Goal: Task Accomplishment & Management: Manage account settings

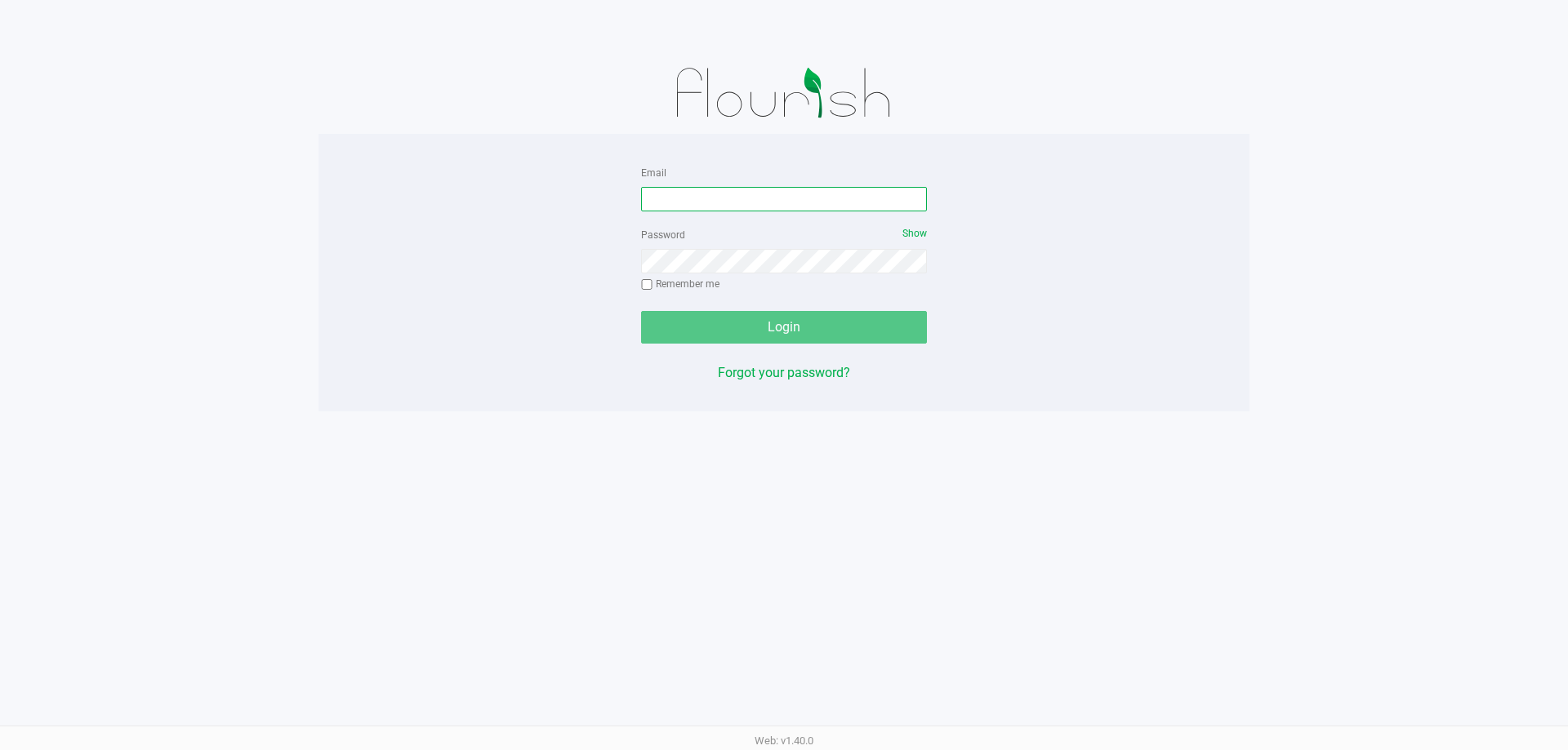
click at [680, 205] on input "Email" at bounding box center [784, 199] width 286 height 24
type input "cgarmany@liveparallel.com"
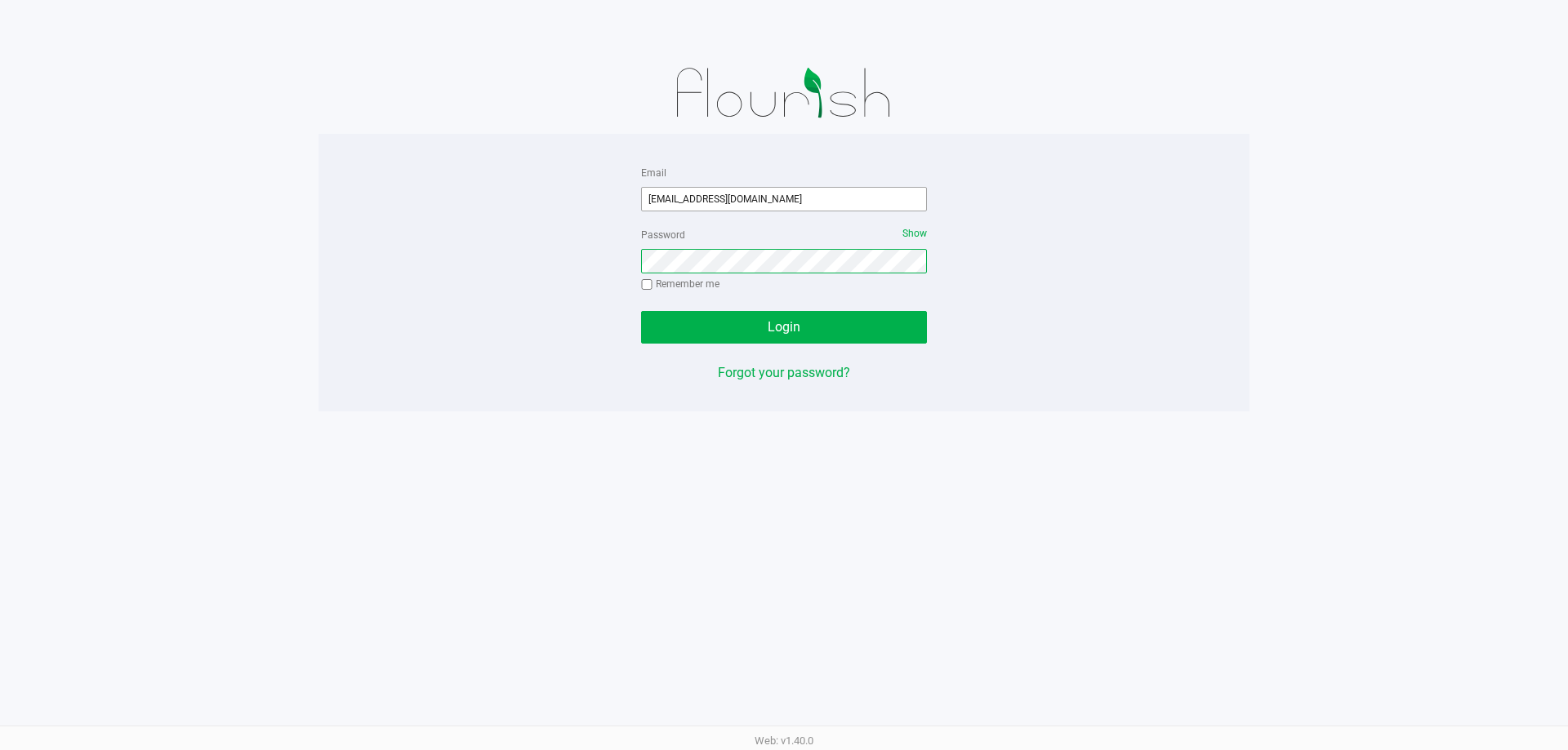
click at [641, 311] on button "Login" at bounding box center [784, 327] width 286 height 32
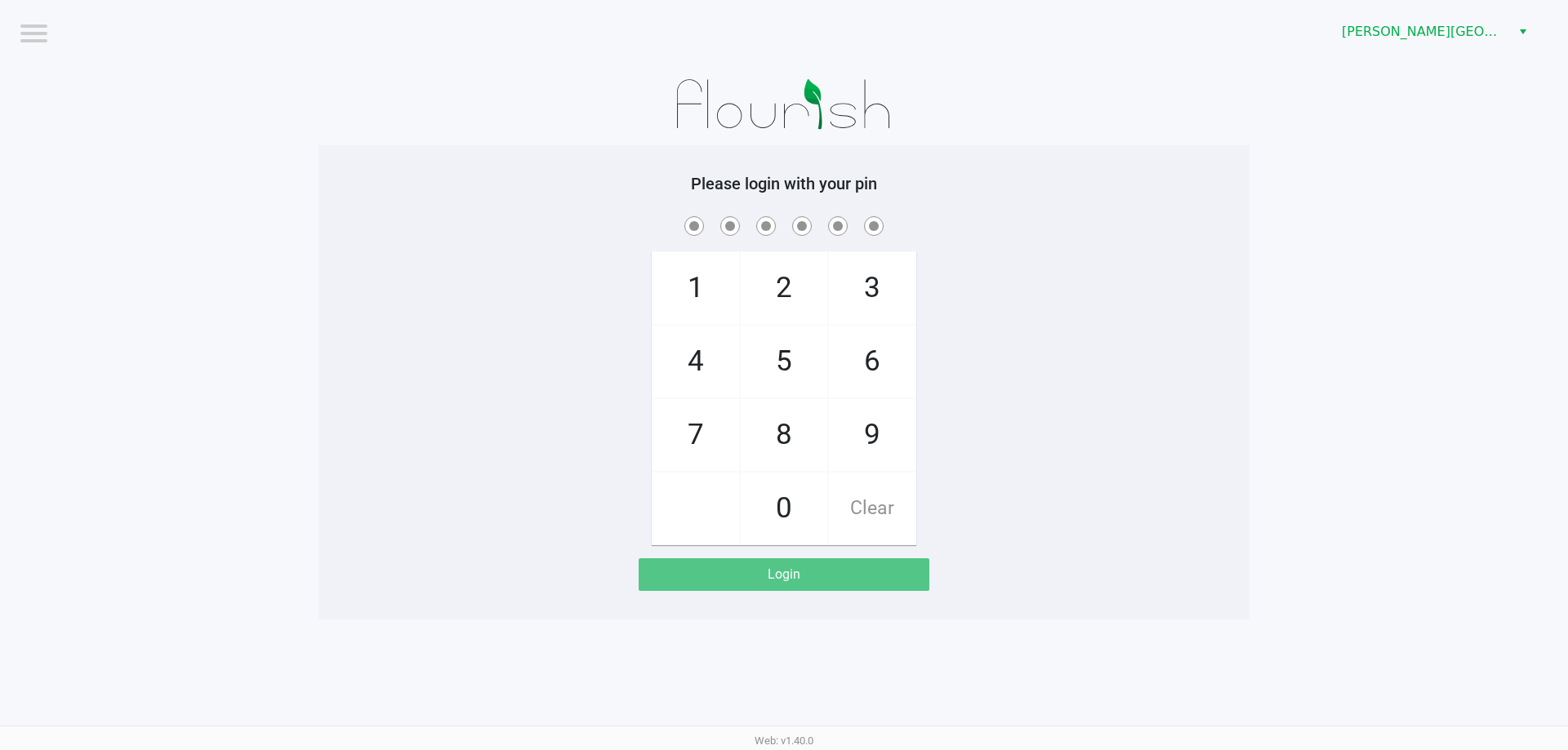
click at [577, 213] on span at bounding box center [784, 226] width 906 height 25
checkbox input "true"
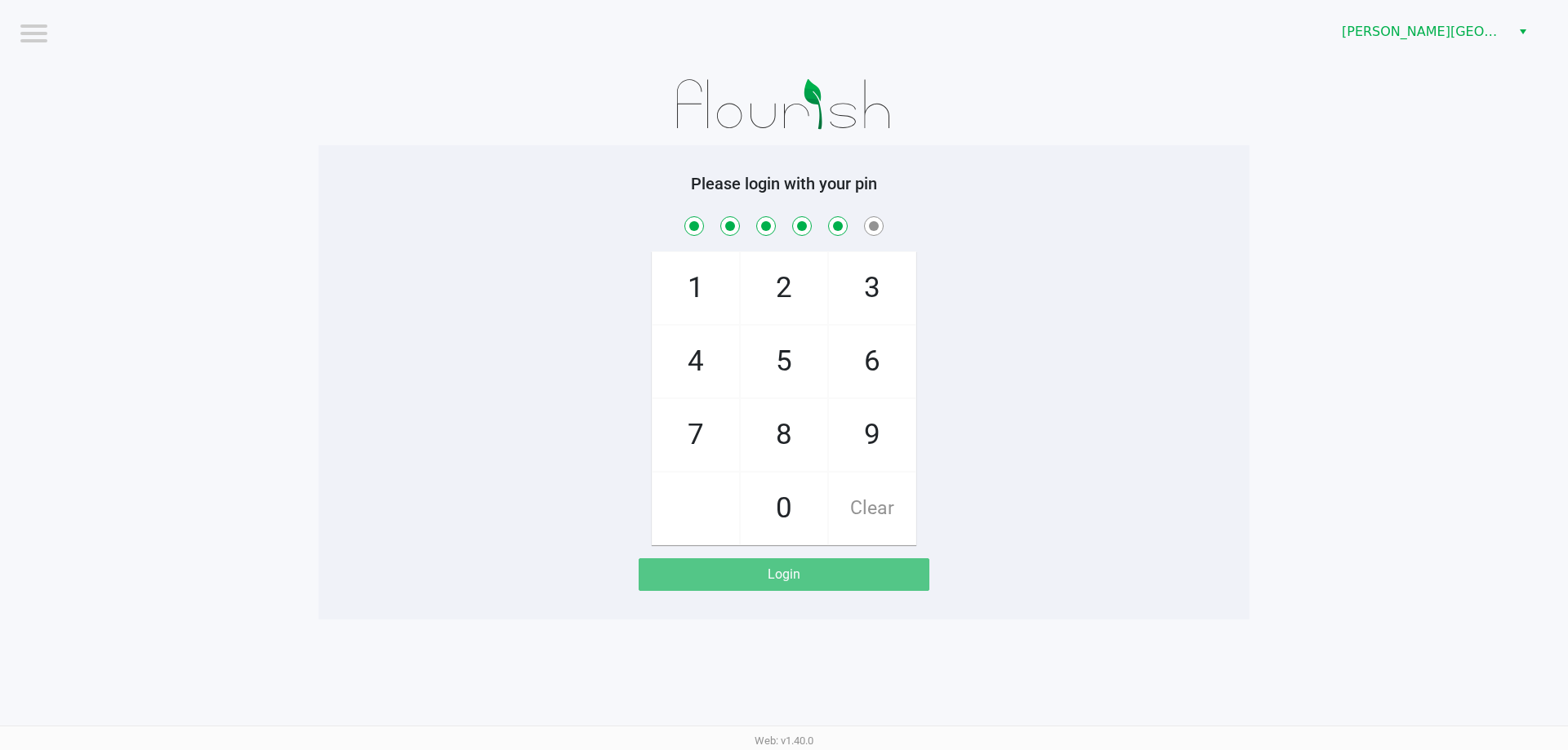
checkbox input "true"
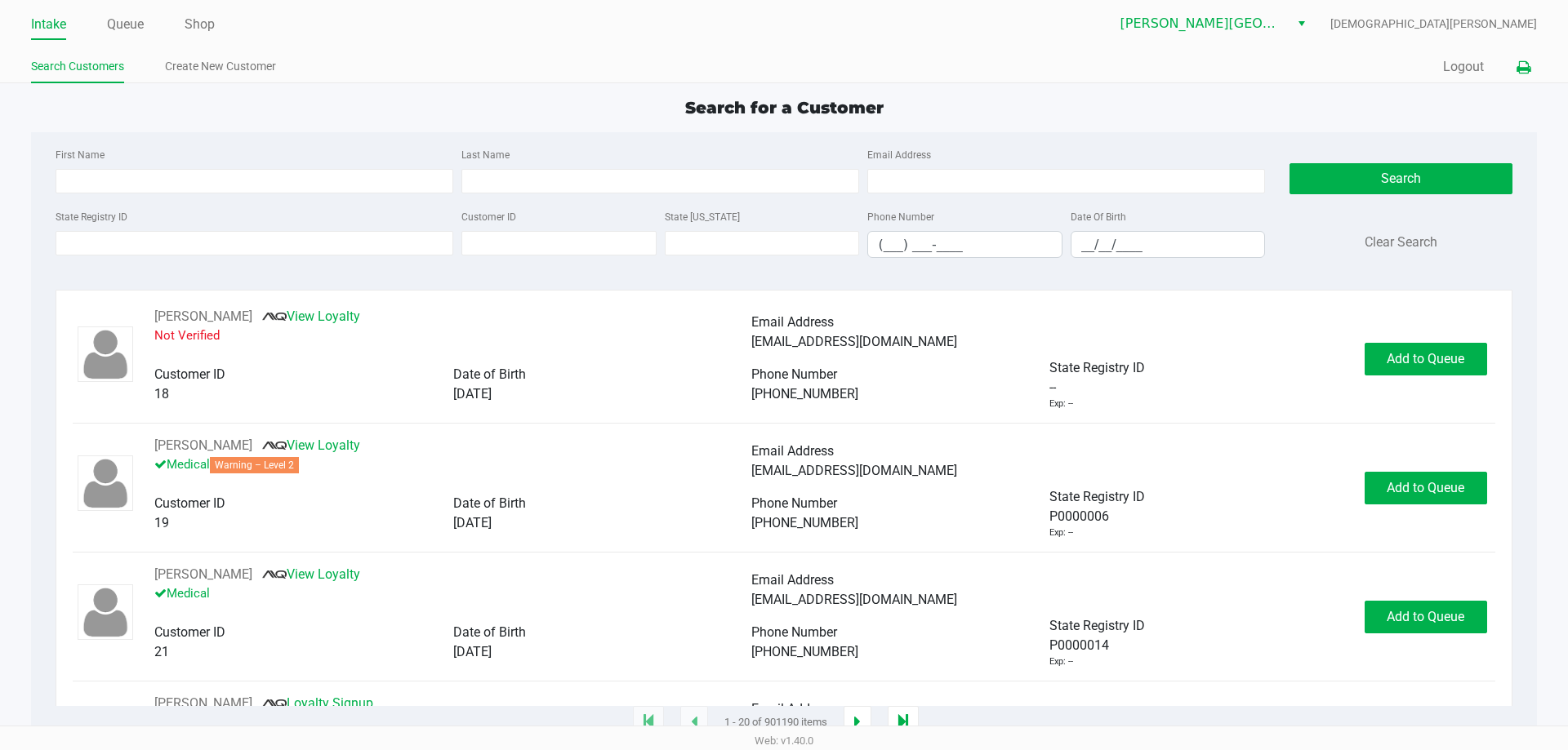
click at [1522, 68] on icon at bounding box center [1523, 68] width 14 height 11
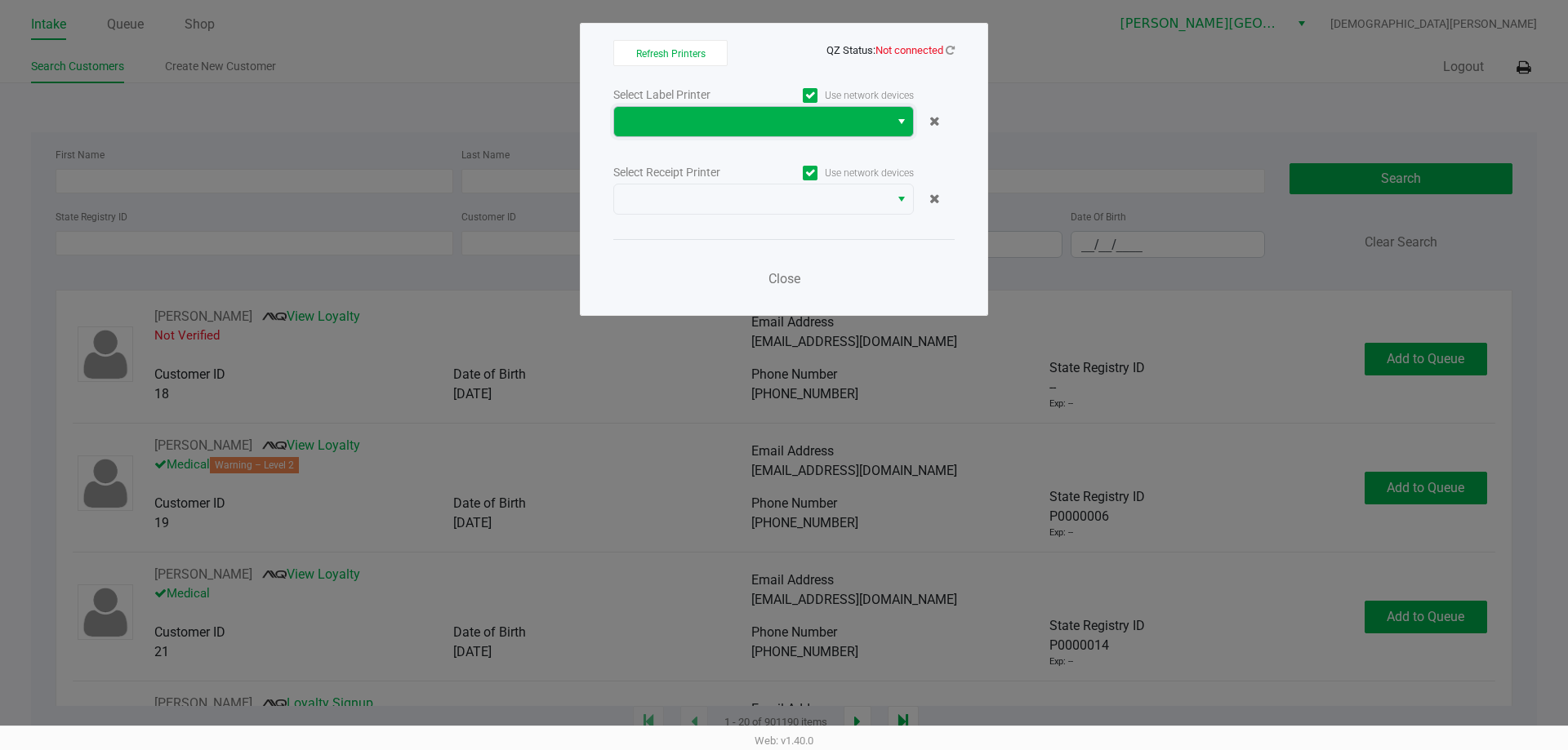
click at [726, 118] on span at bounding box center [751, 121] width 255 height 19
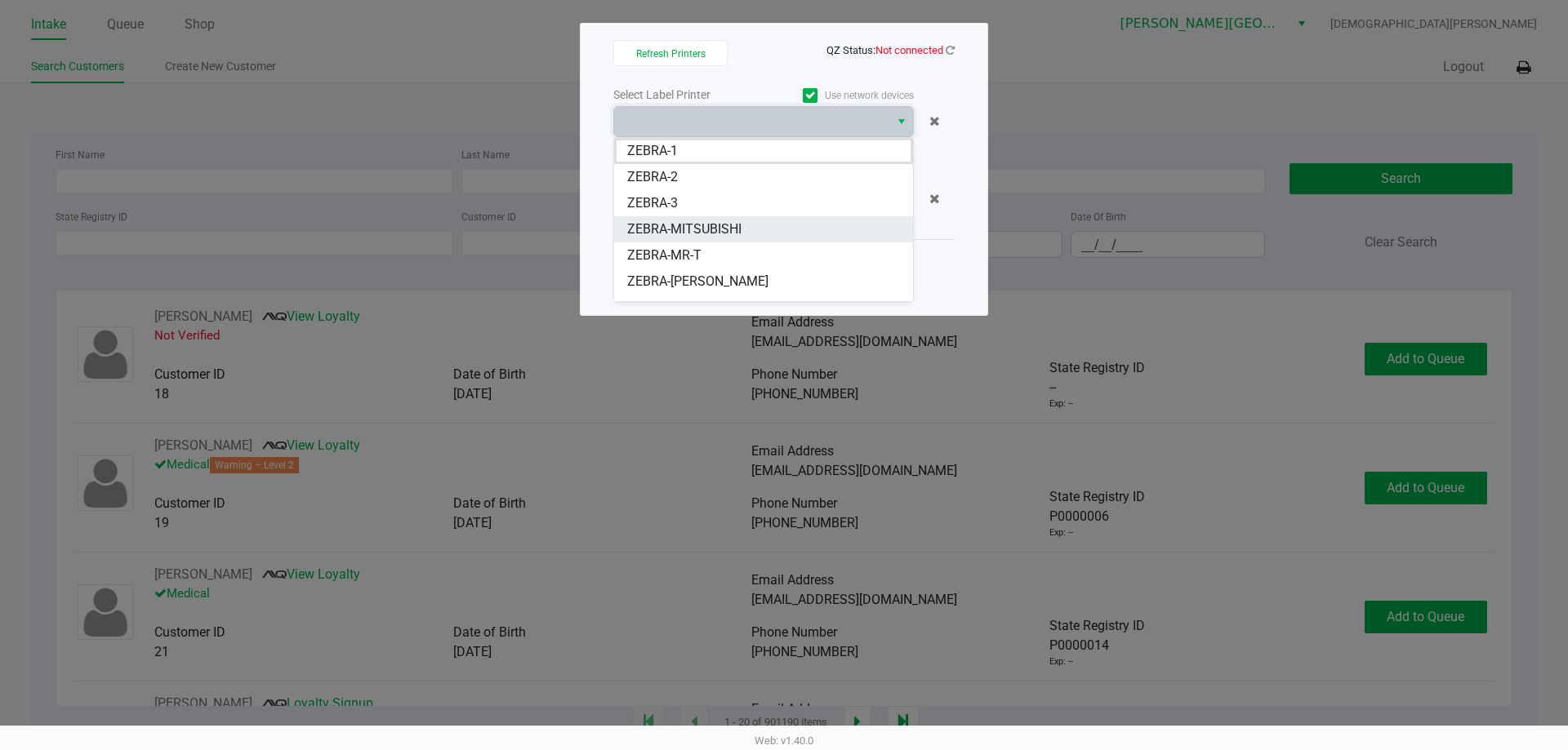
click at [706, 226] on span "ZEBRA-MITSUBISHI" at bounding box center [683, 229] width 114 height 19
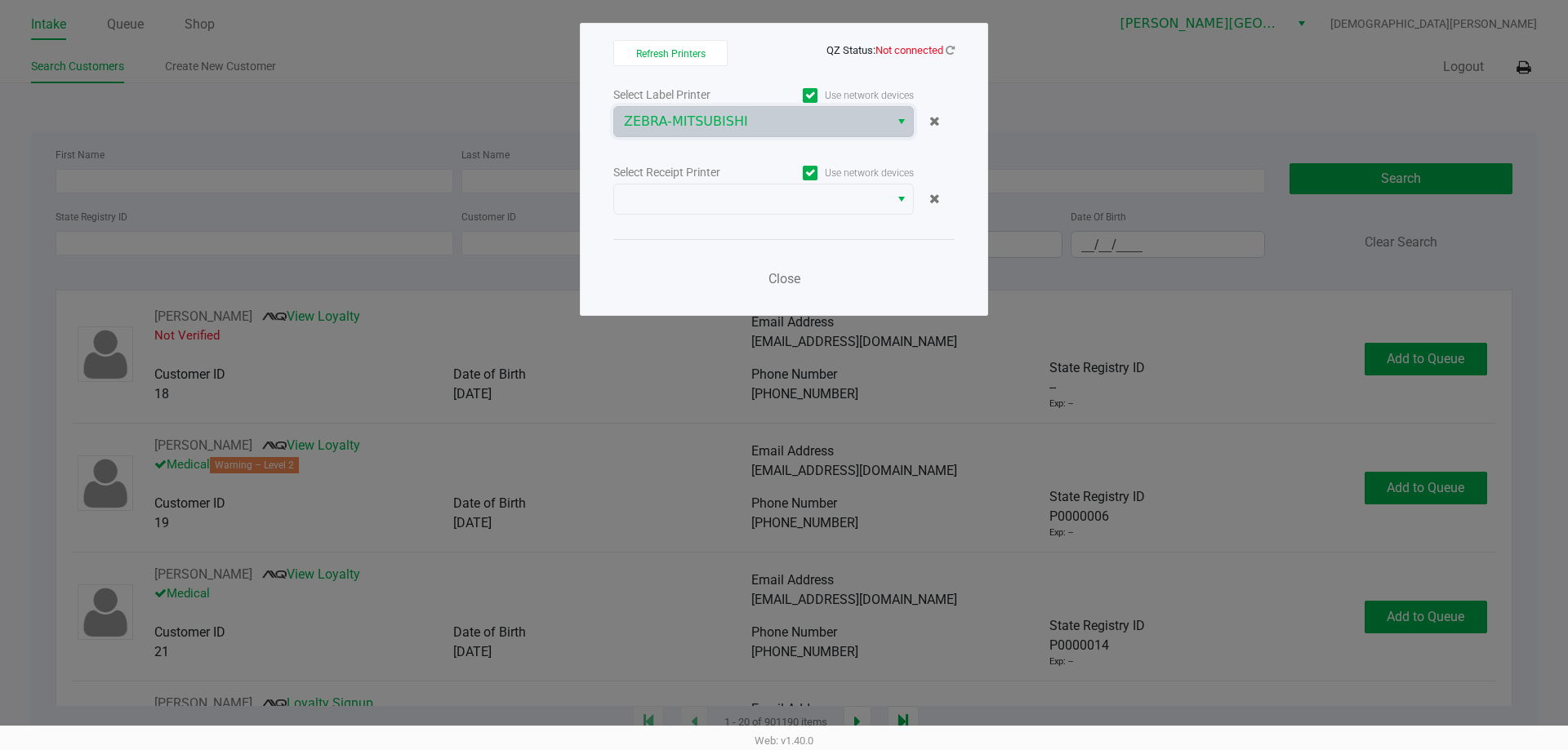
click at [708, 218] on div "Select Label Printer Use network devices ZEBRA-MITSUBISHI Select Receipt Printe…" at bounding box center [784, 191] width 342 height 214
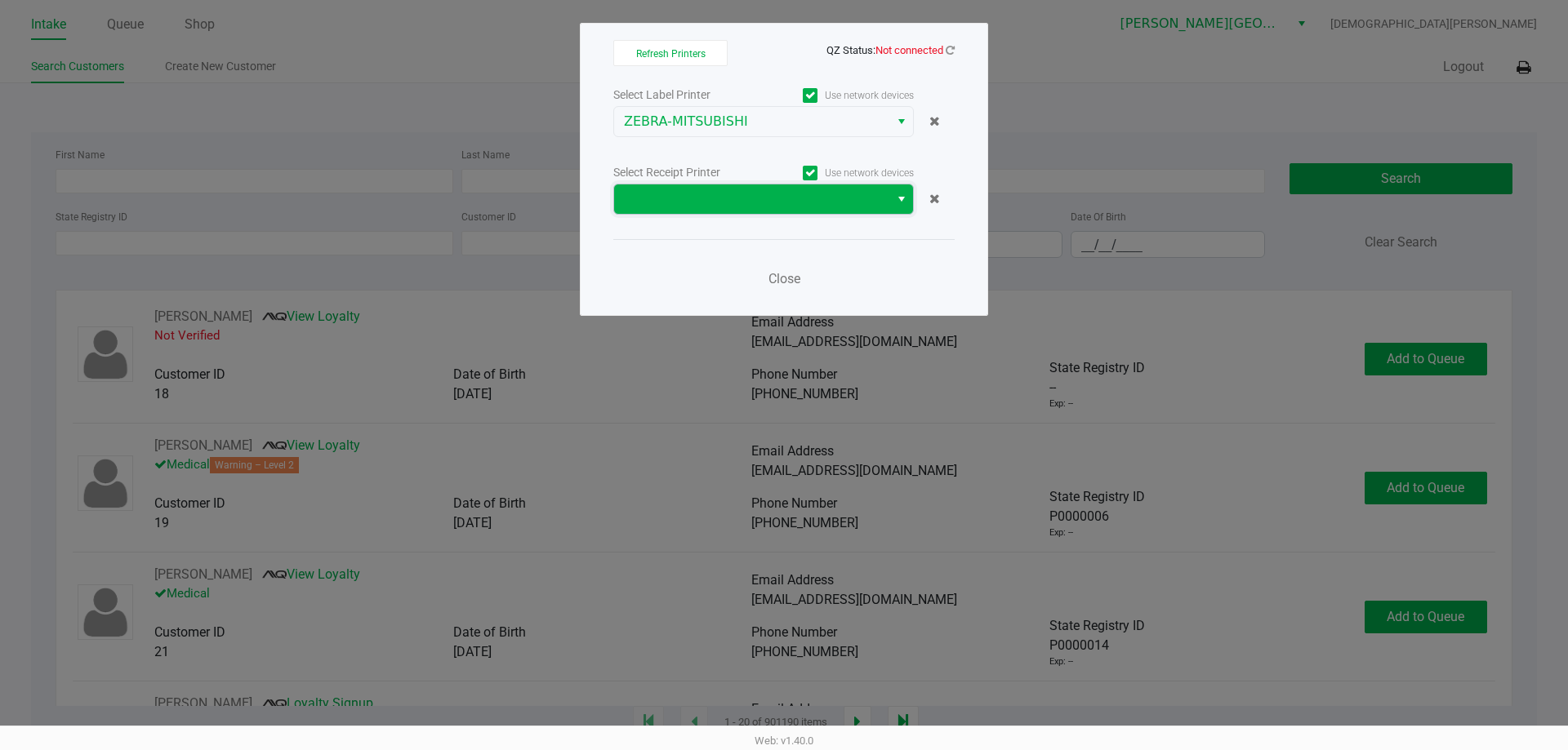
click at [712, 200] on span at bounding box center [751, 199] width 255 height 19
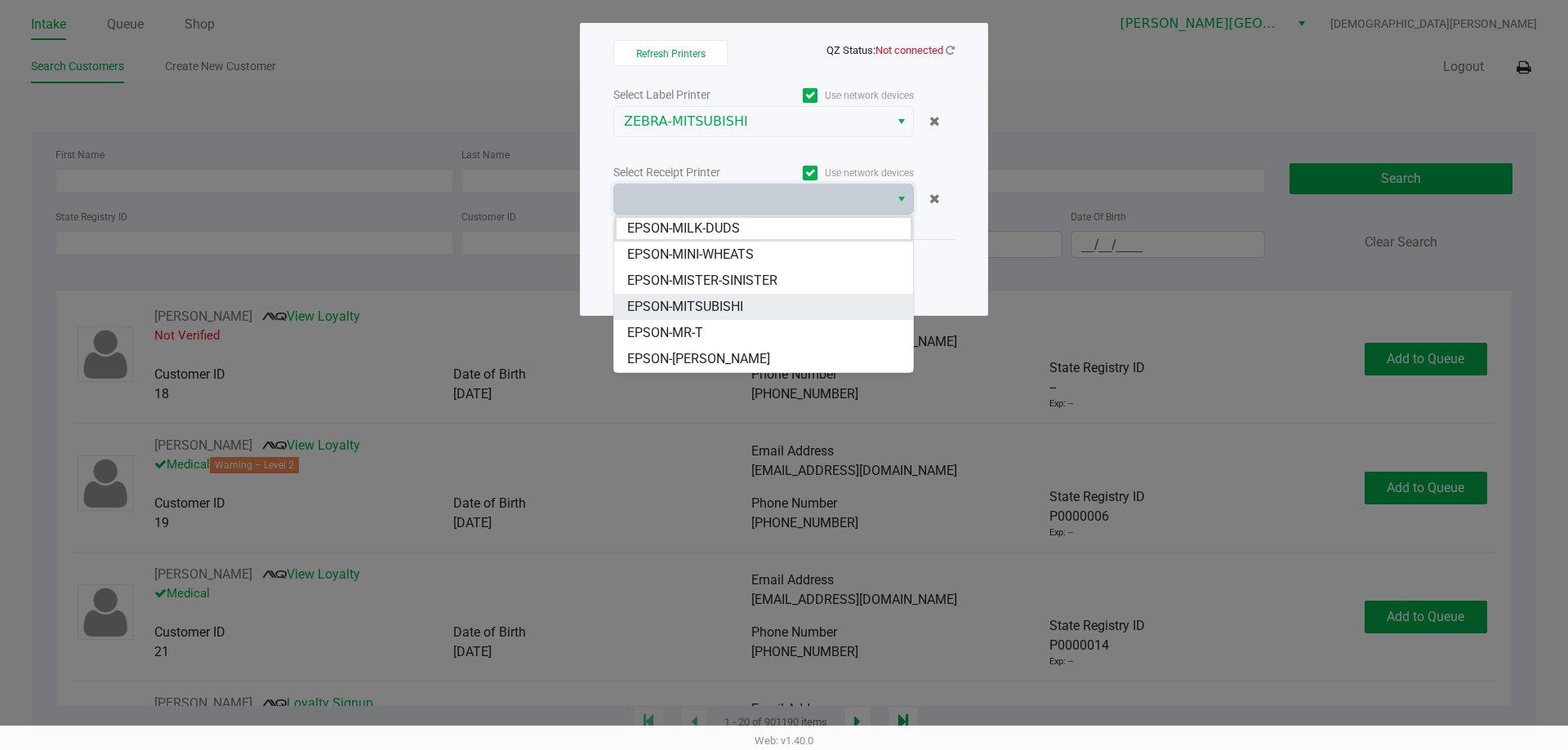
click at [703, 300] on span "EPSON-MITSUBISHI" at bounding box center [684, 306] width 116 height 19
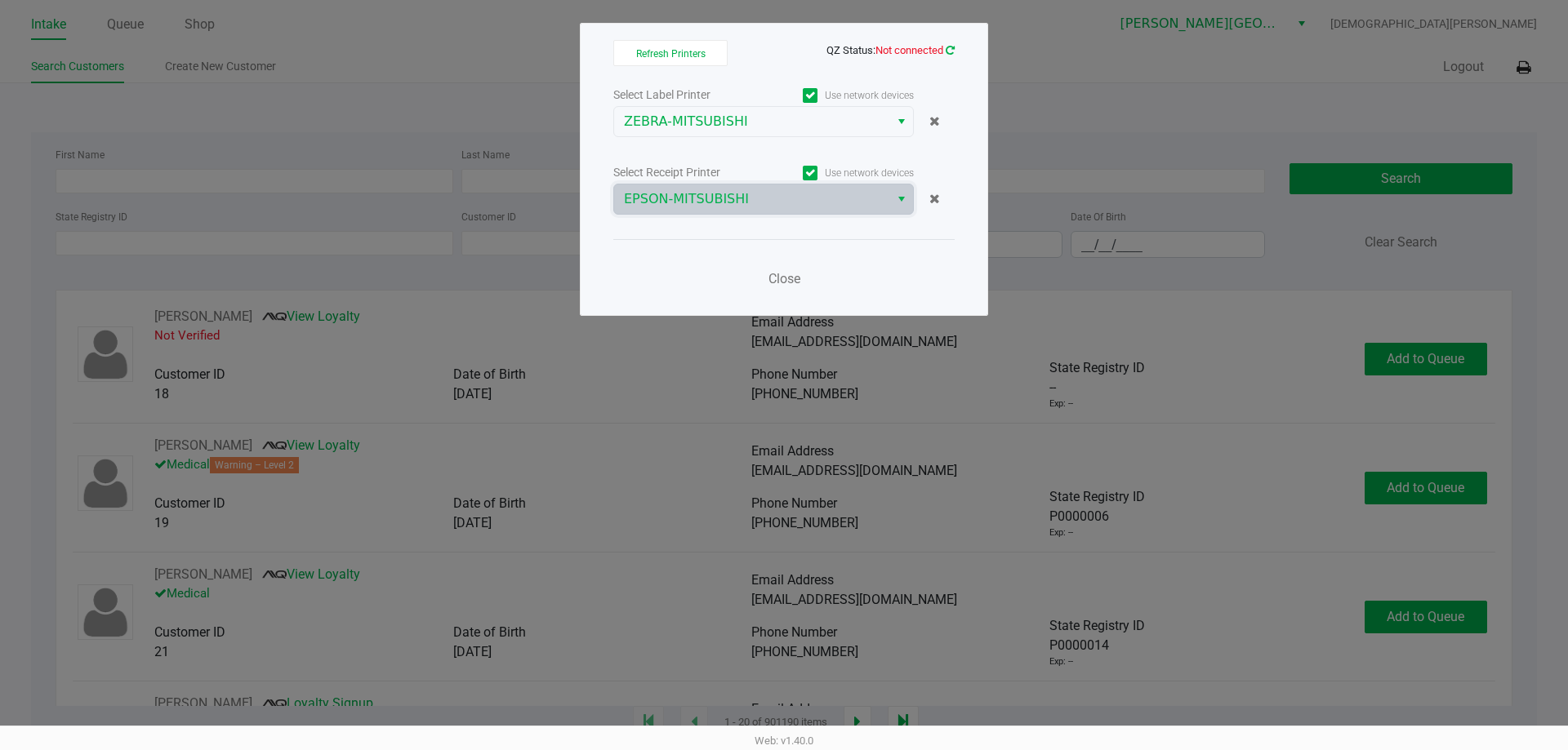
click at [950, 49] on icon at bounding box center [950, 49] width 9 height 10
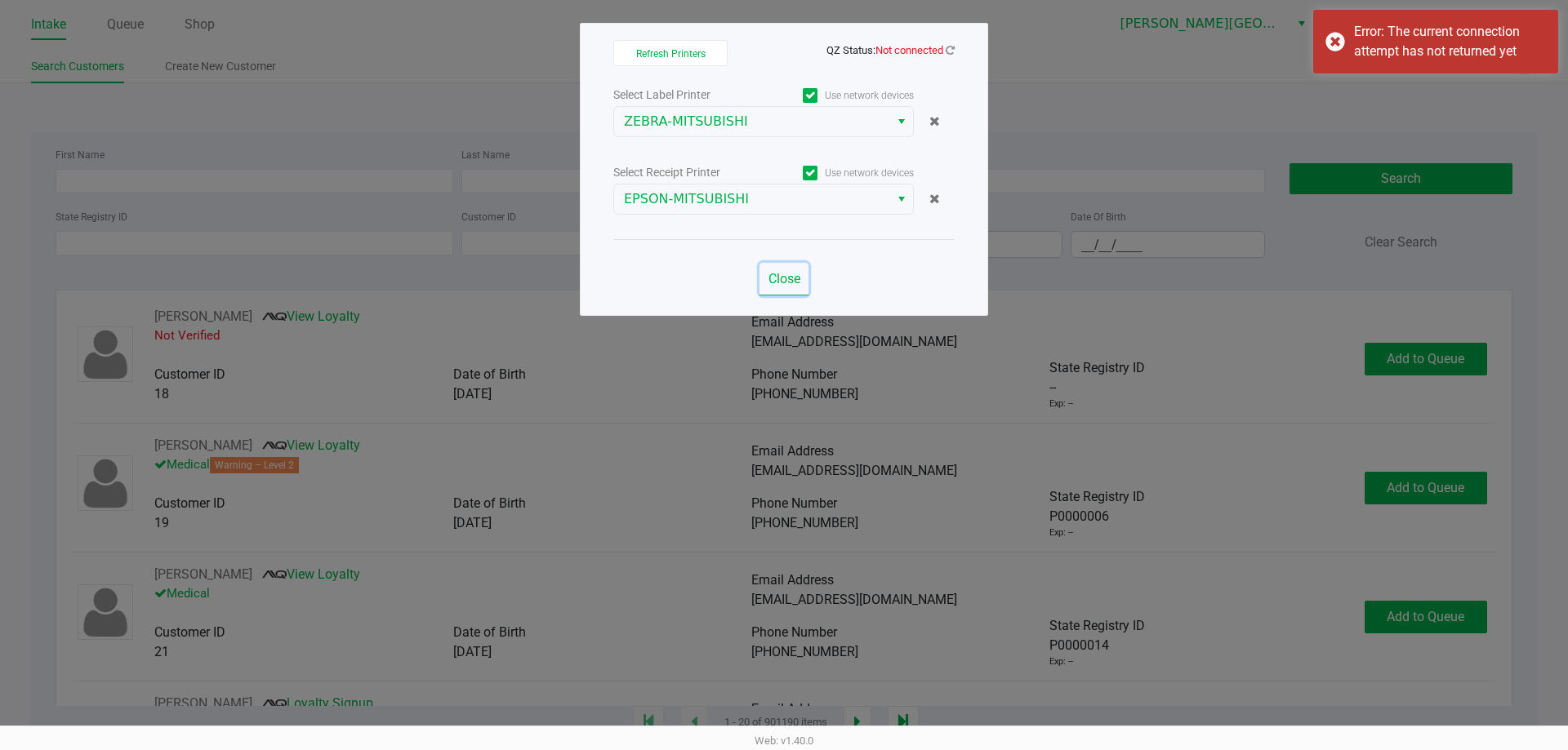
click at [792, 279] on span "Close" at bounding box center [784, 278] width 32 height 16
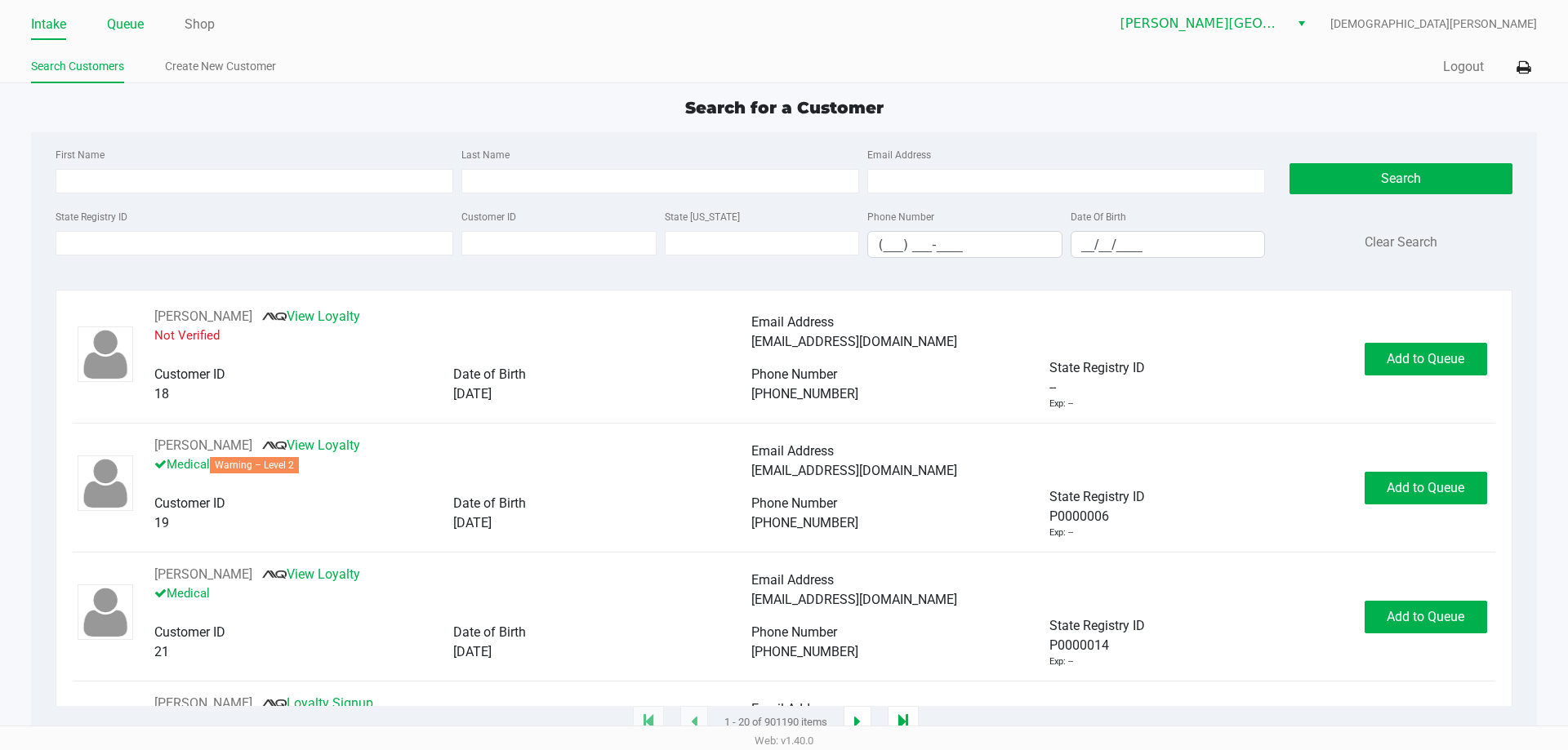
click at [136, 23] on link "Queue" at bounding box center [125, 24] width 37 height 23
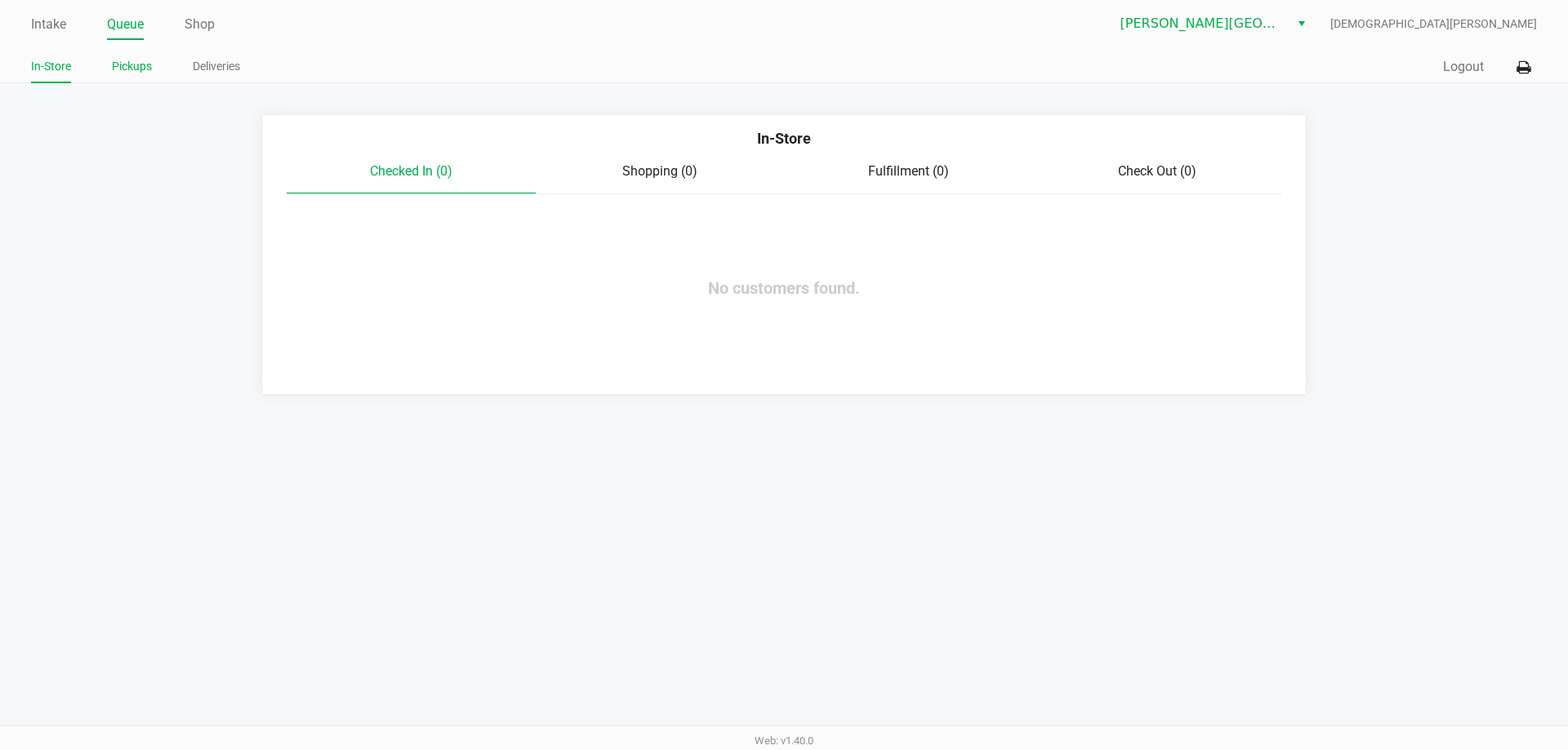
click at [125, 65] on link "Pickups" at bounding box center [131, 67] width 40 height 20
click at [51, 21] on link "Intake" at bounding box center [48, 24] width 35 height 23
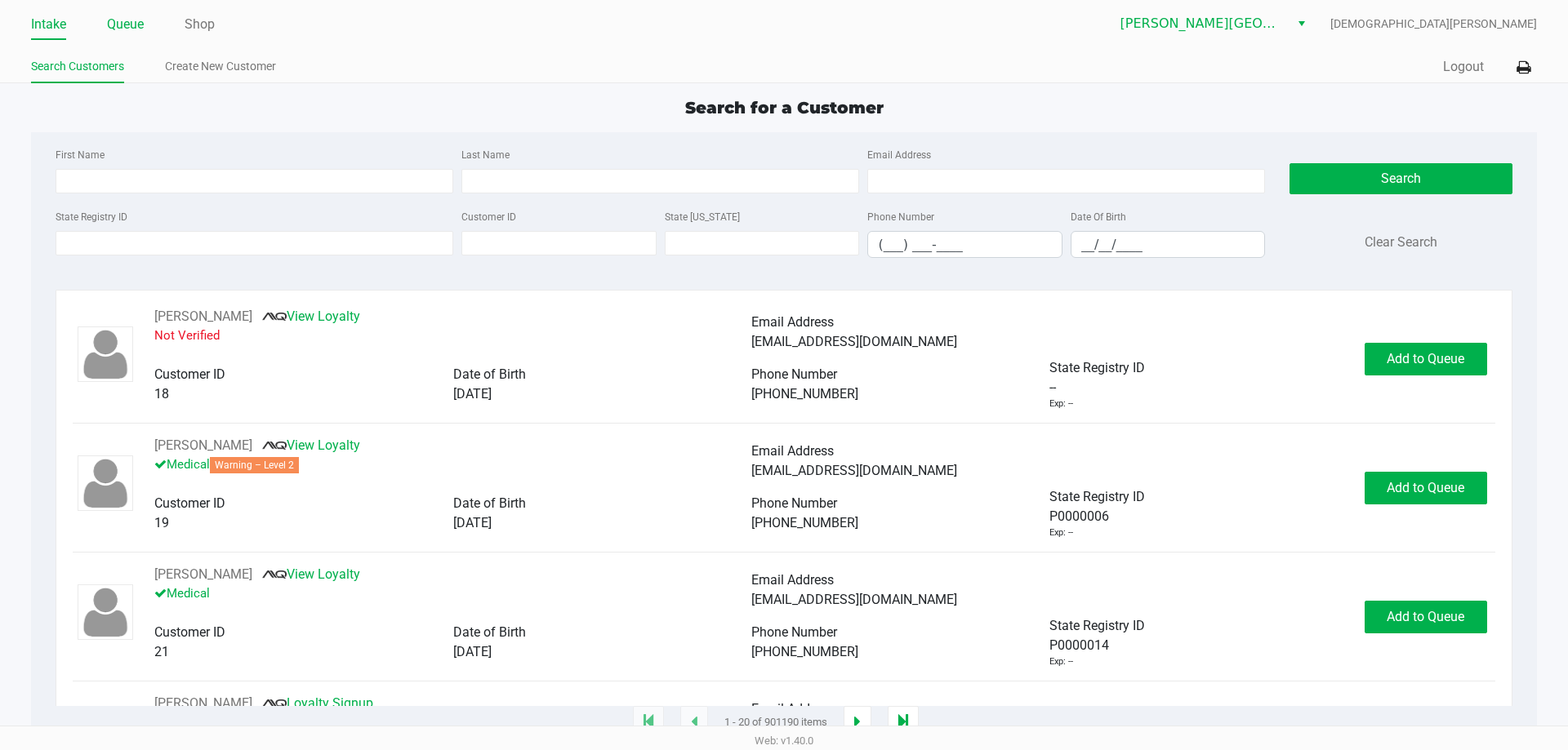
click at [119, 24] on link "Queue" at bounding box center [125, 24] width 37 height 23
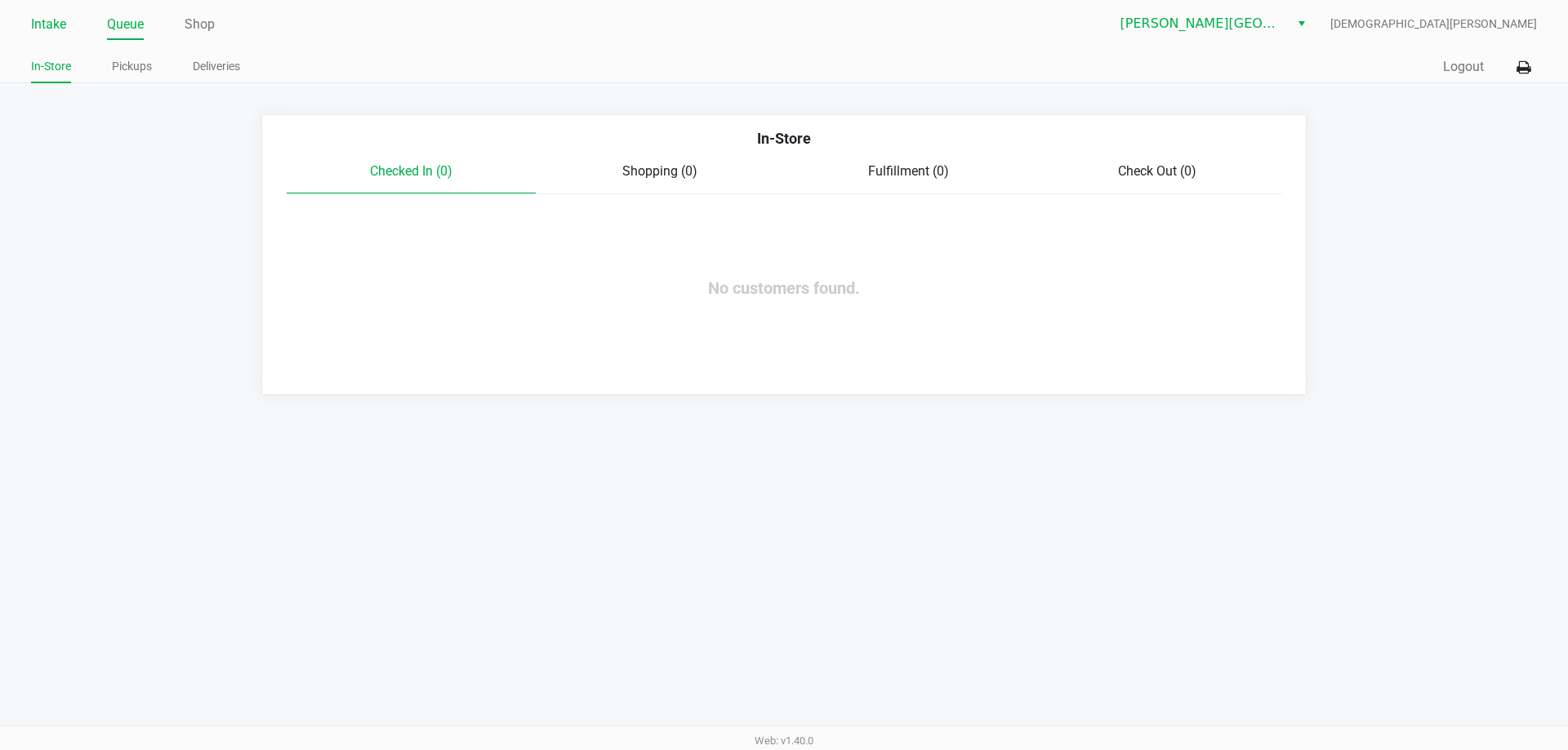
click at [52, 23] on link "Intake" at bounding box center [48, 24] width 35 height 23
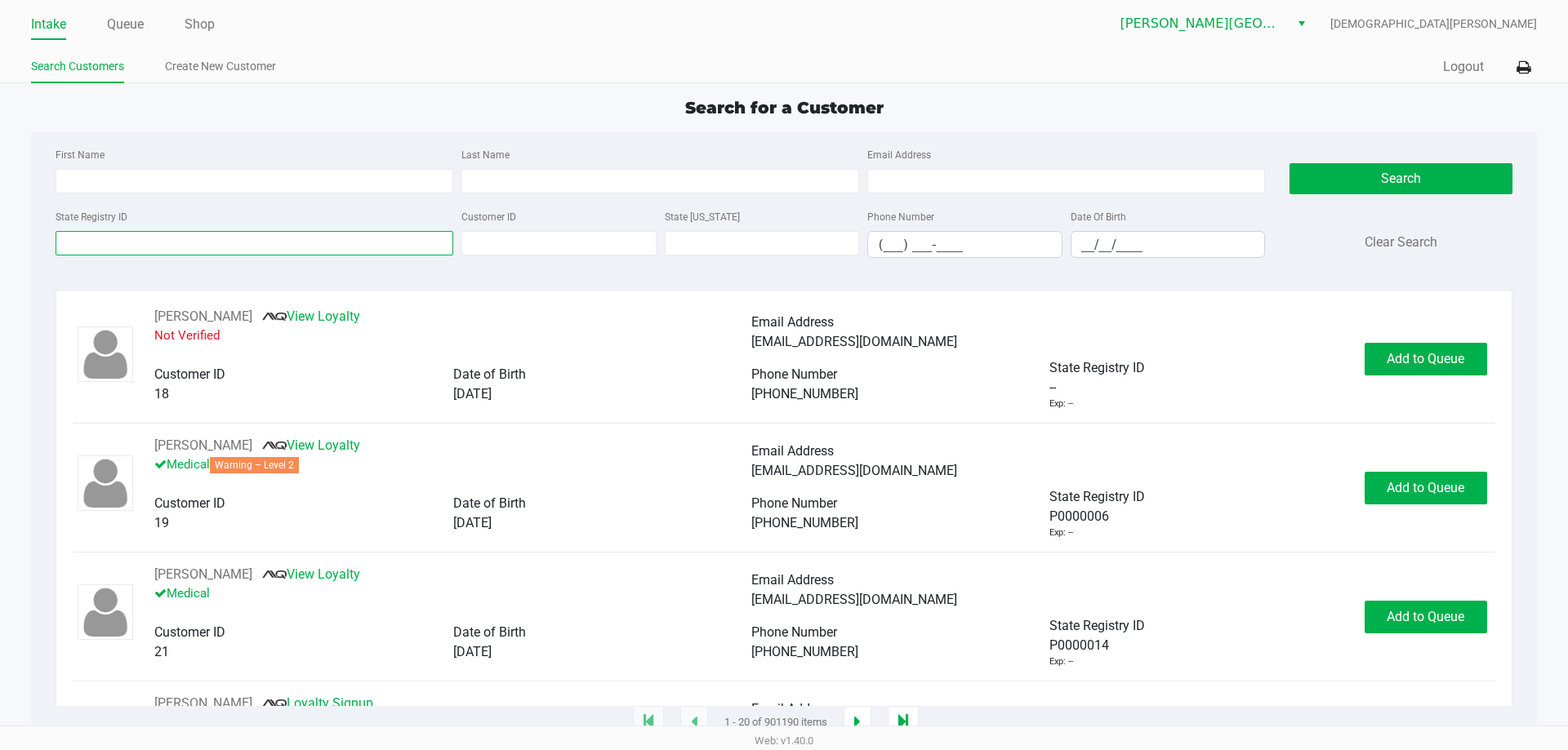
click at [189, 247] on input "State Registry ID" at bounding box center [254, 243] width 397 height 24
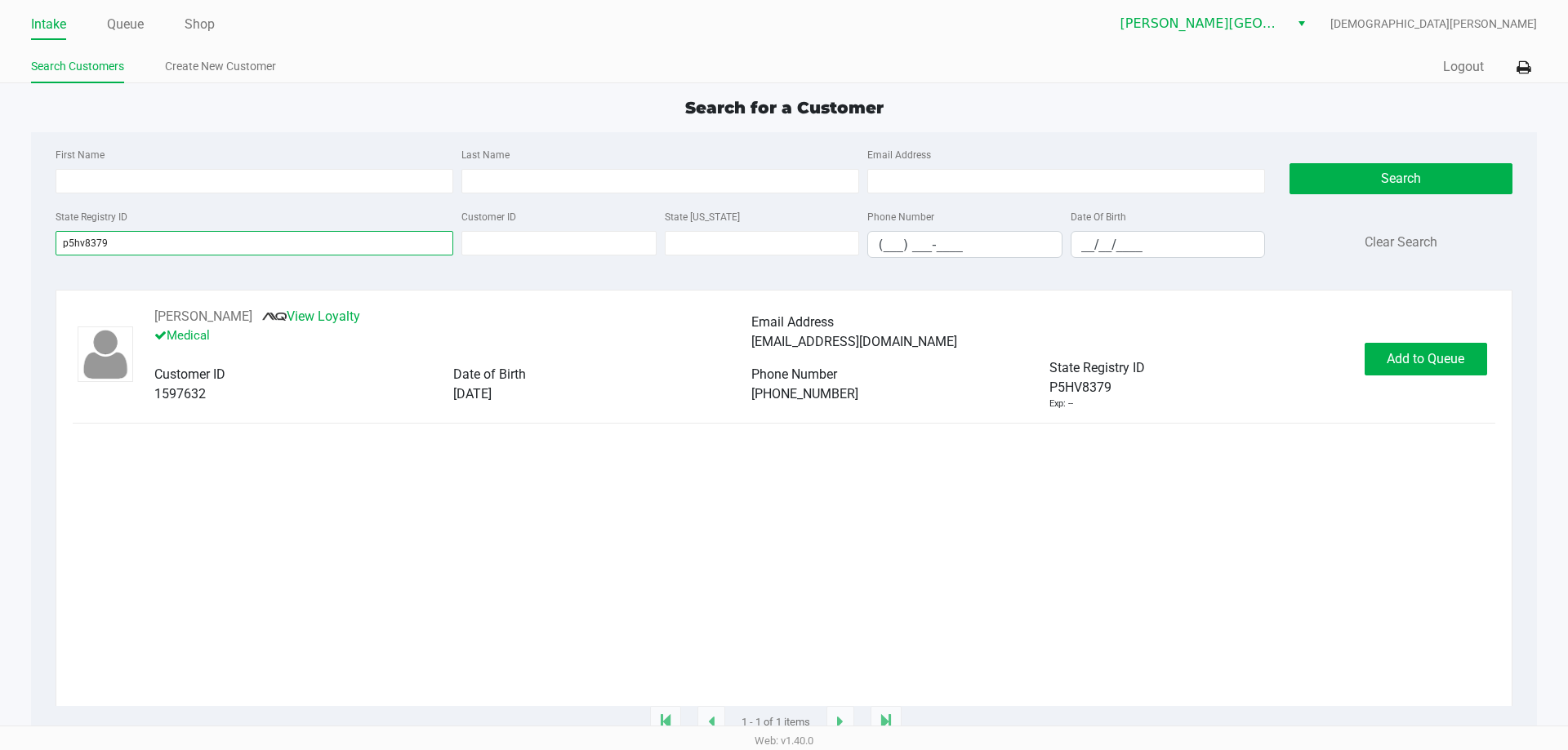
type input "p5hv8379"
click at [1407, 356] on span "Add to Queue" at bounding box center [1425, 358] width 78 height 16
click at [1419, 359] on span "In Queue" at bounding box center [1446, 358] width 137 height 16
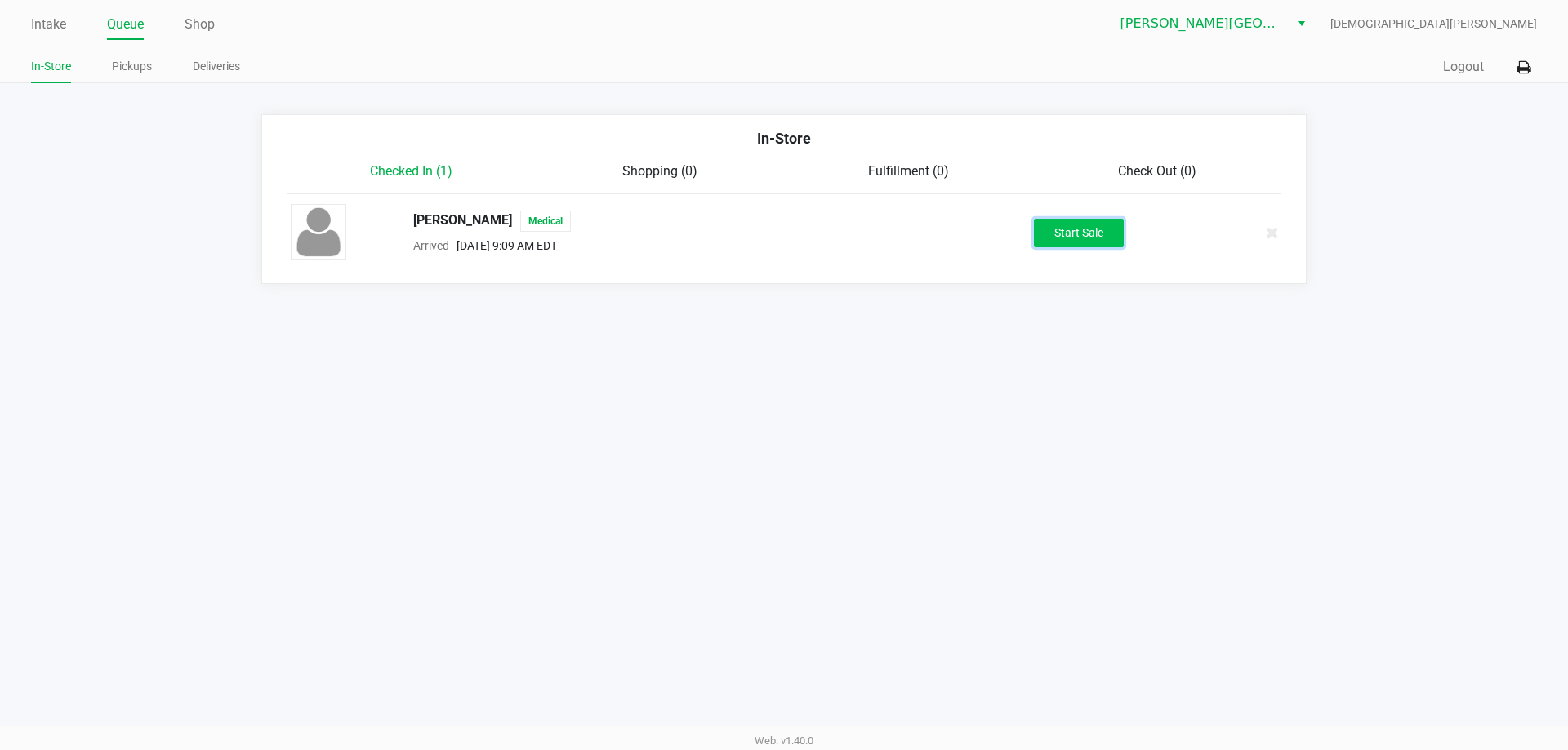
click at [1079, 247] on button "Start Sale" at bounding box center [1078, 233] width 90 height 29
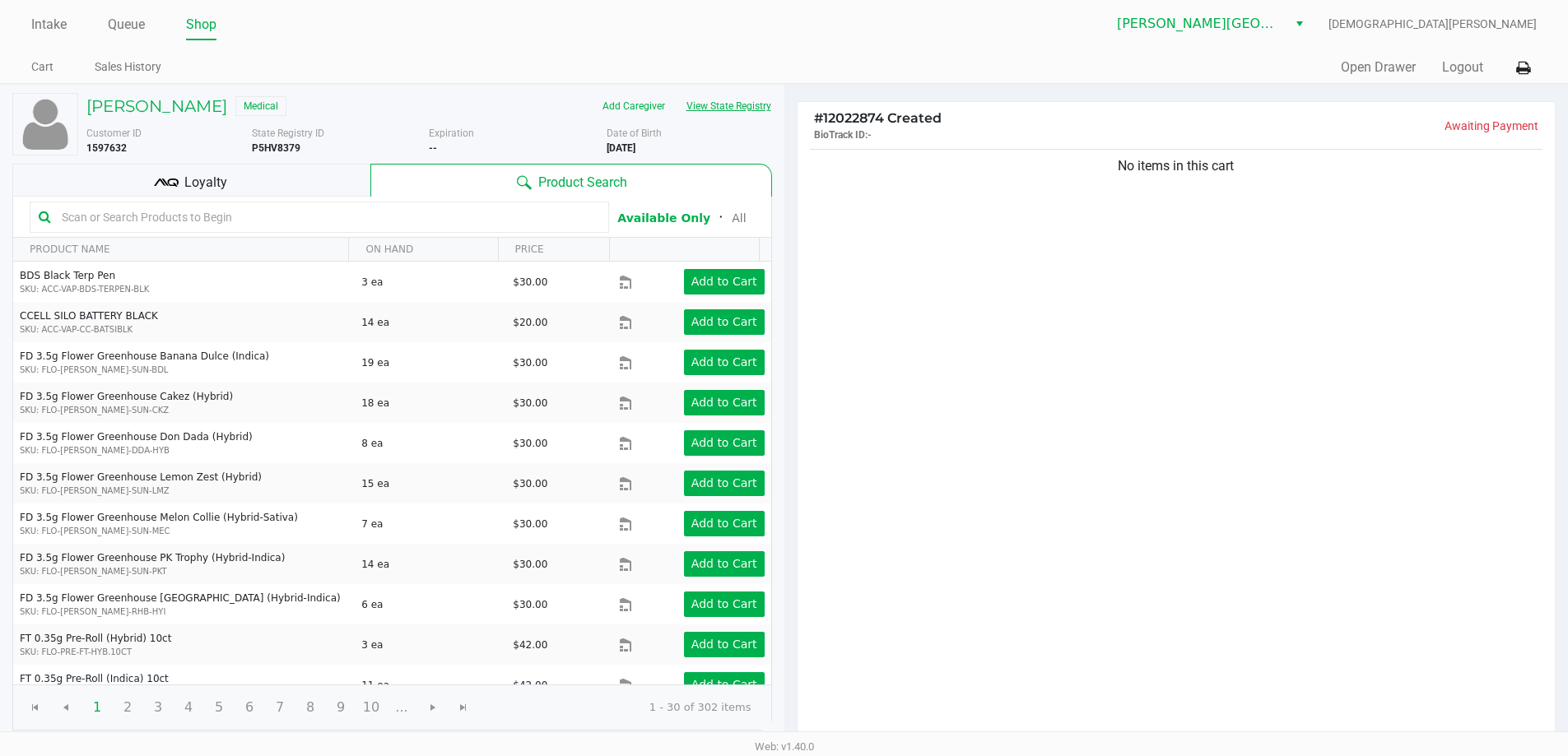
click at [724, 99] on button "View State Registry" at bounding box center [724, 106] width 96 height 26
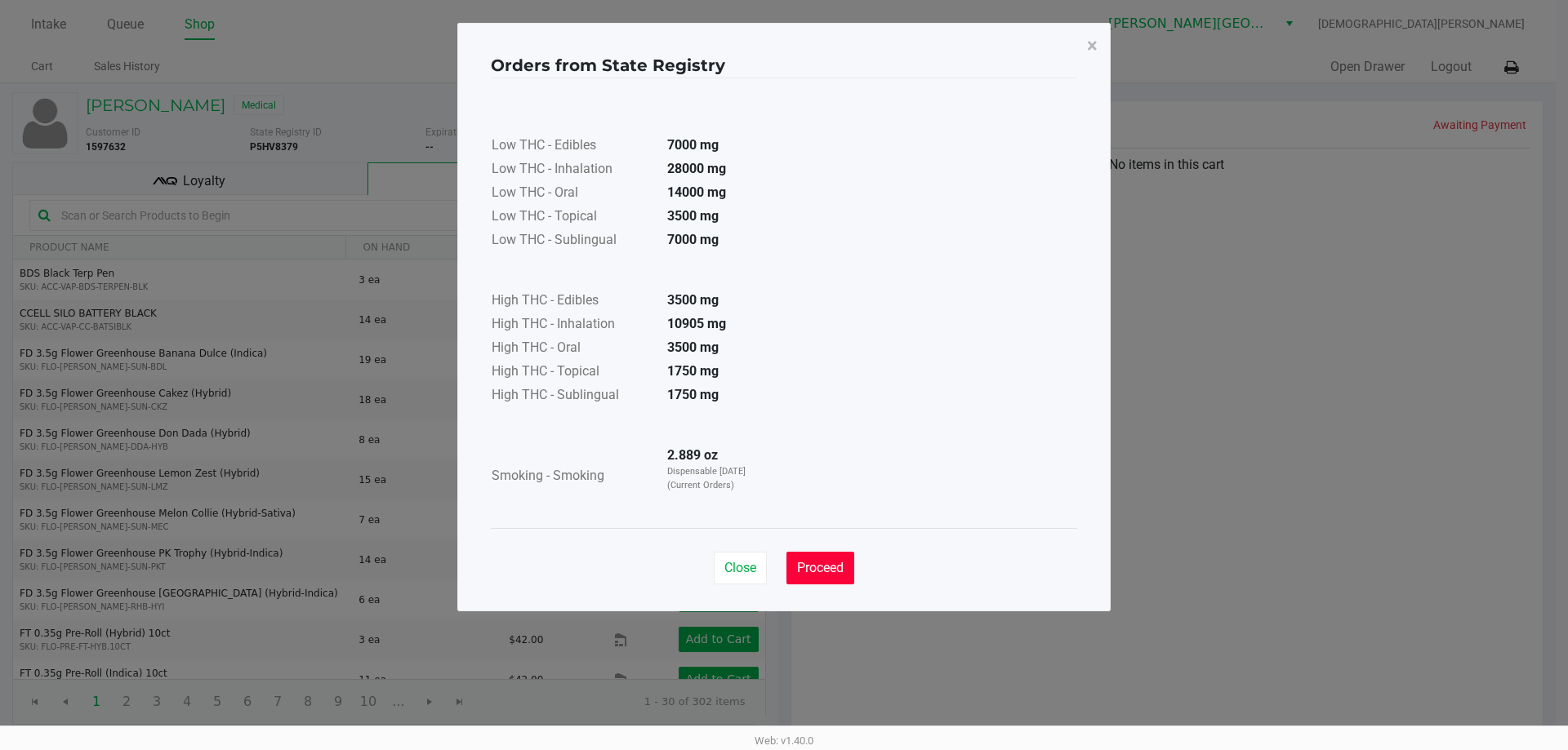
drag, startPoint x: 817, startPoint y: 571, endPoint x: 617, endPoint y: 376, distance: 279.3
click at [817, 567] on span "Proceed" at bounding box center [820, 567] width 46 height 16
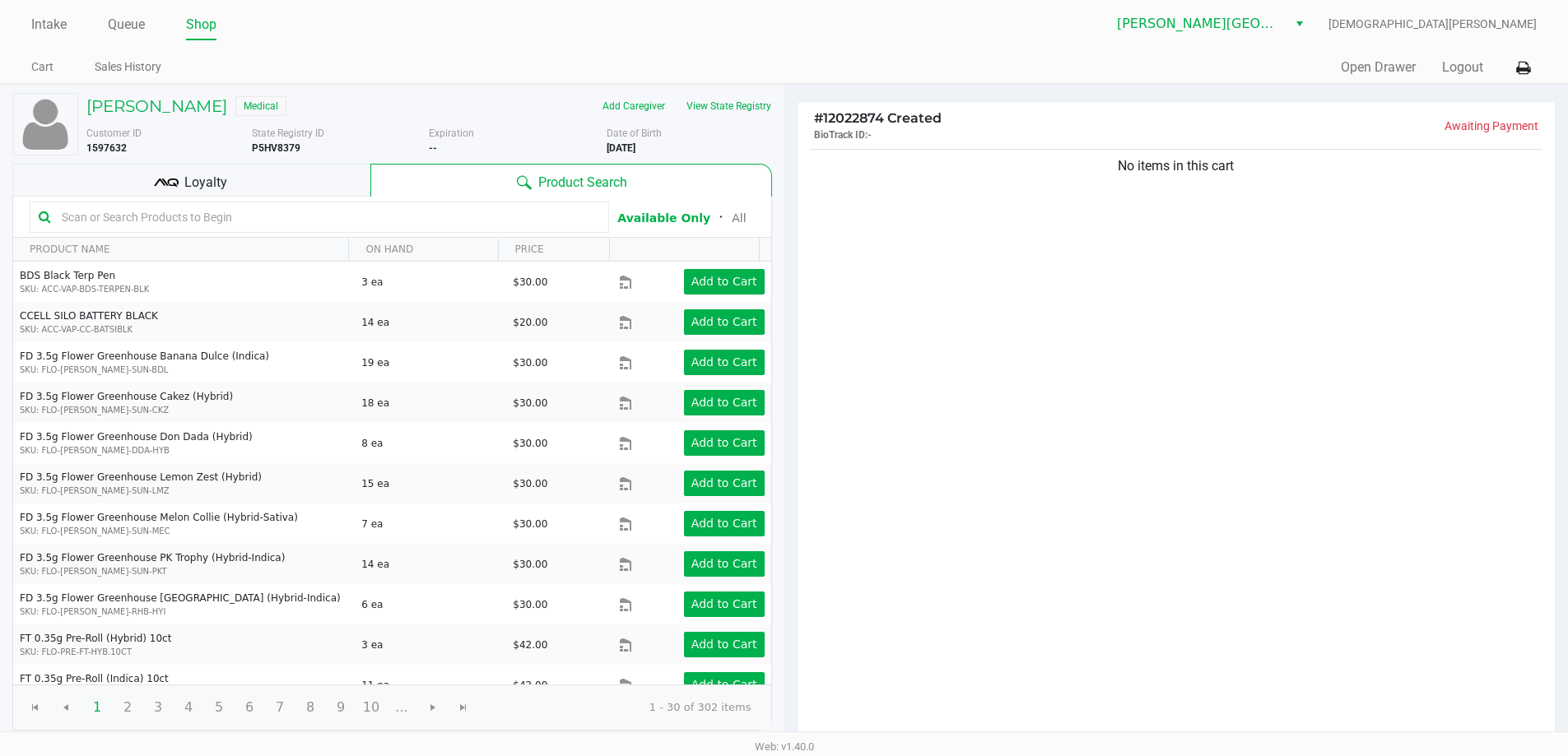
click at [337, 163] on div "CHARLES MOORE Medical Add Caregiver View State Registry Customer ID 1597632 Sta…" at bounding box center [392, 412] width 760 height 654
click at [336, 166] on div "Loyalty" at bounding box center [191, 180] width 359 height 33
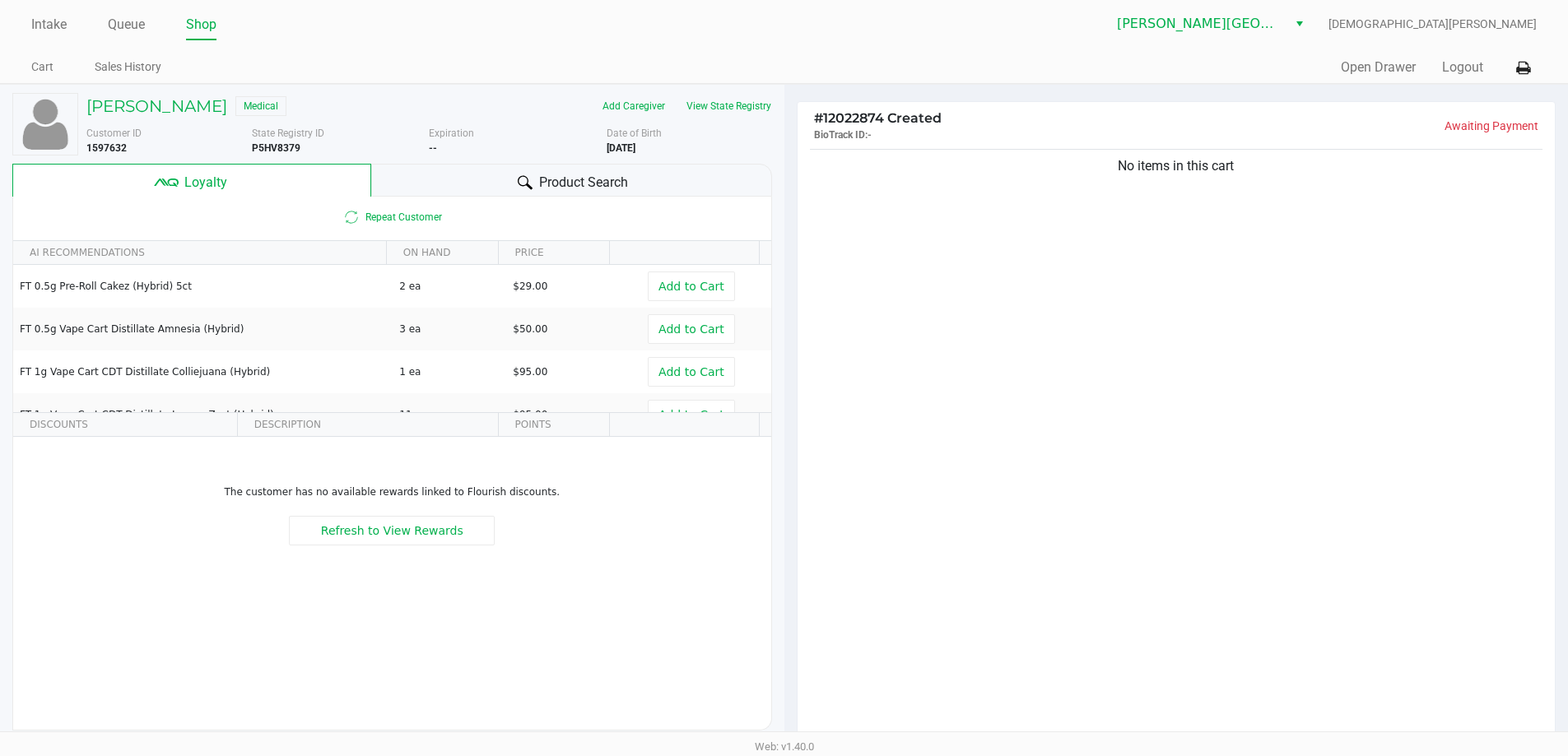
click at [393, 182] on div "Product Search" at bounding box center [572, 180] width 401 height 33
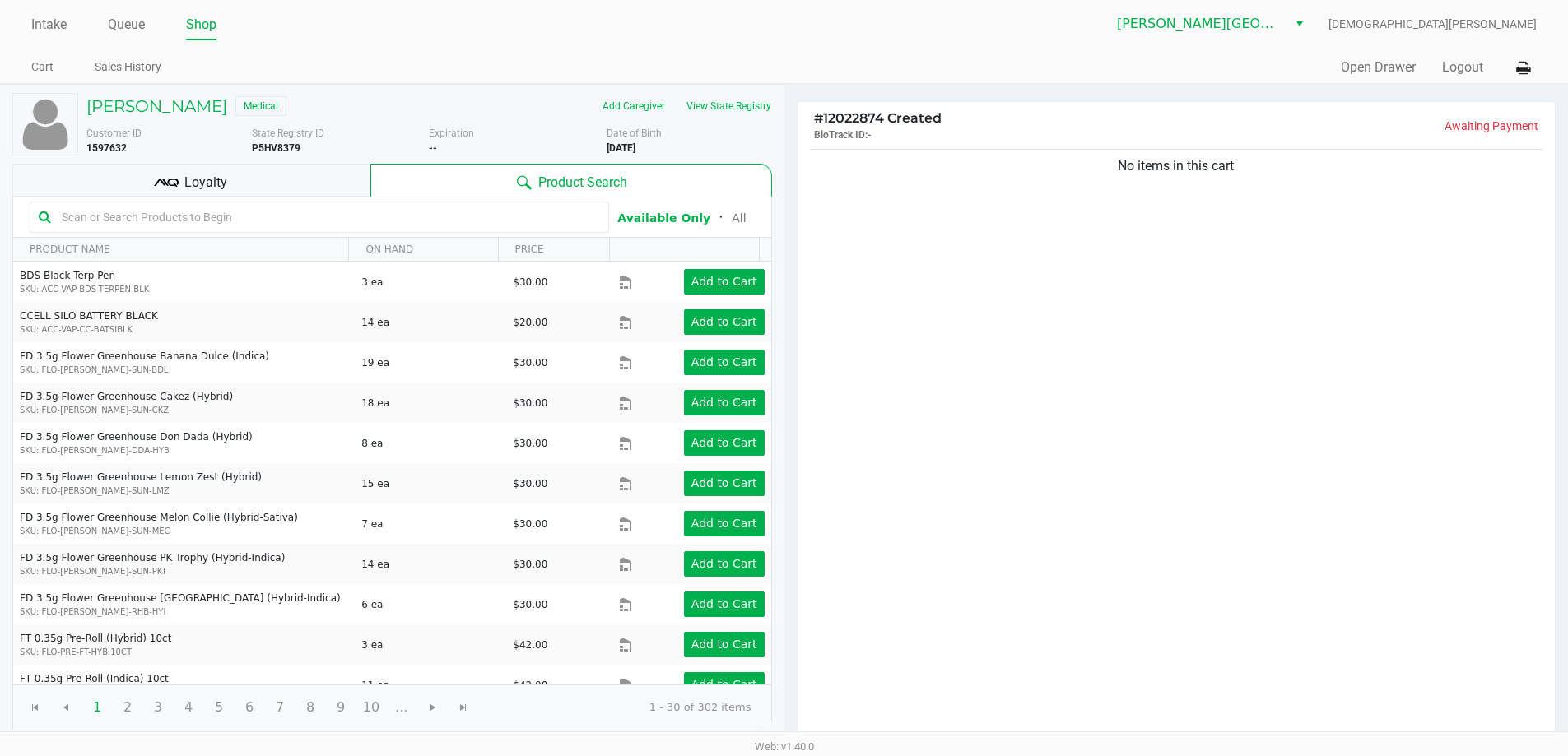
click at [356, 213] on input "text" at bounding box center [328, 217] width 545 height 24
click at [1067, 474] on div "No items in this cart" at bounding box center [1177, 444] width 758 height 598
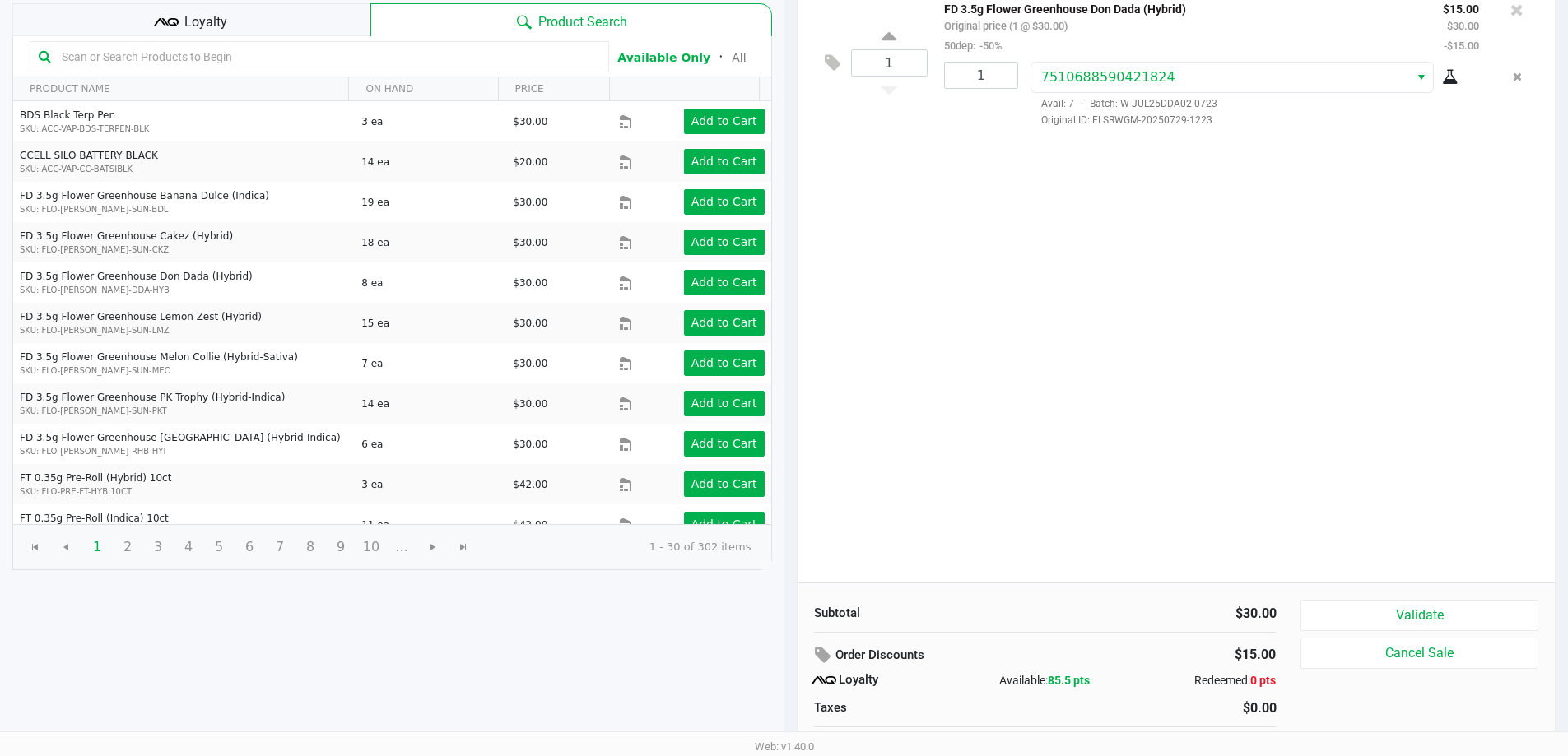
scroll to position [188, 0]
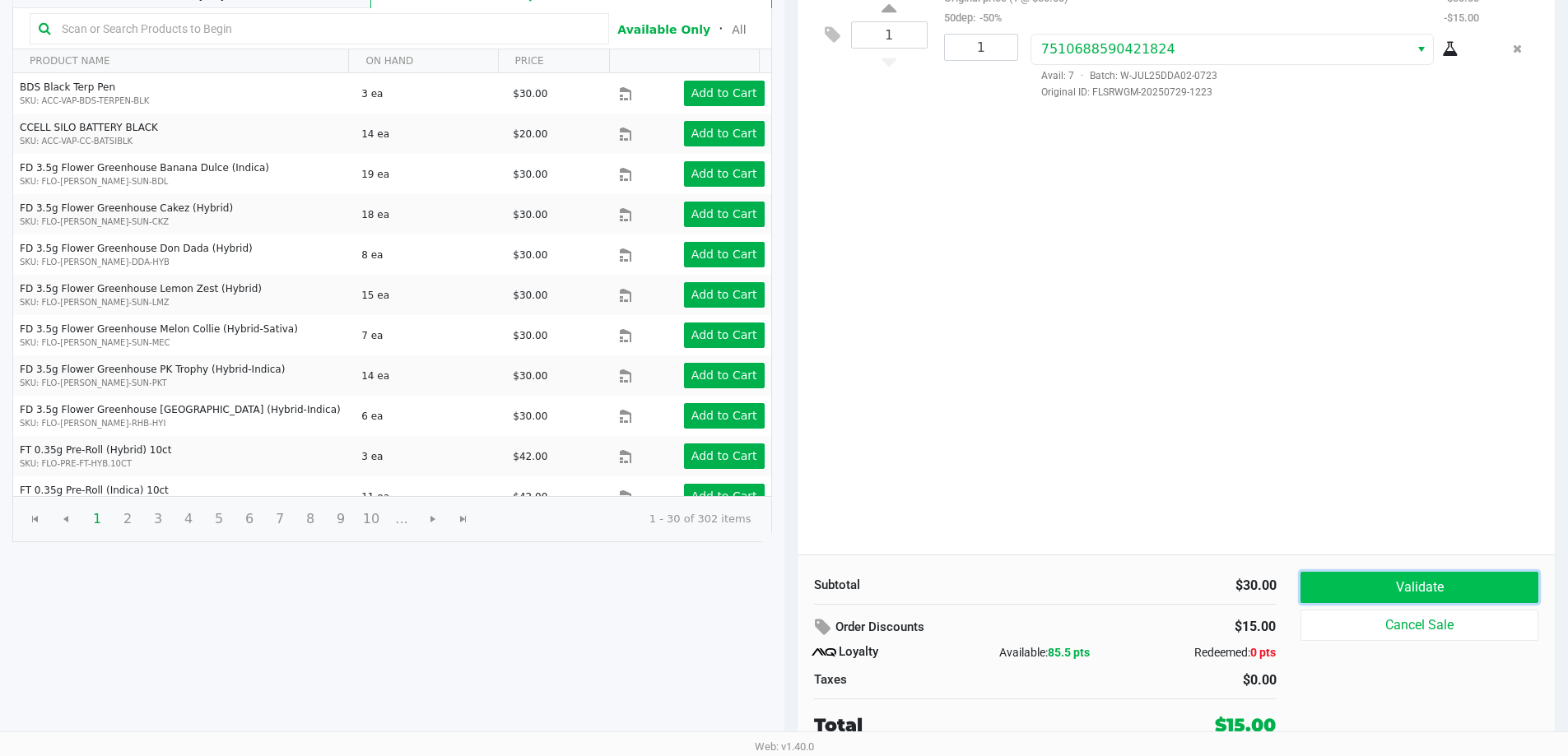
click at [1356, 583] on button "Validate" at bounding box center [1419, 587] width 237 height 31
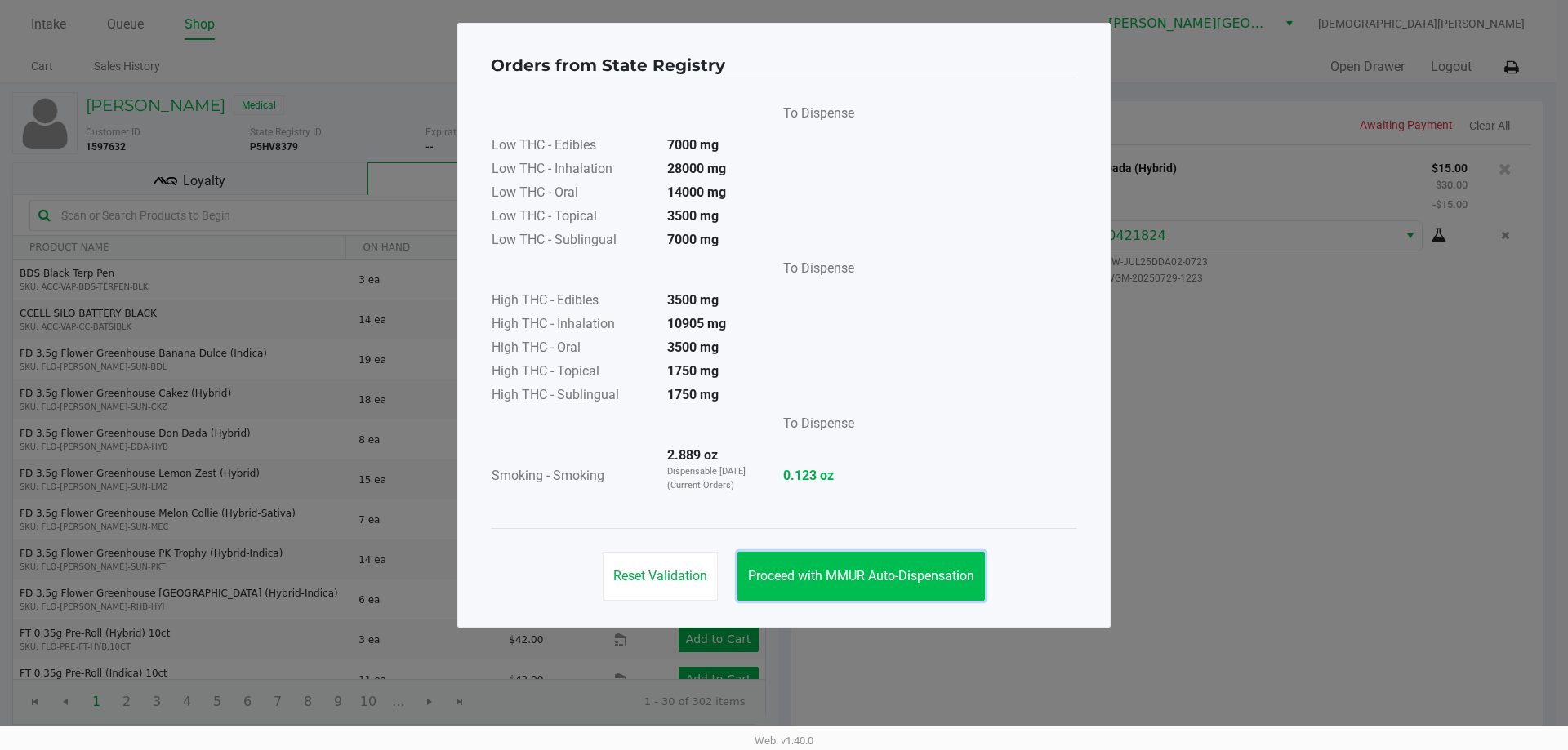
click at [888, 573] on span "Proceed with MMUR Auto-Dispensation" at bounding box center [862, 575] width 227 height 16
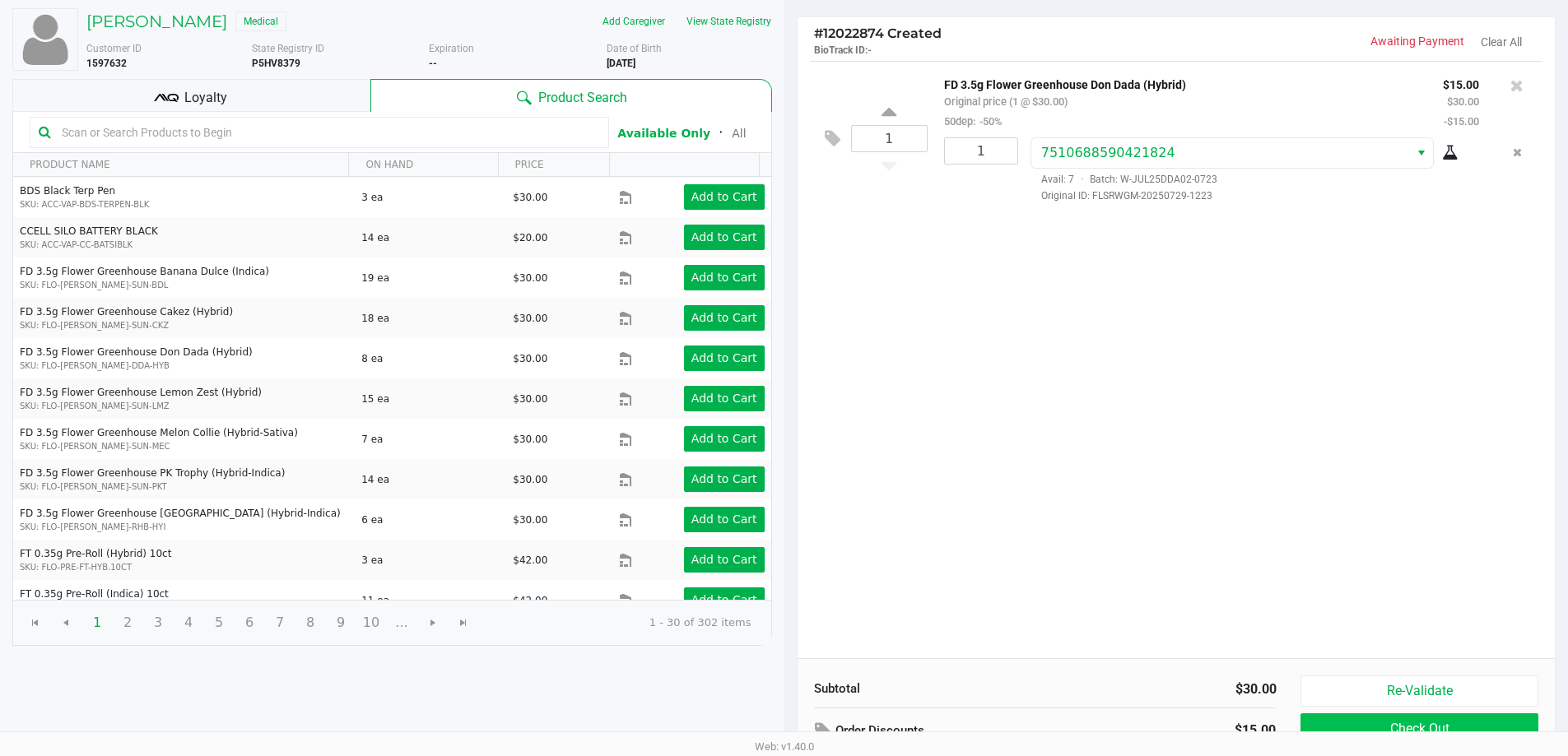
scroll to position [188, 0]
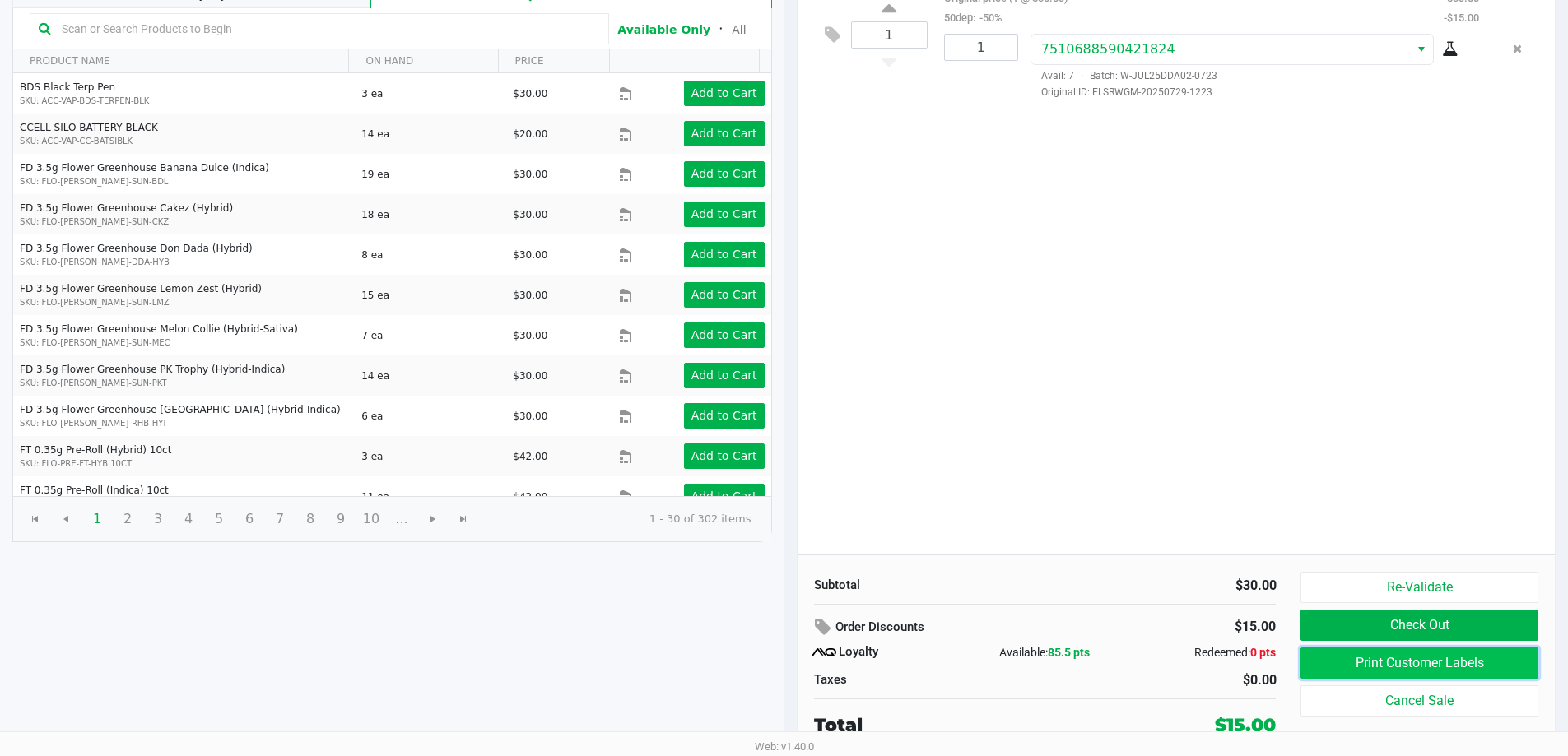
click at [1350, 664] on button "Print Customer Labels" at bounding box center [1419, 662] width 237 height 31
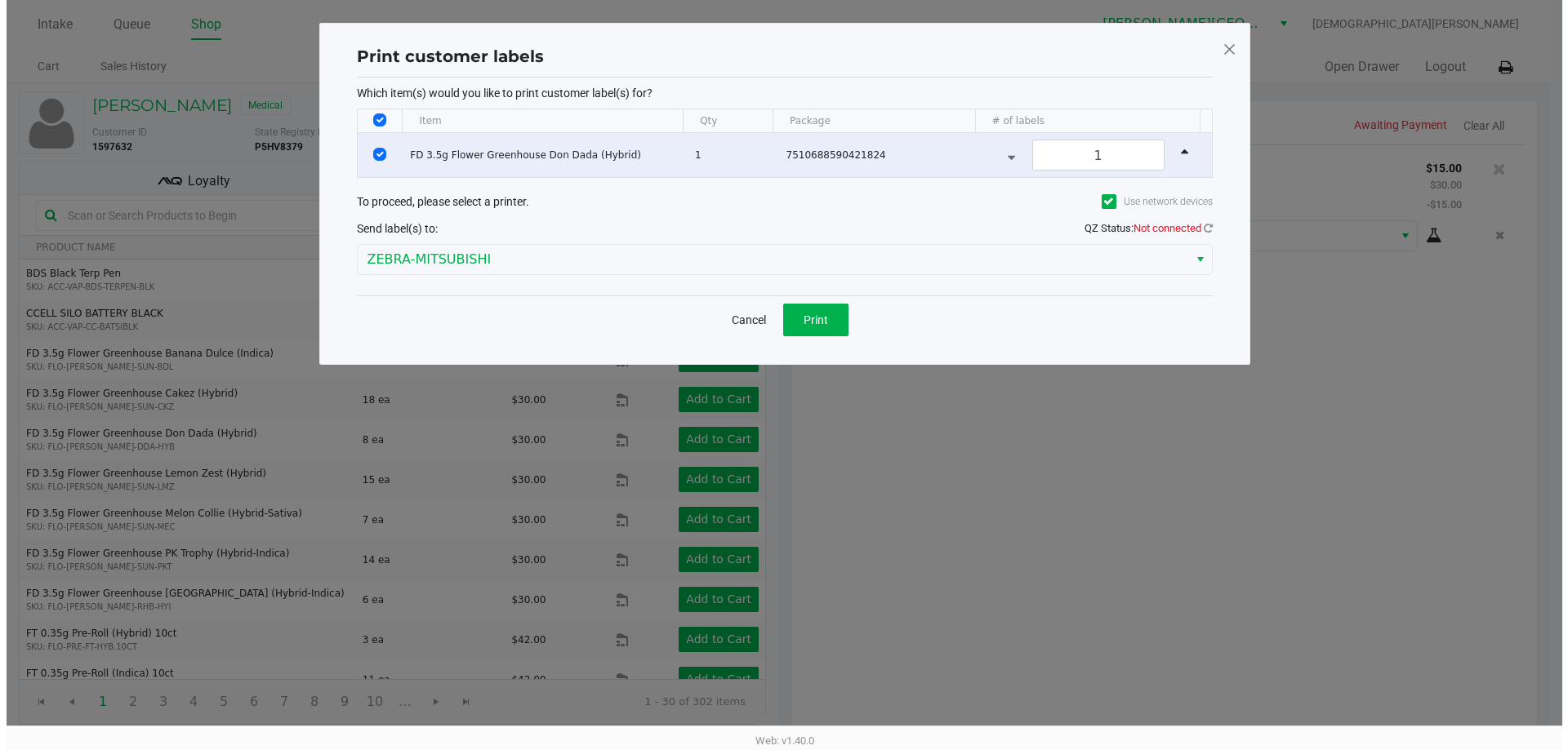
scroll to position [0, 0]
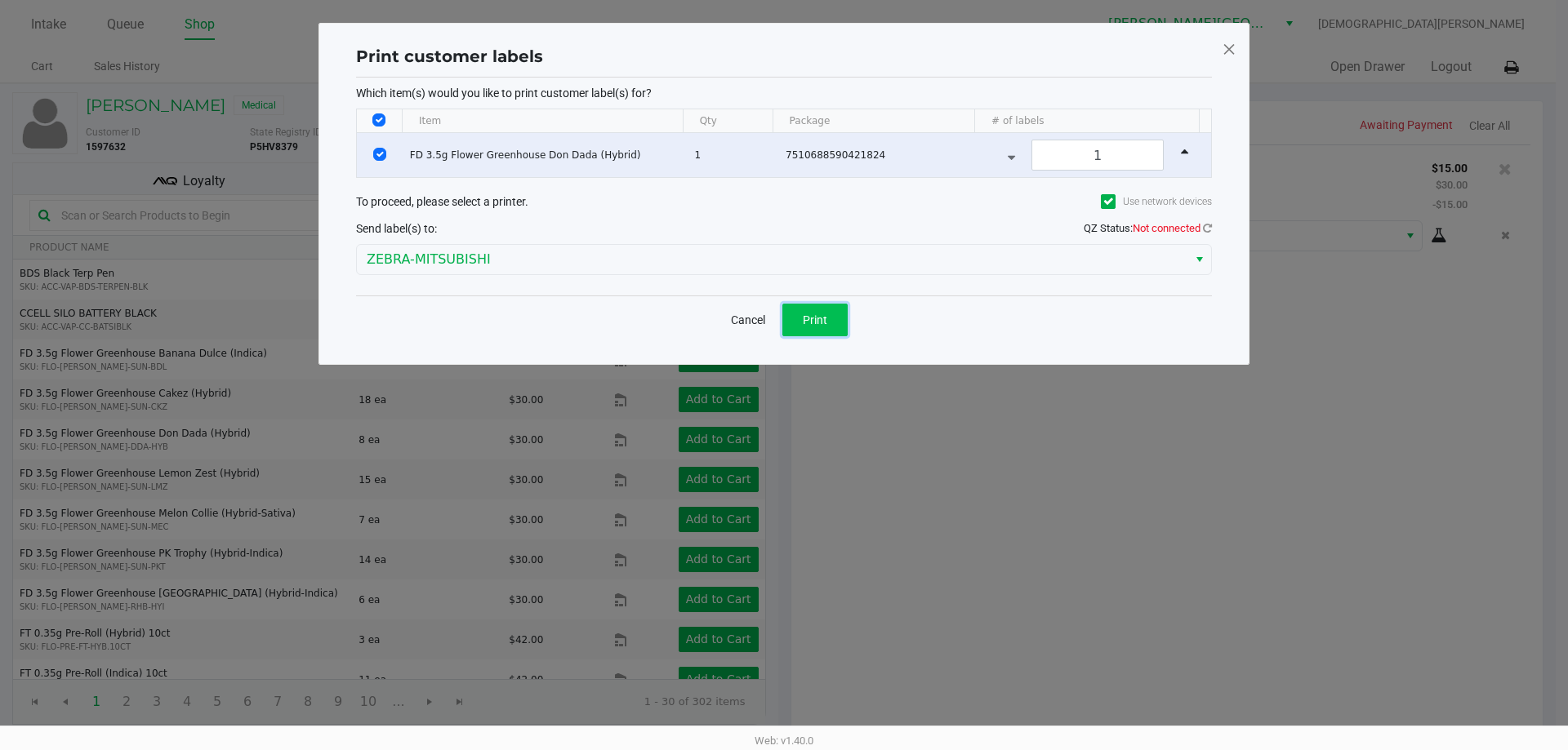
click at [831, 320] on button "Print" at bounding box center [815, 319] width 65 height 32
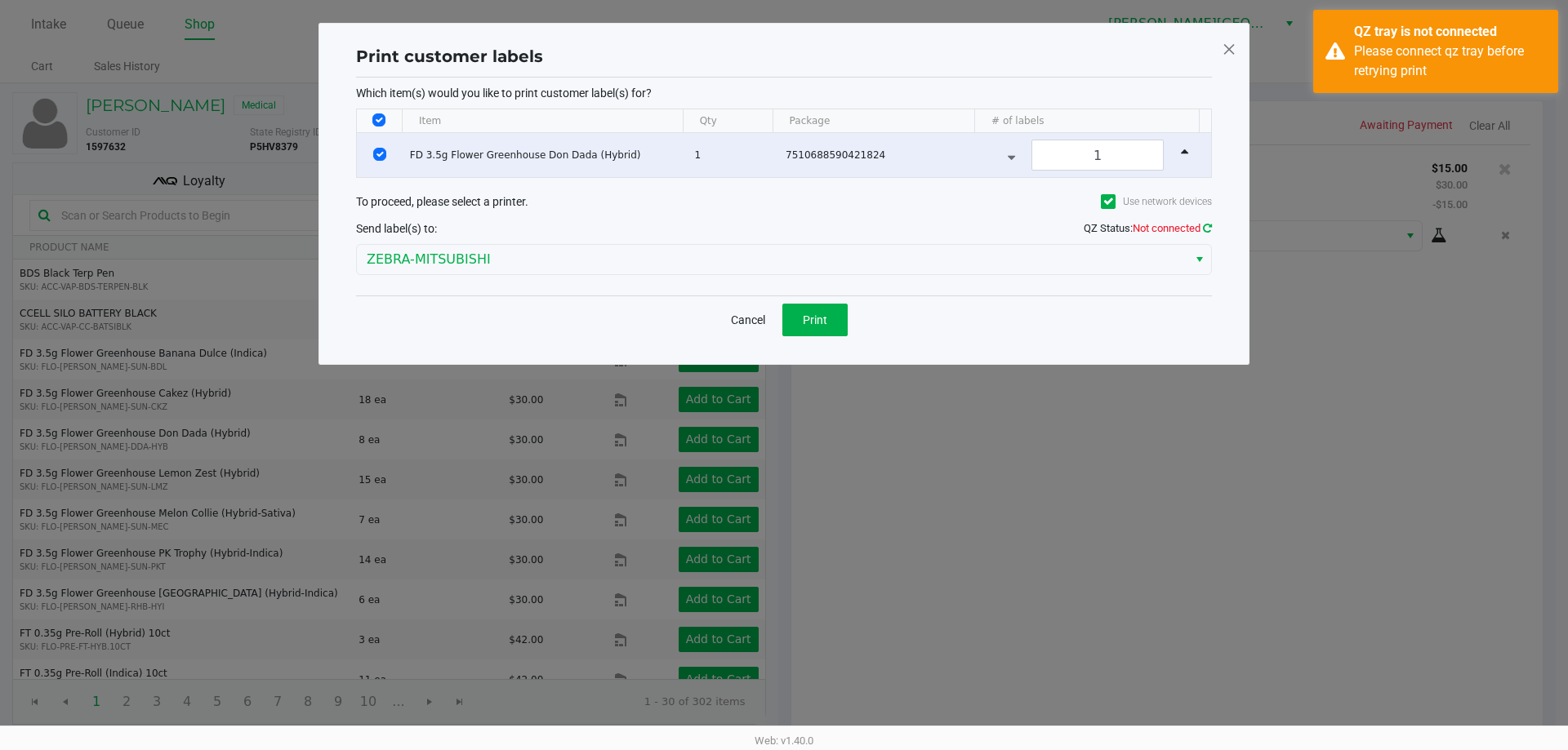
click at [1210, 231] on icon at bounding box center [1207, 227] width 9 height 10
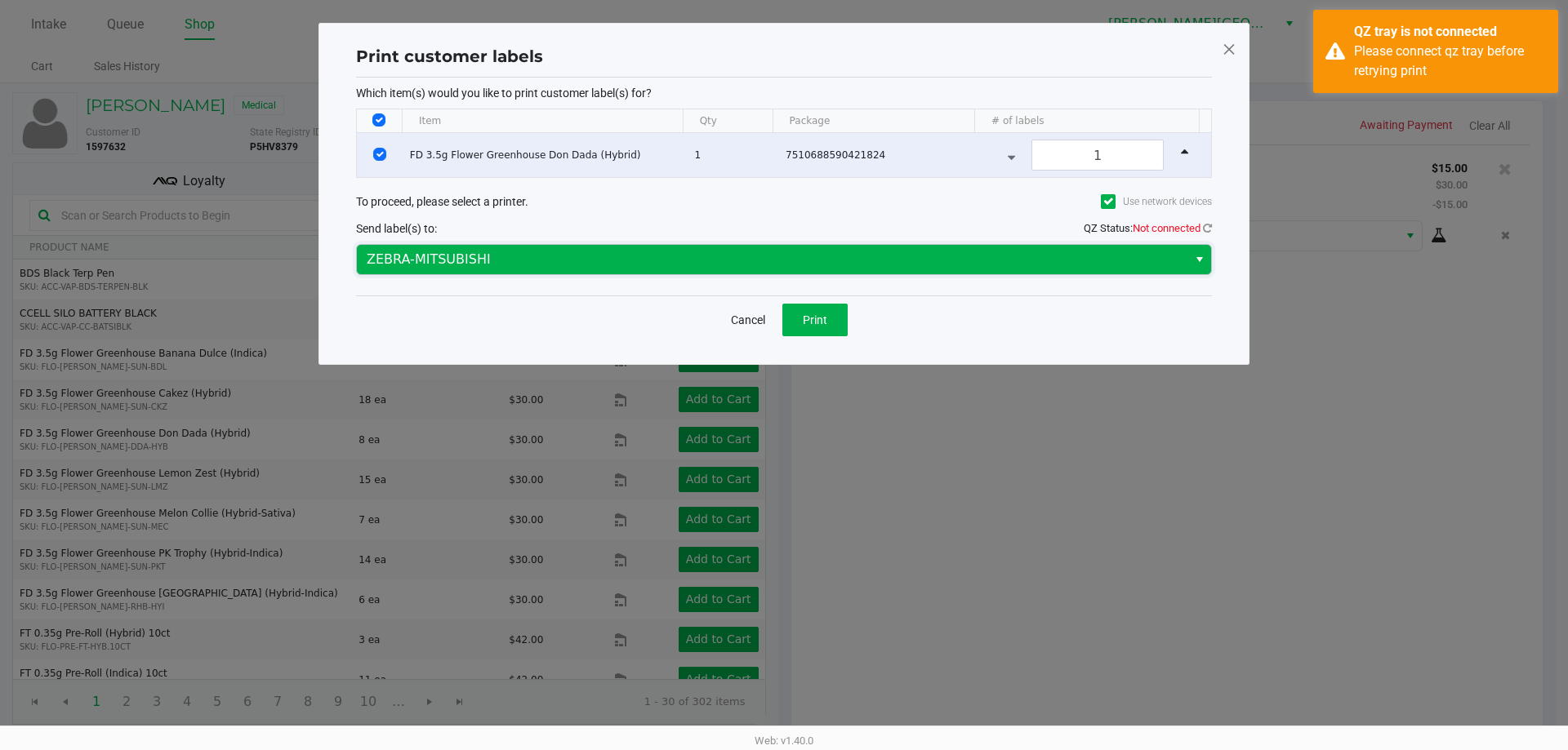
drag, startPoint x: 1141, startPoint y: 259, endPoint x: 948, endPoint y: 267, distance: 193.2
click at [1141, 260] on span "ZEBRA-MITSUBISHI" at bounding box center [771, 259] width 810 height 19
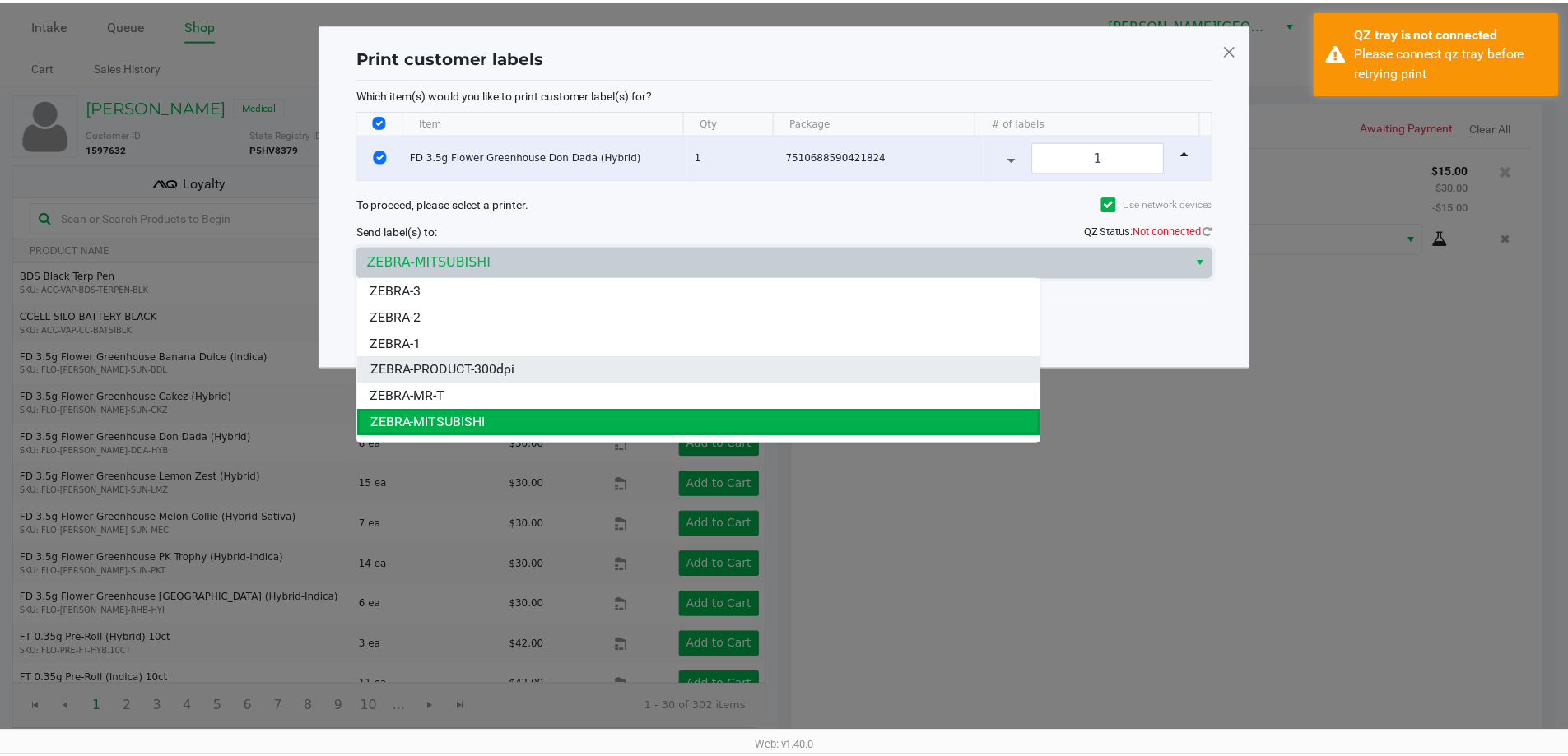
scroll to position [20, 0]
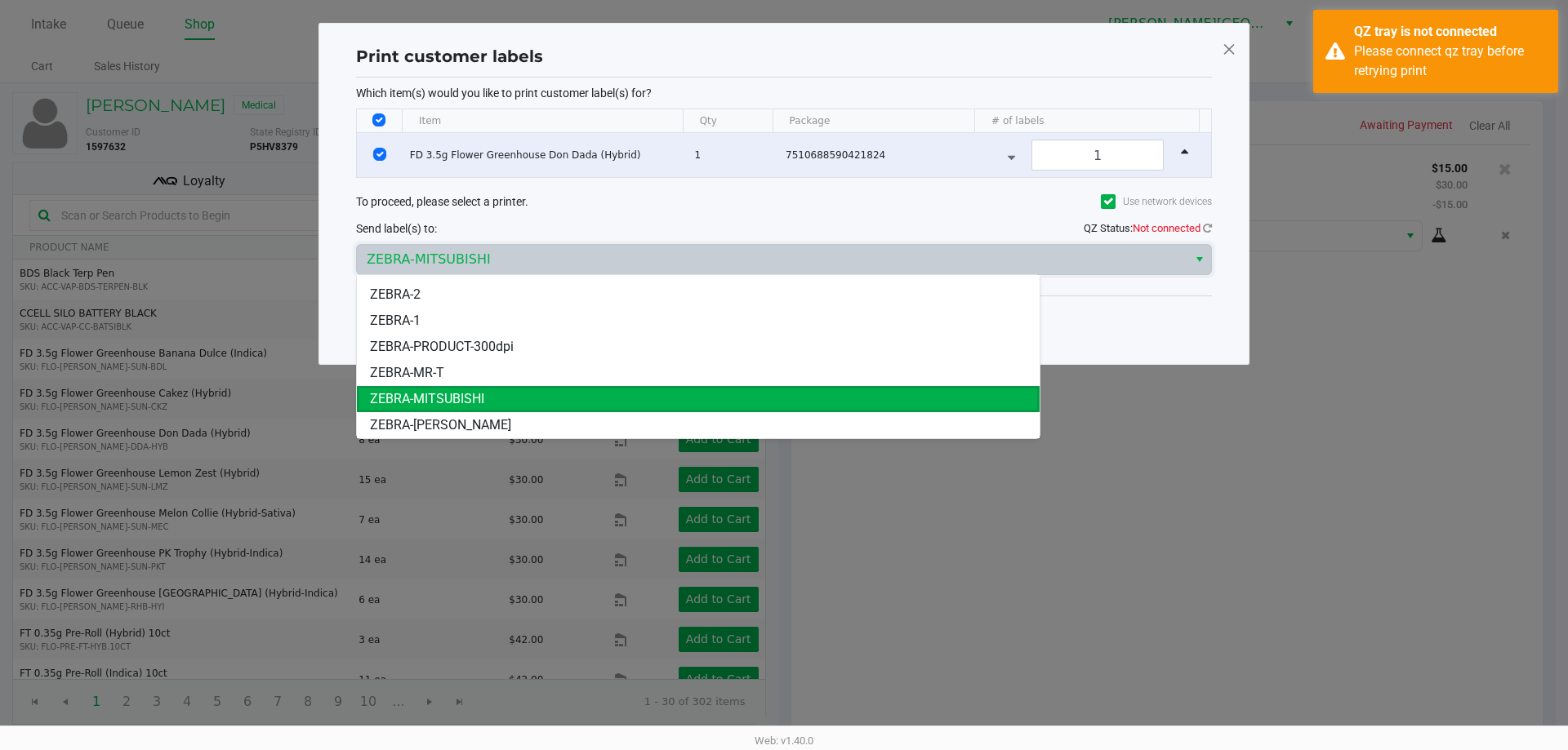
click at [468, 395] on span "ZEBRA-MITSUBISHI" at bounding box center [426, 399] width 114 height 19
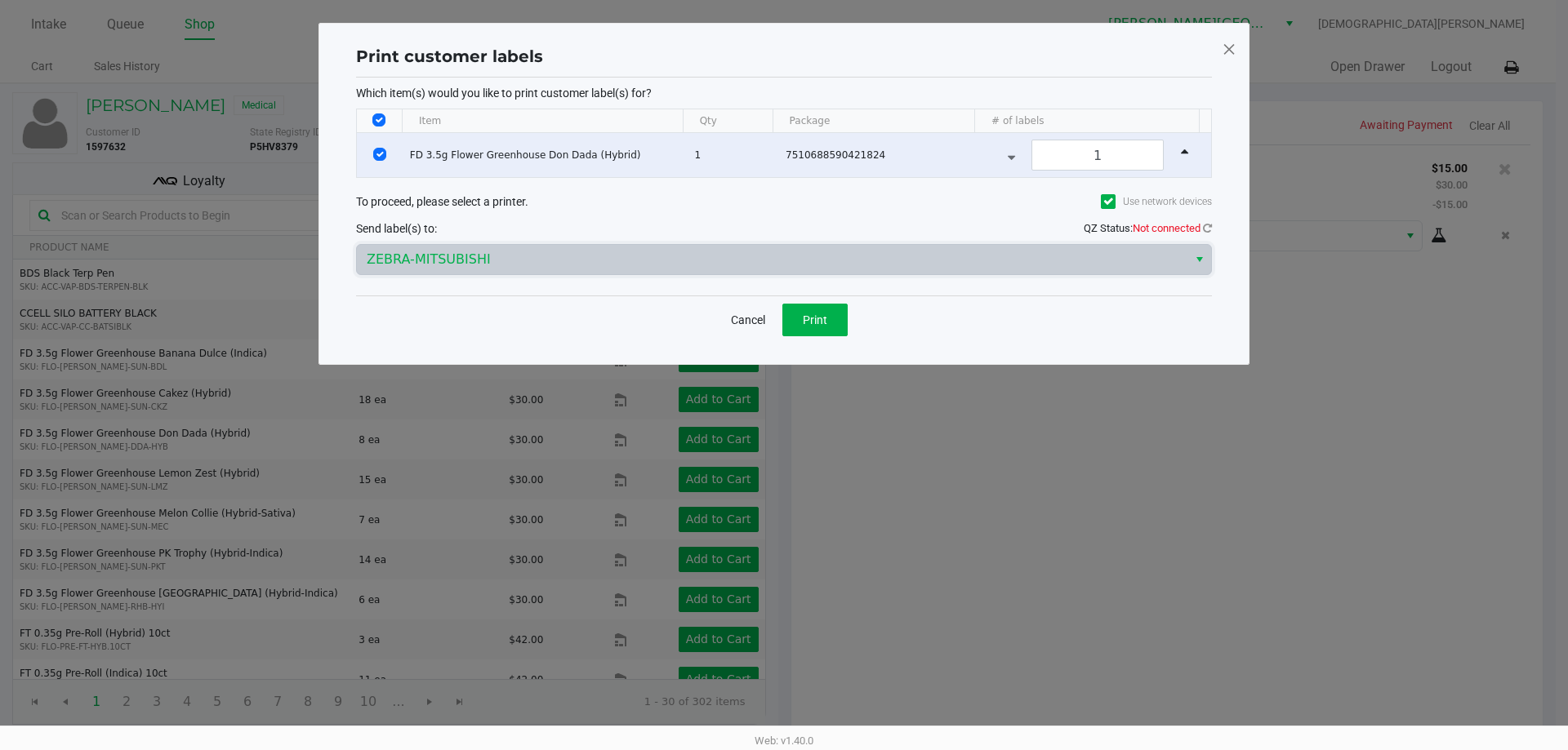
click at [1212, 226] on div "Print customer labels Which item(s) would you like to print customer label(s) f…" at bounding box center [784, 194] width 863 height 308
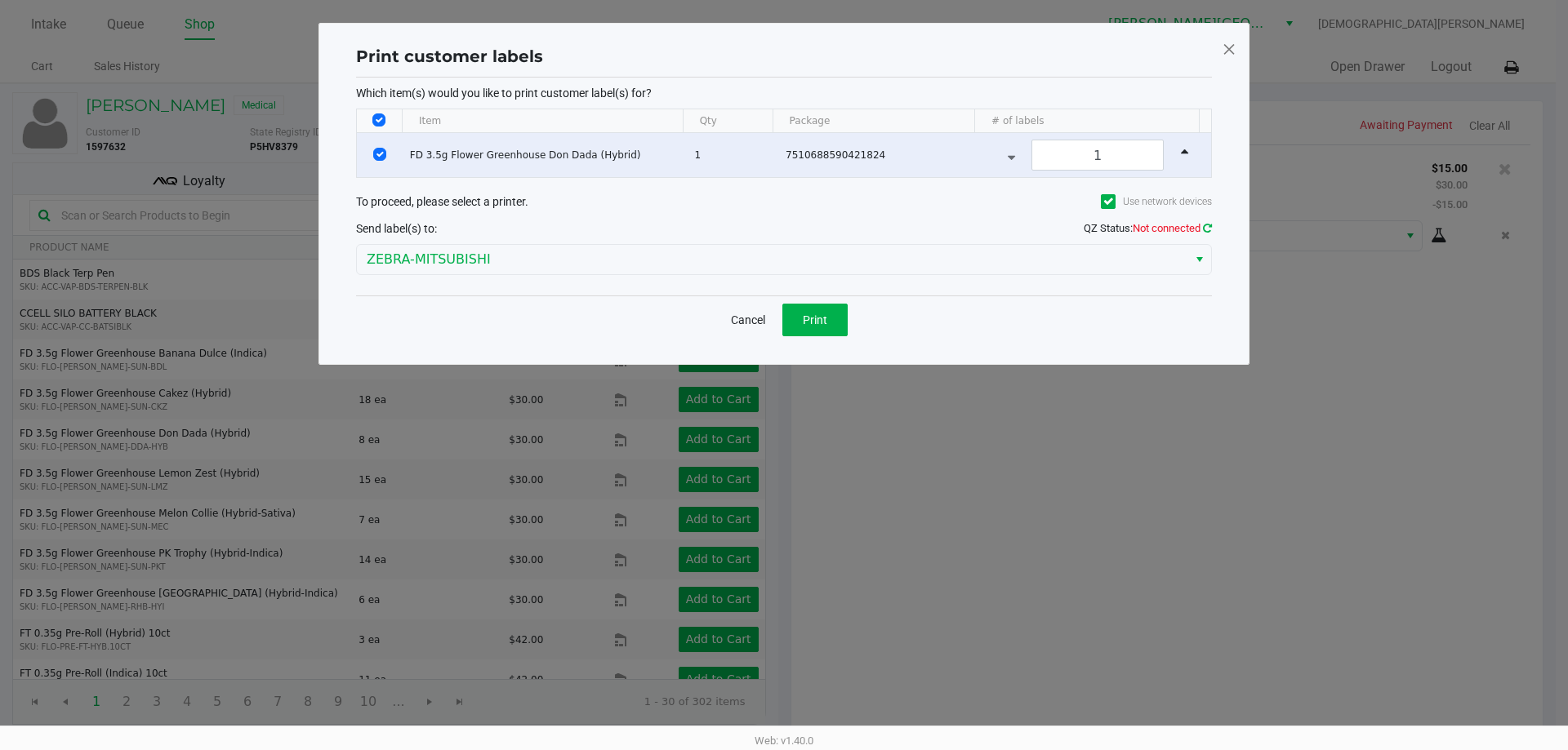
click at [1211, 225] on icon at bounding box center [1207, 227] width 9 height 10
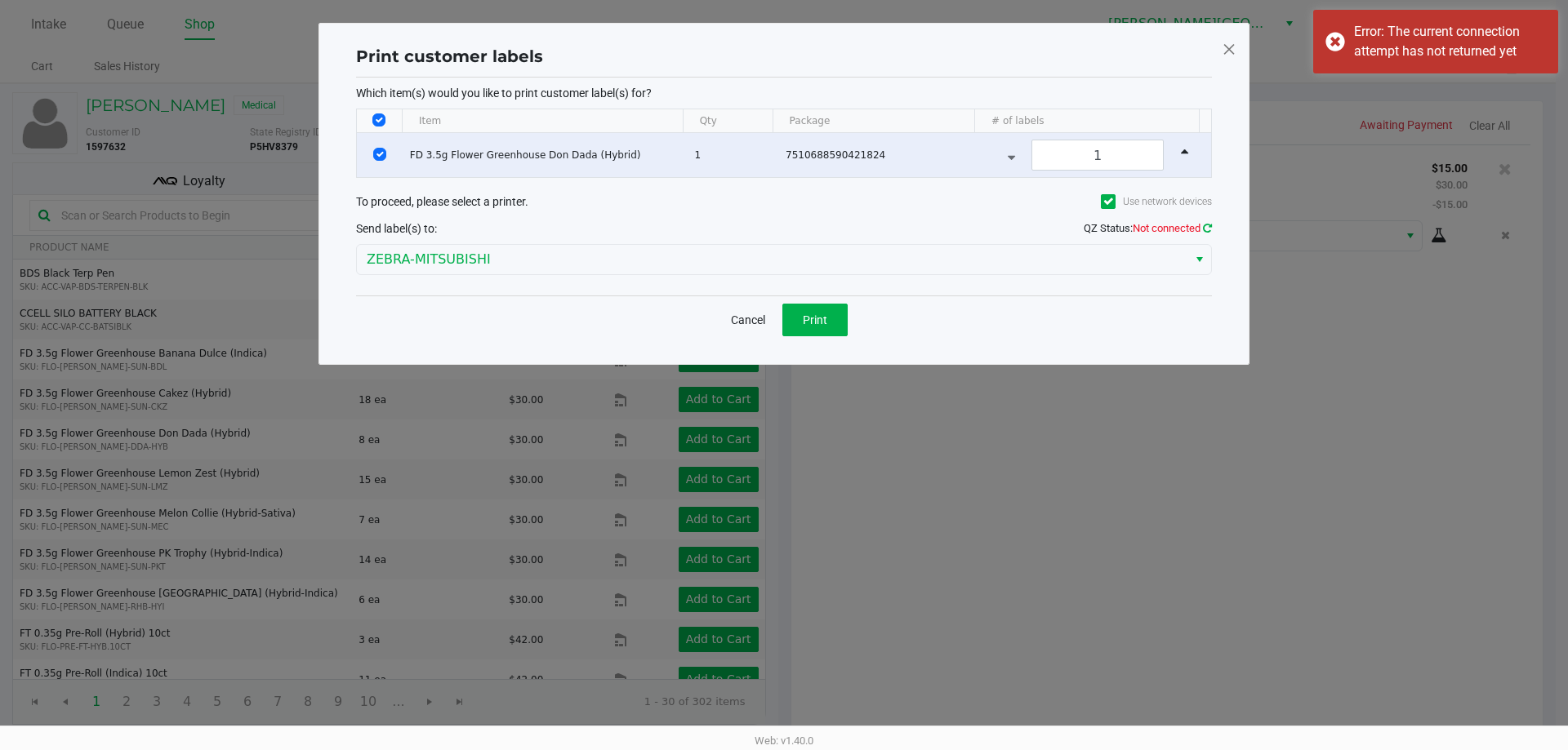
click at [1202, 228] on icon at bounding box center [1207, 227] width 9 height 10
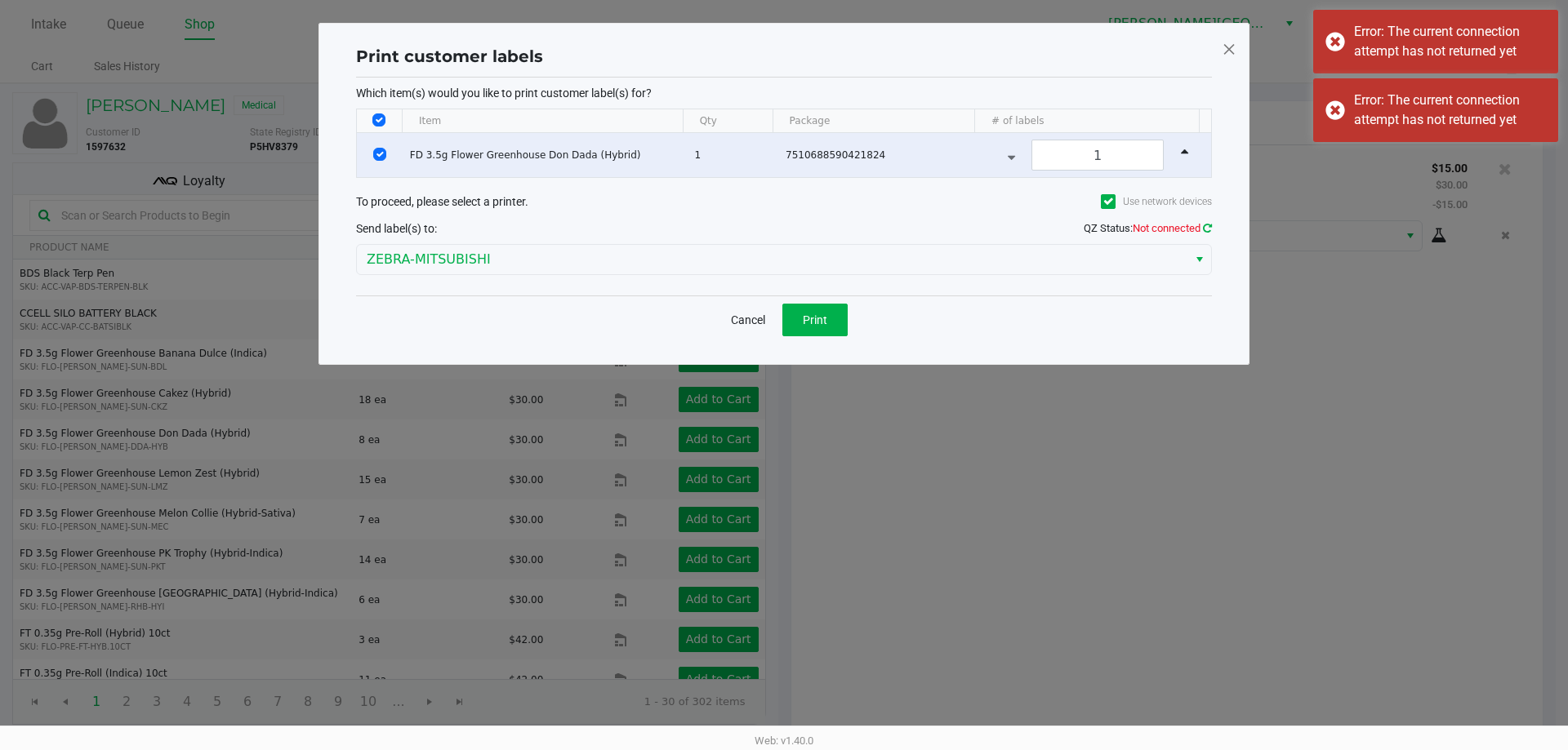
click at [1202, 228] on icon at bounding box center [1207, 227] width 9 height 10
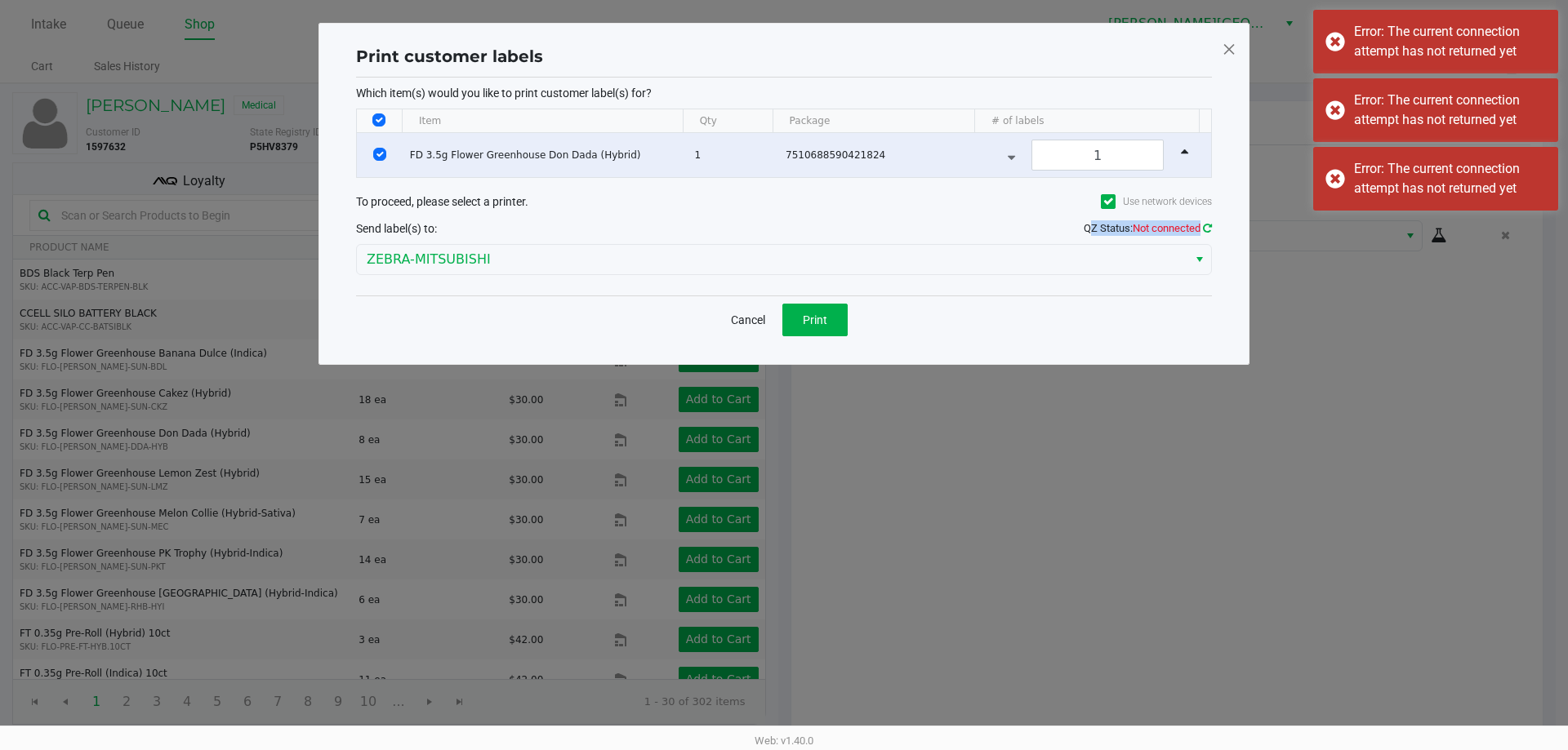
click at [1202, 228] on span "QZ Status: Not connected" at bounding box center [1147, 227] width 128 height 12
click at [1202, 228] on icon at bounding box center [1207, 227] width 9 height 10
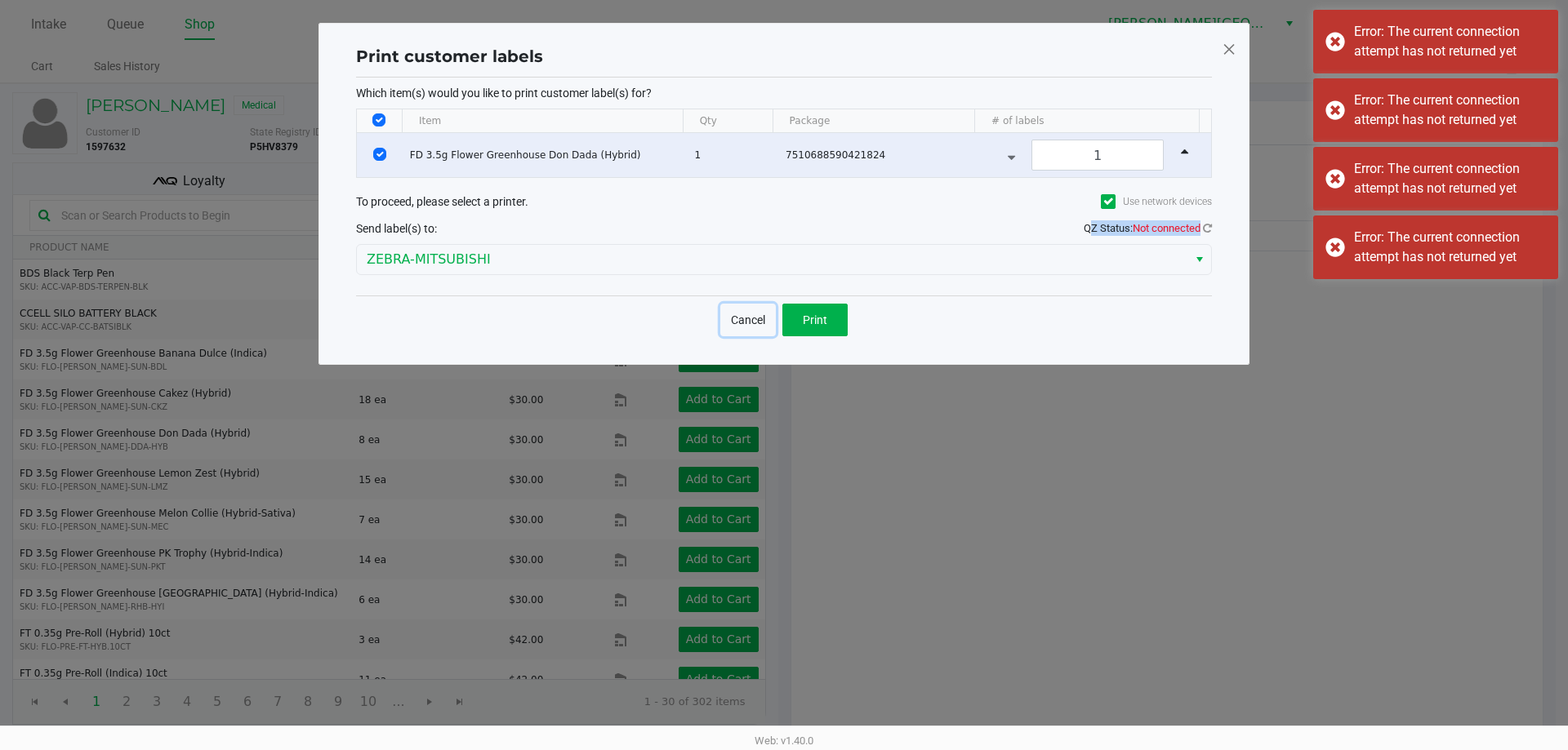
click at [751, 320] on button "Cancel" at bounding box center [748, 319] width 56 height 32
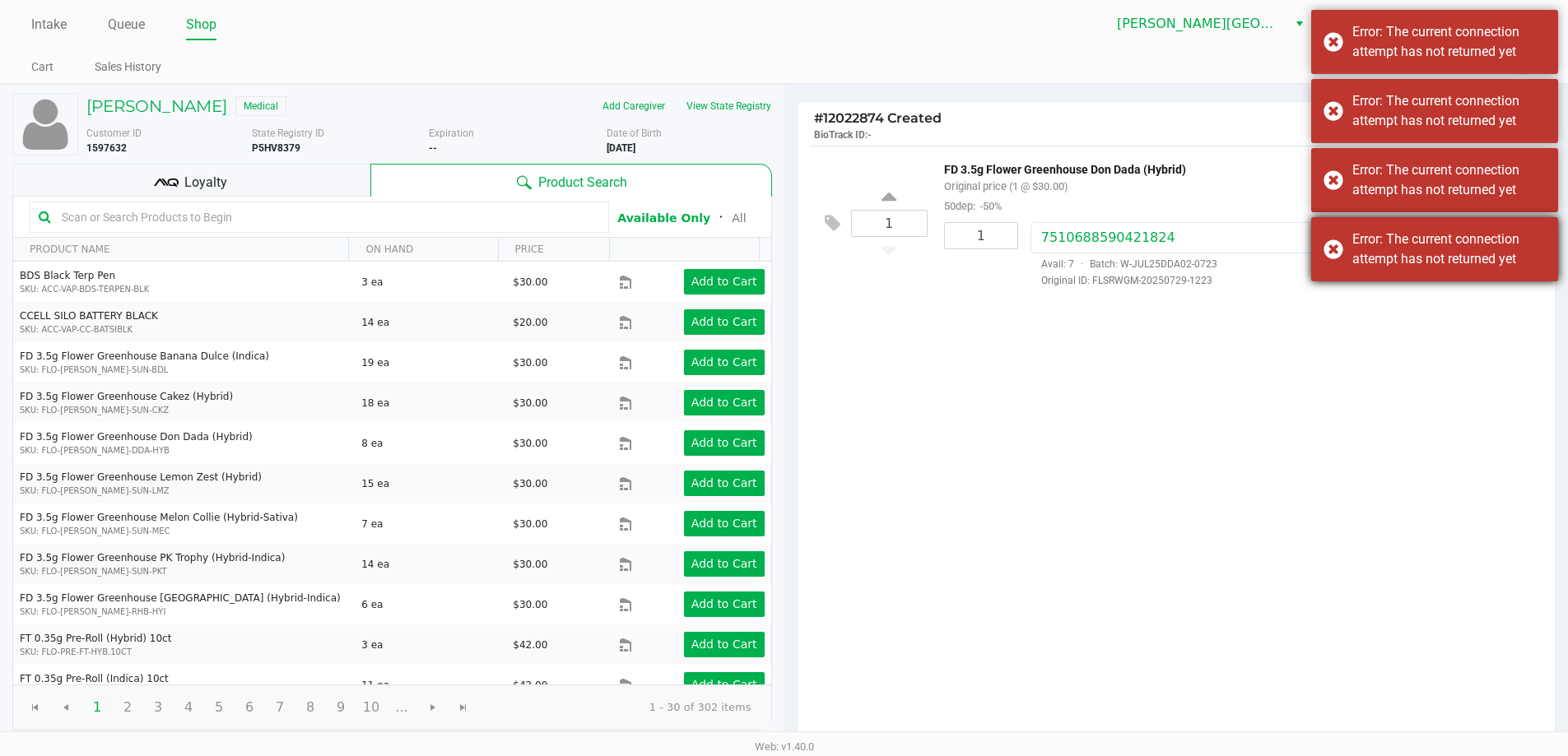
click at [1379, 245] on div "Error: The current connection attempt has not returned yet" at bounding box center [1449, 249] width 194 height 39
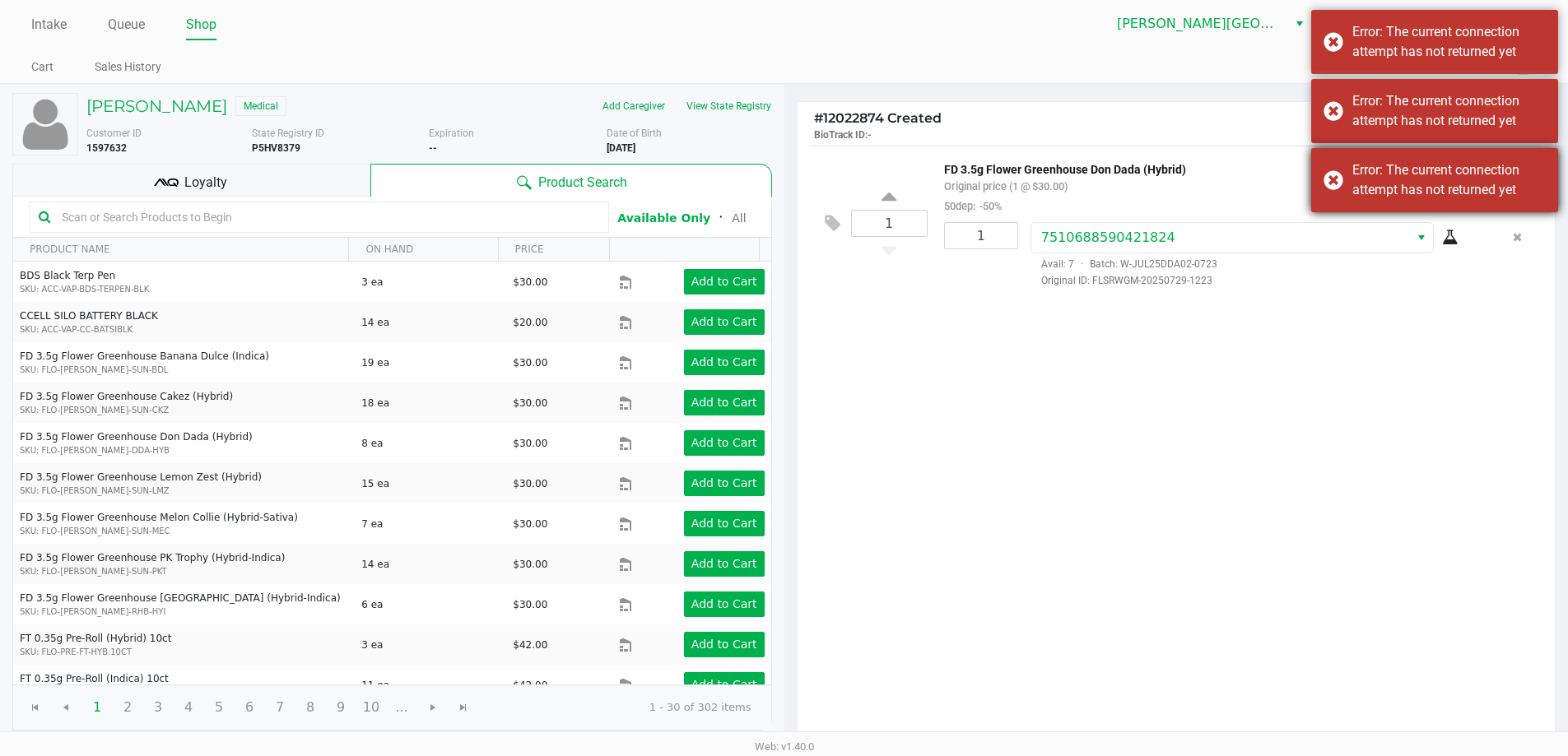
click at [1340, 180] on div "Error: The current connection attempt has not returned yet" at bounding box center [1435, 180] width 247 height 65
click at [1334, 112] on div "Error: The current connection attempt has not returned yet" at bounding box center [1435, 110] width 247 height 65
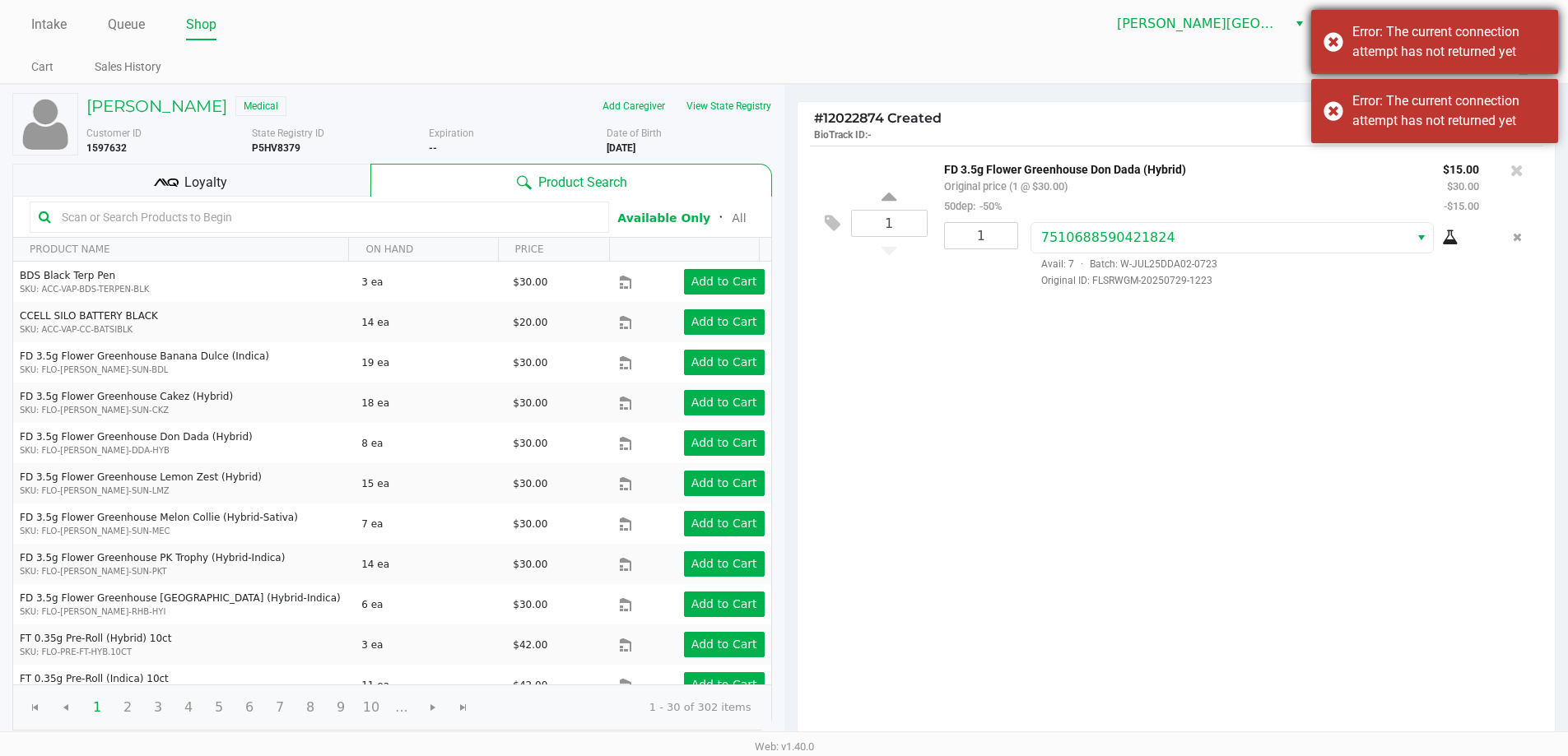
click at [1328, 44] on div "Error: The current connection attempt has not returned yet" at bounding box center [1435, 42] width 247 height 65
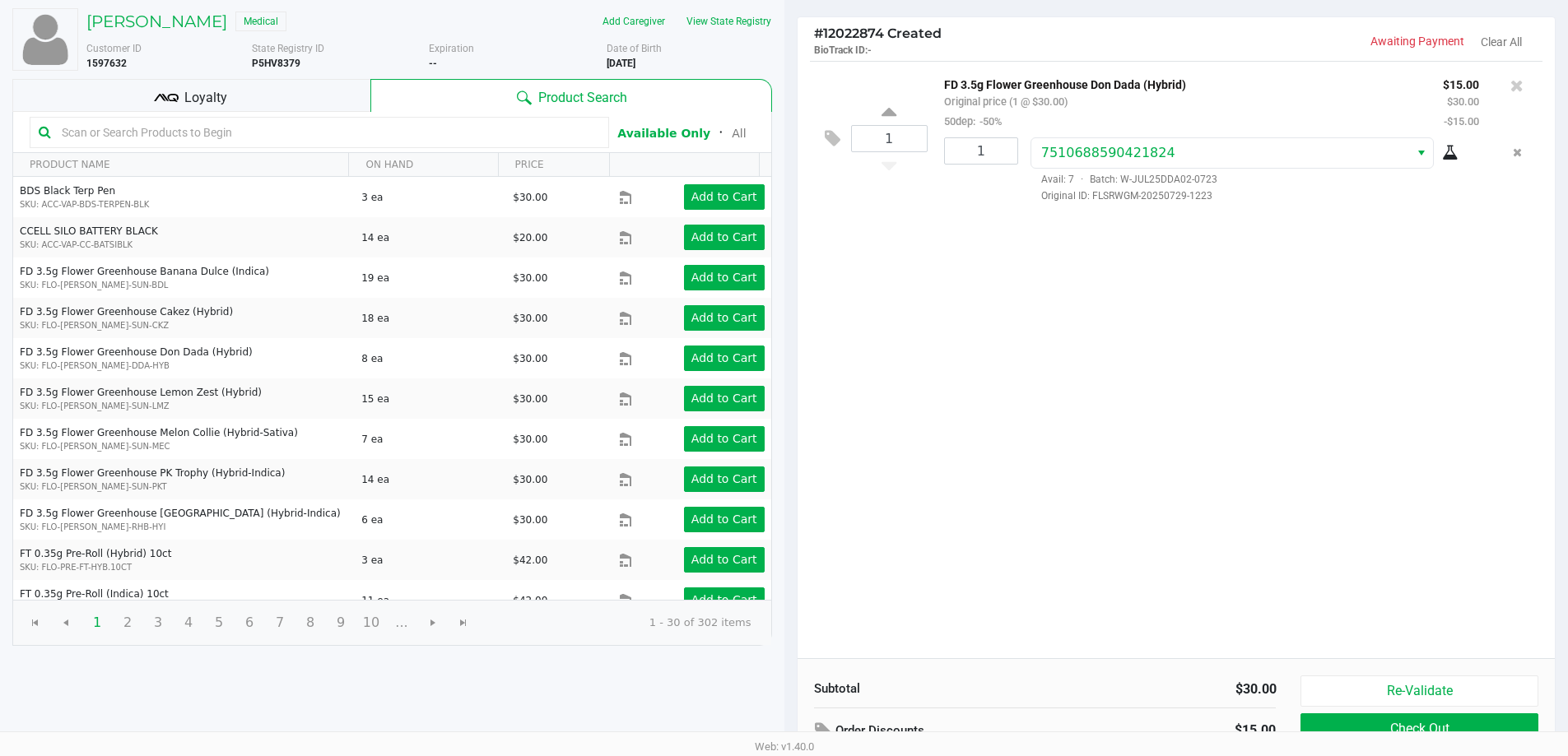
scroll to position [188, 0]
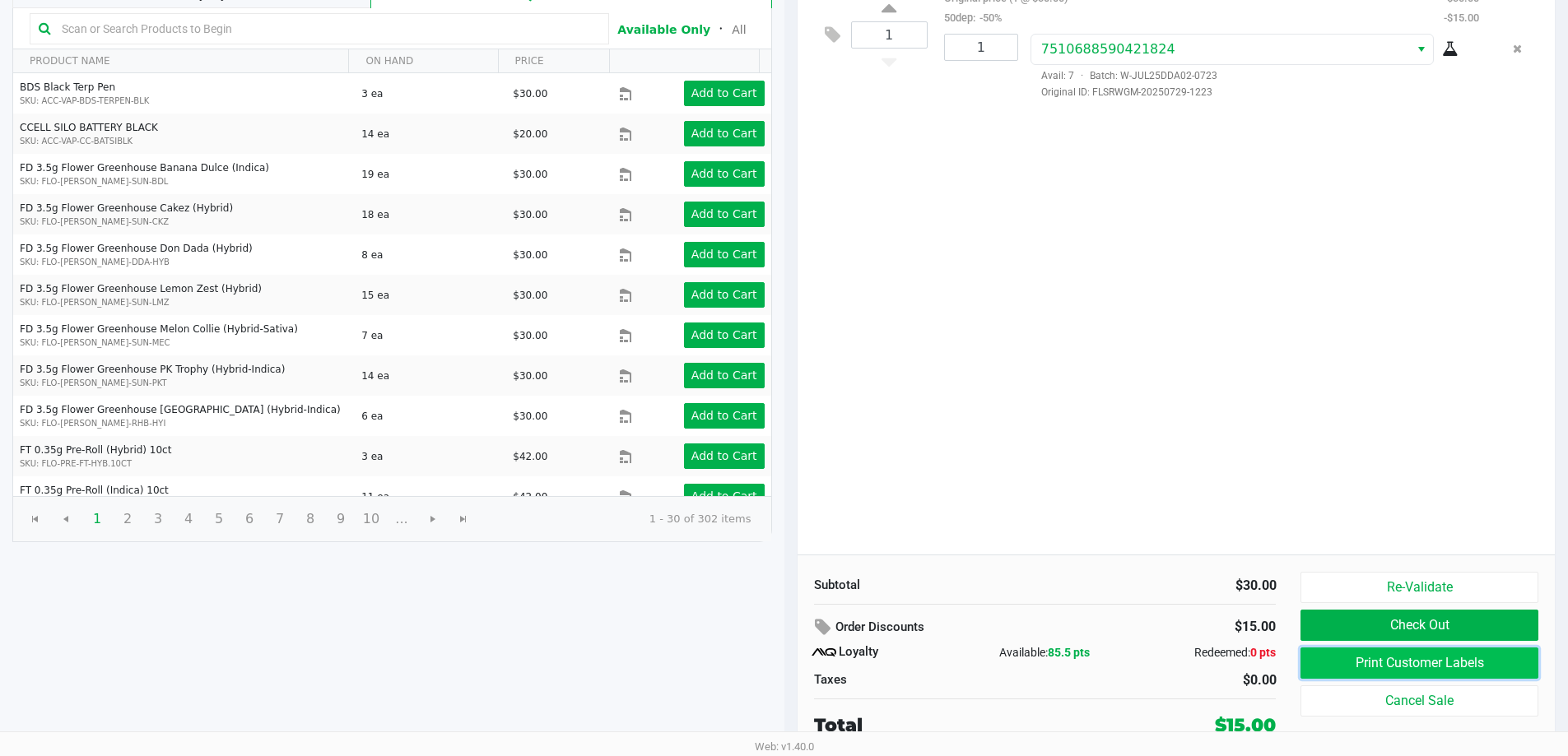
click at [1332, 668] on button "Print Customer Labels" at bounding box center [1419, 662] width 237 height 31
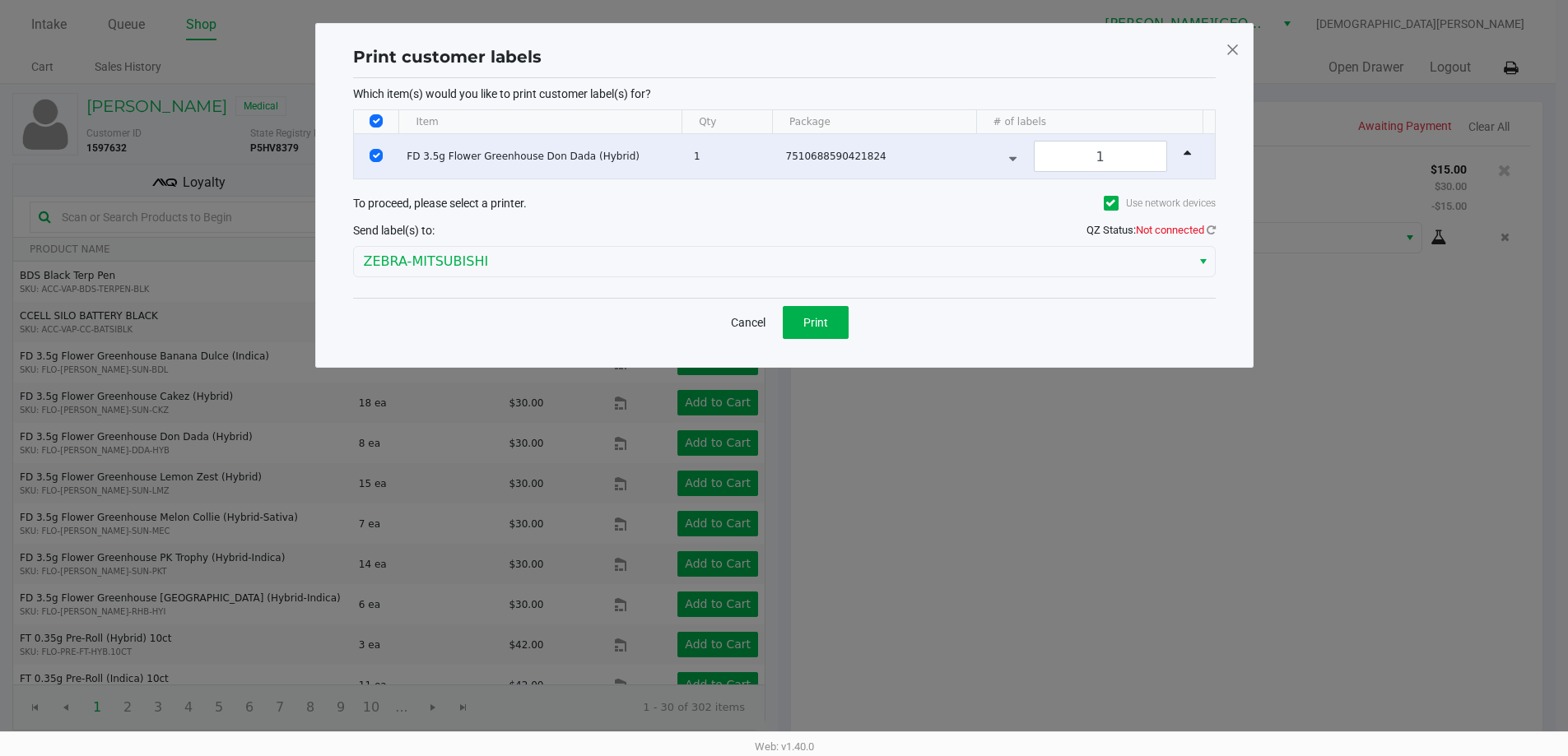
scroll to position [0, 0]
click at [1217, 233] on icon at bounding box center [1217, 229] width 9 height 10
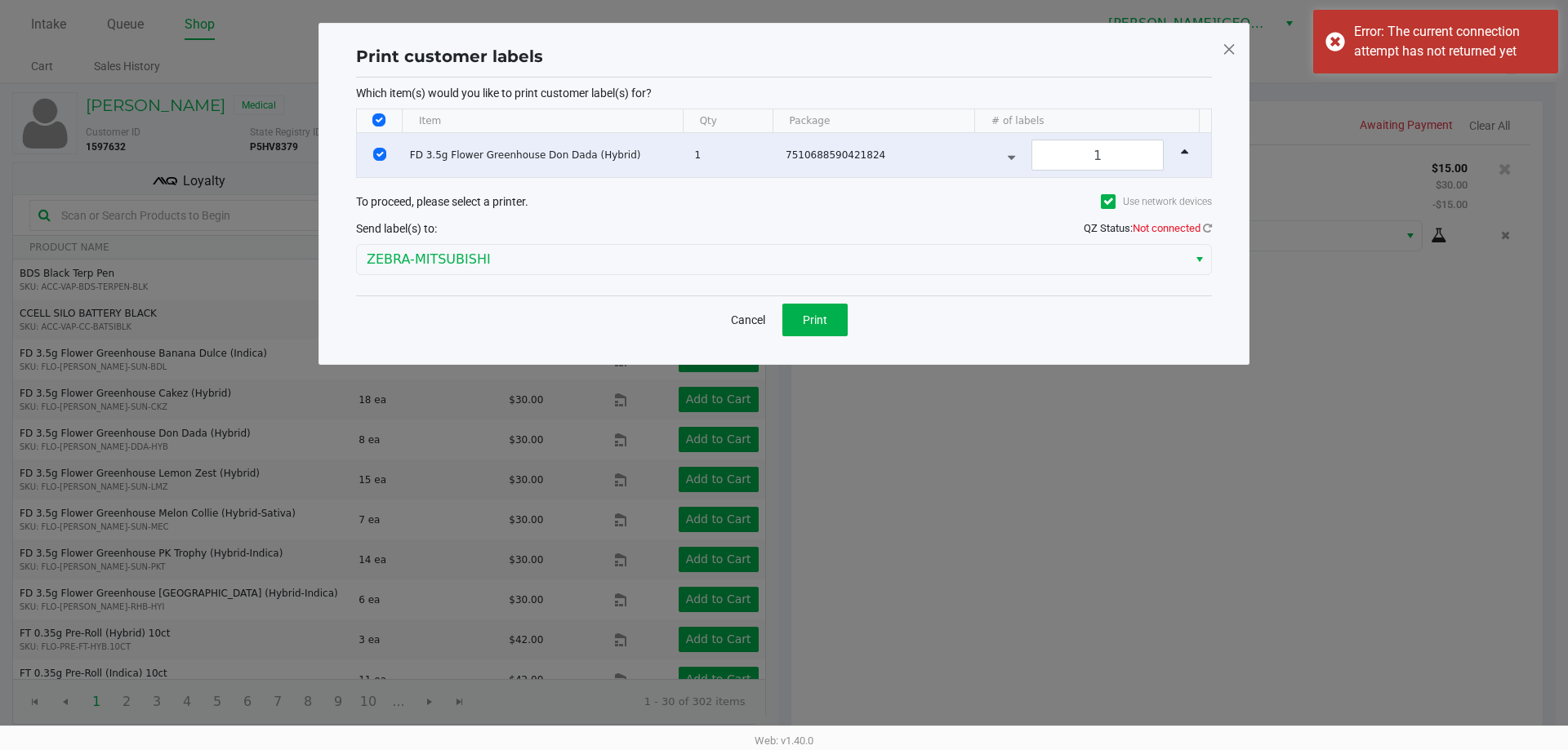
click at [1227, 45] on span at bounding box center [1229, 49] width 15 height 26
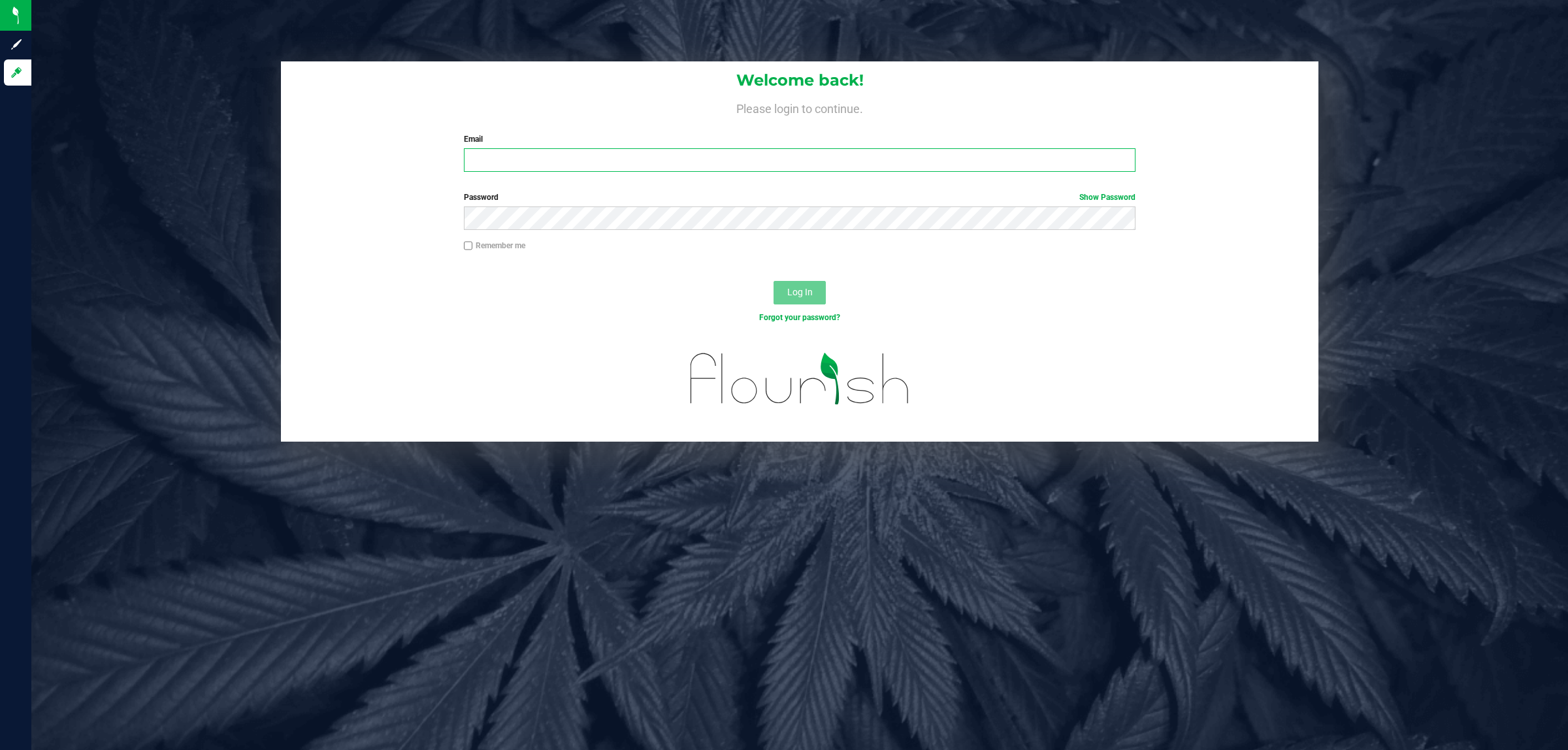
click at [518, 166] on input "Email" at bounding box center [799, 160] width 672 height 24
type input "[EMAIL_ADDRESS][DOMAIN_NAME]"
click at [773, 281] on button "Log In" at bounding box center [799, 293] width 52 height 24
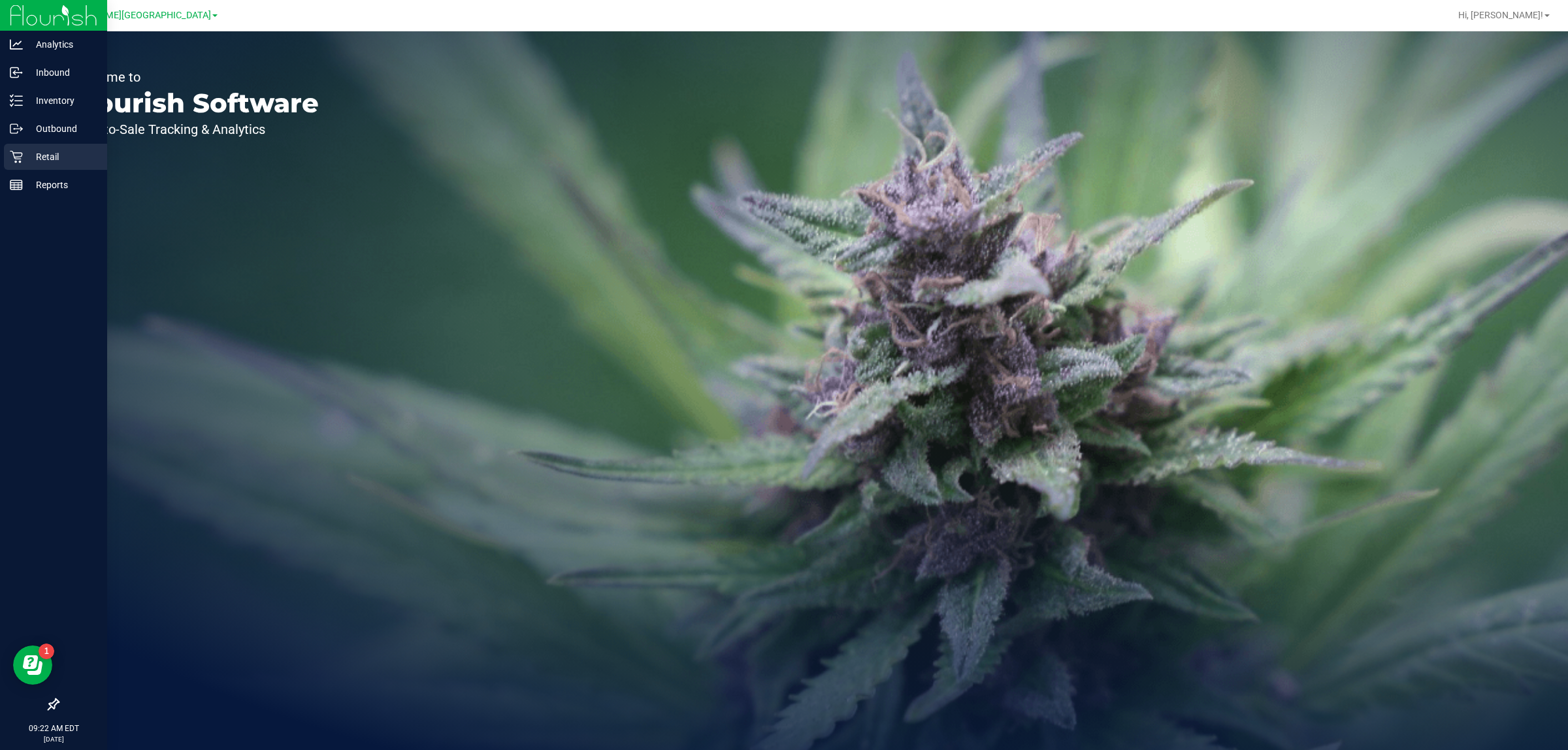
click at [14, 158] on icon at bounding box center [16, 157] width 13 height 13
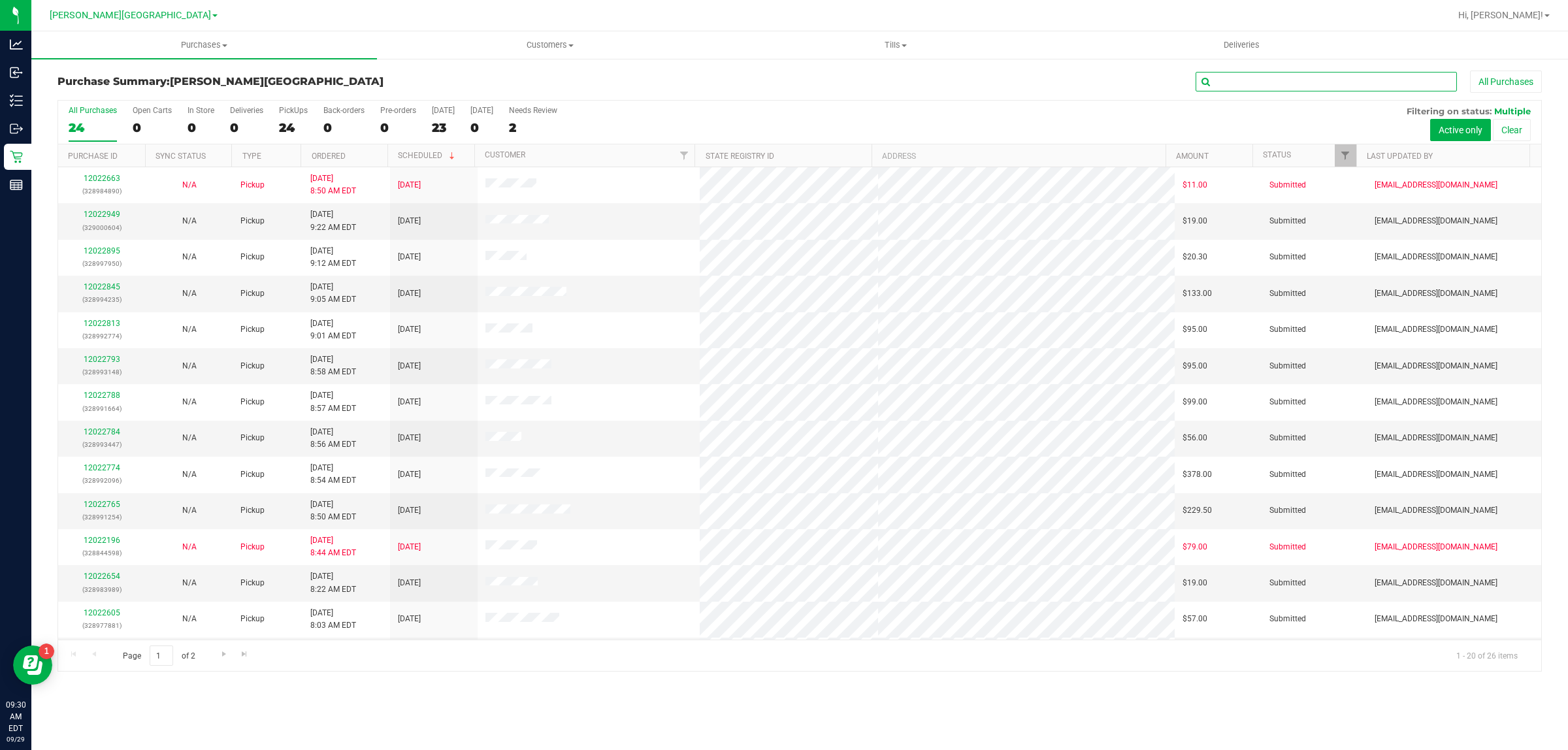
click at [1249, 79] on input "text" at bounding box center [1326, 82] width 261 height 19
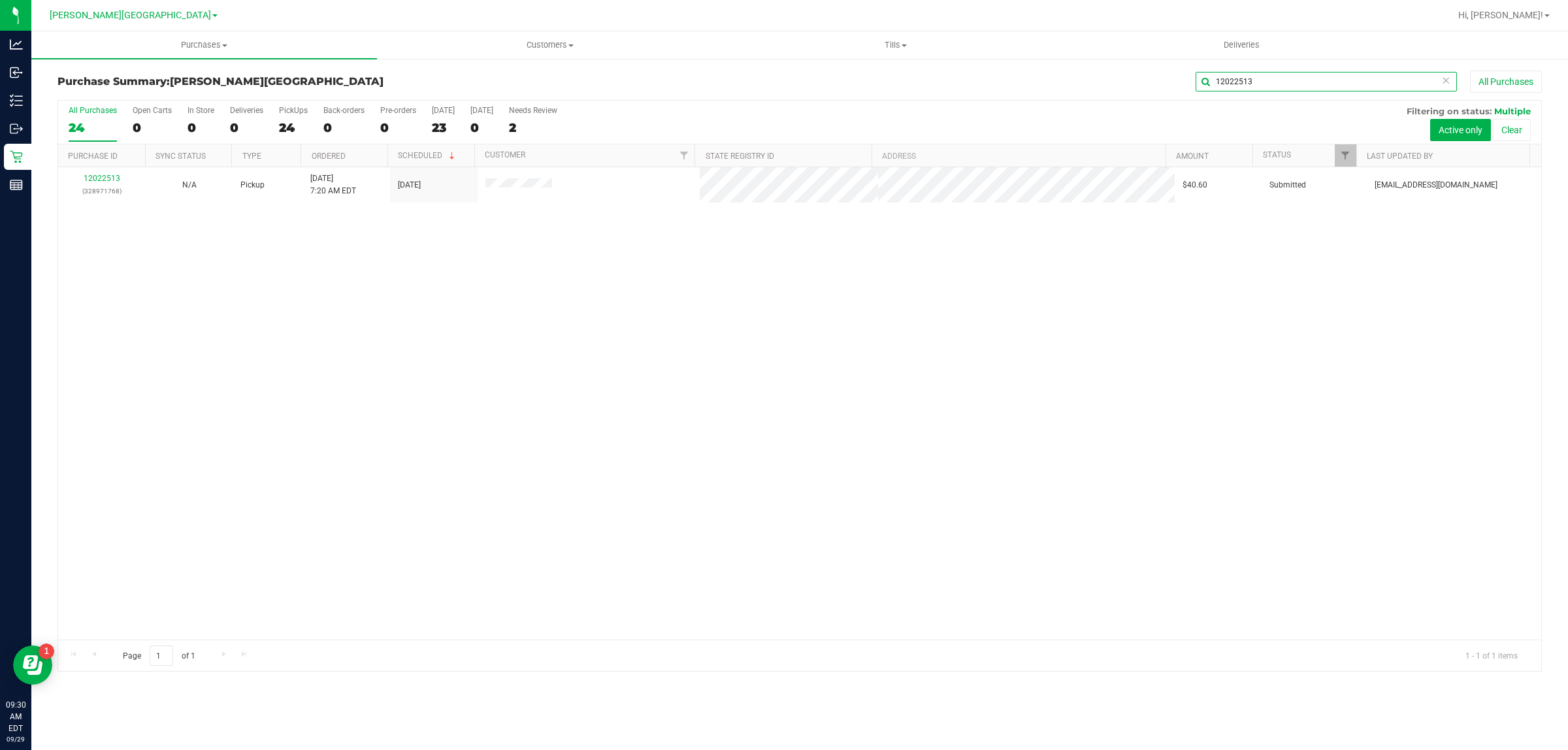
type input "12022513"
click at [108, 178] on link "12022513" at bounding box center [102, 178] width 36 height 9
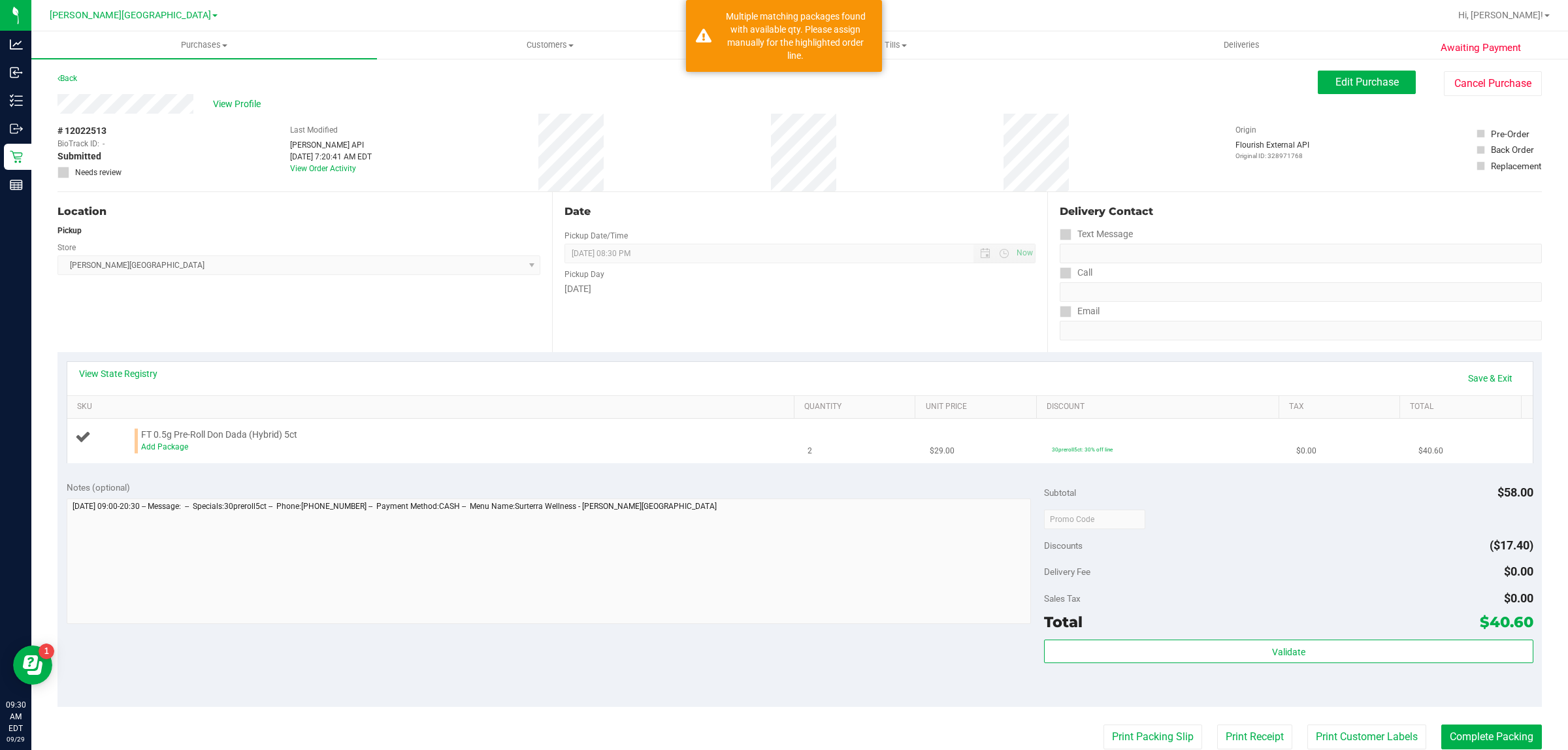
click at [159, 442] on div "Add Package" at bounding box center [463, 447] width 645 height 13
click at [162, 448] on link "Add Package" at bounding box center [164, 446] width 47 height 9
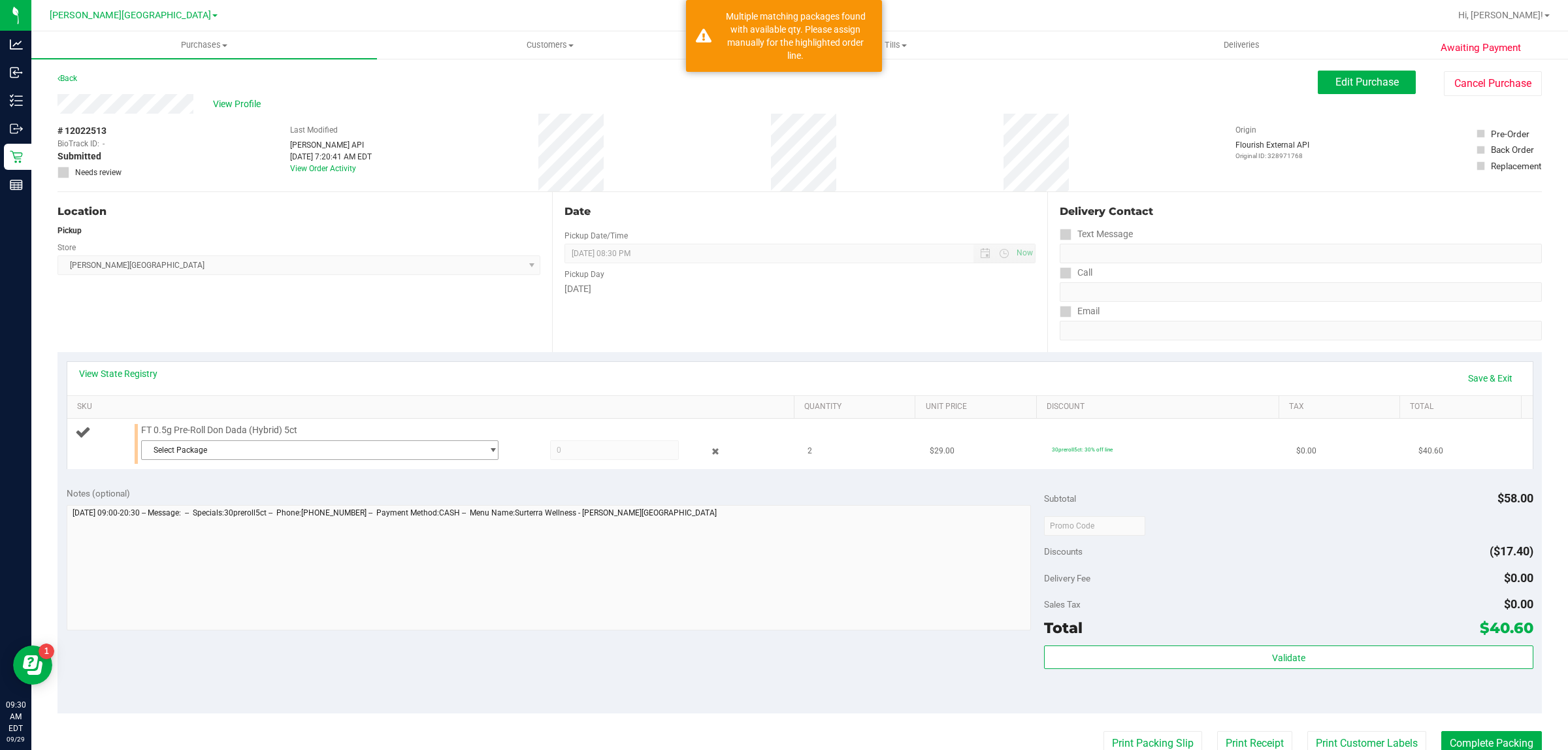
click at [230, 442] on span "Select Package" at bounding box center [311, 450] width 339 height 19
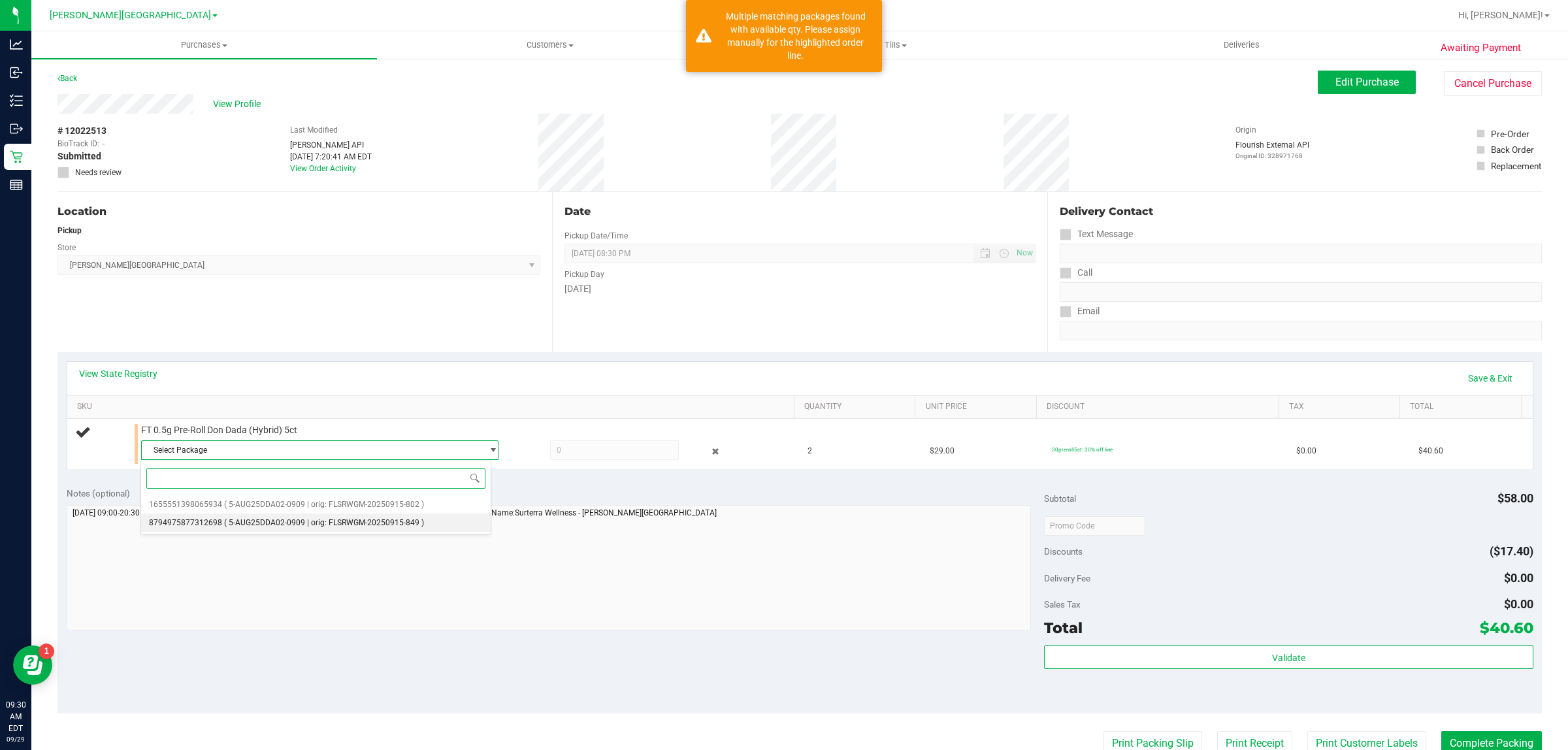
click at [238, 517] on li "8794975877312698 ( 5-AUG25DDA02-0909 | orig: FLSRWGM-20250915-849 )" at bounding box center [316, 522] width 350 height 19
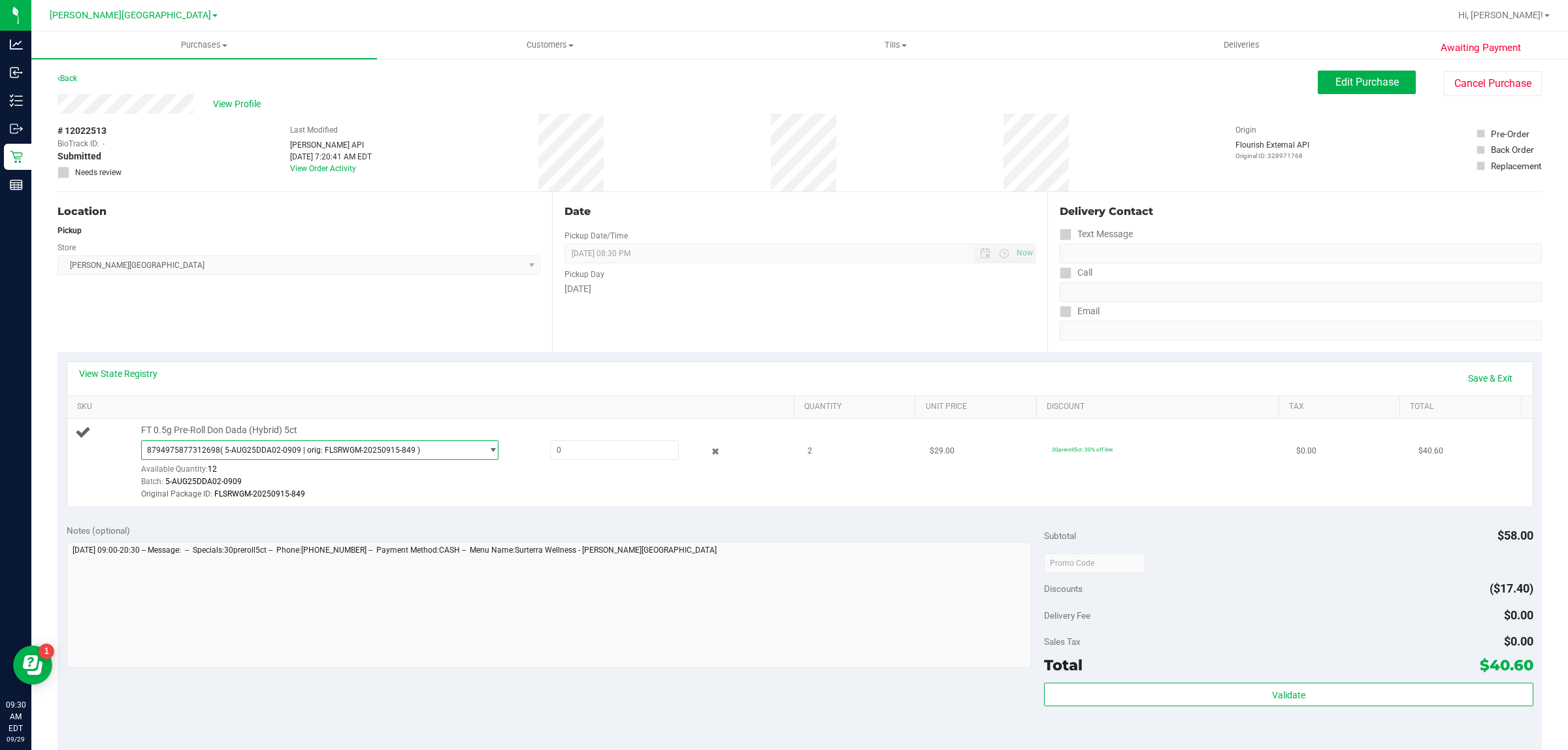
click at [272, 448] on span "( 5-AUG25DDA02-0909 | orig: FLSRWGM-20250915-849 )" at bounding box center [319, 450] width 200 height 9
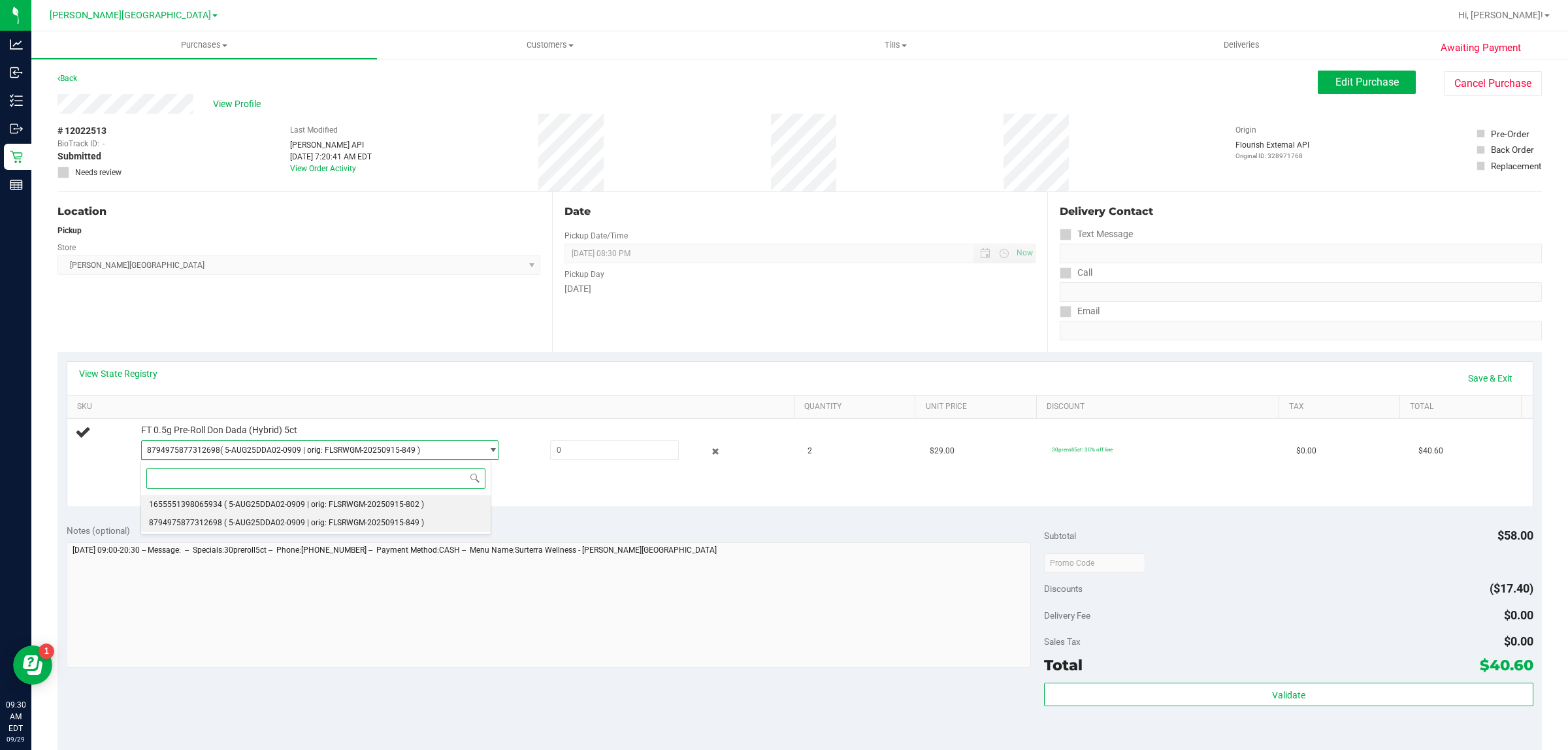
click at [238, 503] on span "( 5-AUG25DDA02-0909 | orig: FLSRWGM-20250915-802 )" at bounding box center [324, 504] width 200 height 9
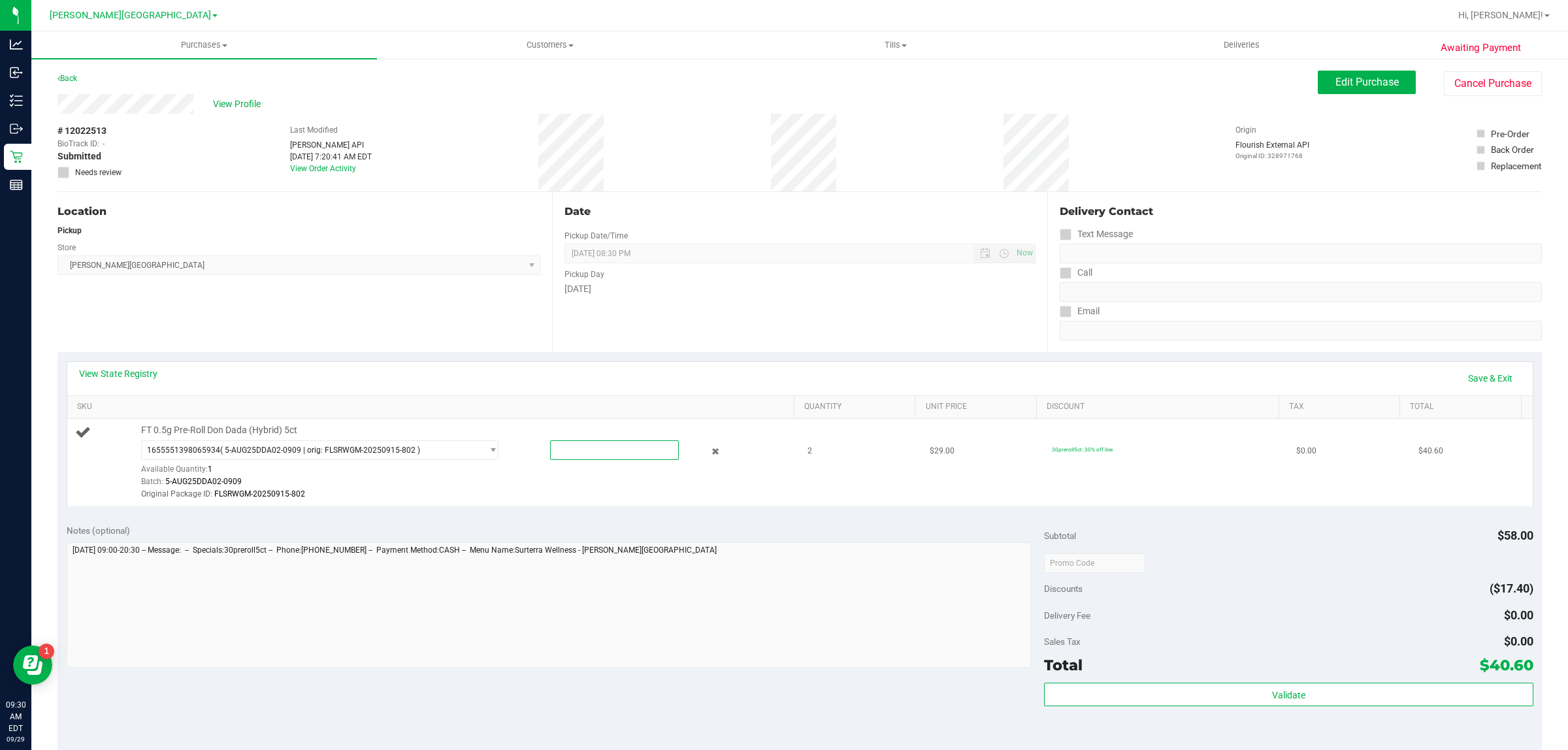
click at [632, 454] on span at bounding box center [615, 450] width 129 height 19
type input "1"
type input "1.0000"
click at [1466, 372] on link "Save & Exit" at bounding box center [1490, 378] width 62 height 22
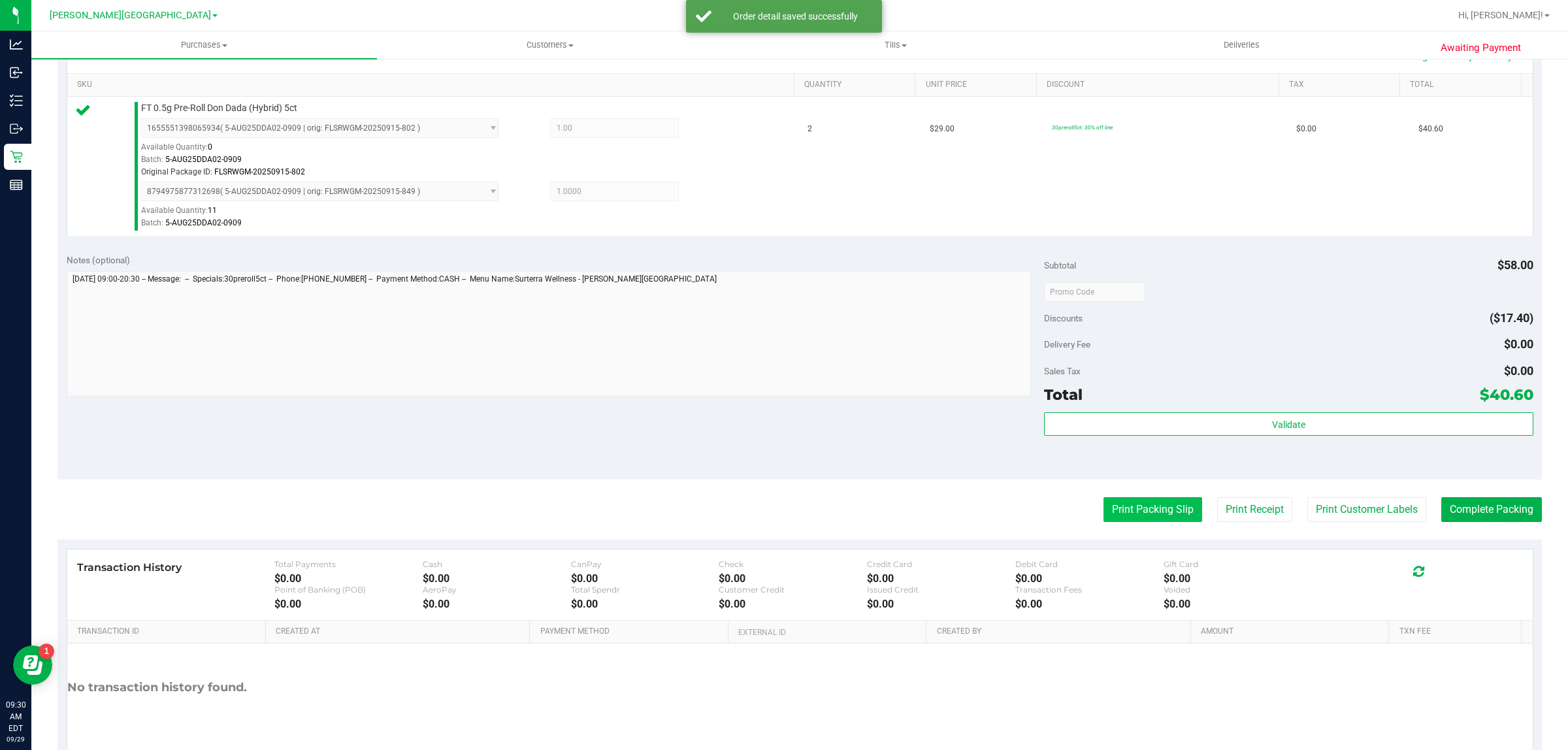
scroll to position [381, 0]
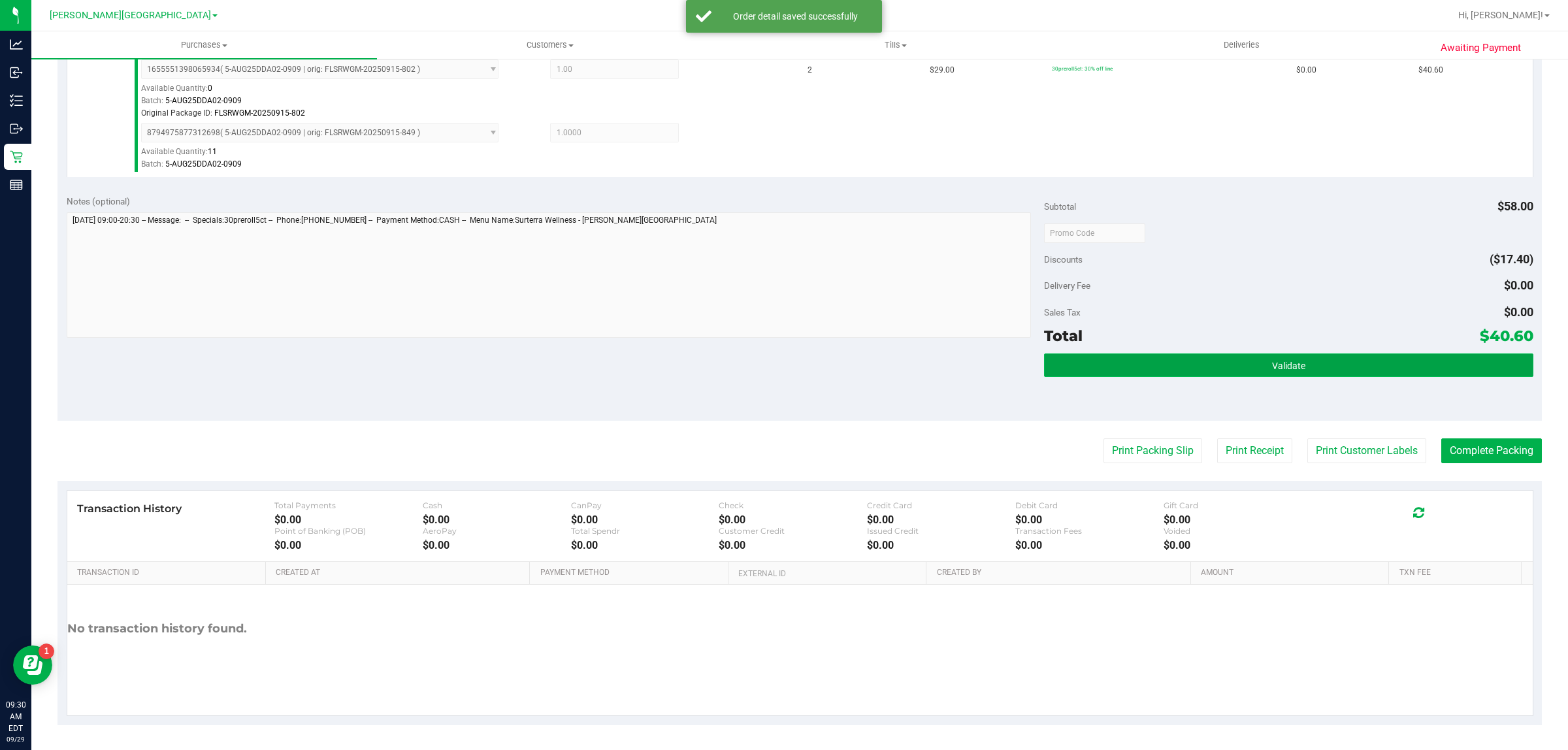
click at [1184, 367] on button "Validate" at bounding box center [1288, 365] width 489 height 24
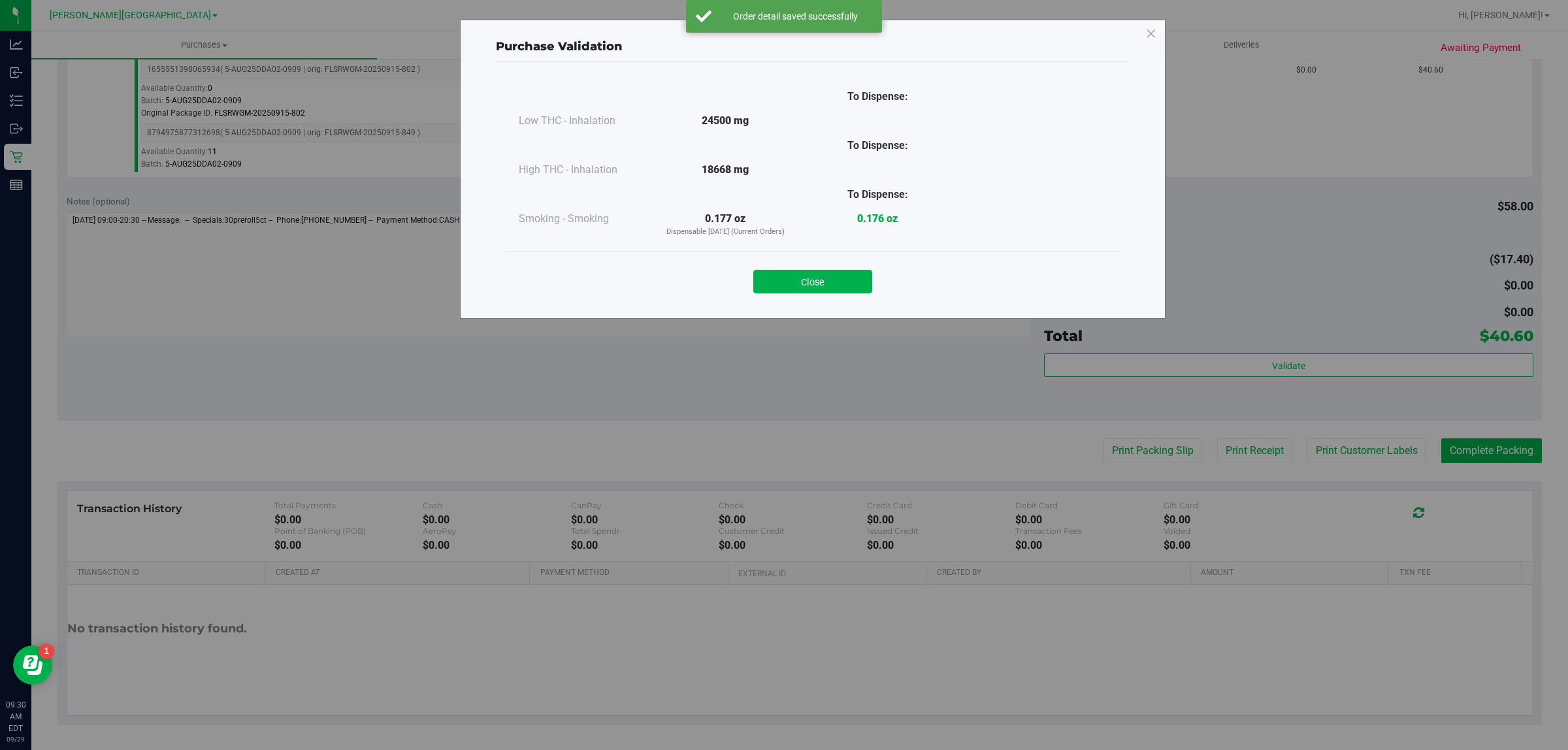
drag, startPoint x: 770, startPoint y: 274, endPoint x: 836, endPoint y: 290, distance: 67.9
click at [771, 274] on button "Close" at bounding box center [813, 281] width 119 height 24
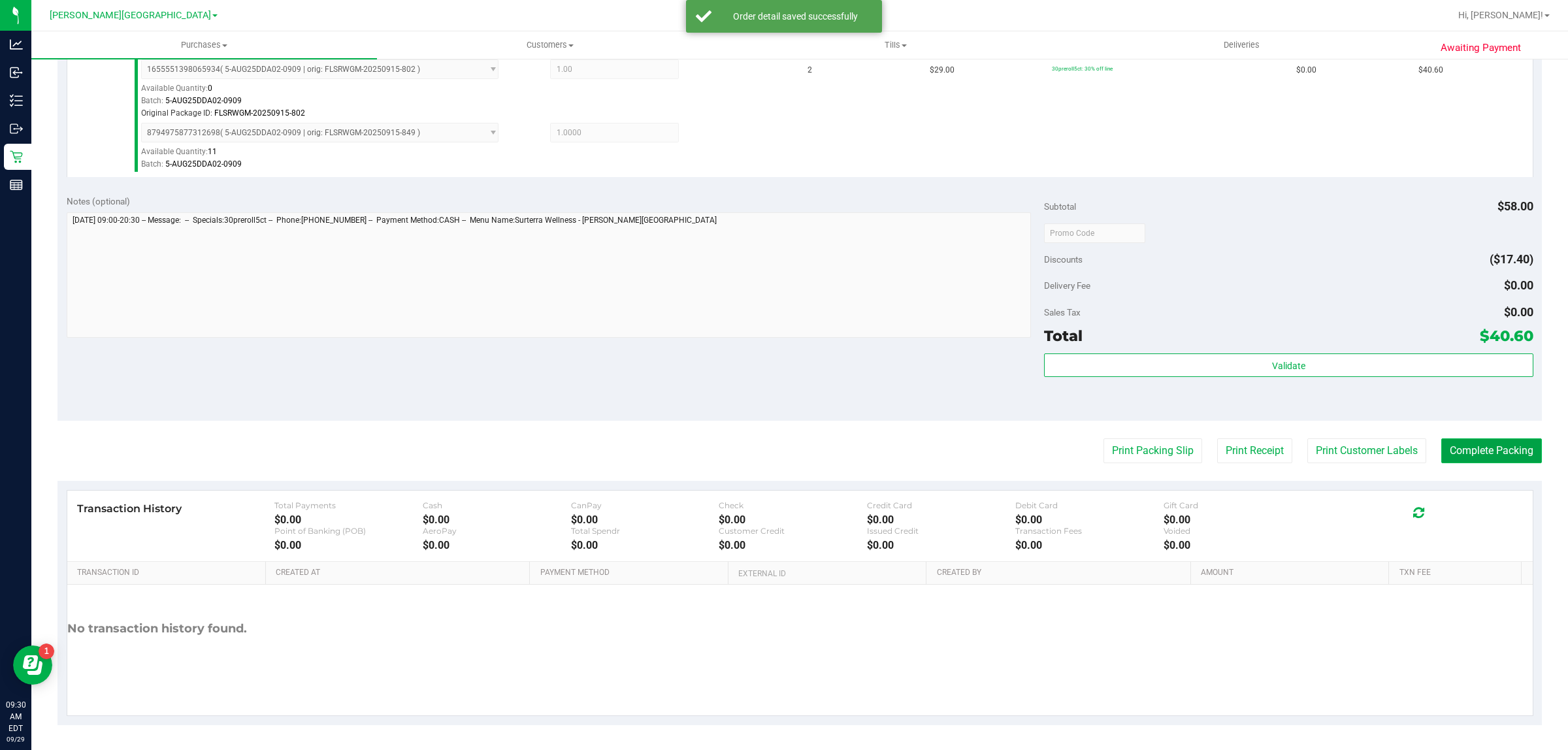
drag, startPoint x: 1503, startPoint y: 442, endPoint x: 1493, endPoint y: 445, distance: 10.4
click at [1500, 442] on button "Complete Packing" at bounding box center [1491, 450] width 100 height 25
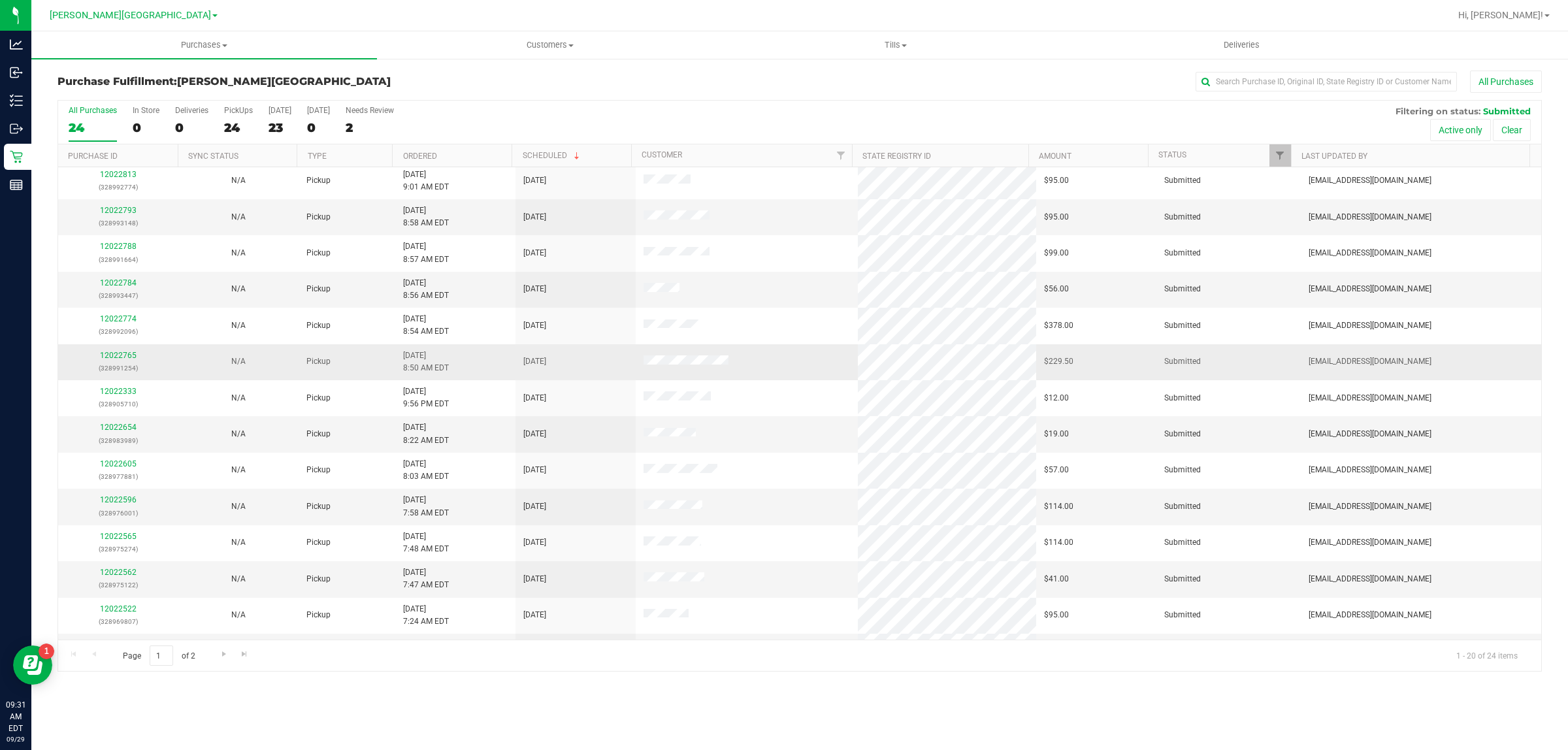
scroll to position [163, 0]
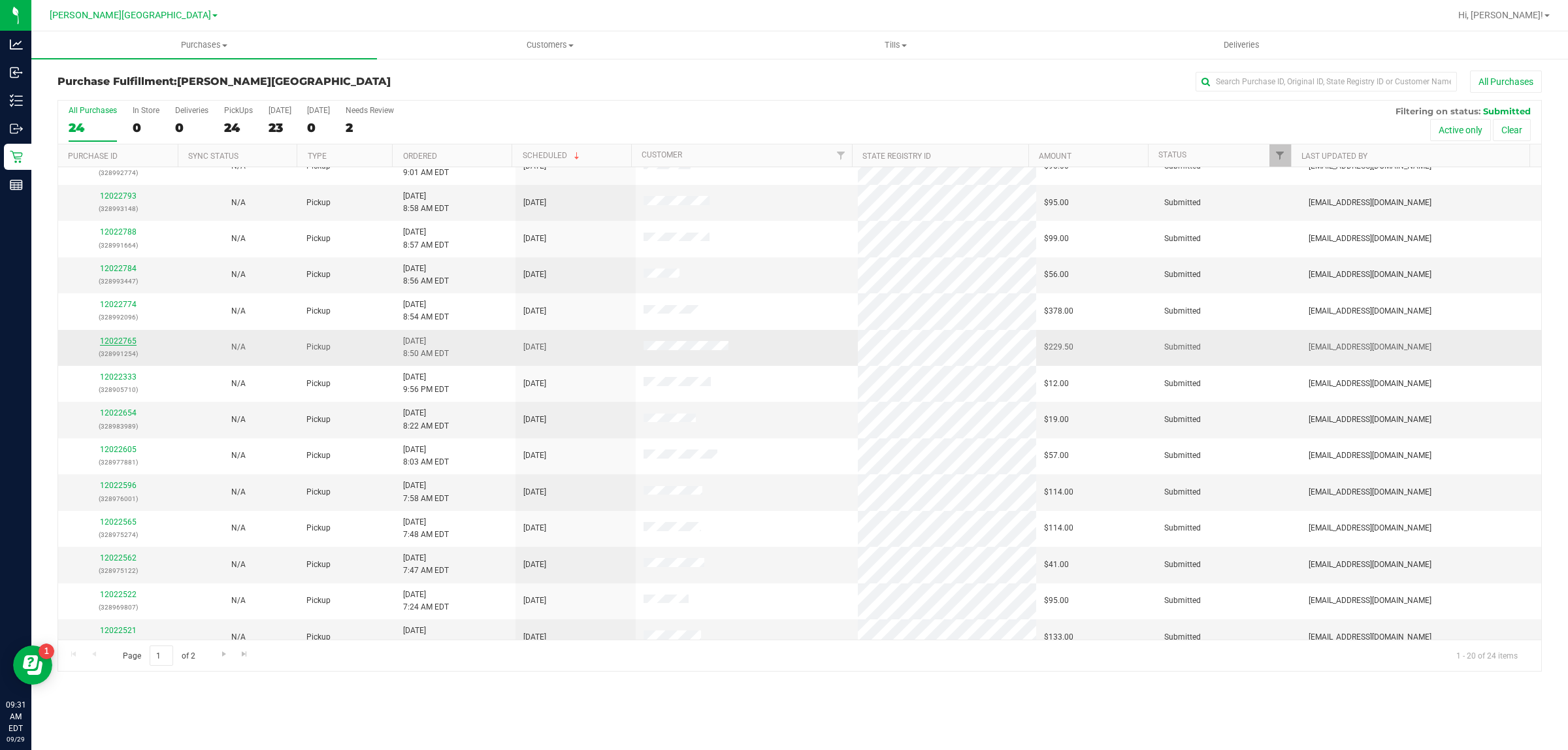
click at [101, 339] on link "12022765" at bounding box center [118, 341] width 36 height 9
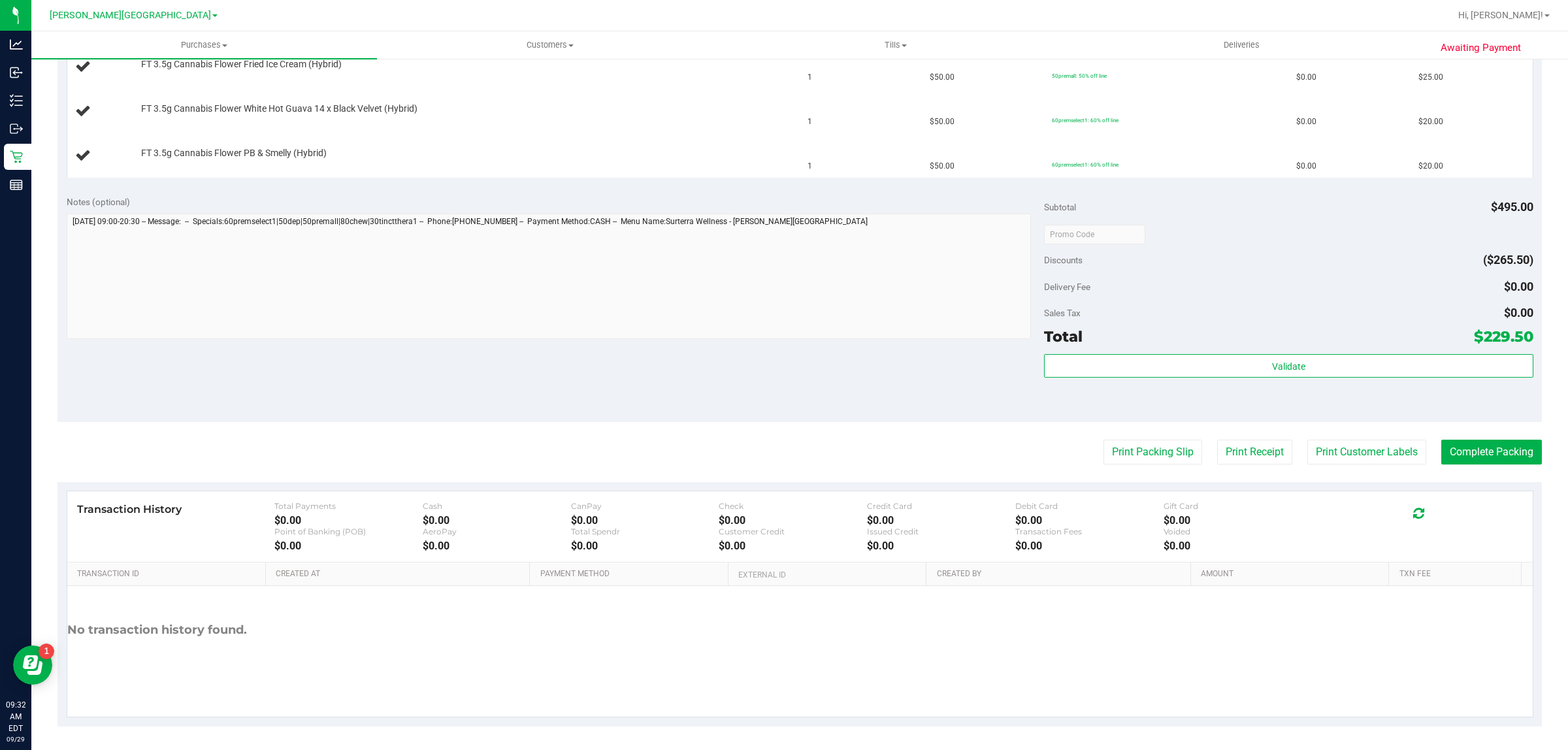
scroll to position [688, 0]
click at [1167, 456] on button "Print Packing Slip" at bounding box center [1152, 449] width 99 height 25
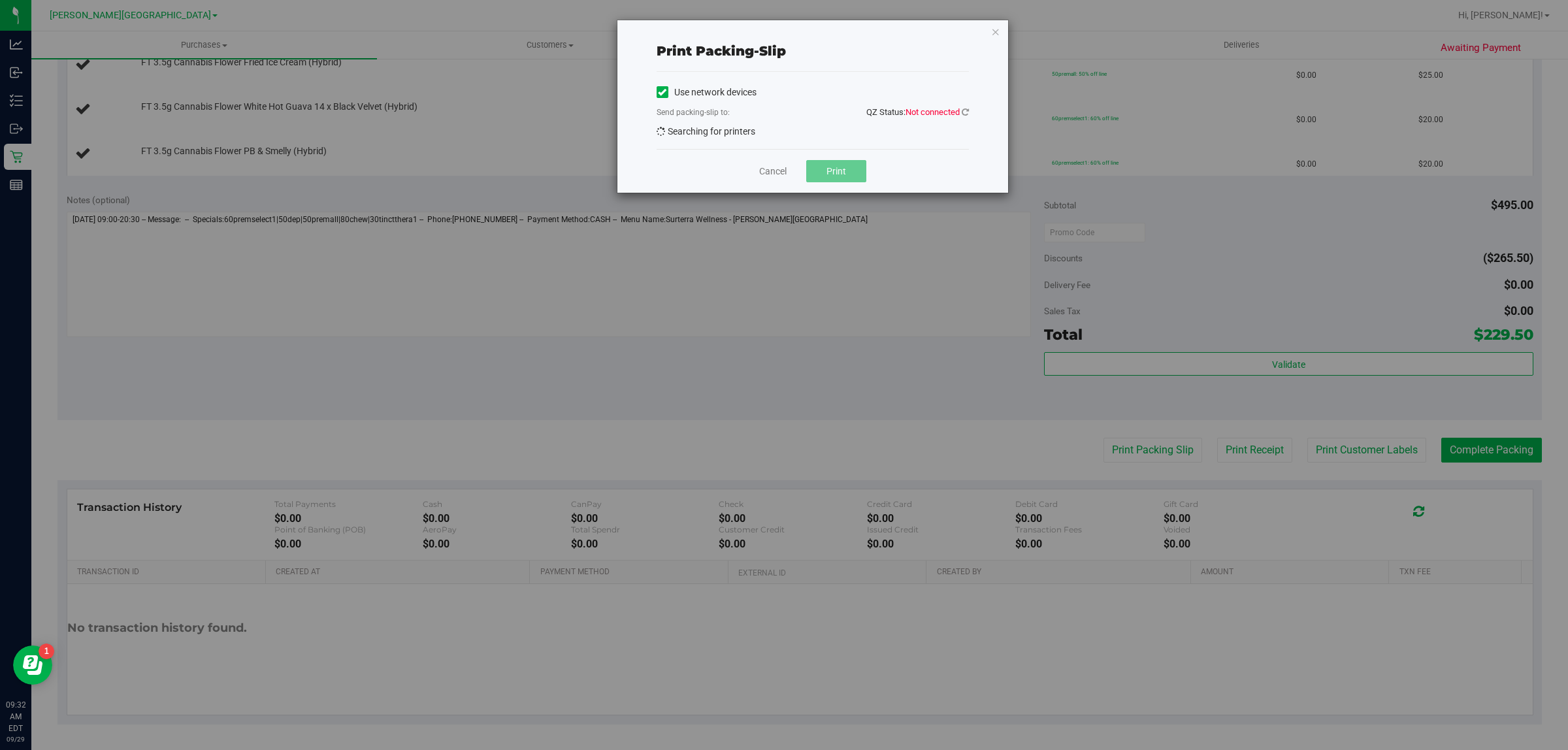
click at [968, 110] on div "Print packing-slip Use network devices Send packing-slip to: QZ Status: Not con…" at bounding box center [813, 106] width 391 height 172
click at [968, 110] on icon at bounding box center [966, 111] width 7 height 8
click at [770, 167] on link "Cancel" at bounding box center [772, 172] width 27 height 13
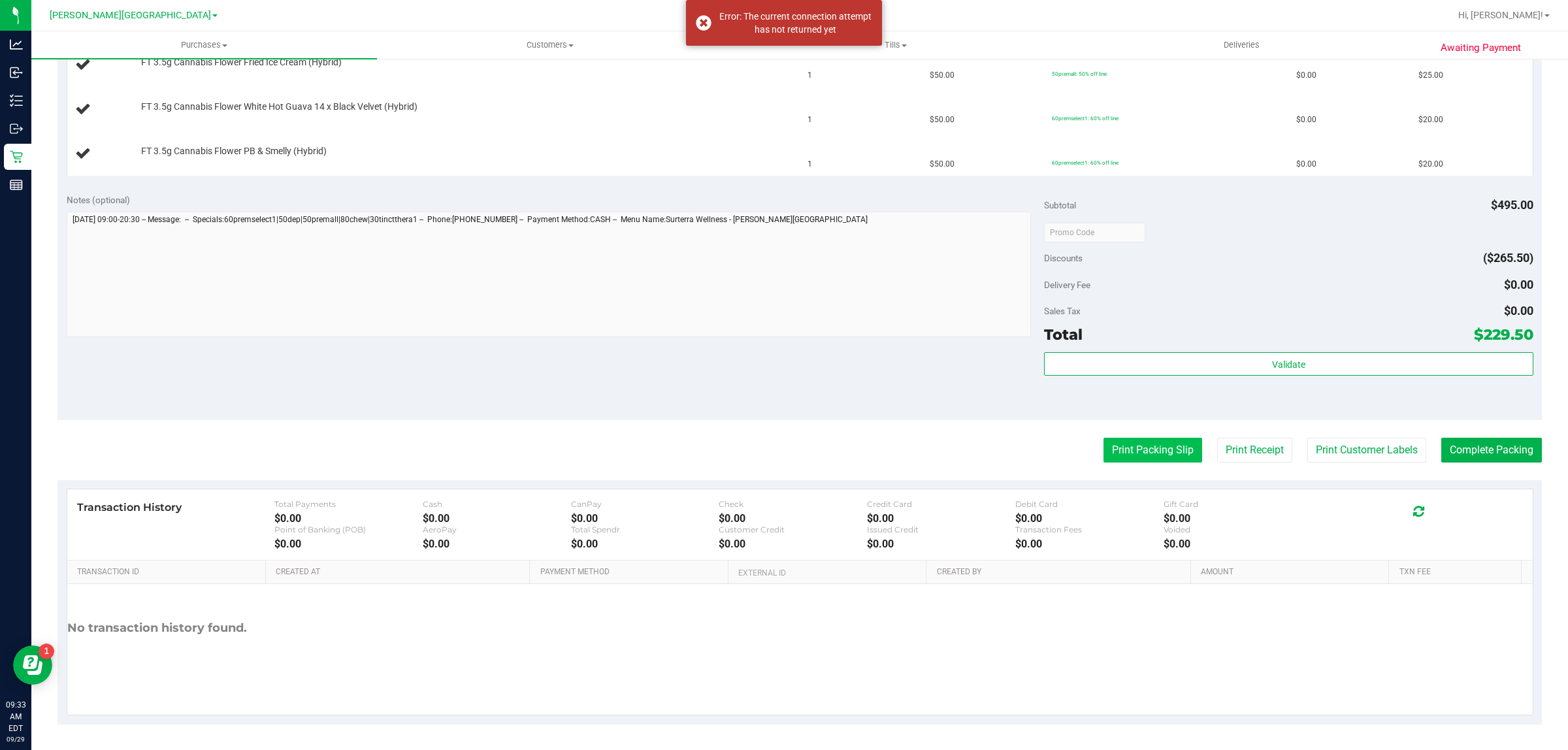
click at [1116, 459] on button "Print Packing Slip" at bounding box center [1152, 449] width 99 height 25
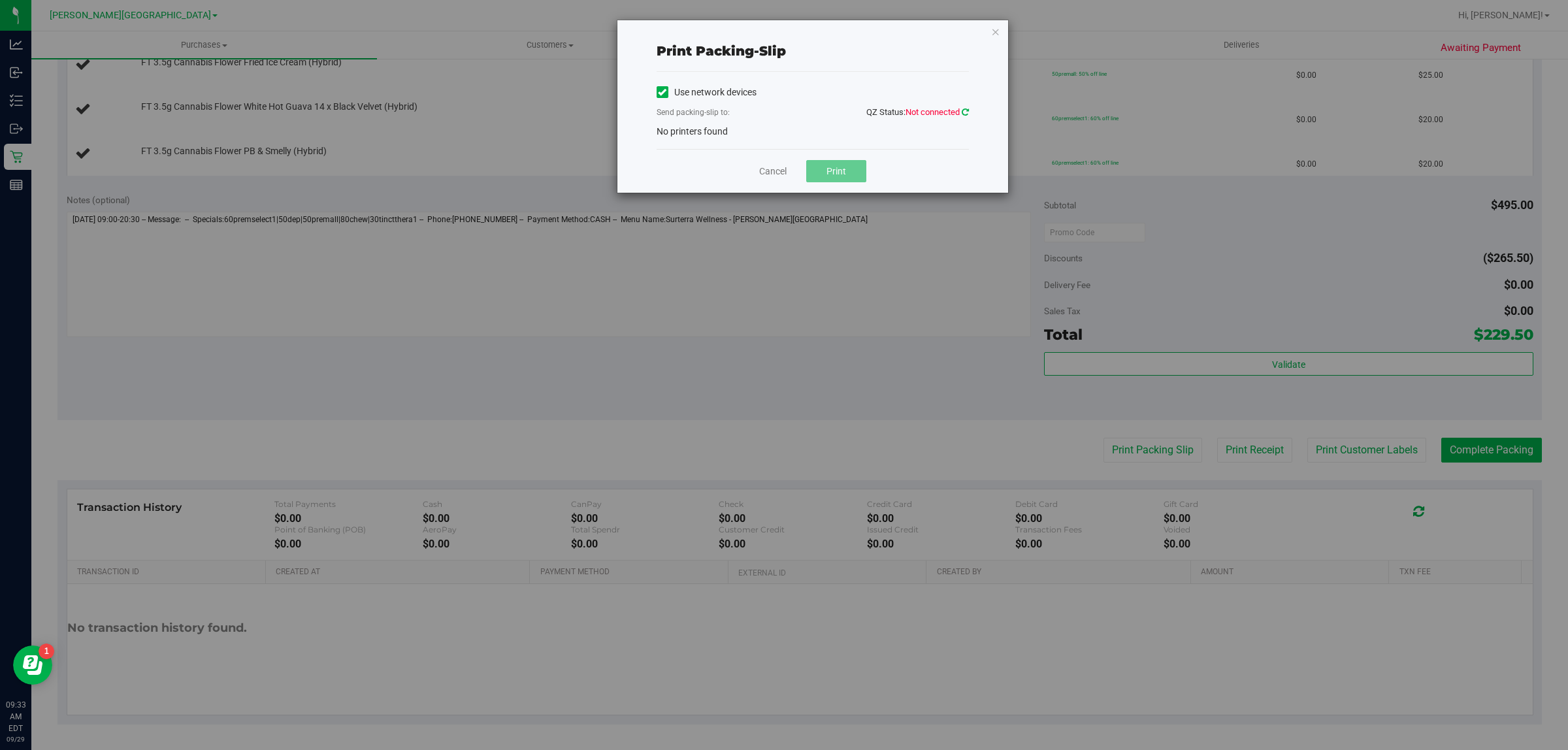
click at [965, 109] on icon at bounding box center [966, 111] width 7 height 8
click at [772, 171] on link "Cancel" at bounding box center [772, 172] width 27 height 13
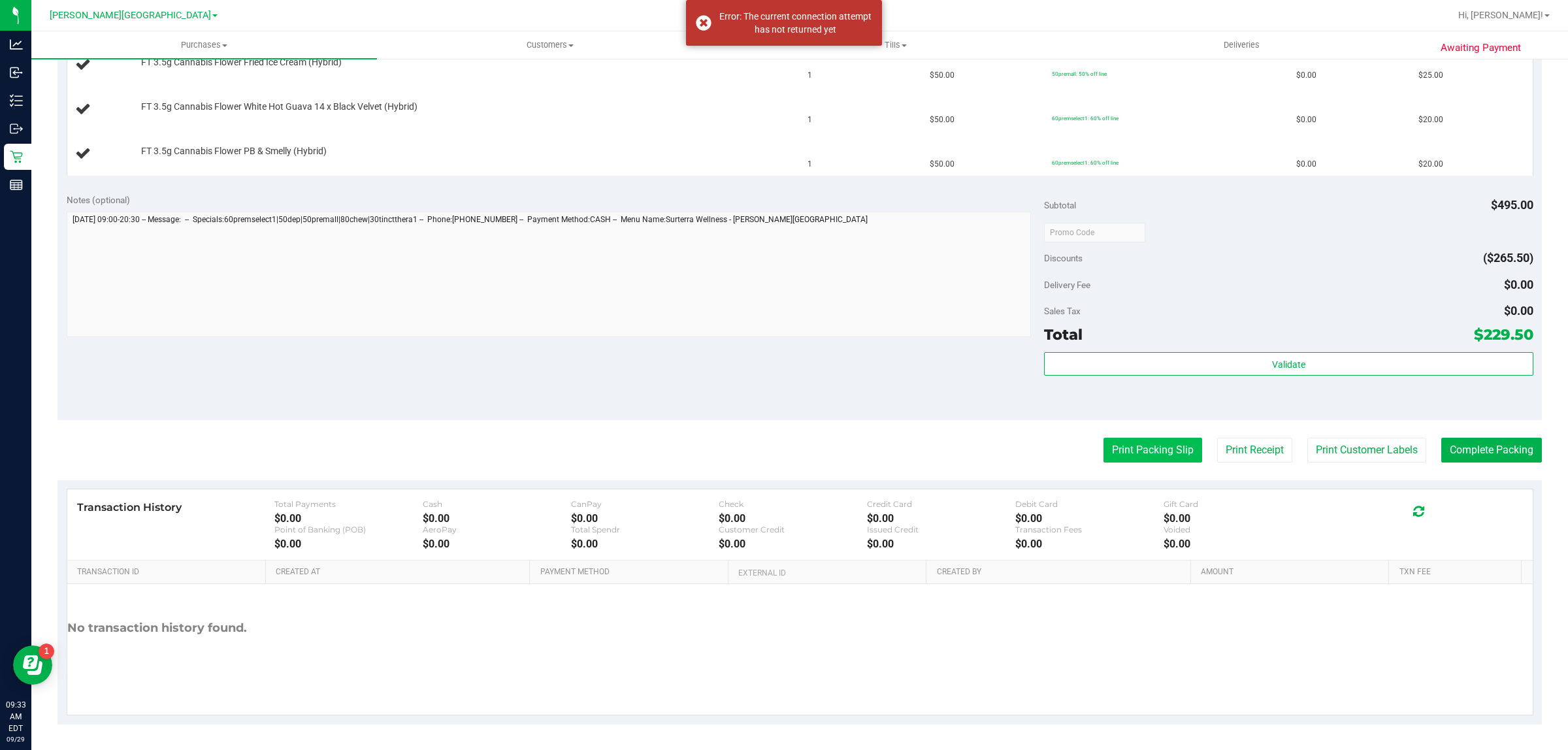
click at [1136, 454] on button "Print Packing Slip" at bounding box center [1152, 449] width 99 height 25
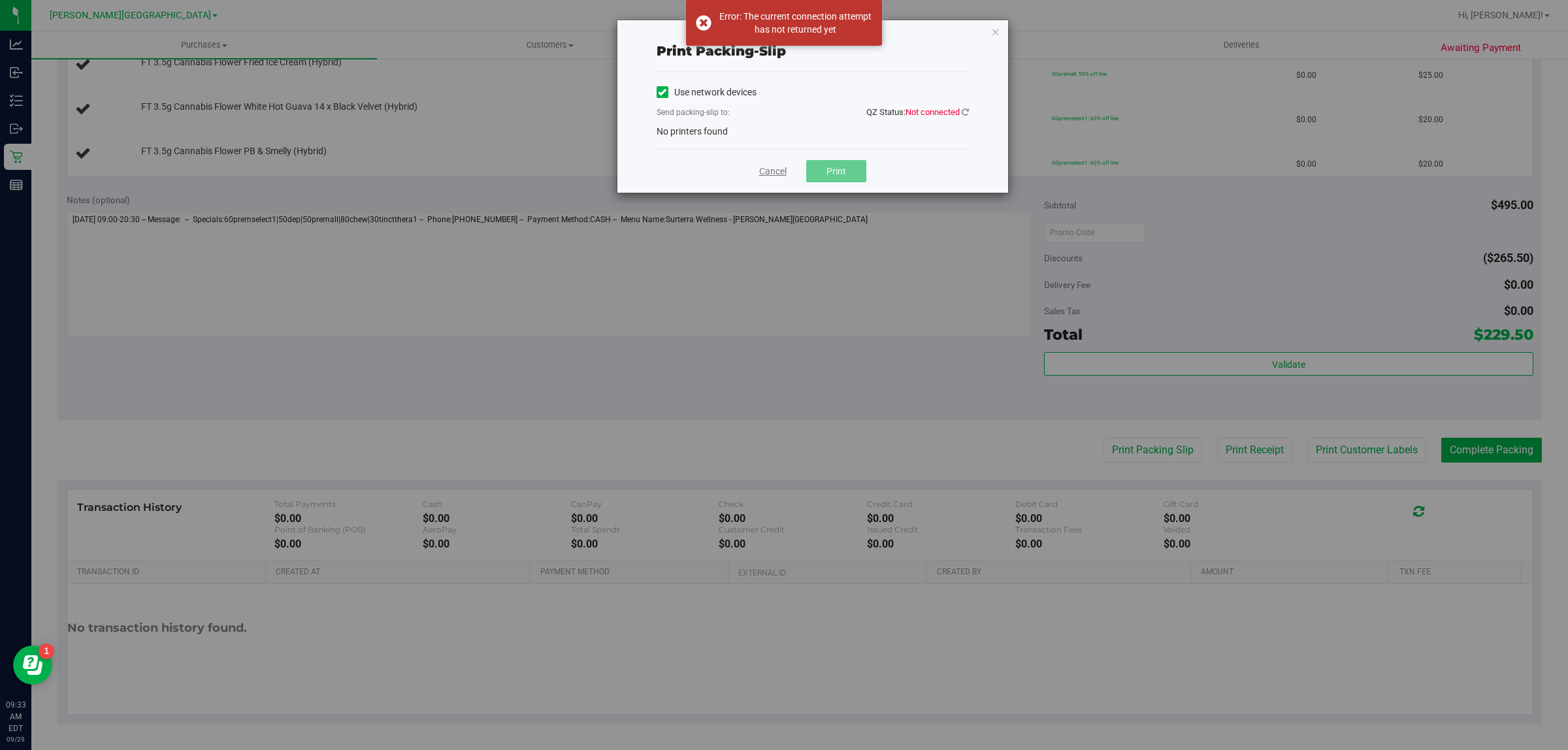
click at [772, 169] on link "Cancel" at bounding box center [772, 172] width 27 height 13
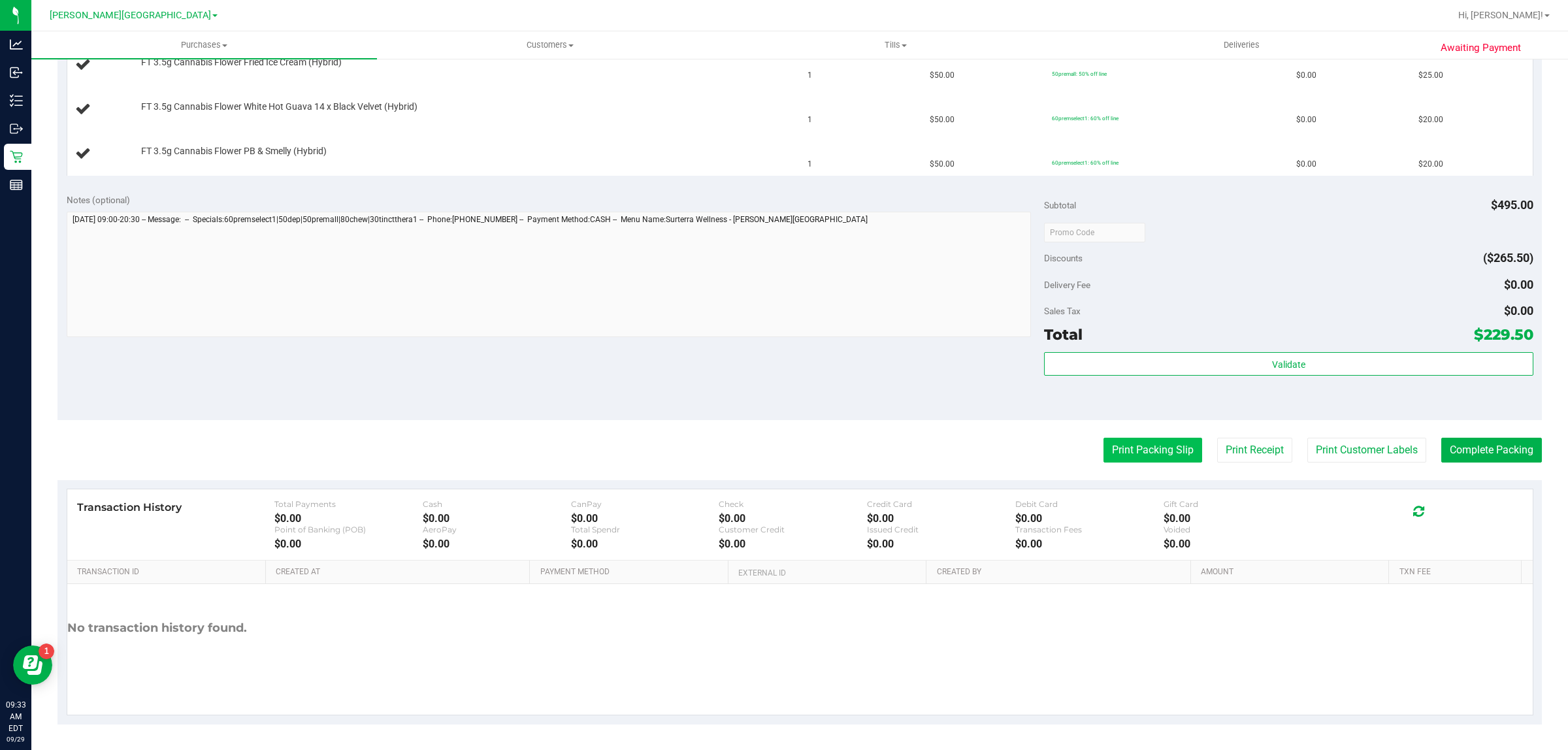
click at [1141, 454] on button "Print Packing Slip" at bounding box center [1152, 449] width 99 height 25
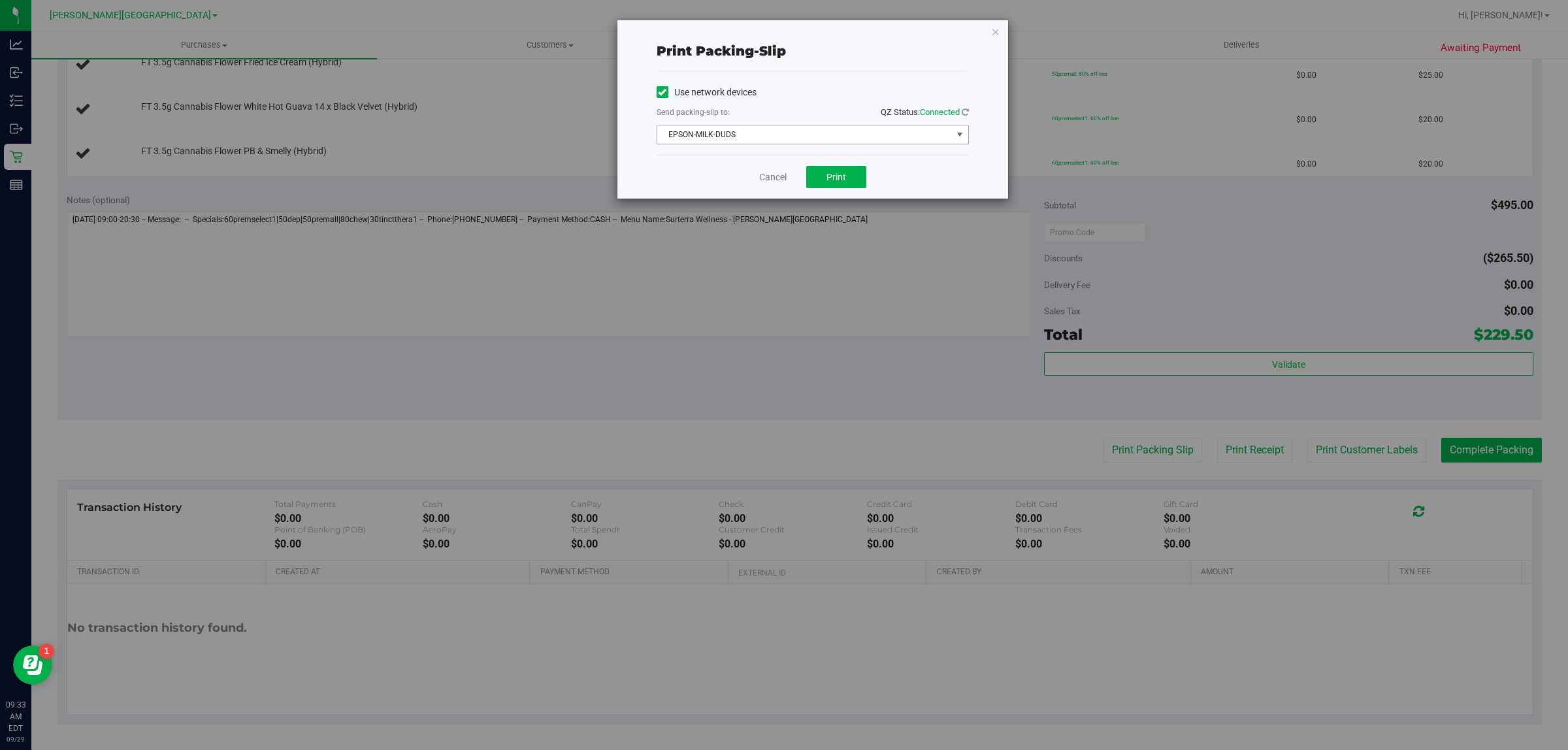
click at [797, 137] on span "EPSON-MILK-DUDS" at bounding box center [804, 134] width 295 height 19
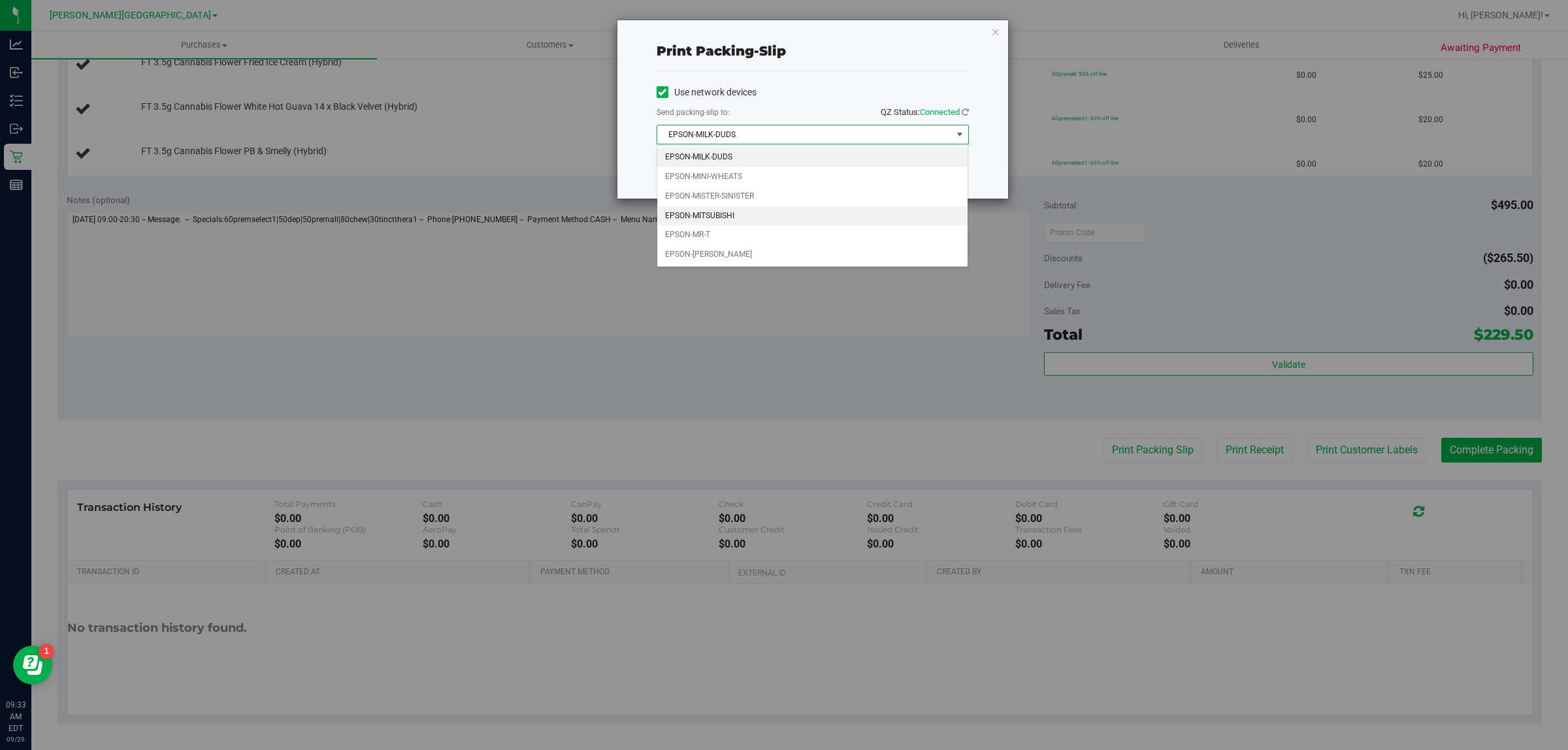
click at [712, 210] on li "EPSON-MITSUBISHI" at bounding box center [813, 216] width 311 height 19
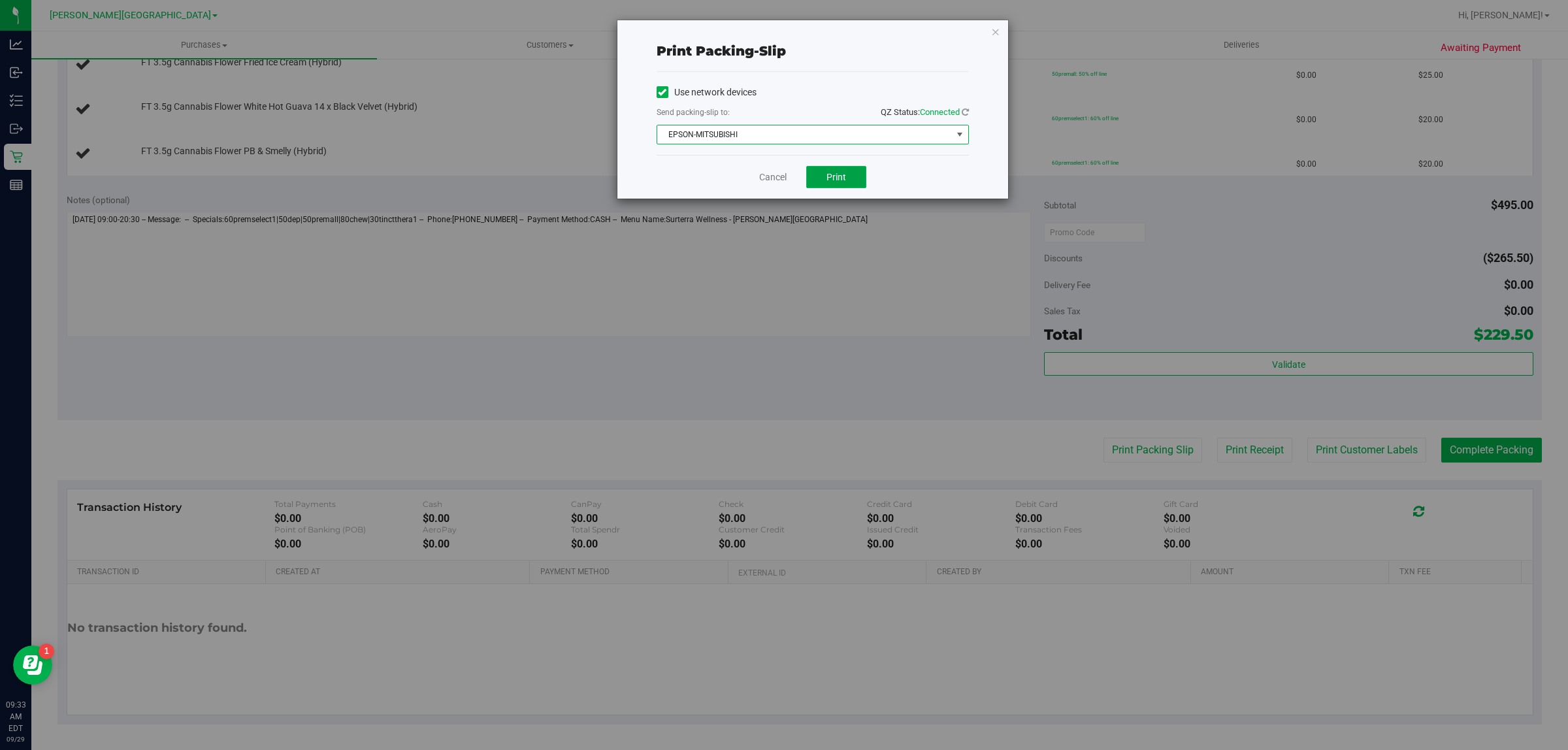
click at [837, 175] on span "Print" at bounding box center [836, 177] width 19 height 10
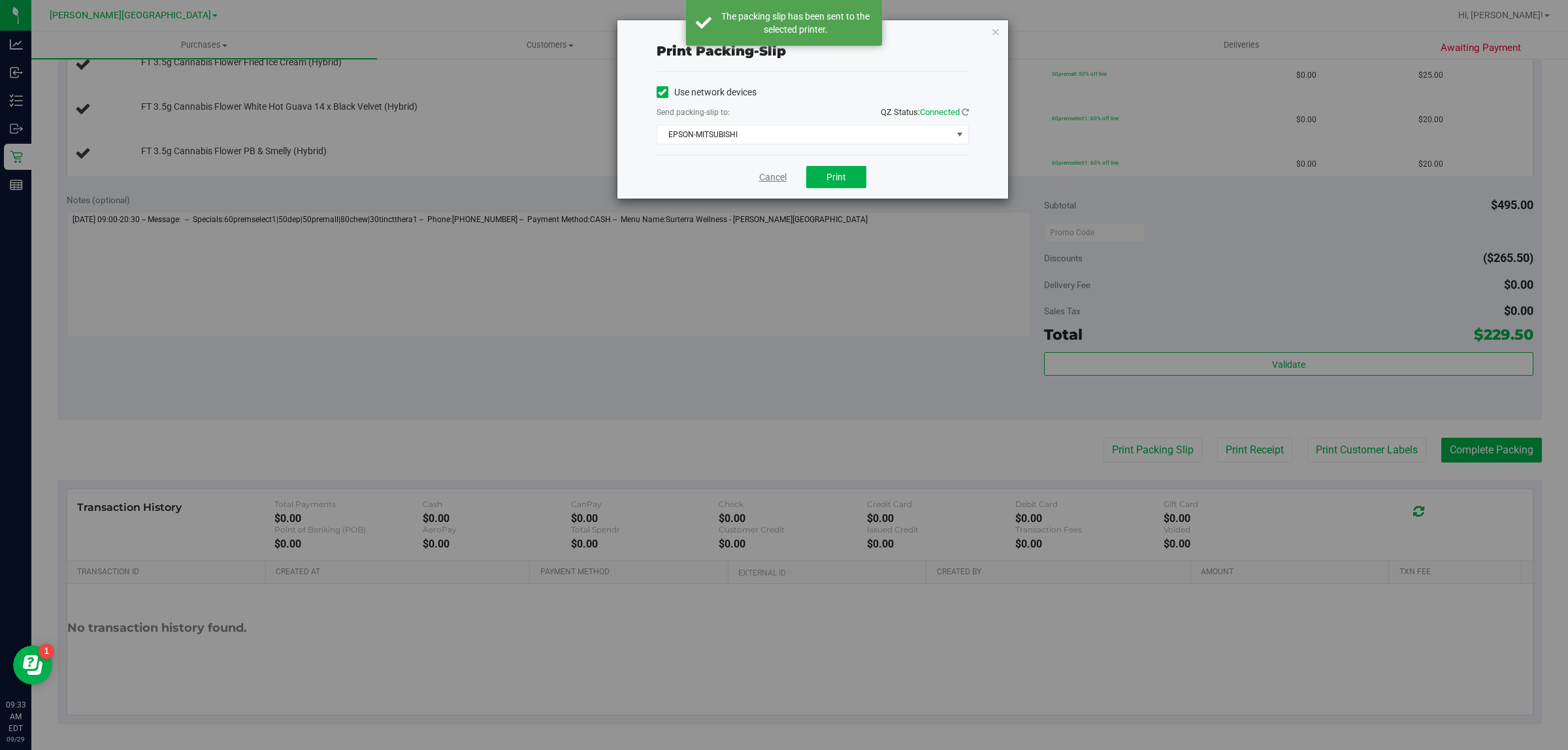
click at [776, 177] on link "Cancel" at bounding box center [772, 177] width 27 height 13
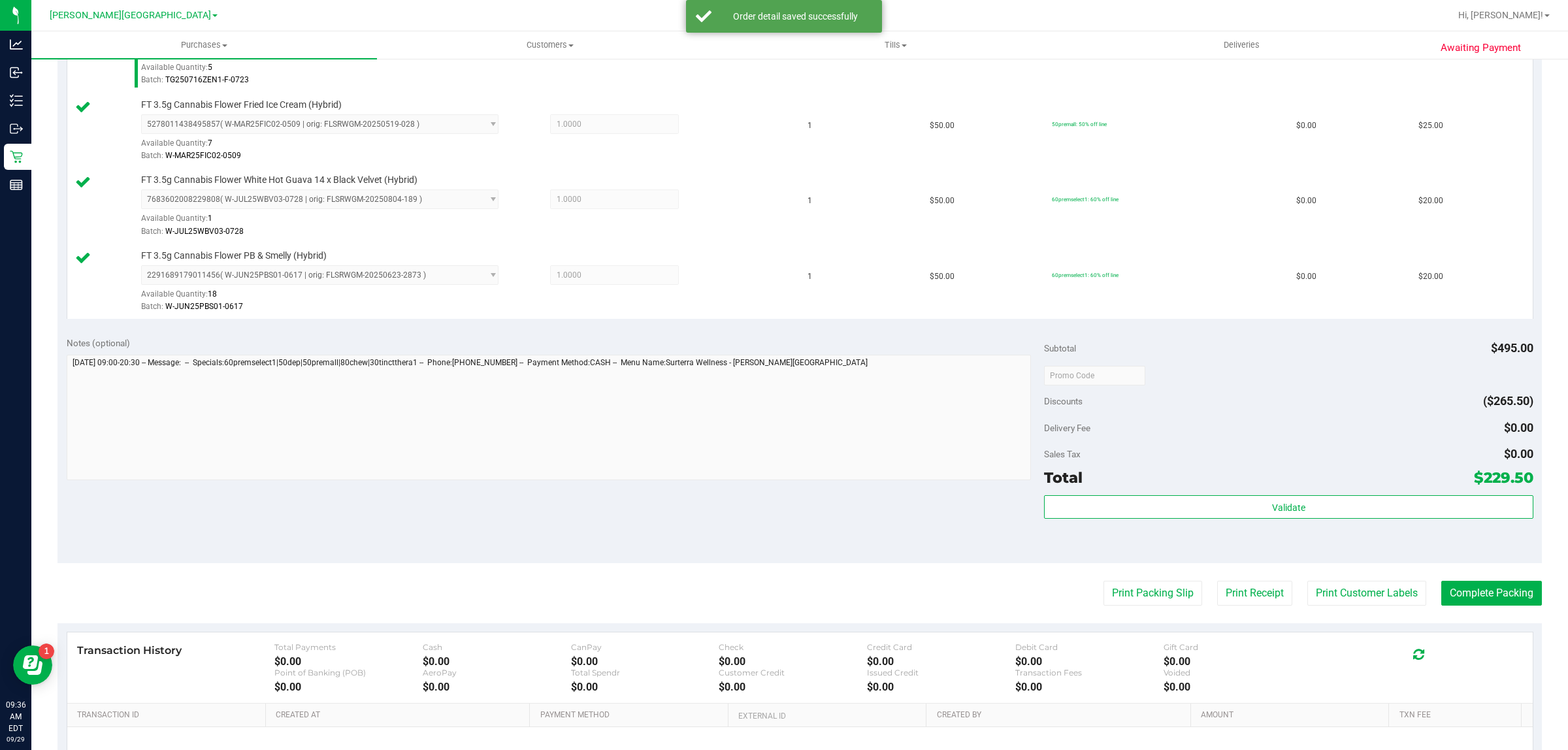
scroll to position [979, 0]
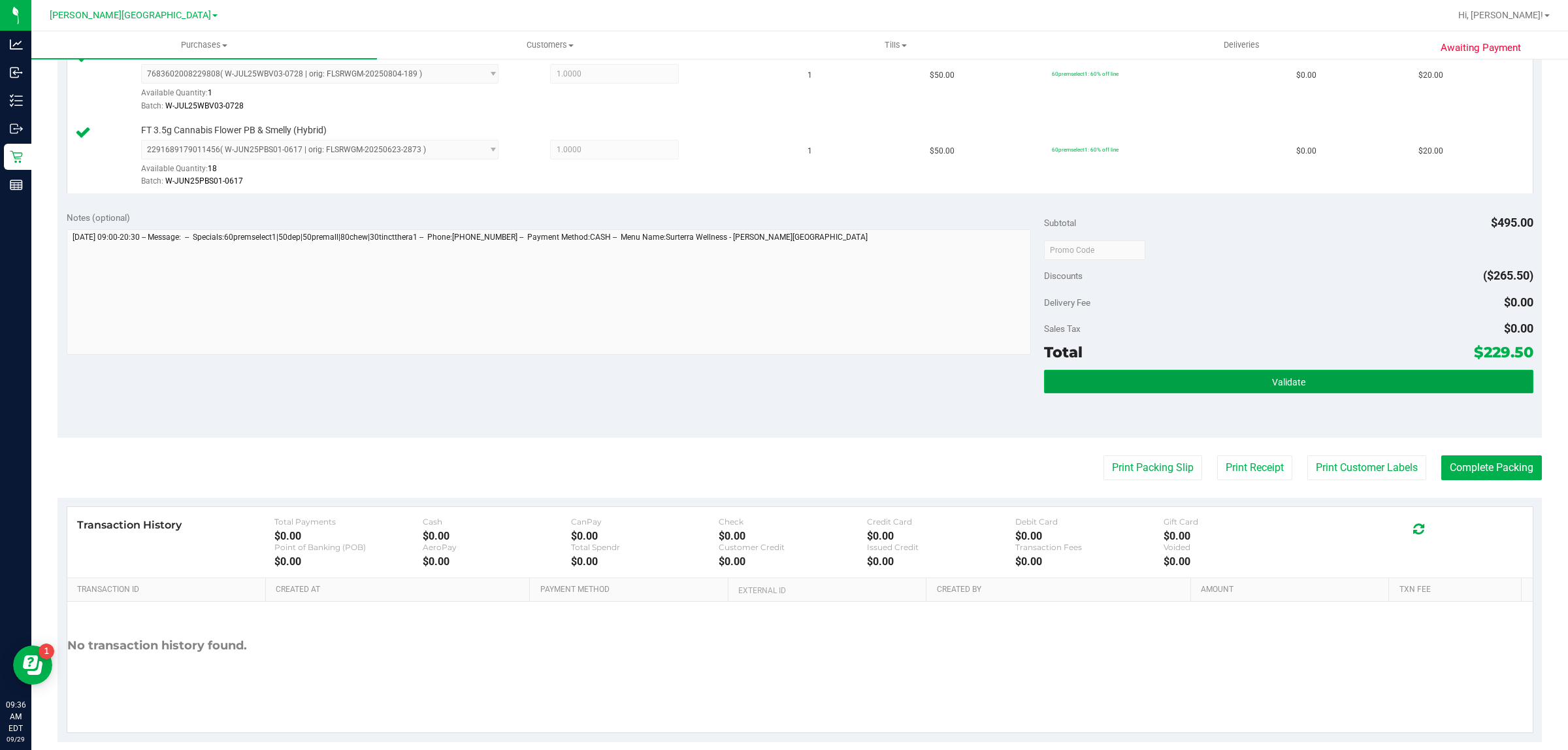
click at [1058, 393] on button "Validate" at bounding box center [1288, 382] width 489 height 24
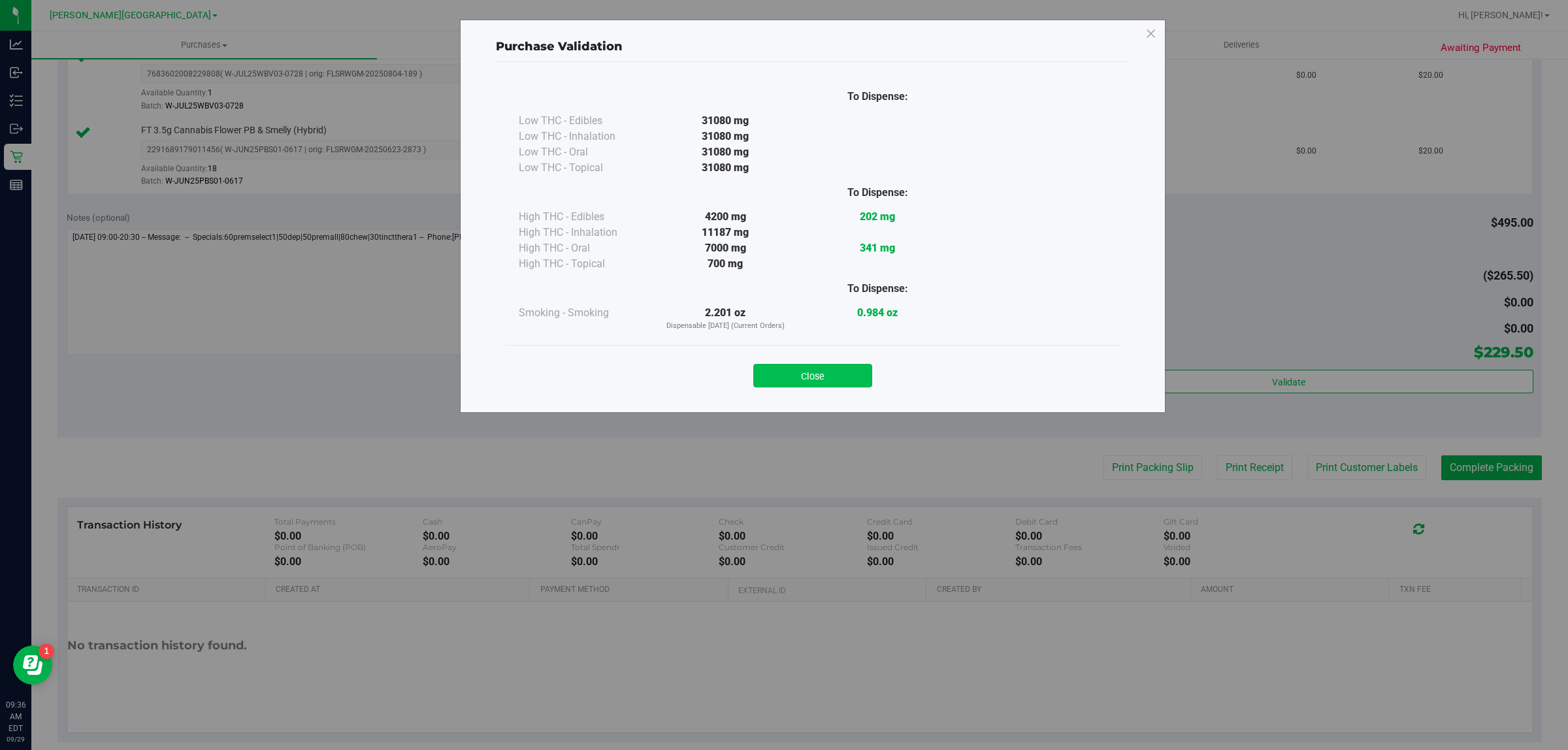
click at [818, 379] on button "Close" at bounding box center [813, 376] width 119 height 24
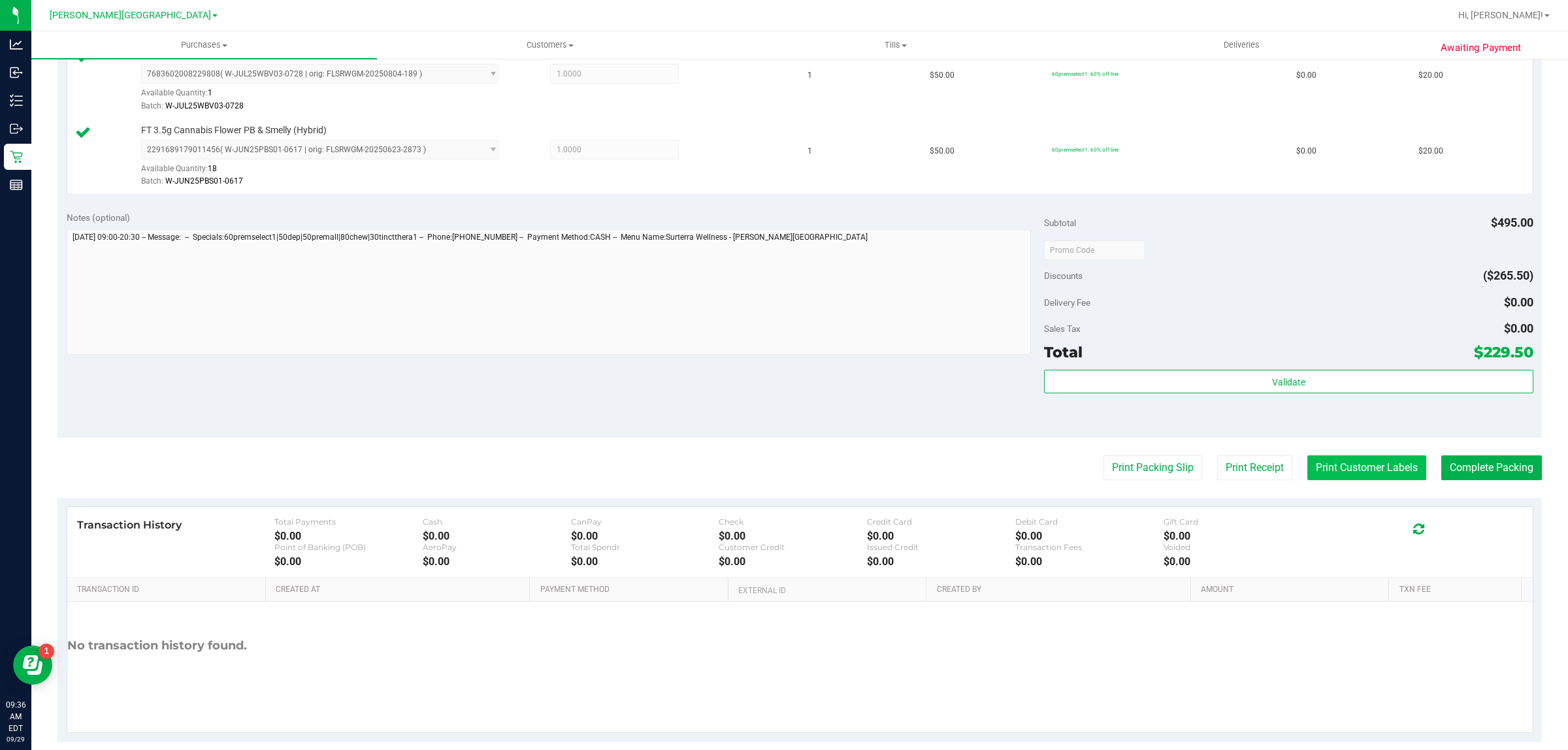
click at [1320, 474] on button "Print Customer Labels" at bounding box center [1367, 467] width 119 height 25
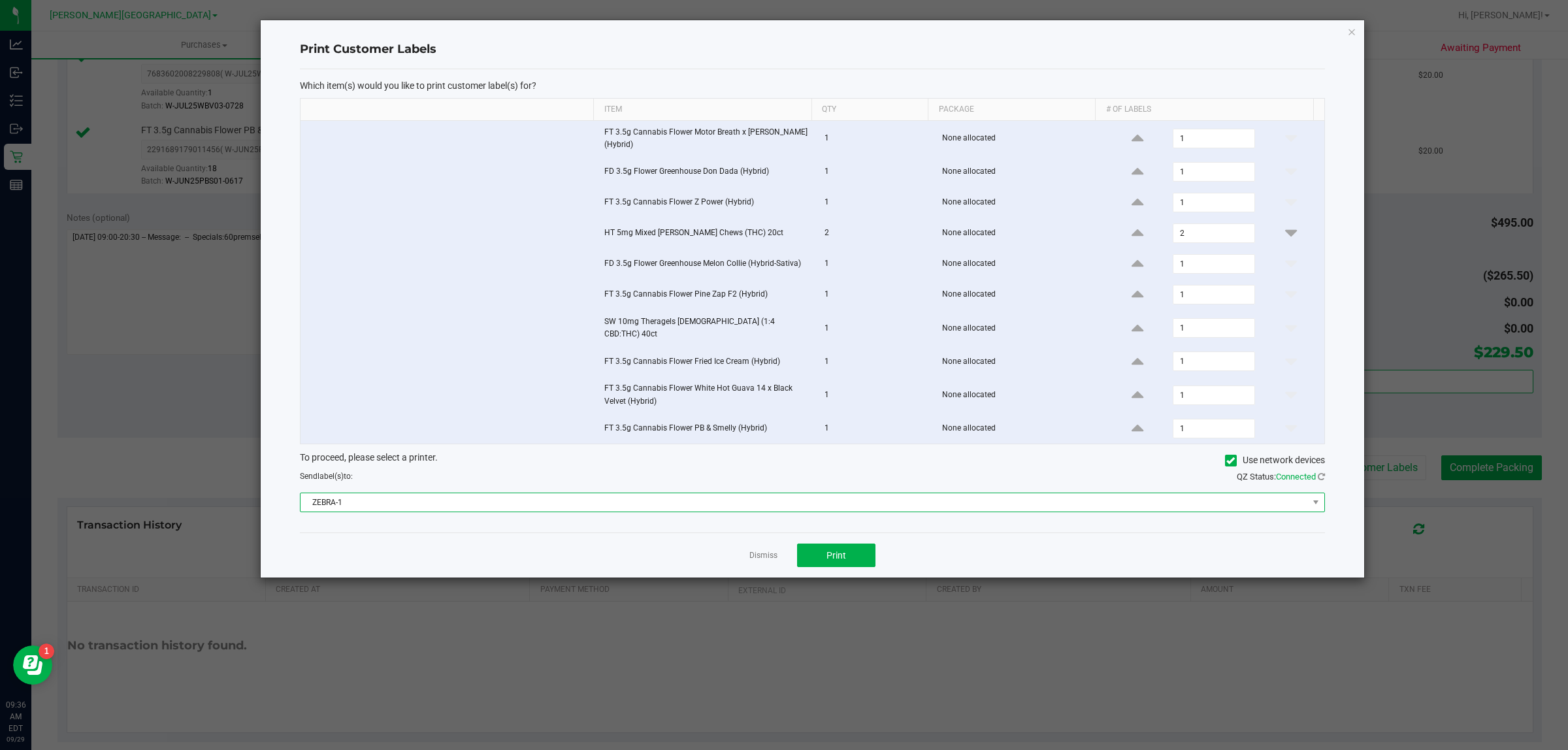
drag, startPoint x: 760, startPoint y: 503, endPoint x: 677, endPoint y: 493, distance: 83.6
click at [758, 503] on span "ZEBRA-1" at bounding box center [804, 502] width 1007 height 19
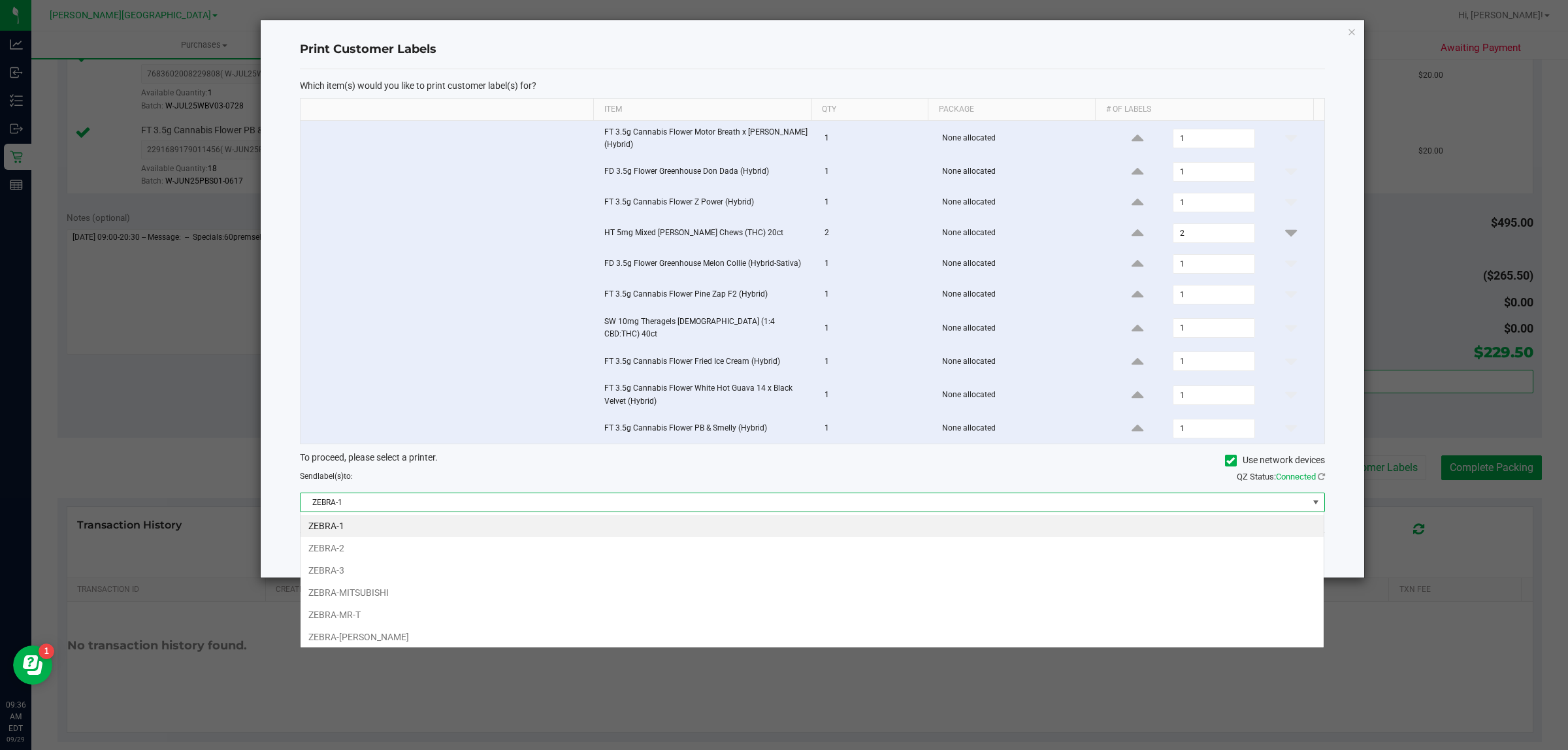
scroll to position [20, 1024]
click at [384, 590] on li "ZEBRA-MITSUBISHI" at bounding box center [812, 593] width 1023 height 22
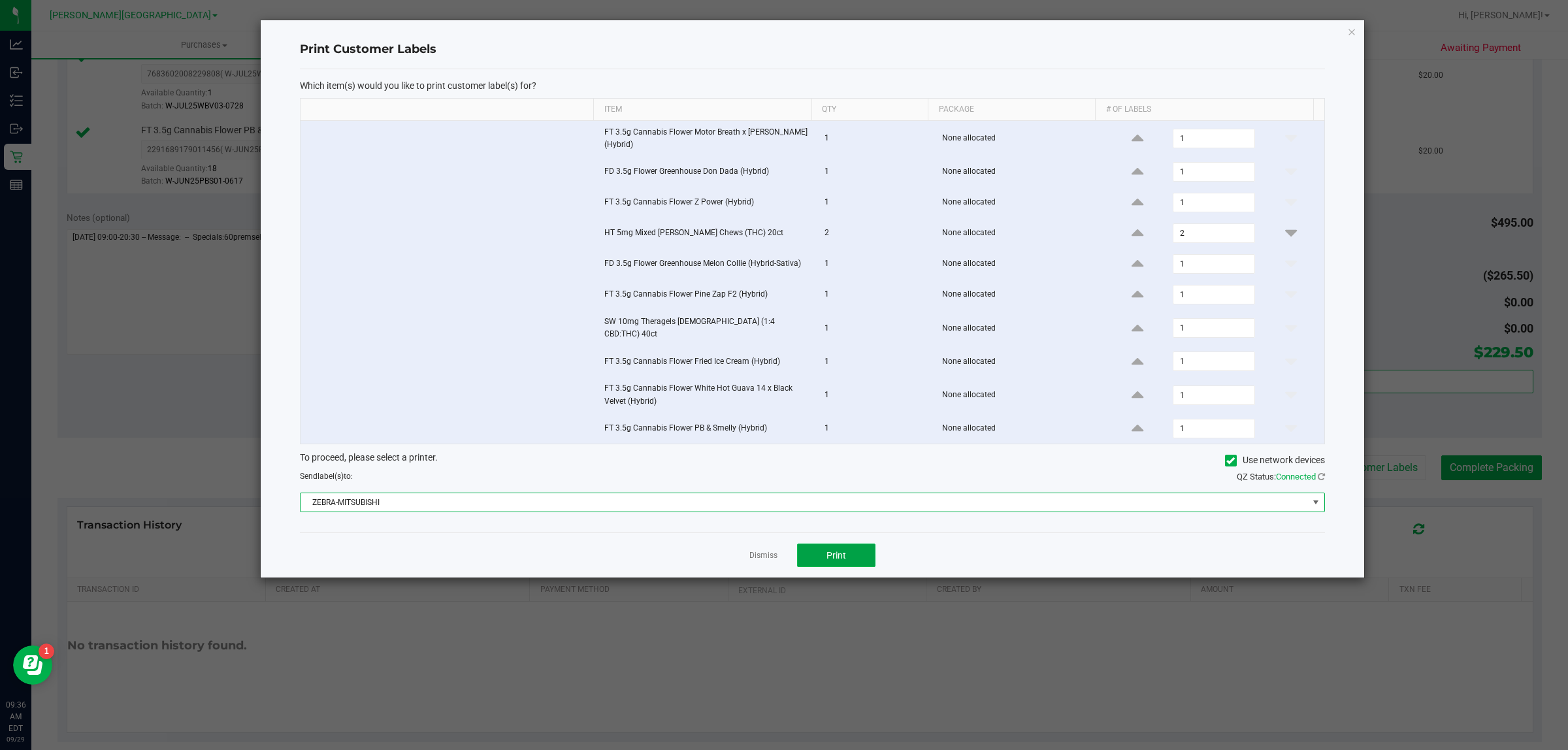
click at [838, 550] on span "Print" at bounding box center [836, 555] width 19 height 10
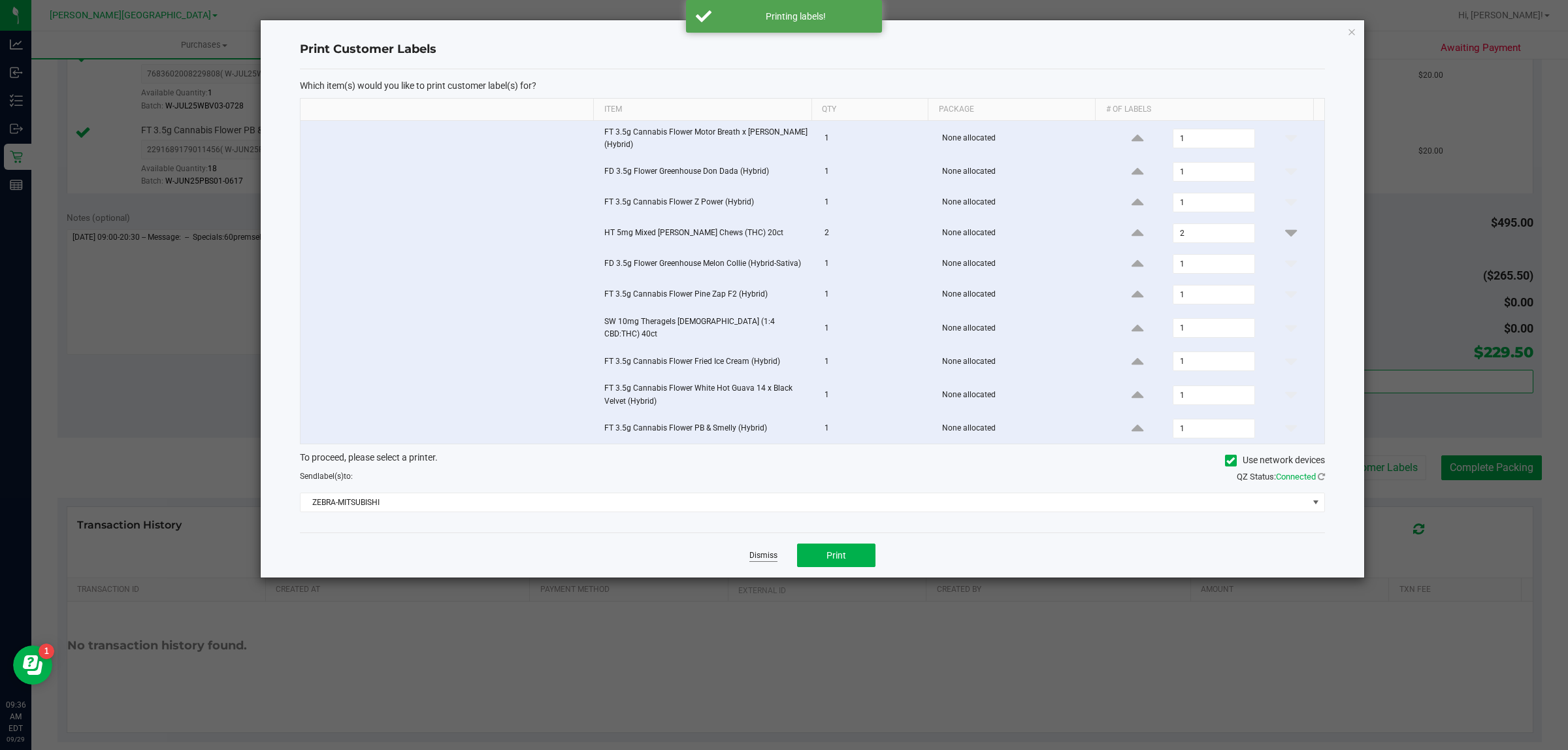
click at [765, 558] on link "Dismiss" at bounding box center [764, 555] width 28 height 11
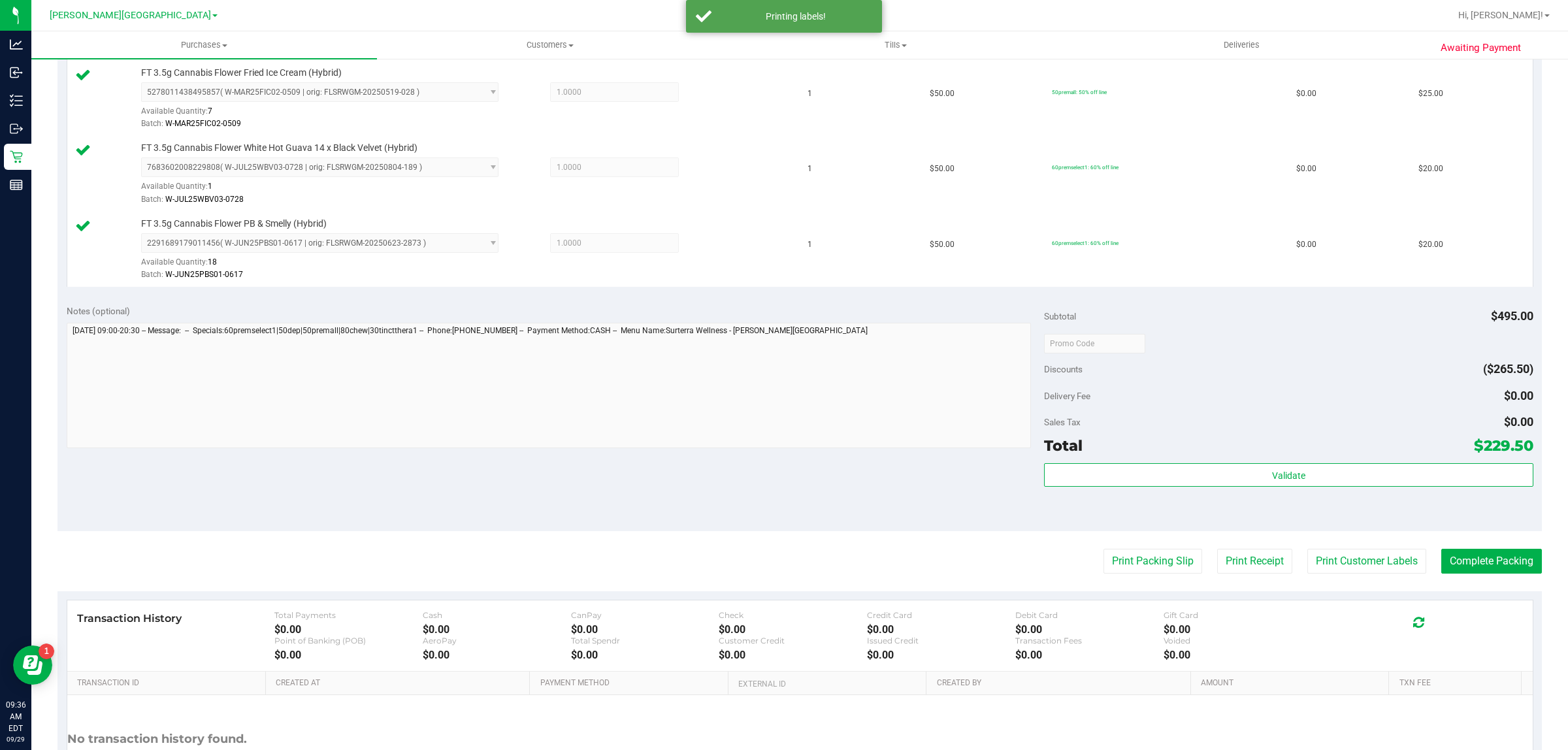
scroll to position [1000, 0]
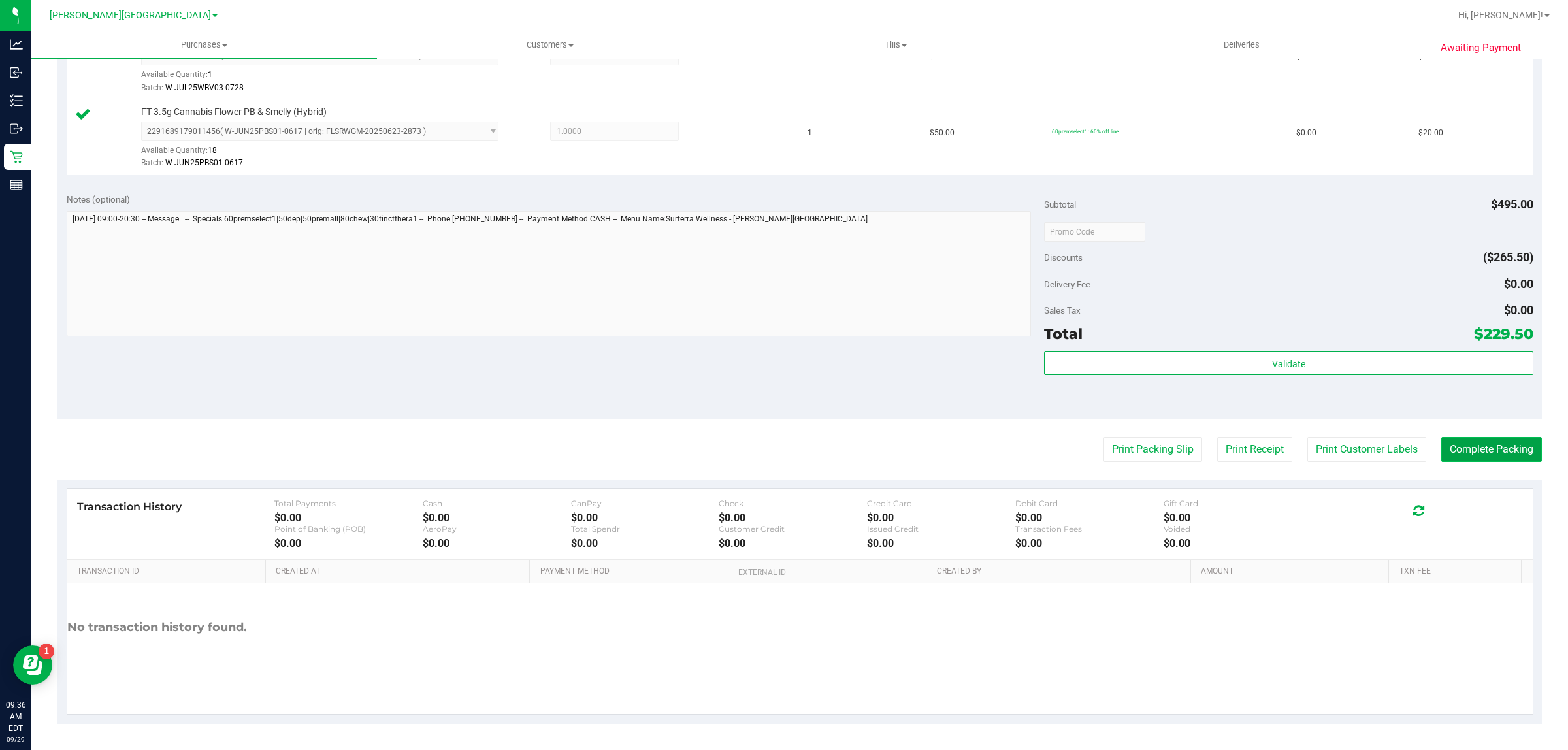
click at [1489, 446] on button "Complete Packing" at bounding box center [1491, 449] width 100 height 25
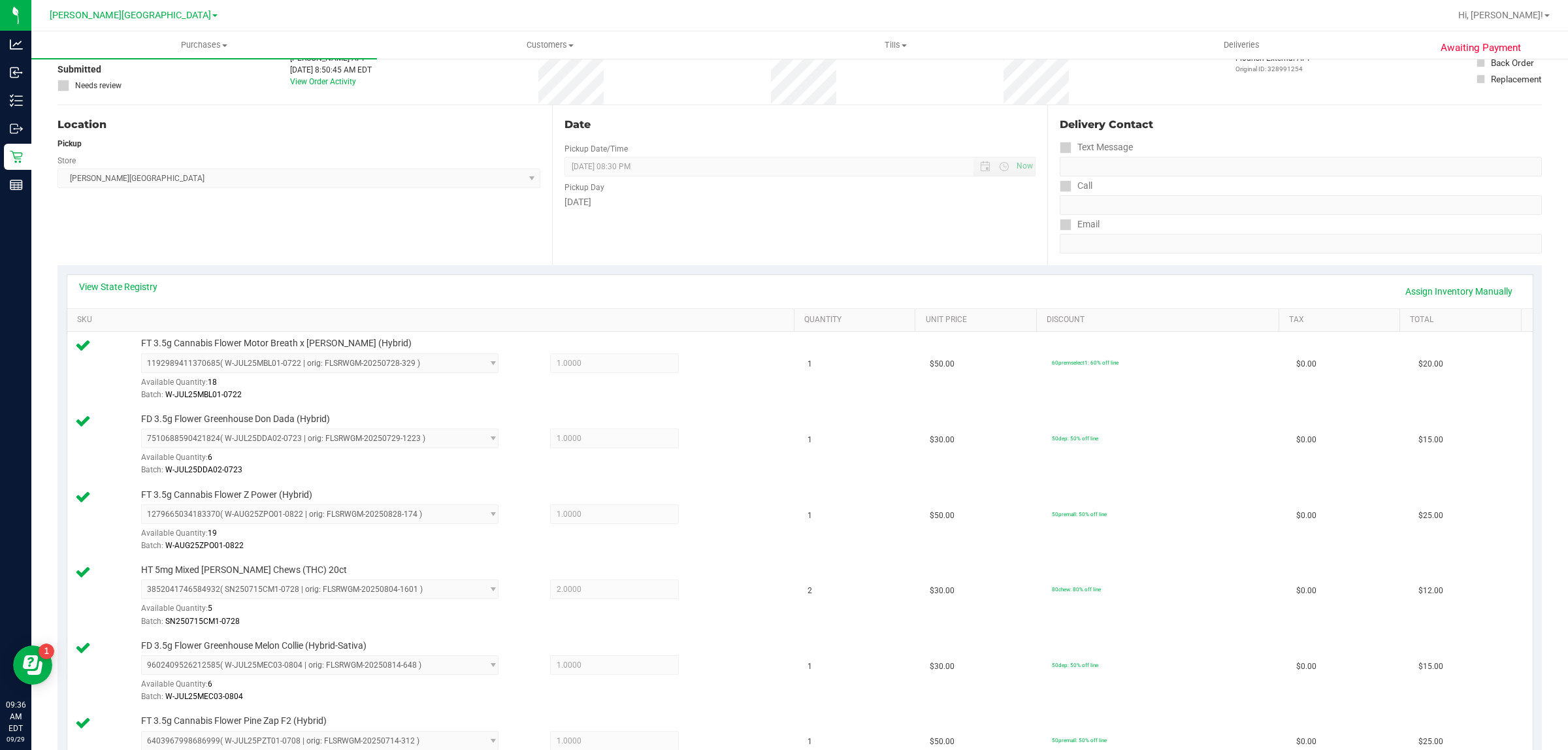
scroll to position [0, 0]
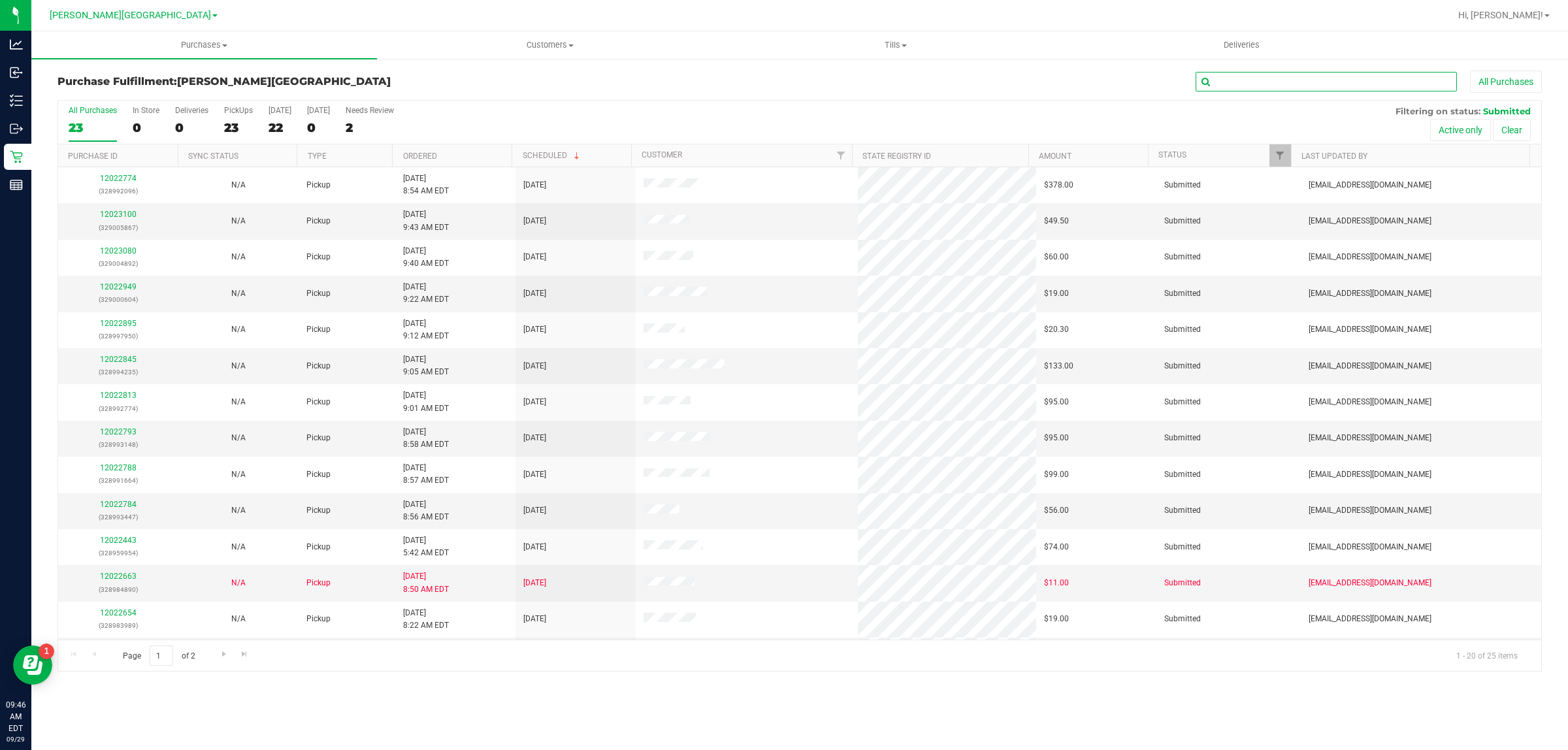
click at [1305, 89] on input "text" at bounding box center [1326, 82] width 261 height 19
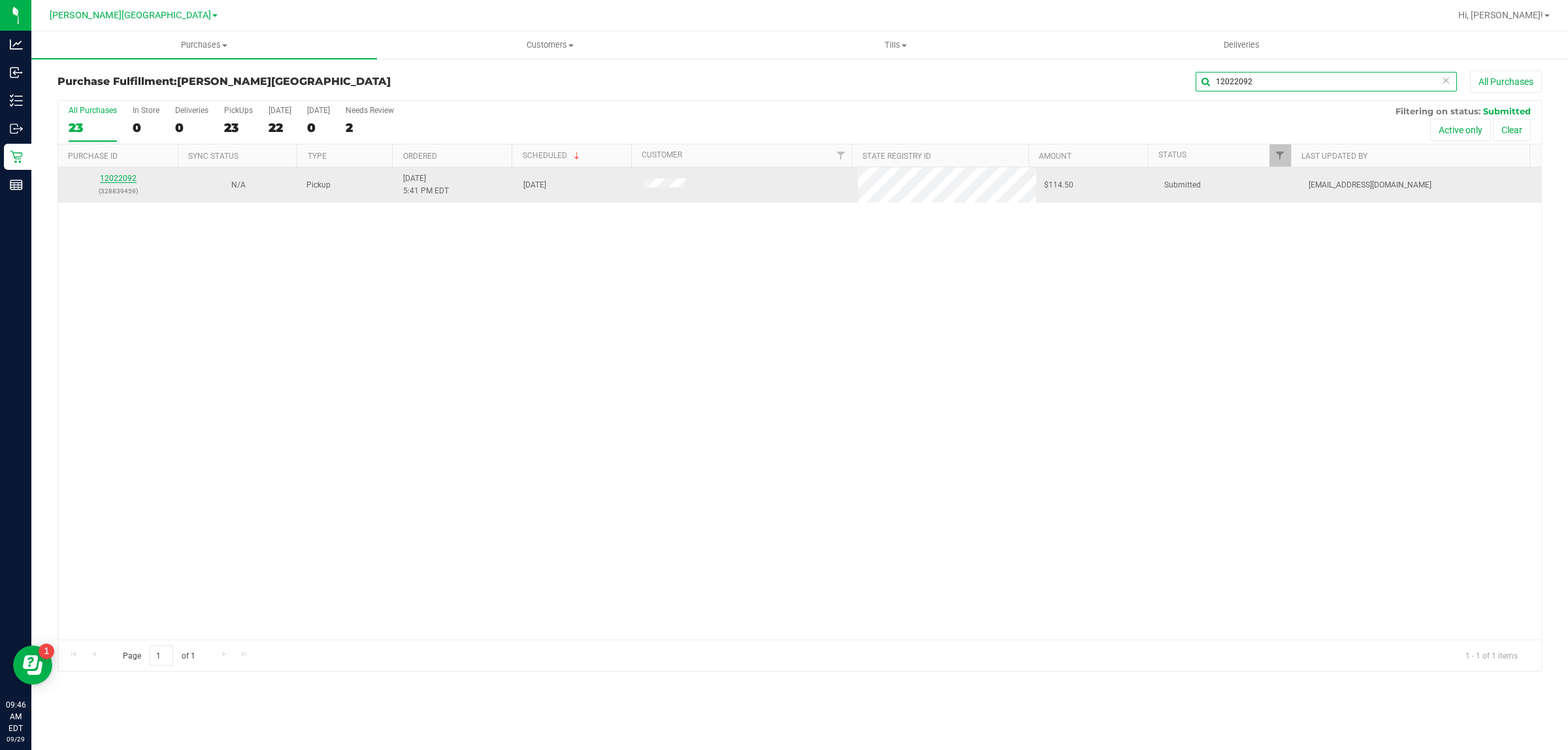
type input "12022092"
click at [111, 177] on link "12022092" at bounding box center [118, 178] width 36 height 9
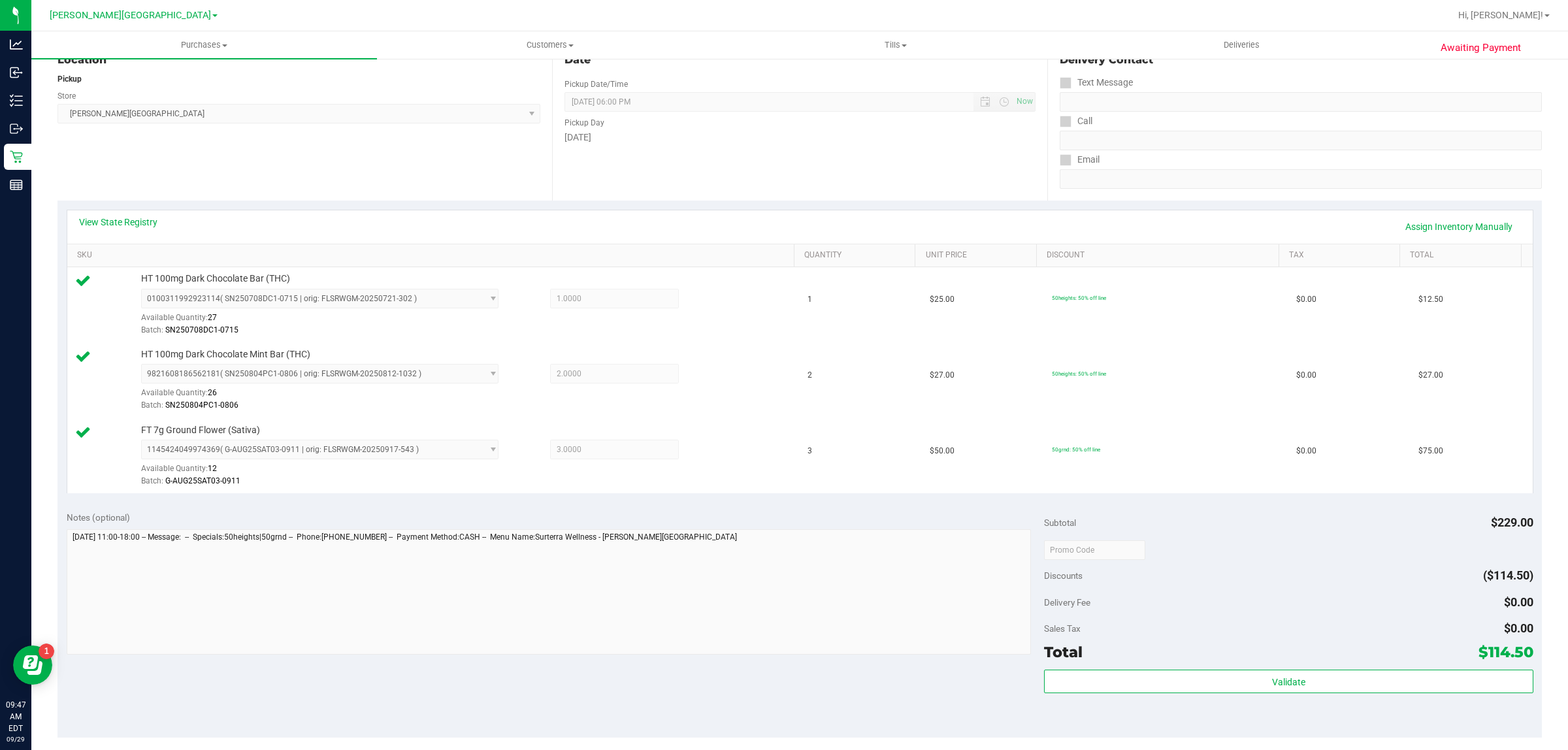
scroll to position [469, 0]
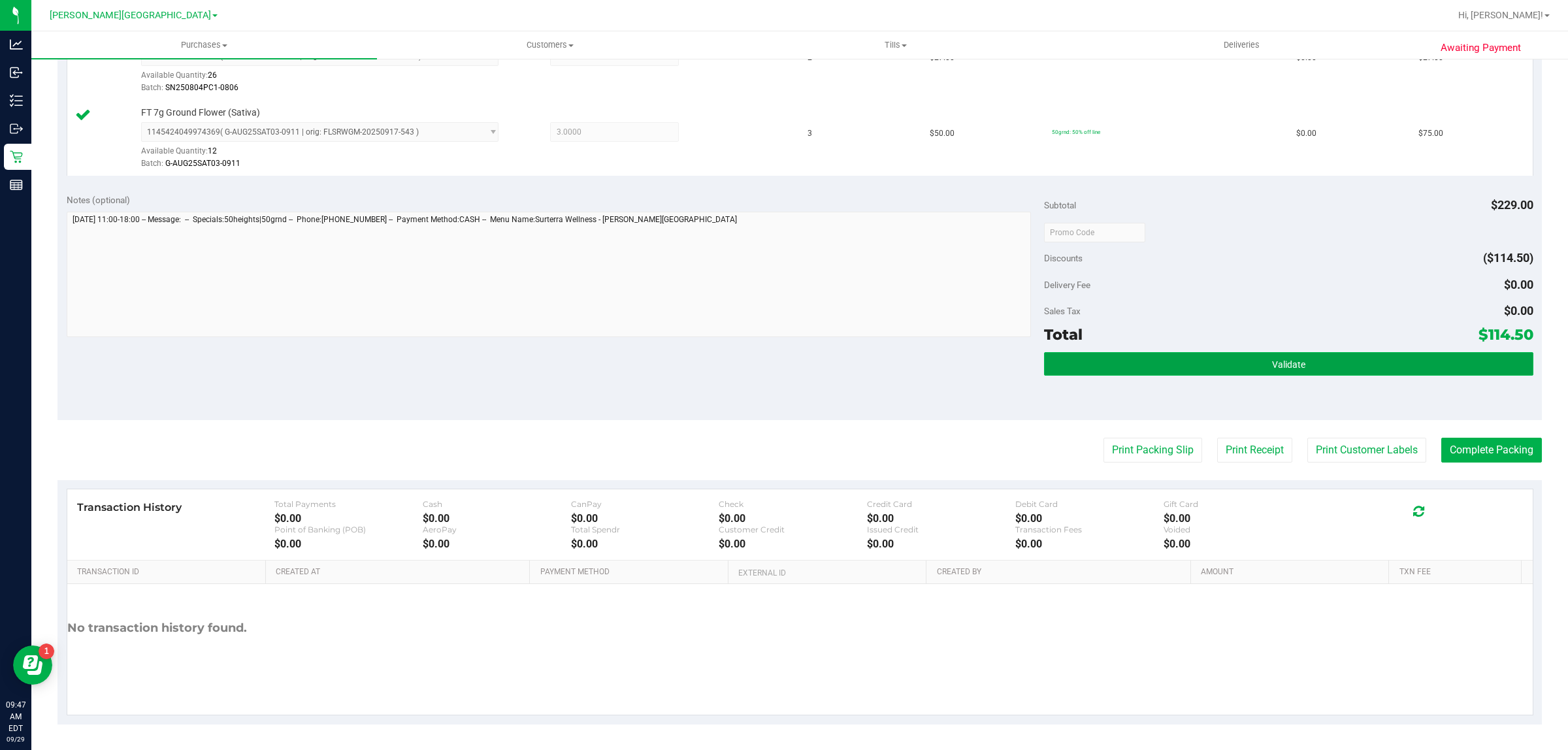
click at [1112, 372] on button "Validate" at bounding box center [1288, 364] width 489 height 24
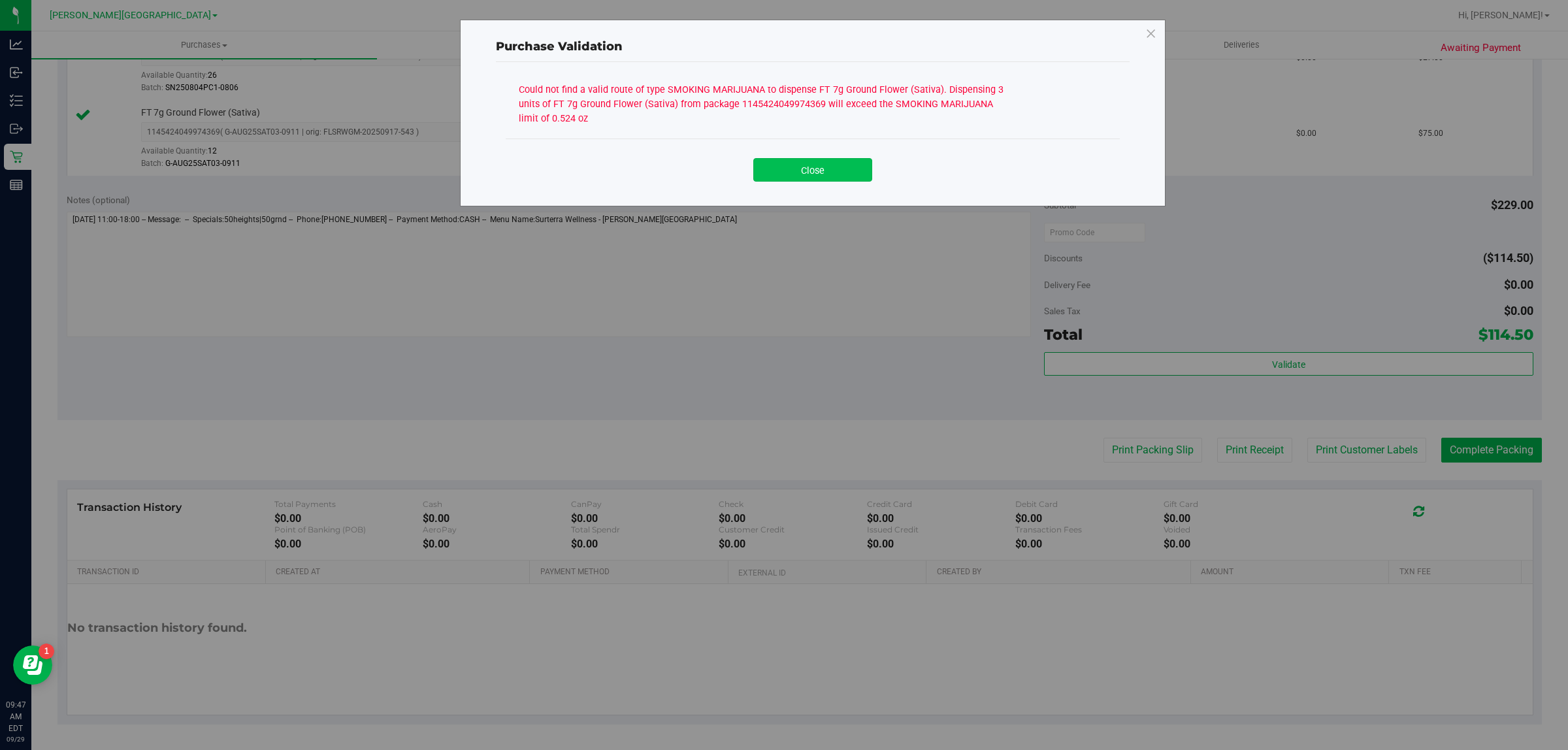
click at [841, 176] on button "Close" at bounding box center [813, 170] width 119 height 24
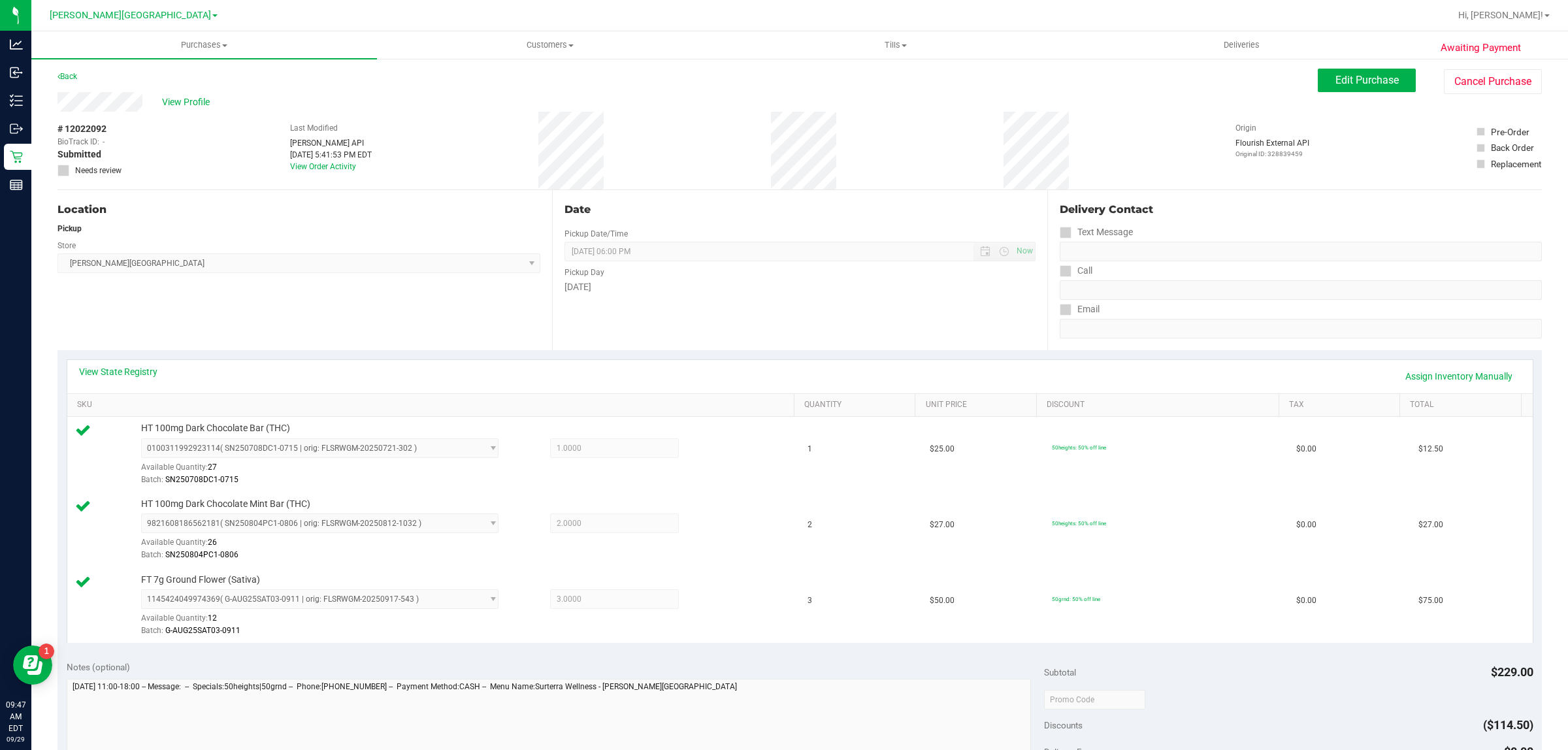
scroll to position [0, 0]
click at [148, 374] on link "View State Registry" at bounding box center [118, 374] width 79 height 13
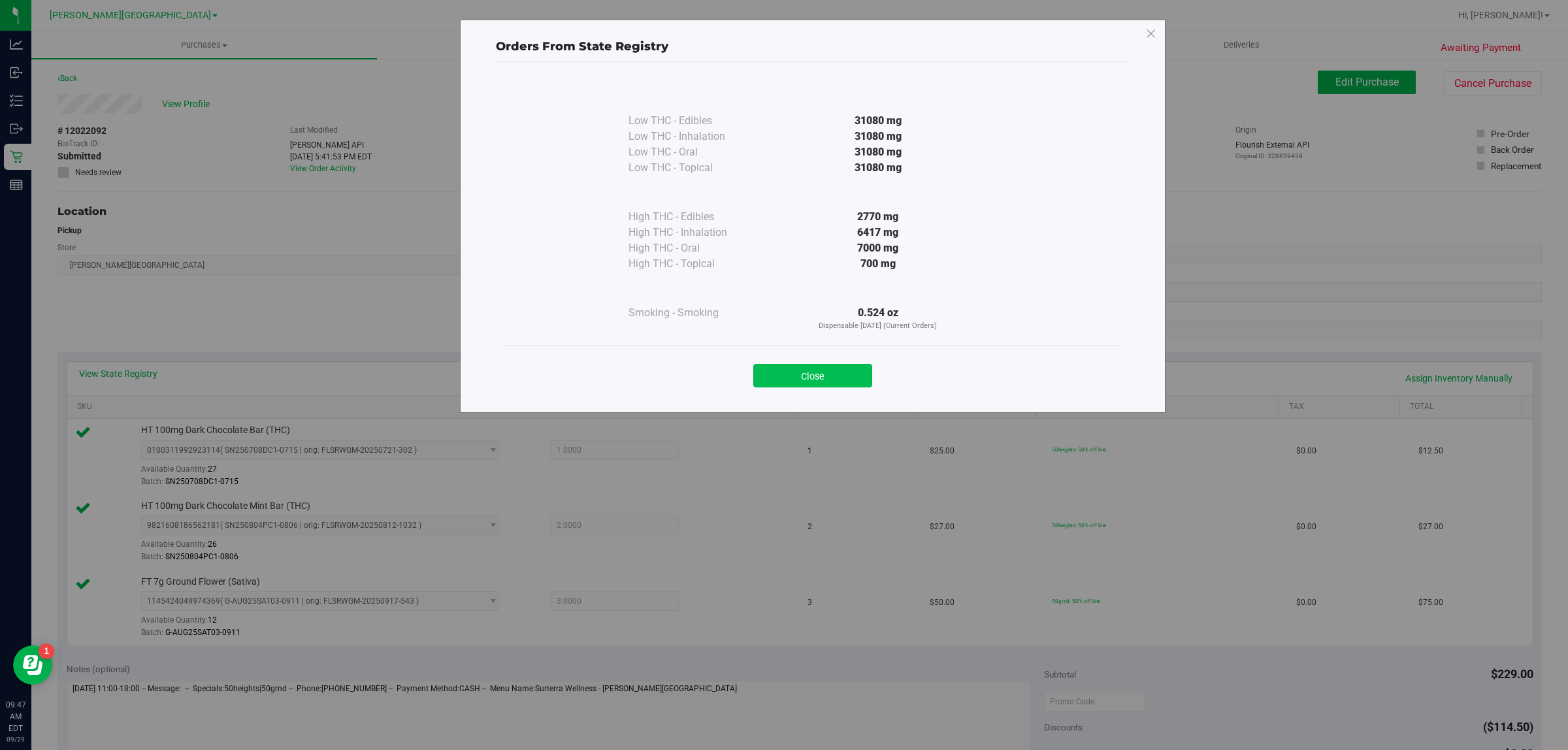
click at [819, 371] on button "Close" at bounding box center [813, 376] width 119 height 24
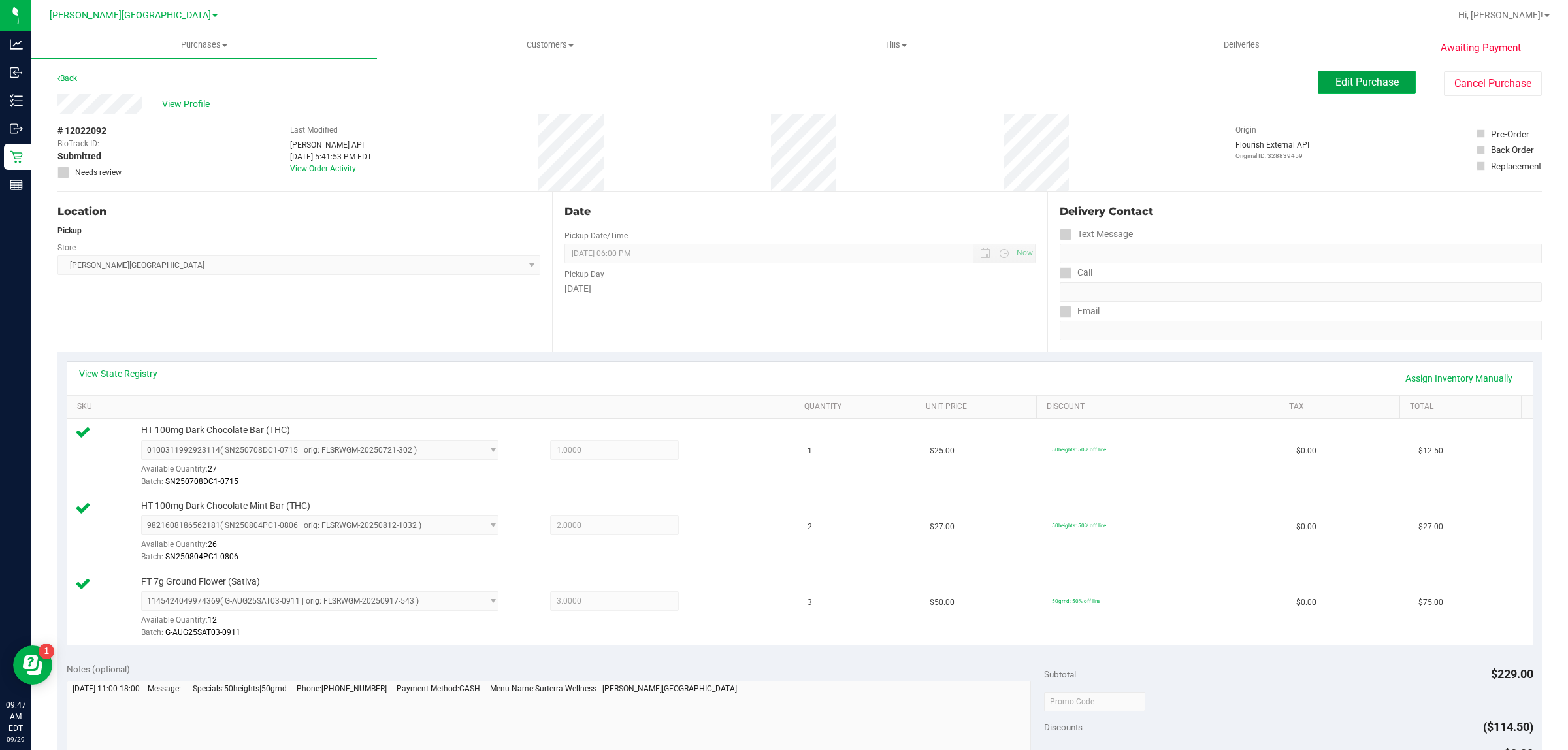
click at [1324, 92] on button "Edit Purchase" at bounding box center [1367, 82] width 98 height 24
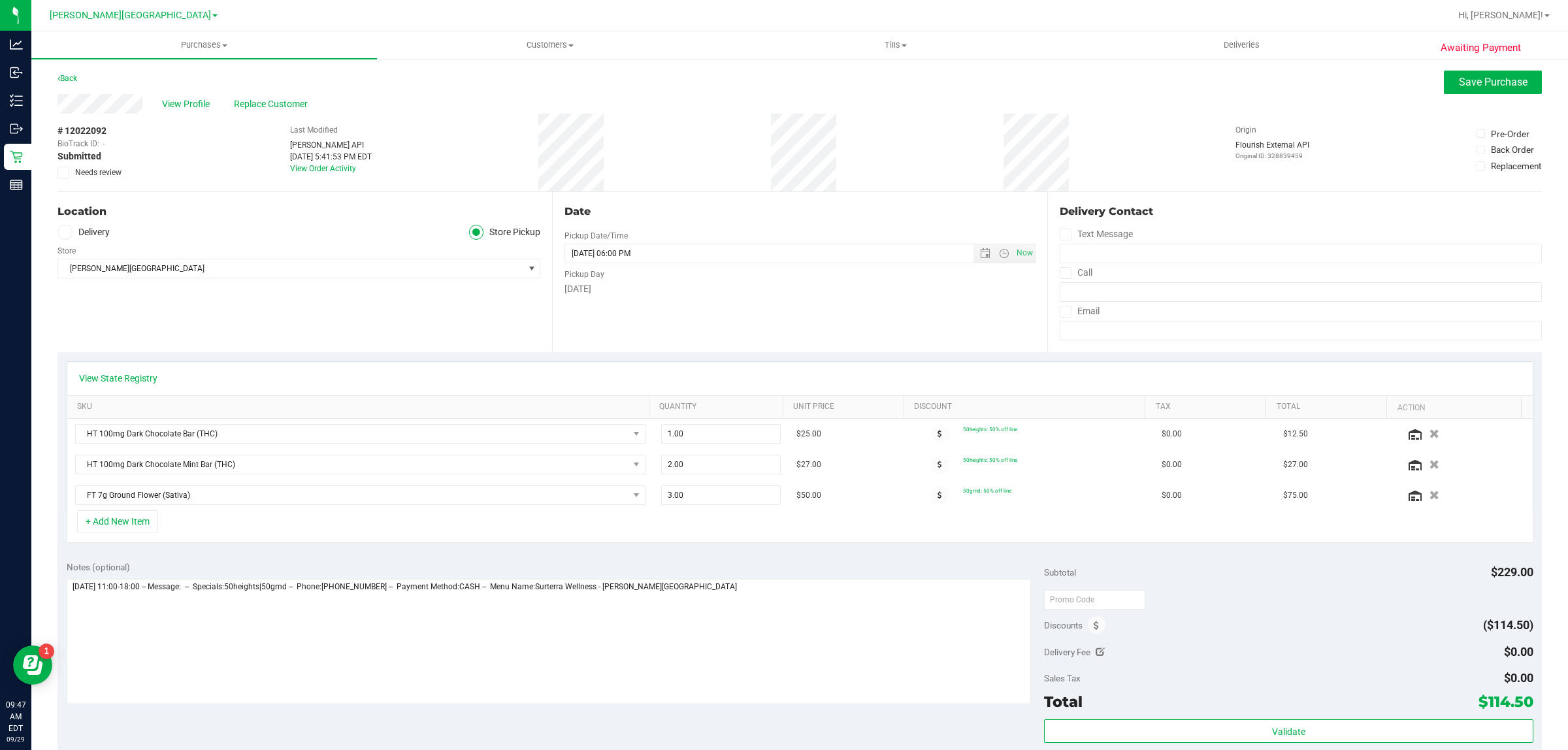
click at [61, 172] on icon at bounding box center [63, 172] width 8 height 0
click at [0, 0] on input "Needs review" at bounding box center [0, 0] width 0 height 0
click at [1459, 82] on span "Save Purchase" at bounding box center [1493, 82] width 68 height 13
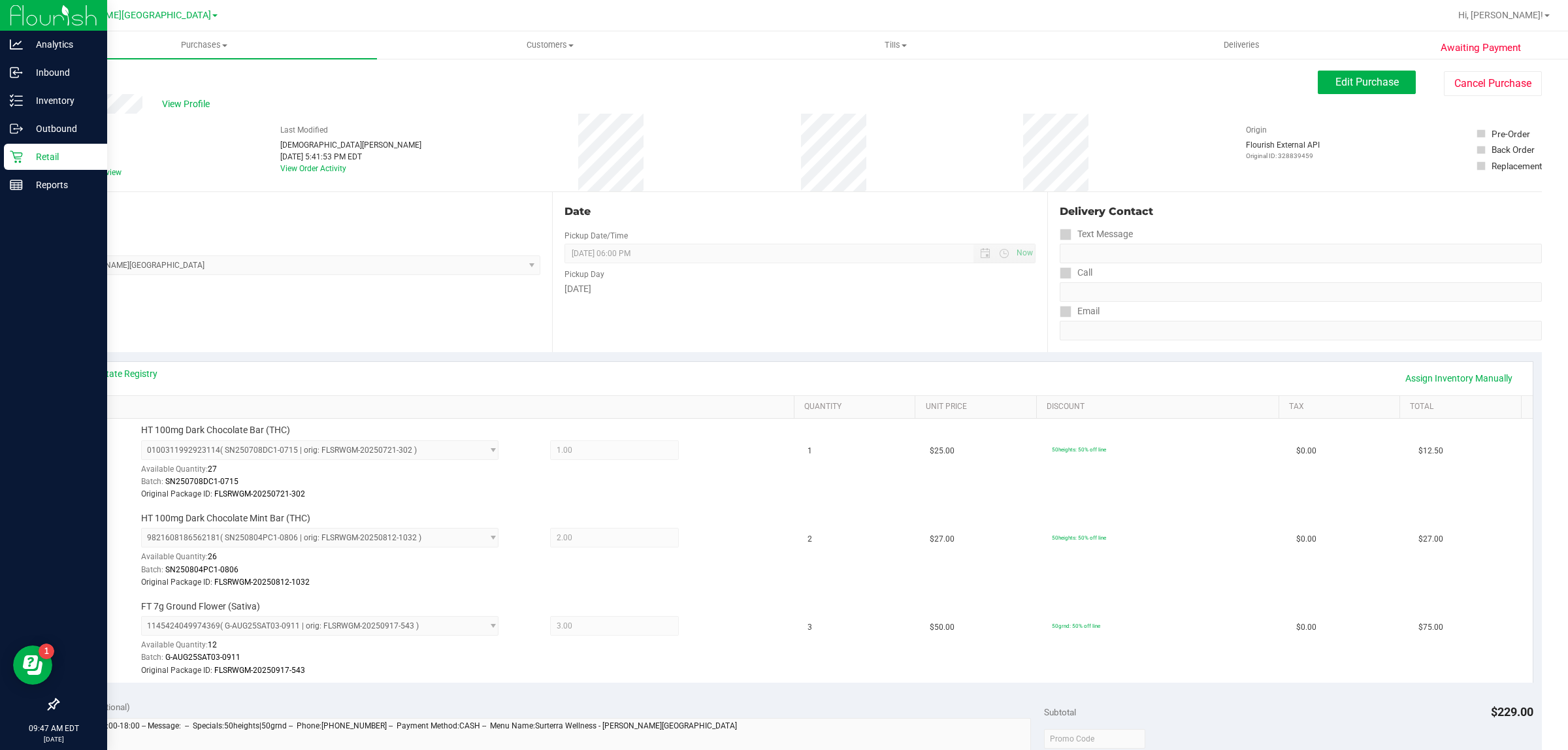
click at [44, 151] on p "Retail" at bounding box center [62, 157] width 79 height 16
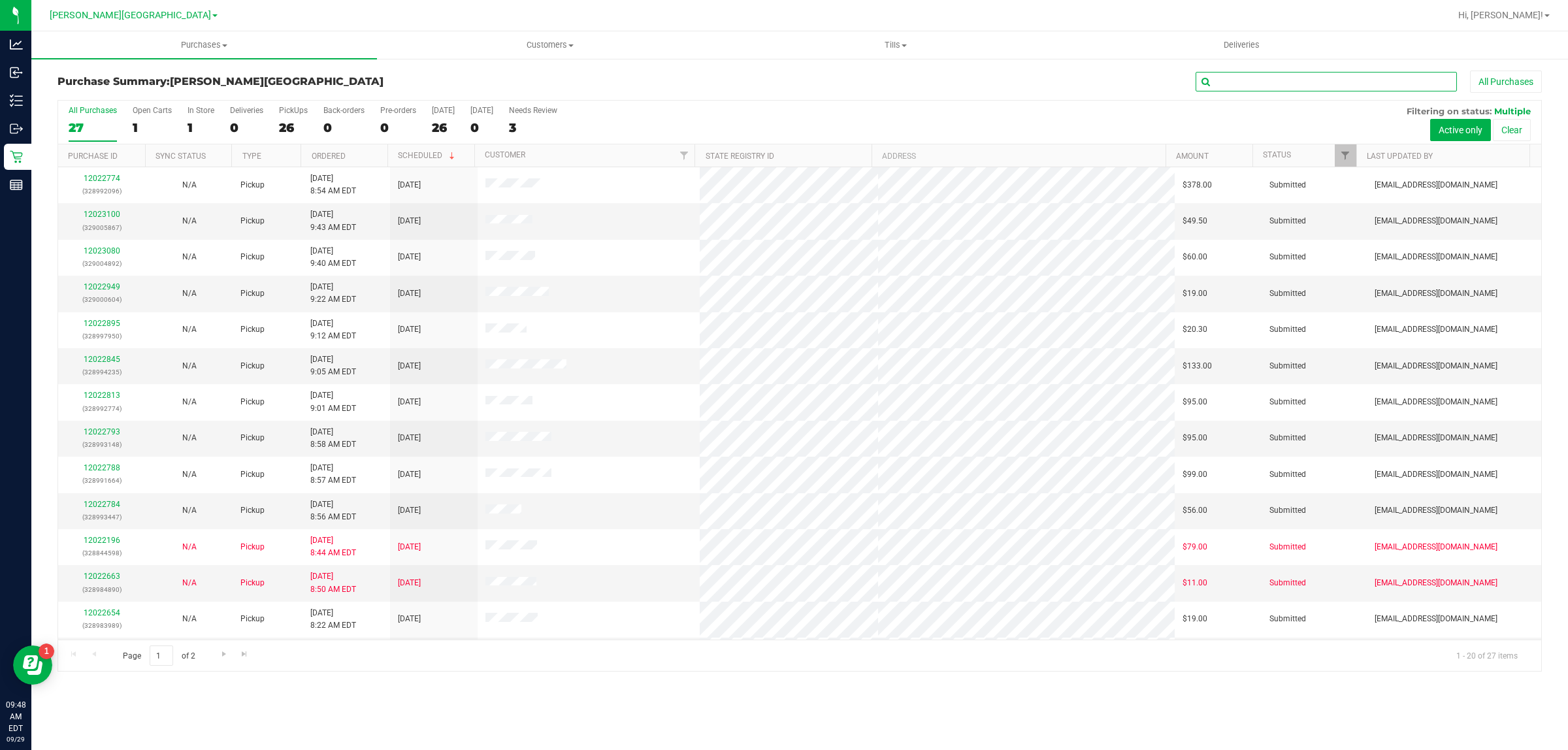
click at [1315, 87] on input "text" at bounding box center [1326, 82] width 261 height 19
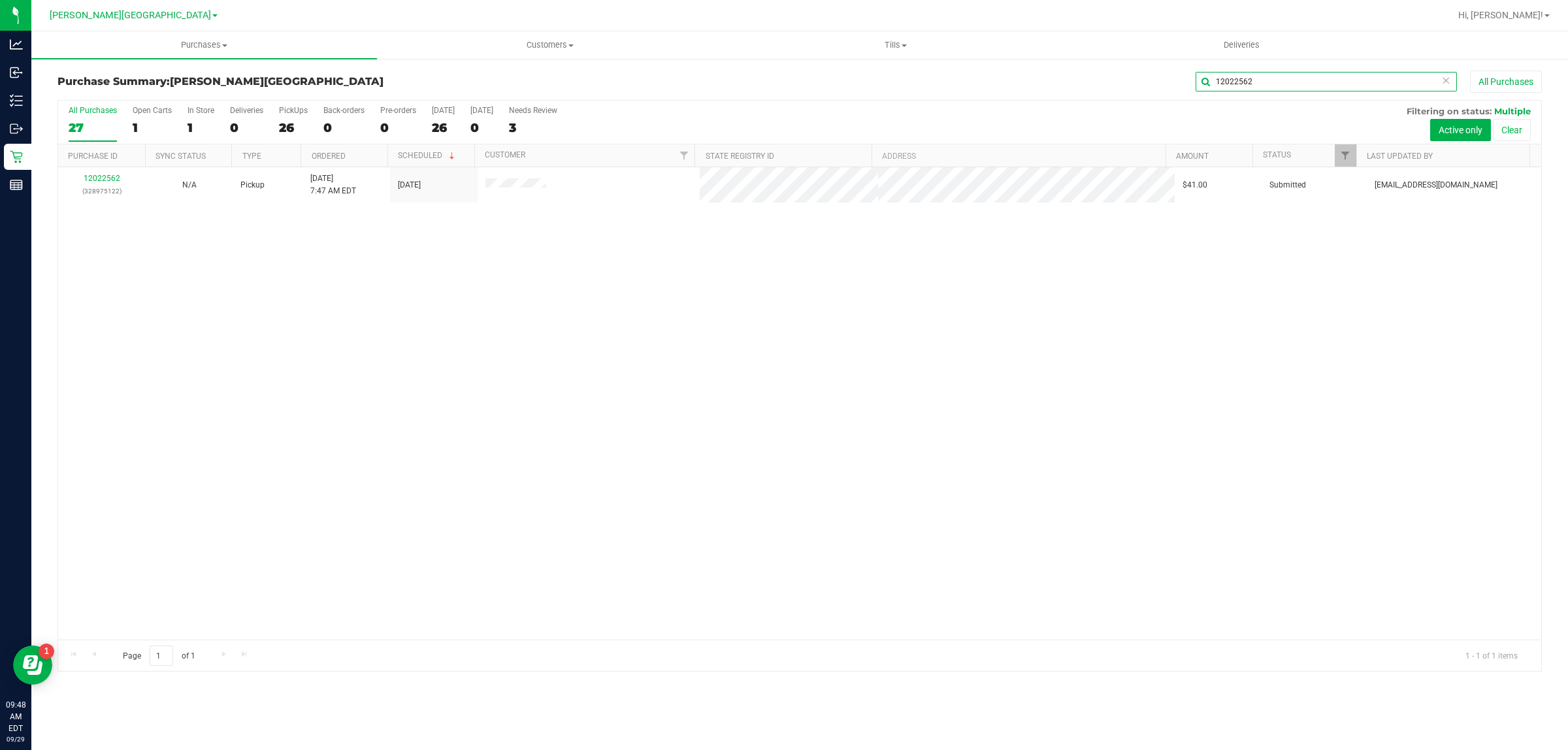
type input "12022562"
click at [97, 178] on link "12022562" at bounding box center [102, 178] width 36 height 9
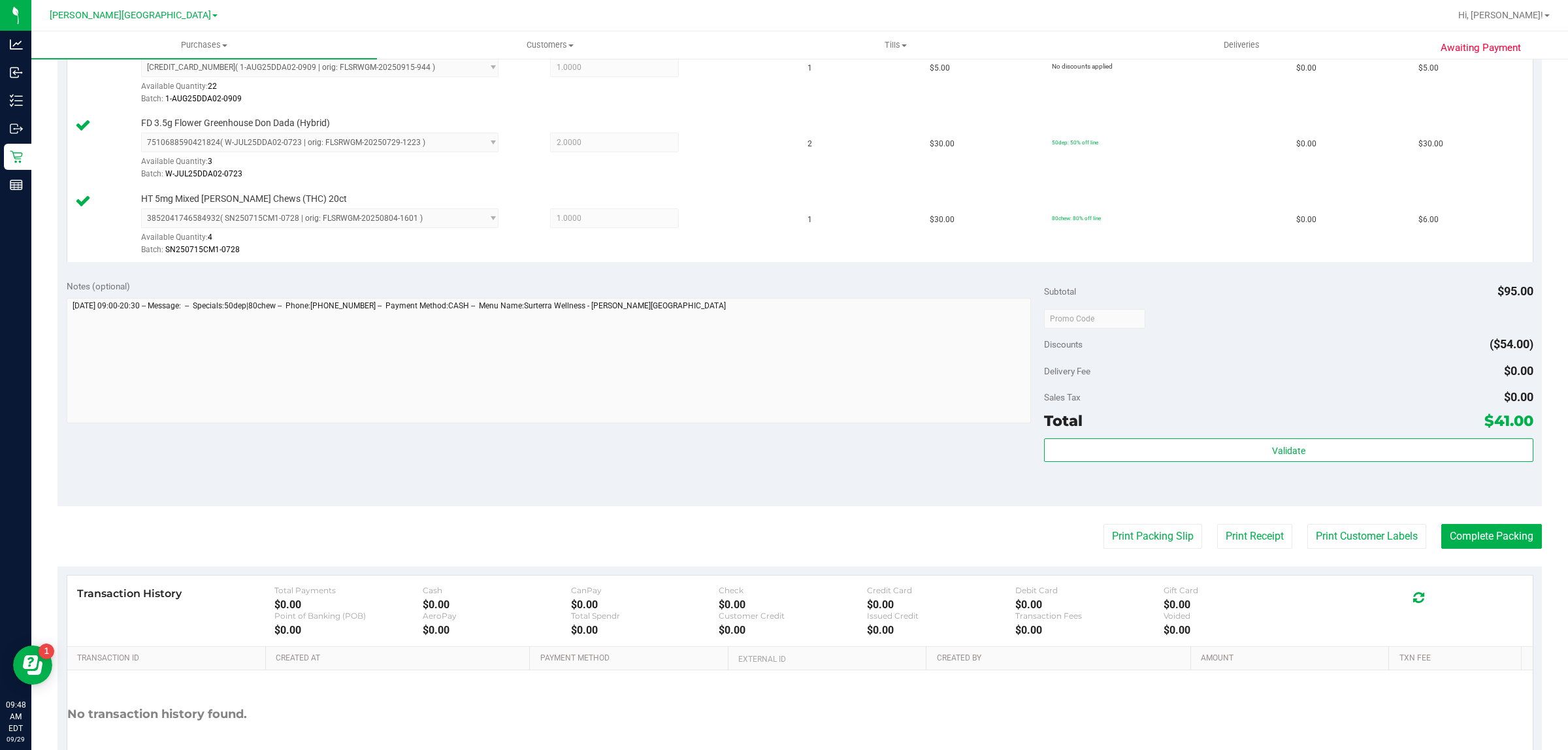
scroll to position [469, 0]
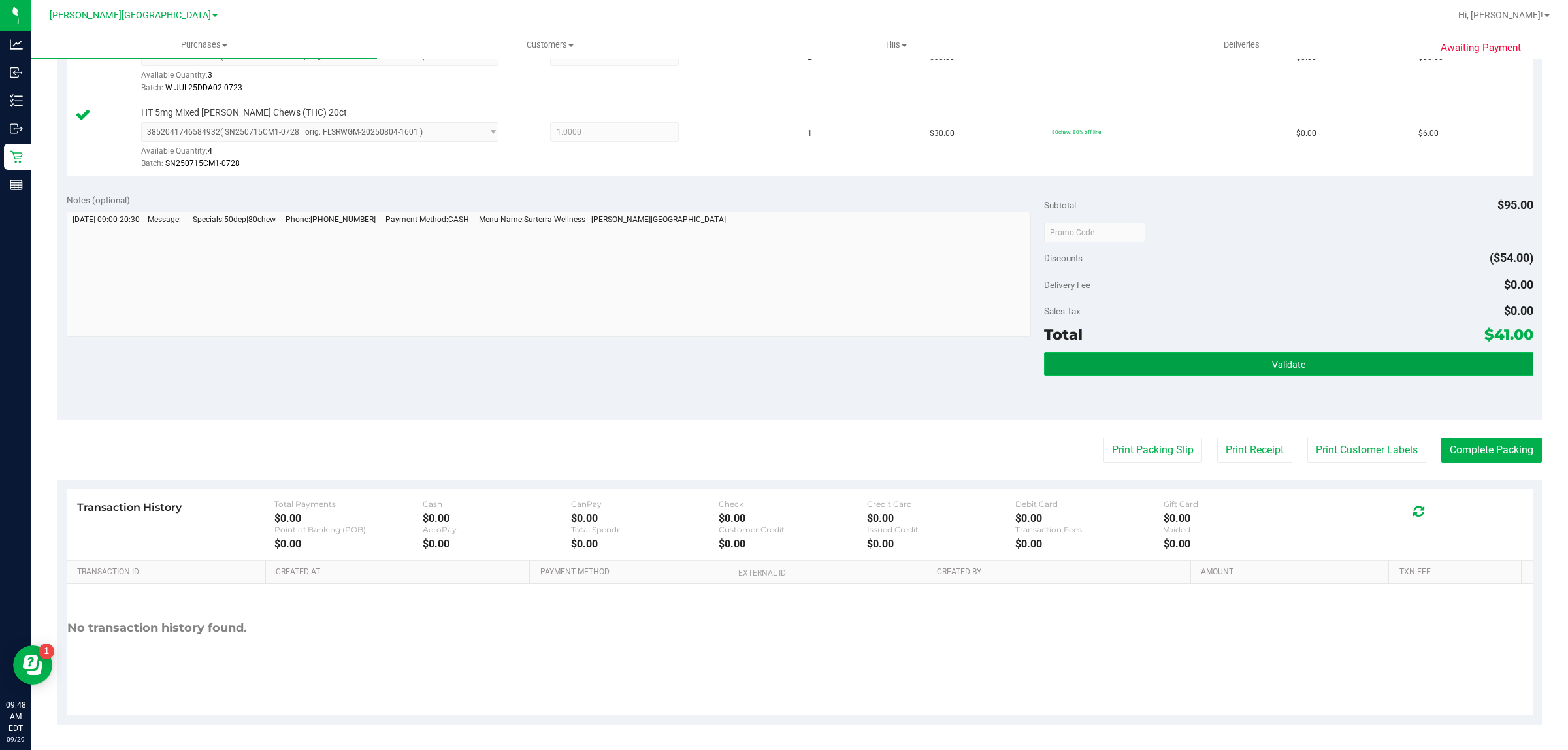
click at [1065, 364] on button "Validate" at bounding box center [1288, 364] width 489 height 24
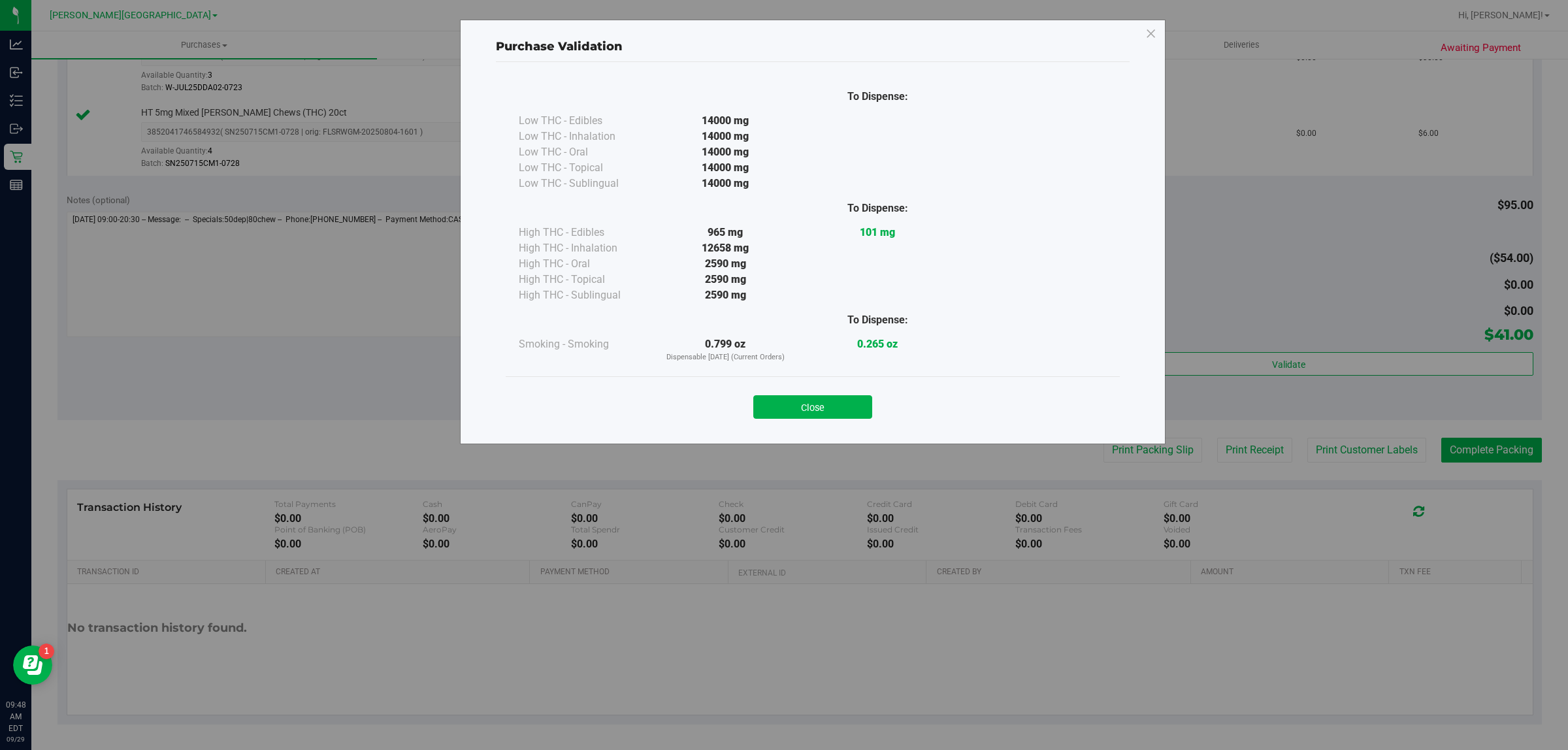
click at [808, 405] on button "Close" at bounding box center [813, 407] width 119 height 24
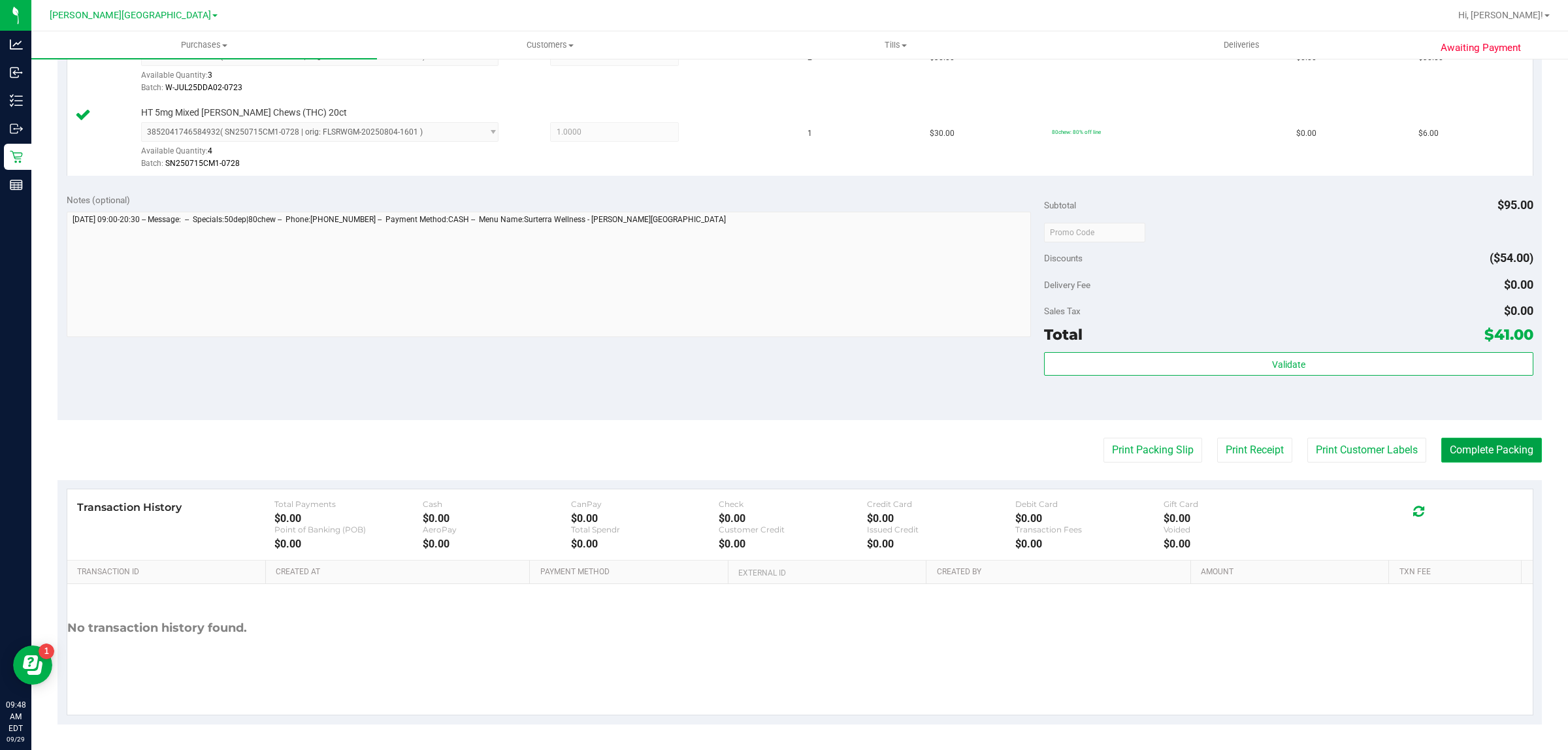
click at [1500, 454] on button "Complete Packing" at bounding box center [1491, 449] width 100 height 25
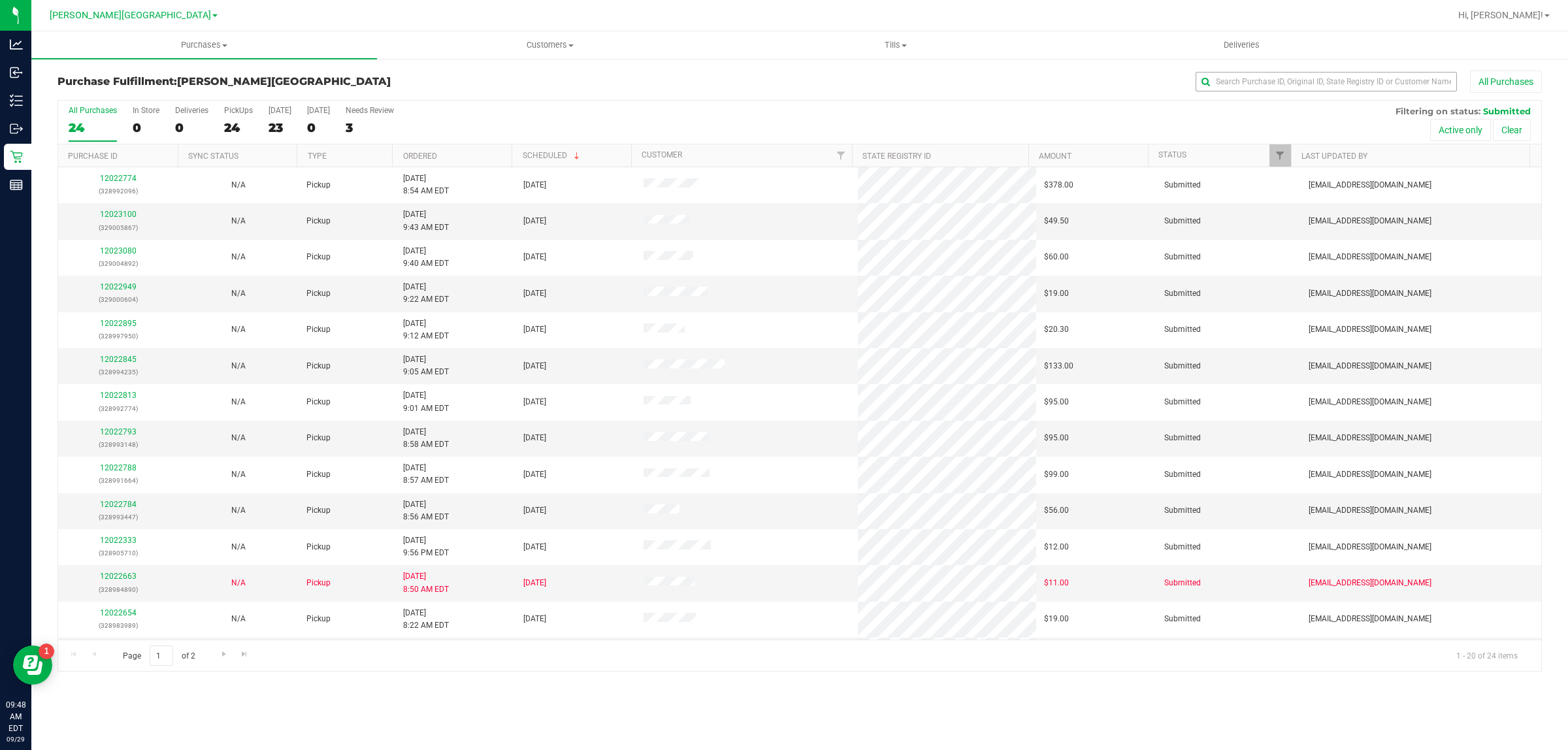
drag, startPoint x: 1370, startPoint y: 68, endPoint x: 1369, endPoint y: 77, distance: 9.1
click at [1370, 72] on div "Purchase Fulfillment: Merritt Island WC All Purchases All Purchases 24 In Store…" at bounding box center [799, 371] width 1537 height 627
click at [1369, 77] on input "text" at bounding box center [1326, 82] width 261 height 19
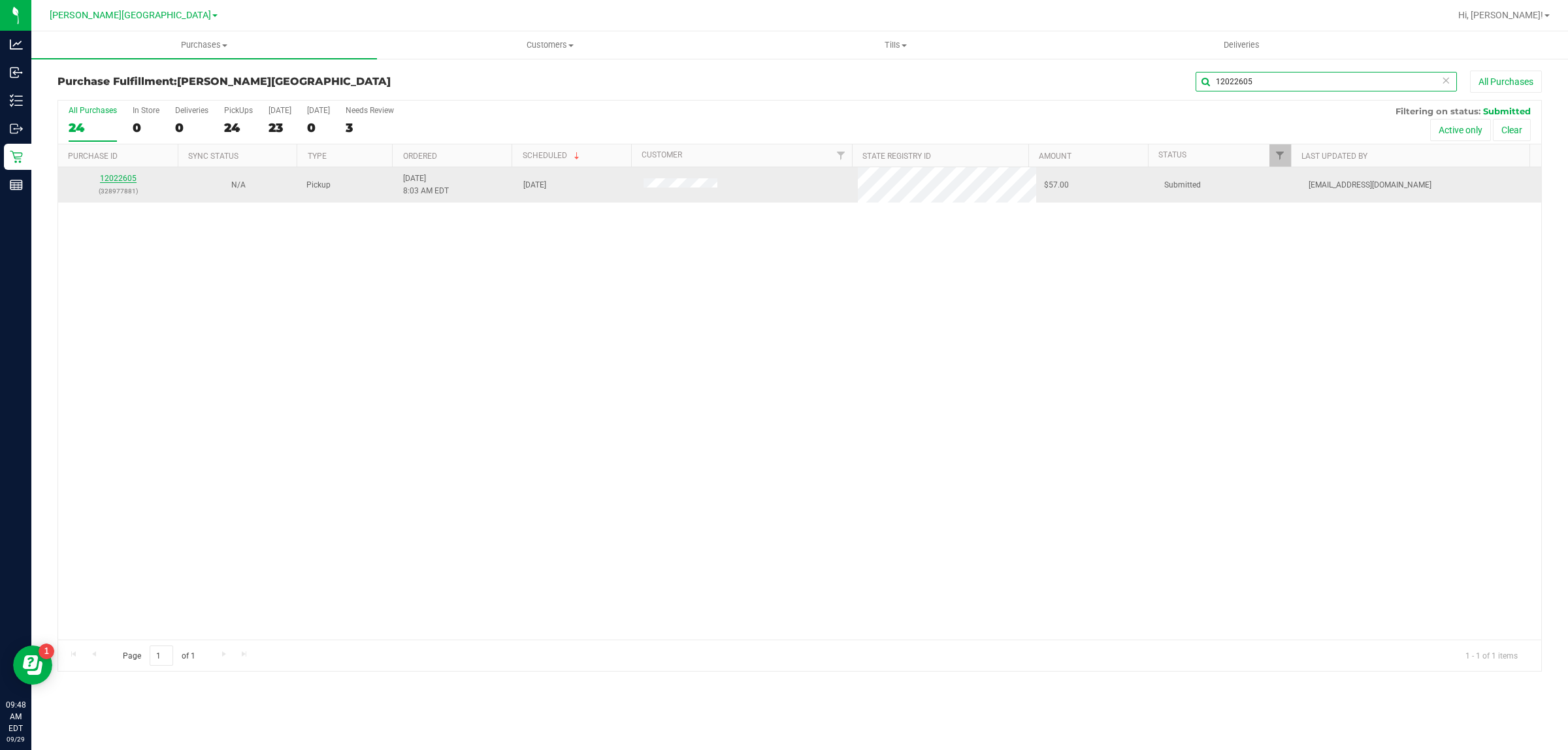
type input "12022605"
click at [125, 181] on link "12022605" at bounding box center [118, 178] width 36 height 9
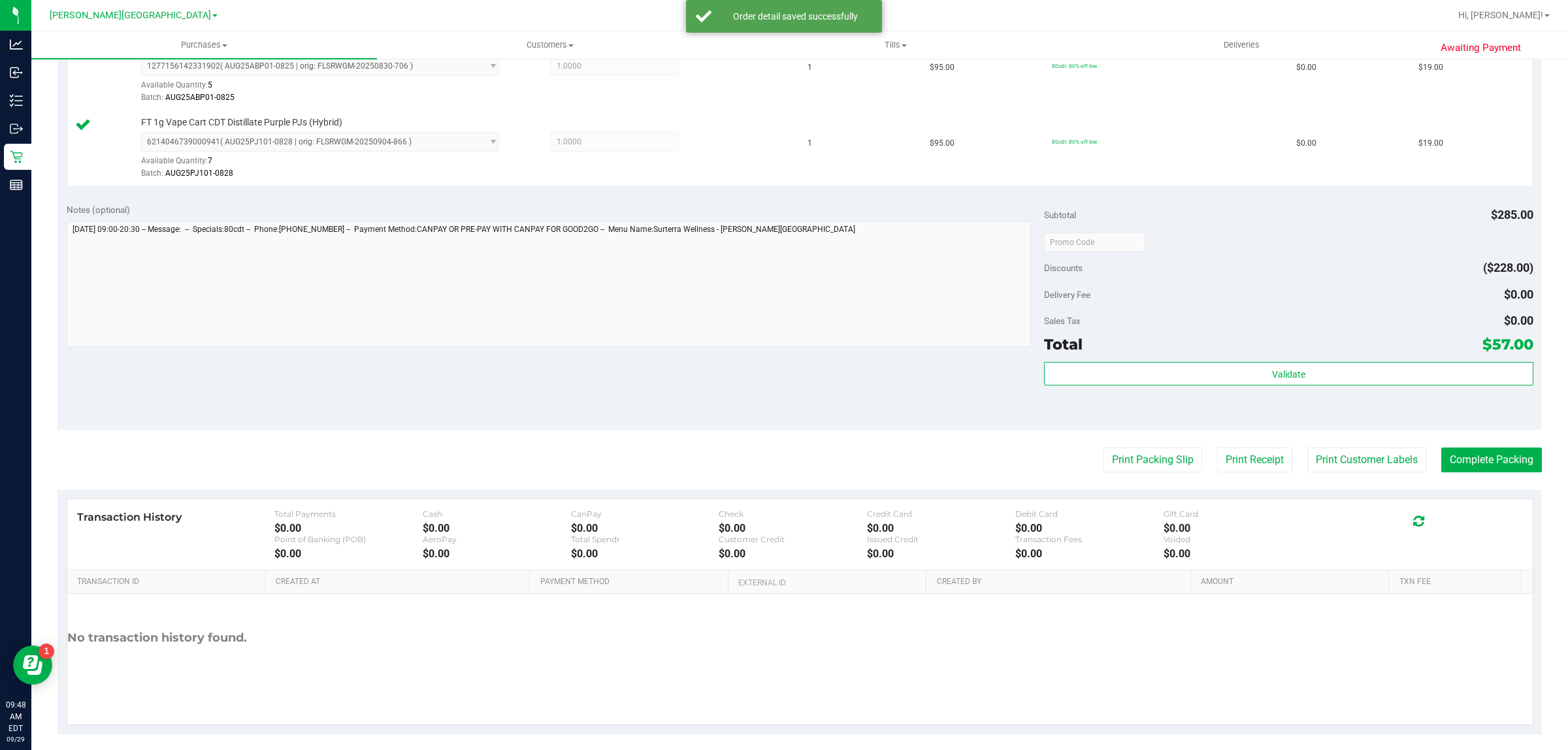
scroll to position [469, 0]
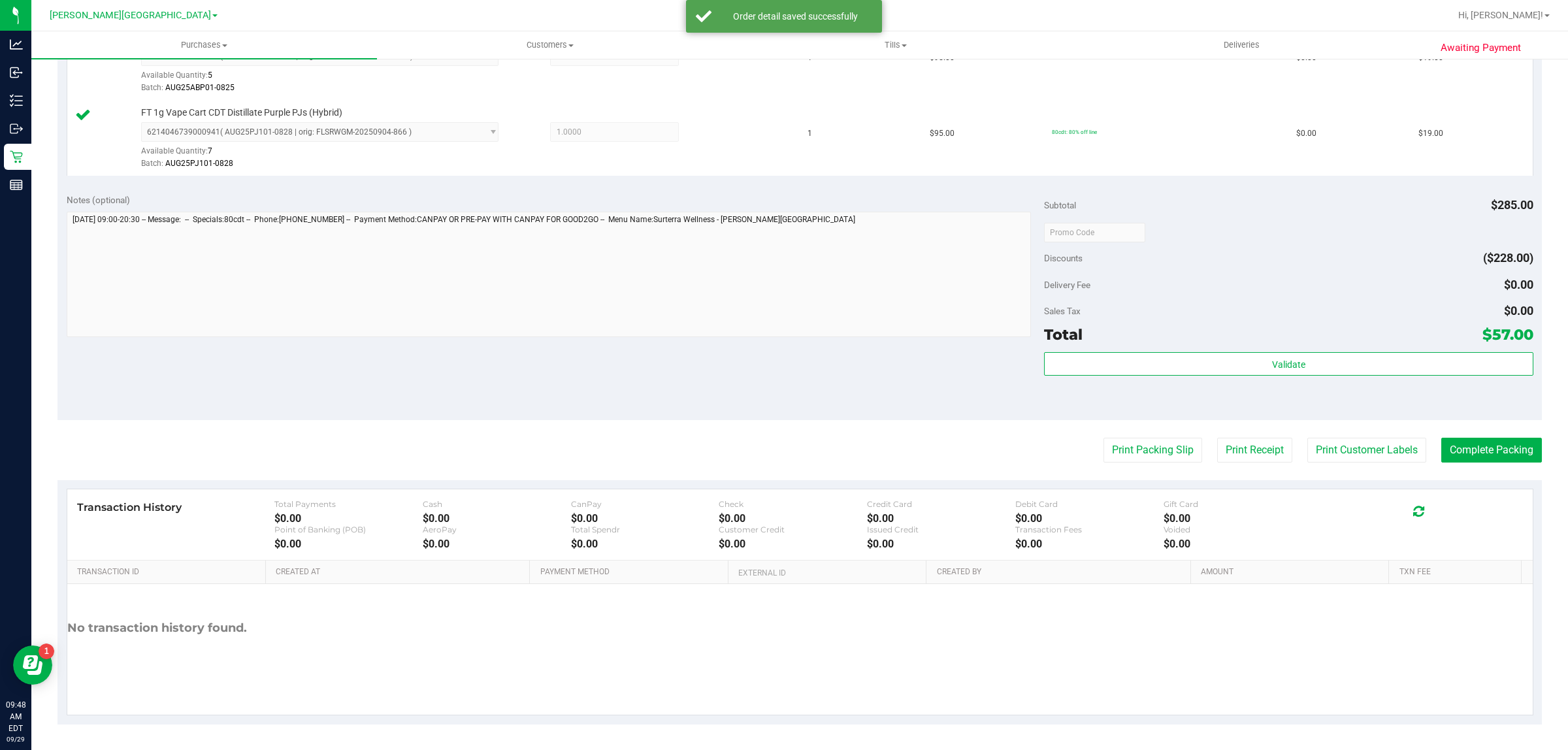
click at [1081, 344] on div "Total $57.00" at bounding box center [1288, 334] width 489 height 24
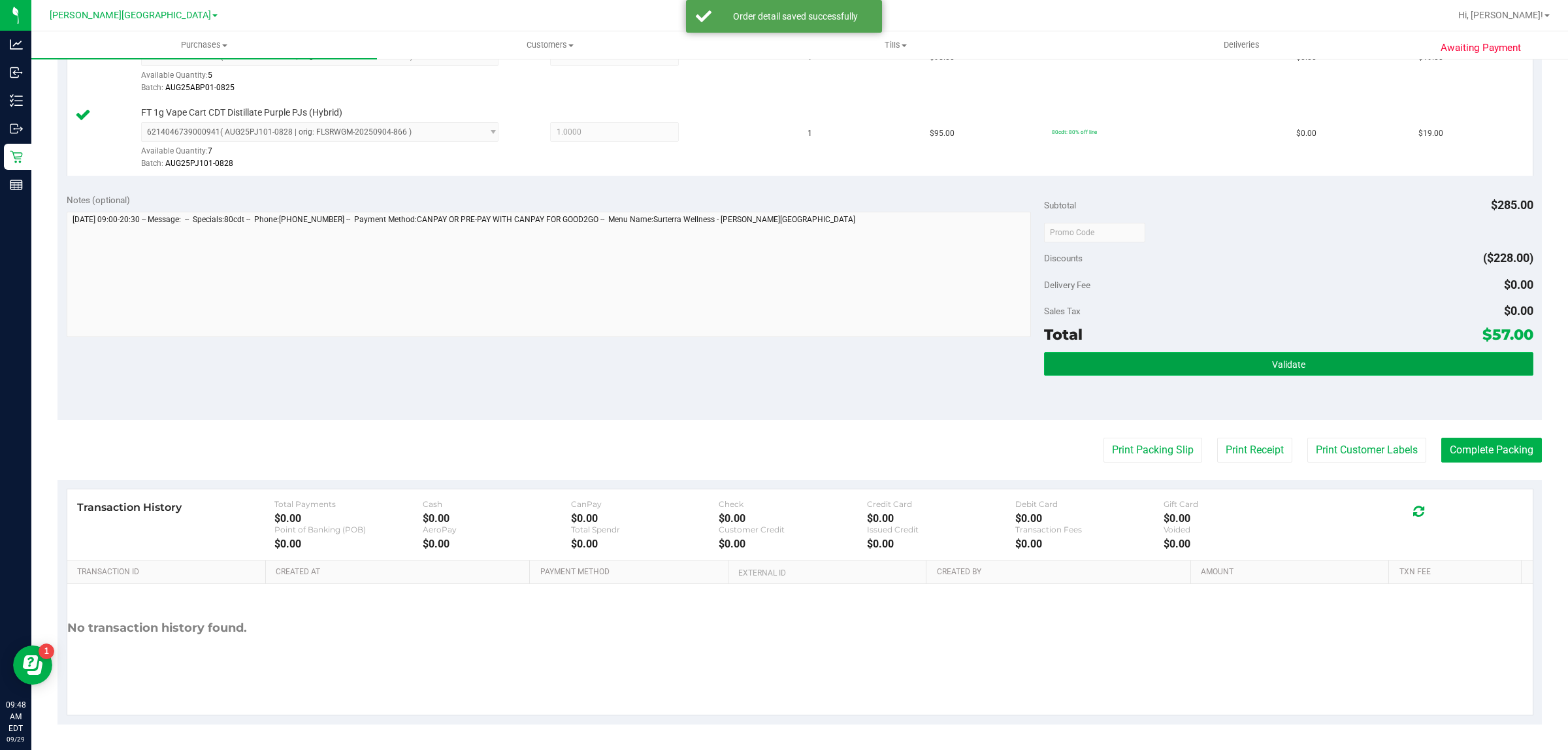
click at [1081, 365] on button "Validate" at bounding box center [1288, 364] width 489 height 24
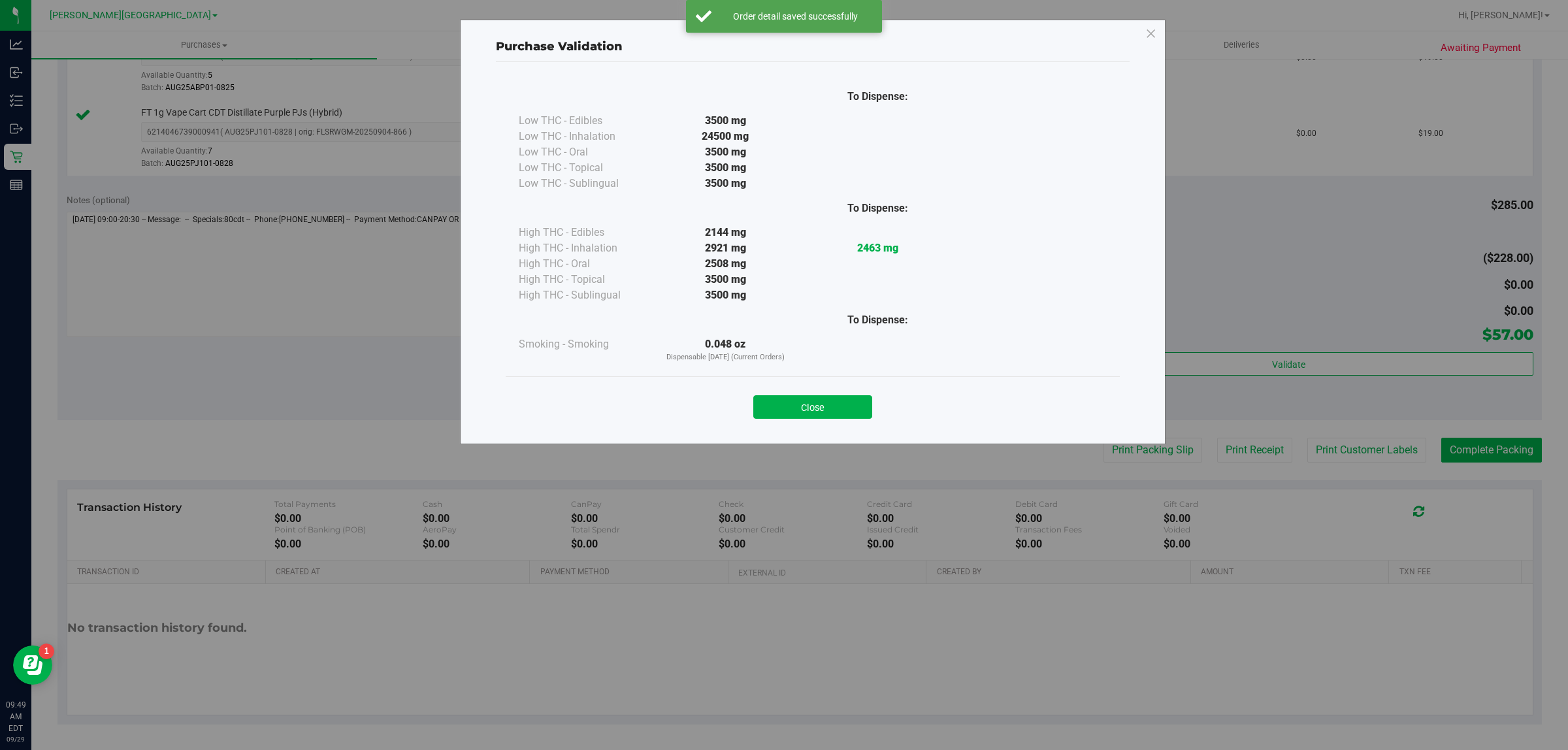
drag, startPoint x: 785, startPoint y: 403, endPoint x: 842, endPoint y: 403, distance: 57.0
click at [790, 403] on button "Close" at bounding box center [813, 407] width 119 height 24
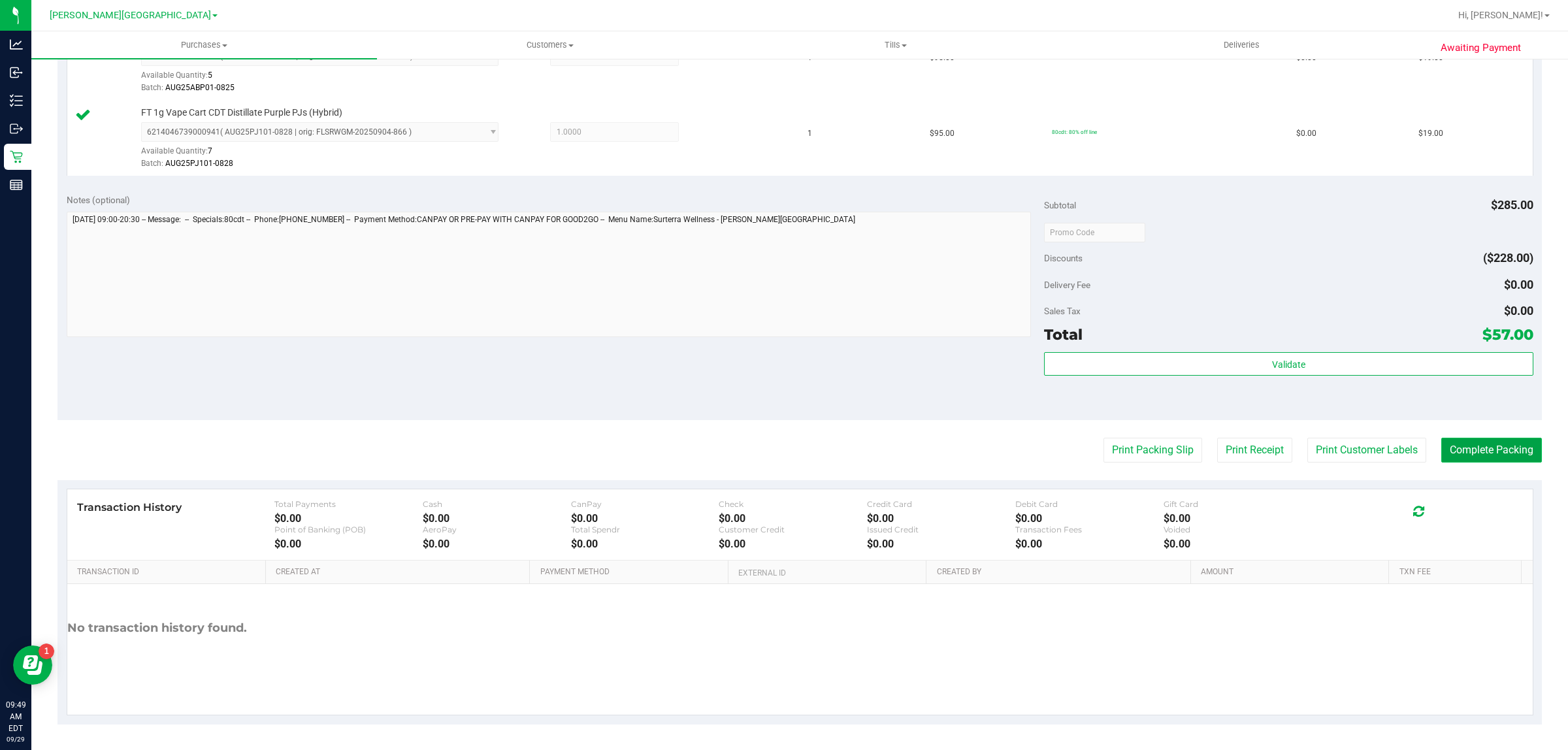
click at [1455, 447] on button "Complete Packing" at bounding box center [1491, 449] width 100 height 25
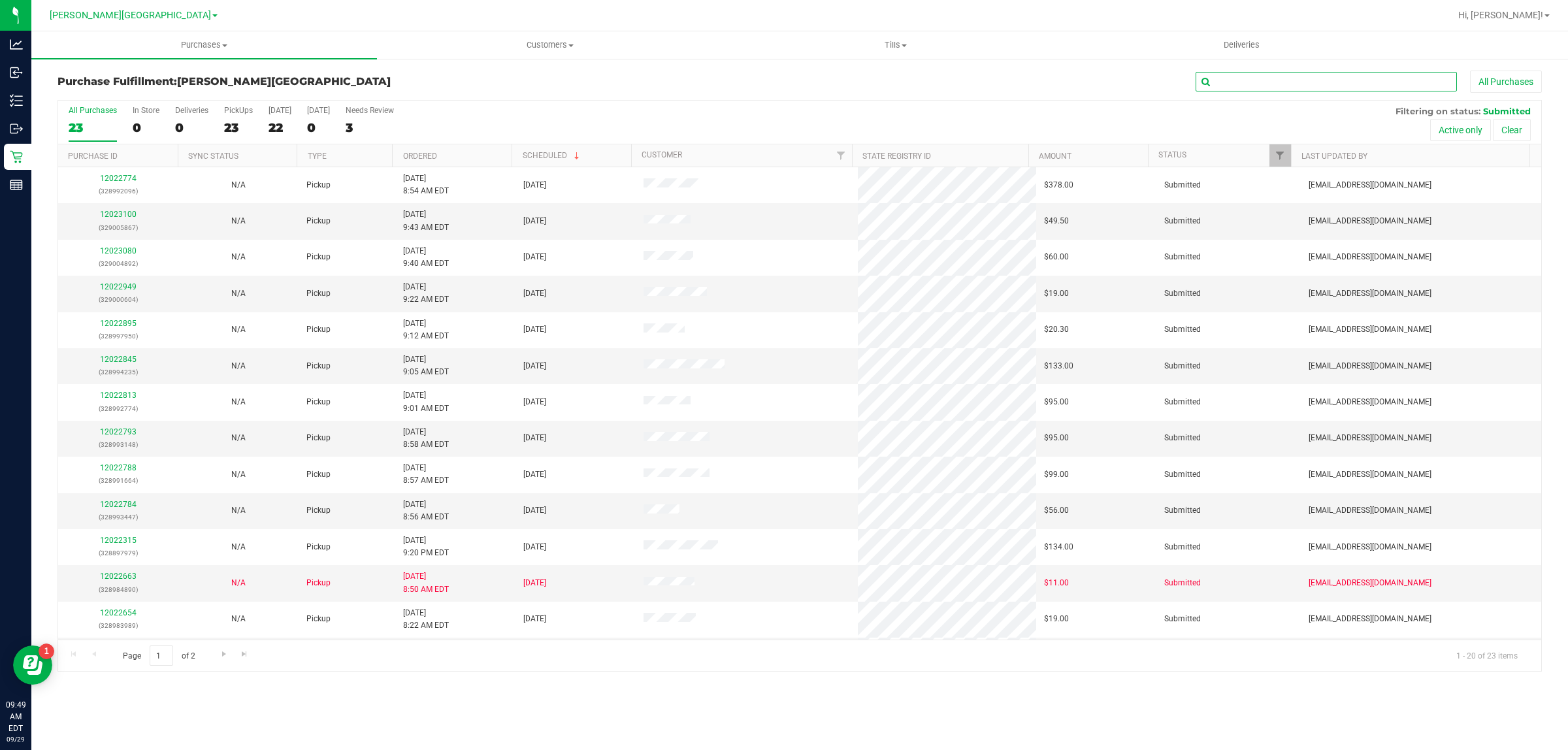
click at [1284, 85] on input "text" at bounding box center [1326, 82] width 261 height 19
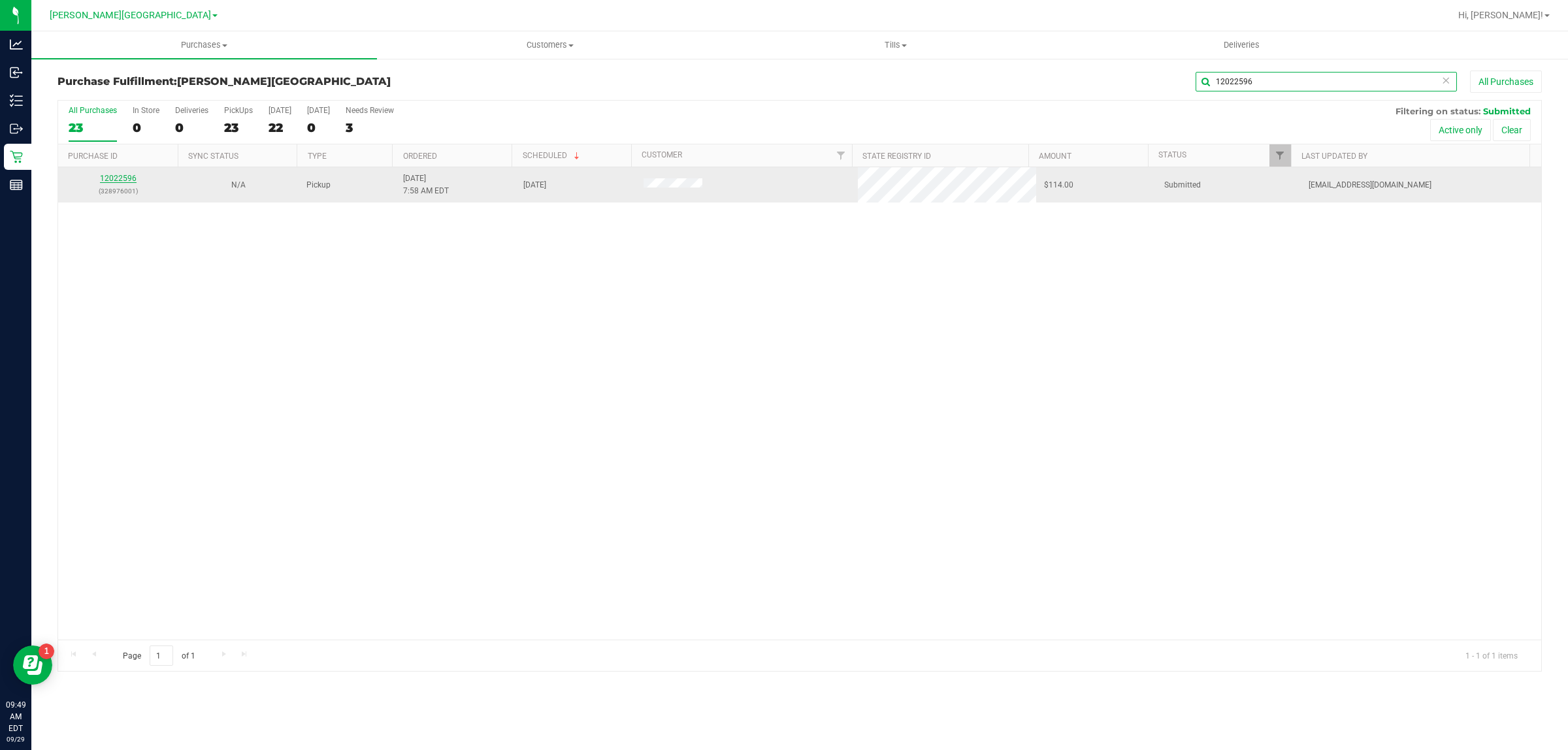
type input "12022596"
click at [122, 180] on link "12022596" at bounding box center [118, 178] width 36 height 9
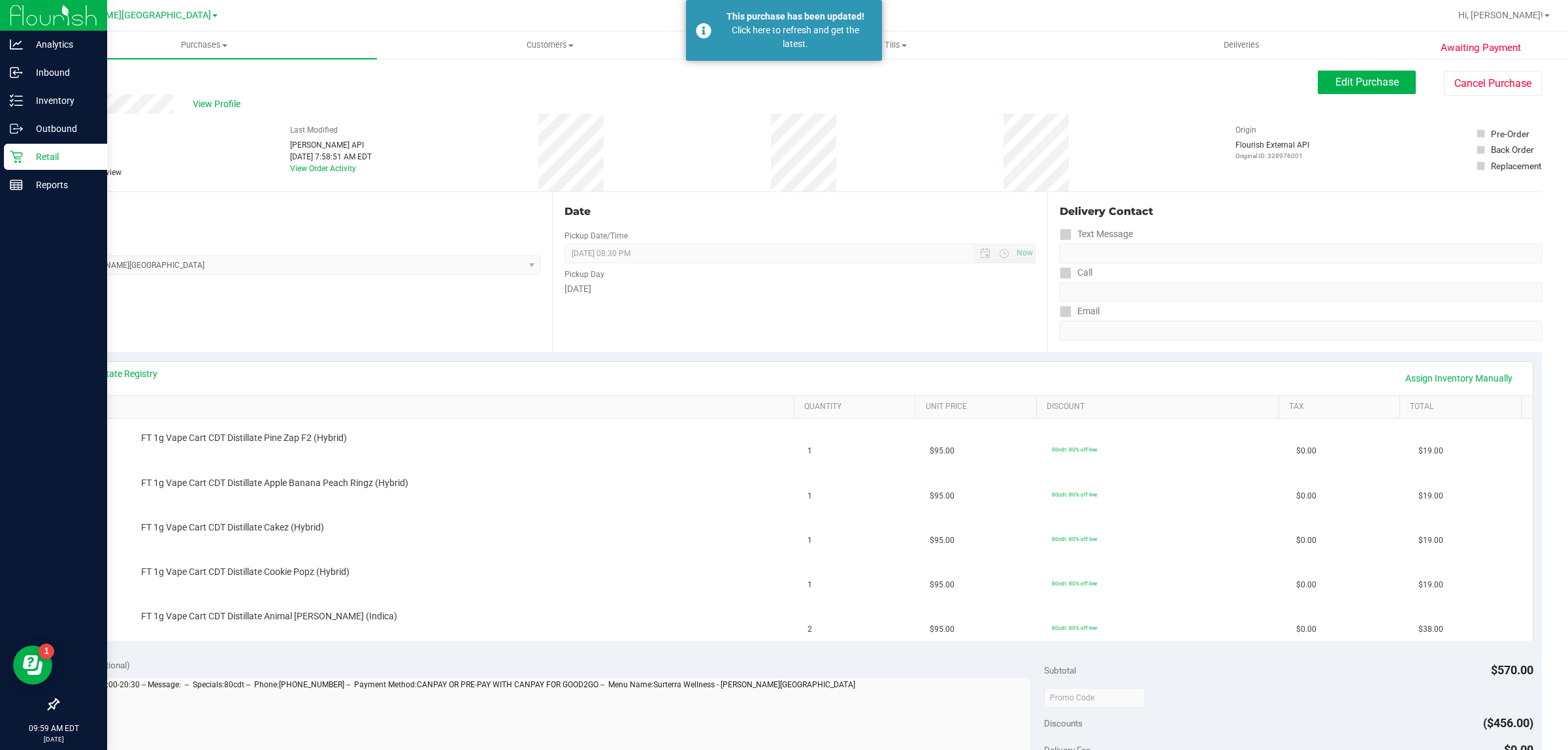
click at [36, 157] on p "Retail" at bounding box center [62, 157] width 79 height 16
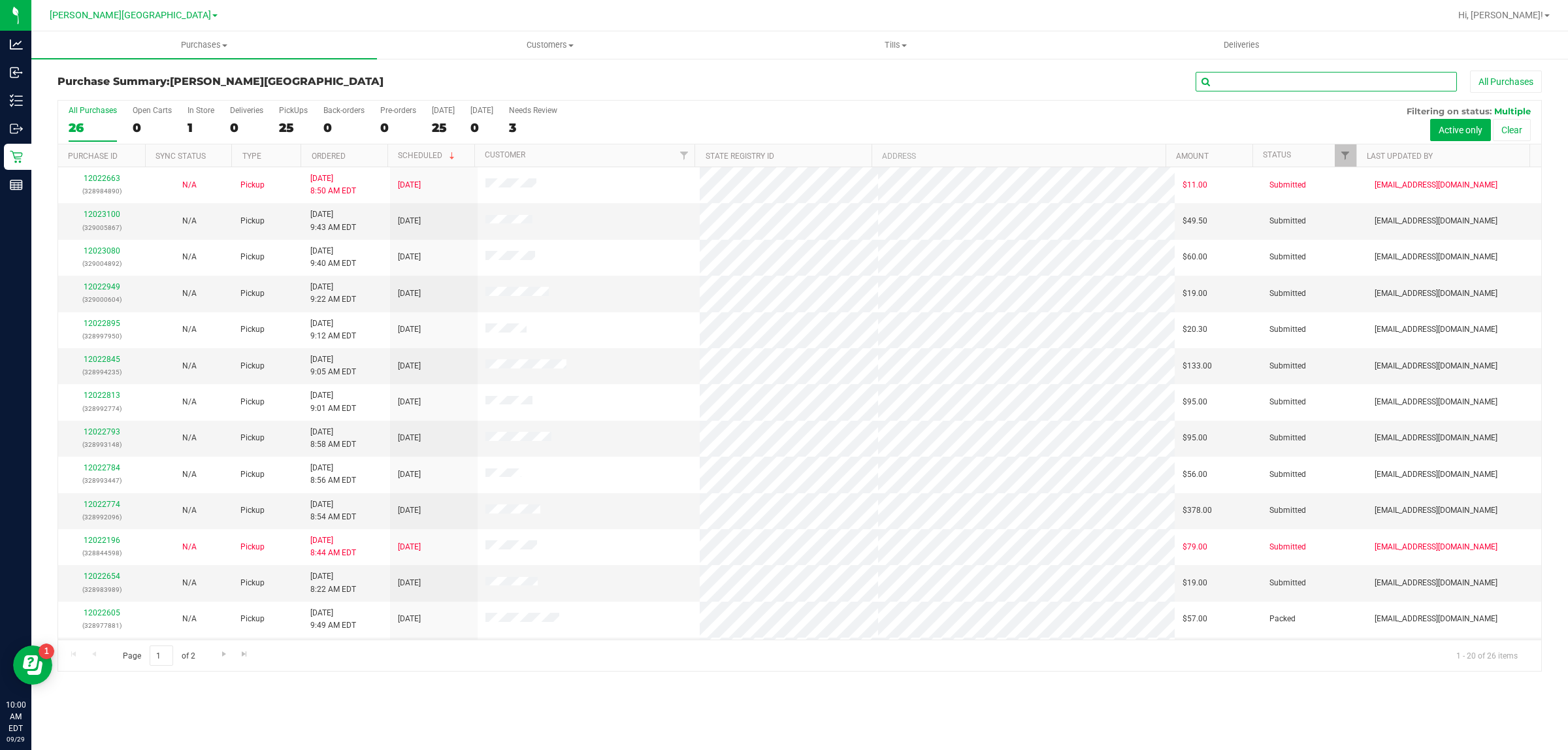
click at [1301, 79] on input "text" at bounding box center [1326, 82] width 261 height 19
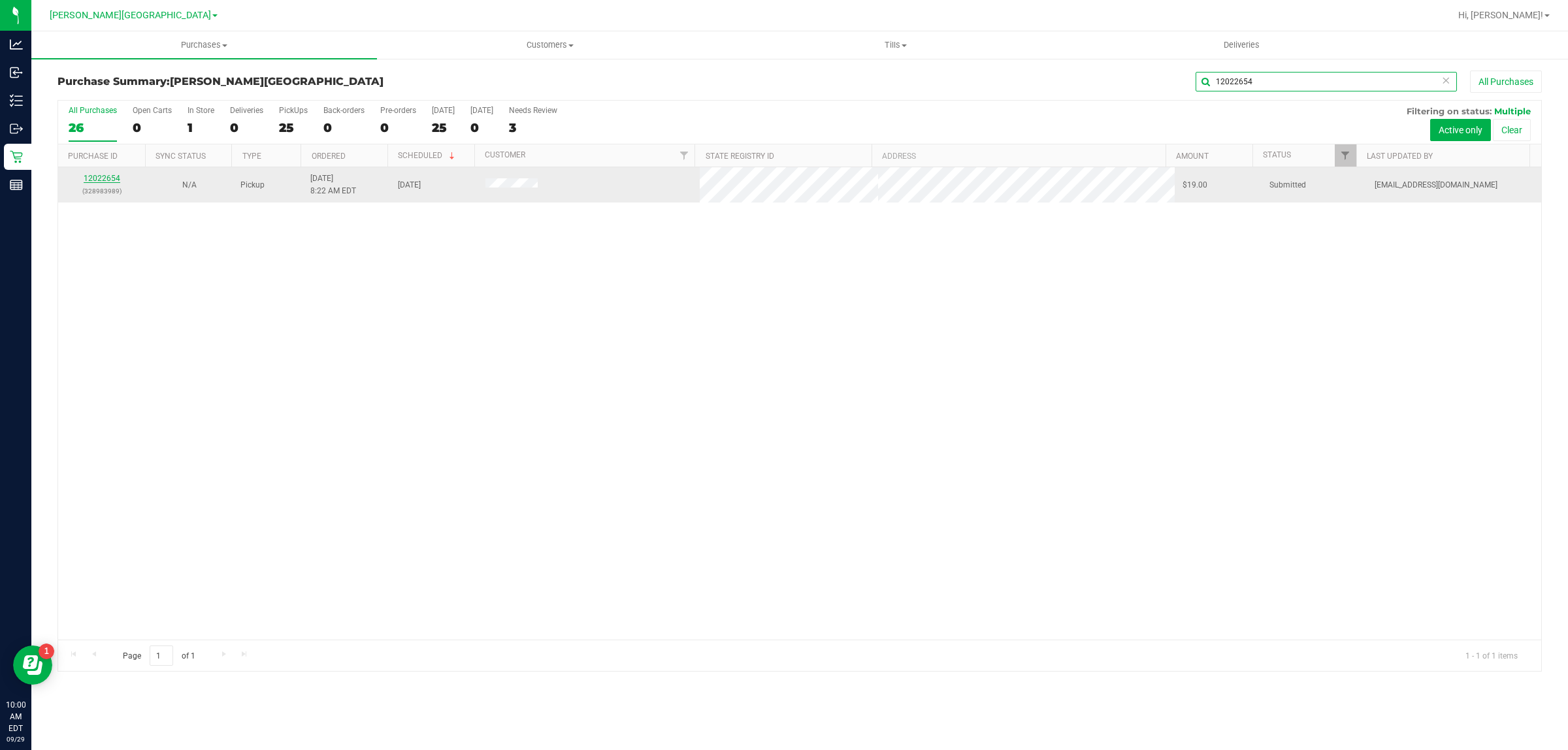
type input "12022654"
click at [100, 183] on link "12022654" at bounding box center [102, 178] width 36 height 9
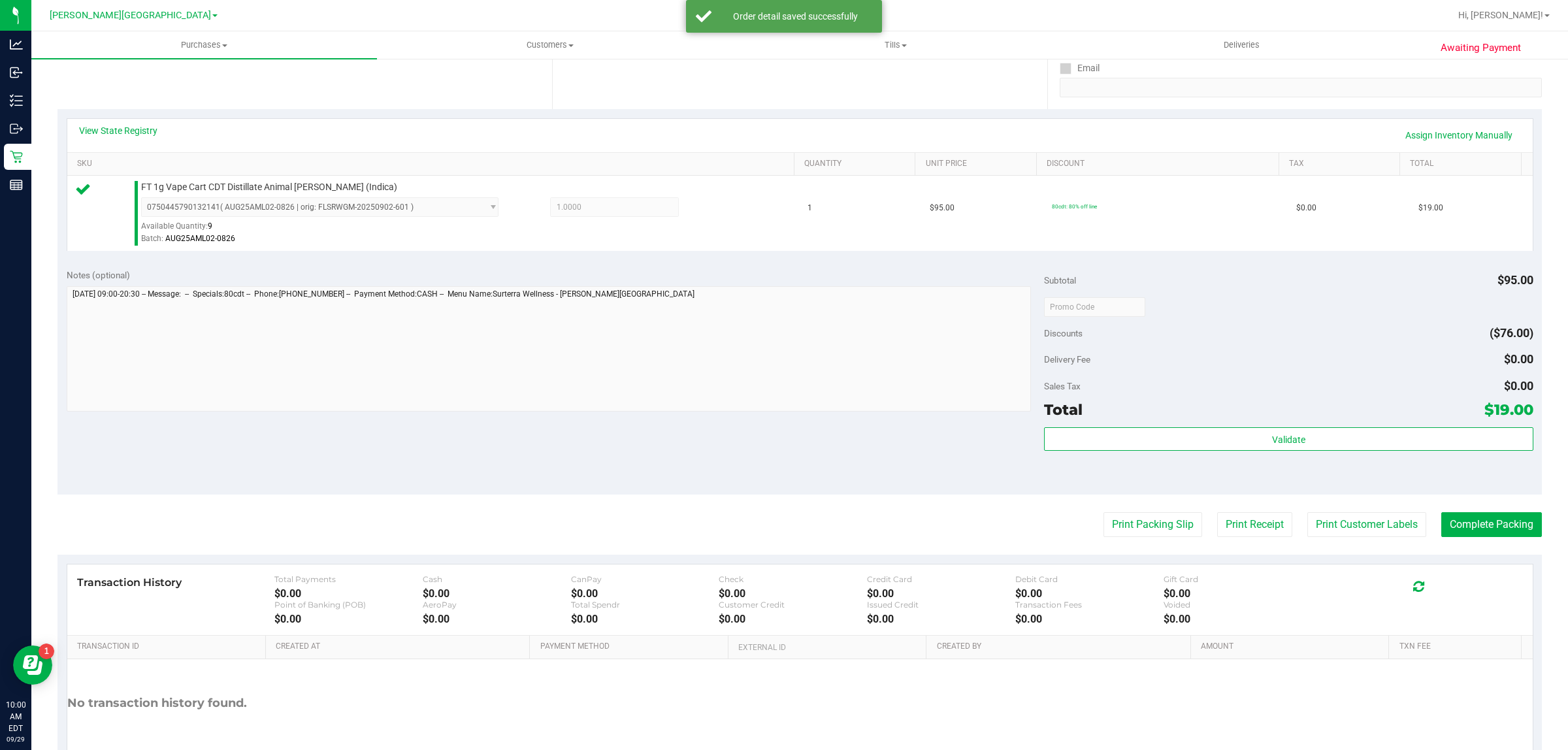
scroll to position [245, 0]
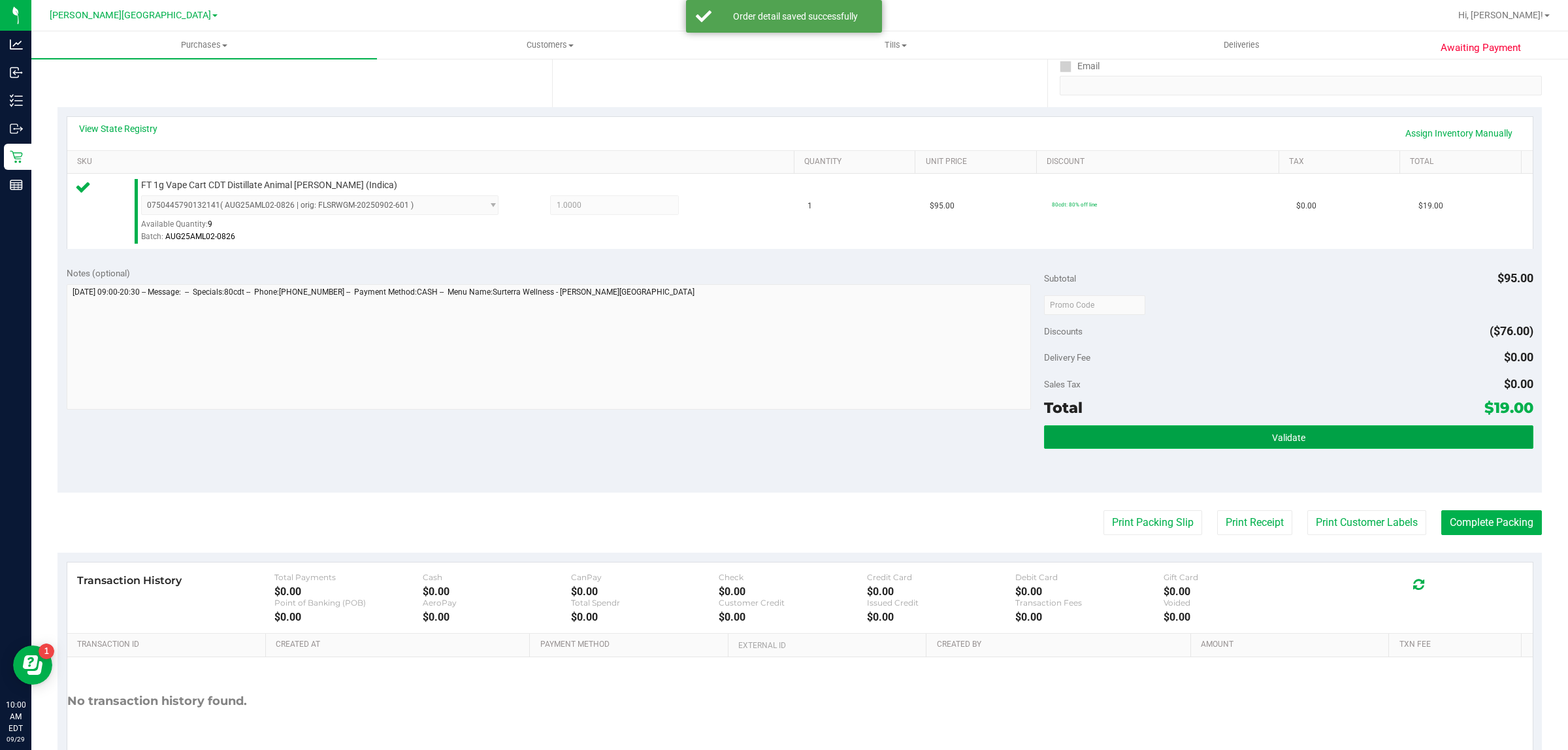
click at [1204, 436] on button "Validate" at bounding box center [1288, 437] width 489 height 24
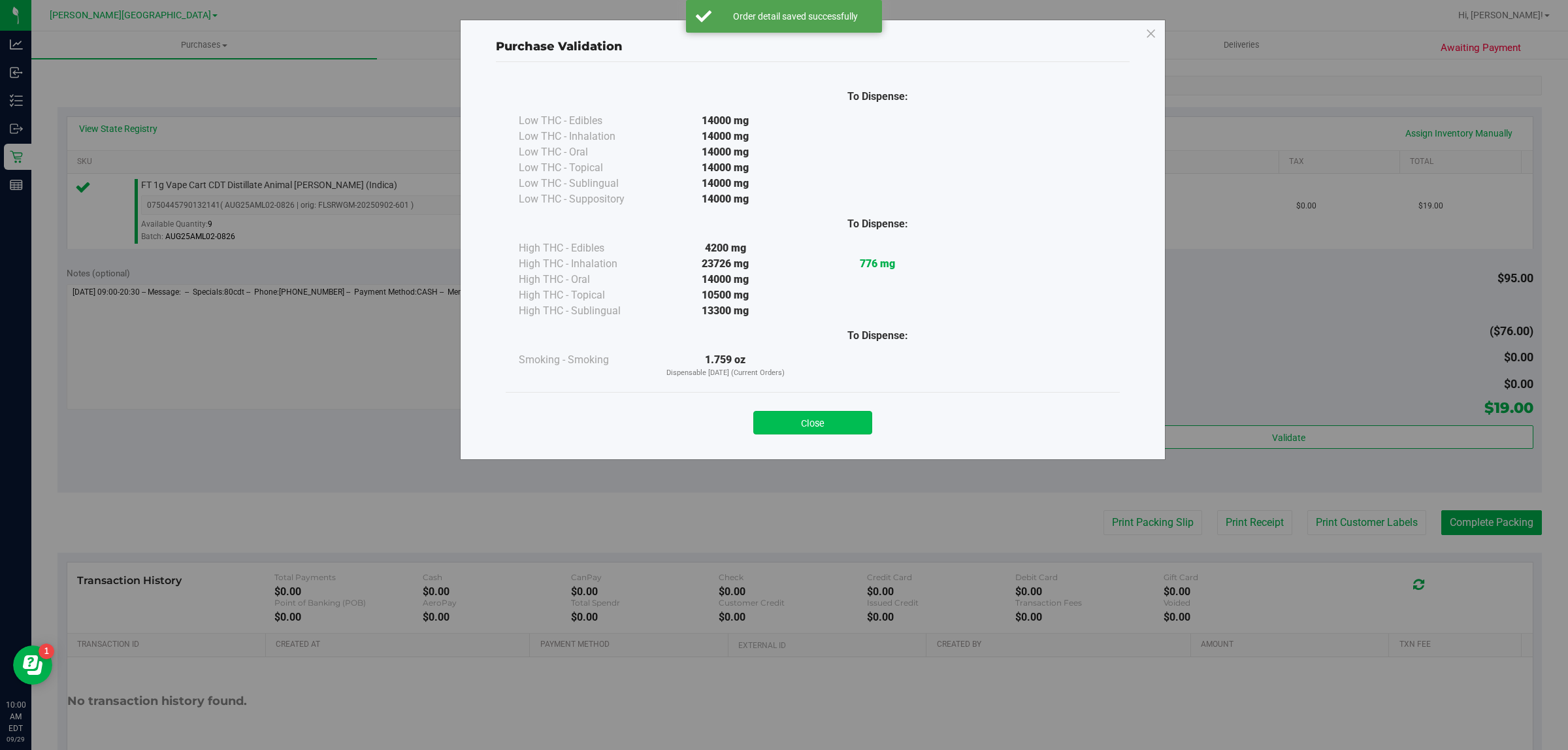
click at [841, 417] on button "Close" at bounding box center [813, 423] width 119 height 24
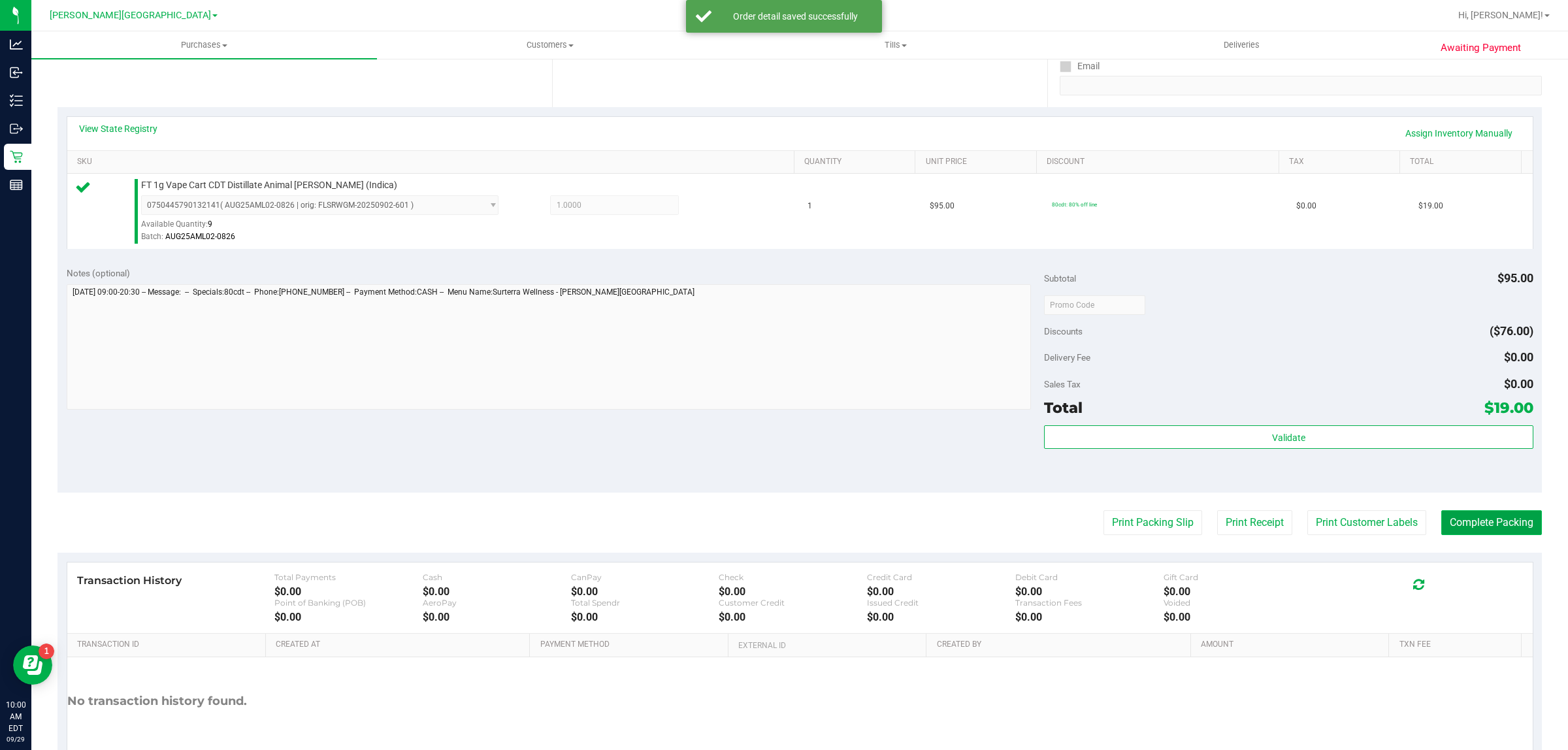
click at [1513, 523] on button "Complete Packing" at bounding box center [1491, 522] width 100 height 25
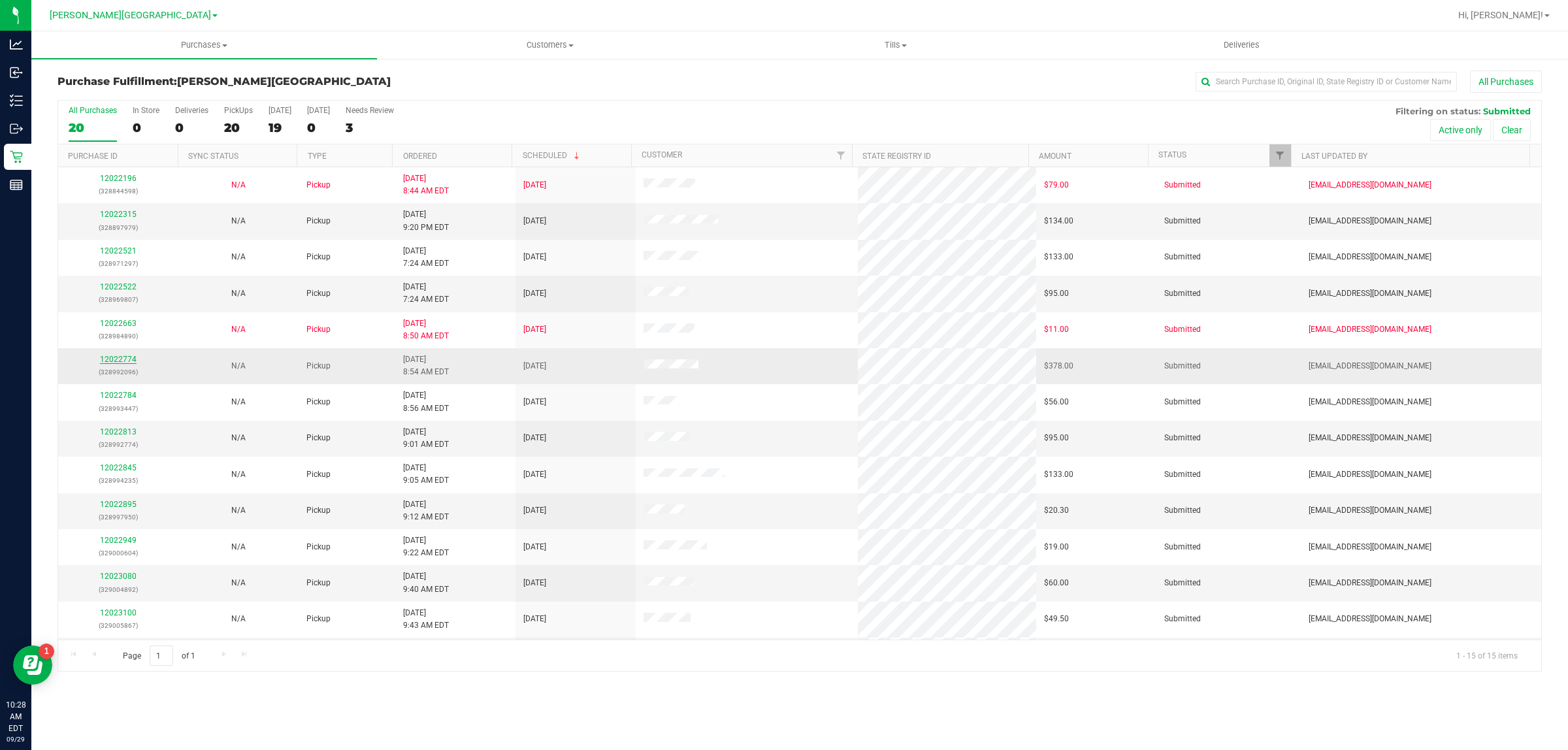
click at [118, 358] on link "12022774" at bounding box center [118, 359] width 36 height 9
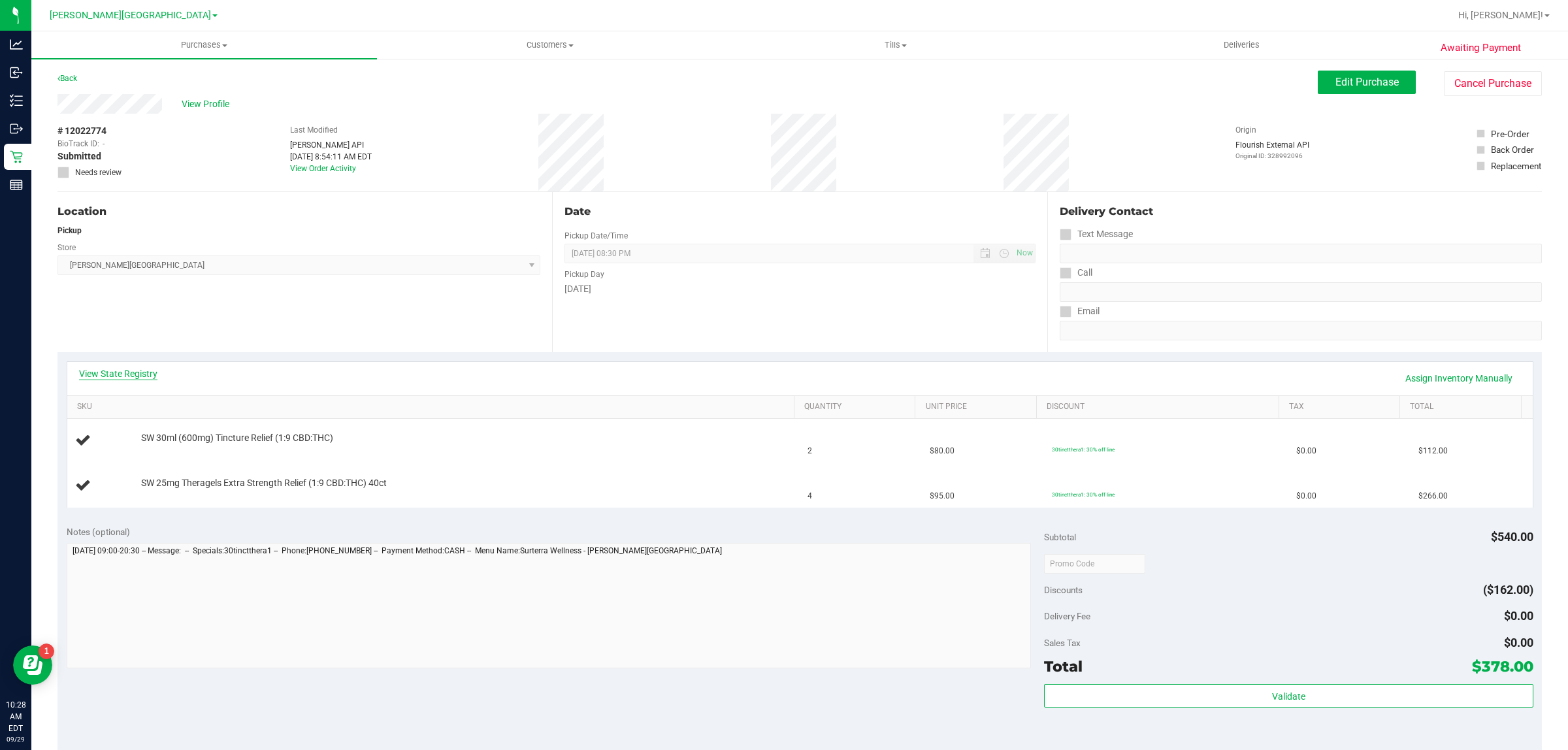
click at [123, 371] on link "View State Registry" at bounding box center [118, 374] width 79 height 13
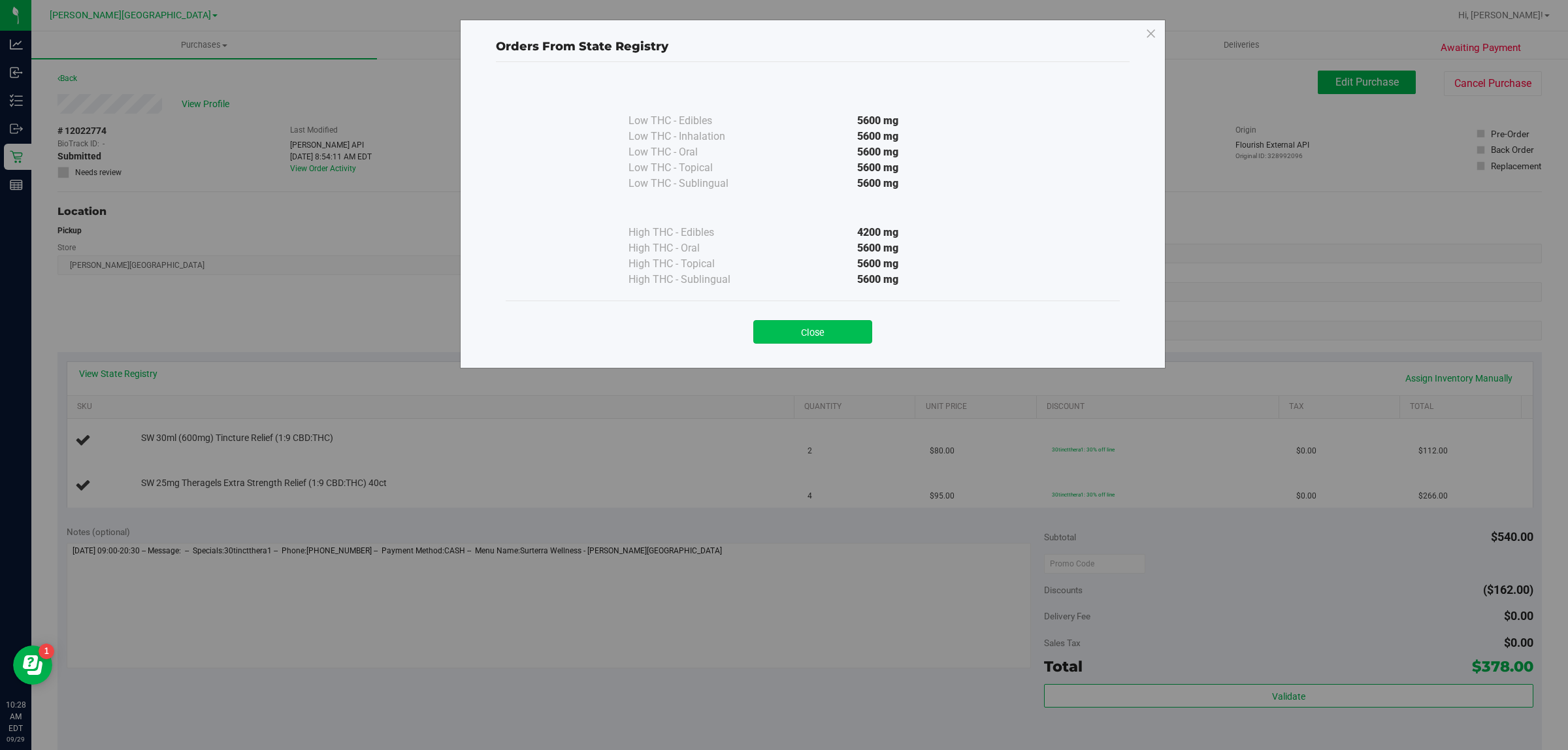
click at [814, 332] on button "Close" at bounding box center [813, 332] width 119 height 24
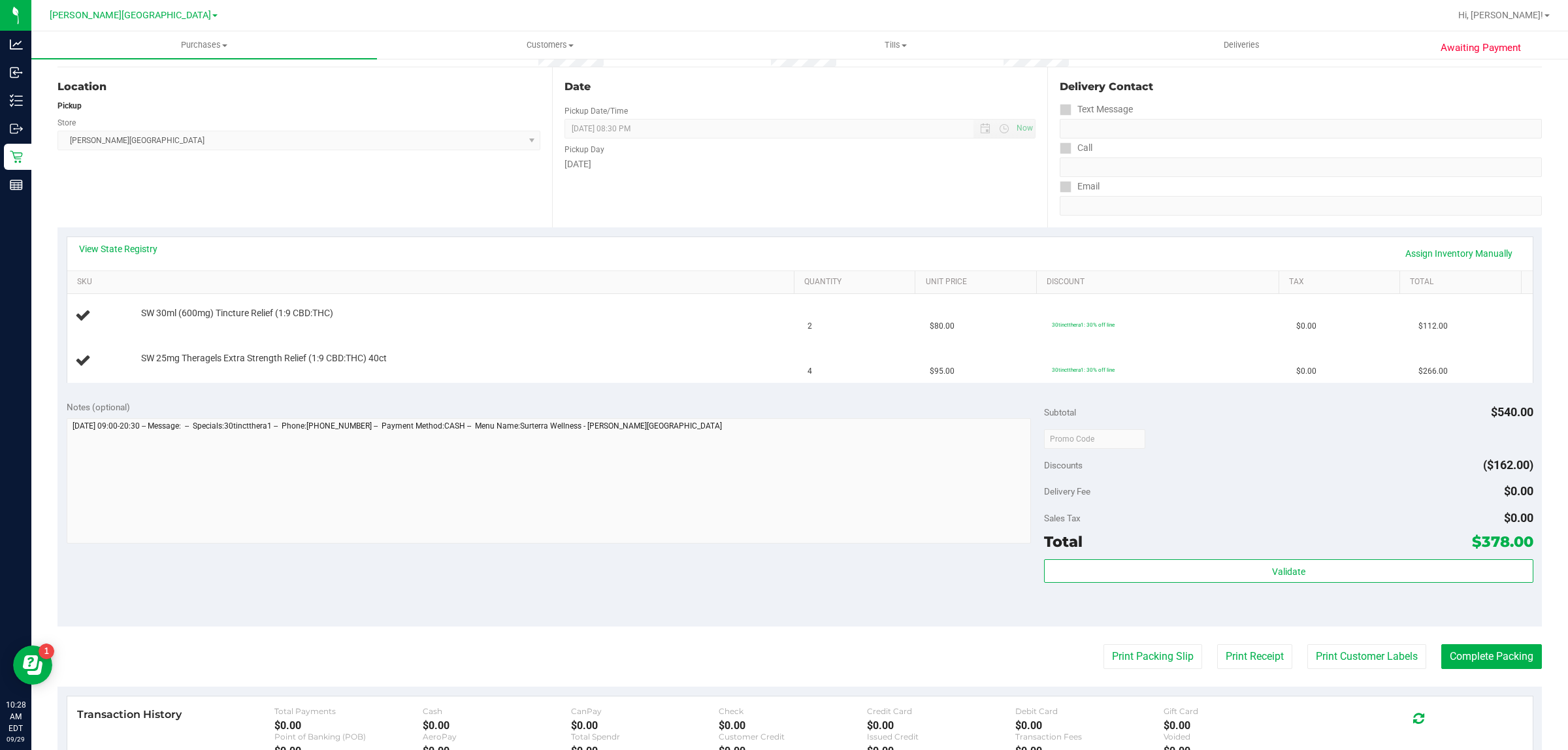
scroll to position [330, 0]
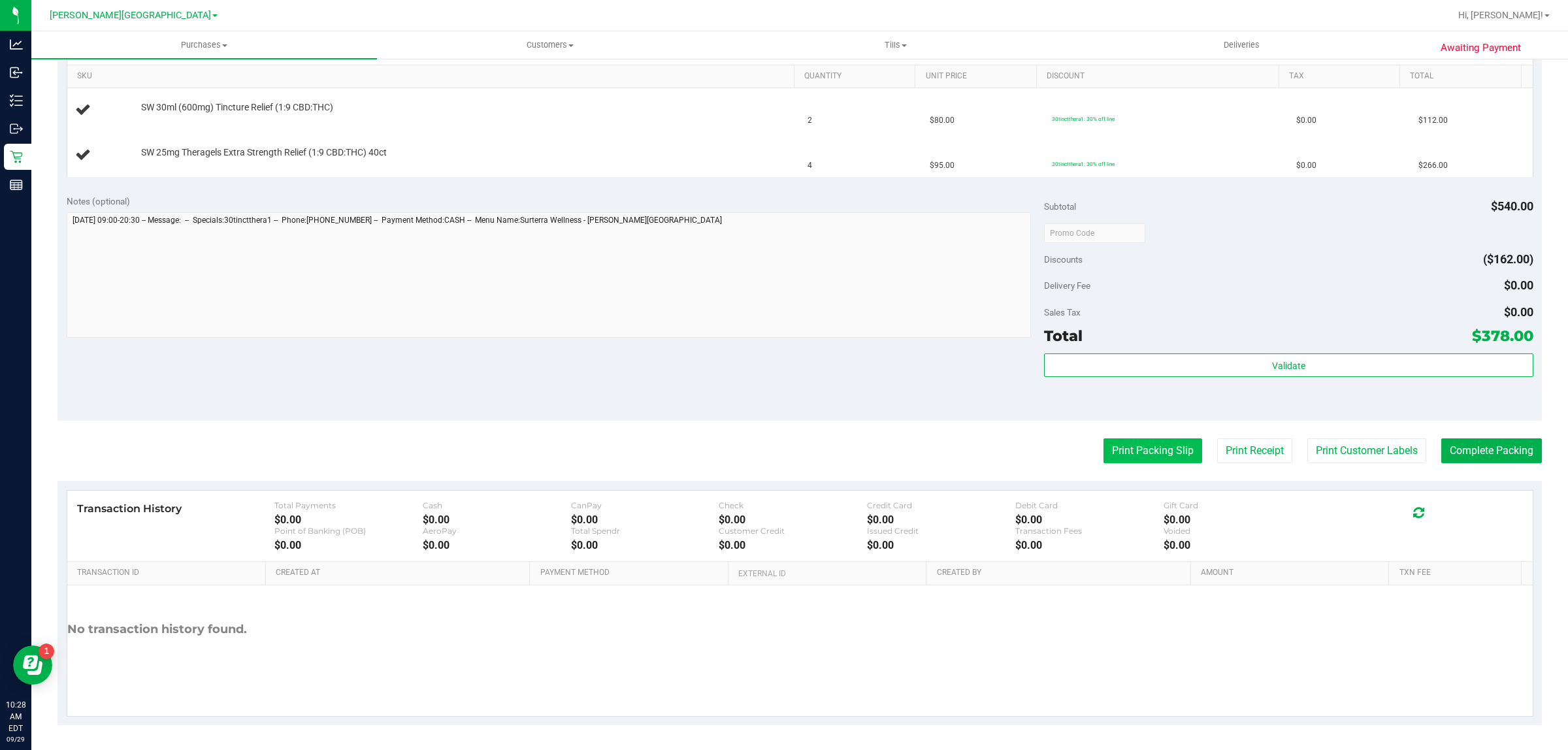
click at [1108, 461] on button "Print Packing Slip" at bounding box center [1152, 450] width 99 height 25
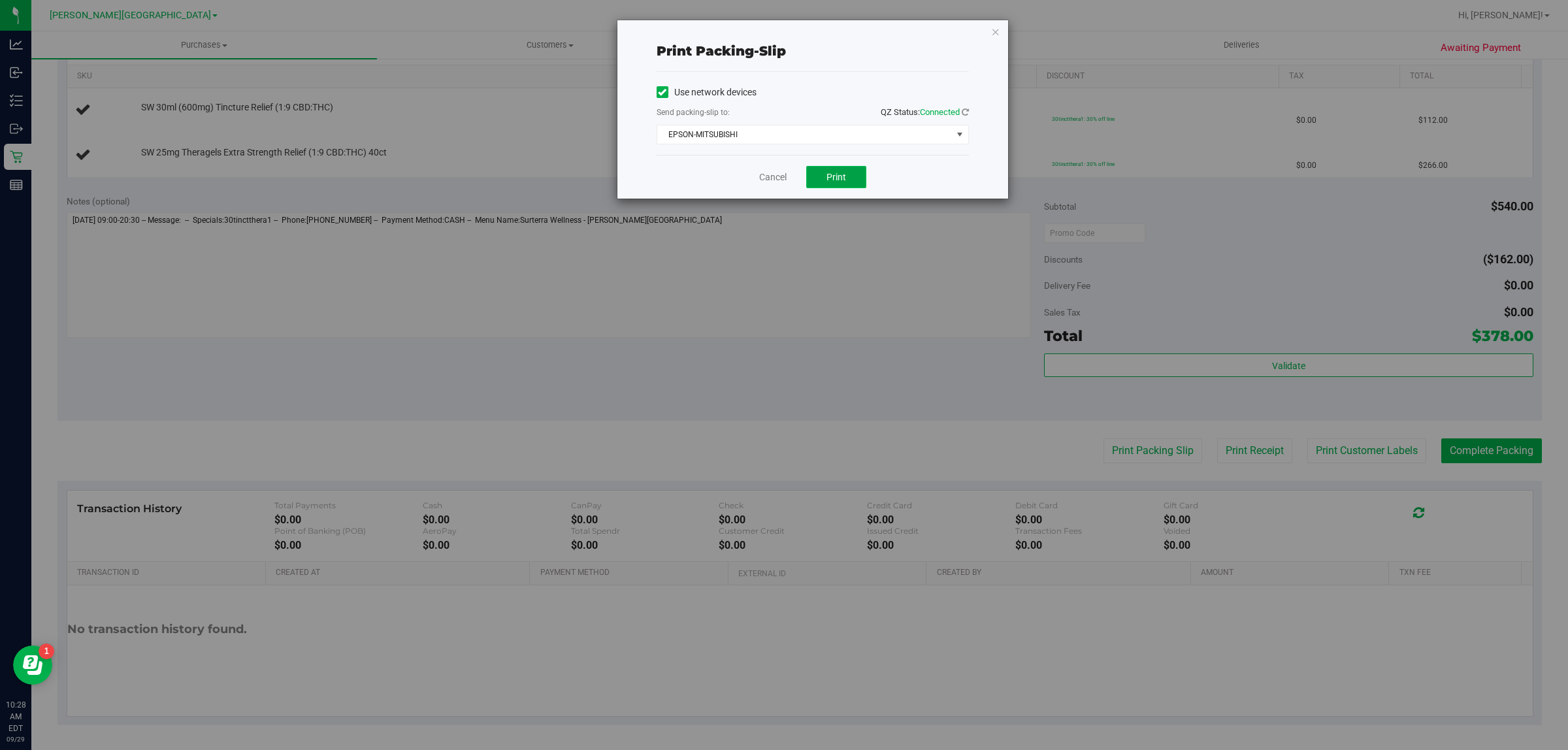
click at [845, 181] on span "Print" at bounding box center [836, 177] width 19 height 10
click at [778, 176] on link "Cancel" at bounding box center [772, 177] width 27 height 13
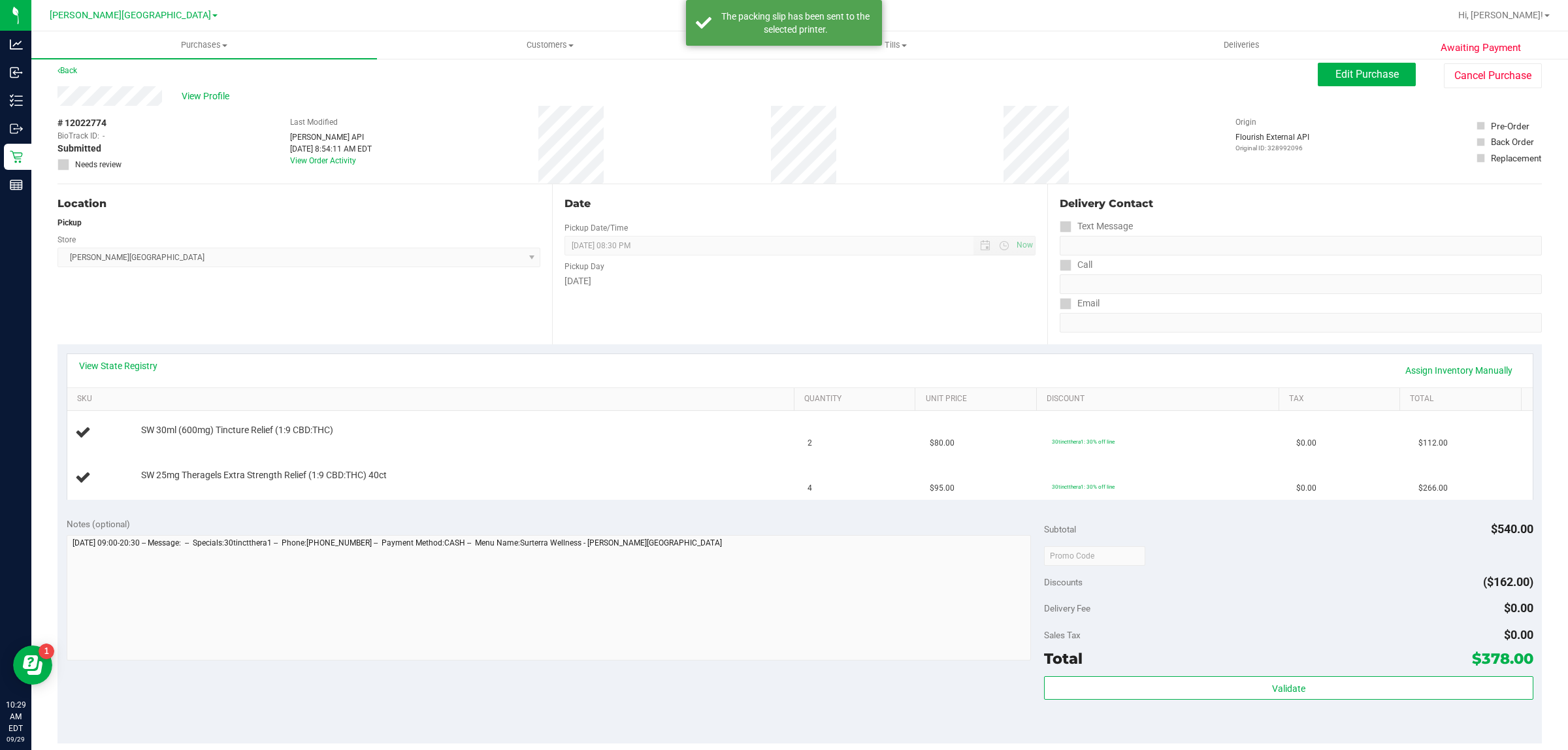
scroll to position [0, 0]
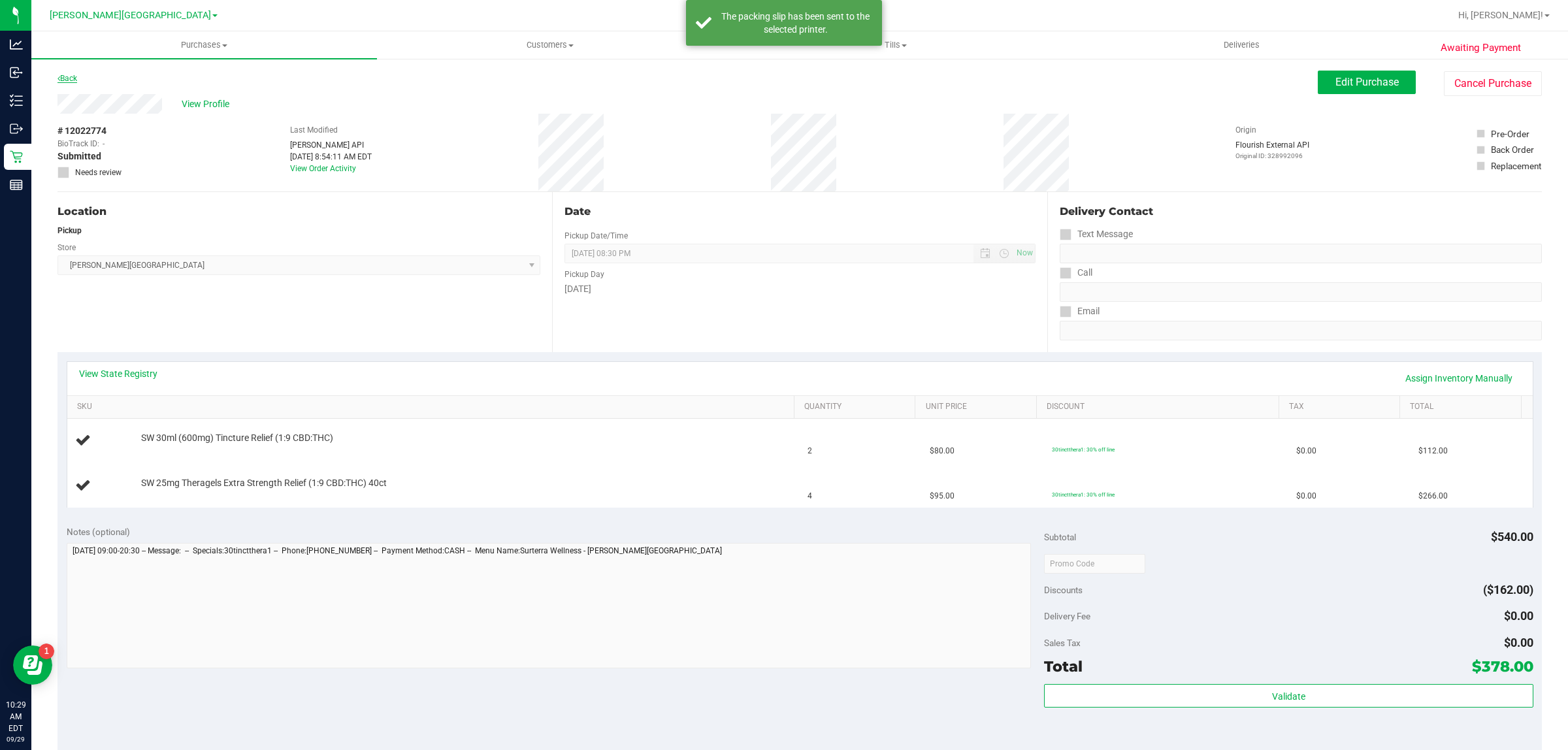
click at [68, 79] on link "Back" at bounding box center [67, 78] width 19 height 9
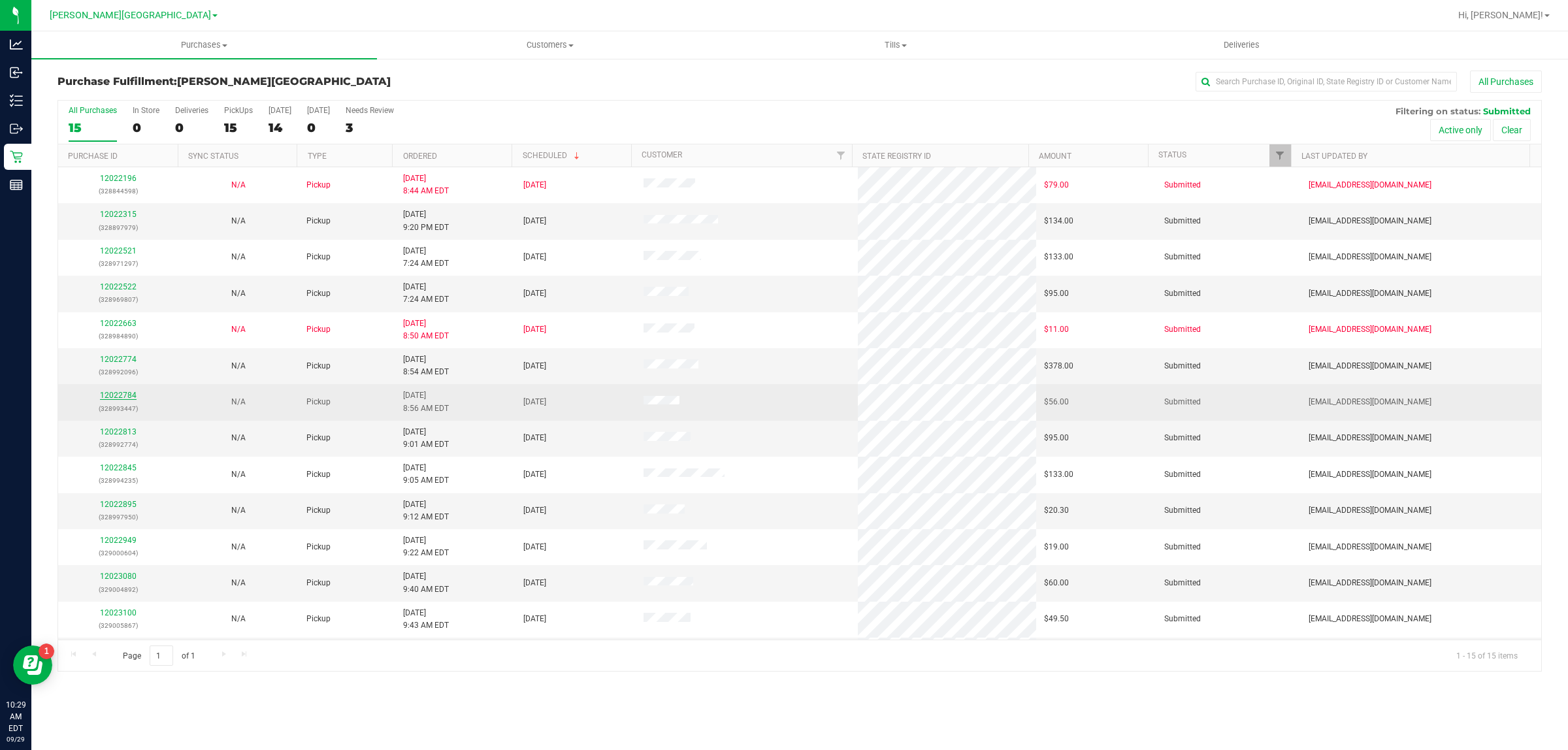
click at [109, 395] on link "12022784" at bounding box center [118, 395] width 36 height 9
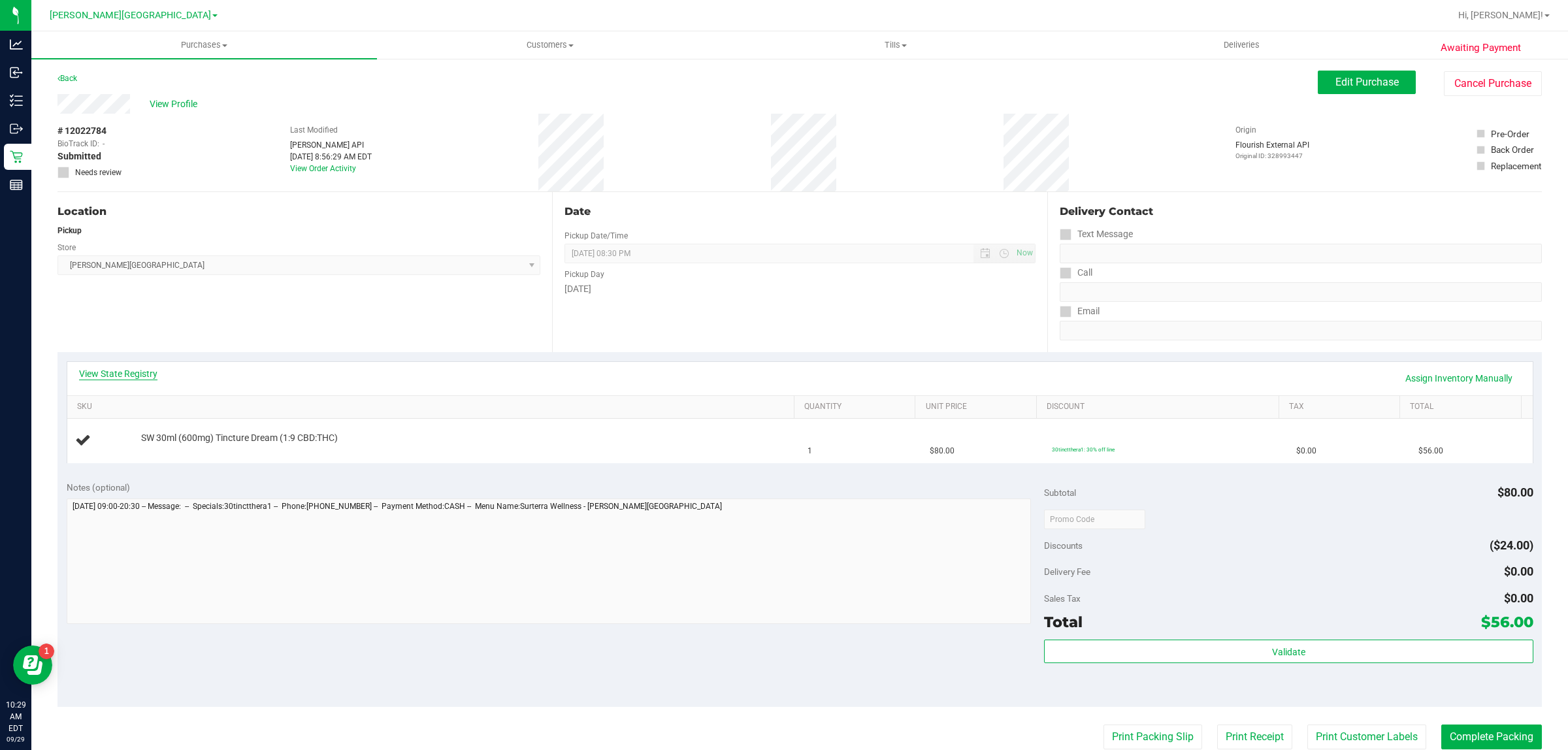
click at [146, 373] on link "View State Registry" at bounding box center [118, 374] width 79 height 13
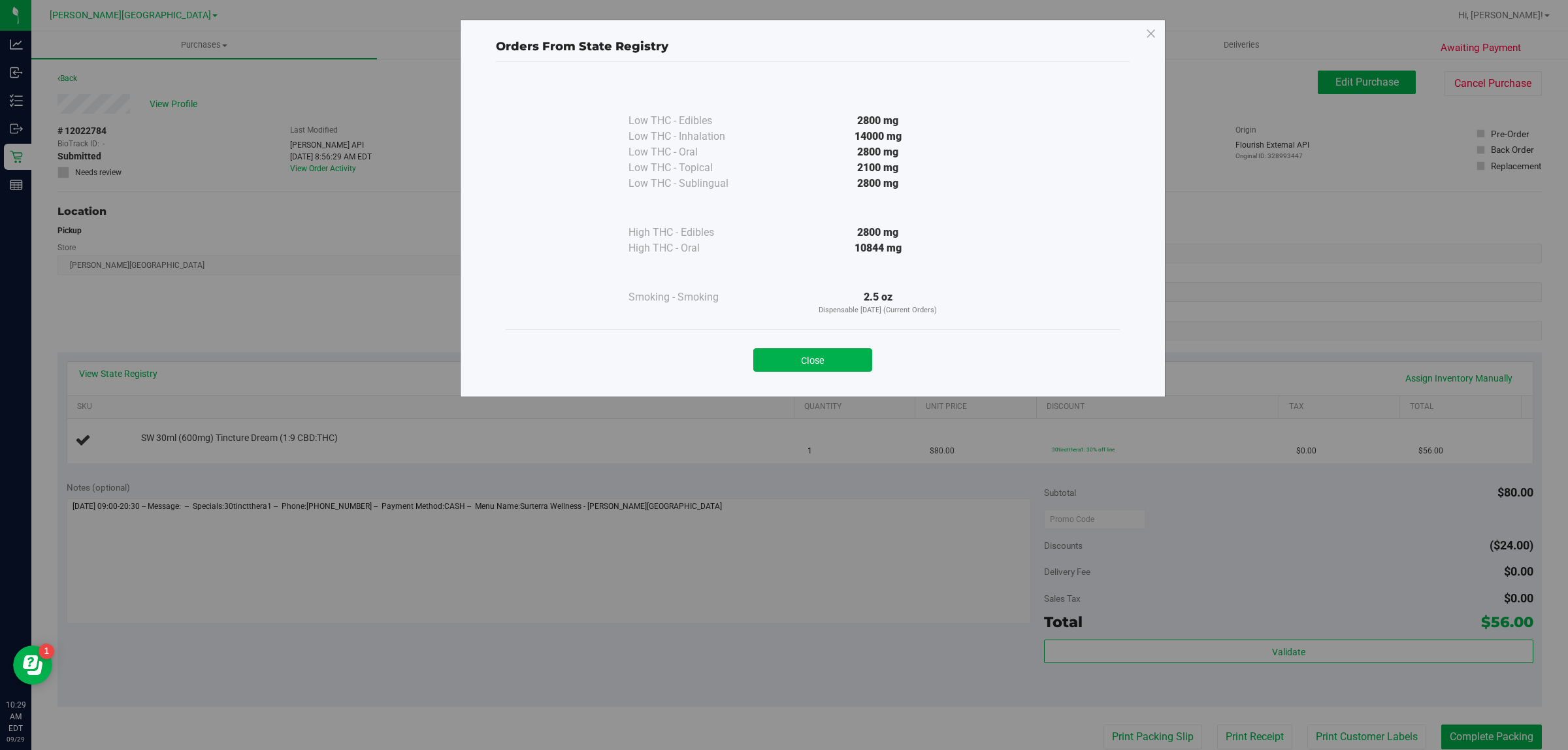
click at [849, 340] on div "Close" at bounding box center [813, 356] width 594 height 33
click at [853, 355] on button "Close" at bounding box center [813, 360] width 119 height 24
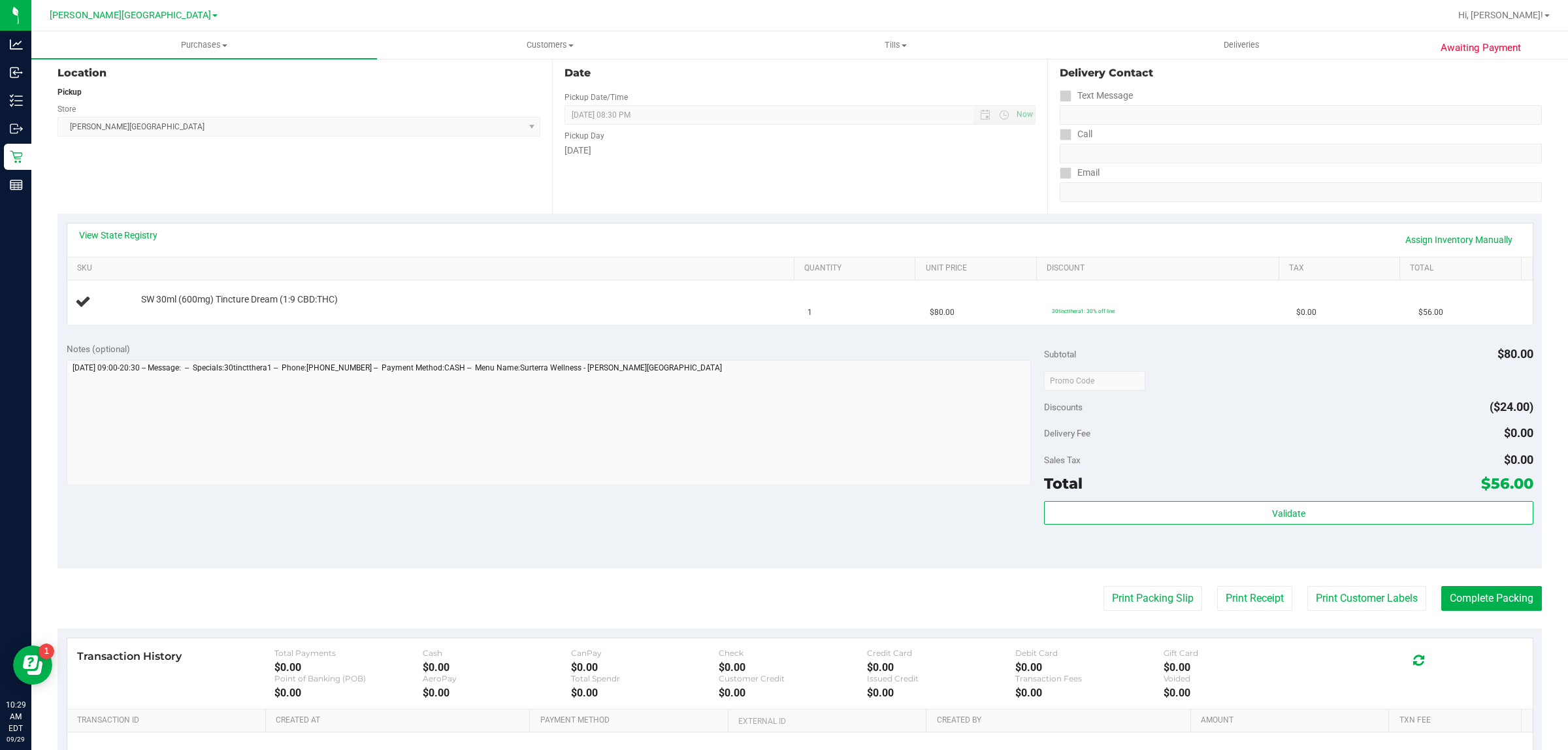
scroll to position [286, 0]
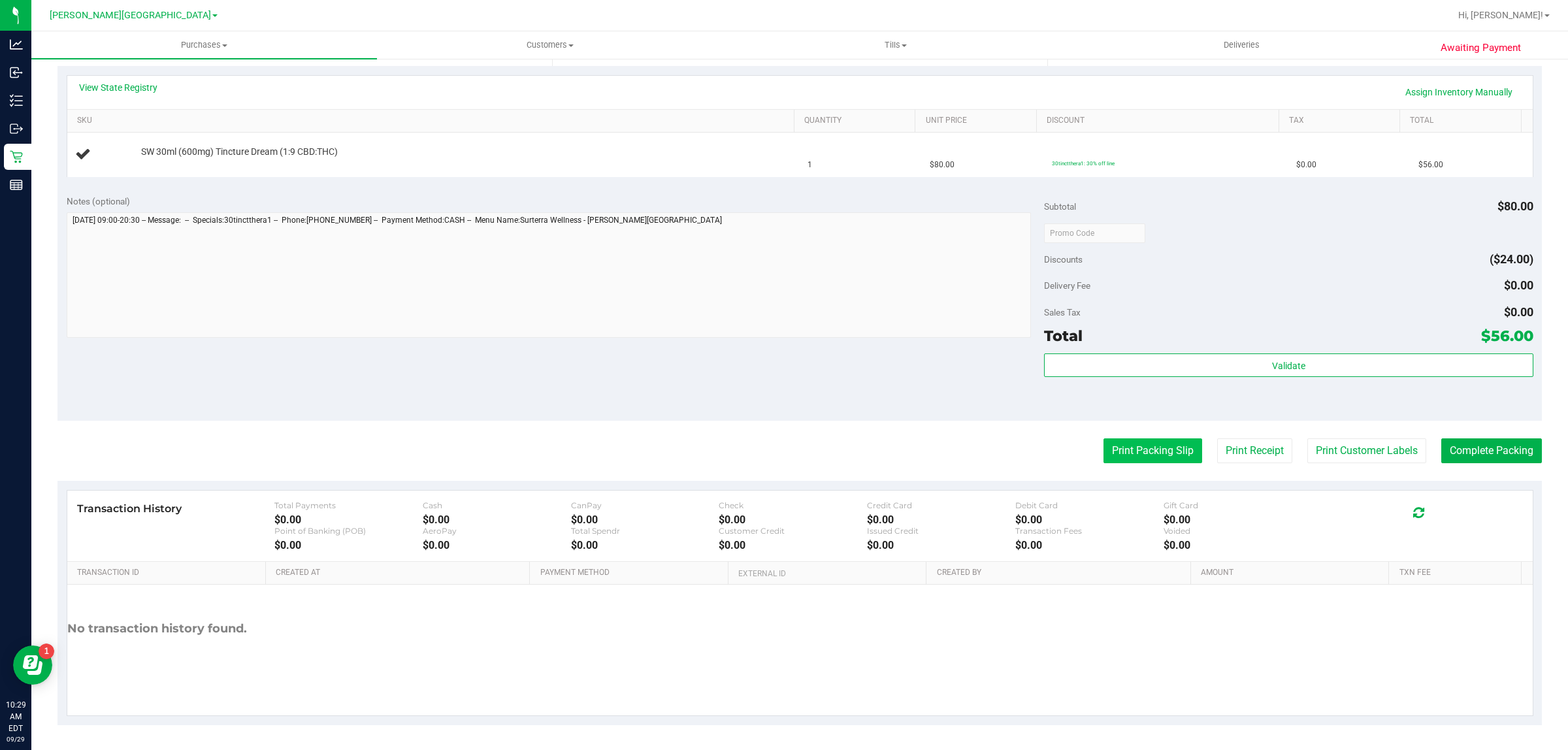
click at [1131, 452] on button "Print Packing Slip" at bounding box center [1152, 450] width 99 height 25
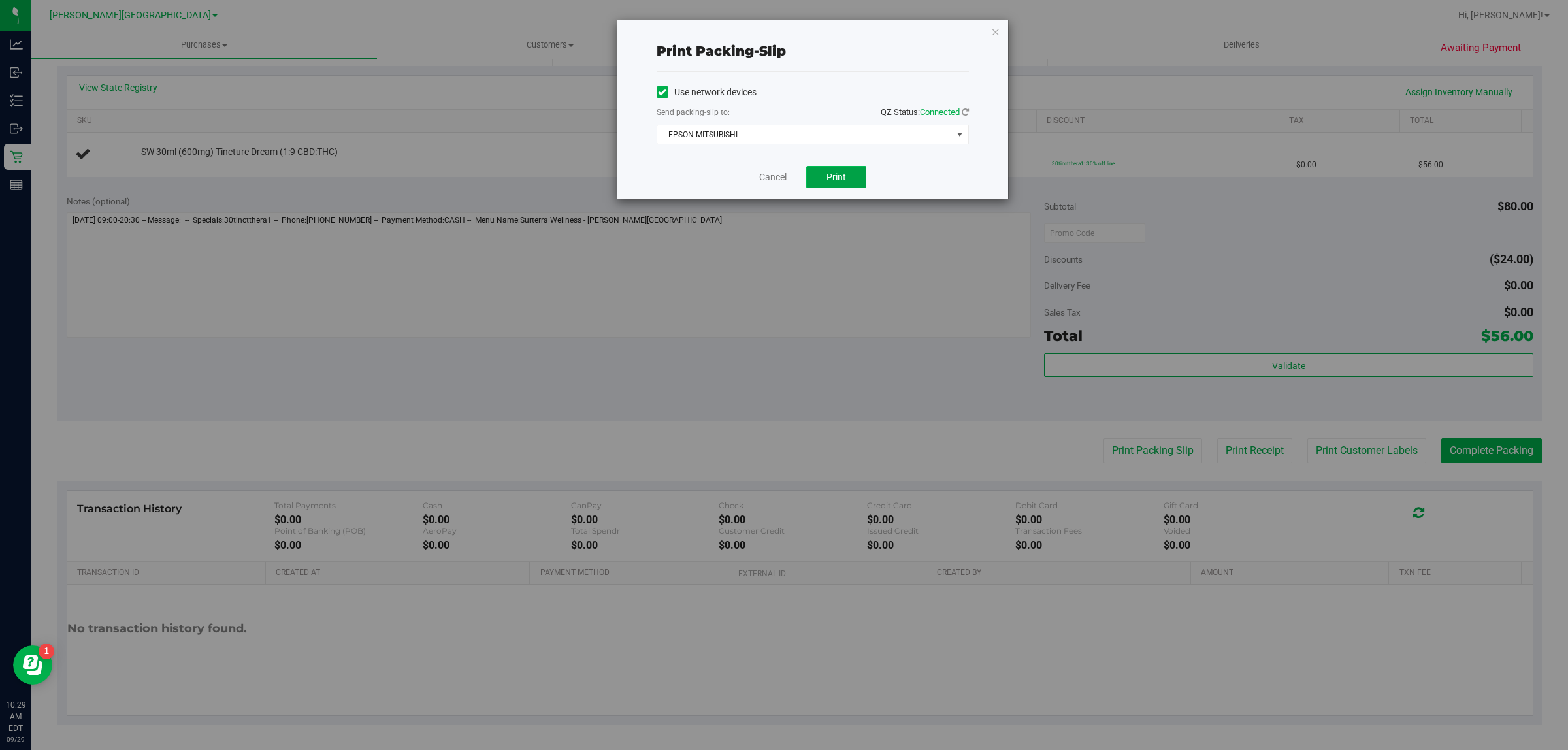
click at [843, 187] on button "Print" at bounding box center [836, 177] width 60 height 22
click at [769, 175] on link "Cancel" at bounding box center [772, 177] width 27 height 13
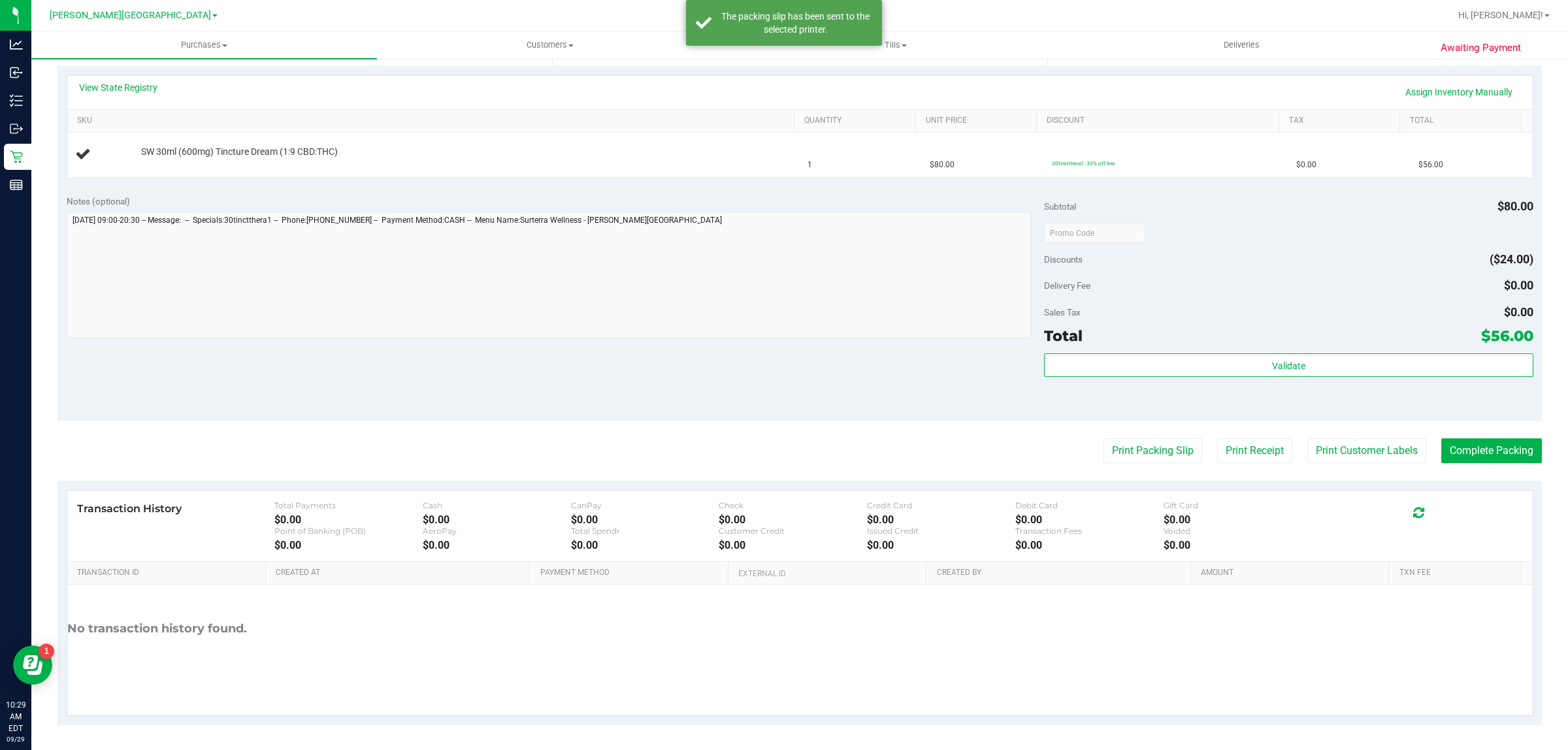
scroll to position [0, 0]
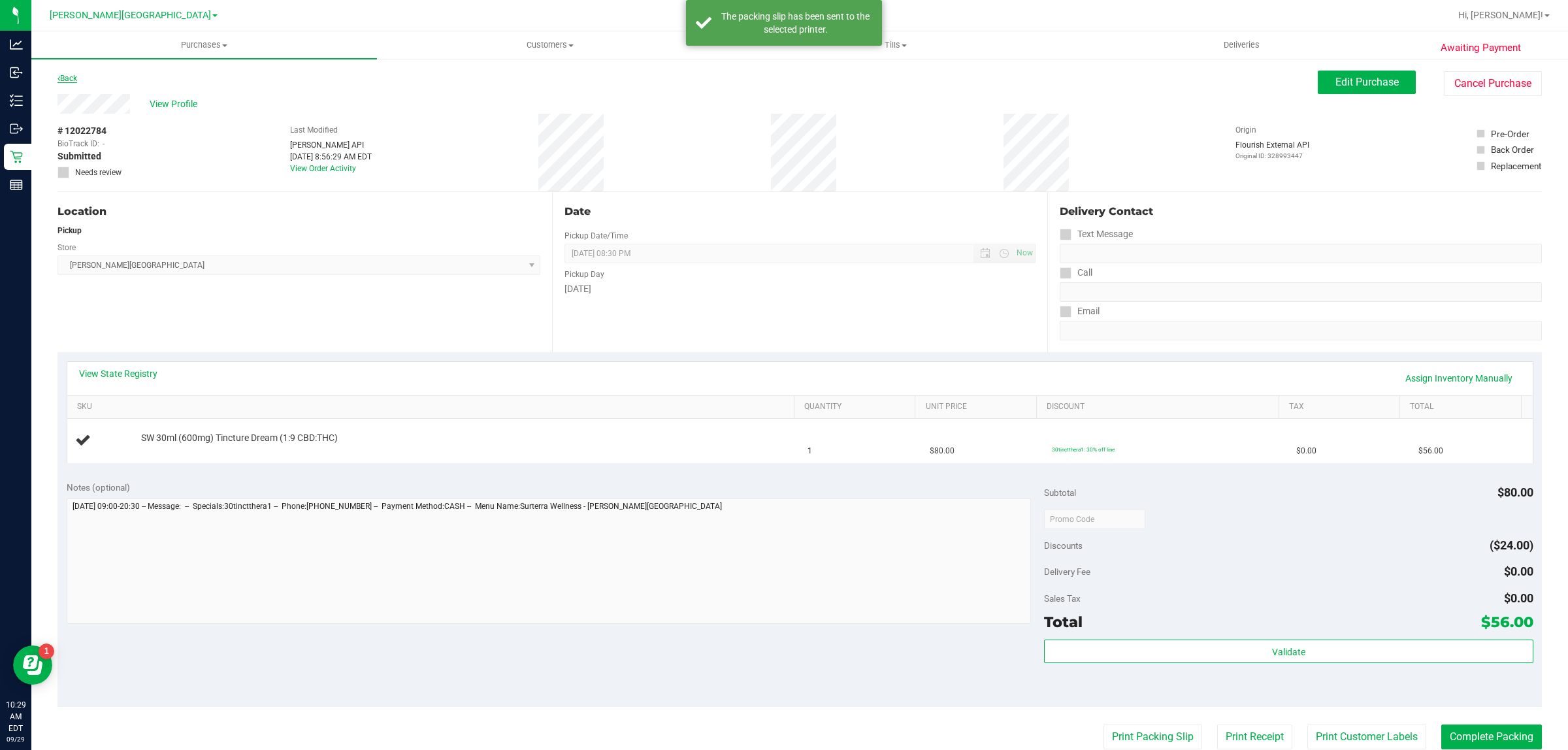
click at [72, 74] on link "Back" at bounding box center [67, 78] width 19 height 9
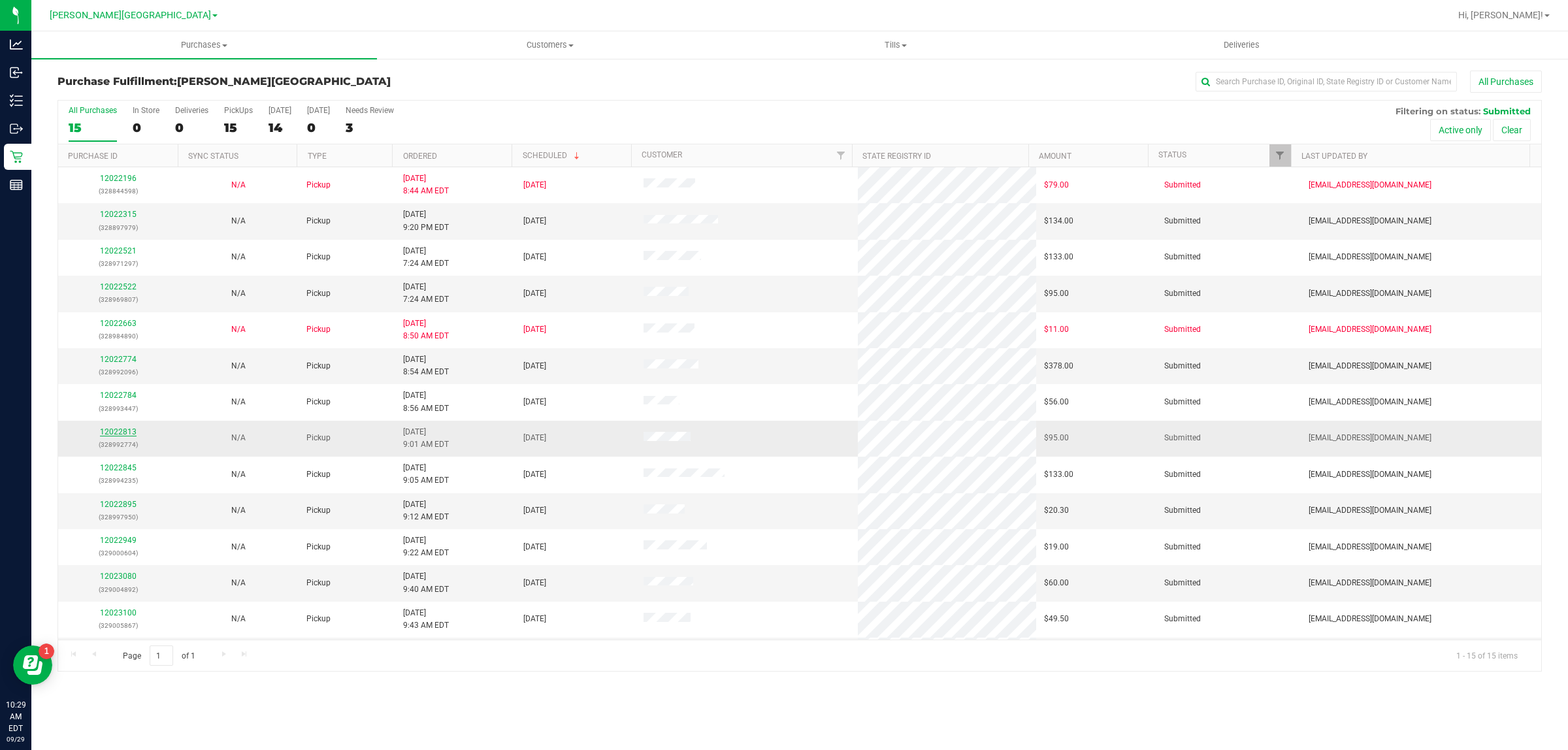
click at [123, 433] on link "12022813" at bounding box center [118, 431] width 36 height 9
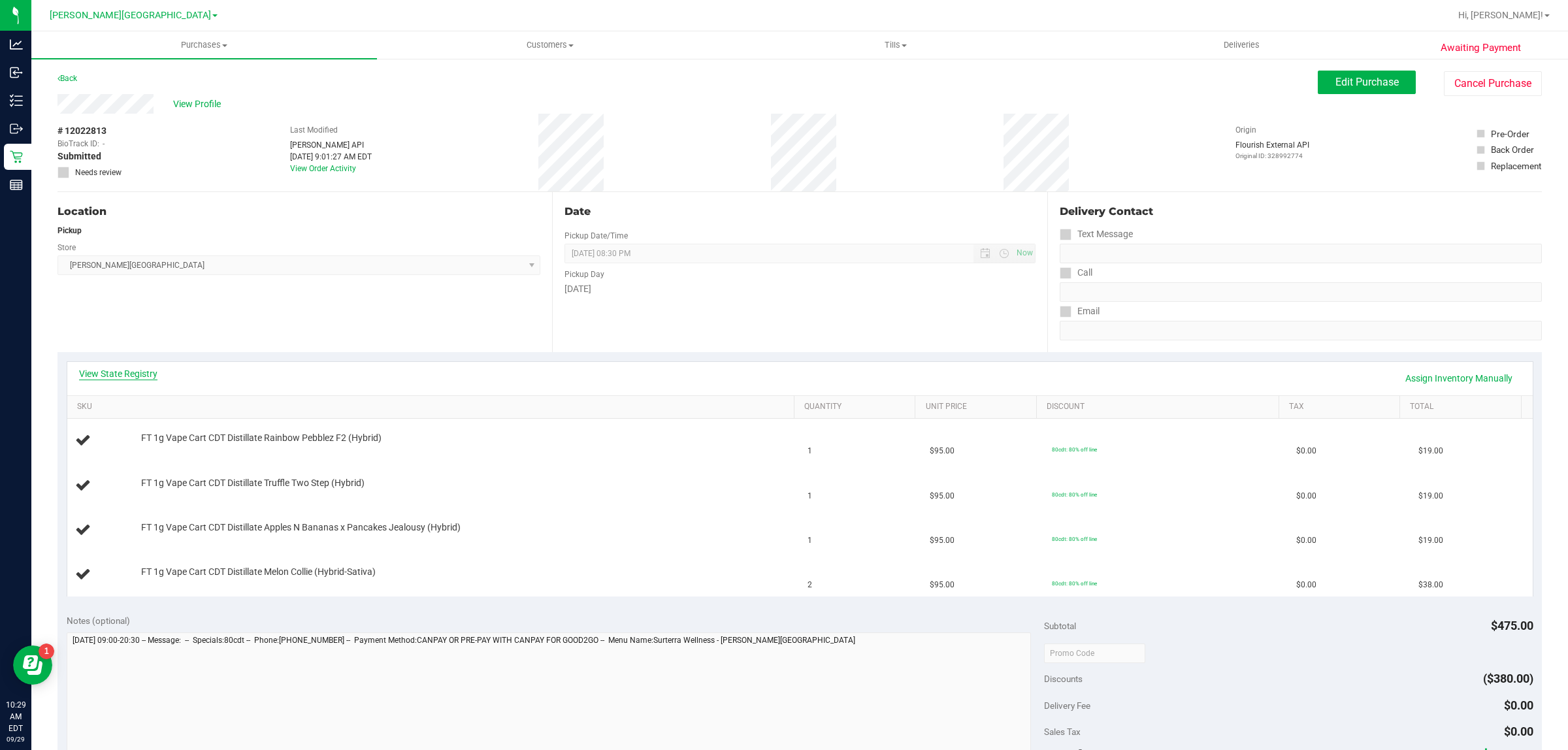
click at [133, 371] on link "View State Registry" at bounding box center [118, 374] width 79 height 13
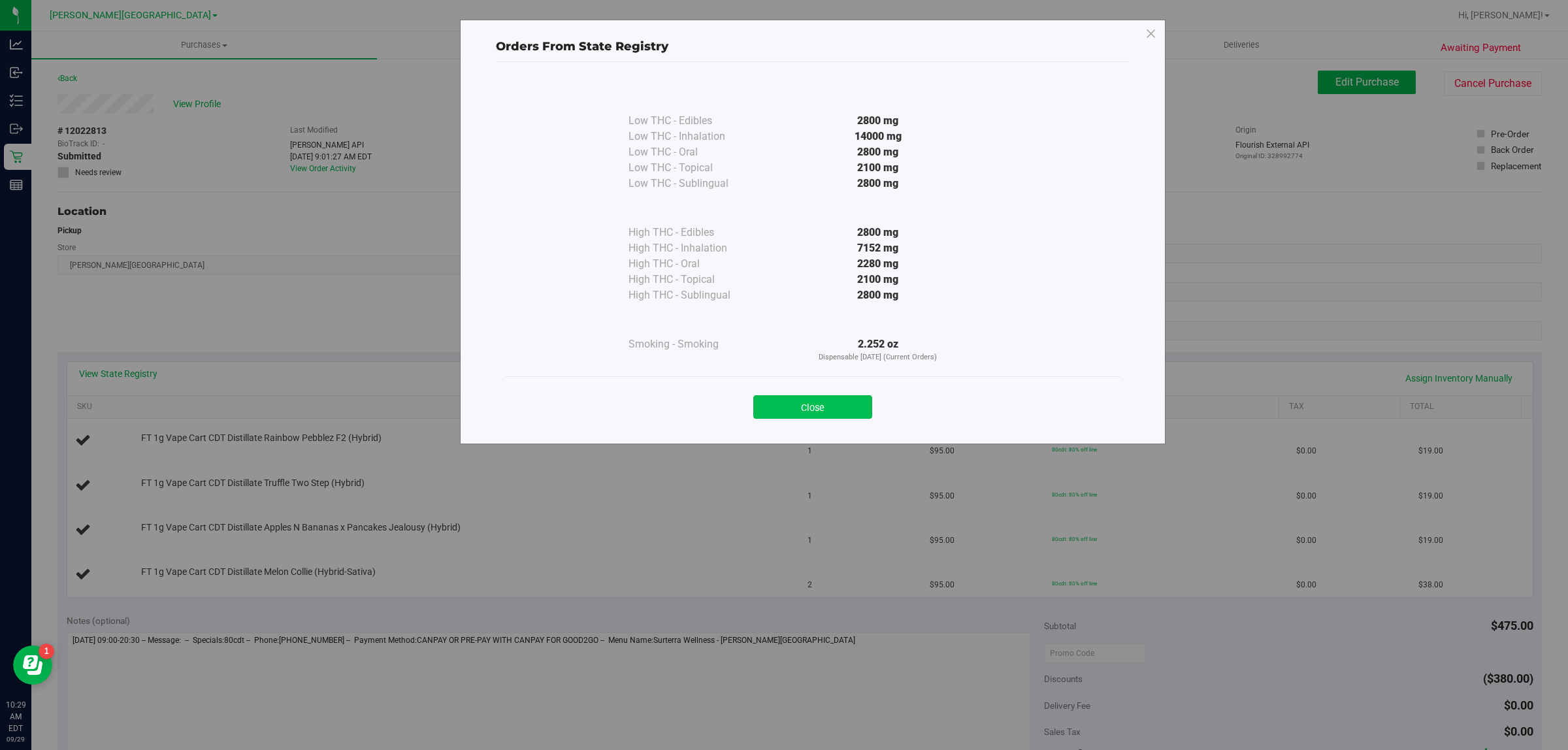
click at [837, 397] on button "Close" at bounding box center [813, 407] width 119 height 24
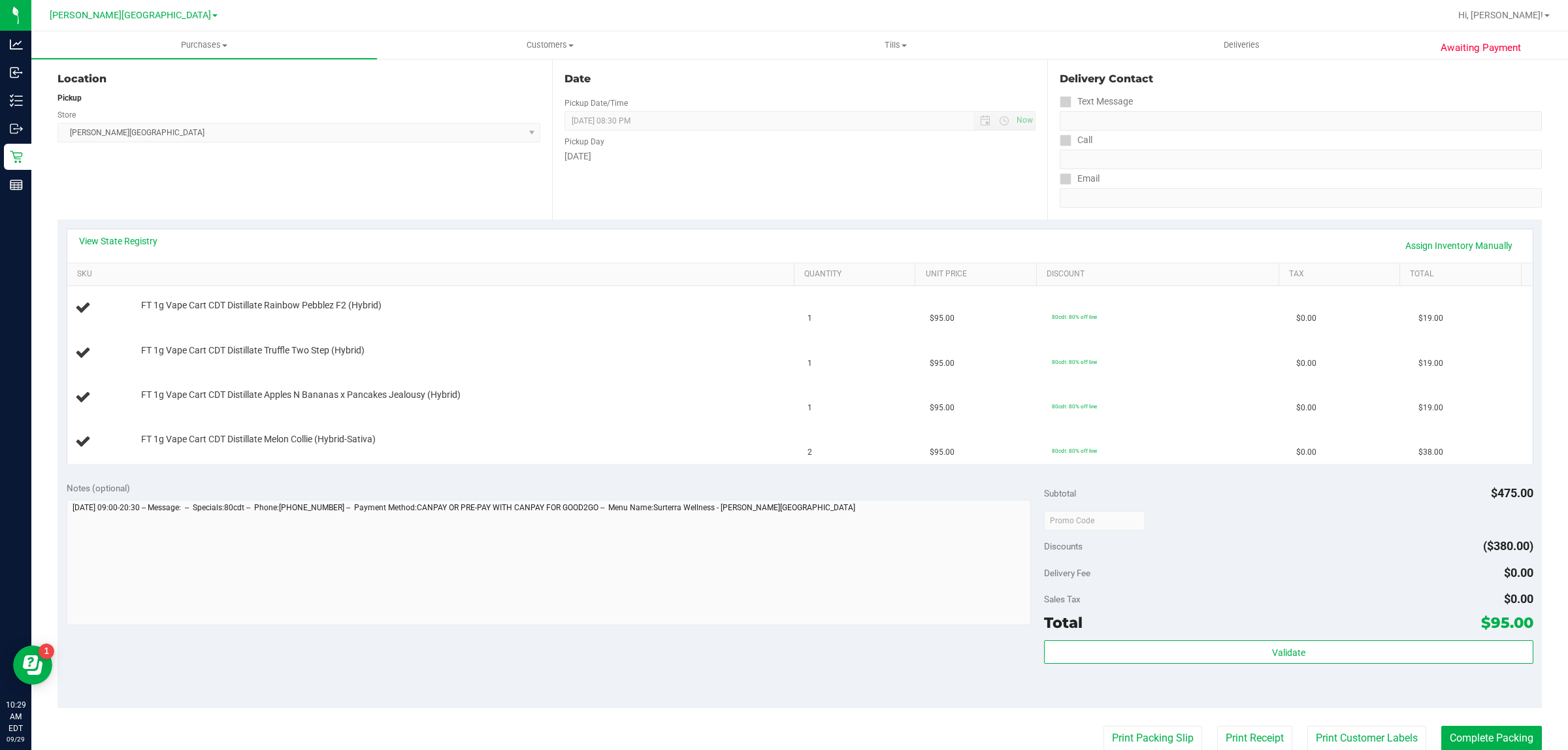
scroll to position [420, 0]
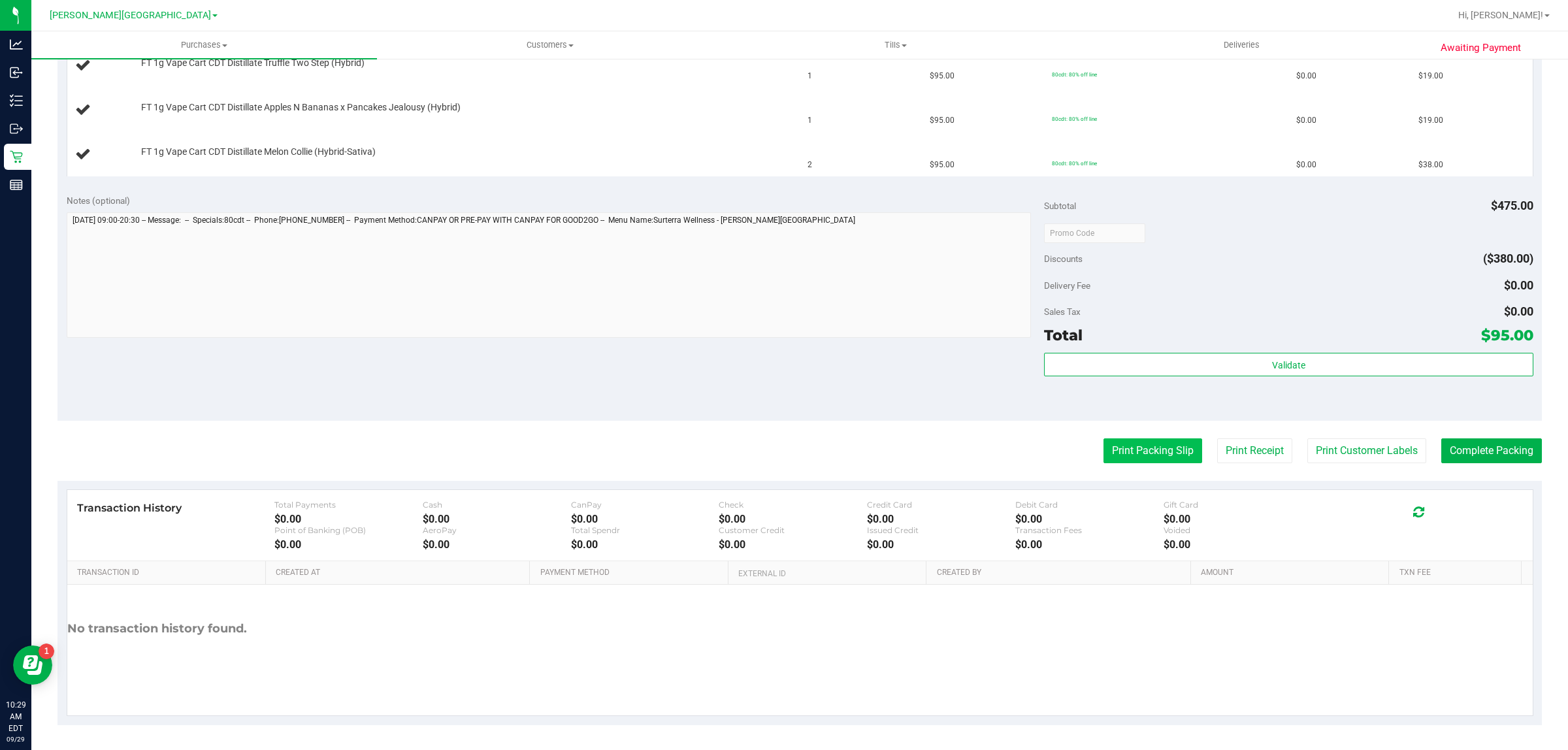
click at [1120, 455] on button "Print Packing Slip" at bounding box center [1152, 450] width 99 height 25
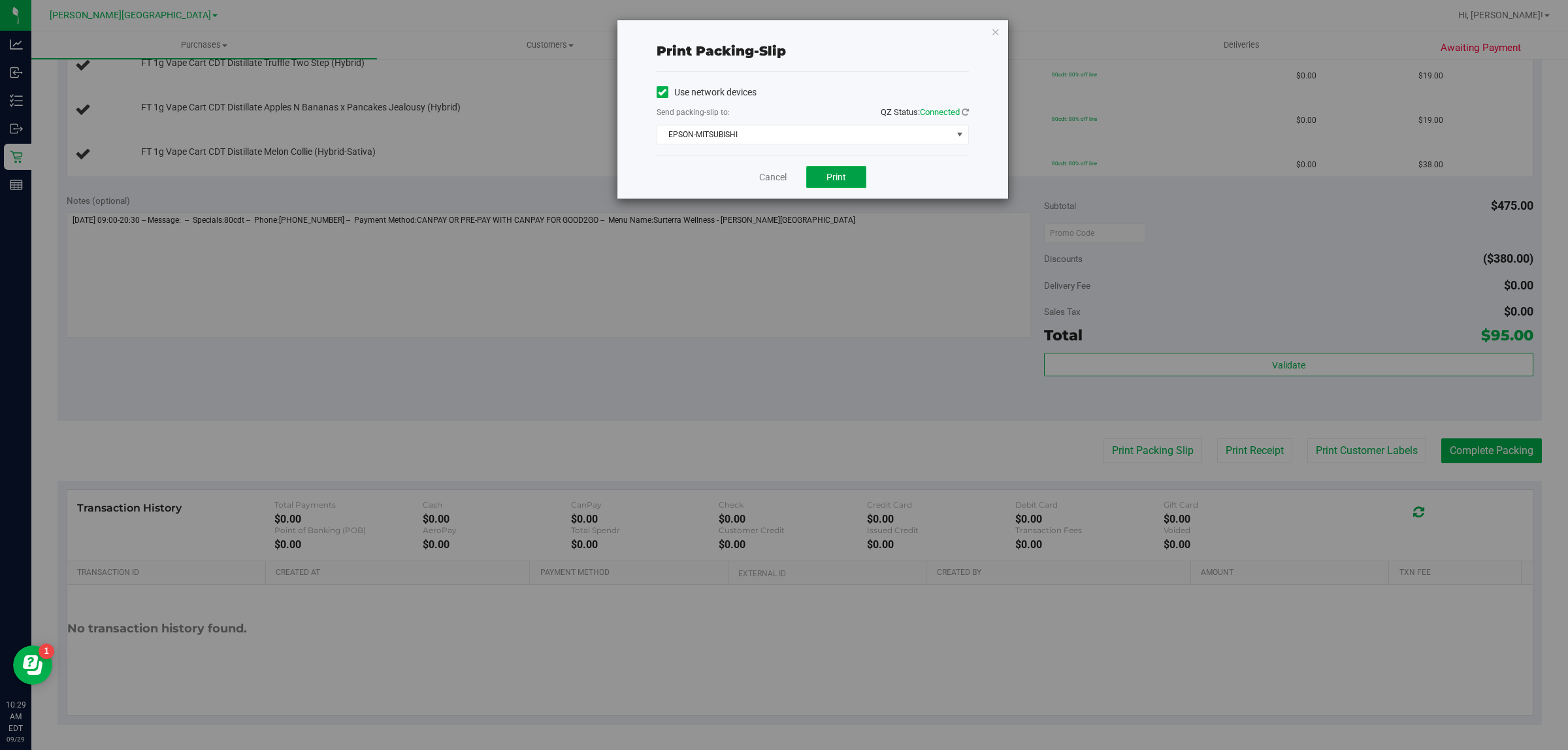
click at [824, 178] on button "Print" at bounding box center [836, 177] width 60 height 22
click at [764, 176] on link "Cancel" at bounding box center [772, 177] width 27 height 13
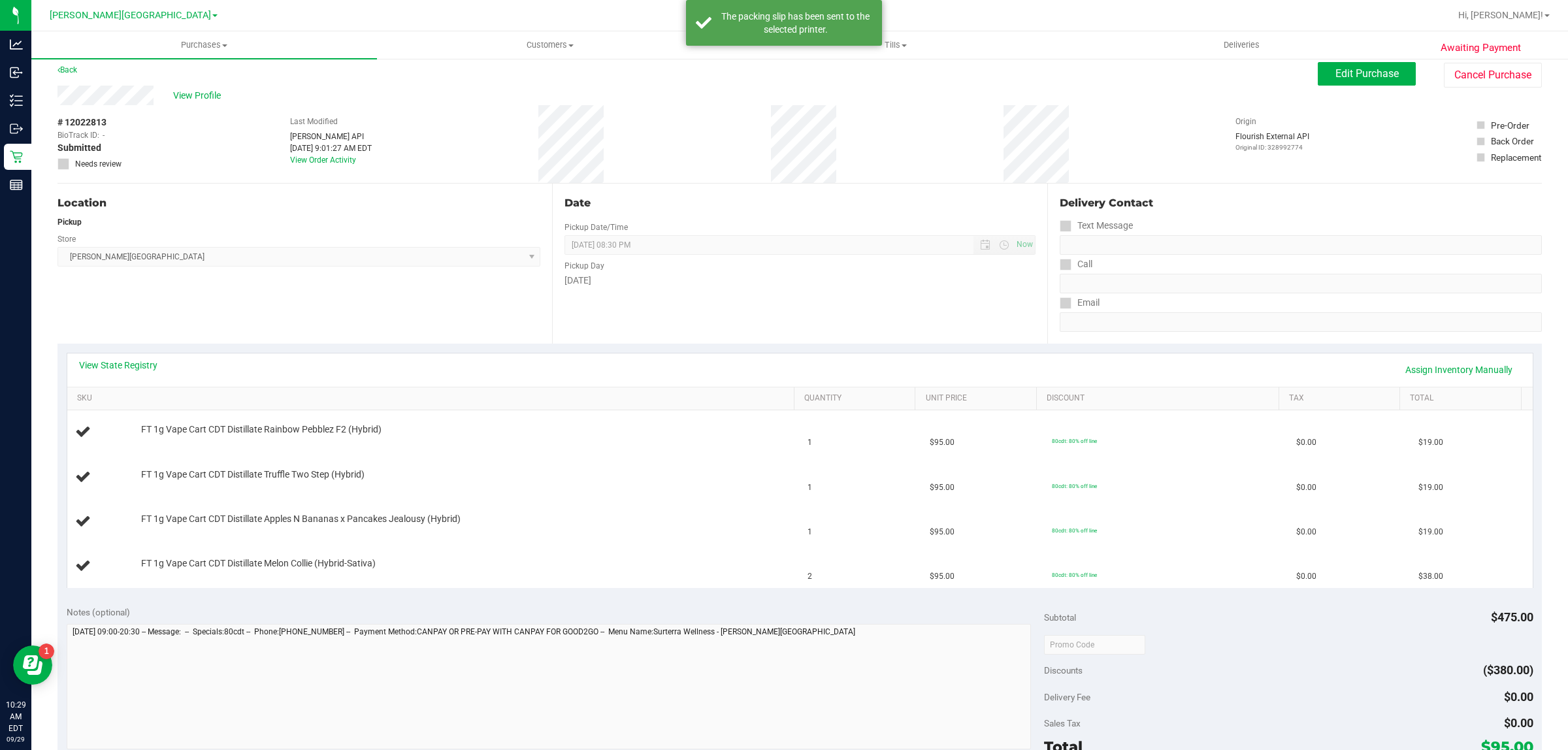
scroll to position [0, 0]
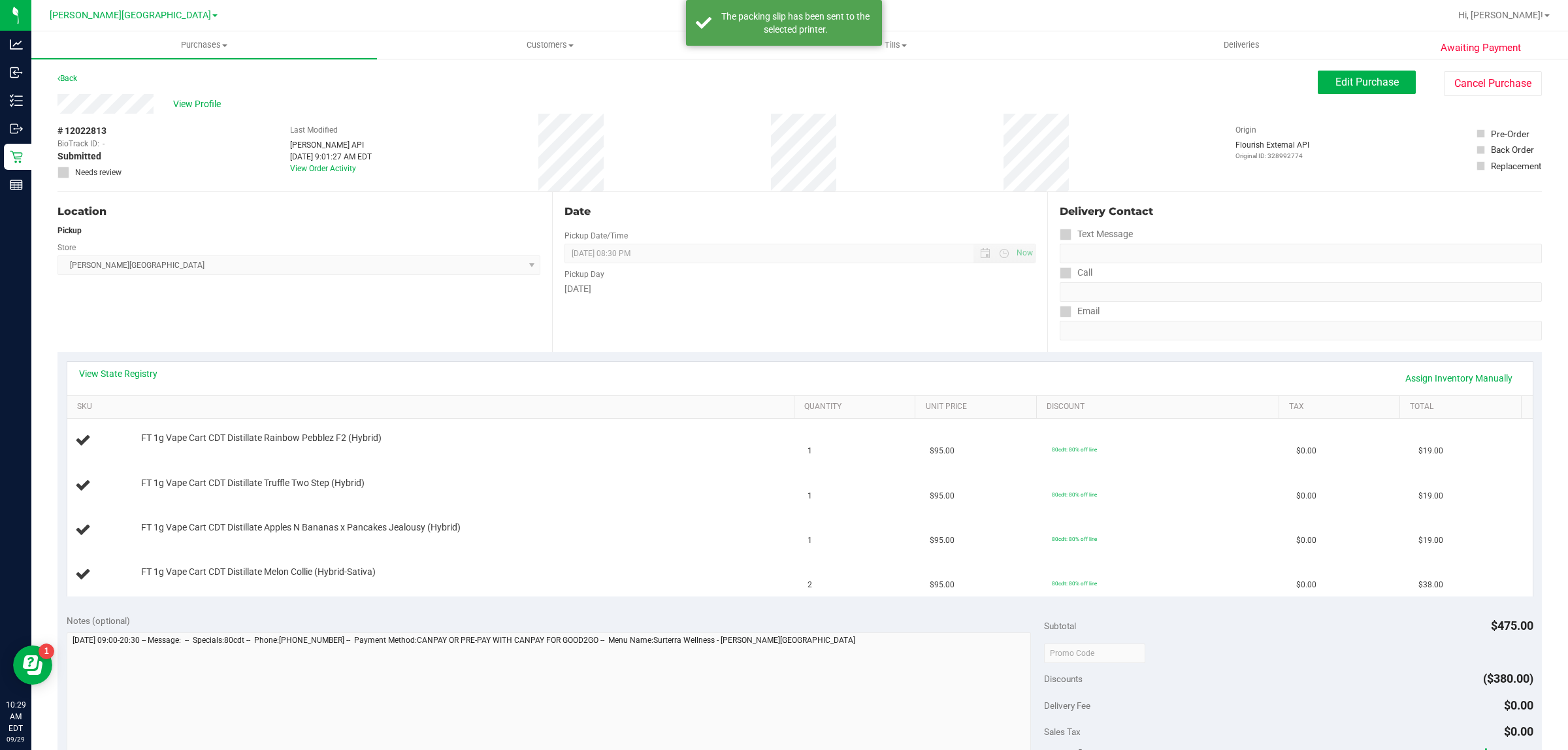
click at [70, 71] on div "Back" at bounding box center [67, 78] width 19 height 16
click at [68, 79] on link "Back" at bounding box center [67, 78] width 19 height 9
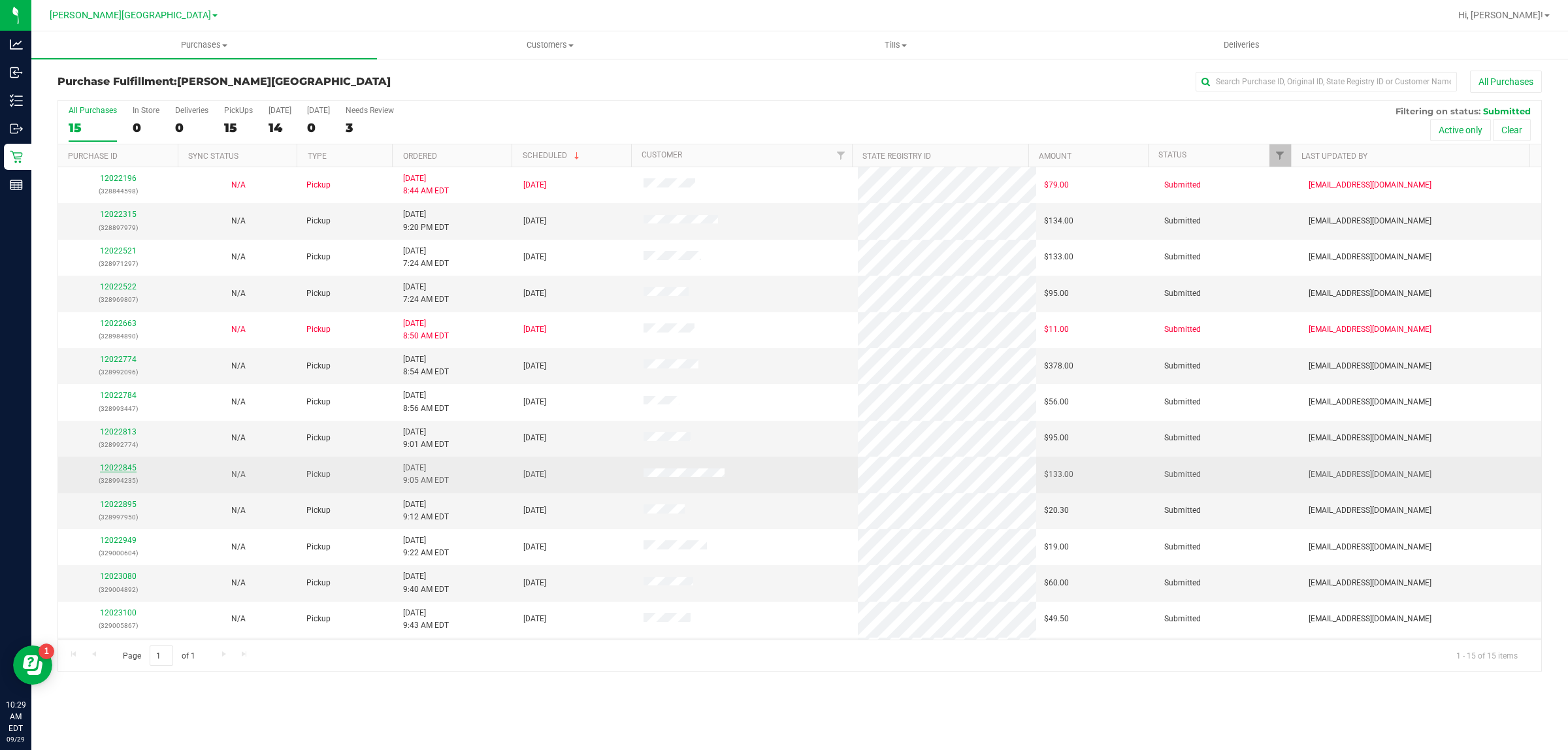
click at [118, 470] on link "12022845" at bounding box center [118, 468] width 36 height 9
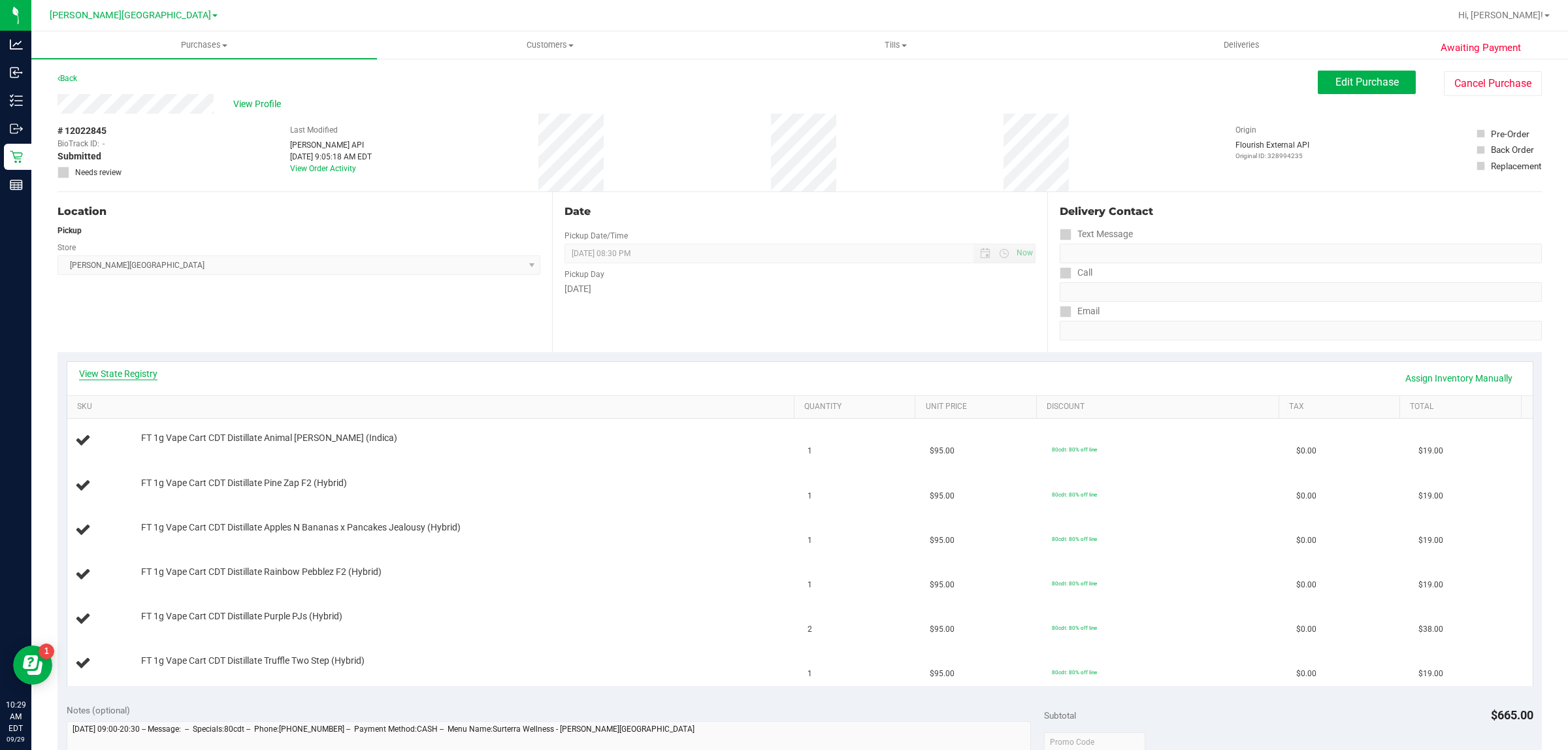
click at [127, 376] on link "View State Registry" at bounding box center [118, 374] width 79 height 13
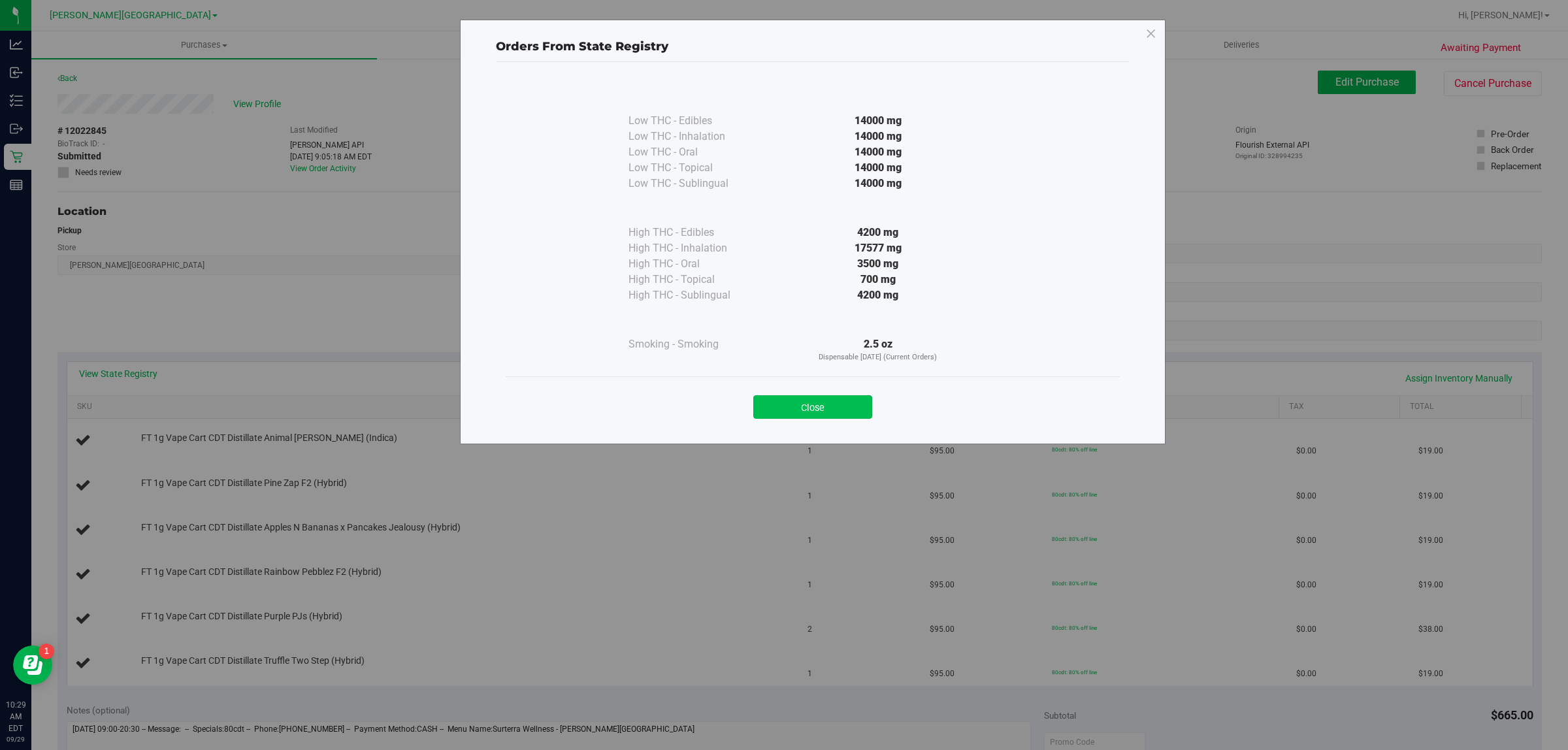
click at [851, 397] on button "Close" at bounding box center [813, 407] width 119 height 24
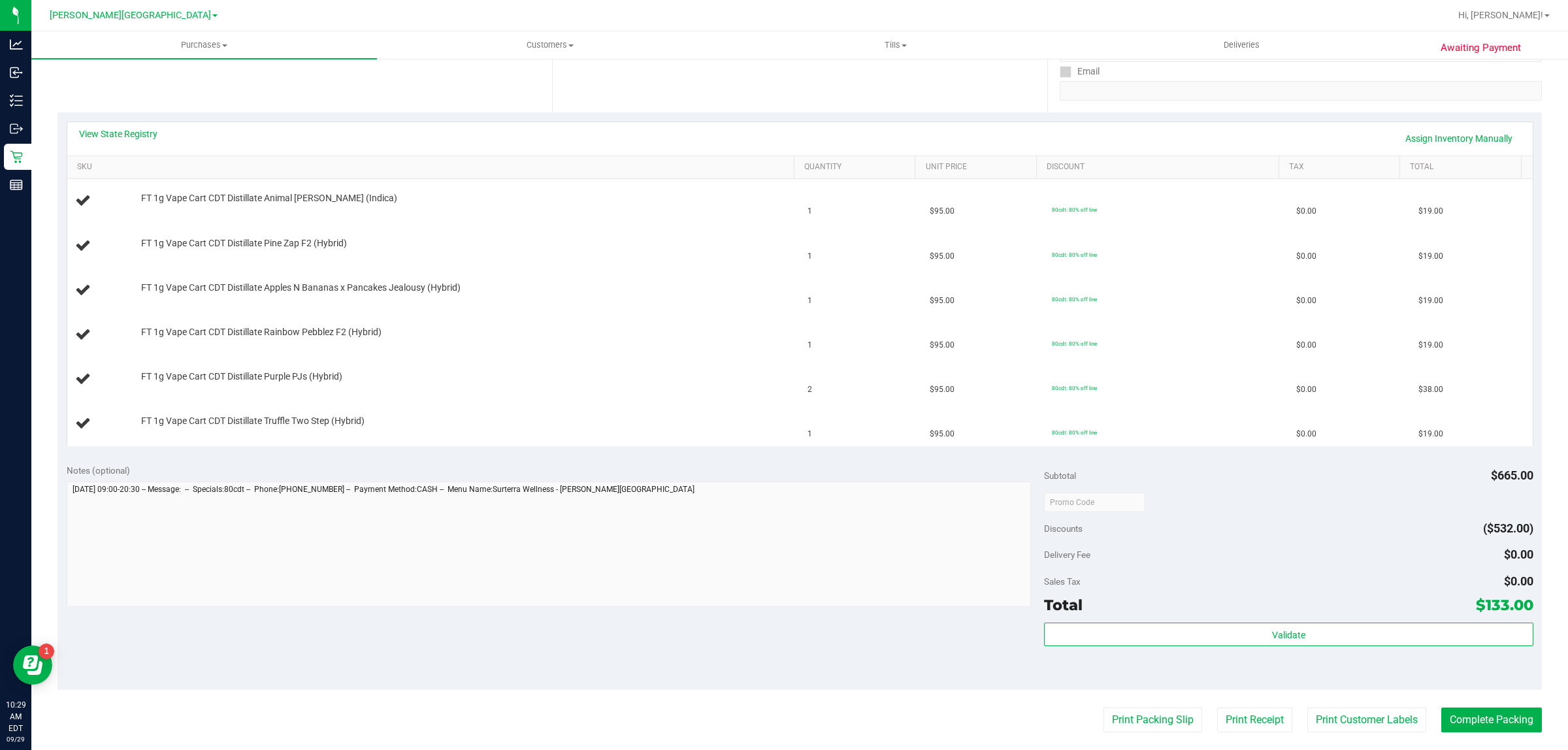
scroll to position [490, 0]
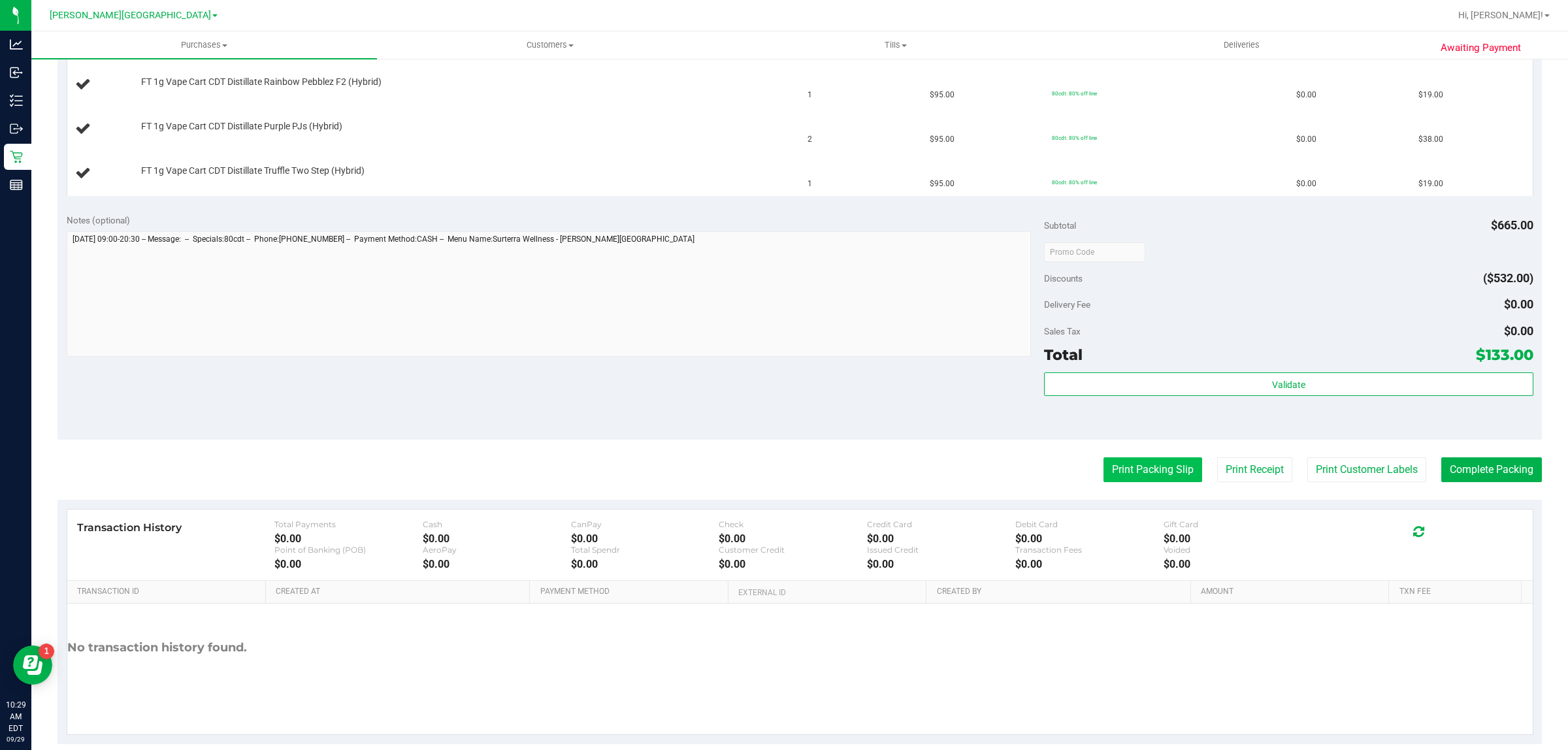
click at [1121, 480] on button "Print Packing Slip" at bounding box center [1152, 469] width 99 height 25
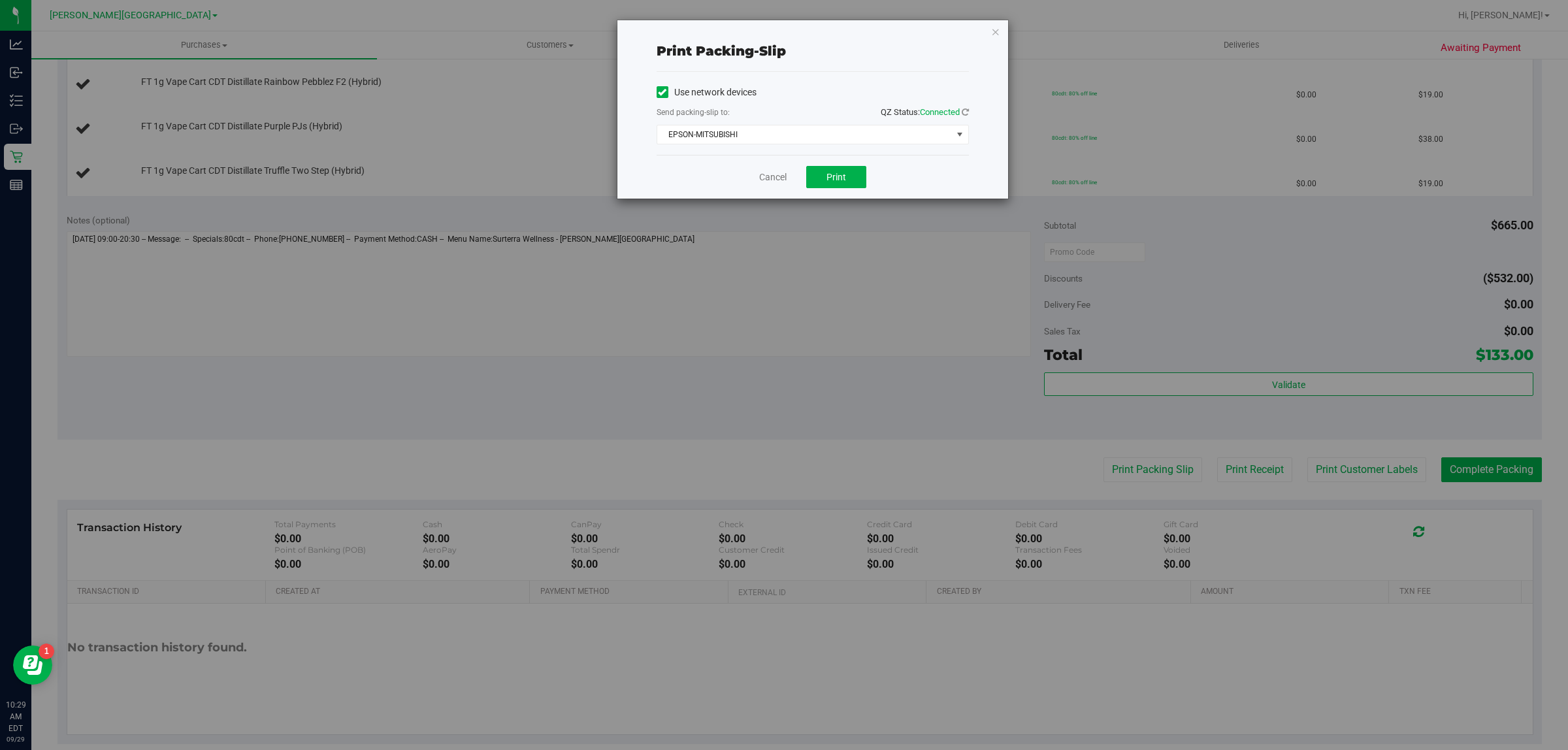
click at [844, 190] on div "Cancel Print" at bounding box center [813, 176] width 312 height 44
click at [843, 181] on span "Print" at bounding box center [836, 177] width 19 height 10
click at [763, 177] on link "Cancel" at bounding box center [772, 177] width 27 height 13
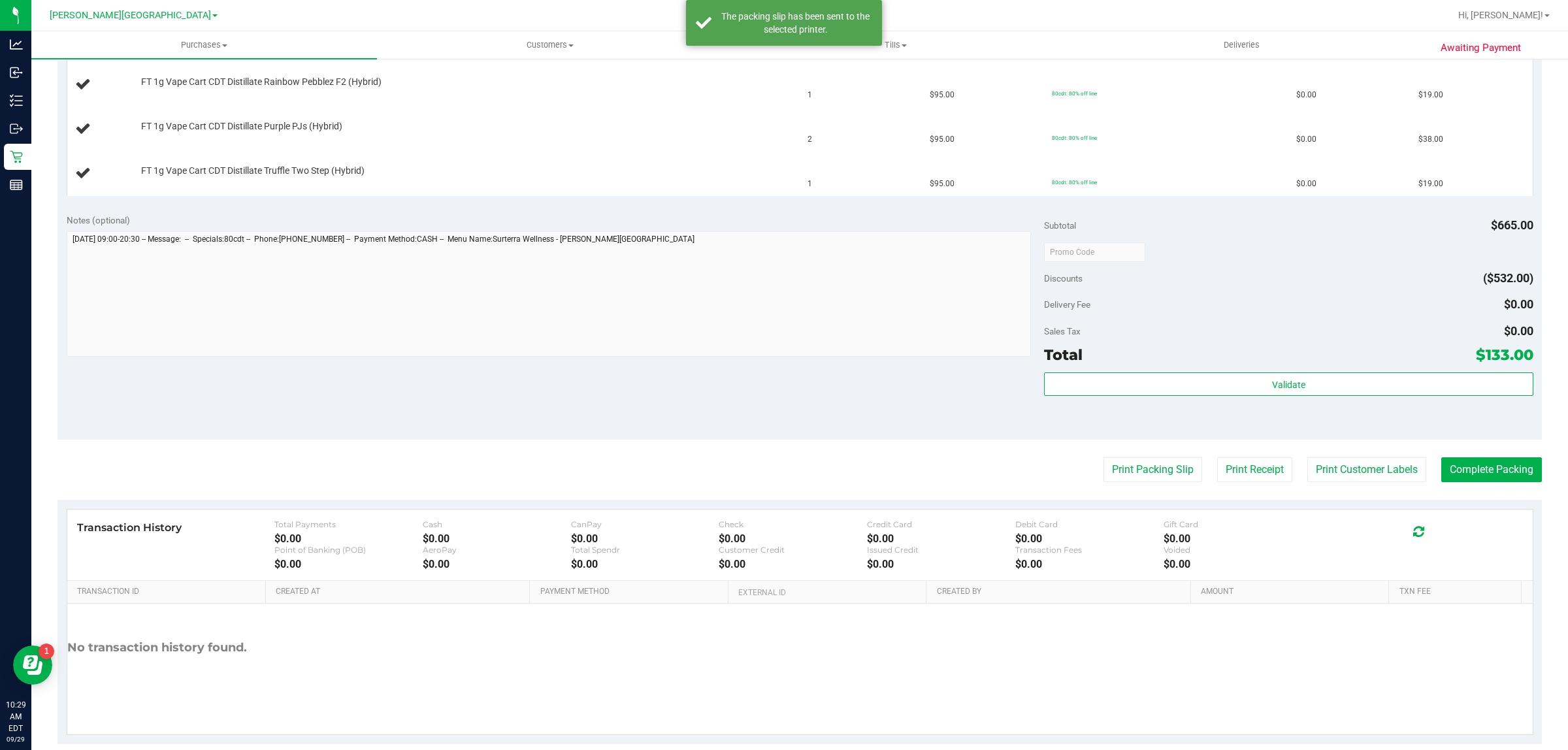
scroll to position [0, 0]
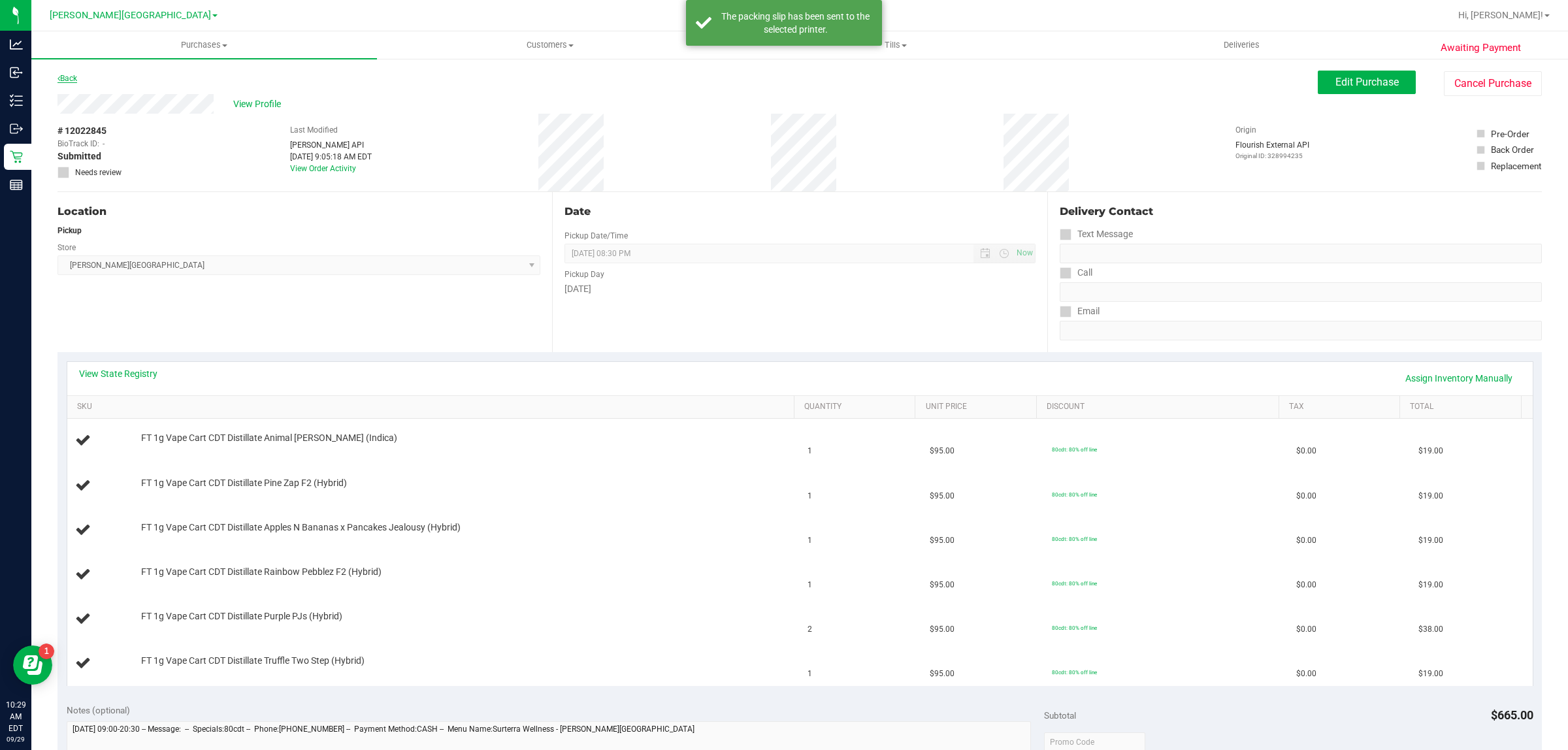
click at [63, 75] on link "Back" at bounding box center [67, 78] width 19 height 9
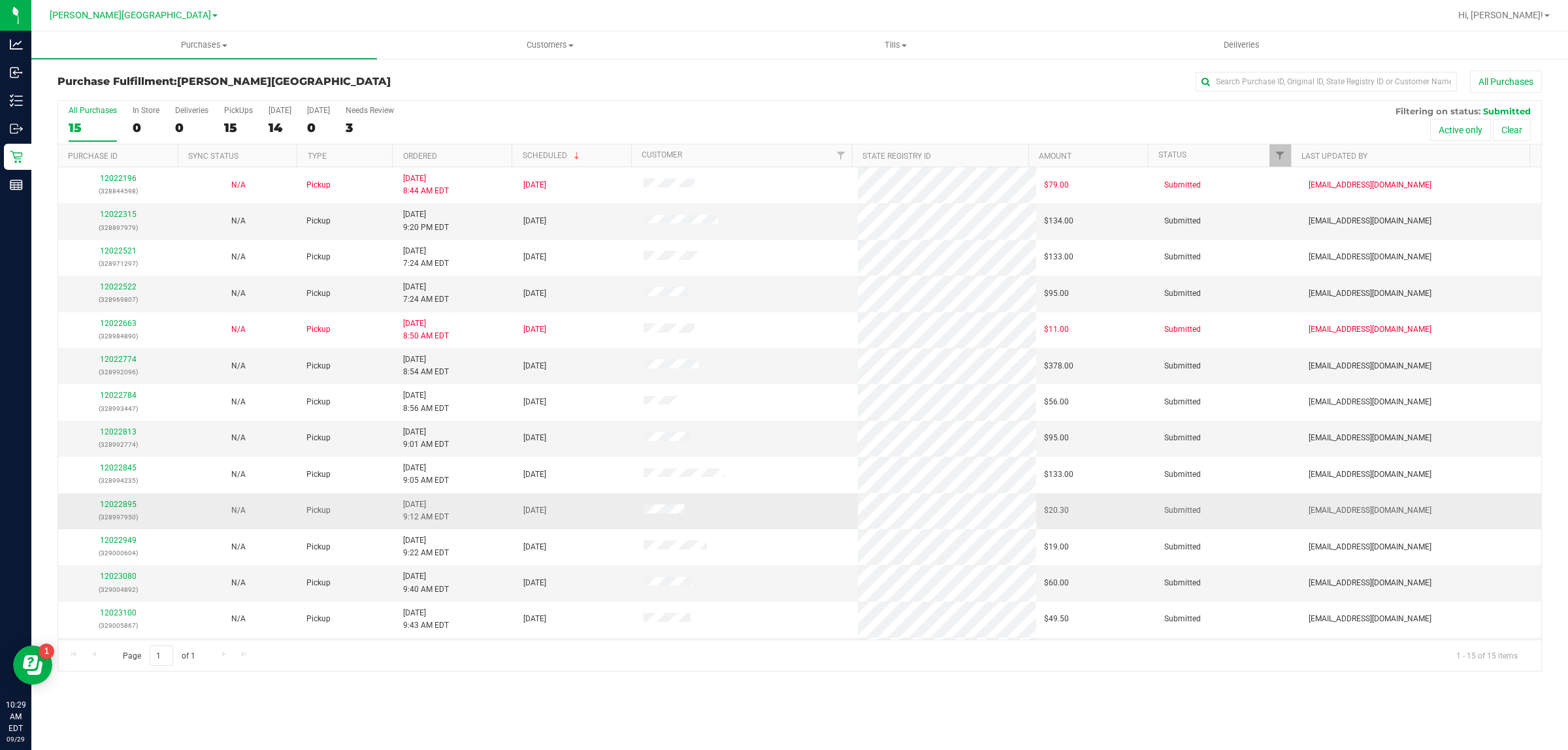
click at [119, 512] on div "12022895 (328997950)" at bounding box center [118, 510] width 105 height 25
click at [123, 506] on link "12022895" at bounding box center [118, 504] width 36 height 9
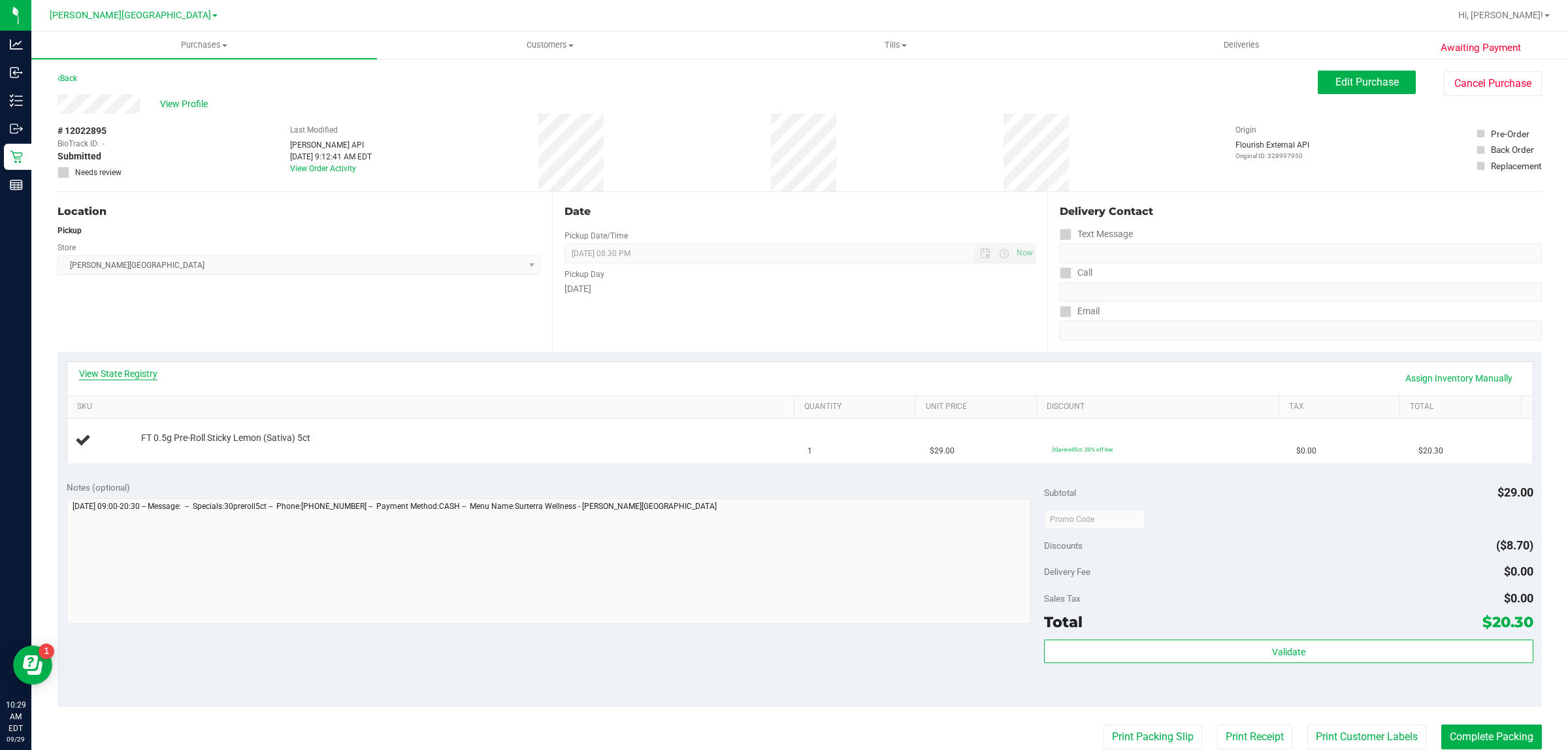
click at [135, 371] on link "View State Registry" at bounding box center [118, 374] width 79 height 13
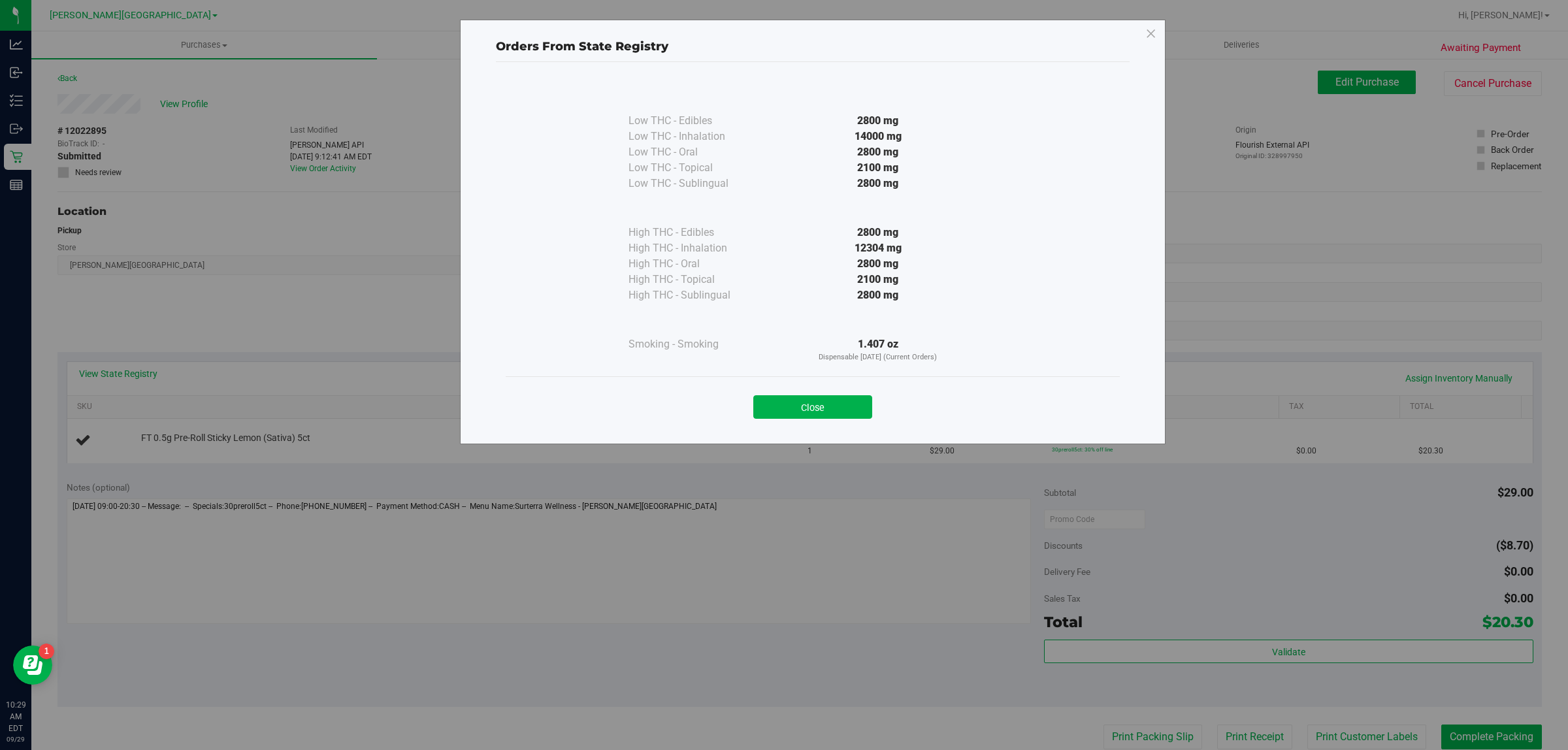
click at [835, 400] on button "Close" at bounding box center [813, 407] width 119 height 24
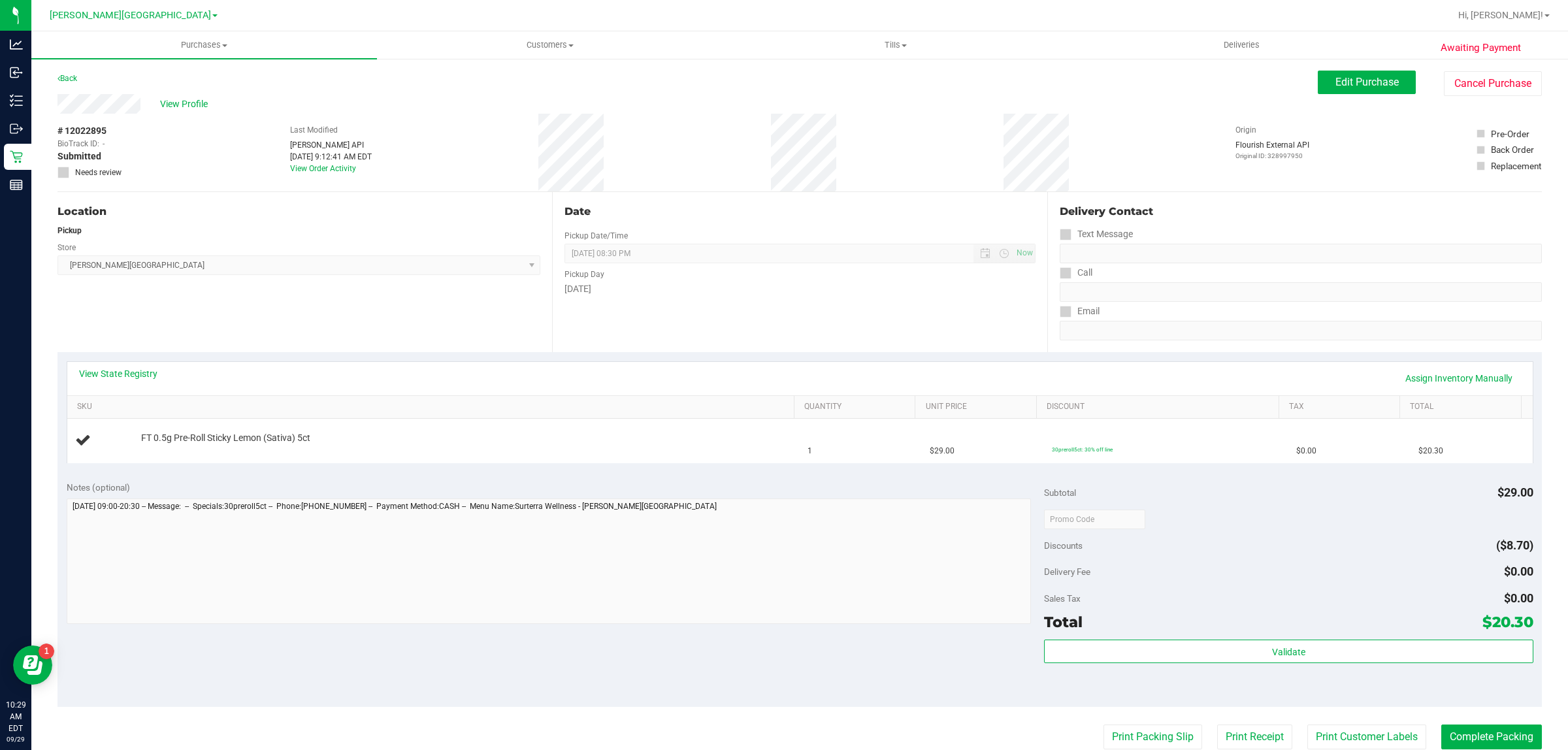
scroll to position [286, 0]
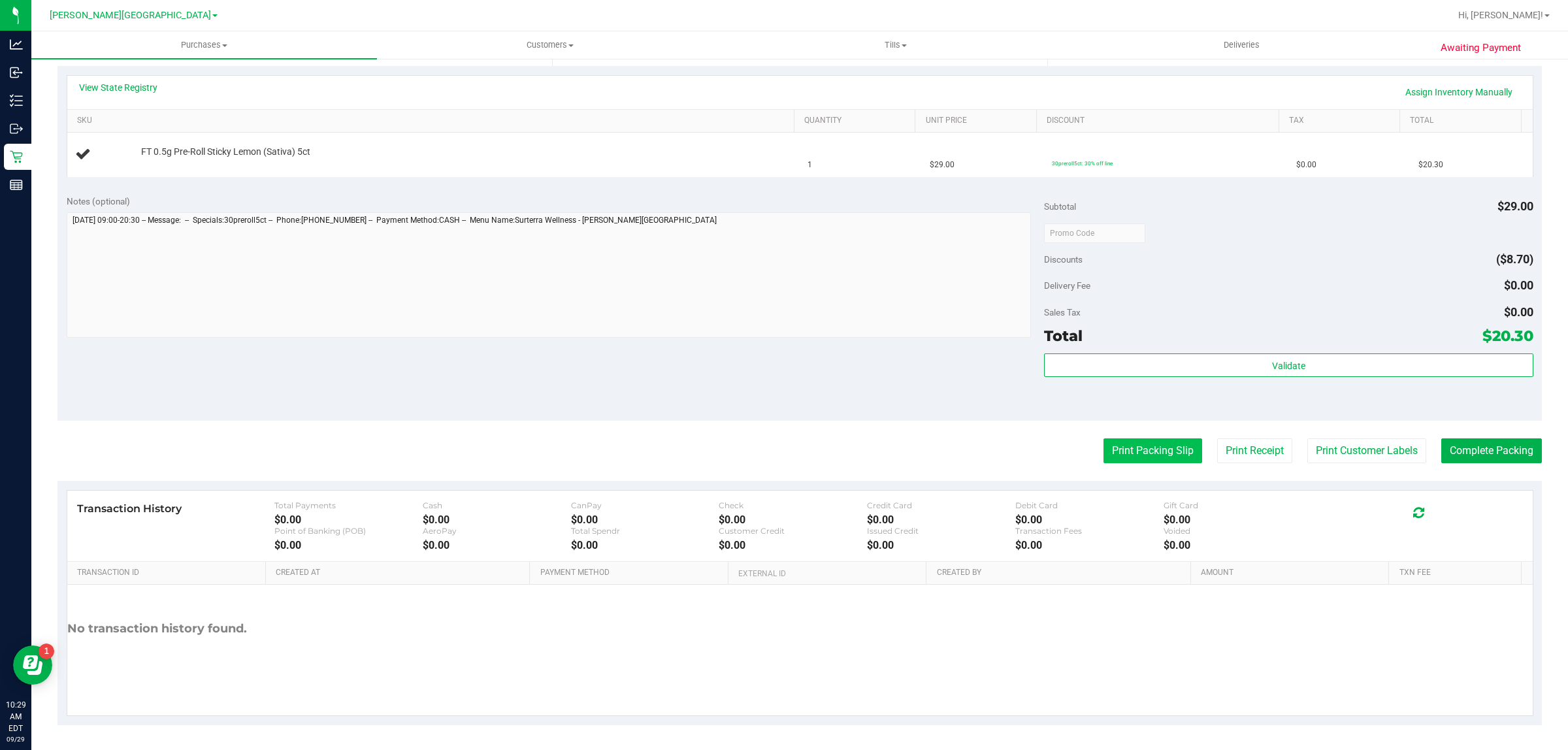
click at [1114, 451] on button "Print Packing Slip" at bounding box center [1152, 450] width 99 height 25
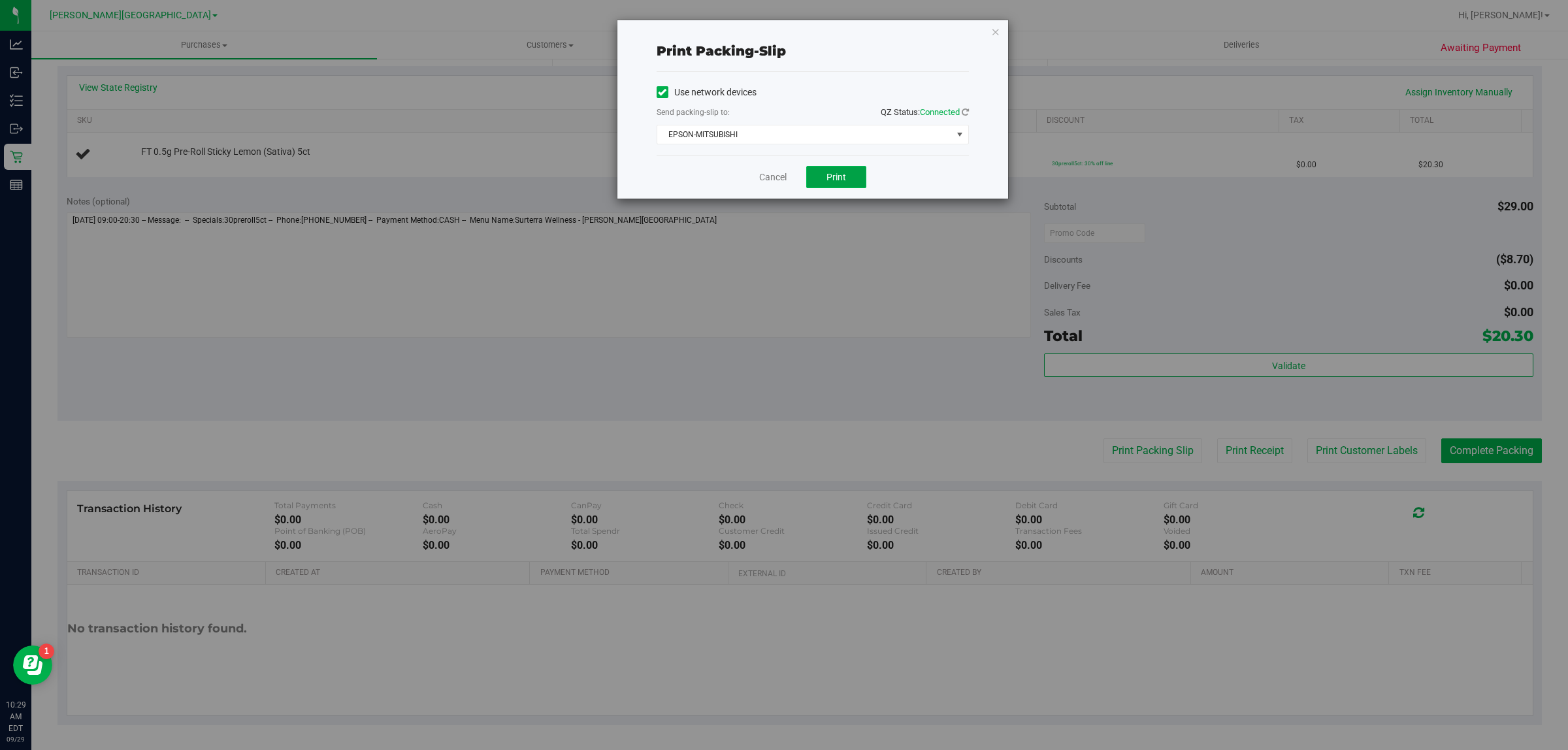
click at [848, 173] on button "Print" at bounding box center [836, 177] width 60 height 22
click at [774, 177] on link "Cancel" at bounding box center [772, 177] width 27 height 13
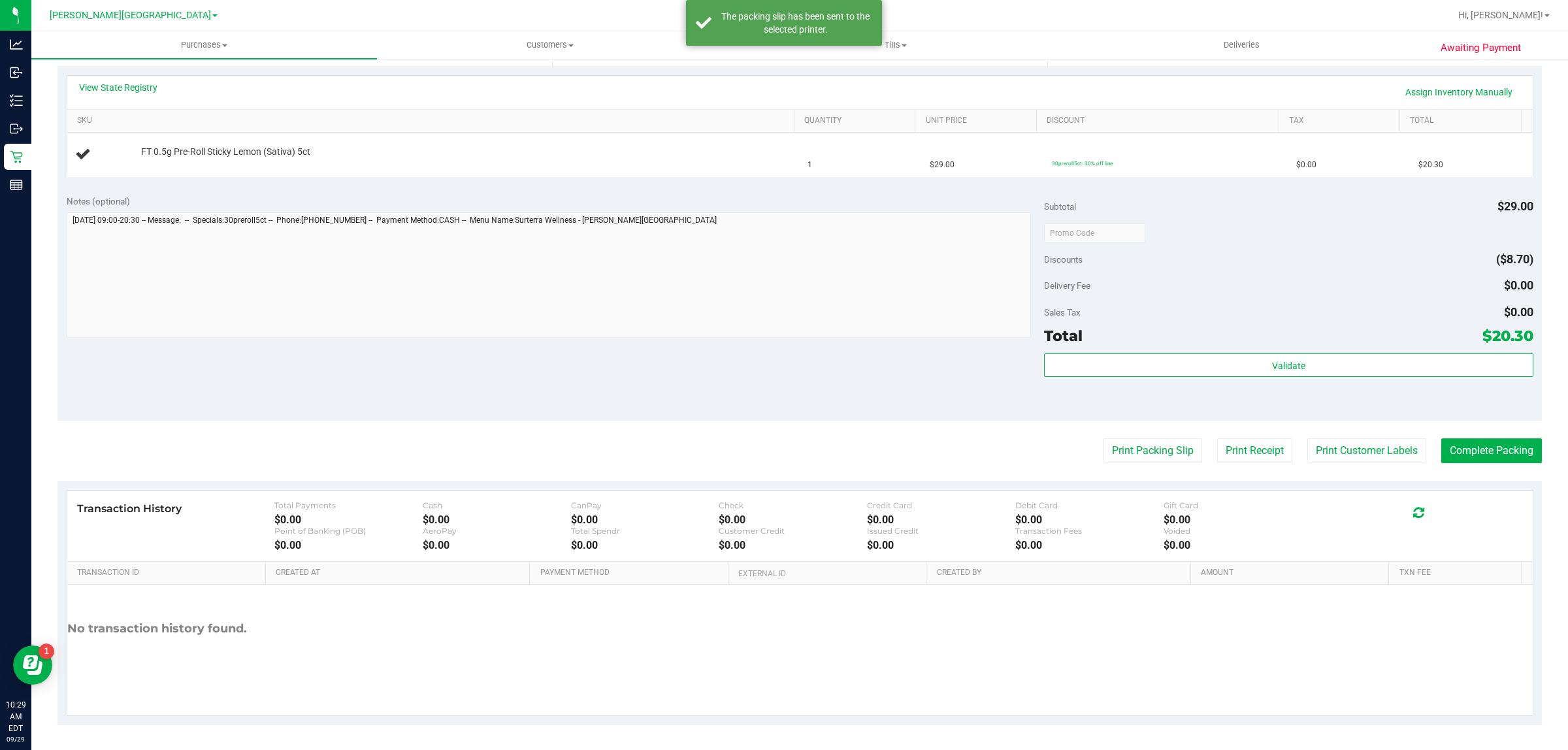
scroll to position [0, 0]
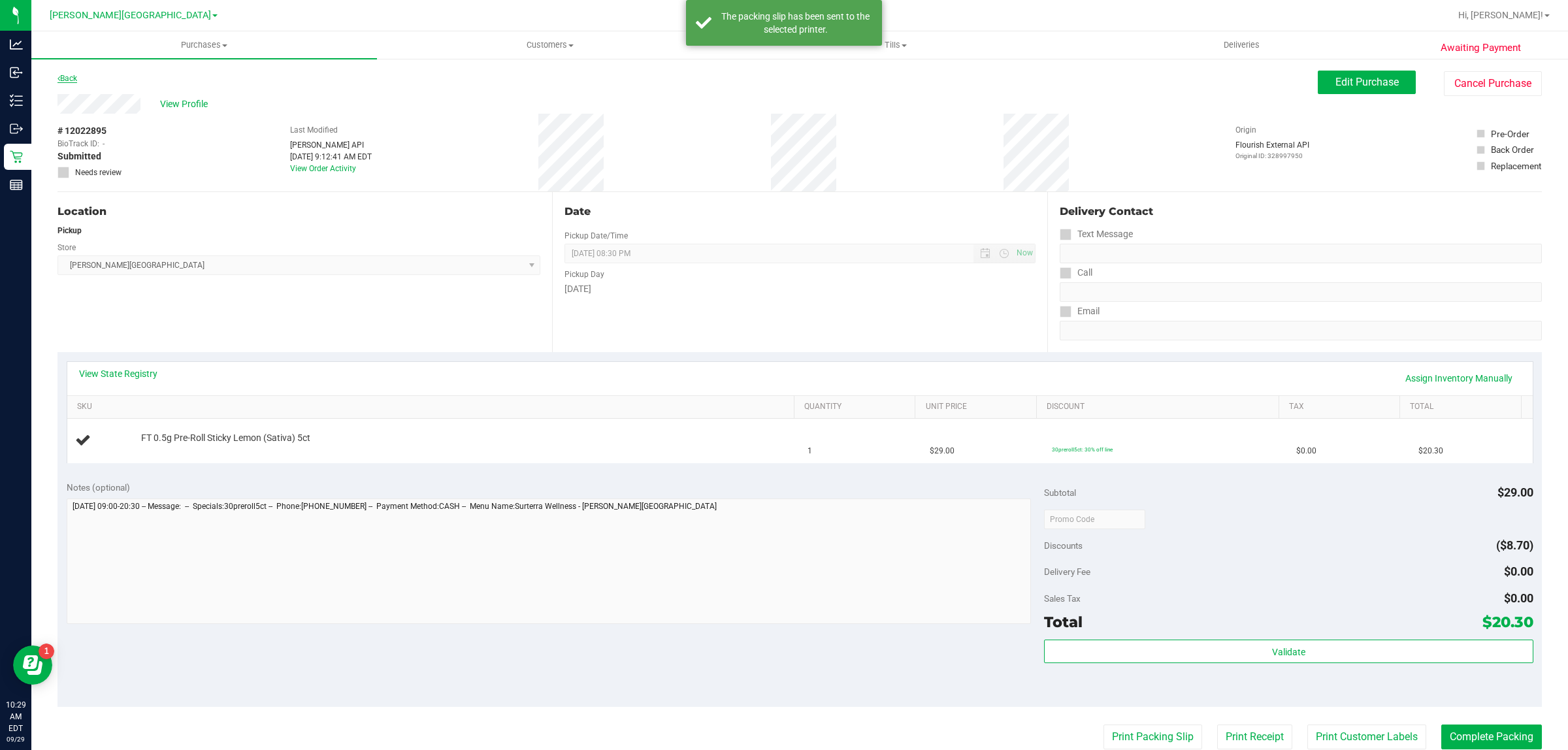
click at [77, 76] on link "Back" at bounding box center [67, 78] width 19 height 9
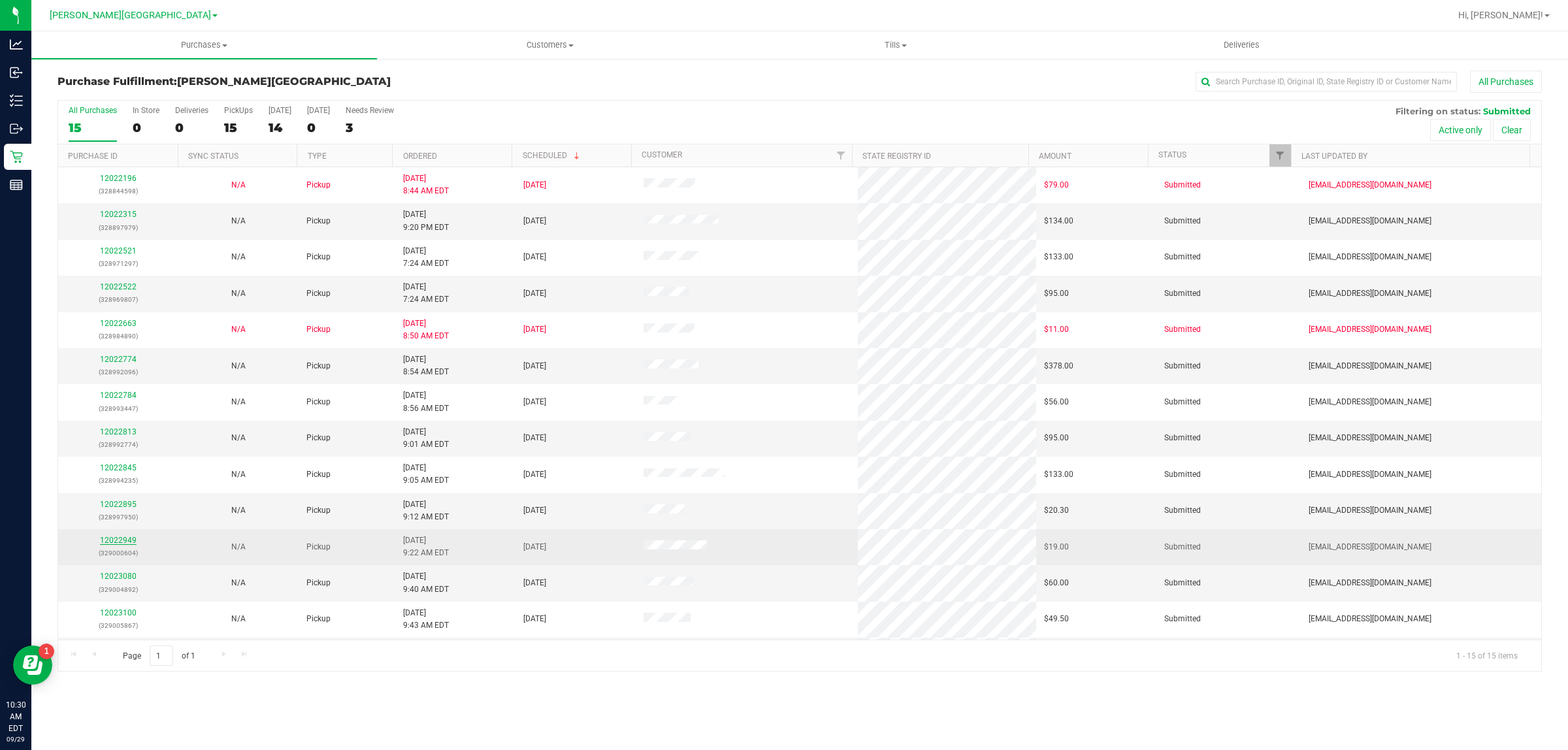
click at [122, 543] on link "12022949" at bounding box center [118, 540] width 36 height 9
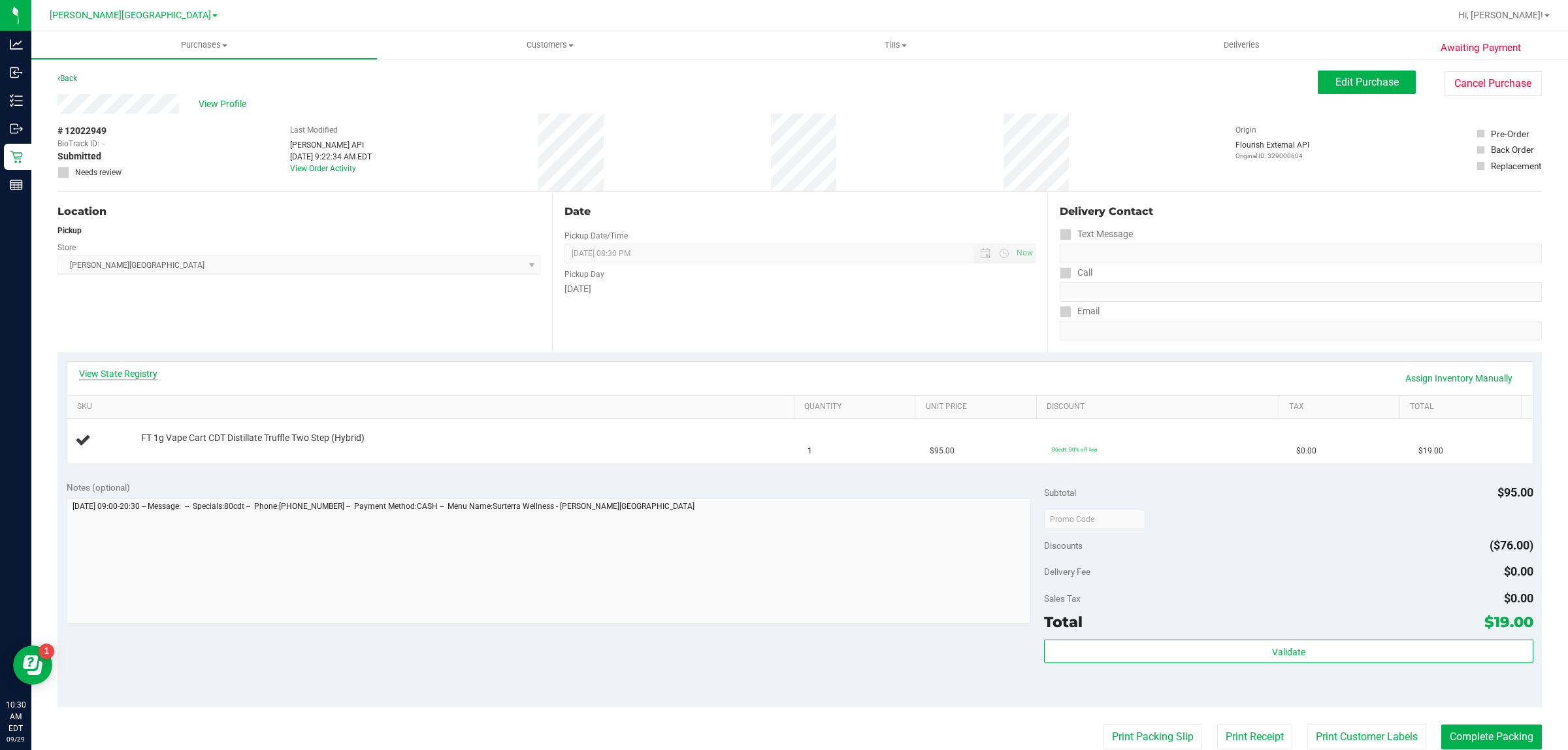
click at [137, 373] on link "View State Registry" at bounding box center [118, 374] width 79 height 13
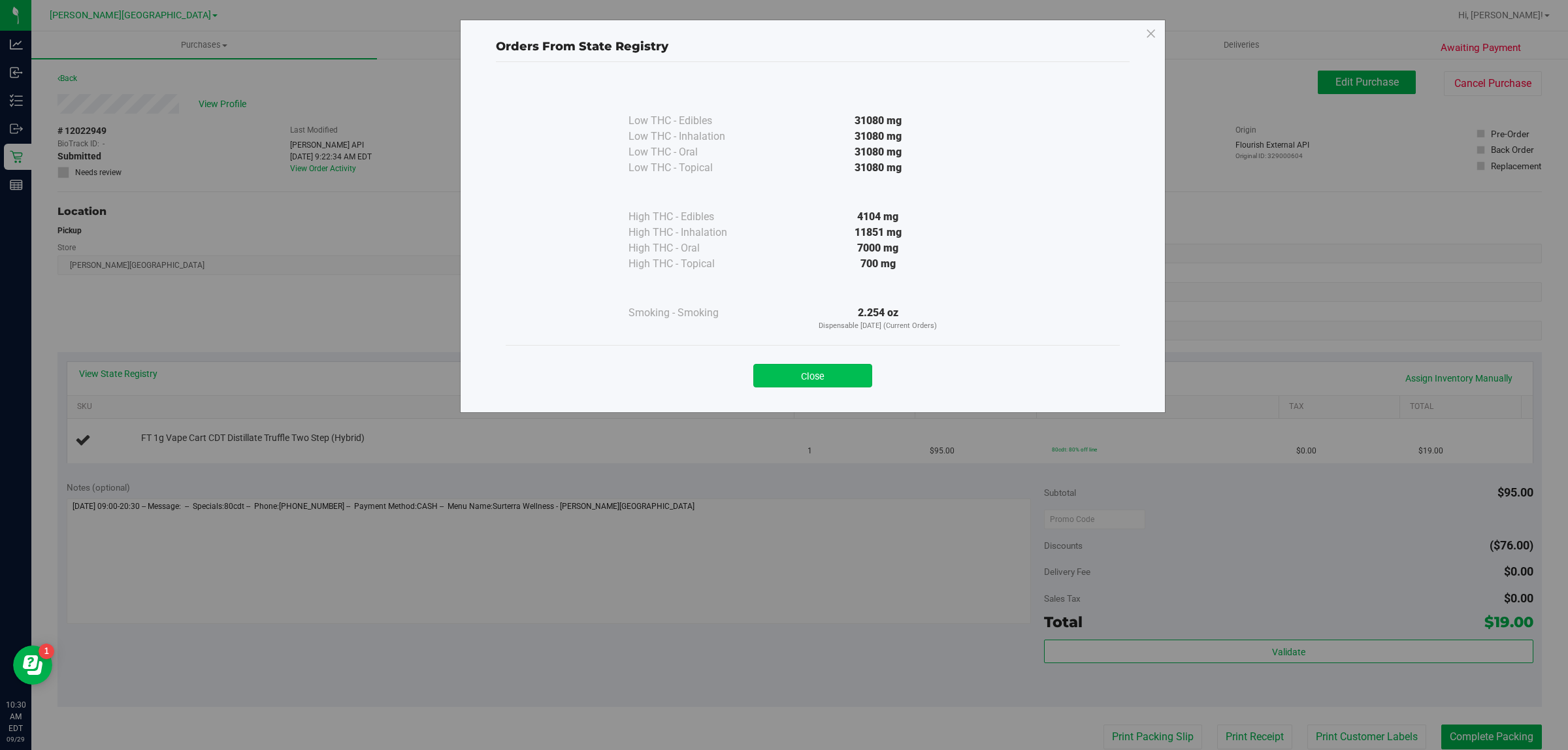
click at [768, 365] on button "Close" at bounding box center [813, 376] width 119 height 24
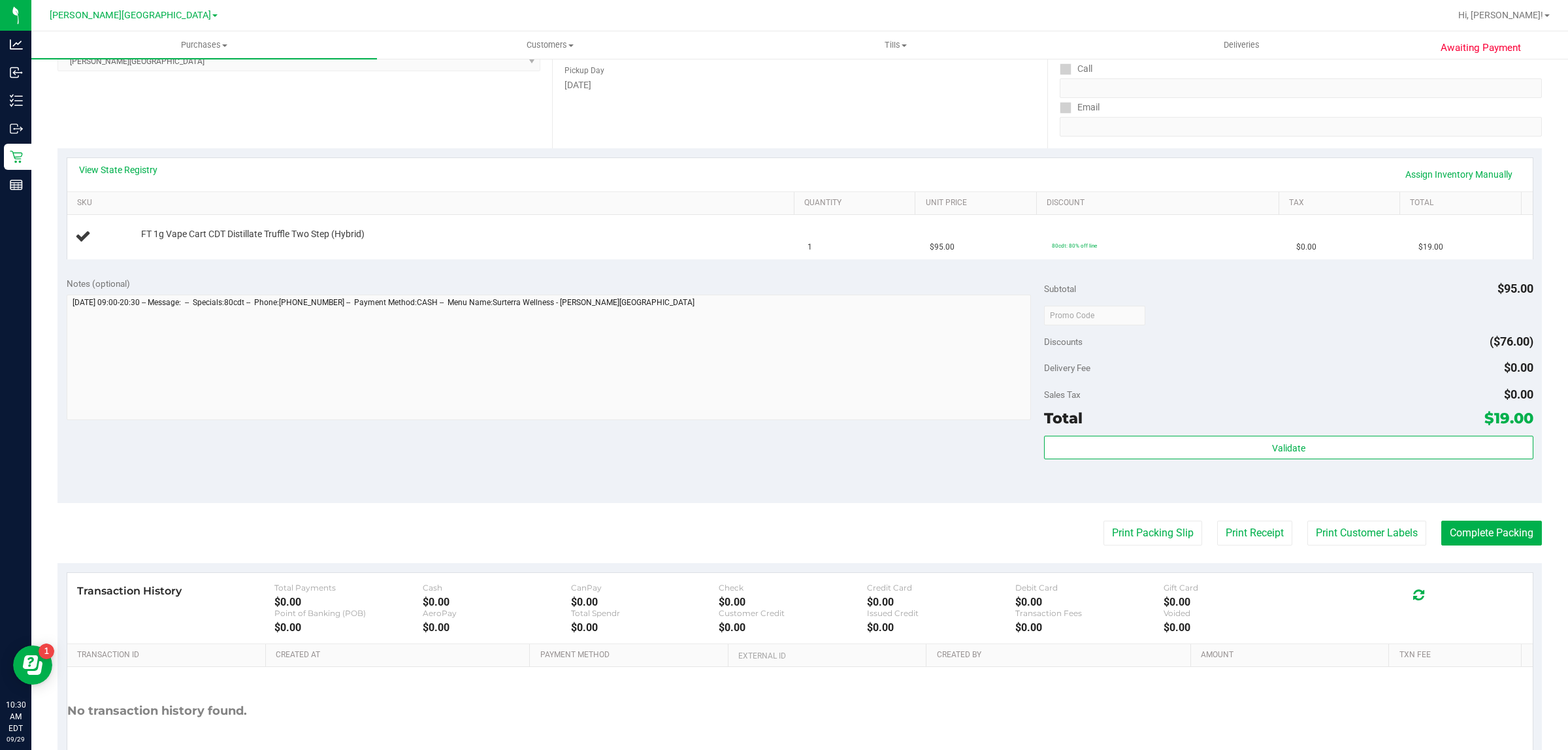
scroll to position [286, 0]
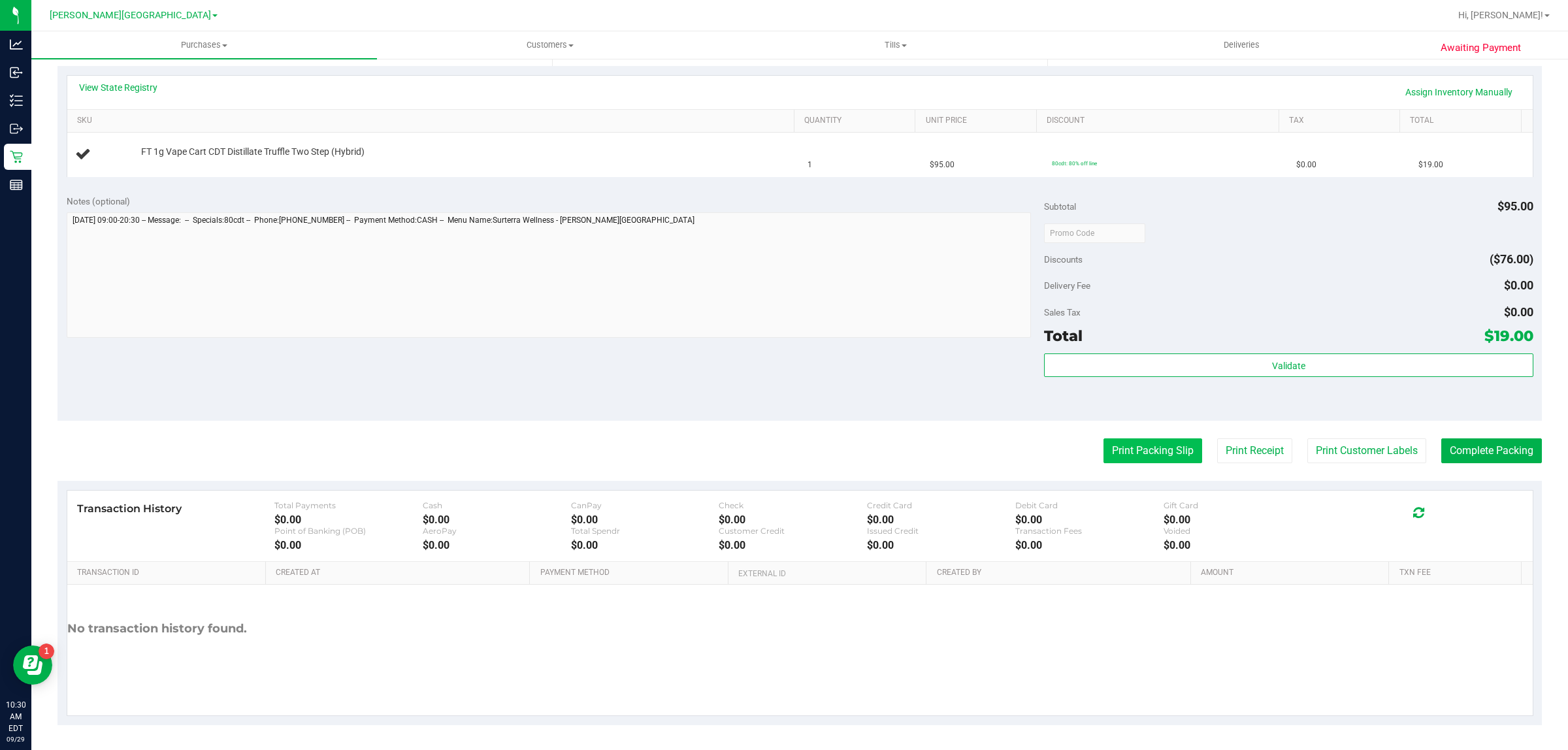
click at [1117, 446] on button "Print Packing Slip" at bounding box center [1152, 450] width 99 height 25
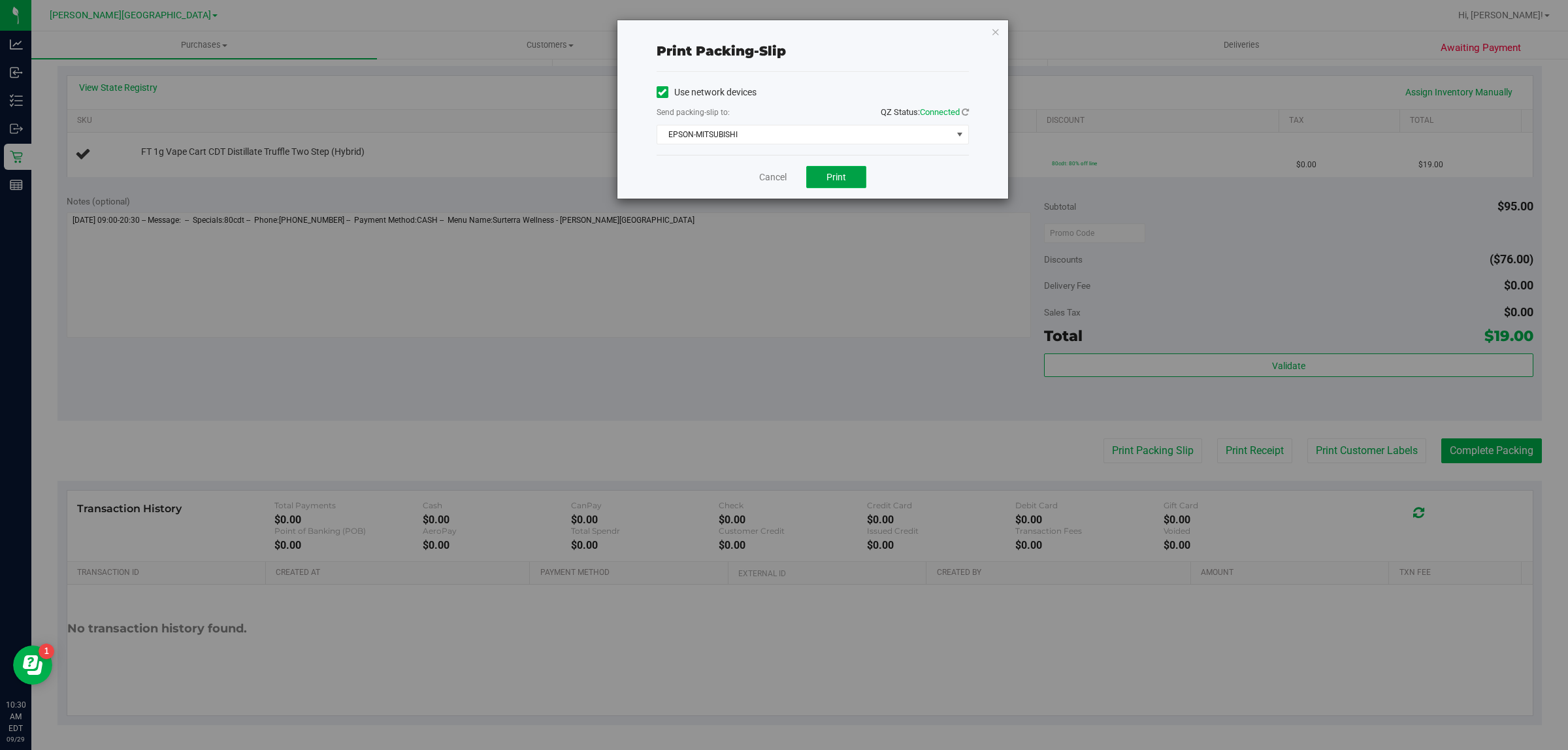
click at [822, 166] on button "Print" at bounding box center [836, 177] width 60 height 22
click at [778, 177] on link "Cancel" at bounding box center [772, 177] width 27 height 13
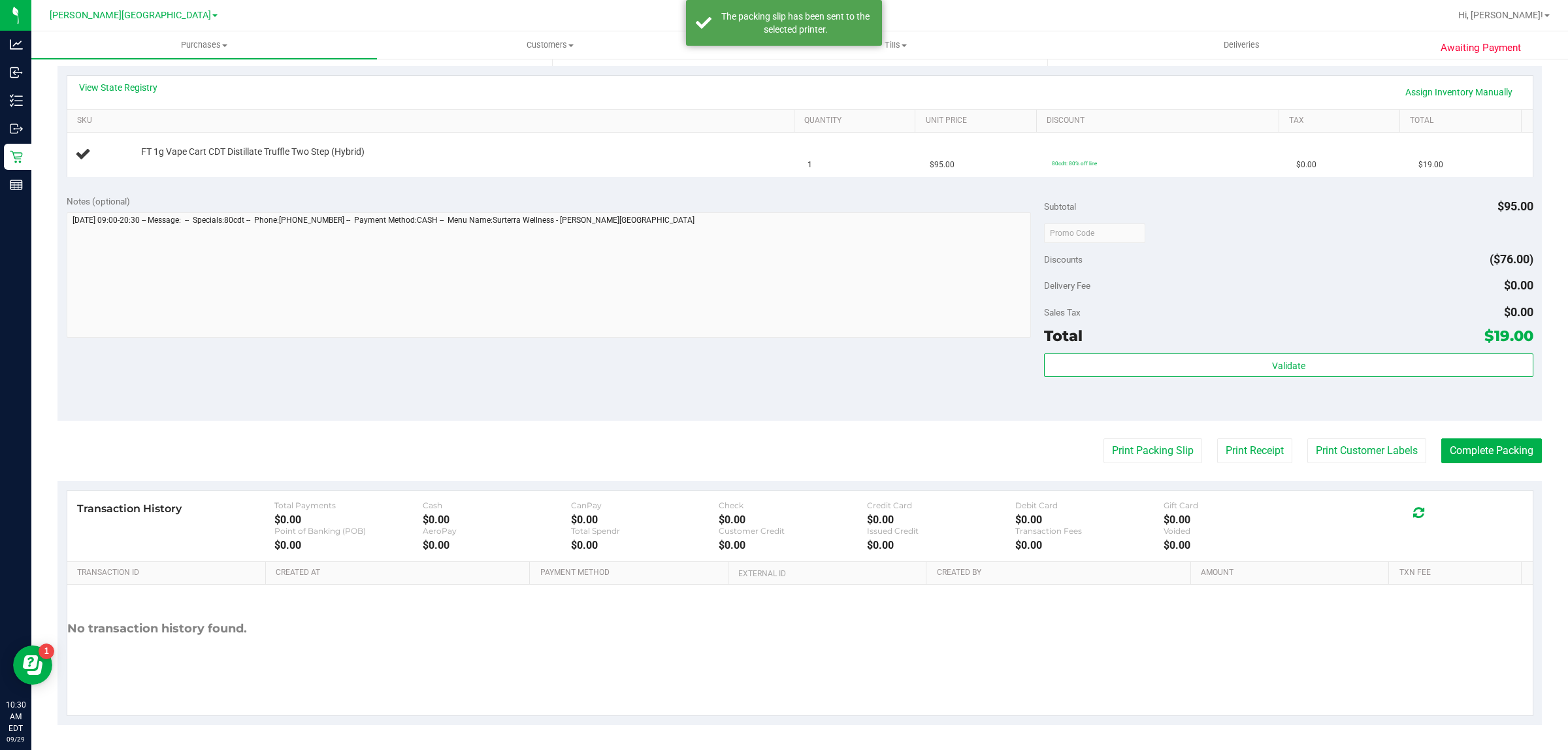
scroll to position [0, 0]
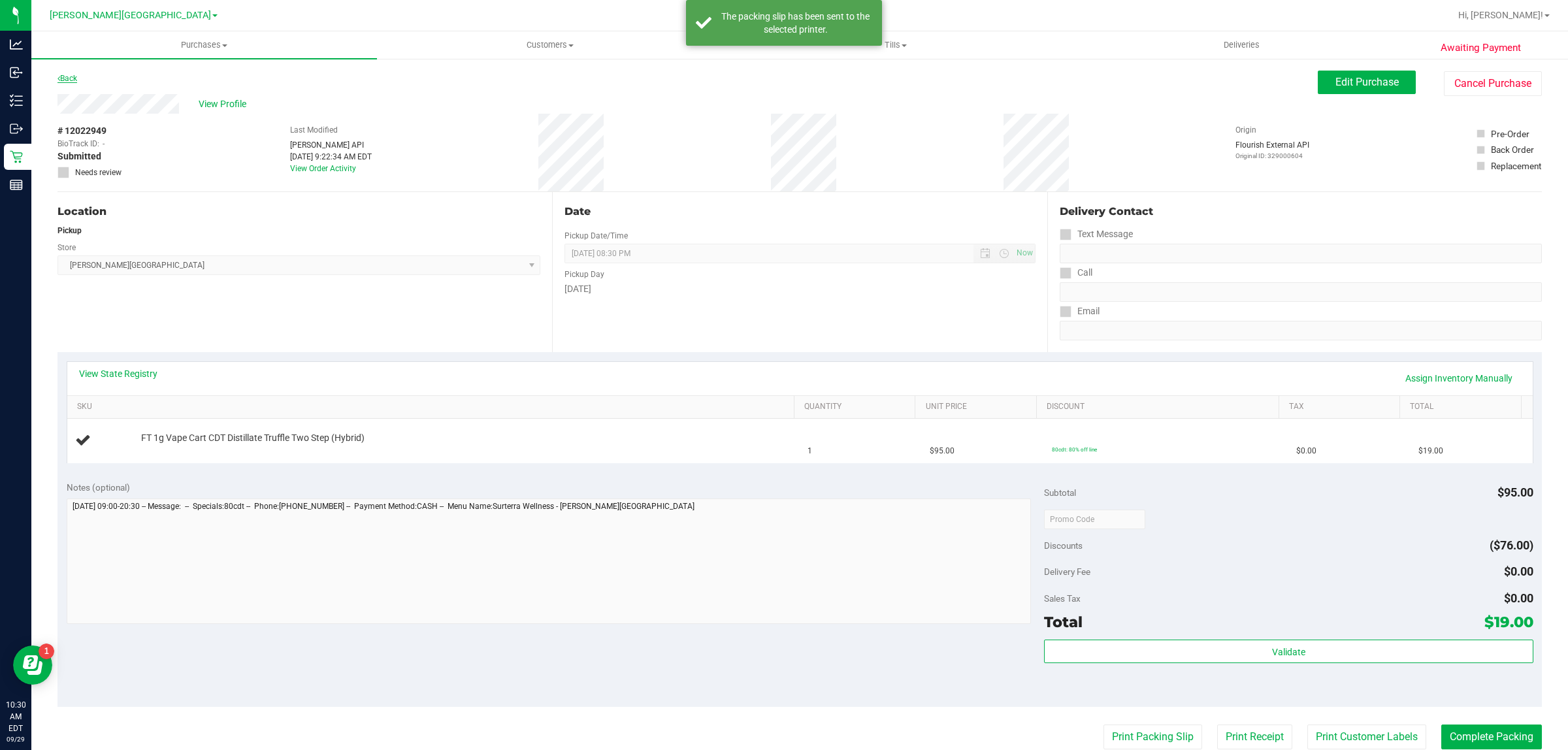
click at [68, 82] on link "Back" at bounding box center [67, 78] width 19 height 9
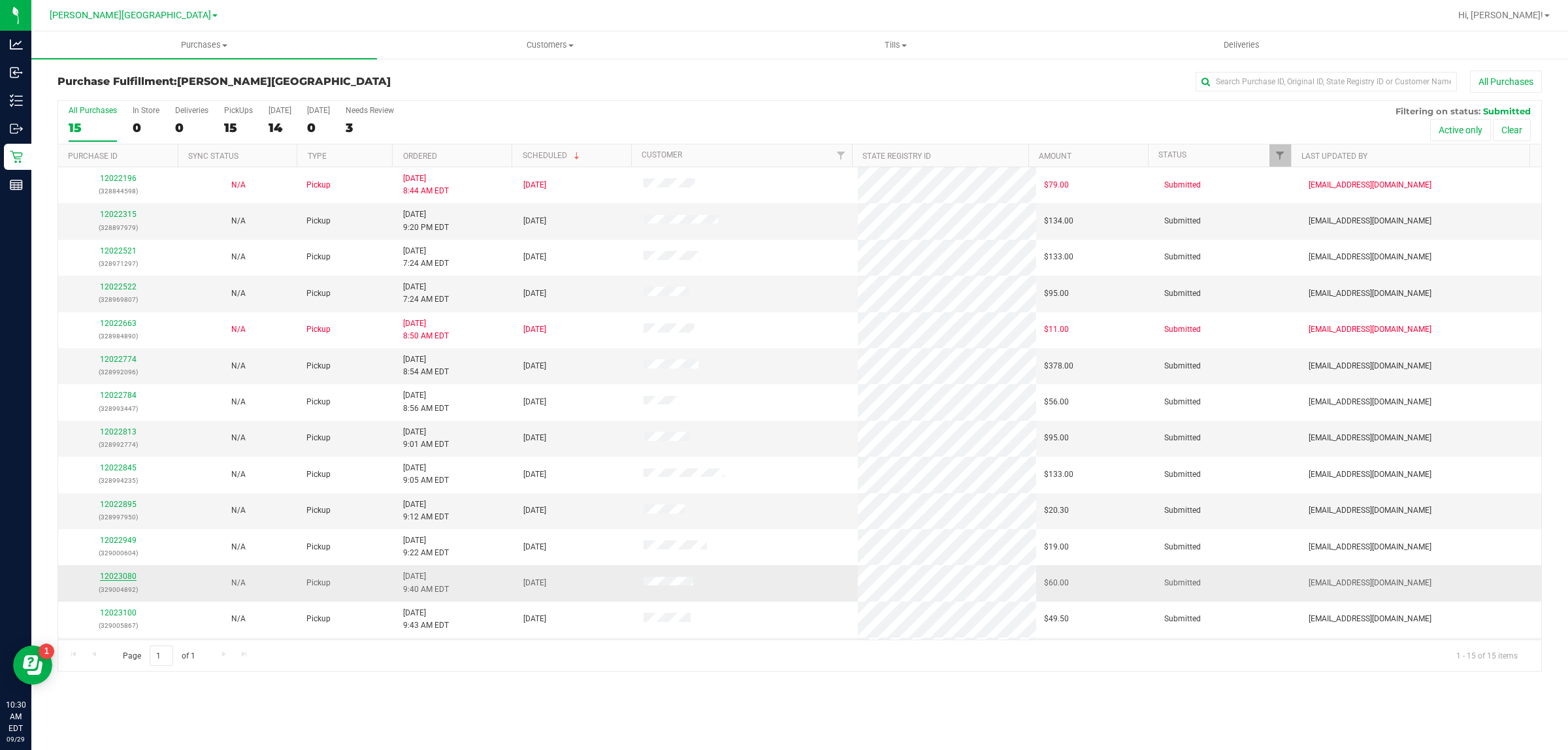
click at [116, 577] on link "12023080" at bounding box center [118, 576] width 36 height 9
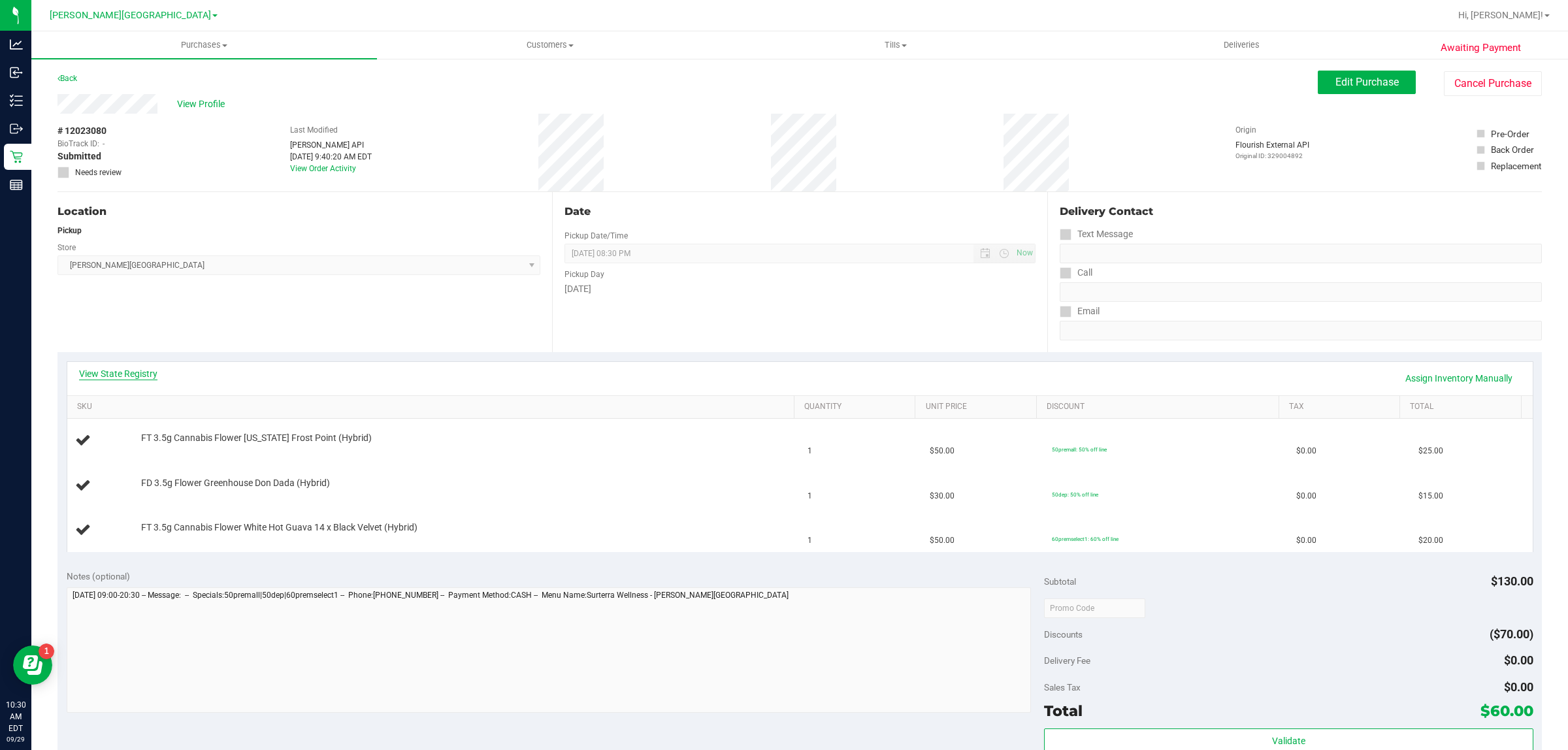
click at [123, 371] on link "View State Registry" at bounding box center [118, 374] width 79 height 13
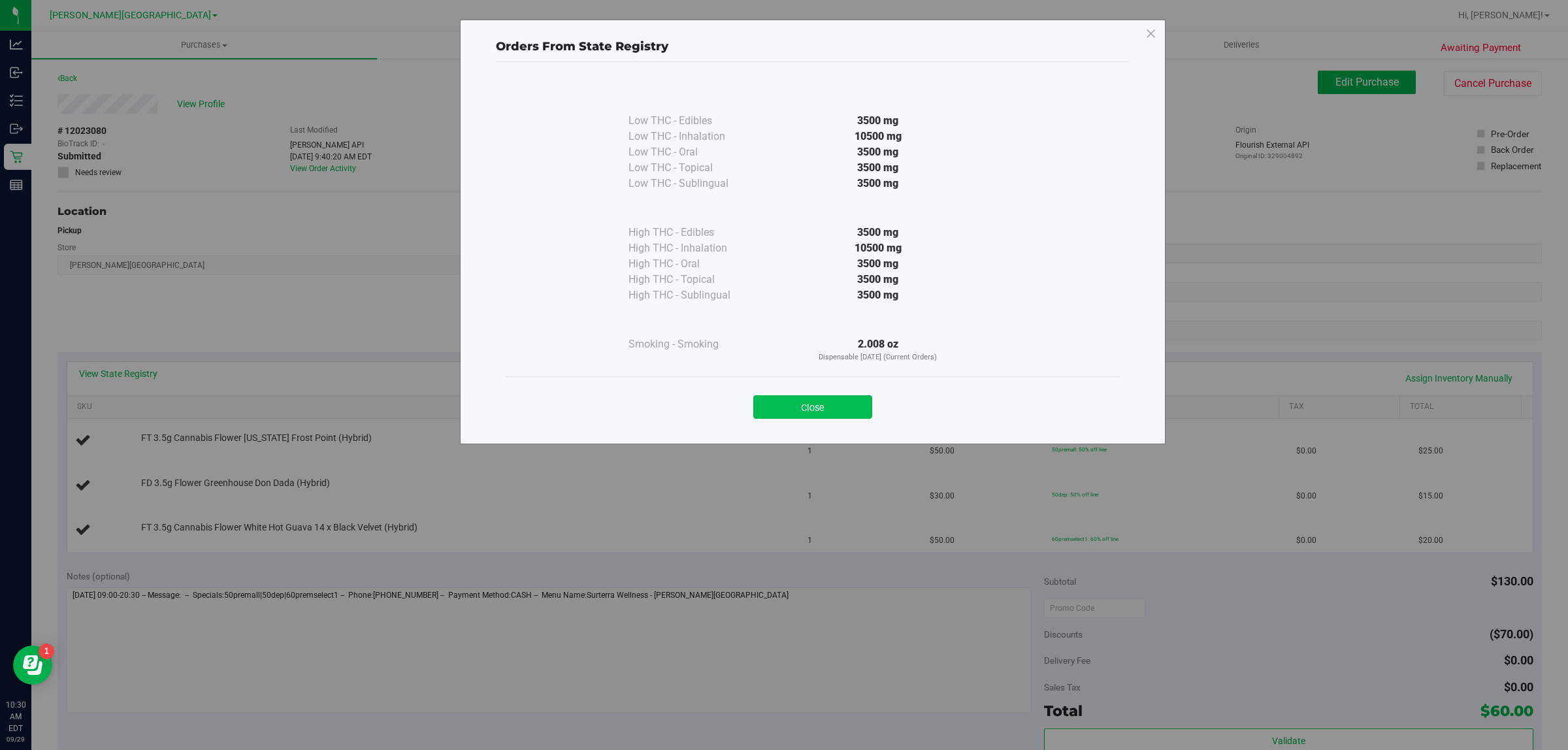
click at [817, 400] on button "Close" at bounding box center [813, 407] width 119 height 24
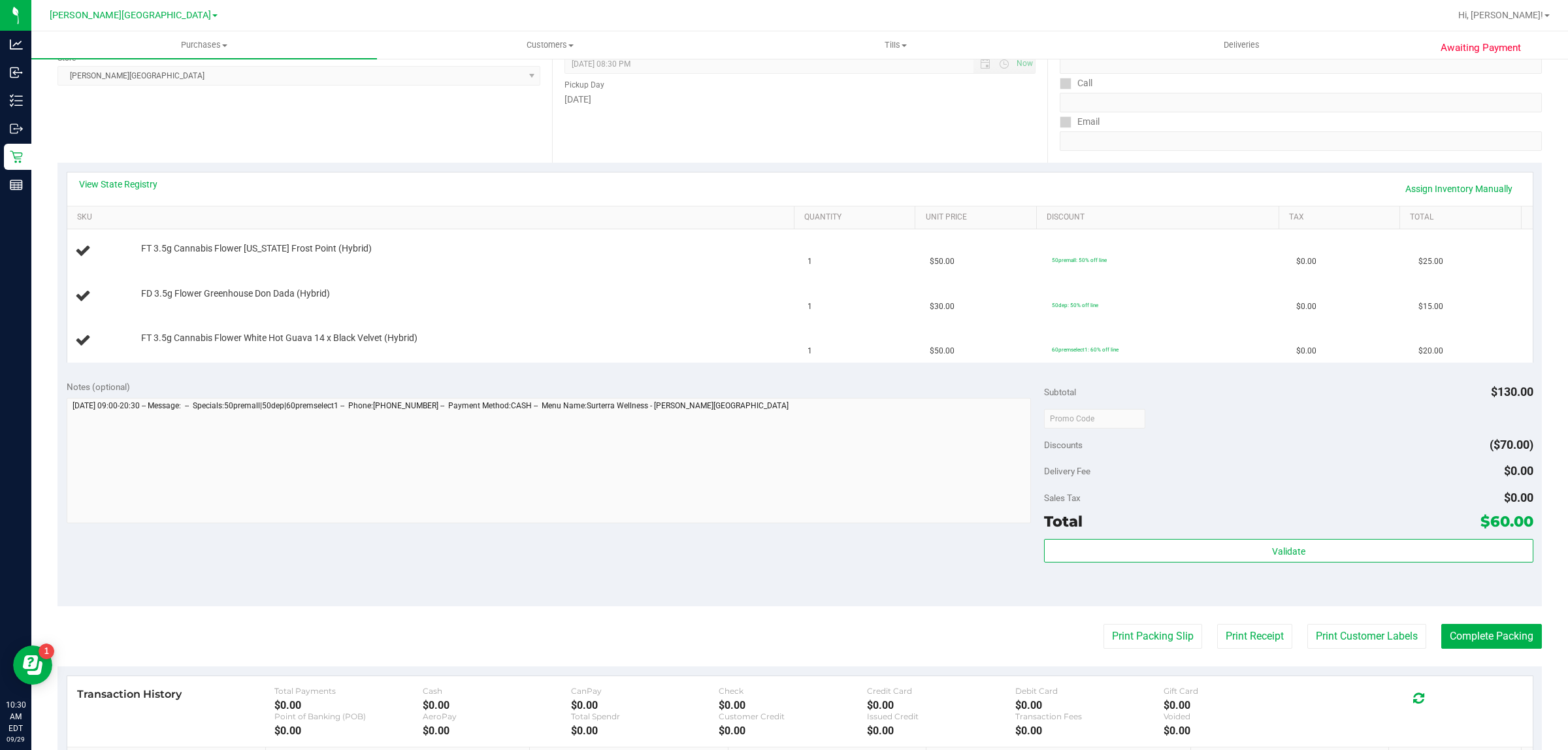
scroll to position [376, 0]
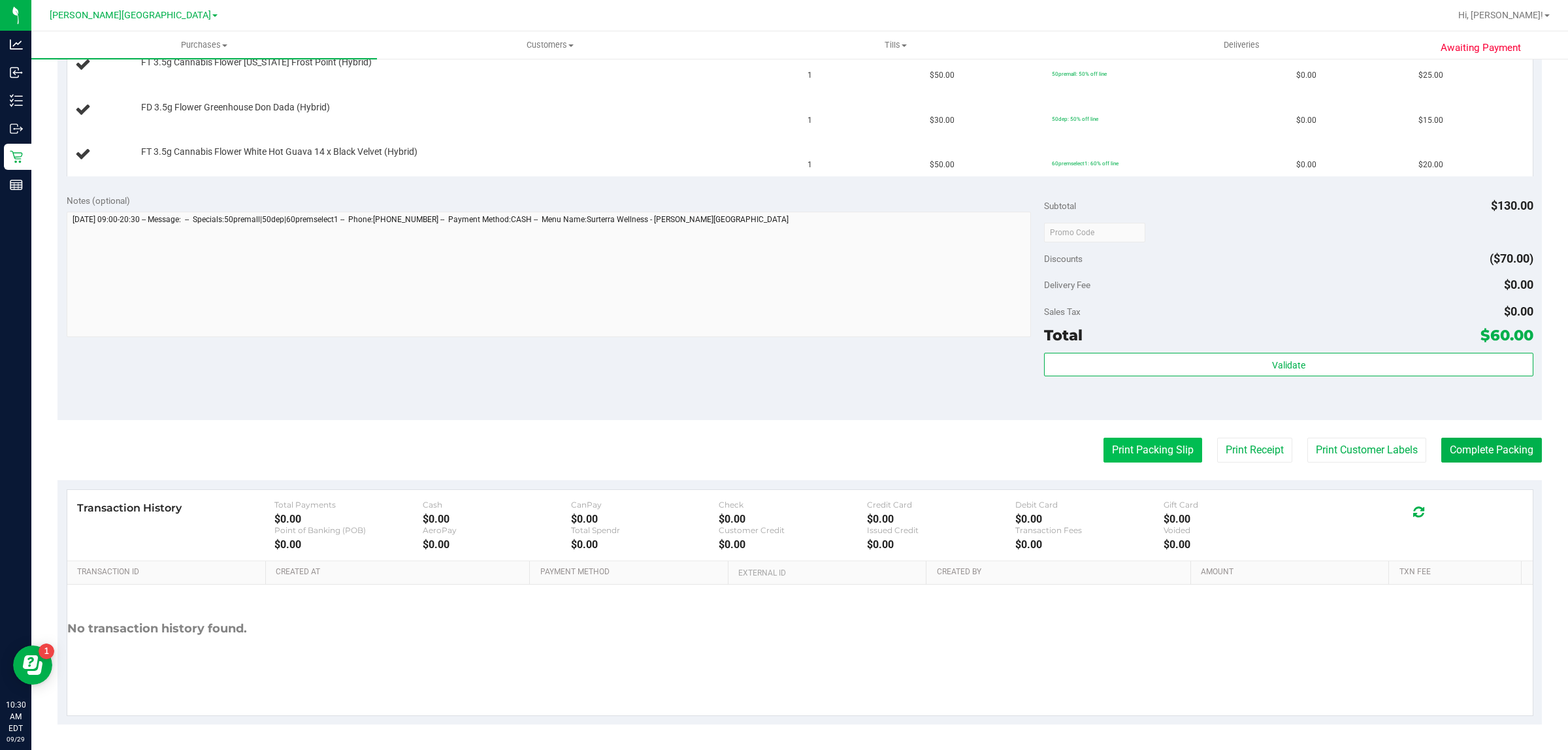
click at [1108, 451] on button "Print Packing Slip" at bounding box center [1152, 449] width 99 height 25
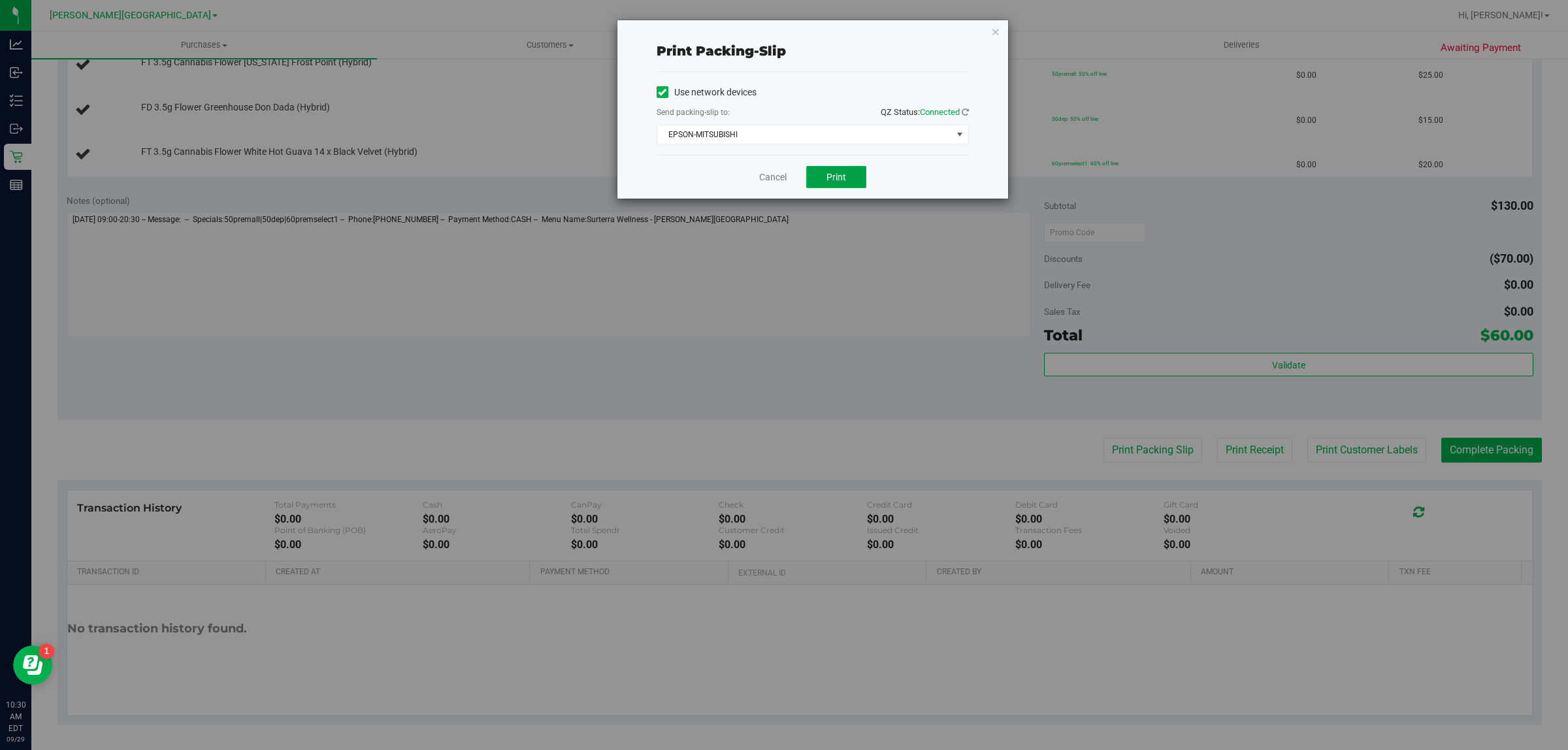
click at [824, 176] on button "Print" at bounding box center [836, 177] width 60 height 22
drag, startPoint x: 770, startPoint y: 177, endPoint x: 666, endPoint y: 215, distance: 110.7
click at [770, 176] on link "Cancel" at bounding box center [772, 177] width 27 height 13
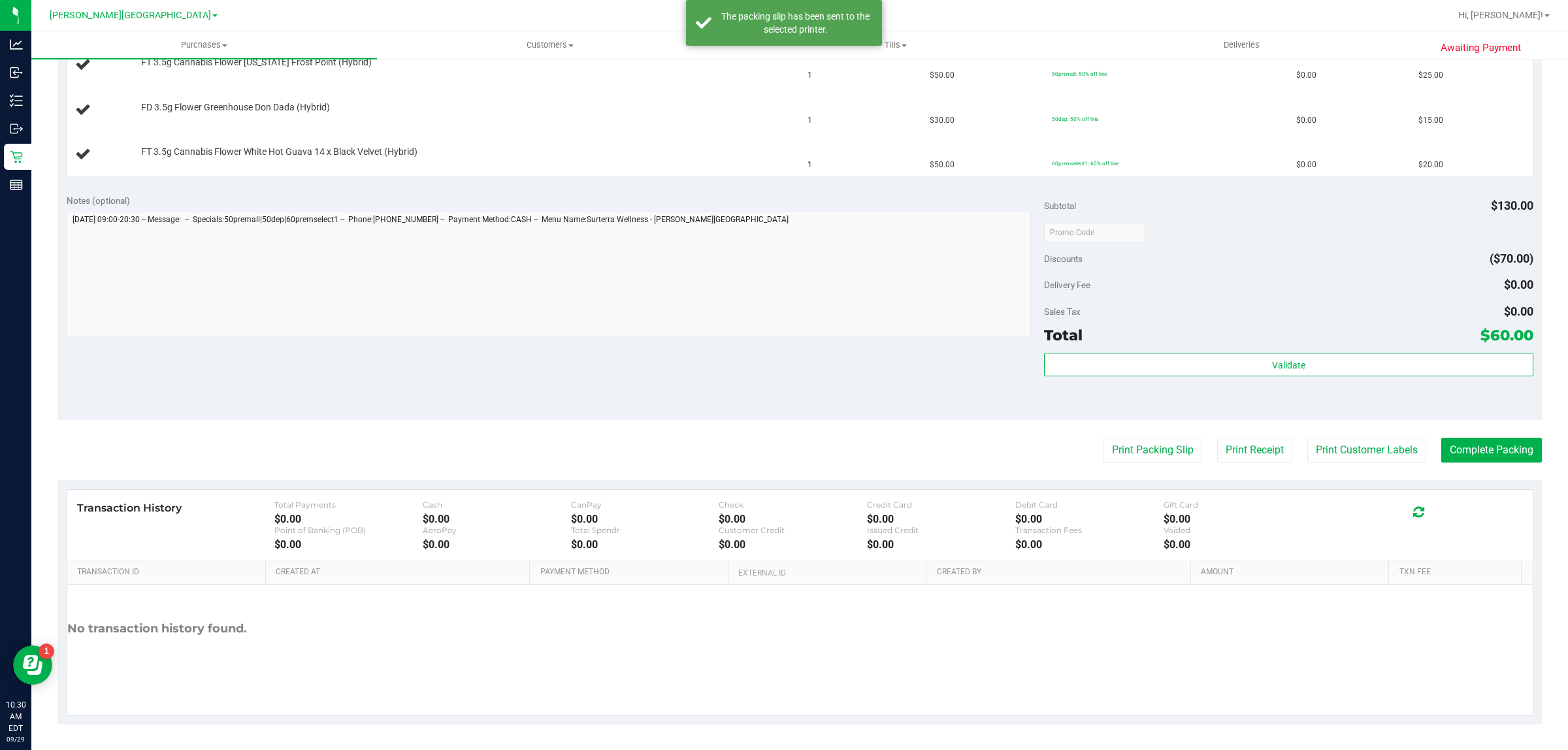
scroll to position [0, 0]
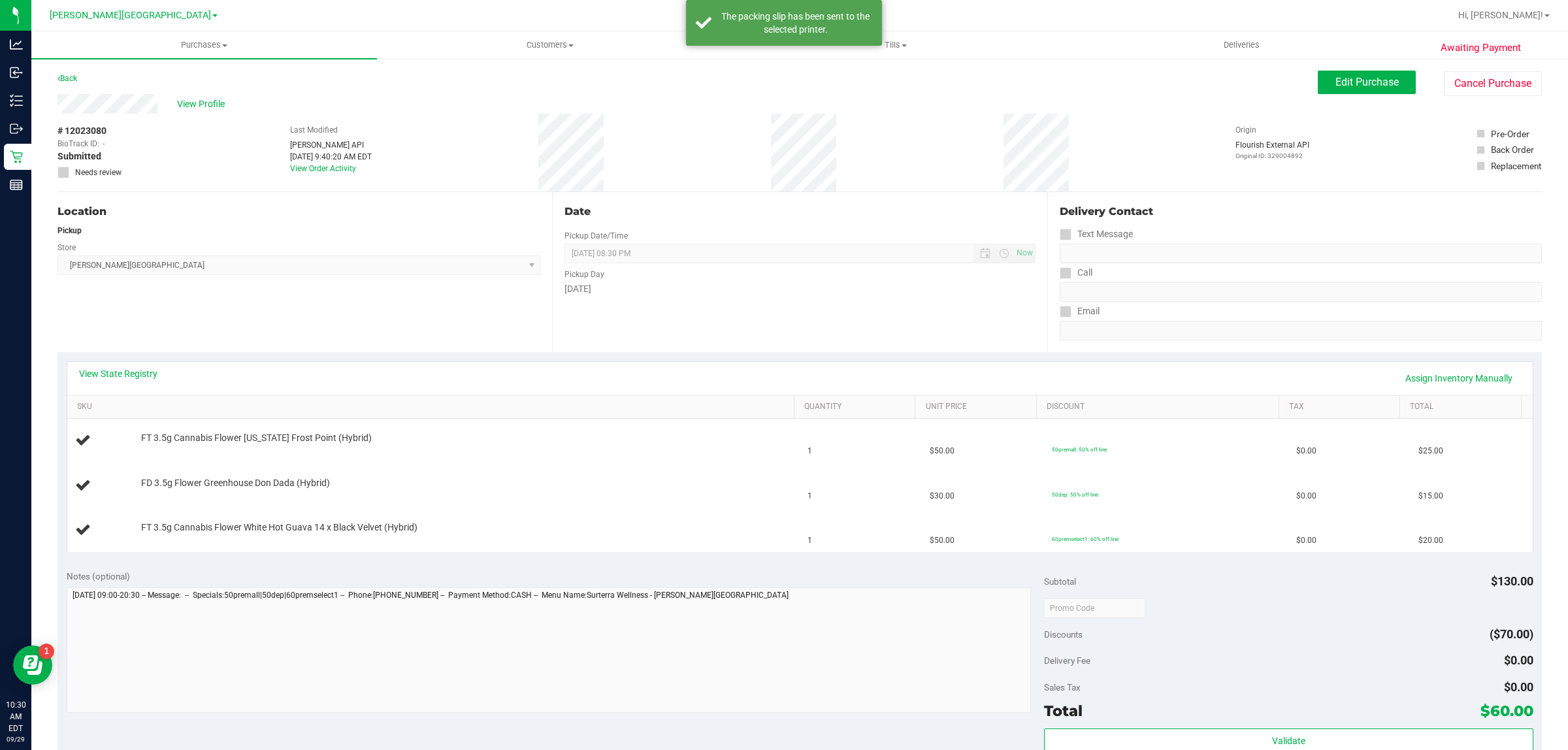
click at [69, 72] on div "Back" at bounding box center [67, 78] width 19 height 16
click at [68, 79] on link "Back" at bounding box center [67, 78] width 19 height 9
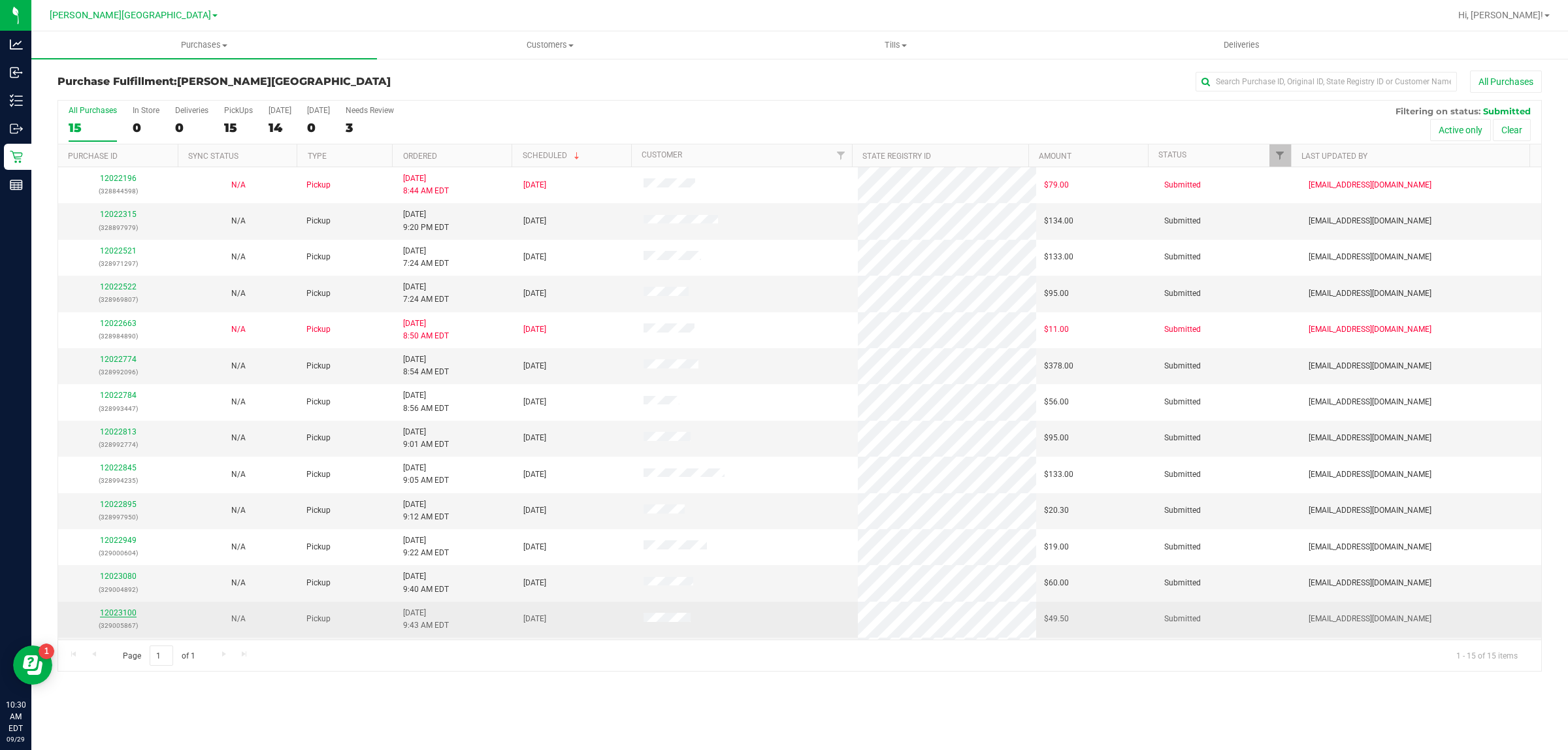
click at [131, 615] on link "12023100" at bounding box center [118, 613] width 36 height 9
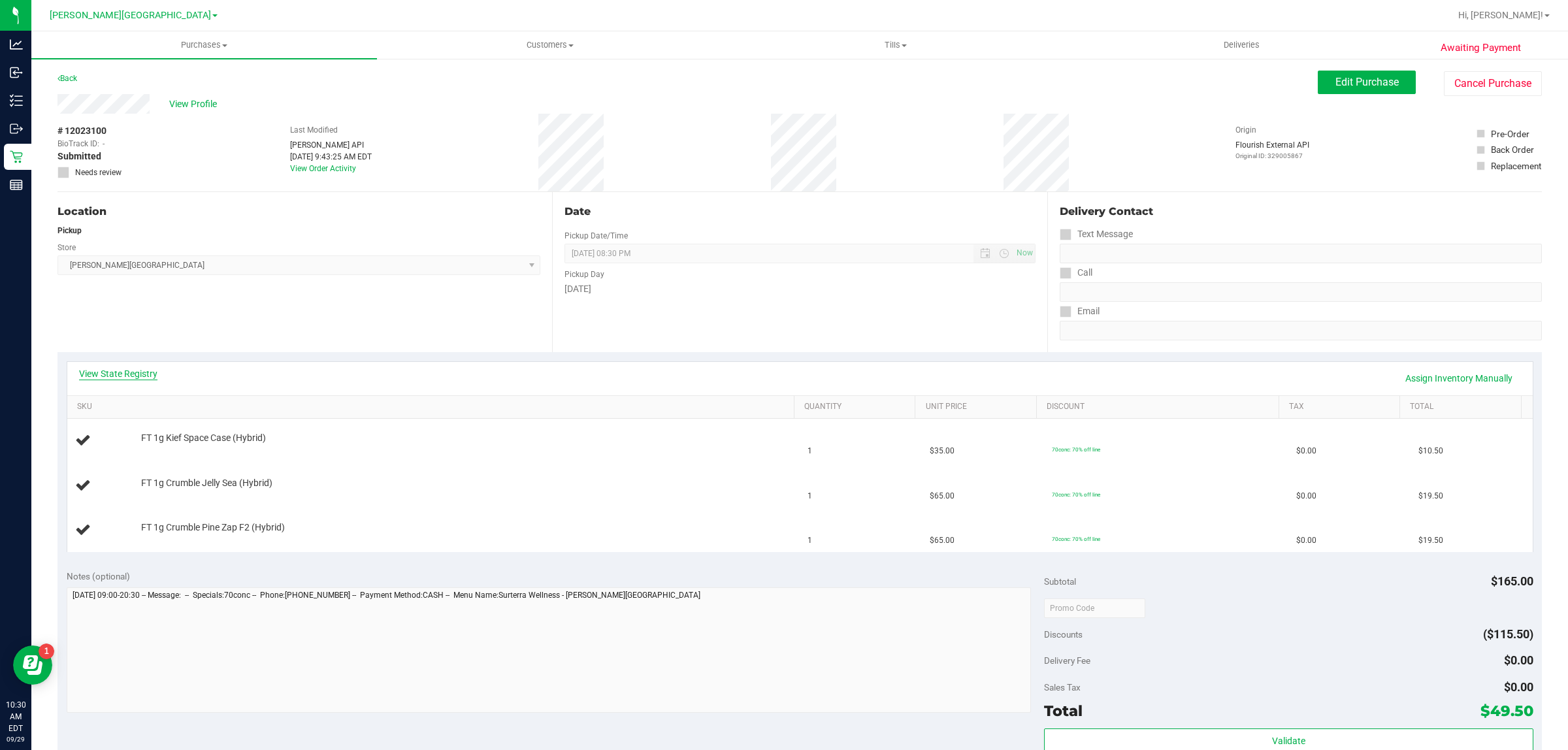
click at [134, 376] on link "View State Registry" at bounding box center [118, 374] width 79 height 13
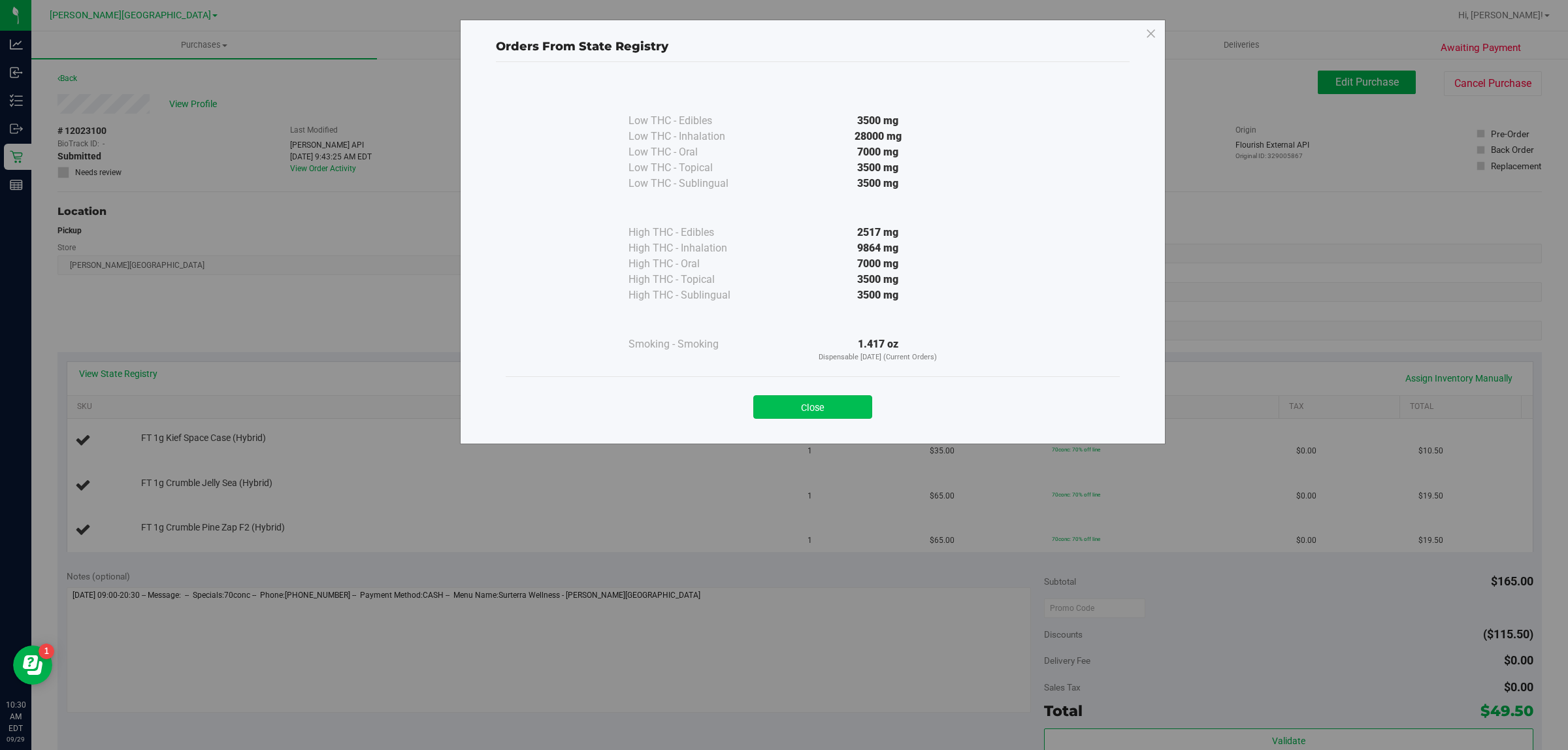
click at [772, 407] on button "Close" at bounding box center [813, 407] width 119 height 24
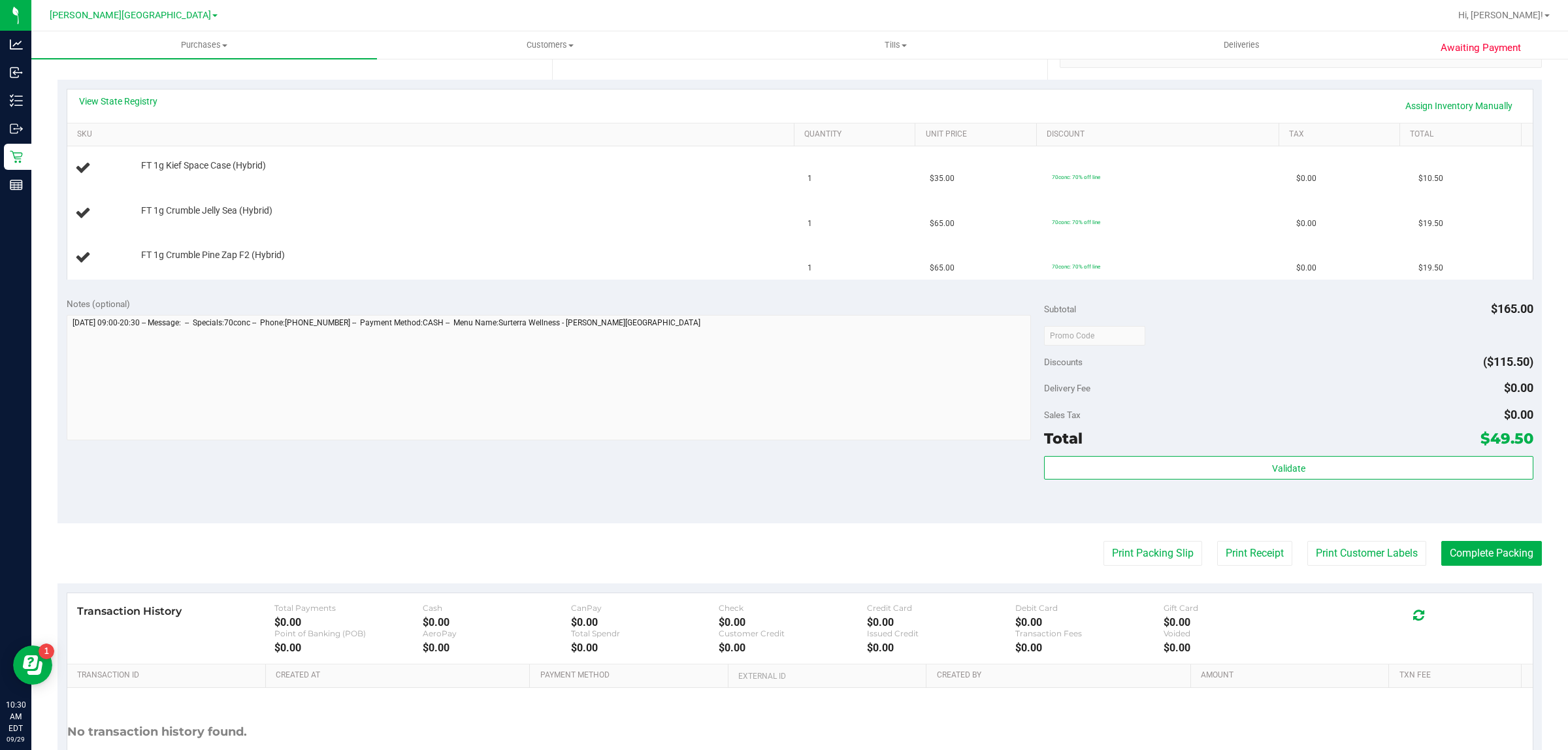
scroll to position [376, 0]
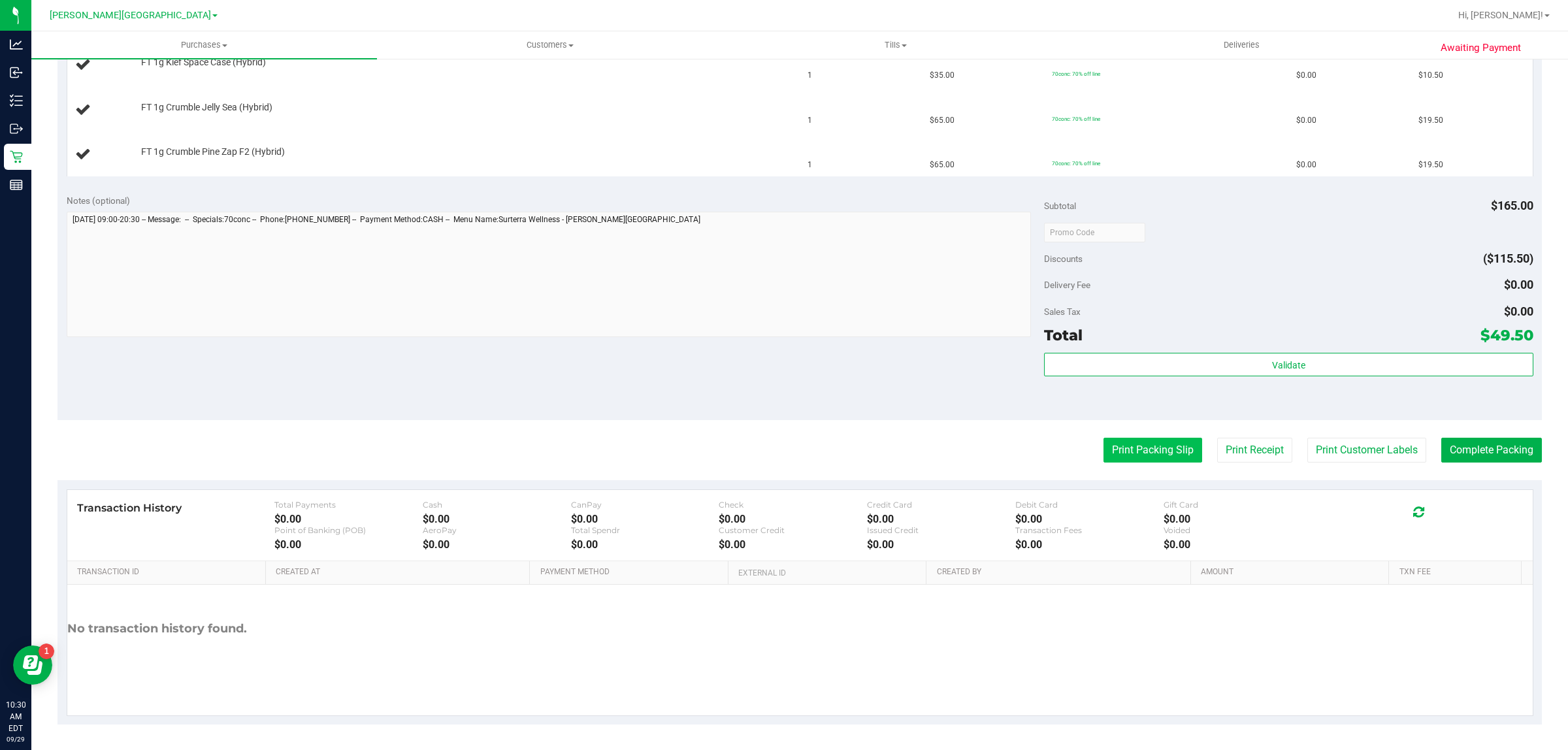
click at [1124, 442] on button "Print Packing Slip" at bounding box center [1152, 449] width 99 height 25
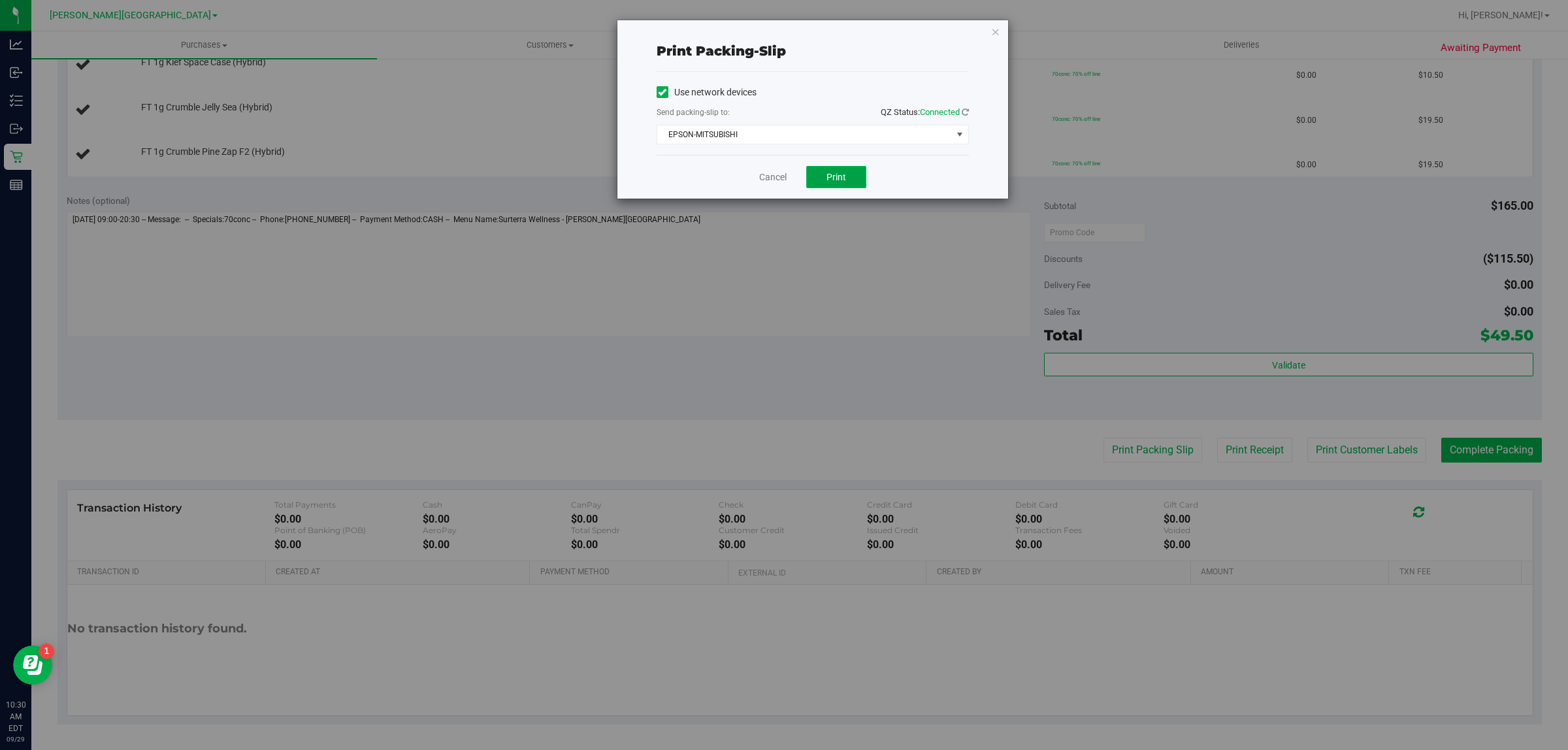
click at [834, 171] on button "Print" at bounding box center [836, 177] width 60 height 22
click at [775, 174] on link "Cancel" at bounding box center [772, 177] width 27 height 13
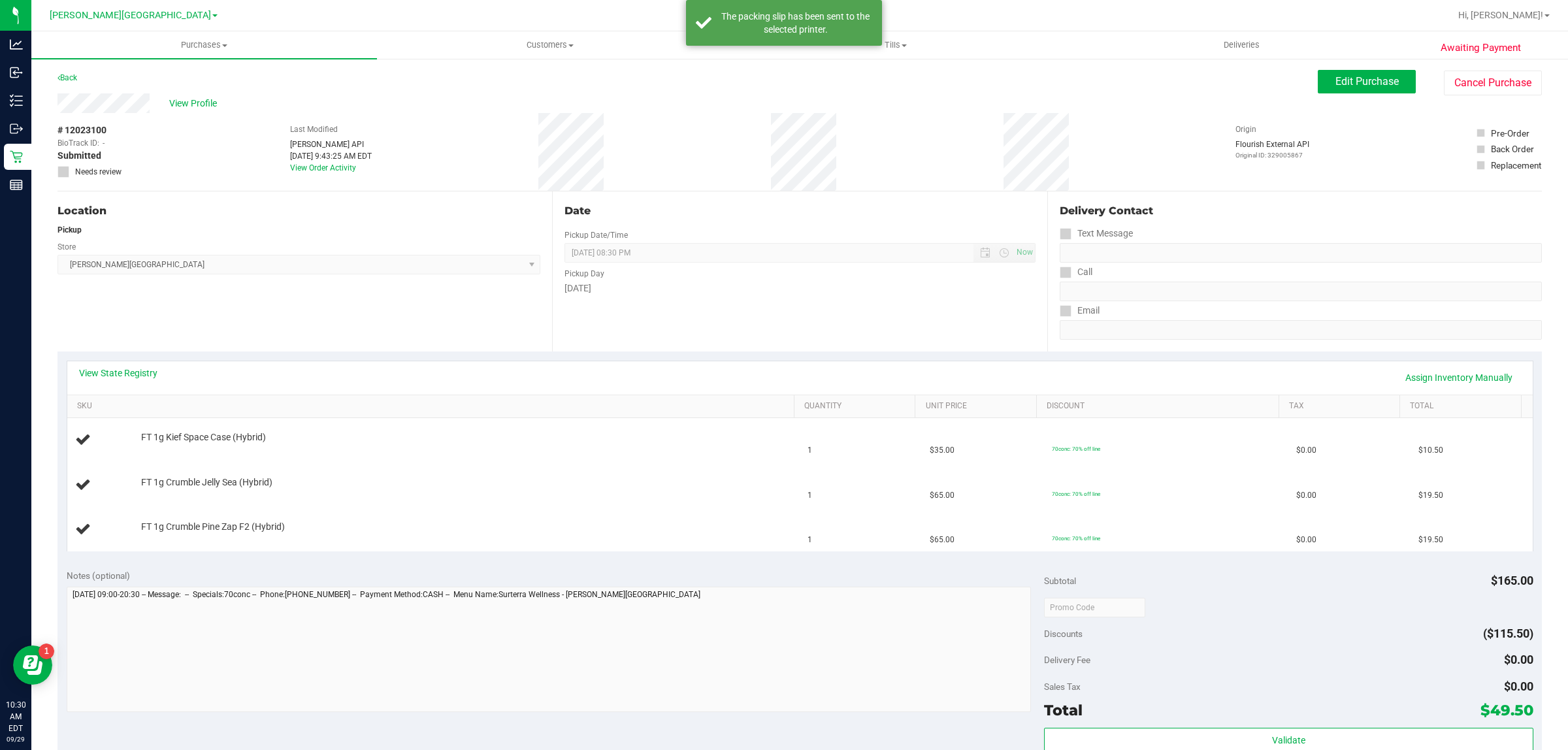
scroll to position [0, 0]
click at [62, 79] on link "Back" at bounding box center [67, 78] width 19 height 9
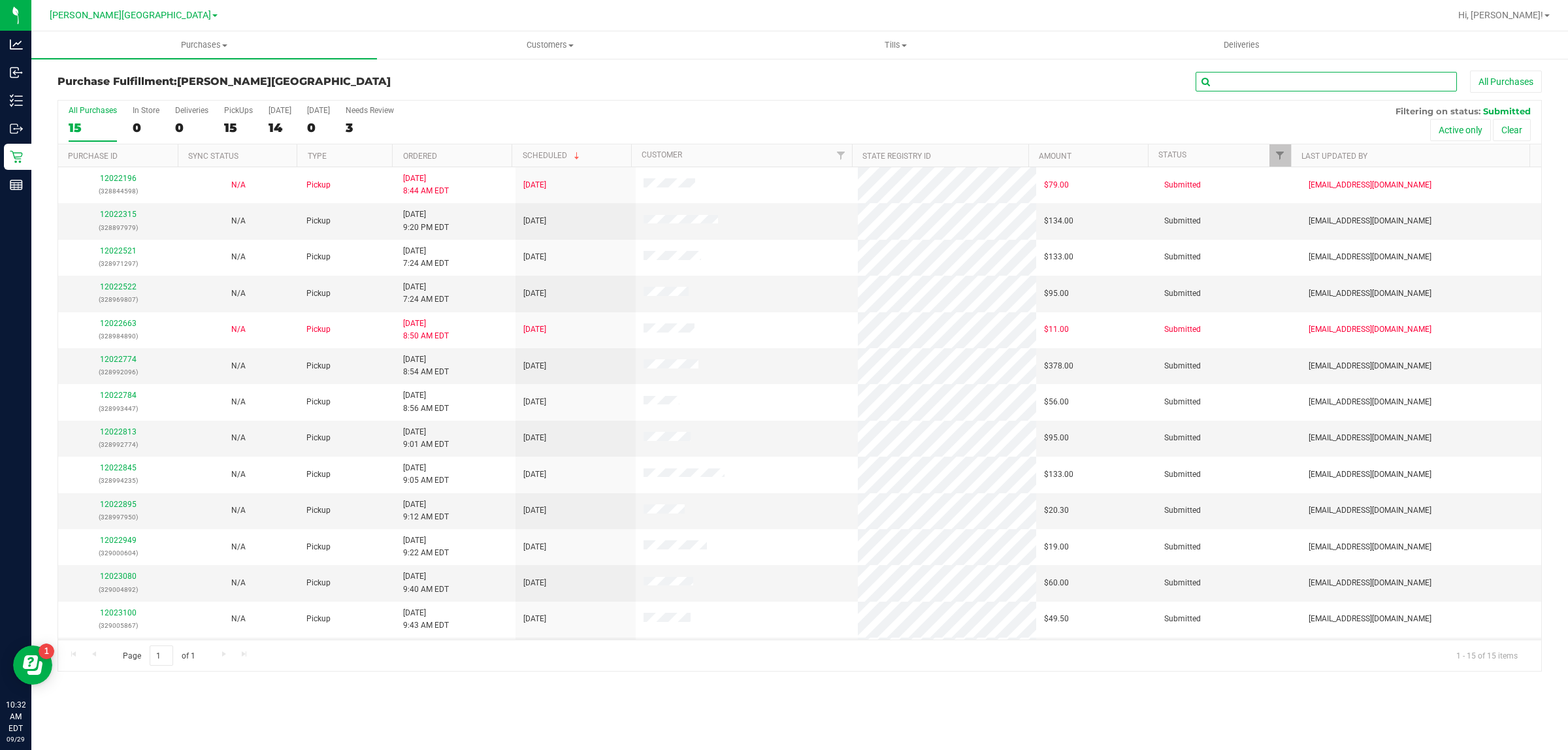
click at [1246, 87] on input "text" at bounding box center [1326, 82] width 261 height 19
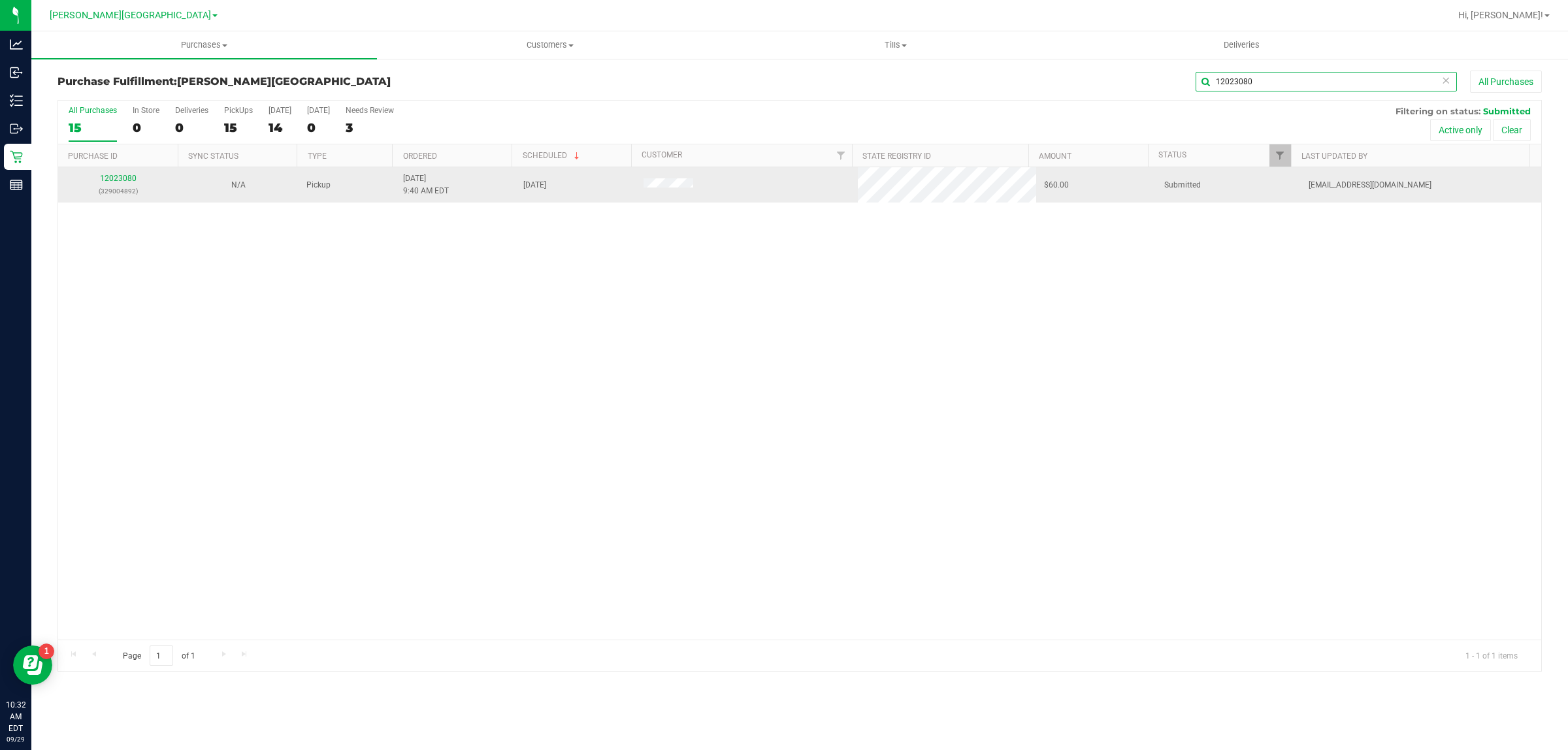
type input "12023080"
click at [119, 185] on div "12023080 (329004892)" at bounding box center [118, 184] width 105 height 25
click at [122, 181] on link "12023080" at bounding box center [118, 178] width 36 height 9
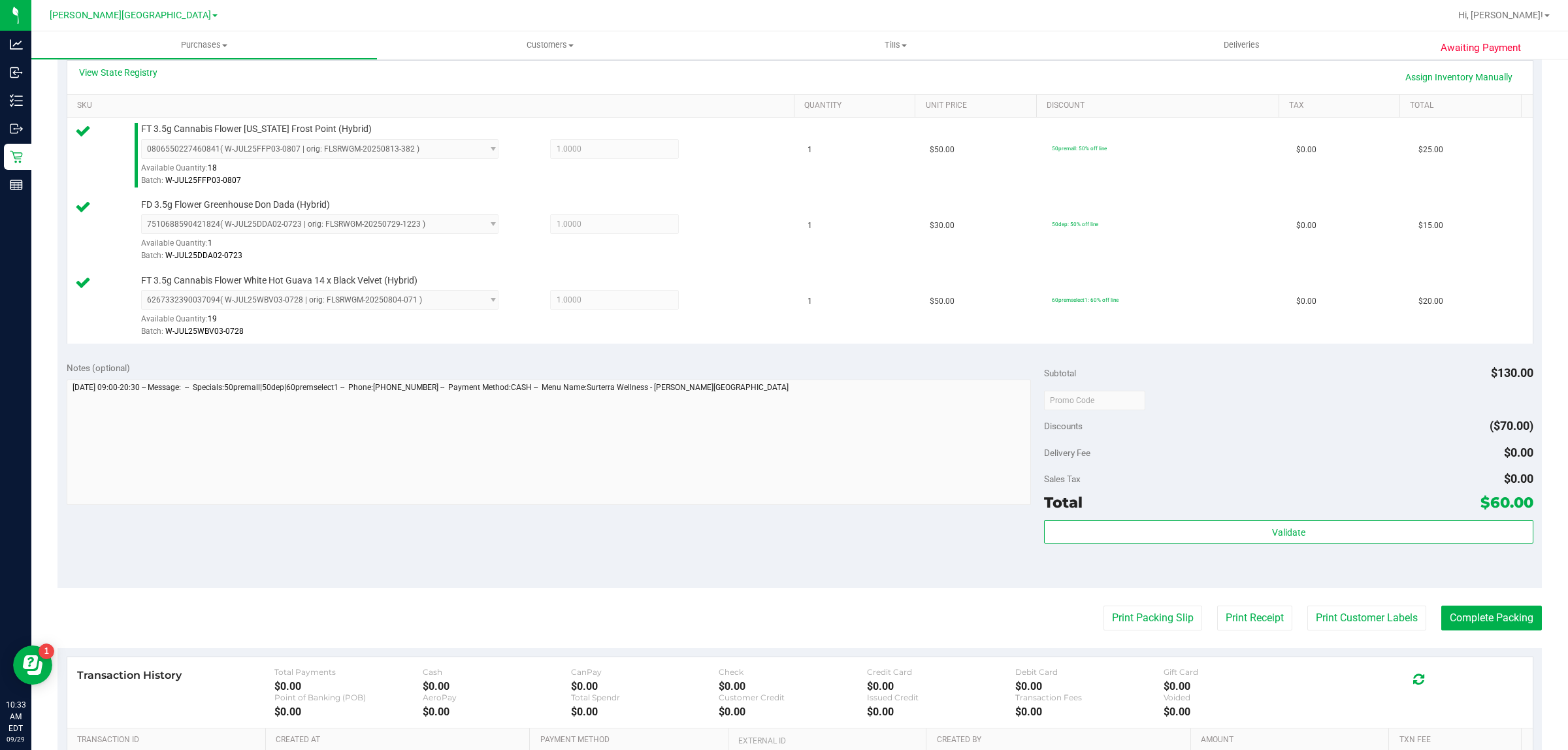
scroll to position [469, 0]
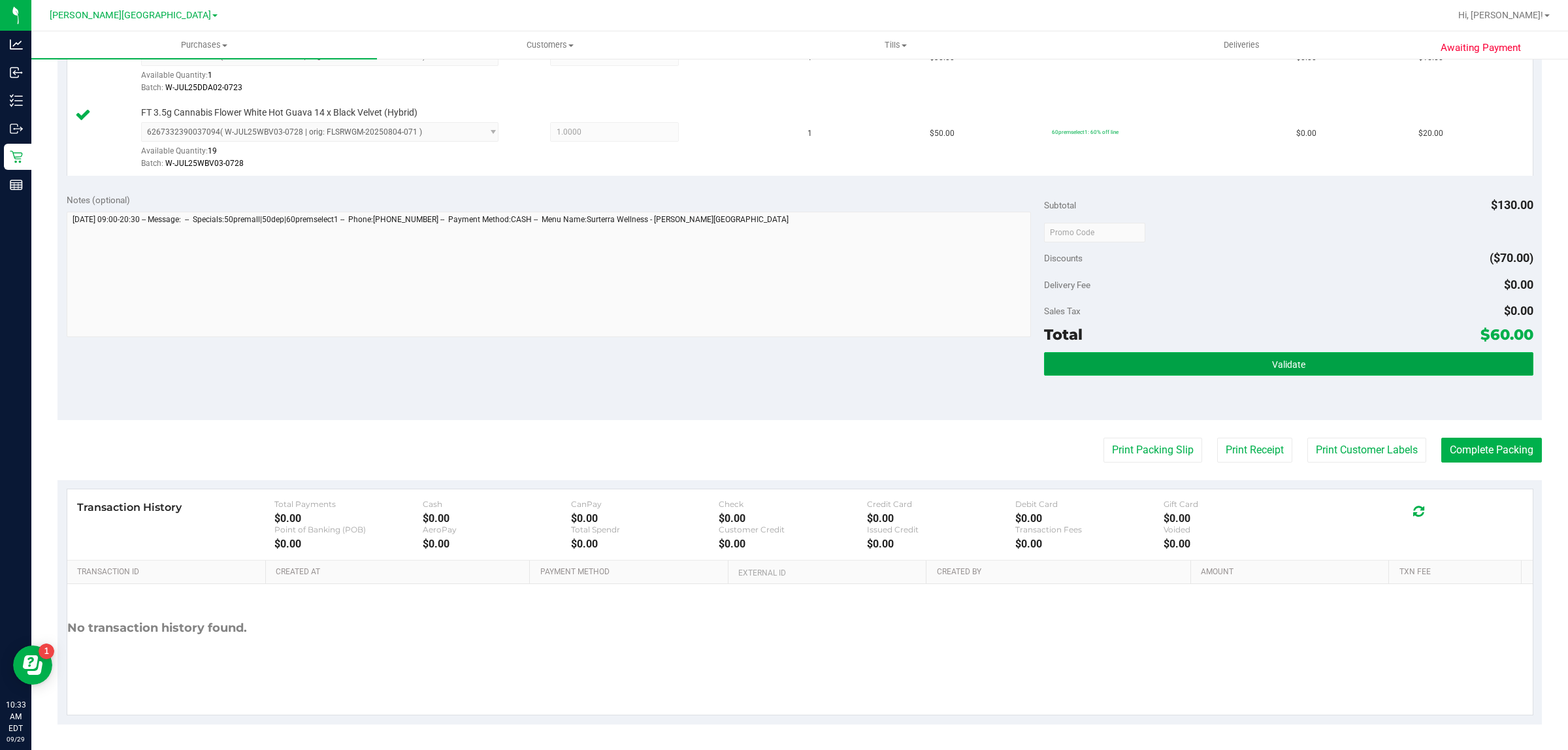
click at [1073, 371] on button "Validate" at bounding box center [1288, 364] width 489 height 24
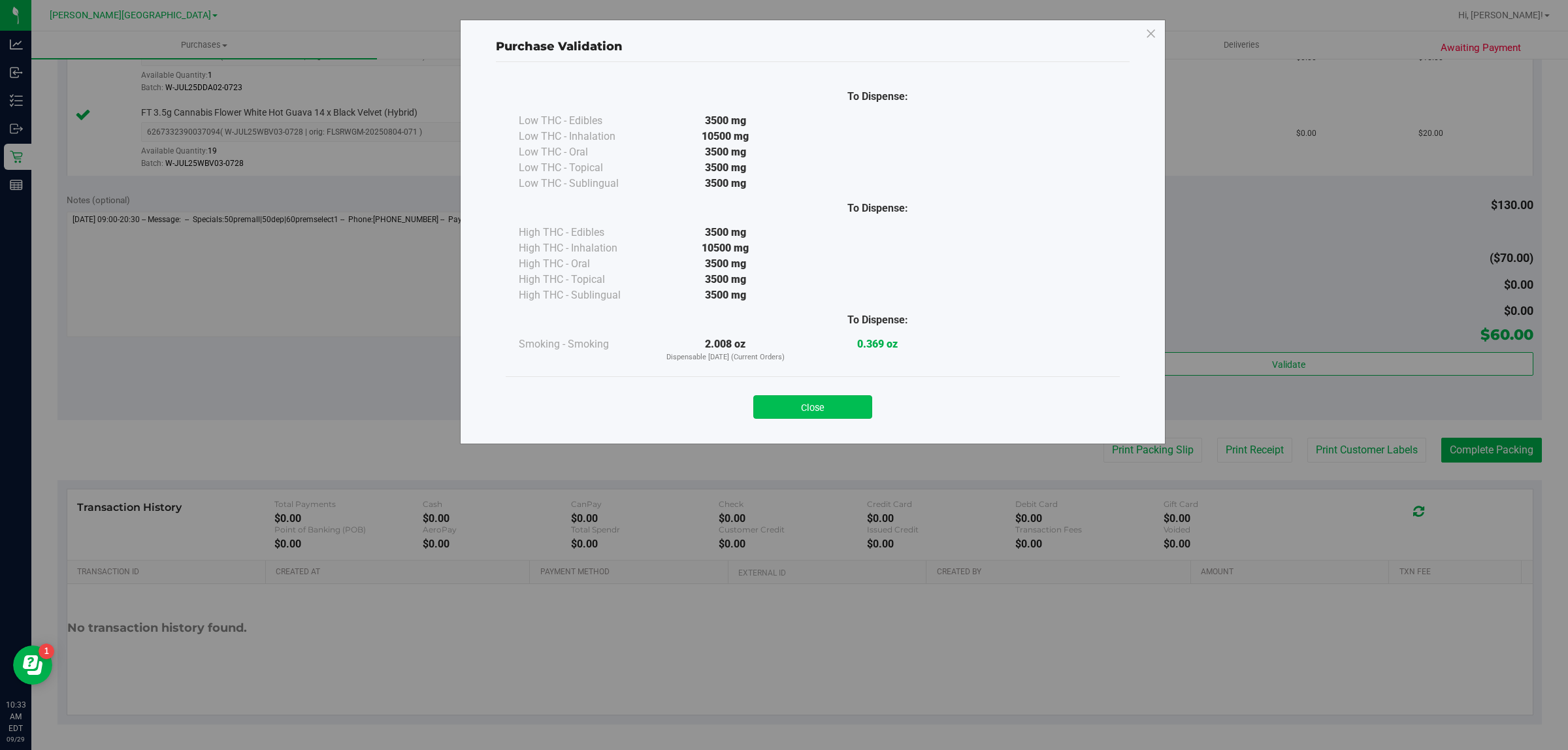
click at [812, 403] on button "Close" at bounding box center [813, 407] width 119 height 24
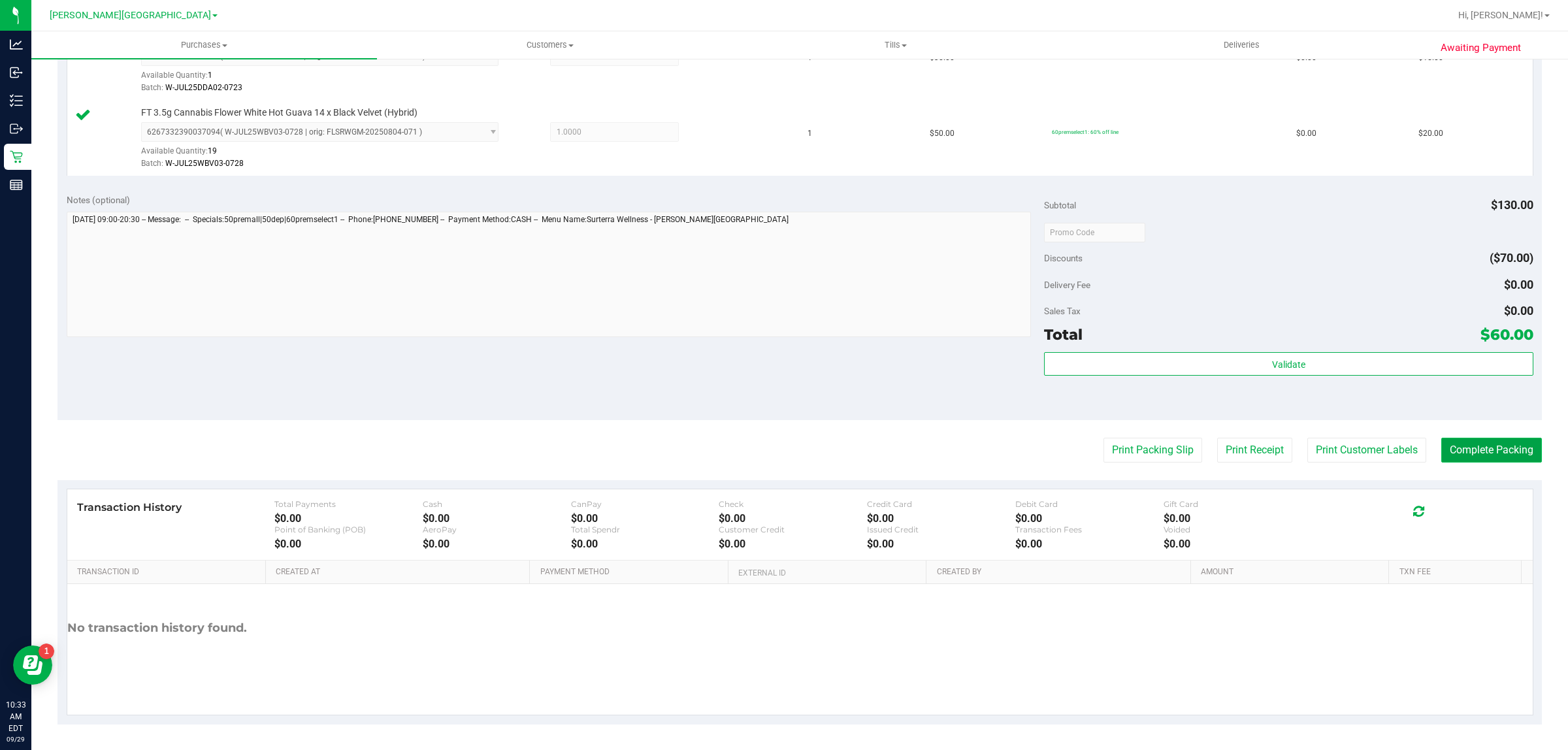
click at [1463, 449] on button "Complete Packing" at bounding box center [1491, 449] width 100 height 25
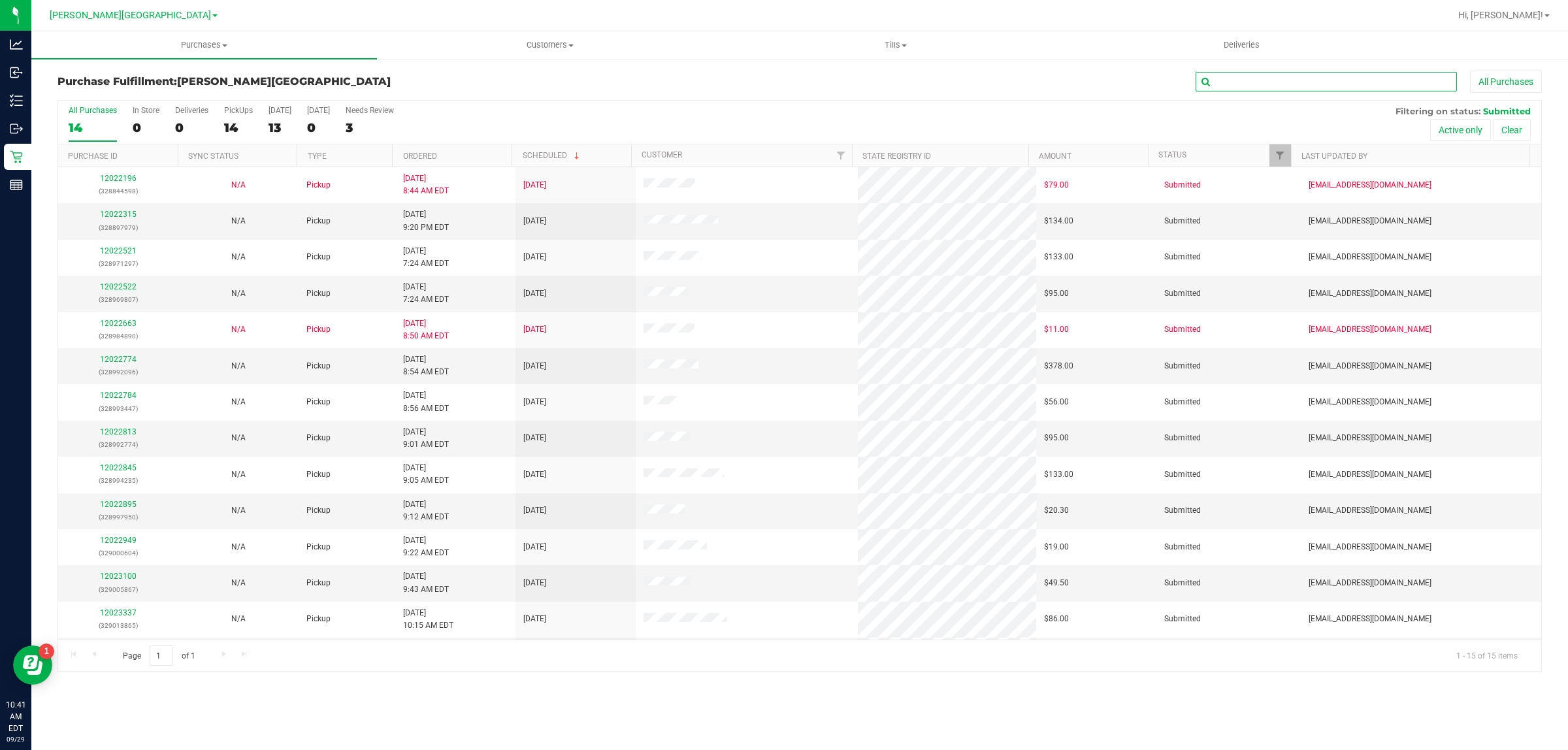
click at [1317, 83] on input "text" at bounding box center [1326, 82] width 261 height 19
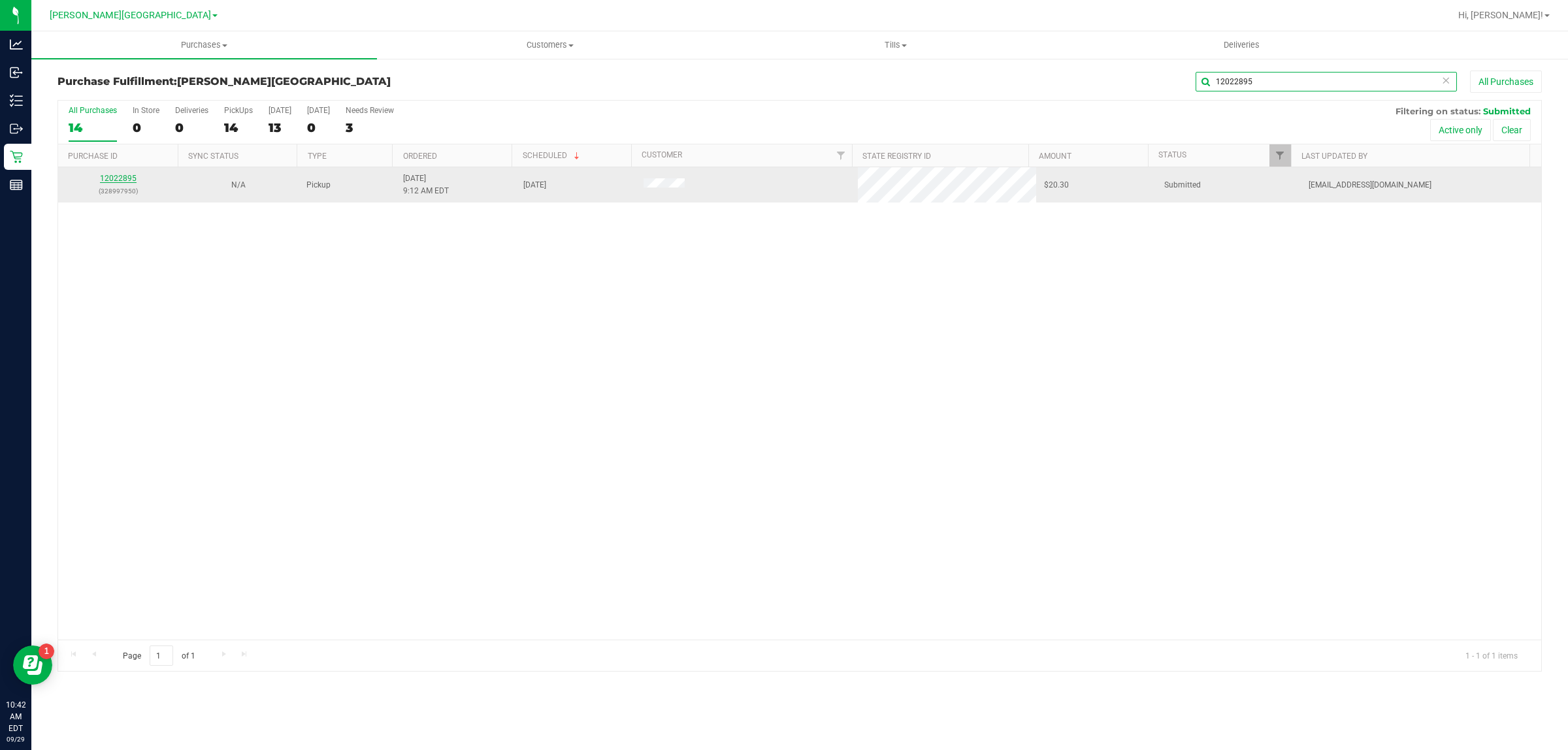
type input "12022895"
click at [114, 175] on link "12022895" at bounding box center [118, 178] width 36 height 9
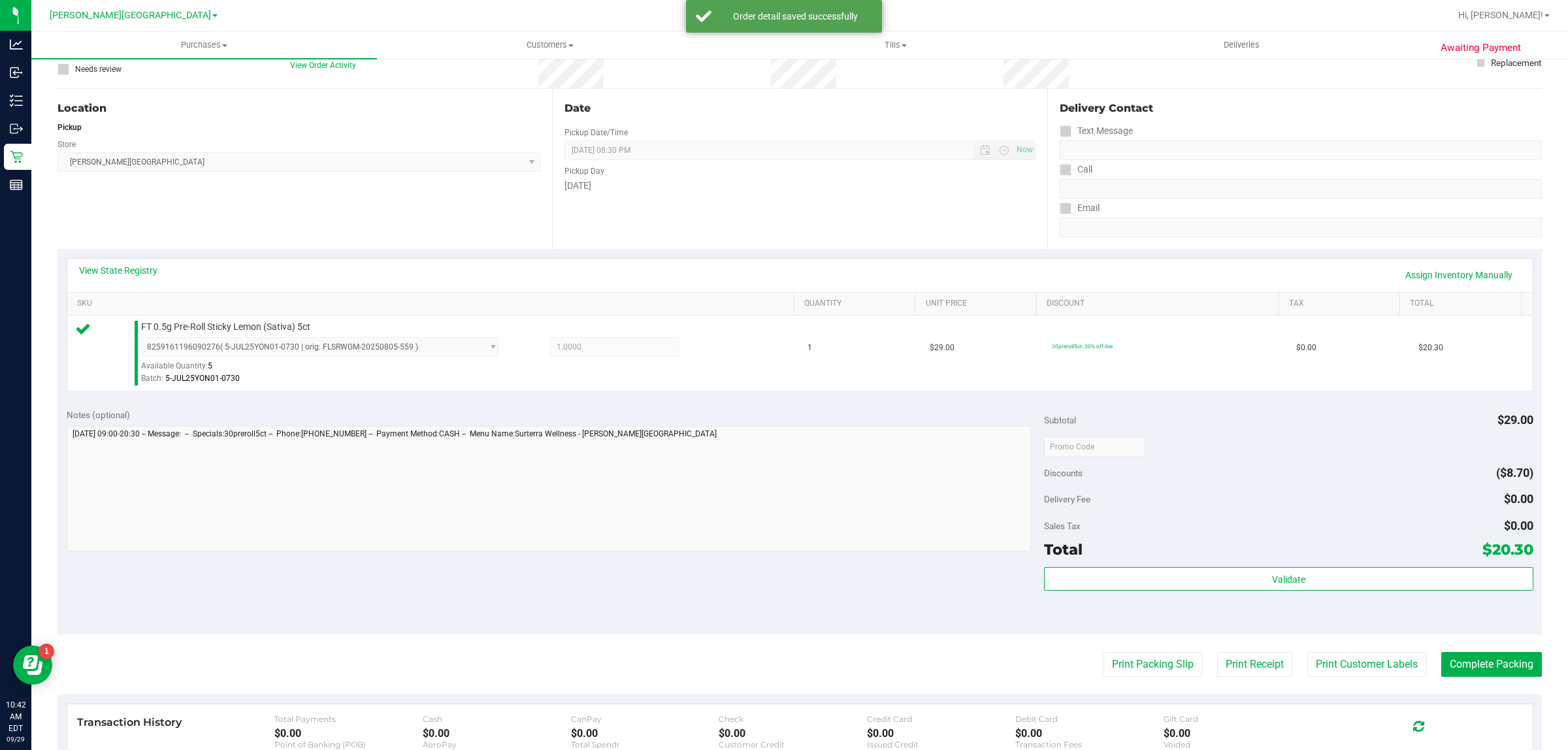
scroll to position [317, 0]
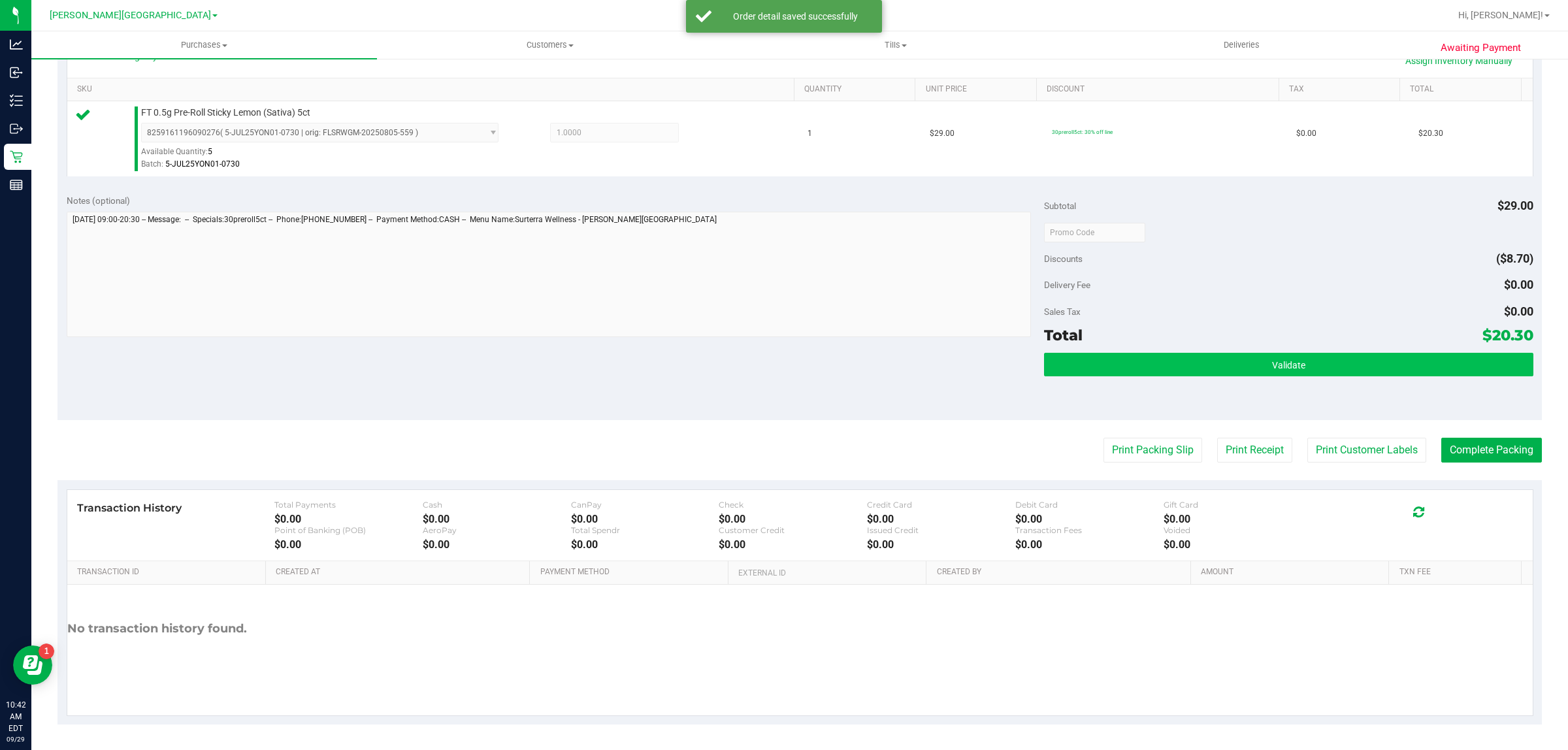
click at [1143, 376] on div "Validate" at bounding box center [1288, 365] width 489 height 25
click at [1145, 358] on button "Validate" at bounding box center [1288, 365] width 489 height 24
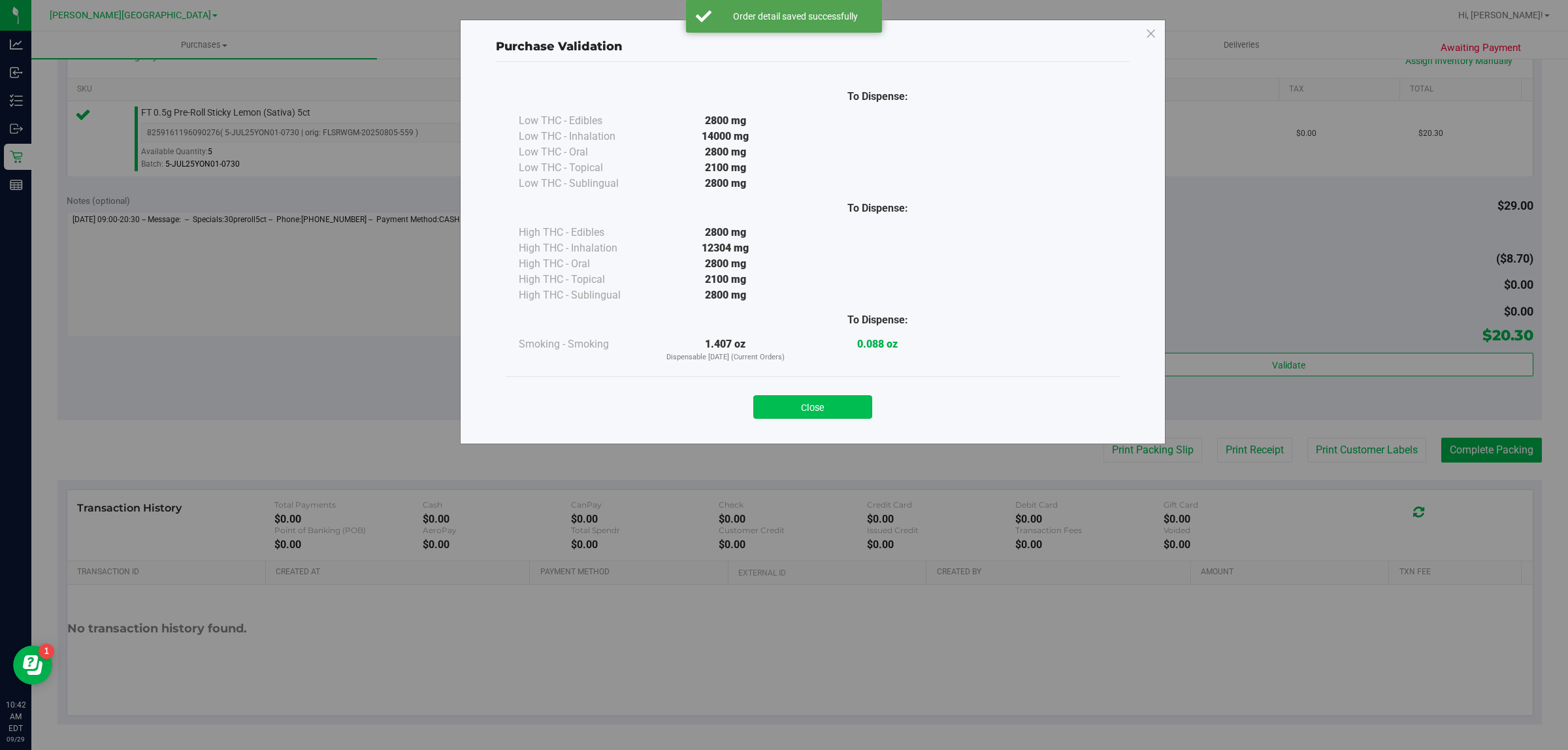
click at [789, 402] on button "Close" at bounding box center [813, 407] width 119 height 24
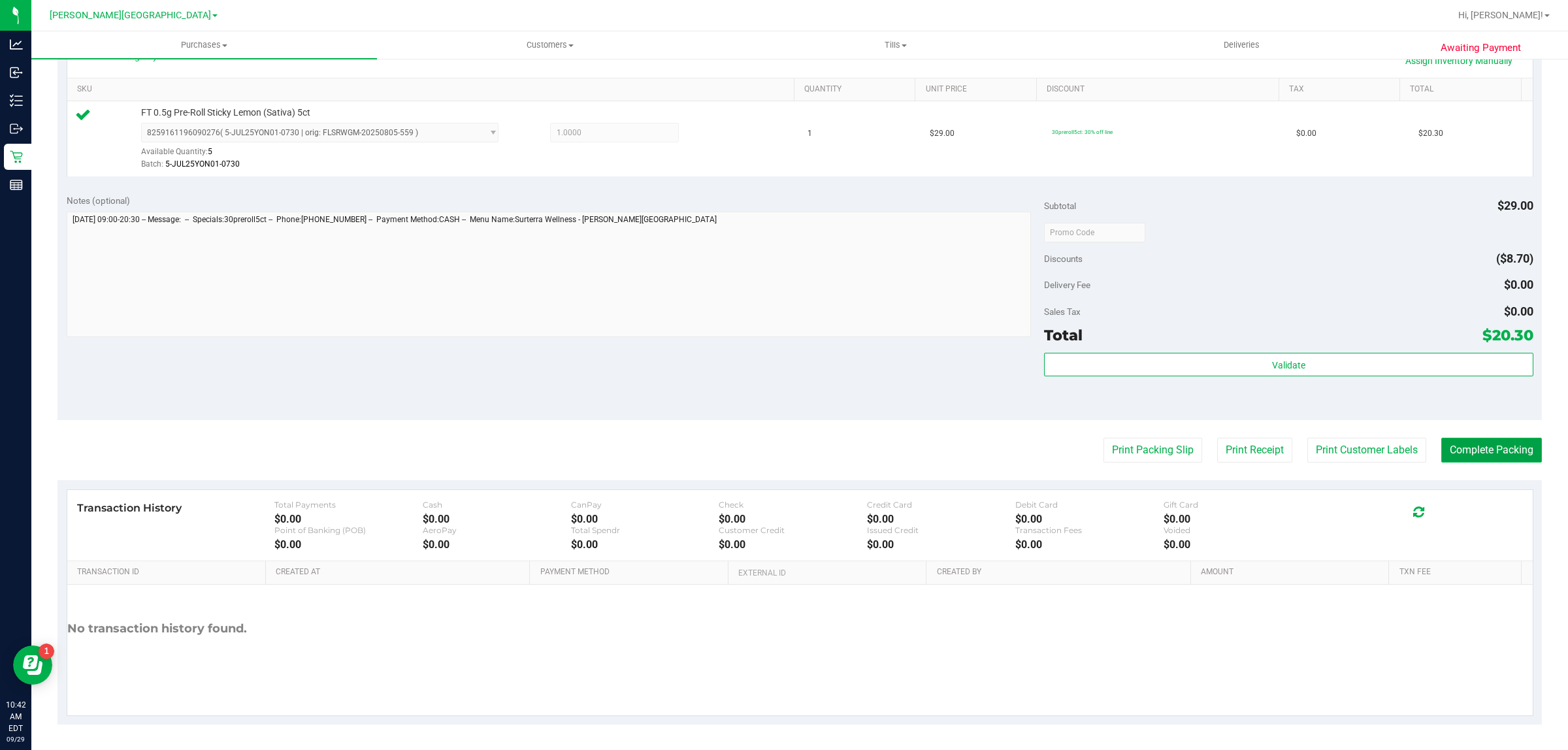
click at [1497, 452] on button "Complete Packing" at bounding box center [1491, 449] width 100 height 25
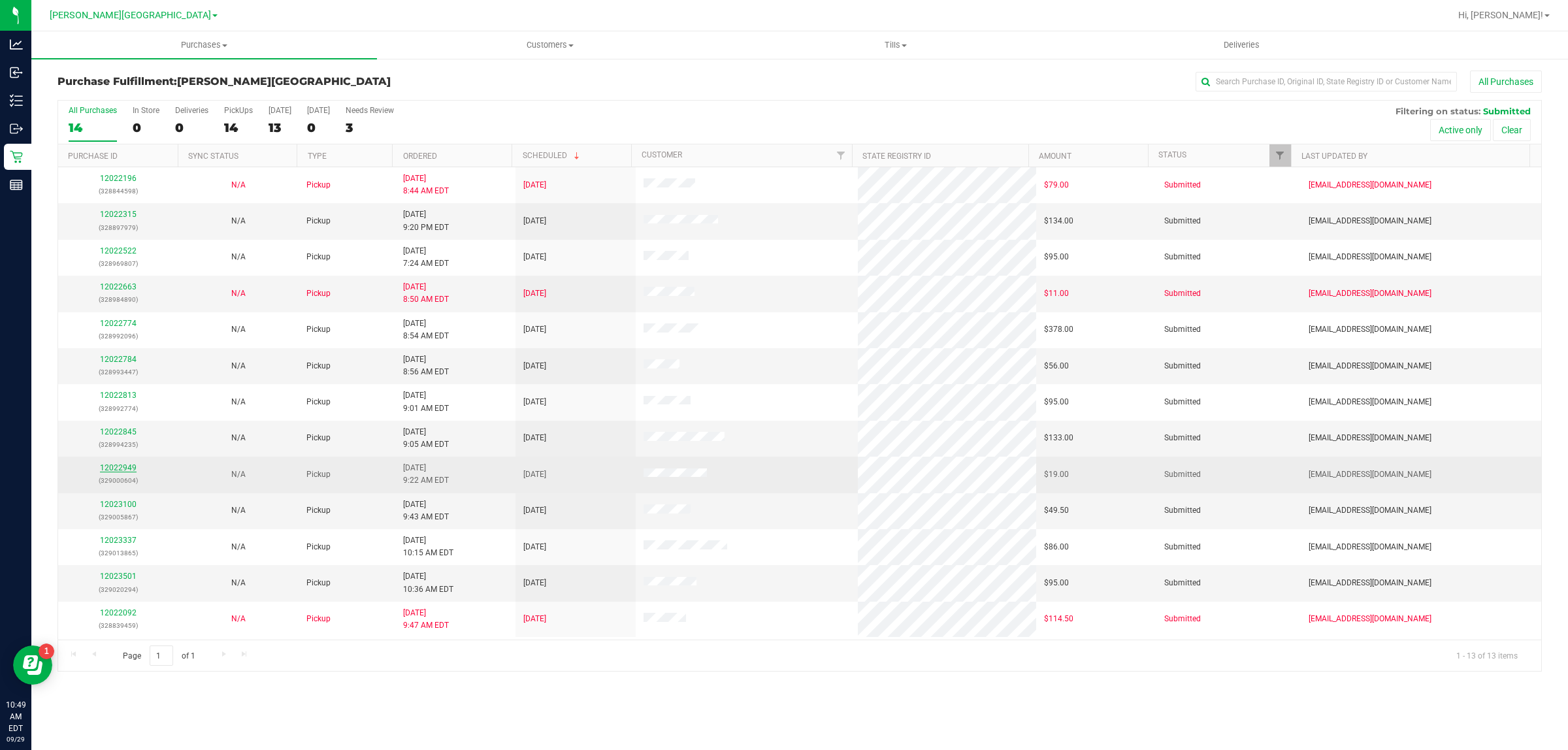
click at [123, 469] on link "12022949" at bounding box center [118, 468] width 36 height 9
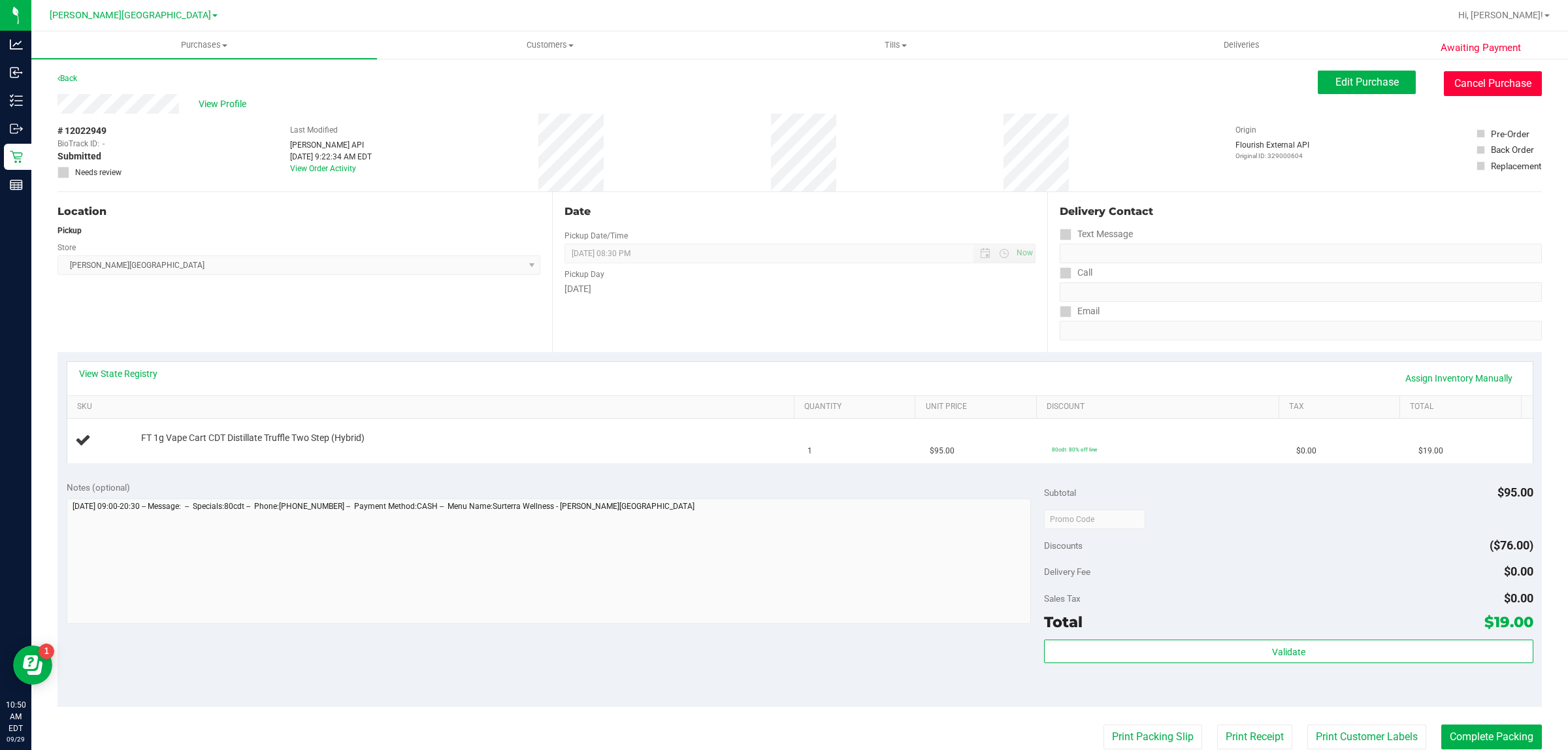
click at [1474, 84] on button "Cancel Purchase" at bounding box center [1493, 83] width 98 height 25
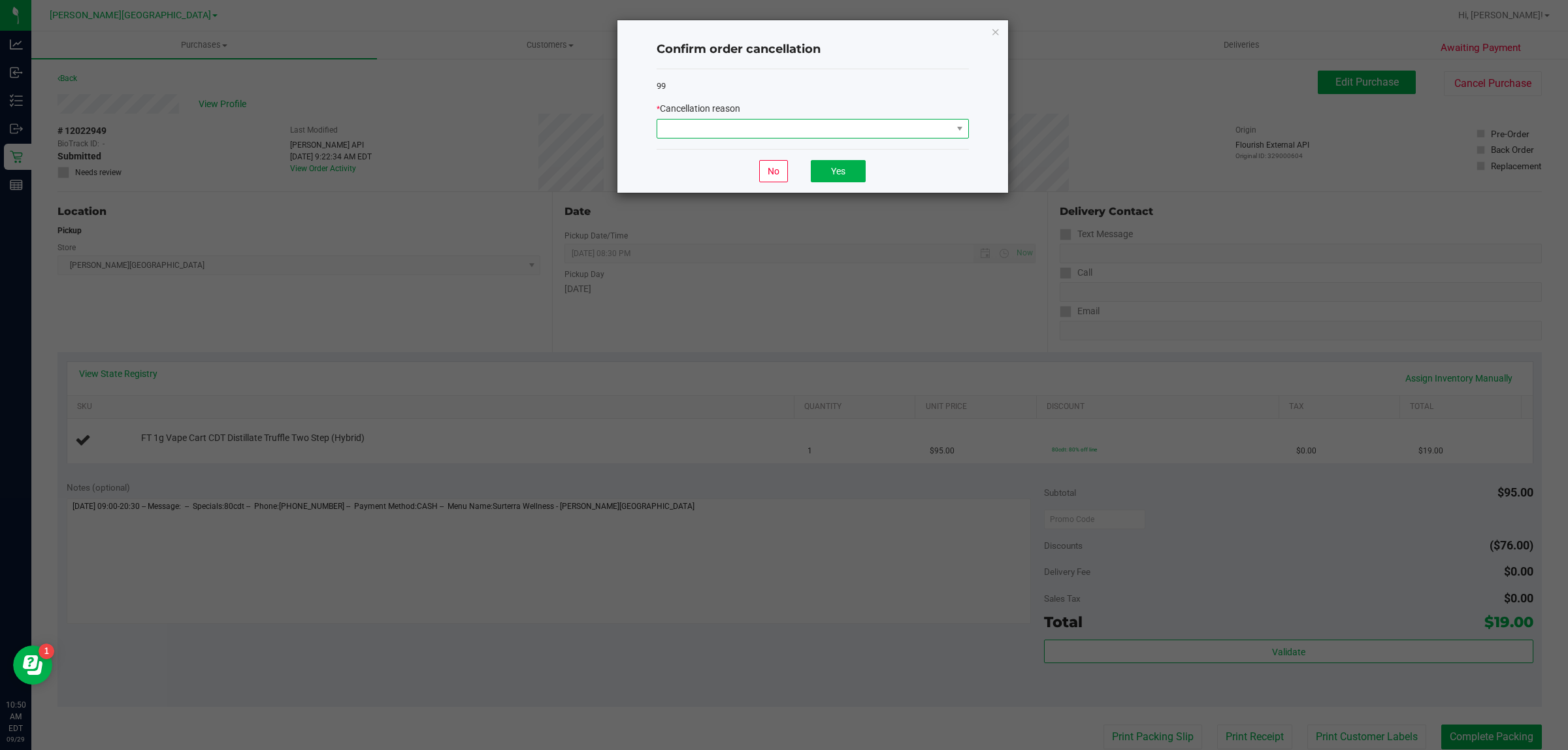
click at [740, 132] on span at bounding box center [804, 128] width 295 height 19
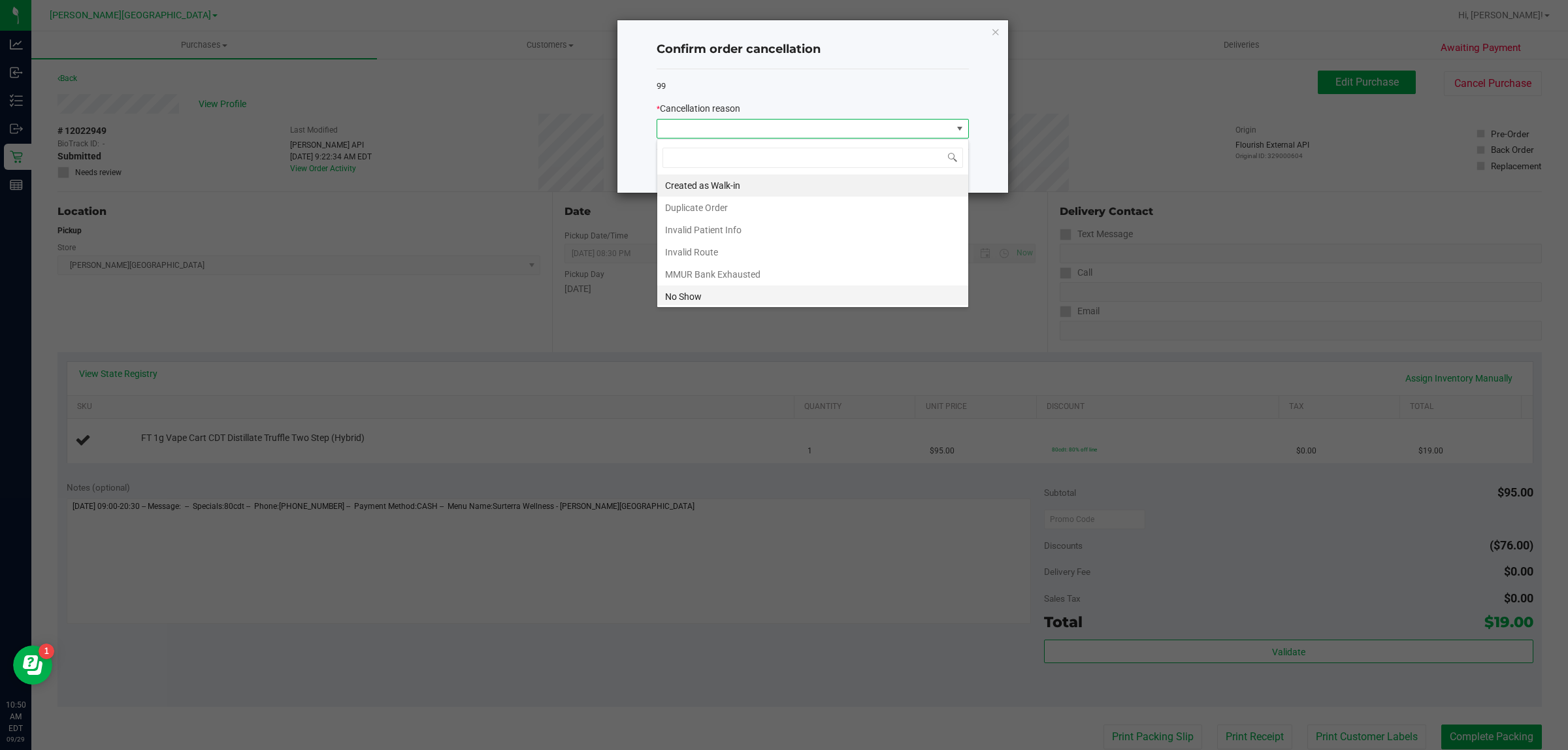
scroll to position [72, 0]
click at [720, 249] on li "Other" at bounding box center [813, 250] width 311 height 22
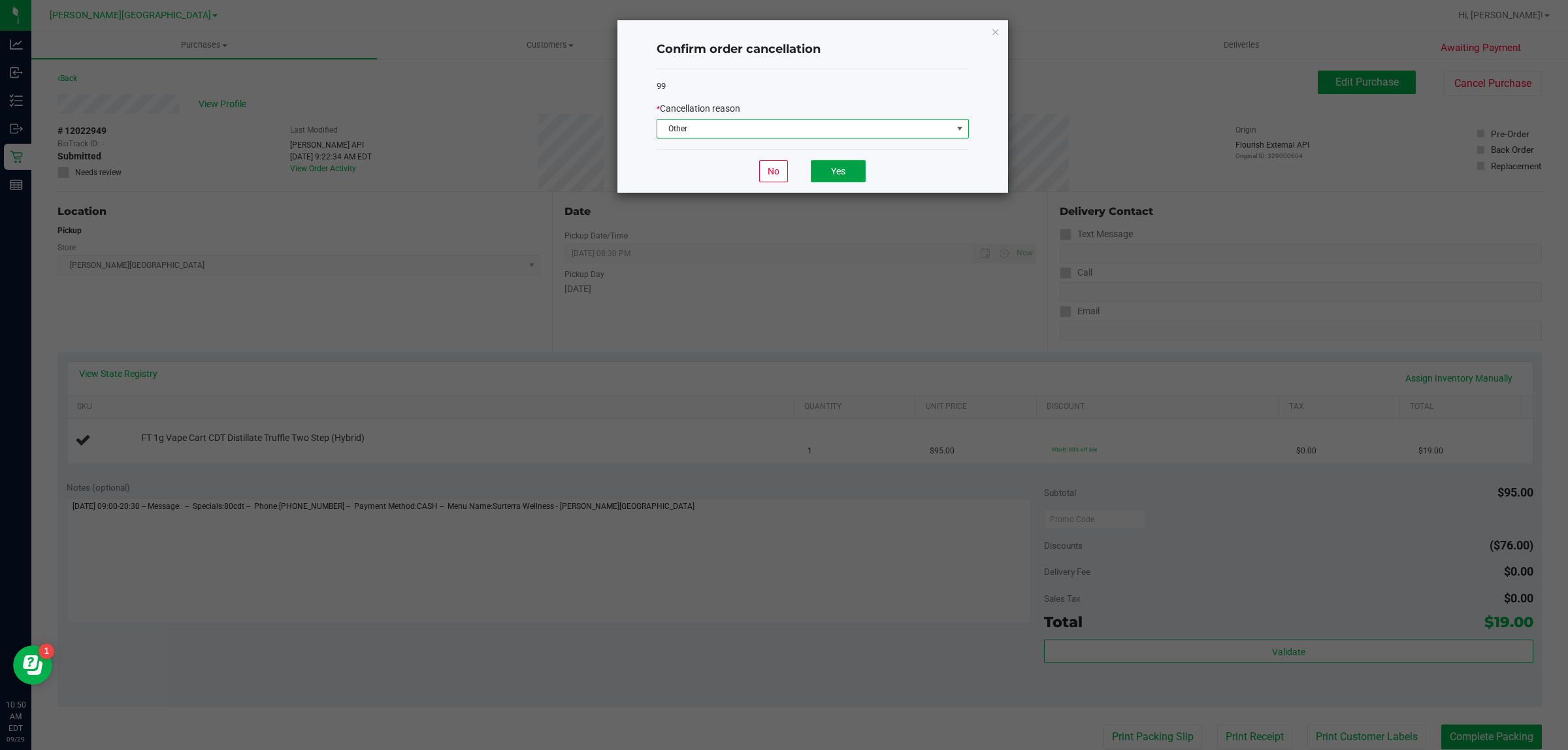
click at [844, 175] on button "Yes" at bounding box center [838, 171] width 55 height 22
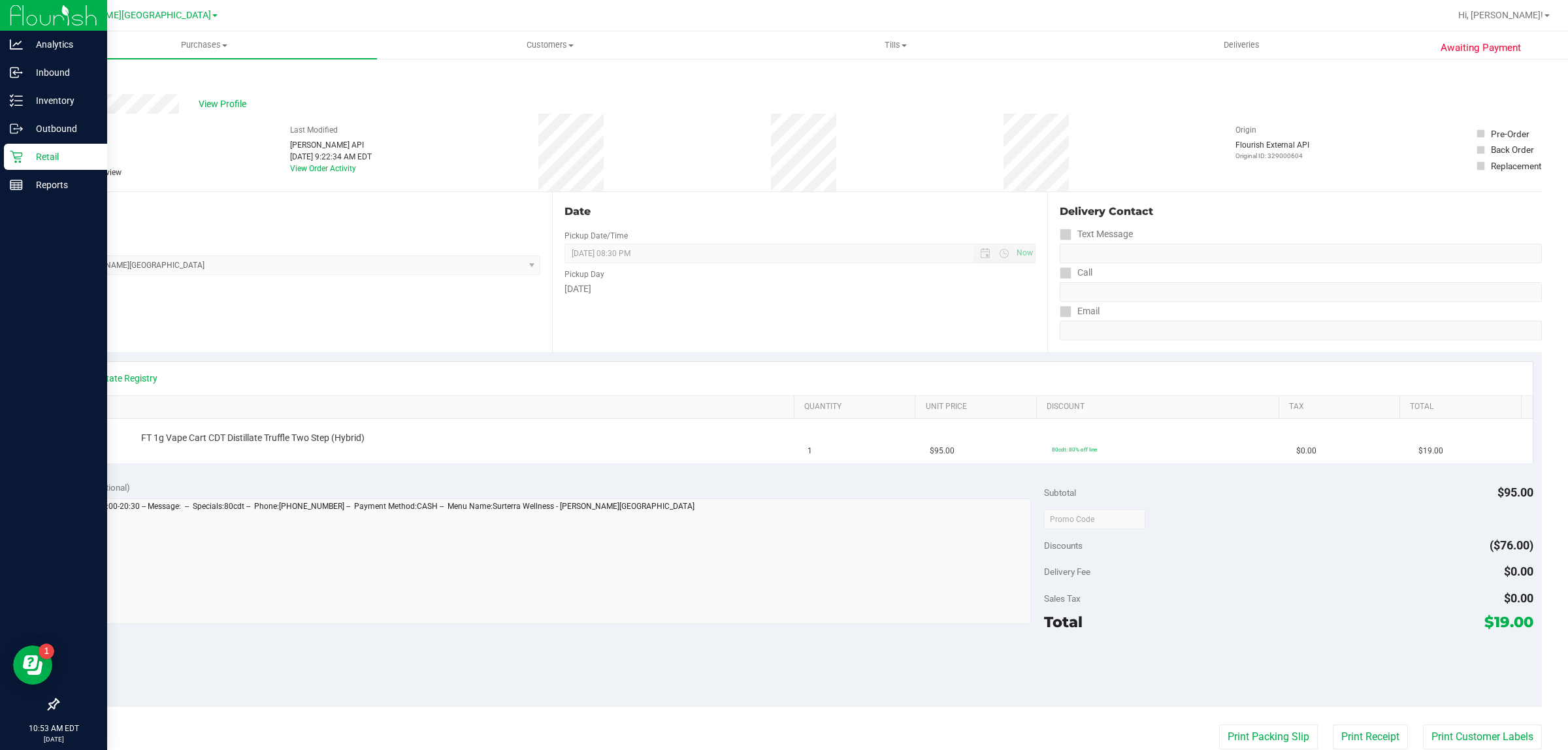
click at [38, 150] on p "Retail" at bounding box center [62, 157] width 79 height 16
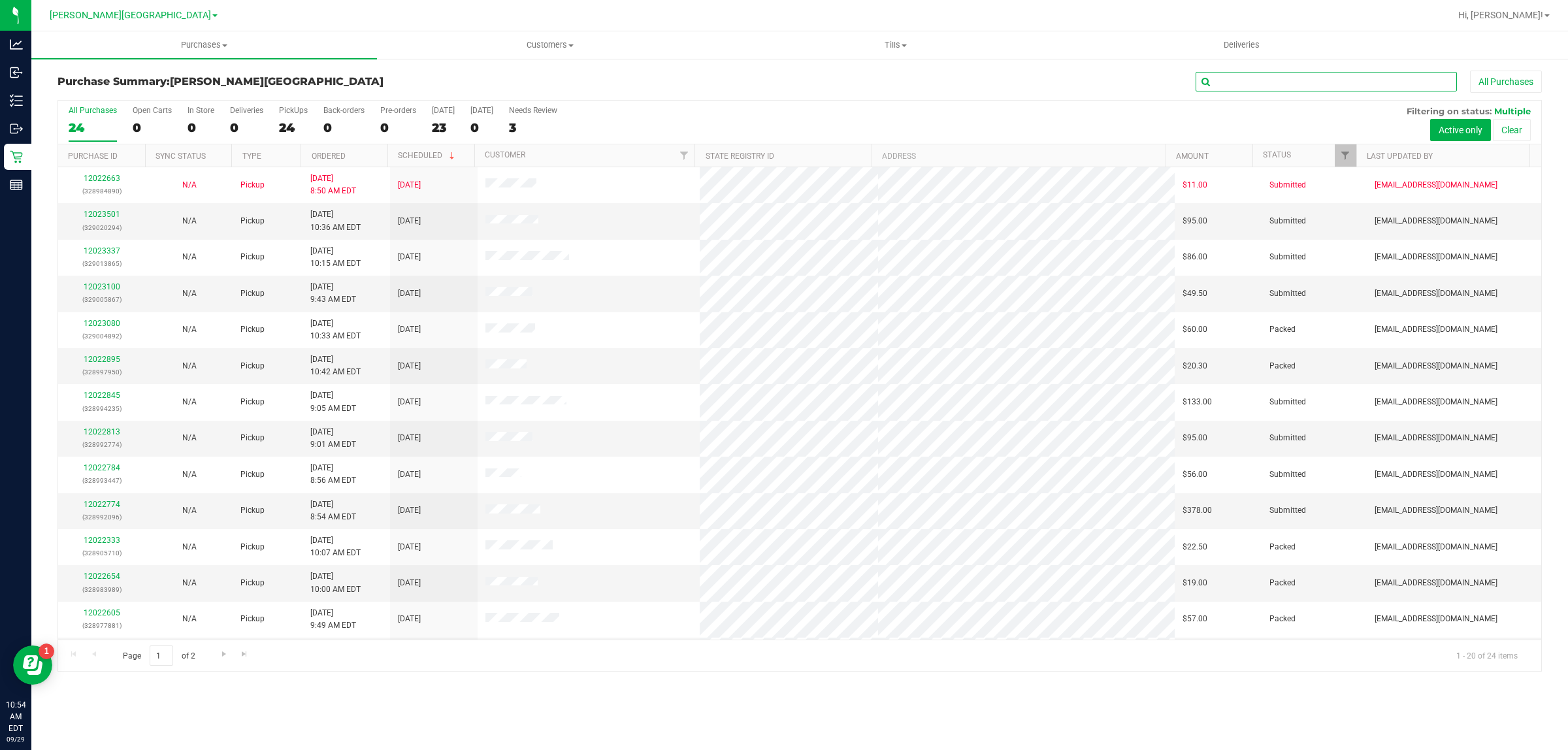
click at [1289, 76] on input "text" at bounding box center [1326, 82] width 261 height 19
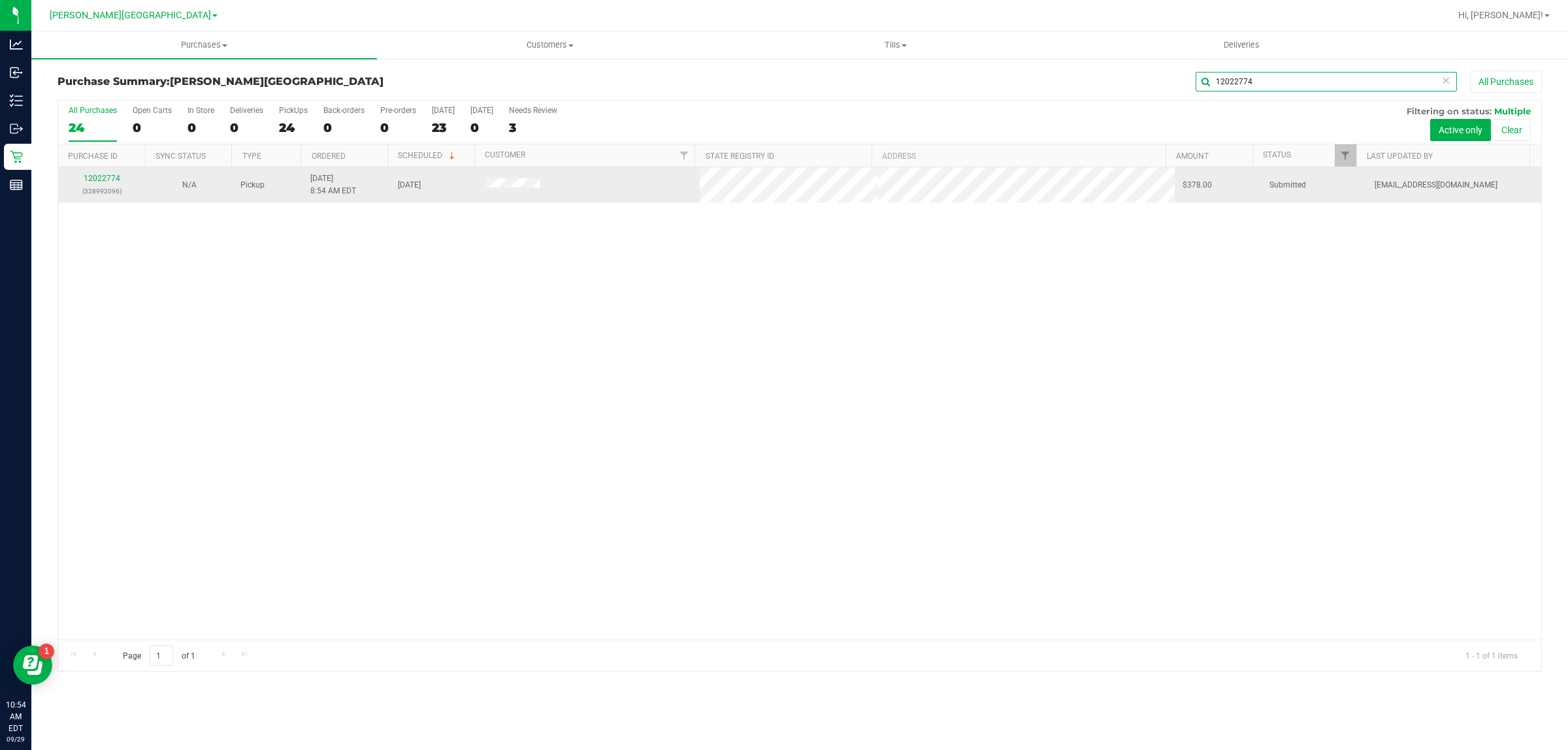
type input "12022774"
click at [95, 184] on div "12022774 (328992096)" at bounding box center [102, 184] width 72 height 25
click at [95, 178] on link "12022774" at bounding box center [102, 178] width 36 height 9
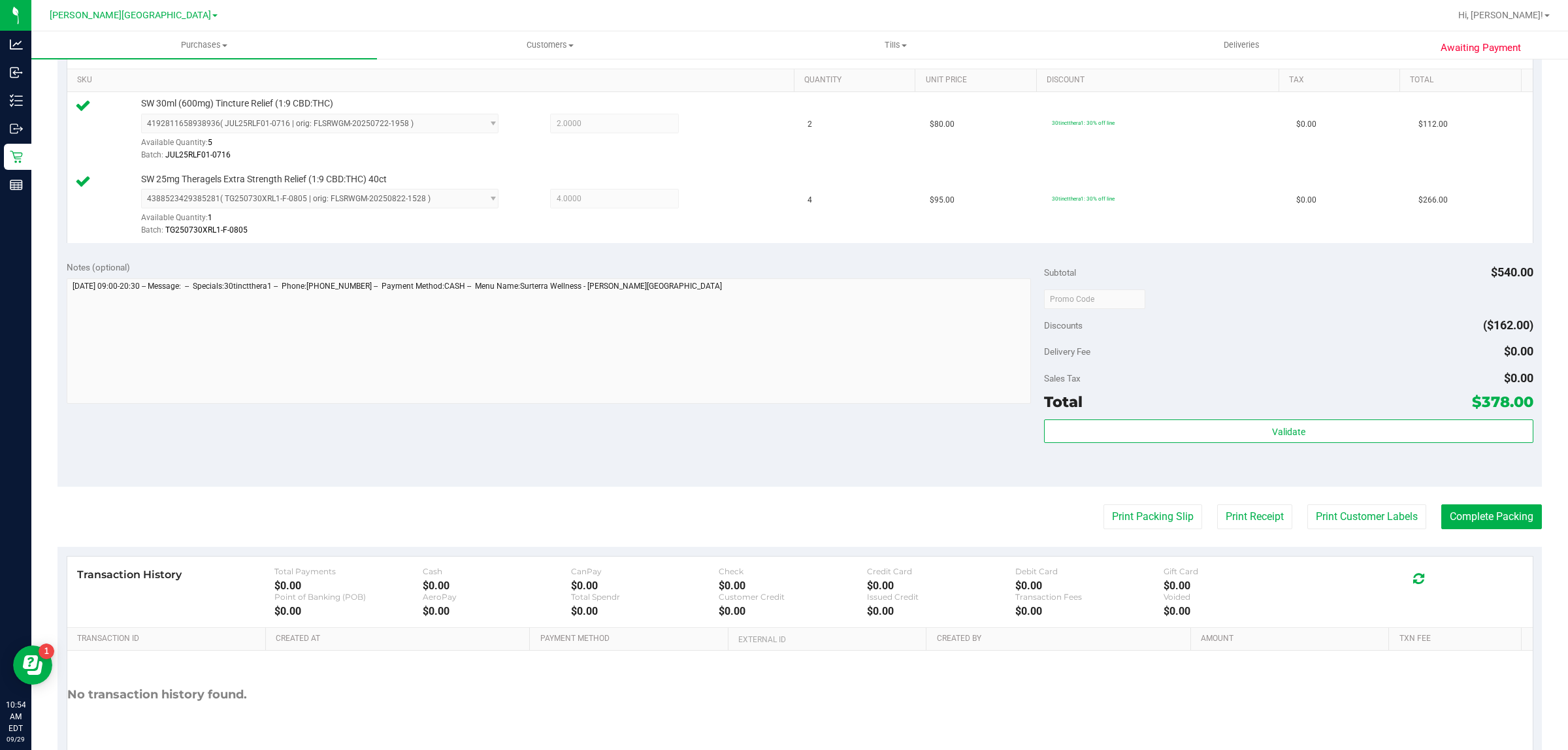
scroll to position [393, 0]
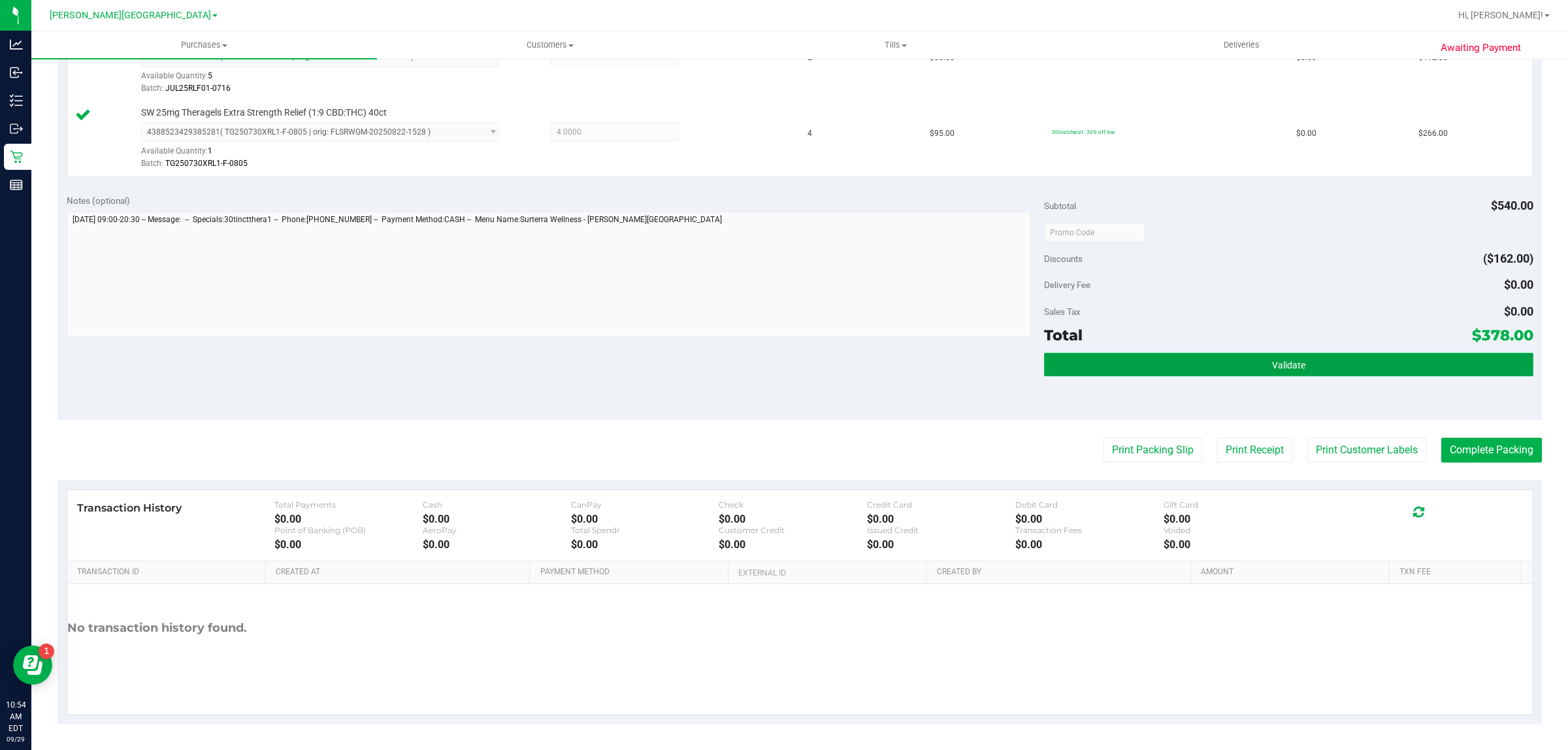
click at [1046, 357] on button "Validate" at bounding box center [1288, 365] width 489 height 24
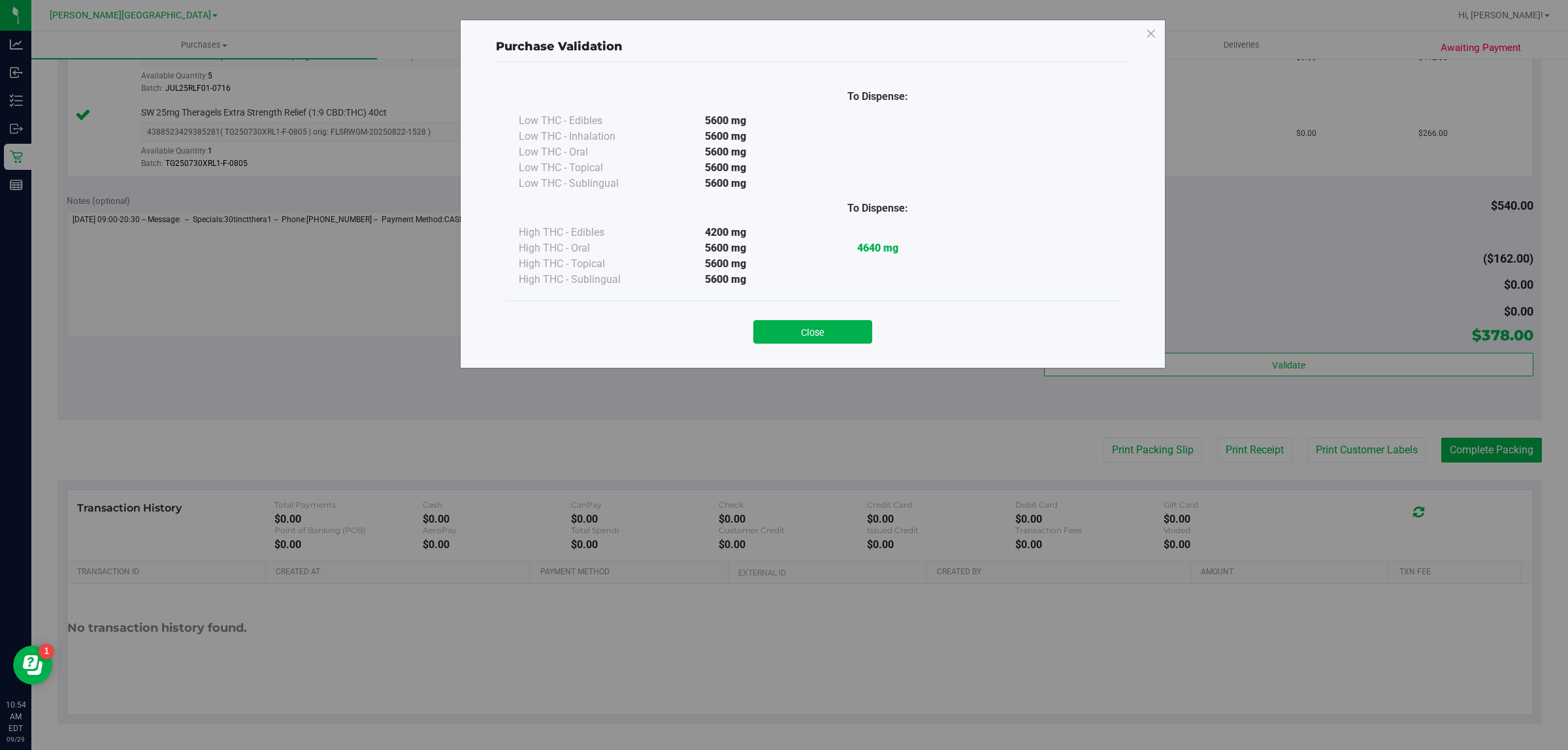
click at [827, 327] on button "Close" at bounding box center [813, 332] width 119 height 24
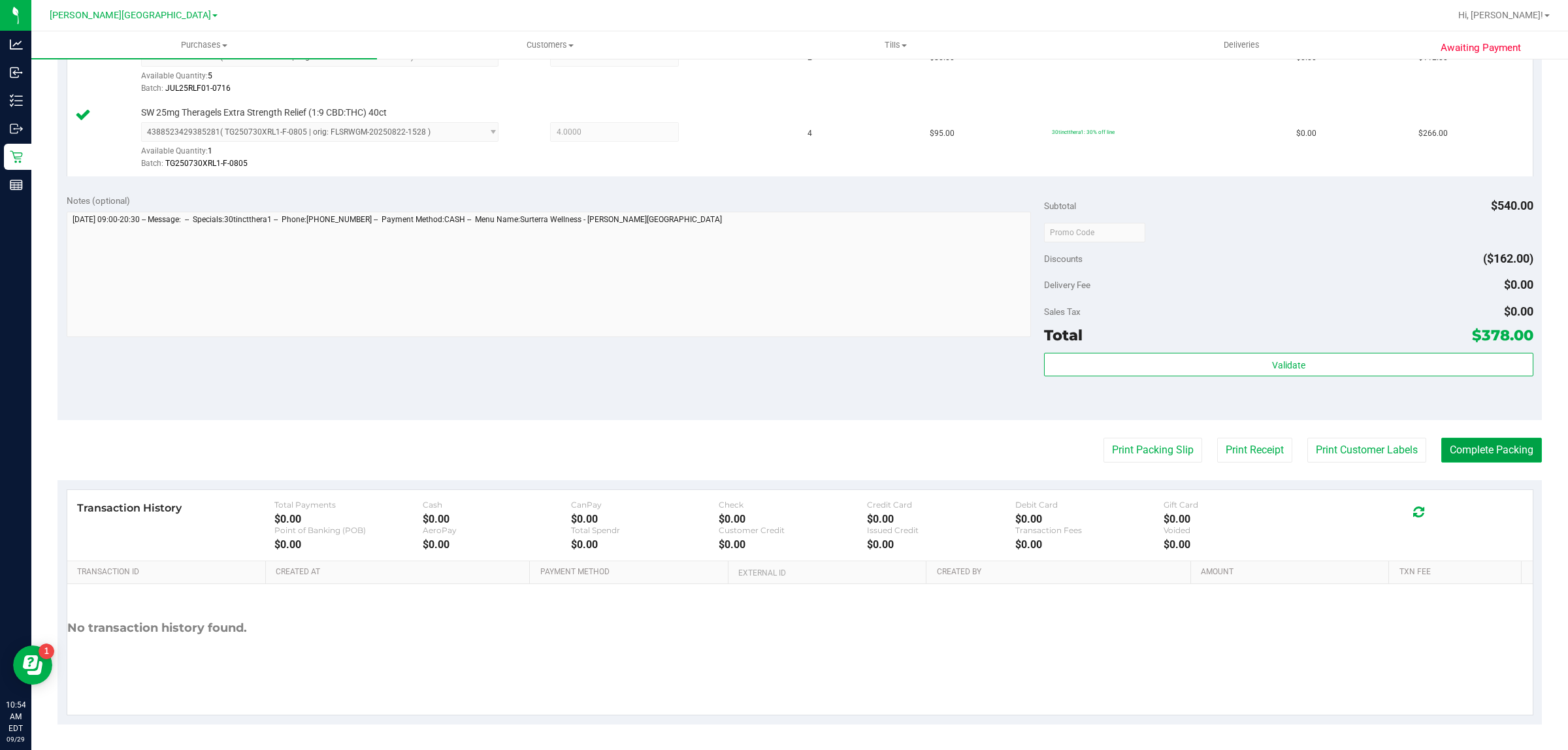
click at [1459, 449] on button "Complete Packing" at bounding box center [1491, 449] width 100 height 25
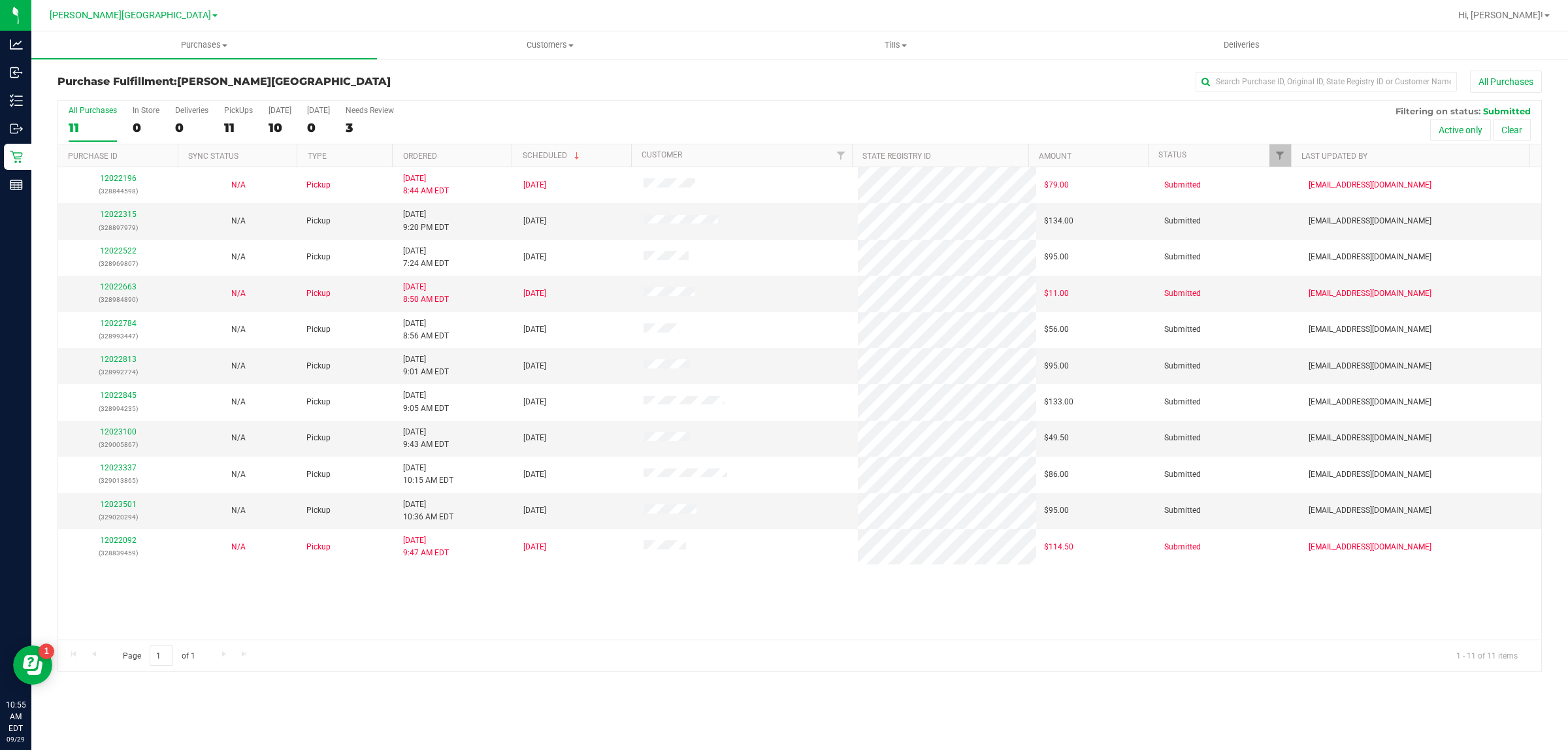
click at [1281, 68] on div "Purchase Fulfillment: Merritt Island WC All Purchases All Purchases 11 In Store…" at bounding box center [799, 371] width 1537 height 627
click at [1278, 77] on input "text" at bounding box center [1326, 82] width 261 height 19
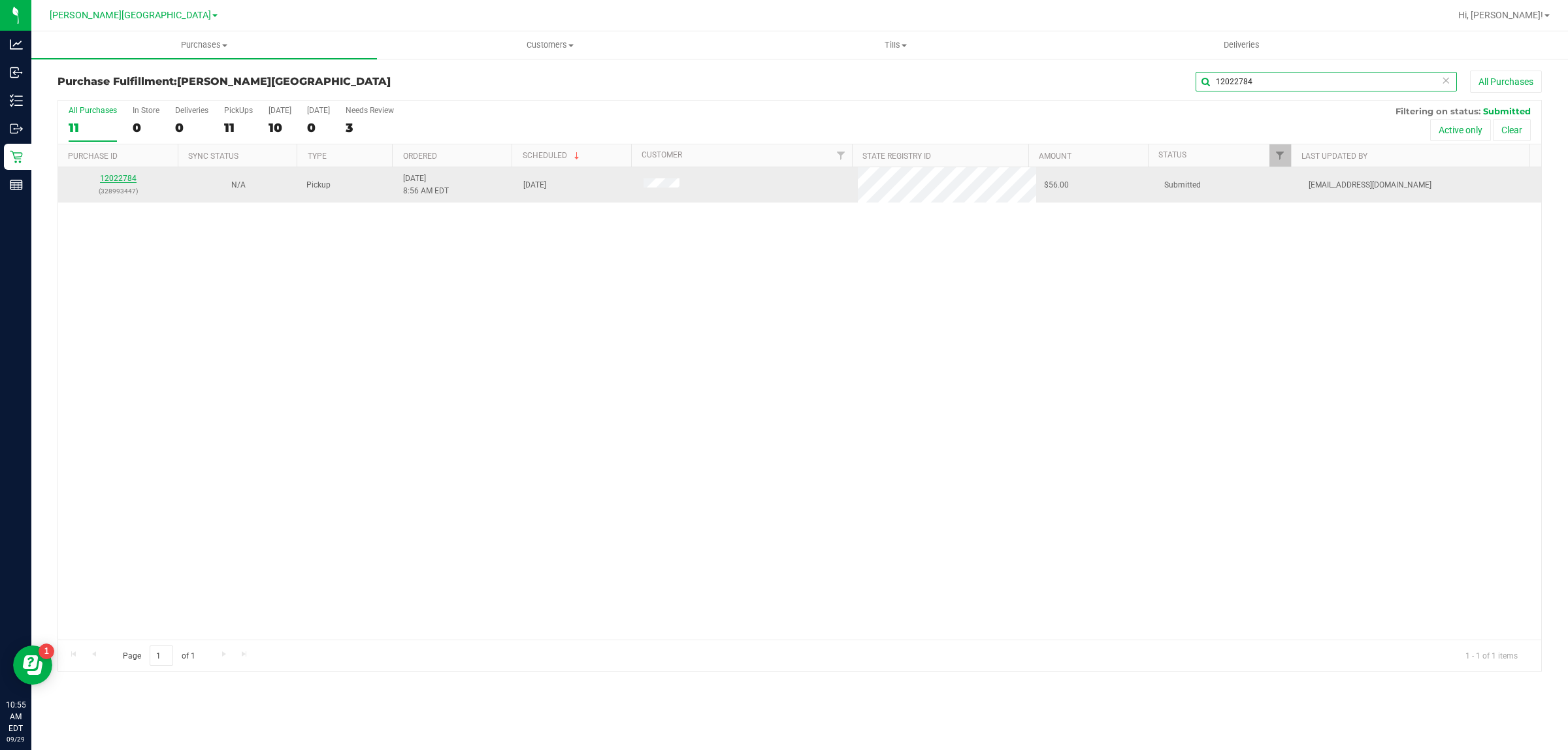
type input "12022784"
click at [114, 180] on link "12022784" at bounding box center [118, 178] width 36 height 9
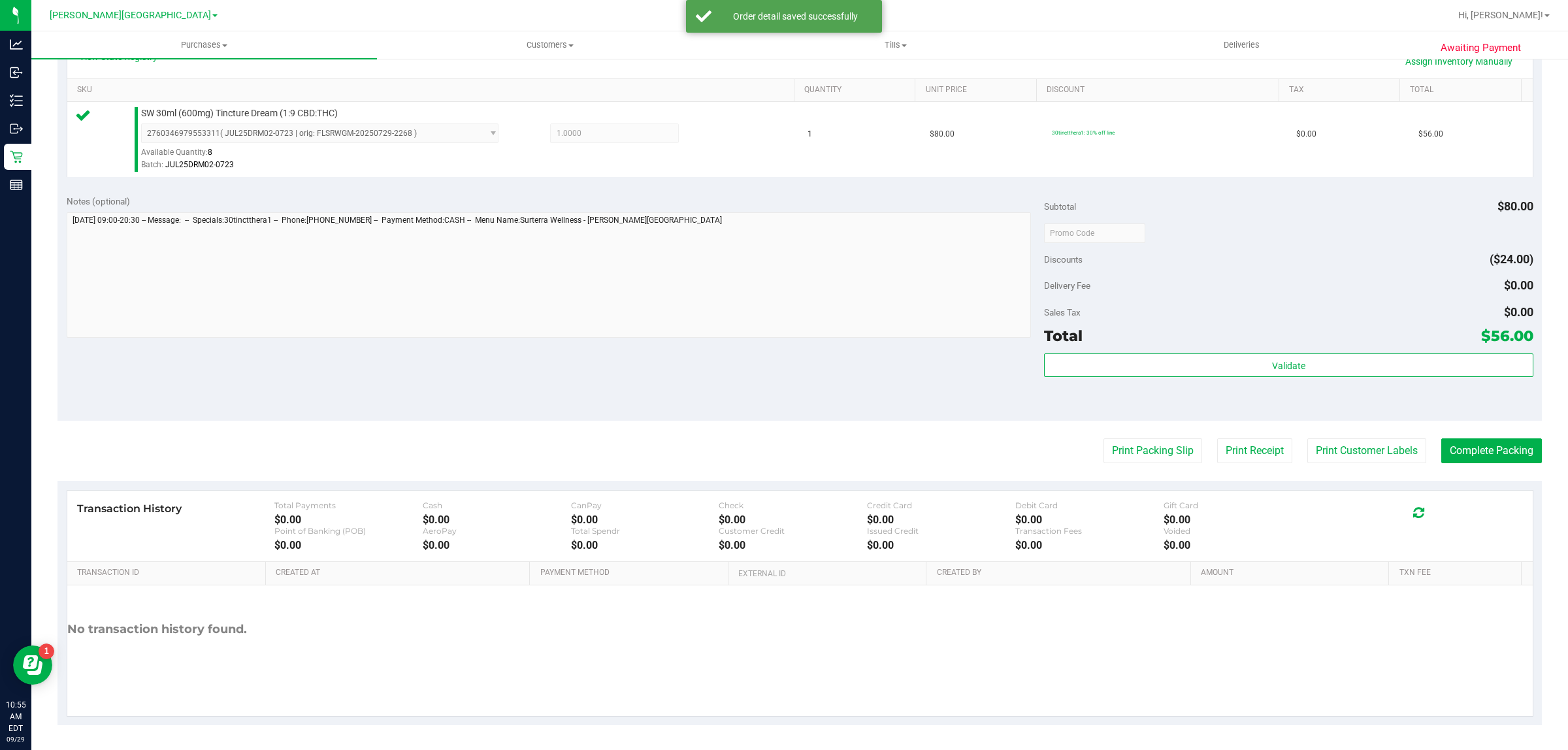
scroll to position [317, 0]
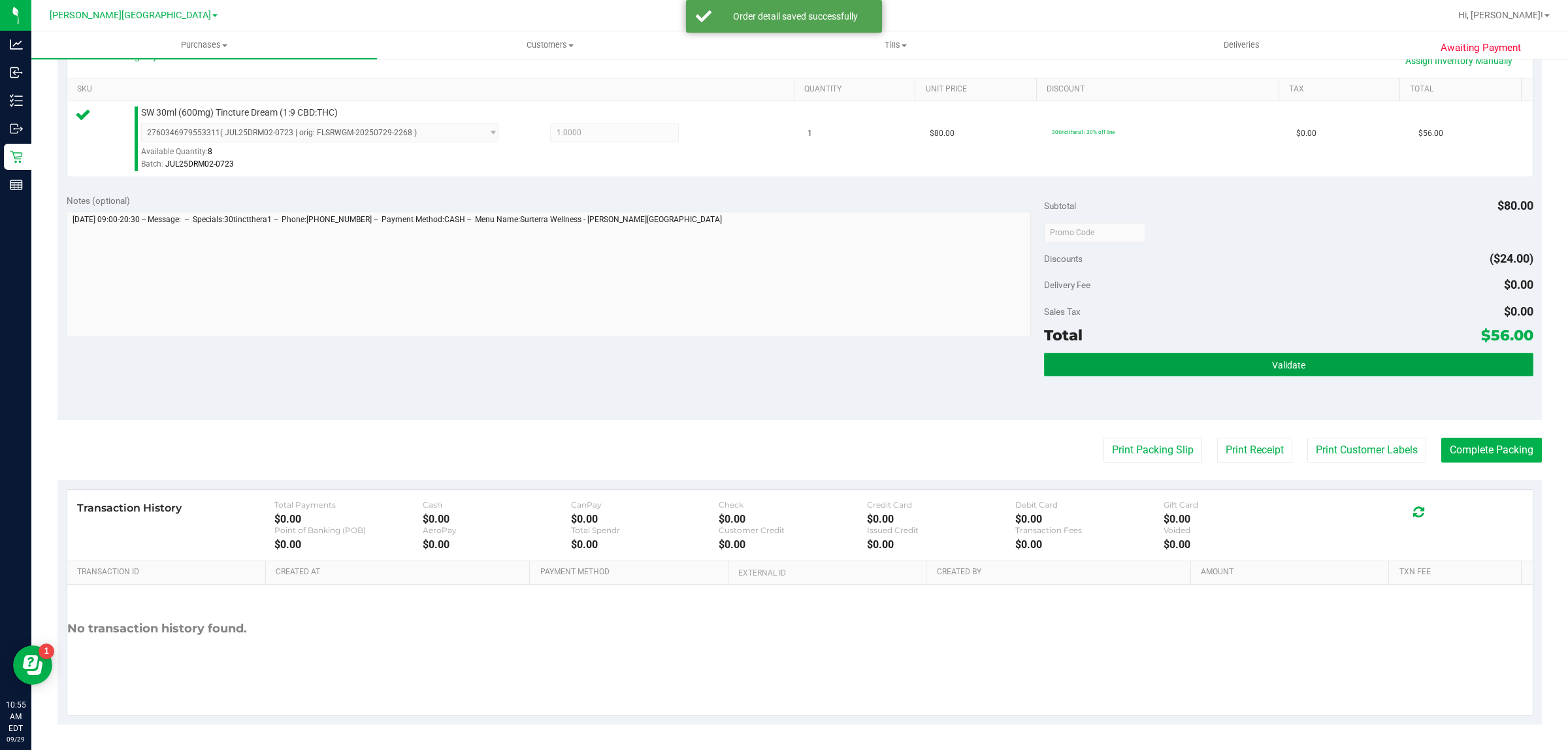
click at [1105, 365] on button "Validate" at bounding box center [1288, 365] width 489 height 24
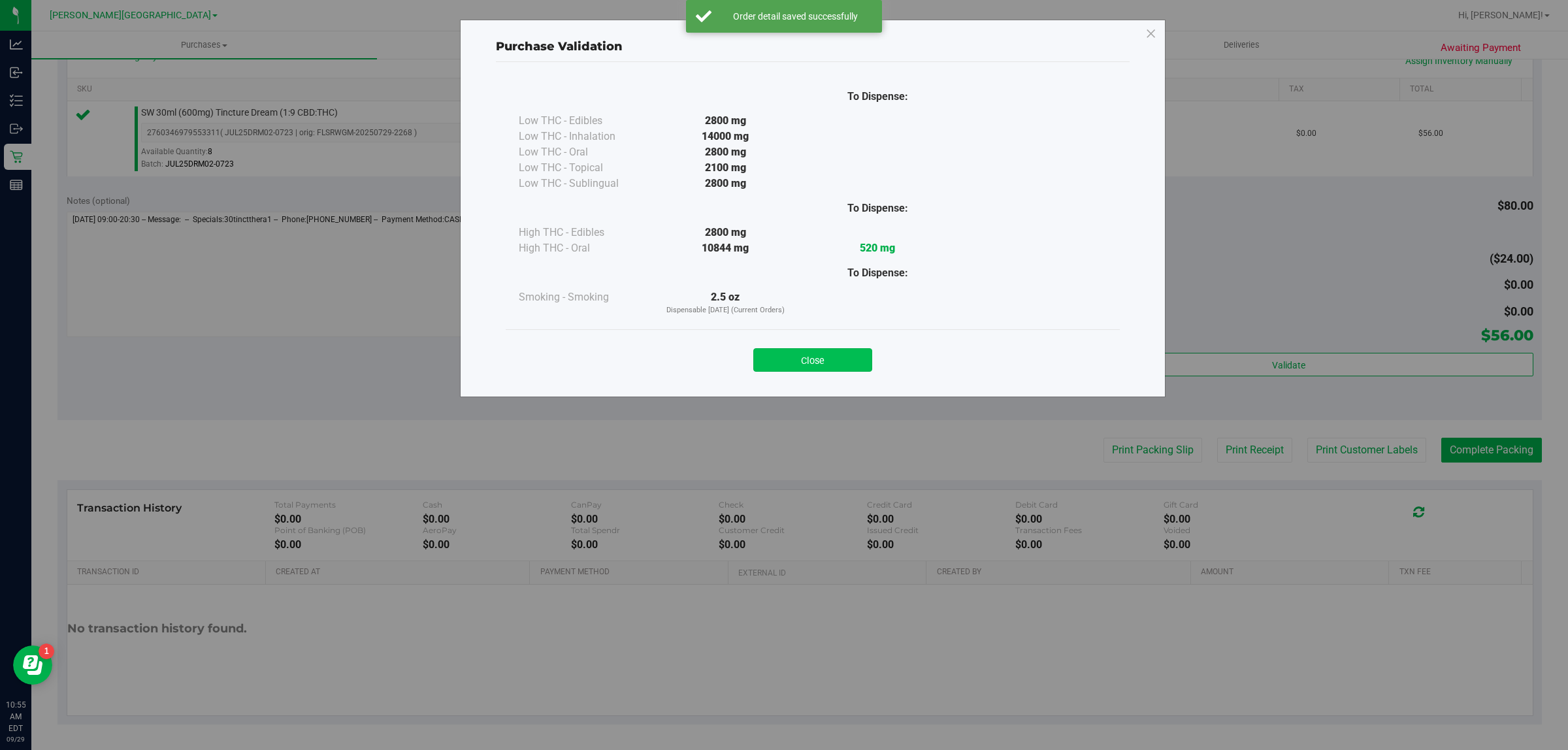
click at [841, 364] on button "Close" at bounding box center [813, 360] width 119 height 24
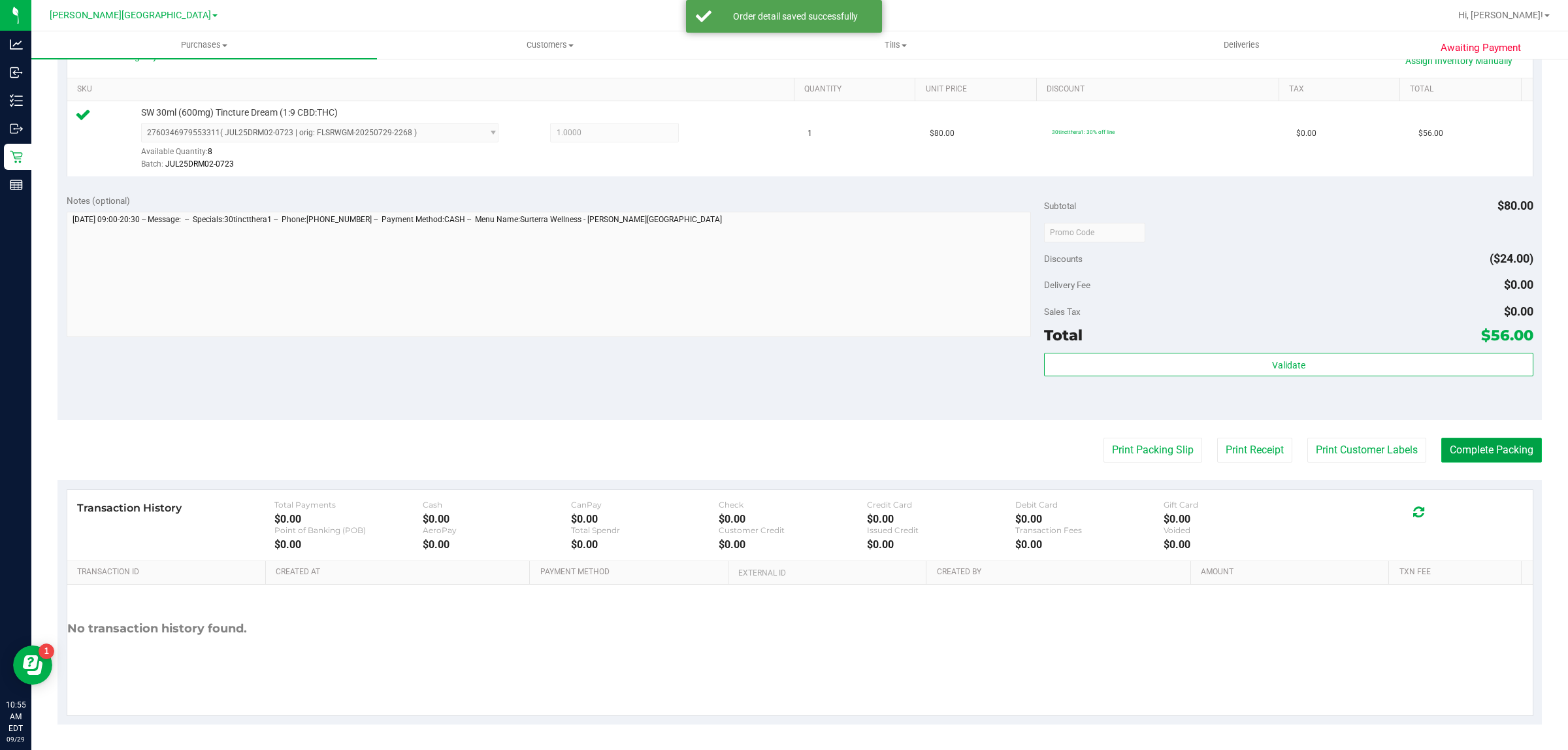
click at [1475, 452] on button "Complete Packing" at bounding box center [1491, 449] width 100 height 25
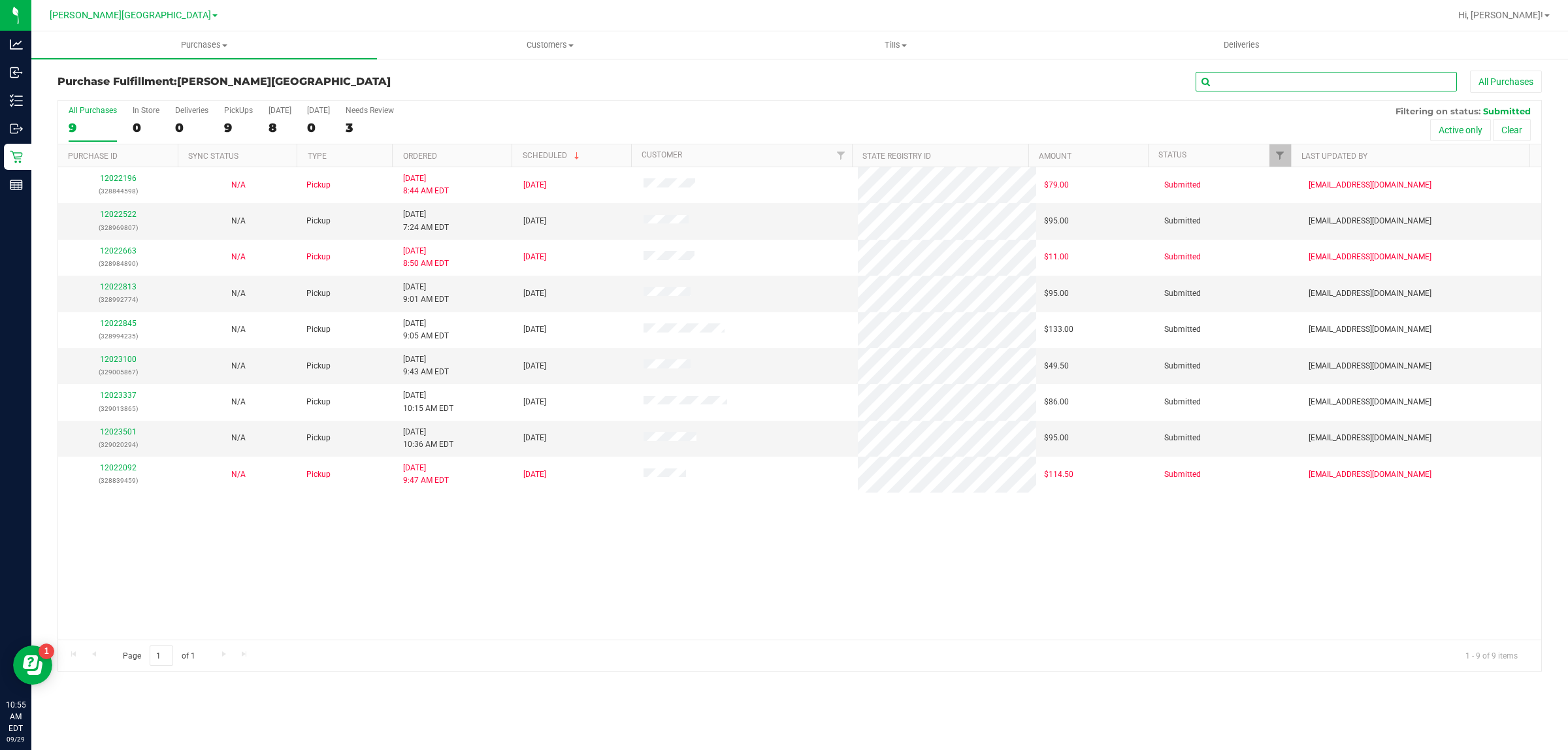
click at [1295, 79] on input "text" at bounding box center [1326, 82] width 261 height 19
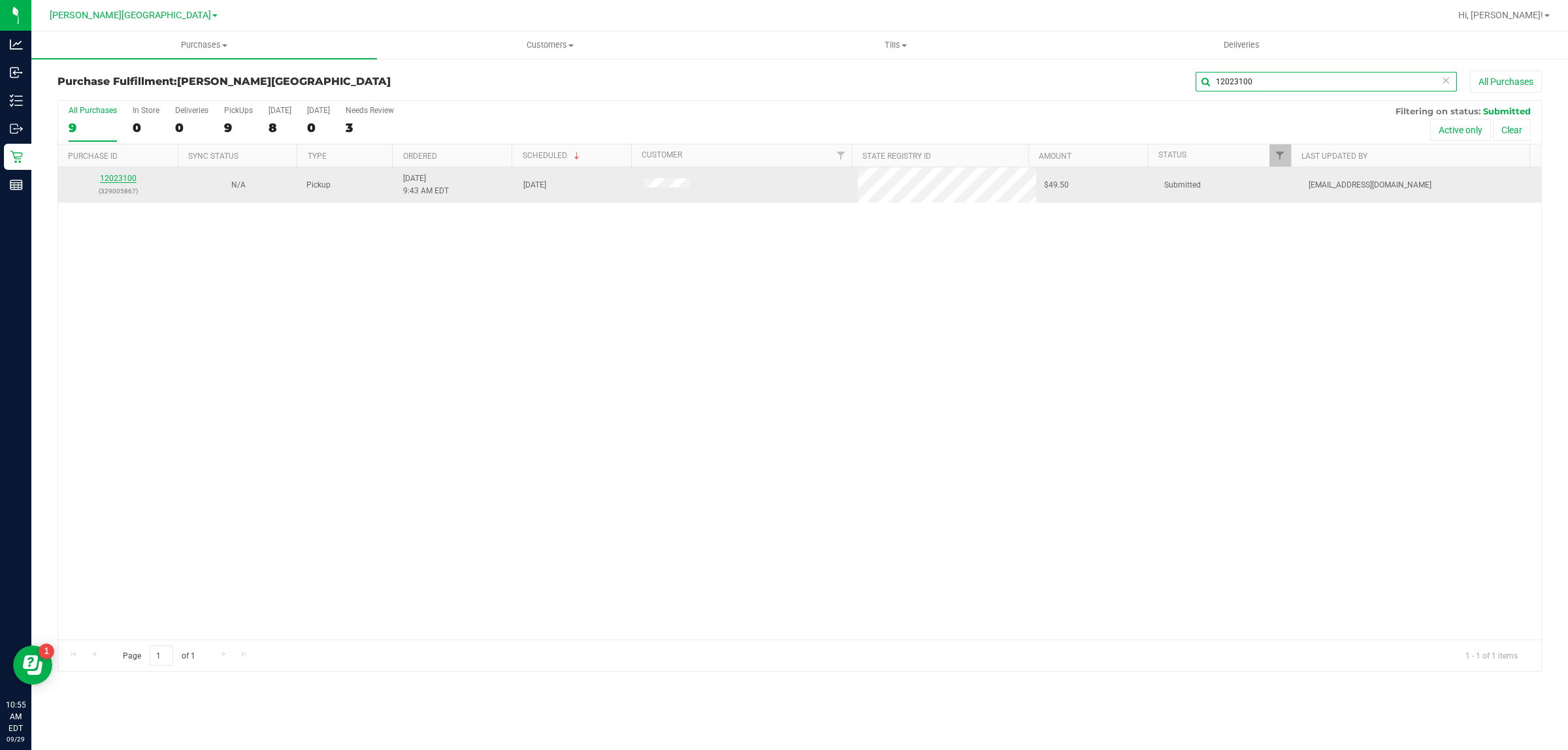
type input "12023100"
click at [115, 177] on link "12023100" at bounding box center [118, 178] width 36 height 9
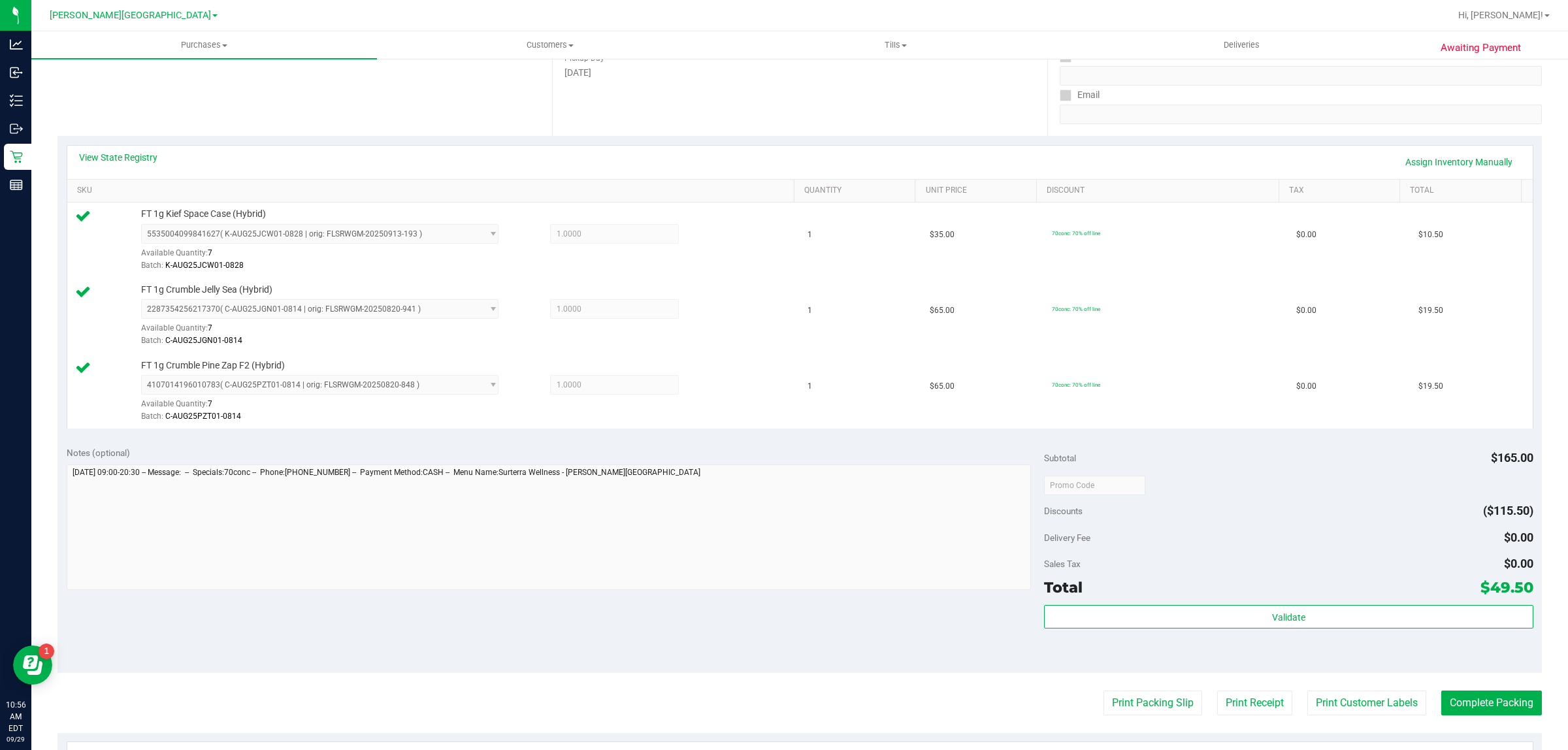
scroll to position [469, 0]
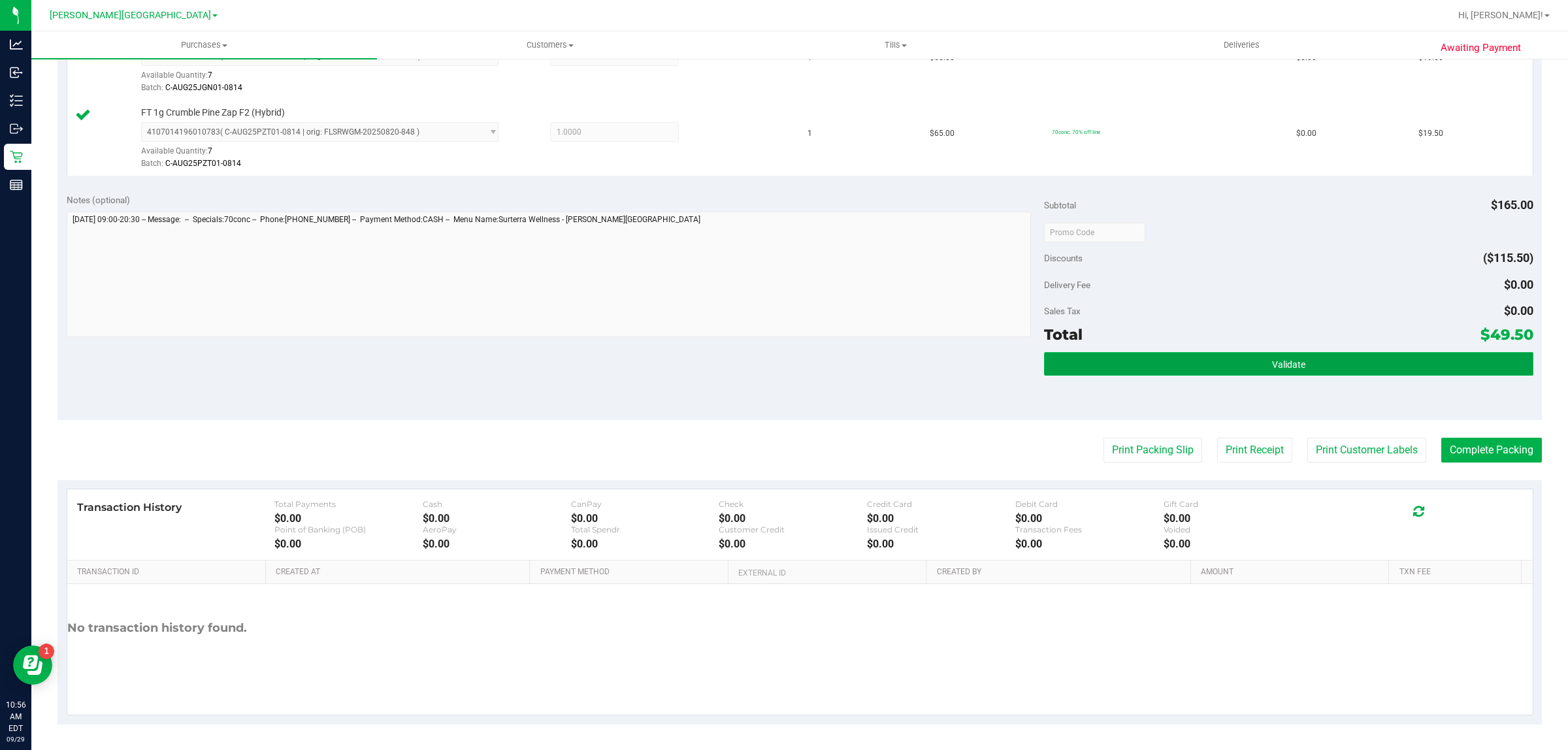
click at [1067, 363] on button "Validate" at bounding box center [1288, 364] width 489 height 24
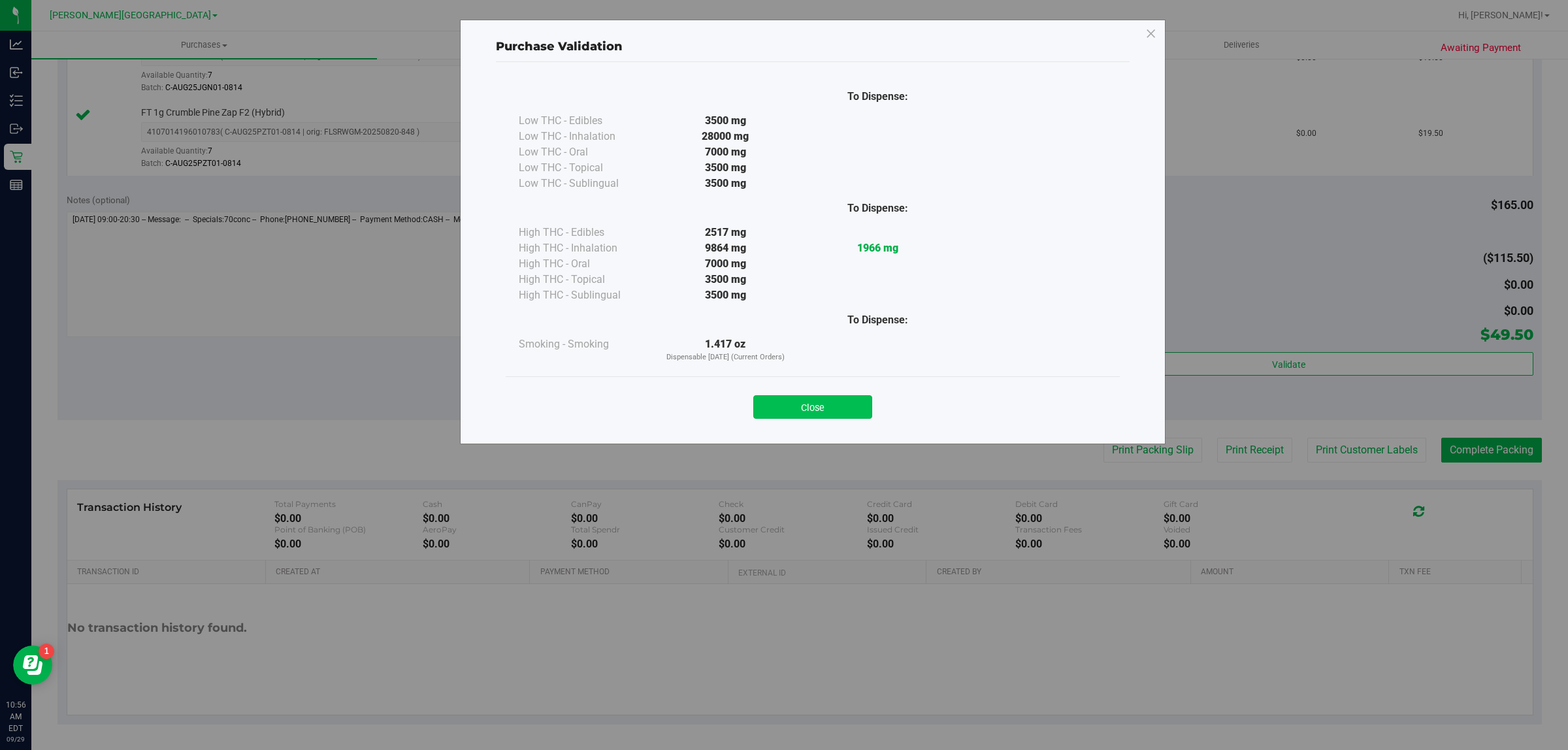
click at [832, 406] on button "Close" at bounding box center [813, 407] width 119 height 24
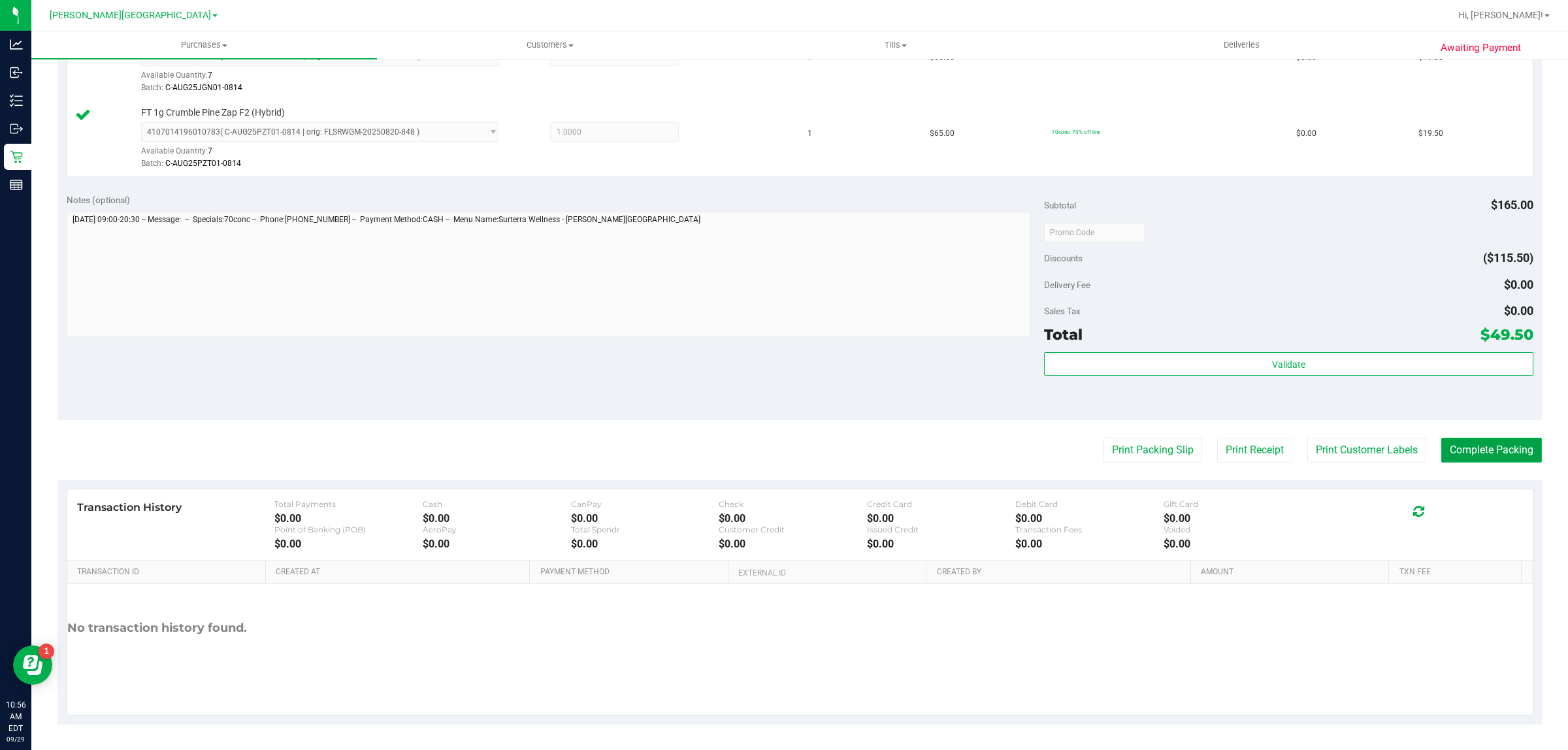
click at [1448, 441] on button "Complete Packing" at bounding box center [1491, 449] width 100 height 25
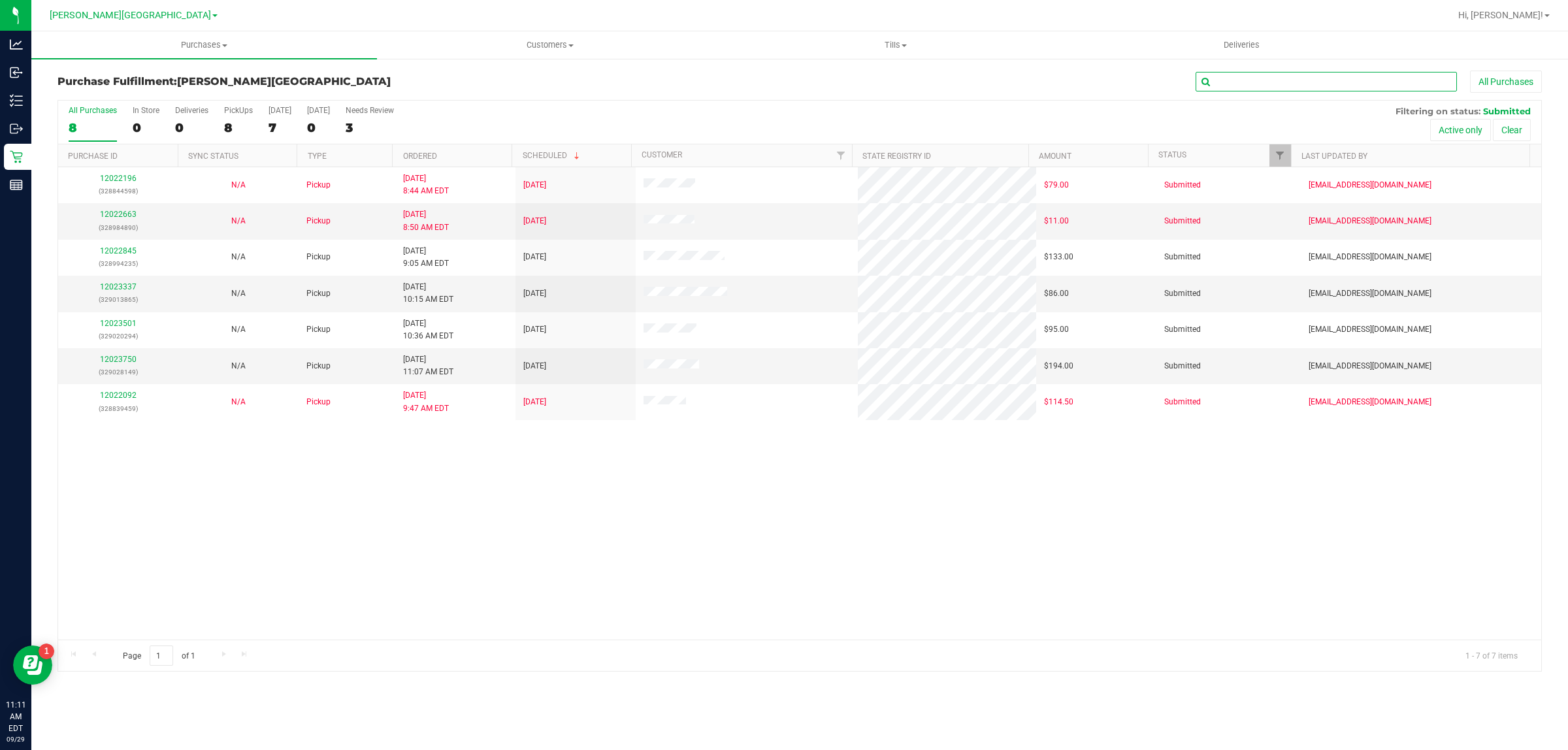
click at [1236, 72] on input "text" at bounding box center [1326, 82] width 261 height 19
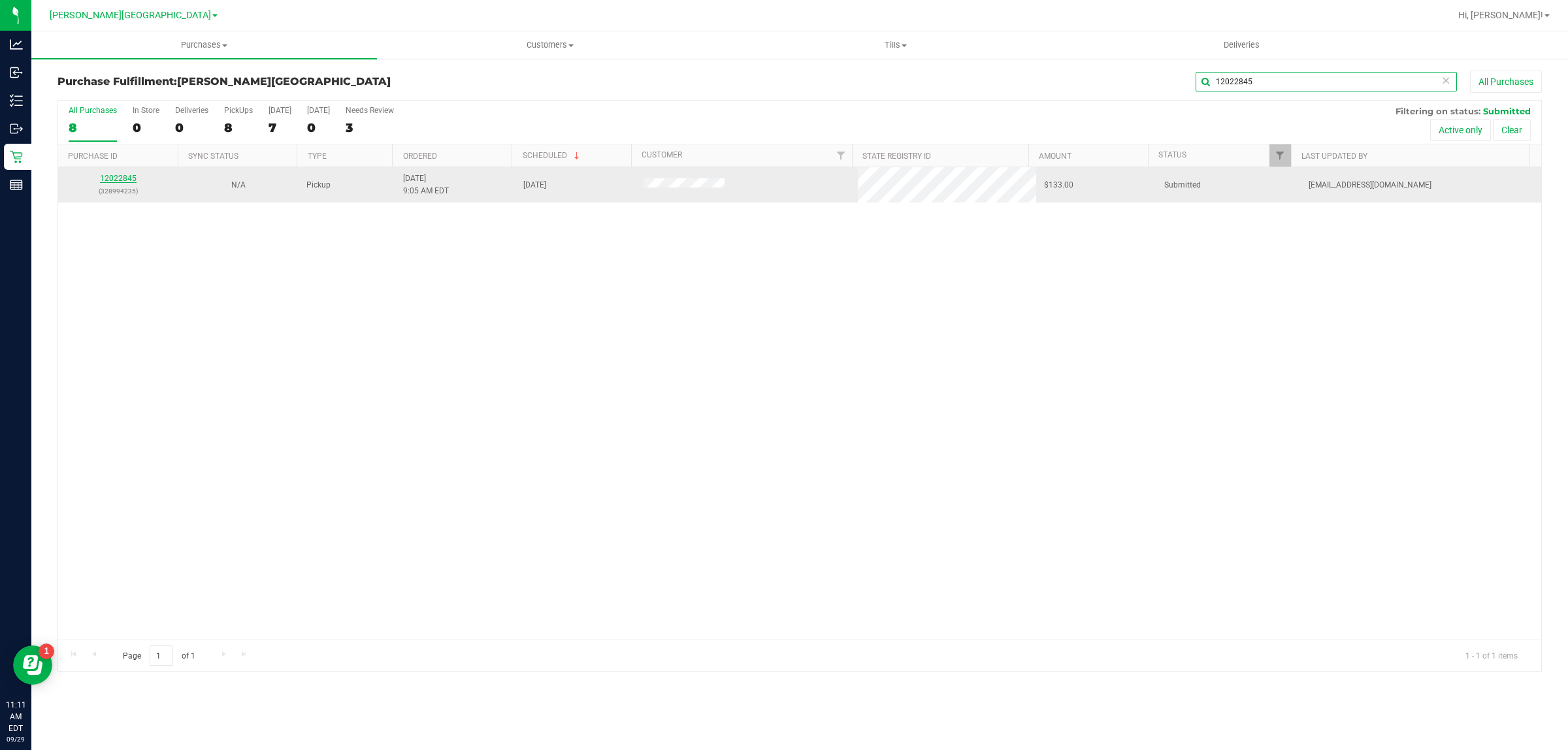
type input "12022845"
click at [122, 177] on link "12022845" at bounding box center [118, 178] width 36 height 9
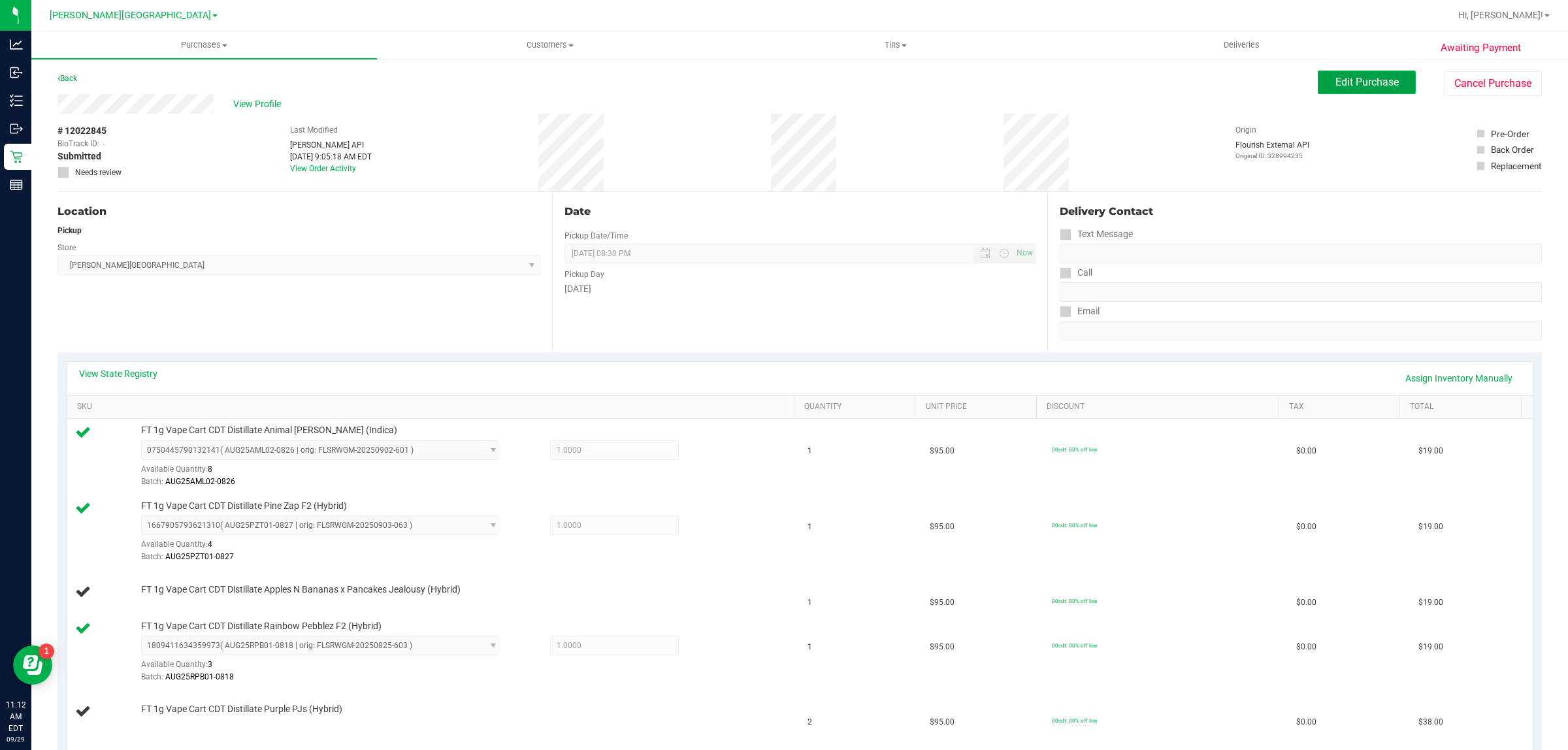
click at [1347, 82] on span "Edit Purchase" at bounding box center [1367, 82] width 63 height 13
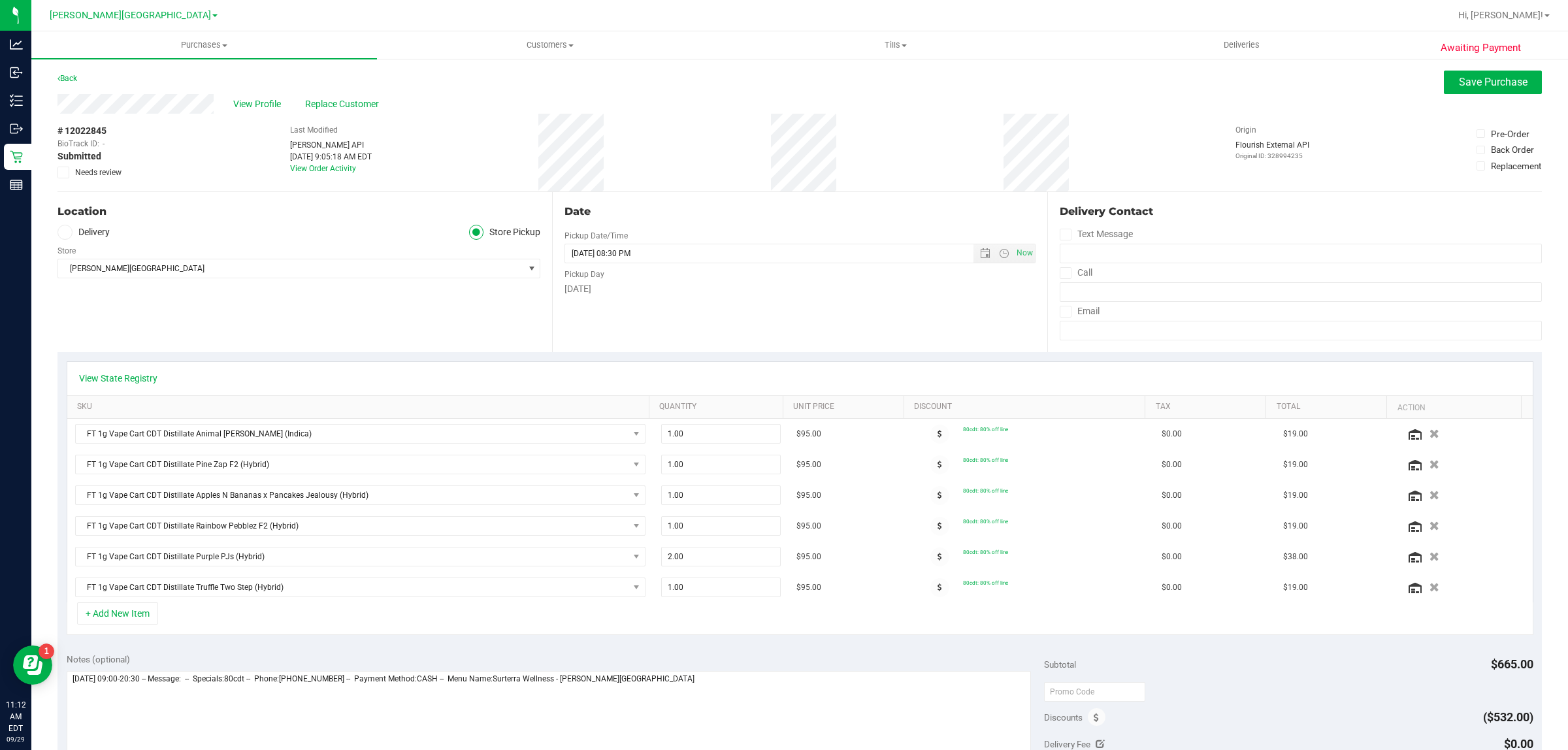
click at [62, 172] on icon at bounding box center [63, 172] width 8 height 0
click at [0, 0] on input "Needs review" at bounding box center [0, 0] width 0 height 0
click at [1506, 82] on span "Save Purchase" at bounding box center [1493, 82] width 68 height 13
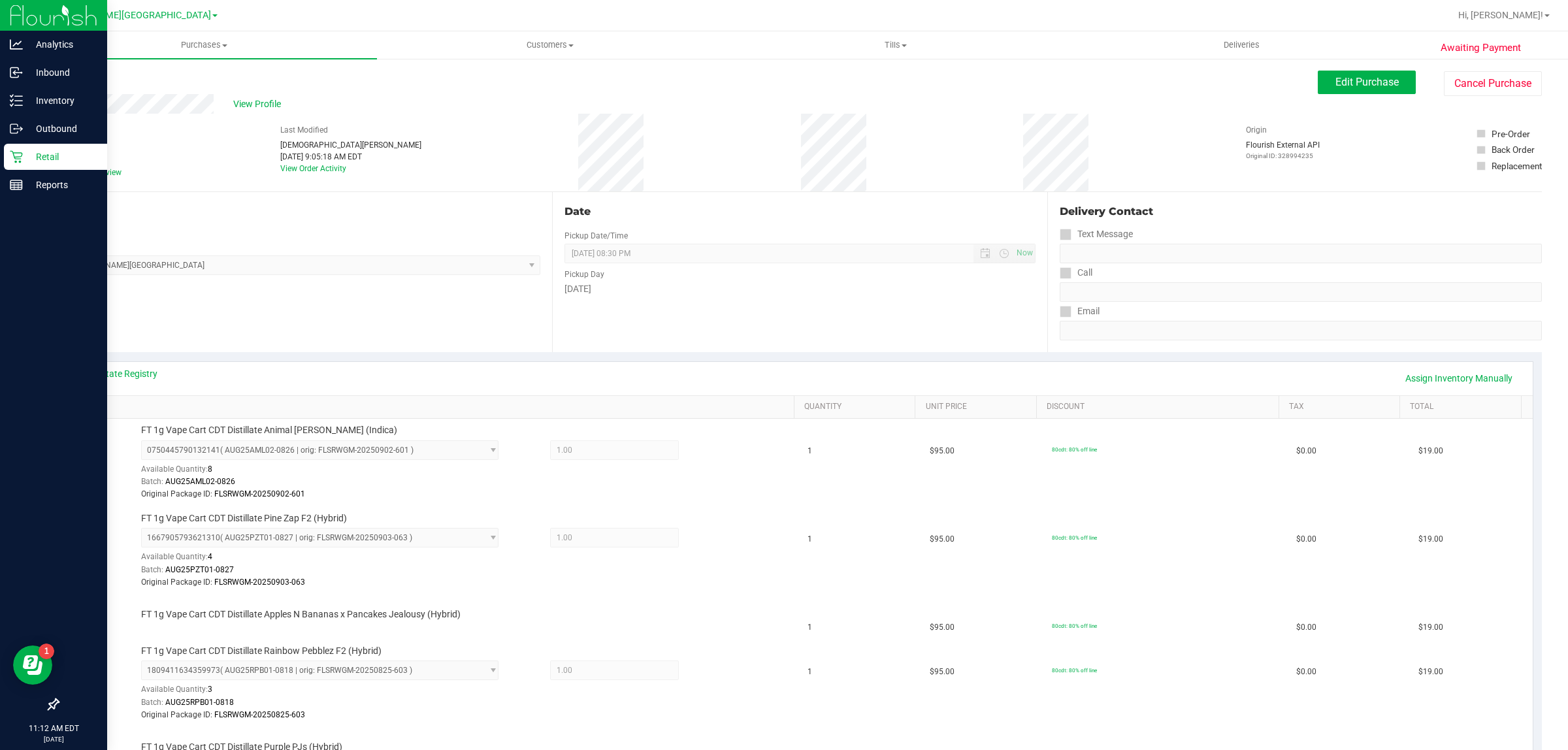
click at [50, 149] on p "Retail" at bounding box center [62, 157] width 79 height 16
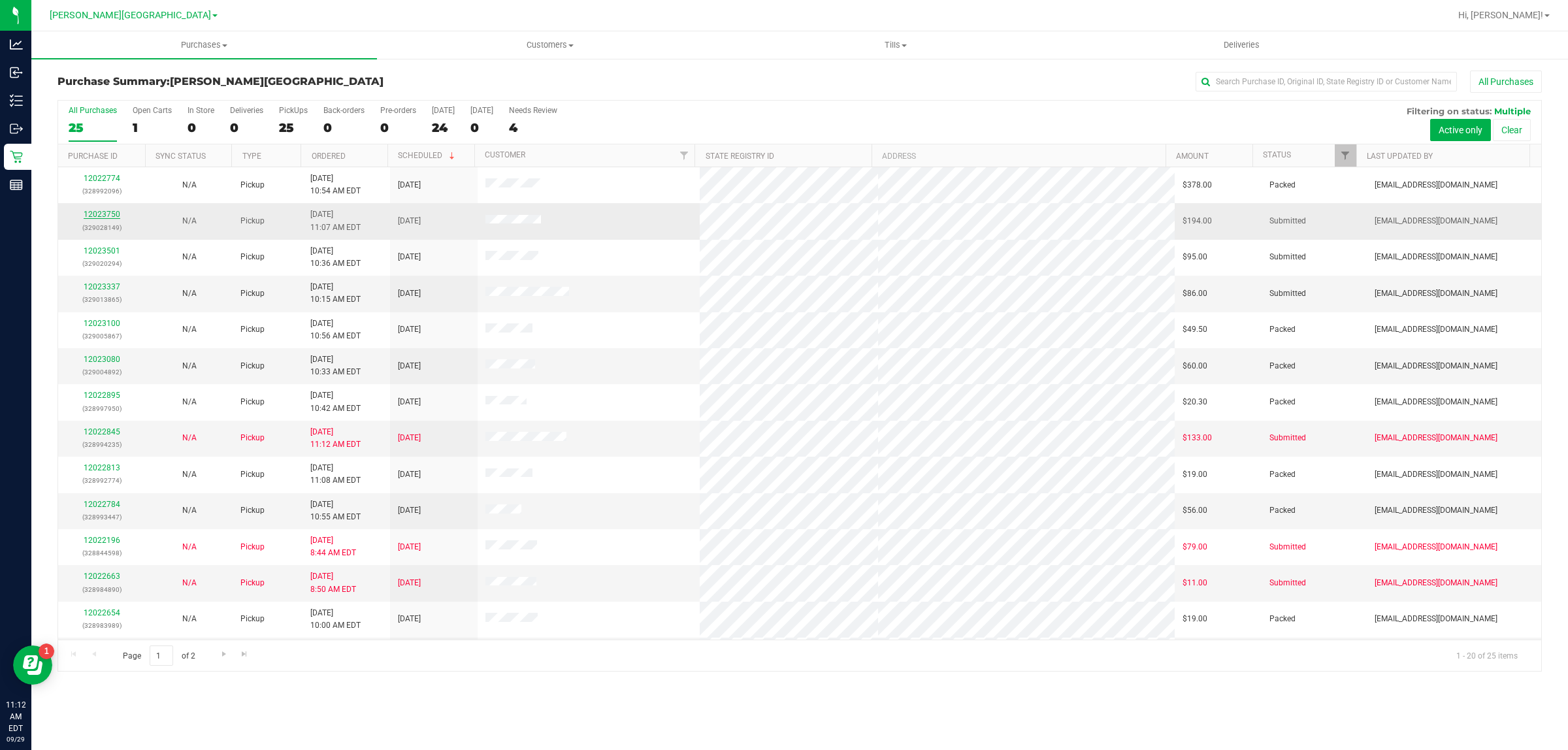
click at [115, 212] on link "12023750" at bounding box center [102, 214] width 36 height 9
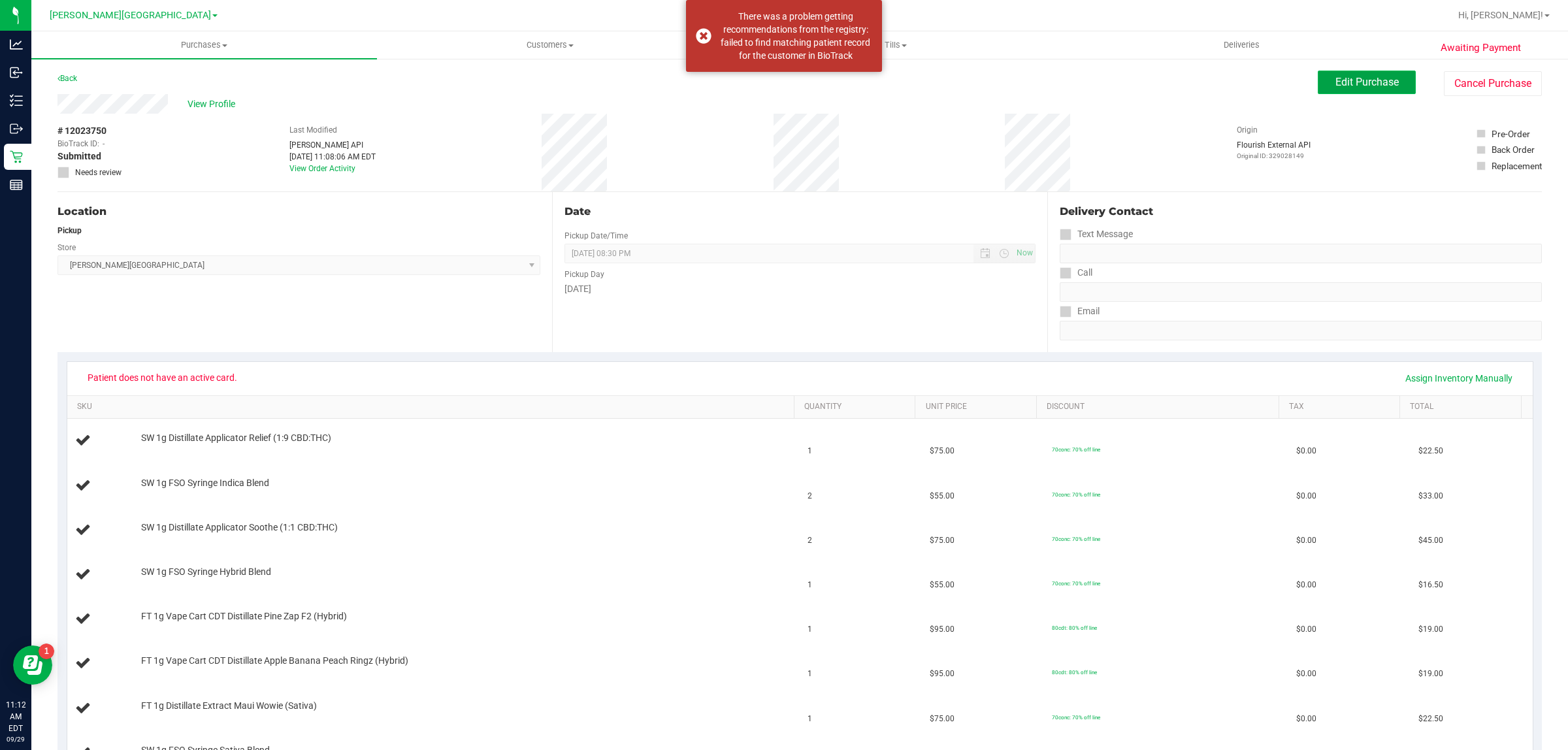
click at [1353, 72] on button "Edit Purchase" at bounding box center [1367, 82] width 98 height 24
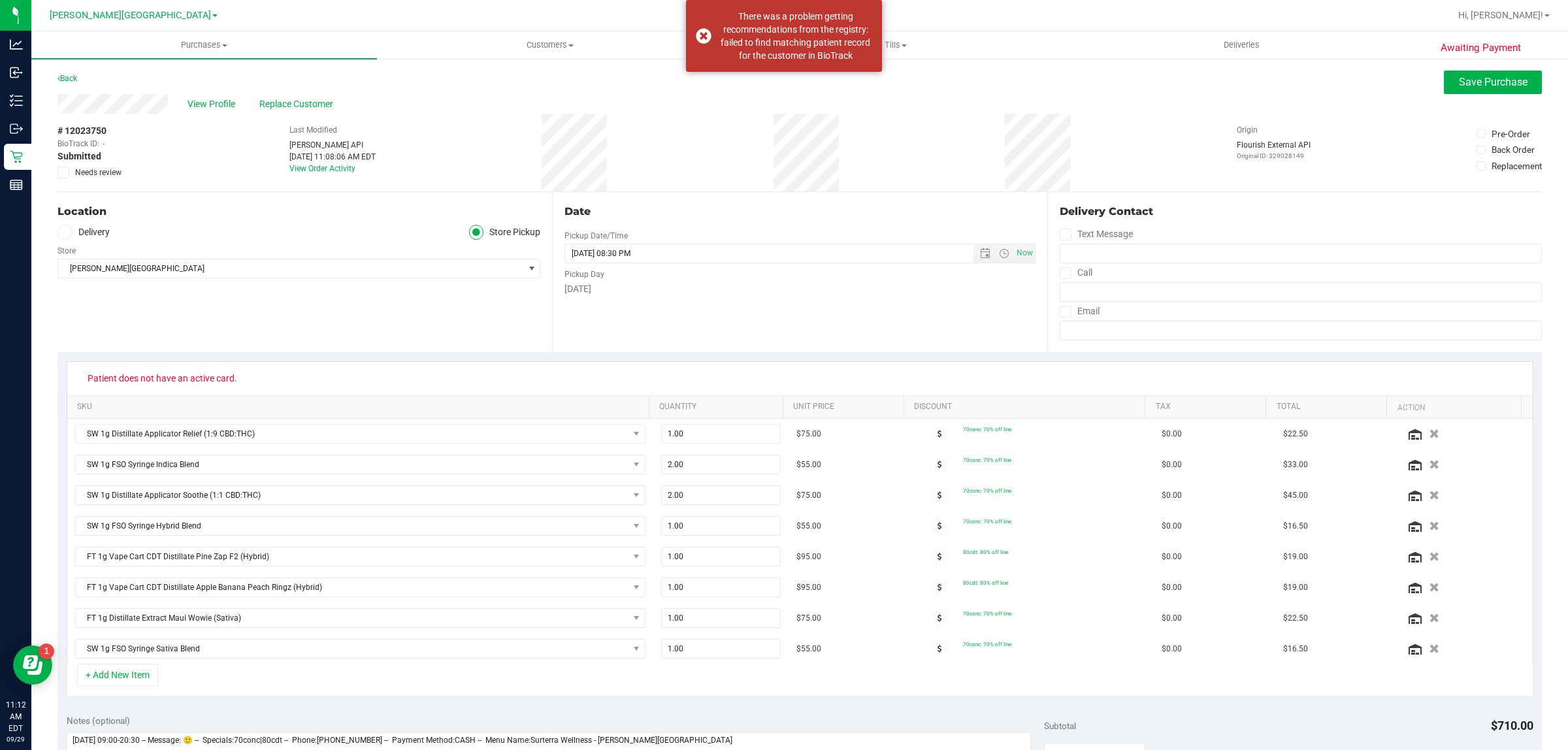
click at [62, 172] on icon at bounding box center [63, 172] width 8 height 0
click at [0, 0] on input "Needs review" at bounding box center [0, 0] width 0 height 0
click at [1484, 77] on span "Save Purchase" at bounding box center [1493, 82] width 68 height 13
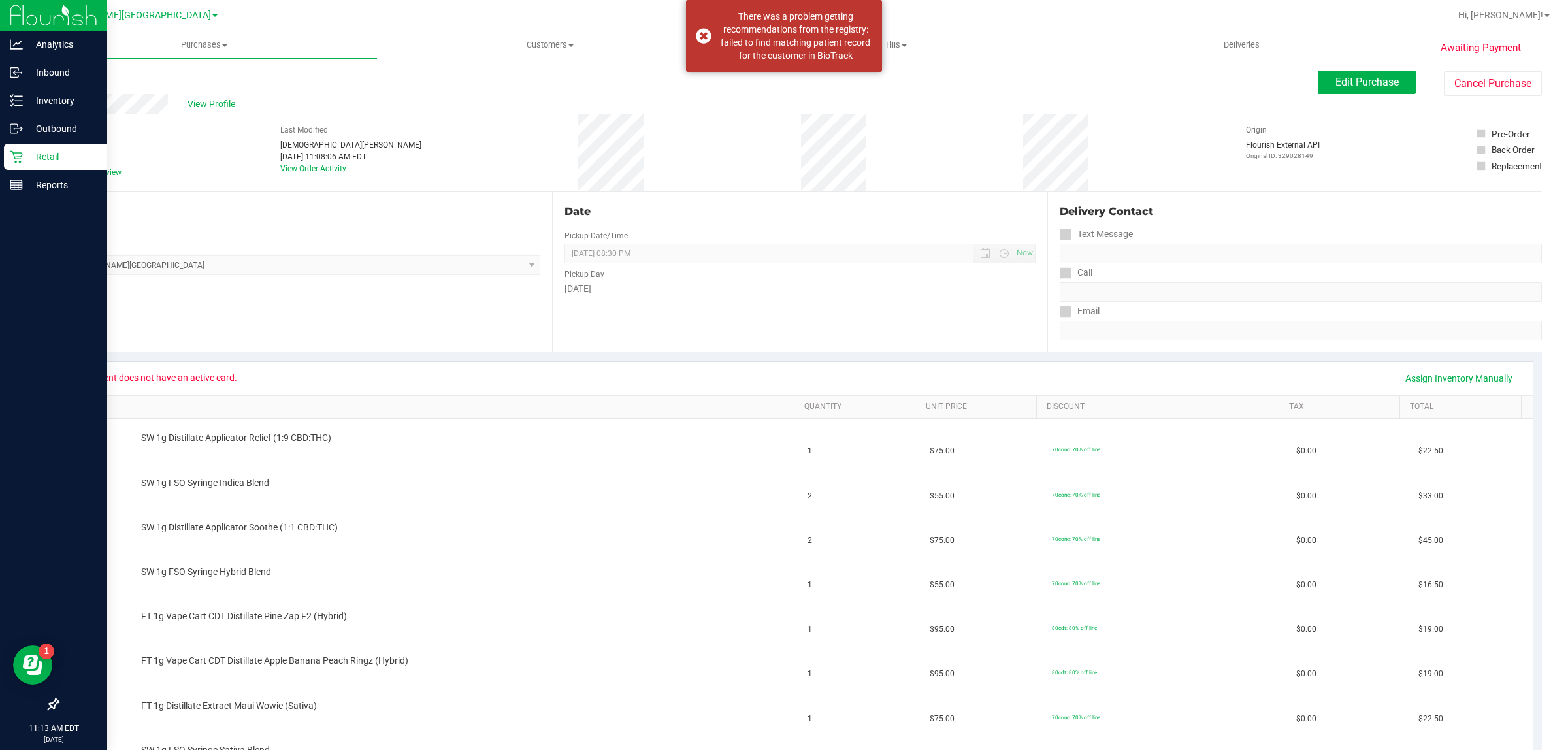
click at [46, 150] on p "Retail" at bounding box center [62, 157] width 79 height 16
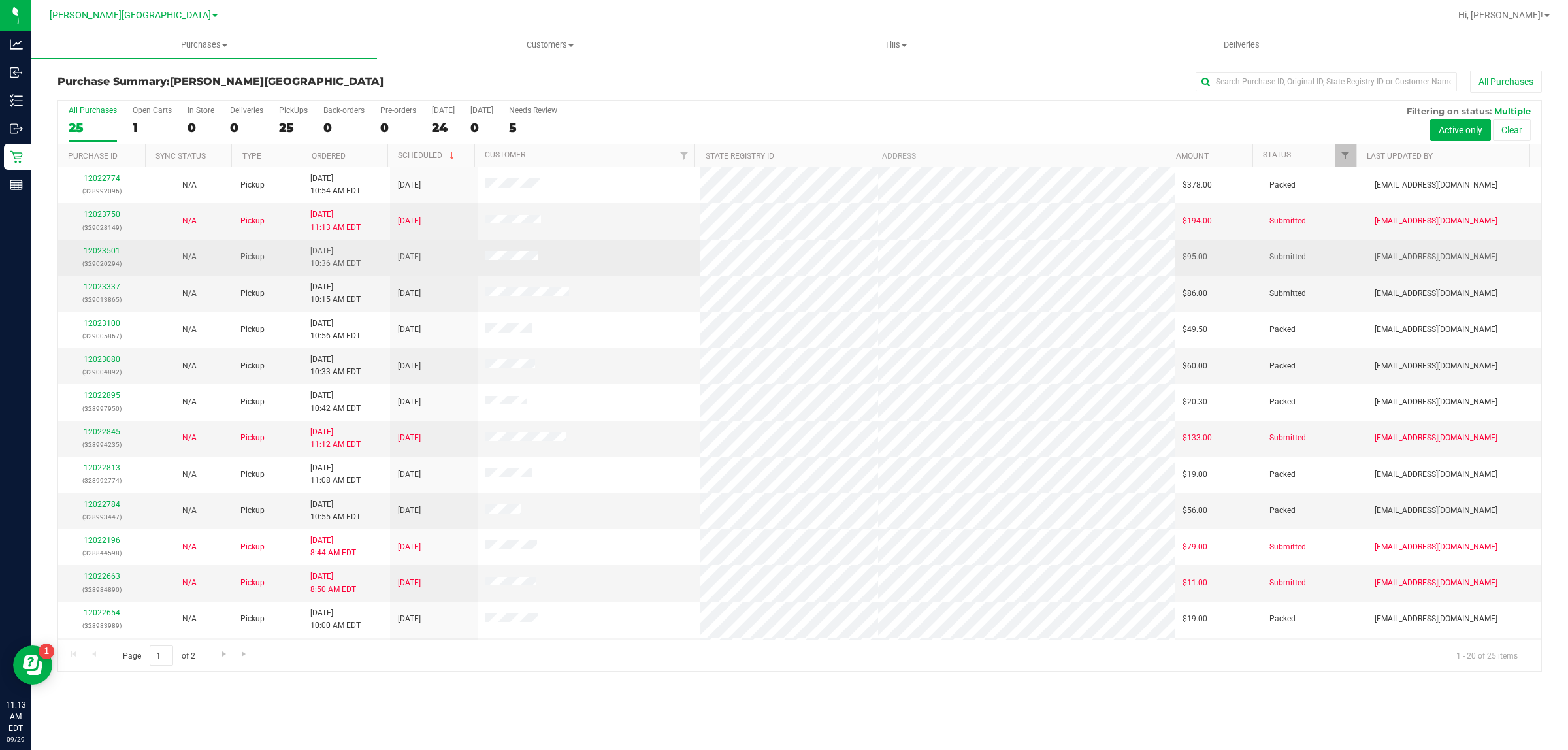
click at [111, 250] on link "12023501" at bounding box center [102, 251] width 36 height 9
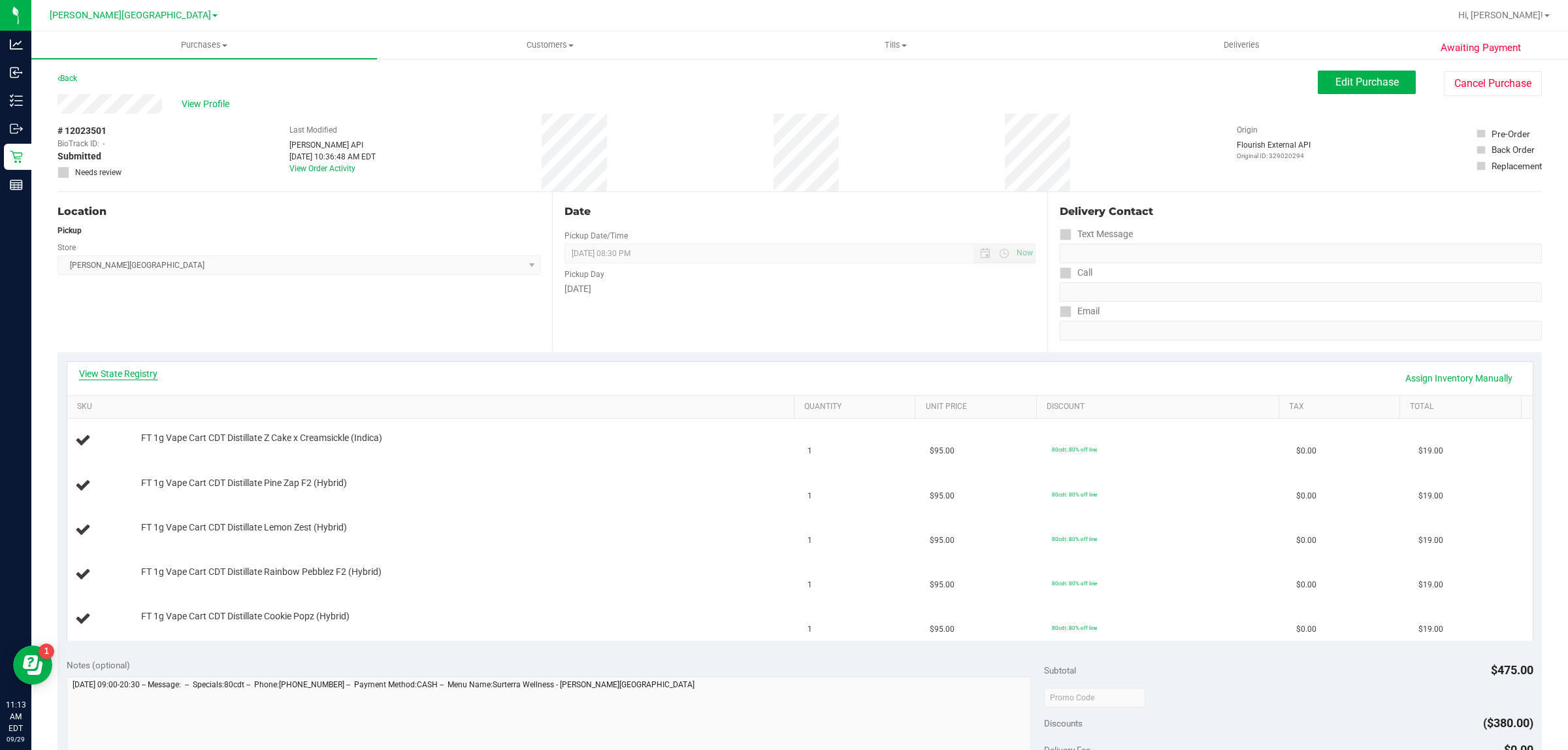
click at [149, 376] on link "View State Registry" at bounding box center [118, 374] width 79 height 13
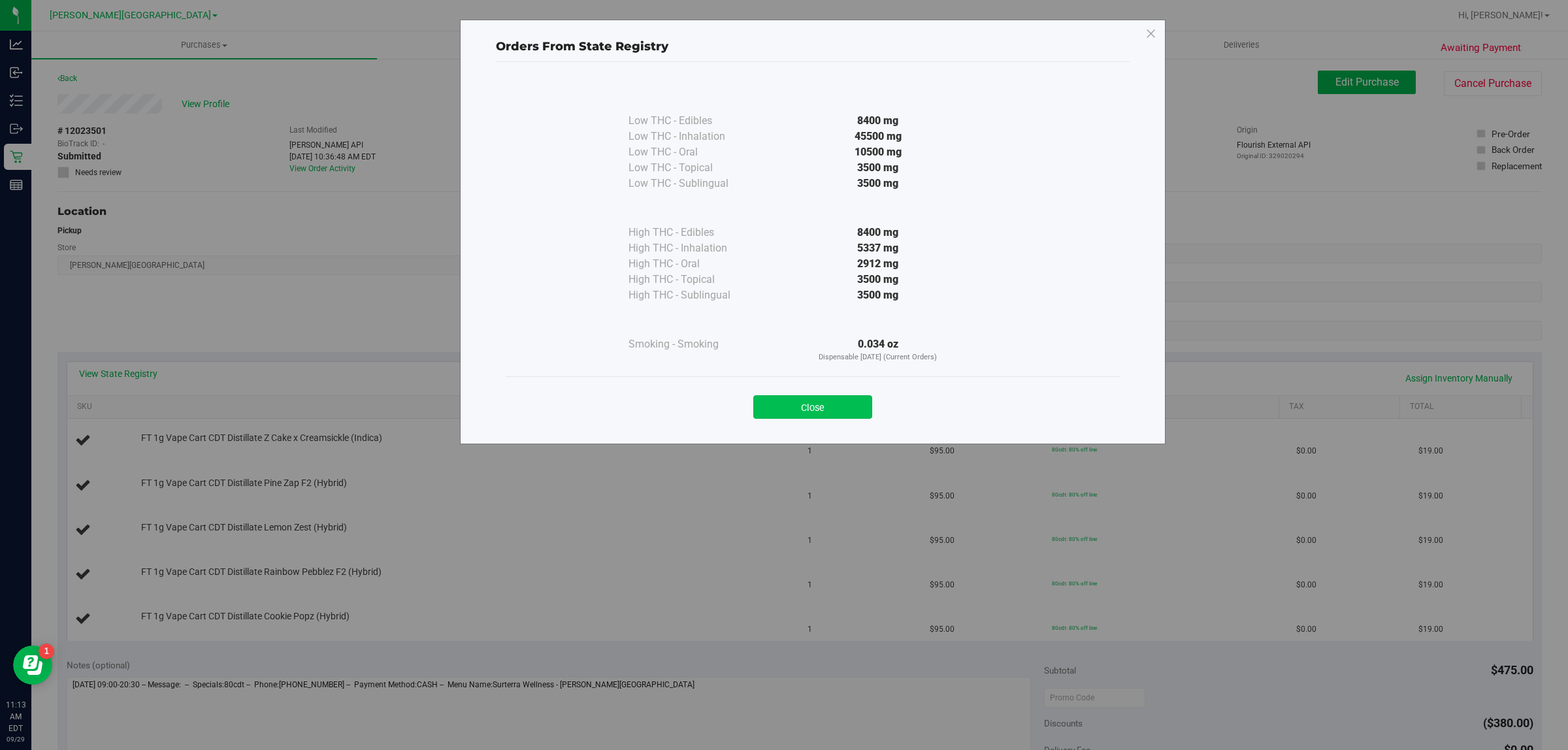
click at [795, 406] on button "Close" at bounding box center [813, 407] width 119 height 24
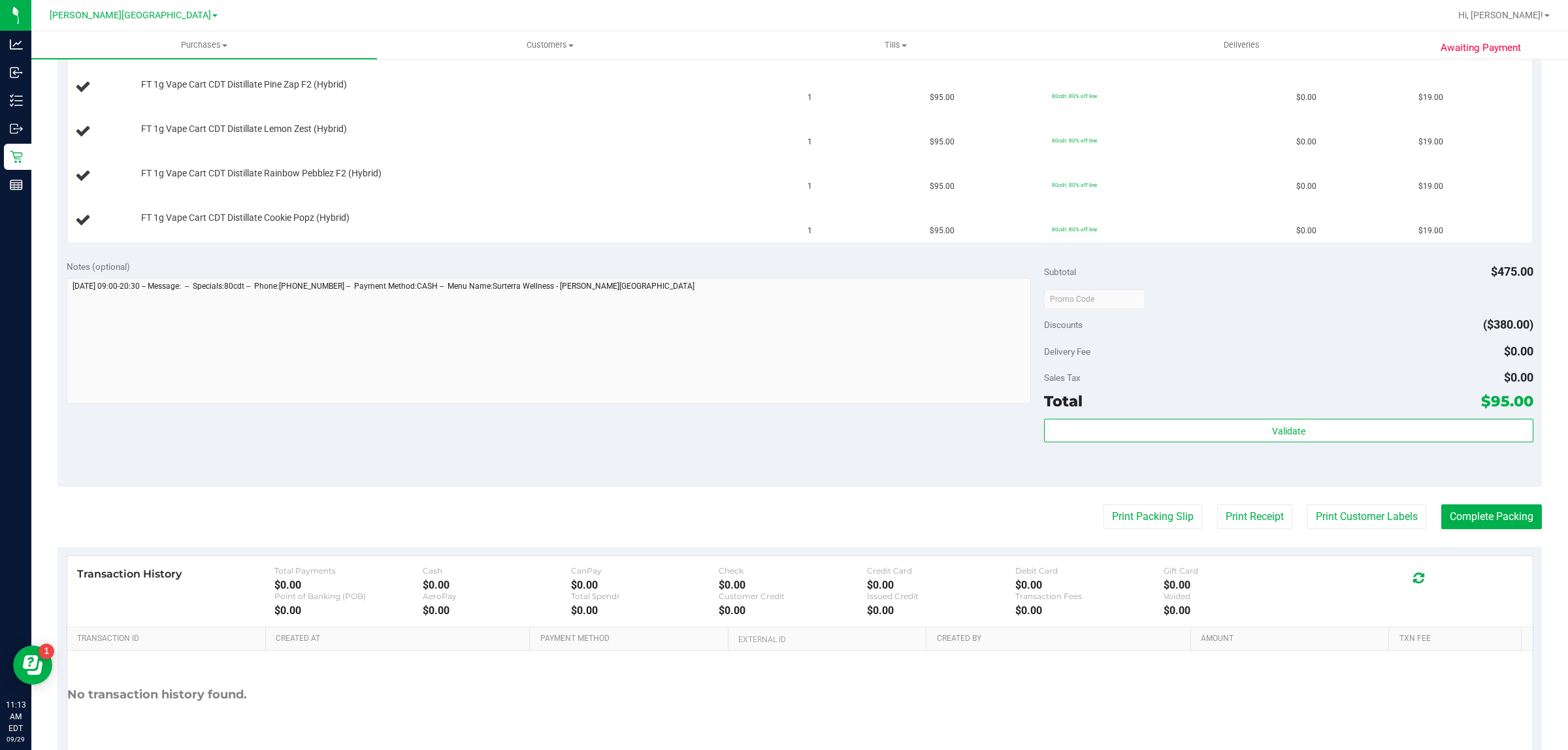
scroll to position [408, 0]
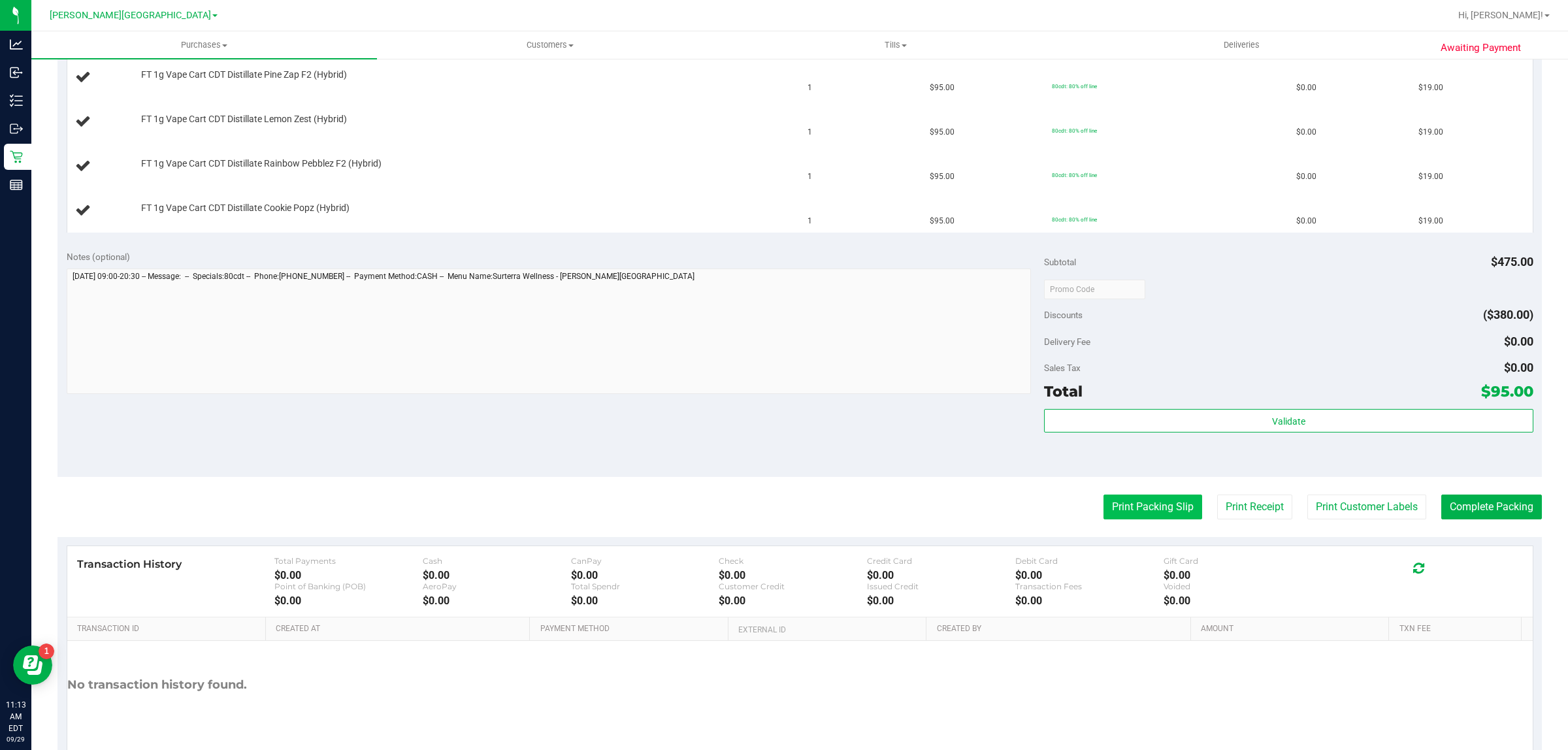
click at [1141, 505] on button "Print Packing Slip" at bounding box center [1152, 506] width 99 height 25
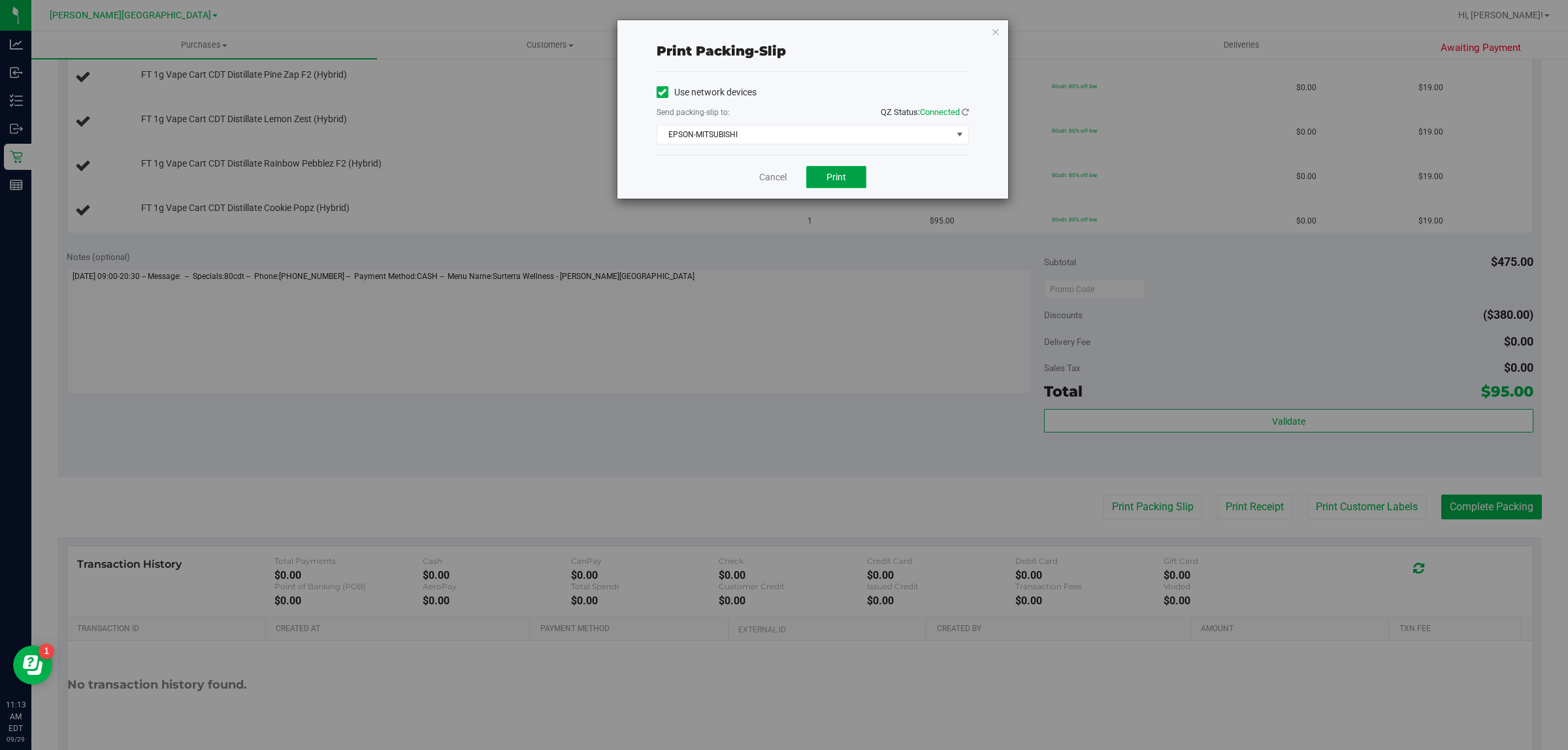
click at [837, 185] on button "Print" at bounding box center [836, 177] width 60 height 22
click at [763, 174] on link "Cancel" at bounding box center [772, 177] width 27 height 13
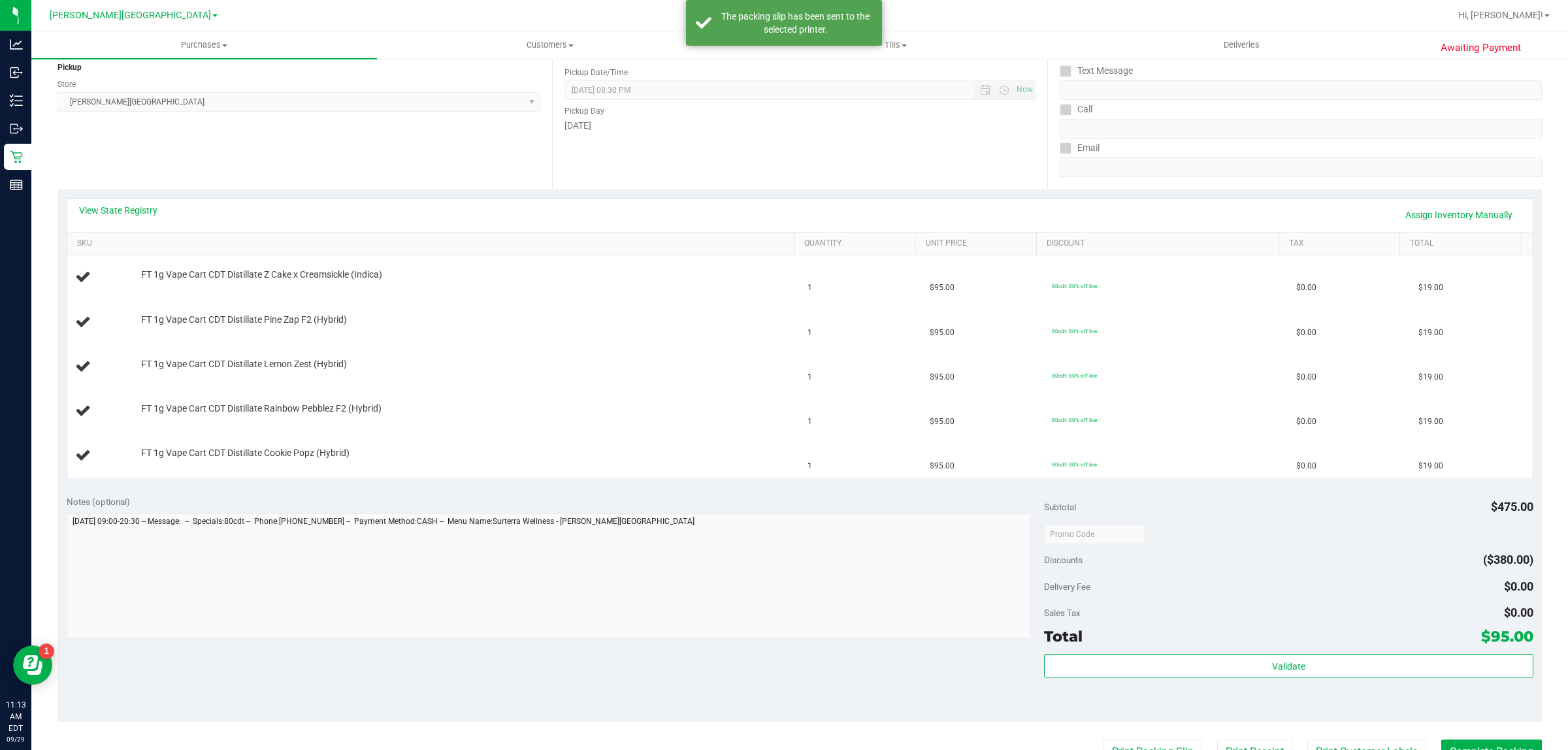
scroll to position [0, 0]
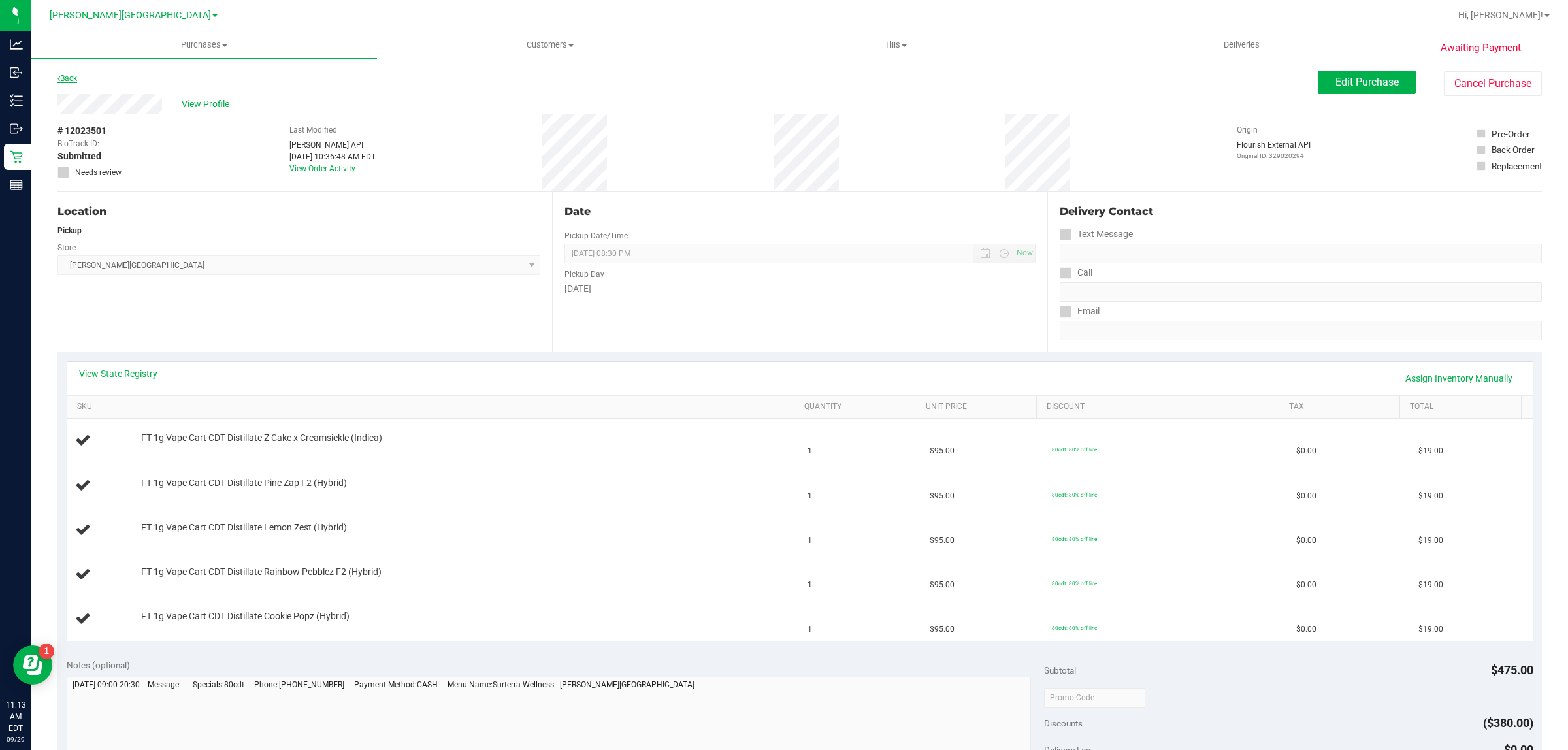
click at [71, 79] on link "Back" at bounding box center [67, 78] width 19 height 9
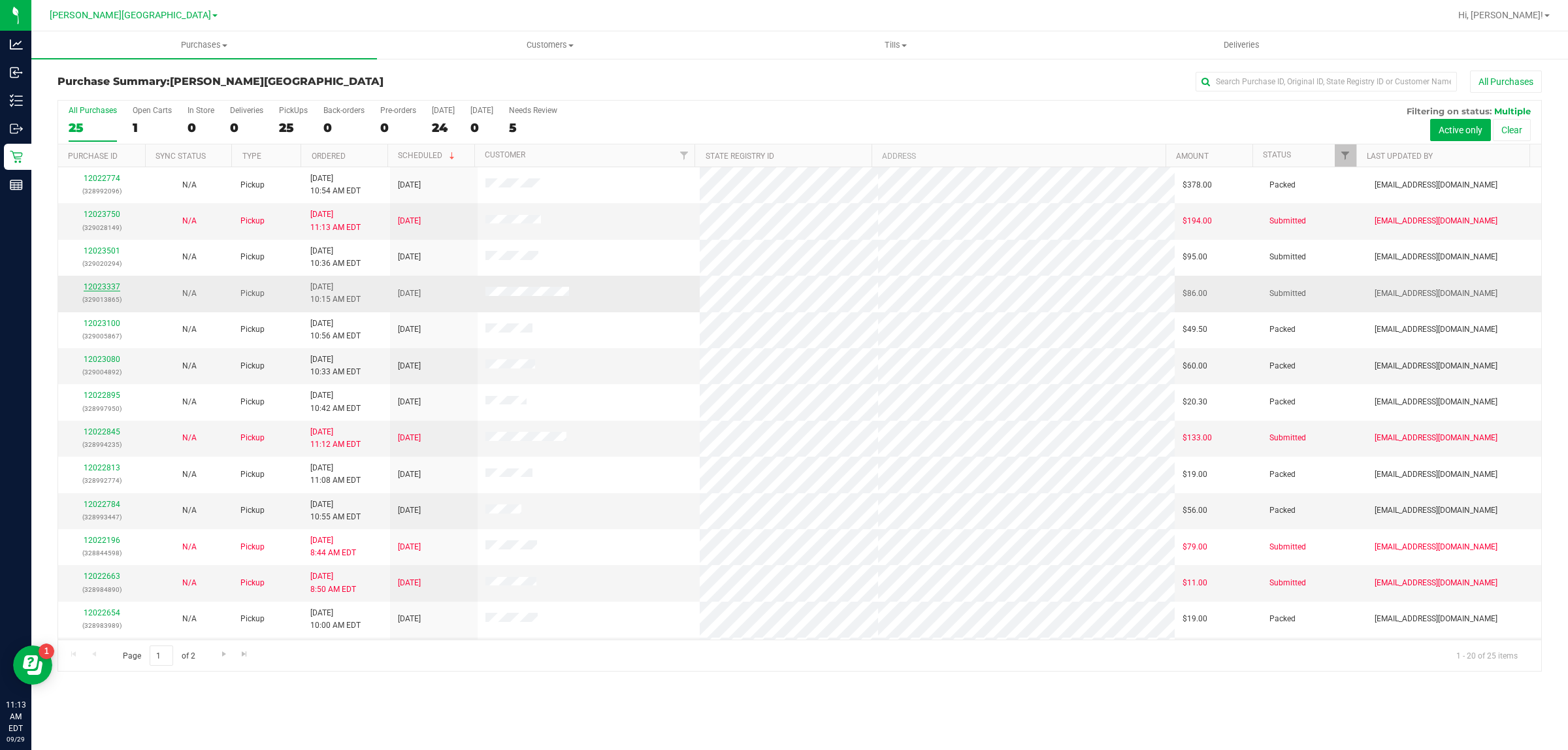
click at [108, 284] on link "12023337" at bounding box center [102, 287] width 36 height 9
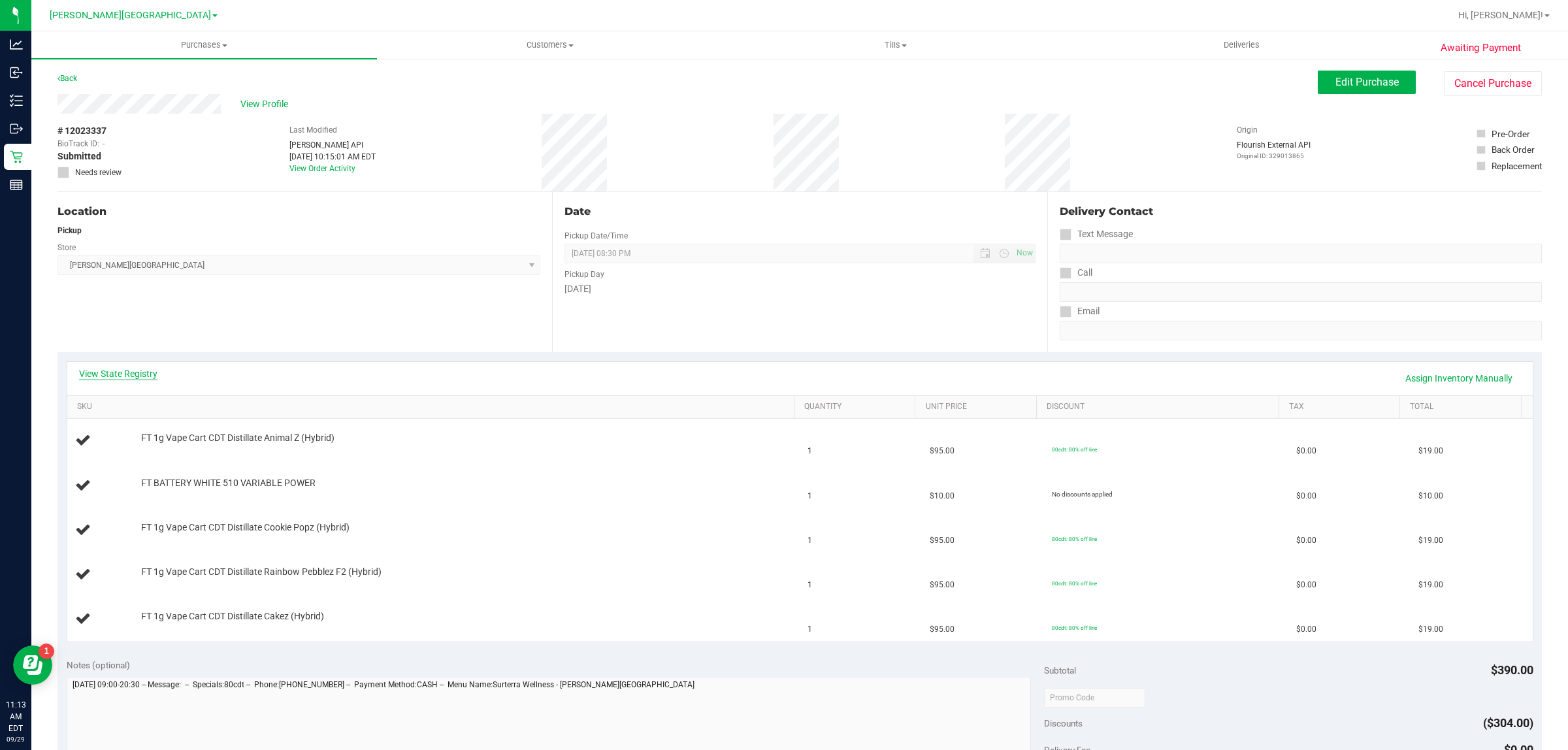
click at [133, 373] on link "View State Registry" at bounding box center [118, 374] width 79 height 13
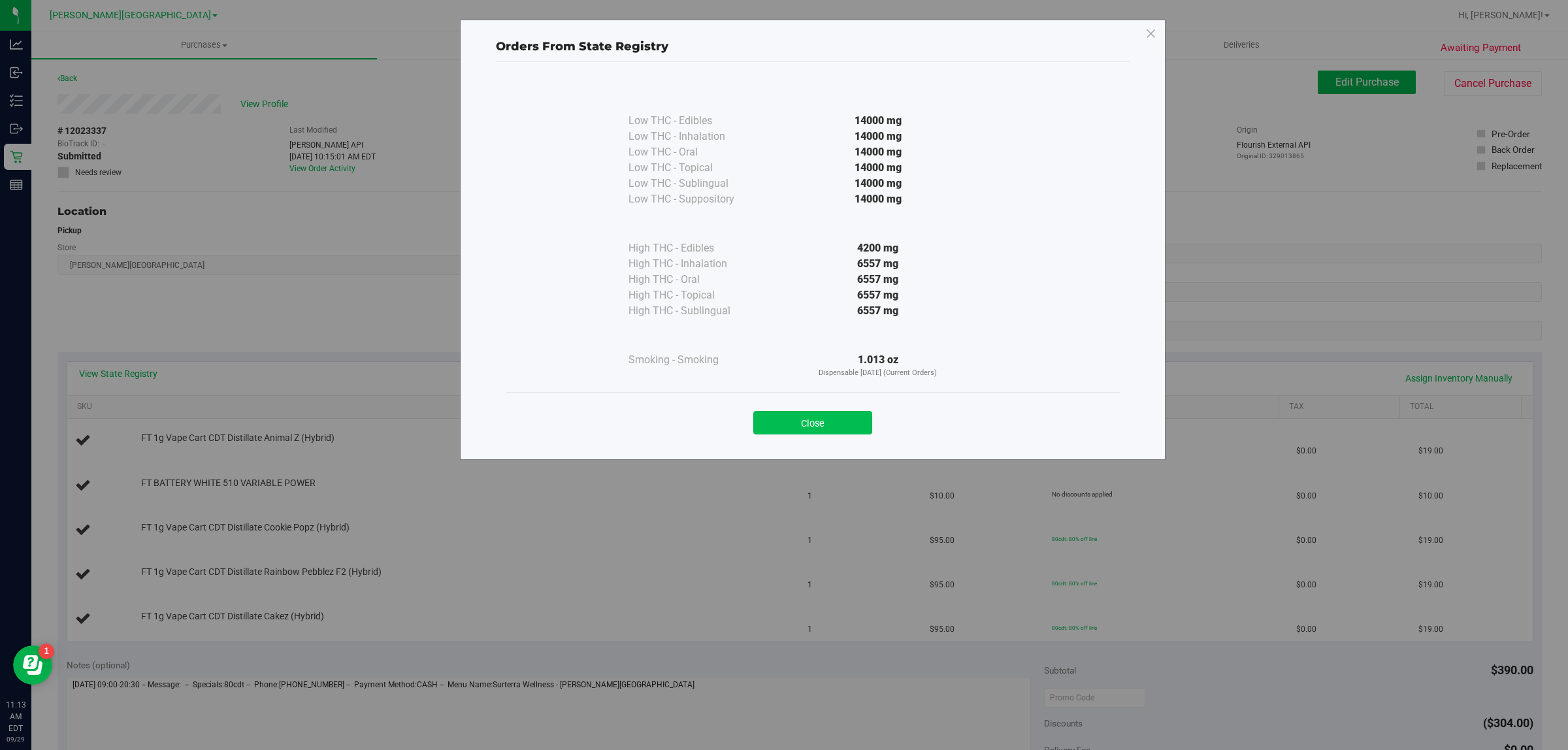
click at [853, 423] on button "Close" at bounding box center [813, 423] width 119 height 24
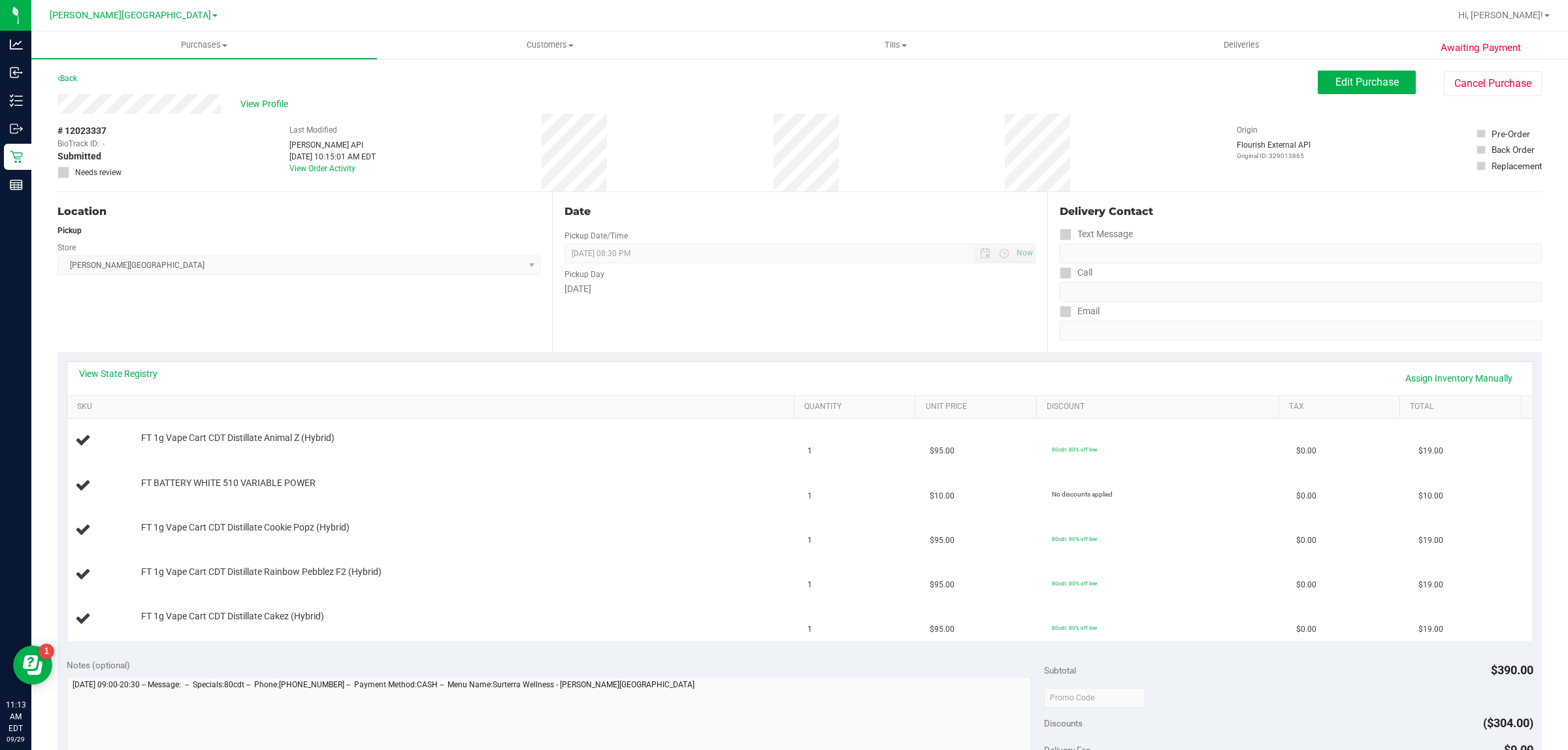
scroll to position [408, 0]
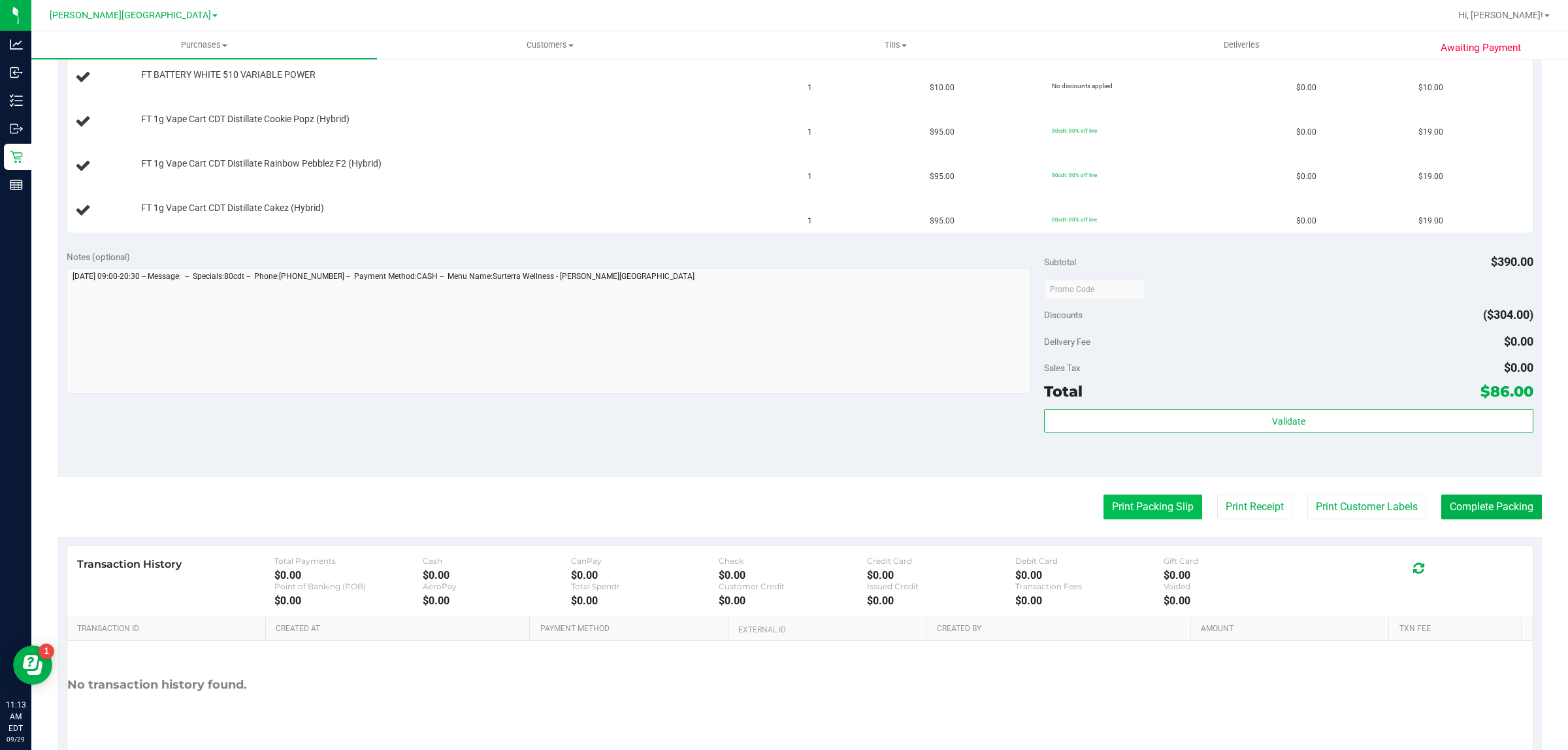
click at [1108, 510] on button "Print Packing Slip" at bounding box center [1152, 506] width 99 height 25
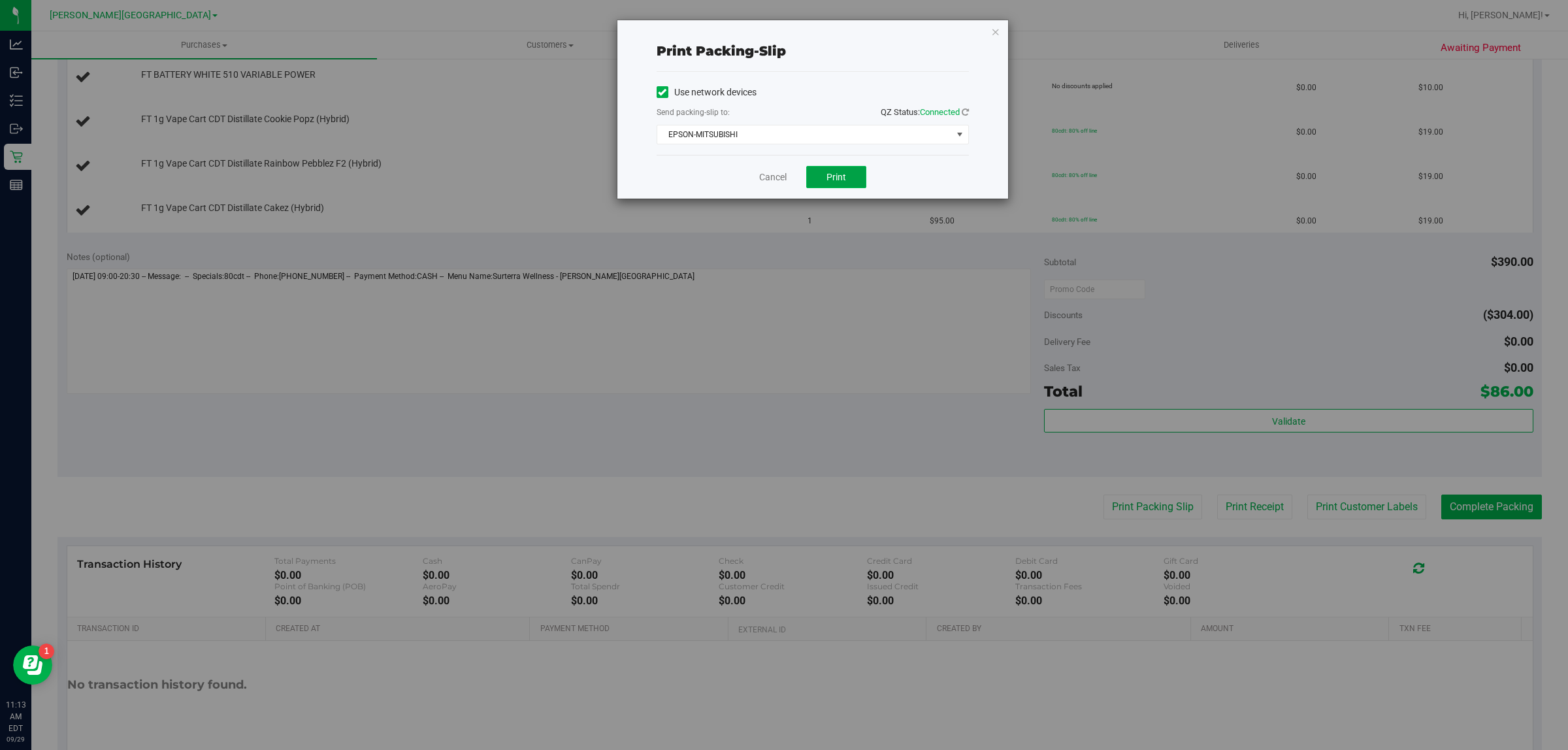
click at [844, 175] on span "Print" at bounding box center [836, 177] width 19 height 10
click at [776, 178] on link "Cancel" at bounding box center [772, 177] width 27 height 13
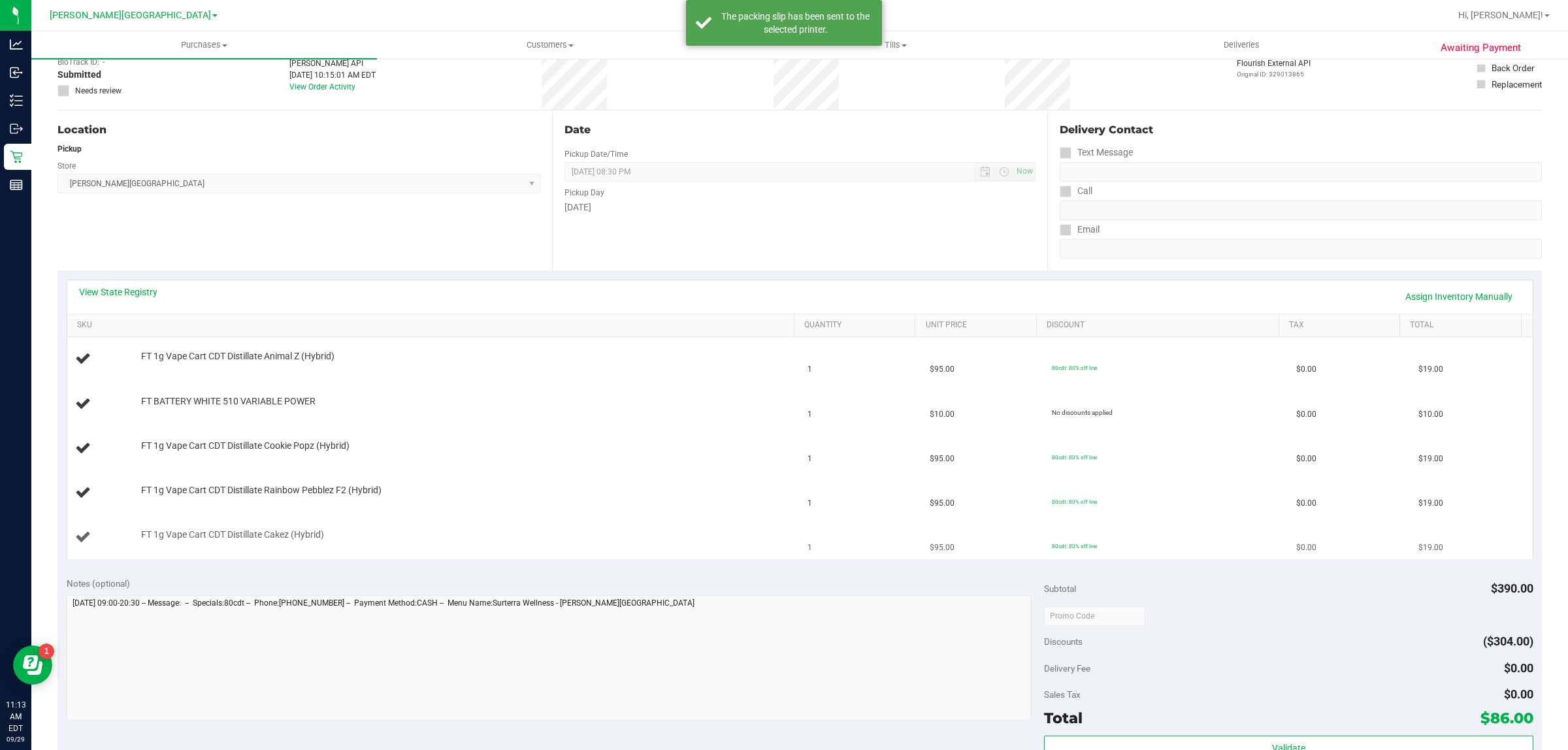
scroll to position [0, 0]
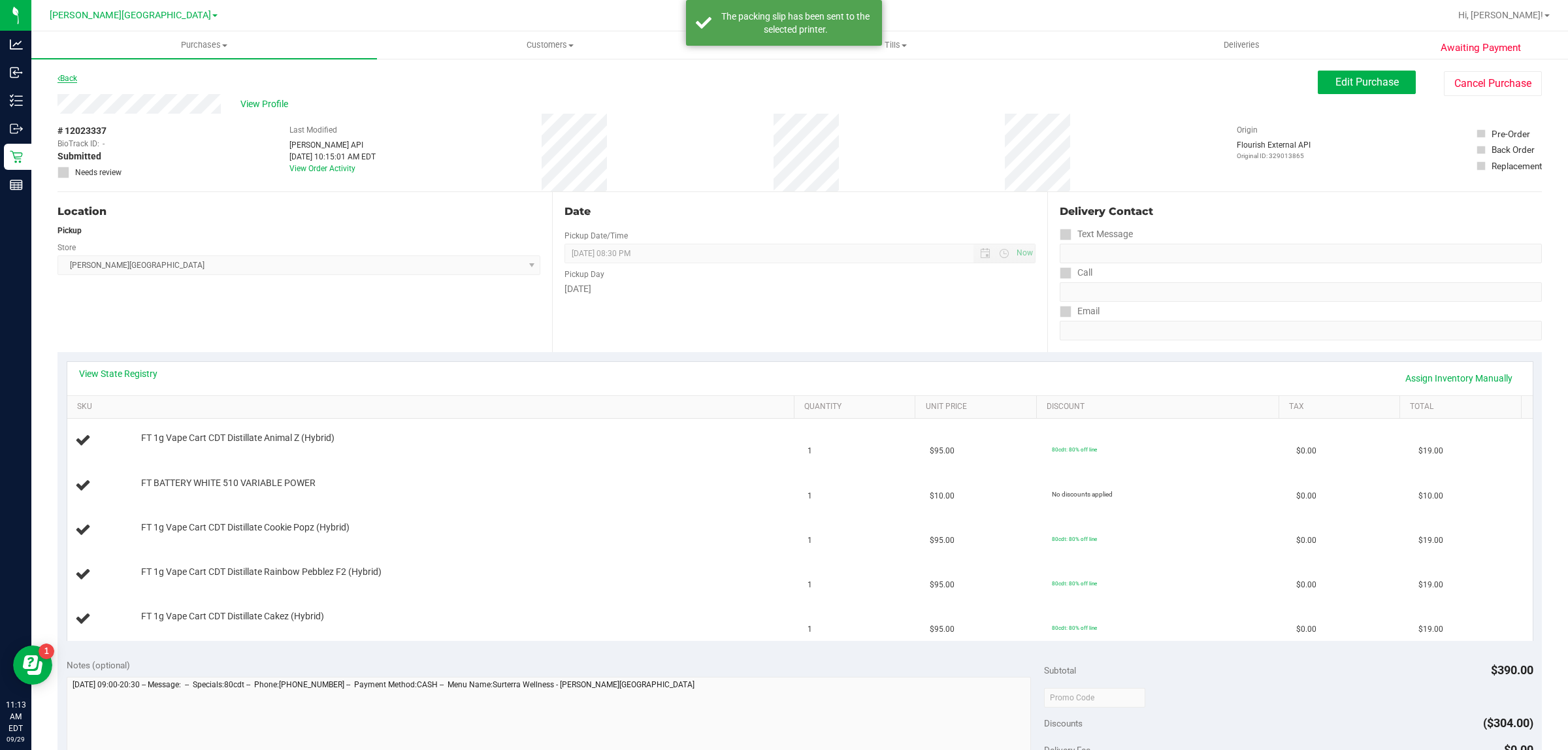
click at [70, 79] on link "Back" at bounding box center [67, 78] width 19 height 9
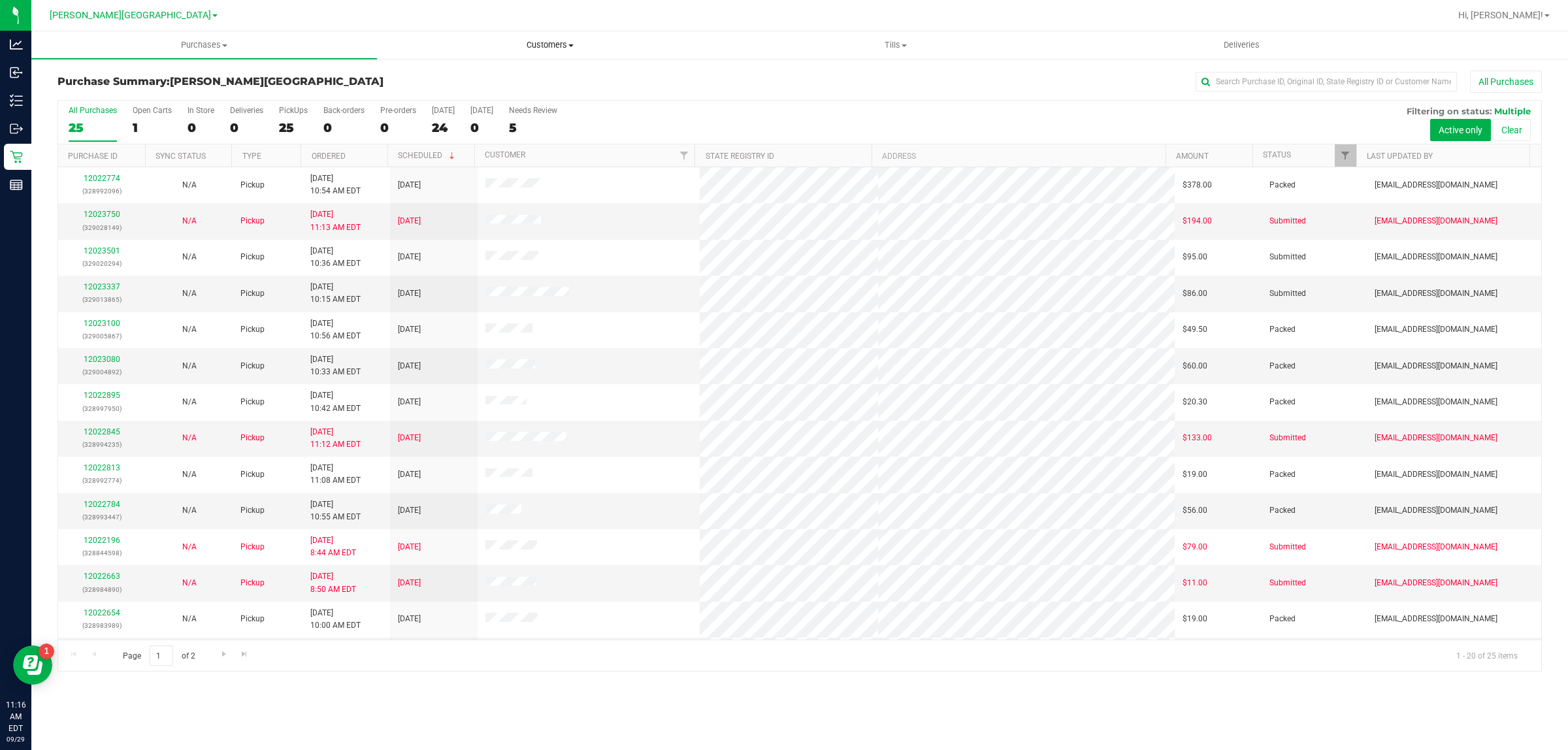
click at [556, 45] on span "Customers" at bounding box center [549, 45] width 344 height 12
click at [458, 76] on span "All customers" at bounding box center [423, 79] width 94 height 11
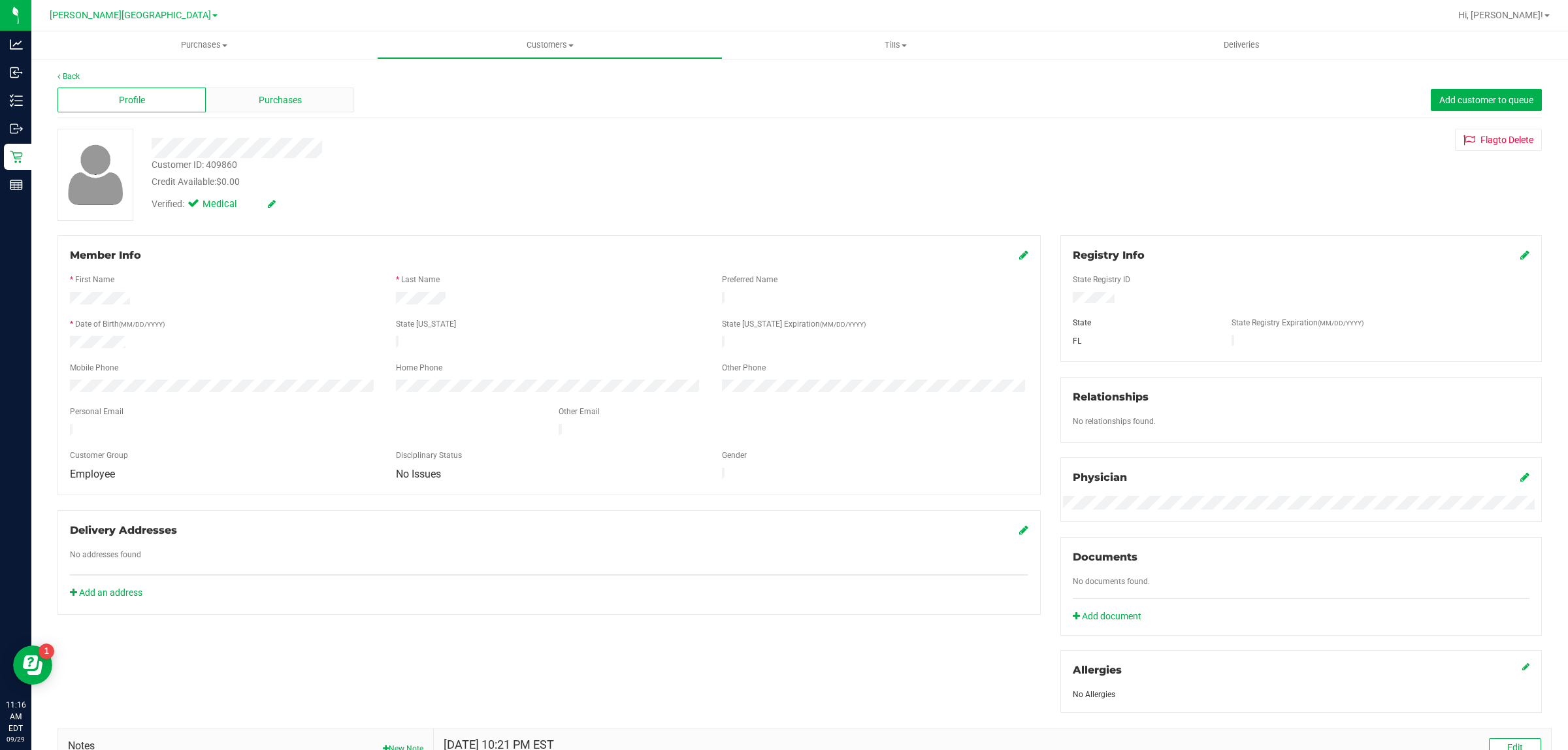
click at [334, 105] on div "Purchases" at bounding box center [280, 100] width 149 height 25
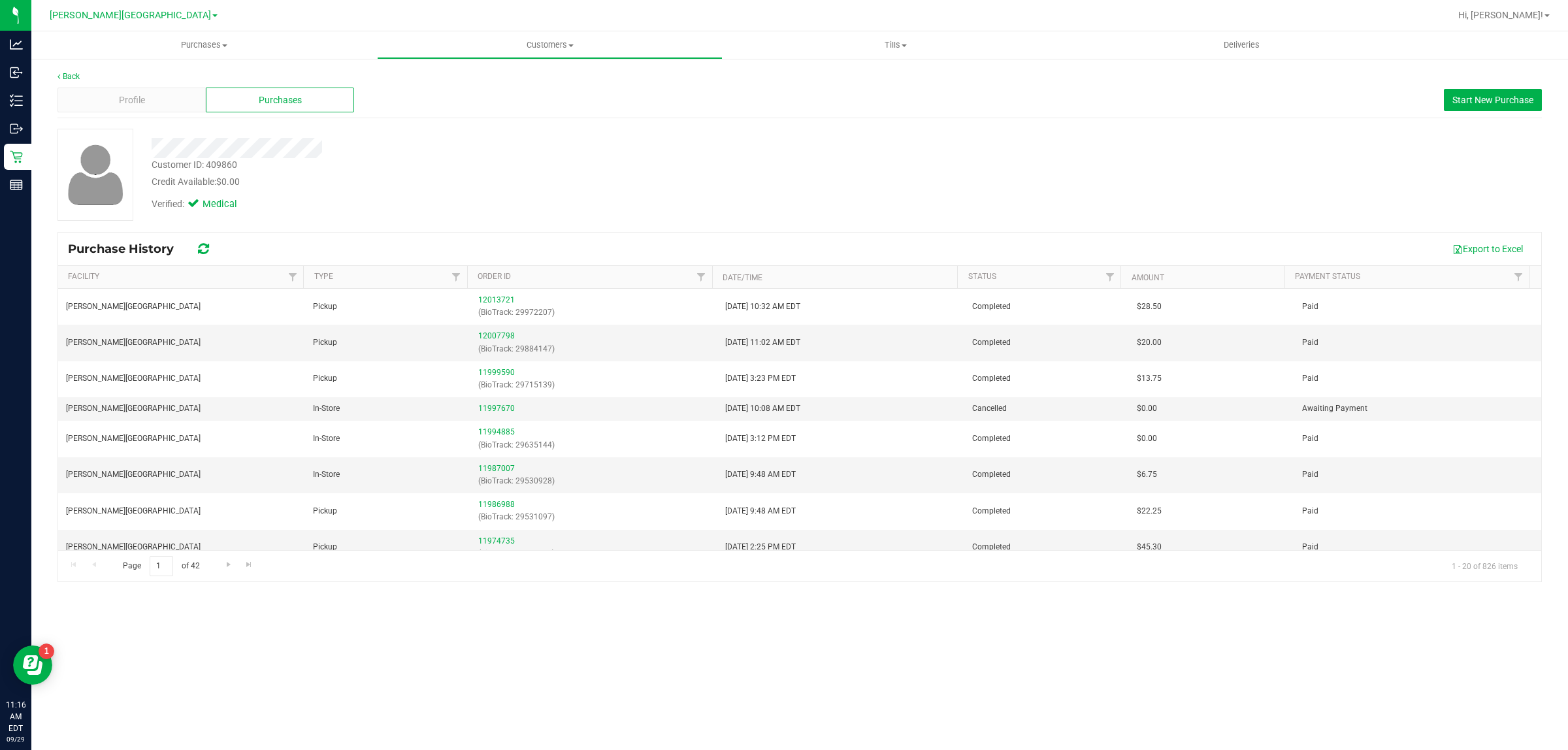
click at [1465, 86] on div "Profile Purchases Start New Purchase" at bounding box center [799, 100] width 1484 height 36
click at [1455, 92] on button "Start New Purchase" at bounding box center [1493, 100] width 98 height 22
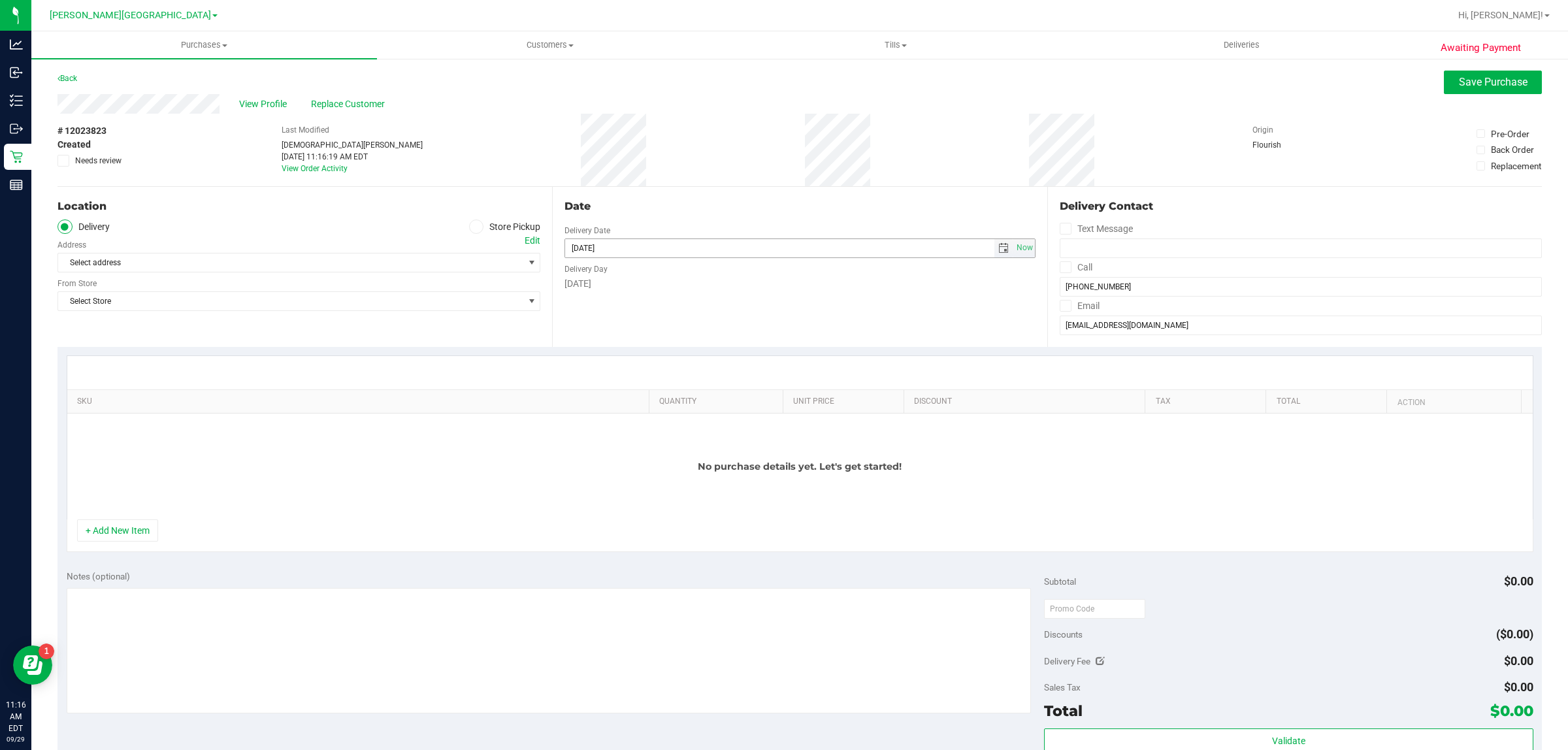
click at [998, 247] on span "select" at bounding box center [1003, 248] width 10 height 10
click at [606, 399] on link "30" at bounding box center [611, 400] width 19 height 20
type input "09/30/2025"
click at [474, 226] on icon at bounding box center [476, 226] width 8 height 0
click at [0, 0] on input "Store Pickup" at bounding box center [0, 0] width 0 height 0
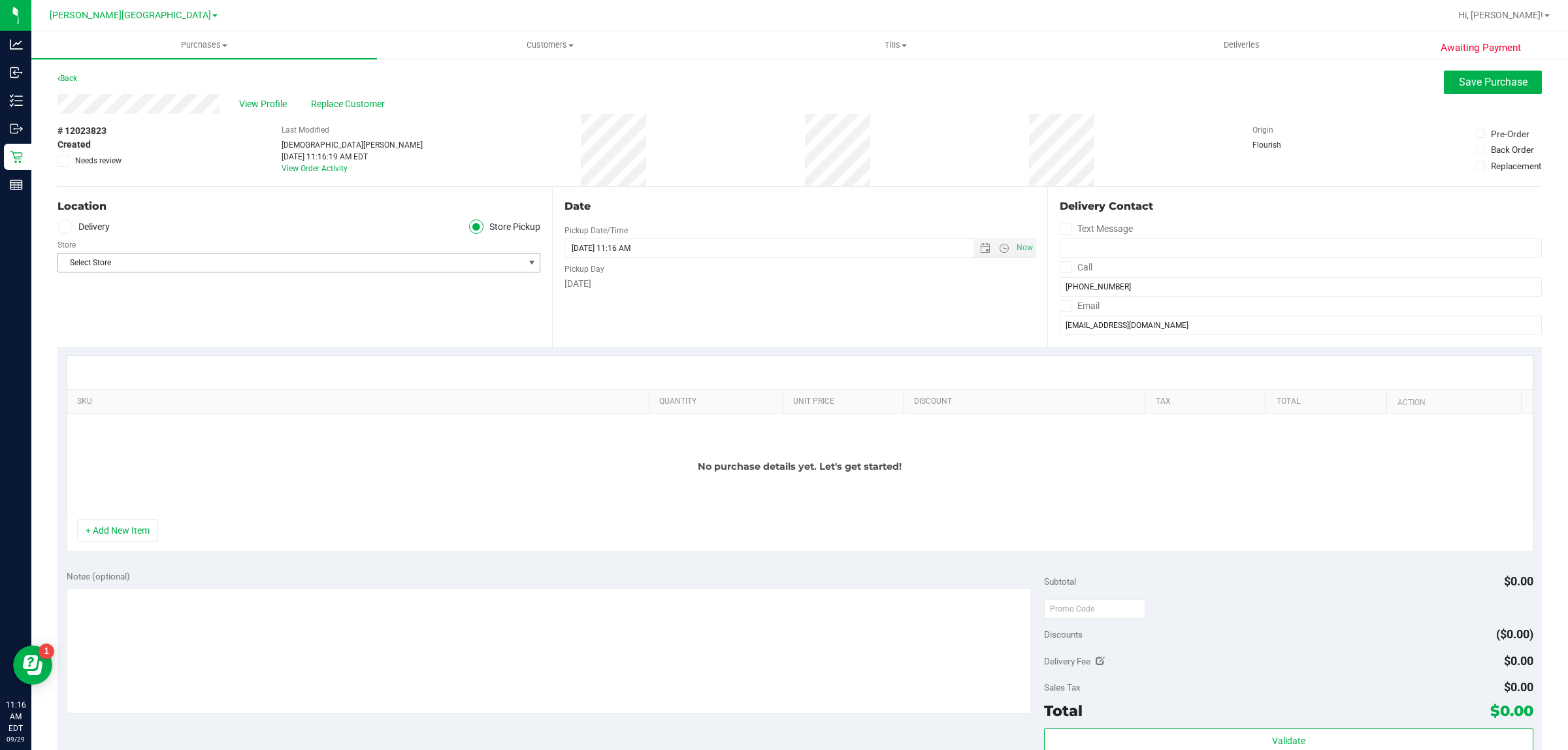
click at [435, 257] on span "Select Store" at bounding box center [290, 262] width 465 height 19
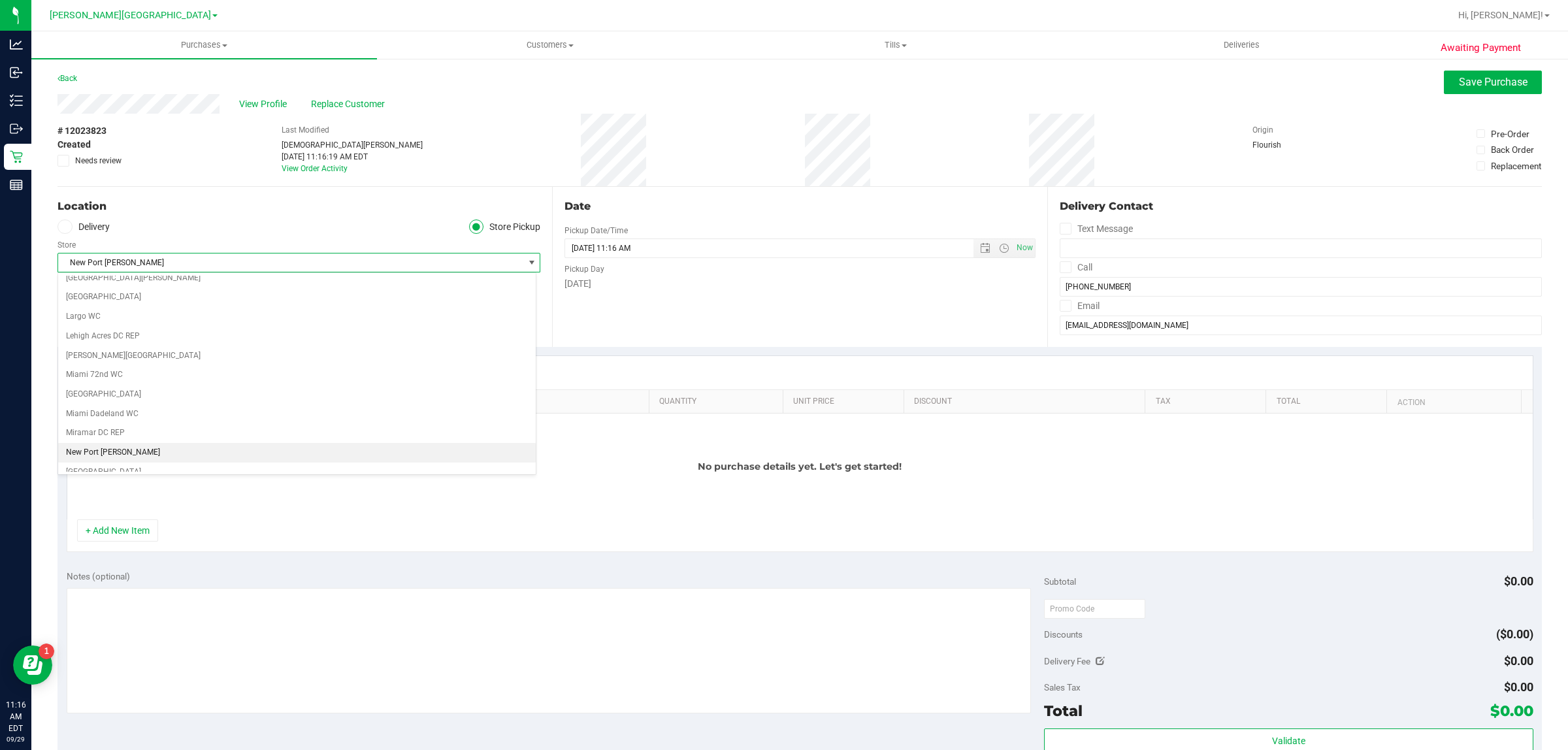
click at [527, 262] on span "select" at bounding box center [532, 263] width 10 height 10
click at [488, 258] on span "Merritt Island WC" at bounding box center [290, 262] width 465 height 19
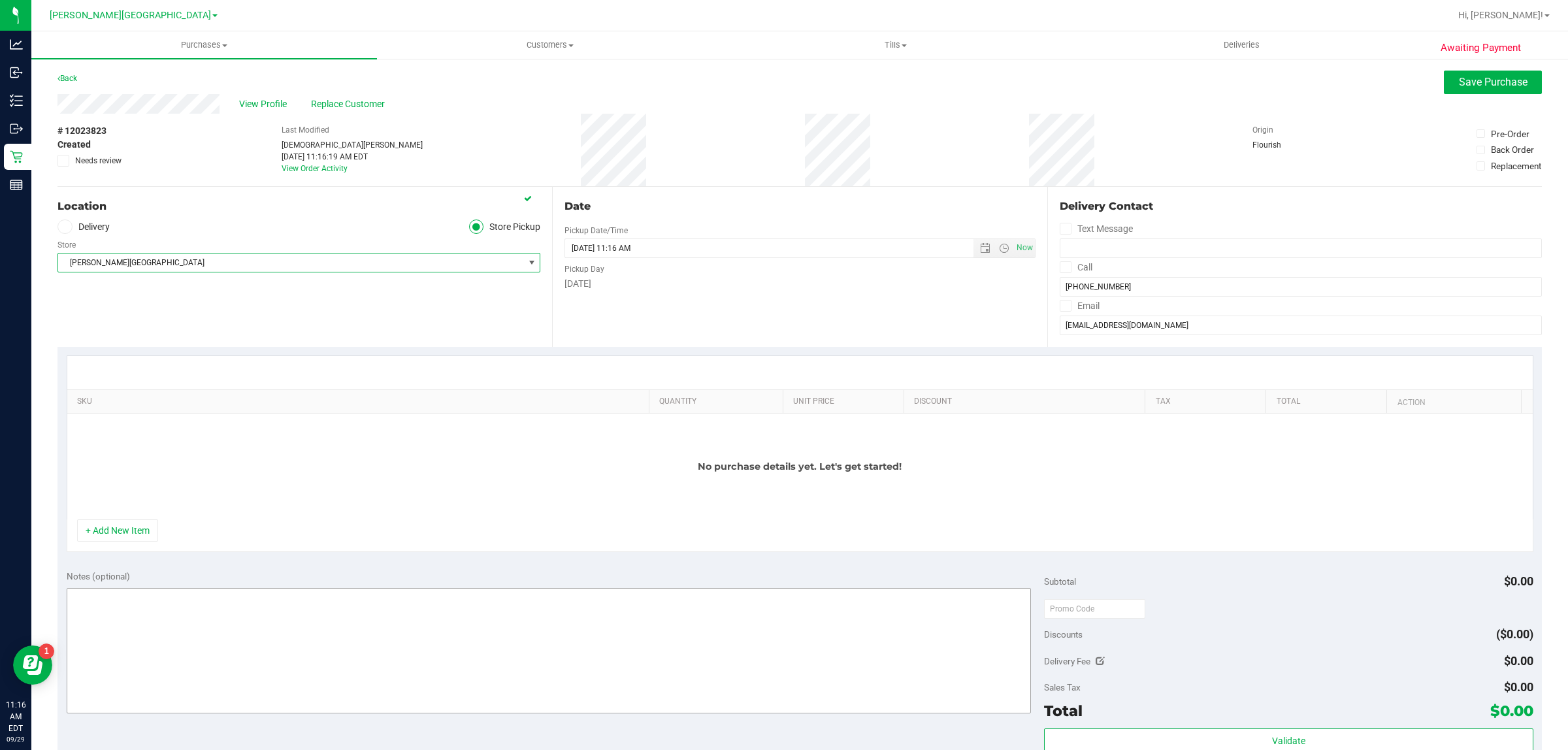
click at [119, 541] on button "+ Add New Item" at bounding box center [117, 530] width 81 height 22
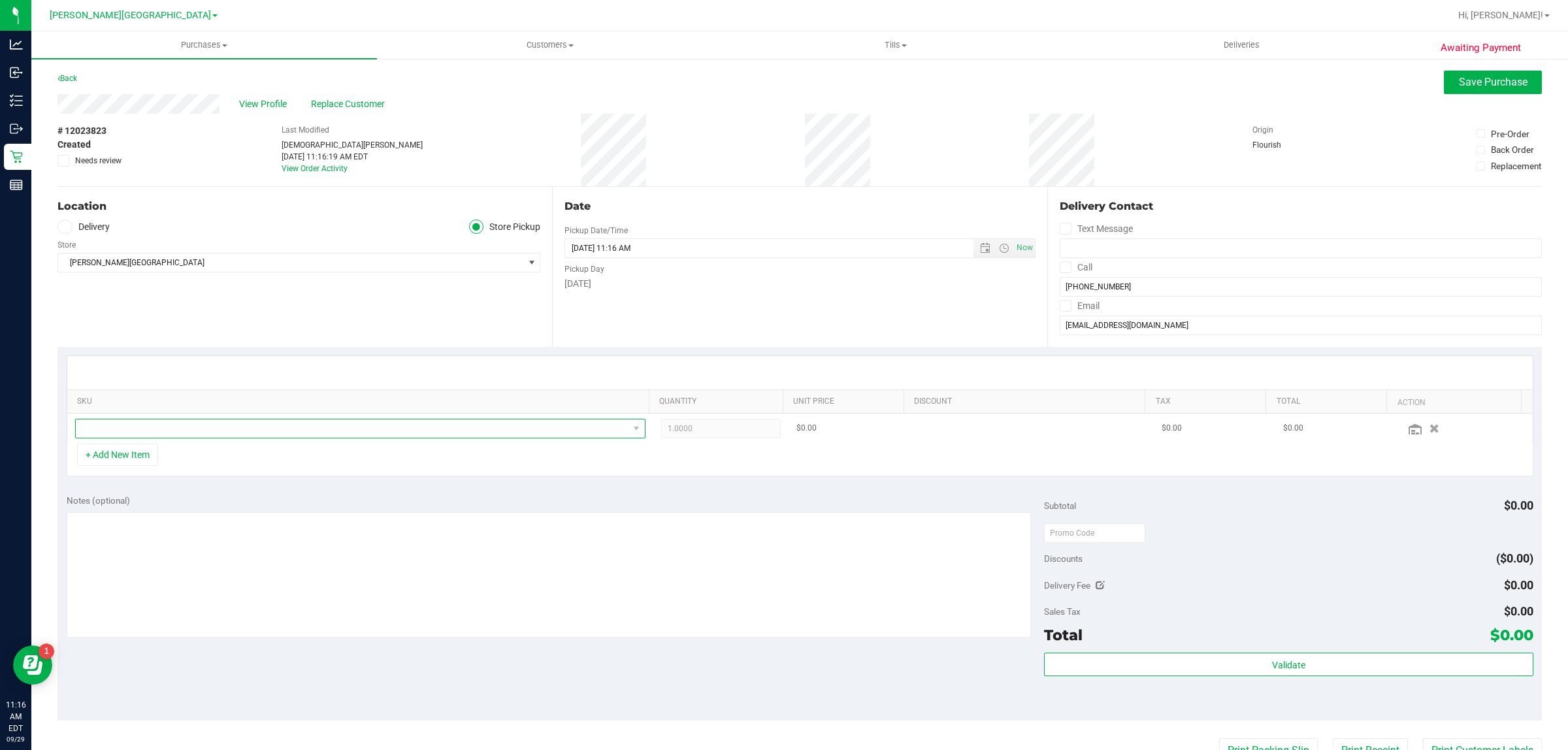
click at [142, 431] on span "NO DATA FOUND" at bounding box center [352, 428] width 553 height 19
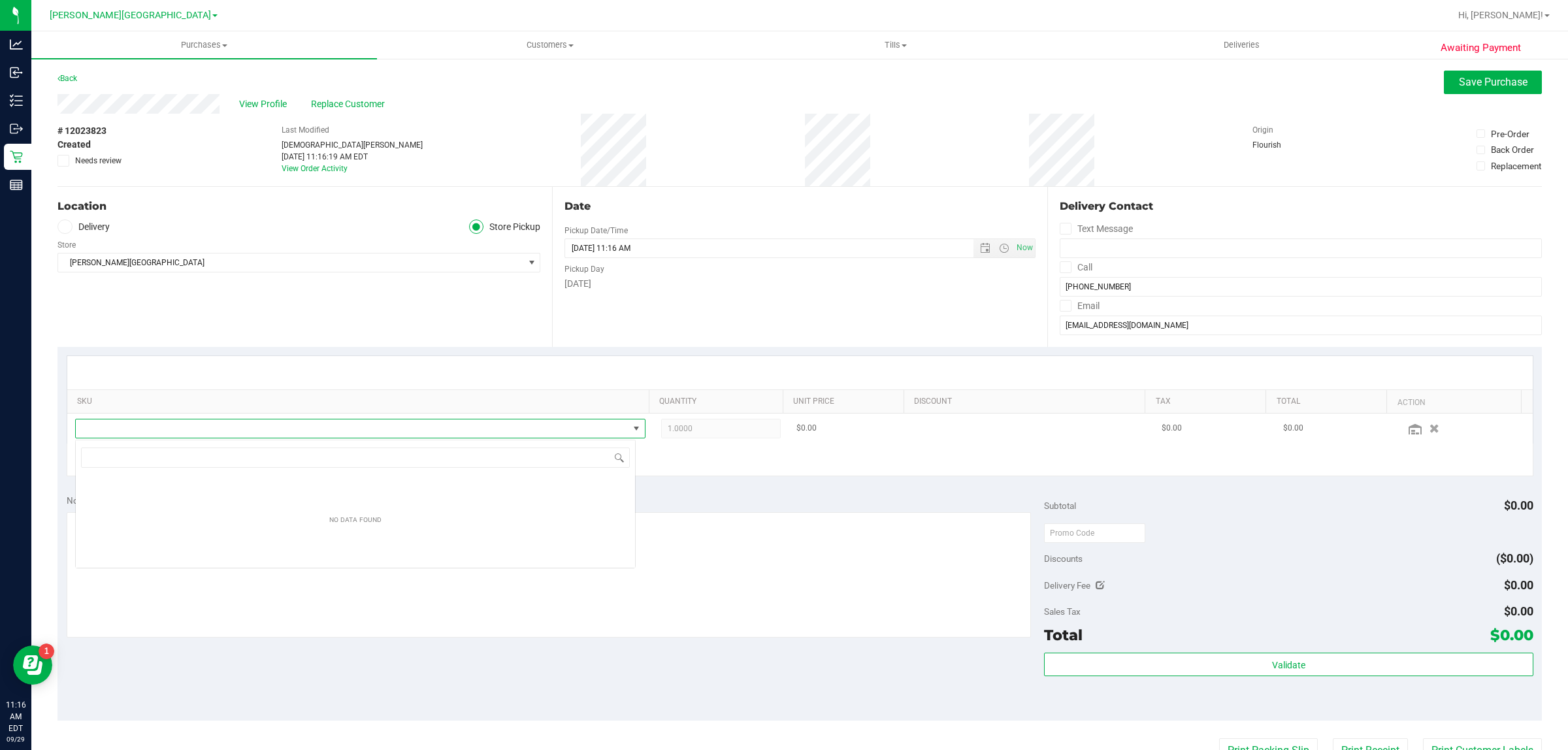
scroll to position [20, 561]
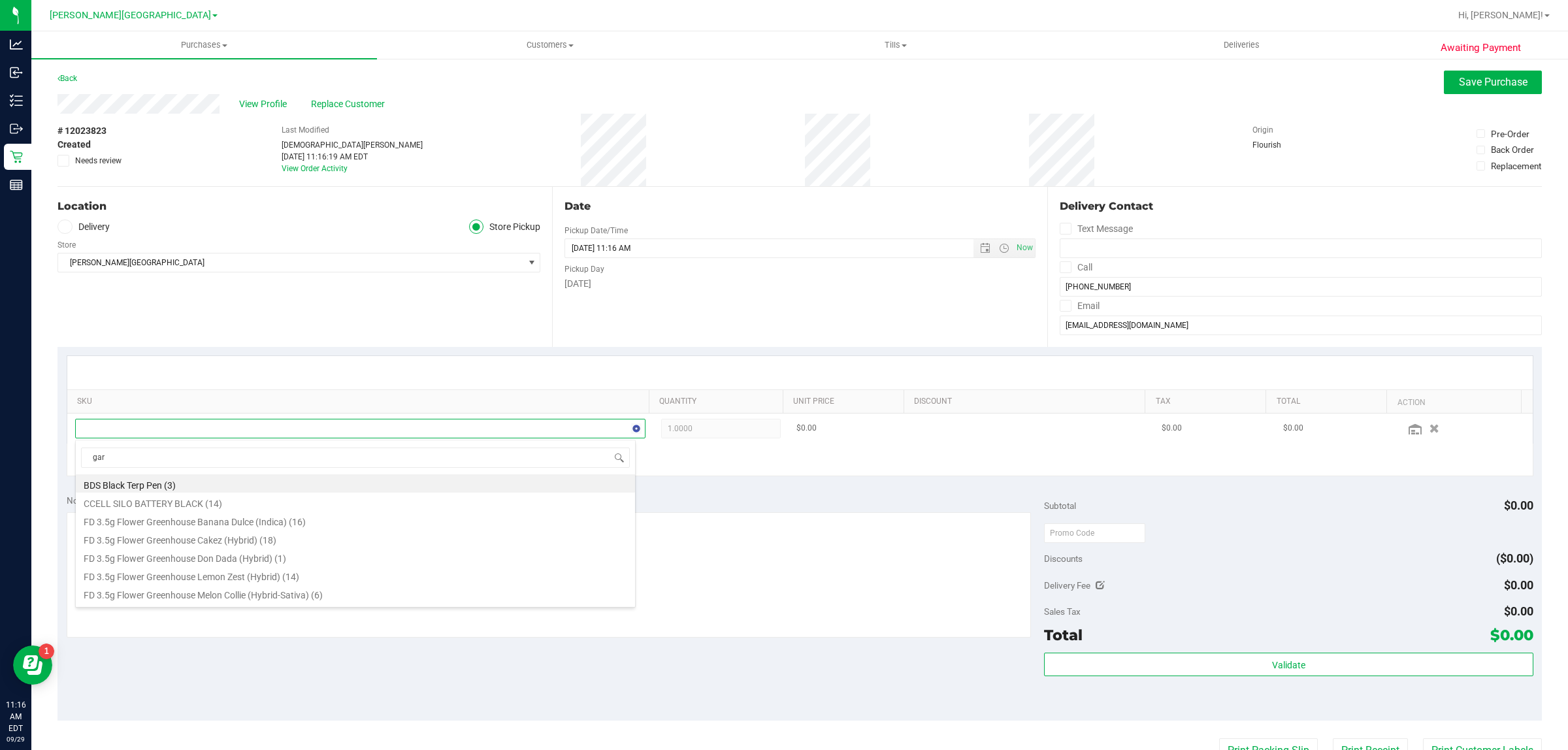
type input "garl"
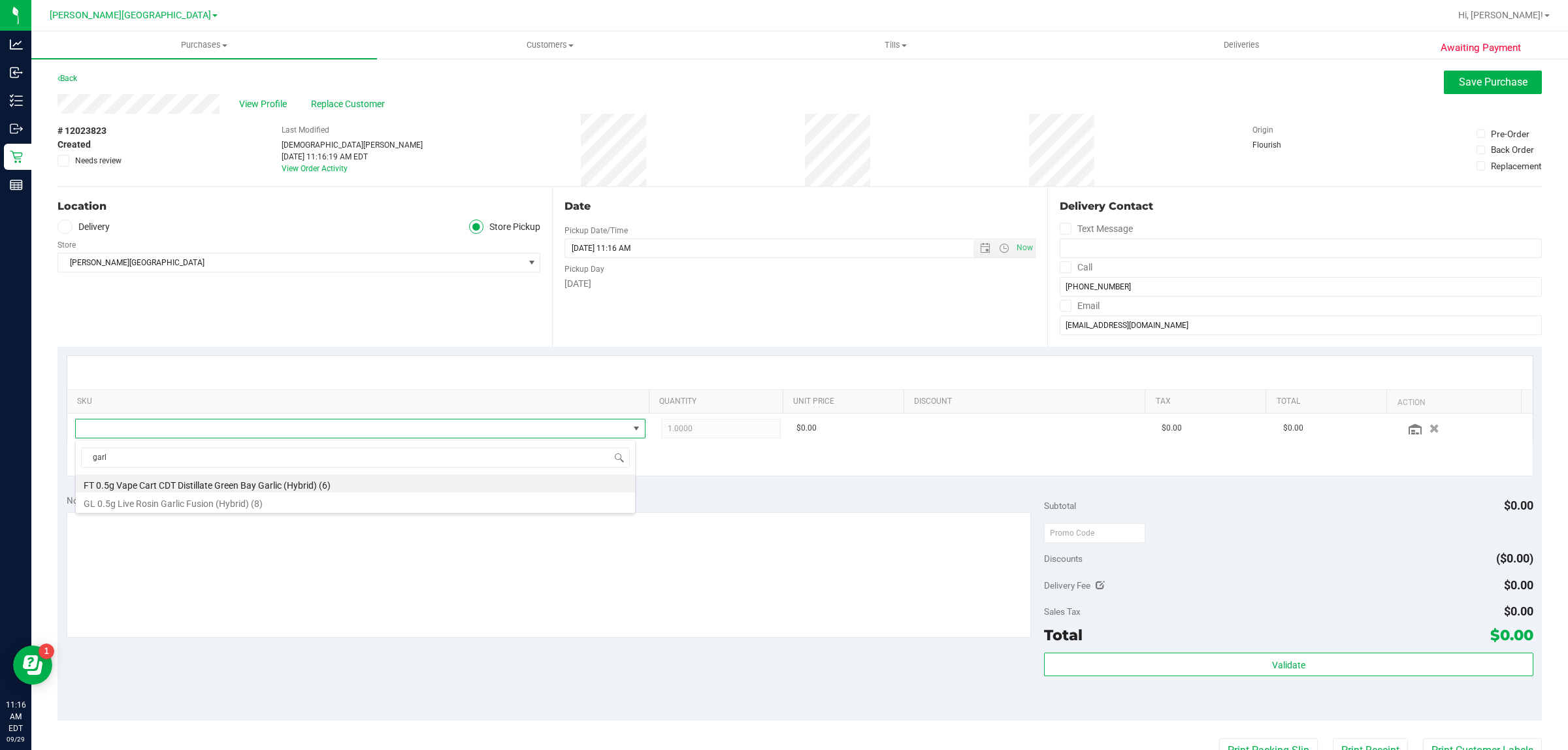
click at [195, 479] on li "FT 0.5g Vape Cart CDT Distillate Green Bay Garlic (Hybrid) (6)" at bounding box center [355, 483] width 559 height 19
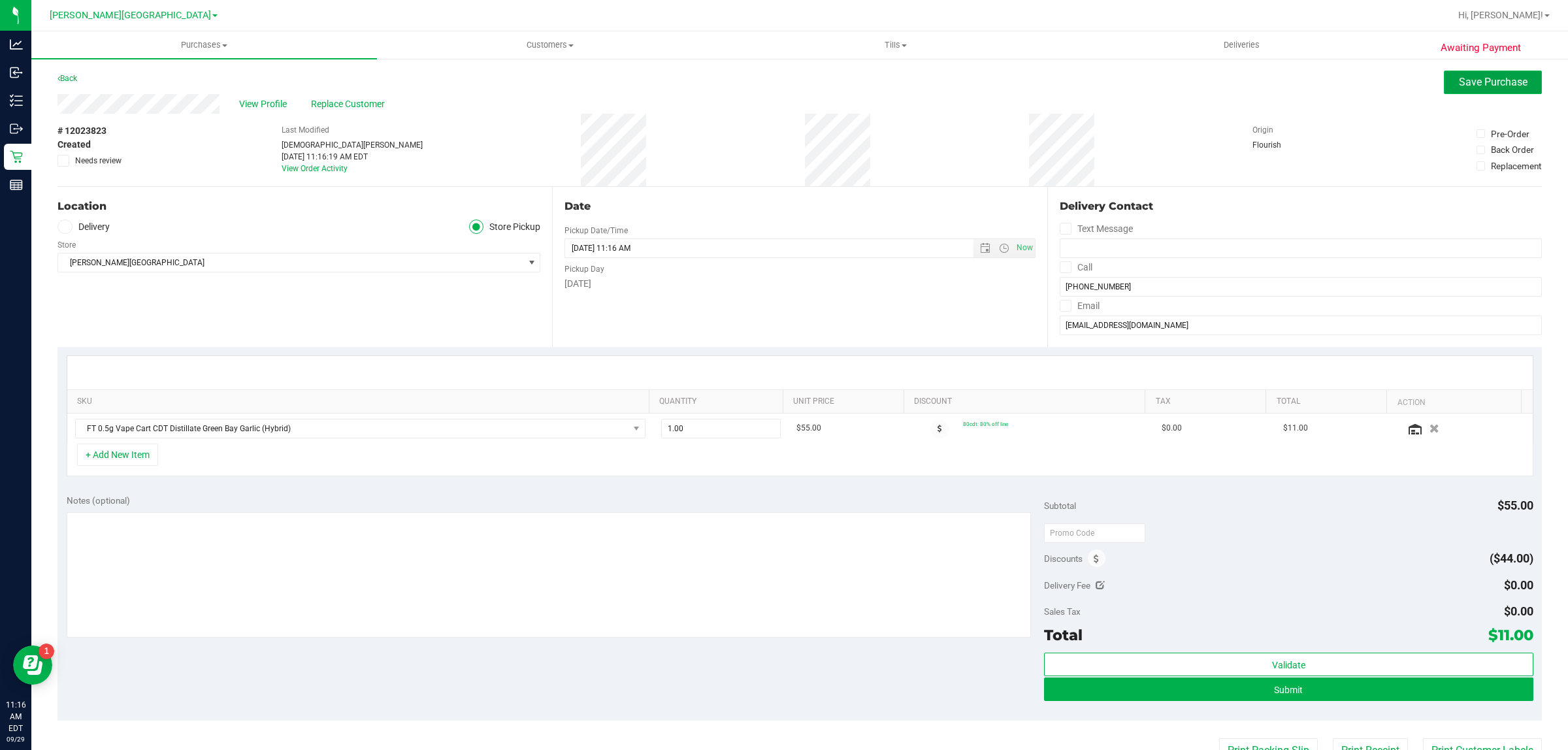
click at [1478, 80] on span "Save Purchase" at bounding box center [1493, 82] width 68 height 13
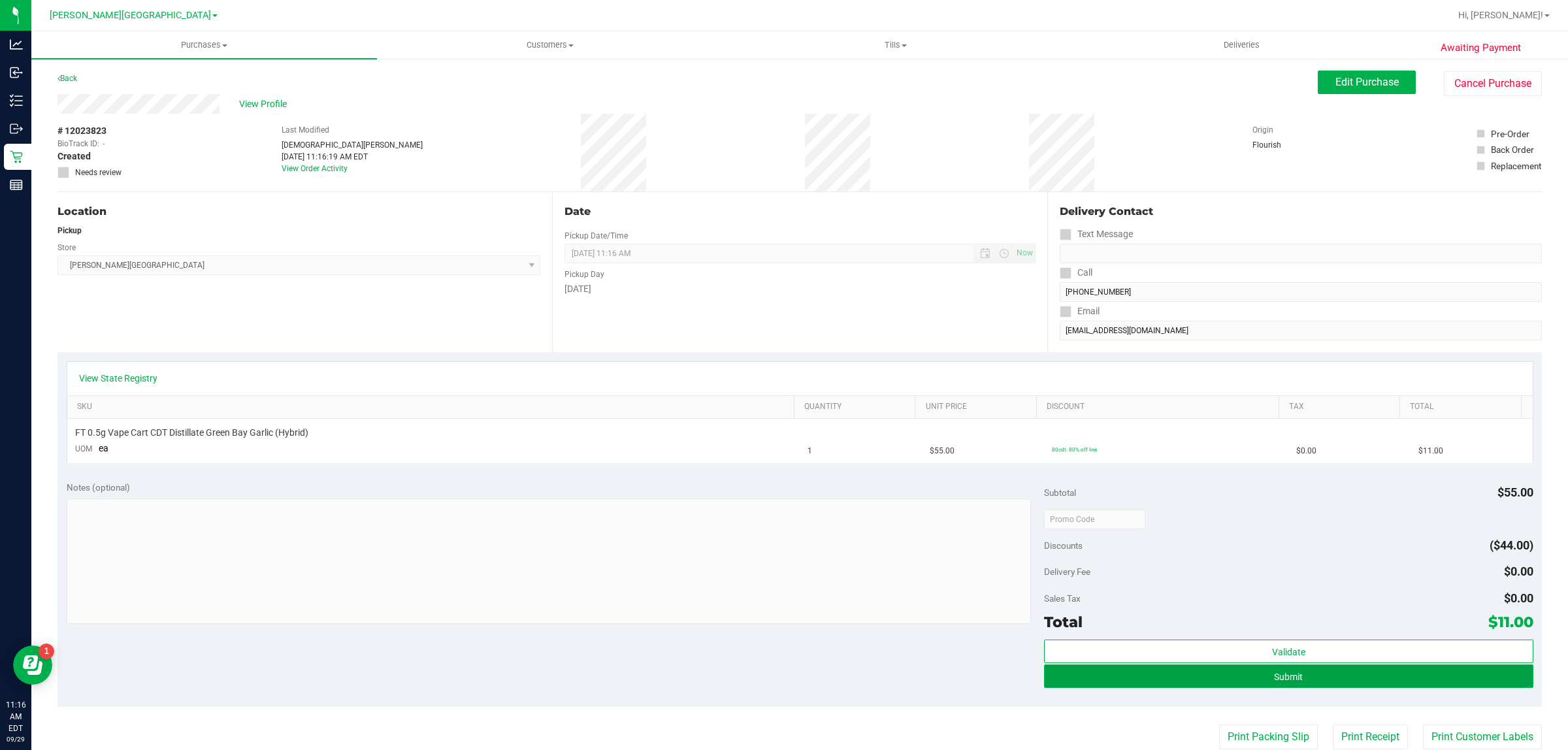
click at [1162, 676] on button "Submit" at bounding box center [1288, 676] width 489 height 24
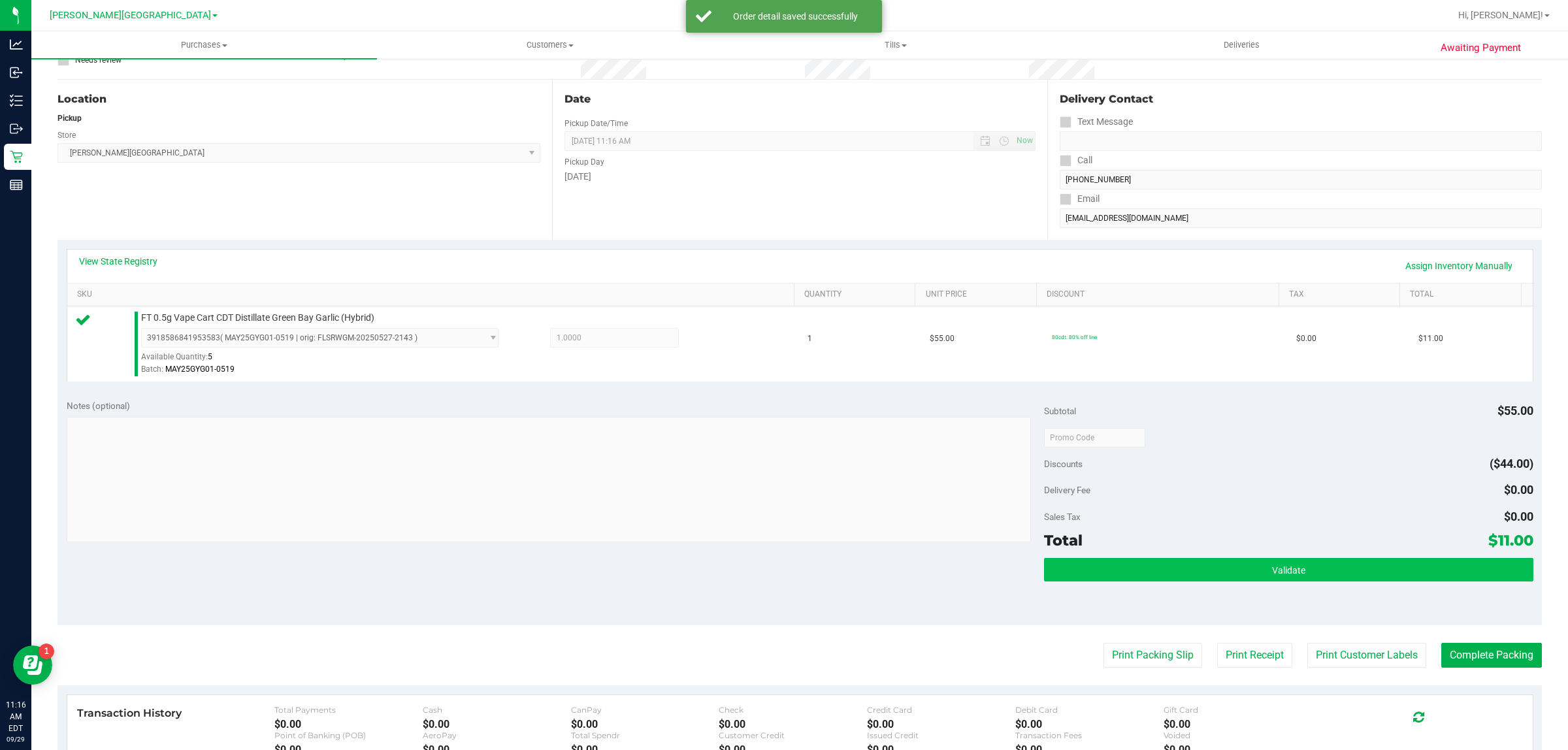
scroll to position [245, 0]
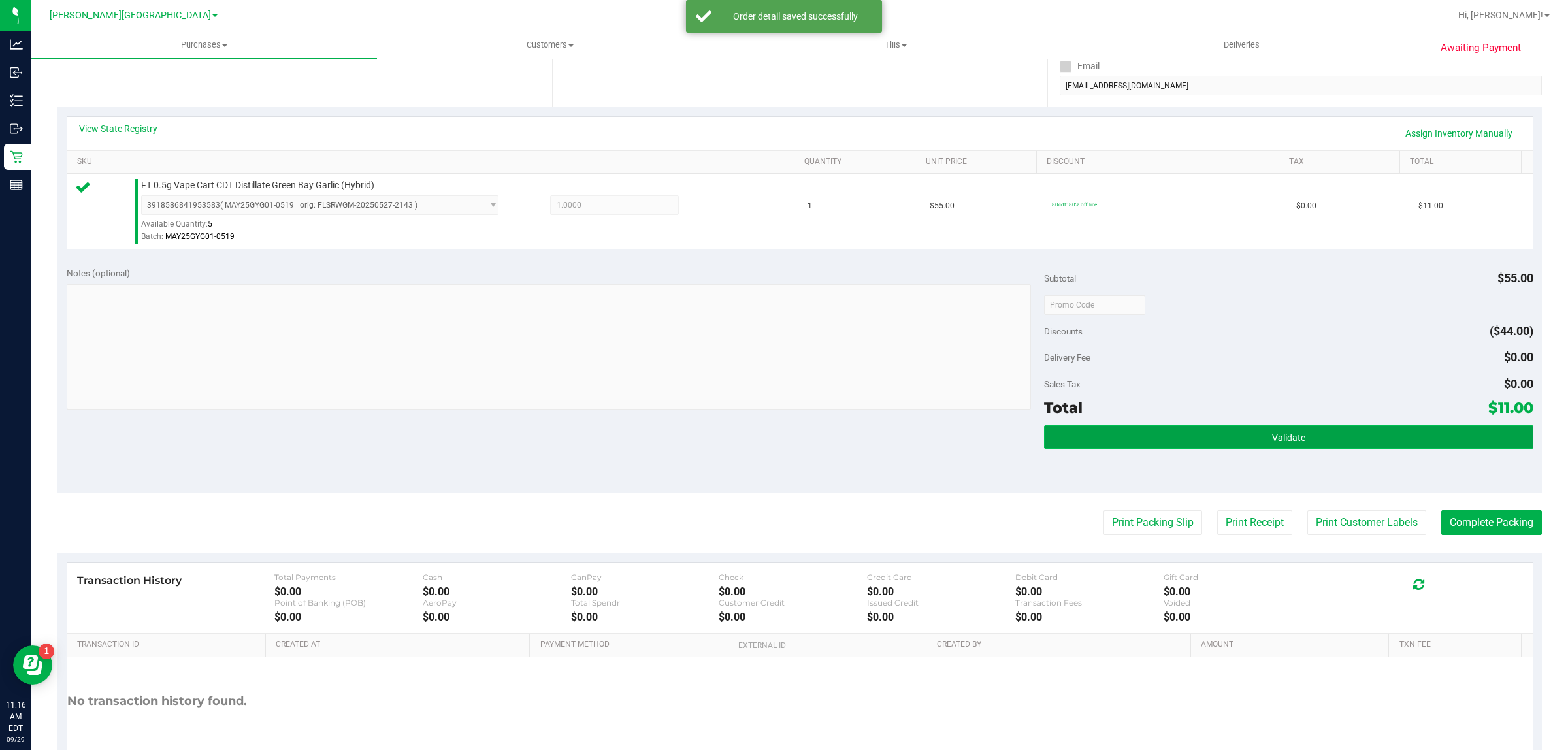
click at [1140, 425] on button "Validate" at bounding box center [1288, 437] width 489 height 24
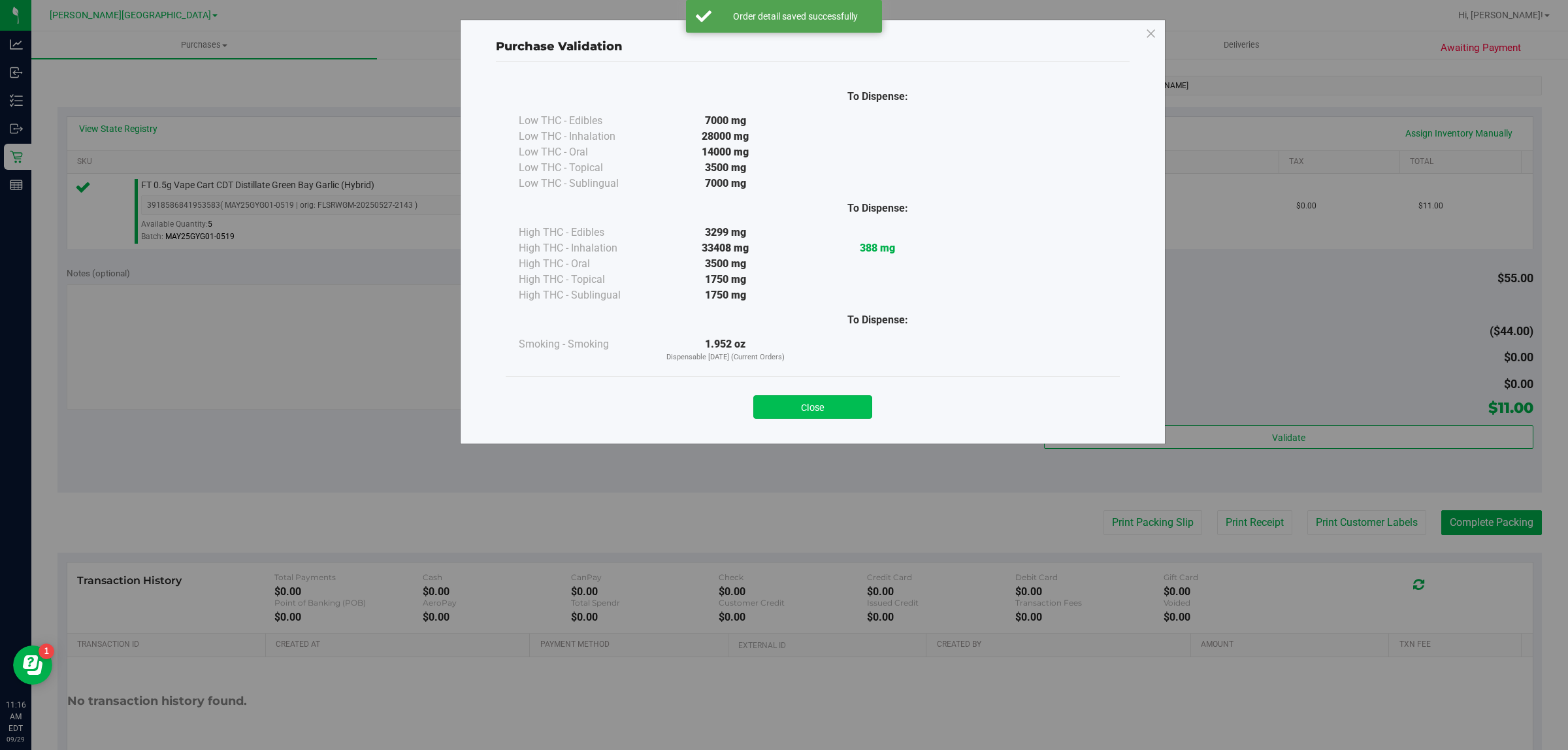
click at [821, 407] on button "Close" at bounding box center [813, 407] width 119 height 24
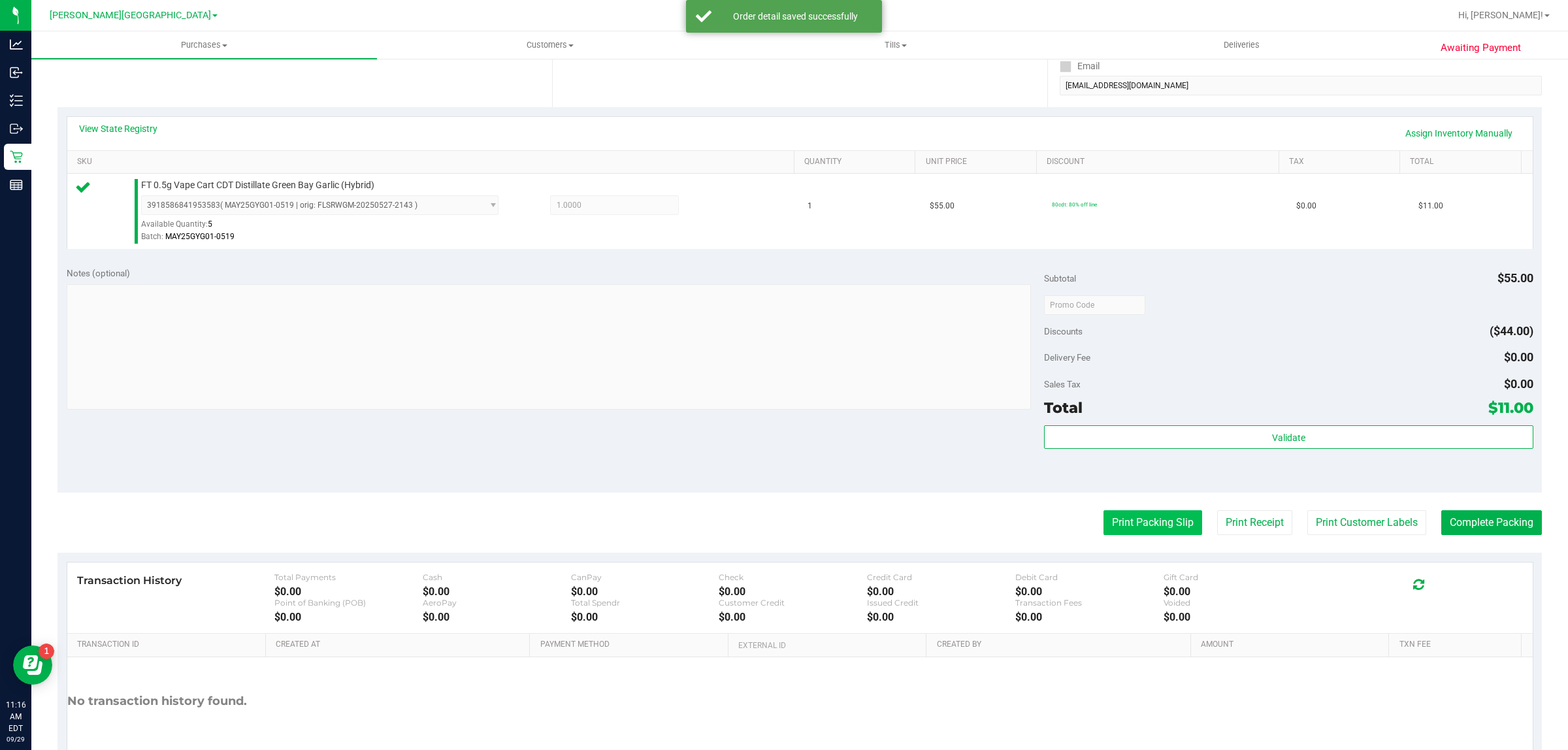
click at [1136, 523] on button "Print Packing Slip" at bounding box center [1152, 522] width 99 height 25
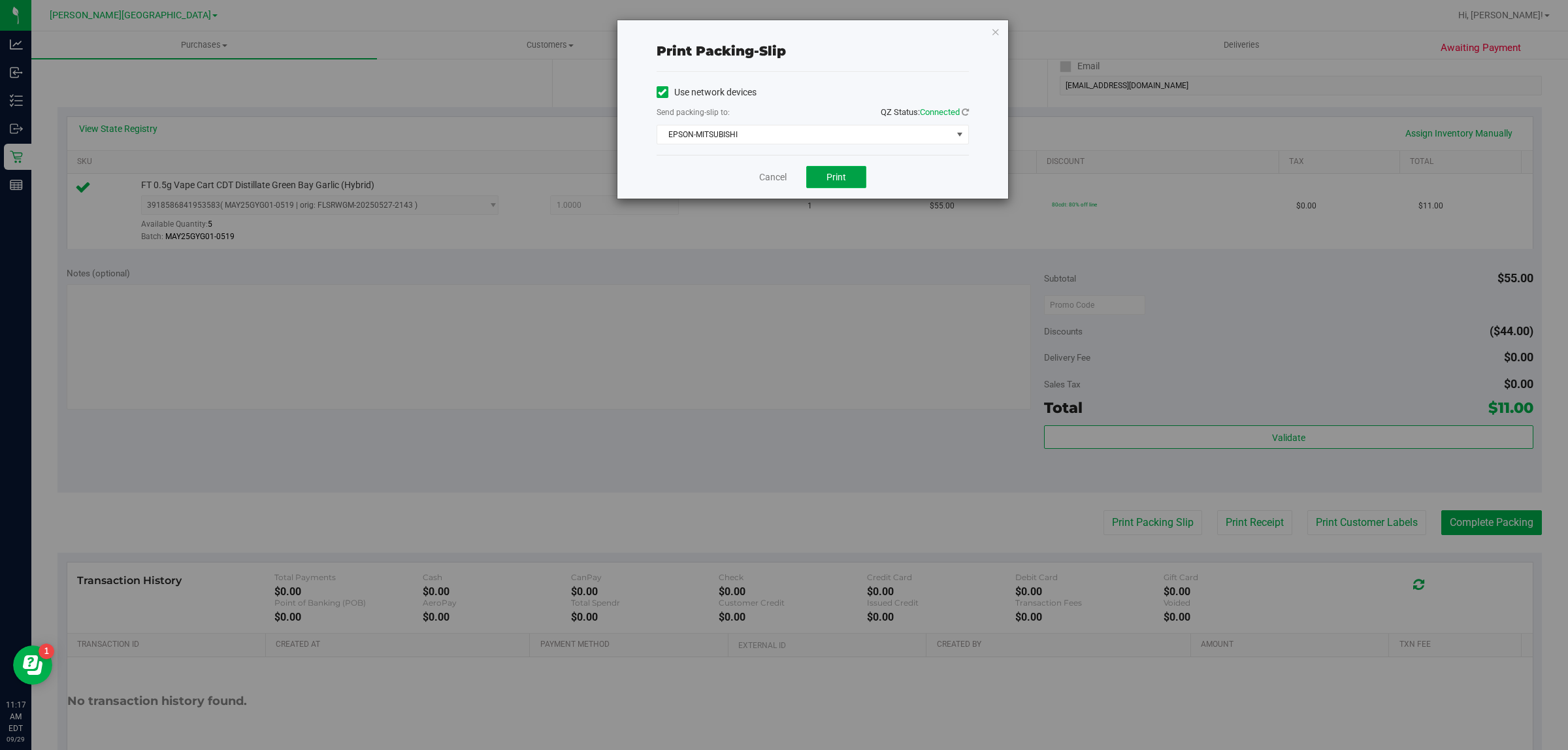
click at [820, 178] on button "Print" at bounding box center [836, 177] width 60 height 22
click at [770, 180] on link "Cancel" at bounding box center [772, 177] width 27 height 13
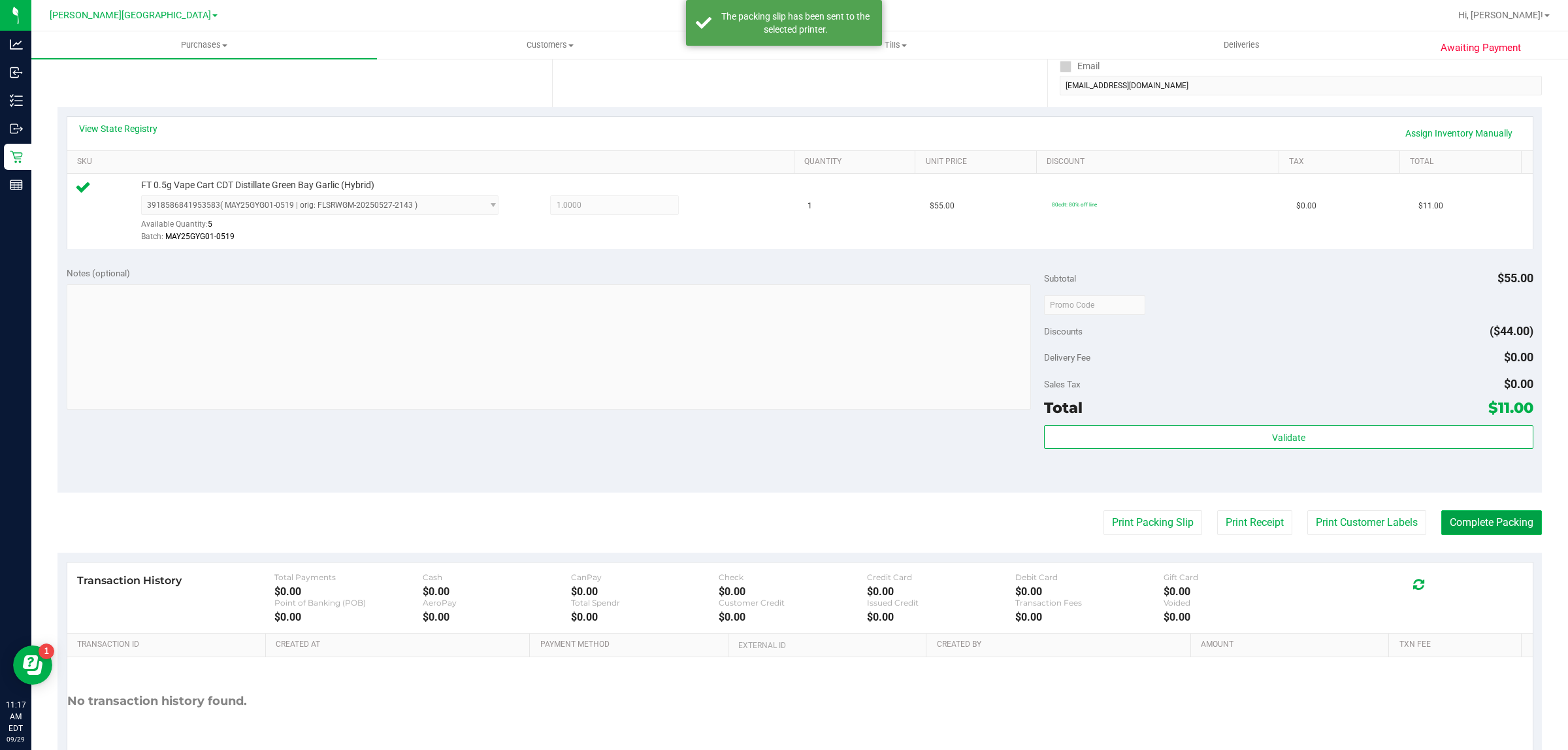
click at [1481, 517] on button "Complete Packing" at bounding box center [1491, 522] width 100 height 25
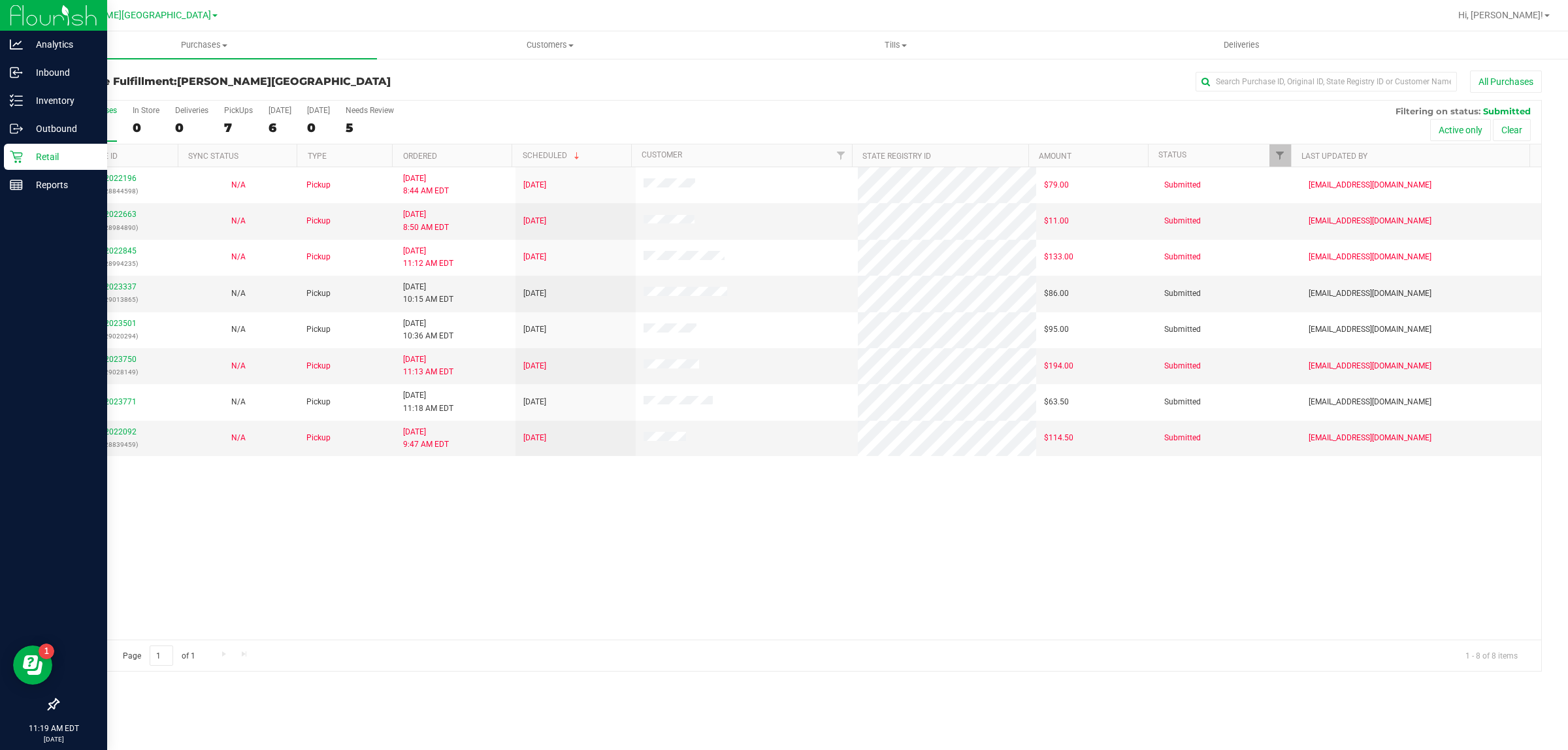
click at [42, 166] on div "Retail" at bounding box center [55, 156] width 103 height 26
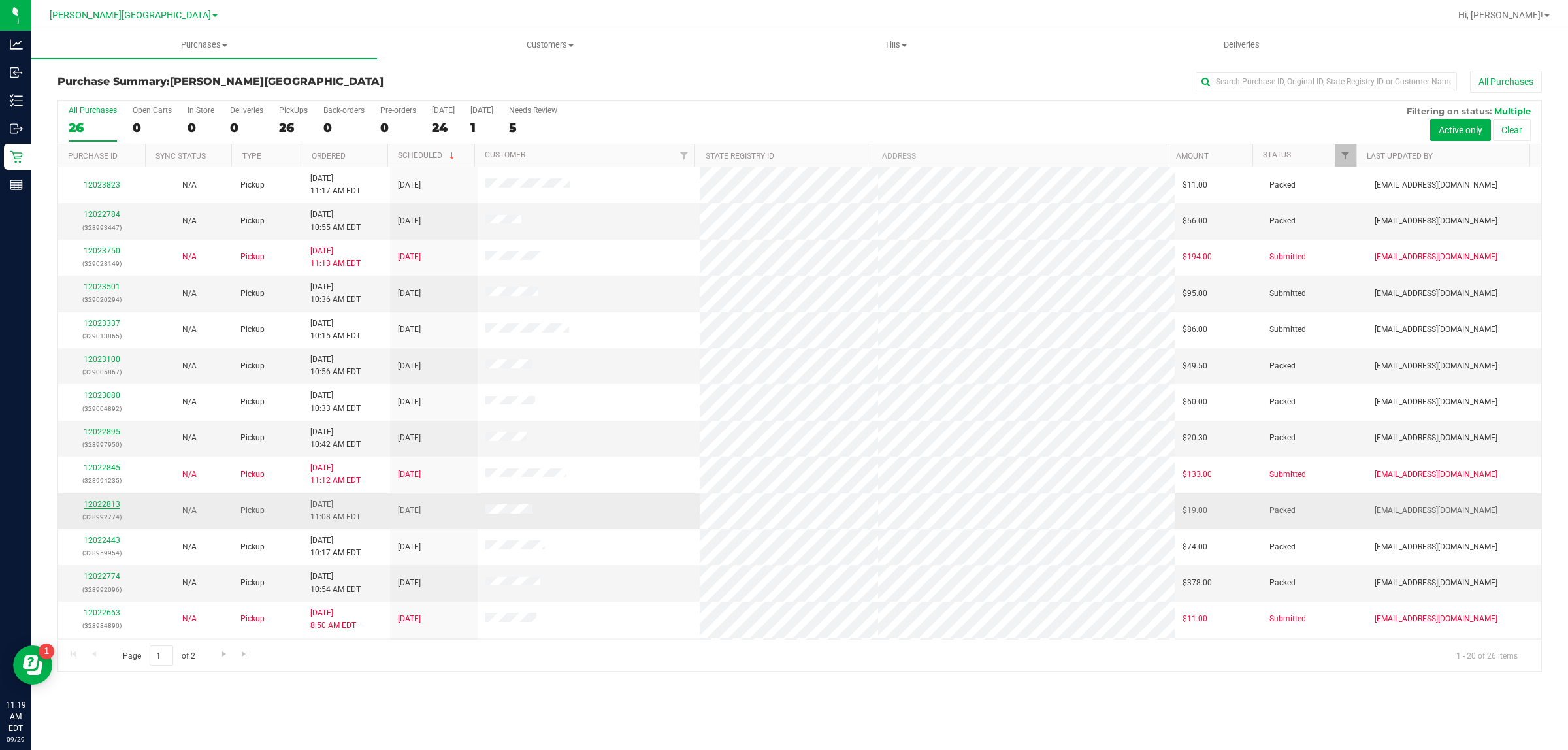
click at [103, 506] on link "12022813" at bounding box center [102, 504] width 36 height 9
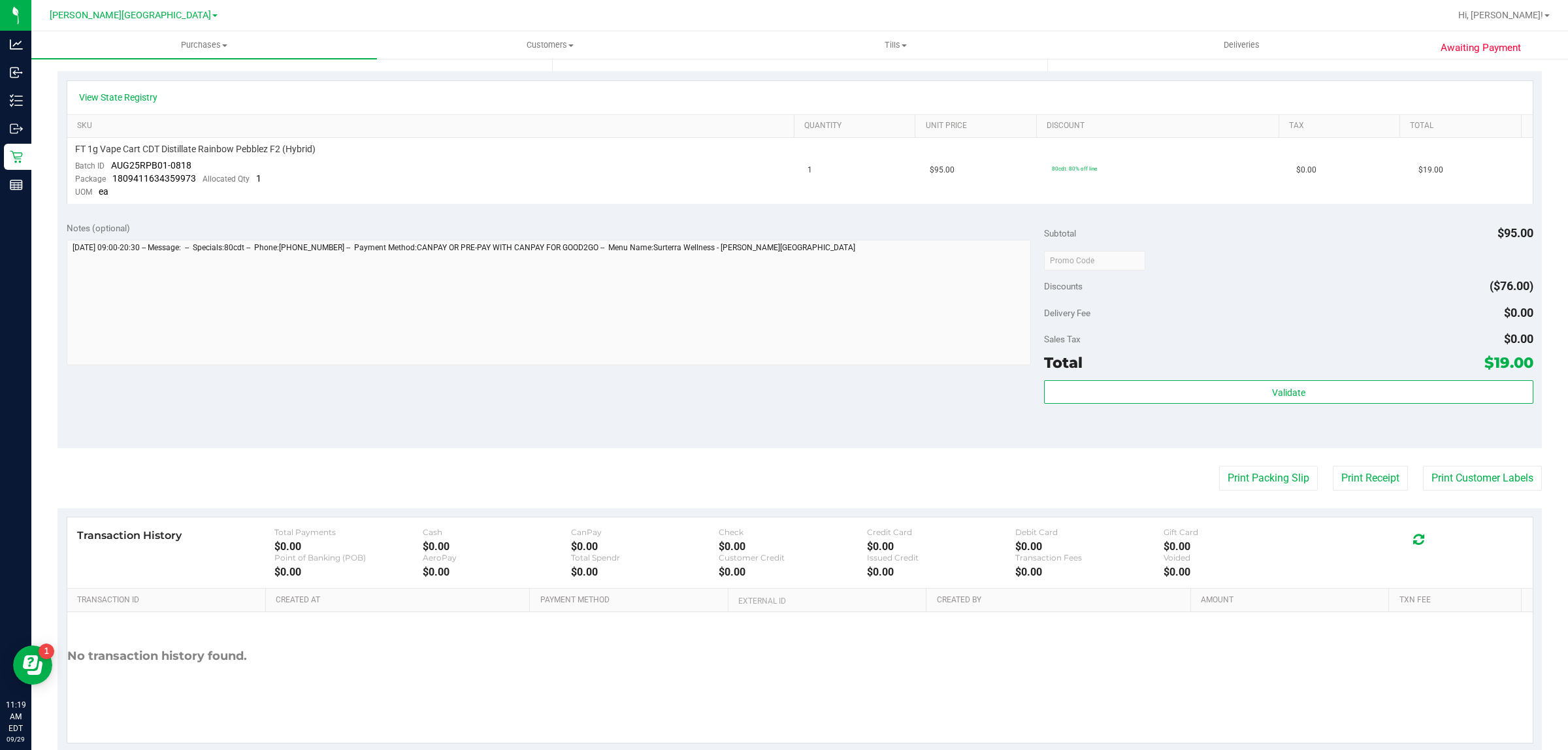
scroll to position [306, 0]
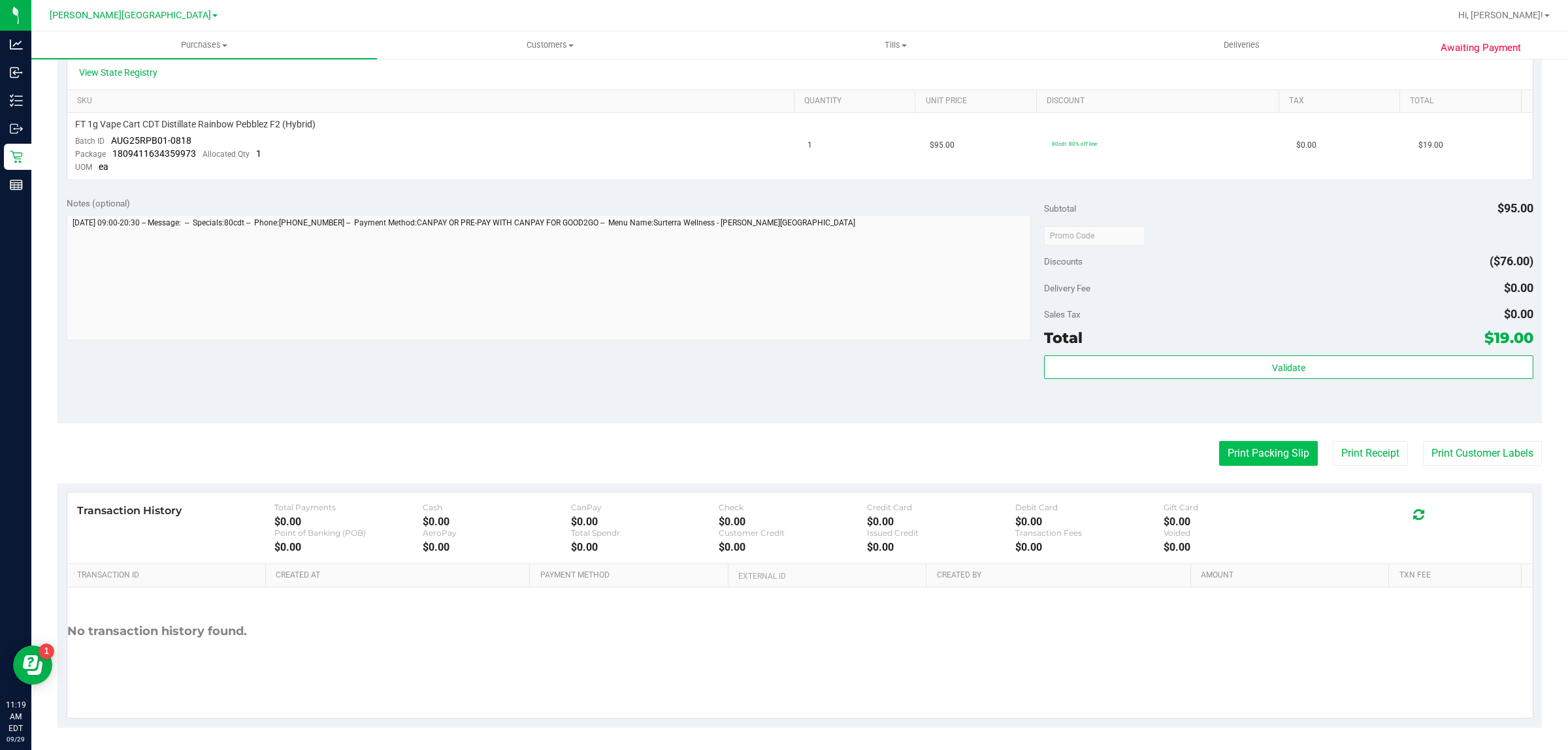
click at [1228, 446] on button "Print Packing Slip" at bounding box center [1268, 453] width 99 height 25
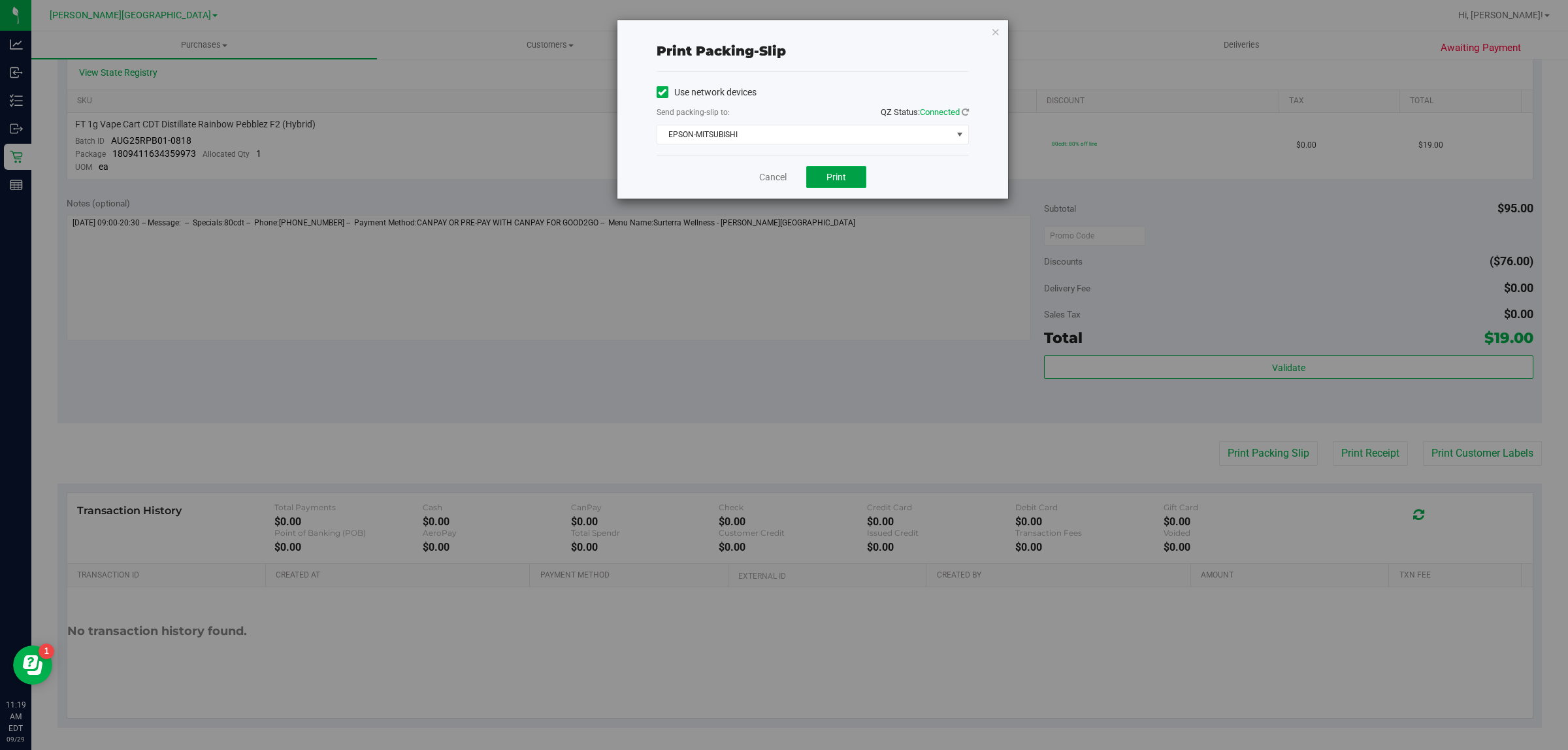
click at [833, 177] on span "Print" at bounding box center [836, 177] width 19 height 10
click at [772, 174] on link "Cancel" at bounding box center [772, 177] width 27 height 13
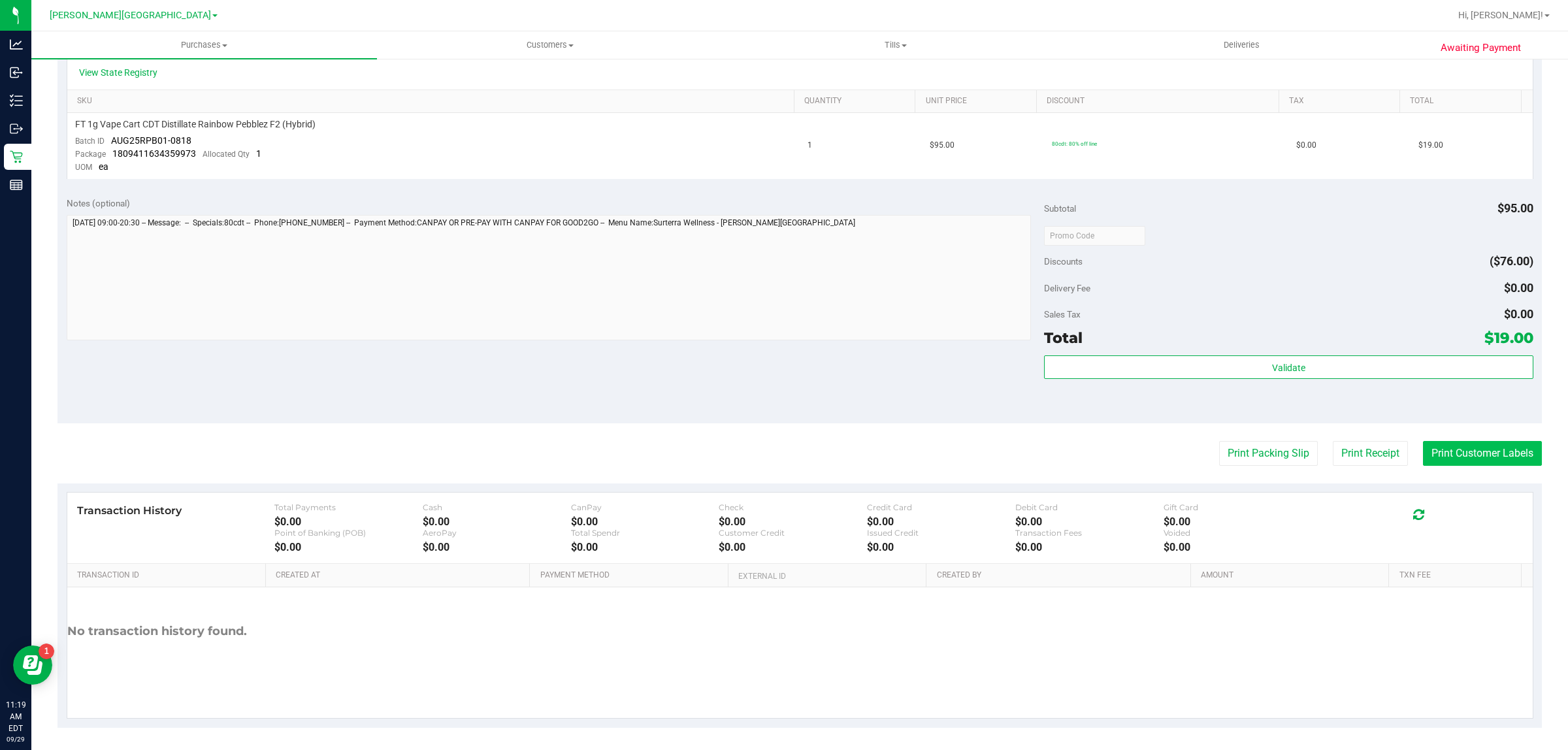
click at [1497, 459] on button "Print Customer Labels" at bounding box center [1483, 453] width 119 height 25
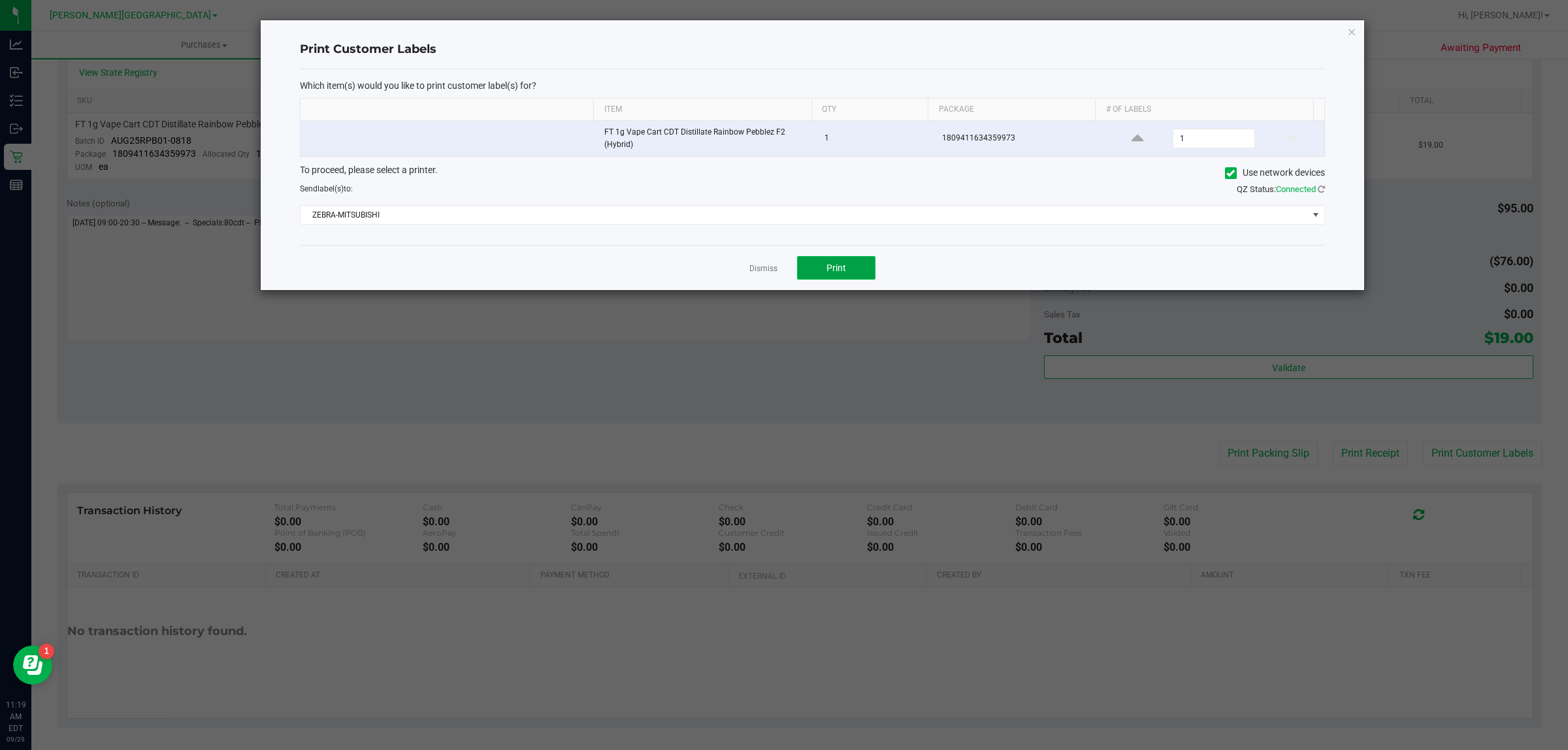
click at [824, 263] on button "Print" at bounding box center [836, 268] width 79 height 24
click at [759, 266] on link "Dismiss" at bounding box center [764, 268] width 28 height 11
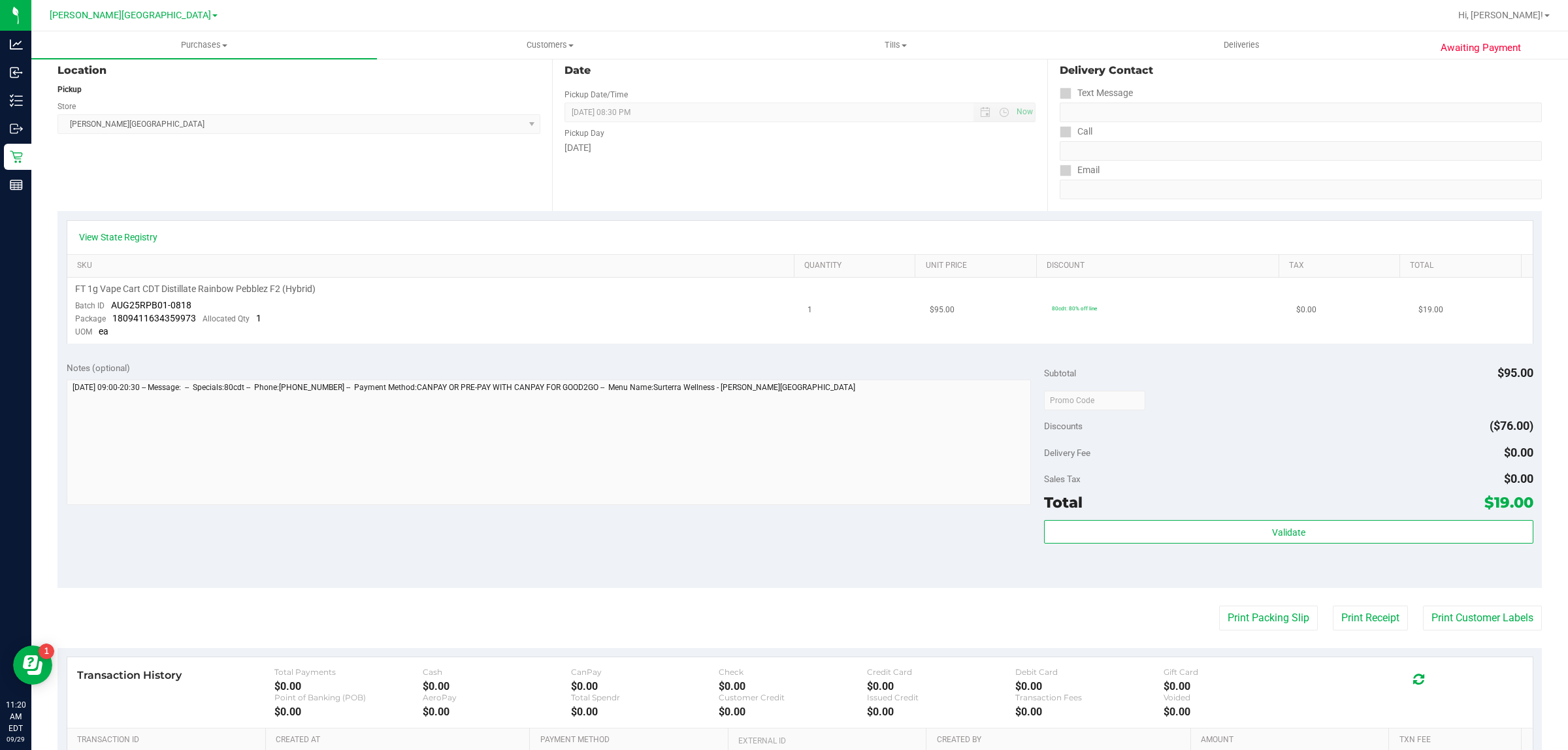
scroll to position [0, 0]
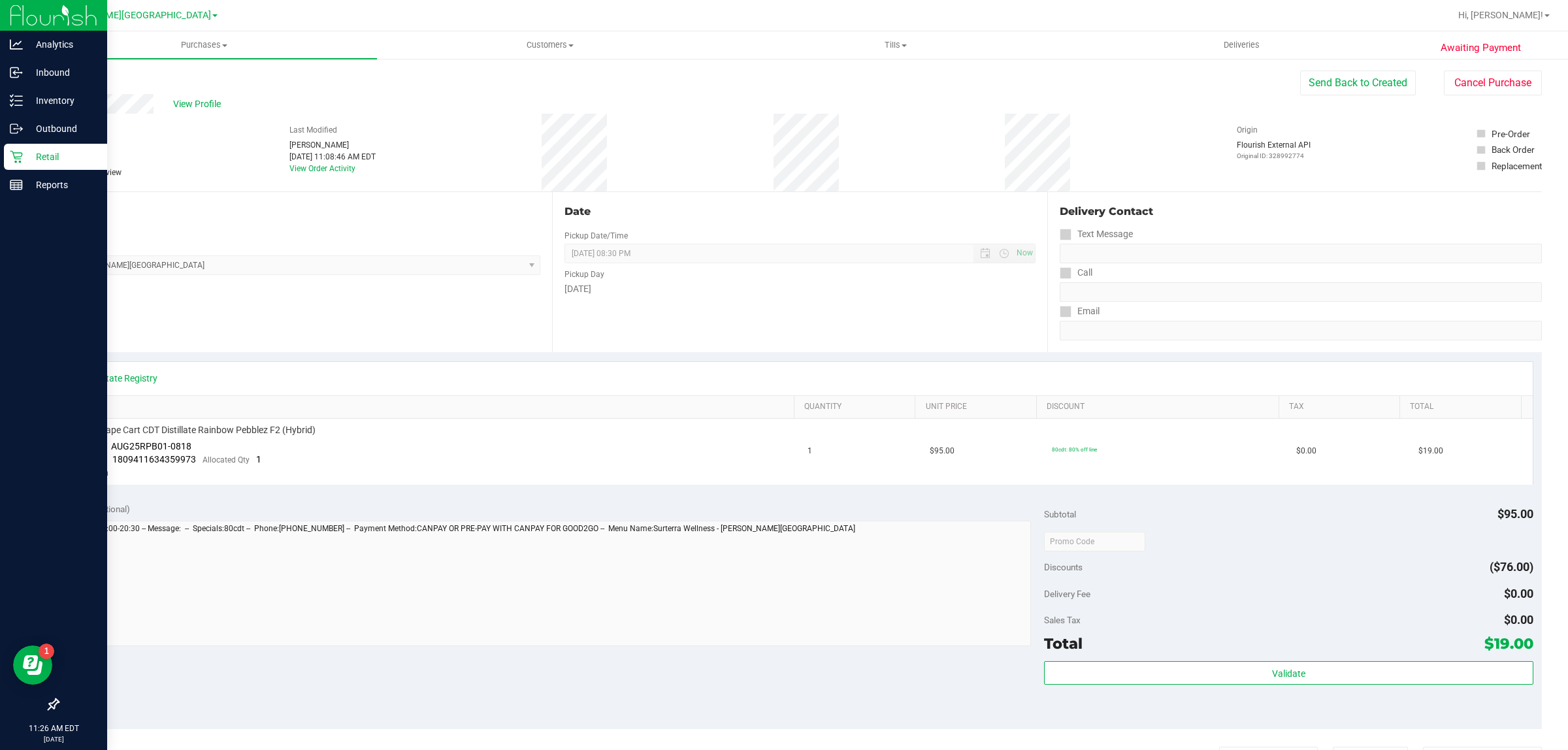
click at [23, 152] on p "Retail" at bounding box center [62, 157] width 79 height 16
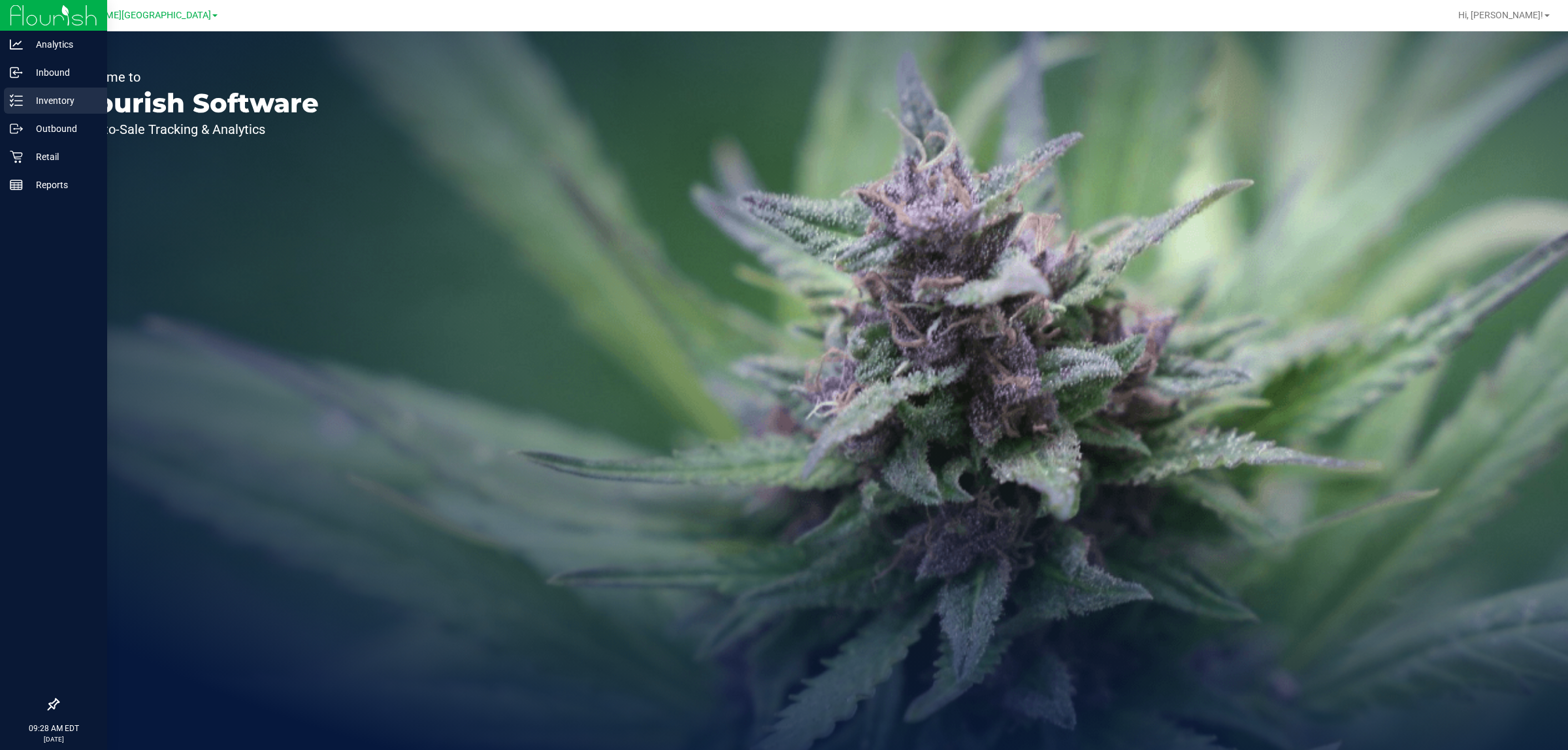
click at [54, 100] on p "Inventory" at bounding box center [62, 100] width 79 height 16
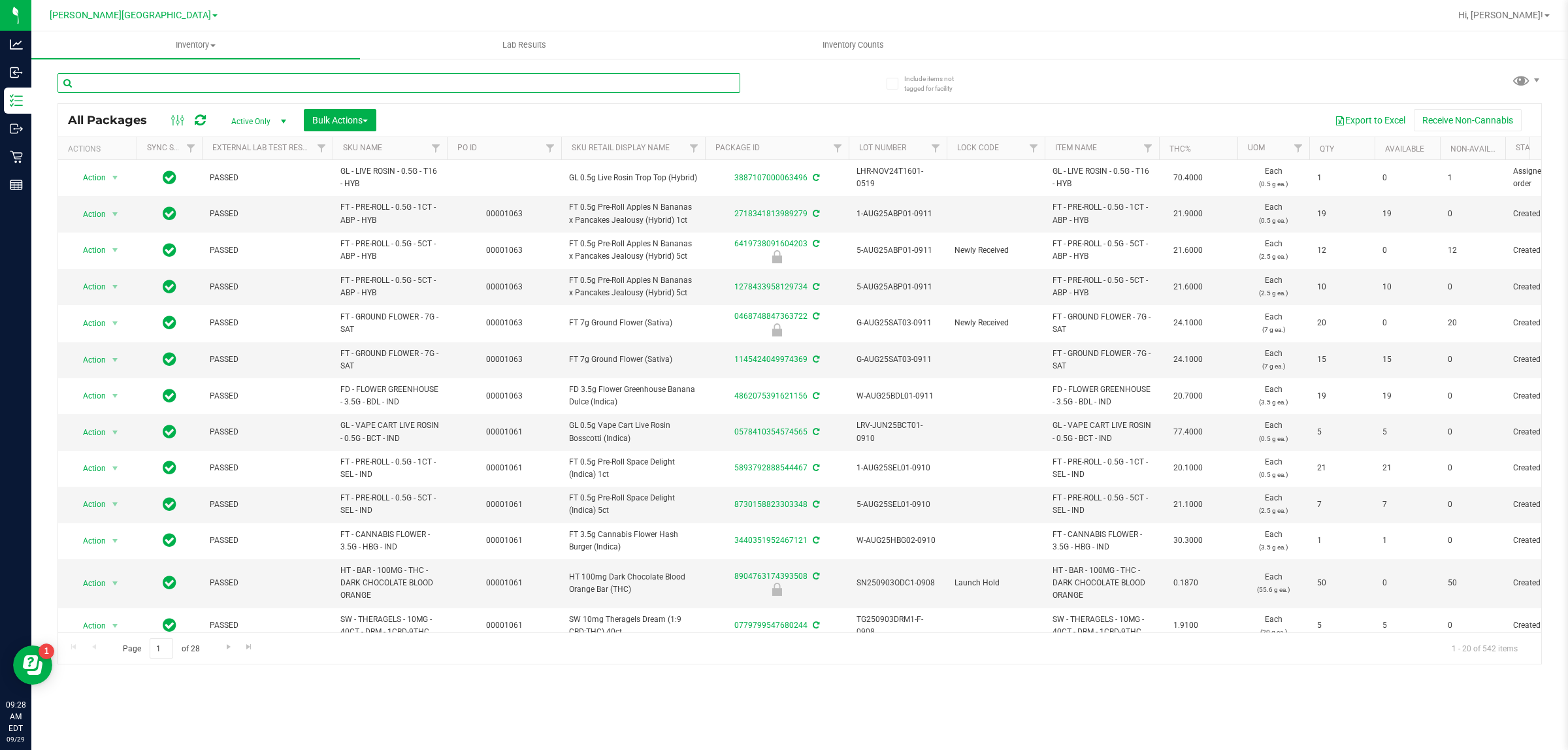
click at [193, 79] on input "text" at bounding box center [398, 83] width 683 height 19
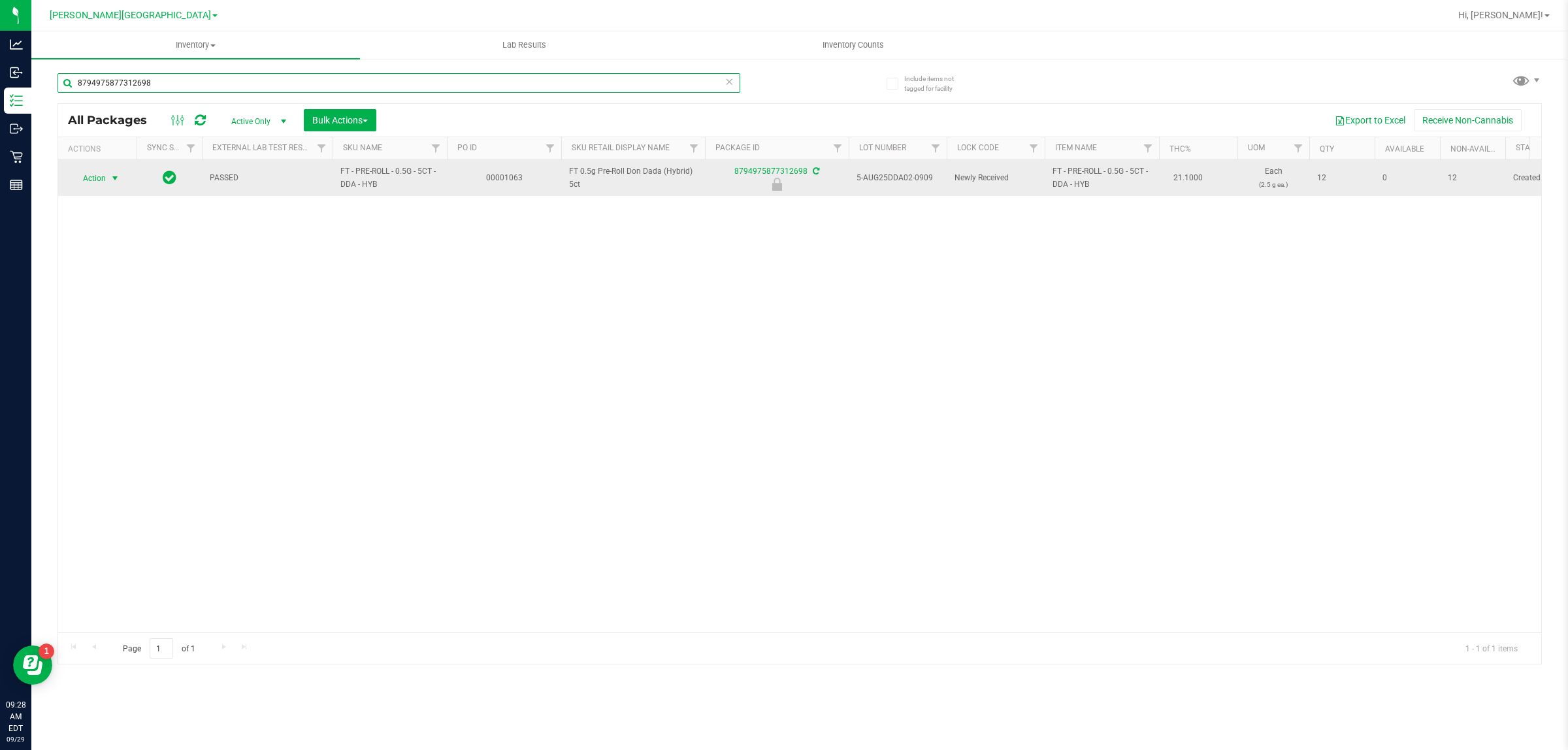
type input "8794975877312698"
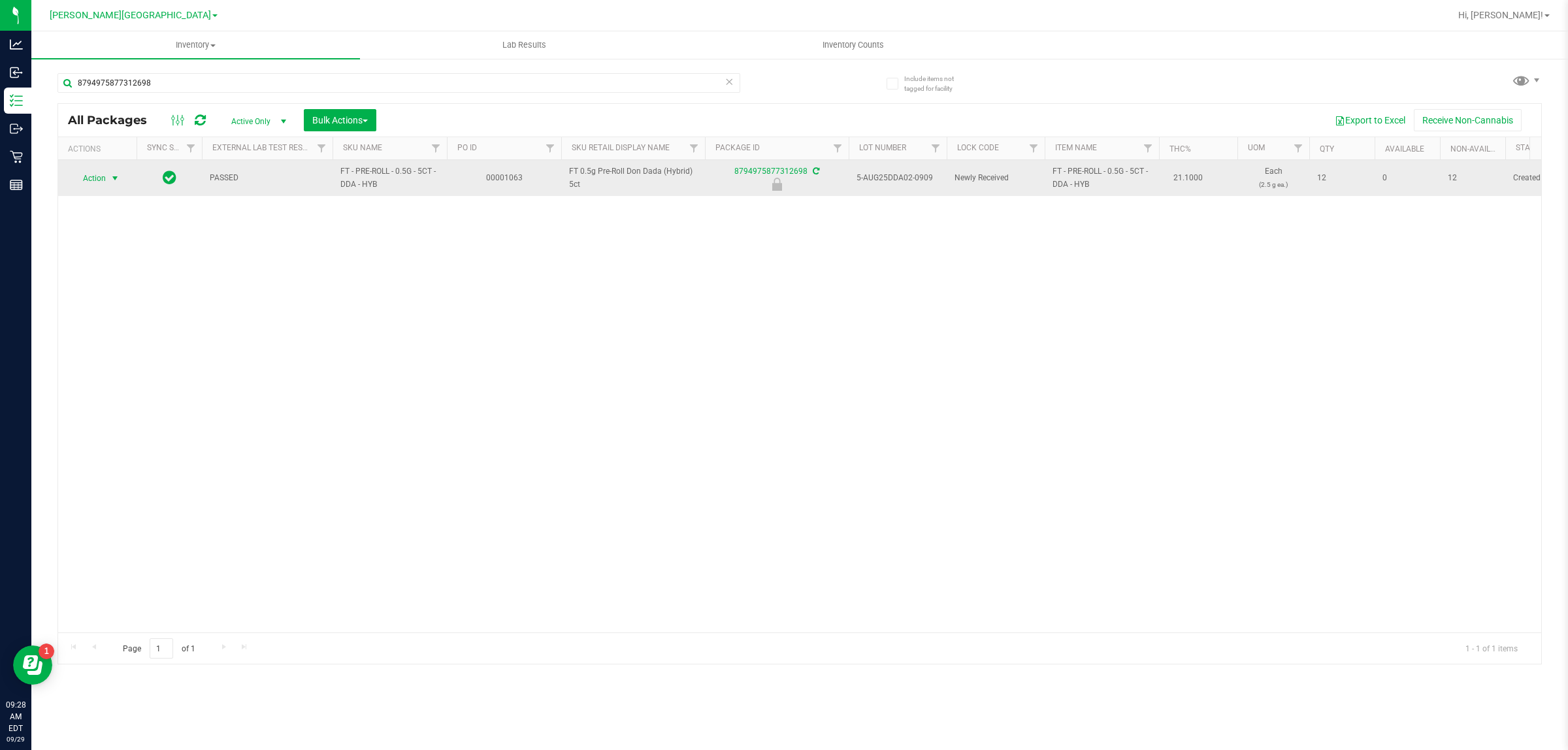
click at [105, 178] on span "Action" at bounding box center [88, 178] width 35 height 19
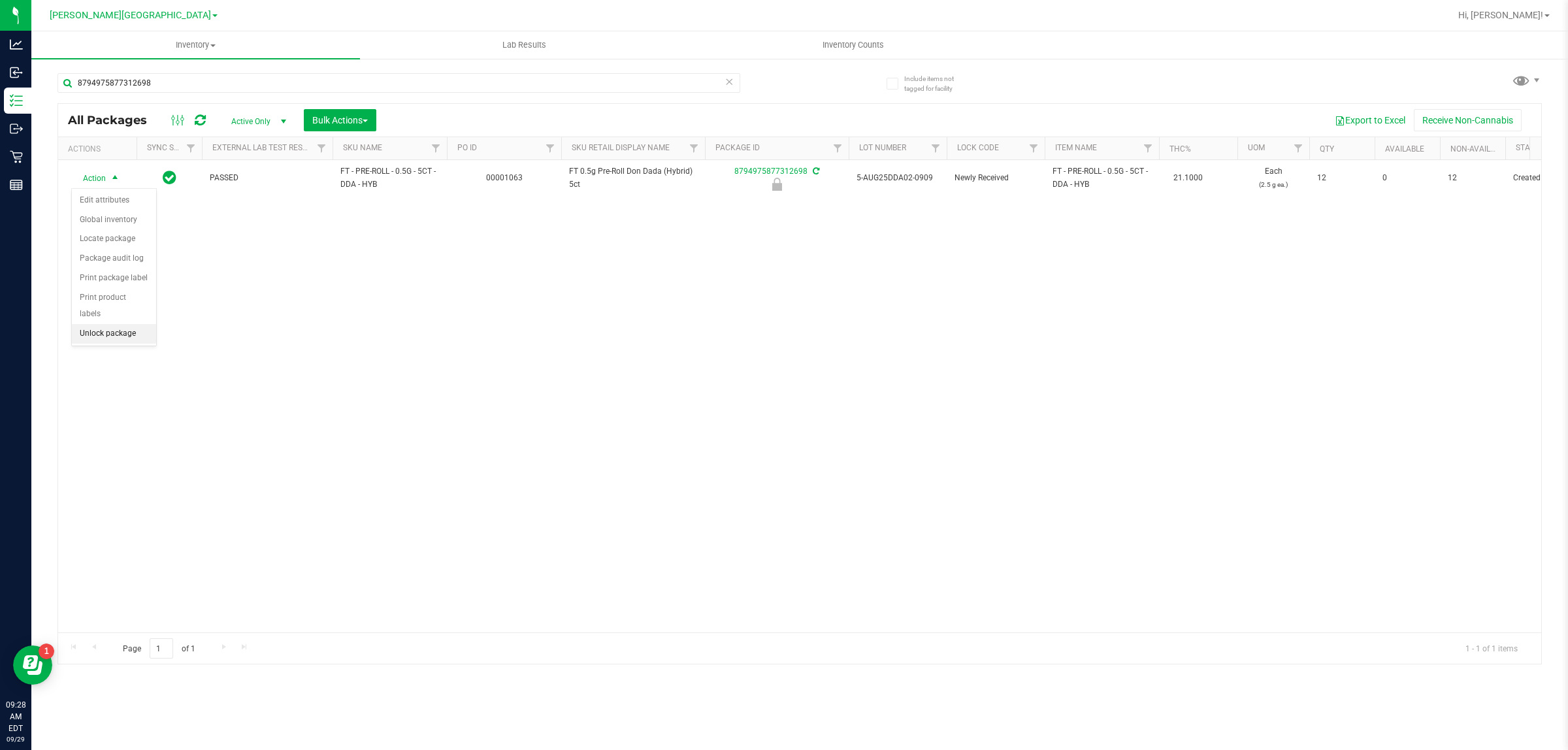
click at [105, 324] on li "Unlock package" at bounding box center [114, 333] width 84 height 19
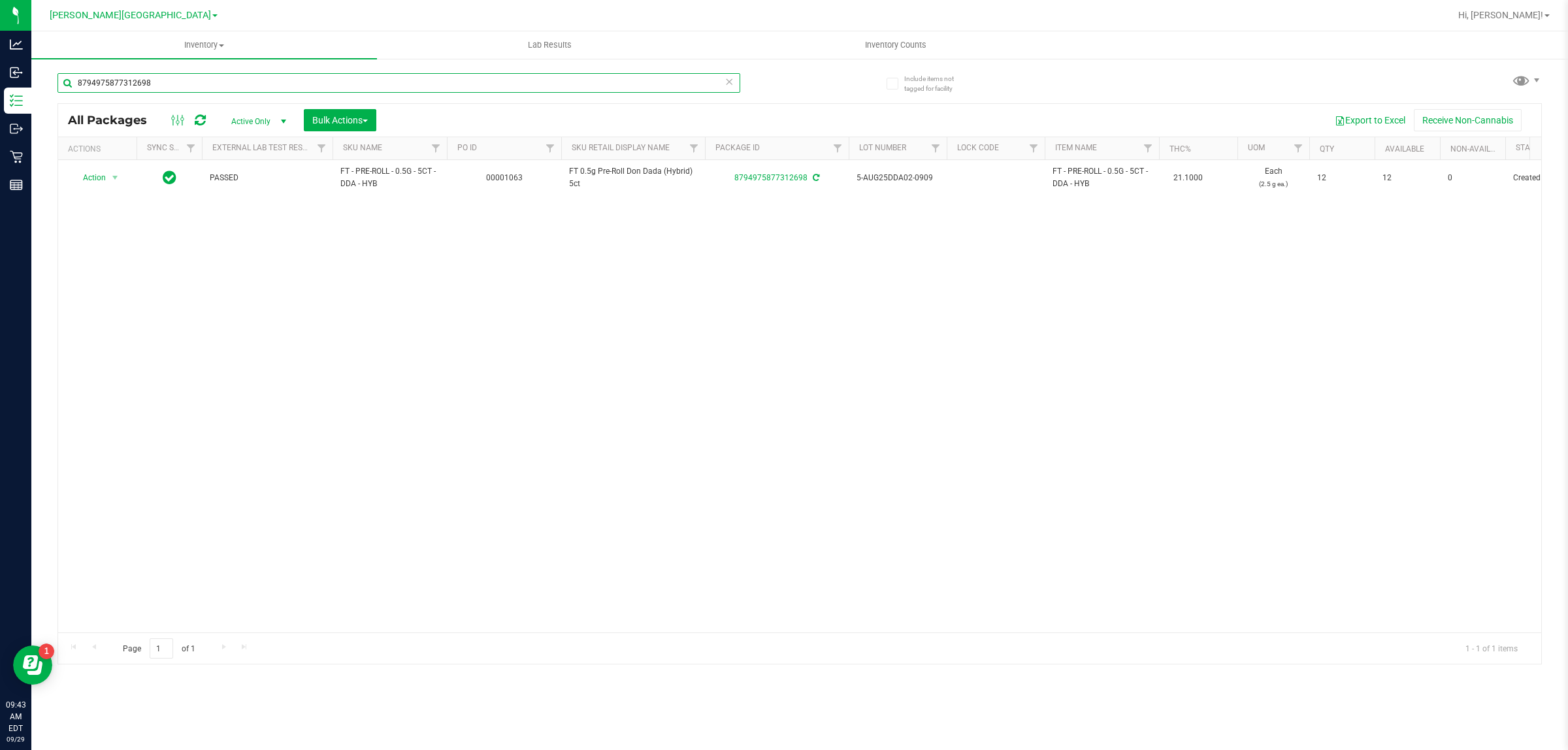
click at [172, 85] on input "8794975877312698" at bounding box center [398, 83] width 683 height 19
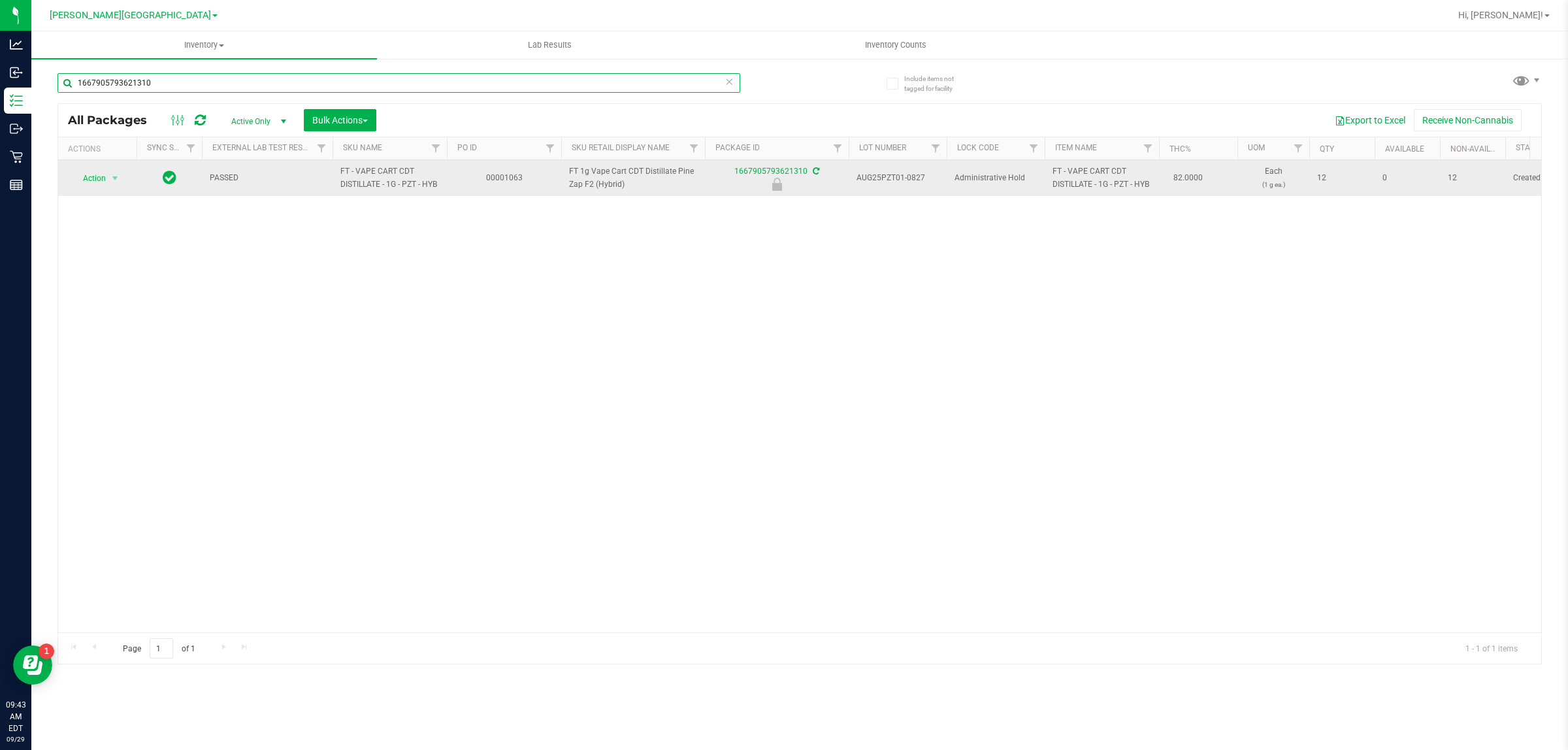
type input "1667905793621310"
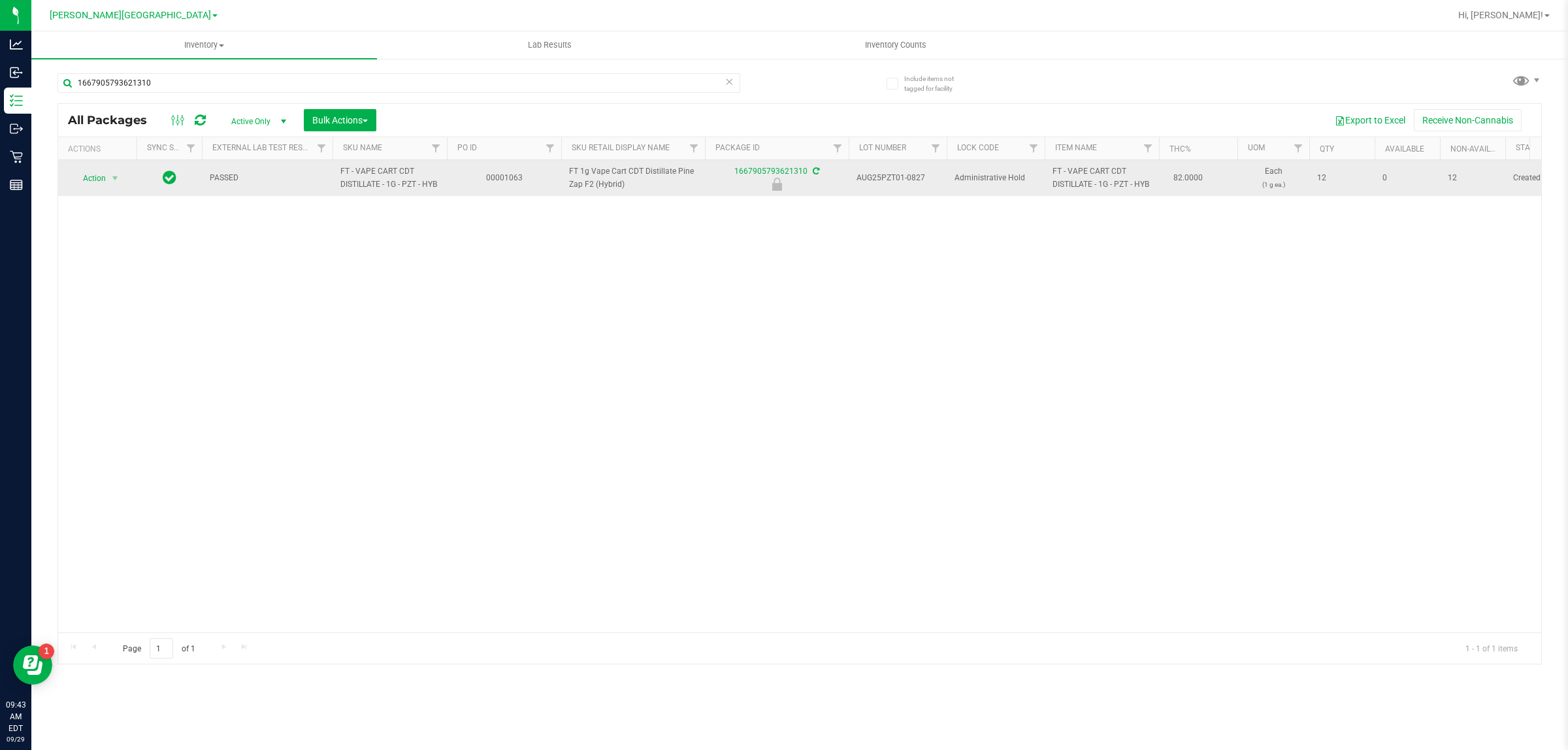
click at [107, 178] on span "select" at bounding box center [115, 178] width 16 height 19
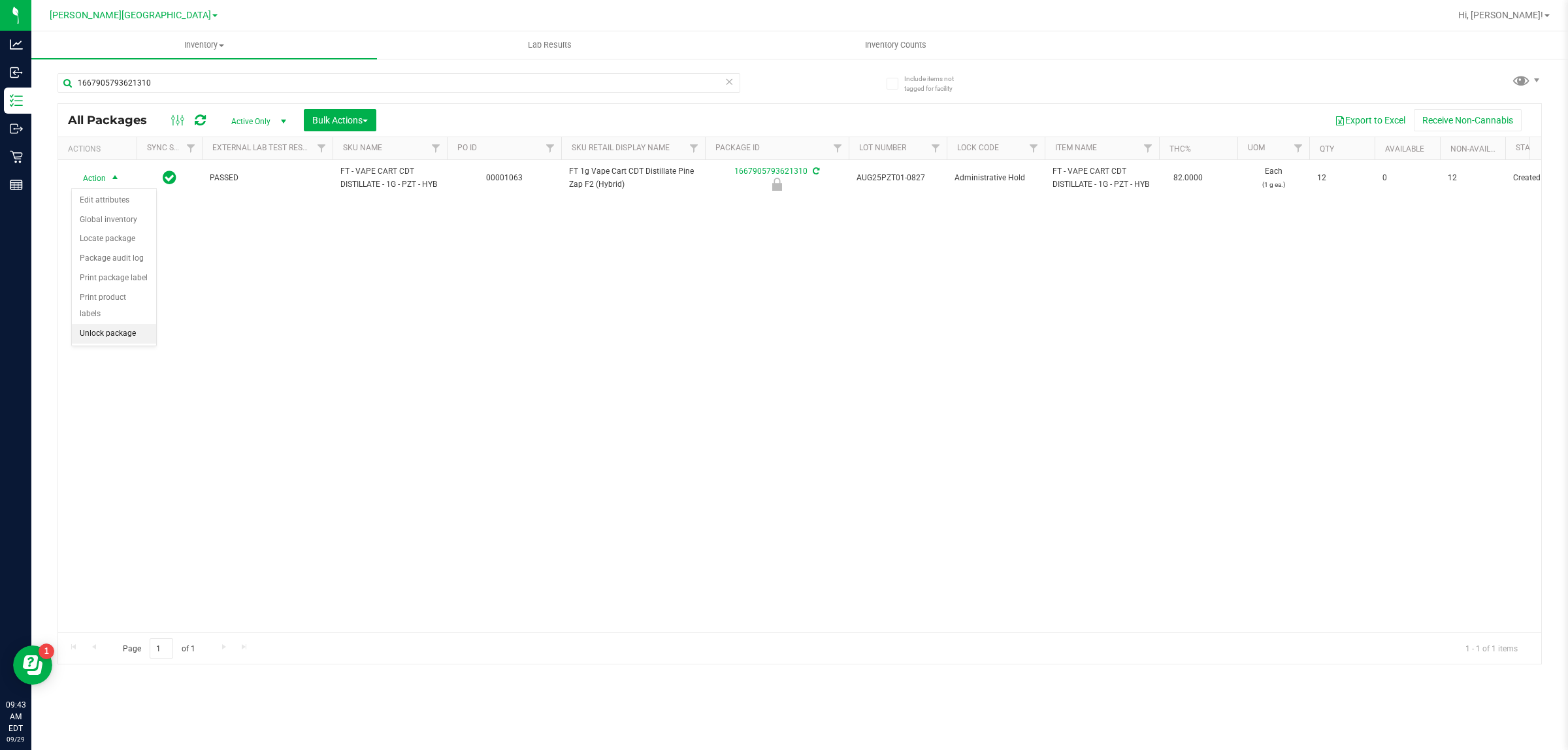
click at [118, 324] on li "Unlock package" at bounding box center [114, 333] width 84 height 19
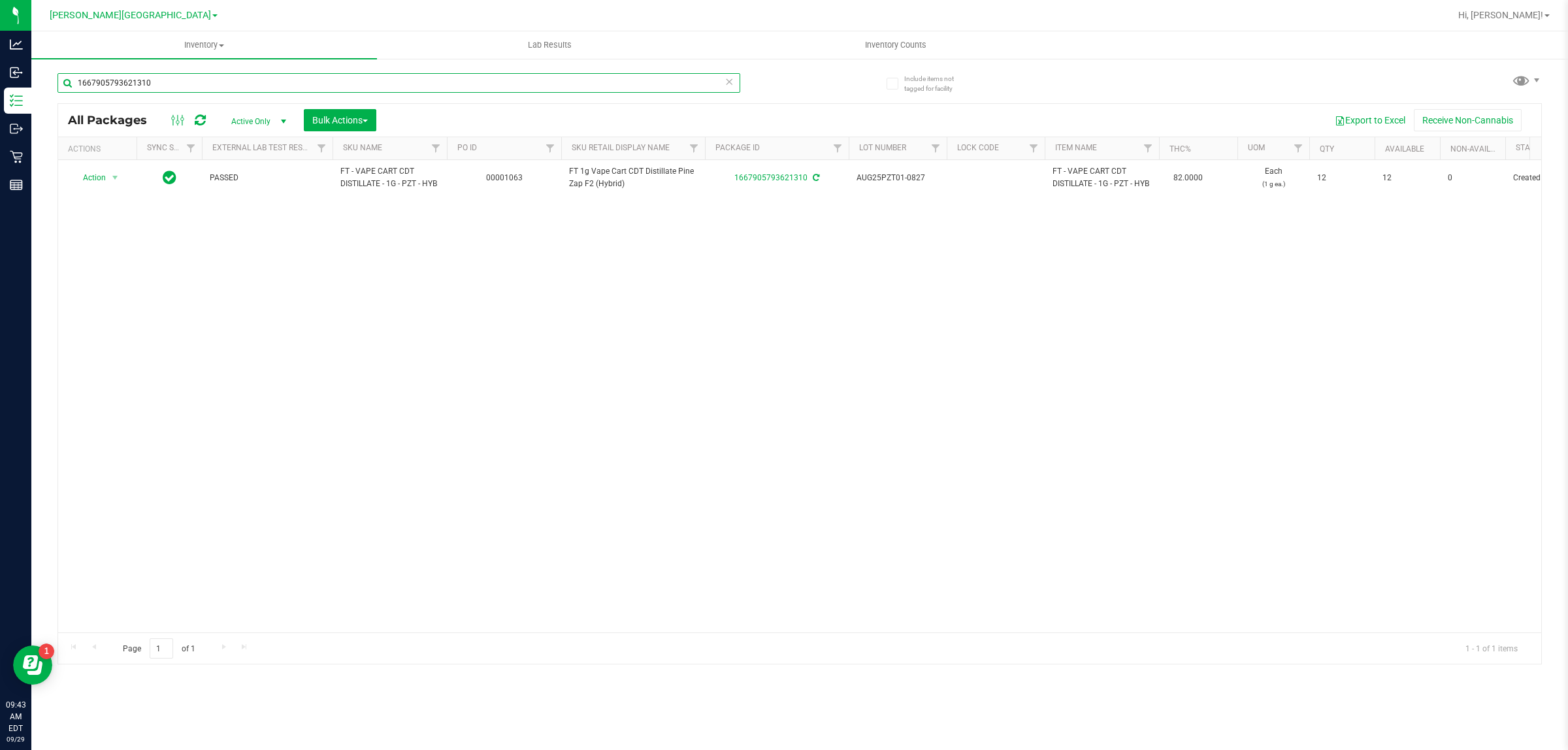
click at [154, 77] on input "1667905793621310" at bounding box center [398, 83] width 683 height 19
type input "7731405324815723"
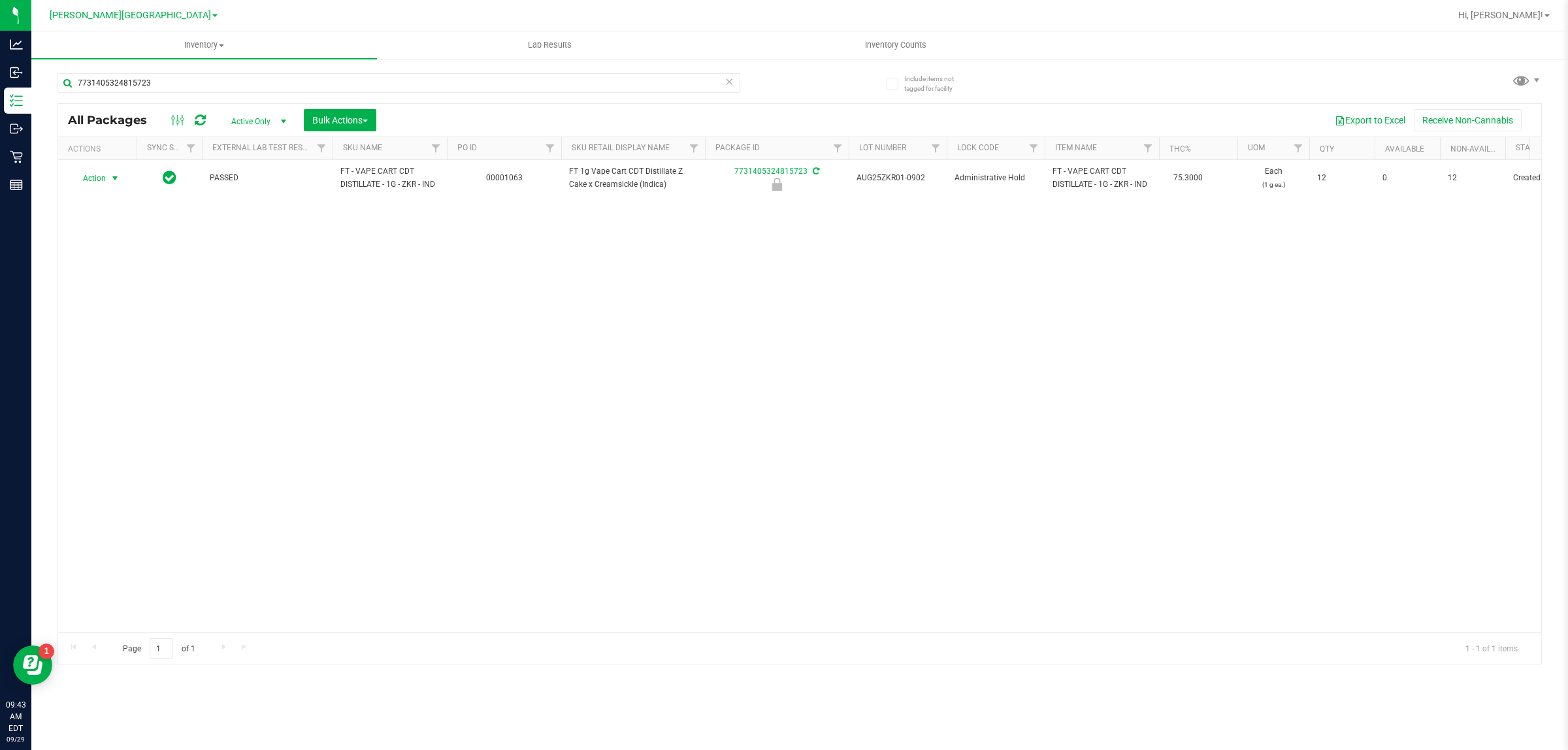
click at [110, 177] on span "select" at bounding box center [115, 178] width 10 height 10
click at [101, 324] on li "Unlock package" at bounding box center [114, 333] width 84 height 19
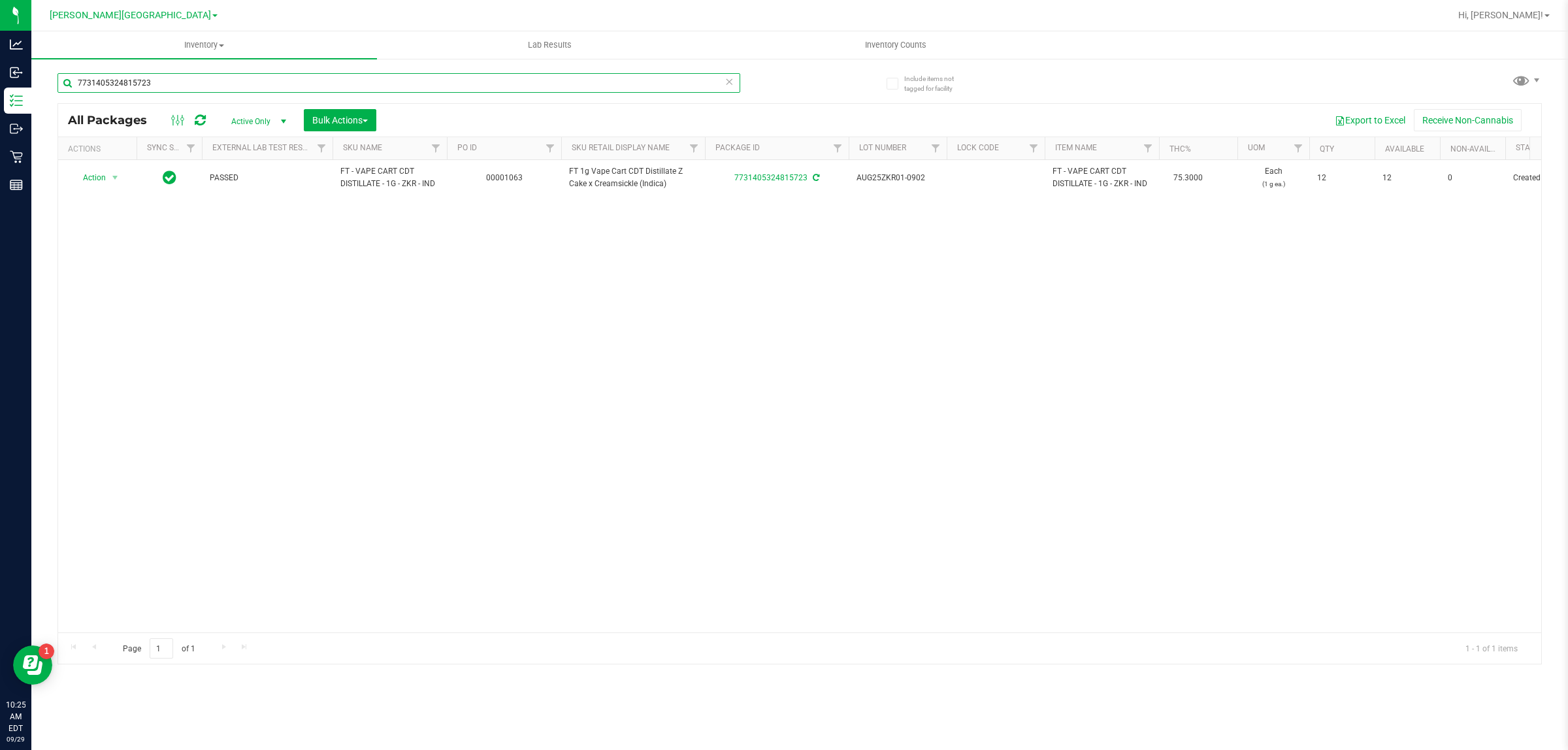
click at [187, 76] on input "7731405324815723" at bounding box center [398, 83] width 683 height 19
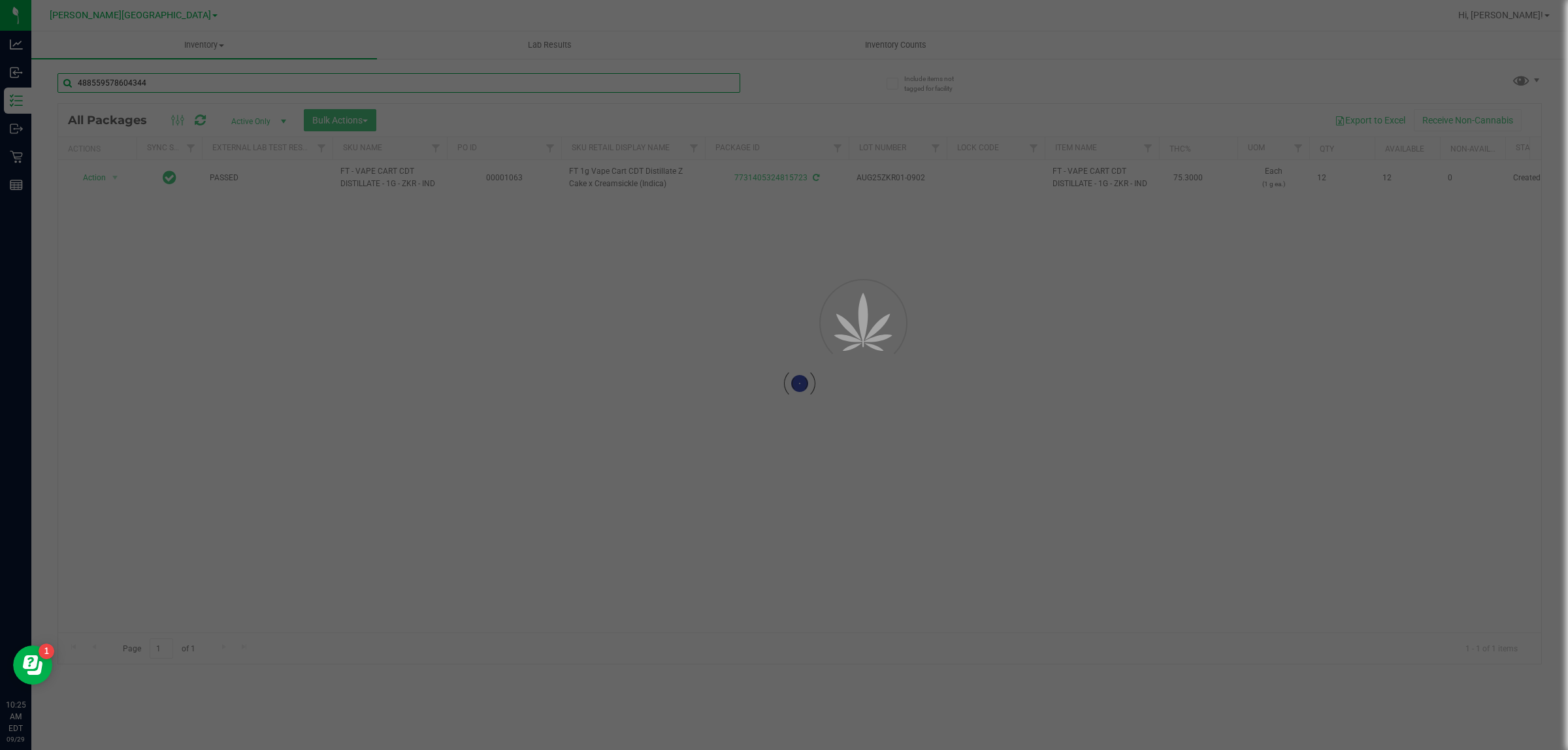
type input "4885595786043449"
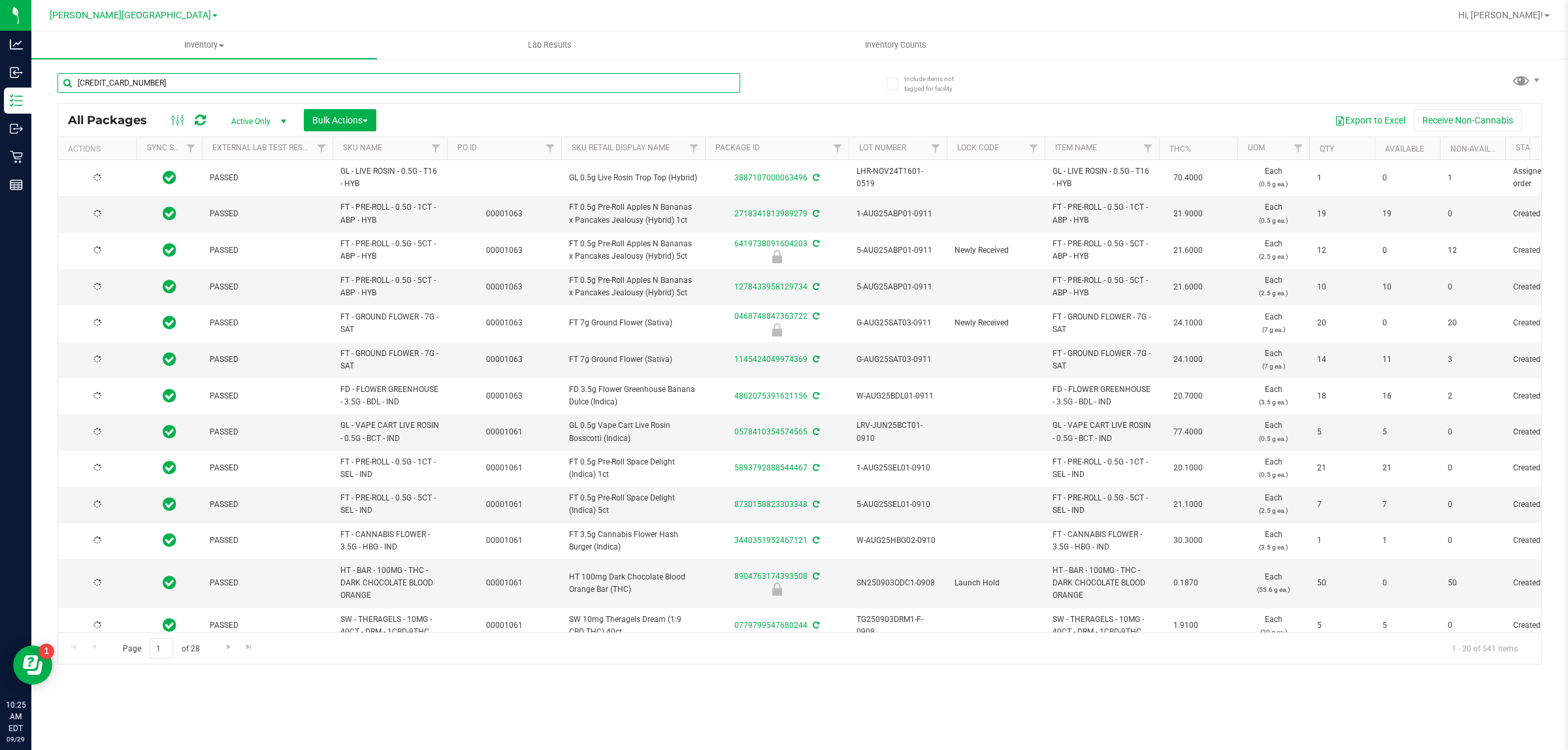
type input "[DATE]"
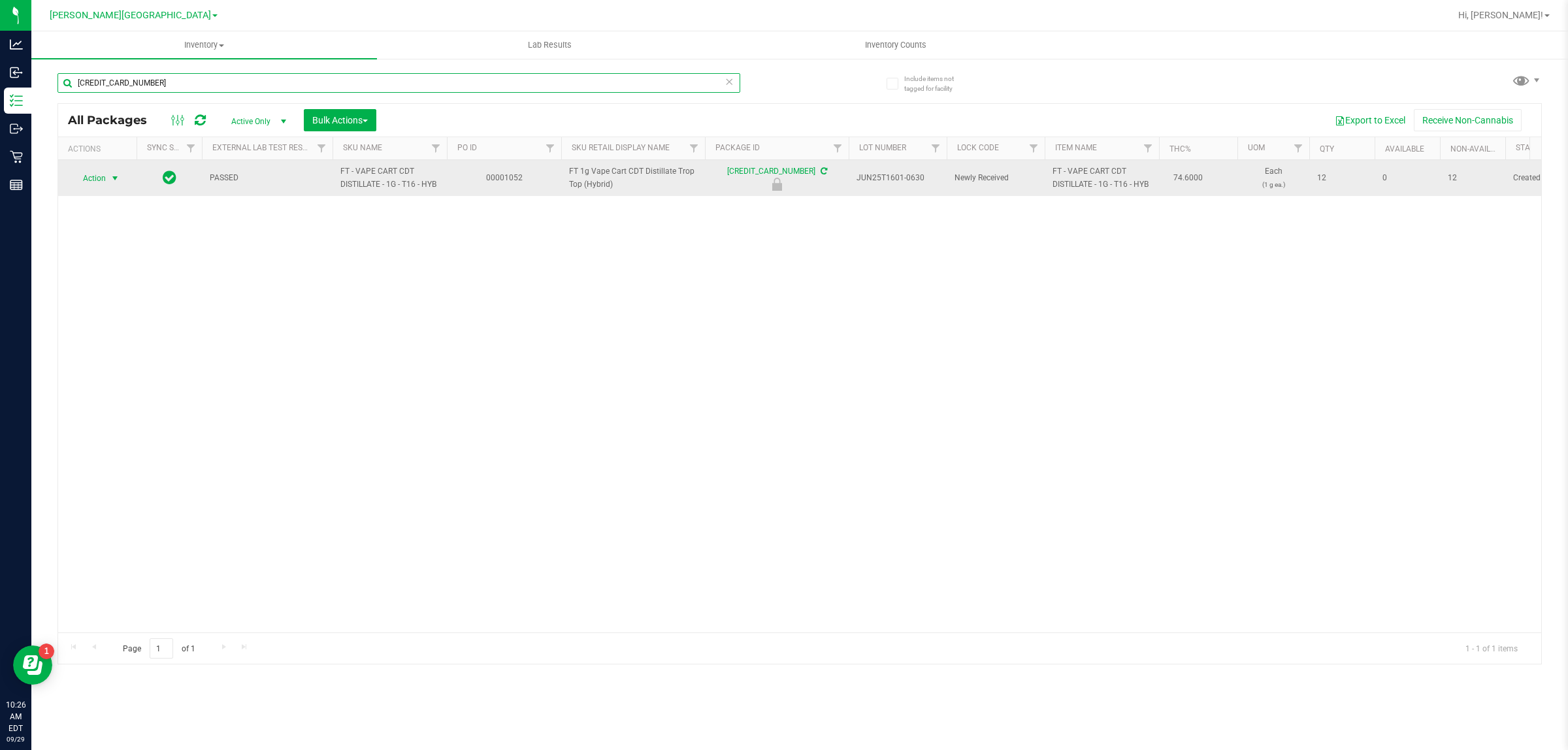
type input "4885595786043449"
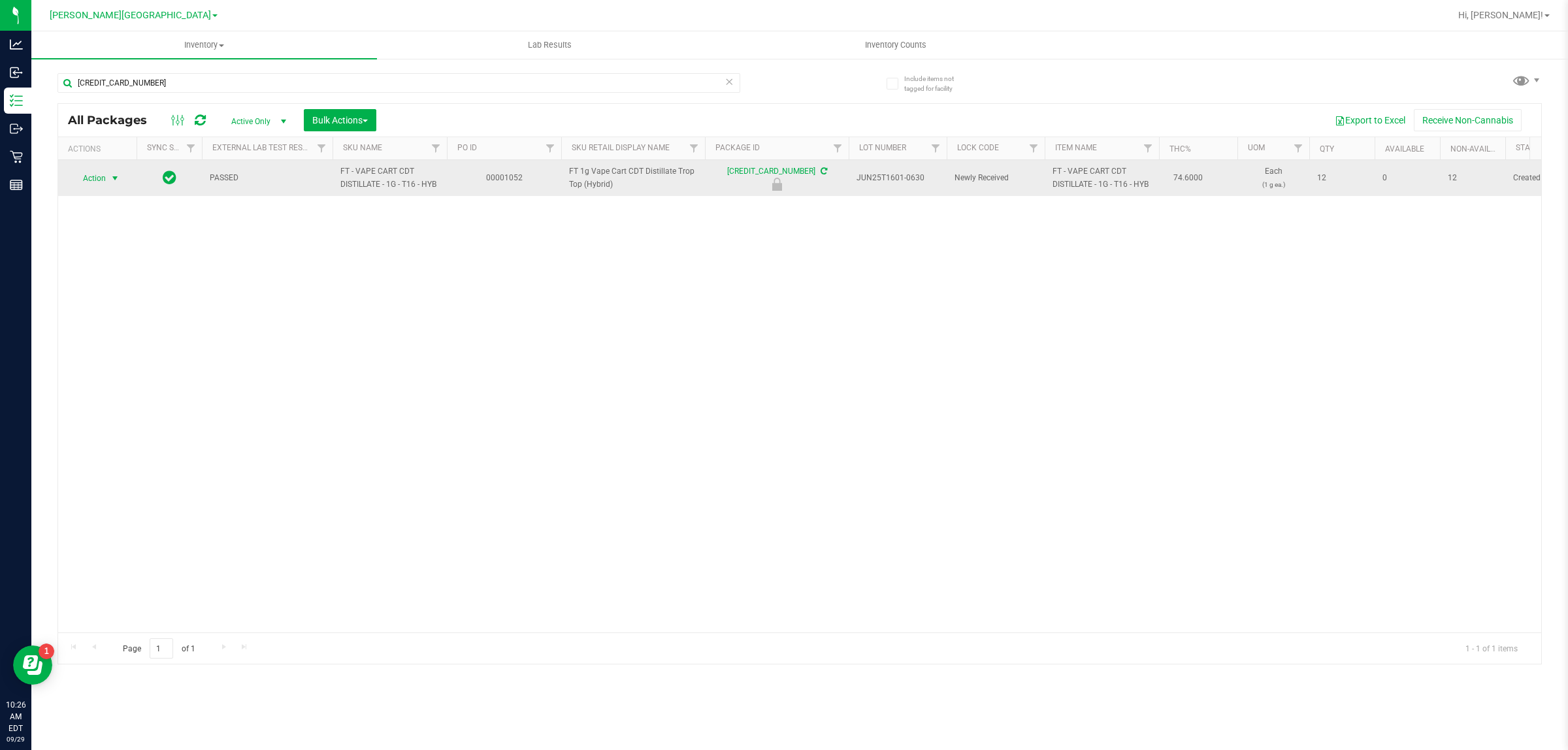
click at [107, 180] on span "select" at bounding box center [115, 178] width 16 height 19
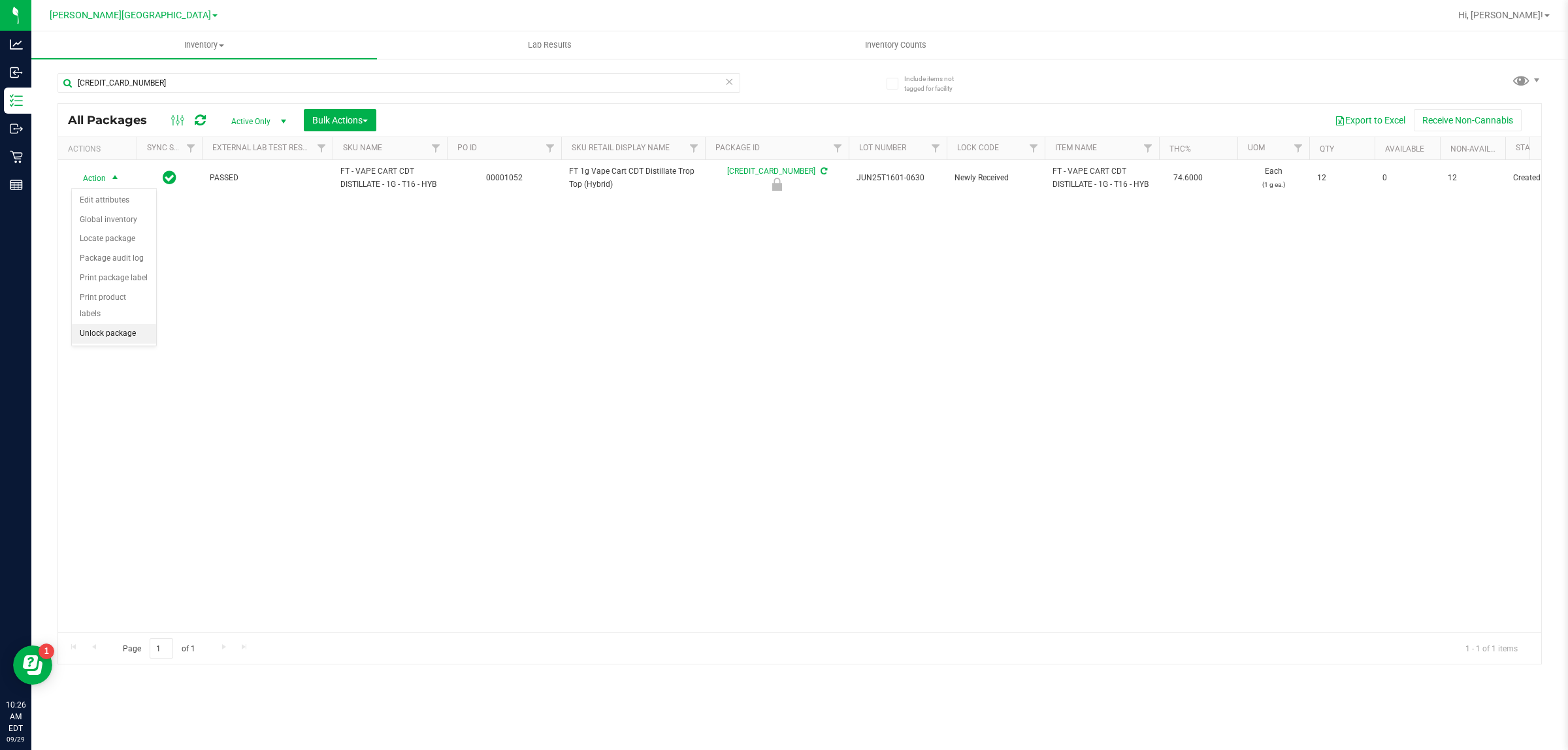
click at [111, 324] on li "Unlock package" at bounding box center [114, 333] width 84 height 19
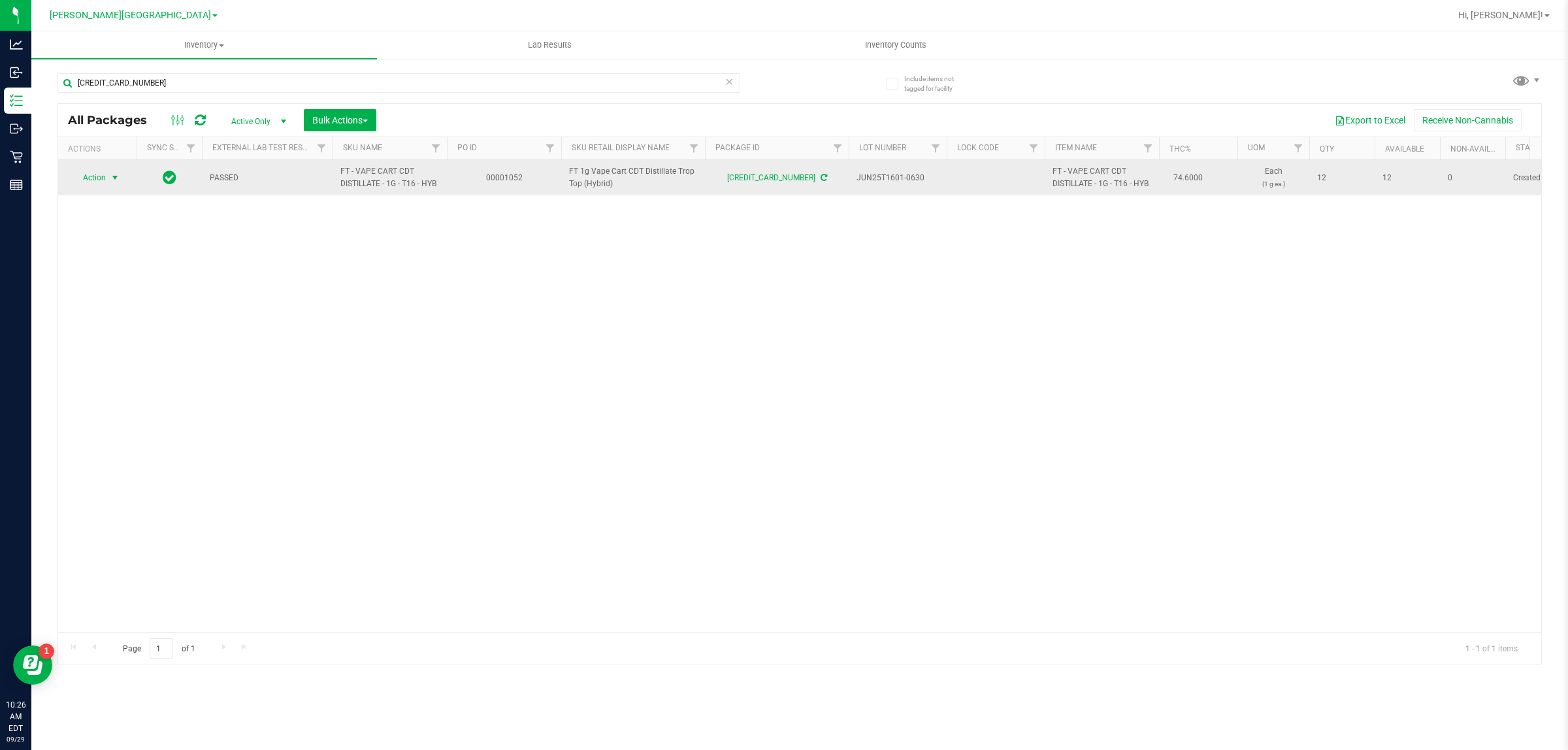
click at [117, 175] on span "select" at bounding box center [115, 177] width 10 height 10
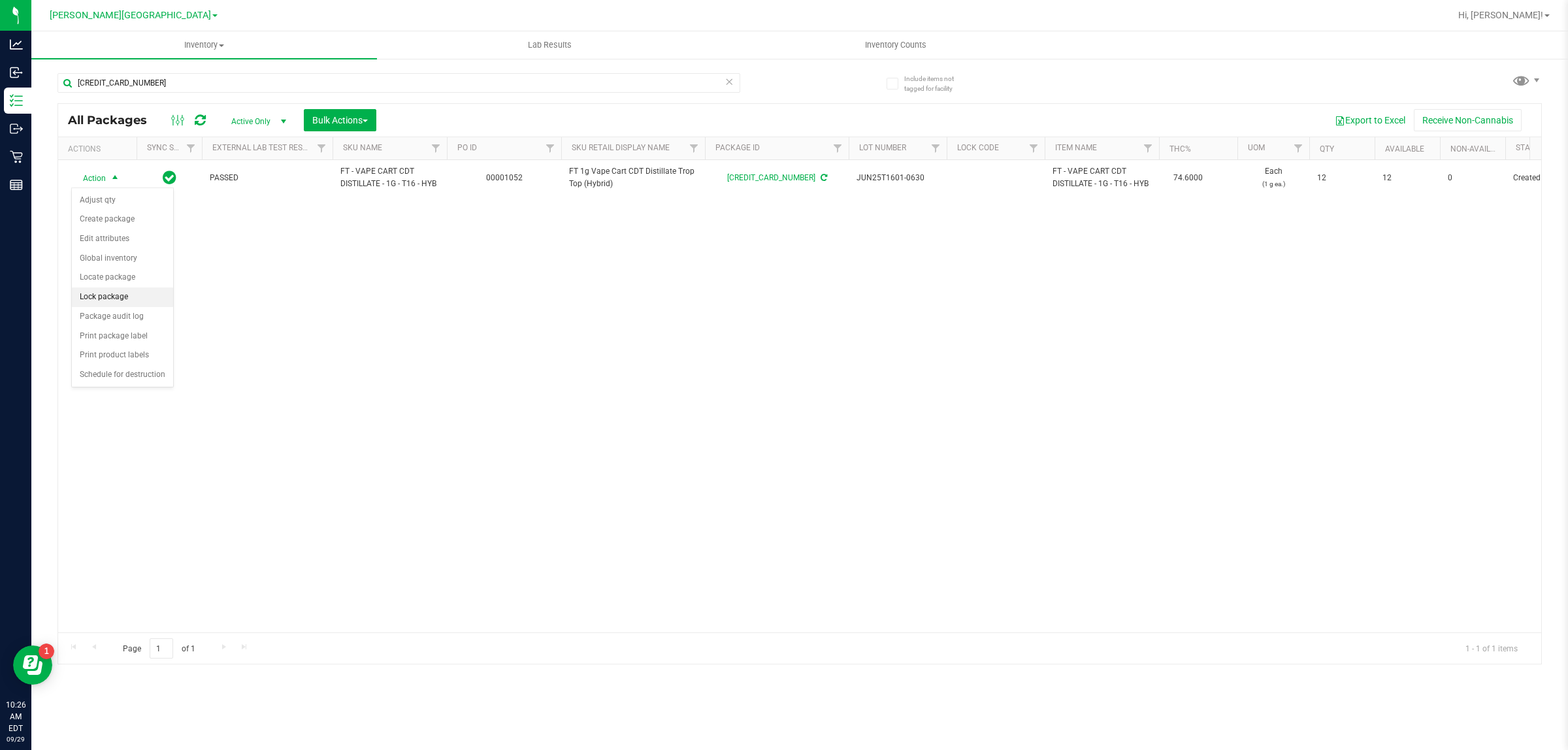
click at [110, 307] on li "Lock package" at bounding box center [123, 297] width 101 height 19
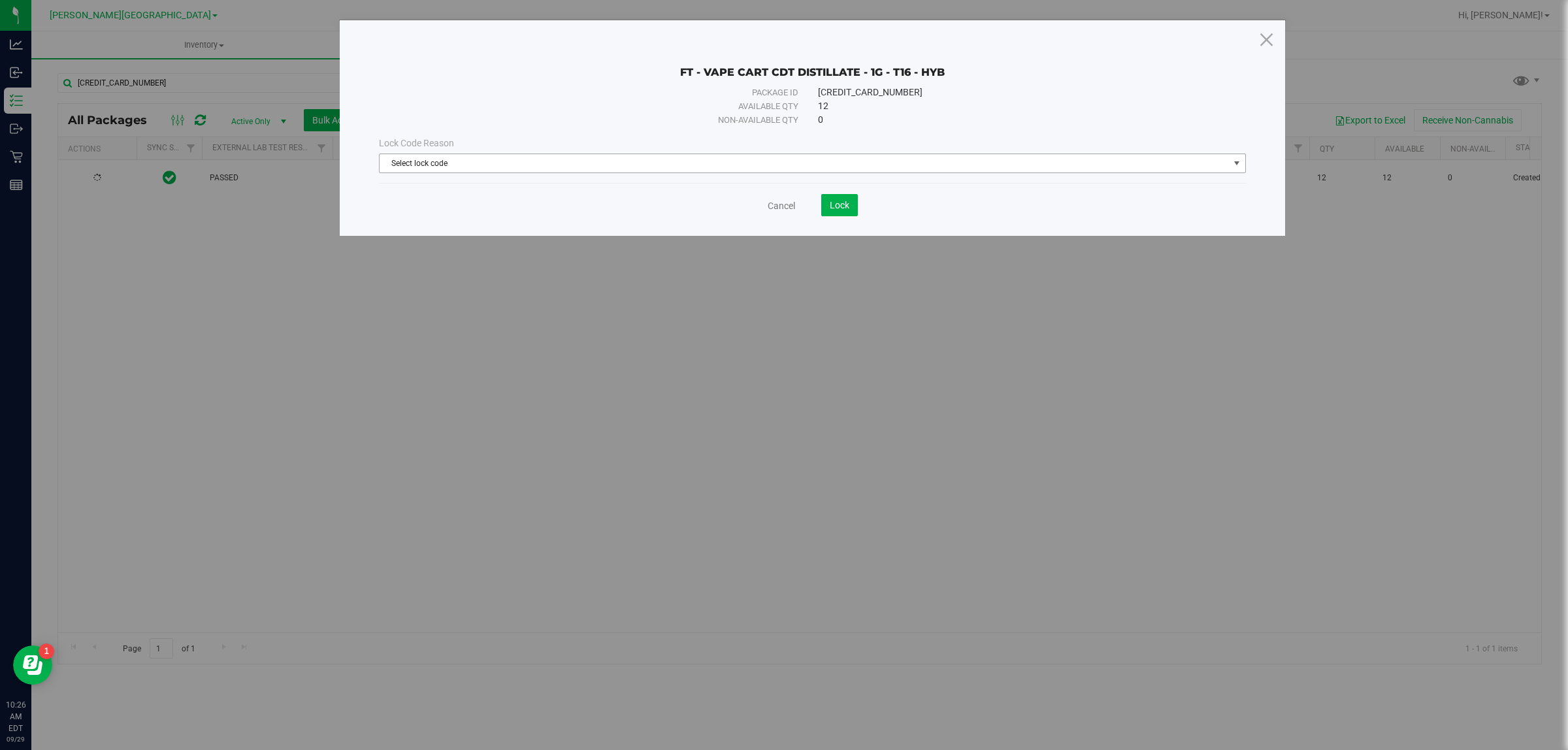
click at [409, 164] on span "Select lock code" at bounding box center [804, 163] width 849 height 19
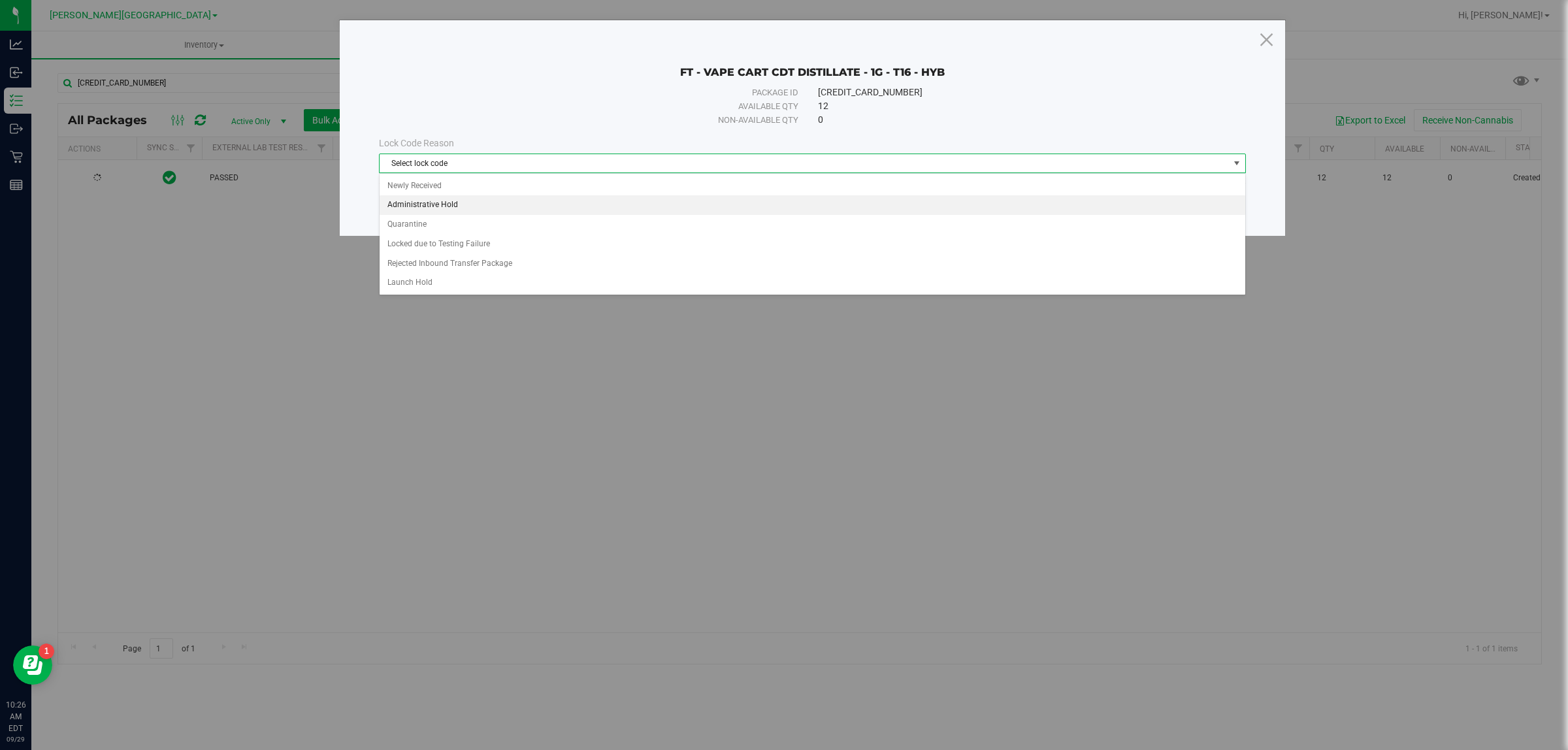
click at [447, 203] on li "Administrative Hold" at bounding box center [812, 205] width 865 height 19
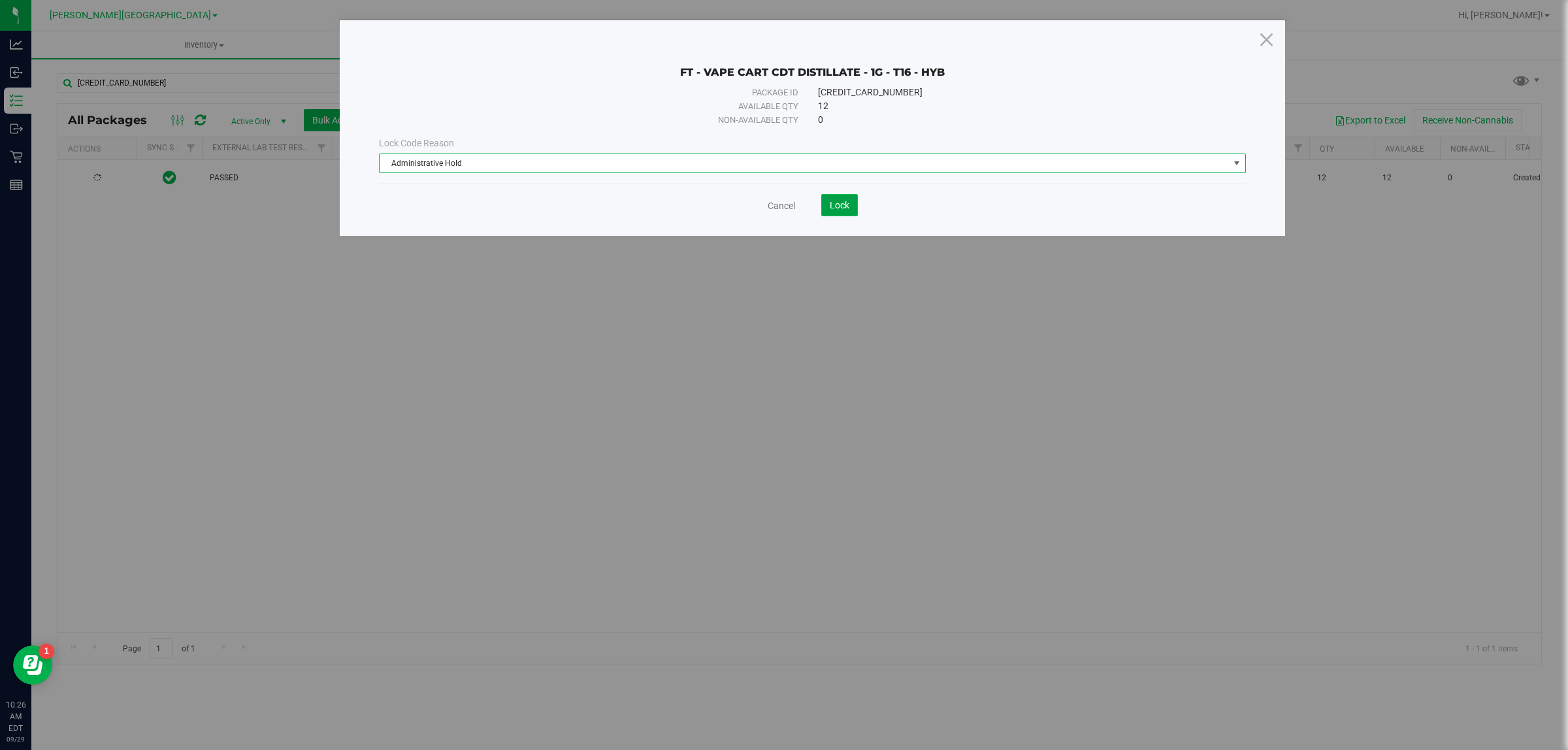
click at [831, 206] on span "Lock" at bounding box center [839, 205] width 19 height 10
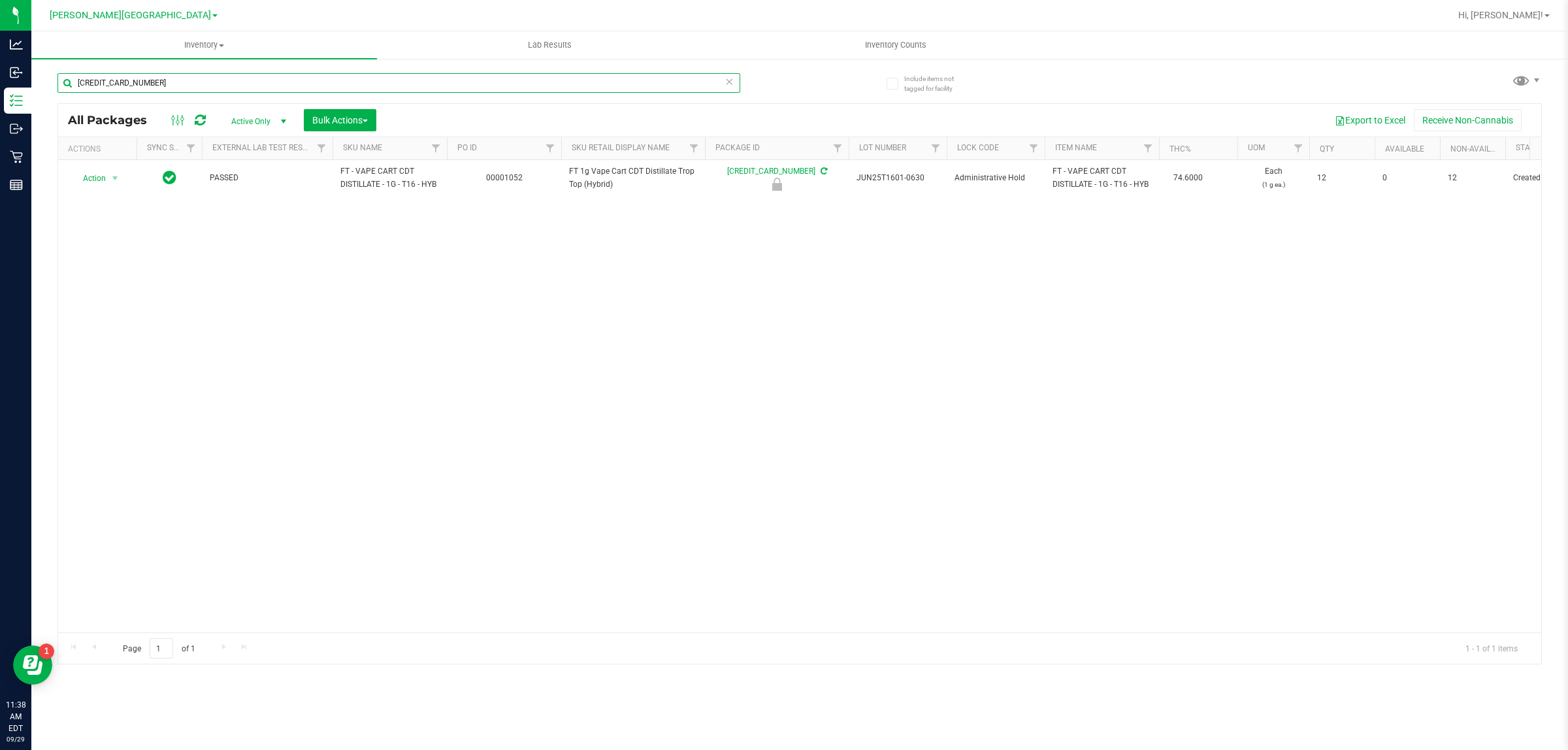
click at [224, 85] on input "[CREDIT_CARD_NUMBER]" at bounding box center [398, 83] width 683 height 19
type input "9178478280401326"
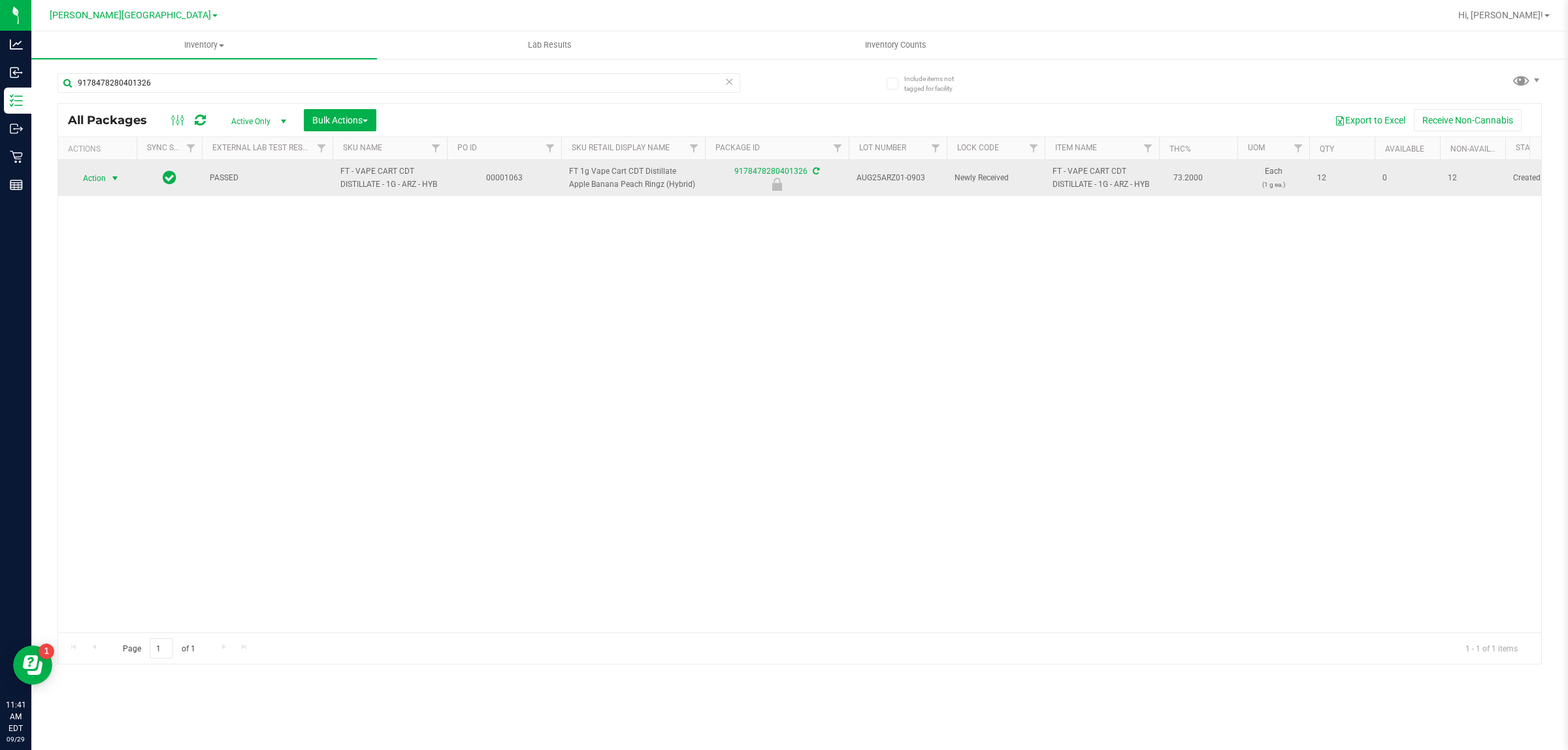
click at [80, 181] on span "Action" at bounding box center [88, 178] width 35 height 19
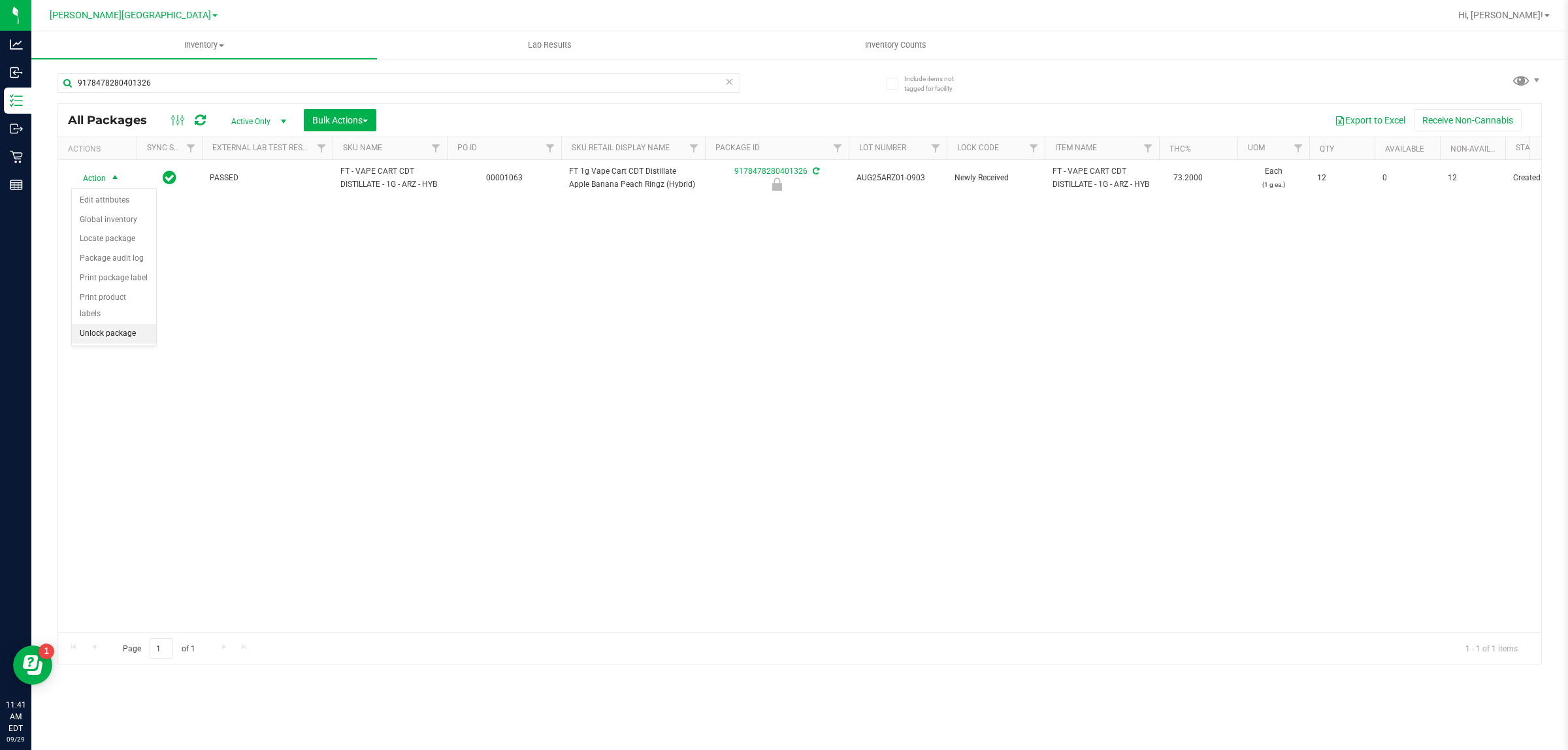
click at [114, 324] on li "Unlock package" at bounding box center [114, 333] width 84 height 19
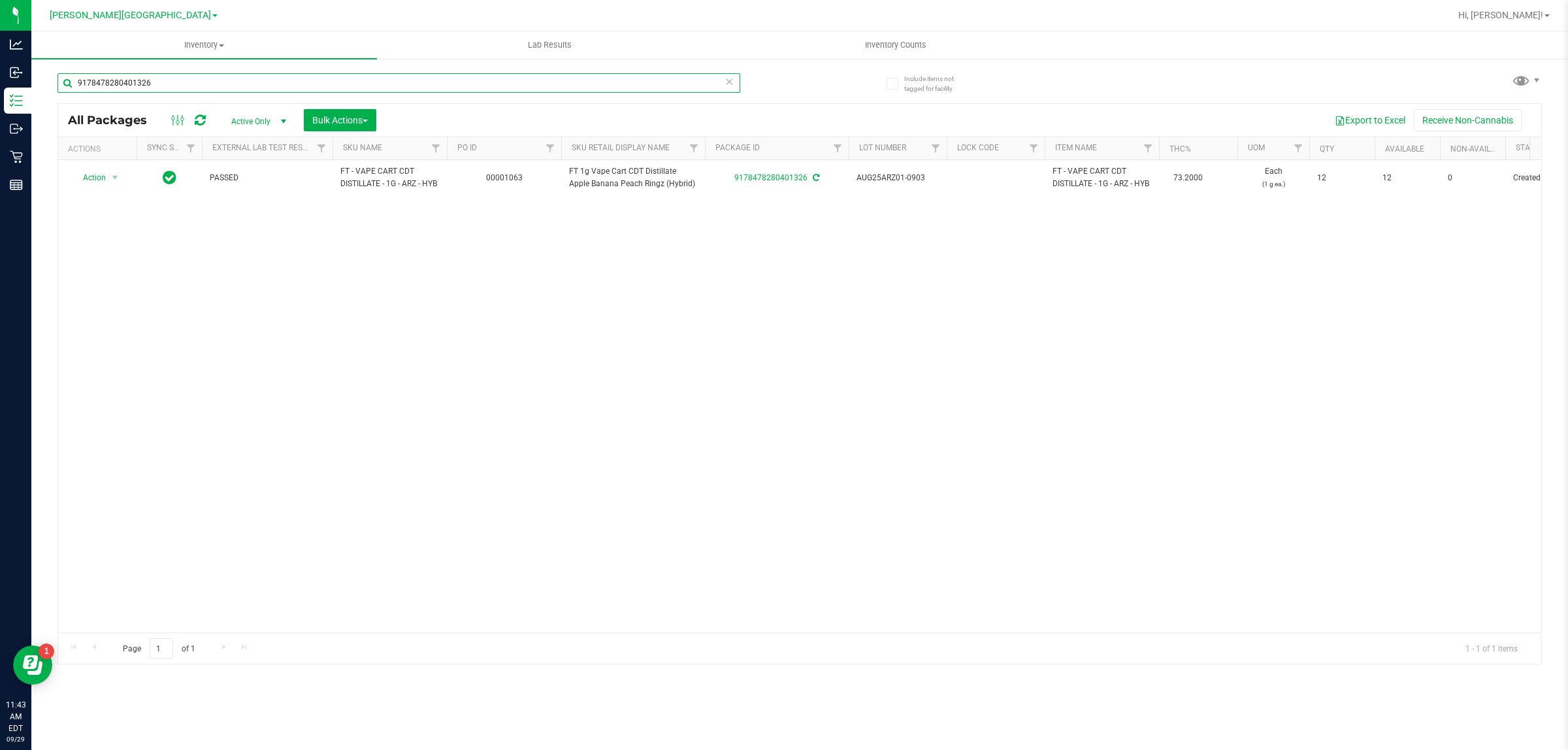
click at [195, 82] on input "9178478280401326" at bounding box center [398, 83] width 683 height 19
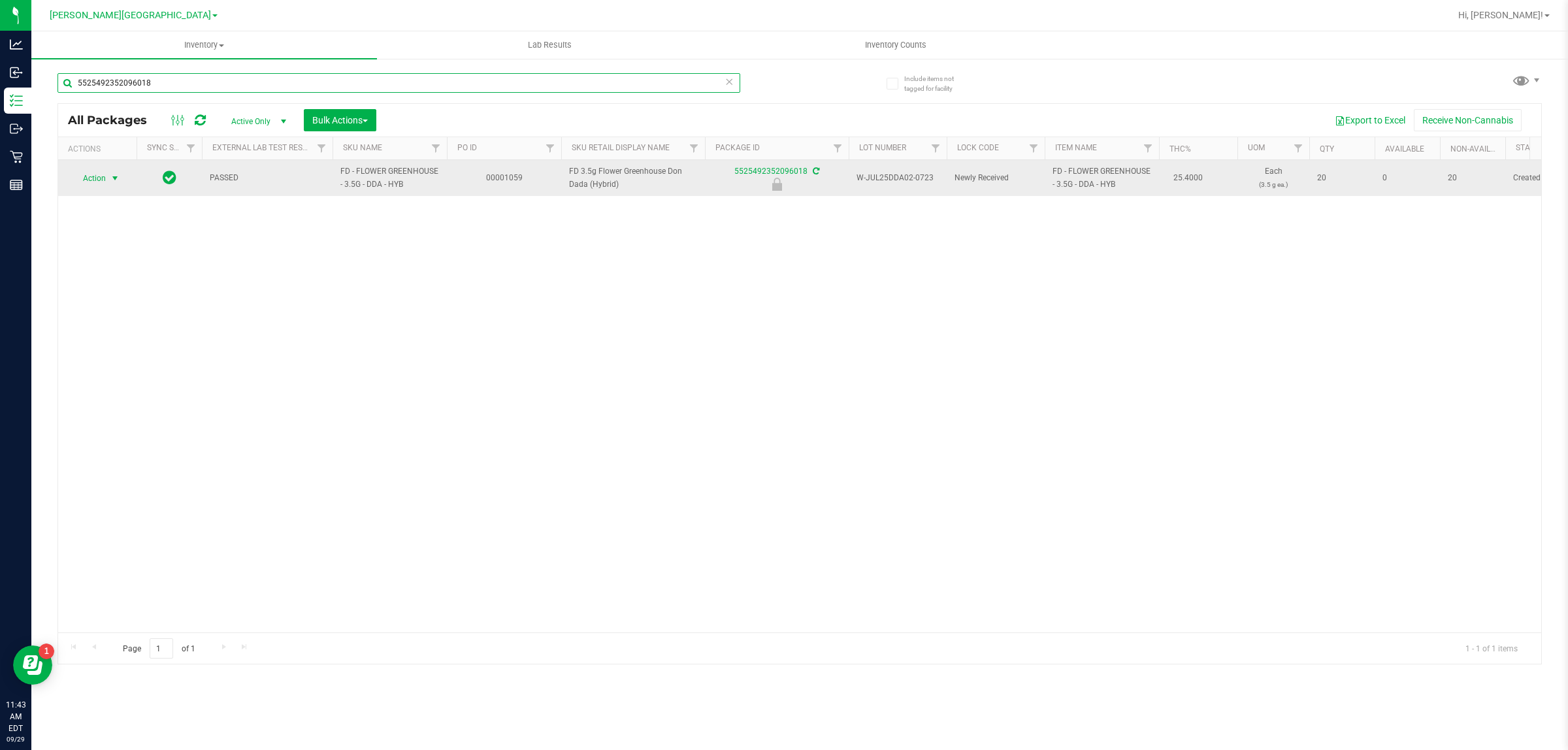
type input "5525492352096018"
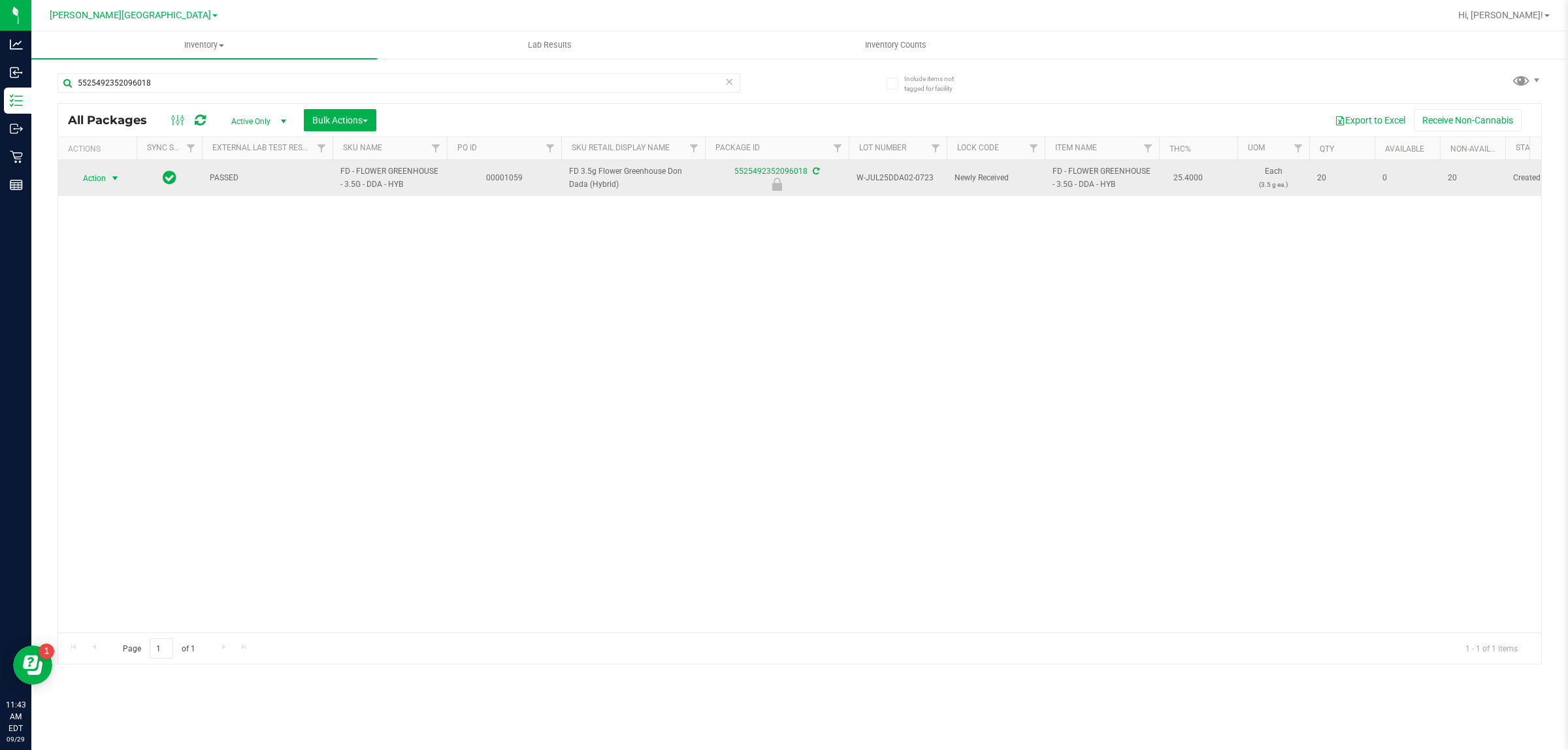
click at [113, 170] on span "select" at bounding box center [115, 178] width 16 height 19
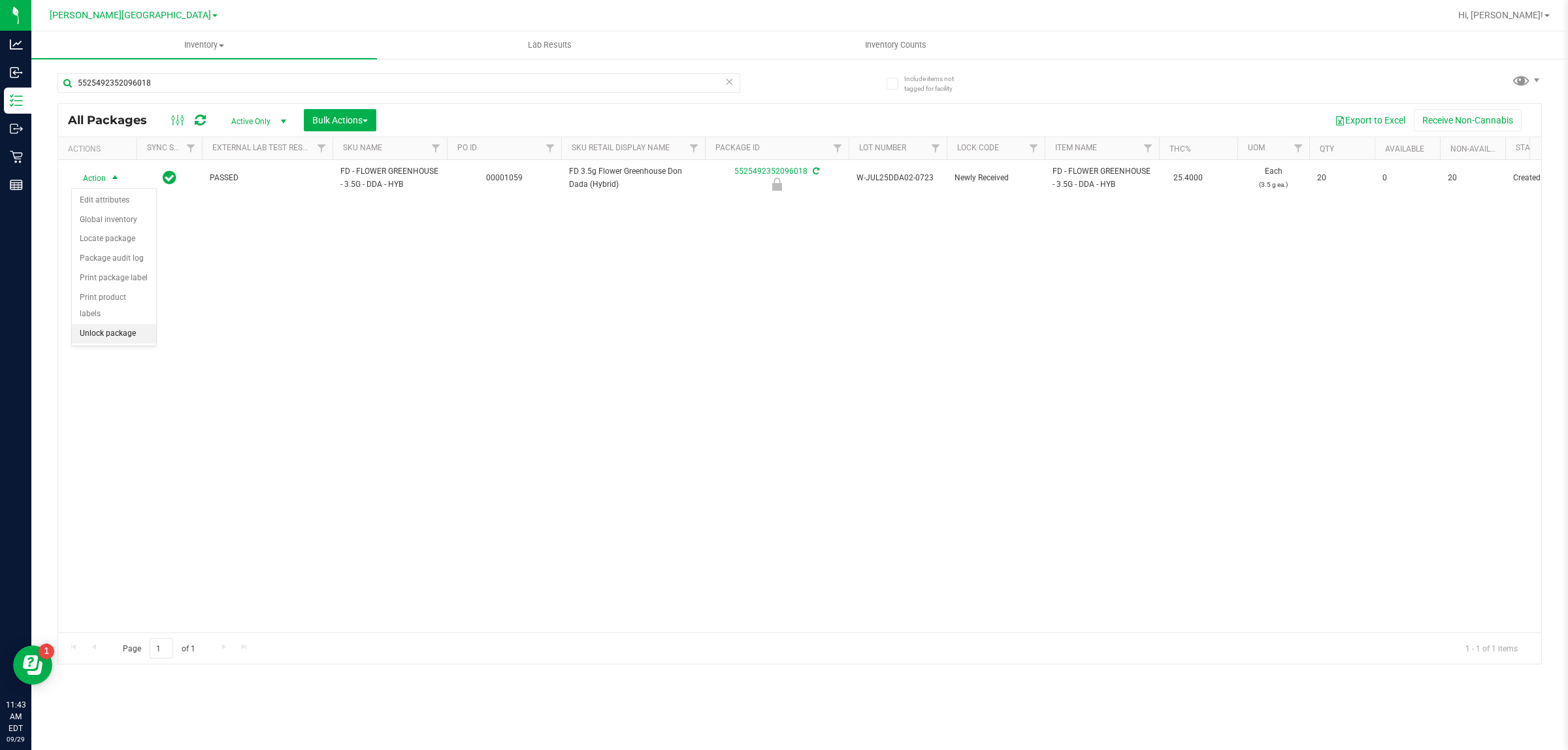
click at [96, 324] on li "Unlock package" at bounding box center [114, 333] width 84 height 19
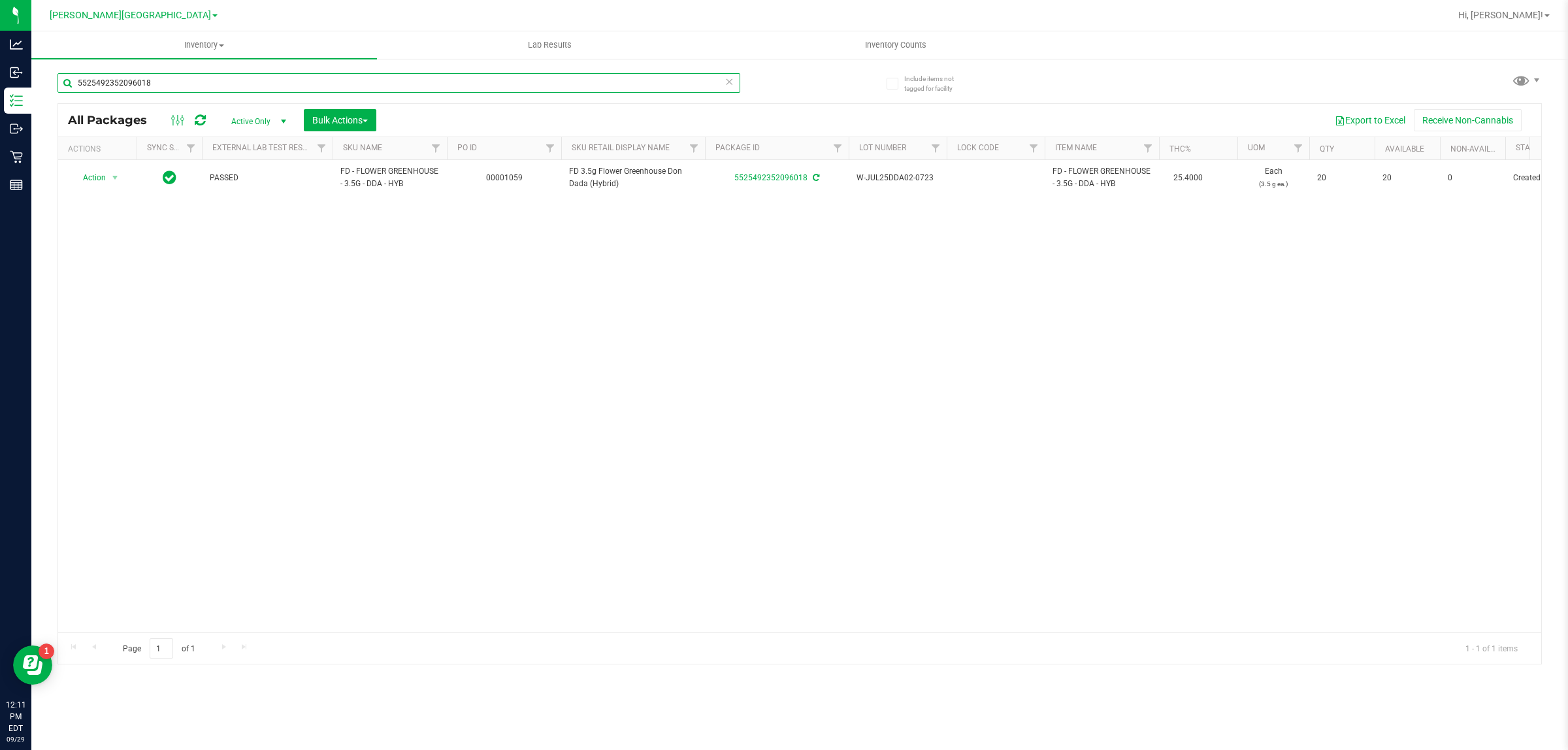
click at [207, 82] on input "5525492352096018" at bounding box center [398, 83] width 683 height 19
click at [207, 82] on input "5525492352096018" at bounding box center [398, 83] width 683 height 19
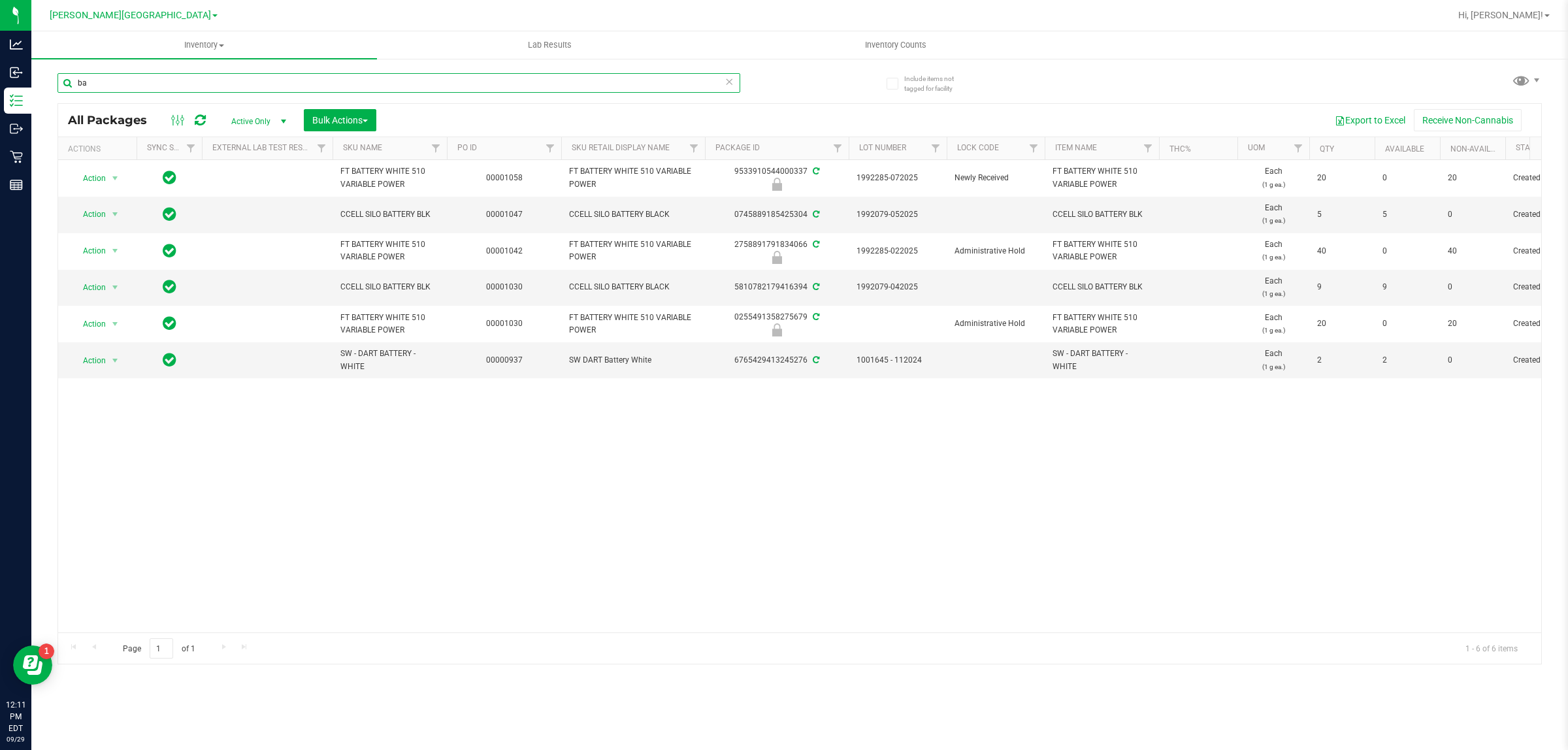
type input "b"
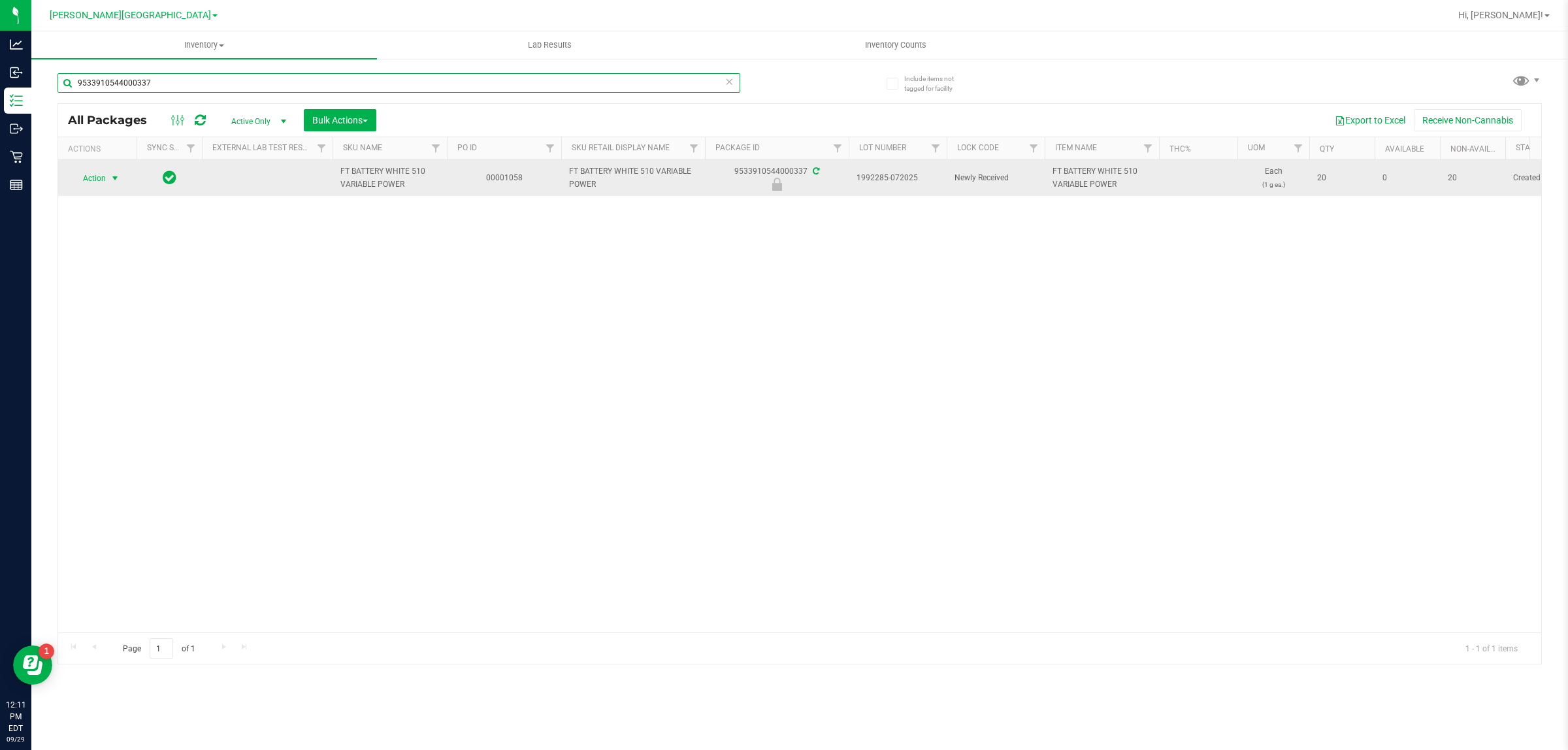
type input "9533910544000337"
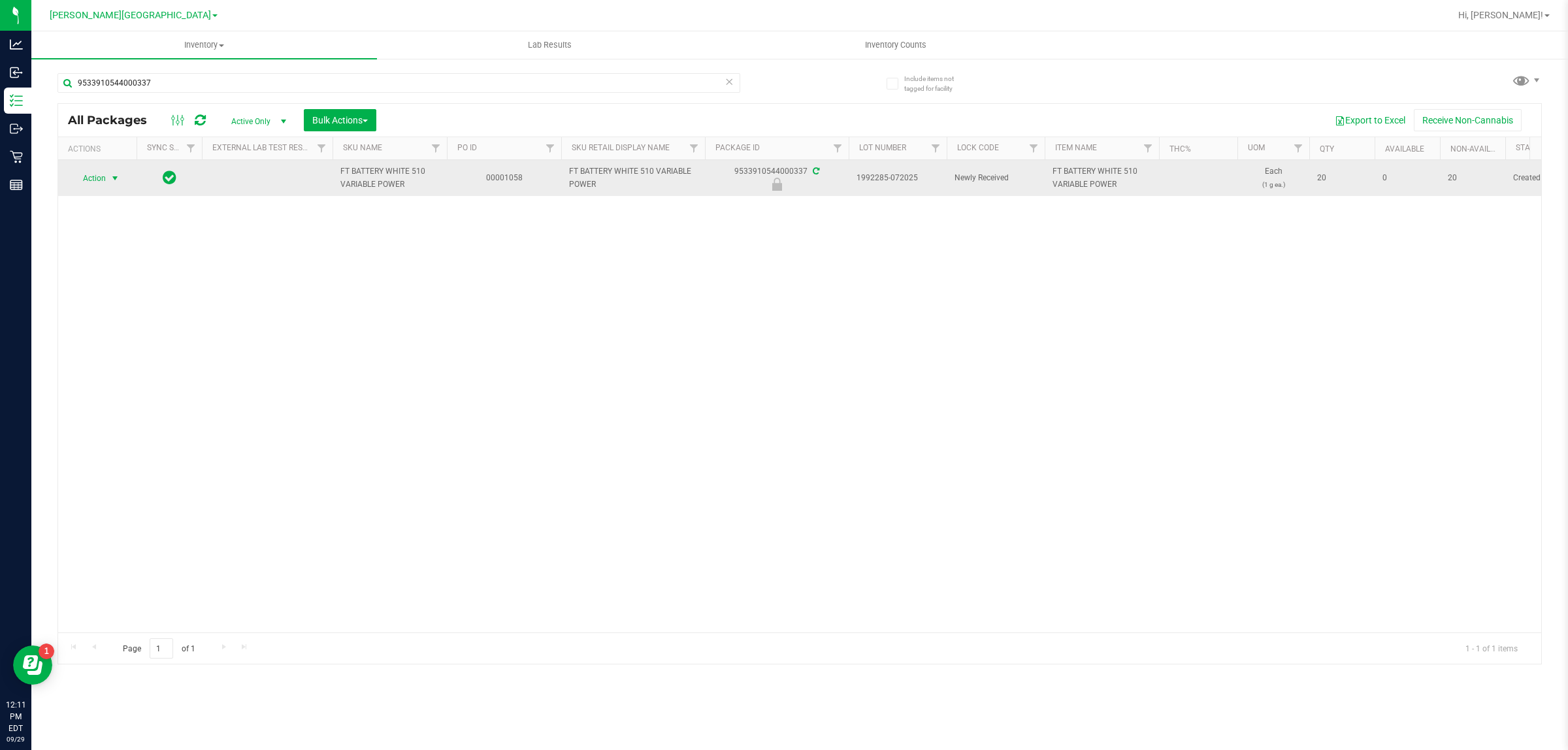
click at [110, 175] on span "select" at bounding box center [115, 178] width 10 height 10
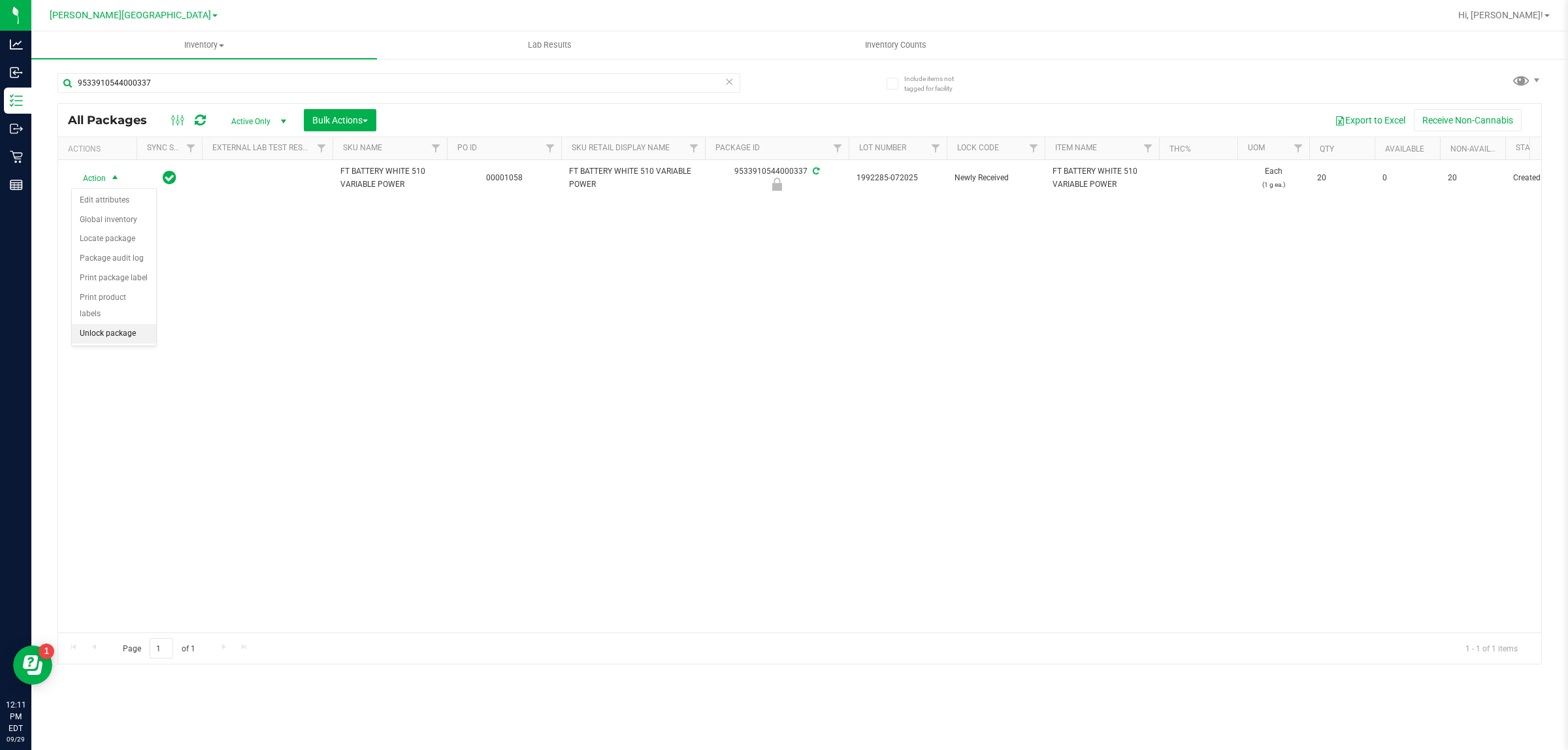
click at [102, 324] on li "Unlock package" at bounding box center [114, 333] width 84 height 19
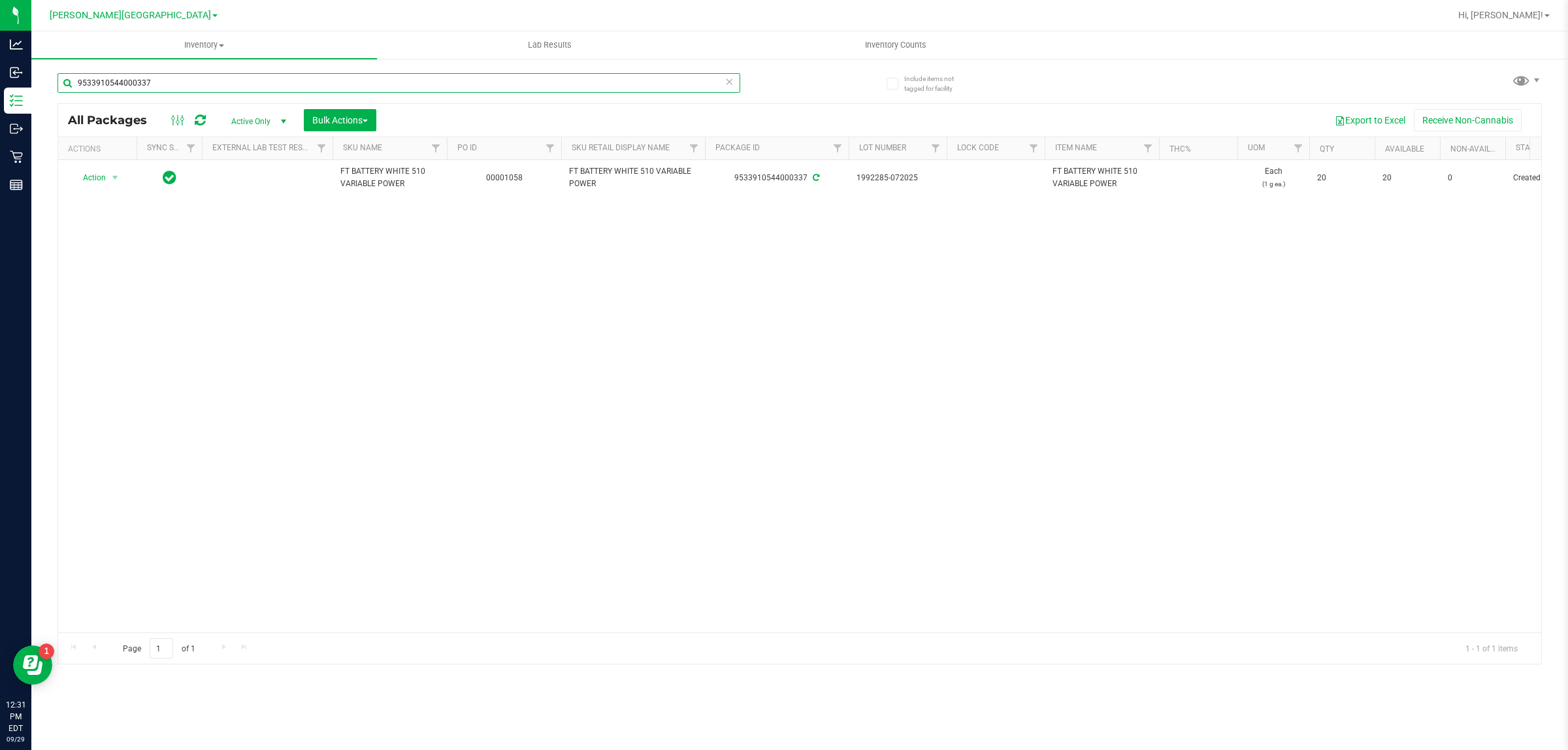
click at [149, 83] on input "9533910544000337" at bounding box center [398, 83] width 683 height 19
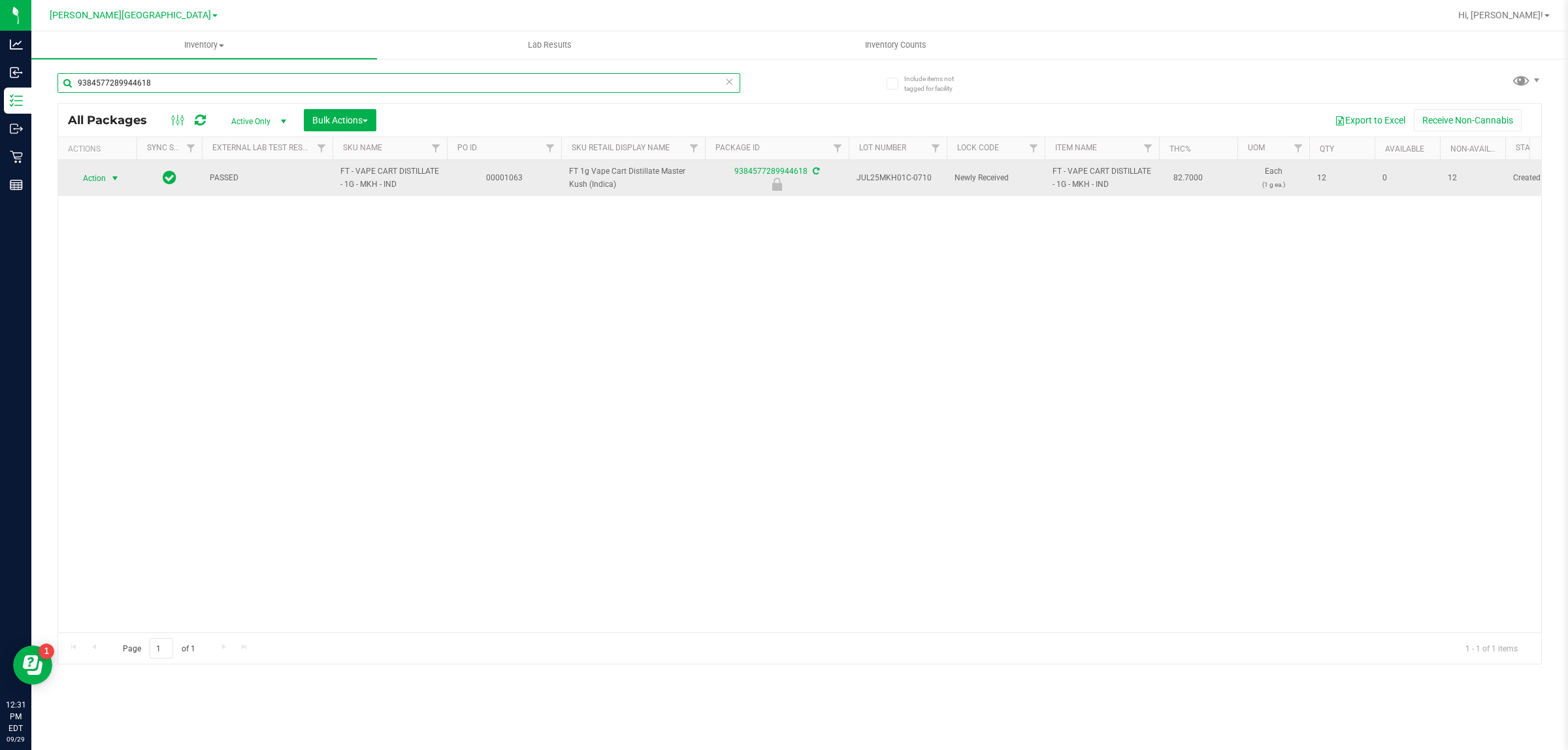
type input "9384577289944618"
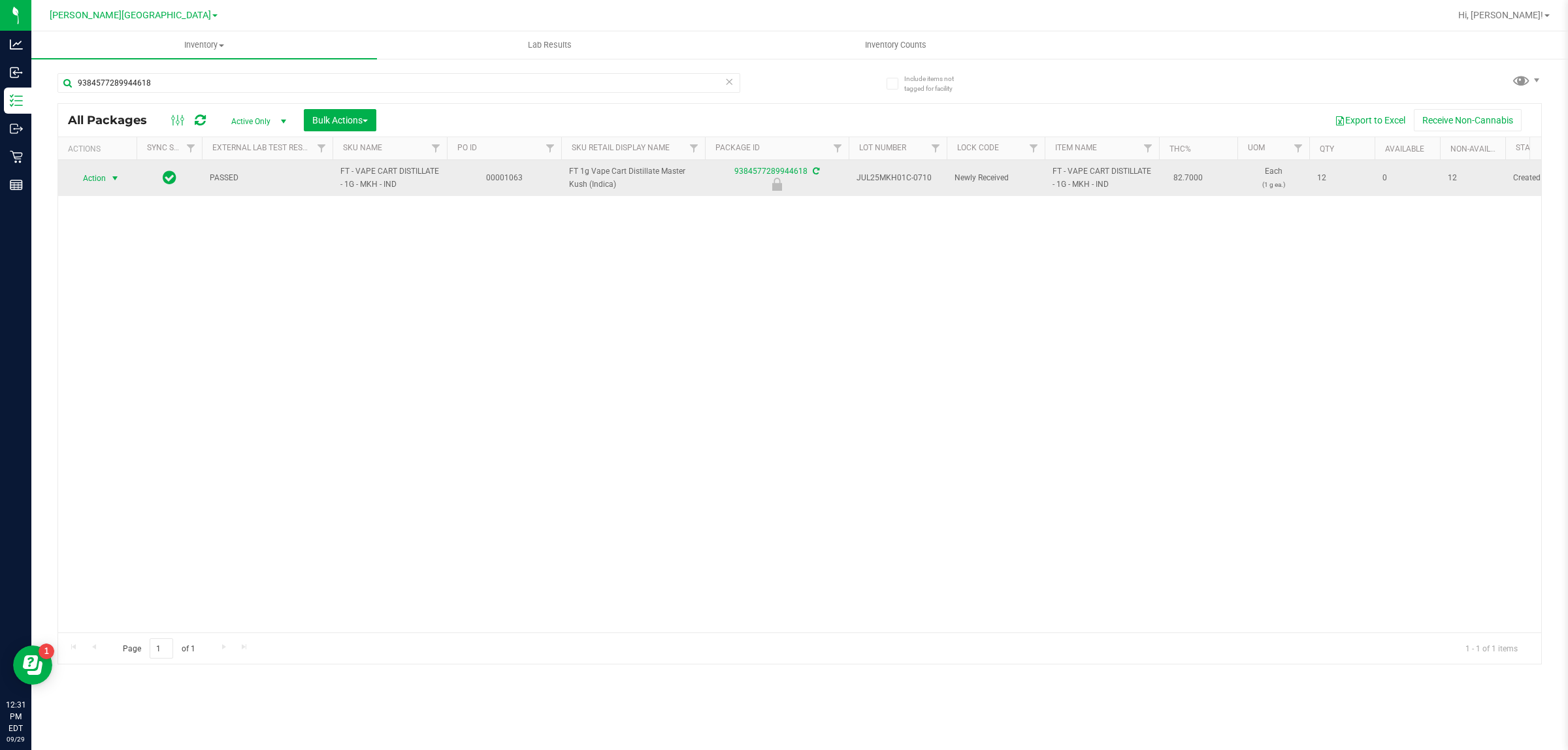
click at [89, 176] on span "Action" at bounding box center [88, 178] width 35 height 19
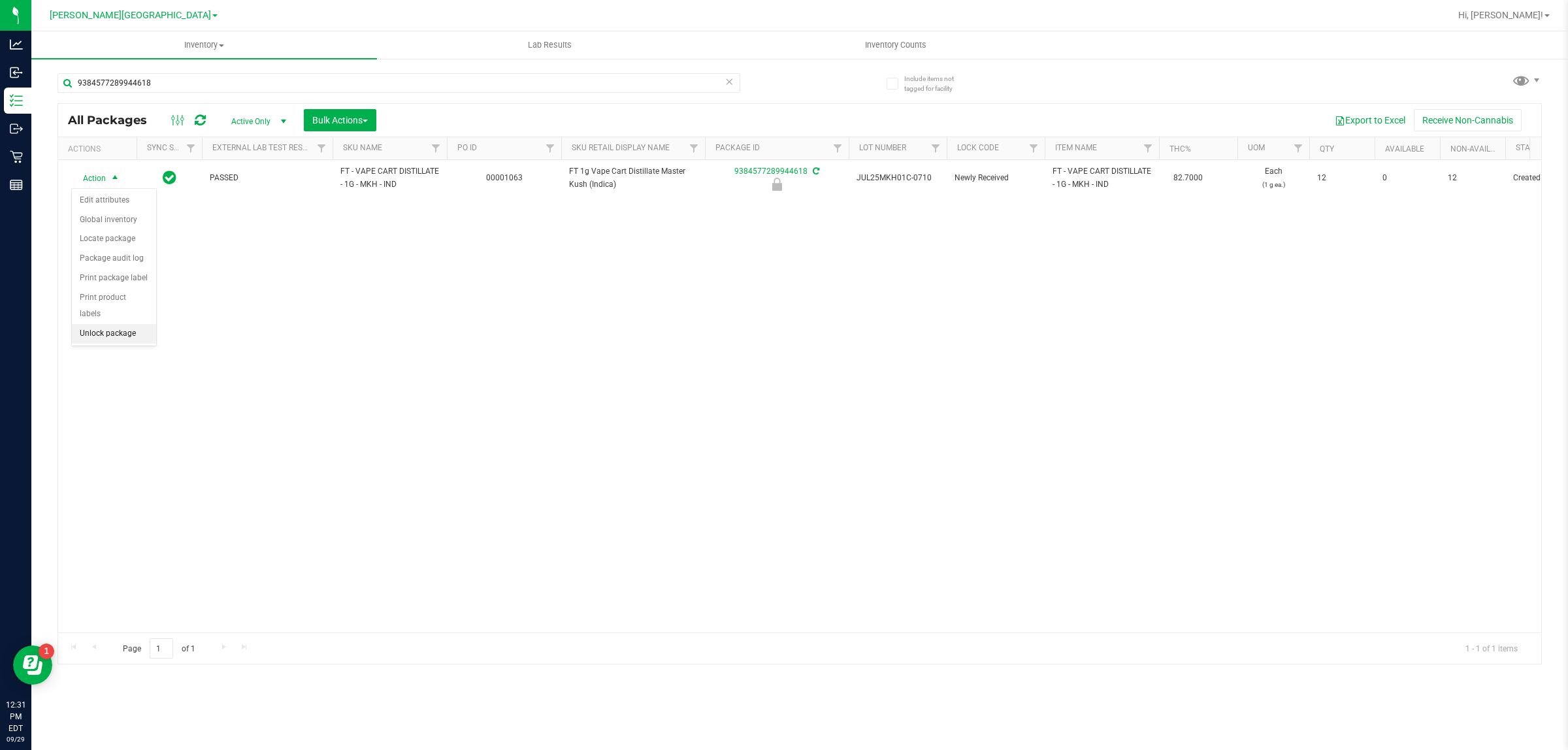
click at [100, 324] on li "Unlock package" at bounding box center [114, 333] width 84 height 19
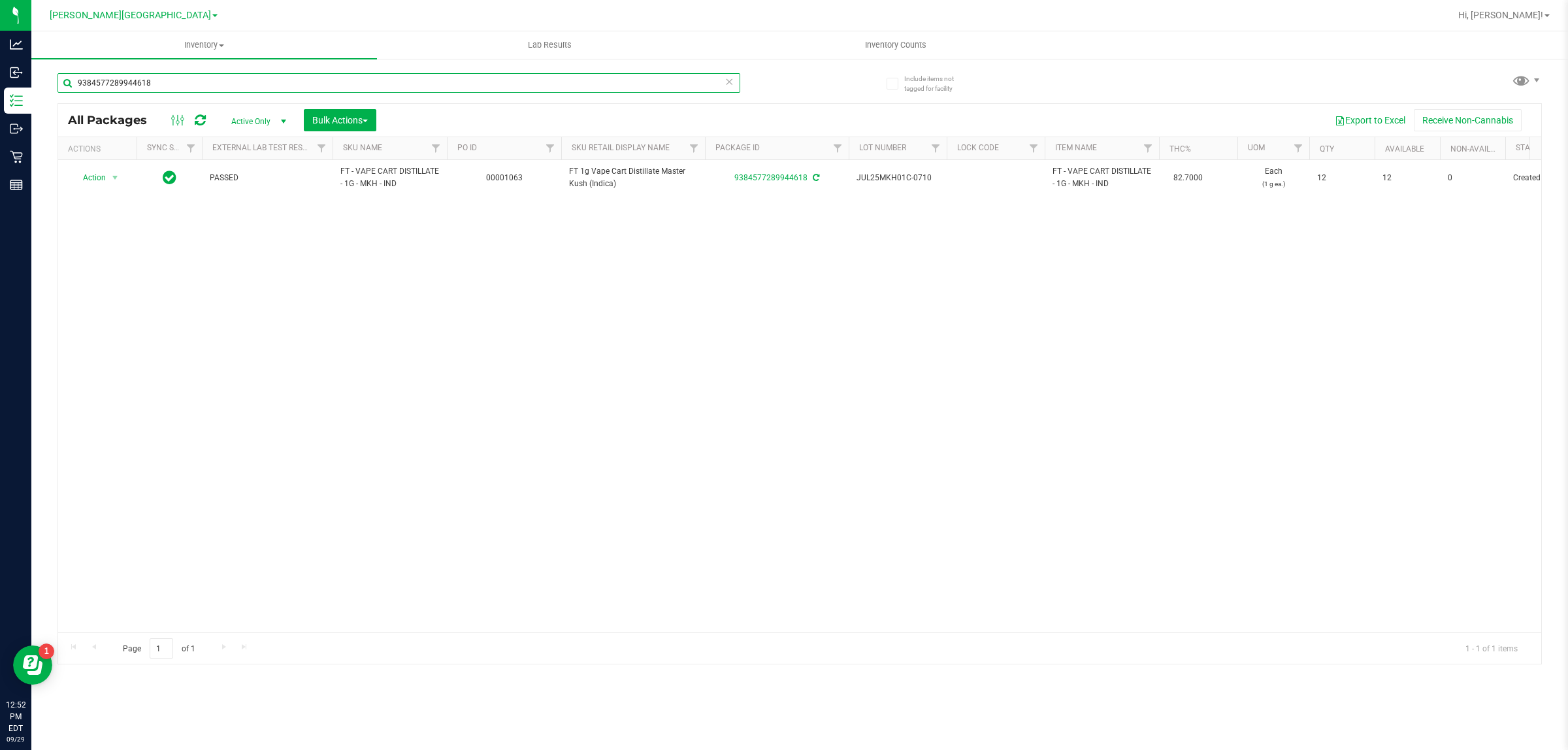
click at [249, 85] on input "9384577289944618" at bounding box center [398, 83] width 683 height 19
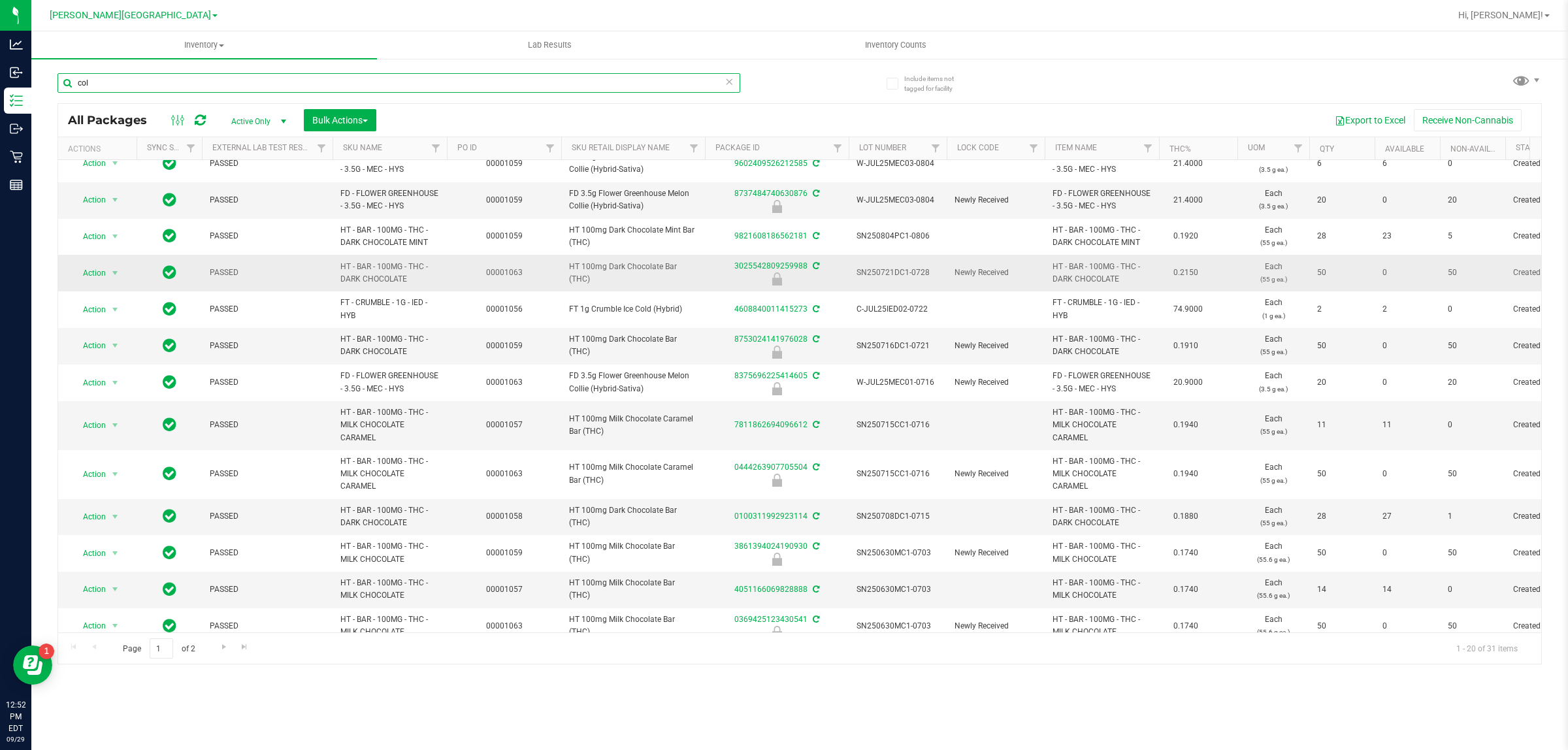
scroll to position [319, 0]
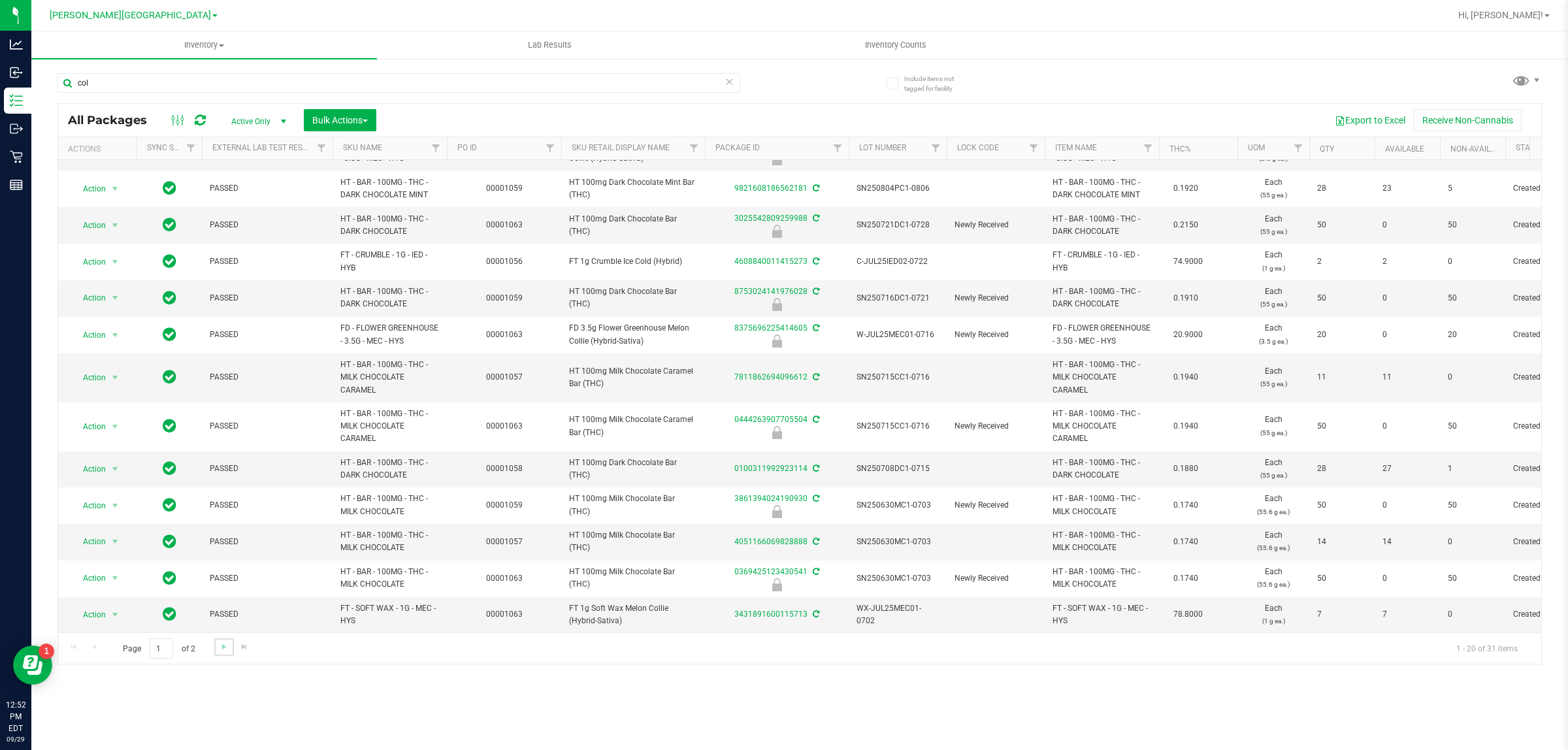
click at [230, 645] on link "Go to the next page" at bounding box center [224, 647] width 19 height 18
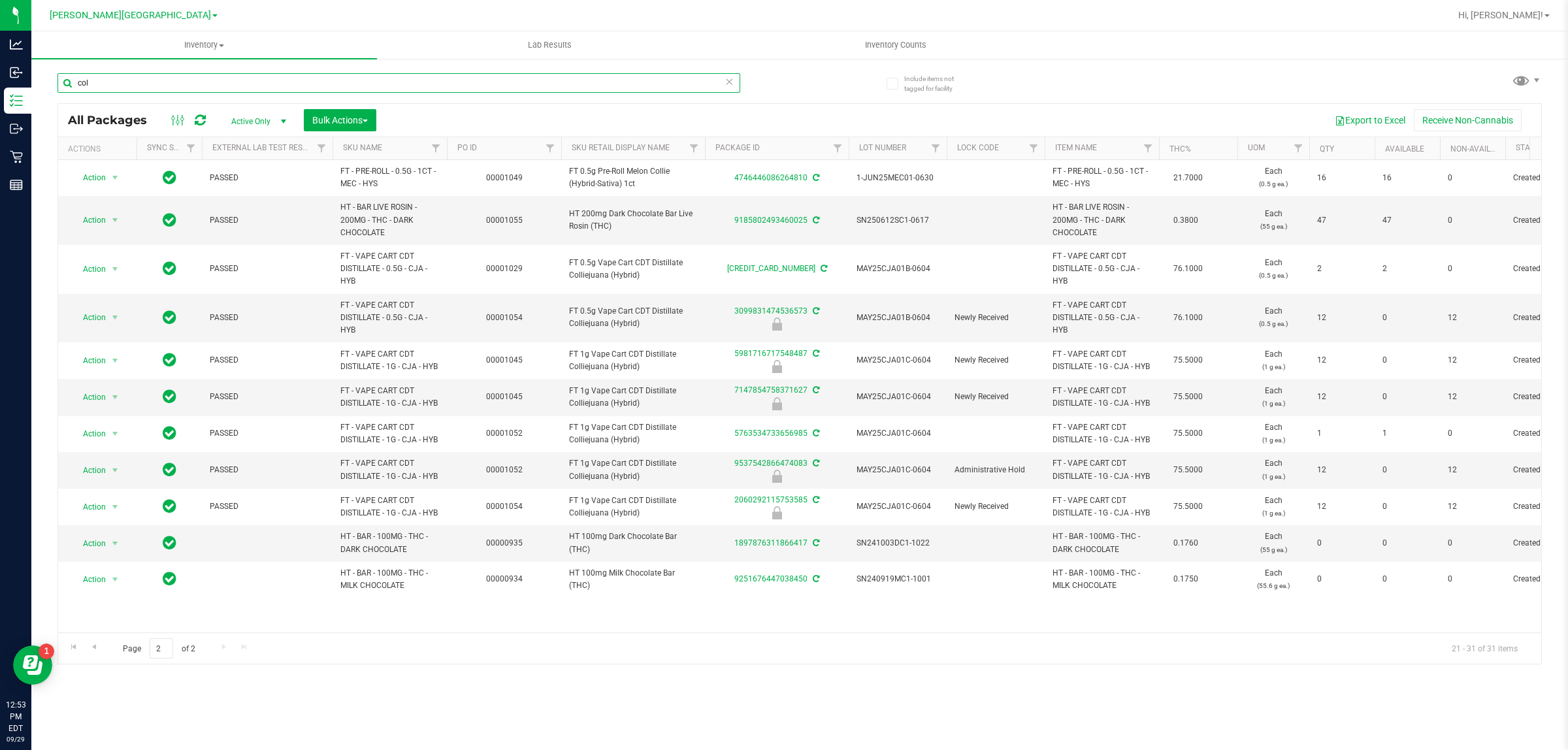
click at [137, 80] on input "col" at bounding box center [398, 83] width 683 height 19
type input "c"
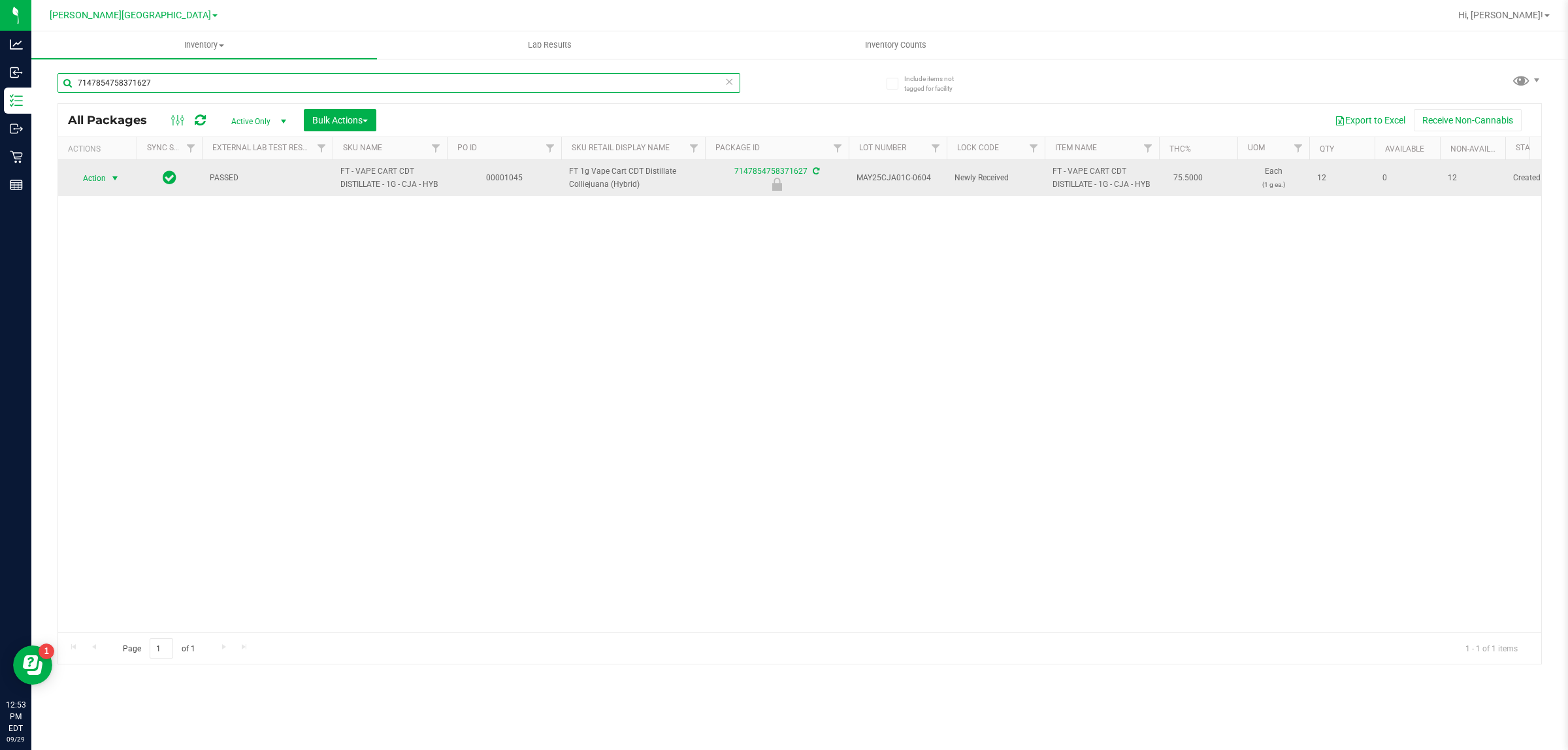
type input "7147854758371627"
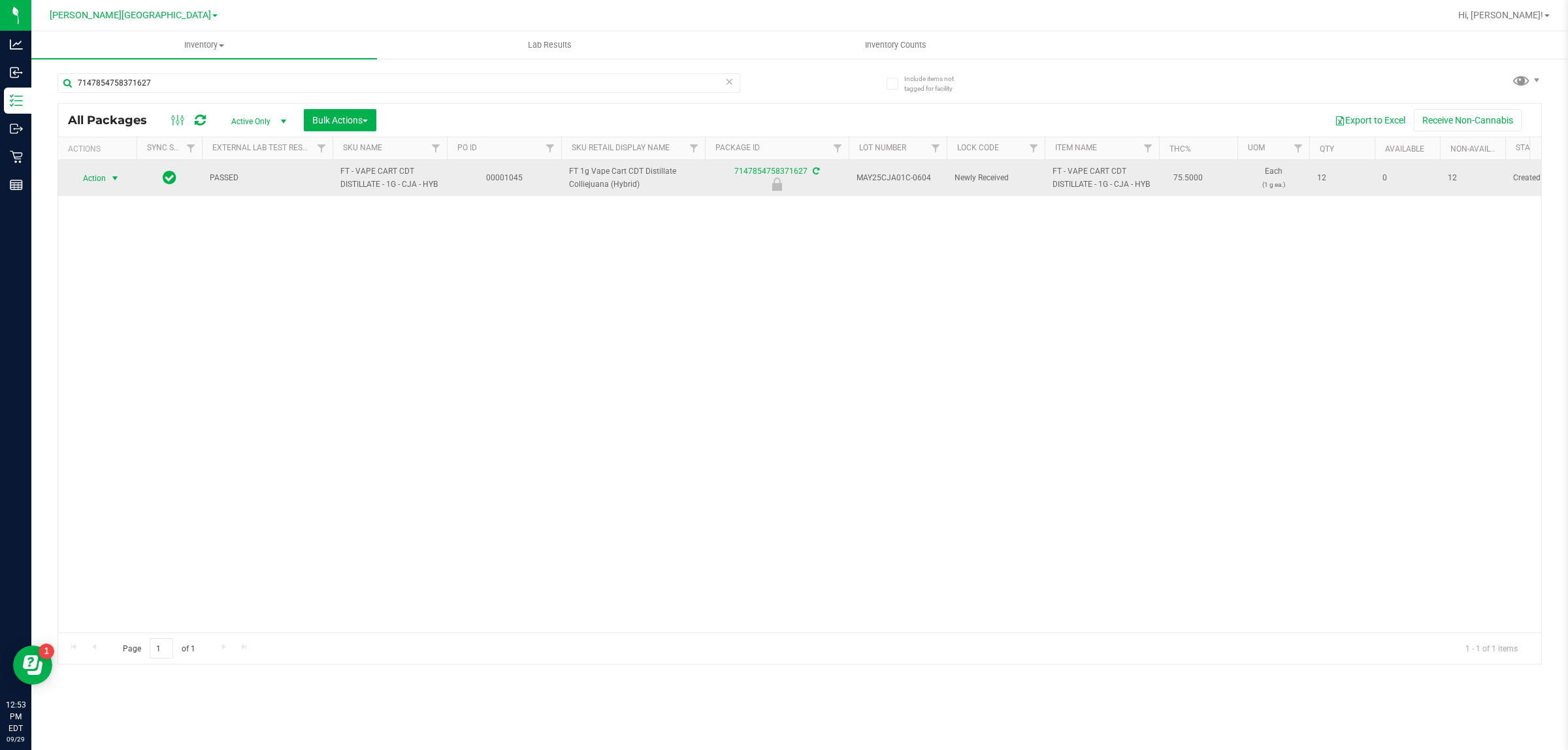
click at [100, 183] on span "Action" at bounding box center [88, 178] width 35 height 19
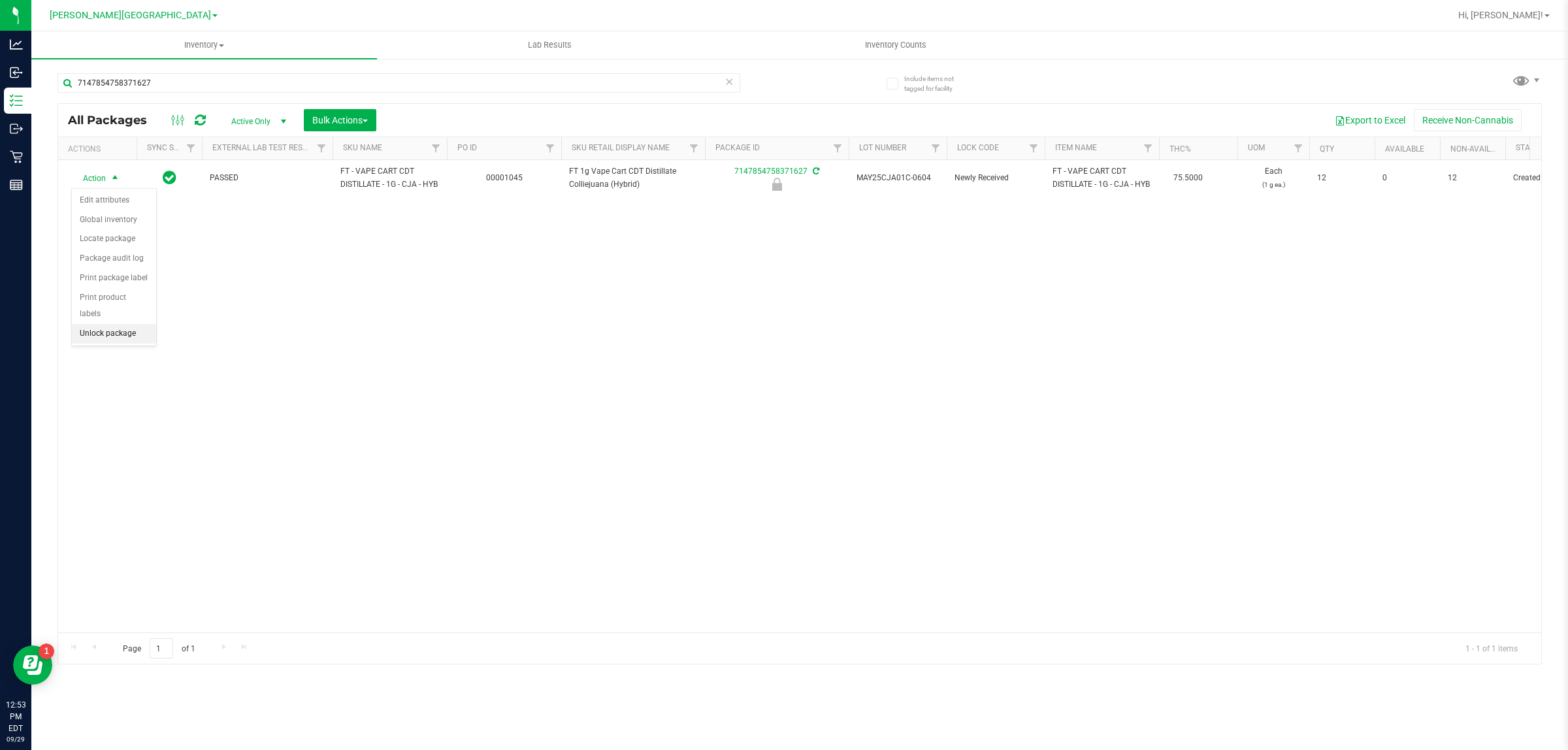
click at [105, 324] on li "Unlock package" at bounding box center [114, 333] width 84 height 19
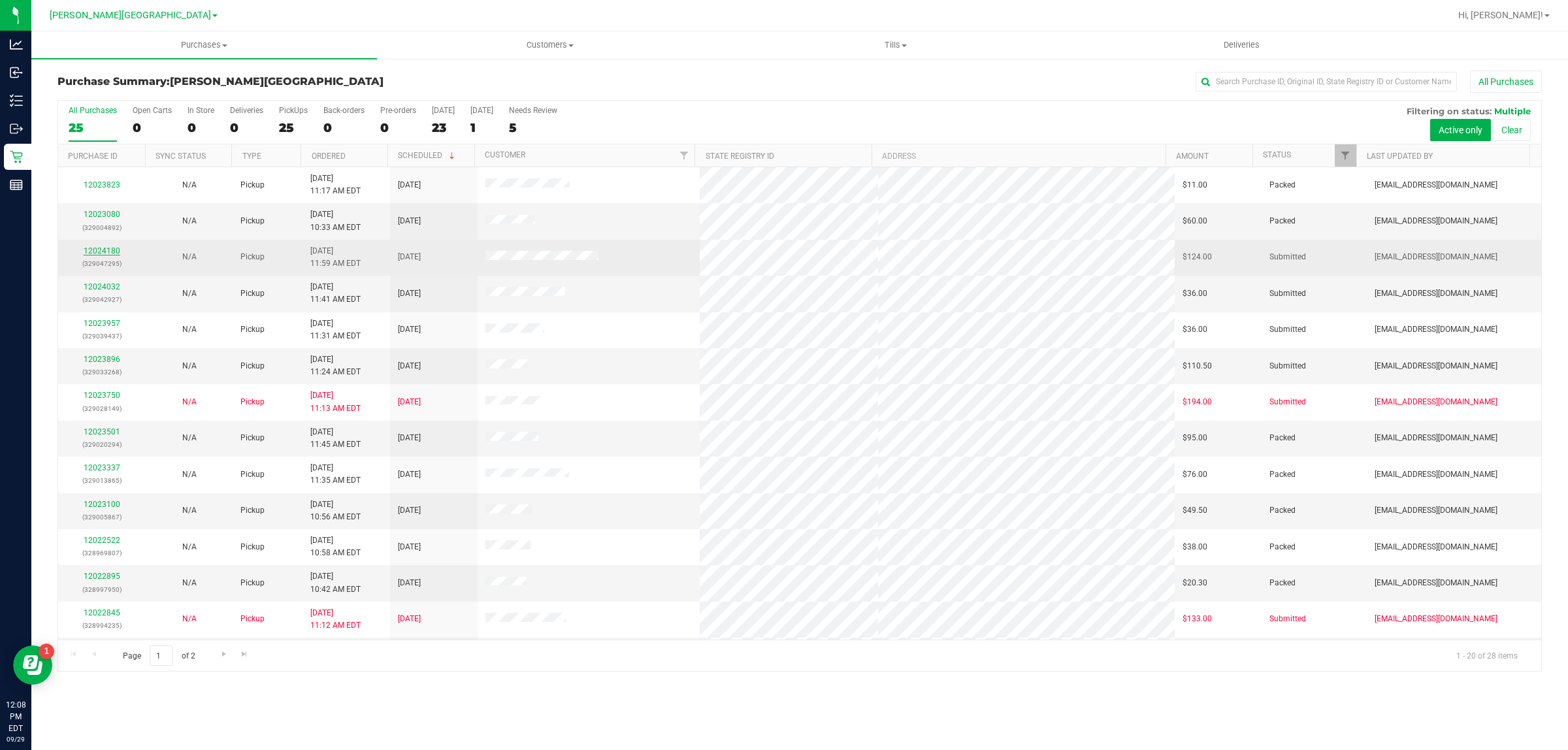
click at [105, 250] on link "12024180" at bounding box center [102, 251] width 36 height 9
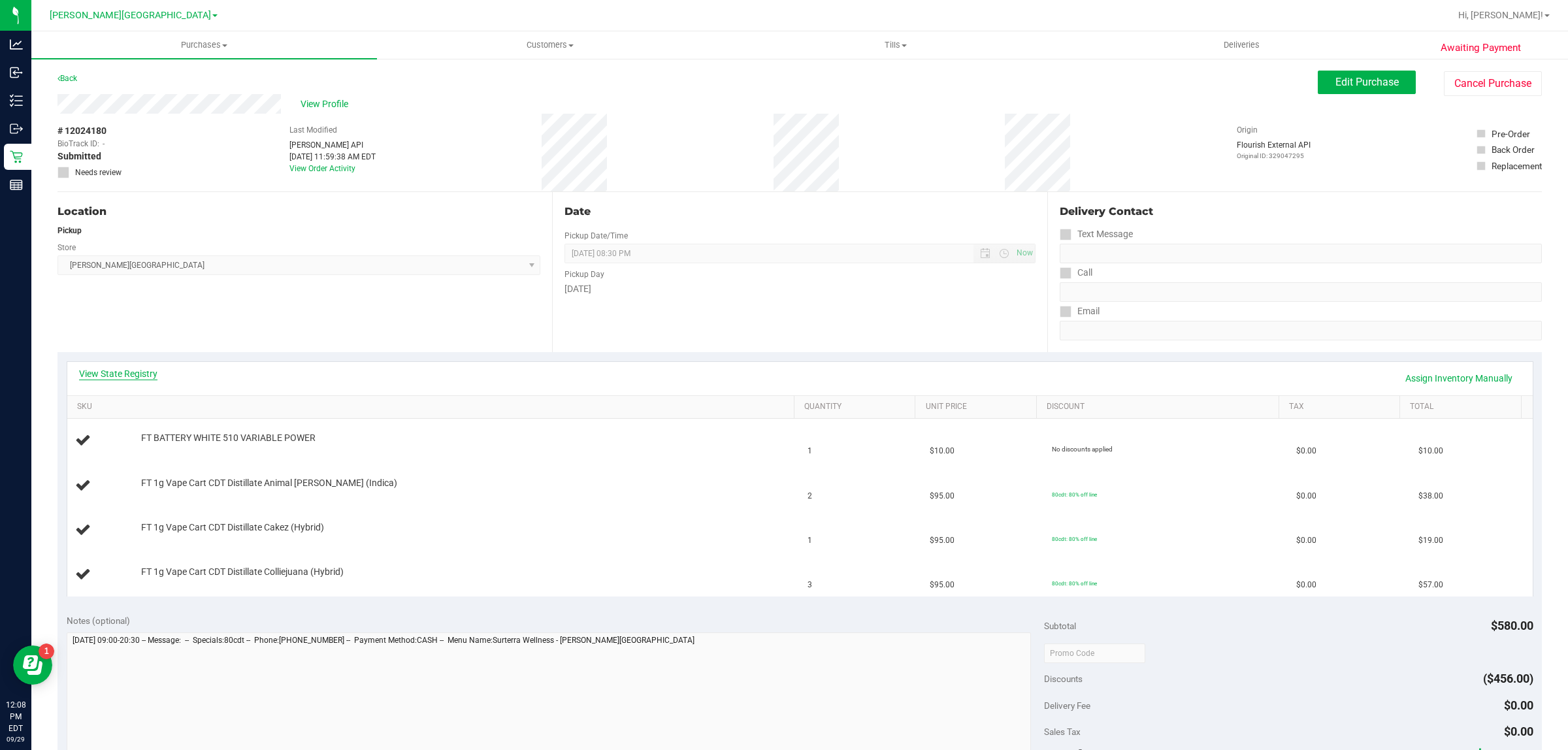
click at [141, 374] on link "View State Registry" at bounding box center [118, 374] width 79 height 13
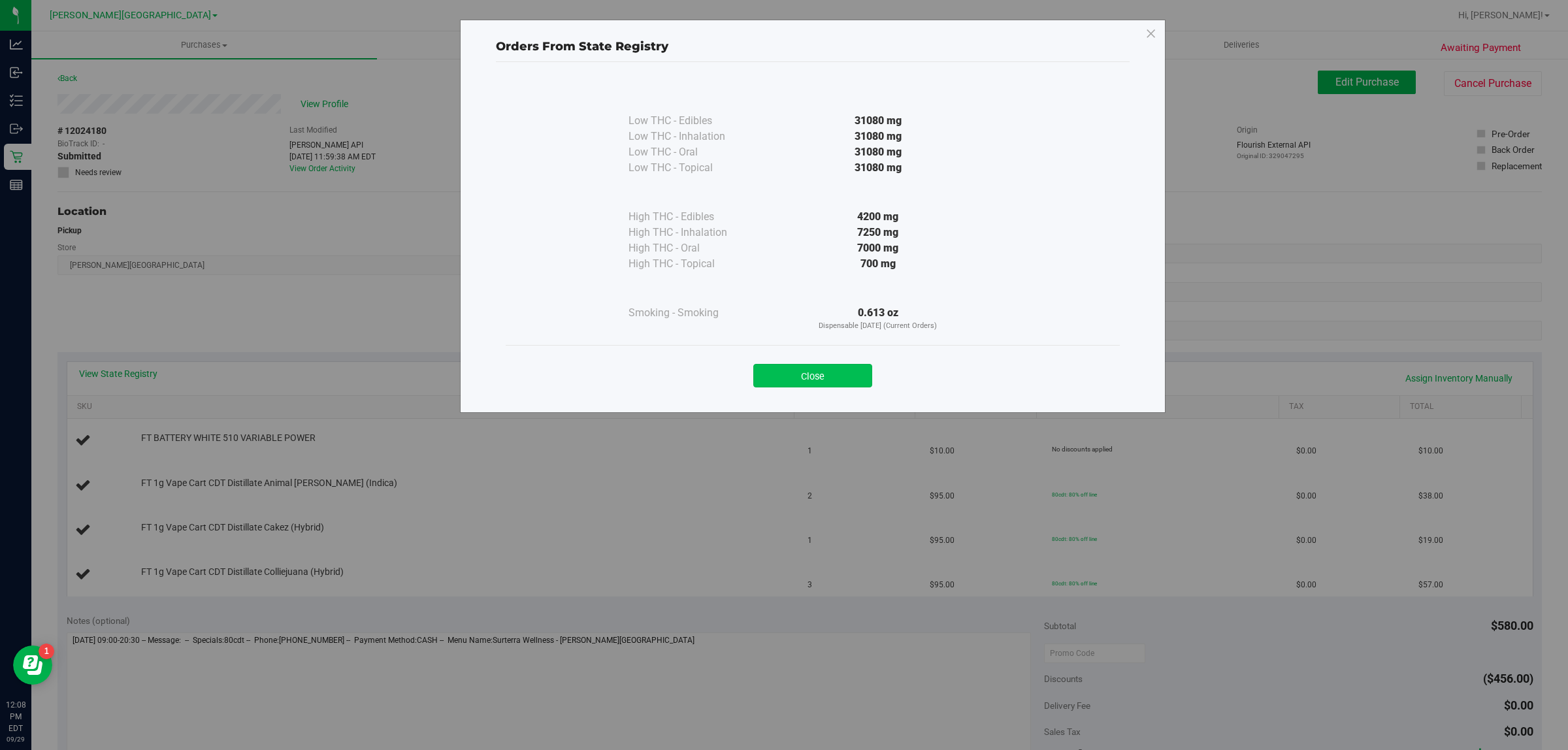
click at [845, 381] on button "Close" at bounding box center [813, 376] width 119 height 24
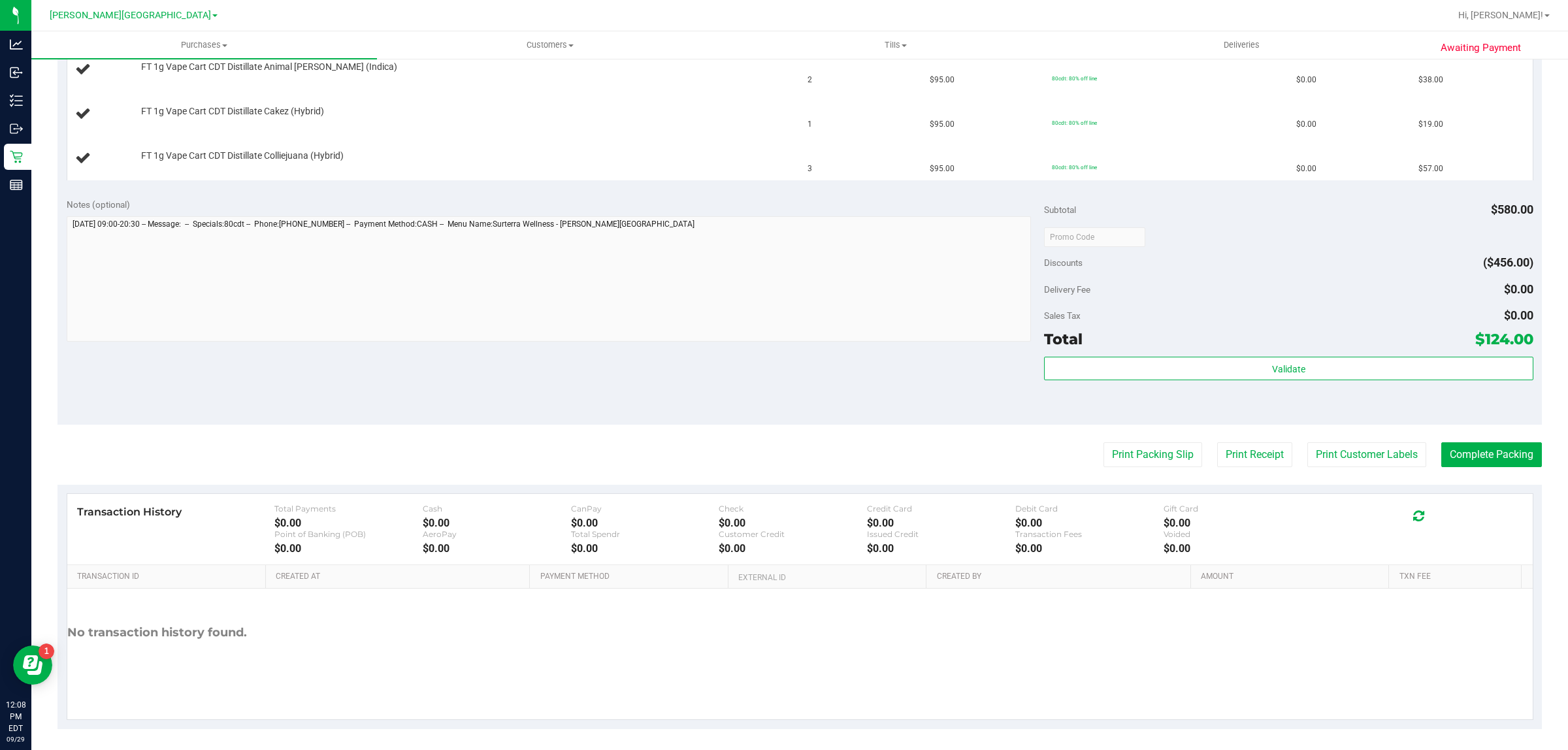
scroll to position [420, 0]
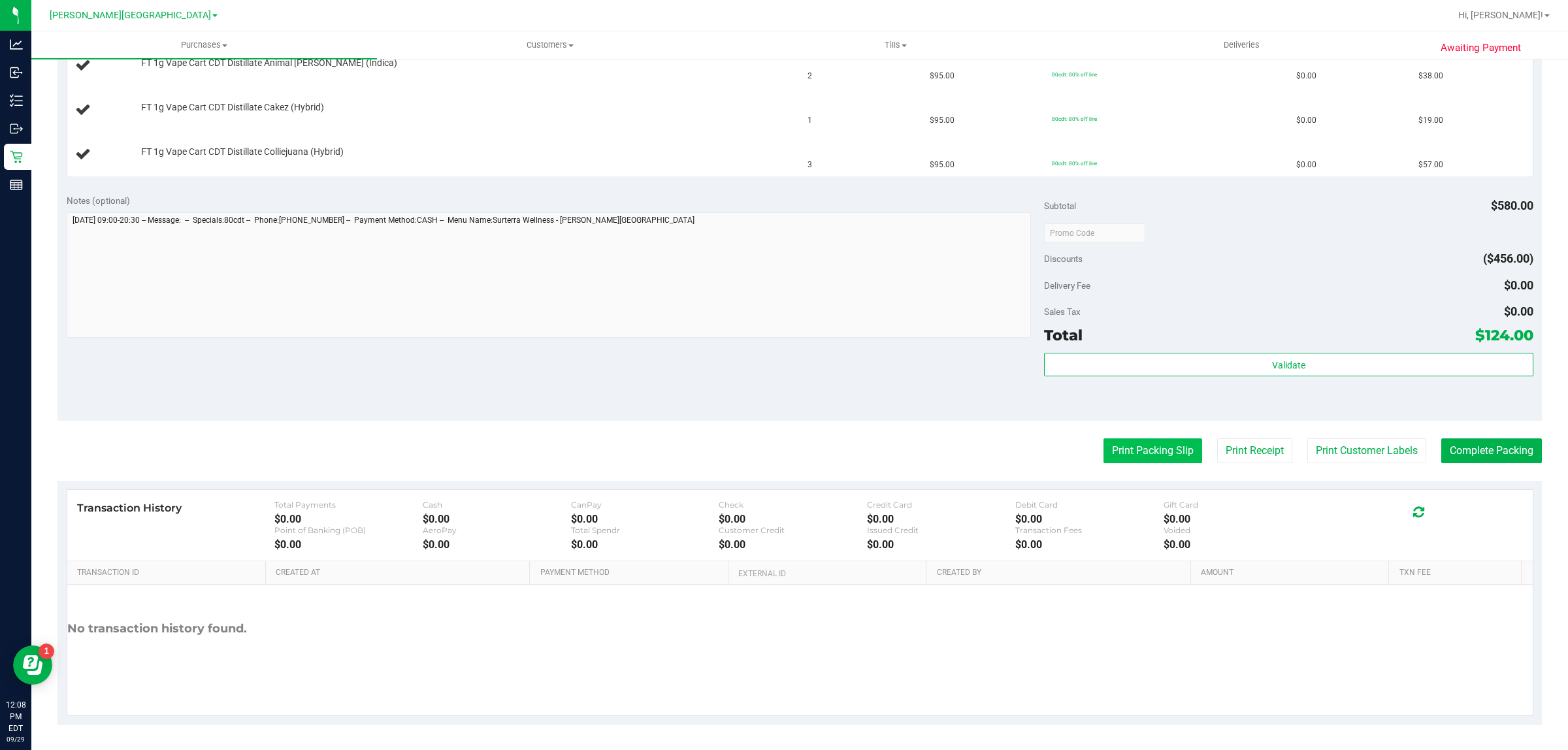
click at [1158, 457] on button "Print Packing Slip" at bounding box center [1152, 450] width 99 height 25
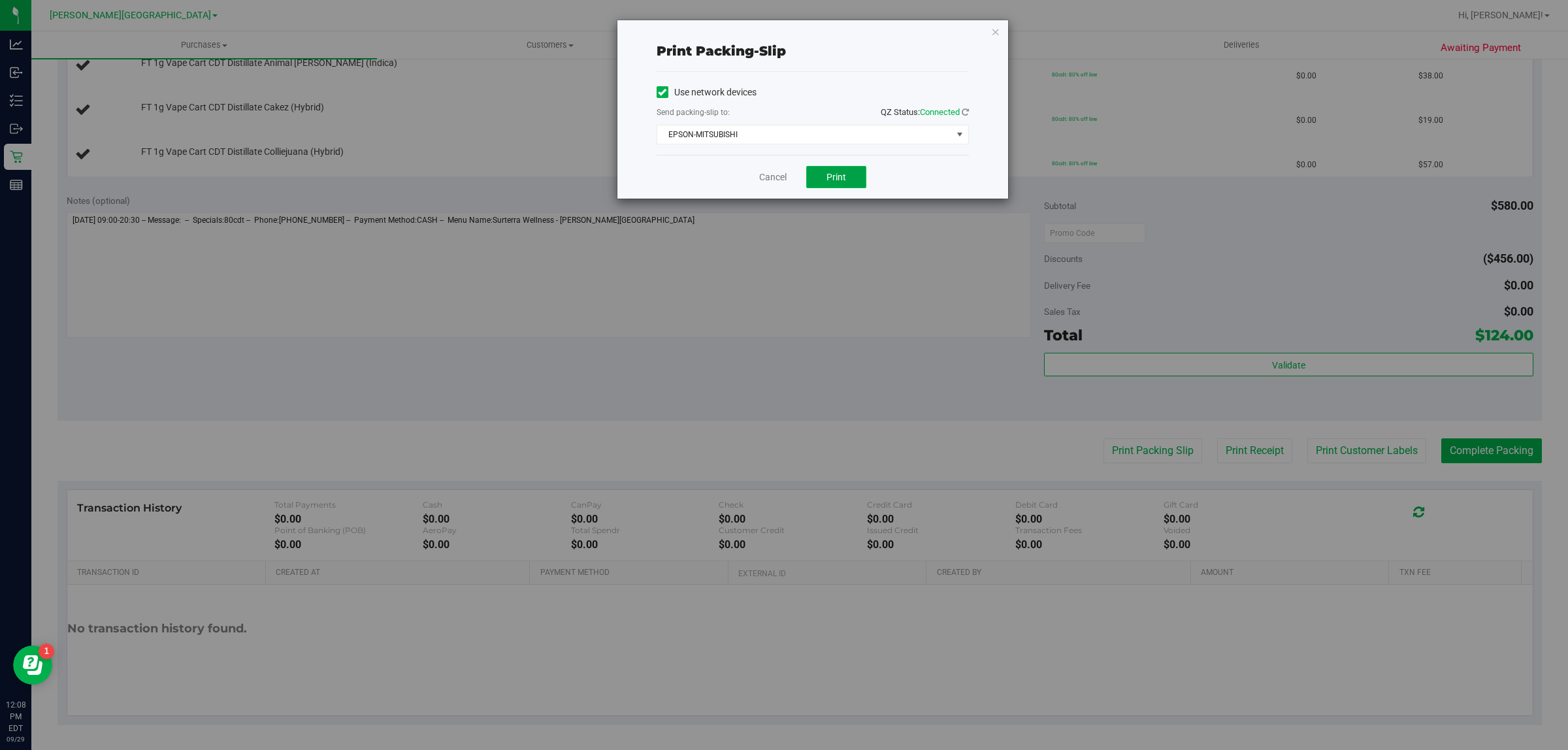
click at [848, 177] on button "Print" at bounding box center [836, 177] width 60 height 22
click at [770, 178] on link "Cancel" at bounding box center [772, 177] width 27 height 13
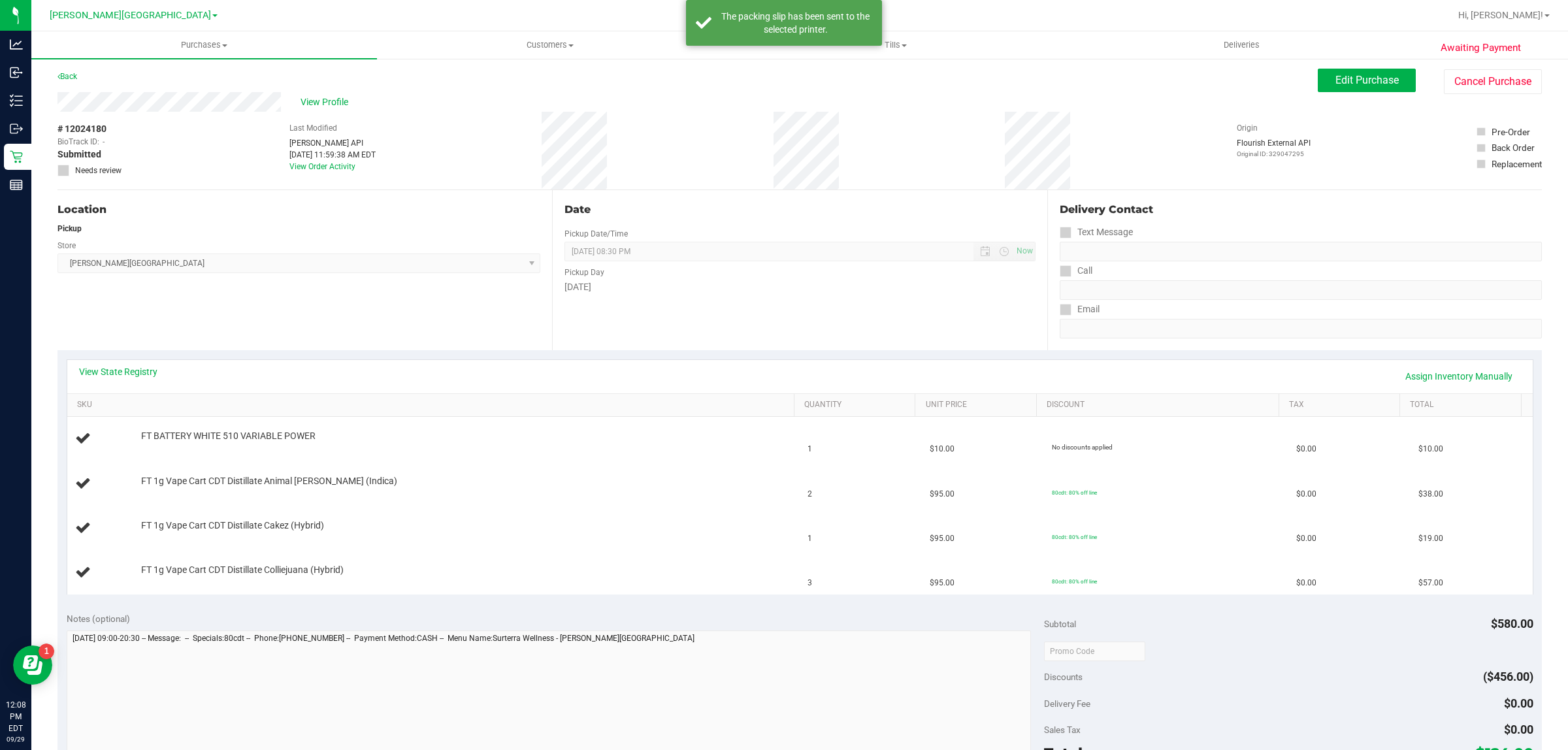
scroll to position [0, 0]
click at [69, 76] on link "Back" at bounding box center [67, 78] width 19 height 9
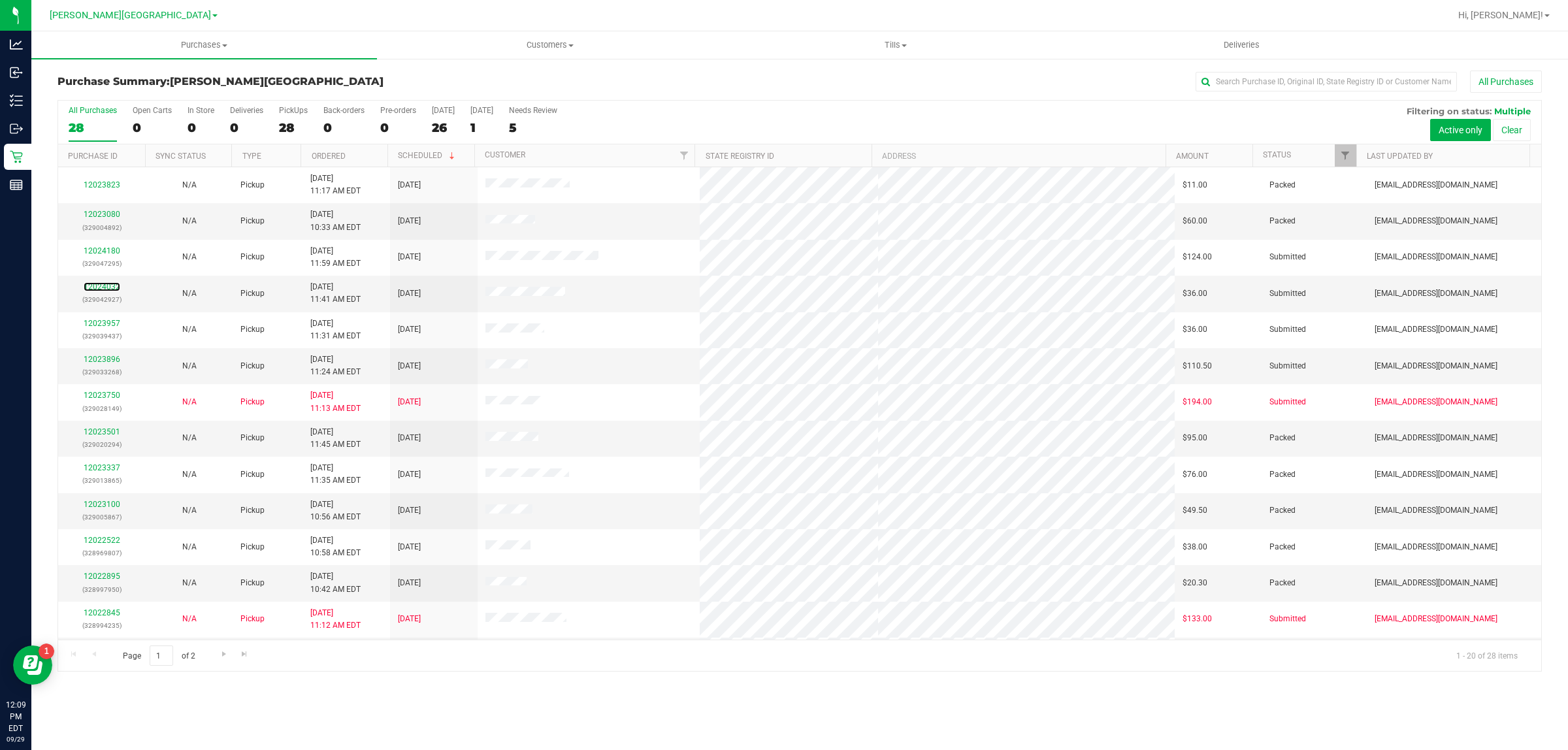
click at [103, 288] on link "12024032" at bounding box center [102, 287] width 36 height 9
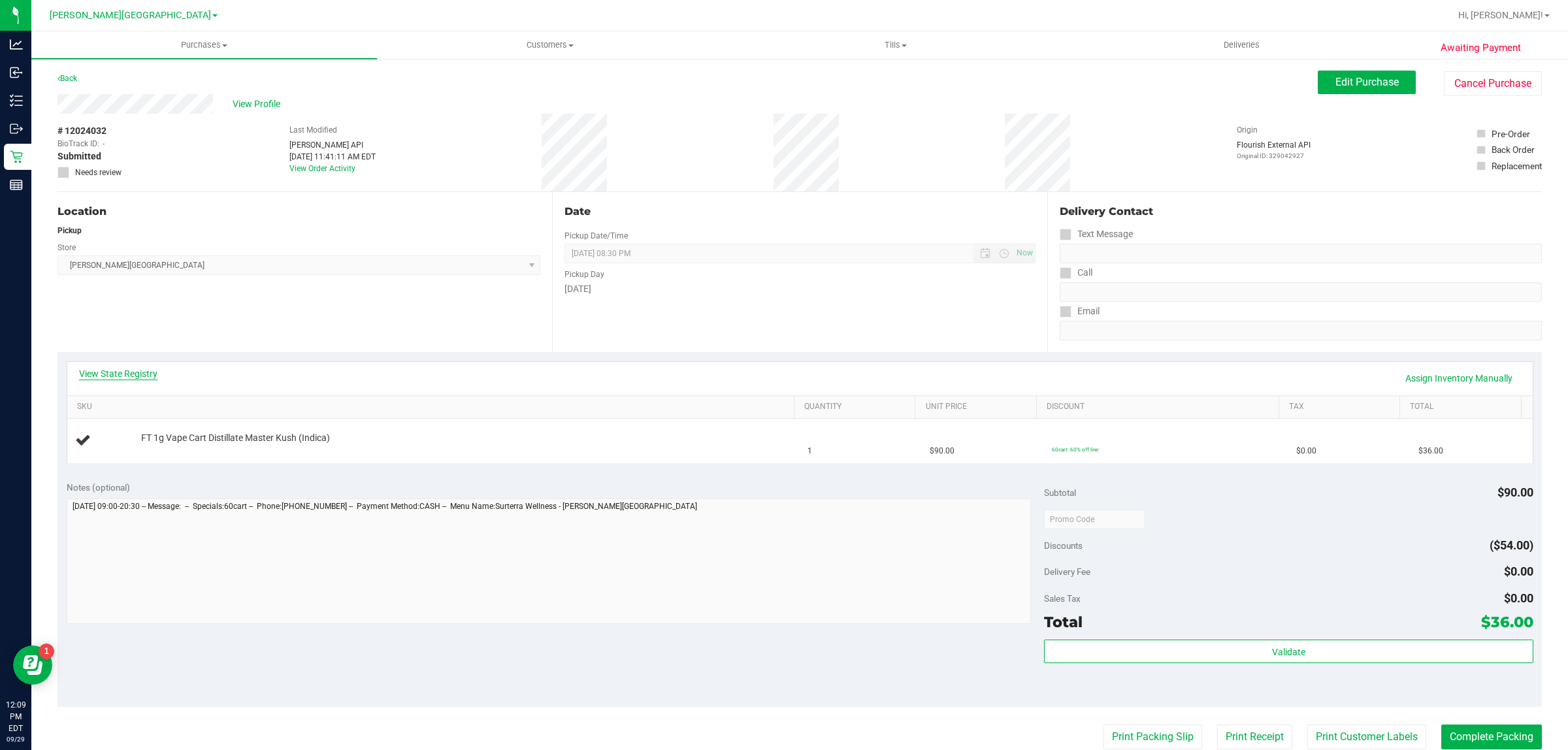
click at [144, 376] on link "View State Registry" at bounding box center [118, 374] width 79 height 13
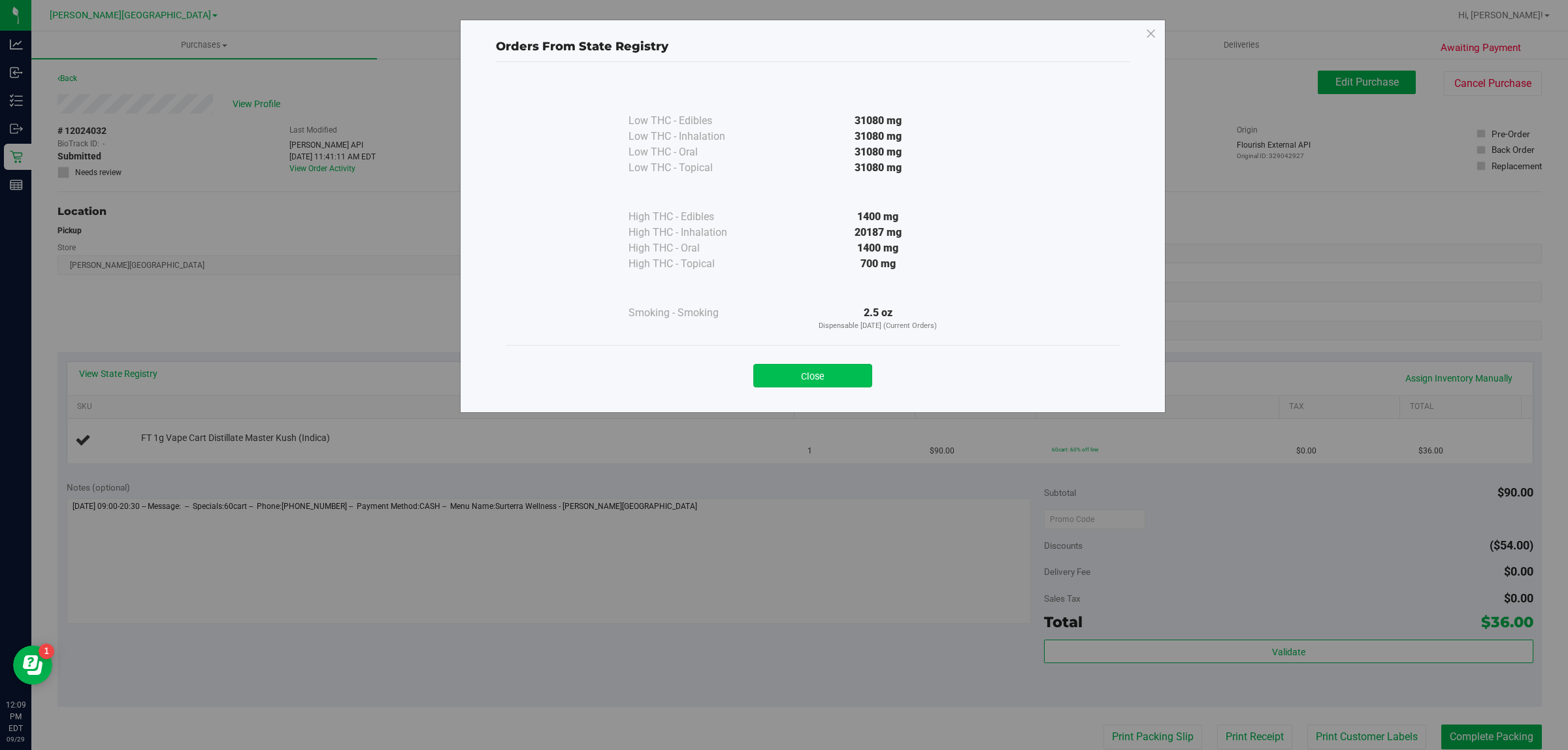
click at [782, 379] on button "Close" at bounding box center [813, 376] width 119 height 24
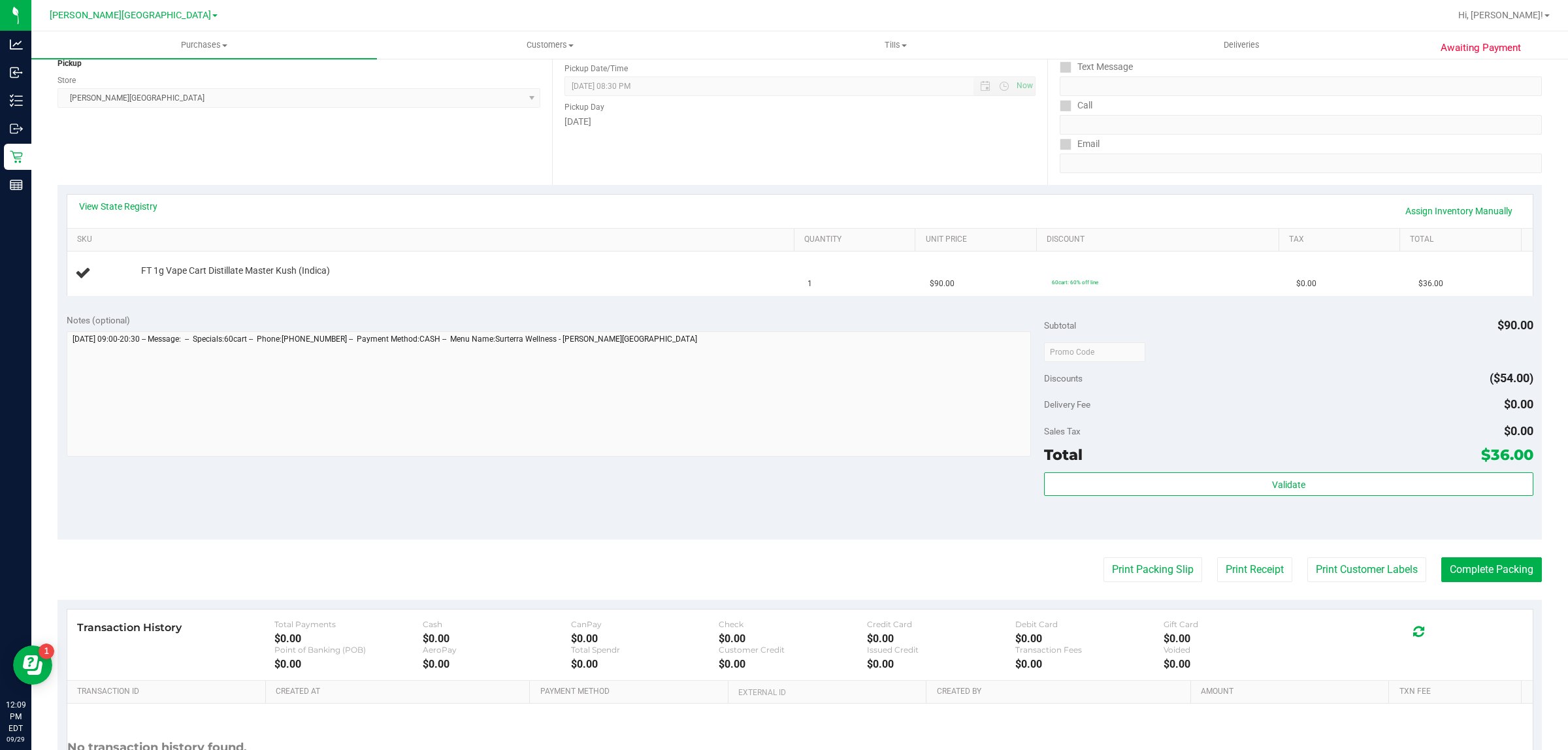
scroll to position [286, 0]
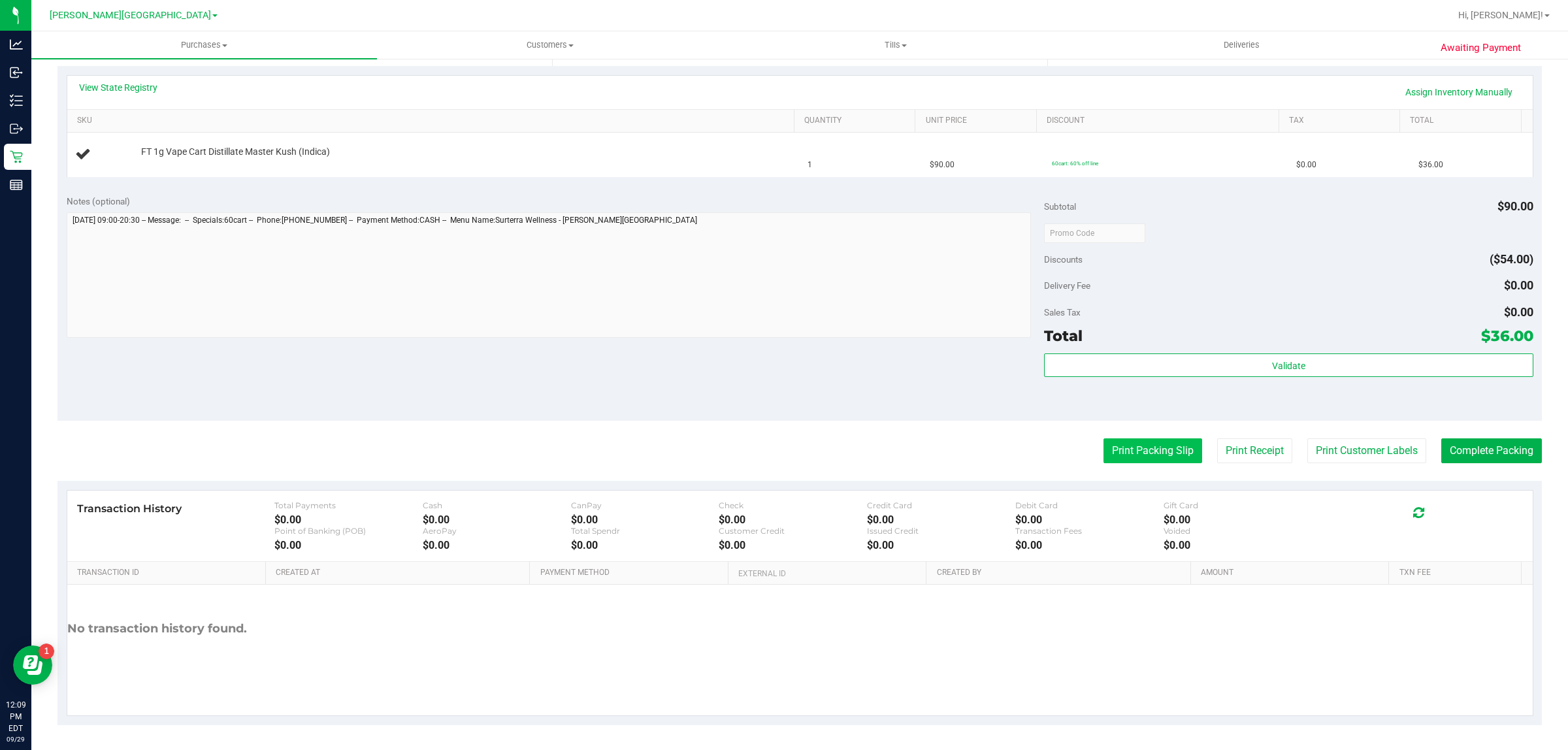
click at [1135, 452] on button "Print Packing Slip" at bounding box center [1152, 450] width 99 height 25
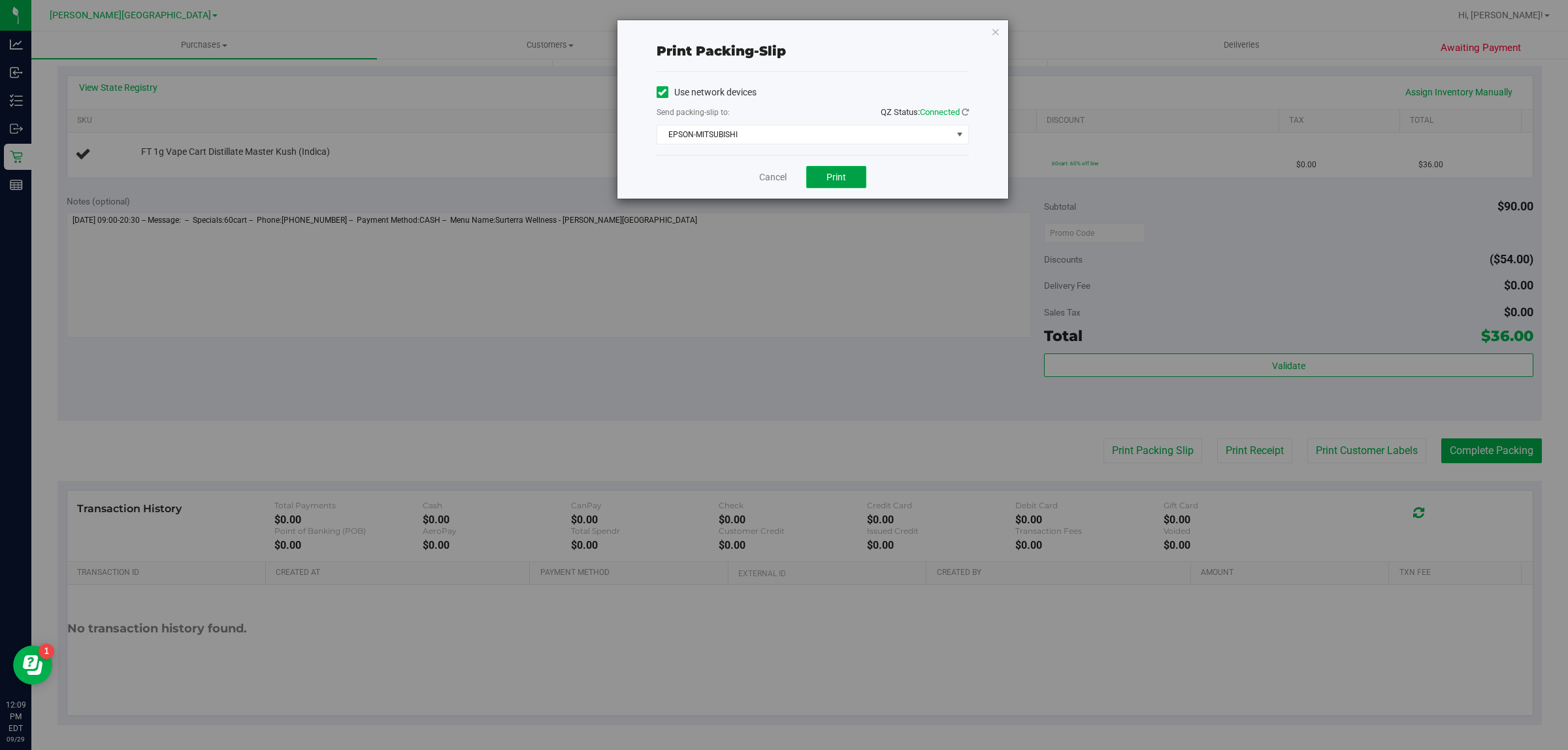
click at [844, 171] on button "Print" at bounding box center [836, 177] width 60 height 22
click at [766, 180] on link "Cancel" at bounding box center [772, 177] width 27 height 13
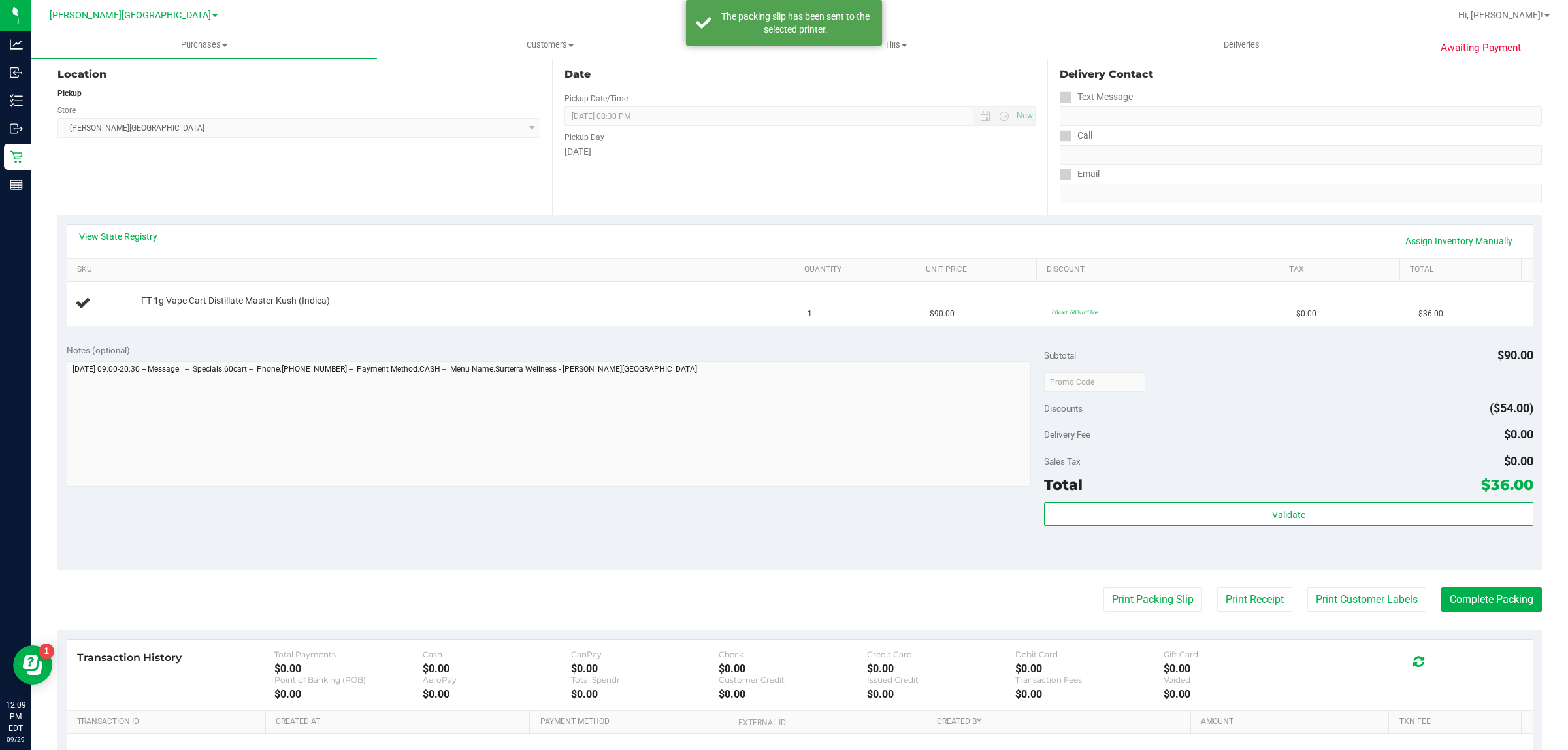
scroll to position [0, 0]
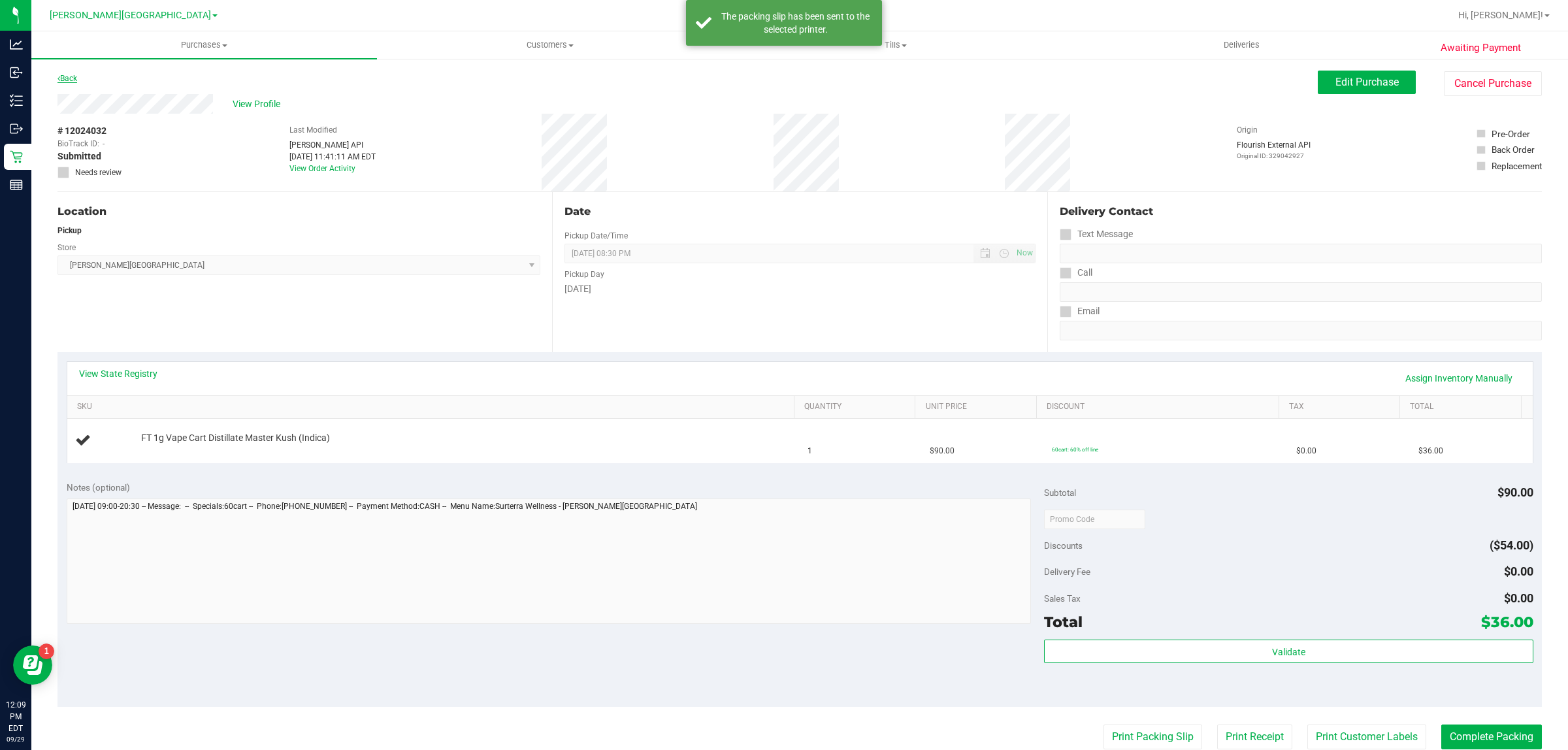
click at [75, 79] on link "Back" at bounding box center [67, 78] width 19 height 9
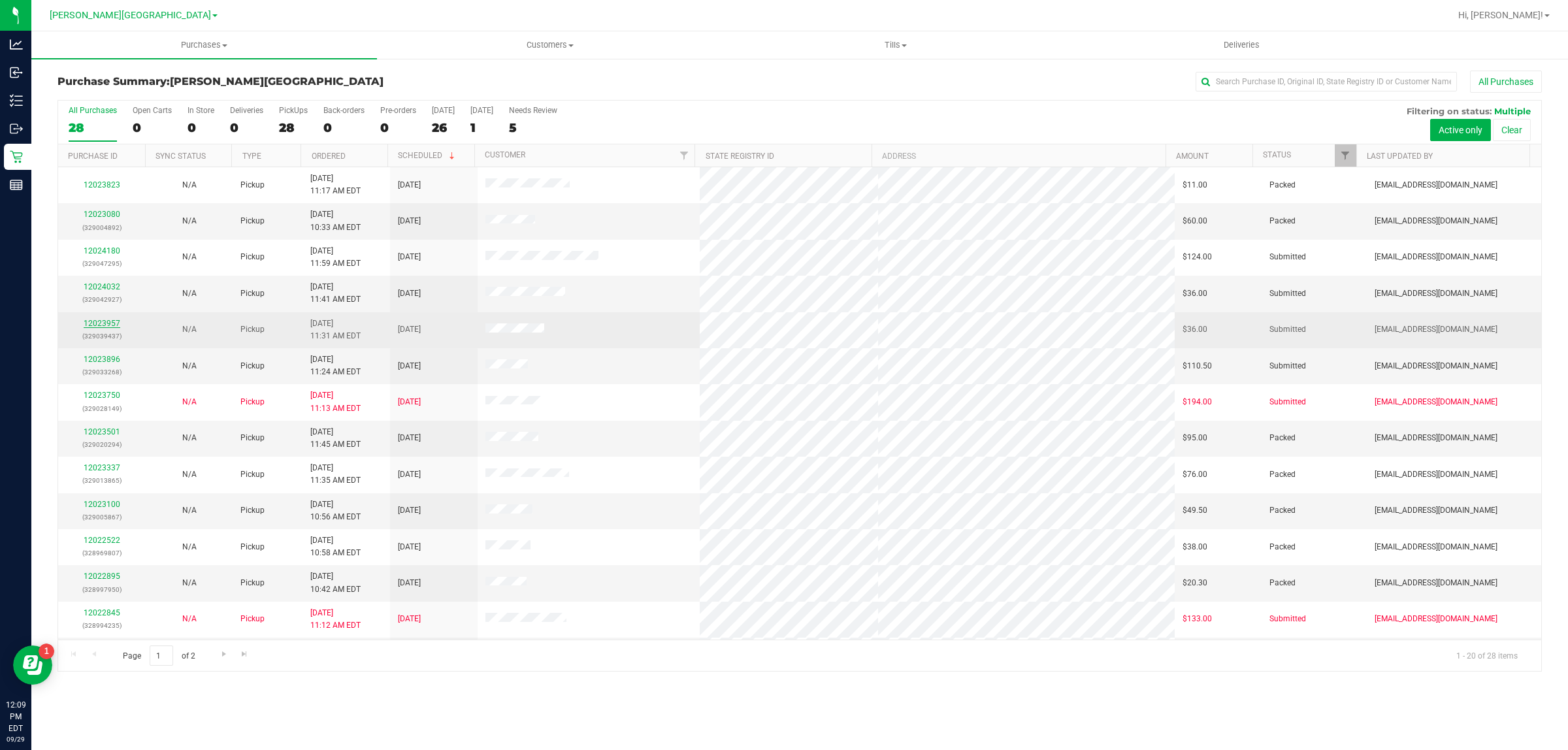
click at [105, 325] on link "12023957" at bounding box center [102, 323] width 36 height 9
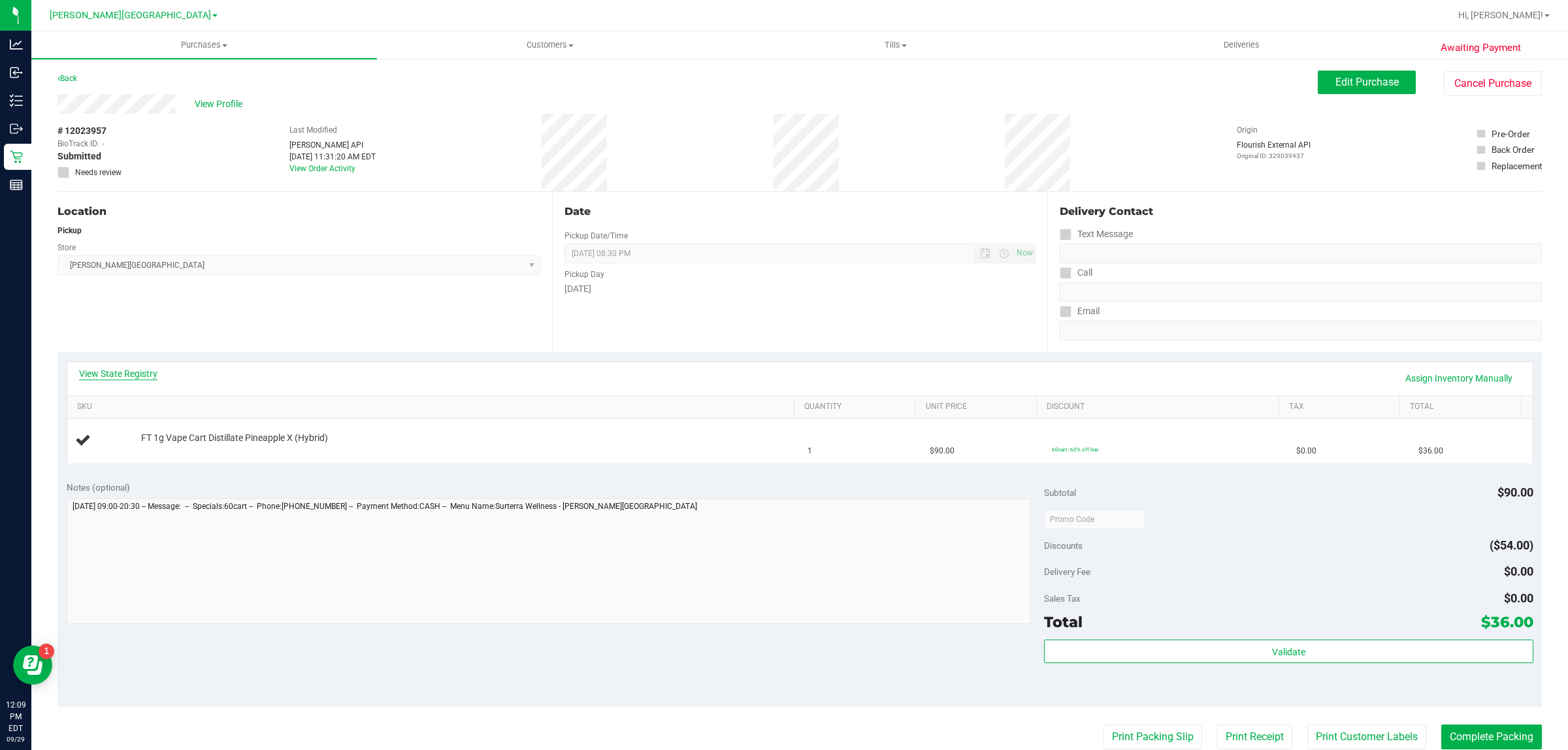
click at [129, 374] on link "View State Registry" at bounding box center [118, 374] width 79 height 13
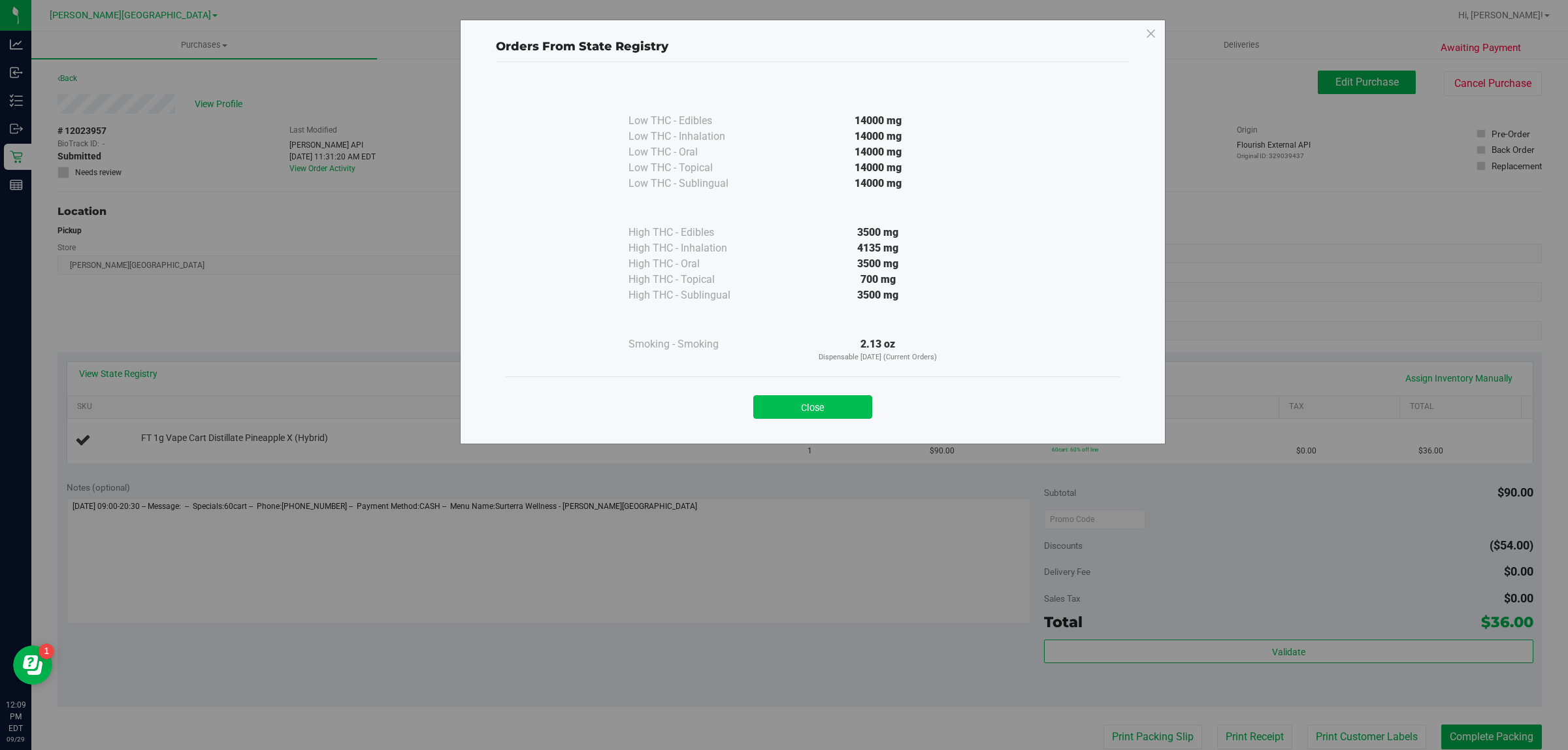
click at [850, 410] on button "Close" at bounding box center [813, 407] width 119 height 24
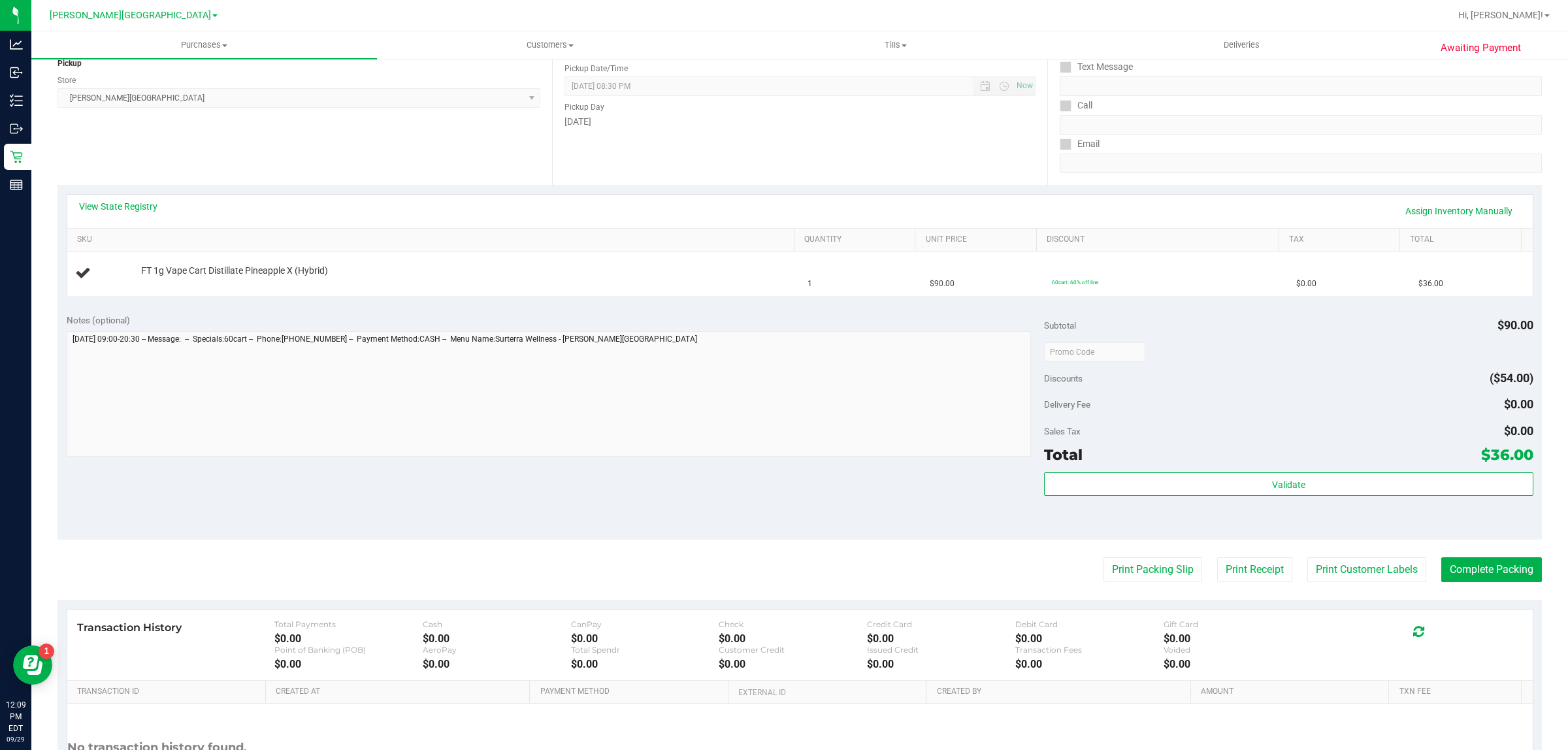
scroll to position [286, 0]
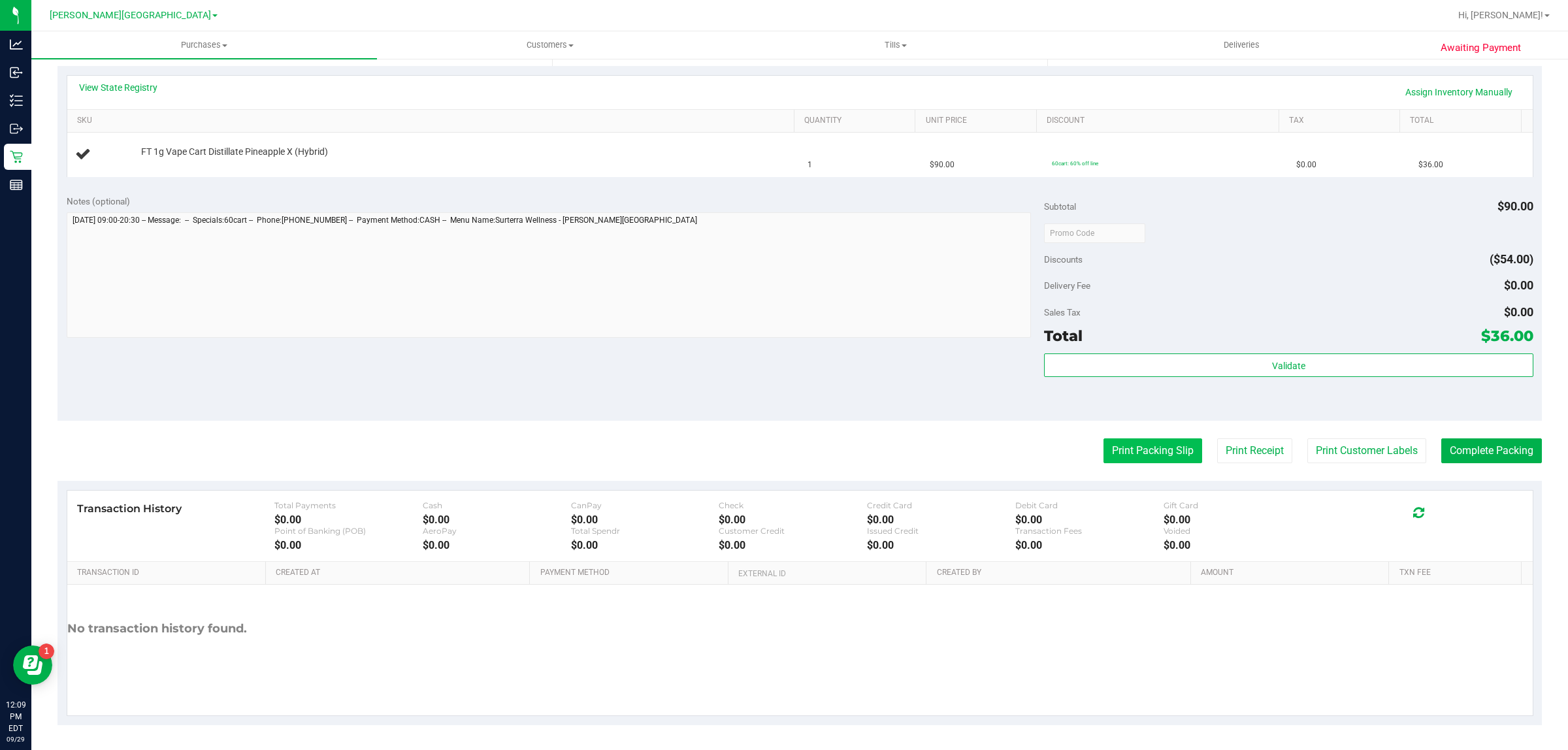
click at [1154, 447] on button "Print Packing Slip" at bounding box center [1152, 450] width 99 height 25
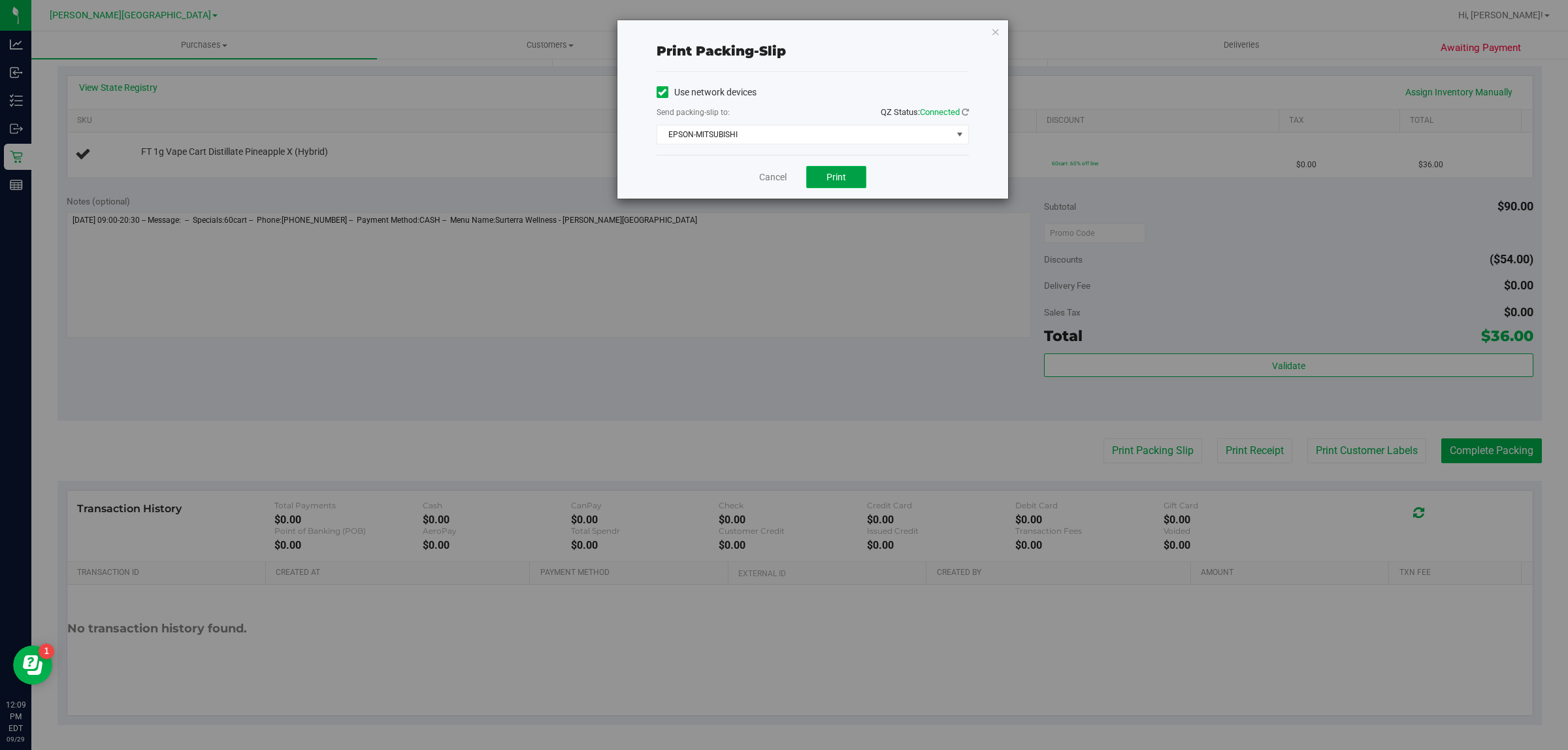
click at [836, 174] on span "Print" at bounding box center [836, 177] width 19 height 10
drag, startPoint x: 783, startPoint y: 174, endPoint x: 776, endPoint y: 176, distance: 7.3
click at [783, 175] on link "Cancel" at bounding box center [772, 177] width 27 height 13
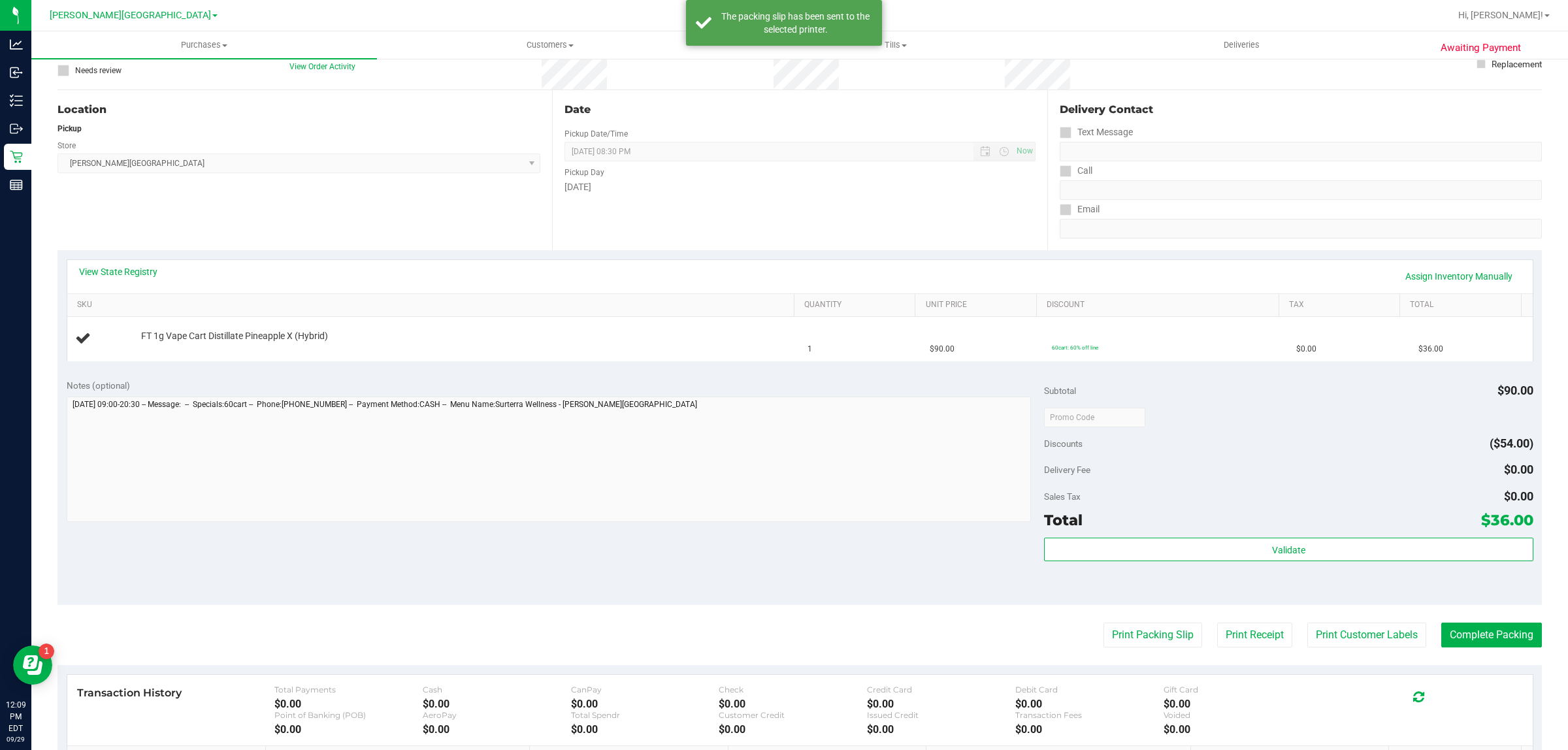
scroll to position [0, 0]
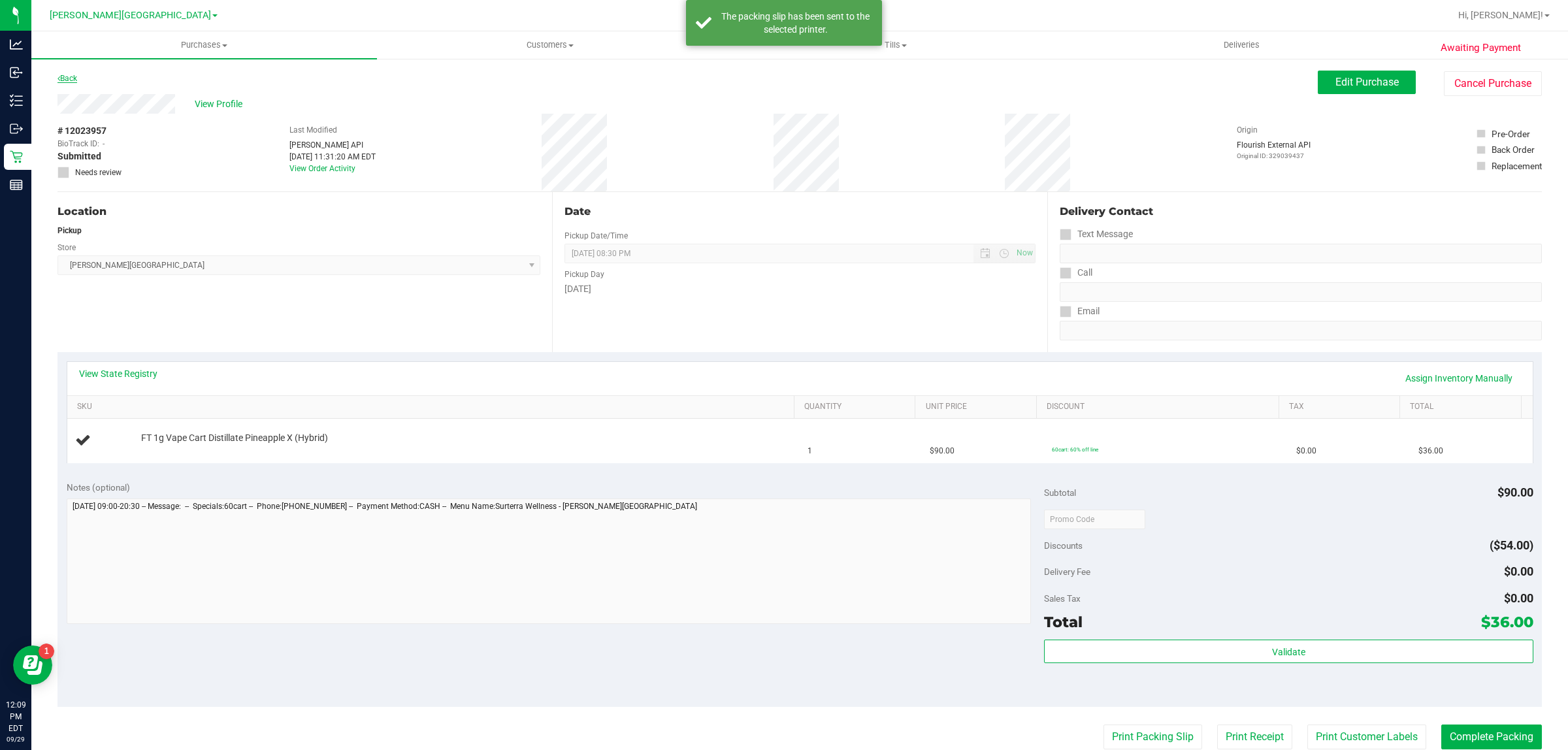
click at [71, 79] on link "Back" at bounding box center [67, 78] width 19 height 9
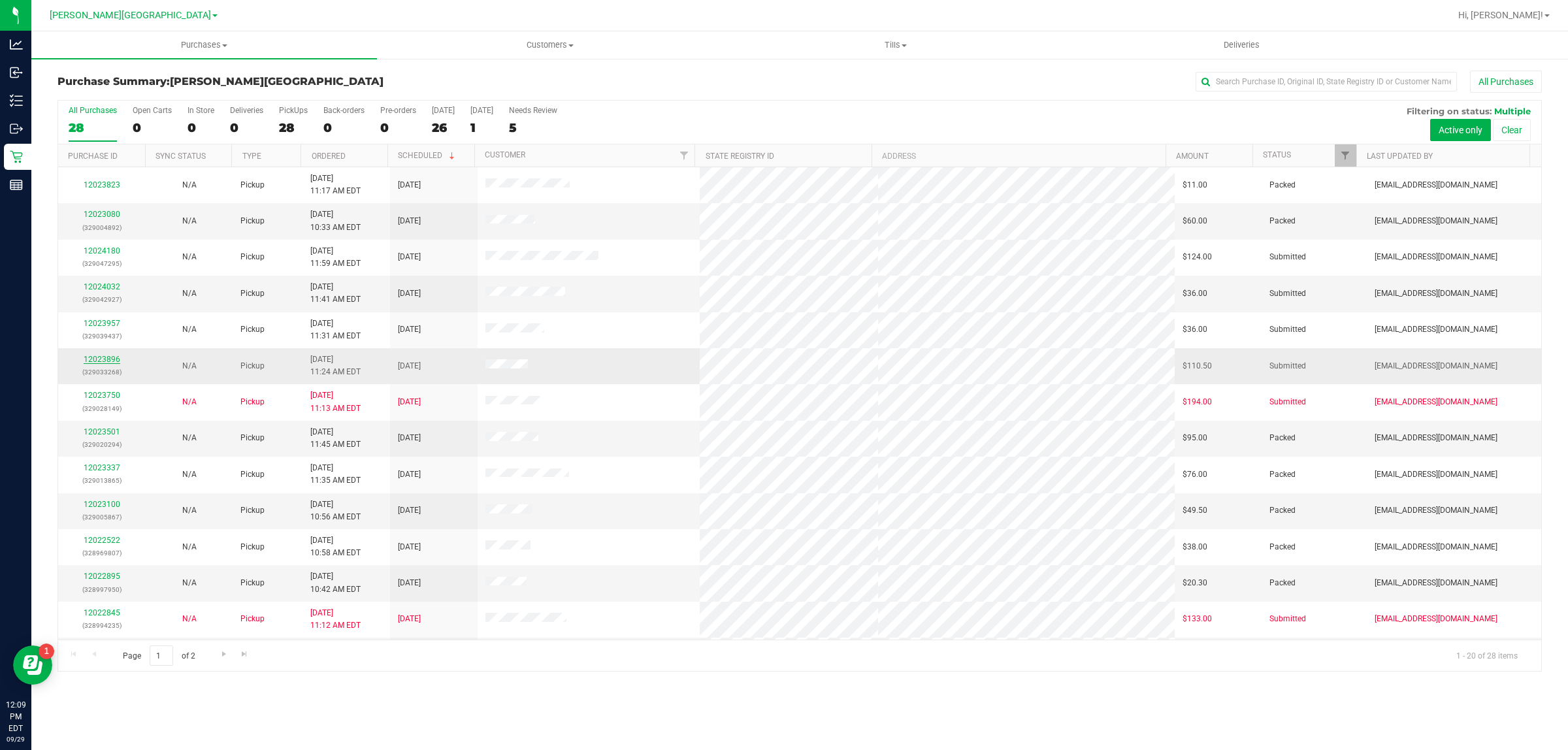
click at [112, 358] on link "12023896" at bounding box center [102, 359] width 36 height 9
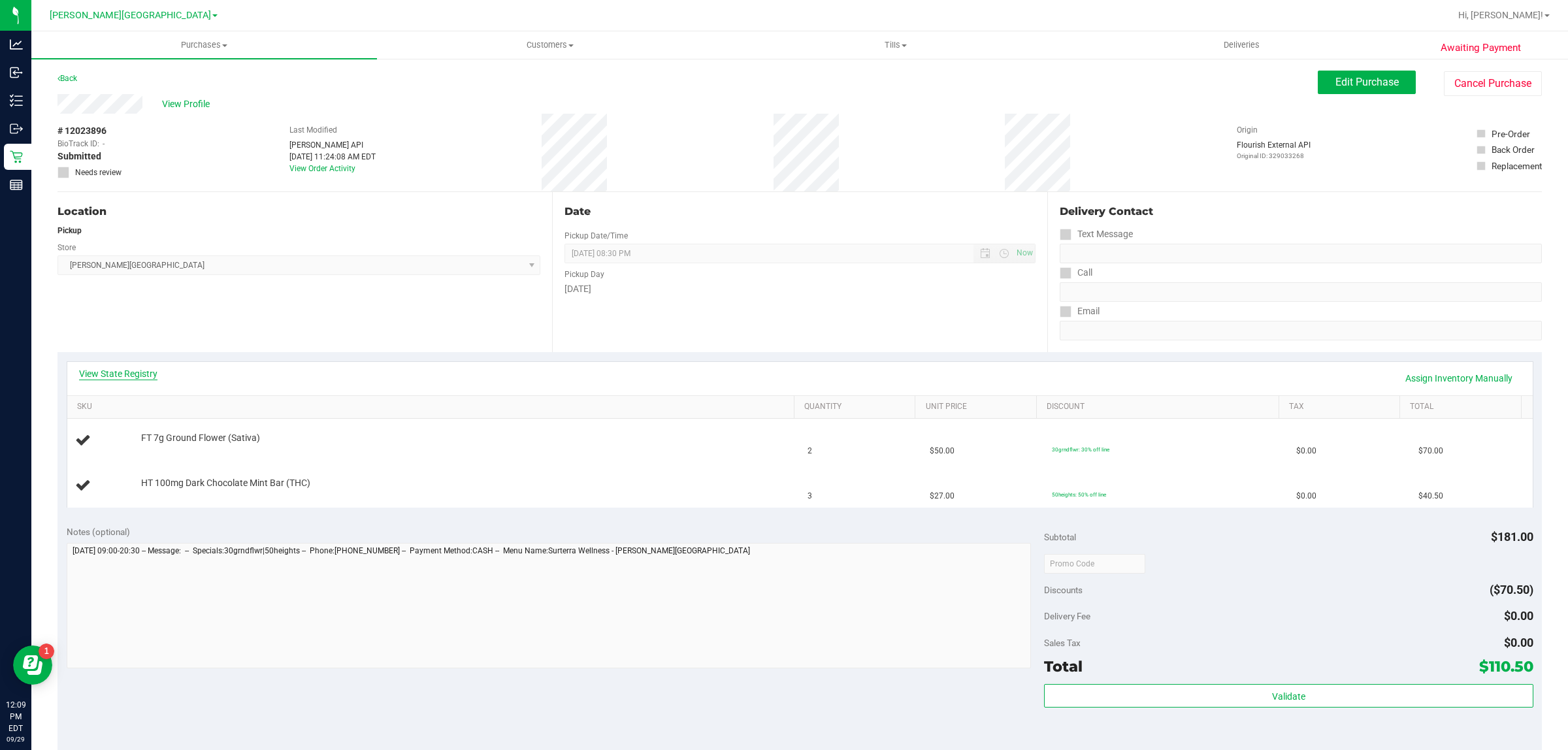
click at [110, 371] on link "View State Registry" at bounding box center [118, 374] width 79 height 13
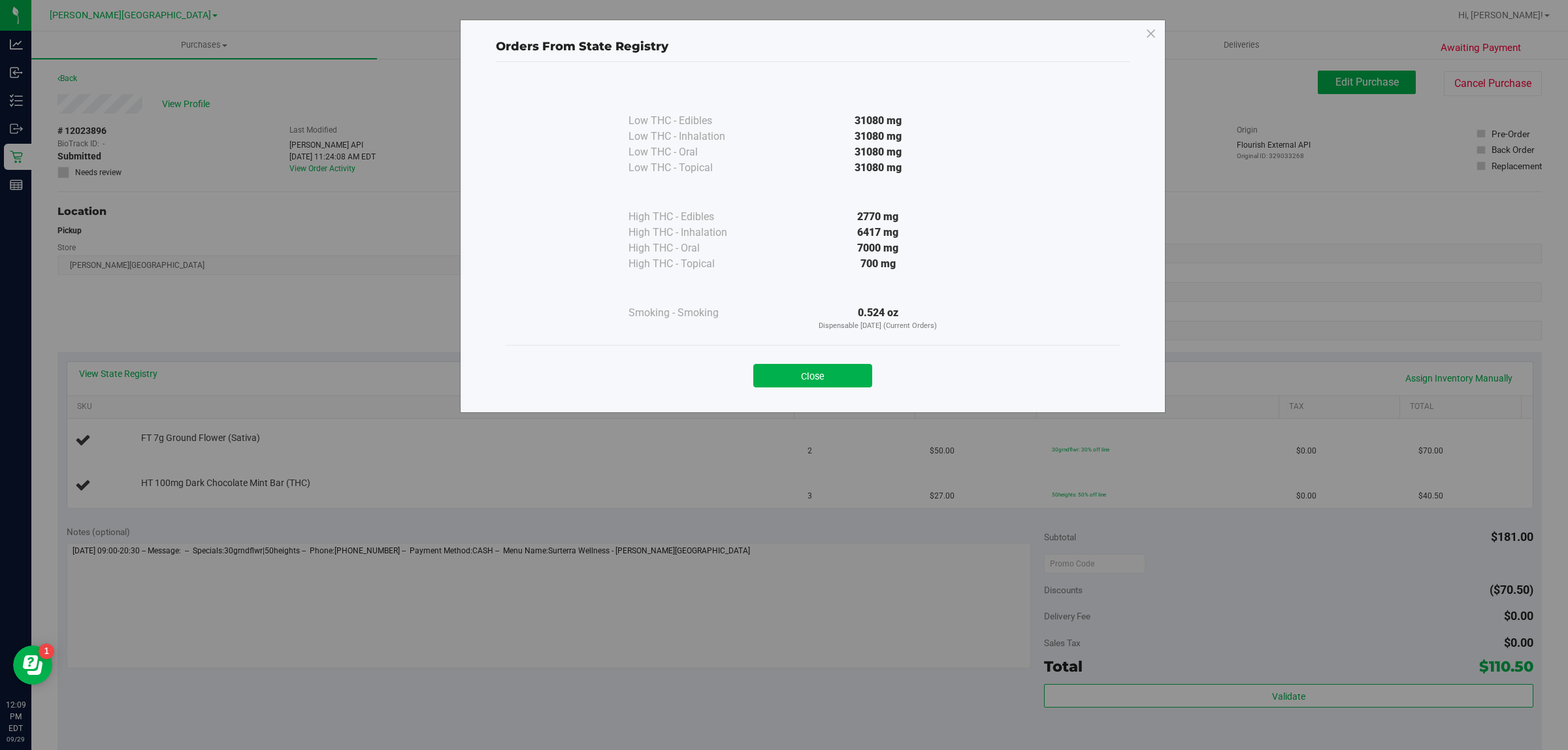
click at [811, 376] on button "Close" at bounding box center [813, 376] width 119 height 24
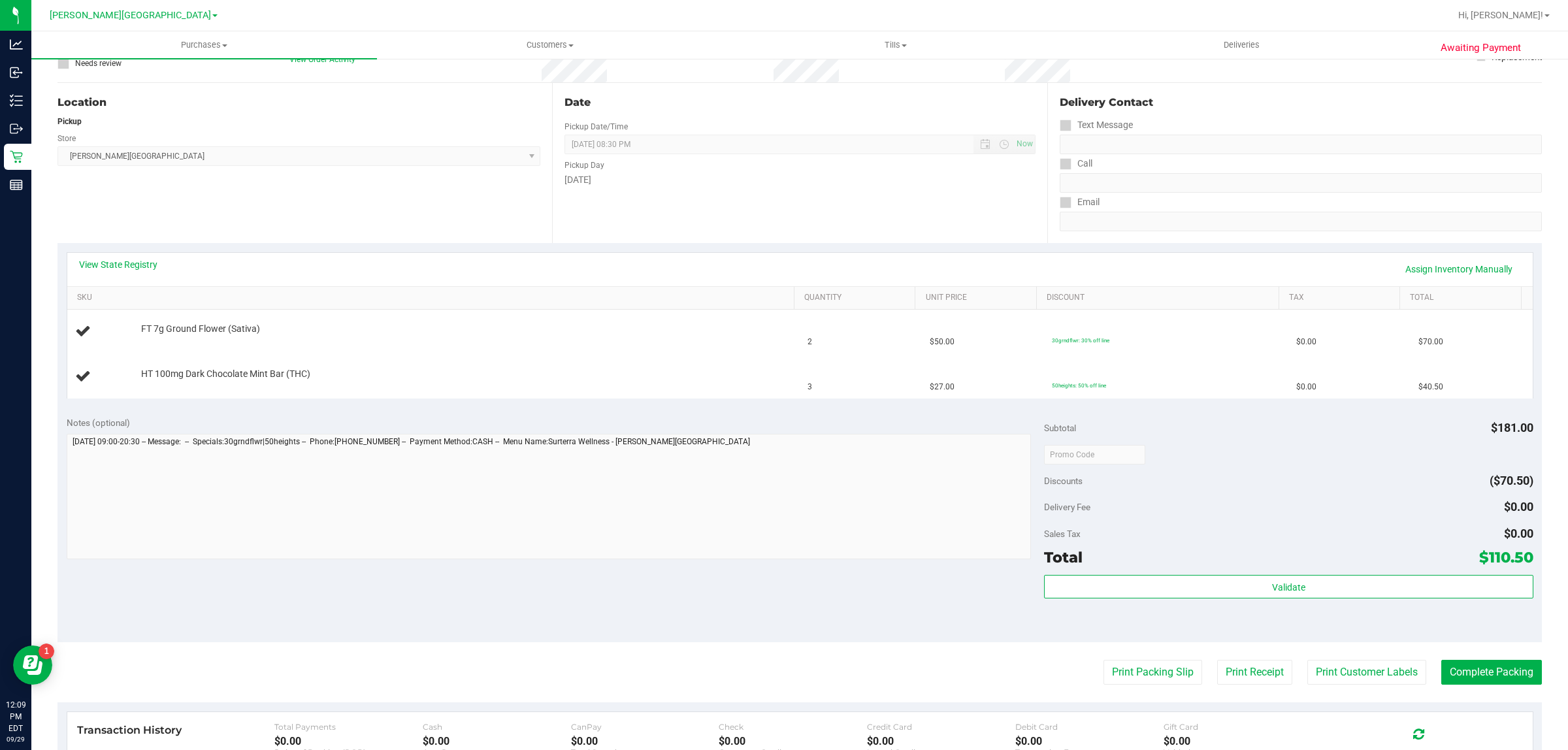
scroll to position [330, 0]
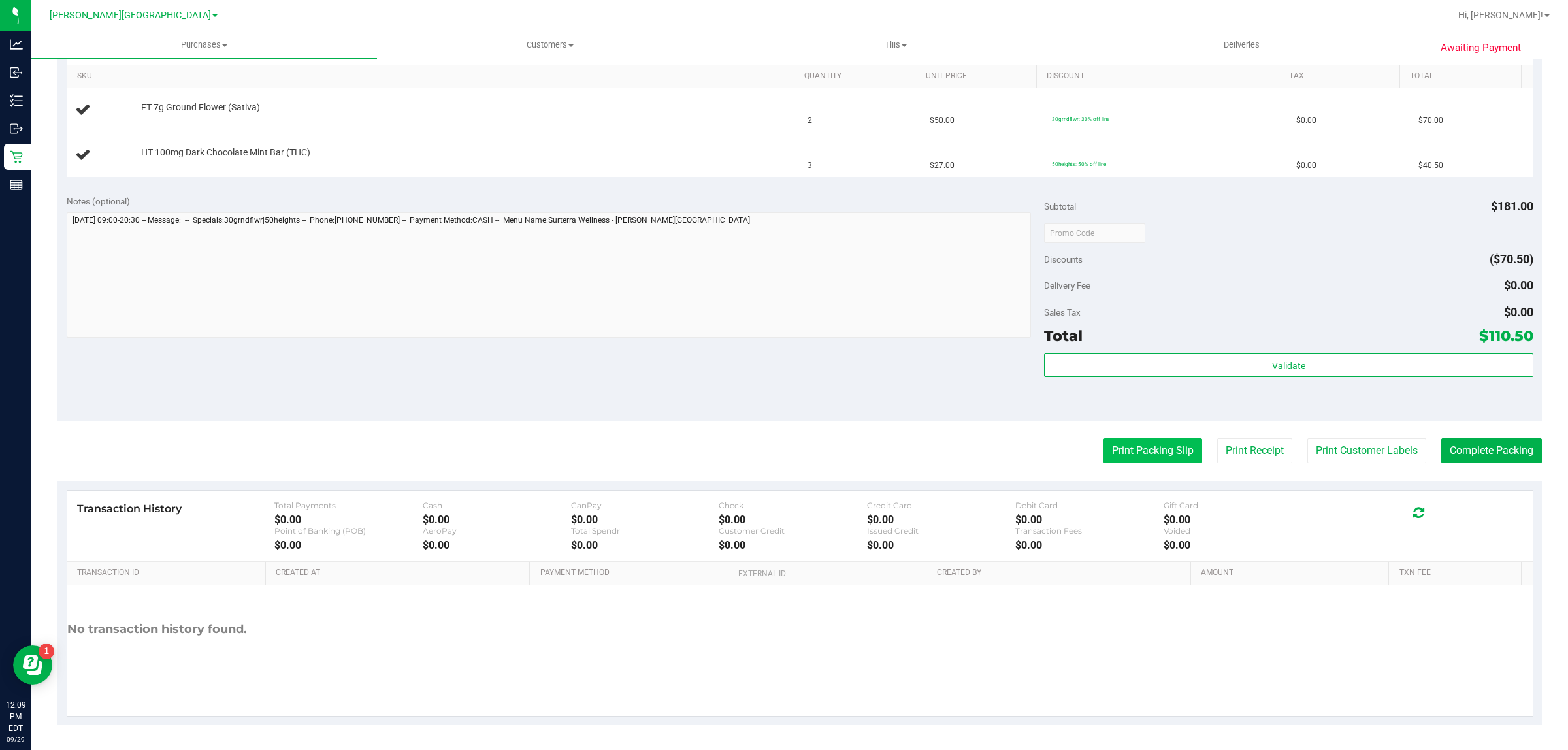
click at [1128, 452] on button "Print Packing Slip" at bounding box center [1152, 450] width 99 height 25
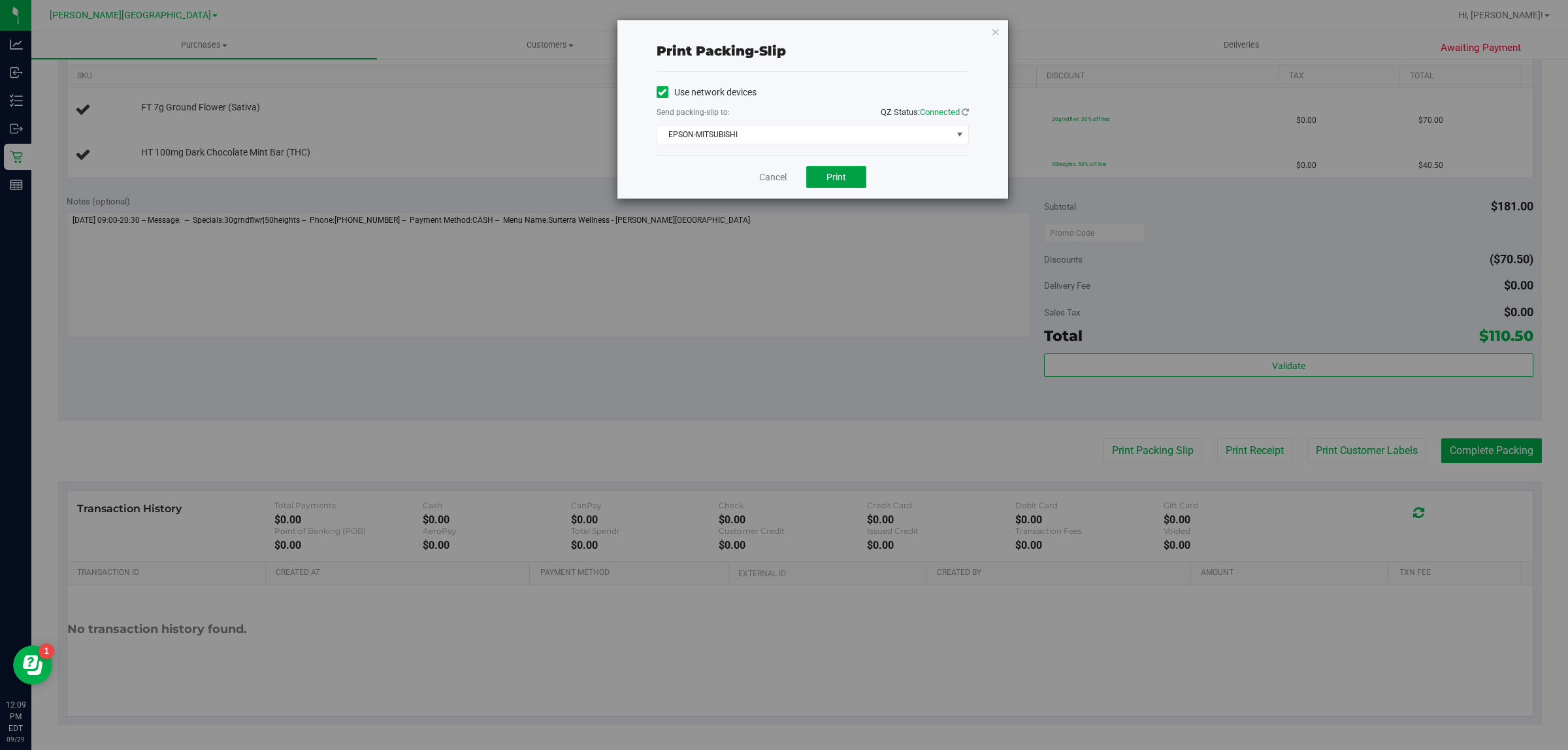
click at [820, 171] on button "Print" at bounding box center [836, 177] width 60 height 22
click at [772, 177] on link "Cancel" at bounding box center [772, 177] width 27 height 13
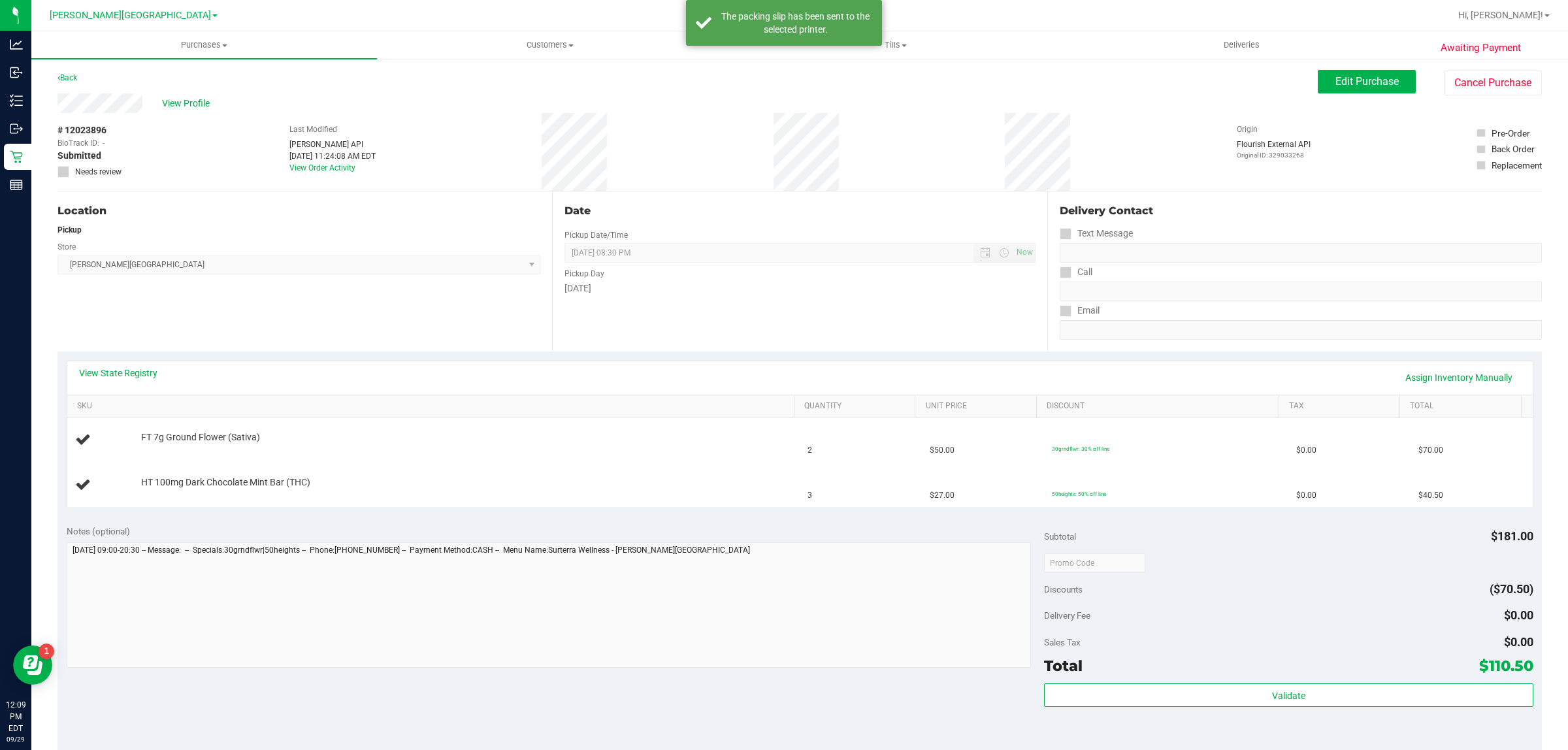
scroll to position [0, 0]
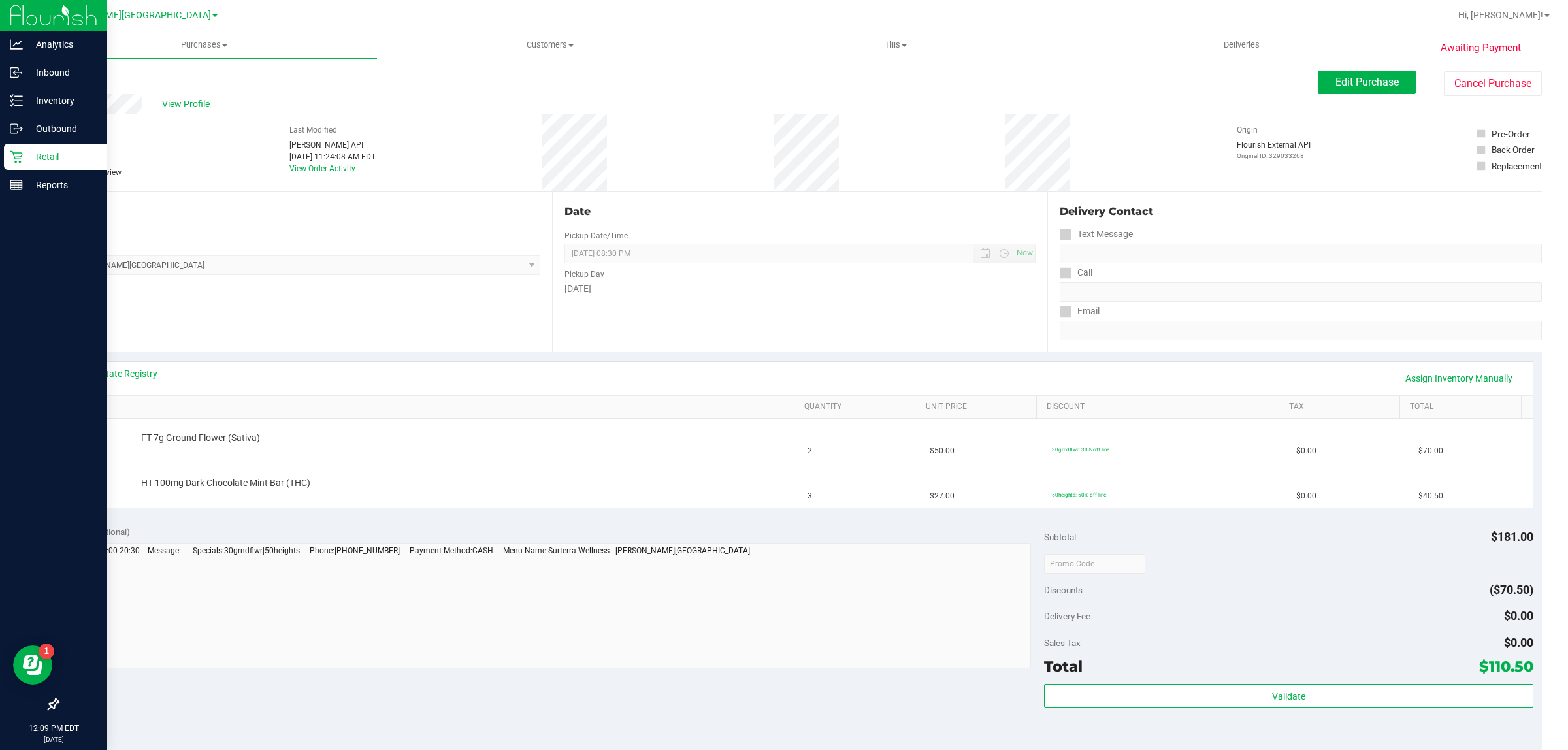
click at [10, 154] on icon at bounding box center [16, 157] width 13 height 13
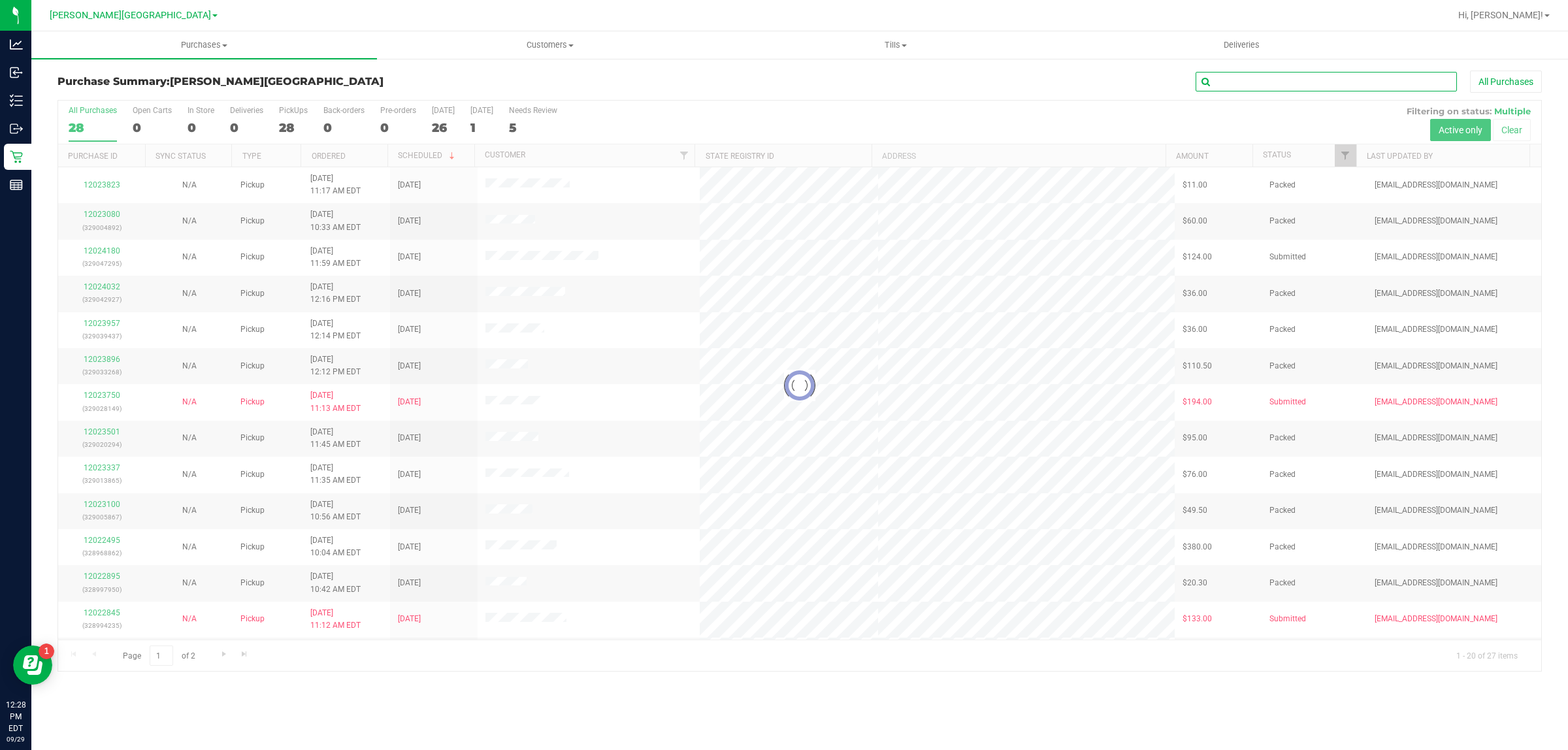
click at [1292, 73] on input "text" at bounding box center [1326, 82] width 261 height 19
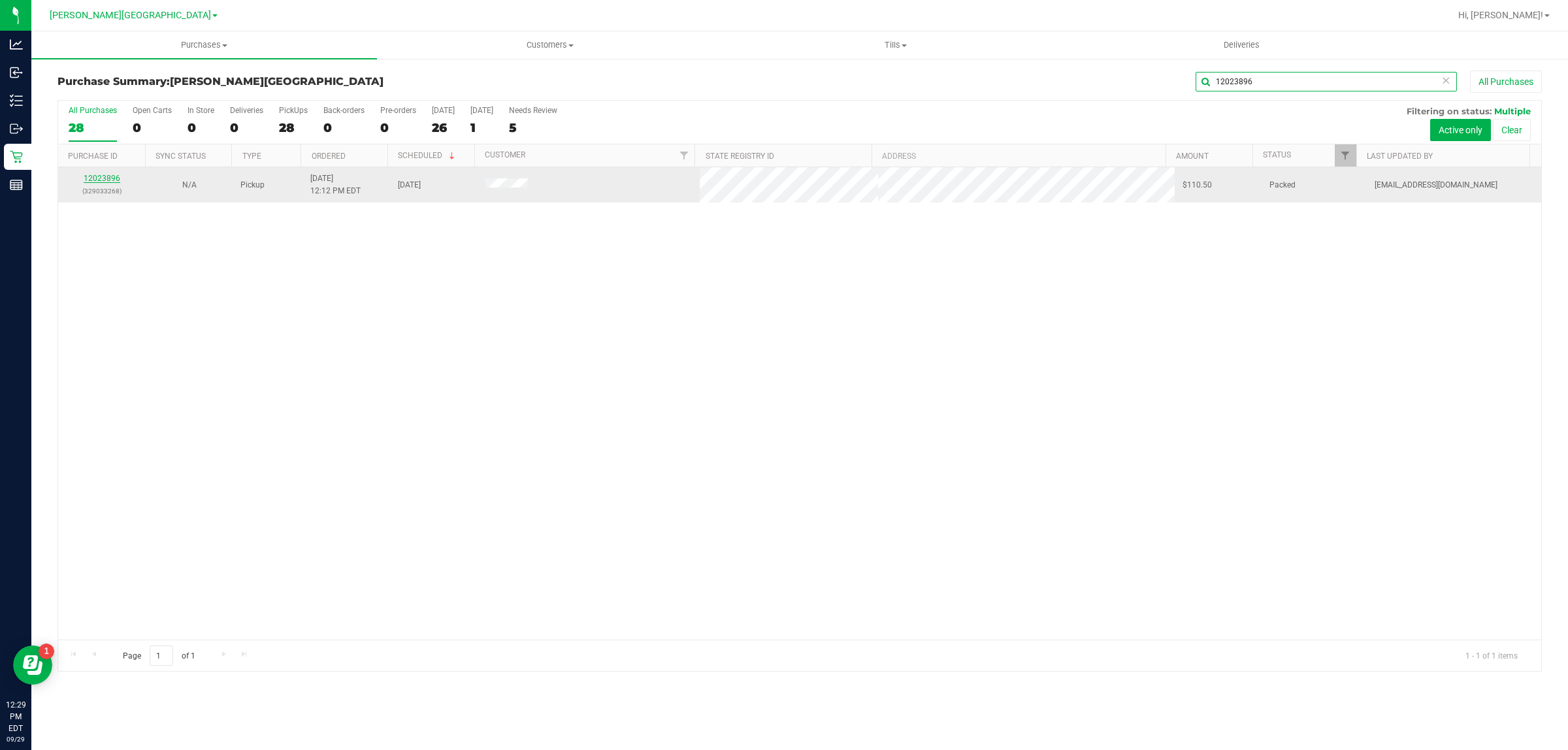
type input "12023896"
click at [105, 180] on link "12023896" at bounding box center [102, 178] width 36 height 9
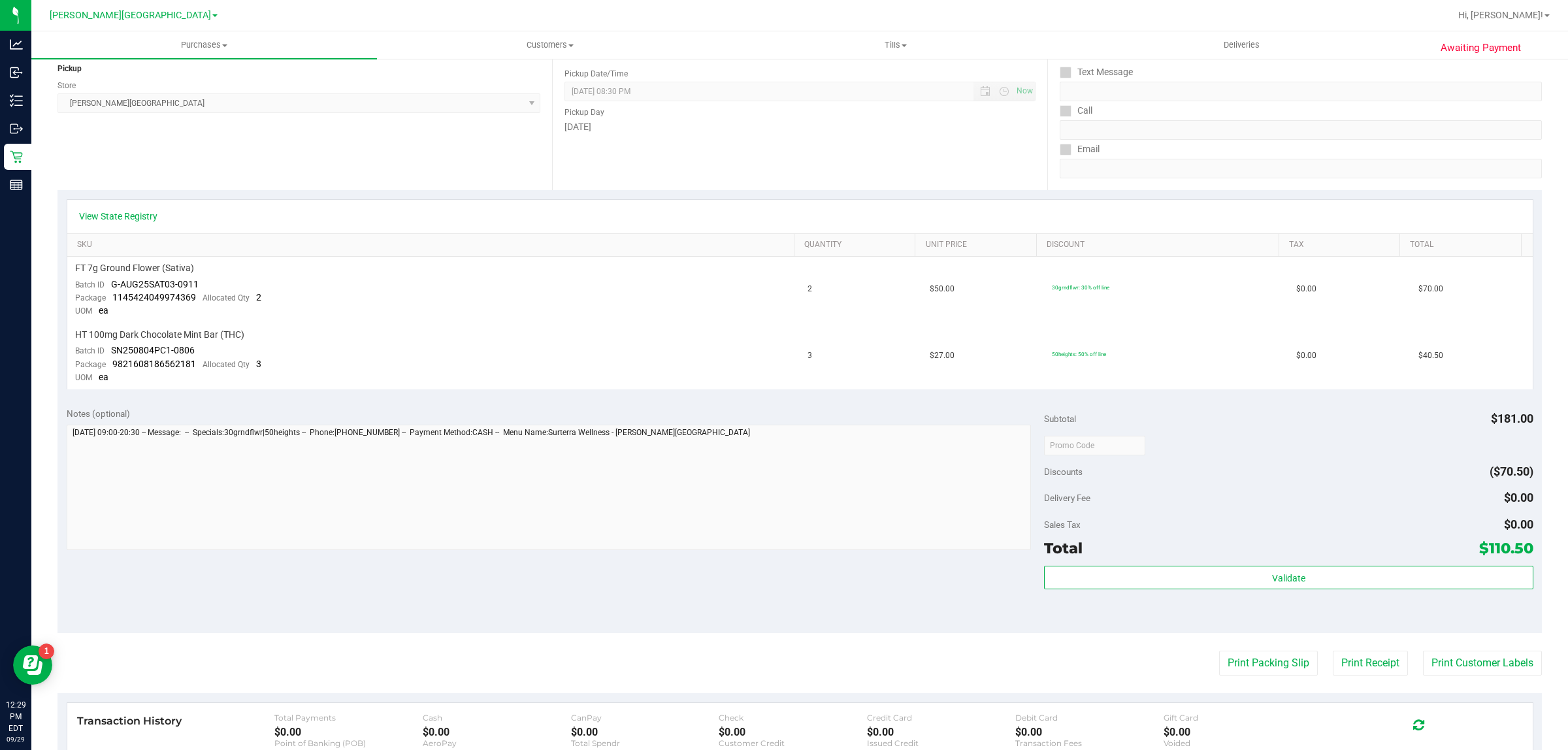
scroll to position [327, 0]
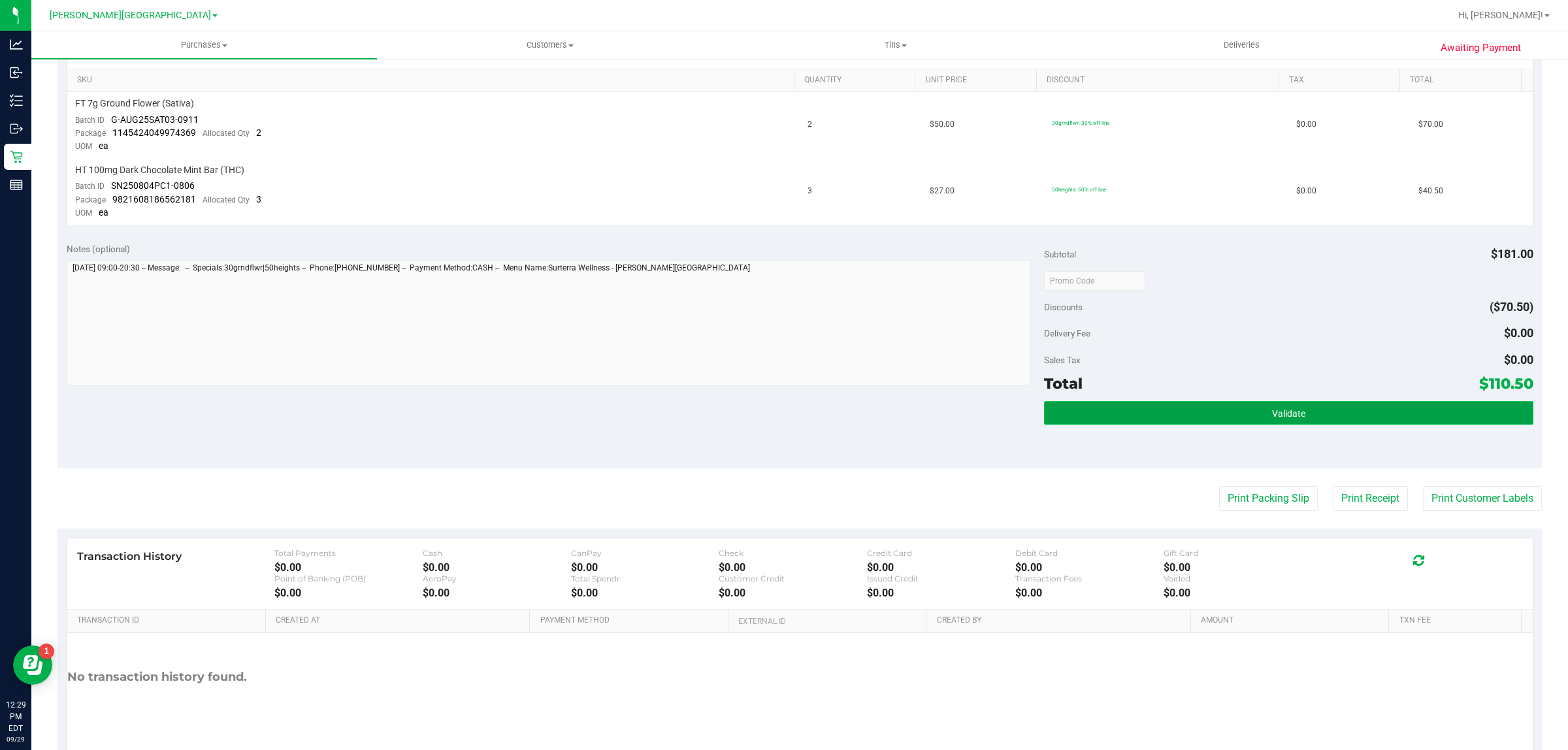
click at [1220, 417] on button "Validate" at bounding box center [1288, 413] width 489 height 24
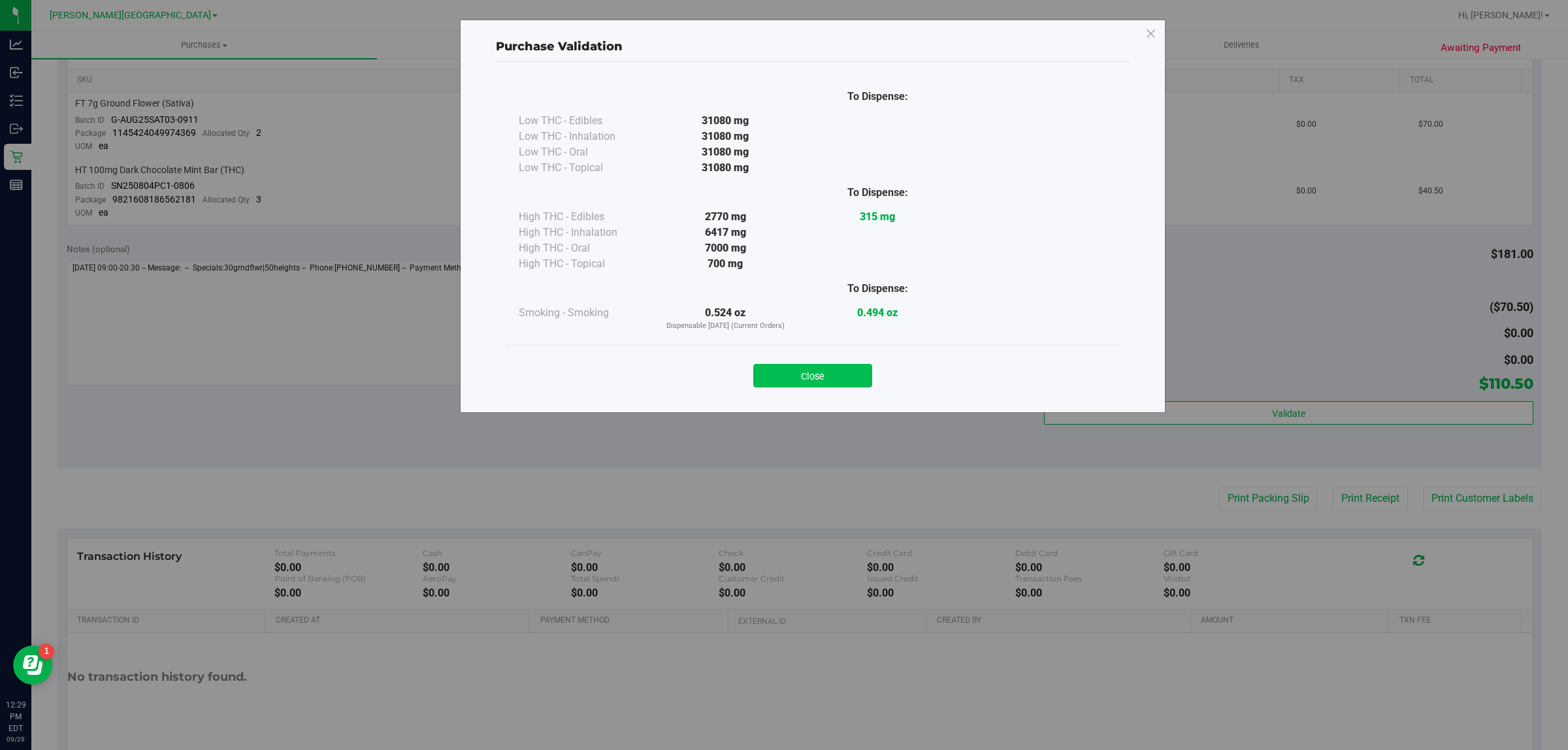
click at [838, 368] on button "Close" at bounding box center [813, 376] width 119 height 24
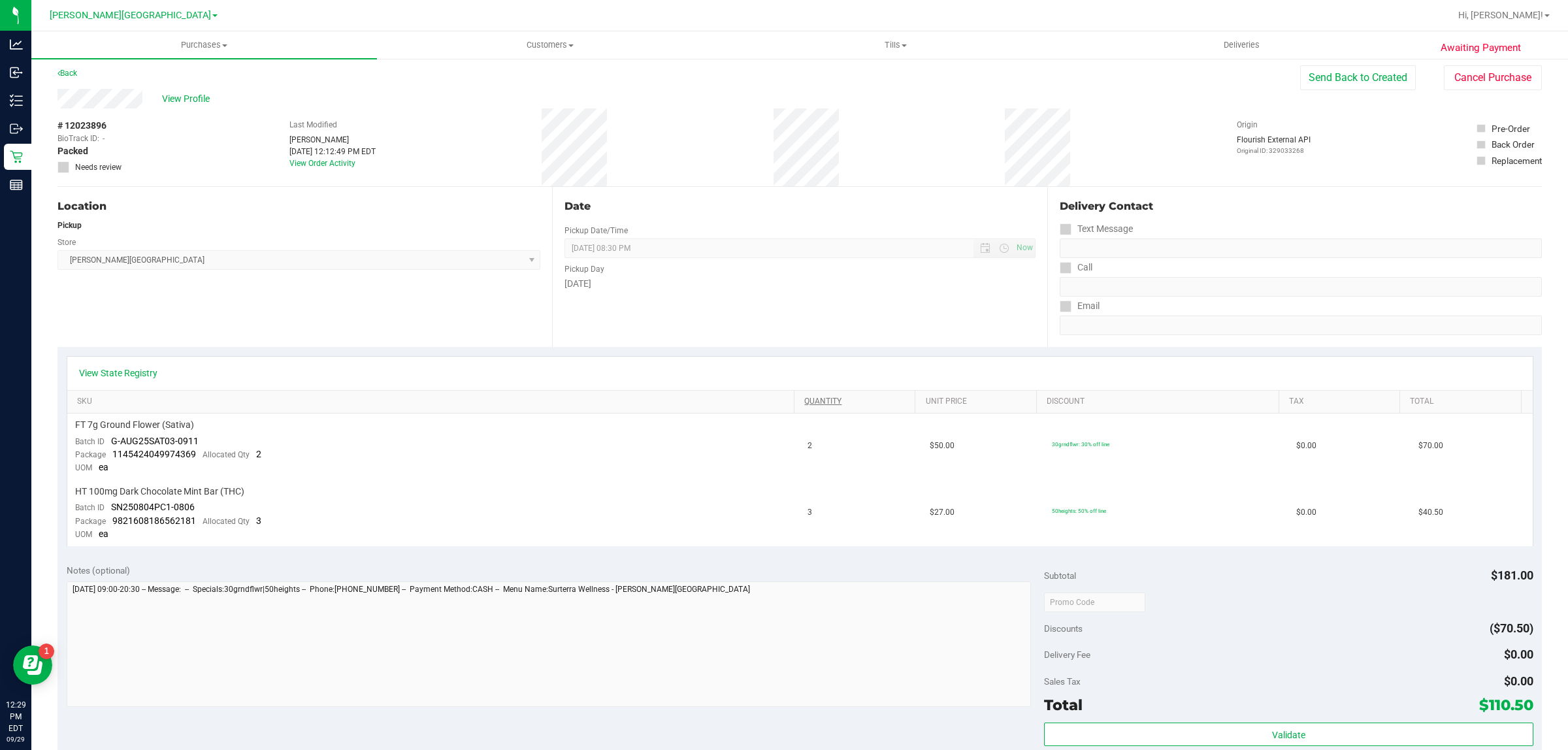
scroll to position [0, 0]
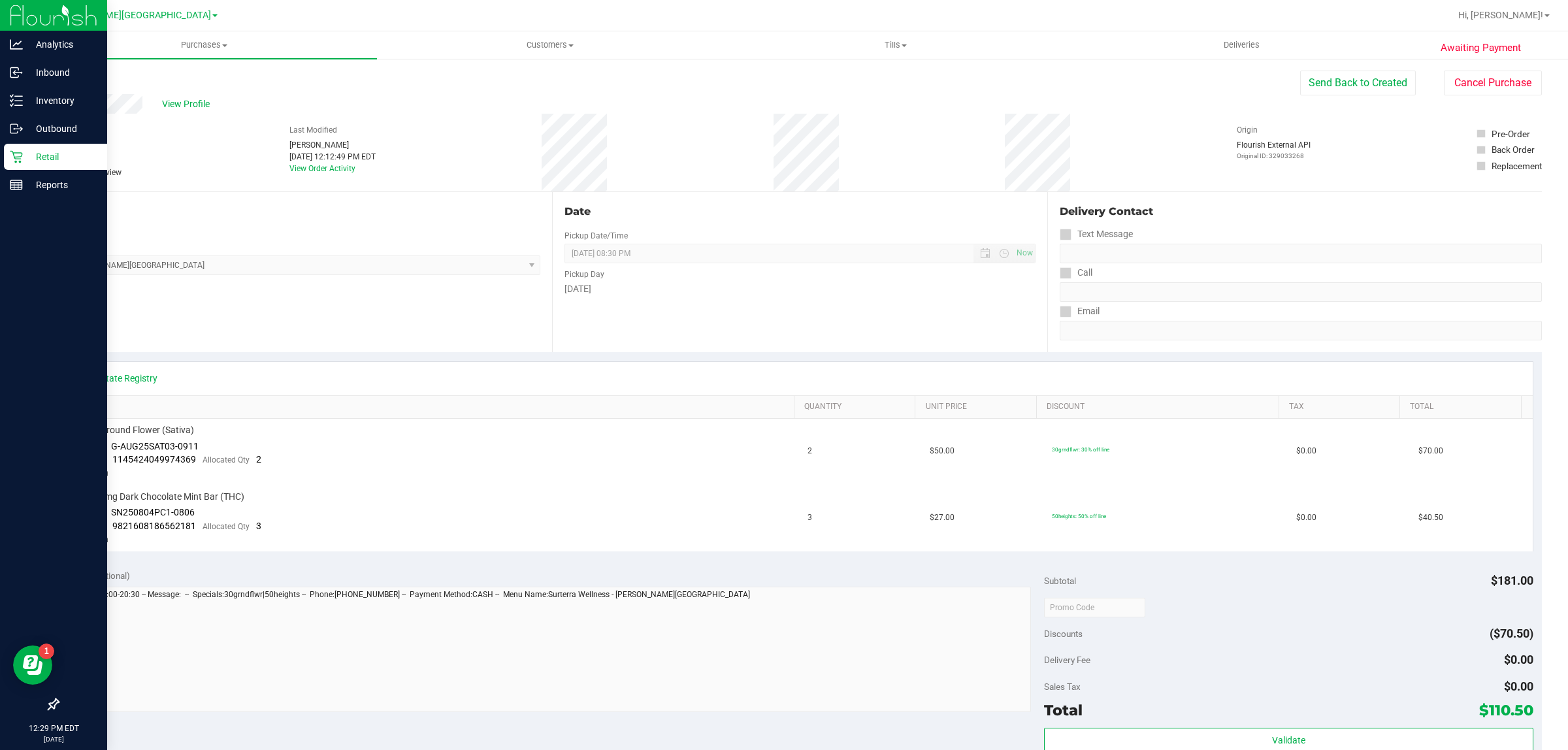
click at [13, 150] on icon at bounding box center [16, 157] width 13 height 13
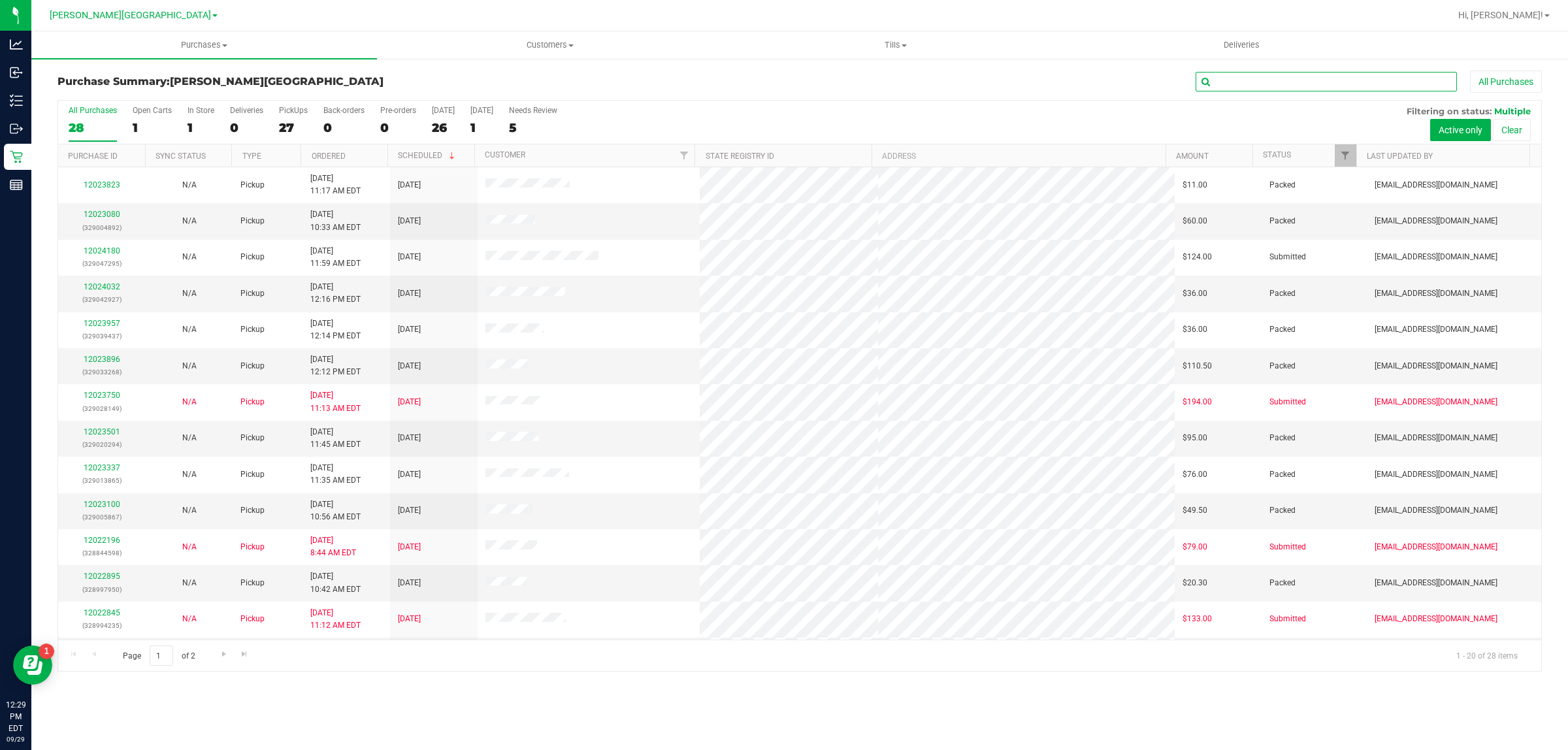
click at [1237, 77] on input "text" at bounding box center [1326, 82] width 261 height 19
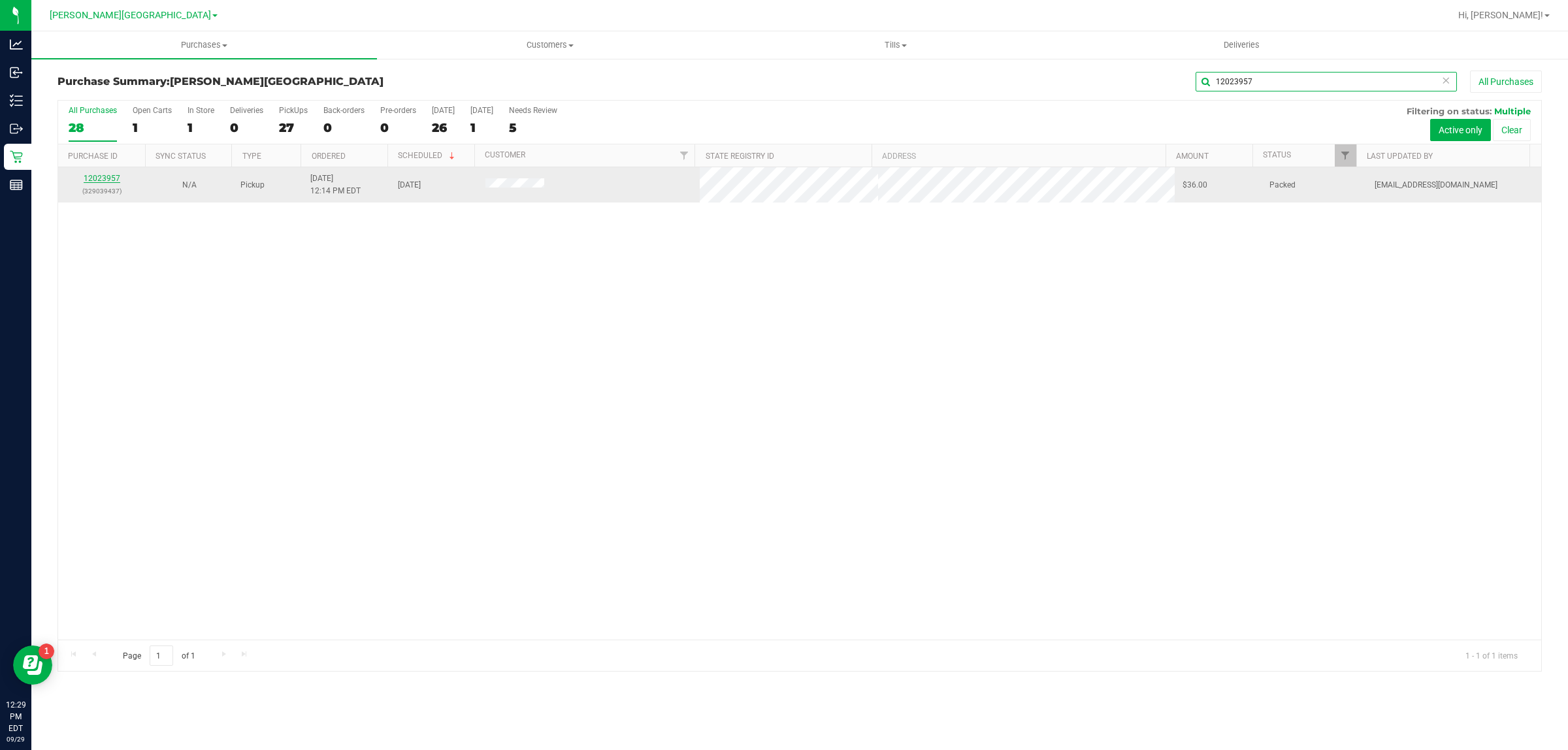
type input "12023957"
click at [105, 176] on link "12023957" at bounding box center [102, 178] width 36 height 9
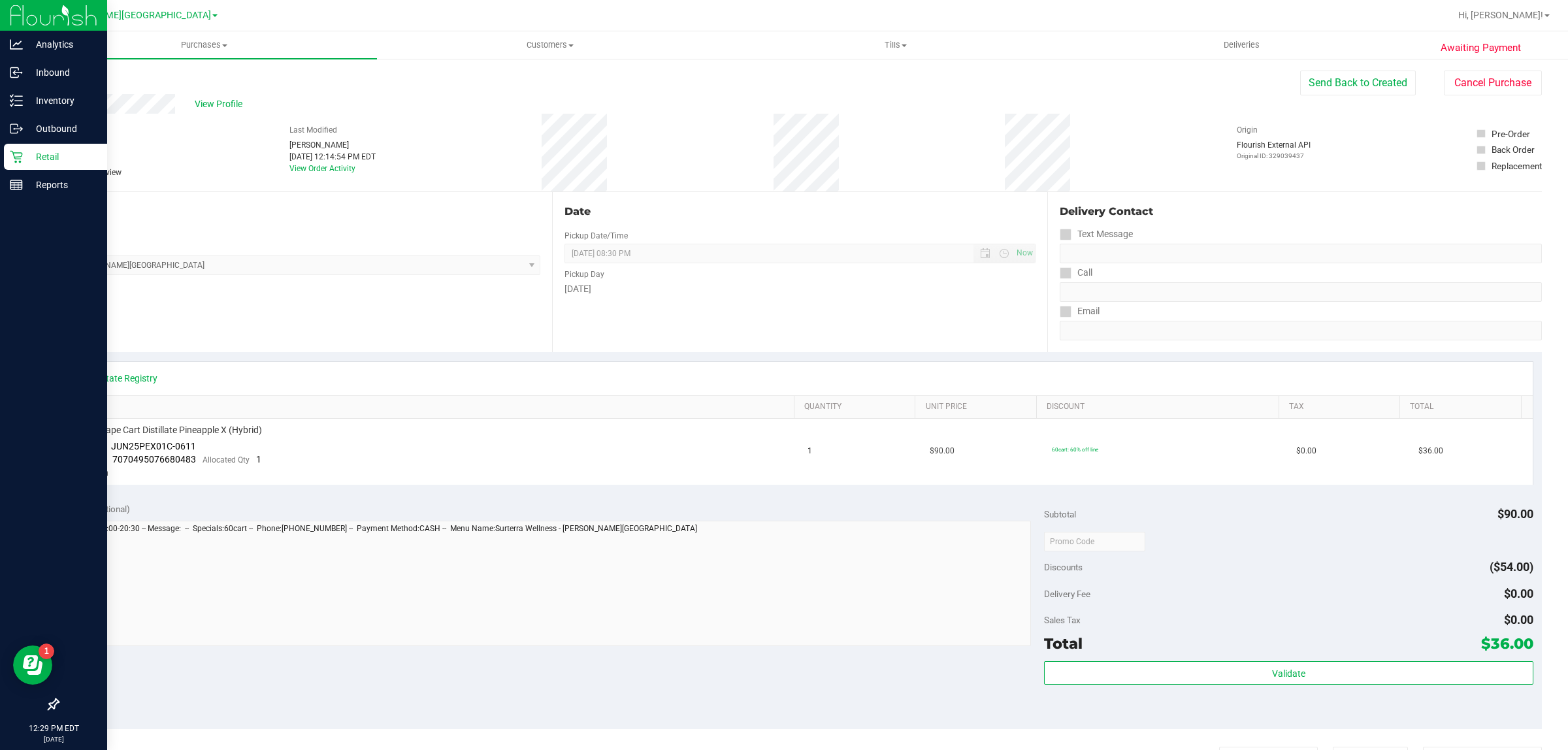
click at [20, 154] on icon at bounding box center [16, 157] width 13 height 13
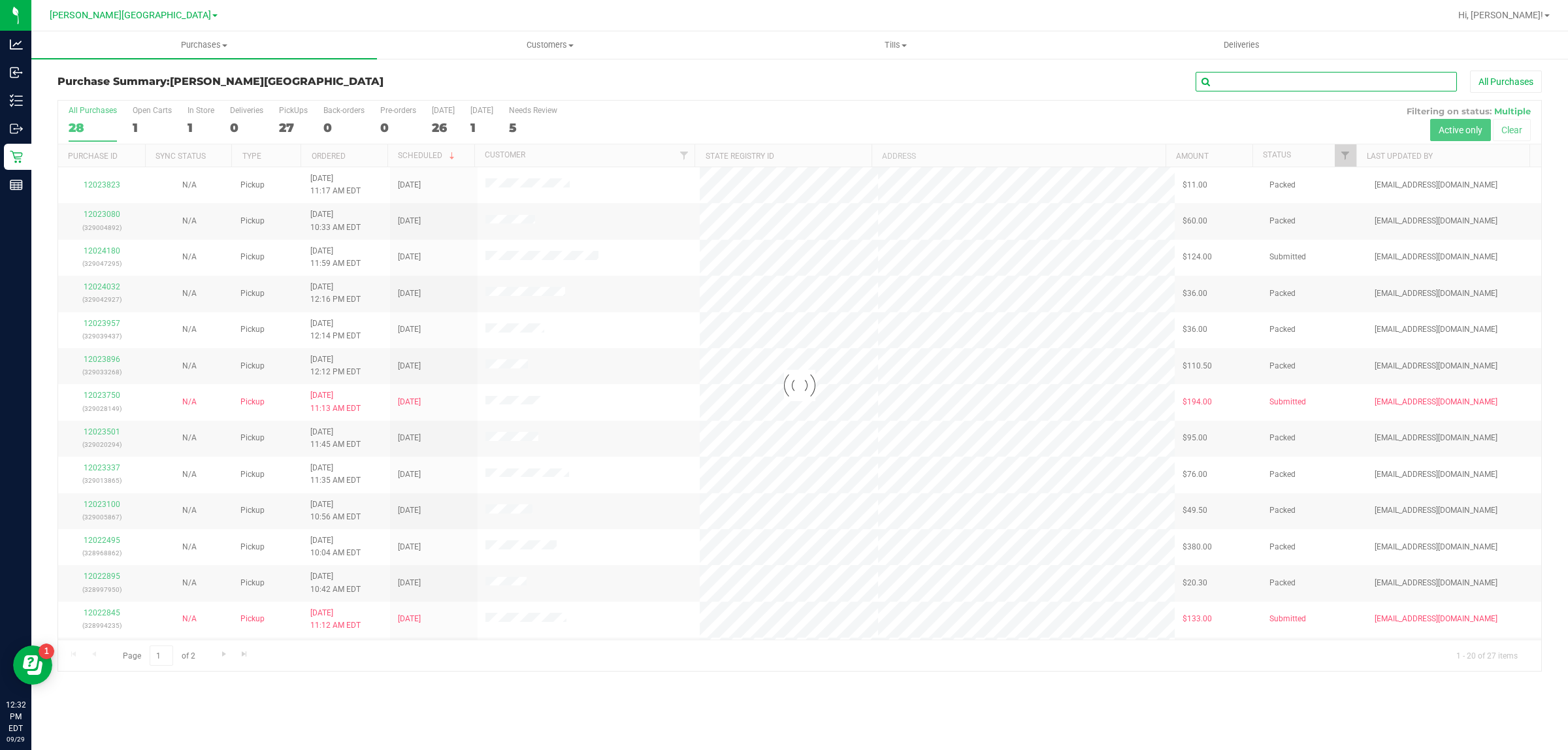
click at [1356, 76] on input "text" at bounding box center [1326, 82] width 261 height 19
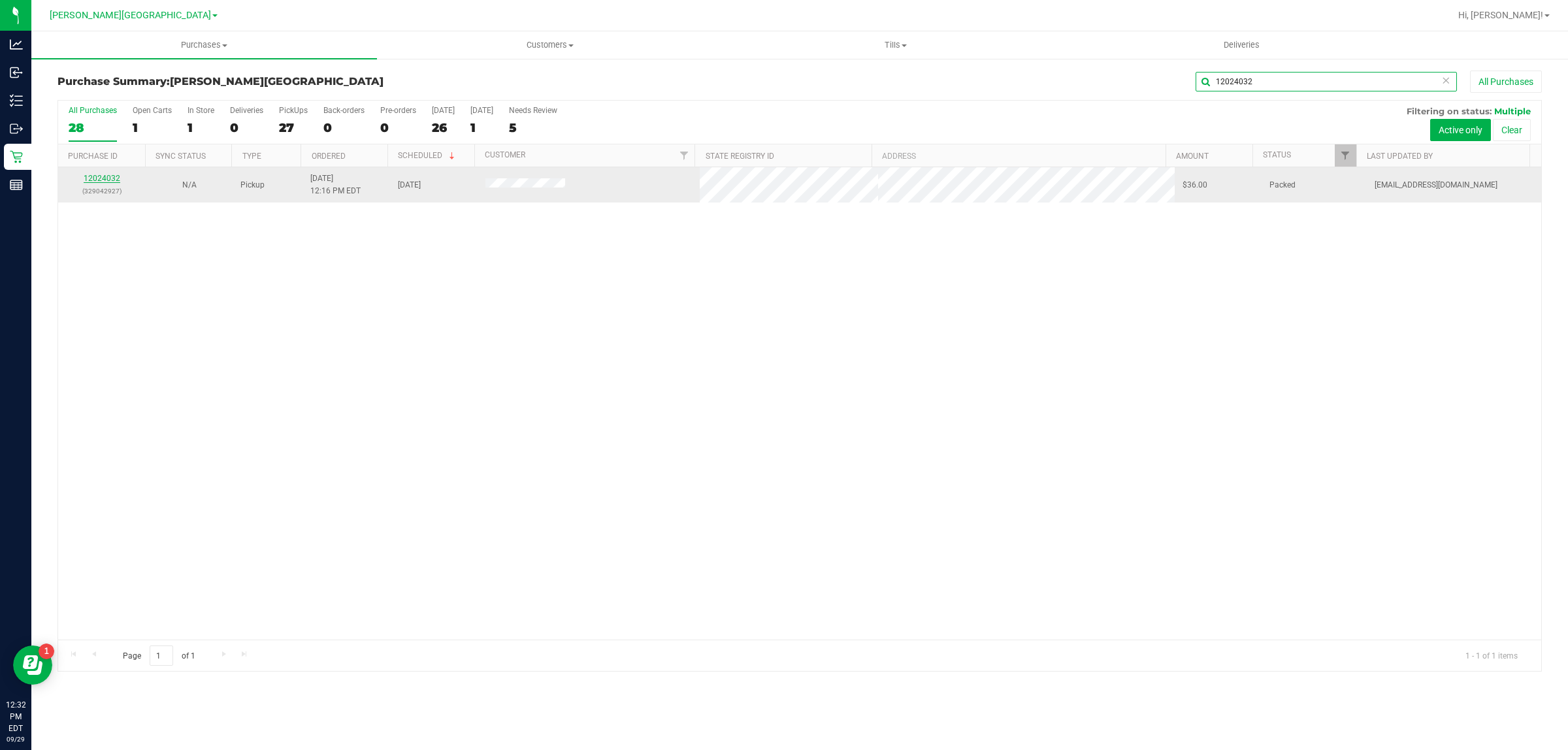
type input "12024032"
click at [103, 180] on link "12024032" at bounding box center [102, 178] width 36 height 9
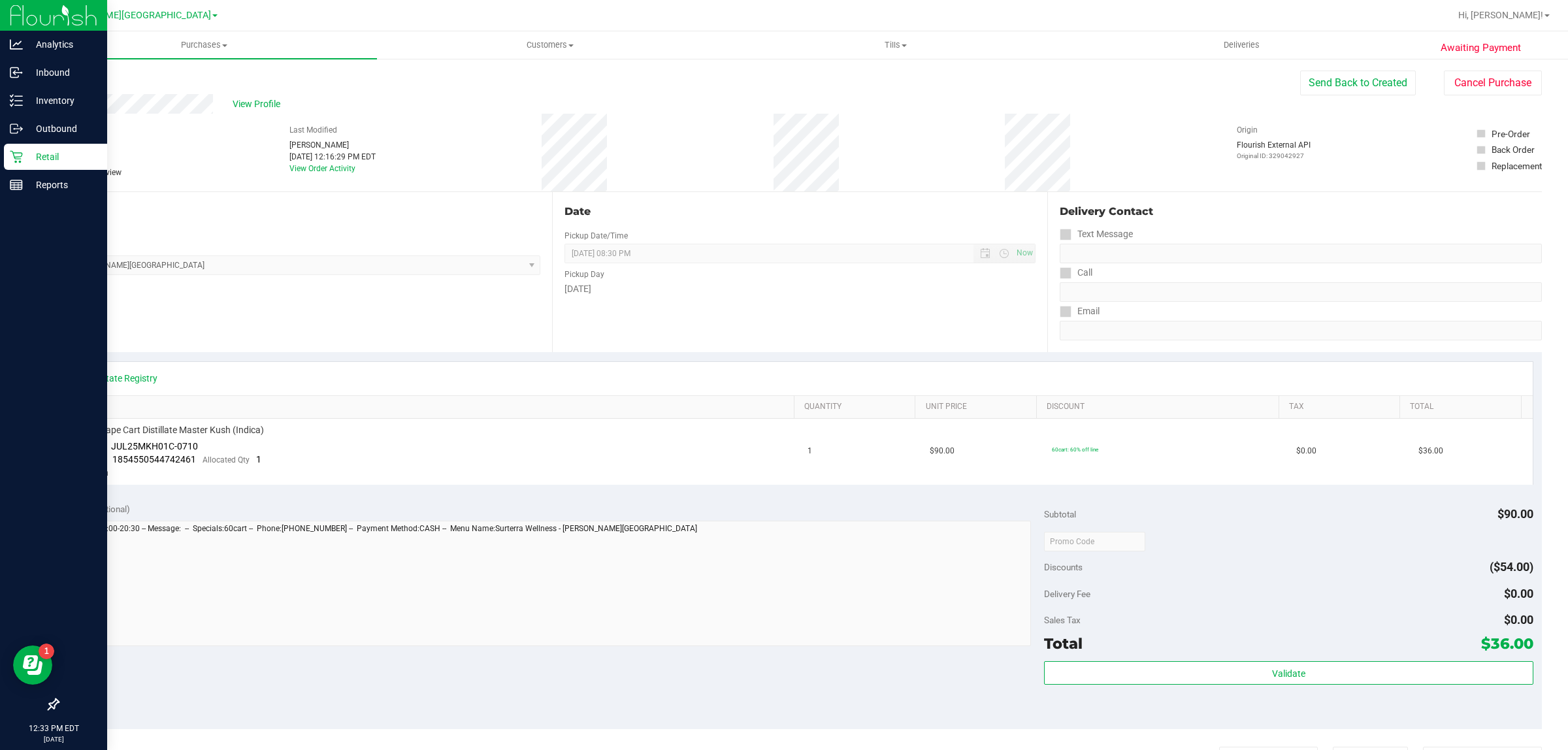
click at [28, 150] on p "Retail" at bounding box center [62, 157] width 79 height 16
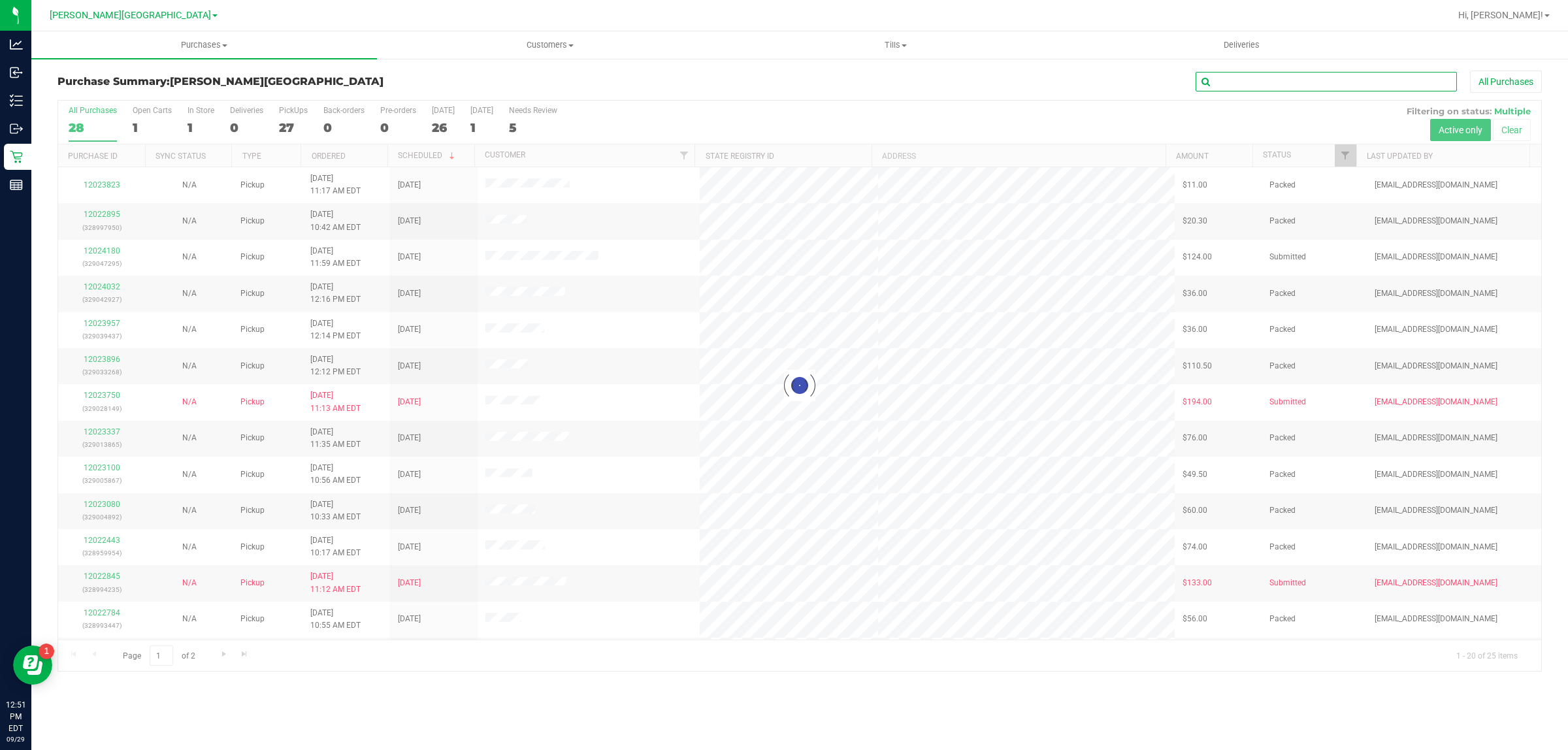
click at [1249, 79] on input "text" at bounding box center [1326, 82] width 261 height 19
type input "12024180"
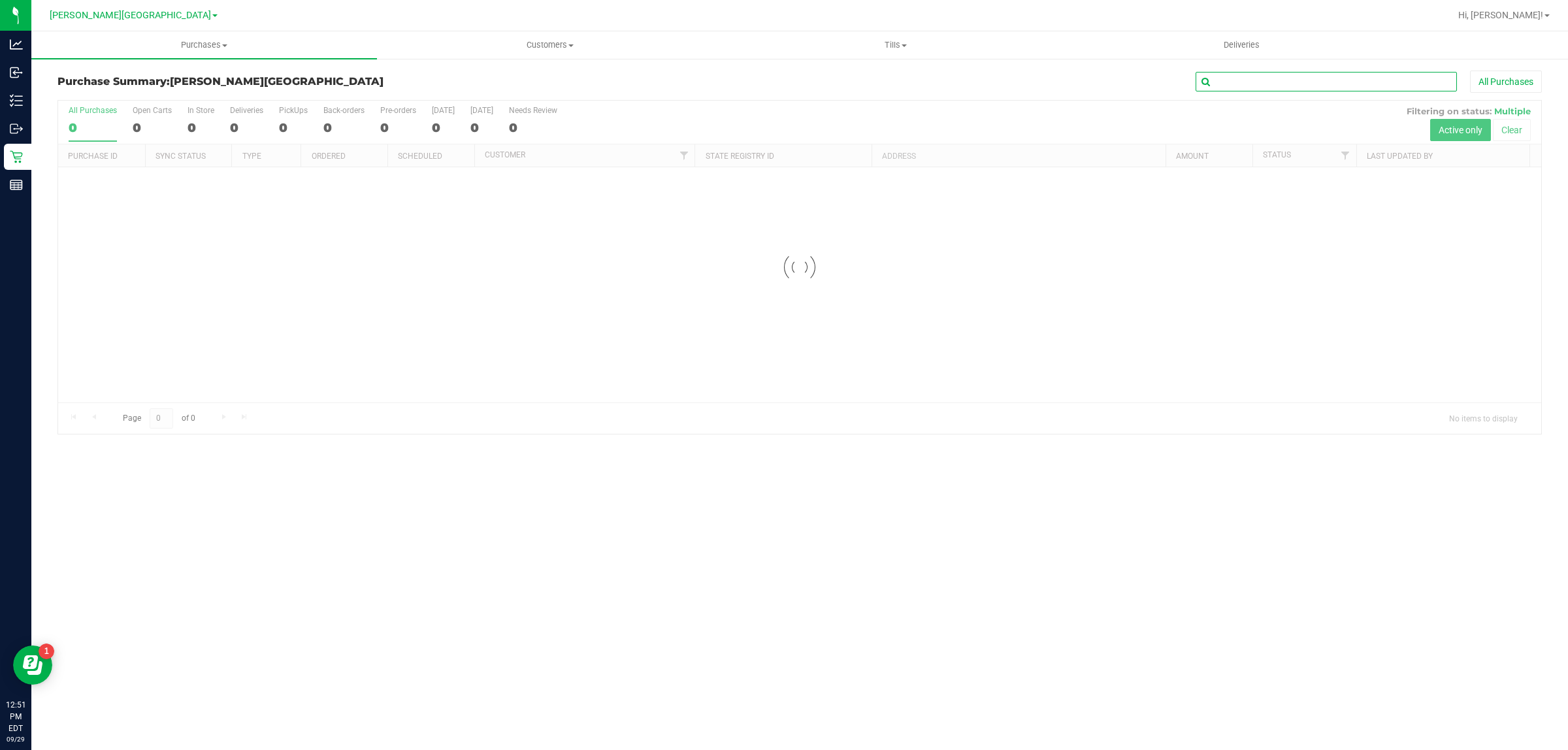
click at [1258, 89] on input "text" at bounding box center [1326, 82] width 261 height 19
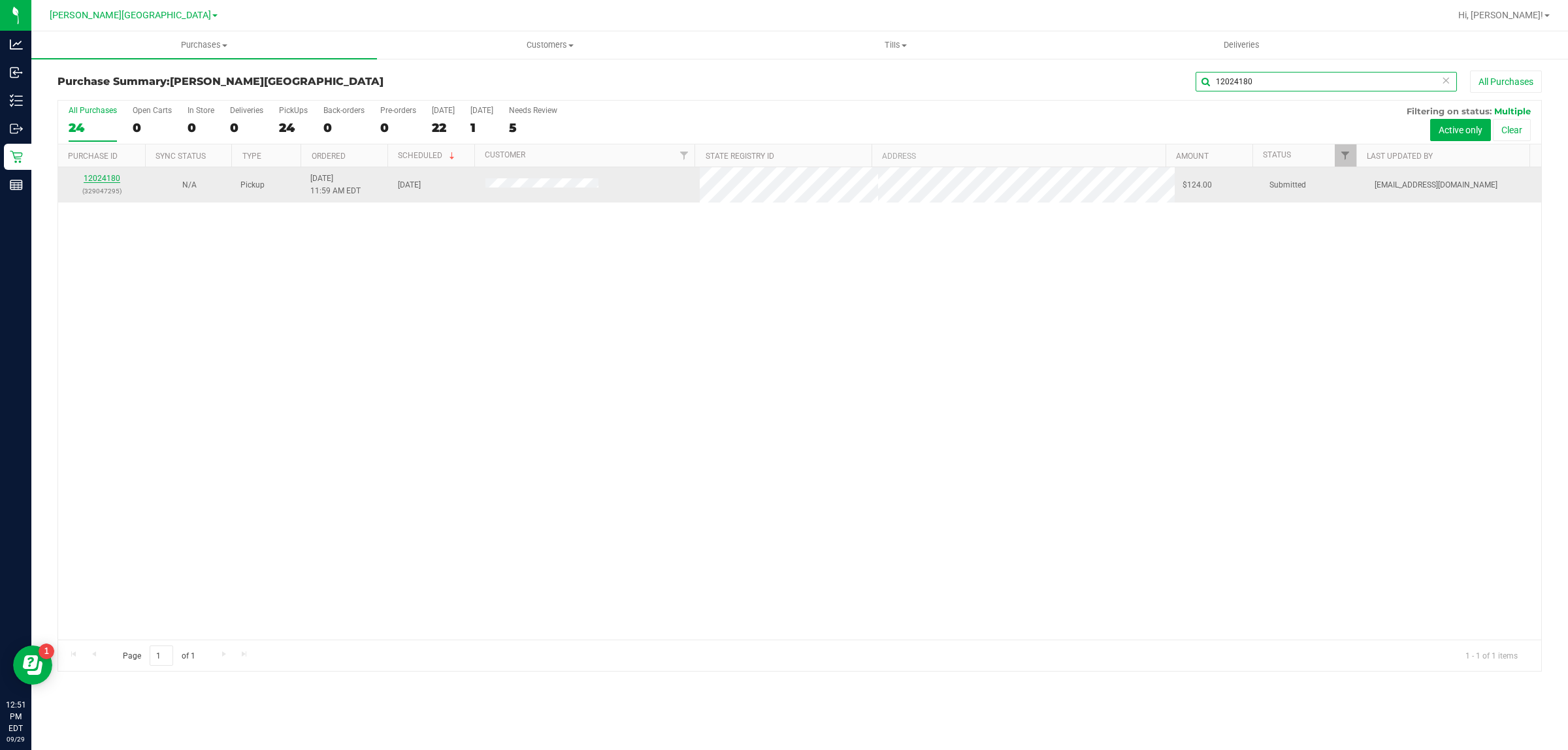
type input "12024180"
click at [95, 180] on link "12024180" at bounding box center [102, 178] width 36 height 9
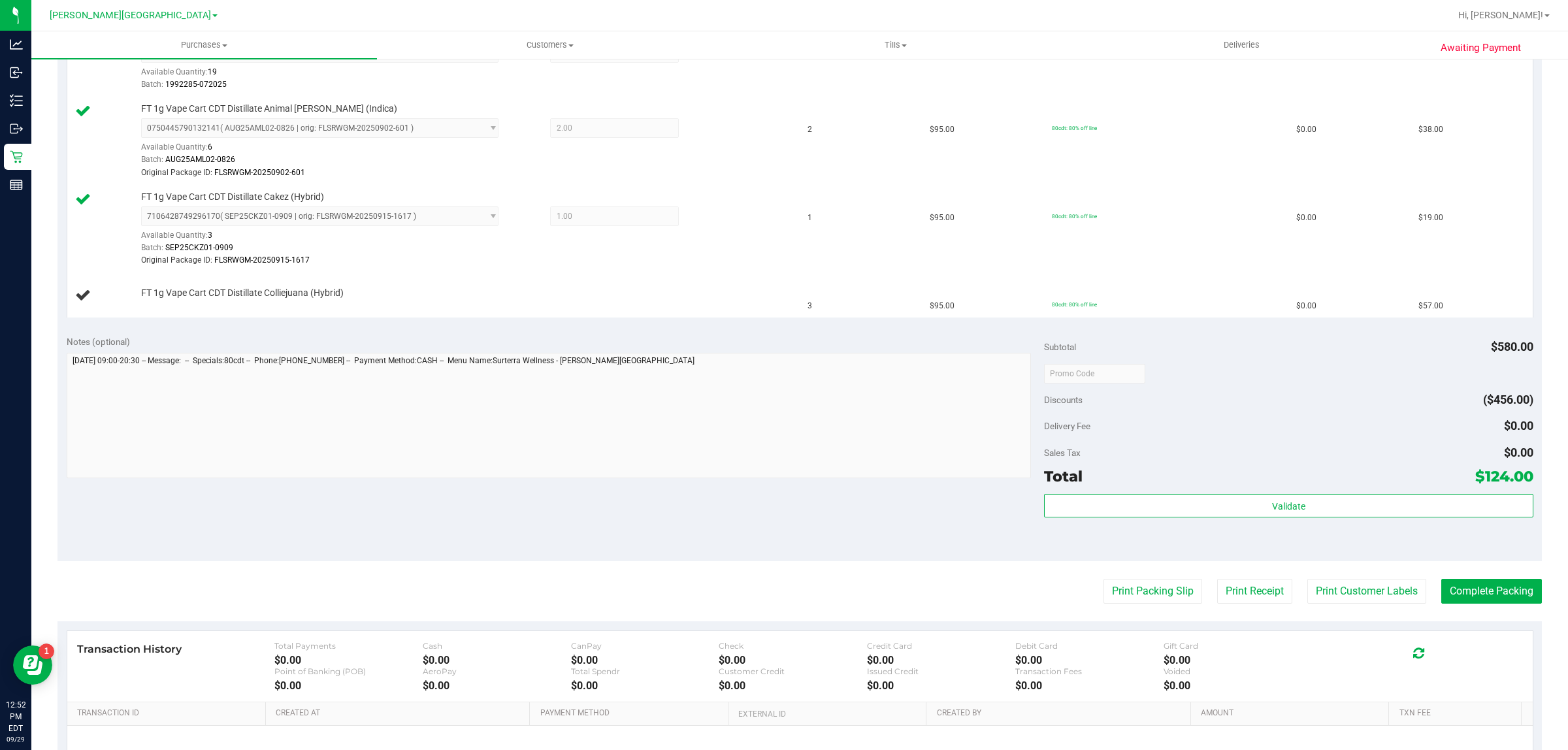
scroll to position [408, 0]
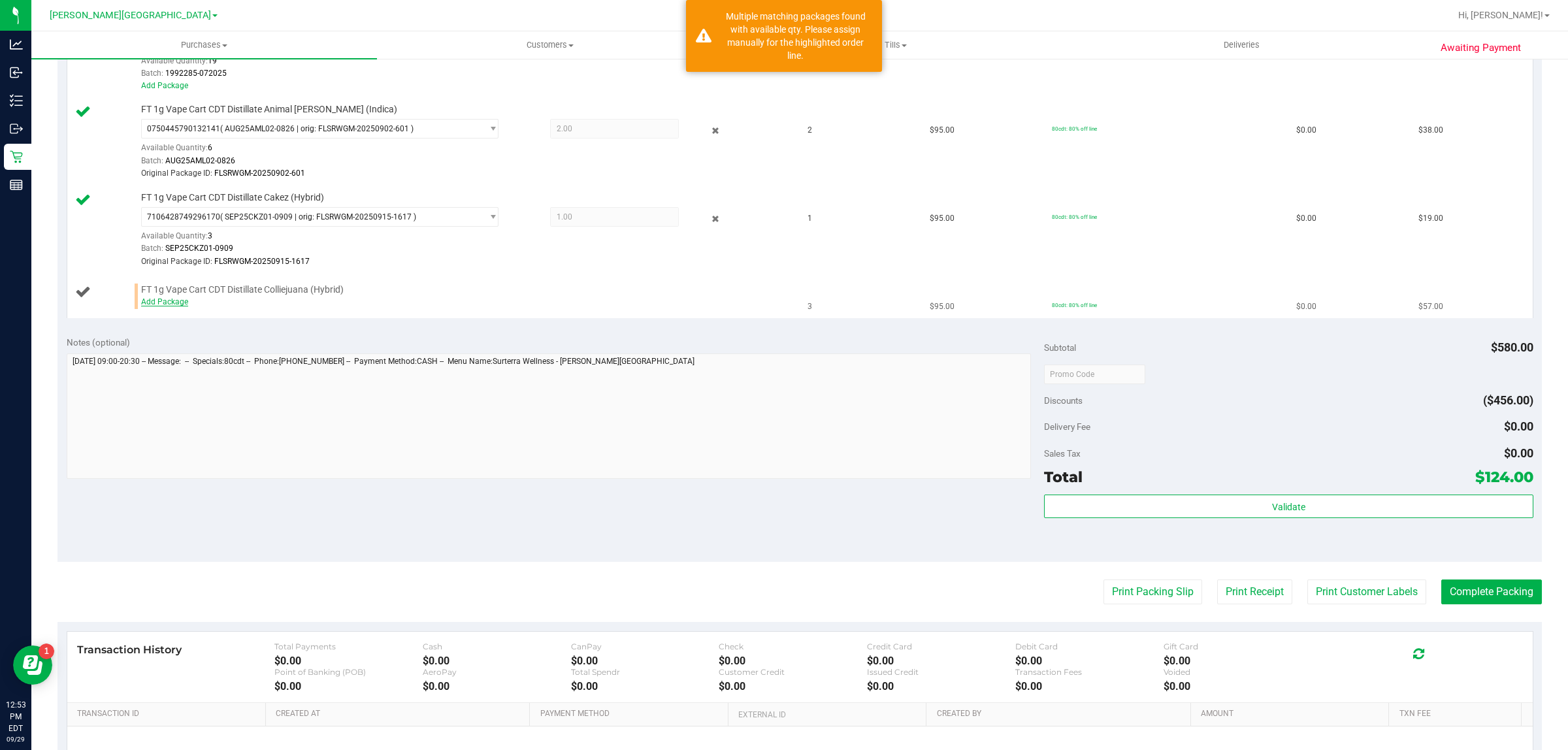
click at [169, 301] on link "Add Package" at bounding box center [164, 301] width 47 height 9
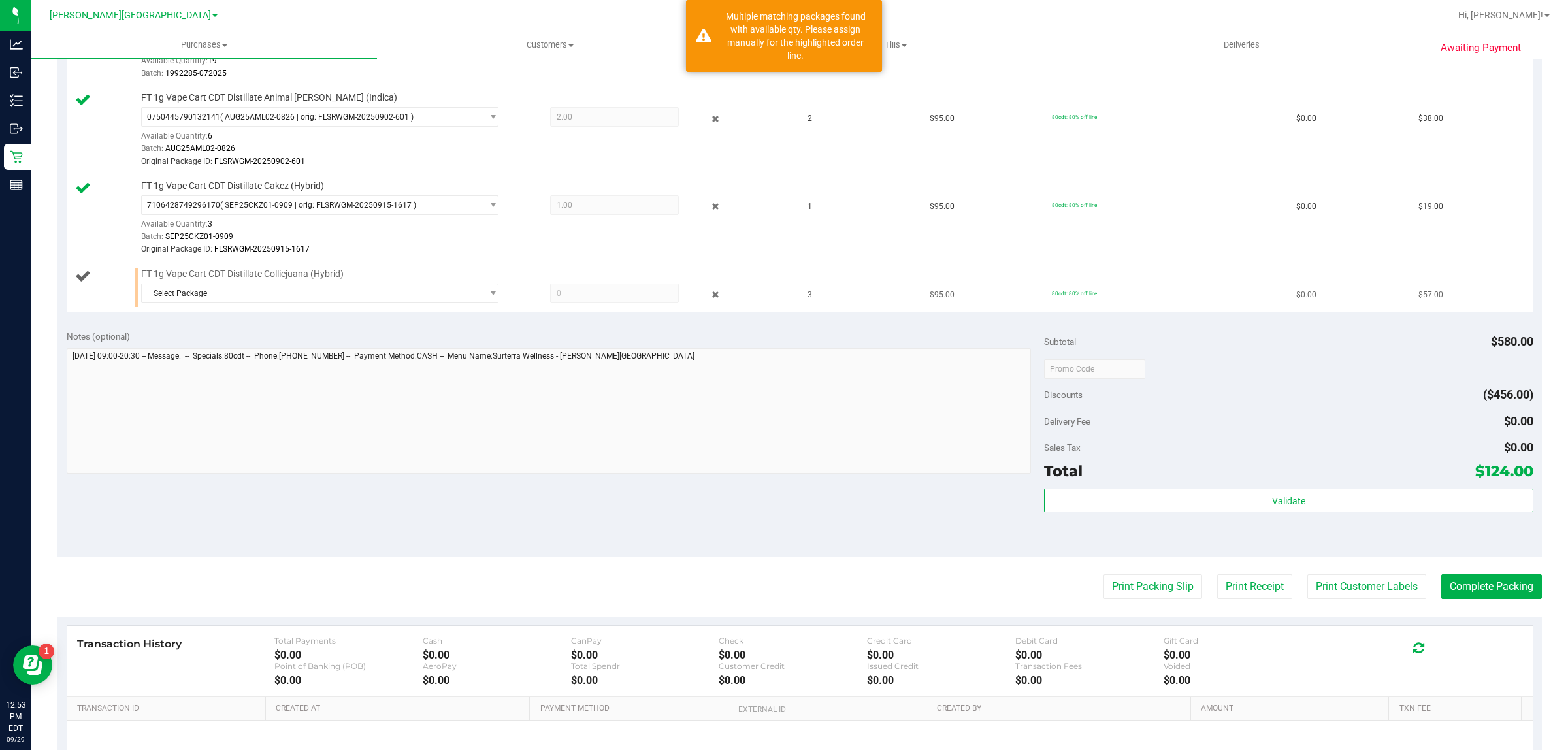
click at [233, 305] on div "Select Package 5763534733656985" at bounding box center [463, 296] width 645 height 24
click at [235, 299] on span "Select Package" at bounding box center [311, 293] width 339 height 19
click at [227, 345] on span "( MAY25CJA01C-0604 | orig: FLSRWGM-20250610-1269 )" at bounding box center [325, 348] width 203 height 9
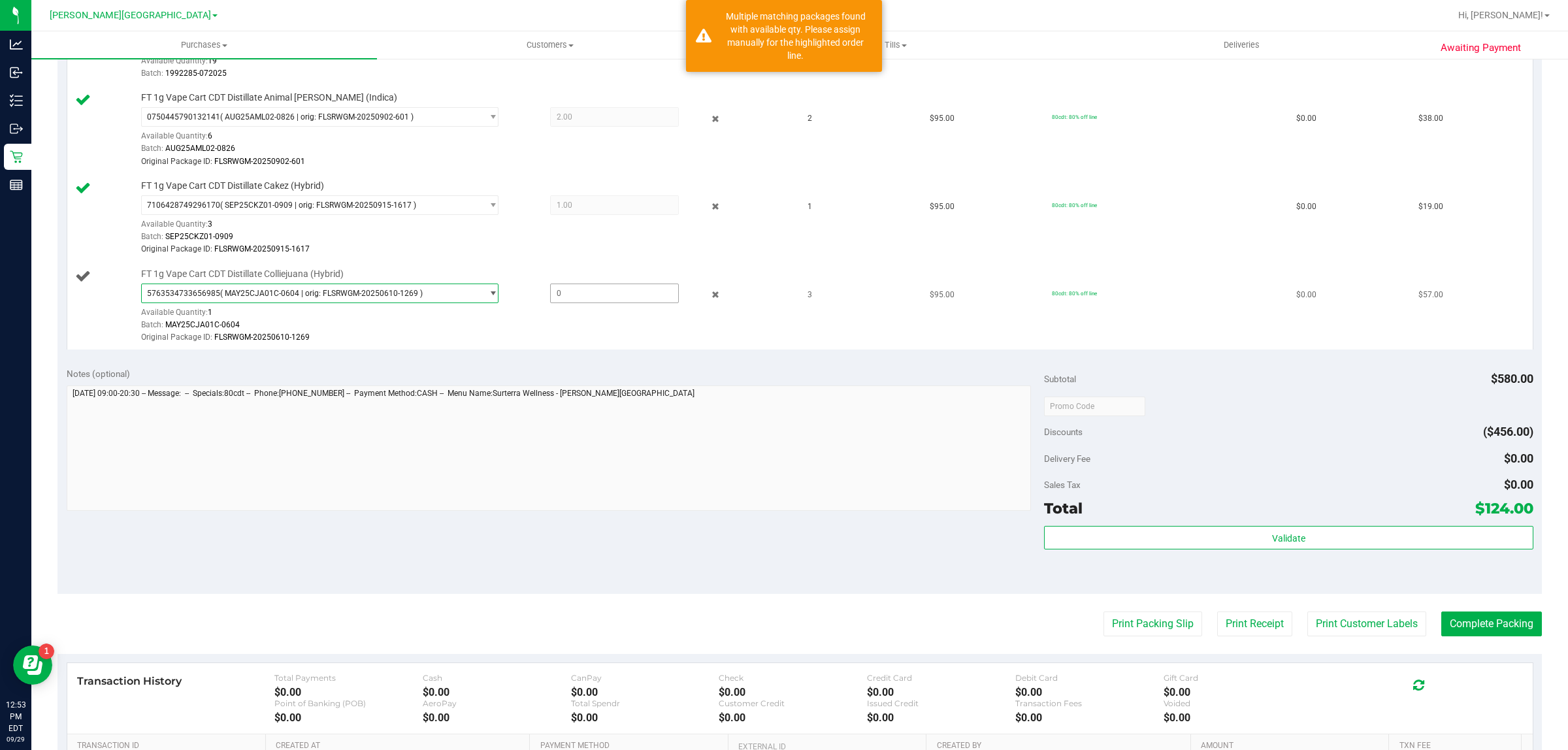
click at [587, 290] on span at bounding box center [615, 293] width 129 height 19
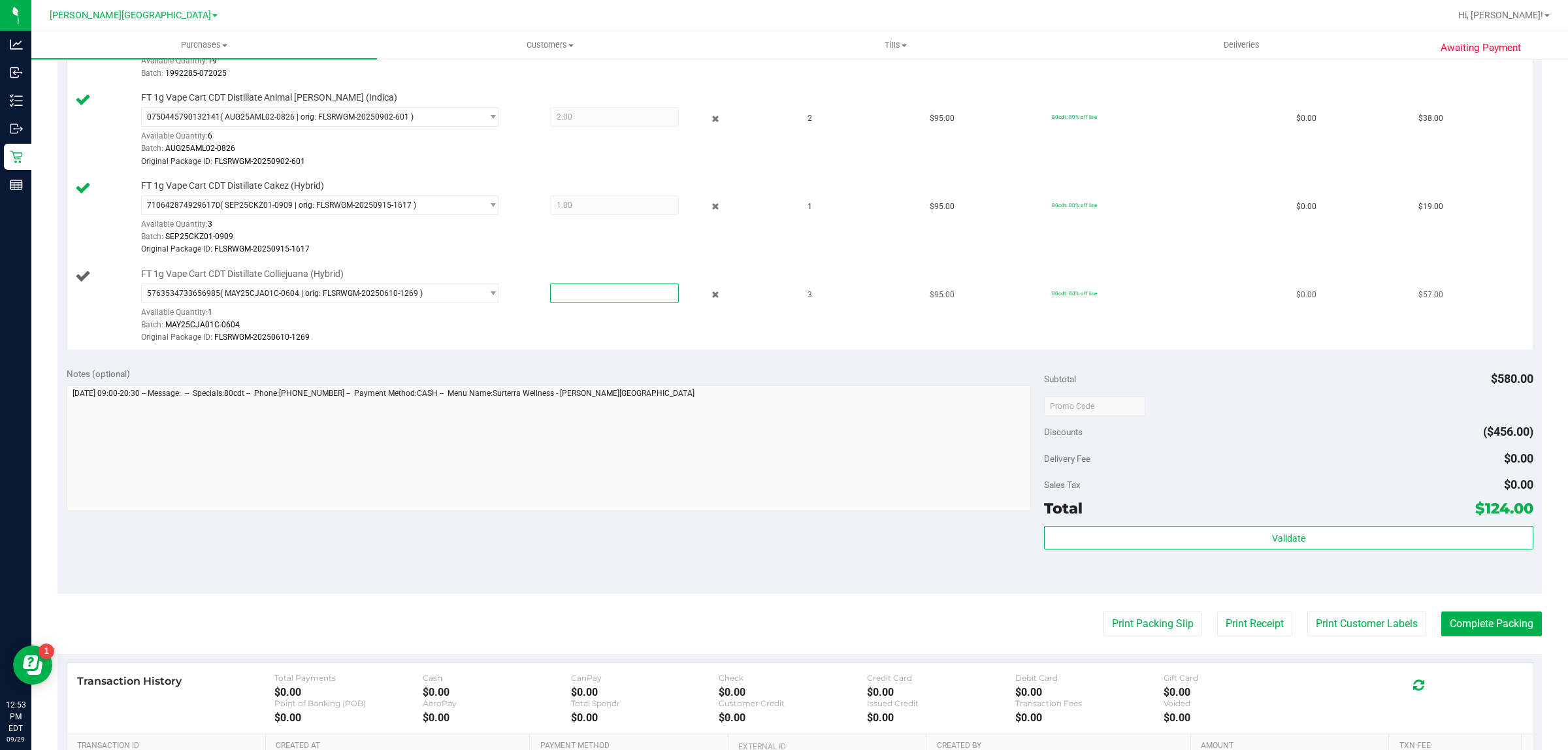
type input "1"
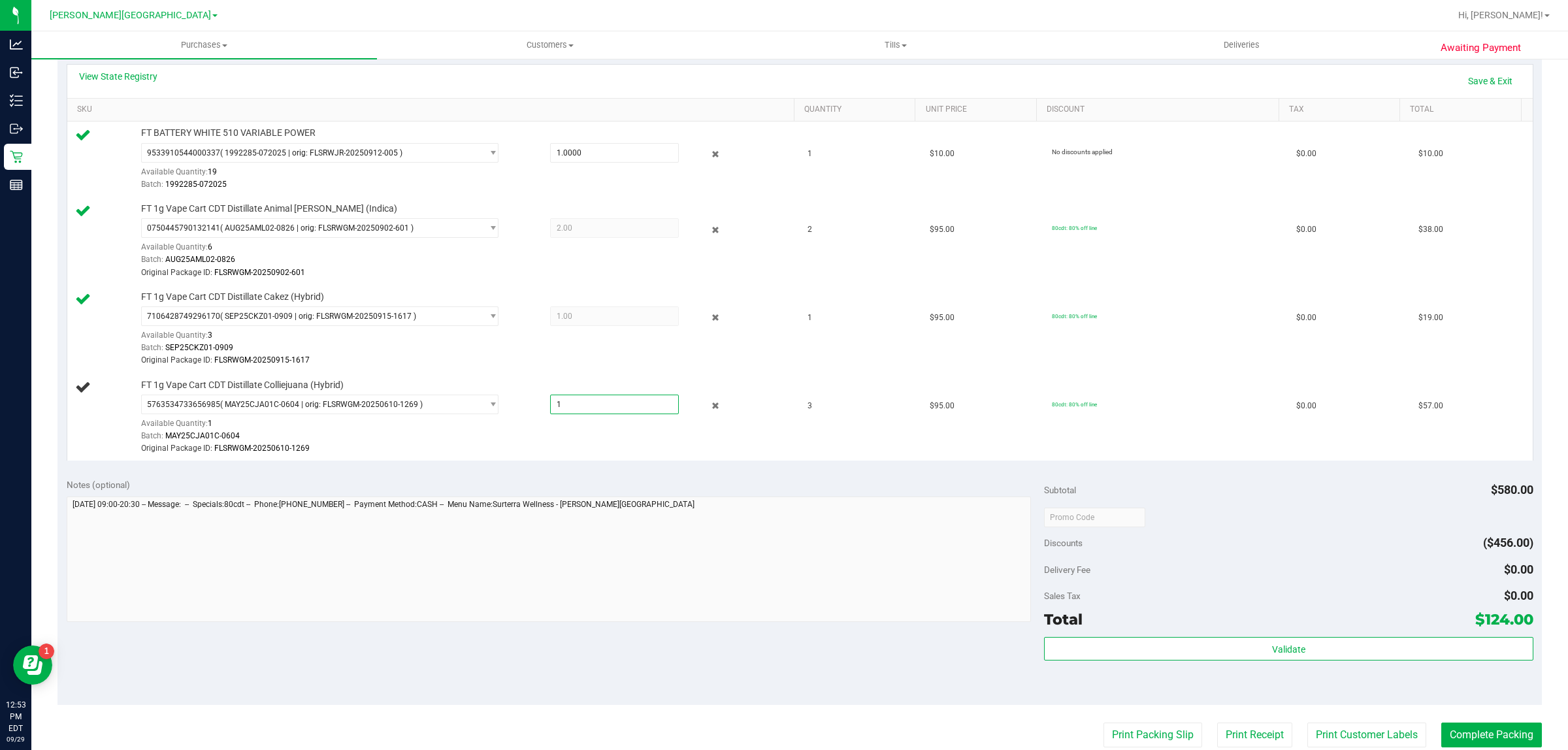
scroll to position [82, 0]
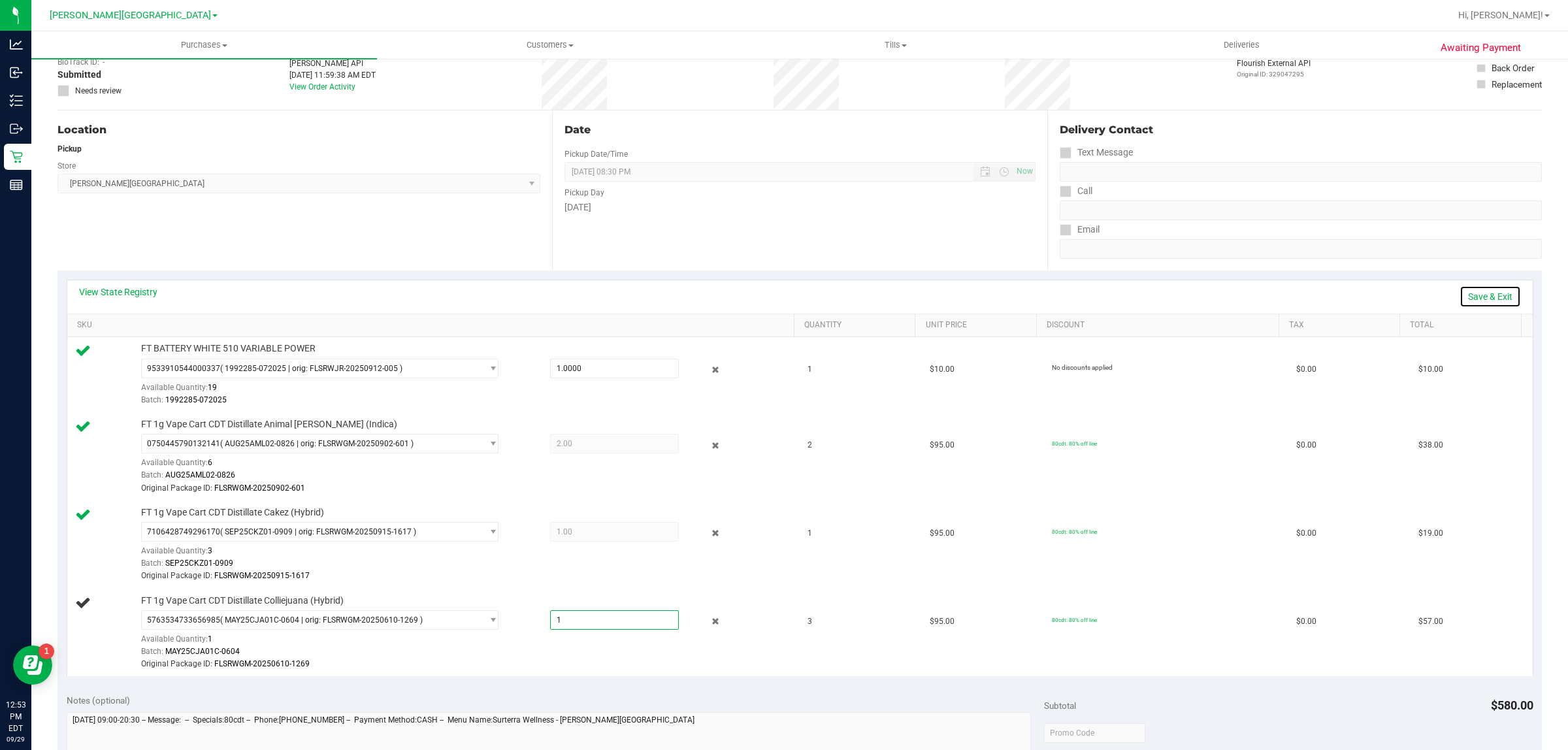
type input "1.0000"
click at [1478, 296] on link "Save & Exit" at bounding box center [1490, 296] width 62 height 22
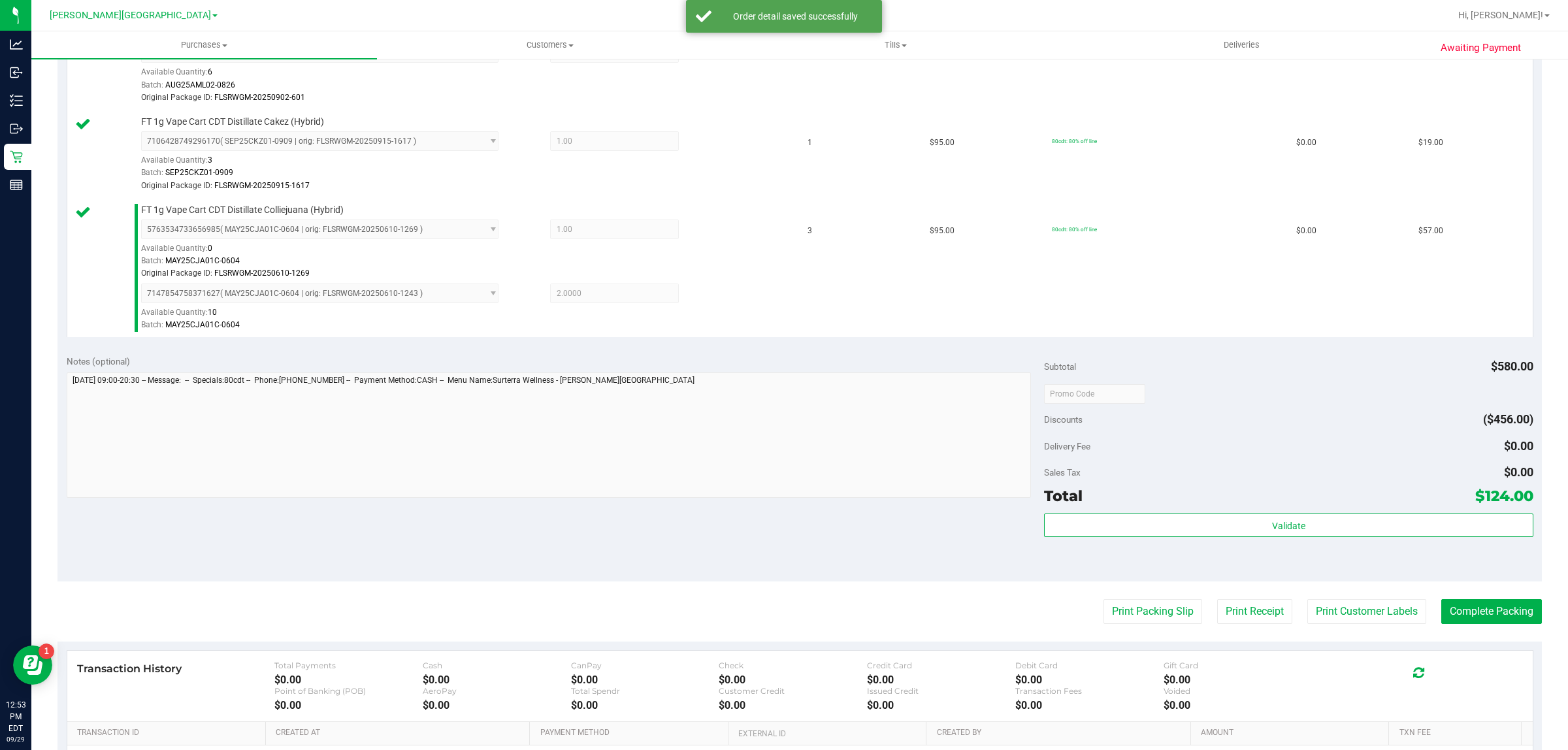
scroll to position [572, 0]
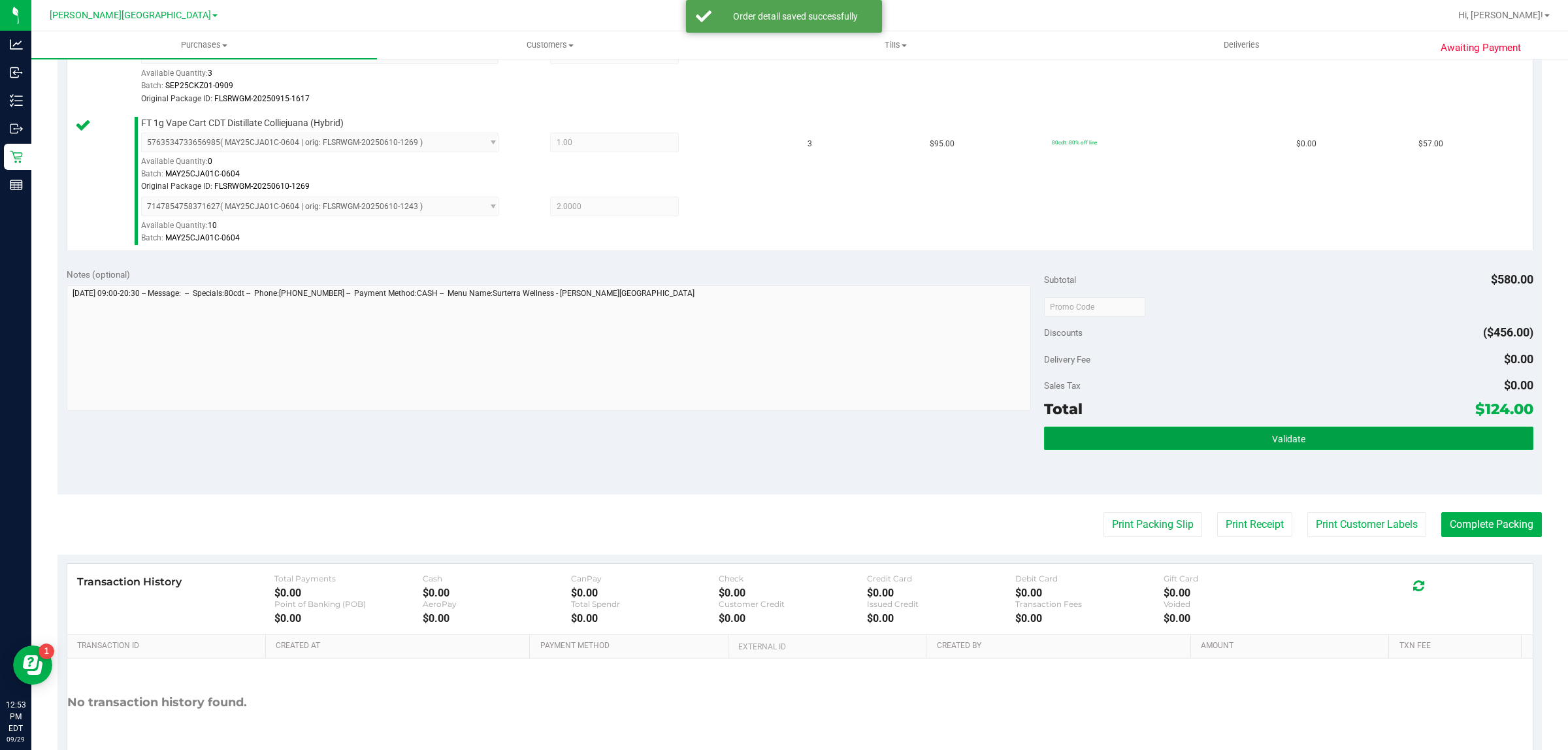
click at [1137, 433] on button "Validate" at bounding box center [1288, 438] width 489 height 24
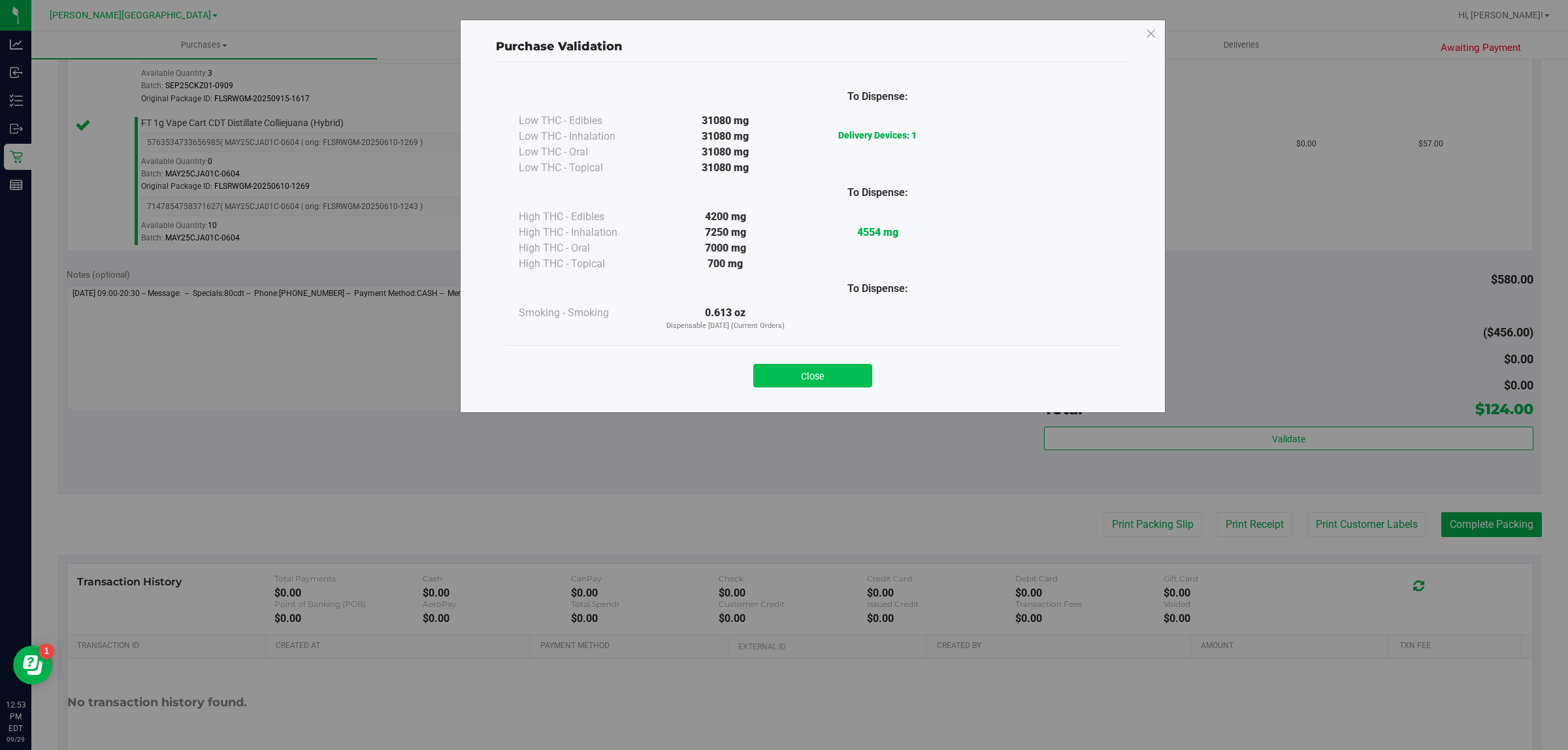
click at [830, 376] on button "Close" at bounding box center [813, 376] width 119 height 24
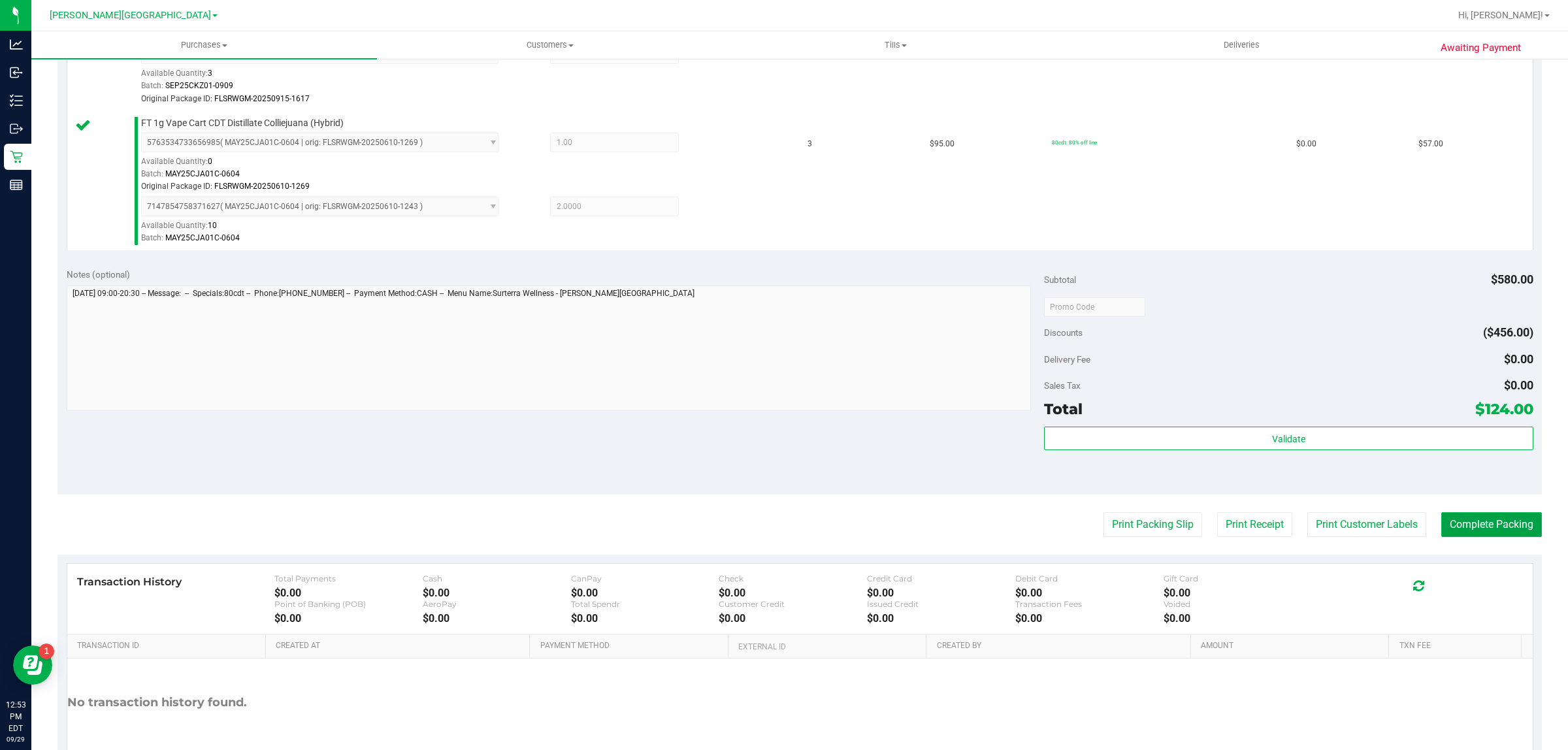
click at [1487, 535] on button "Complete Packing" at bounding box center [1491, 524] width 100 height 25
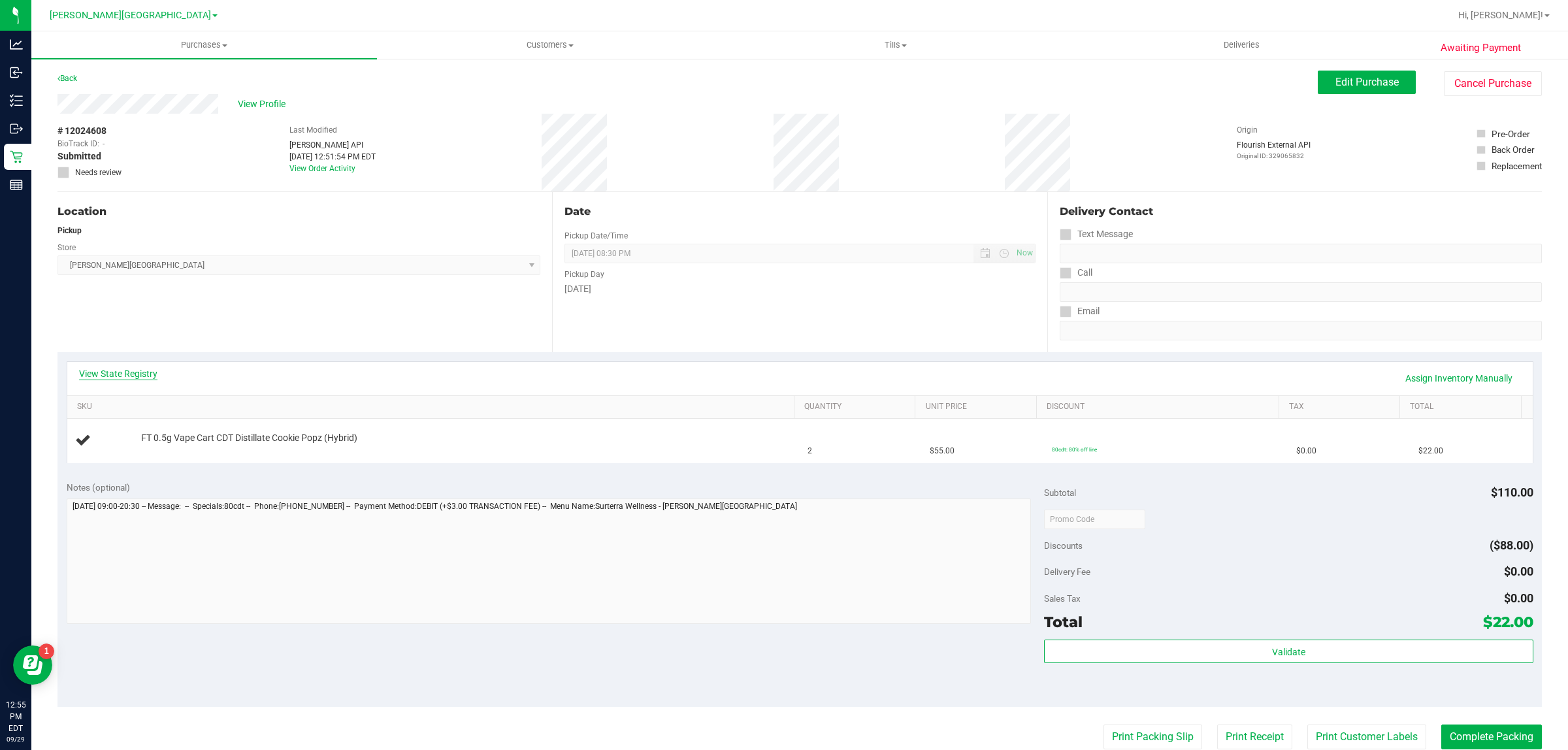
click at [122, 376] on link "View State Registry" at bounding box center [118, 374] width 79 height 13
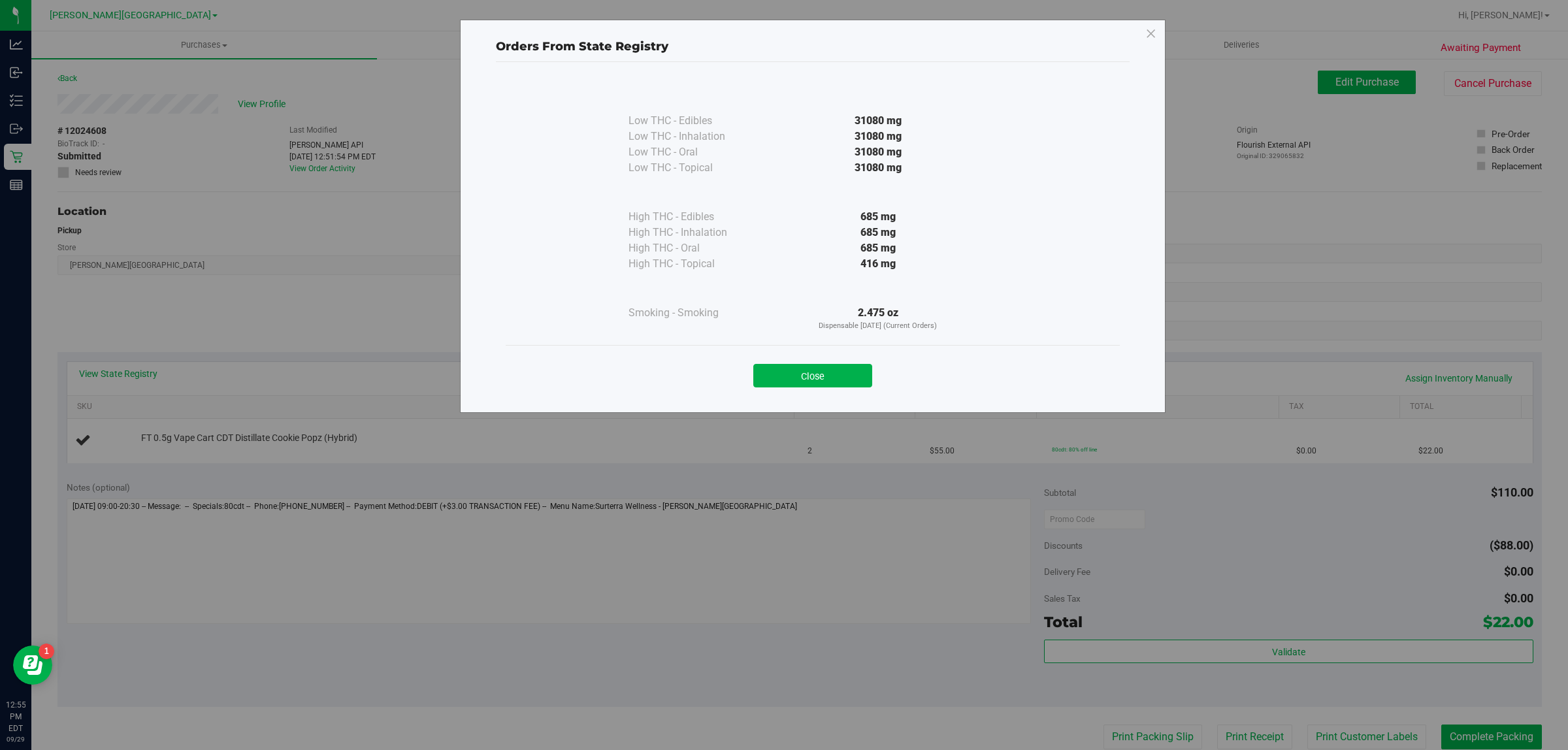
click at [814, 376] on button "Close" at bounding box center [813, 376] width 119 height 24
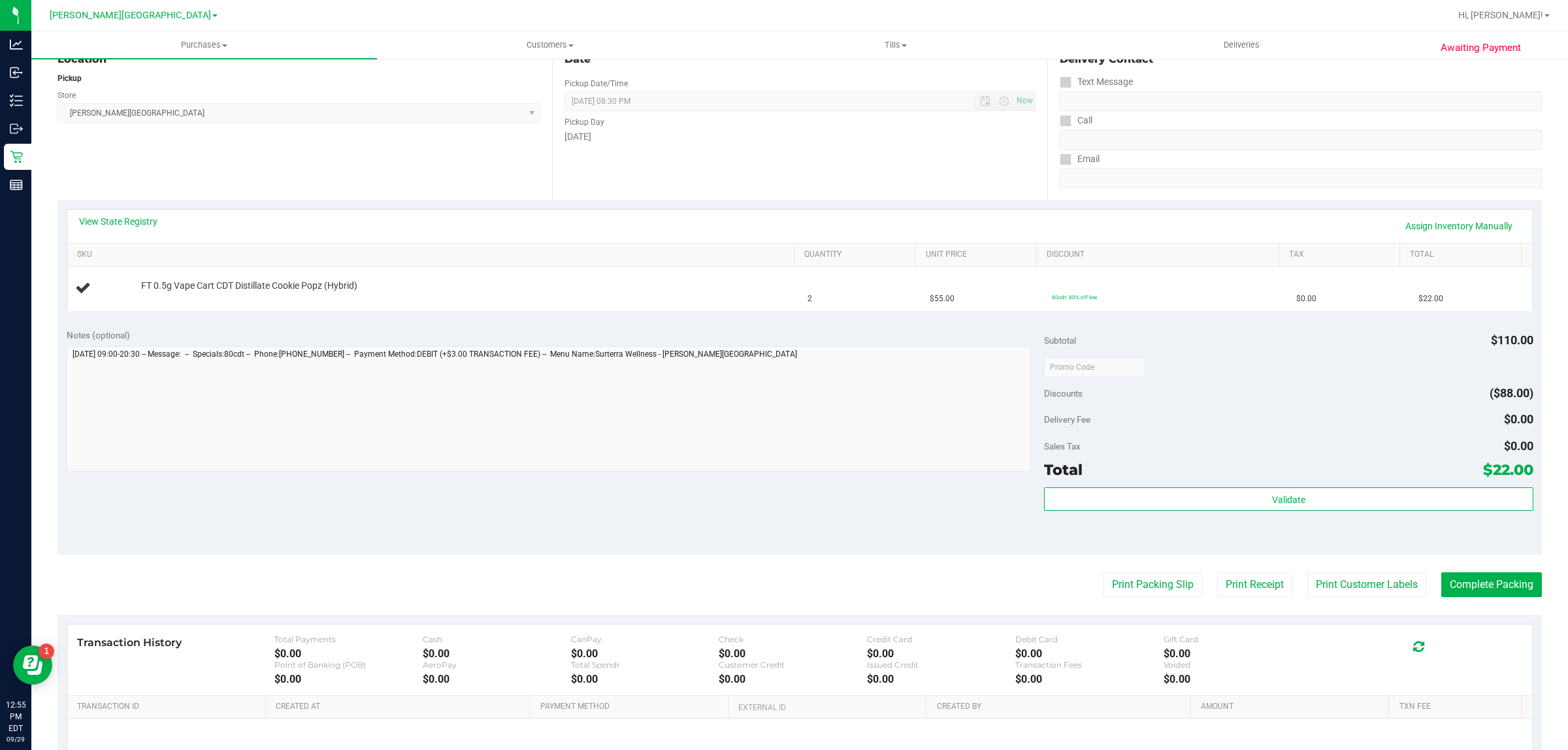
scroll to position [286, 0]
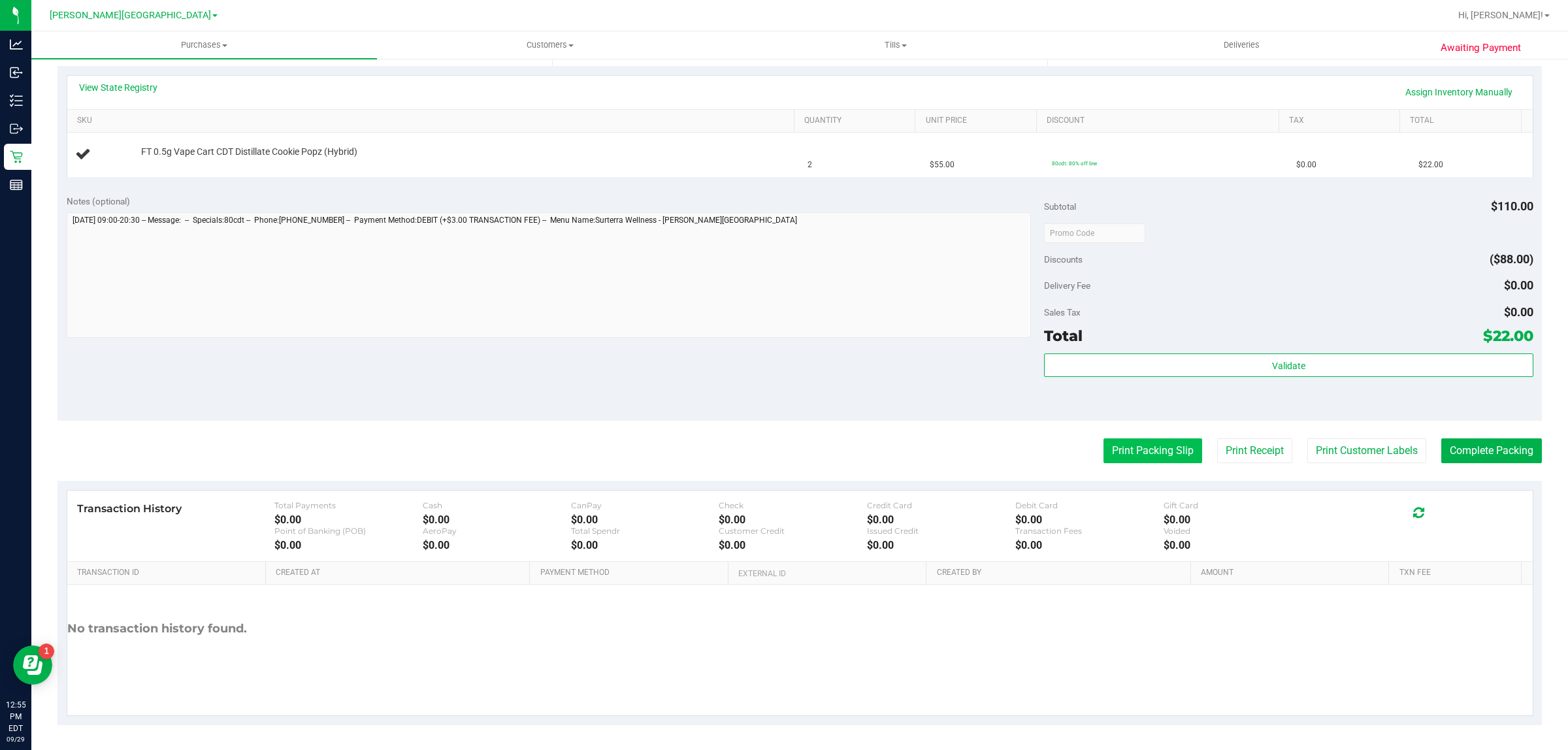
click at [1107, 451] on button "Print Packing Slip" at bounding box center [1152, 450] width 99 height 25
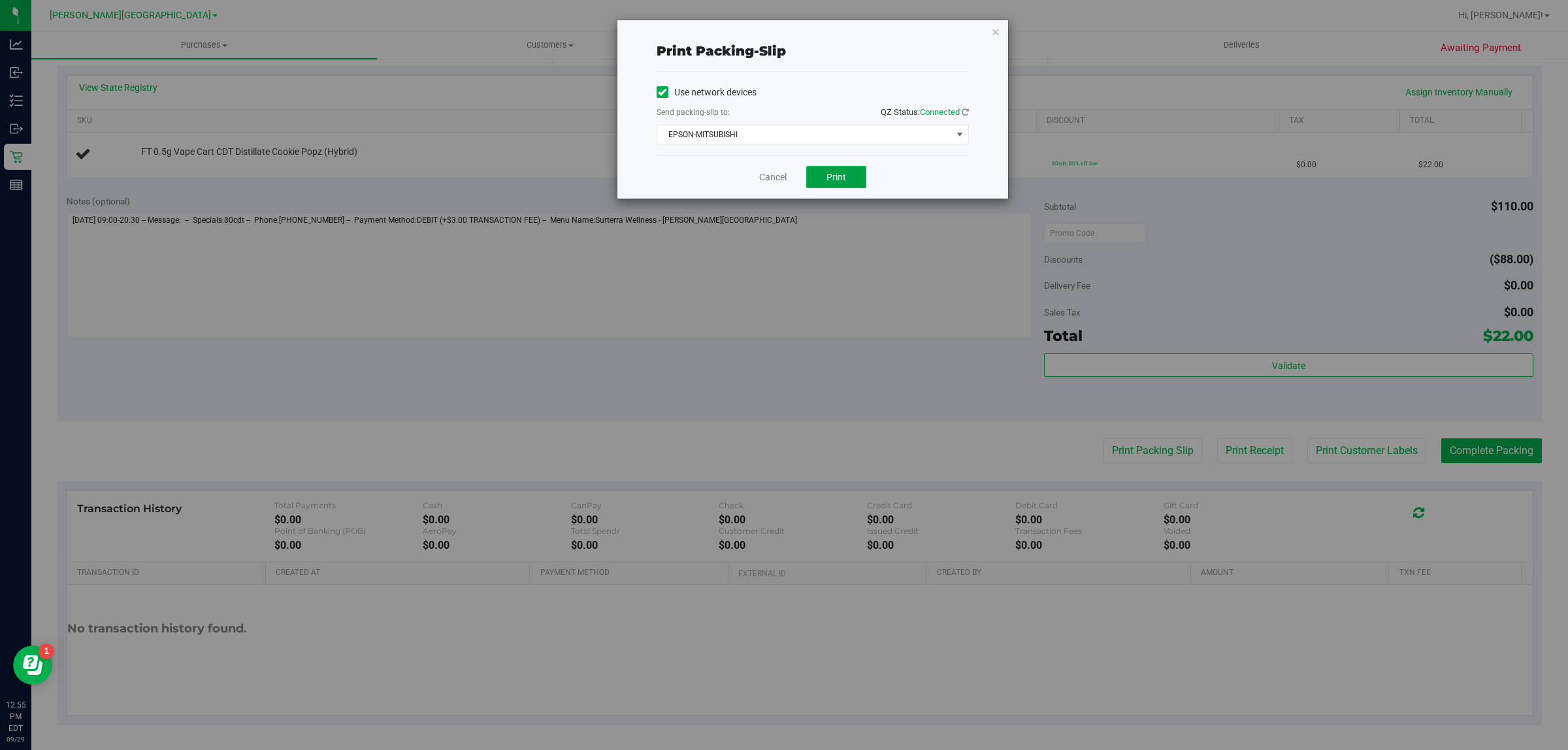
click at [827, 177] on span "Print" at bounding box center [836, 177] width 19 height 10
click at [774, 180] on link "Cancel" at bounding box center [772, 177] width 27 height 13
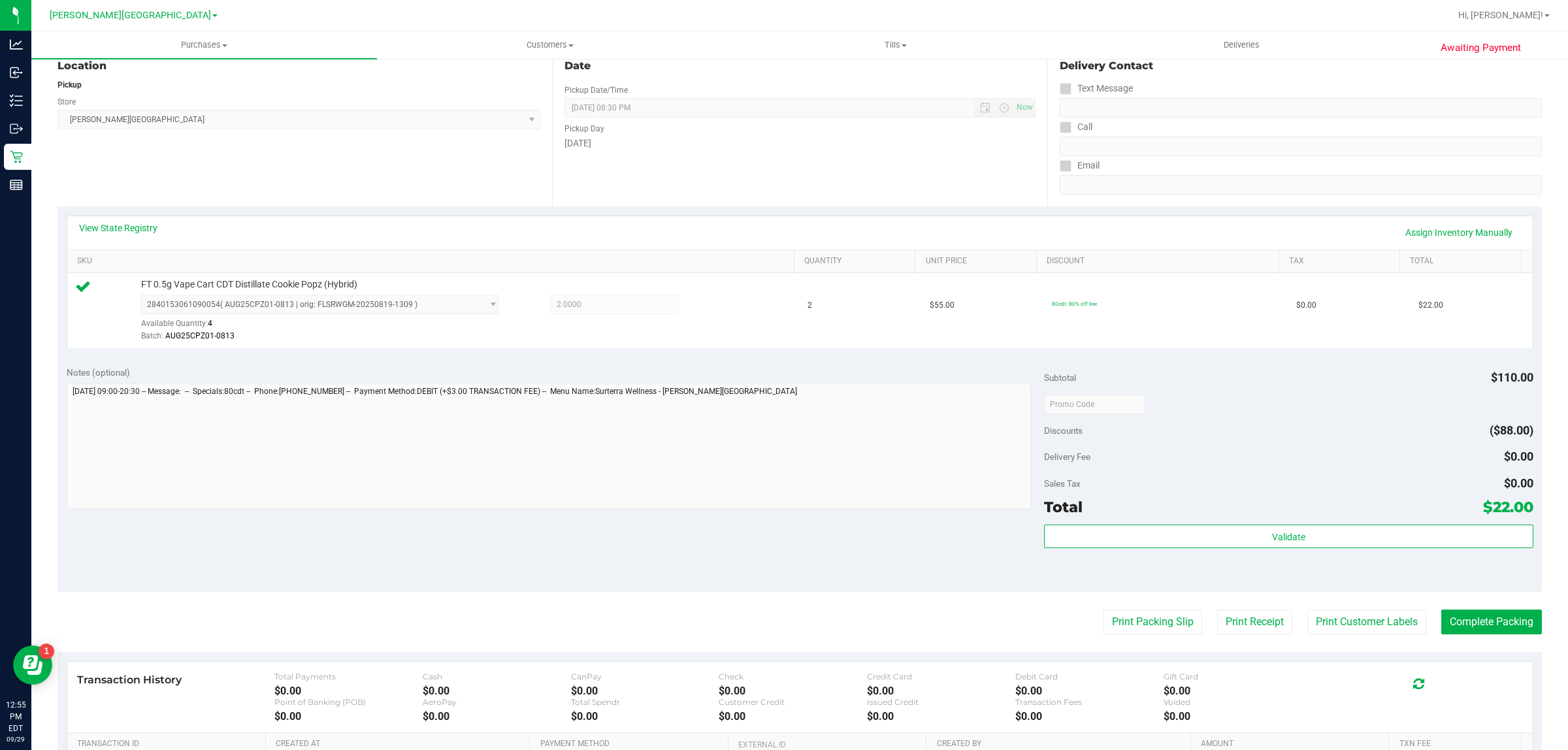
scroll to position [317, 0]
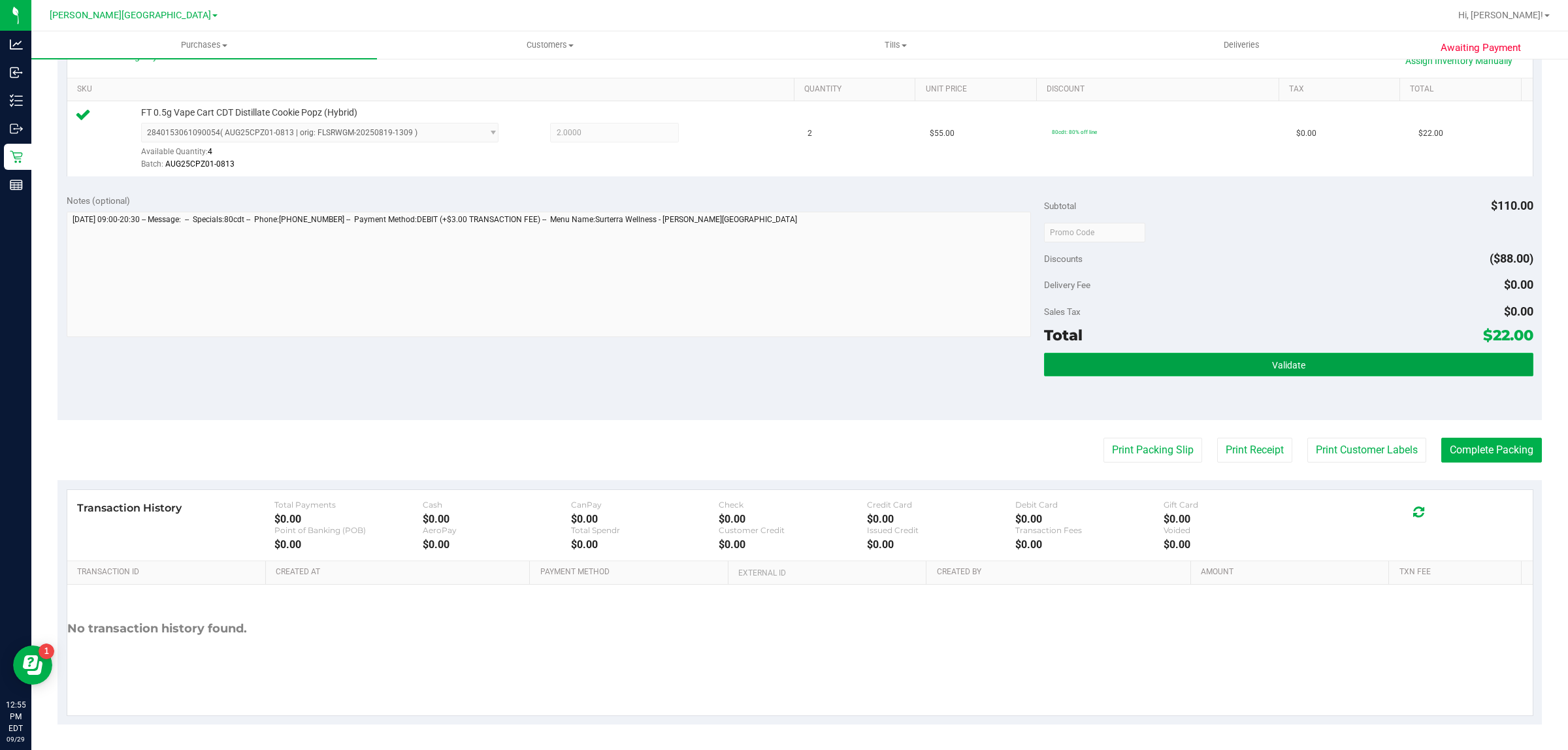
click at [1063, 362] on button "Validate" at bounding box center [1288, 365] width 489 height 24
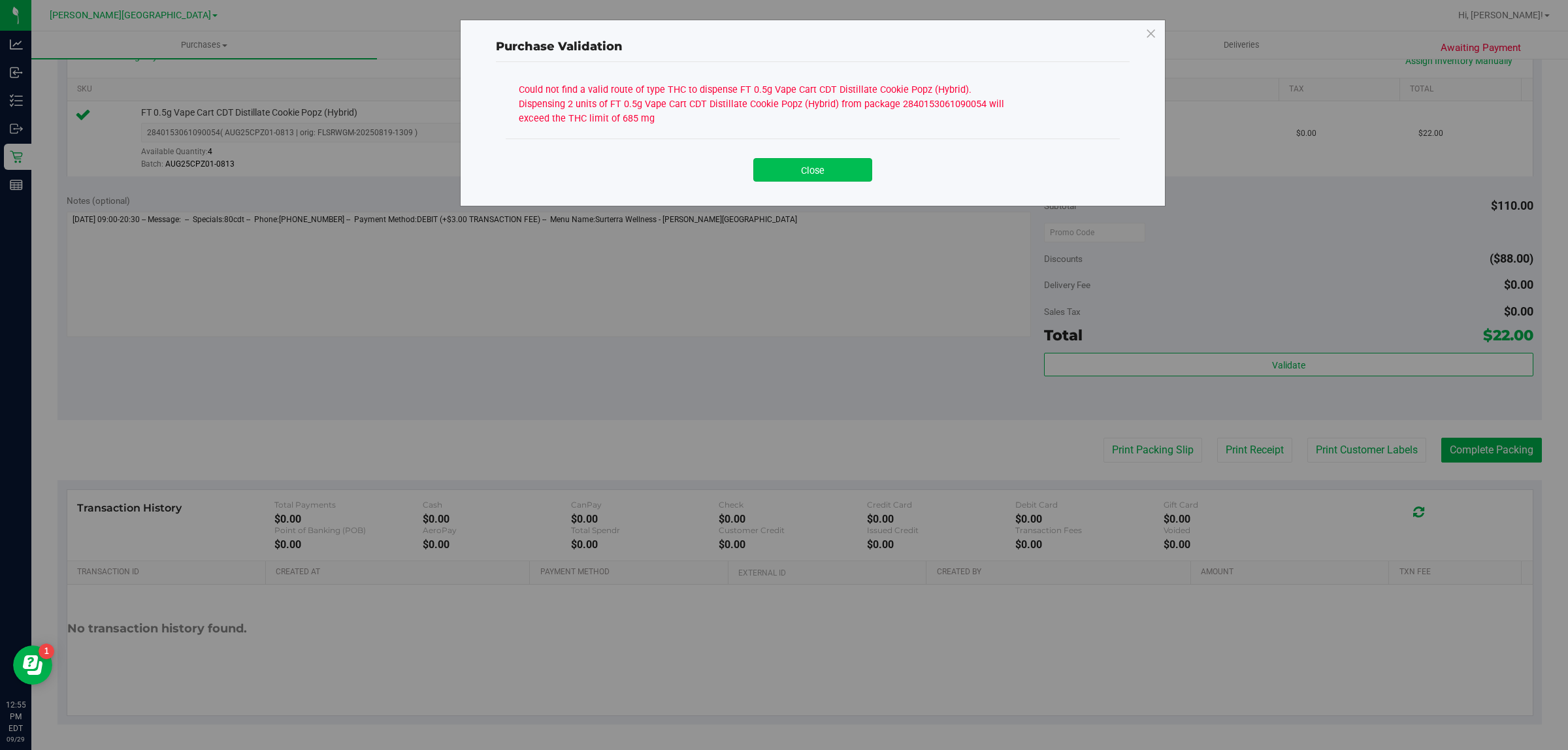
click at [835, 176] on button "Close" at bounding box center [813, 170] width 119 height 24
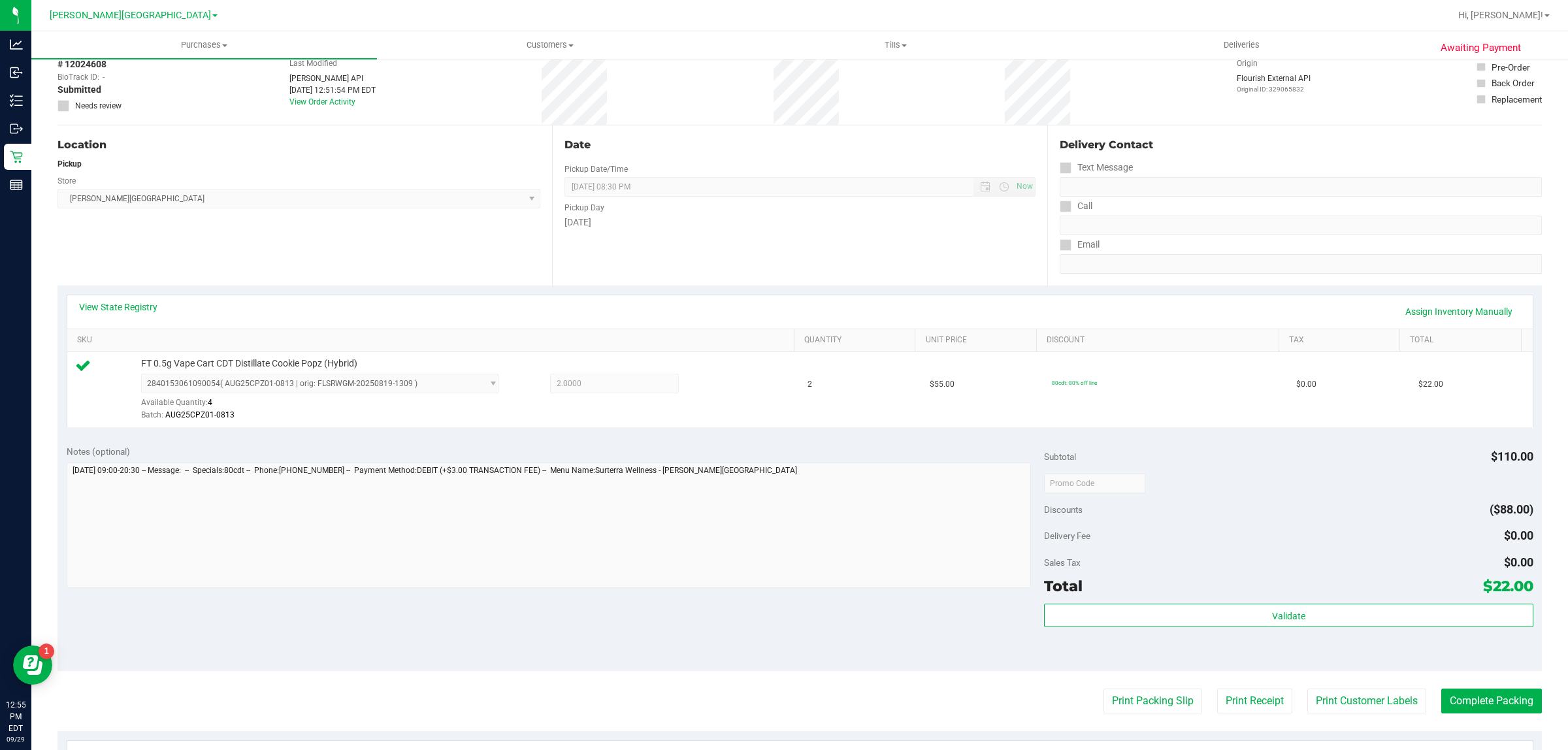
scroll to position [0, 0]
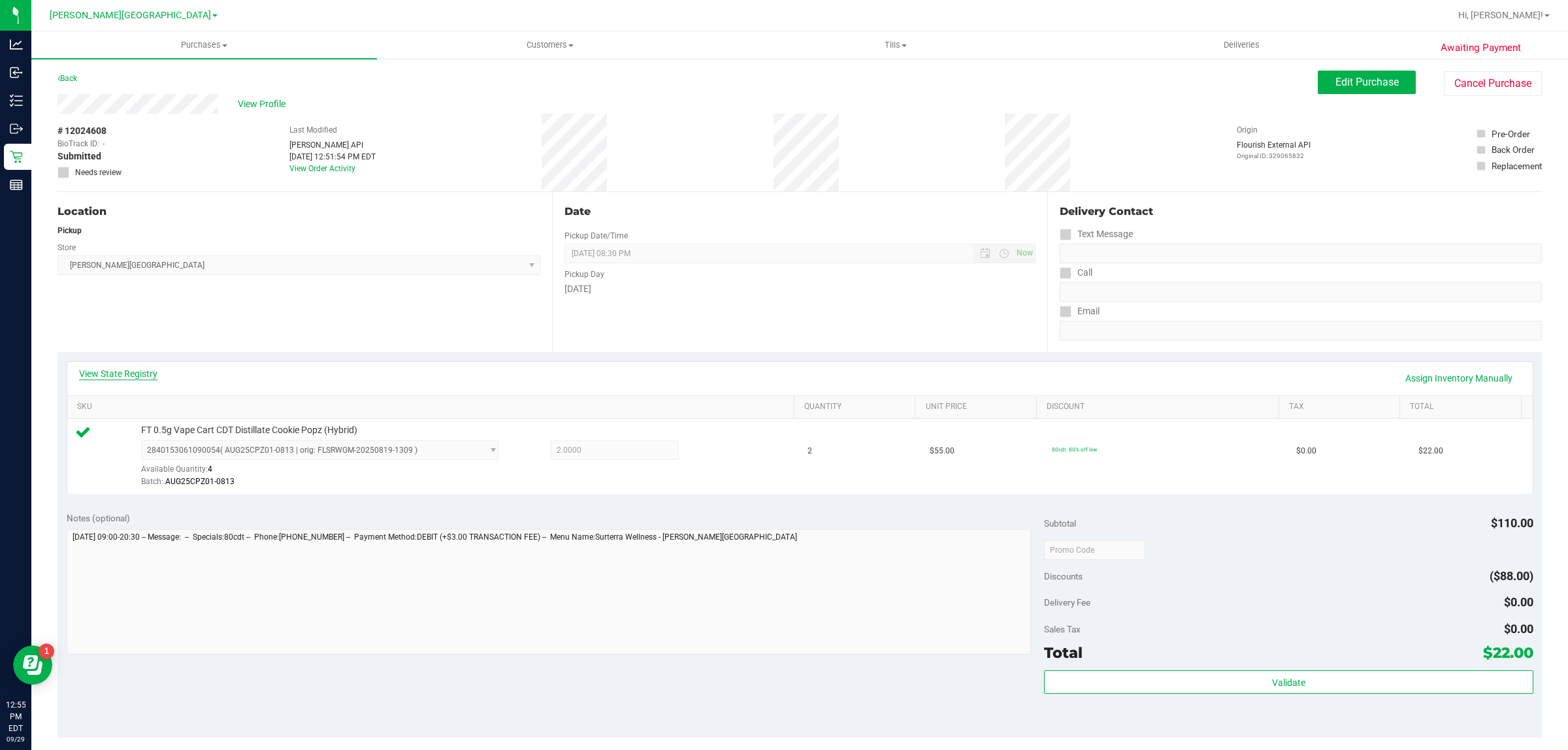
click at [108, 374] on link "View State Registry" at bounding box center [118, 374] width 79 height 13
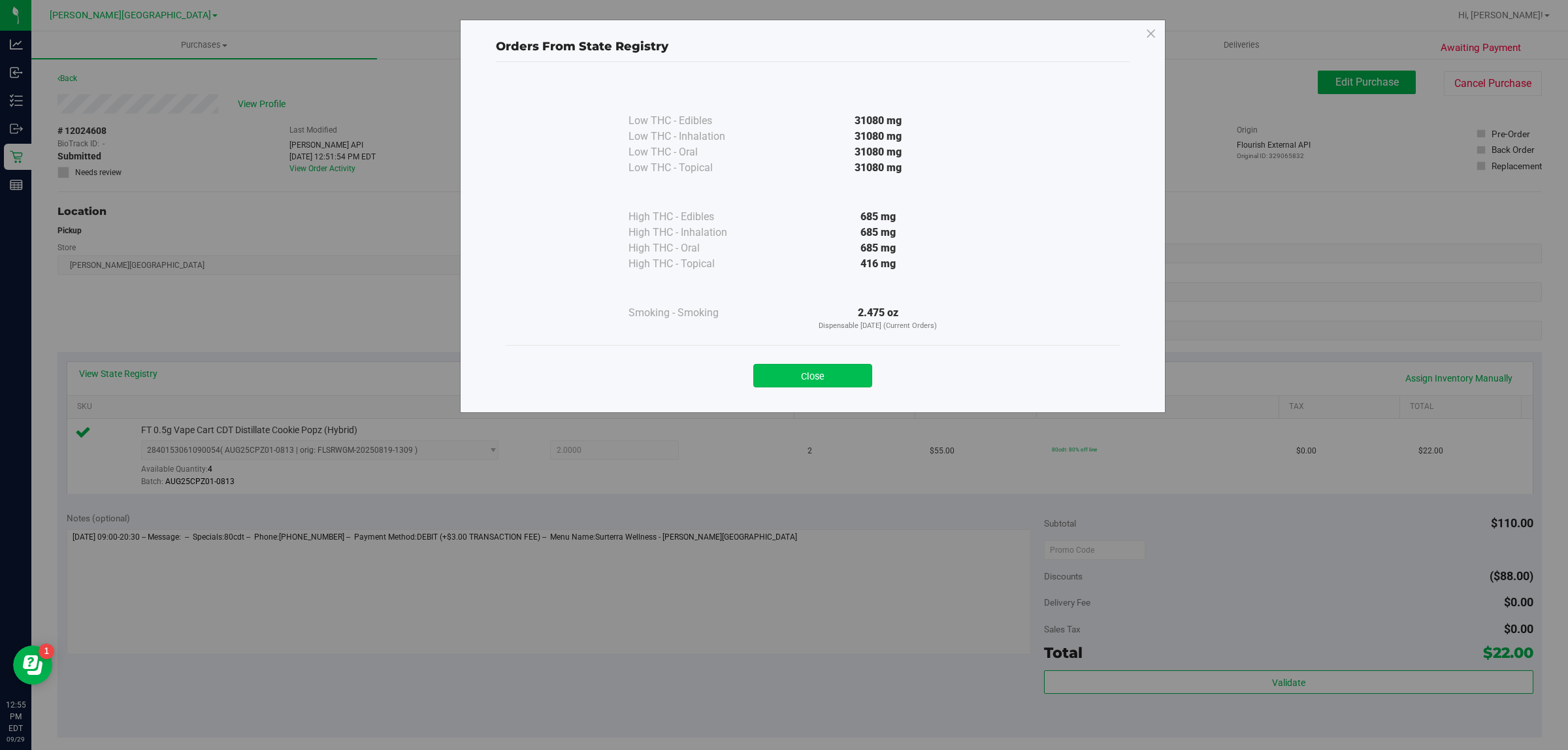
click at [801, 376] on button "Close" at bounding box center [813, 376] width 119 height 24
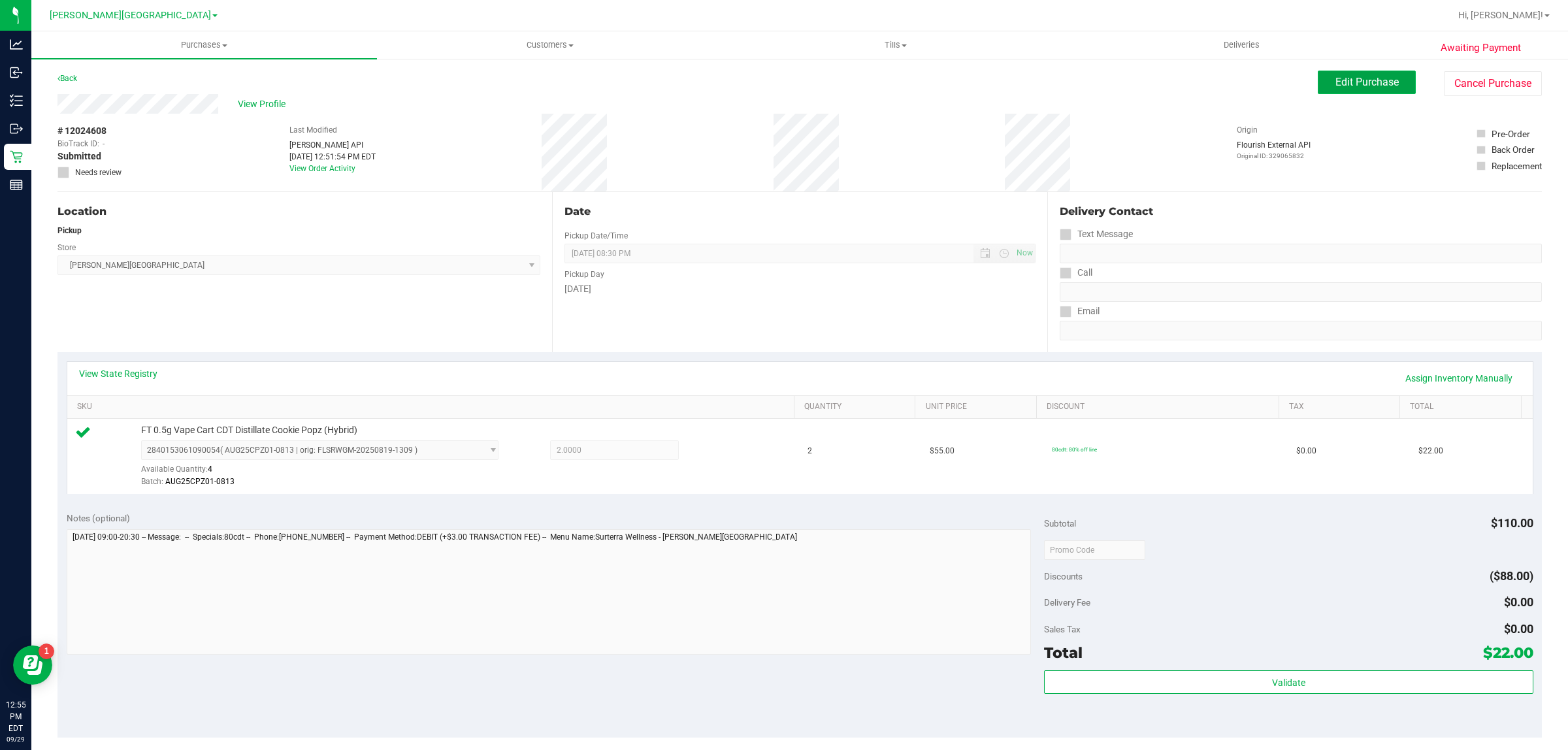
click at [1334, 74] on button "Edit Purchase" at bounding box center [1367, 82] width 98 height 24
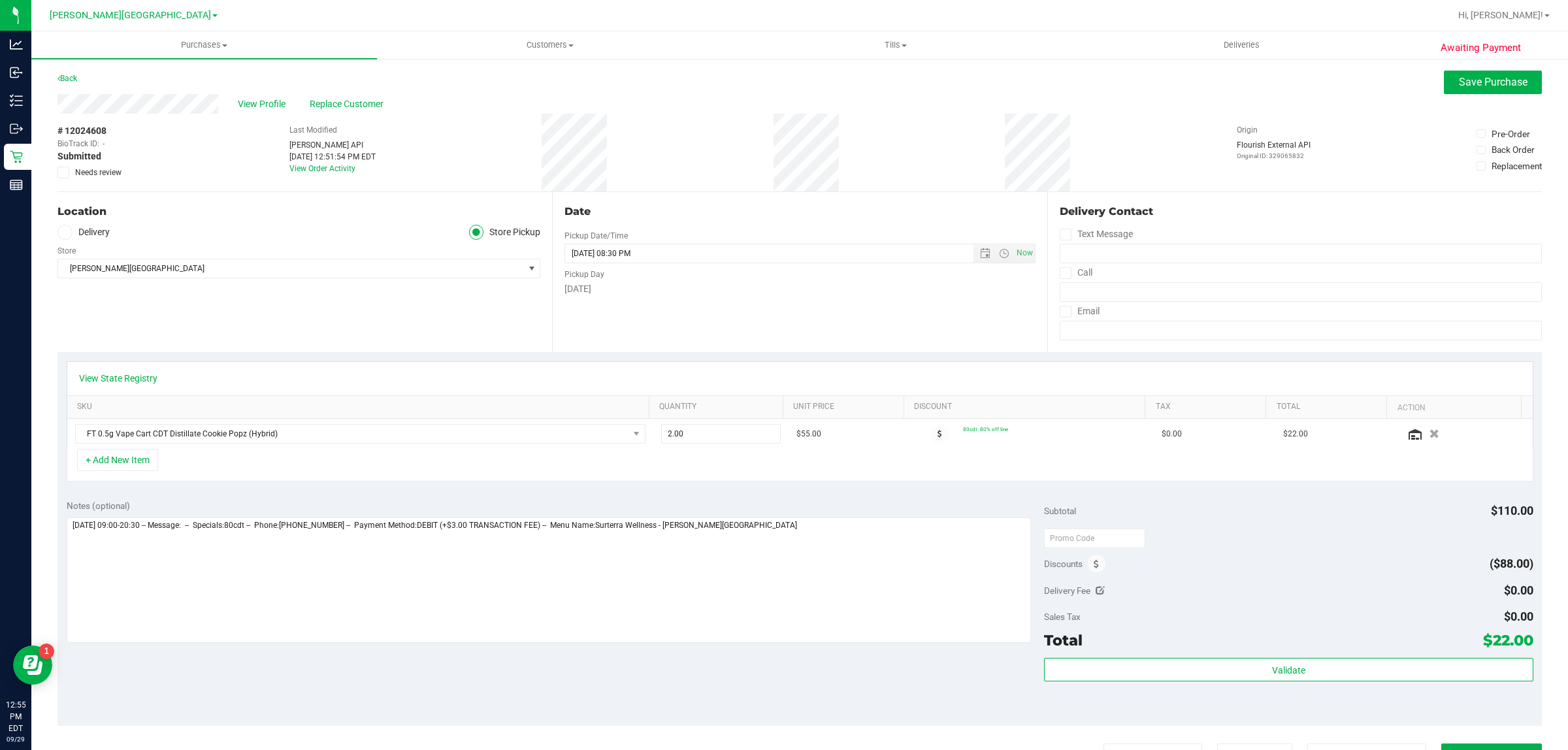
click at [67, 172] on icon at bounding box center [63, 172] width 8 height 0
click at [0, 0] on input "Needs review" at bounding box center [0, 0] width 0 height 0
click at [1457, 73] on button "Save Purchase" at bounding box center [1493, 82] width 98 height 24
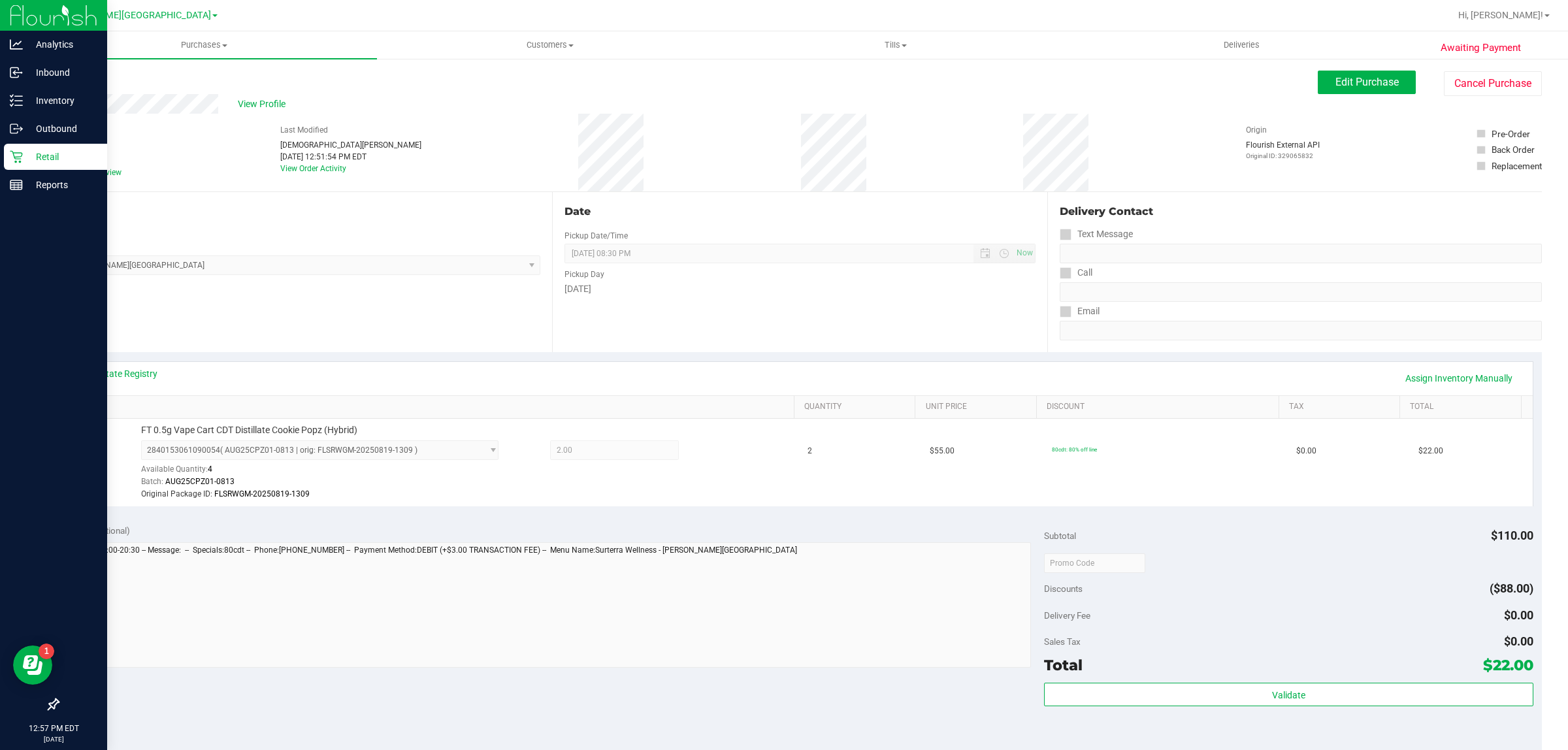
click at [37, 159] on p "Retail" at bounding box center [62, 157] width 79 height 16
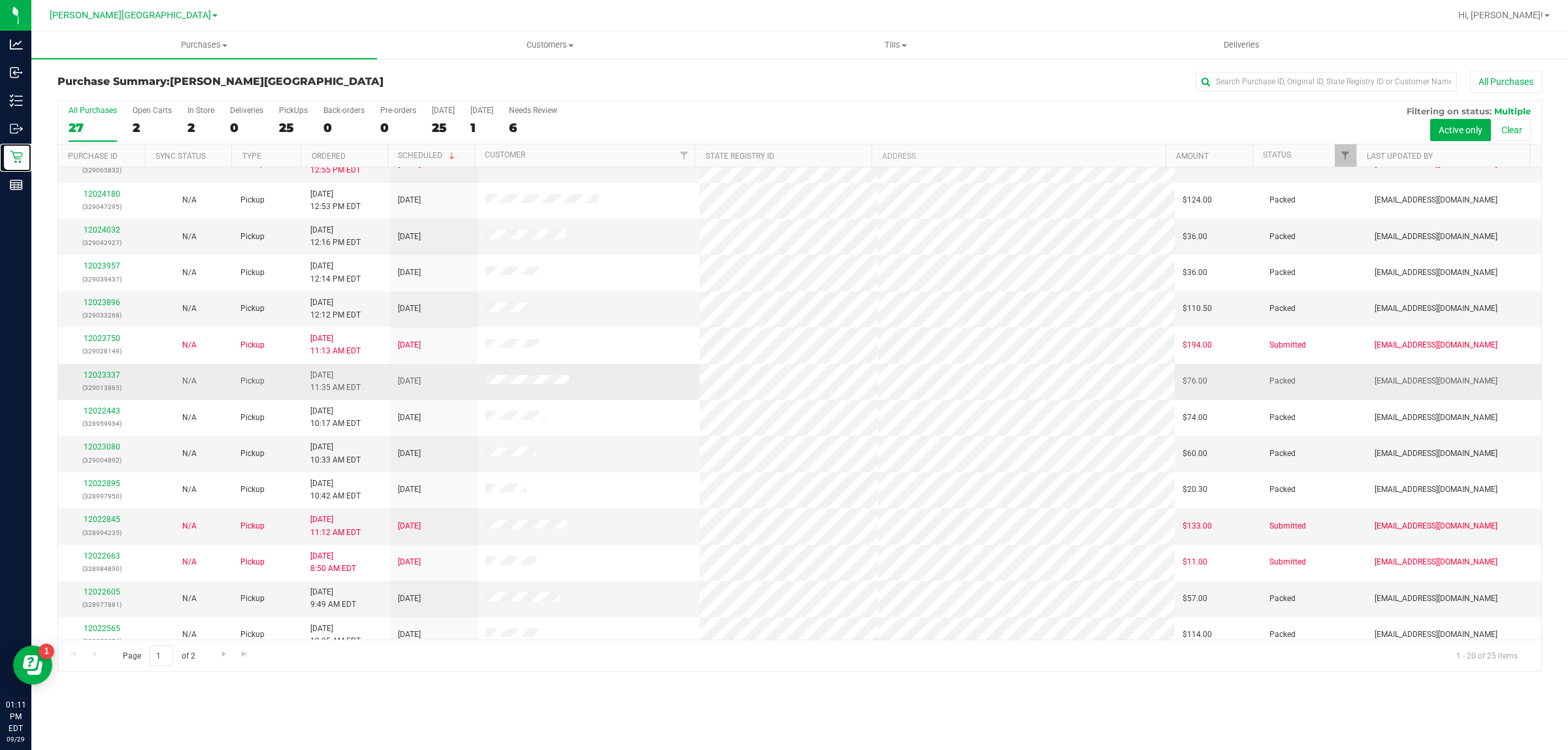
scroll to position [252, 0]
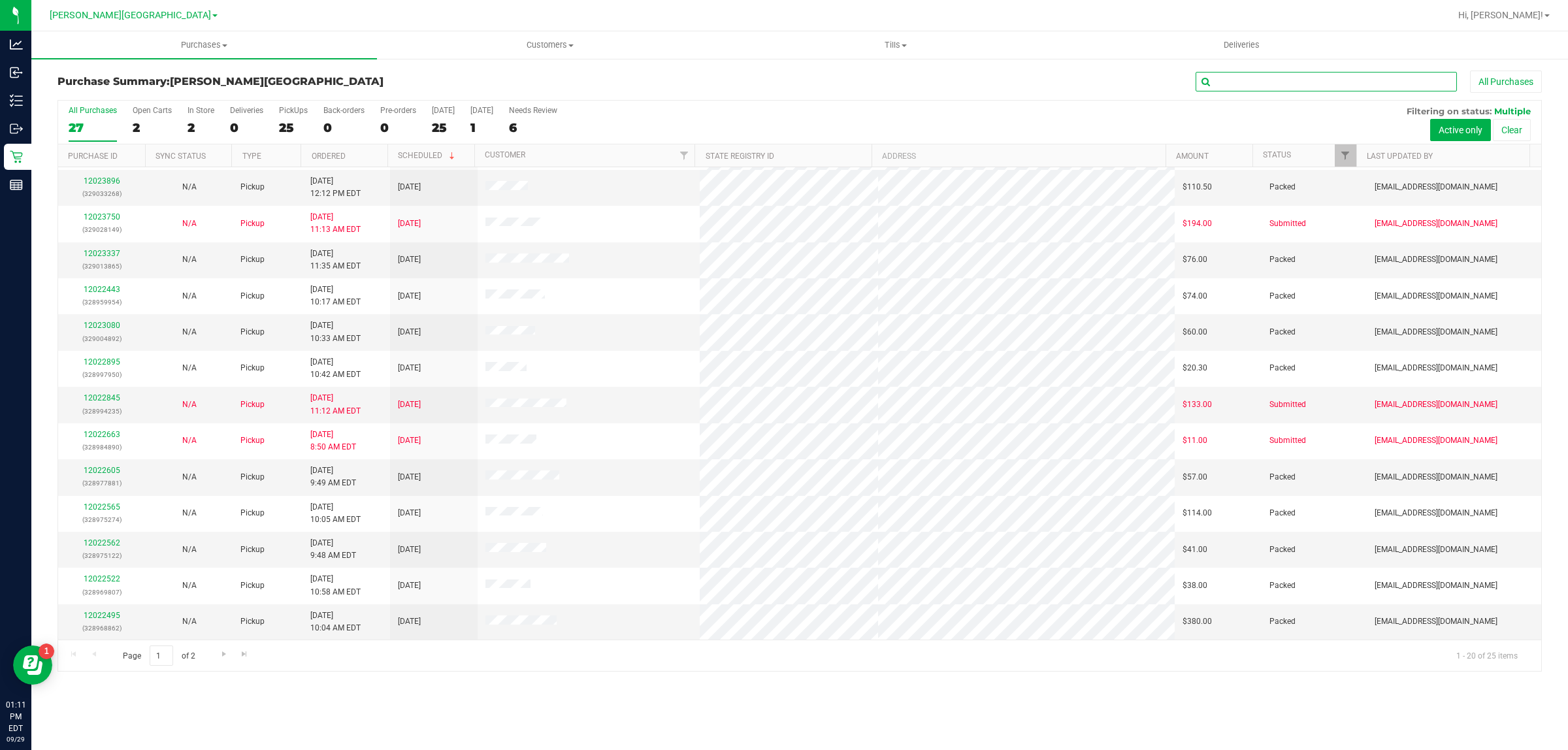
click at [1288, 82] on input "text" at bounding box center [1326, 82] width 261 height 19
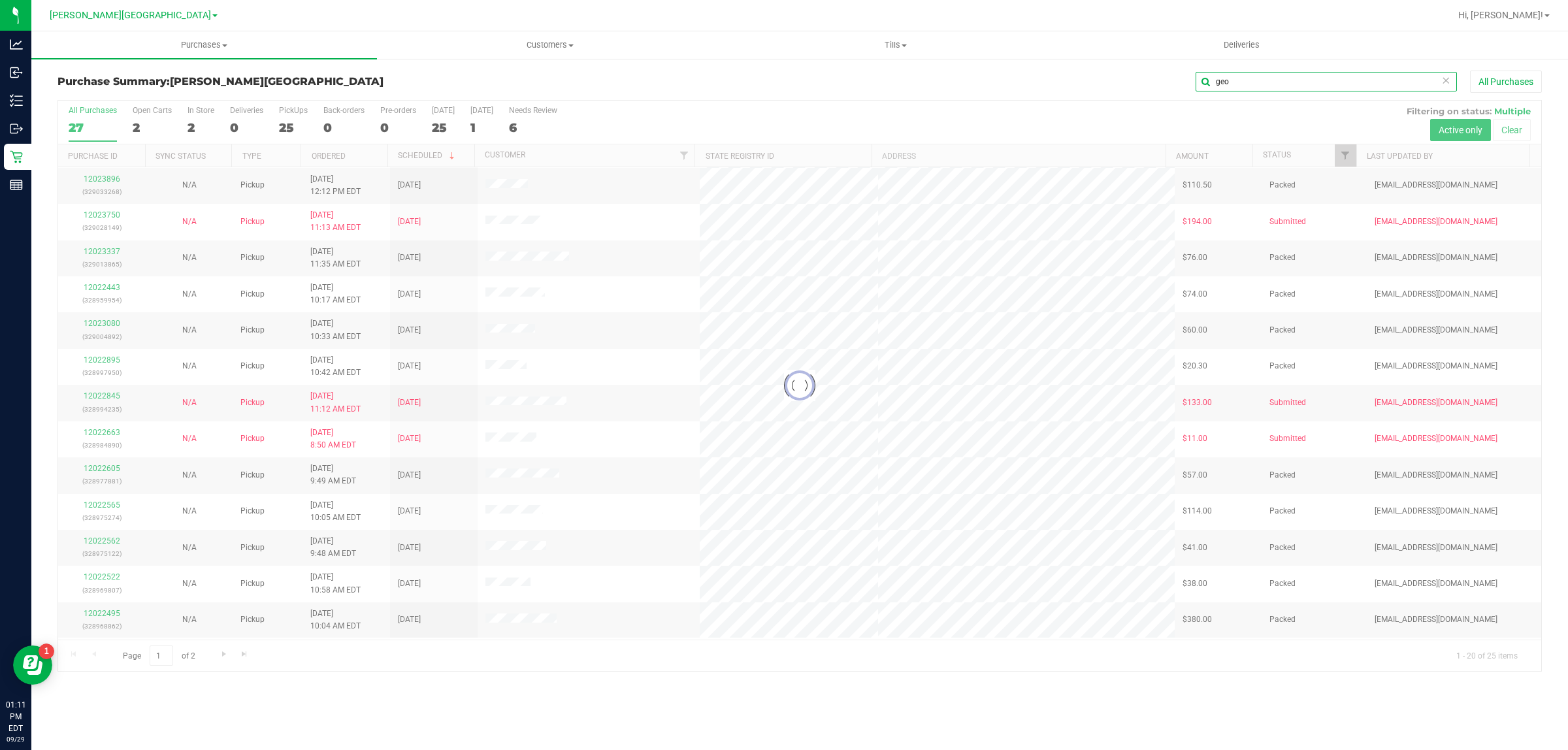
scroll to position [0, 0]
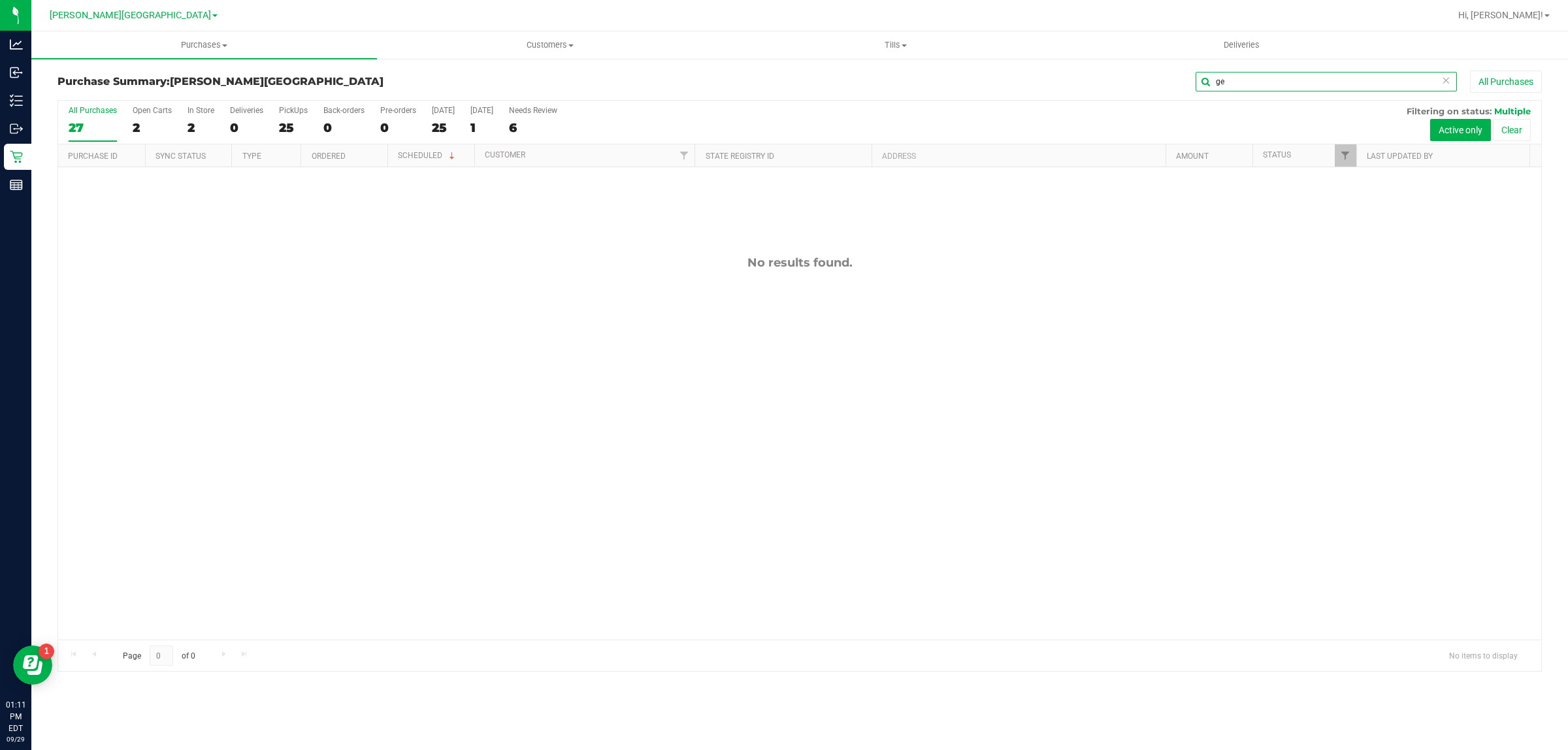
type input "g"
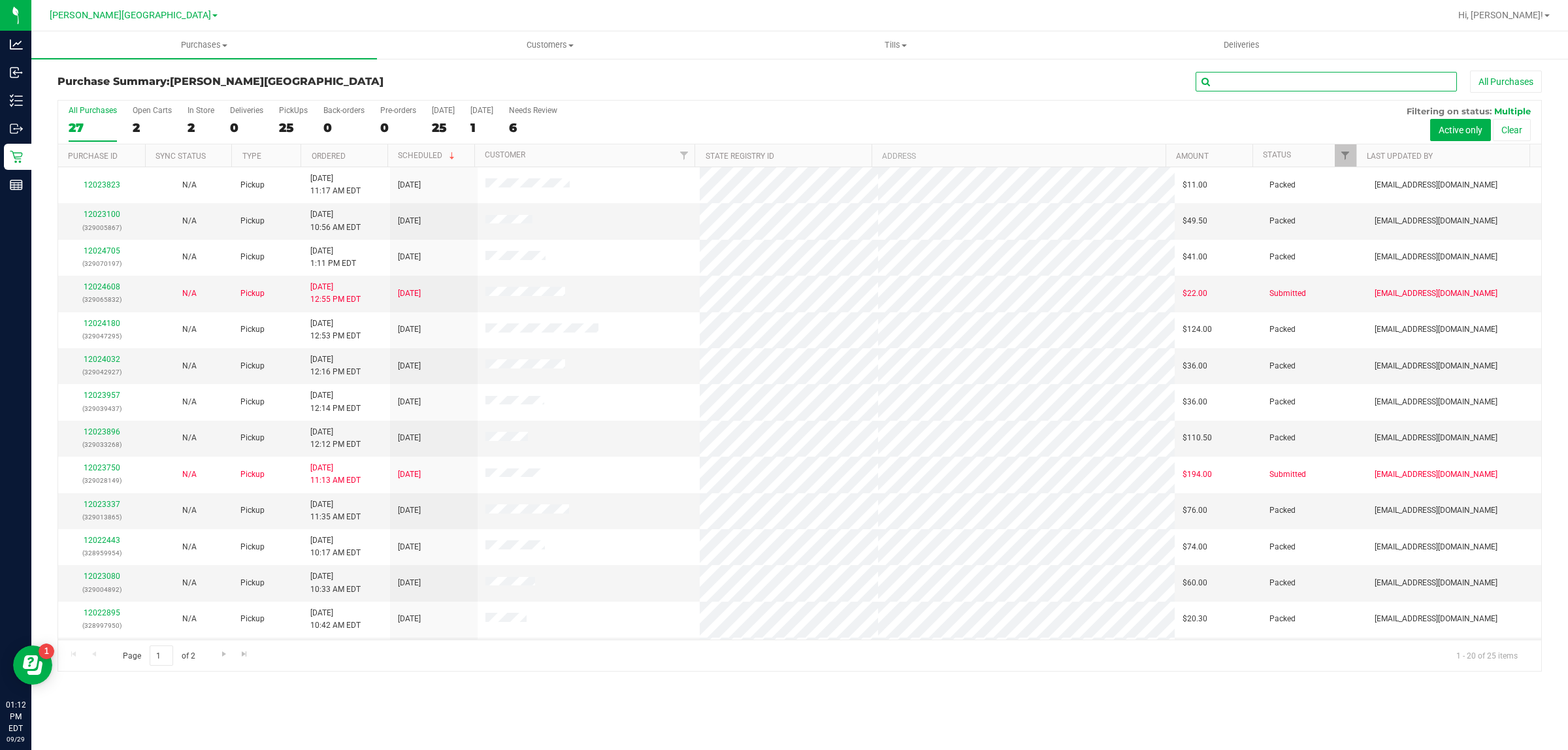
click at [1258, 80] on input "text" at bounding box center [1326, 82] width 261 height 19
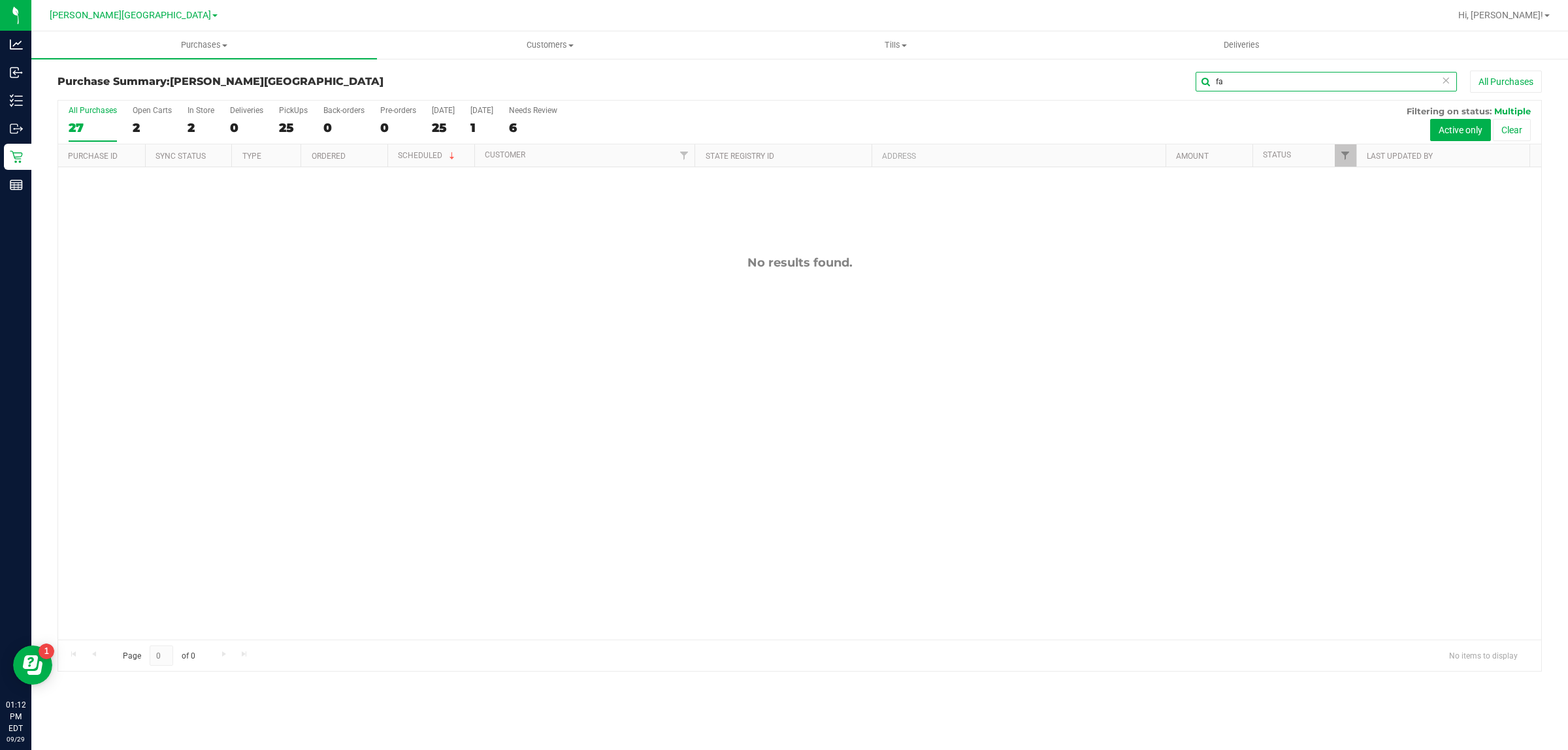
type input "f"
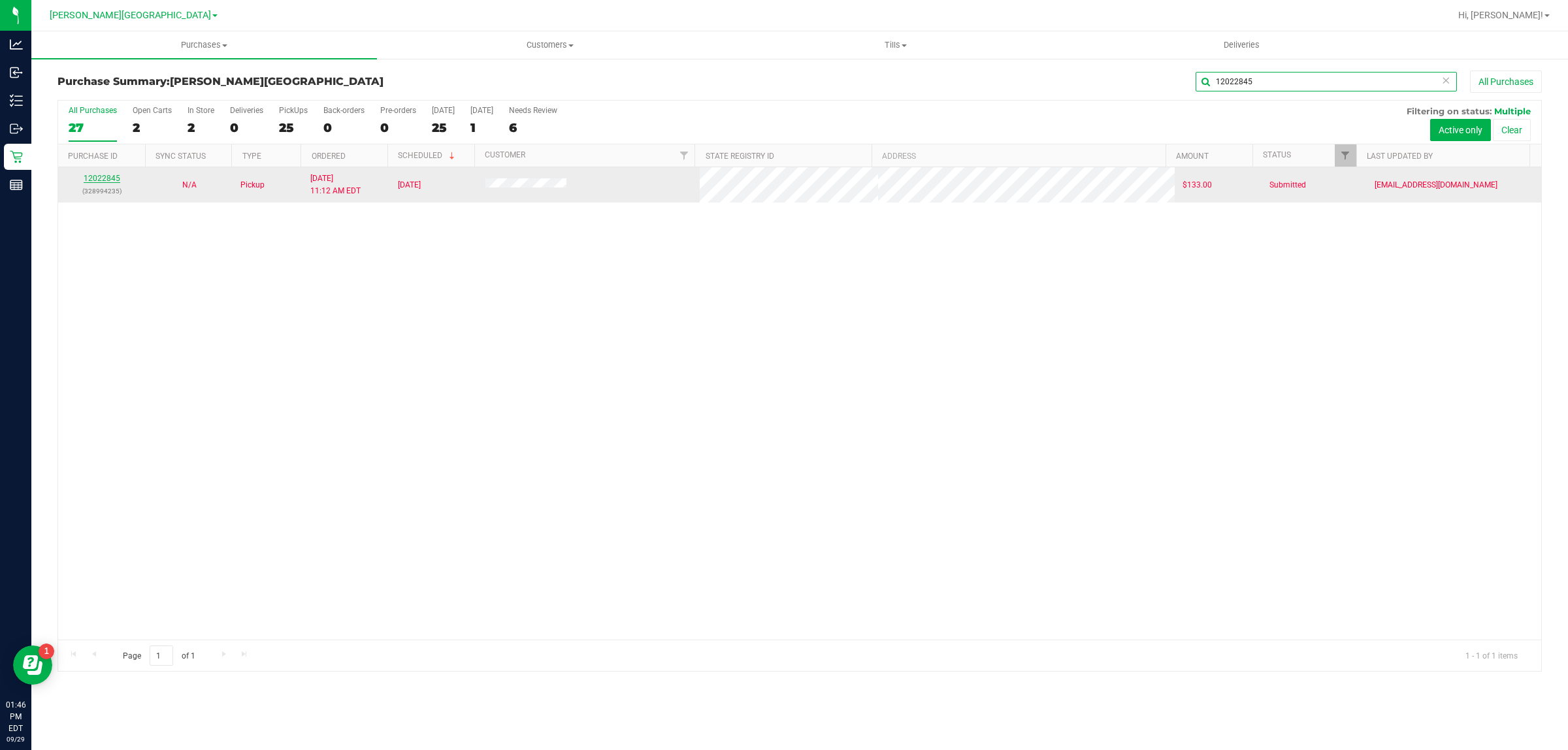
type input "12022845"
click at [105, 177] on link "12022845" at bounding box center [102, 178] width 36 height 9
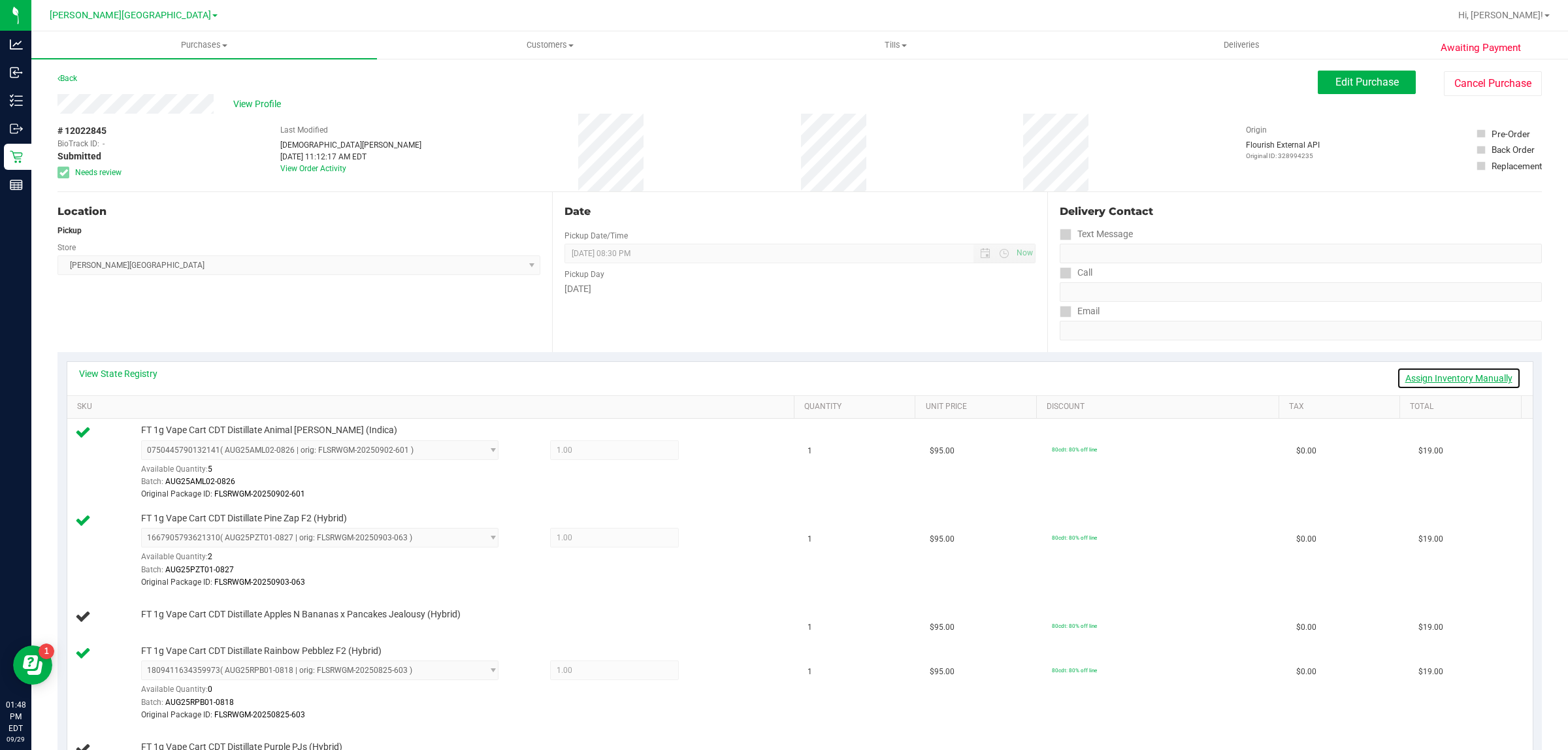
drag, startPoint x: 1448, startPoint y: 368, endPoint x: 1431, endPoint y: 376, distance: 18.8
click at [1448, 368] on link "Assign Inventory Manually" at bounding box center [1458, 378] width 124 height 22
click at [709, 447] on icon at bounding box center [715, 451] width 13 height 15
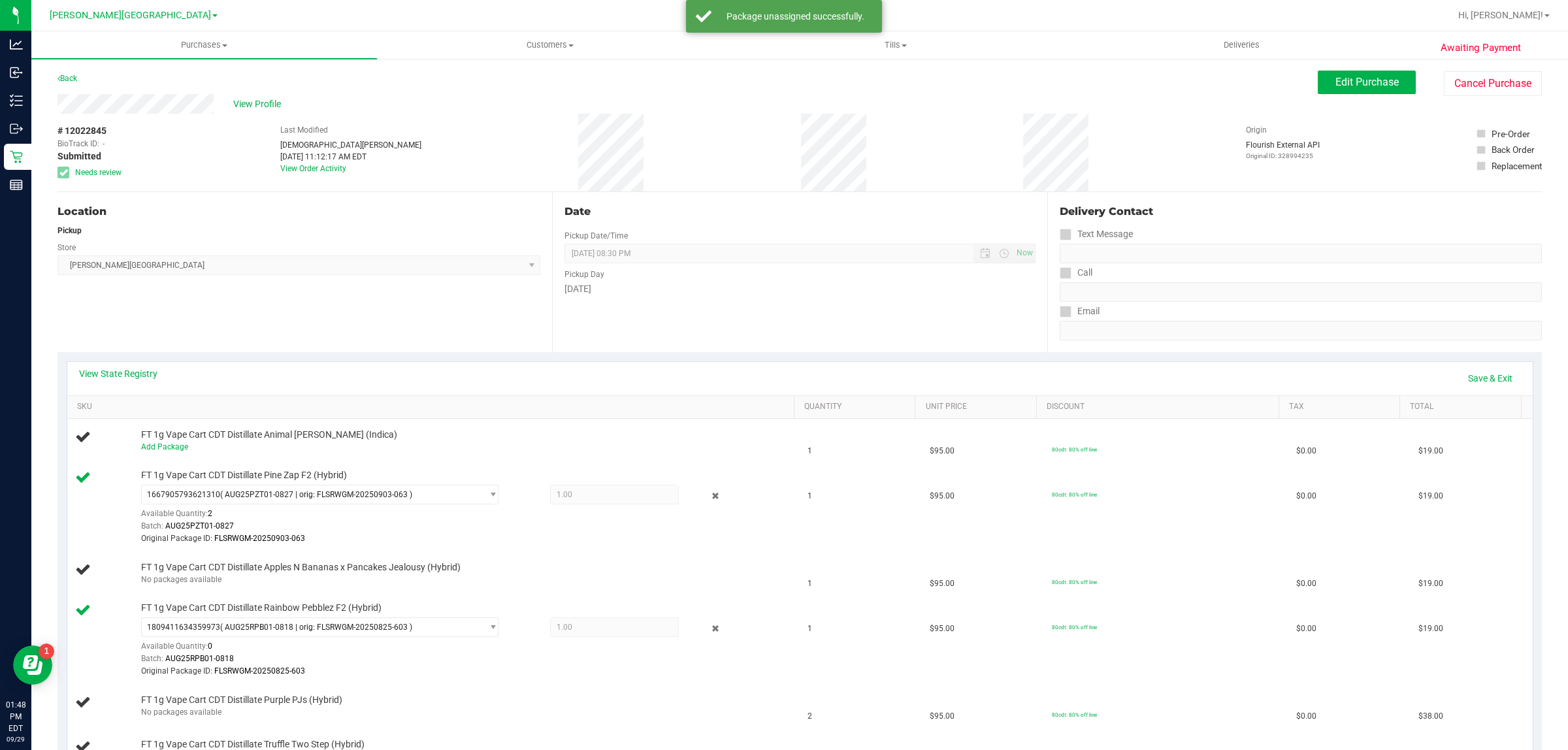
click at [700, 547] on td "FT 1g Vape Cart CDT Distillate Pine Zap F2 (Hybrid) 1667905793621310 ( AUG25PZT…" at bounding box center [434, 507] width 733 height 88
click at [709, 497] on icon at bounding box center [715, 496] width 13 height 15
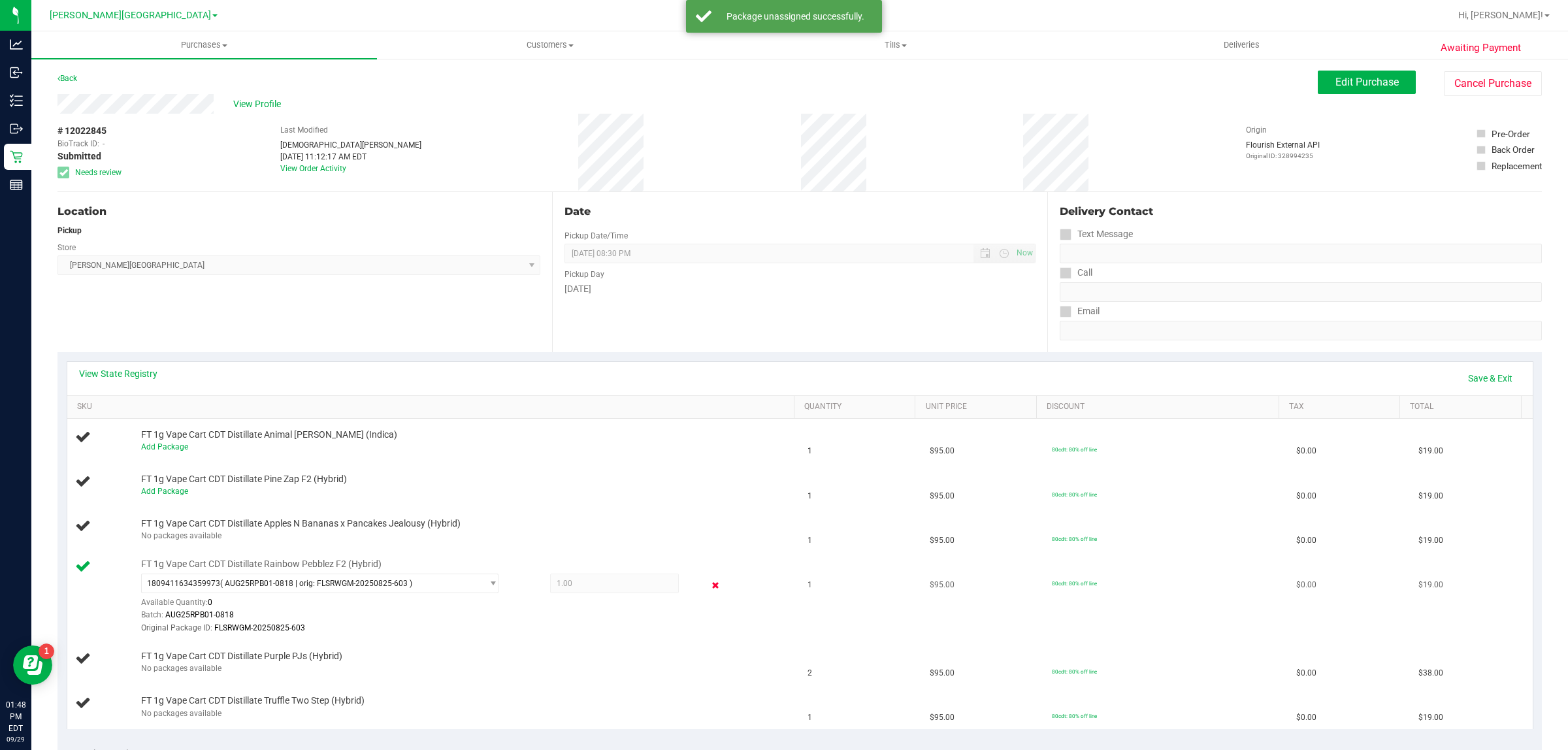
click at [709, 584] on icon at bounding box center [715, 584] width 13 height 15
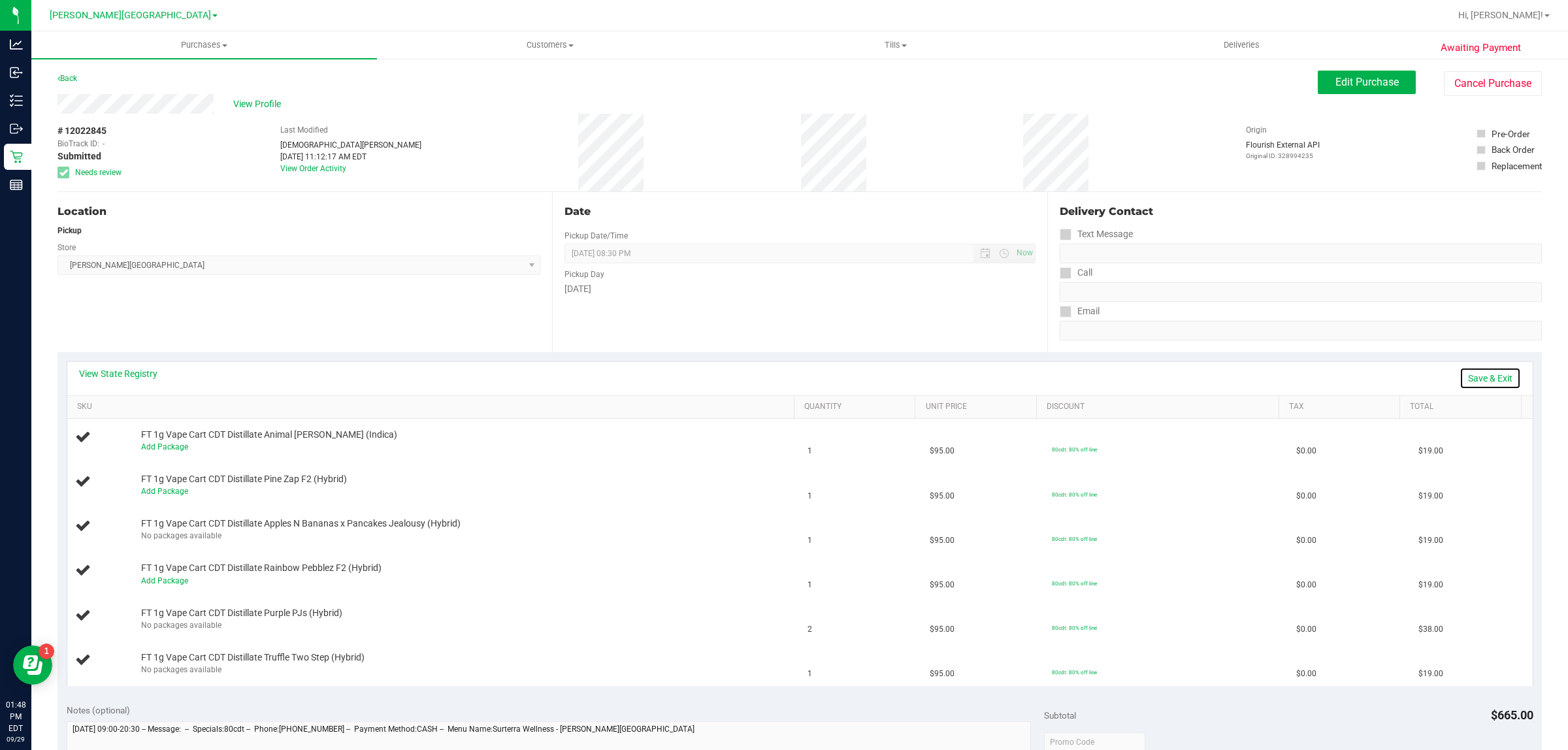
click at [1470, 381] on link "Save & Exit" at bounding box center [1490, 378] width 62 height 22
click at [1451, 95] on button "Cancel Purchase" at bounding box center [1493, 83] width 98 height 25
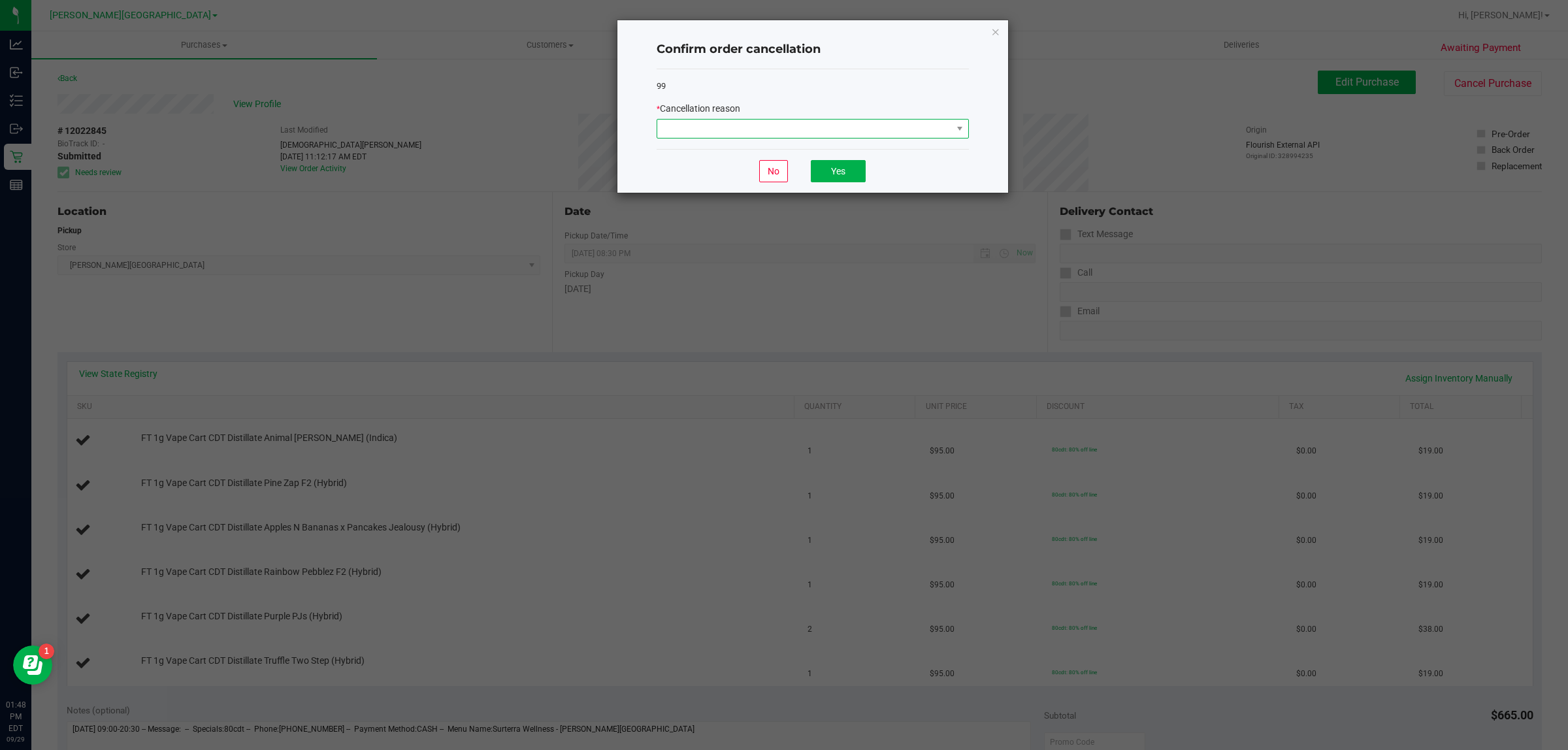
click at [820, 125] on span at bounding box center [804, 128] width 295 height 19
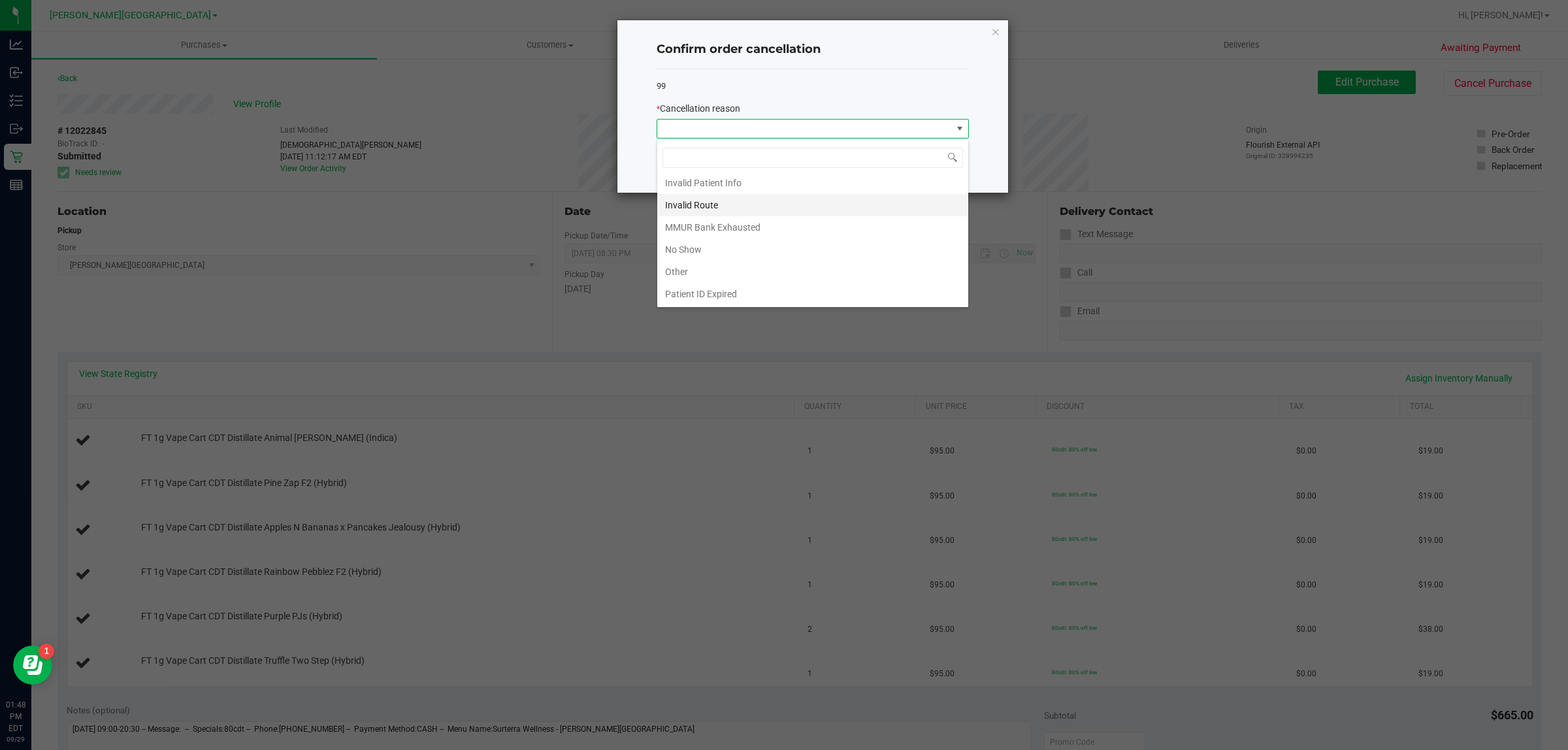
scroll to position [72, 0]
click at [707, 247] on li "Other" at bounding box center [813, 250] width 311 height 22
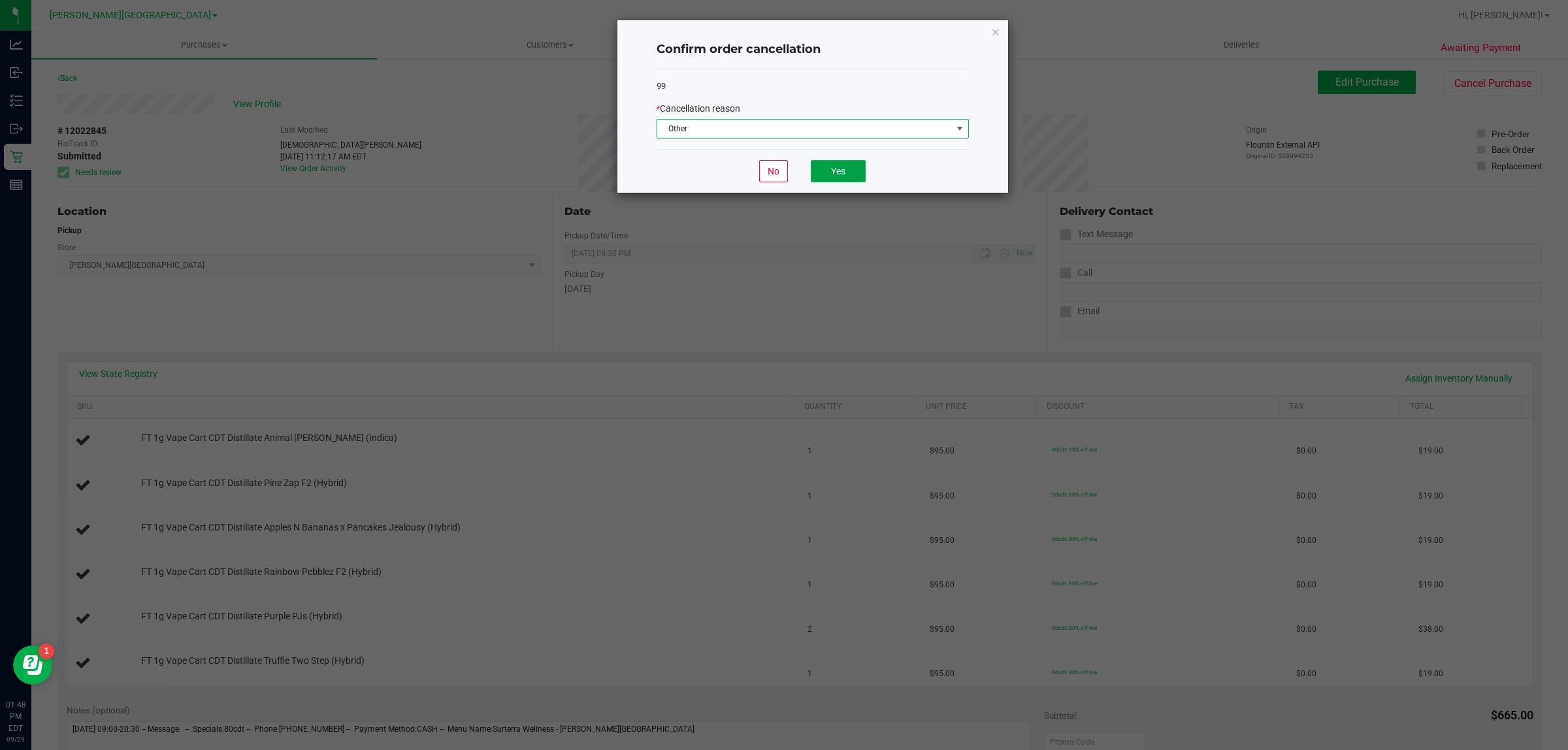
click at [846, 169] on button "Yes" at bounding box center [838, 171] width 55 height 22
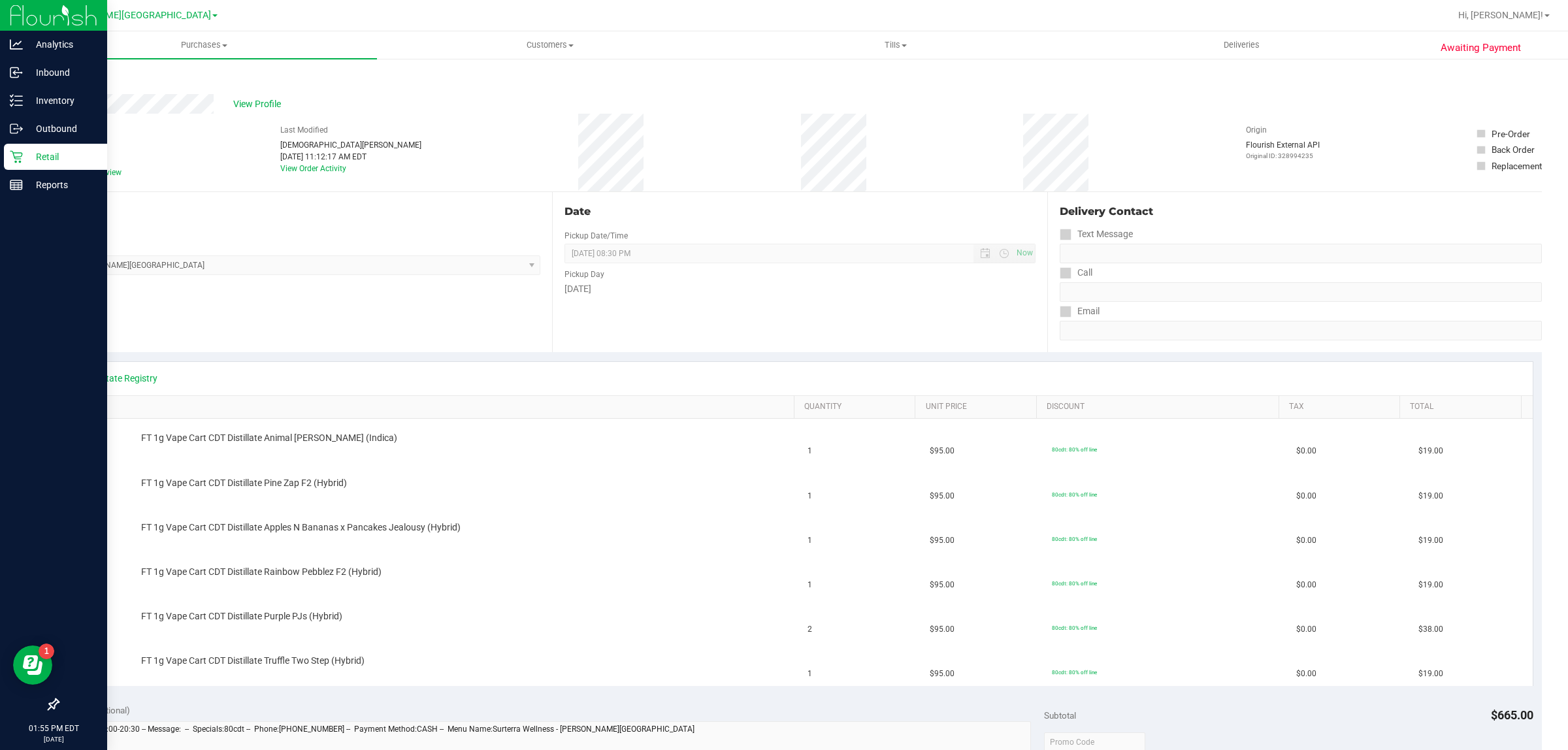
click at [49, 161] on p "Retail" at bounding box center [62, 157] width 79 height 16
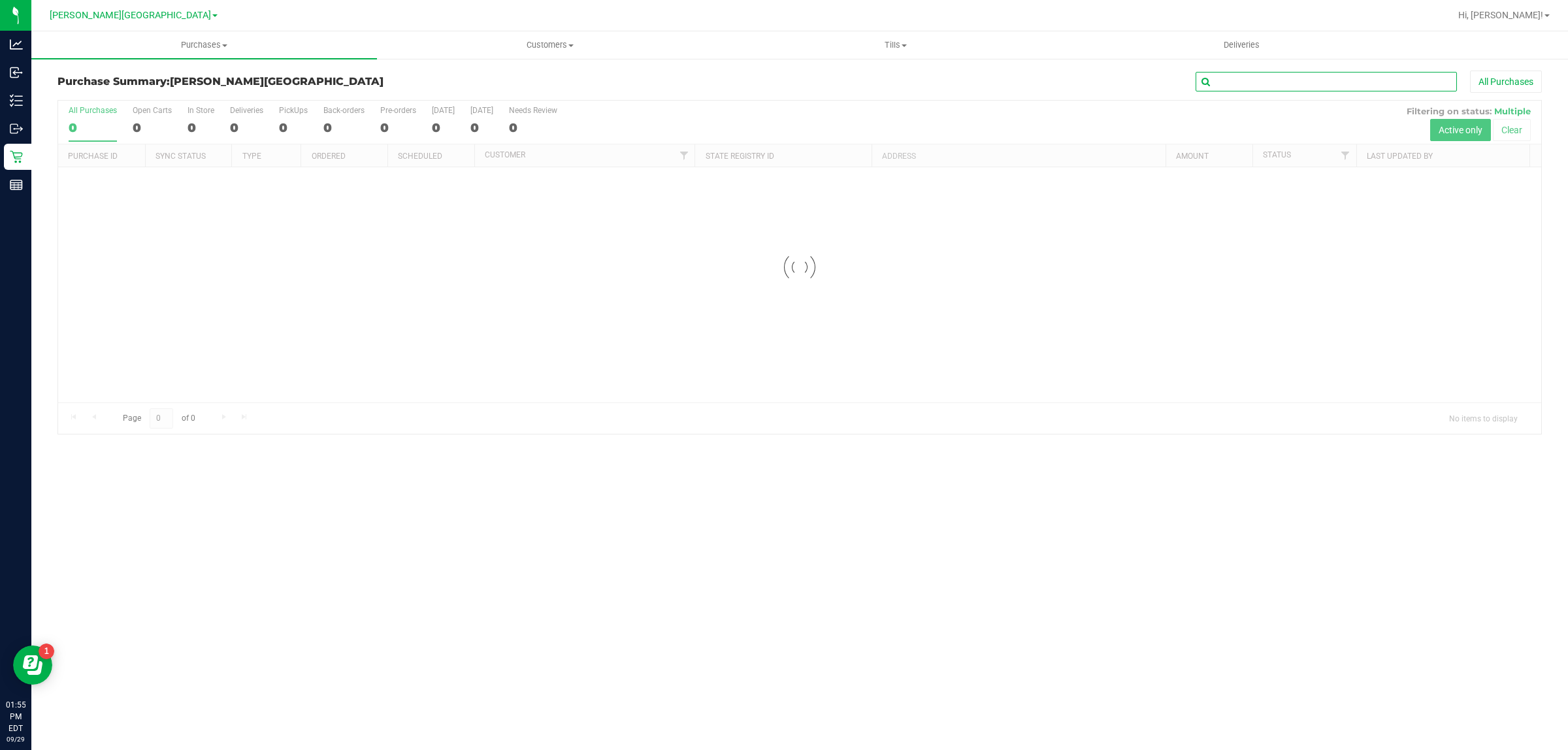
click at [1259, 80] on input "text" at bounding box center [1326, 82] width 261 height 19
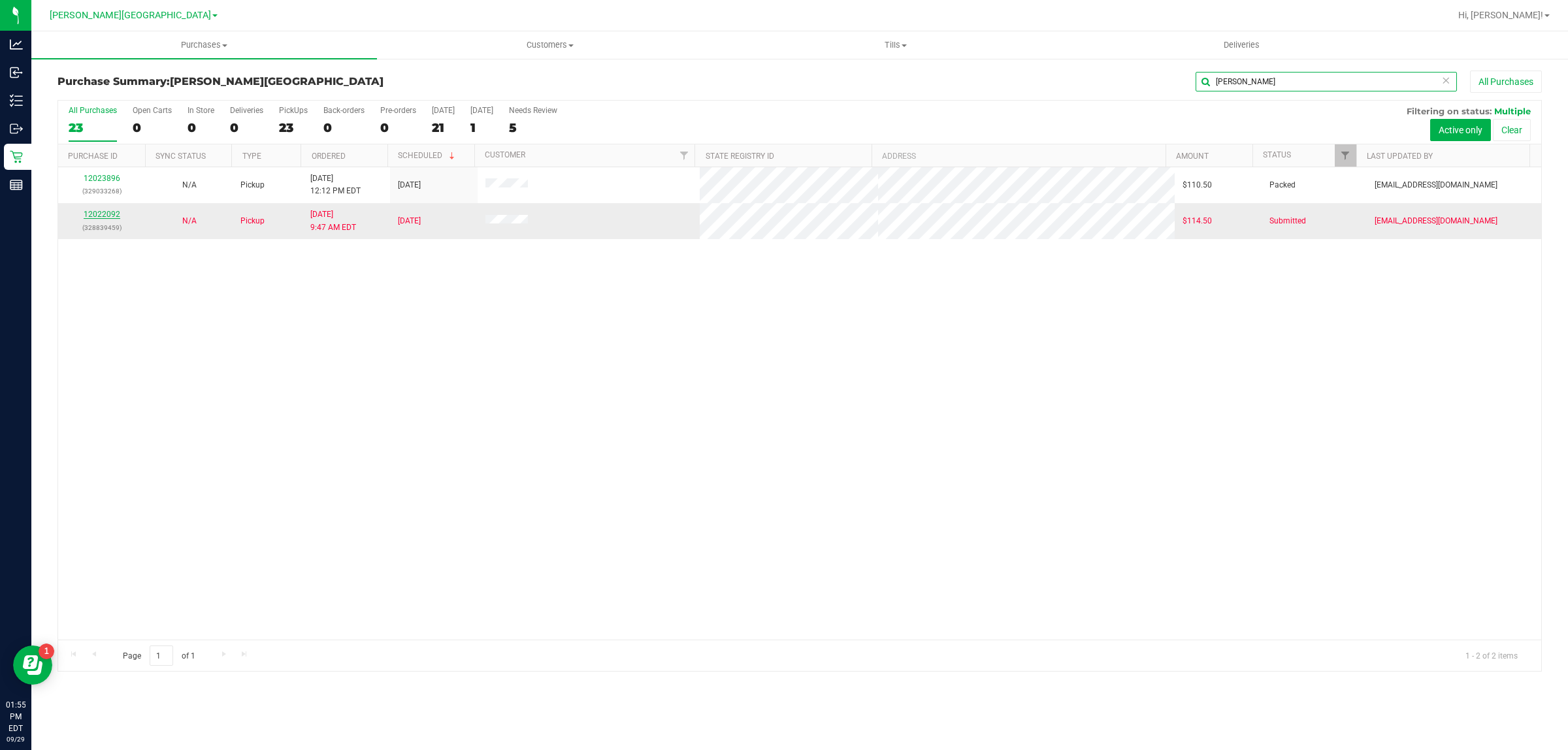
type input "[PERSON_NAME]"
click at [110, 214] on link "12022092" at bounding box center [102, 214] width 36 height 9
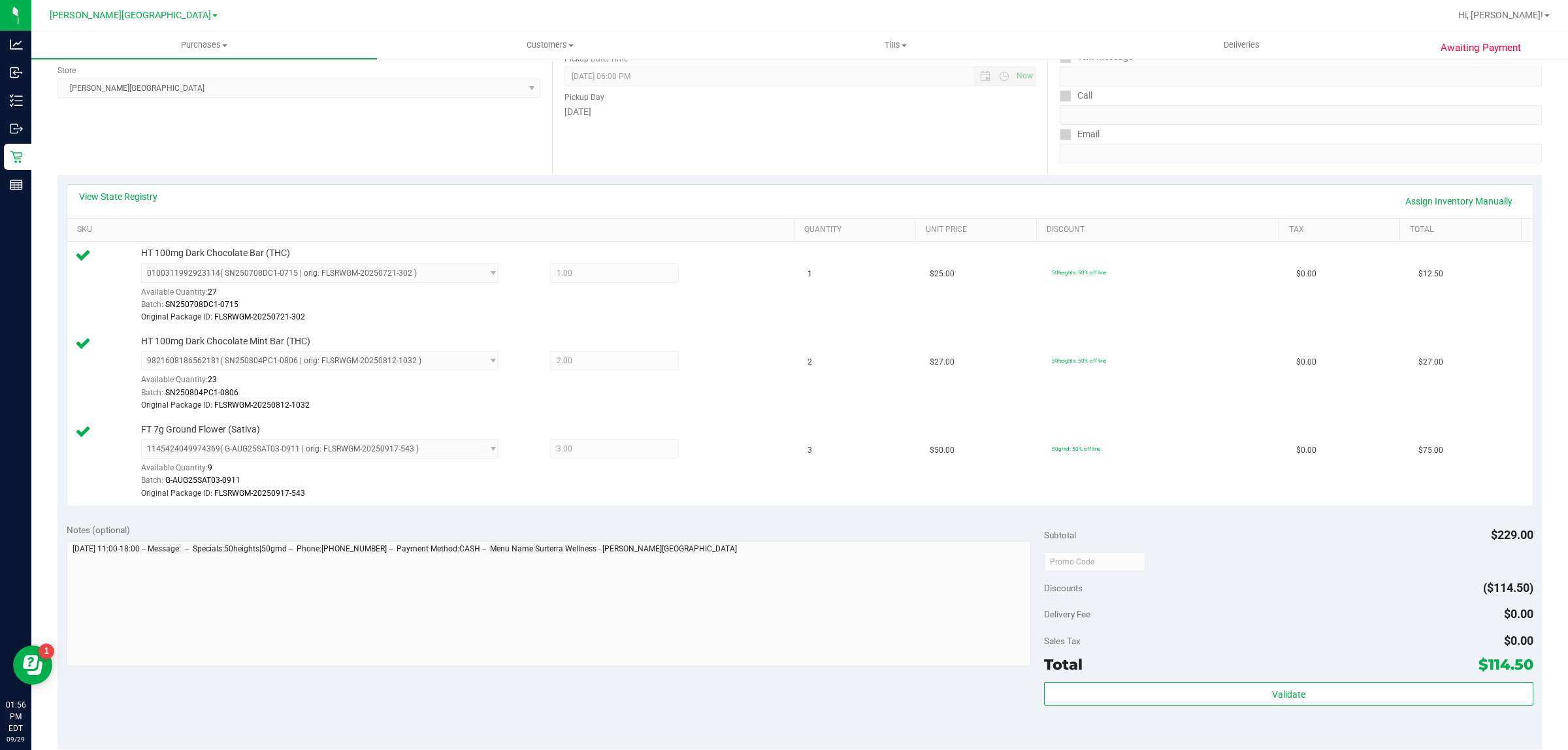
scroll to position [245, 0]
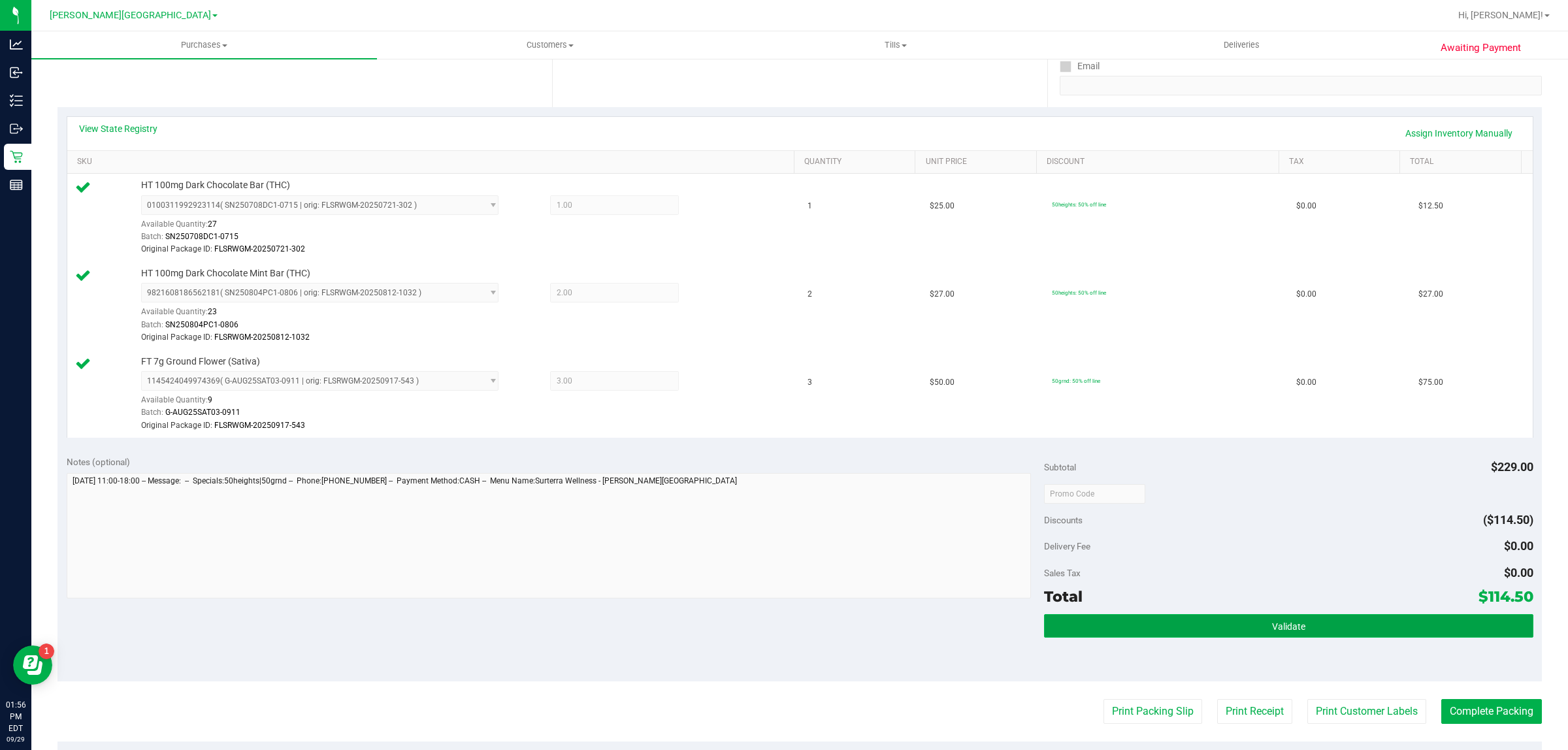
click at [1188, 618] on button "Validate" at bounding box center [1288, 626] width 489 height 24
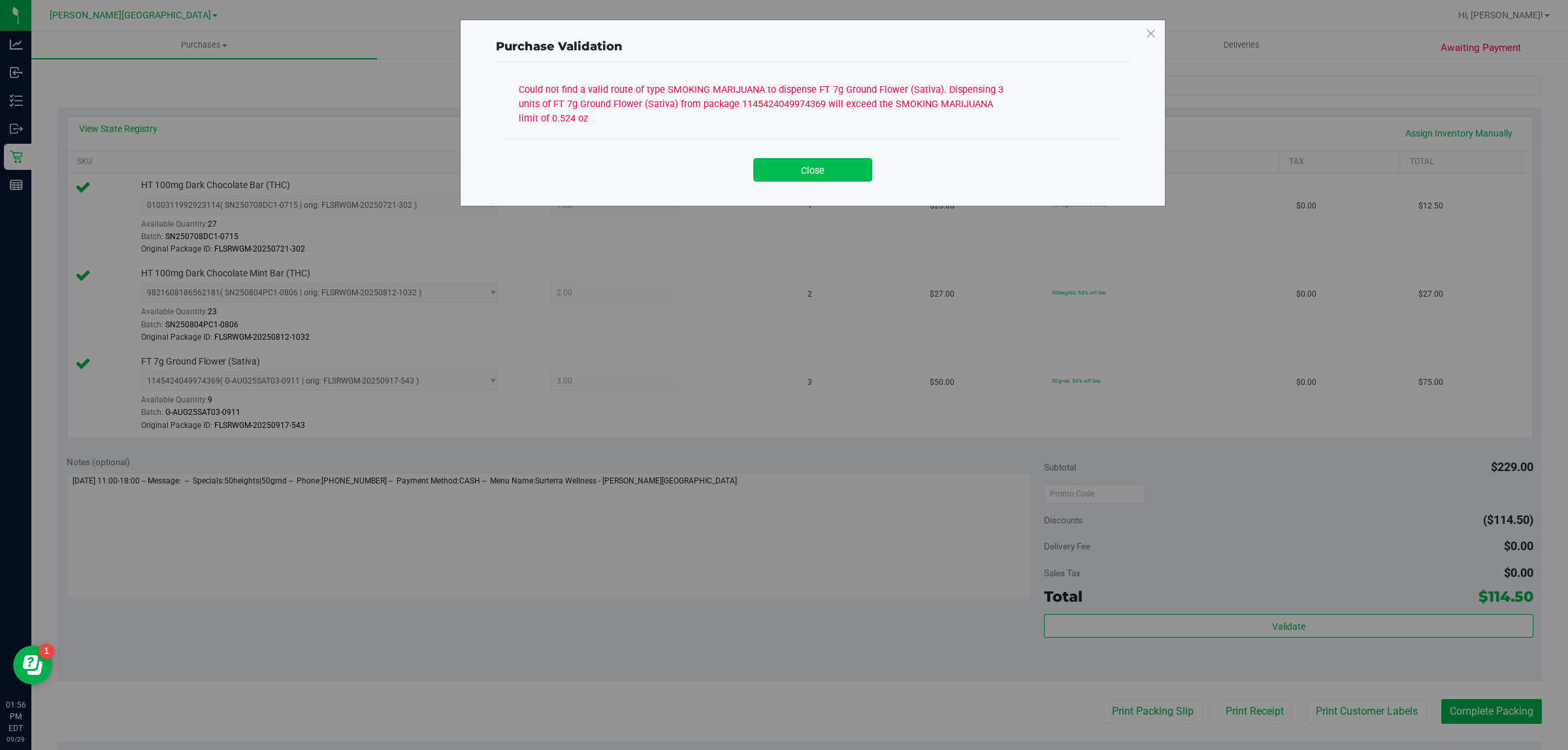
click at [827, 168] on button "Close" at bounding box center [813, 170] width 119 height 24
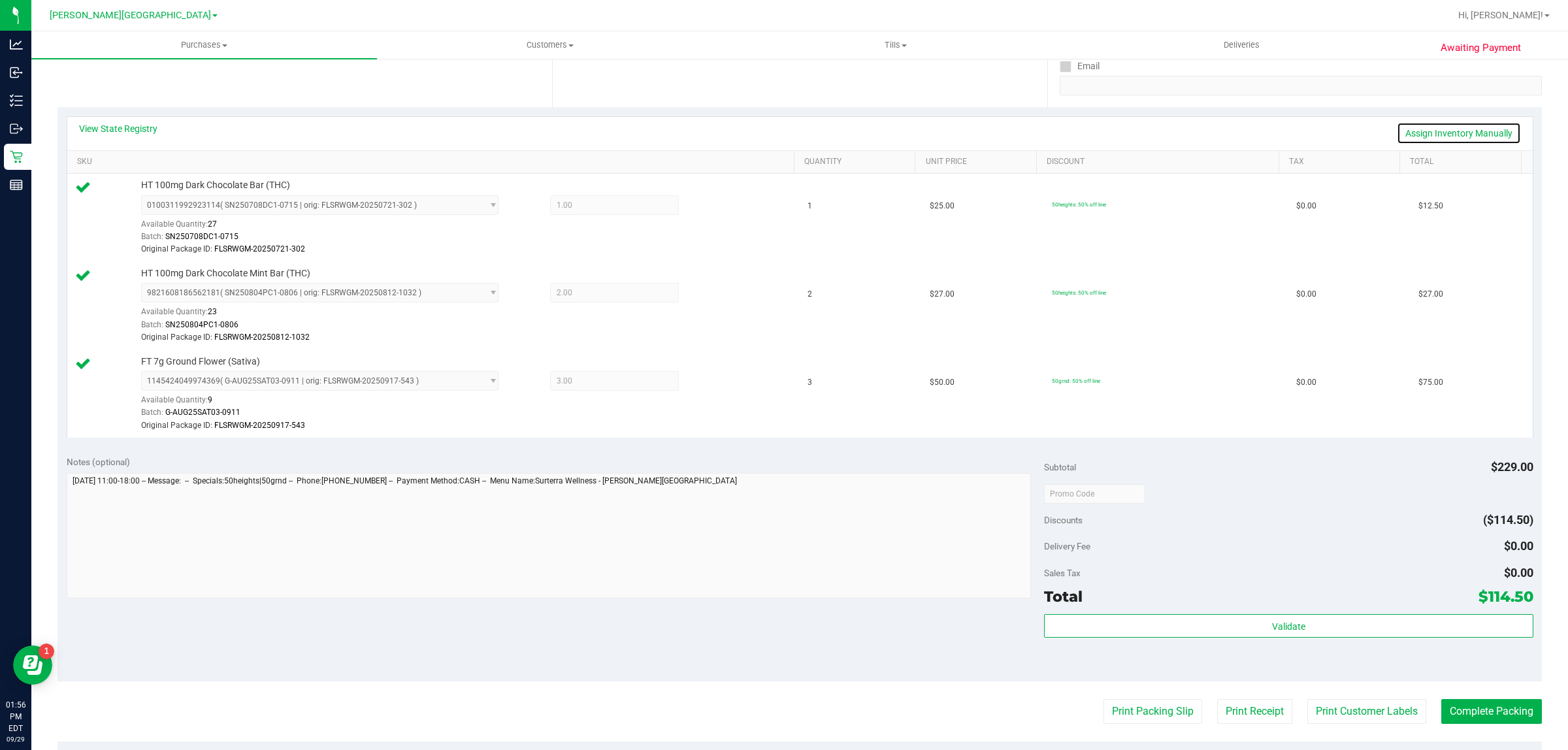
click at [1467, 128] on link "Assign Inventory Manually" at bounding box center [1458, 133] width 124 height 22
click at [709, 207] on icon at bounding box center [715, 206] width 13 height 15
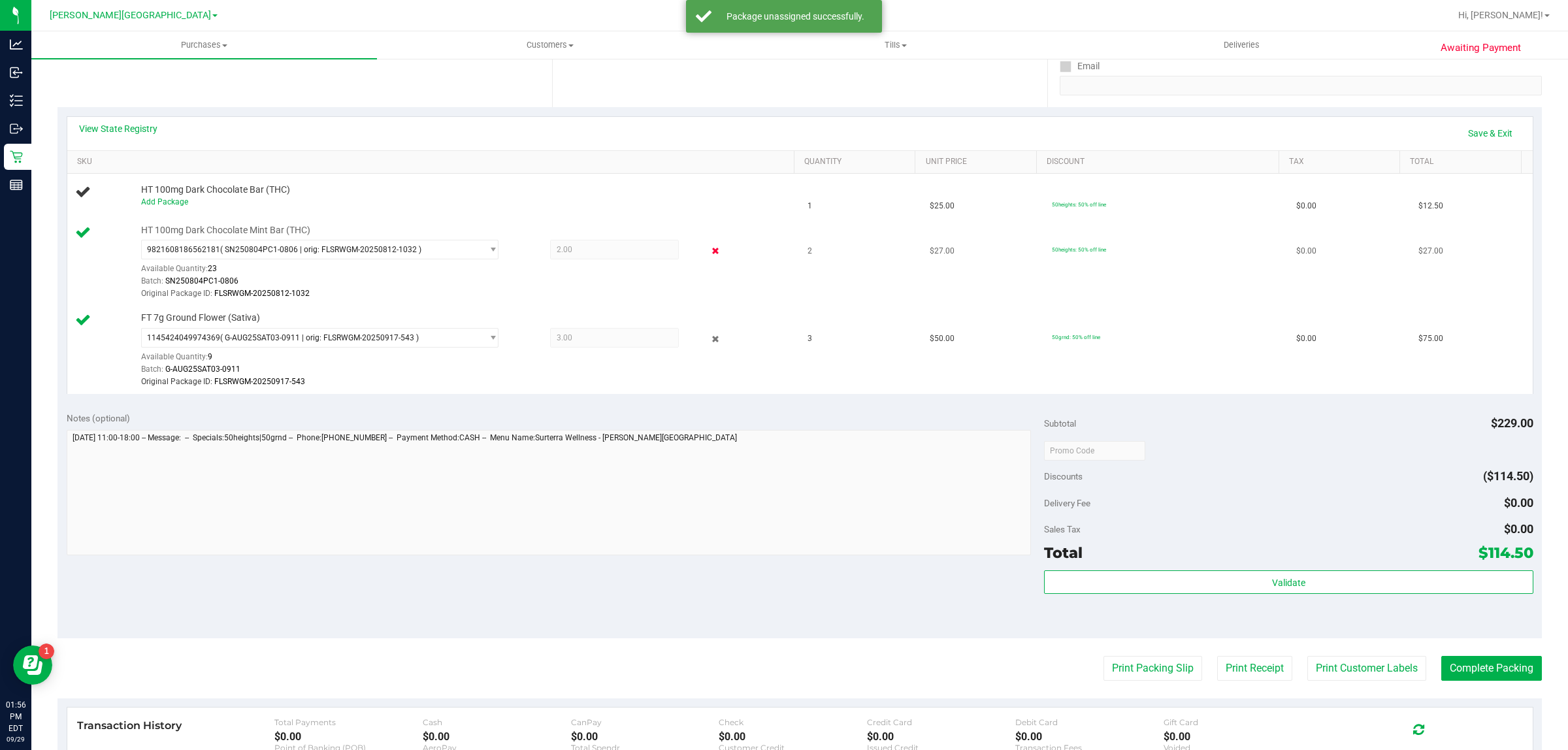
click at [709, 246] on icon at bounding box center [715, 251] width 13 height 15
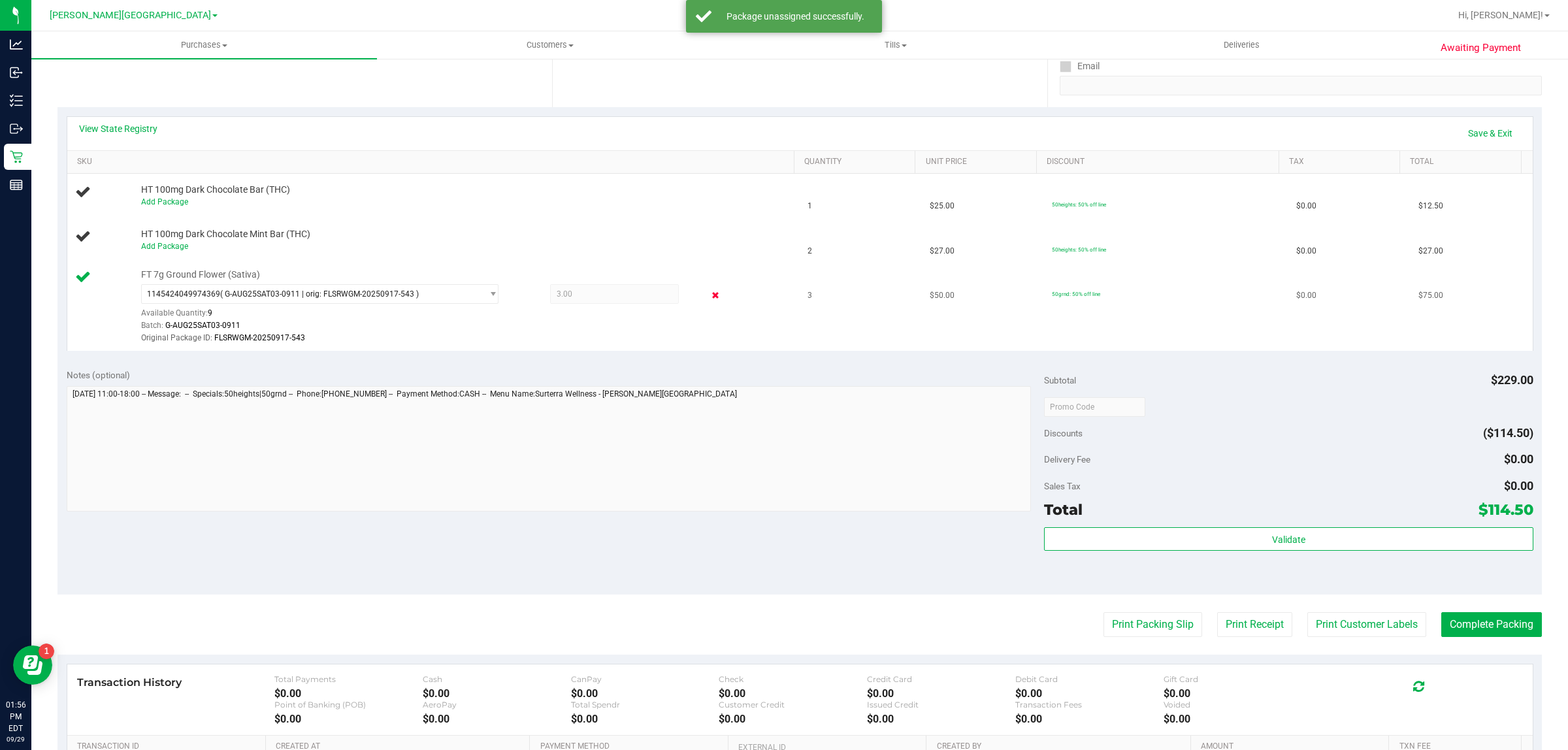
click at [709, 294] on icon at bounding box center [715, 296] width 13 height 15
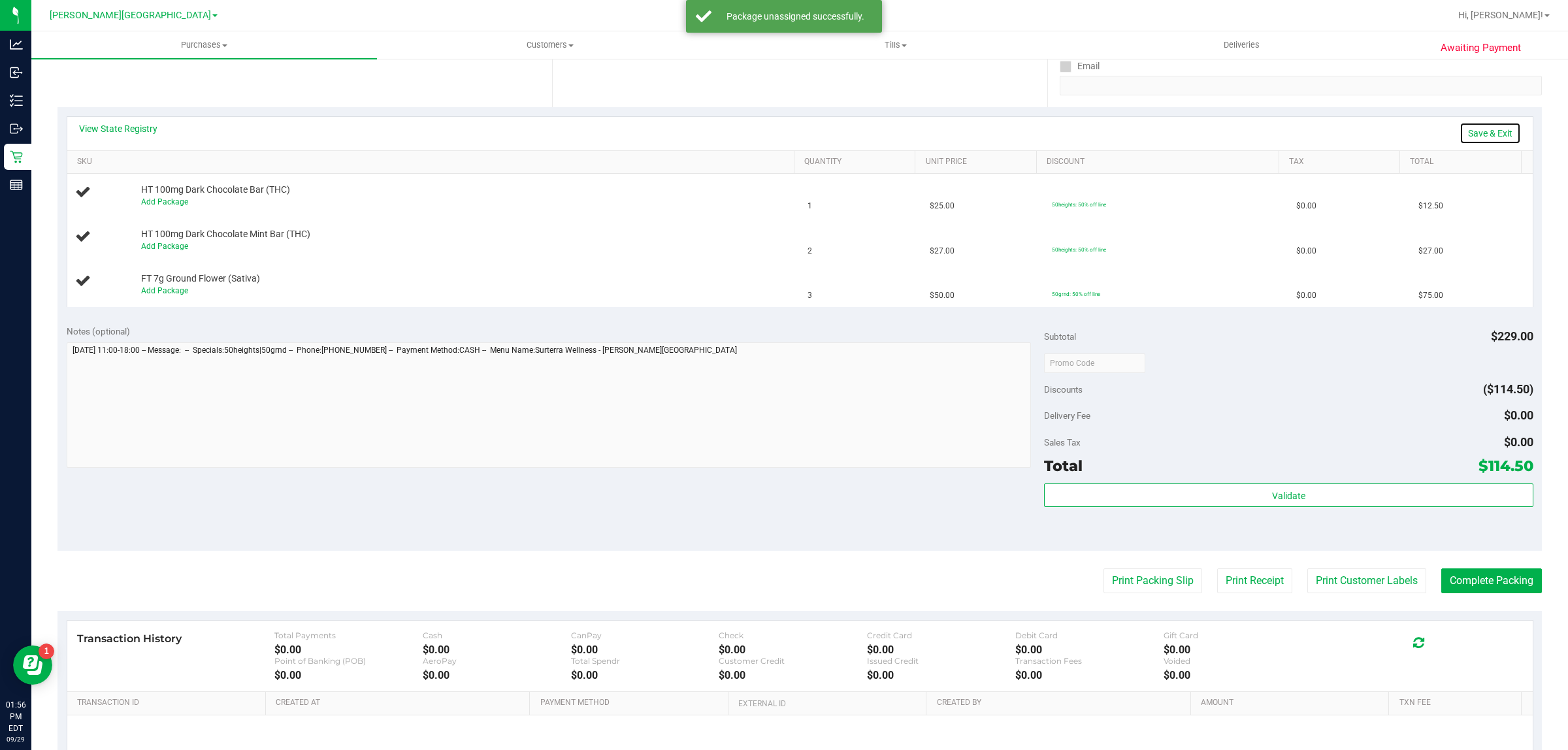
click at [1471, 134] on link "Save & Exit" at bounding box center [1490, 133] width 62 height 22
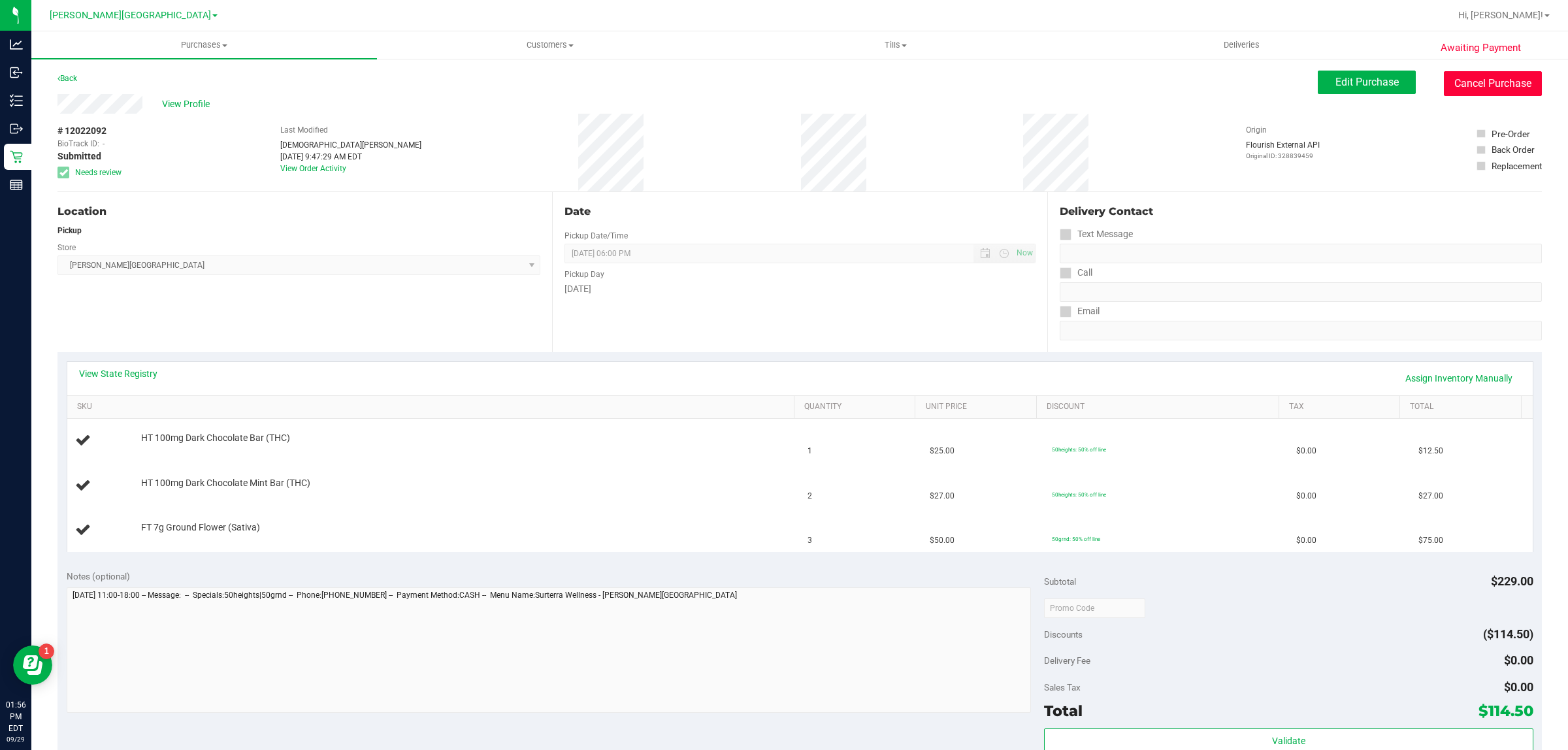
click at [1483, 82] on button "Cancel Purchase" at bounding box center [1493, 83] width 98 height 25
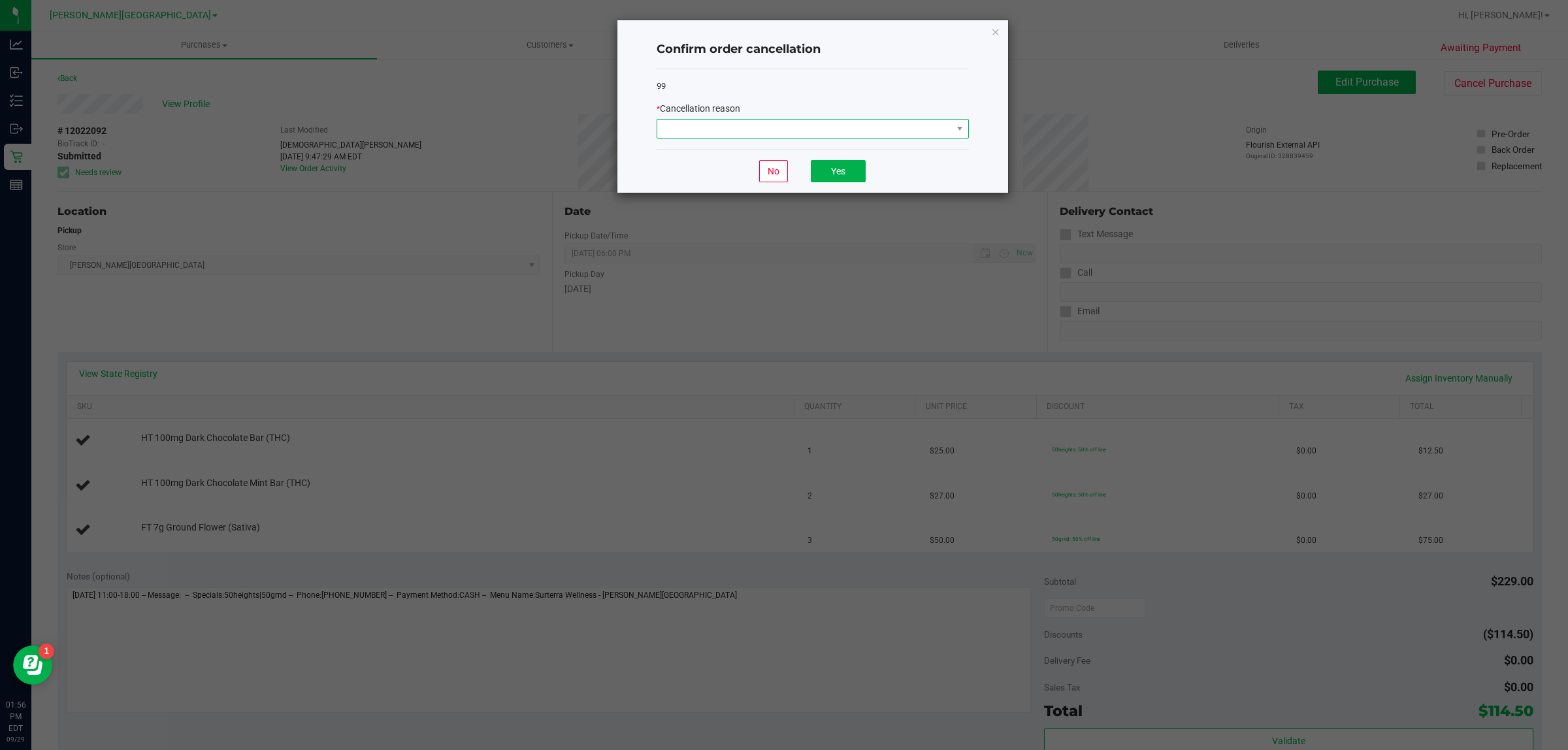
click at [750, 128] on span at bounding box center [804, 128] width 295 height 19
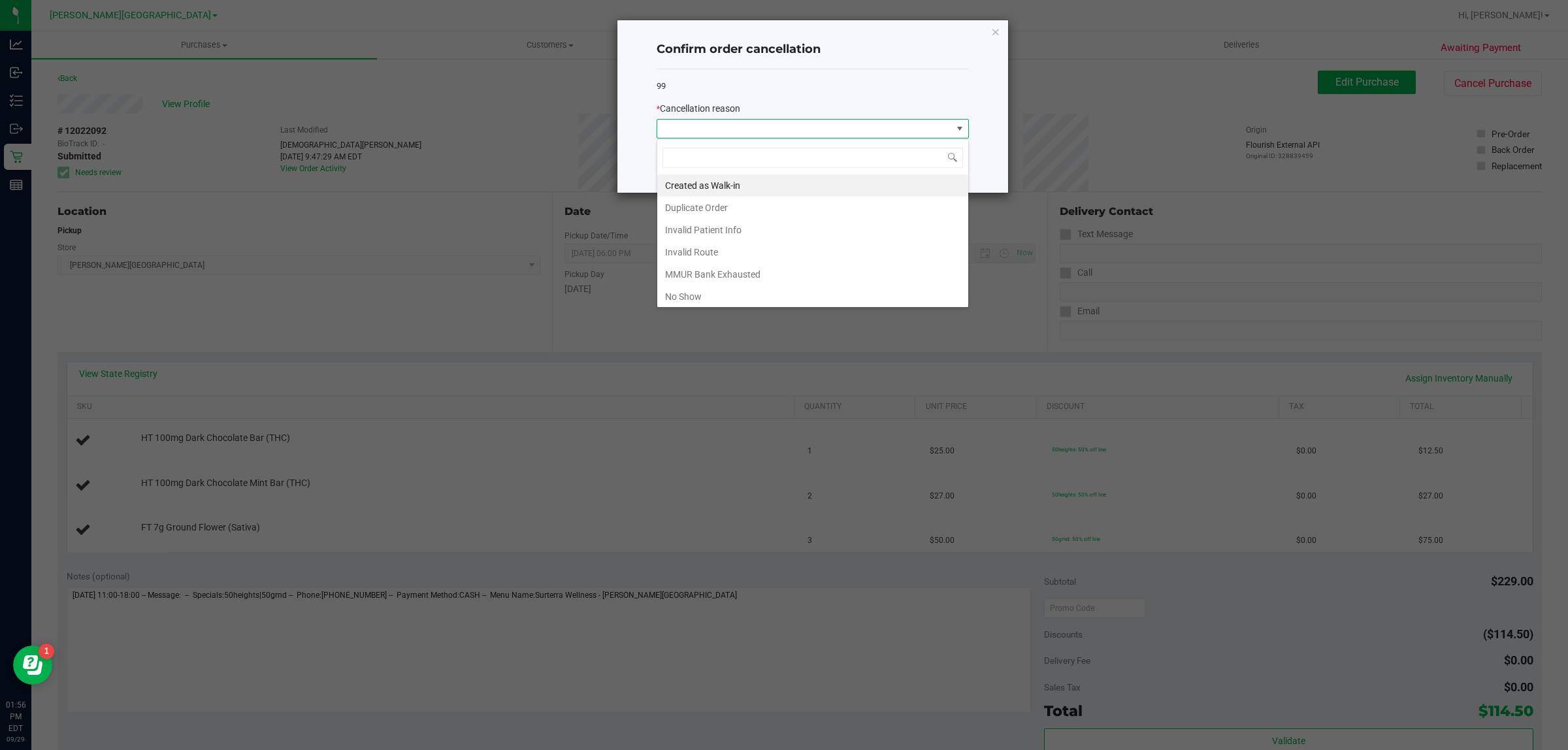
scroll to position [20, 312]
click at [714, 276] on li "MMUR Bank Exhausted" at bounding box center [813, 274] width 311 height 22
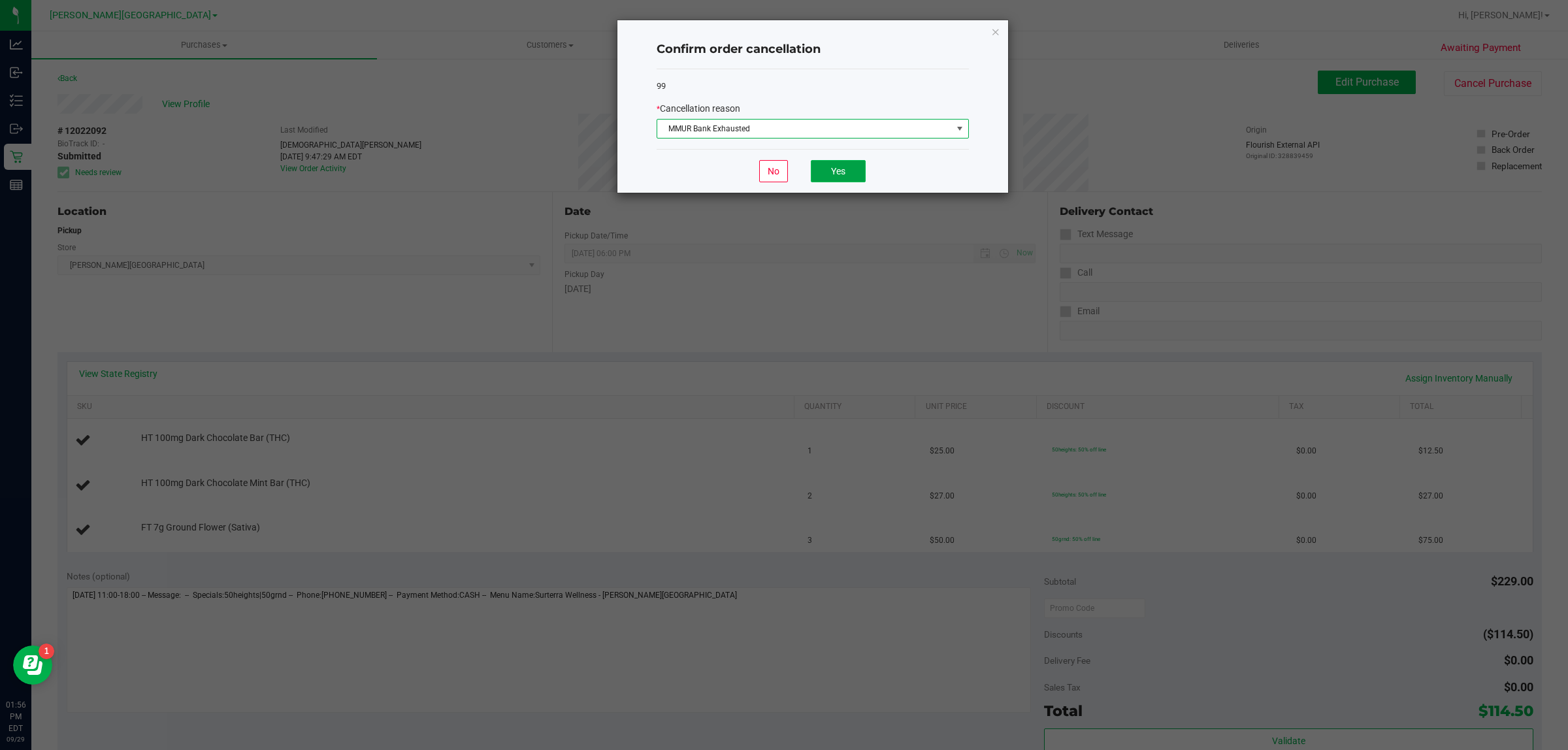
click at [837, 177] on button "Yes" at bounding box center [838, 171] width 55 height 22
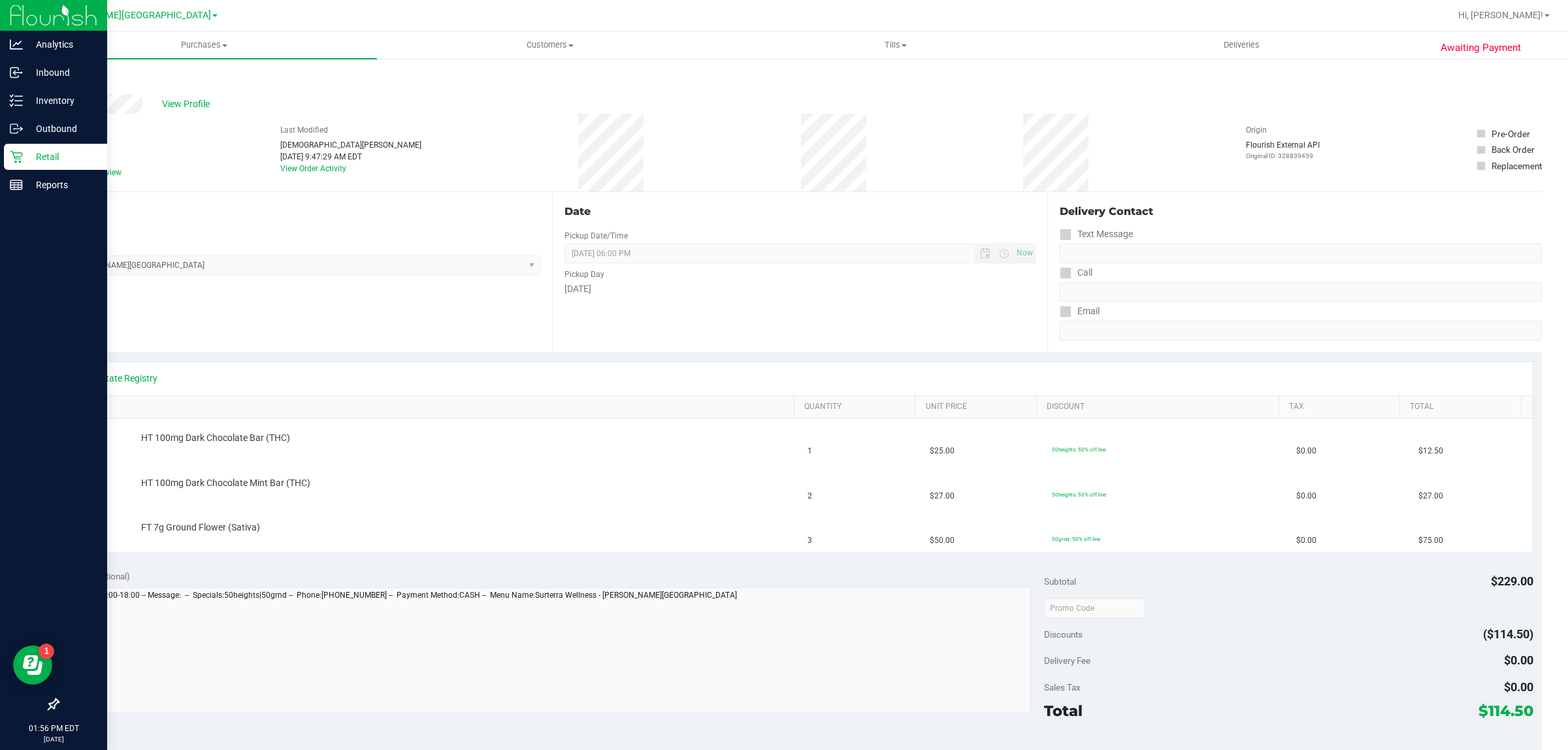
click at [34, 151] on p "Retail" at bounding box center [62, 157] width 79 height 16
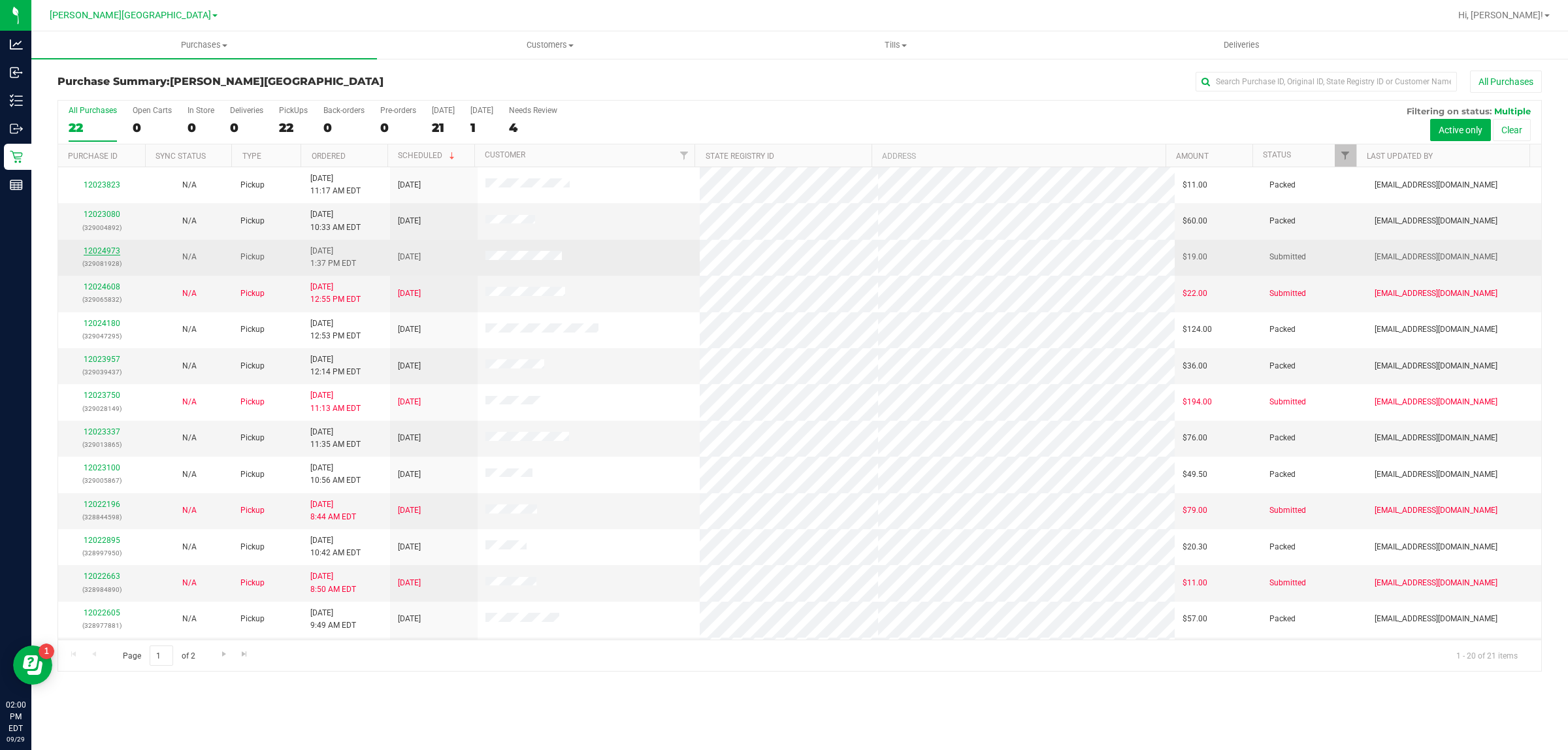
click at [108, 252] on link "12024973" at bounding box center [102, 251] width 36 height 9
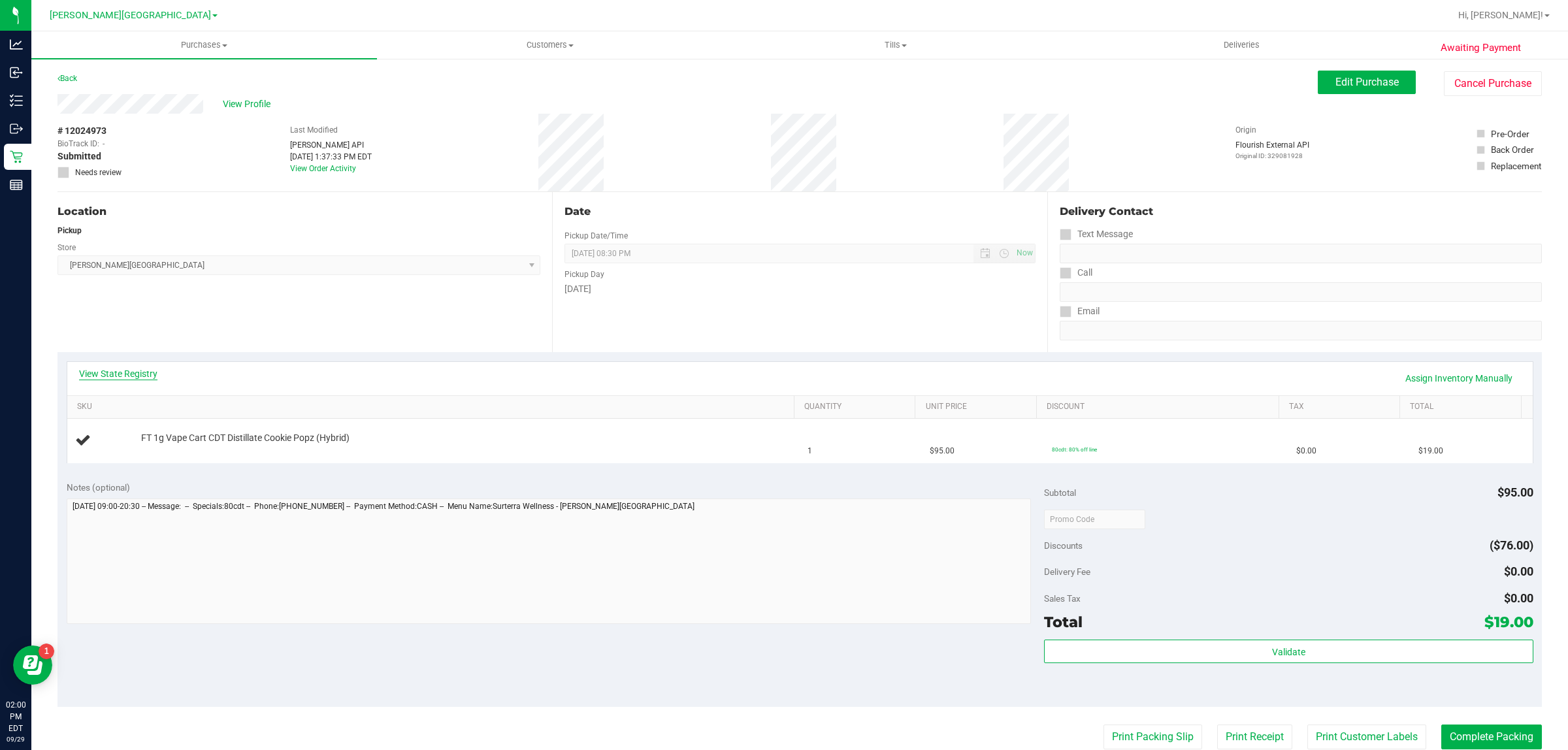
click at [146, 376] on link "View State Registry" at bounding box center [118, 374] width 79 height 13
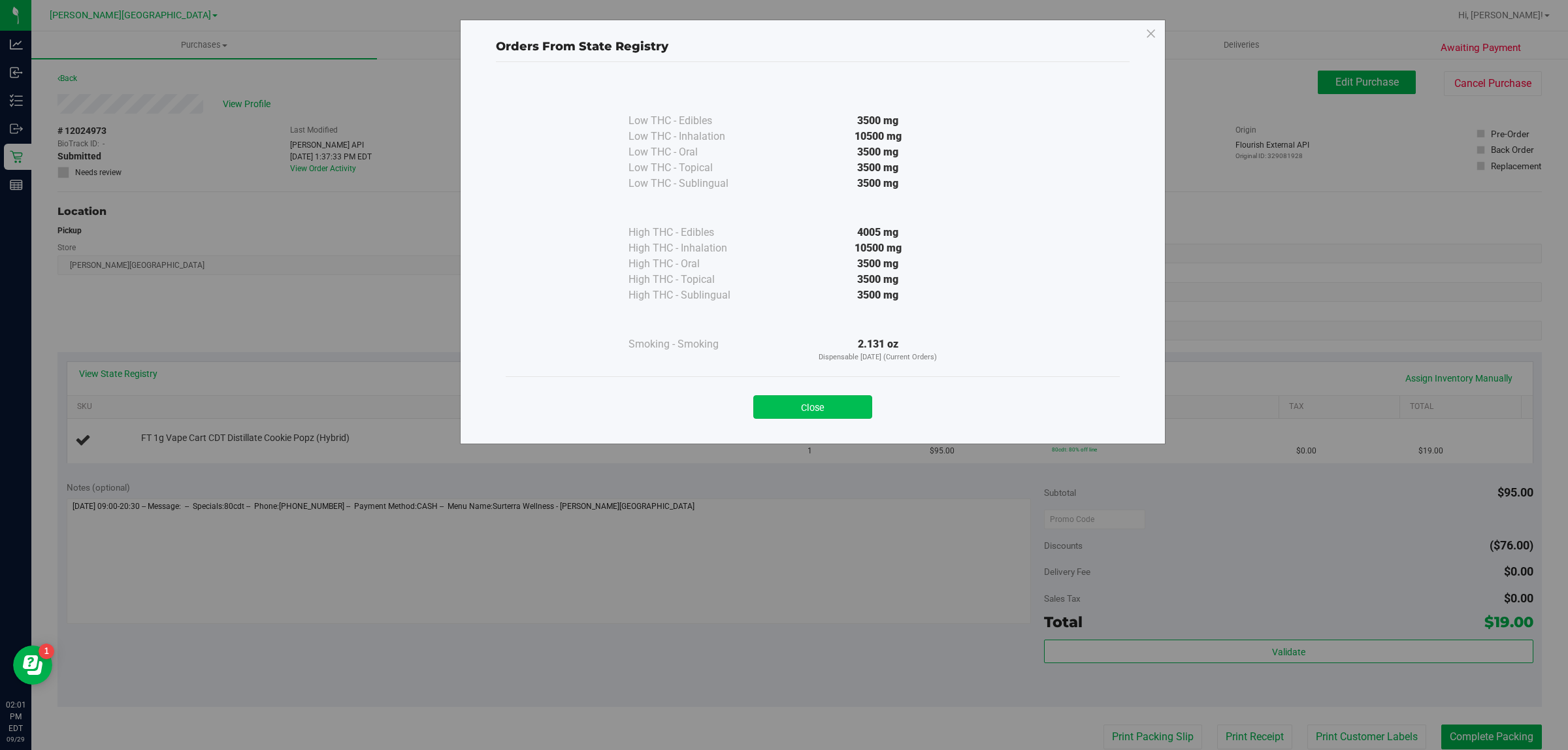
click at [827, 414] on button "Close" at bounding box center [813, 407] width 119 height 24
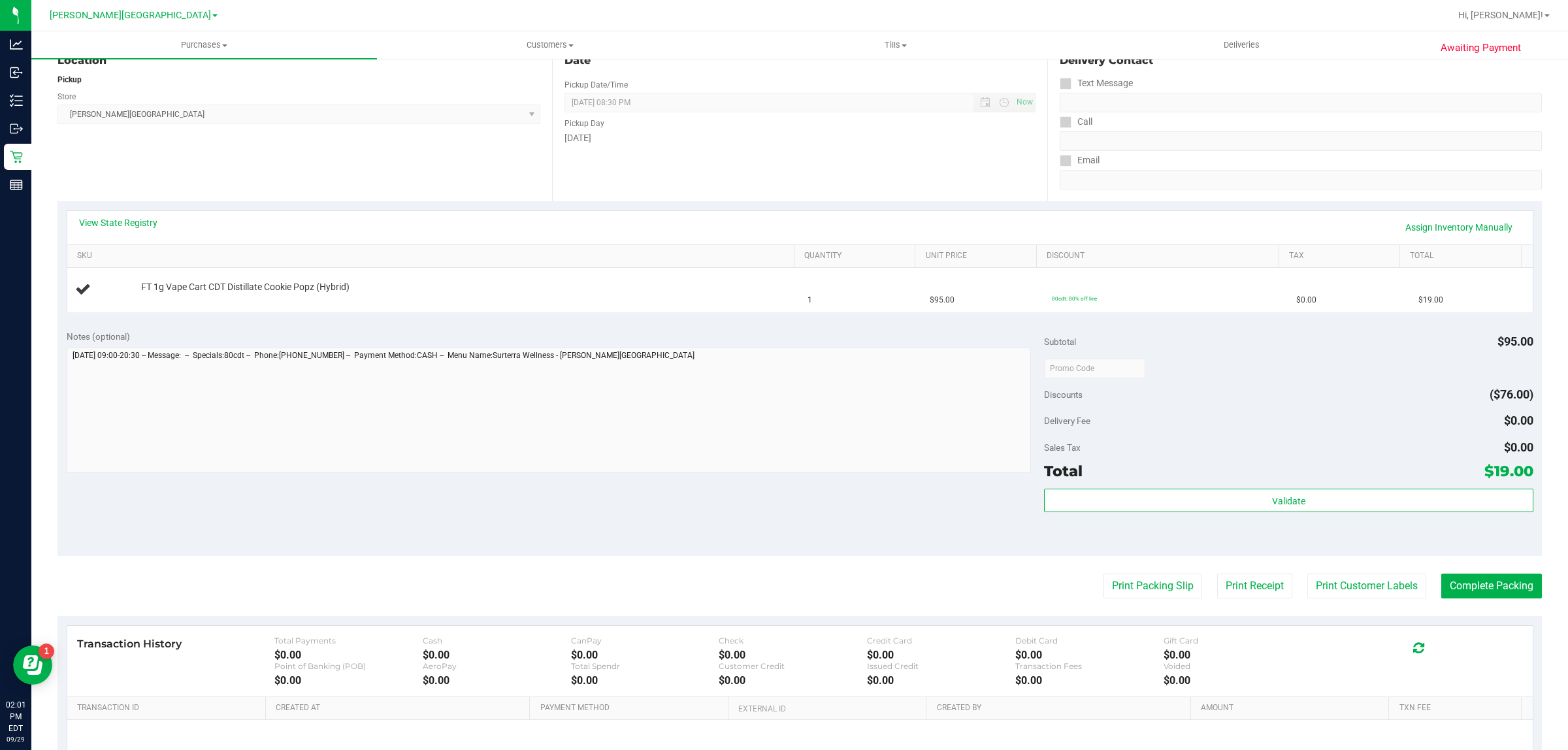
scroll to position [286, 0]
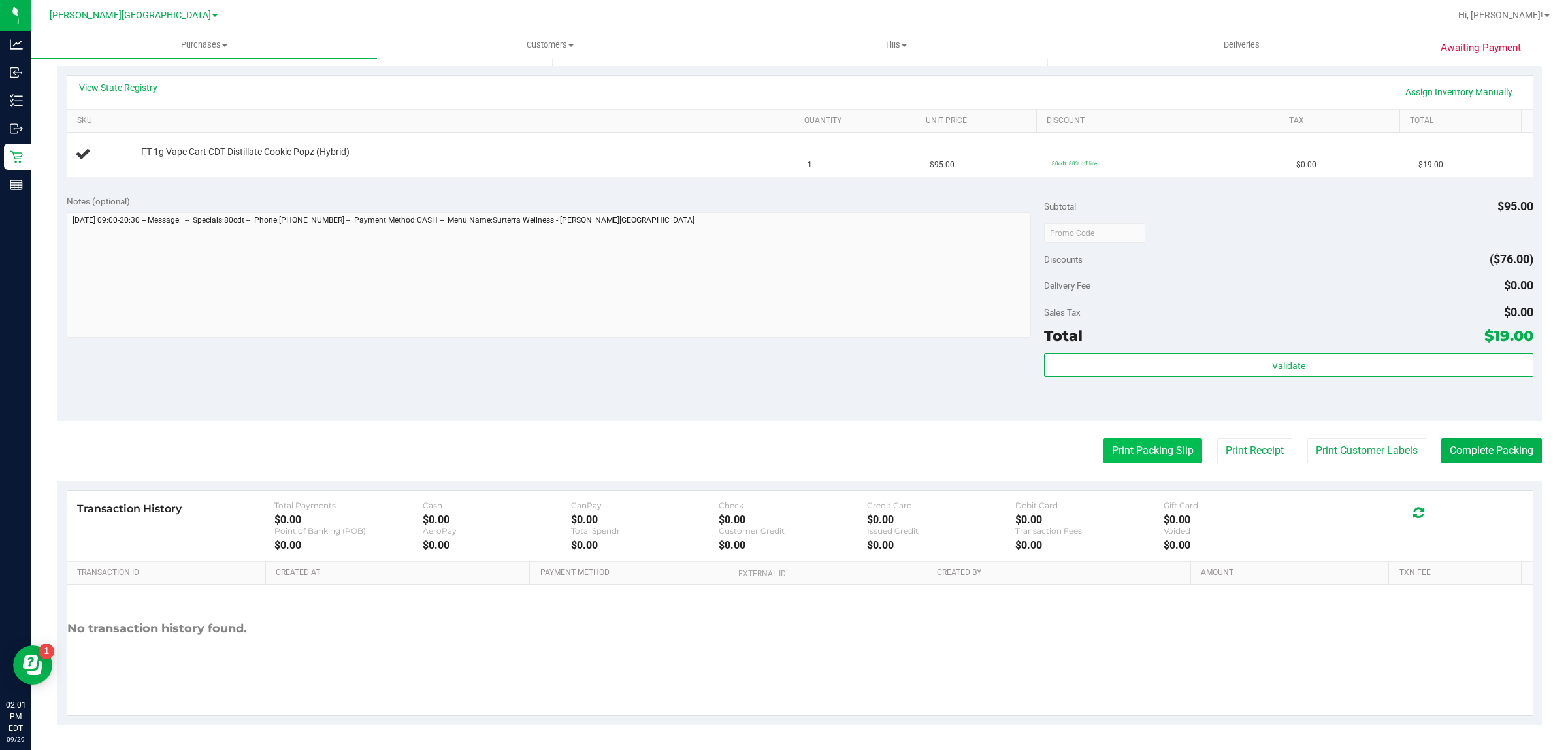
click at [1140, 449] on button "Print Packing Slip" at bounding box center [1152, 450] width 99 height 25
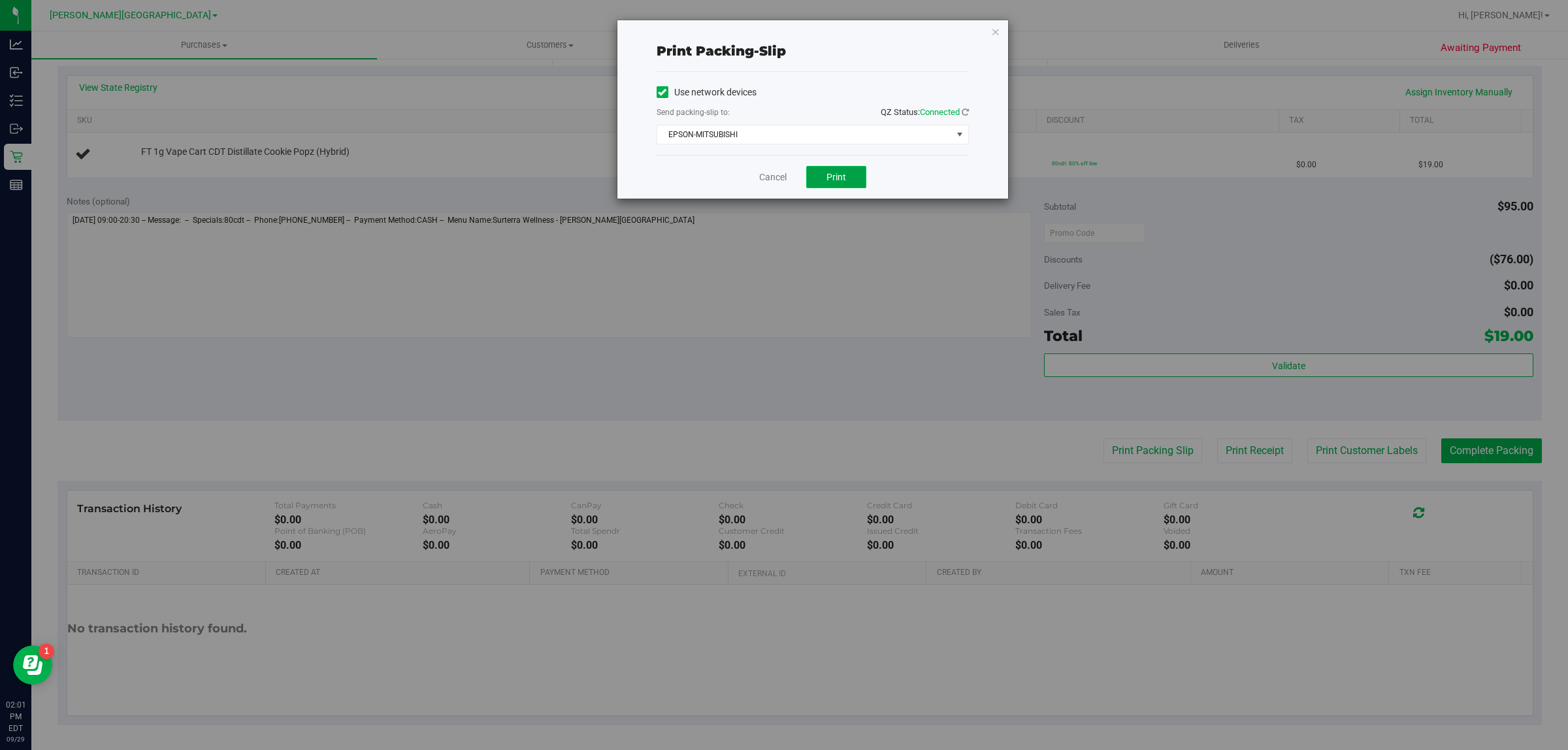
click at [839, 176] on span "Print" at bounding box center [836, 177] width 19 height 10
click at [768, 174] on link "Cancel" at bounding box center [772, 177] width 27 height 13
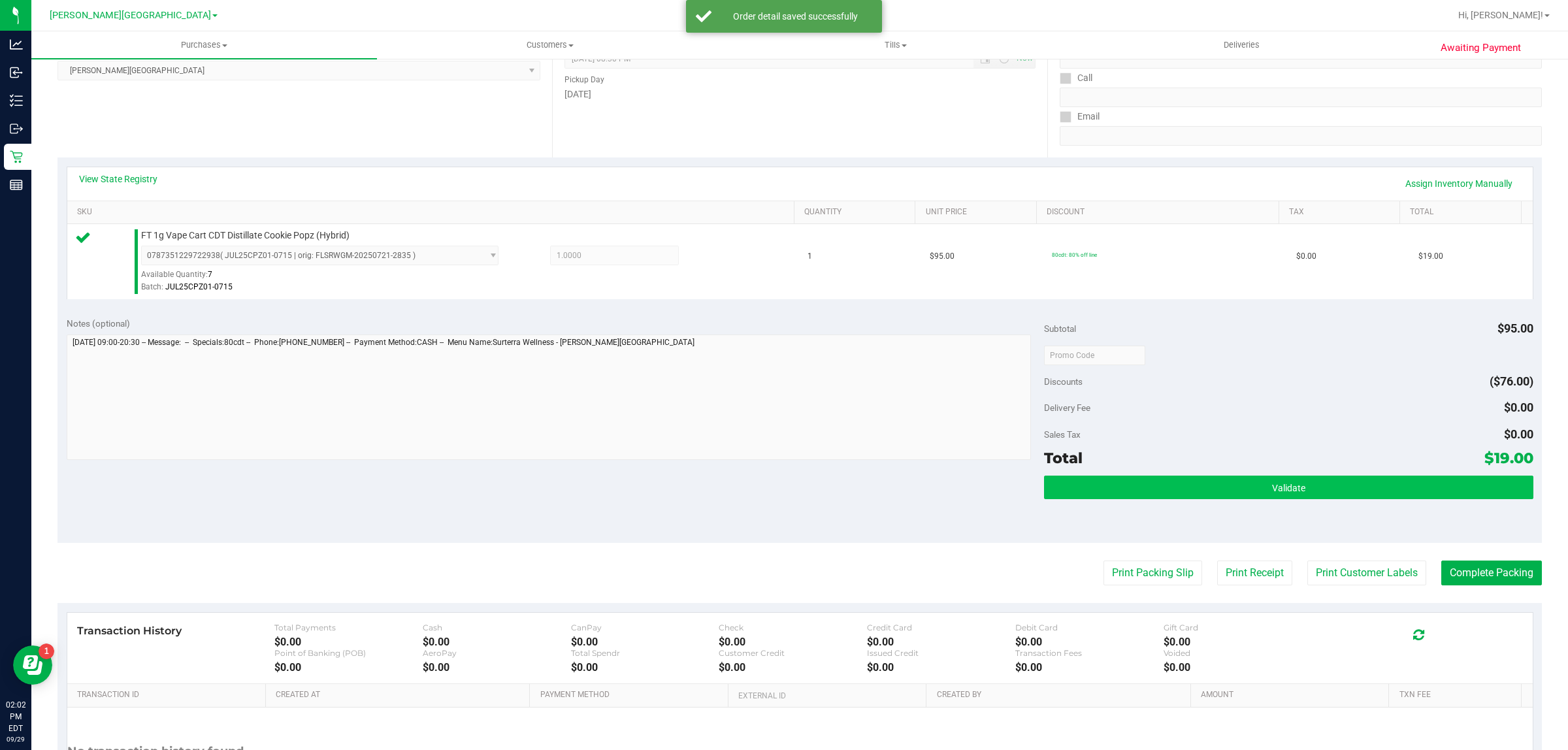
scroll to position [317, 0]
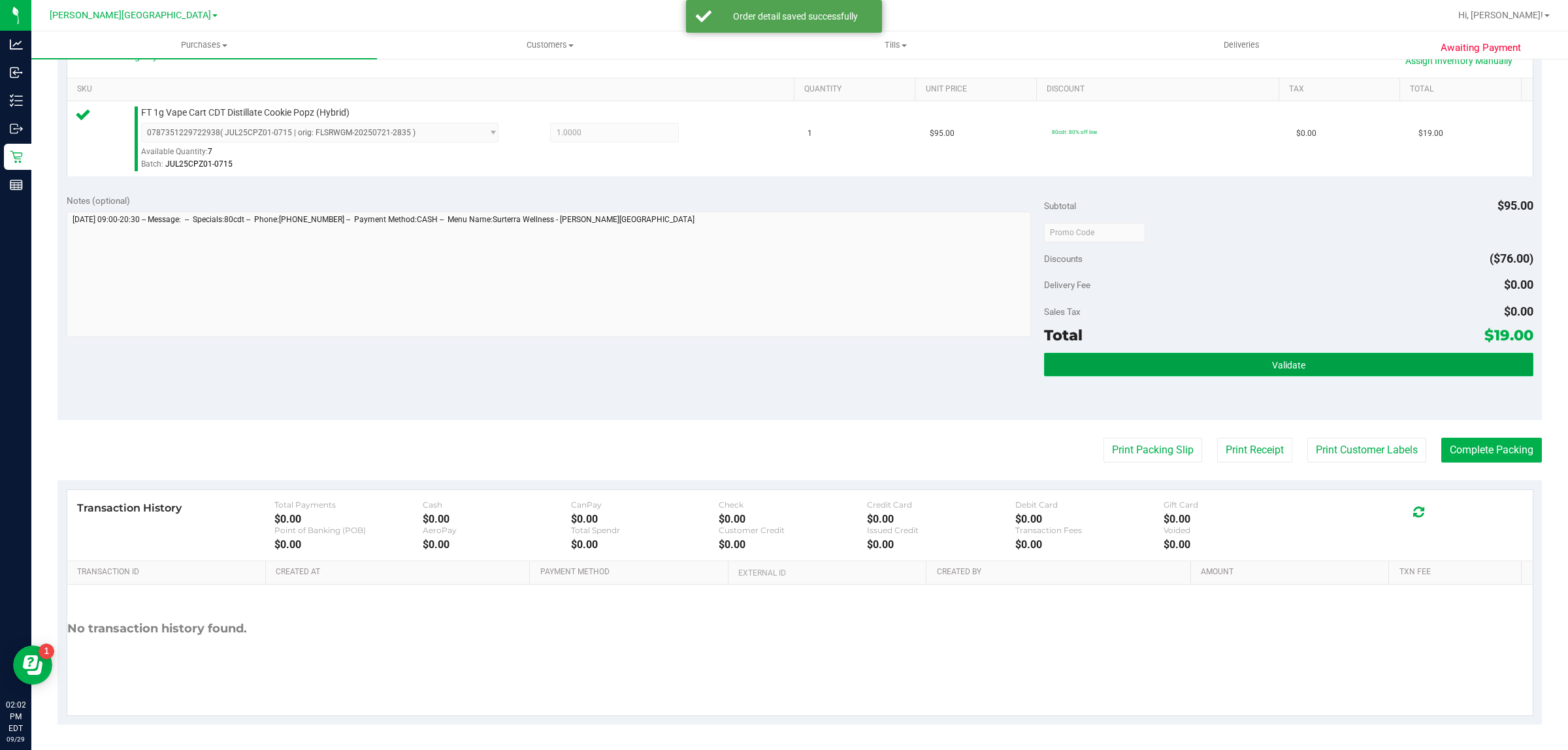
click at [1108, 365] on button "Validate" at bounding box center [1288, 365] width 489 height 24
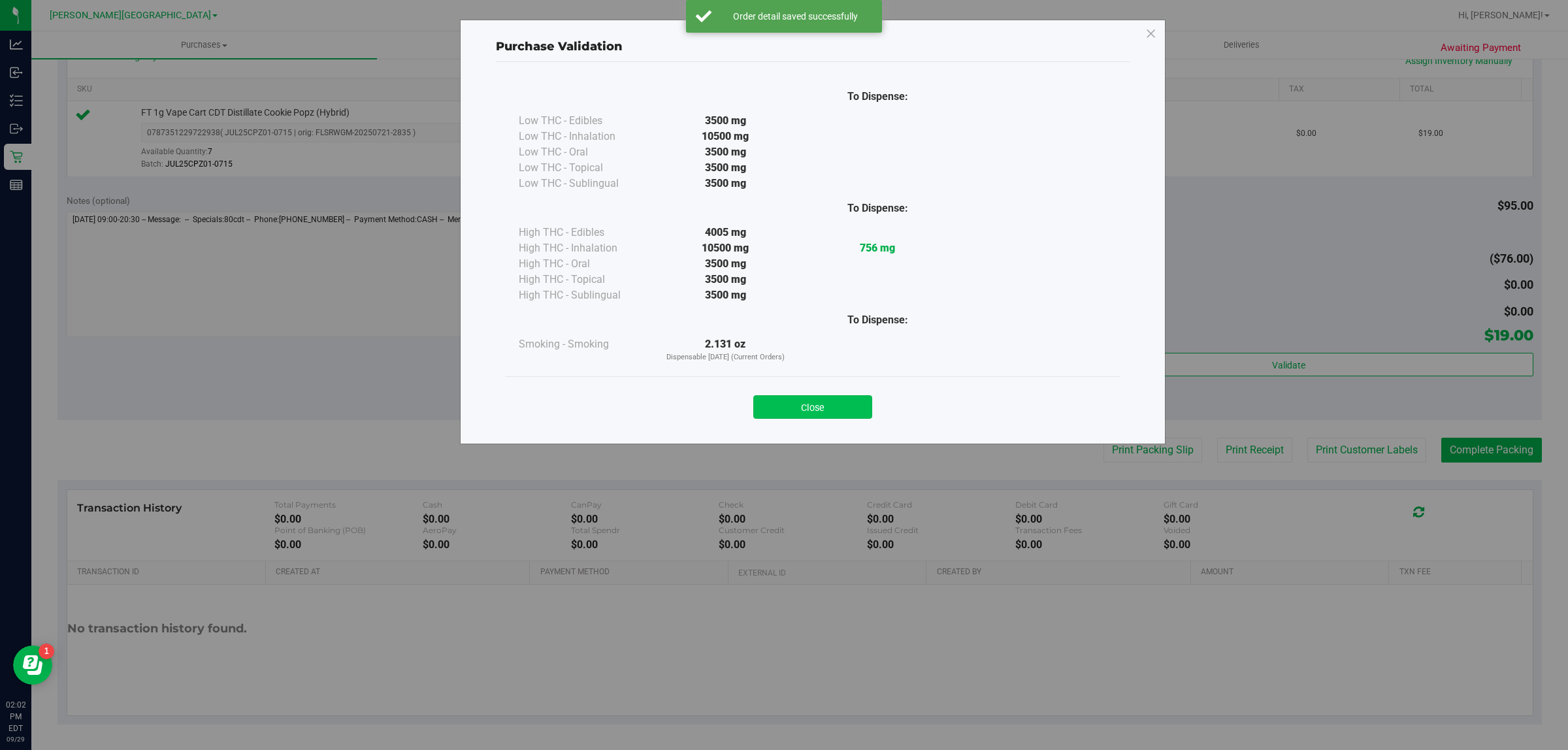
click at [832, 405] on button "Close" at bounding box center [813, 407] width 119 height 24
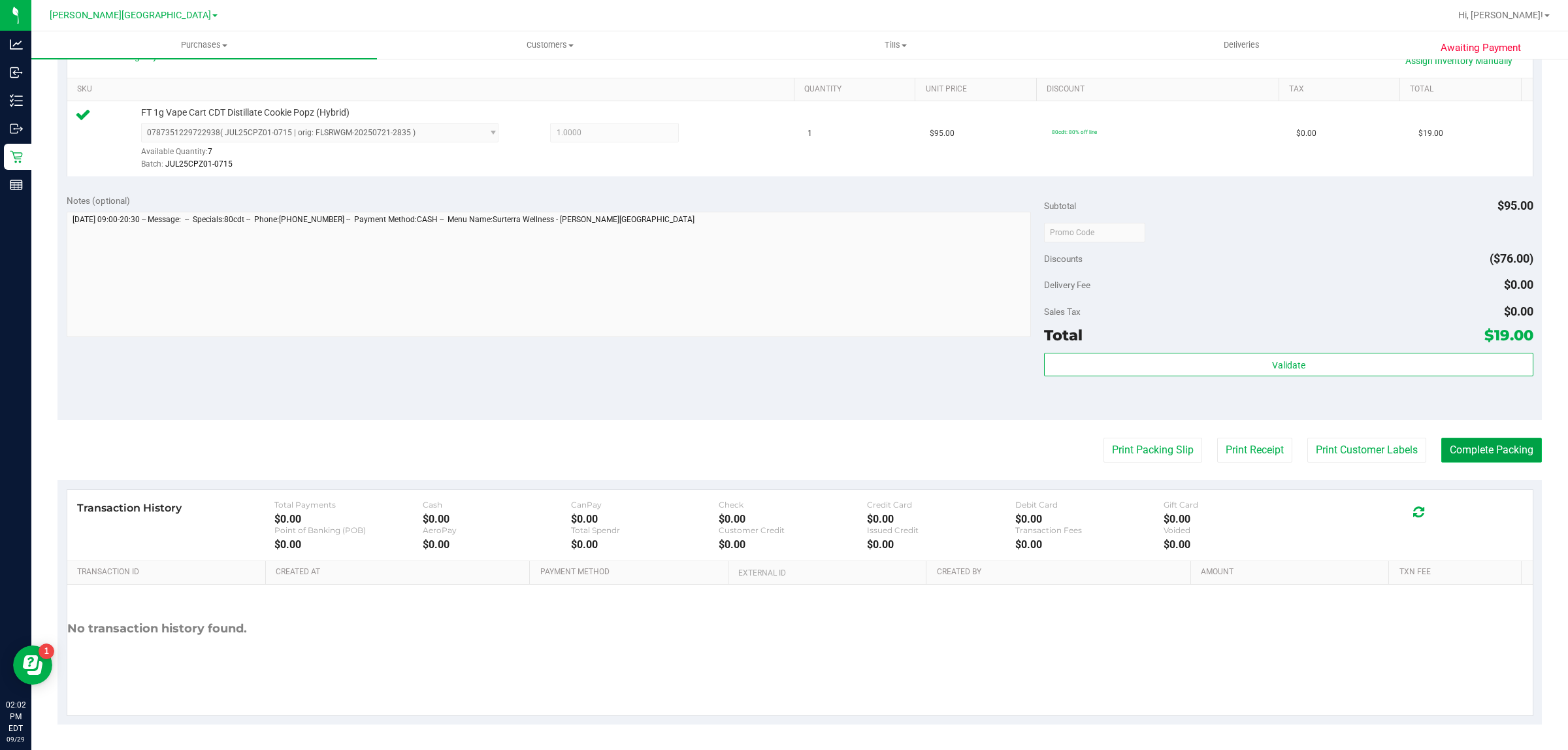
click at [1445, 444] on button "Complete Packing" at bounding box center [1491, 449] width 100 height 25
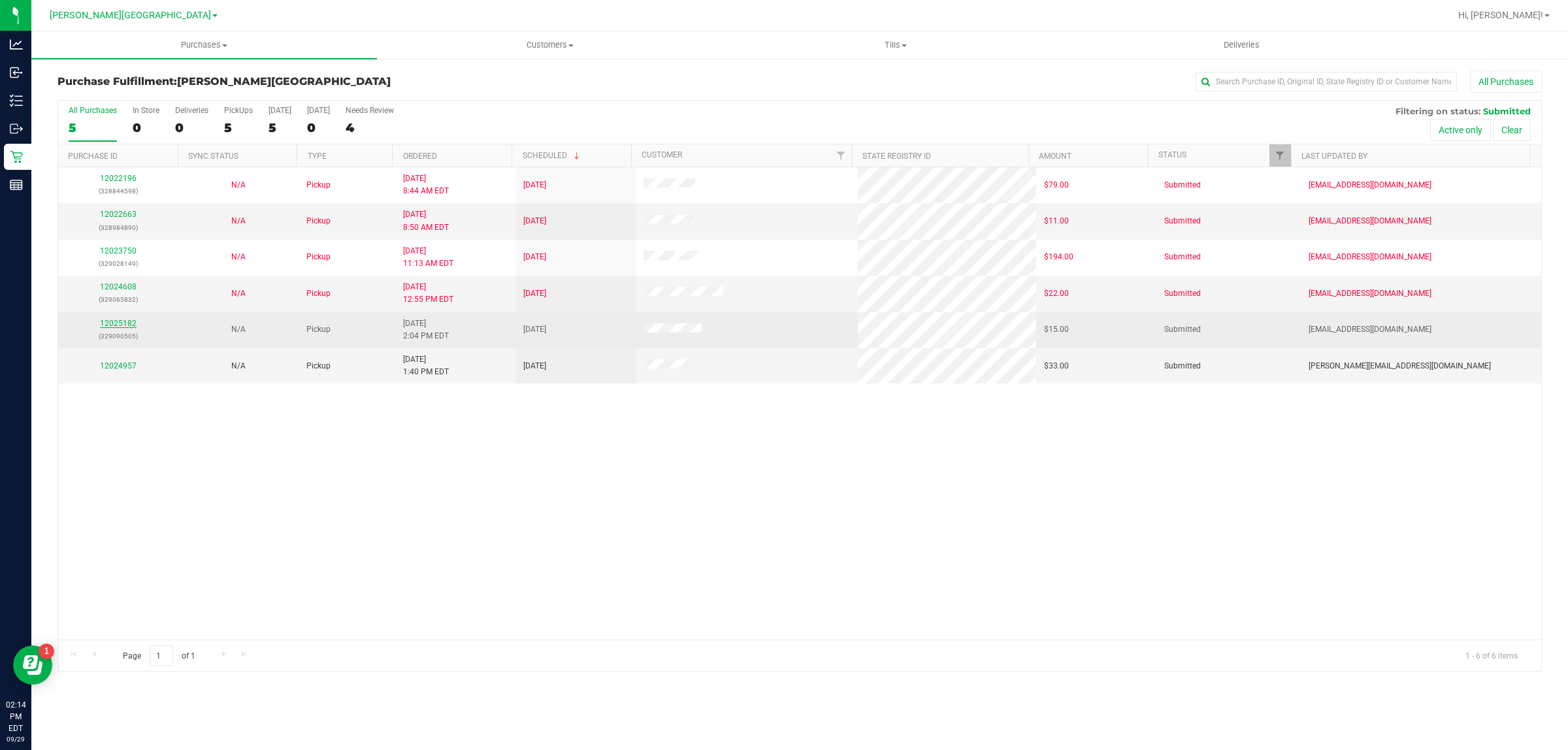
click at [111, 325] on link "12025182" at bounding box center [118, 323] width 36 height 9
click at [122, 324] on link "12025182" at bounding box center [118, 323] width 36 height 9
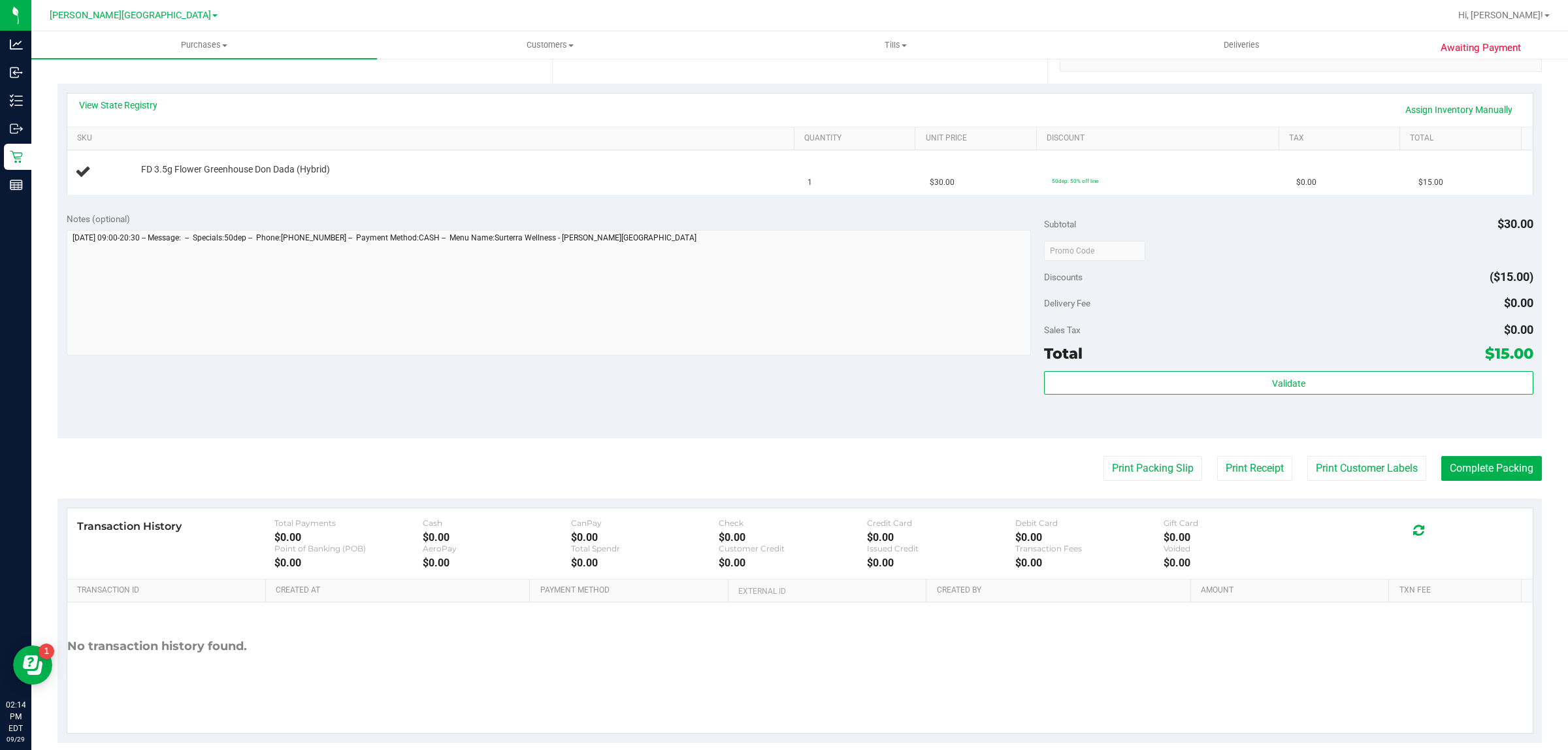
scroll to position [286, 0]
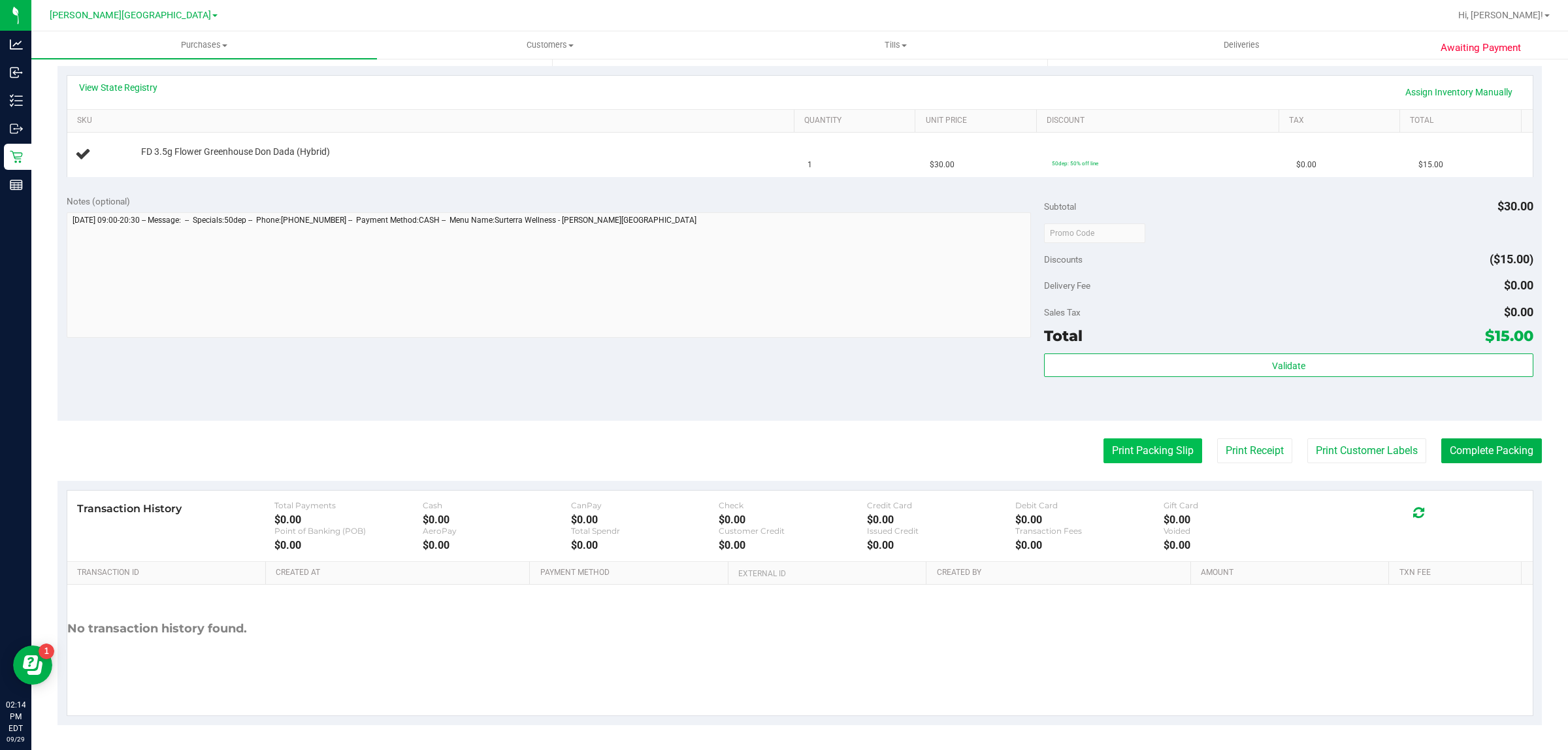
click at [1108, 451] on button "Print Packing Slip" at bounding box center [1152, 450] width 99 height 25
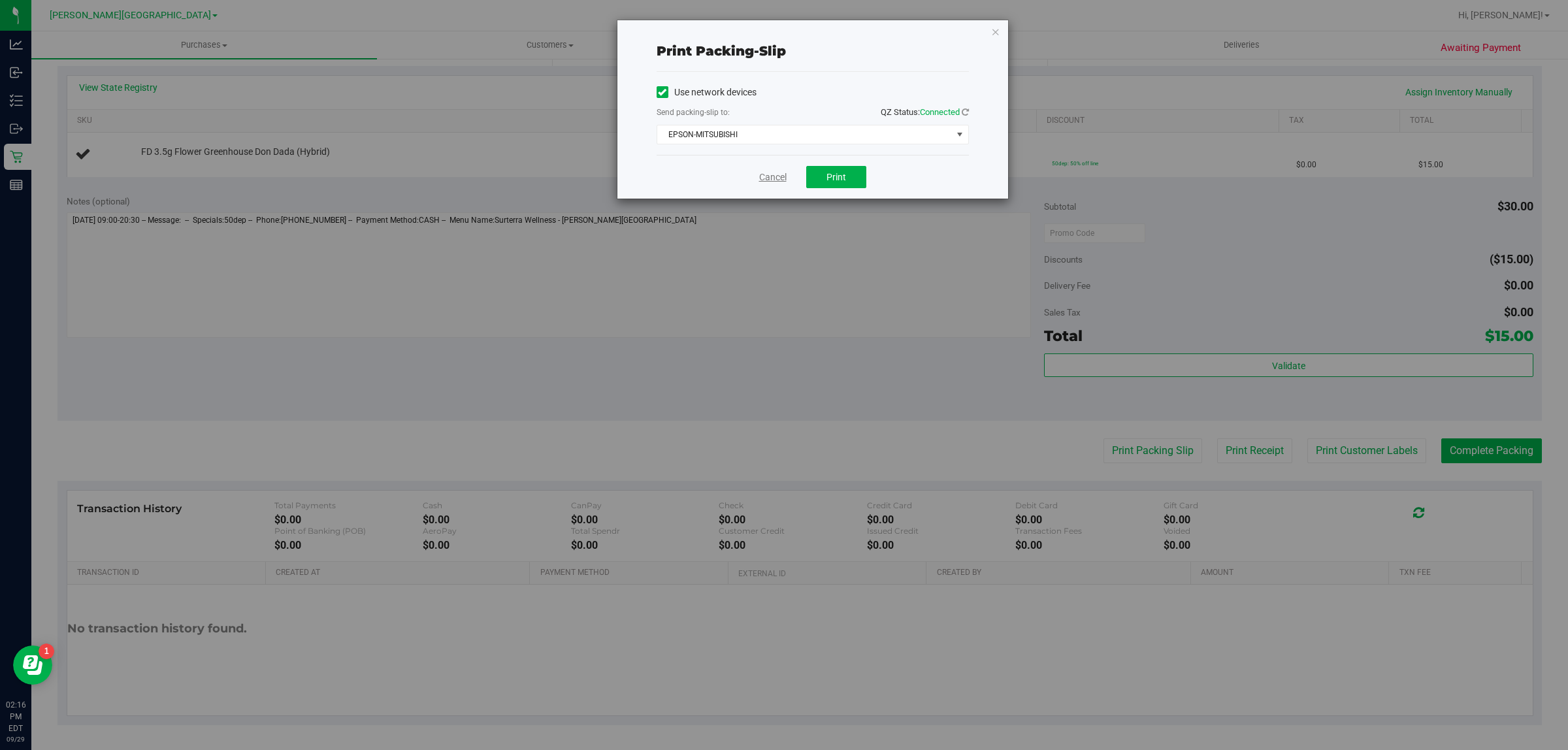
click at [771, 178] on link "Cancel" at bounding box center [772, 177] width 27 height 13
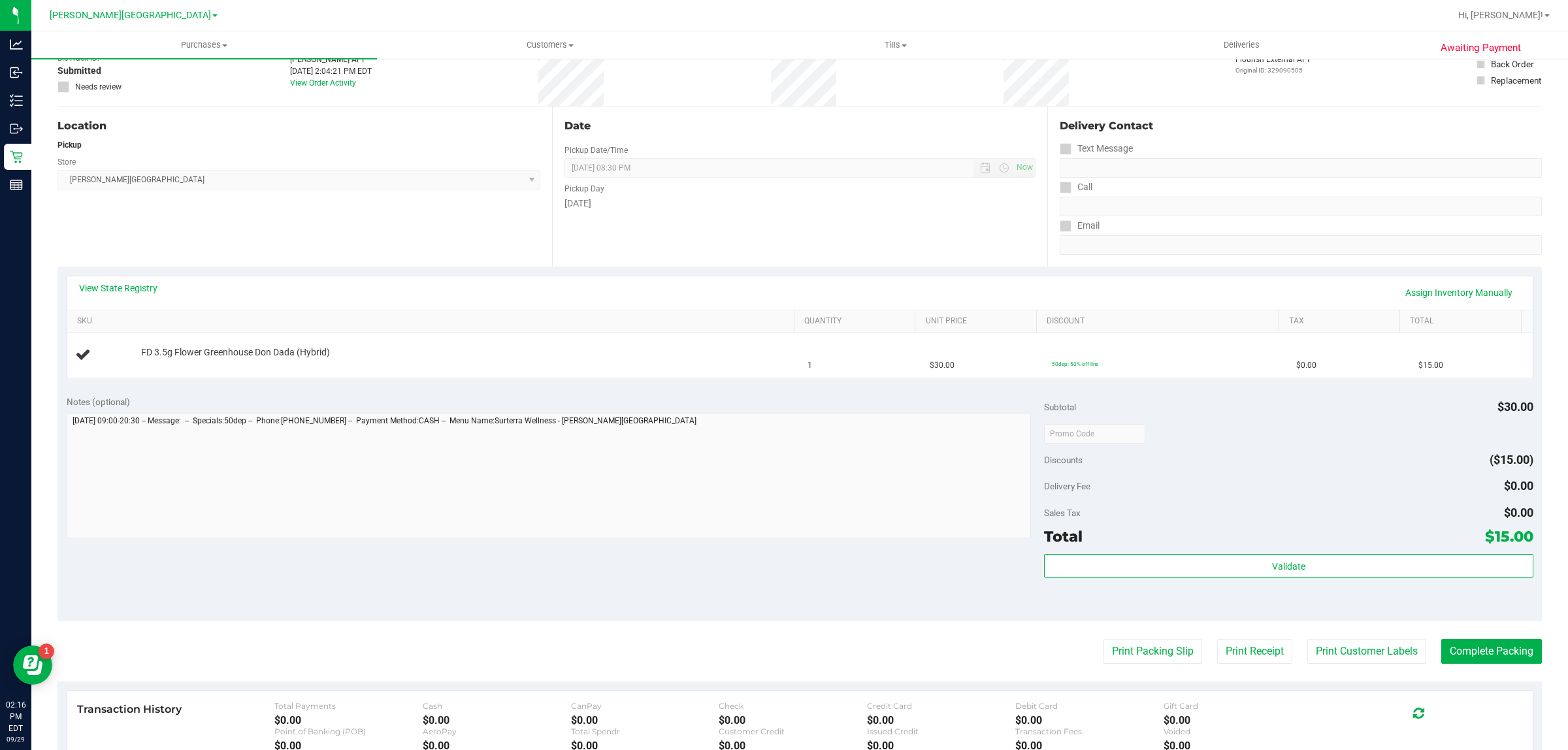
scroll to position [0, 0]
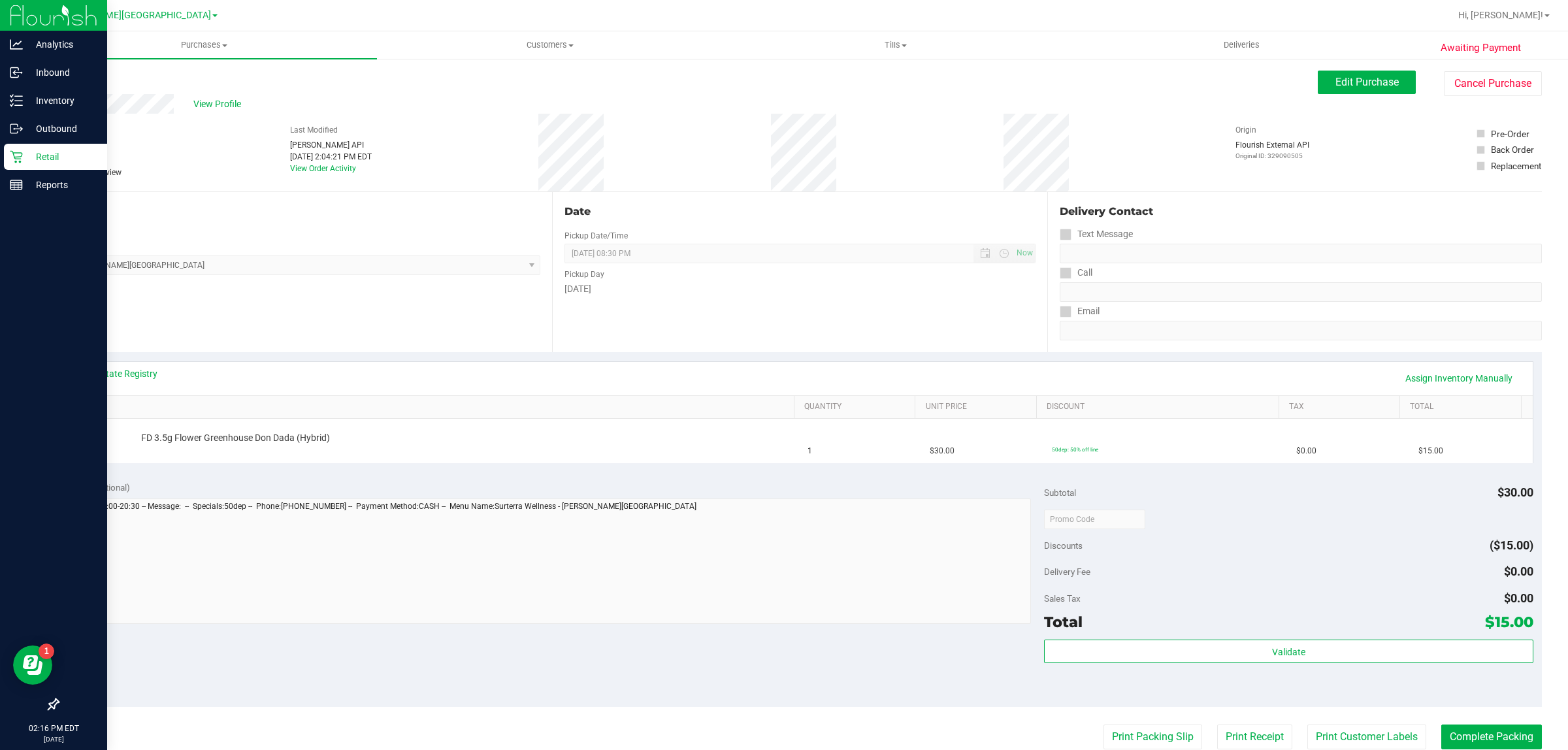
click at [16, 160] on icon at bounding box center [16, 157] width 13 height 13
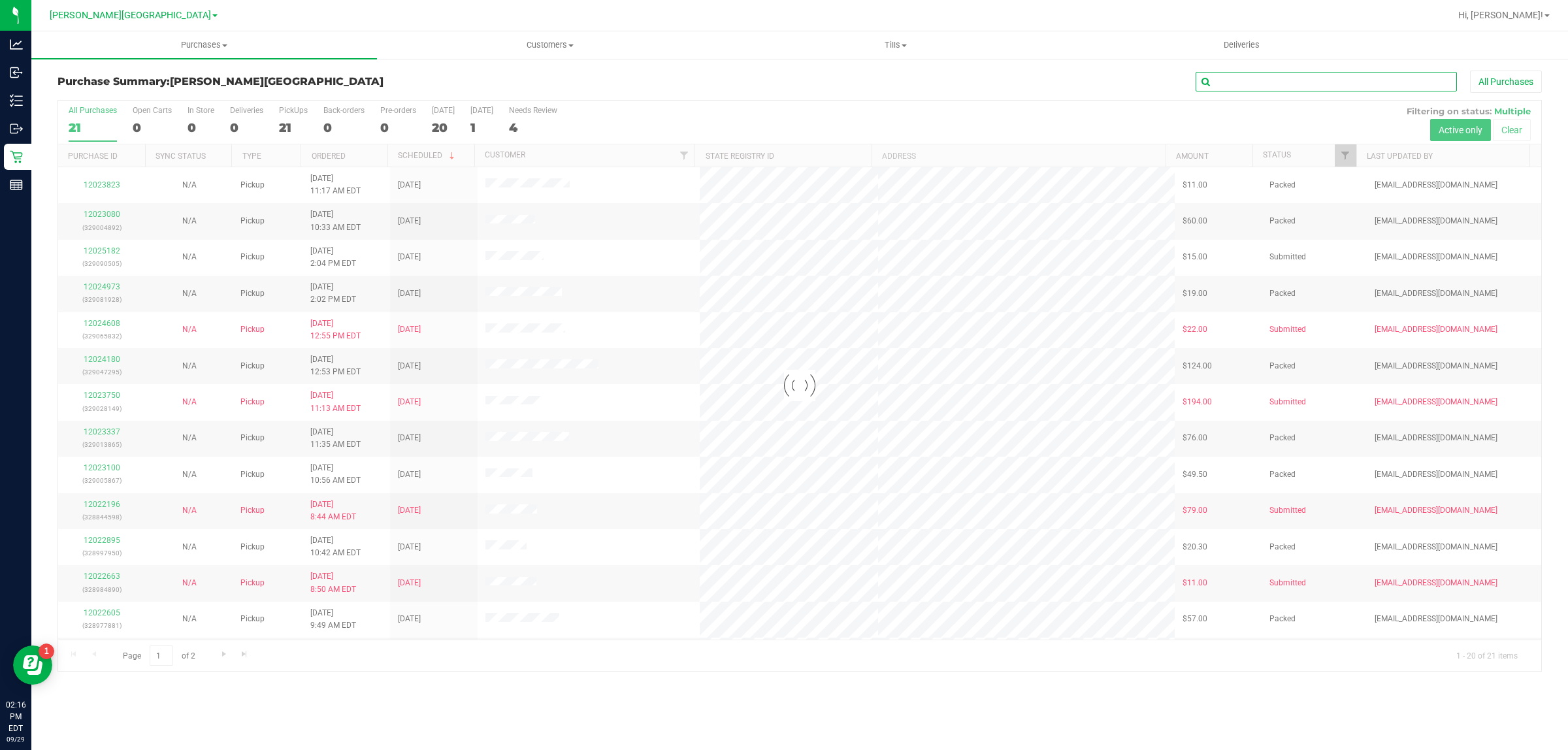
click at [1285, 74] on input "text" at bounding box center [1326, 82] width 261 height 19
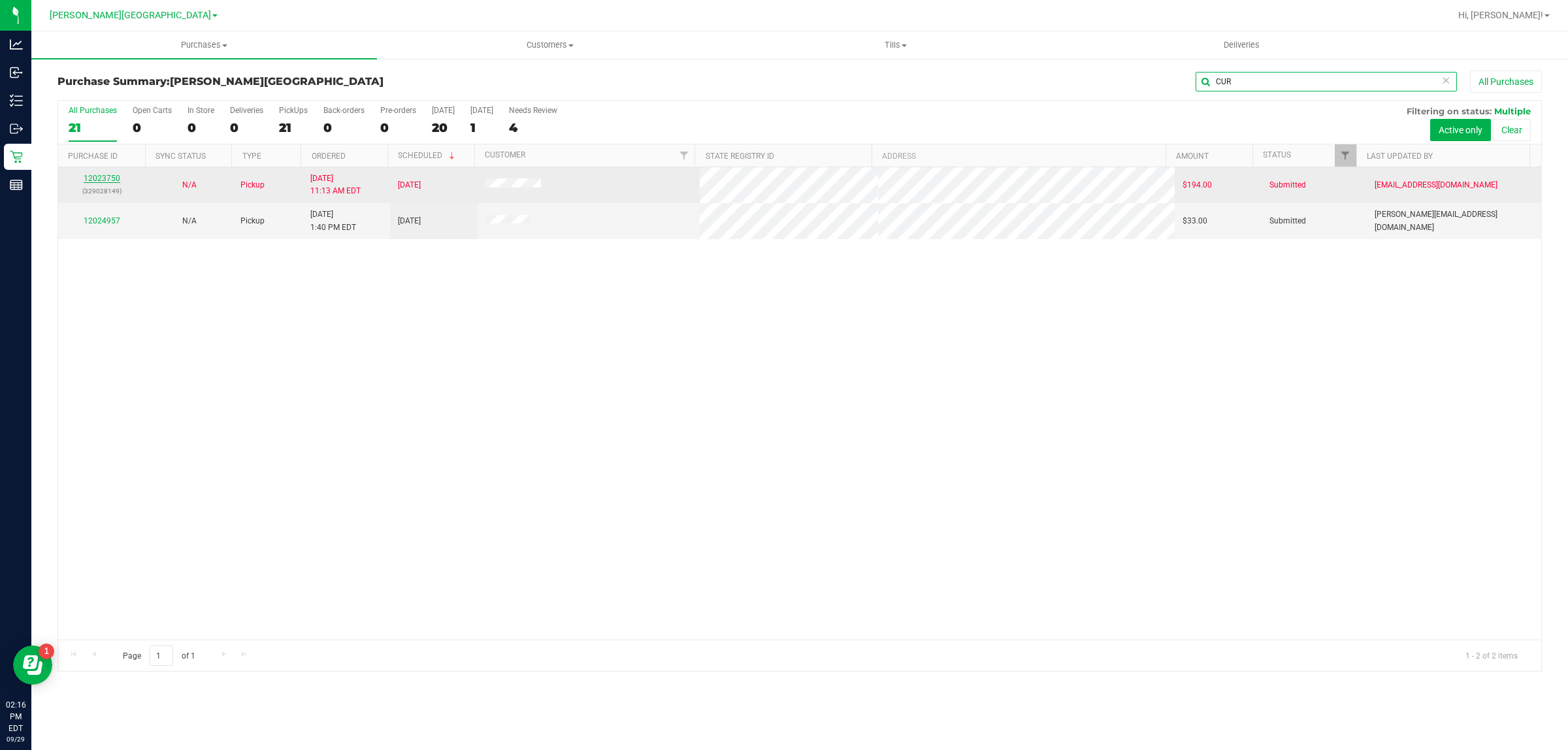
type input "CUR"
click at [100, 180] on link "12023750" at bounding box center [102, 178] width 36 height 9
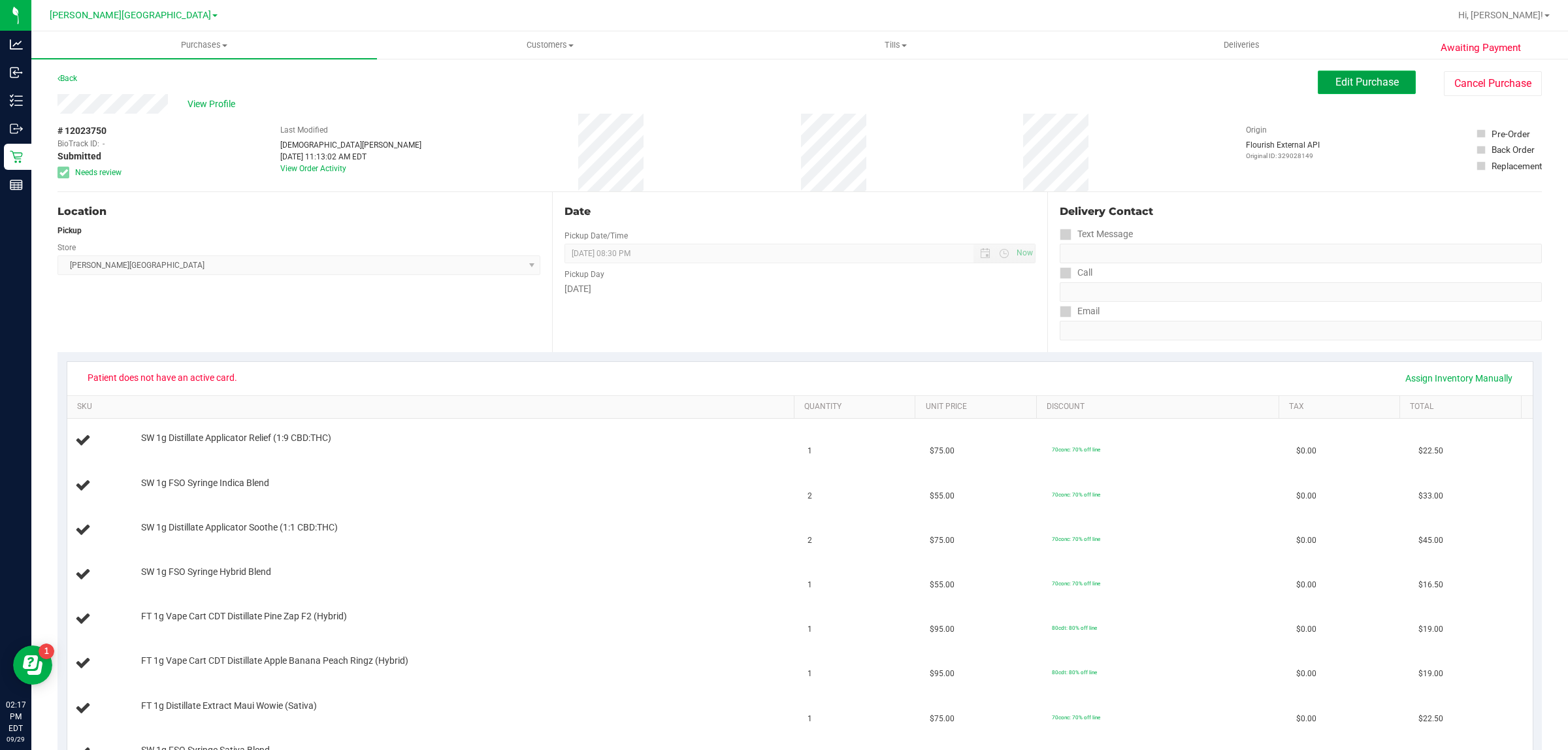
click at [1318, 77] on button "Edit Purchase" at bounding box center [1367, 82] width 98 height 24
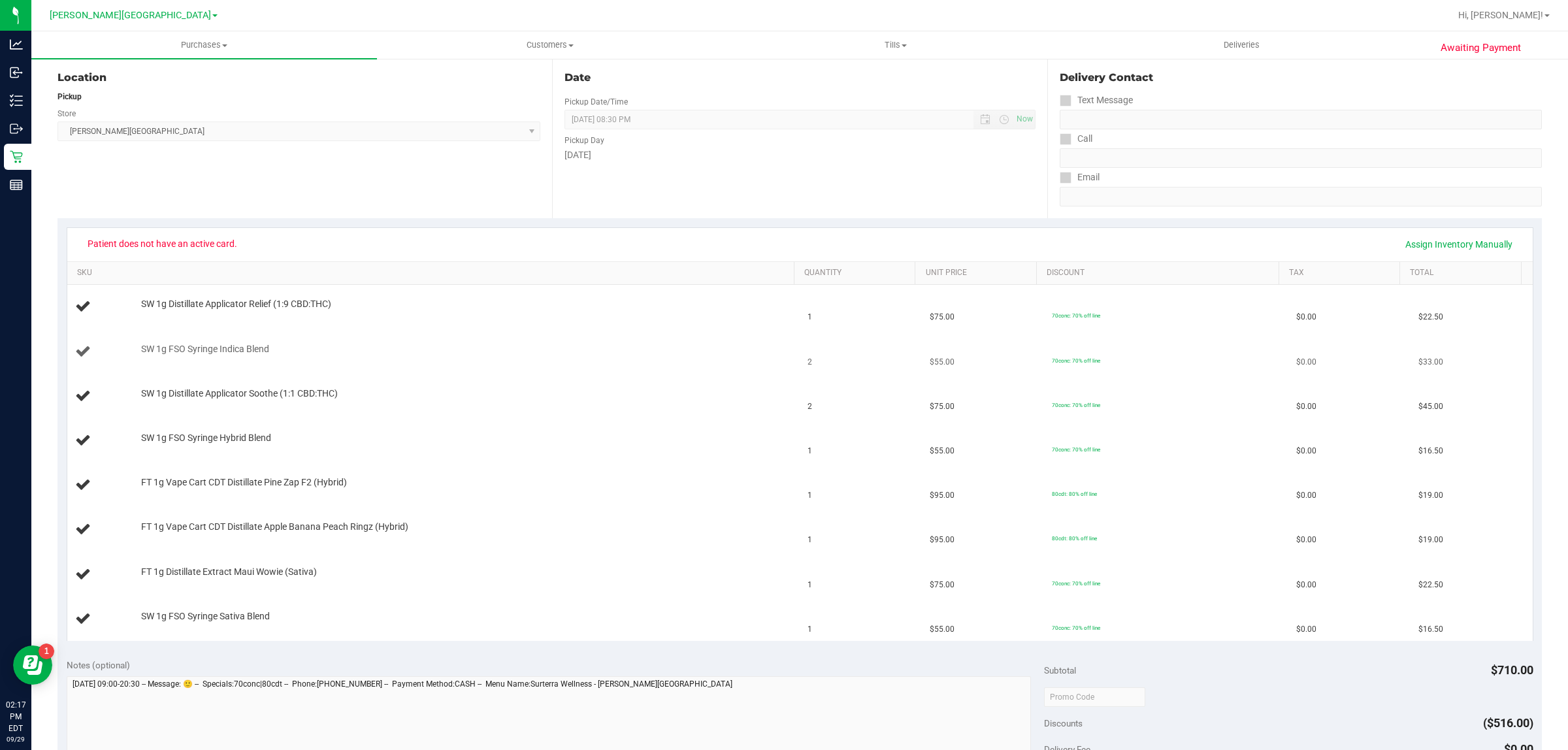
scroll to position [163, 0]
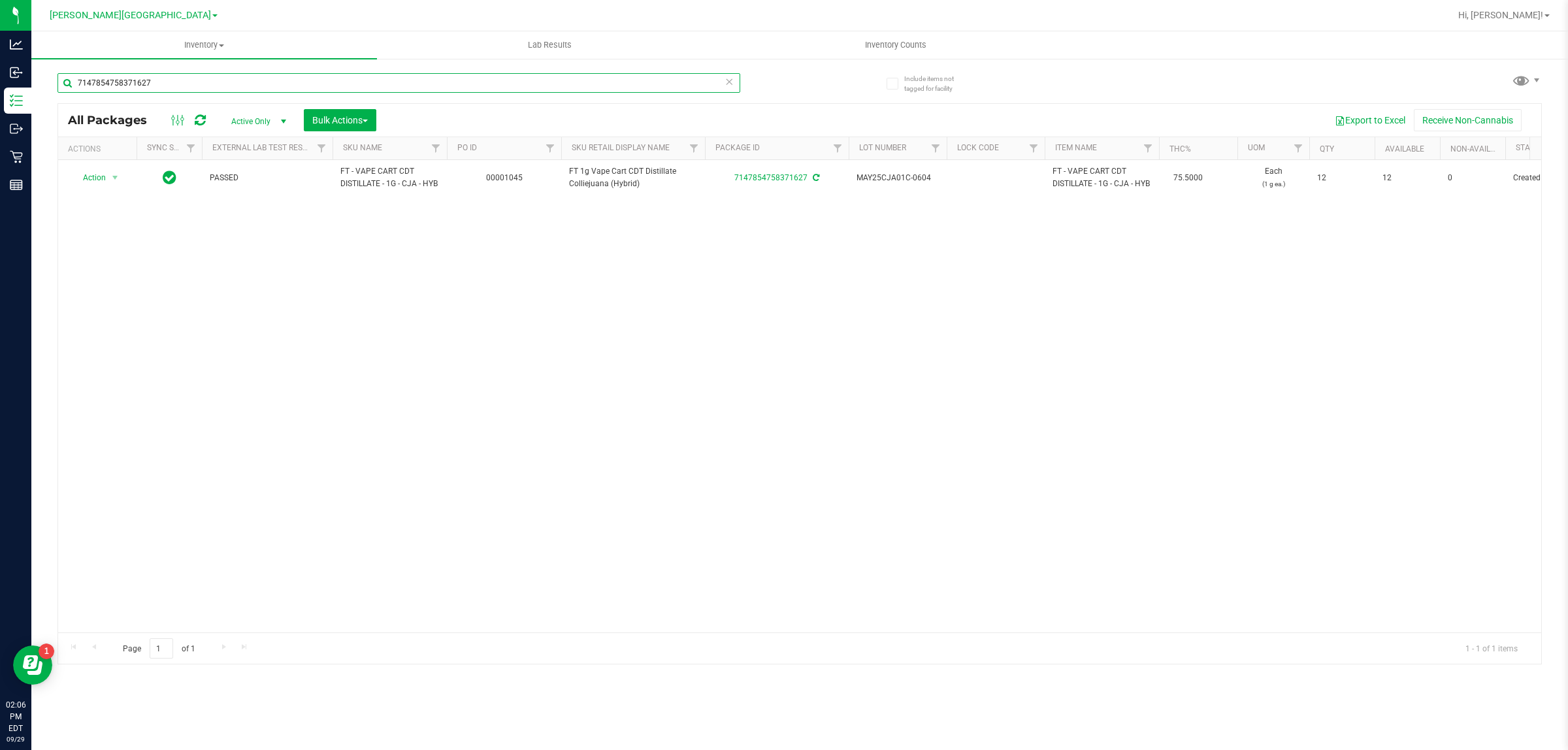
click at [181, 83] on input "7147854758371627" at bounding box center [398, 83] width 683 height 19
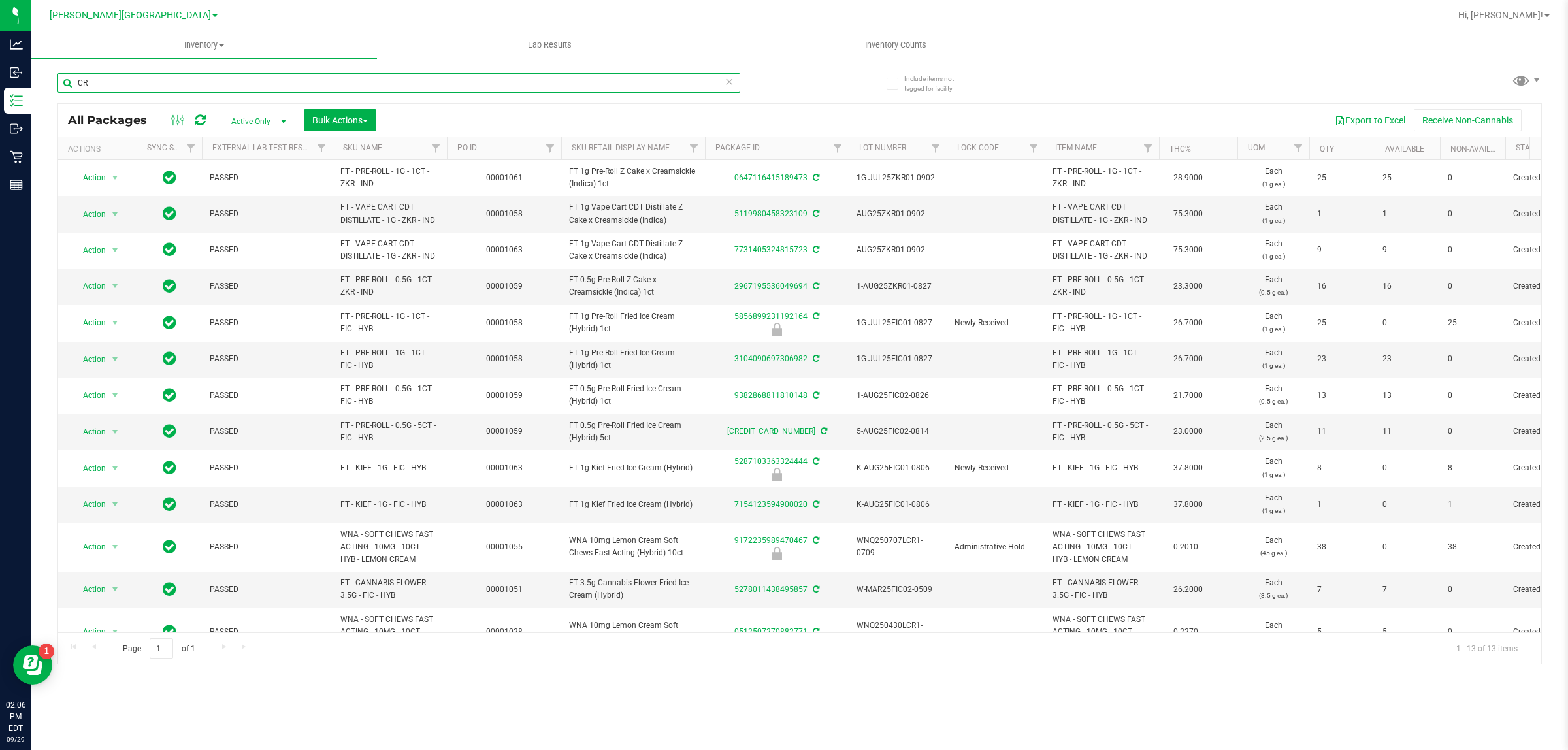
type input "C"
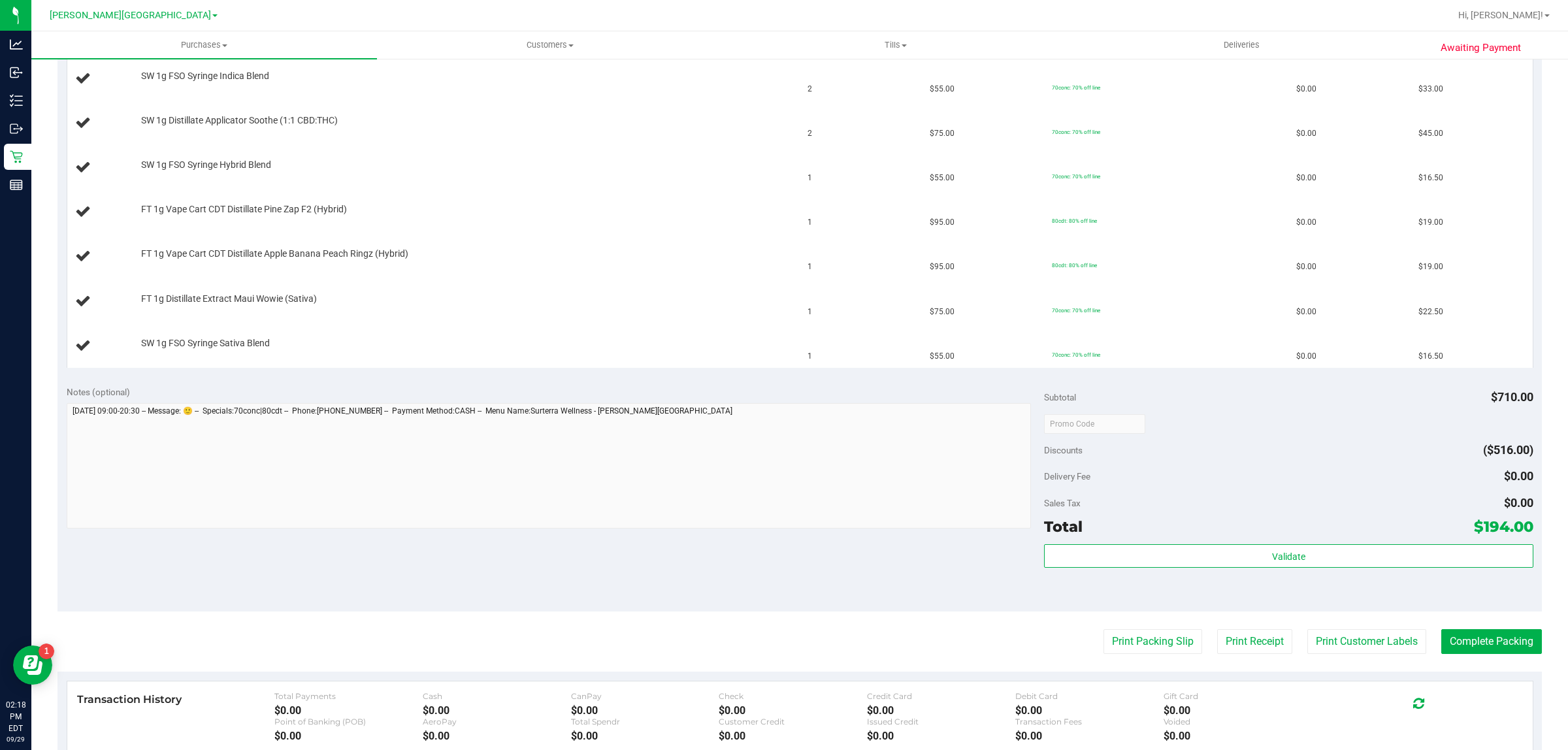
scroll to position [490, 0]
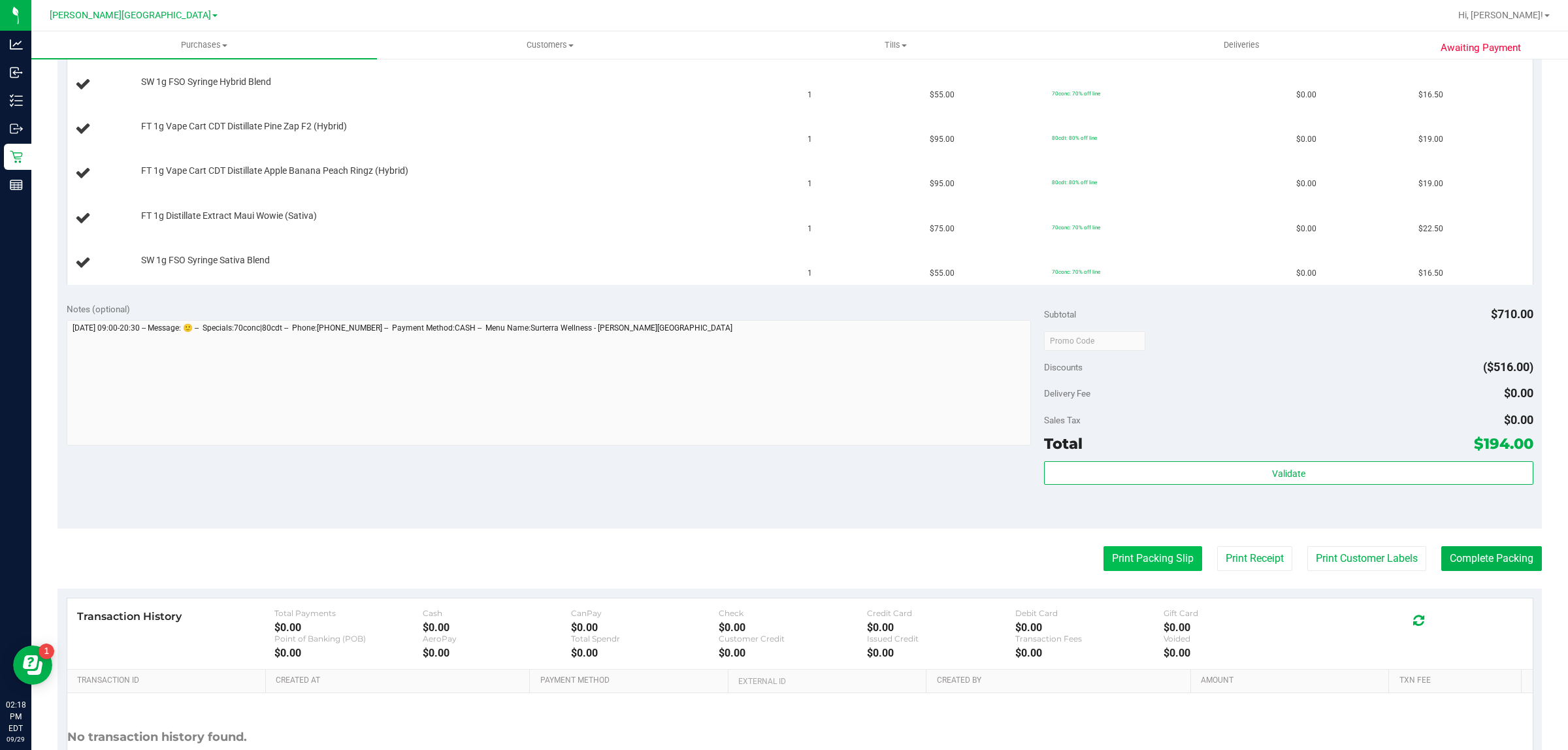
click at [1141, 566] on button "Print Packing Slip" at bounding box center [1152, 558] width 99 height 25
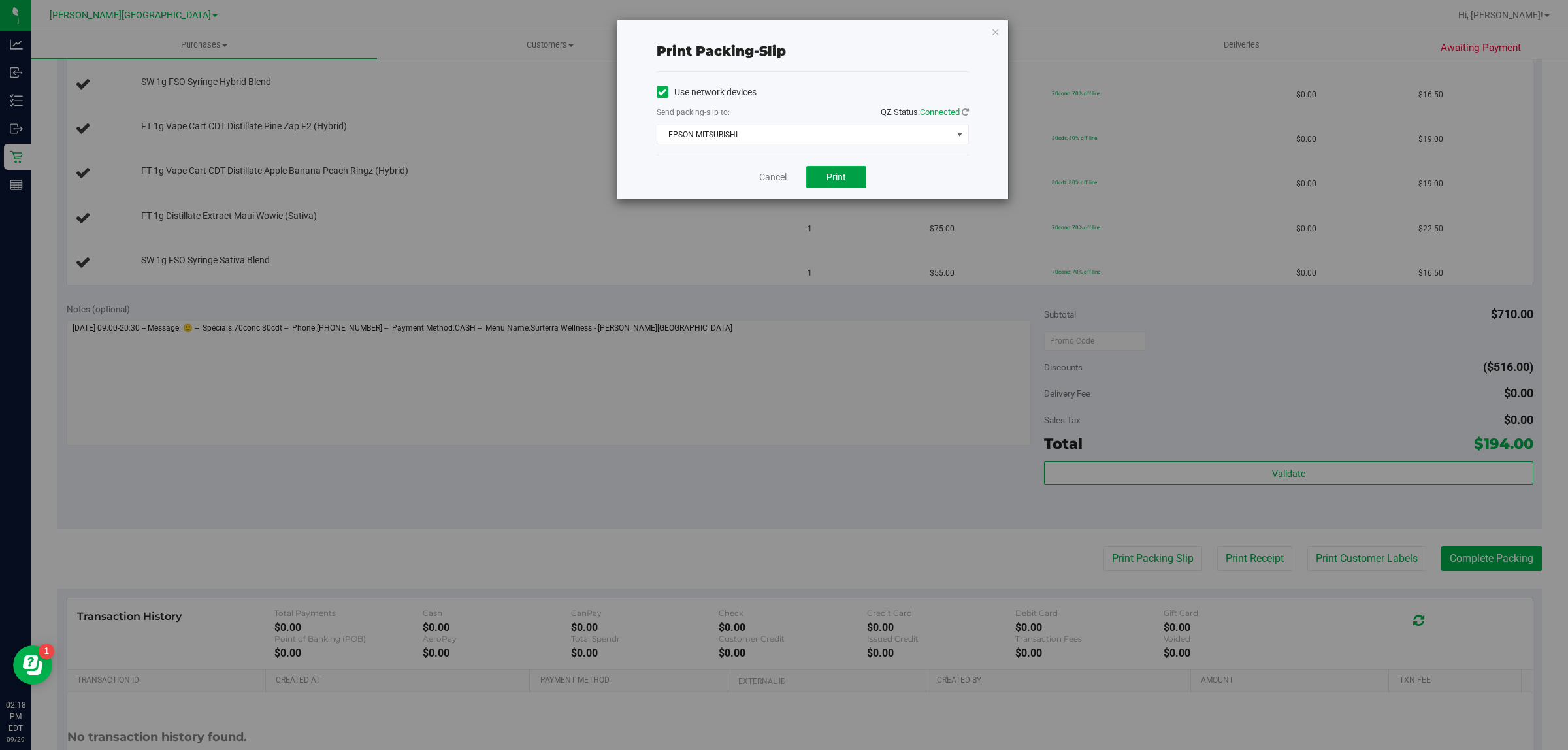
click at [843, 177] on span "Print" at bounding box center [836, 177] width 19 height 10
click at [767, 175] on link "Cancel" at bounding box center [772, 177] width 27 height 13
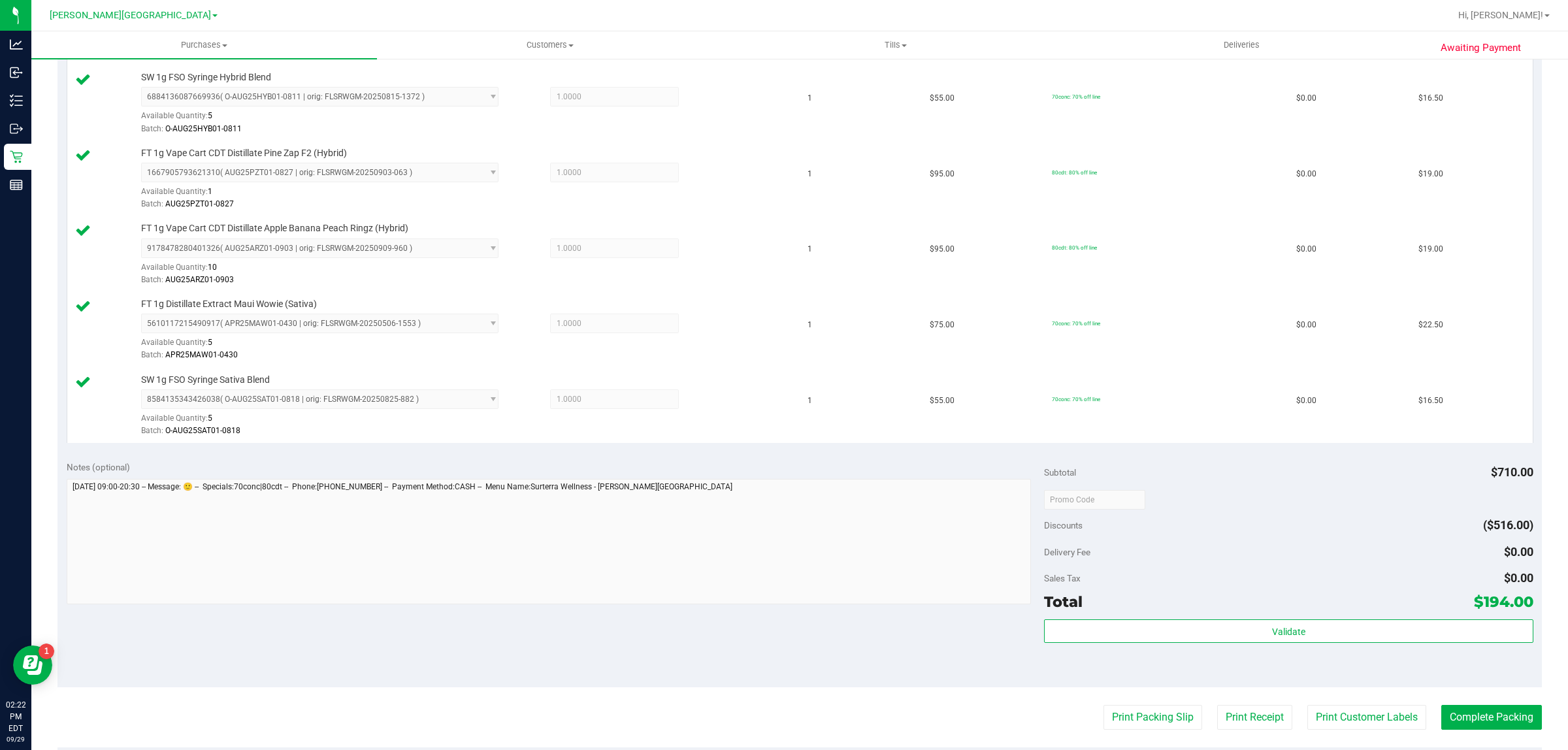
scroll to position [734, 0]
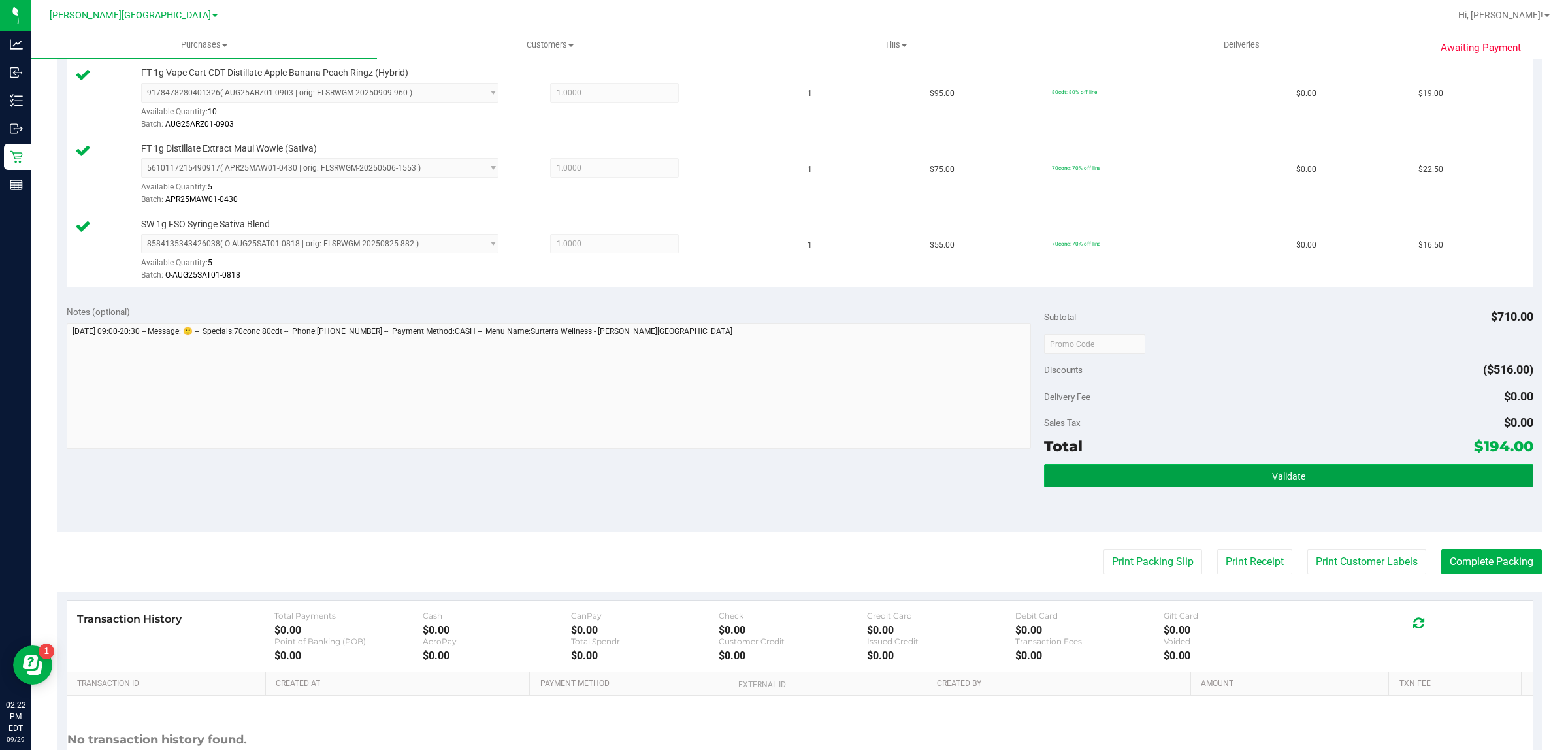
click at [1063, 470] on button "Validate" at bounding box center [1288, 475] width 489 height 24
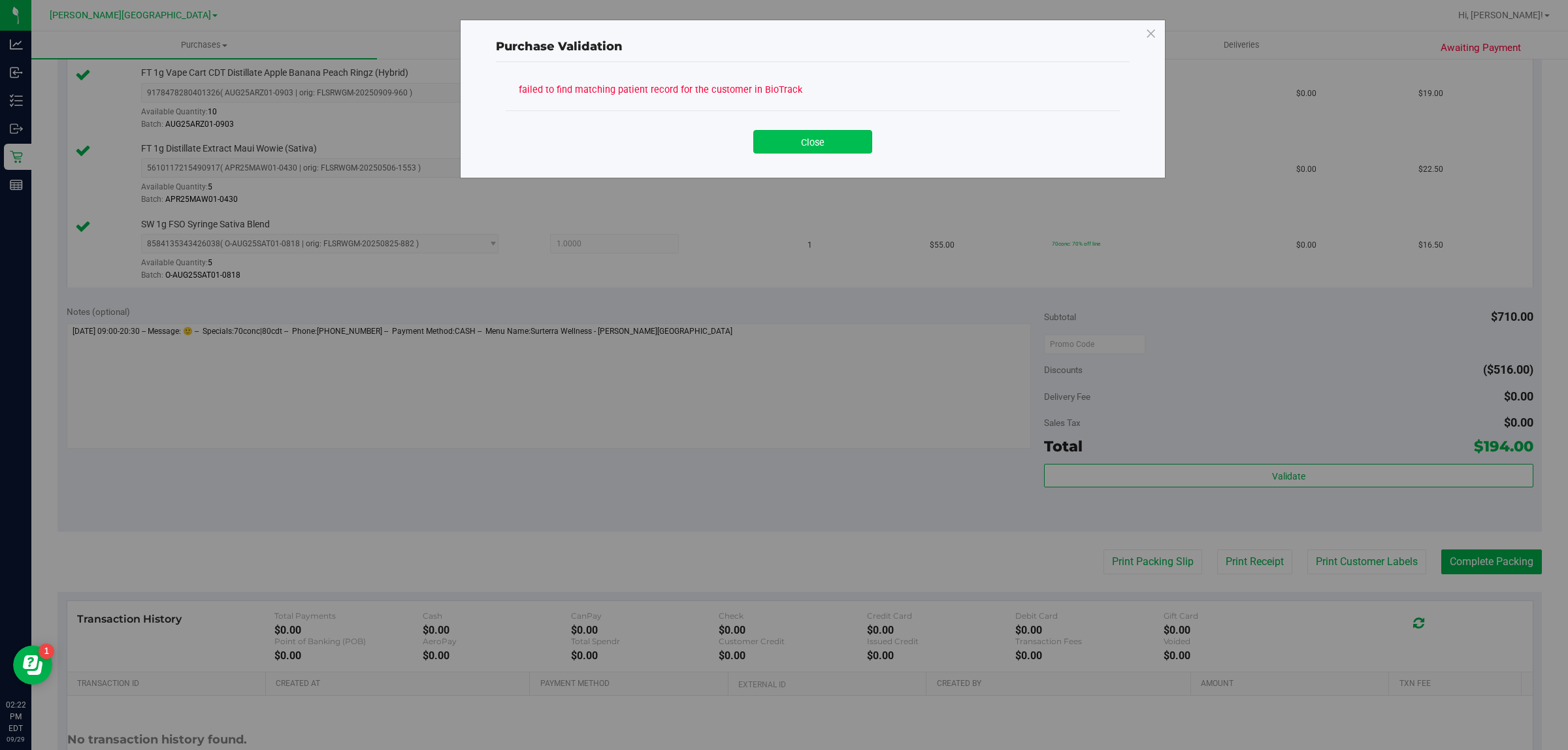
click at [793, 142] on button "Close" at bounding box center [813, 142] width 119 height 24
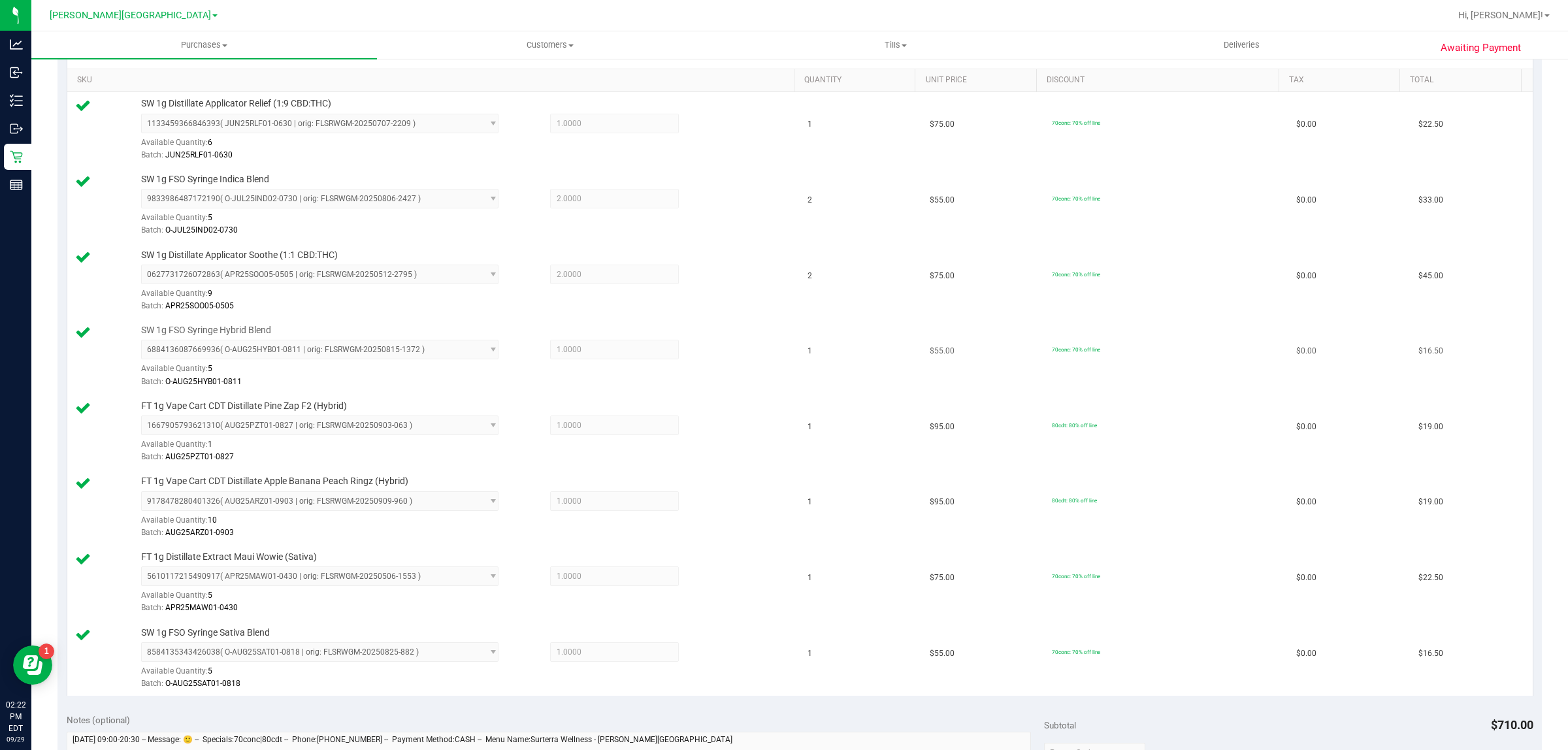
scroll to position [0, 0]
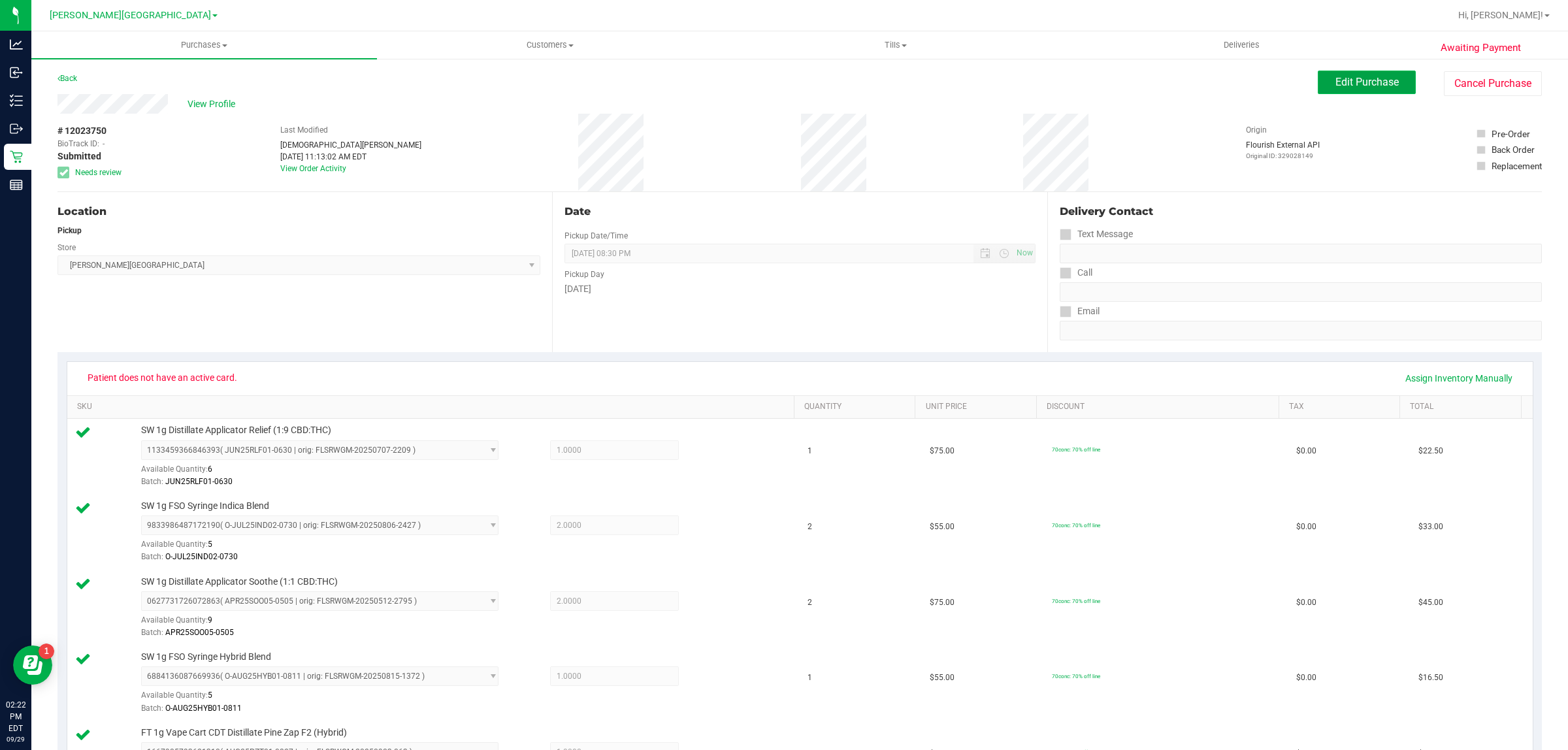
click at [1358, 80] on span "Edit Purchase" at bounding box center [1367, 82] width 63 height 13
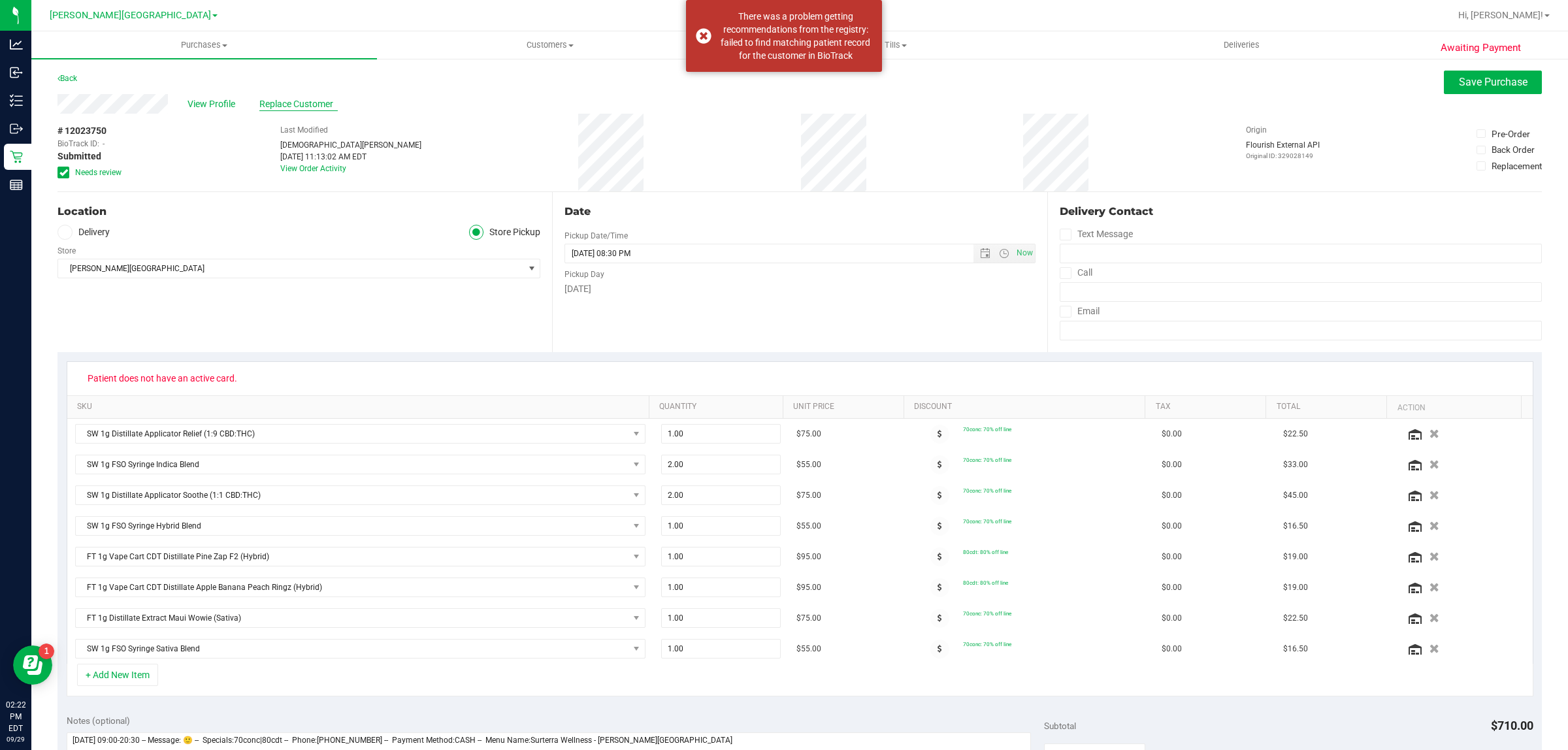
click at [286, 100] on span "Replace Customer" at bounding box center [299, 104] width 79 height 13
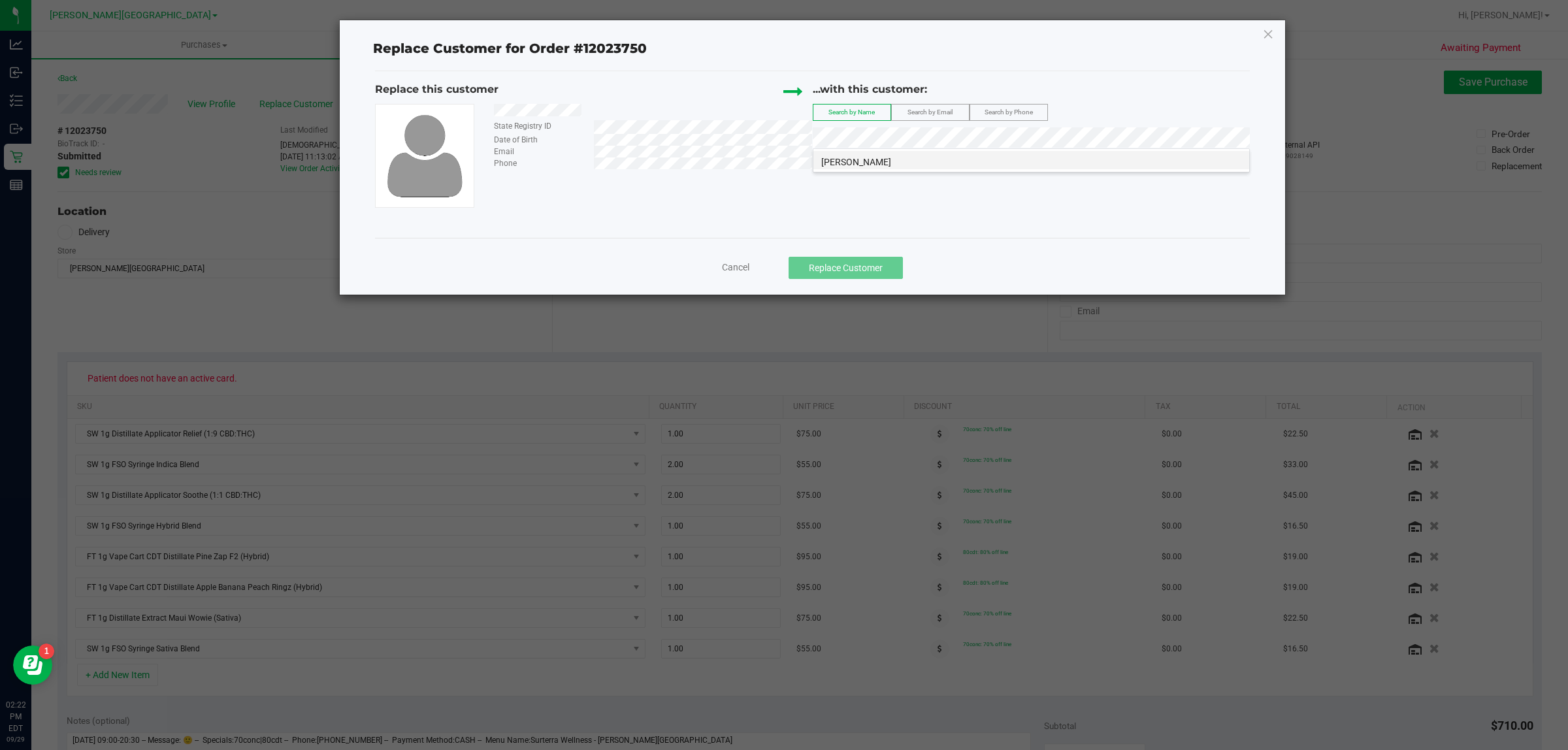
click at [891, 161] on span "CURTIS BOZEMAN" at bounding box center [856, 162] width 70 height 10
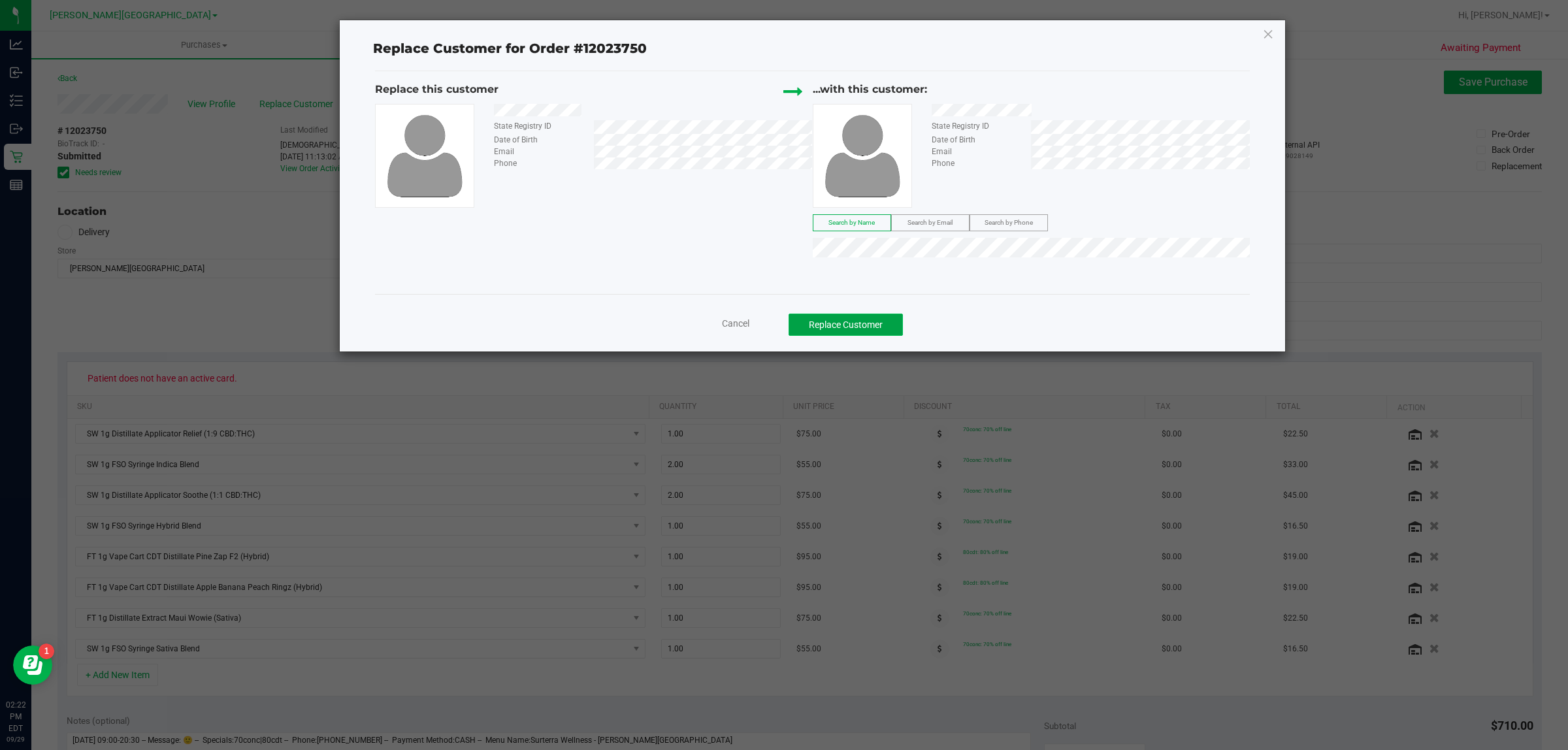
click at [881, 324] on button "Replace Customer" at bounding box center [846, 325] width 114 height 22
click at [837, 325] on button "Replace Customer" at bounding box center [846, 325] width 114 height 22
click at [837, 324] on button "Replace Customer" at bounding box center [846, 325] width 114 height 22
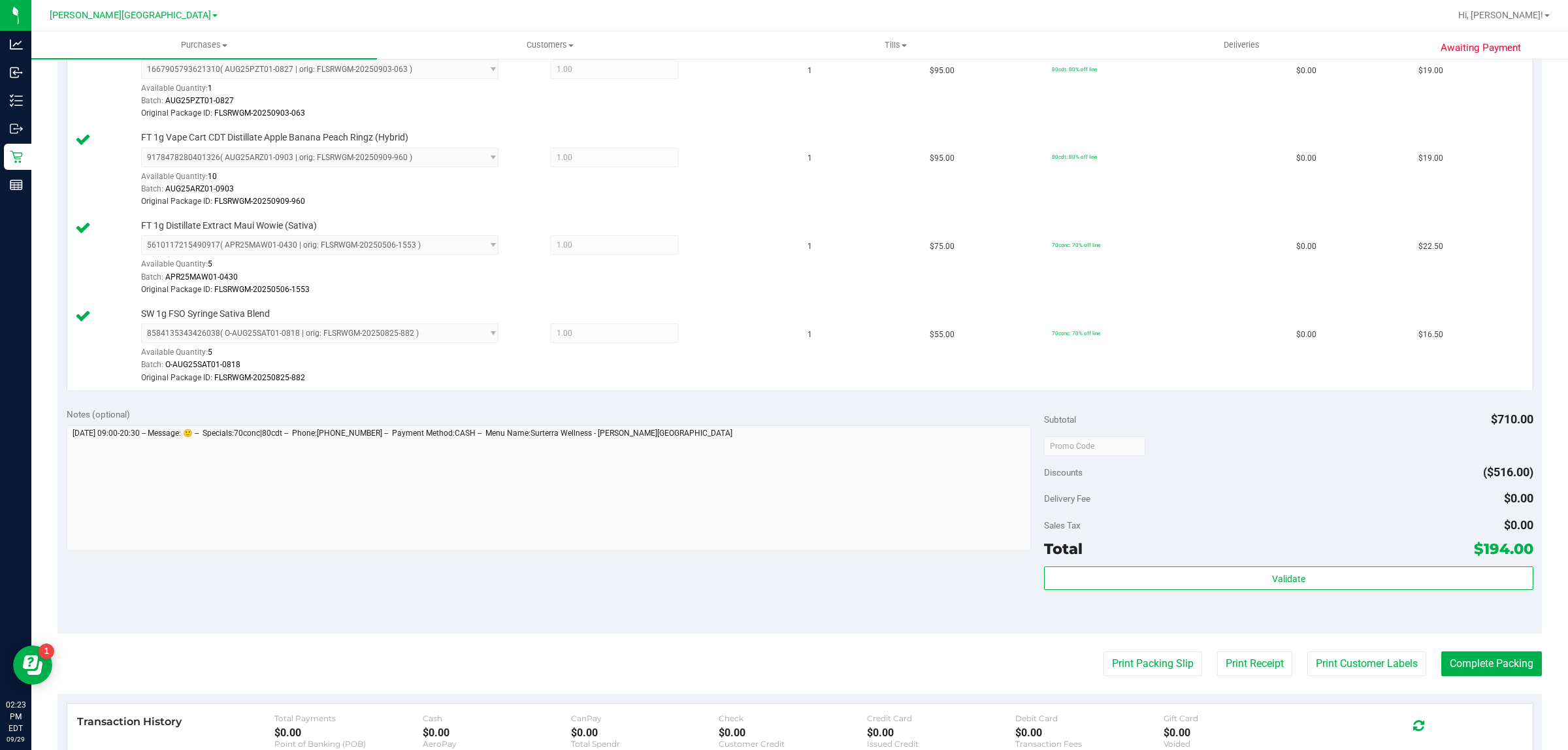
scroll to position [734, 0]
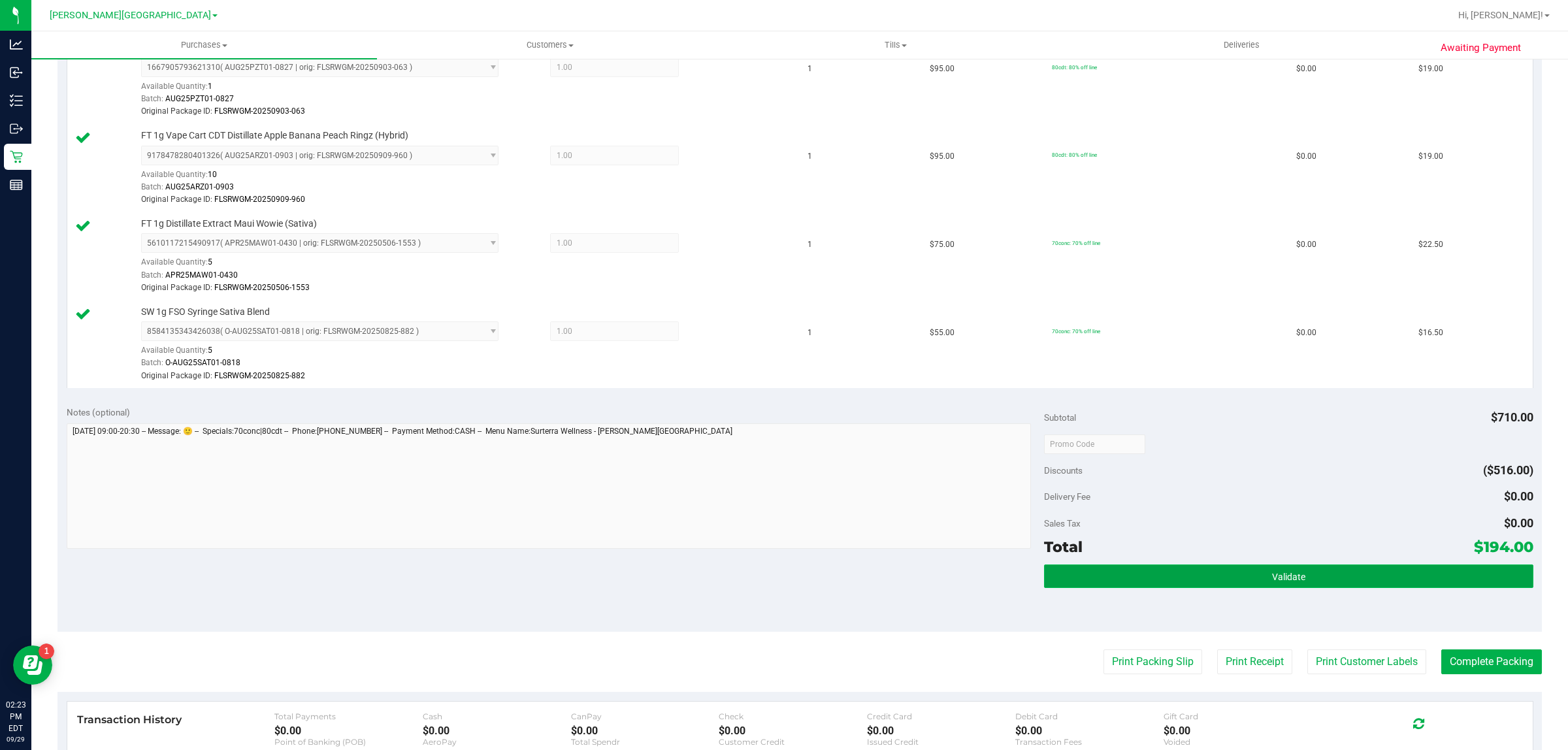
click at [1161, 583] on button "Validate" at bounding box center [1288, 576] width 489 height 24
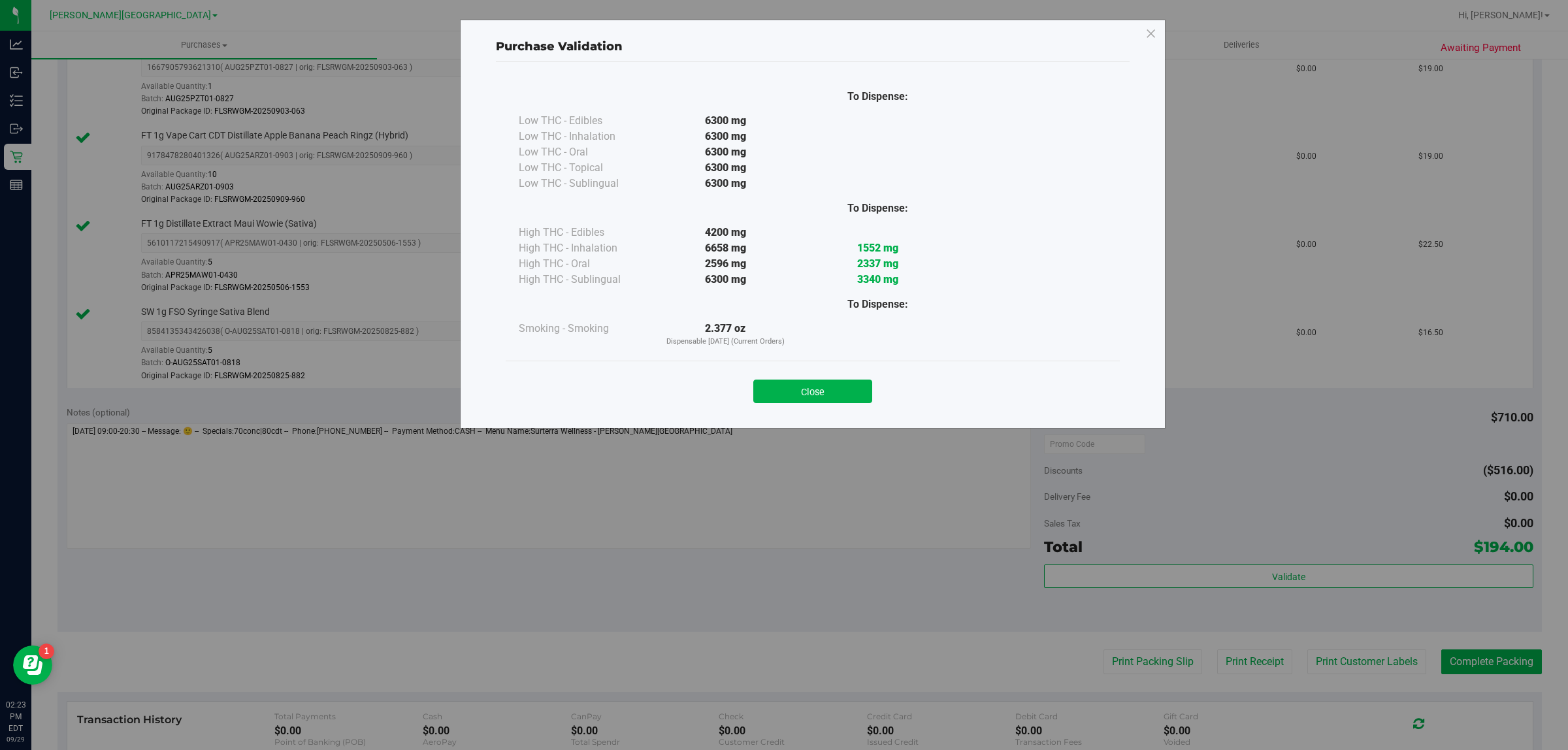
drag, startPoint x: 823, startPoint y: 395, endPoint x: 832, endPoint y: 395, distance: 9.0
click at [823, 394] on button "Close" at bounding box center [813, 391] width 119 height 24
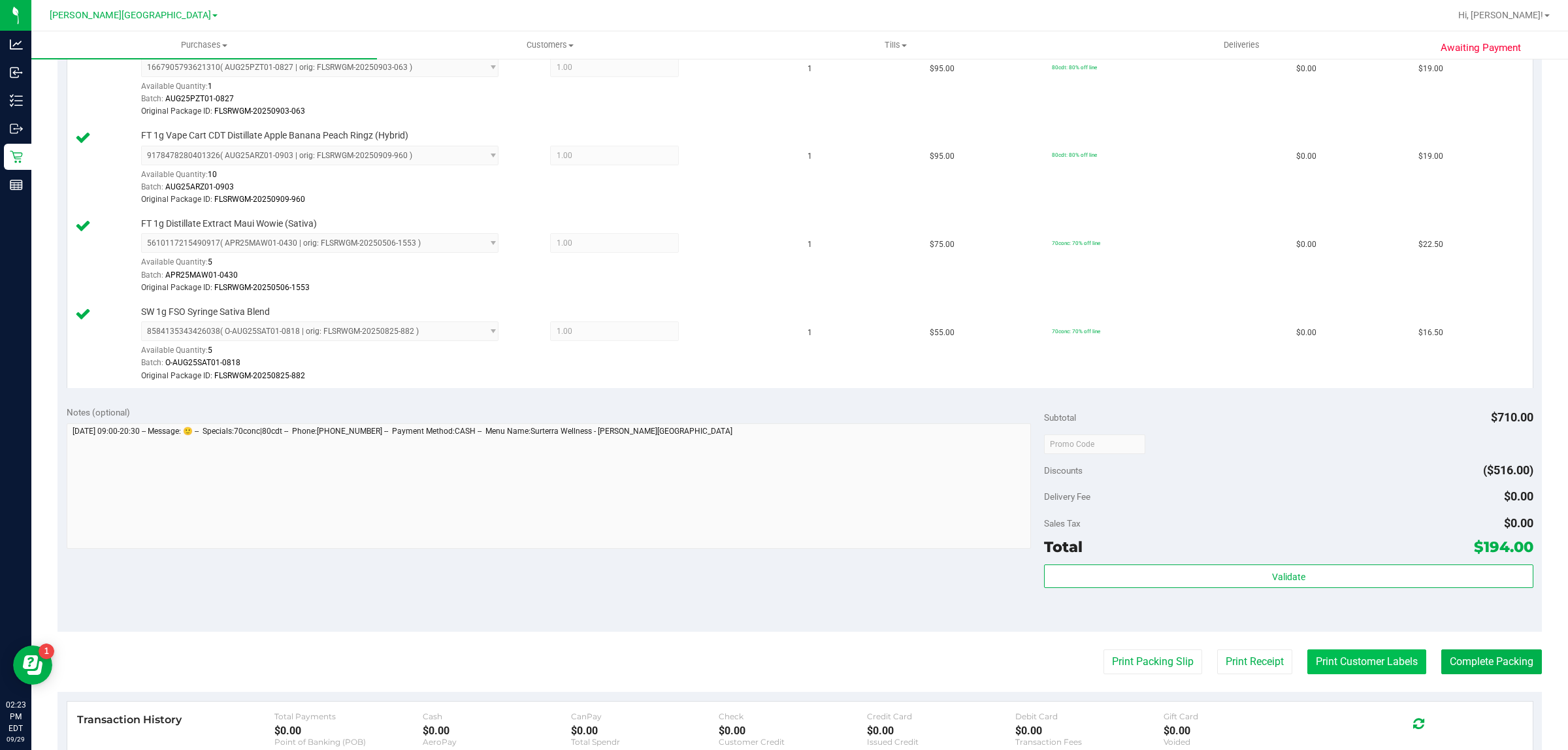
click at [1359, 668] on button "Print Customer Labels" at bounding box center [1367, 661] width 119 height 25
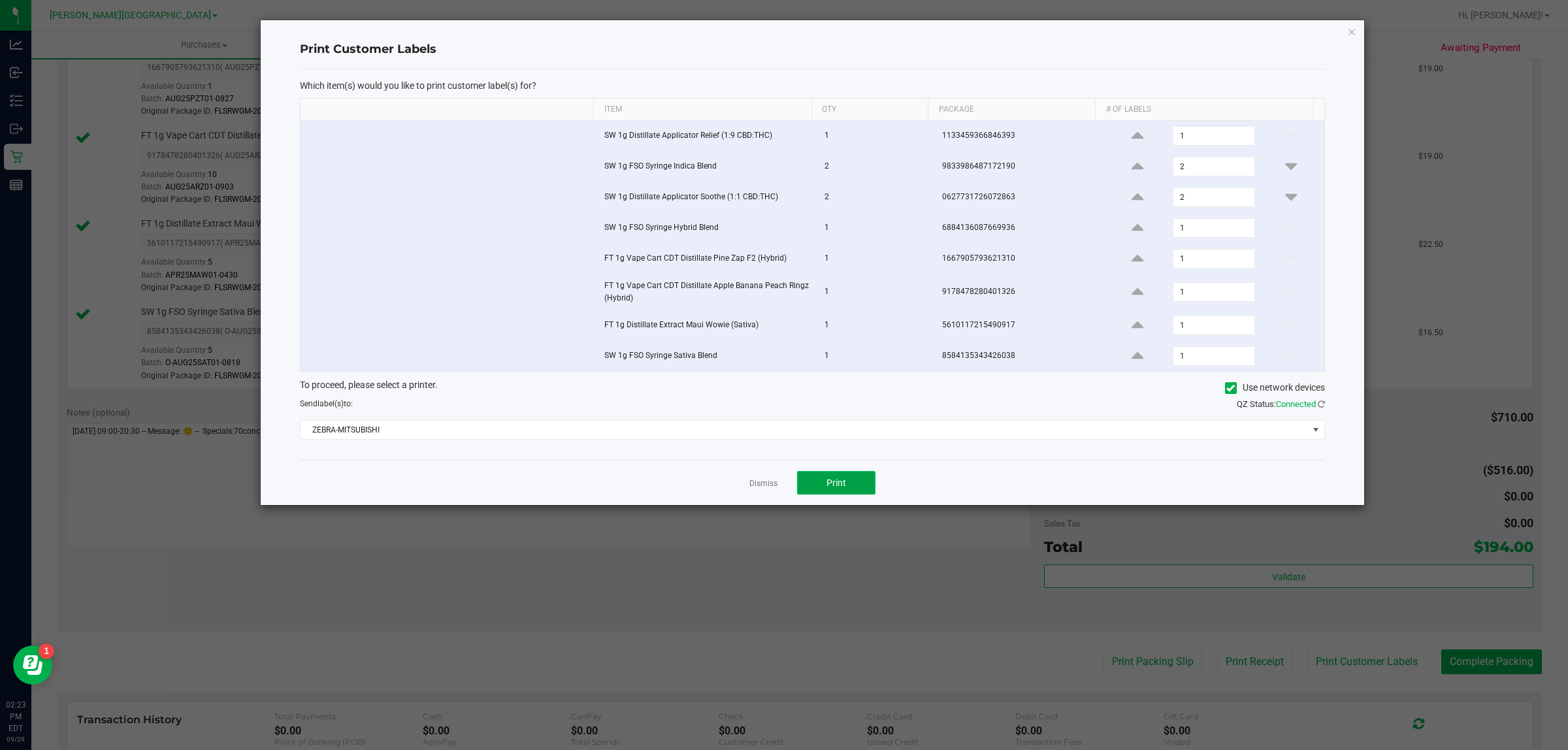
click at [838, 488] on span "Print" at bounding box center [836, 483] width 19 height 10
click at [771, 489] on link "Dismiss" at bounding box center [764, 483] width 28 height 11
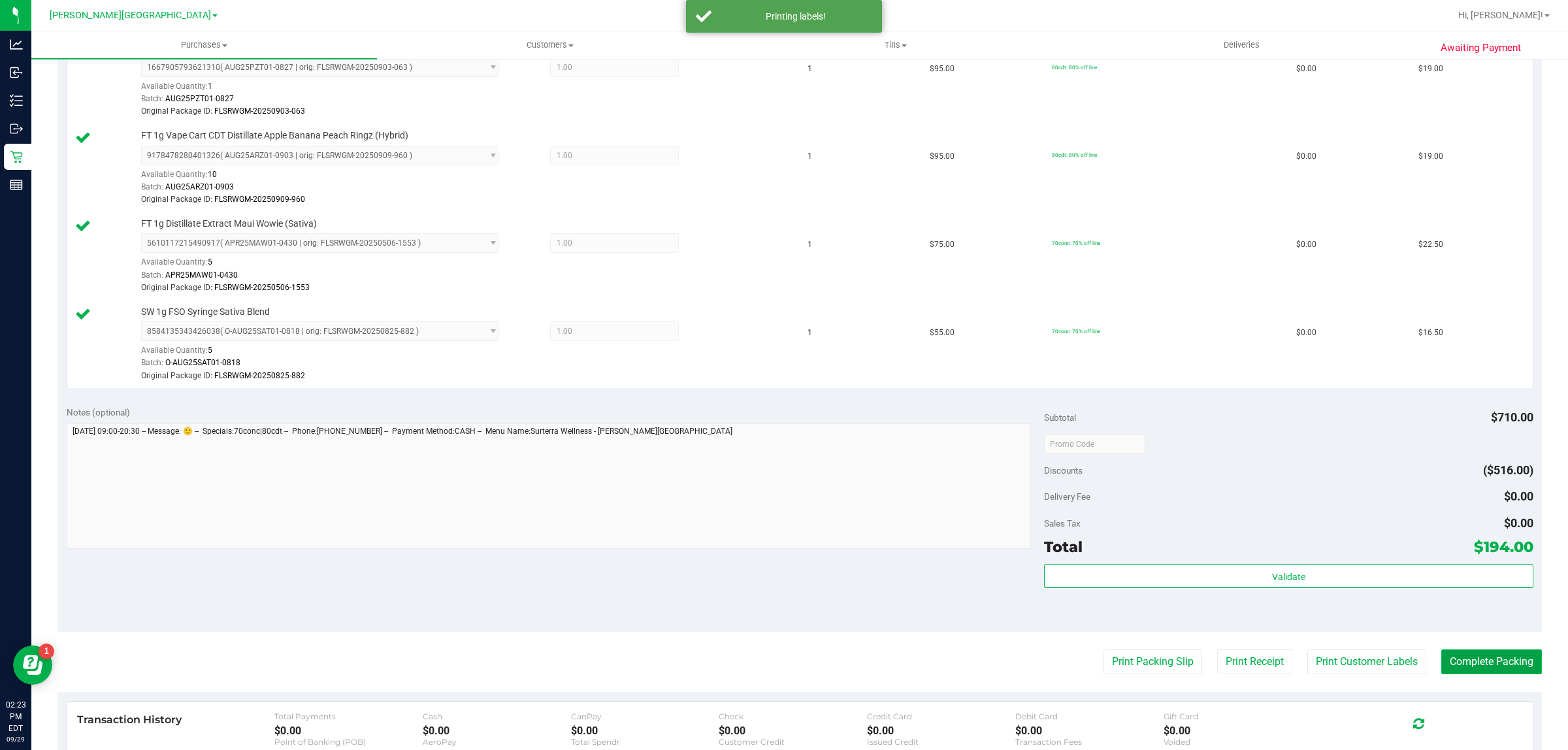
click at [1503, 667] on button "Complete Packing" at bounding box center [1491, 661] width 100 height 25
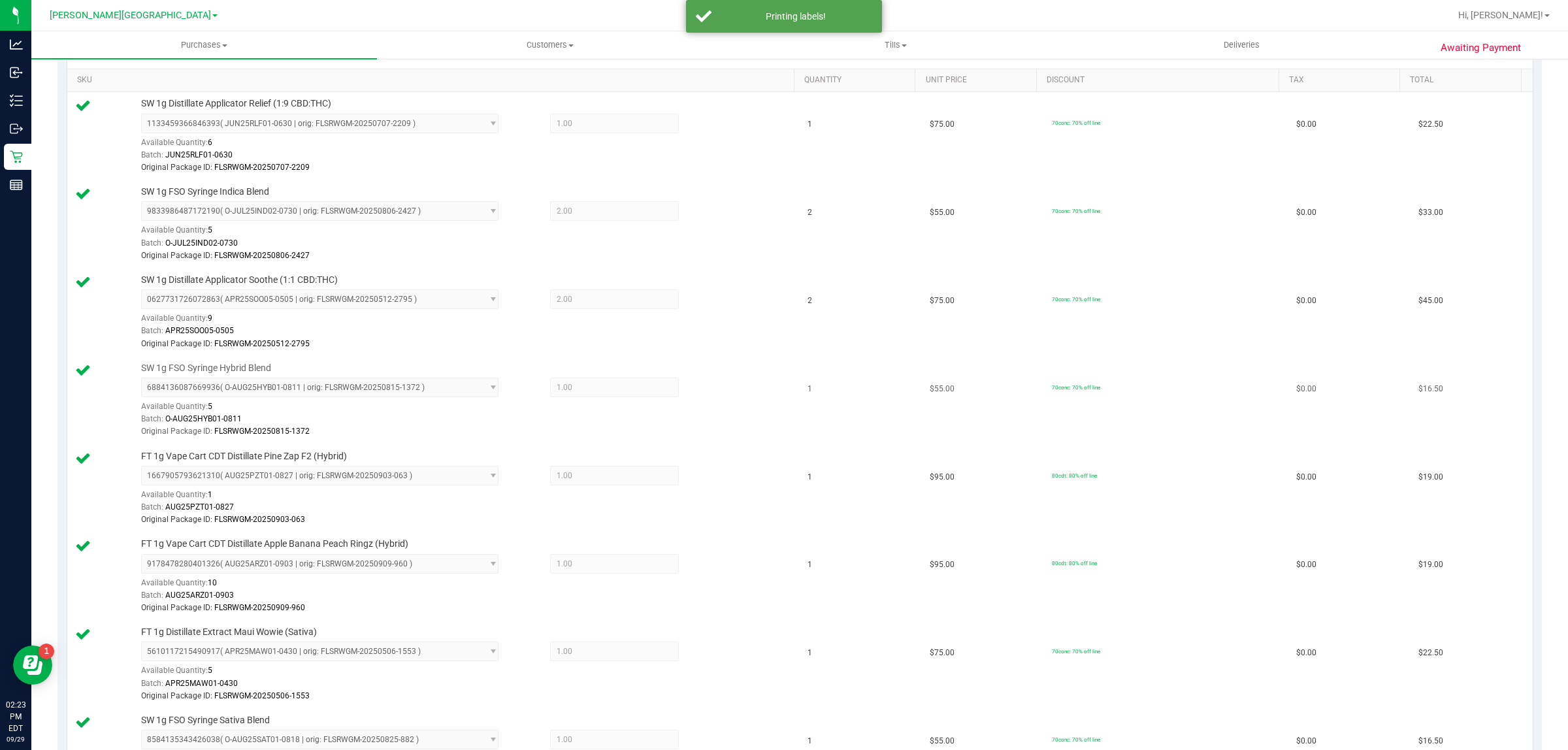
scroll to position [0, 0]
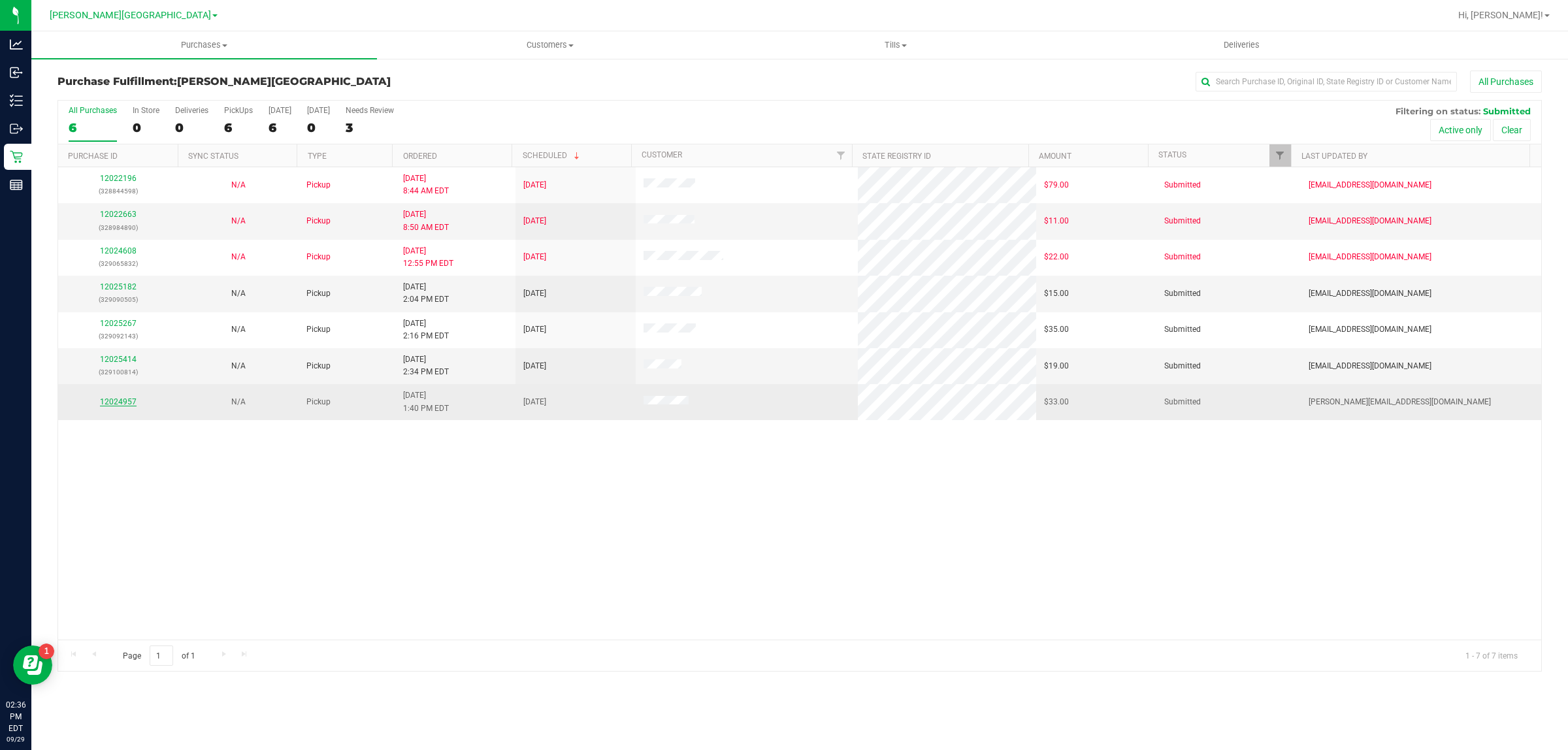
click at [128, 403] on link "12024957" at bounding box center [118, 402] width 36 height 9
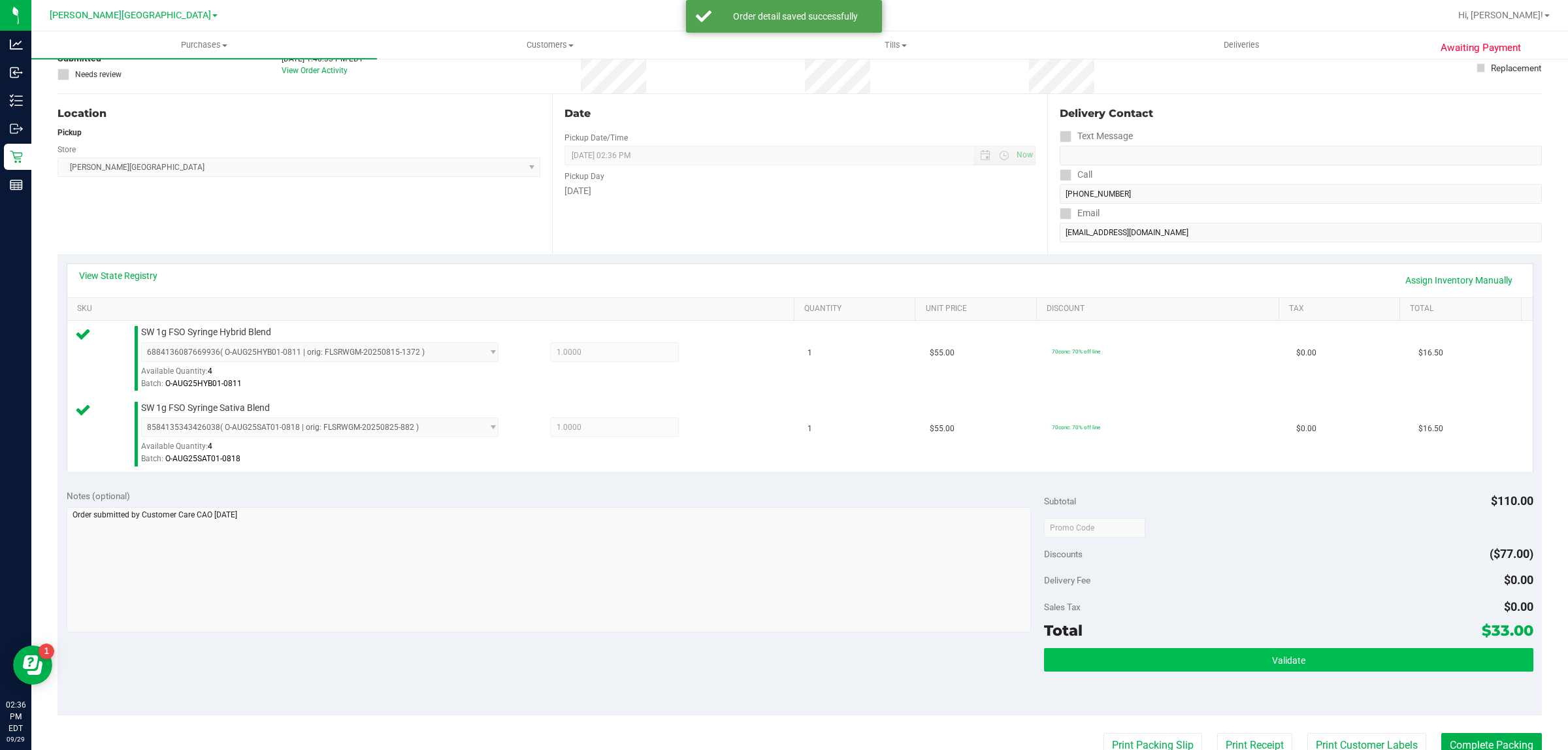
scroll to position [393, 0]
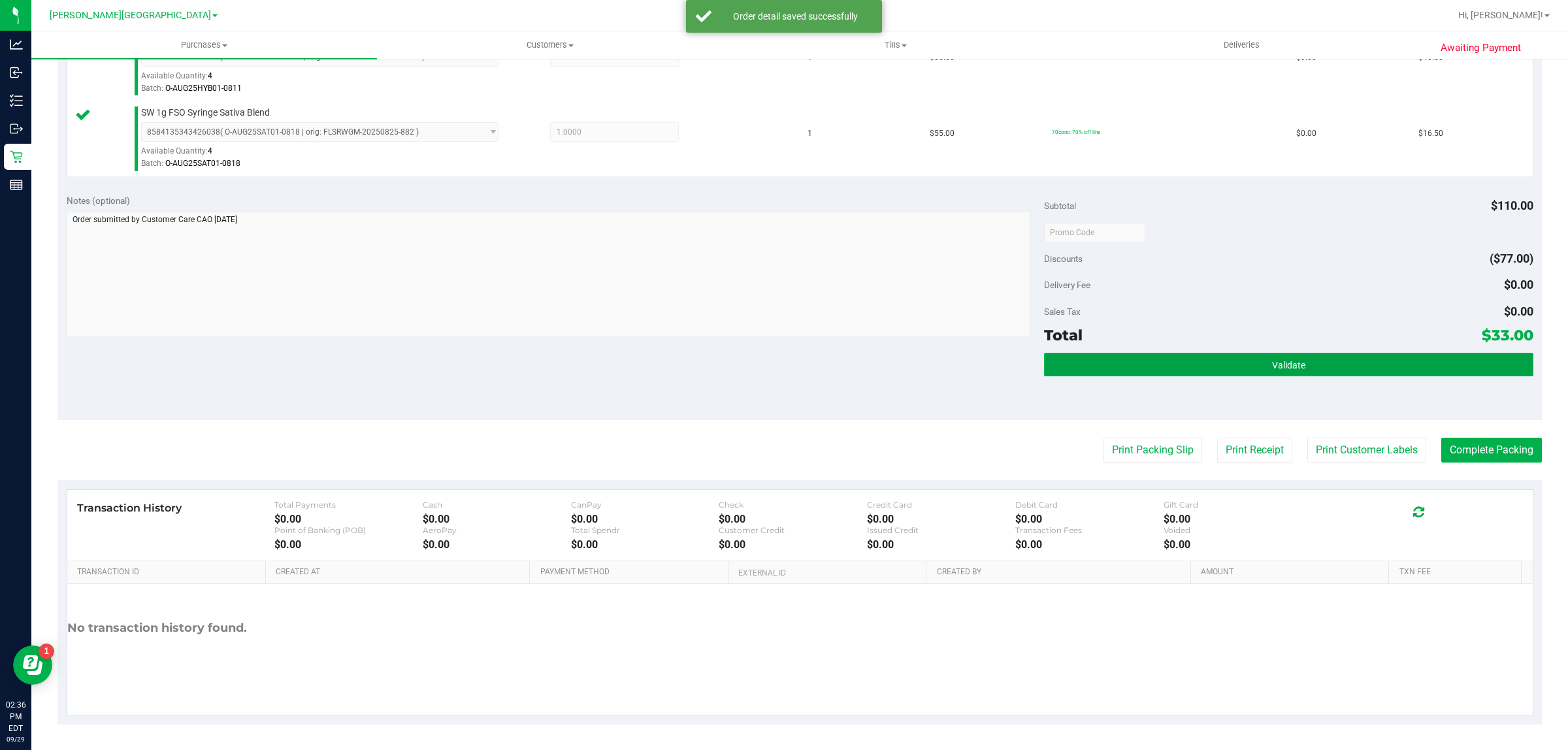
click at [1070, 357] on button "Validate" at bounding box center [1288, 365] width 489 height 24
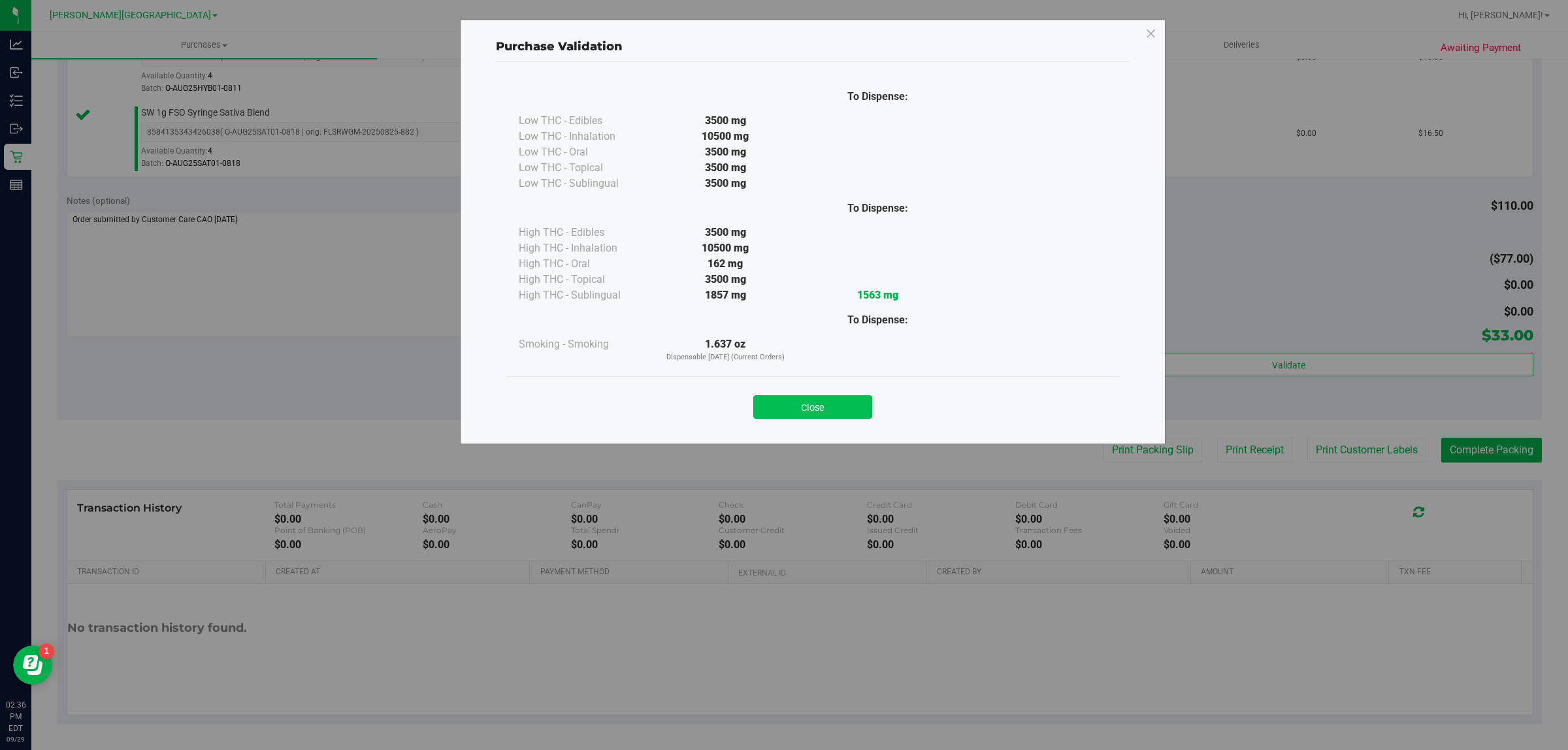
click at [823, 402] on button "Close" at bounding box center [813, 407] width 119 height 24
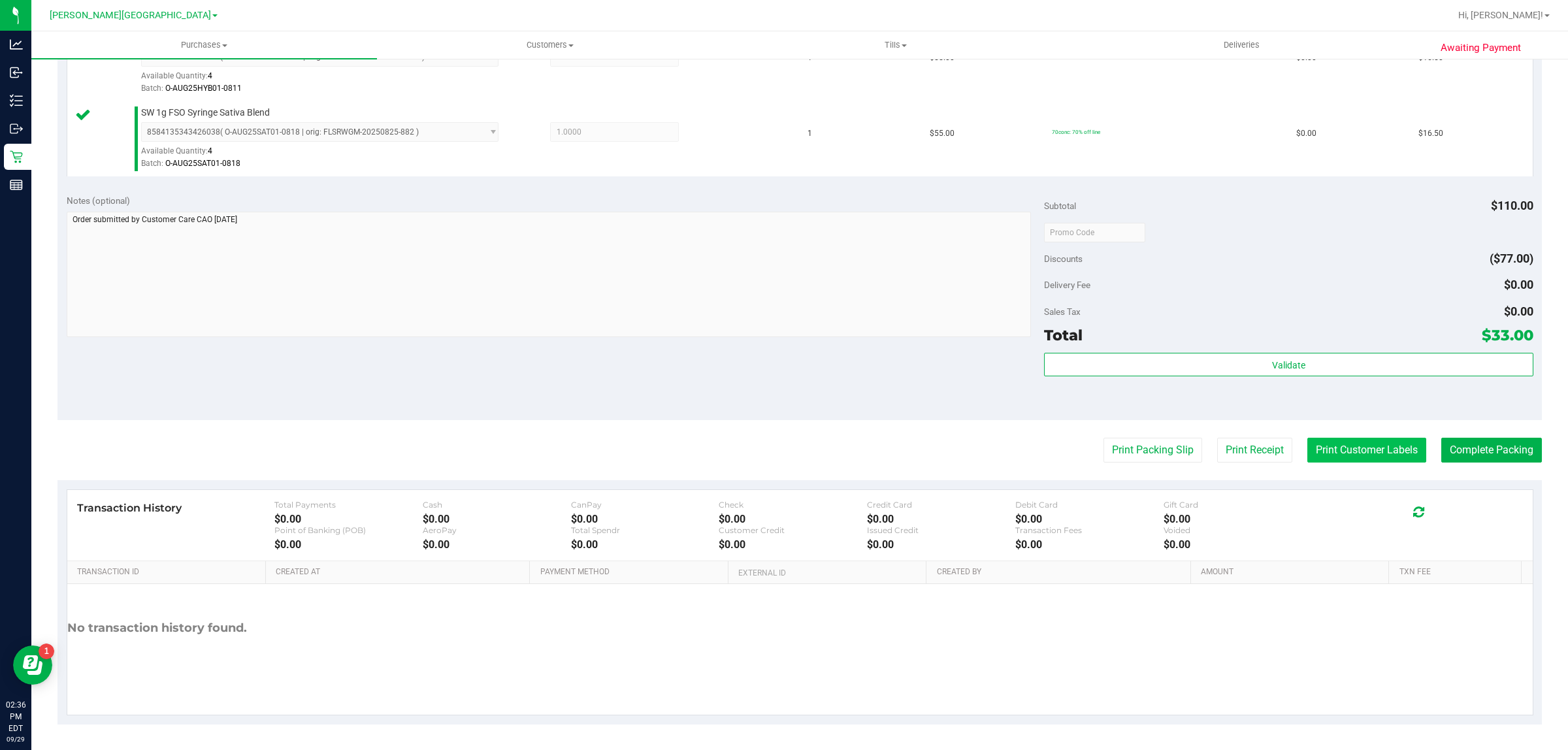
click at [1363, 456] on button "Print Customer Labels" at bounding box center [1367, 449] width 119 height 25
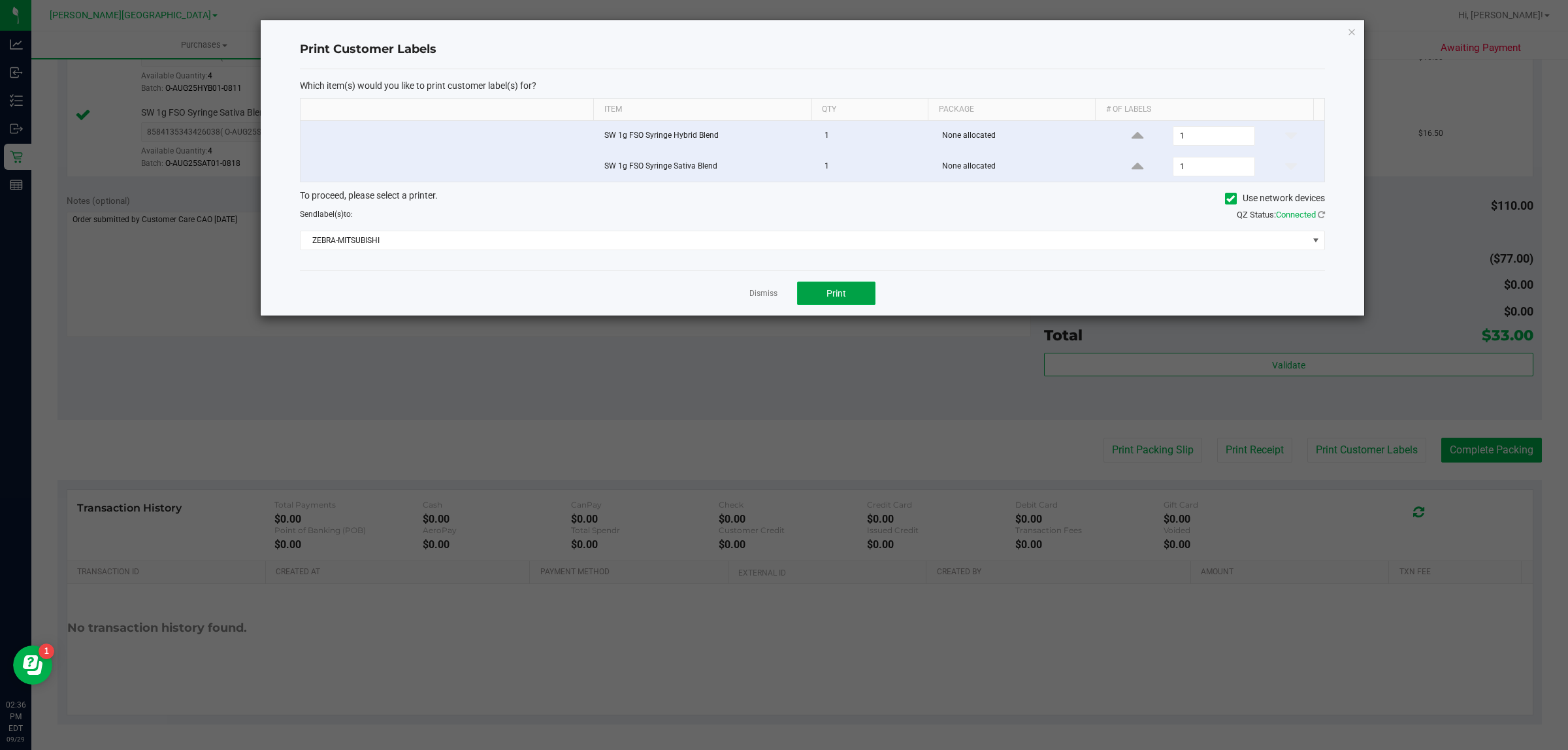
click at [831, 296] on span "Print" at bounding box center [836, 293] width 19 height 10
click at [758, 294] on link "Dismiss" at bounding box center [764, 293] width 28 height 11
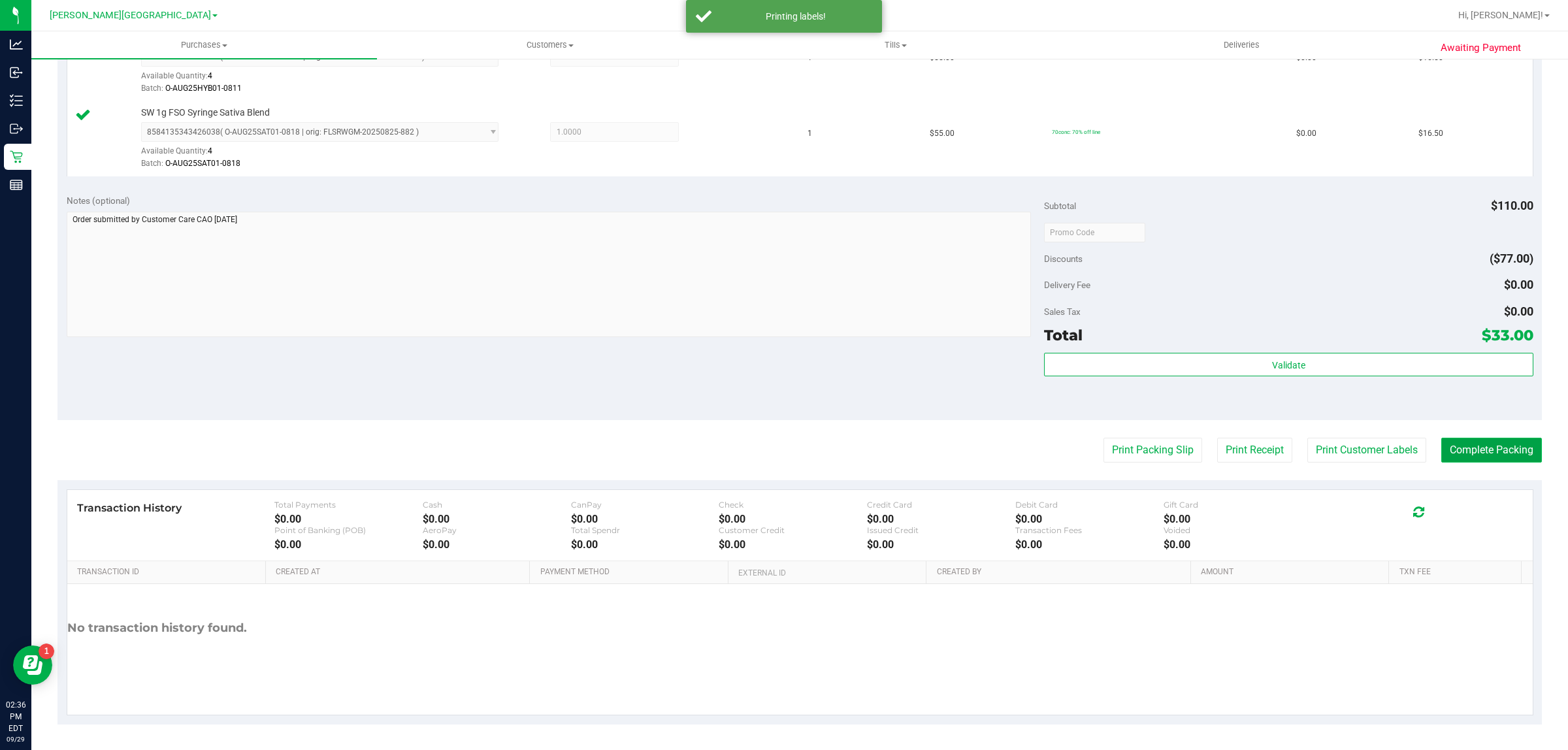
click at [1498, 455] on button "Complete Packing" at bounding box center [1491, 449] width 100 height 25
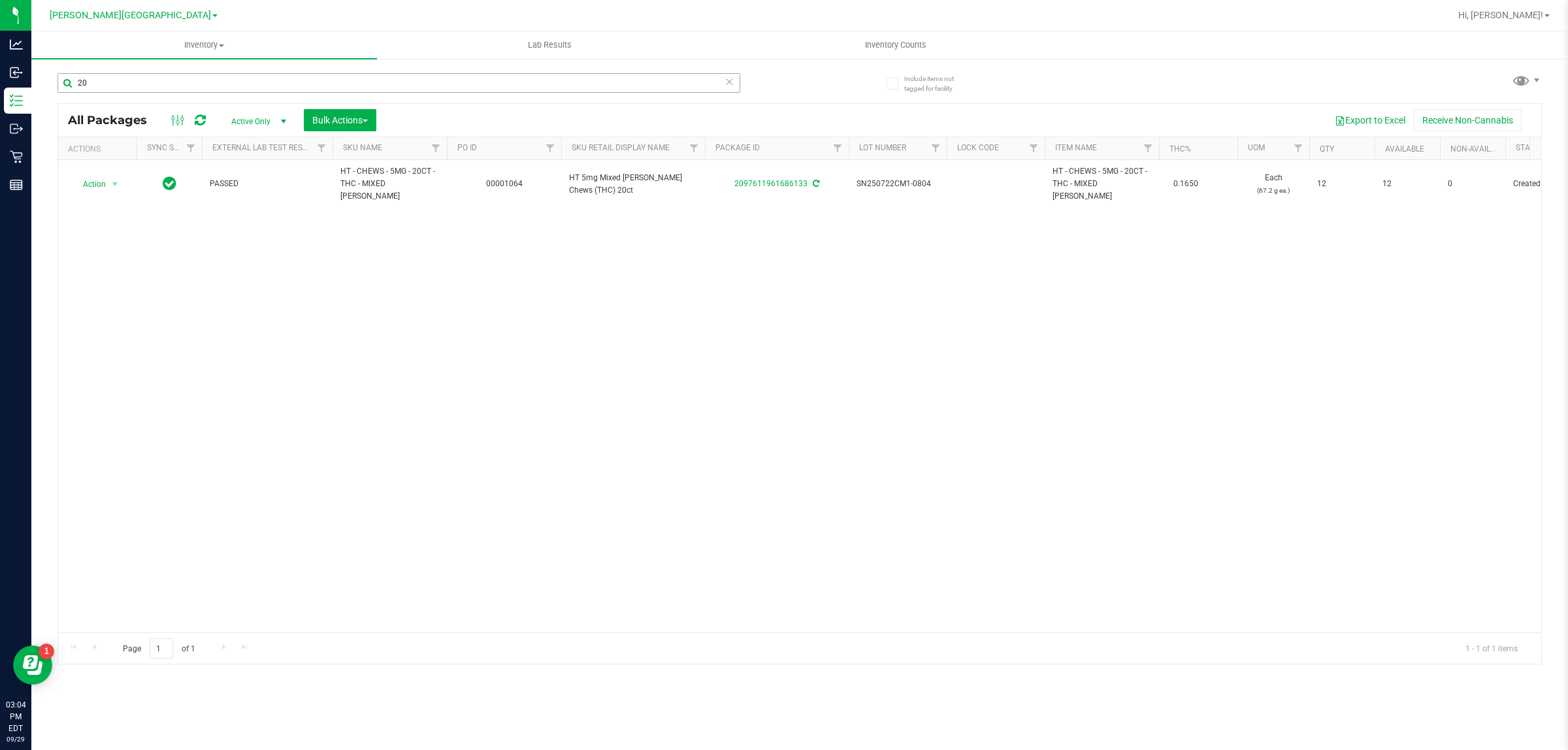
type input "2"
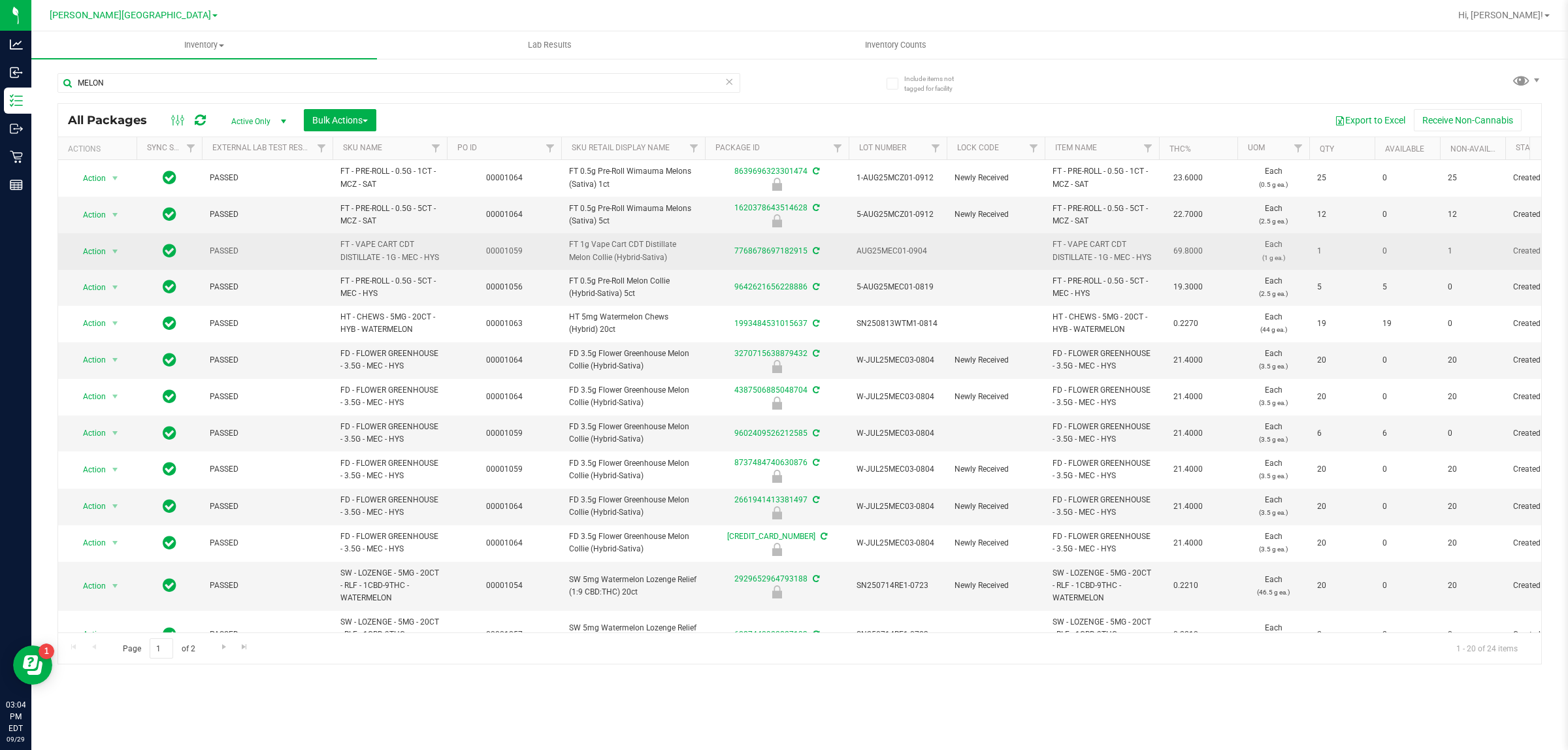
click at [373, 255] on span "FT - VAPE CART CDT DISTILLATE - 1G - MEC - HYS" at bounding box center [389, 250] width 99 height 25
copy td "FT - VAPE CART CDT DISTILLATE - 1G - MEC - HYS"
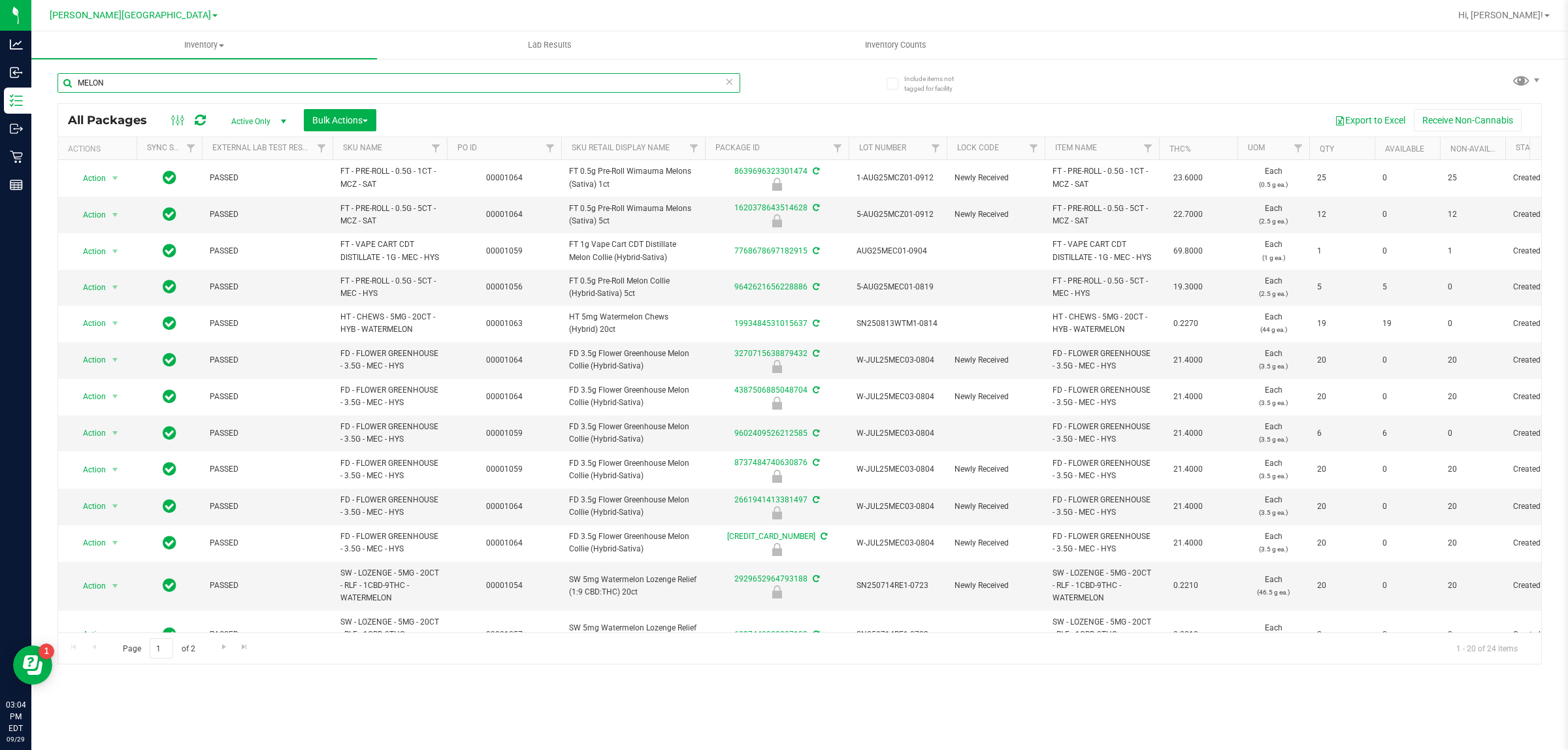
click at [183, 82] on input "MELON" at bounding box center [398, 83] width 683 height 19
type input "M"
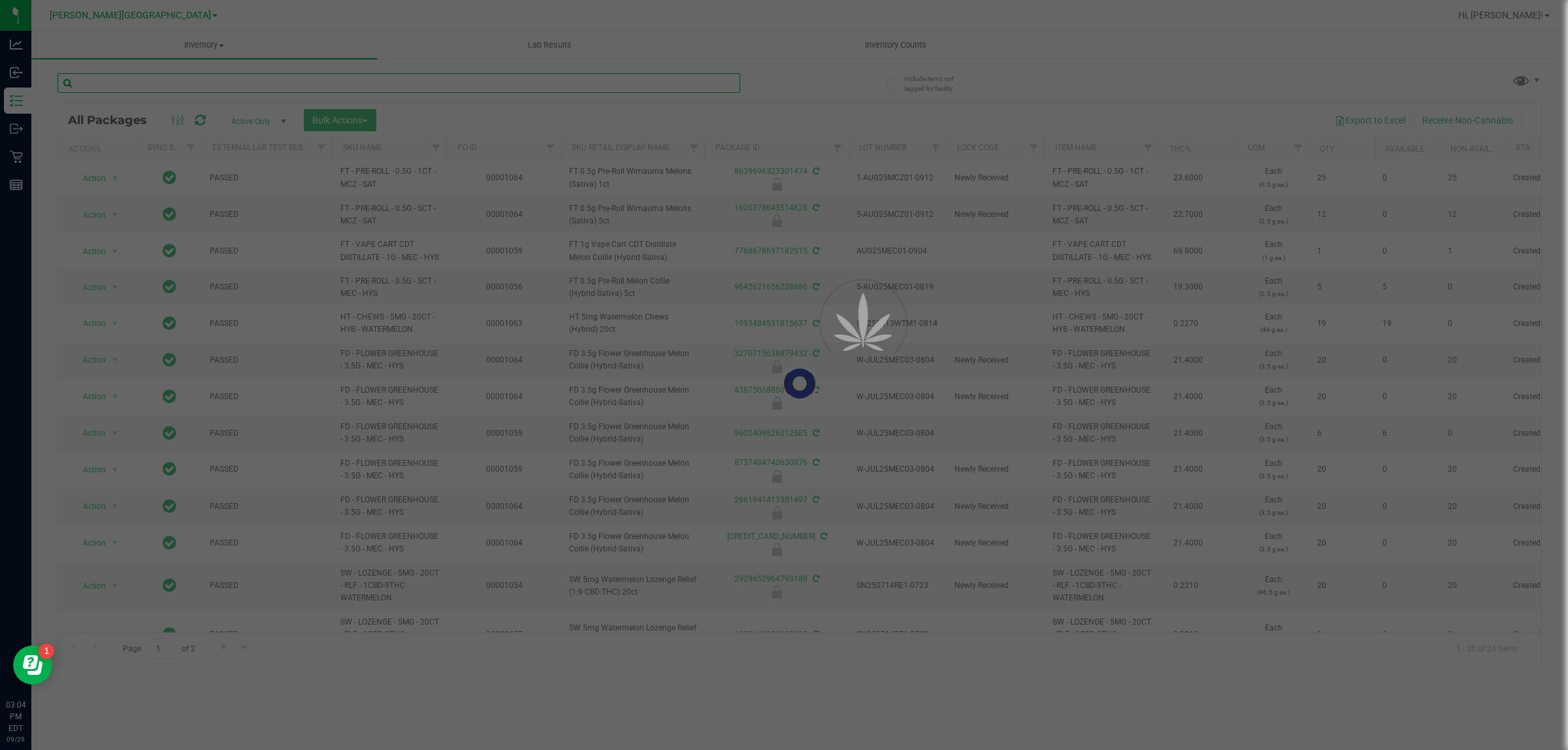
paste input "FT - VAPE CART CDT DISTILLATE - 1G - MEC - HYS"
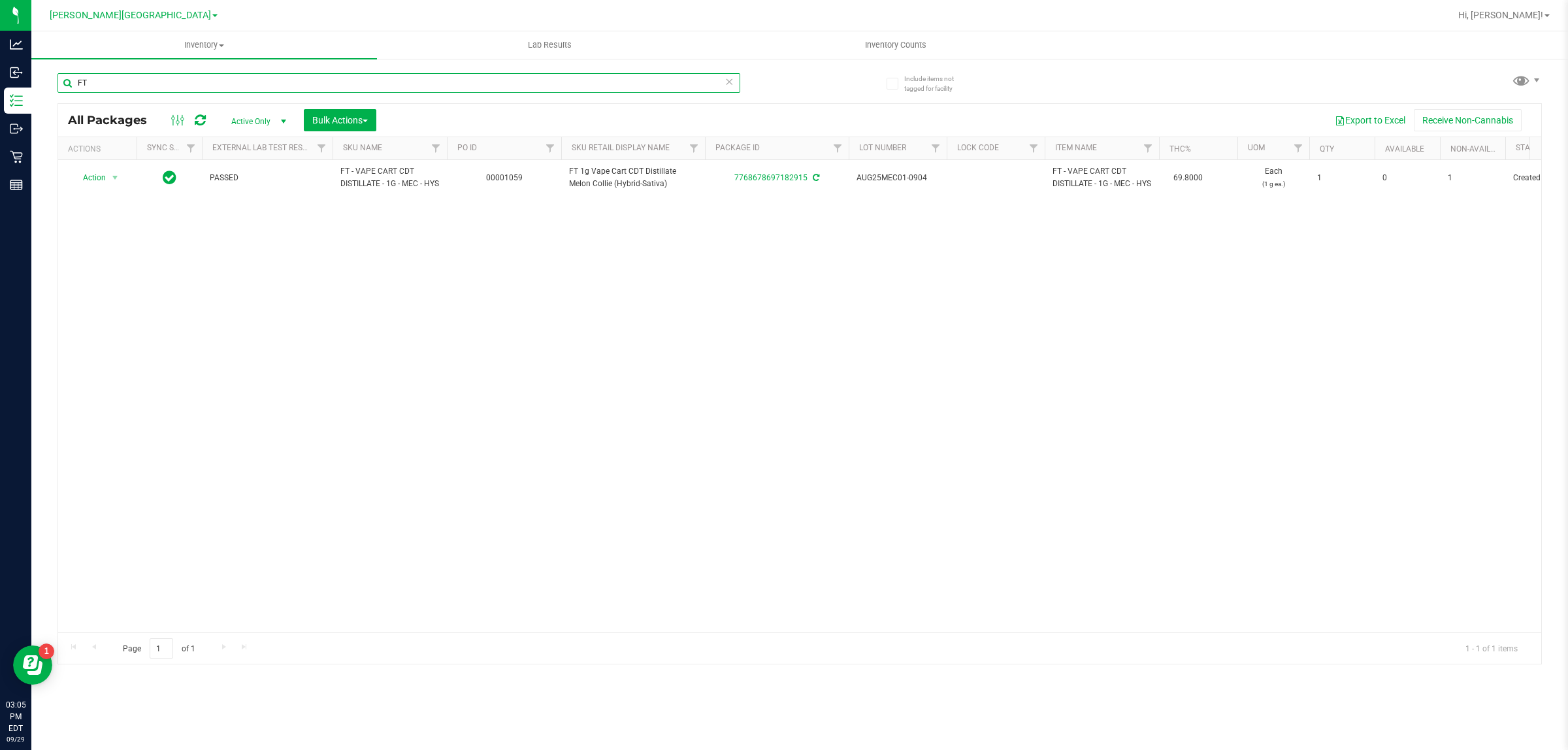
type input "F"
type input "9"
type input "6"
type input "2"
type input "8"
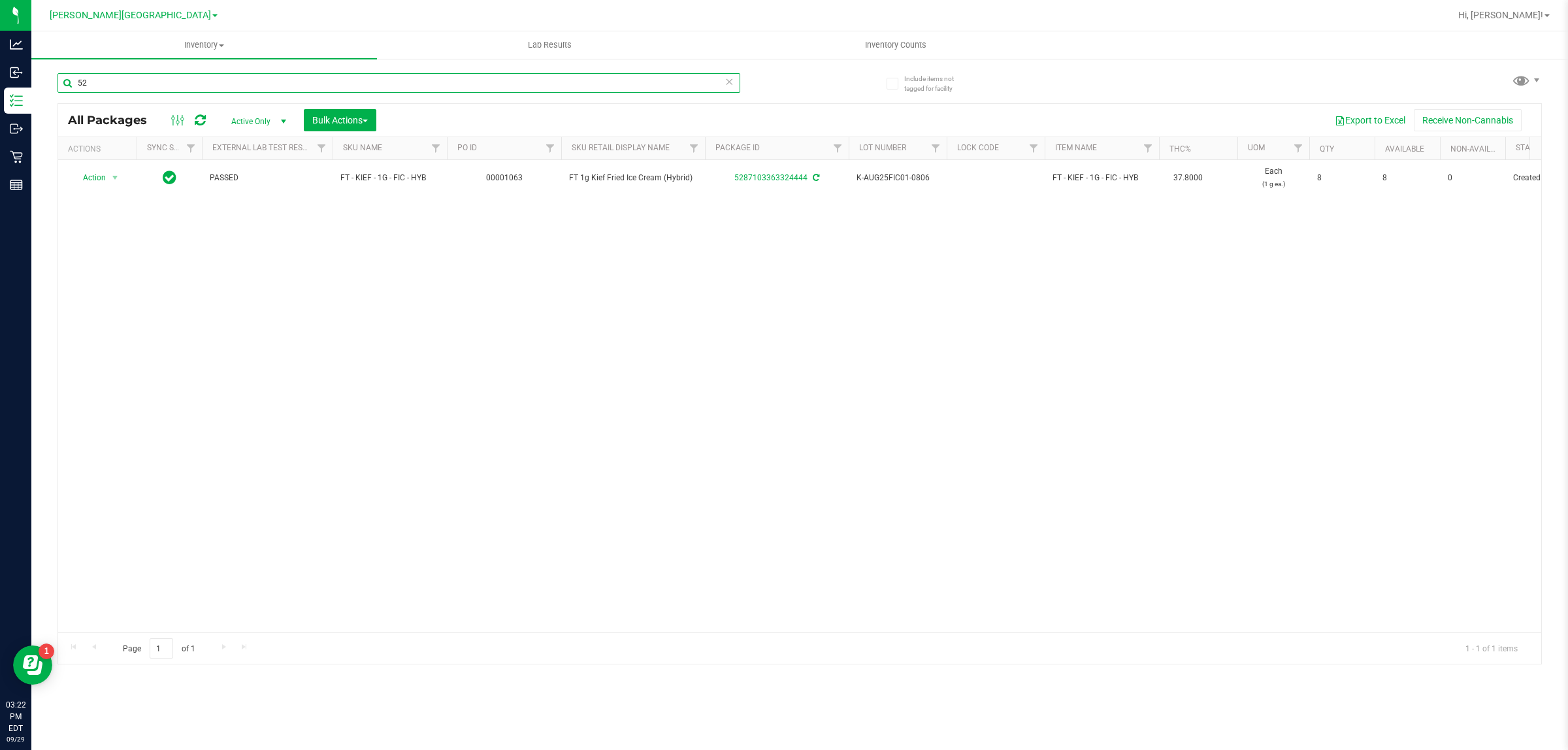
type input "5"
type input "6"
type input "2"
type input "8"
type input "9"
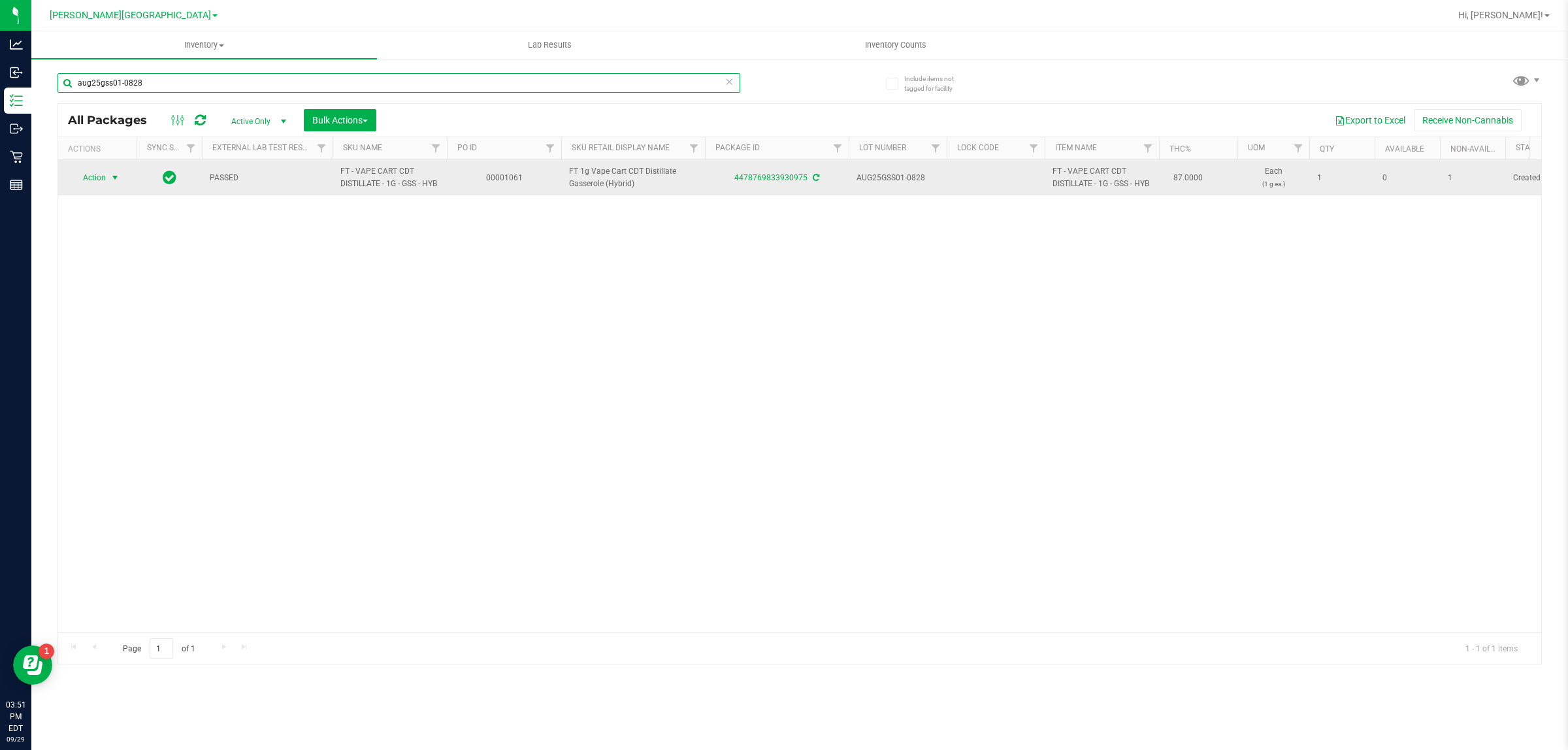
type input "aug25gss01-0828"
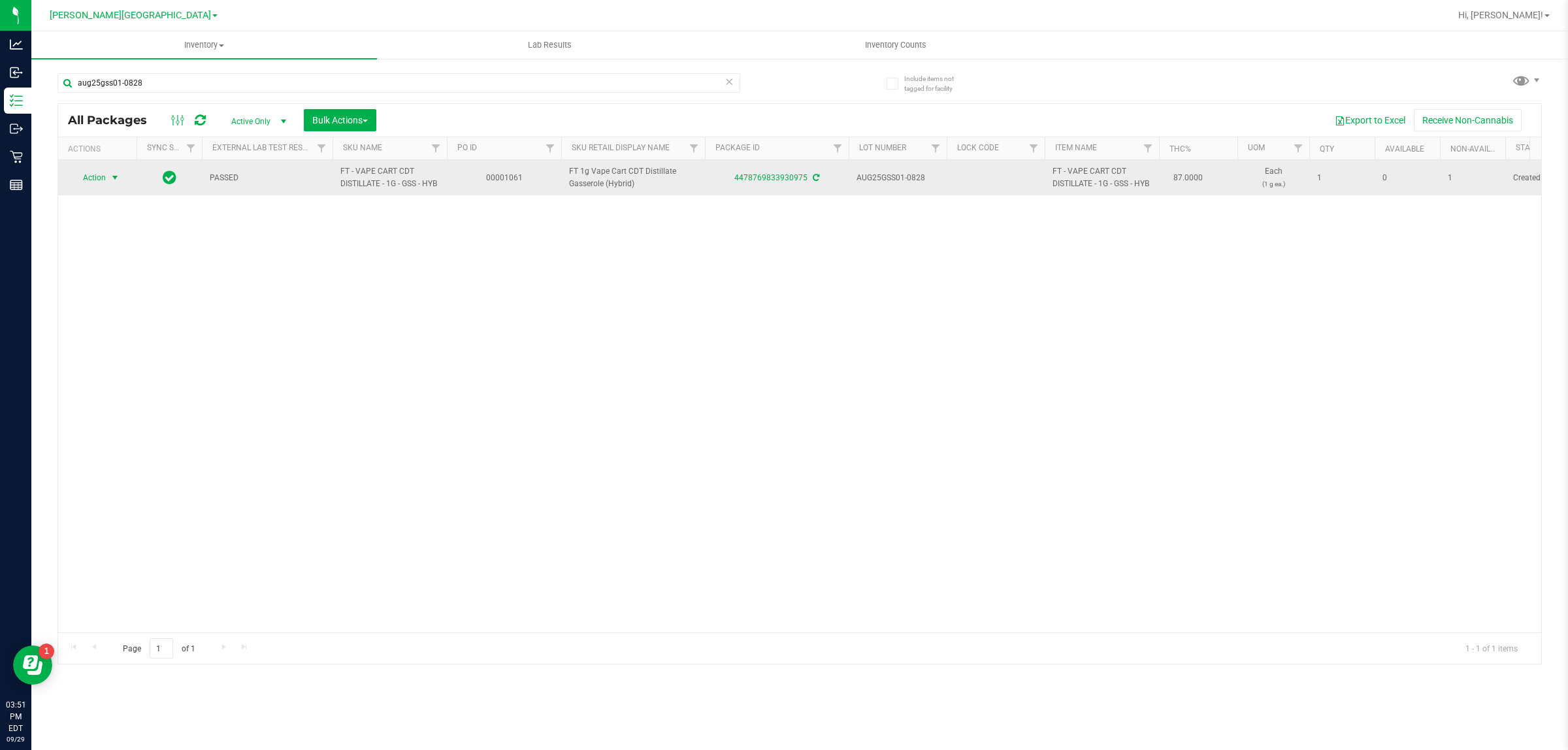
click at [105, 180] on span "Action" at bounding box center [88, 177] width 35 height 19
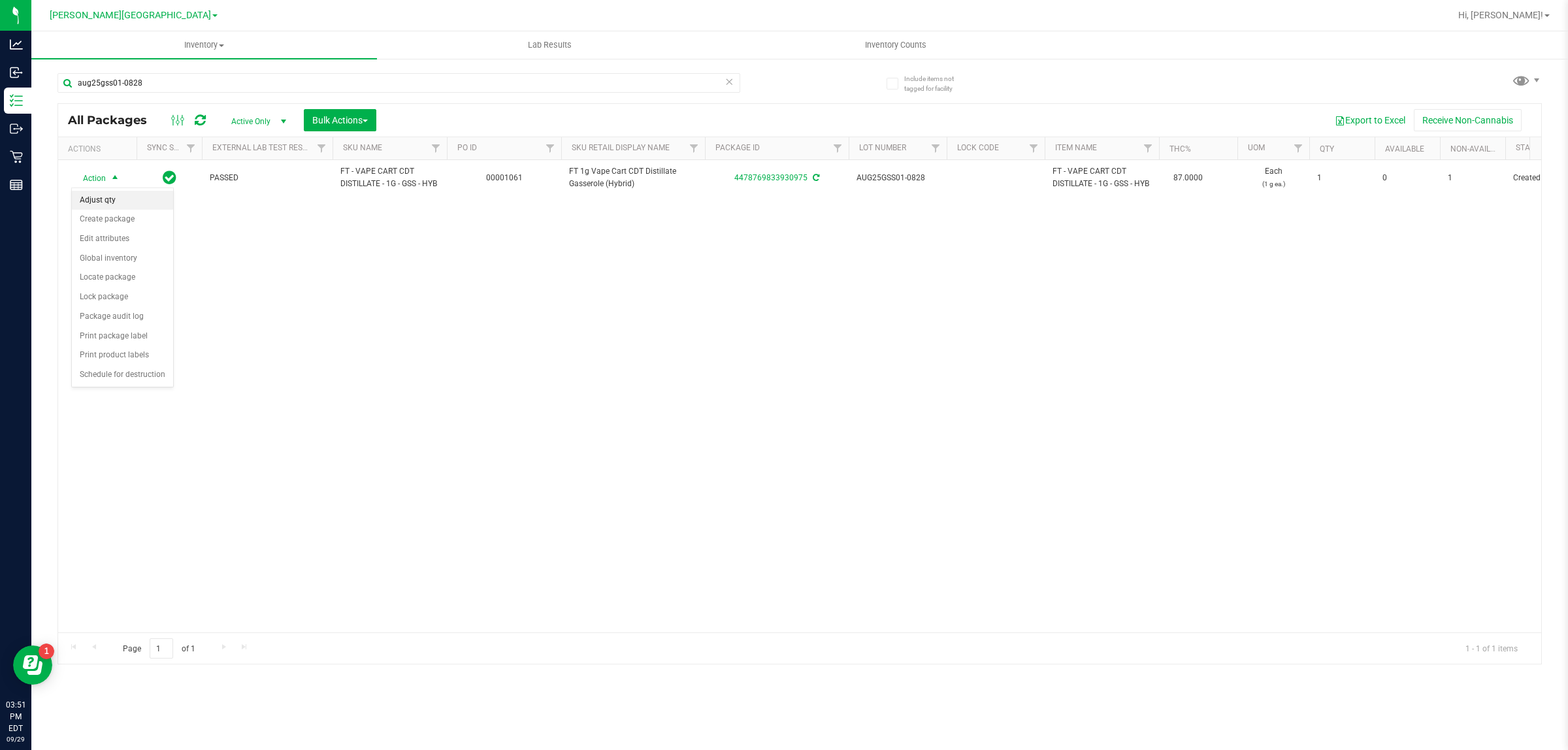
click at [112, 196] on li "Adjust qty" at bounding box center [123, 200] width 101 height 19
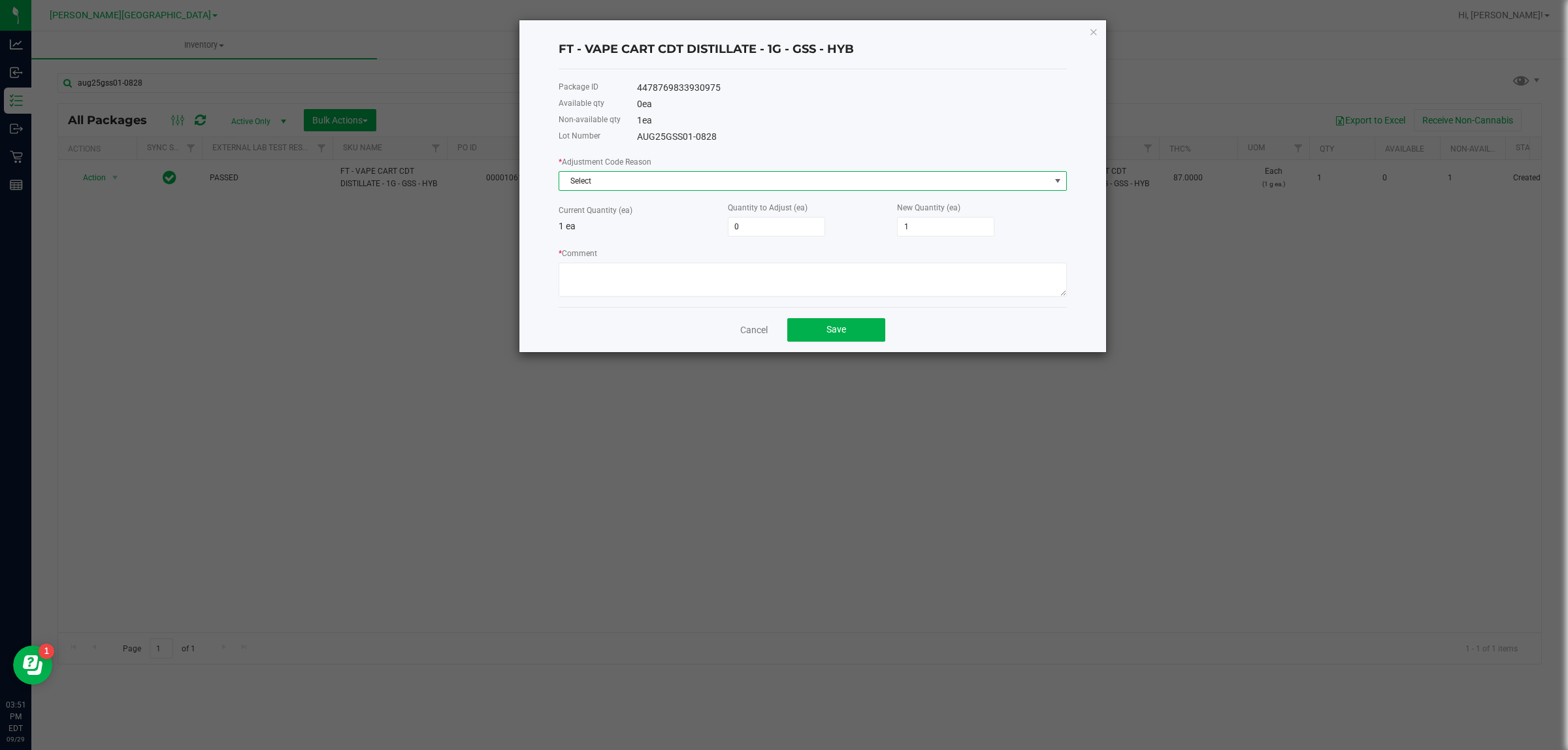
click at [613, 186] on span "Select" at bounding box center [804, 180] width 490 height 19
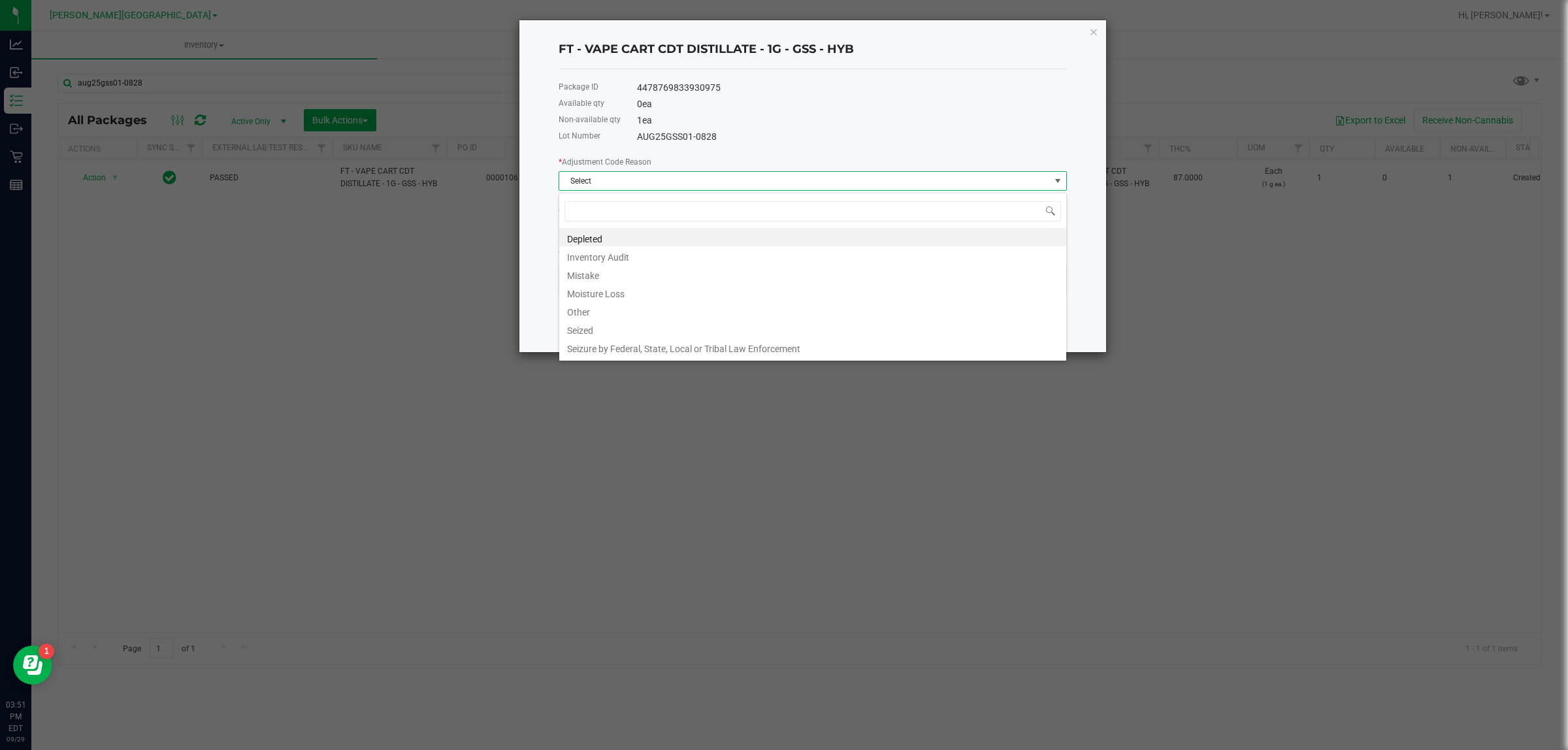
scroll to position [20, 507]
click at [628, 259] on li "Inventory Audit" at bounding box center [813, 255] width 507 height 19
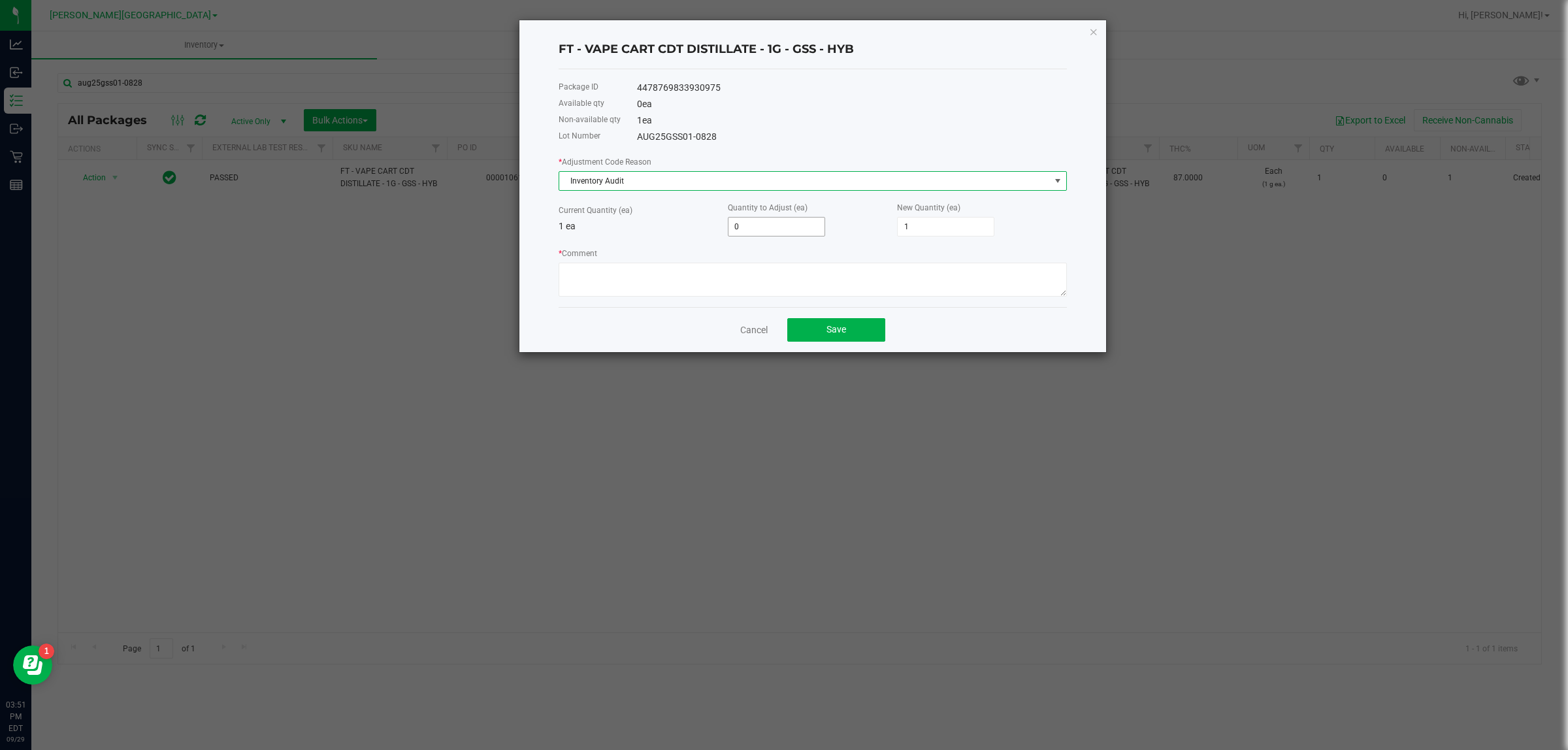
click at [779, 224] on input "0" at bounding box center [776, 226] width 96 height 19
type input "1"
type input "2"
type input "1"
click at [685, 283] on textarea "* Comment" at bounding box center [813, 280] width 508 height 34
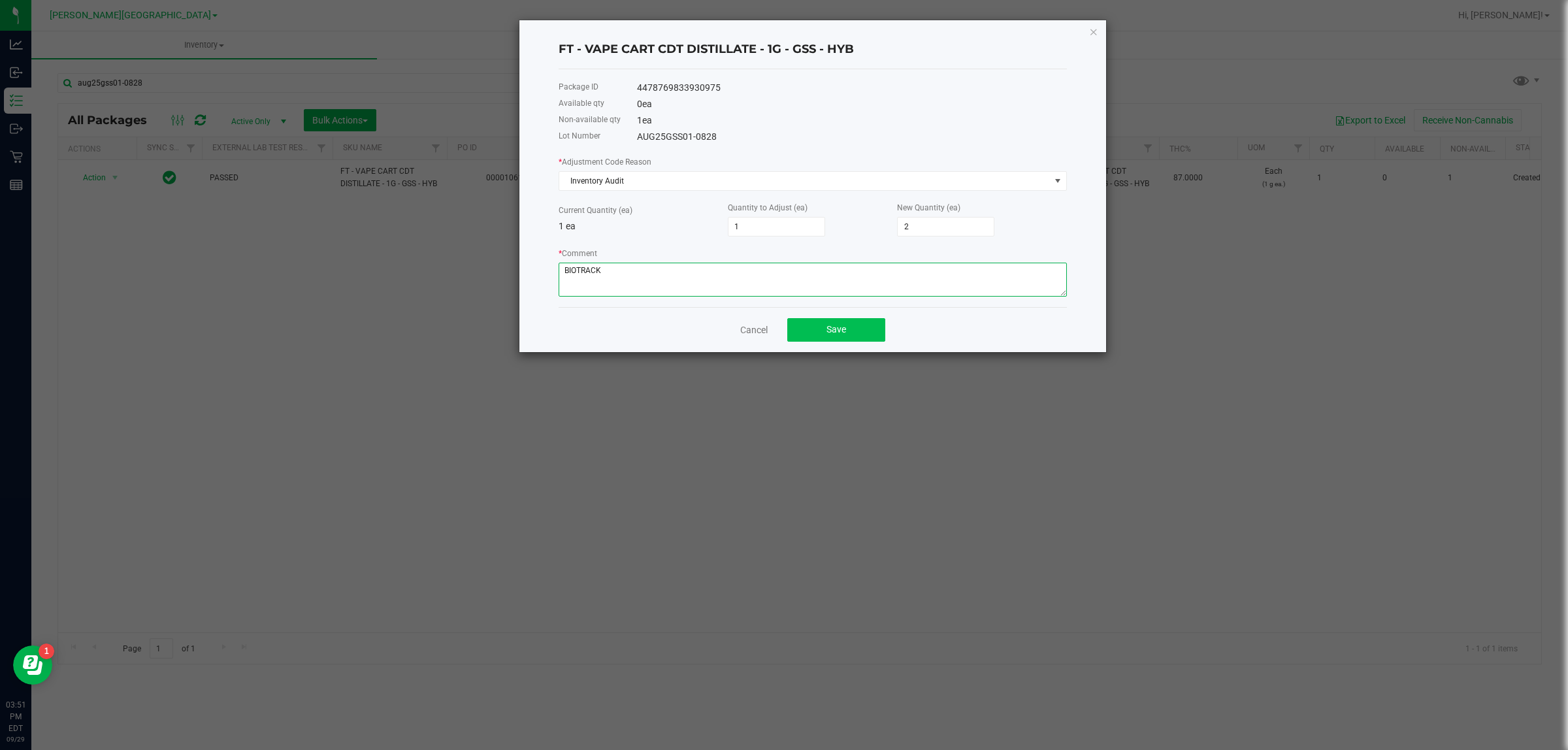
type textarea "BIOTRACK"
click at [837, 333] on span "Save" at bounding box center [836, 329] width 19 height 10
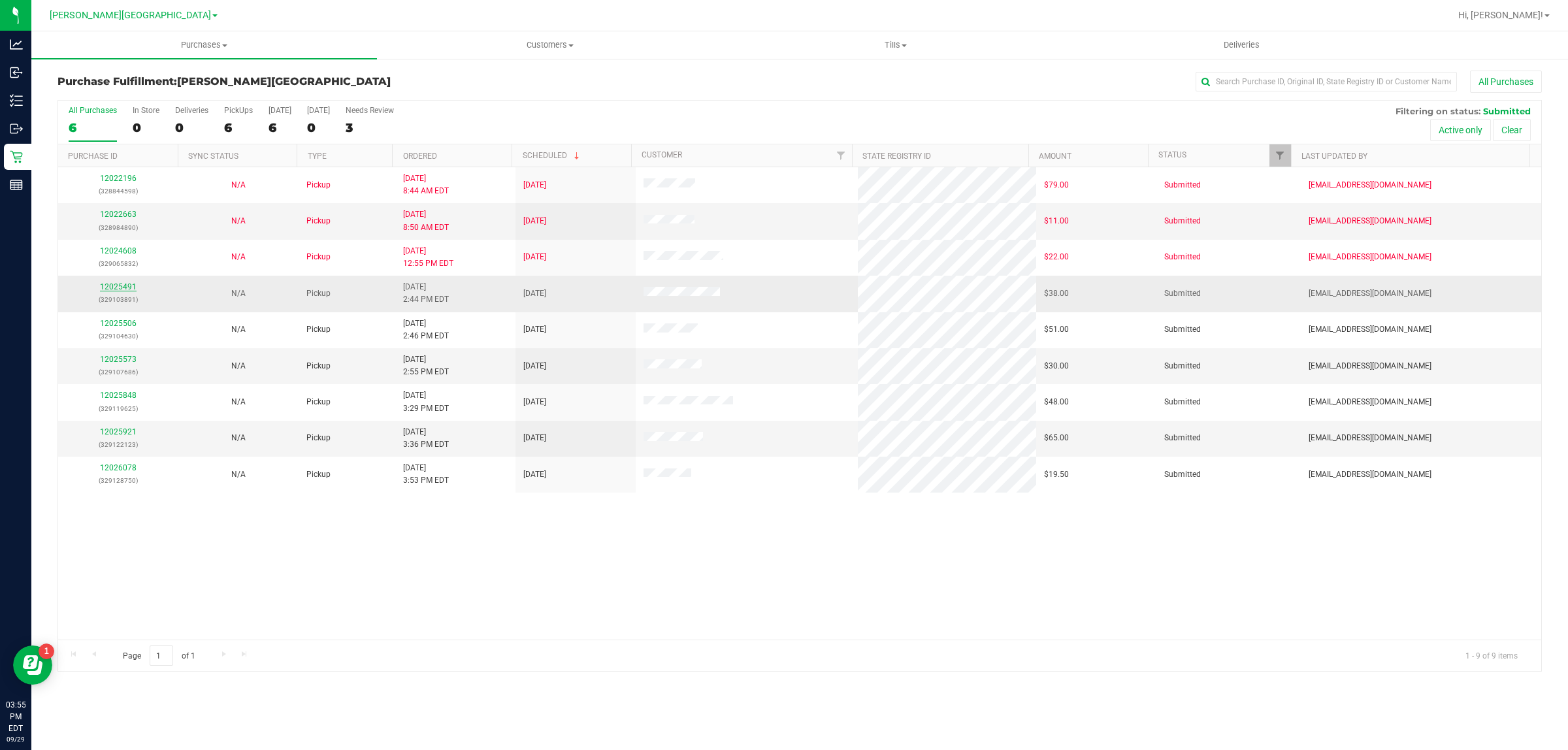
click at [120, 288] on link "12025491" at bounding box center [118, 287] width 36 height 9
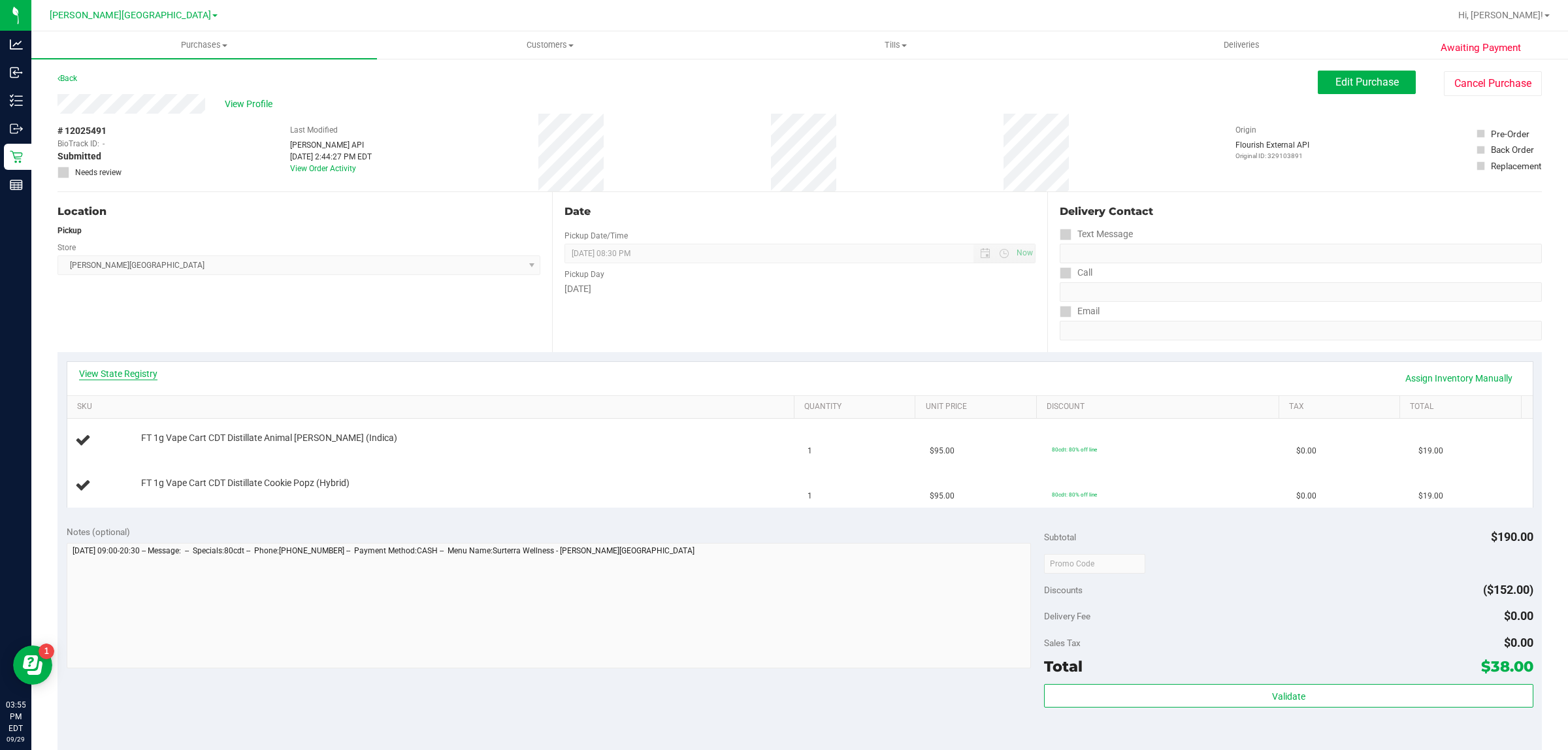
click at [136, 372] on link "View State Registry" at bounding box center [118, 374] width 79 height 13
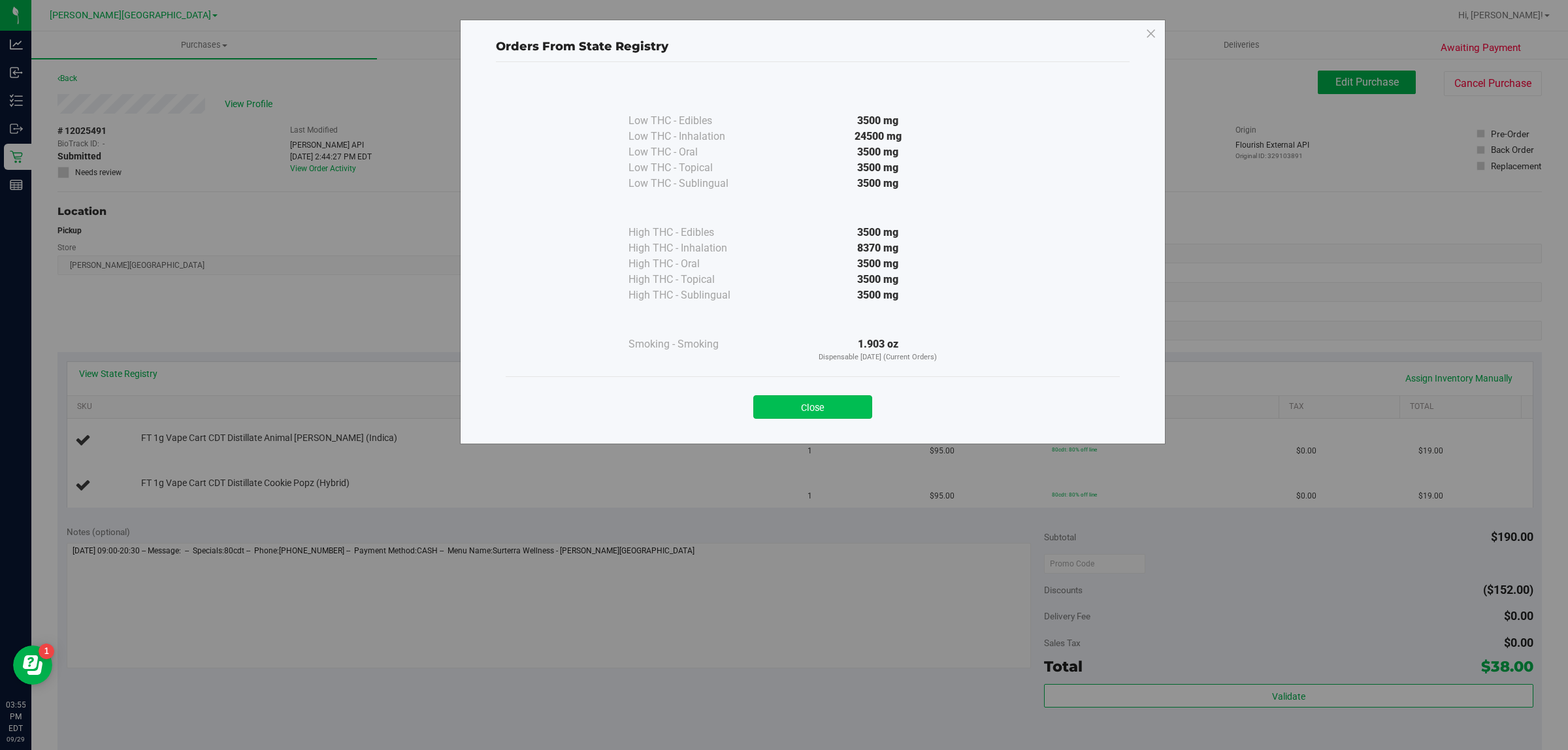
click at [820, 405] on button "Close" at bounding box center [813, 407] width 119 height 24
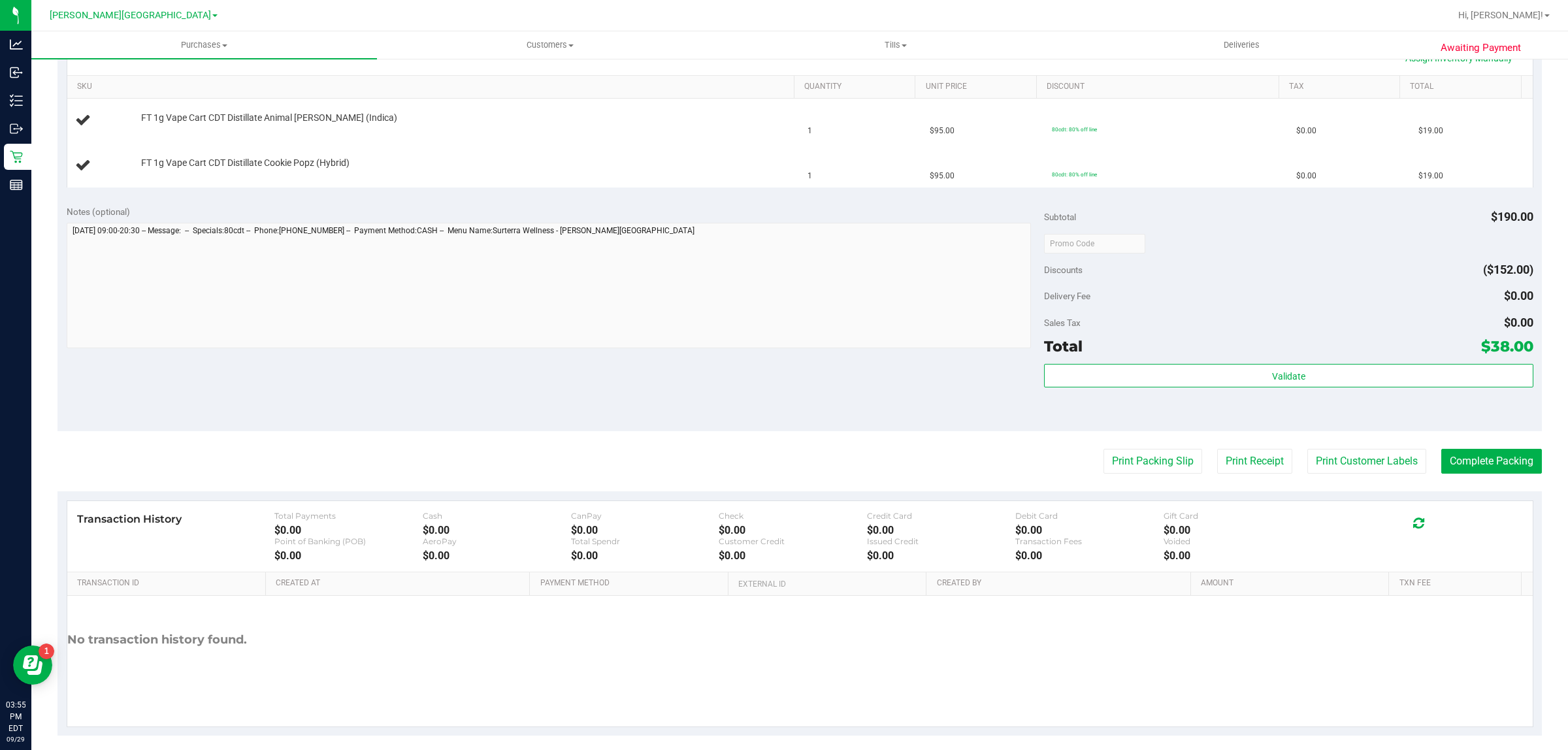
scroll to position [327, 0]
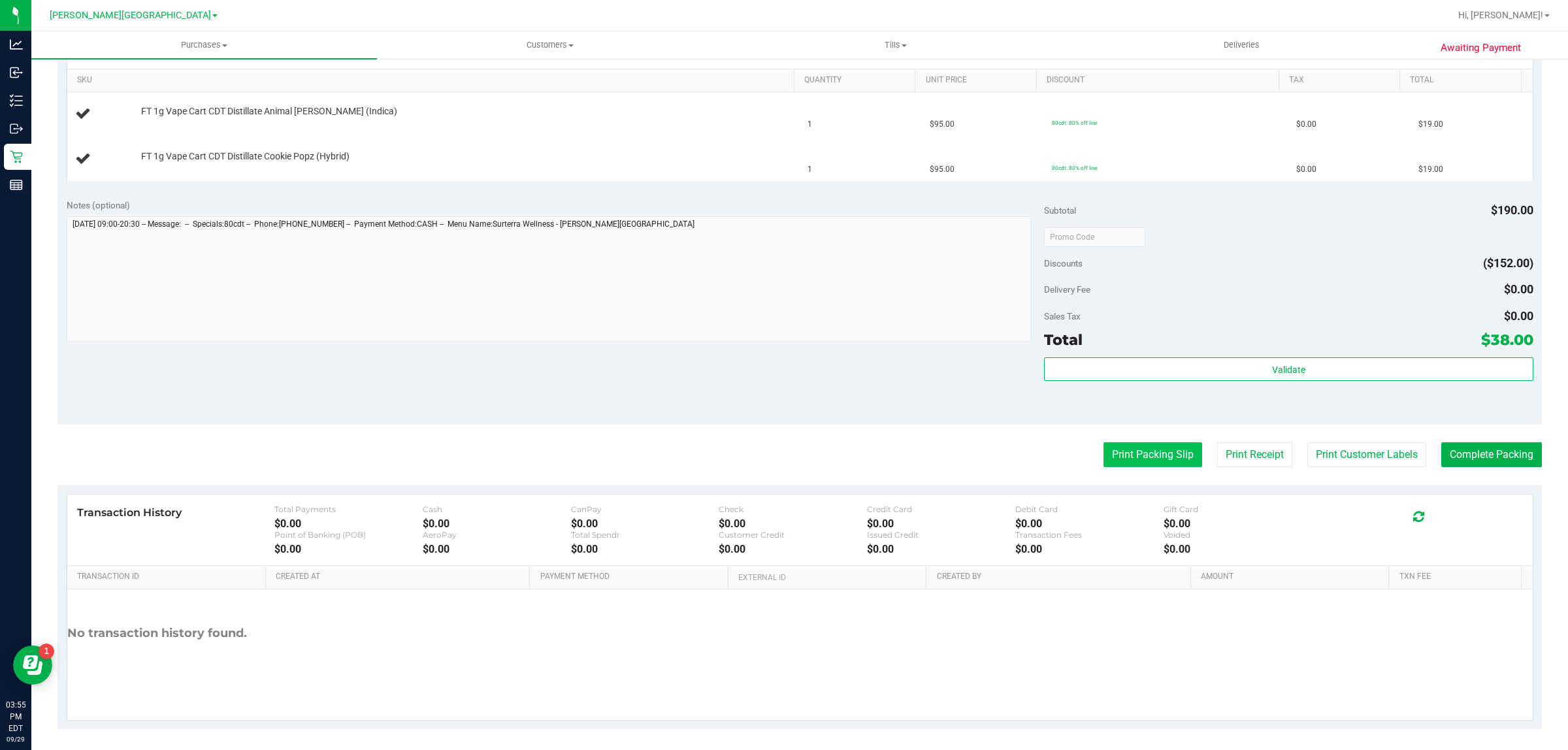
click at [1114, 454] on button "Print Packing Slip" at bounding box center [1152, 454] width 99 height 25
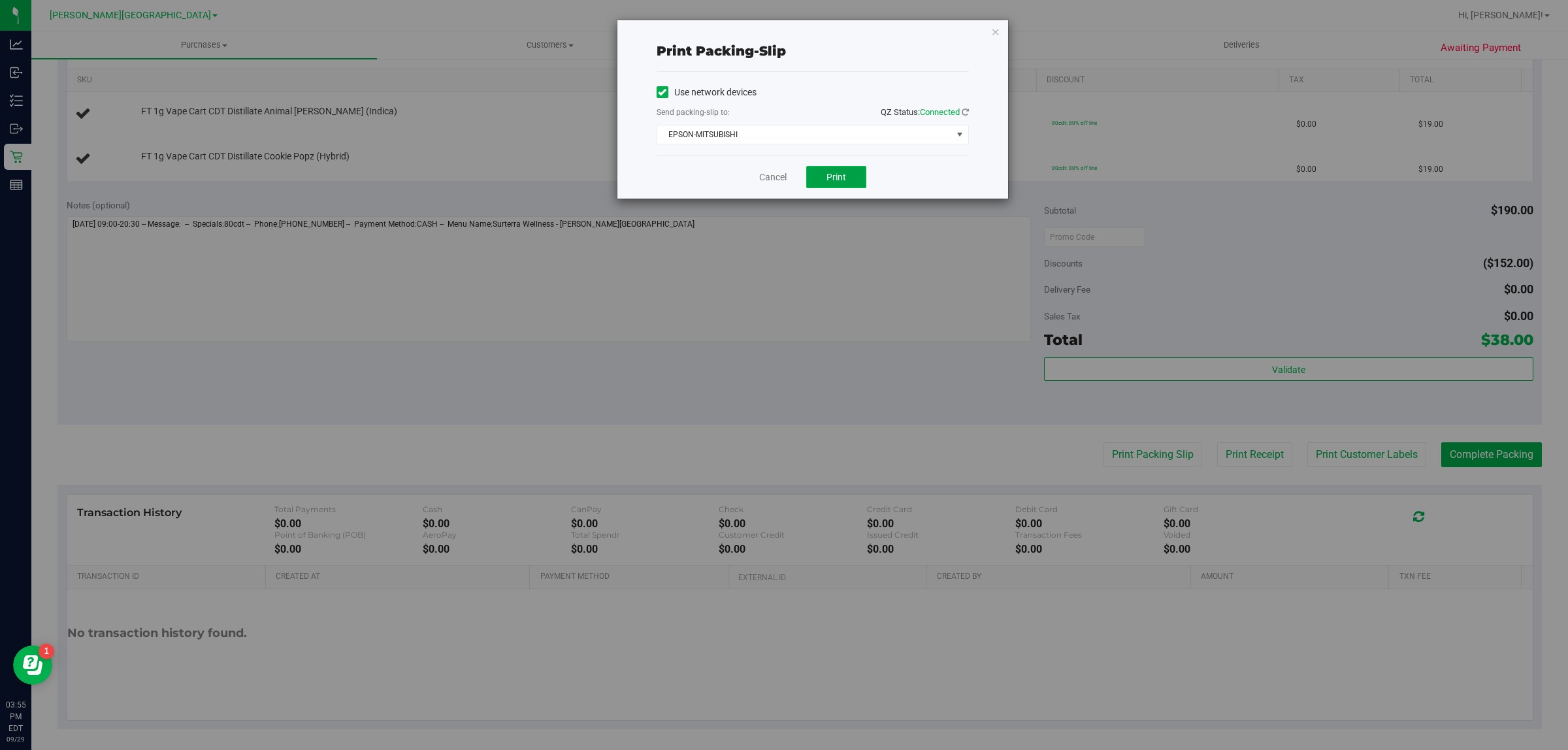
click at [837, 168] on button "Print" at bounding box center [836, 177] width 60 height 22
click at [778, 177] on link "Cancel" at bounding box center [772, 177] width 27 height 13
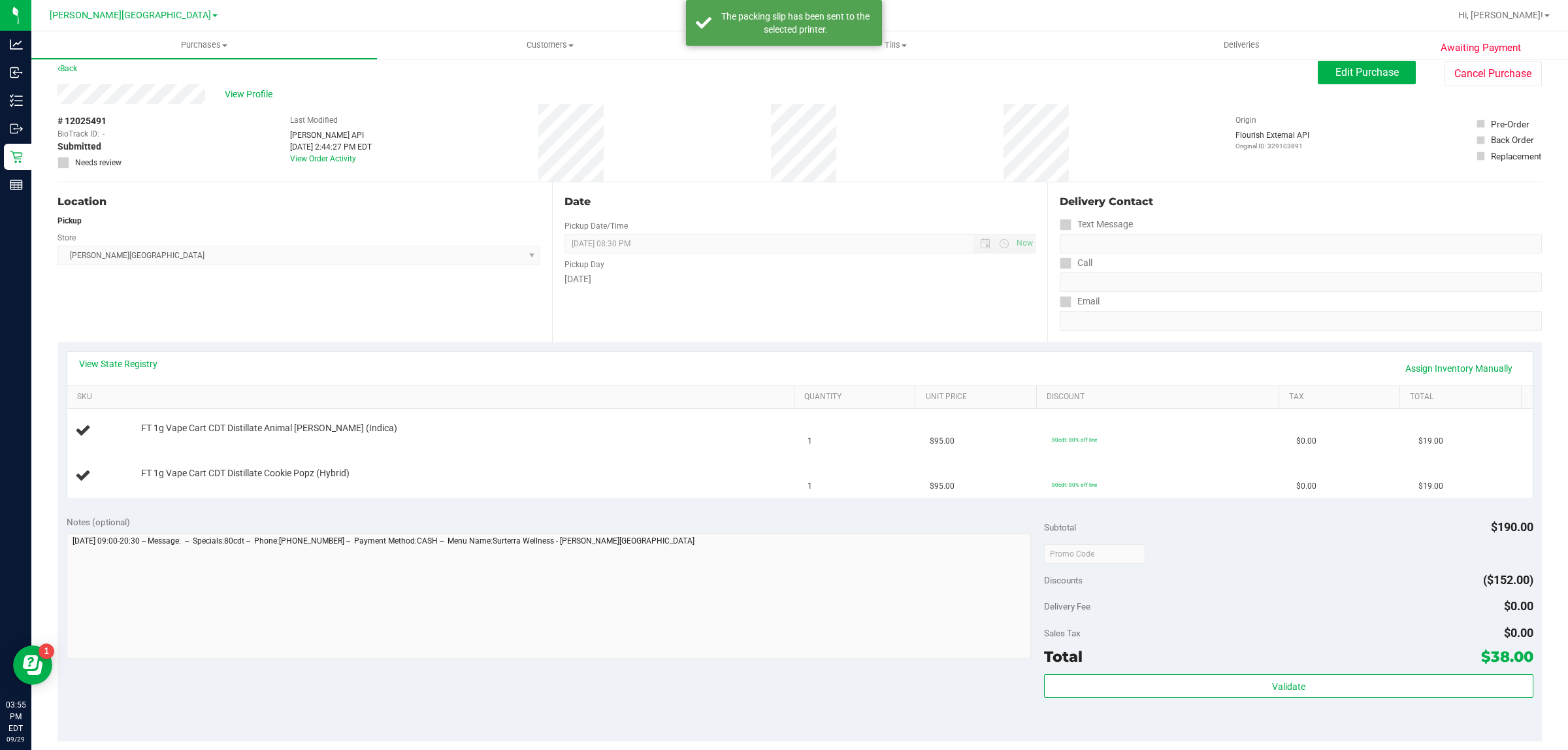
scroll to position [0, 0]
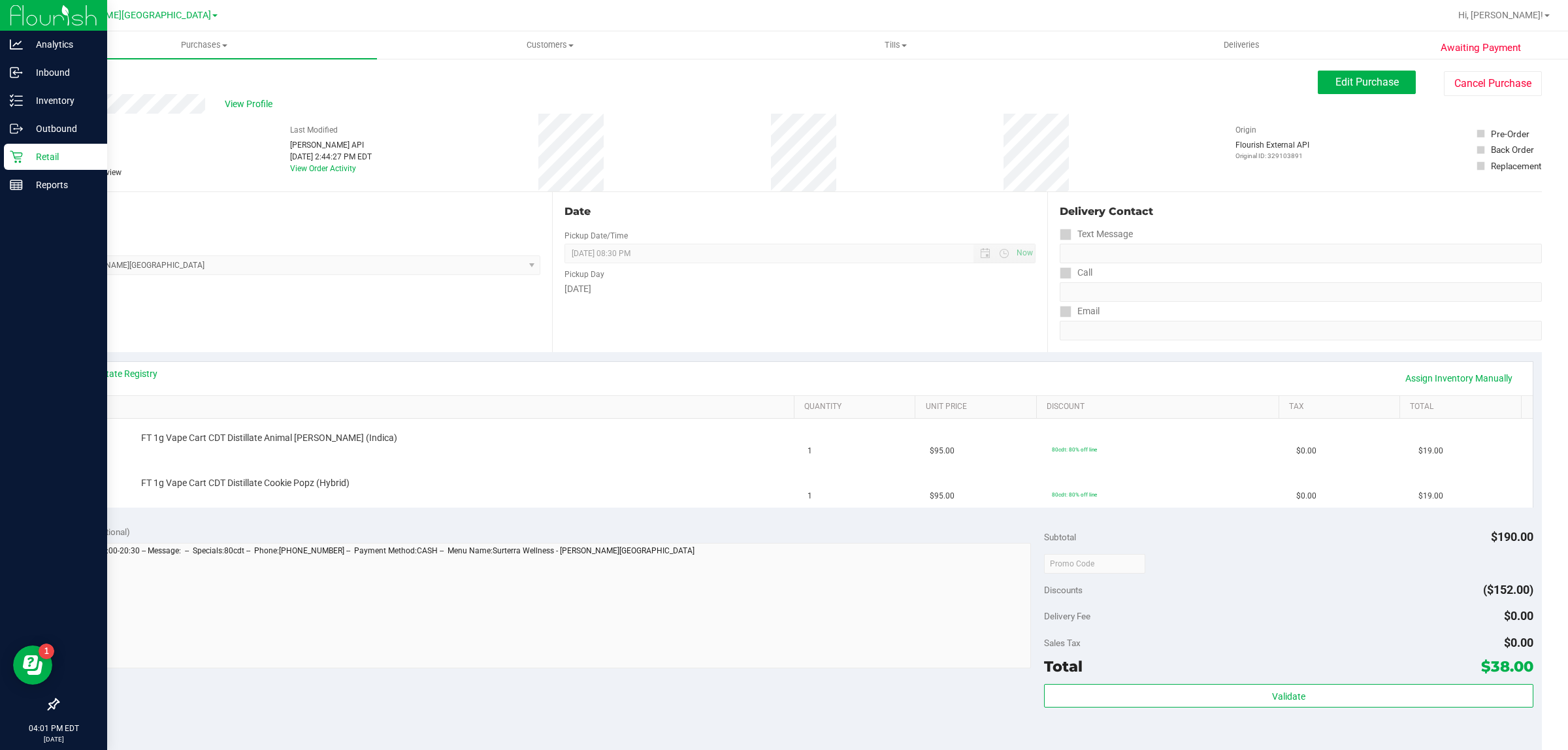
click at [38, 168] on div "Retail" at bounding box center [55, 156] width 103 height 26
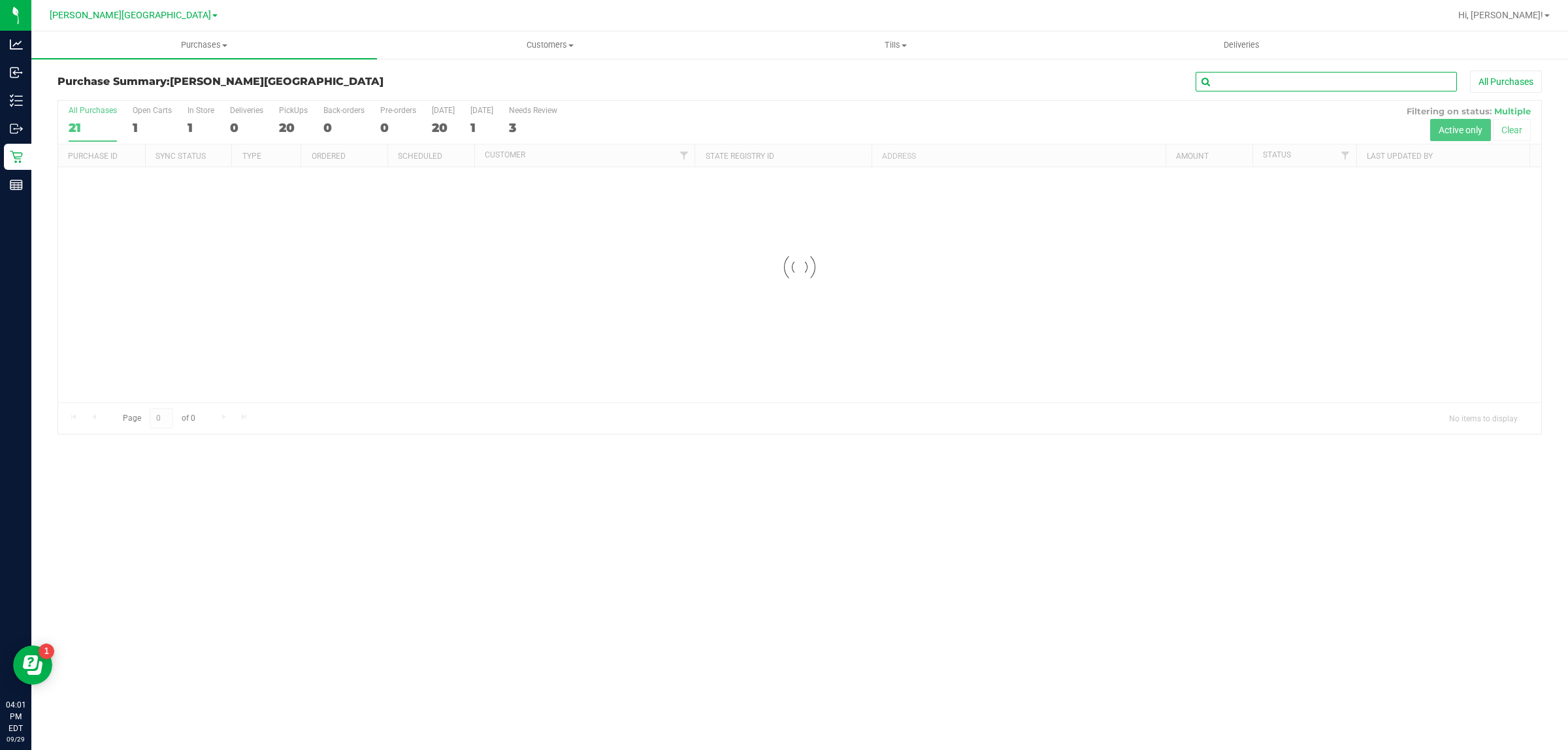
click at [1275, 86] on input "text" at bounding box center [1326, 82] width 261 height 19
type input "S"
click at [540, 41] on span "Customers" at bounding box center [549, 45] width 344 height 12
click at [480, 73] on li "All customers" at bounding box center [549, 79] width 345 height 16
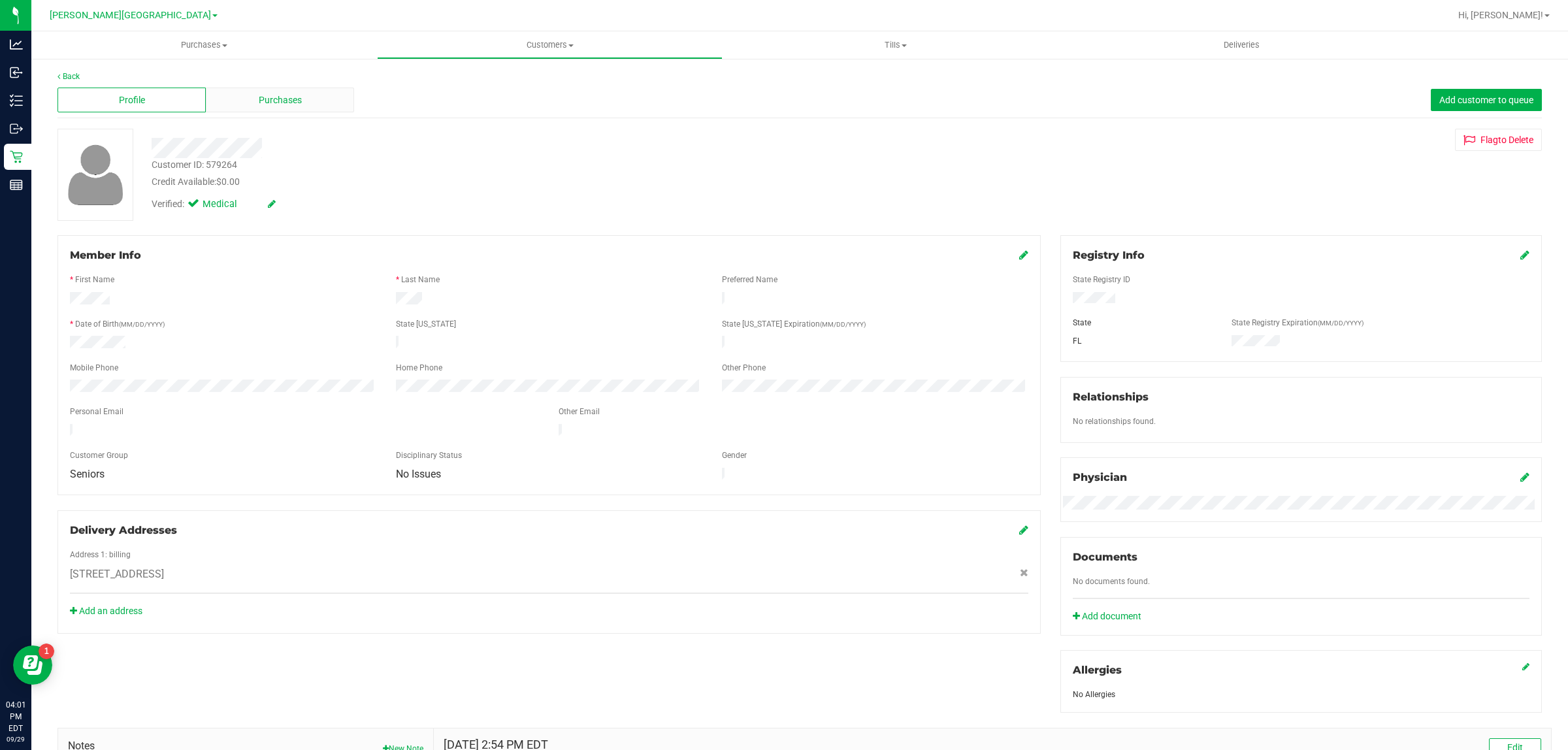
click at [270, 105] on span "Purchases" at bounding box center [280, 100] width 43 height 13
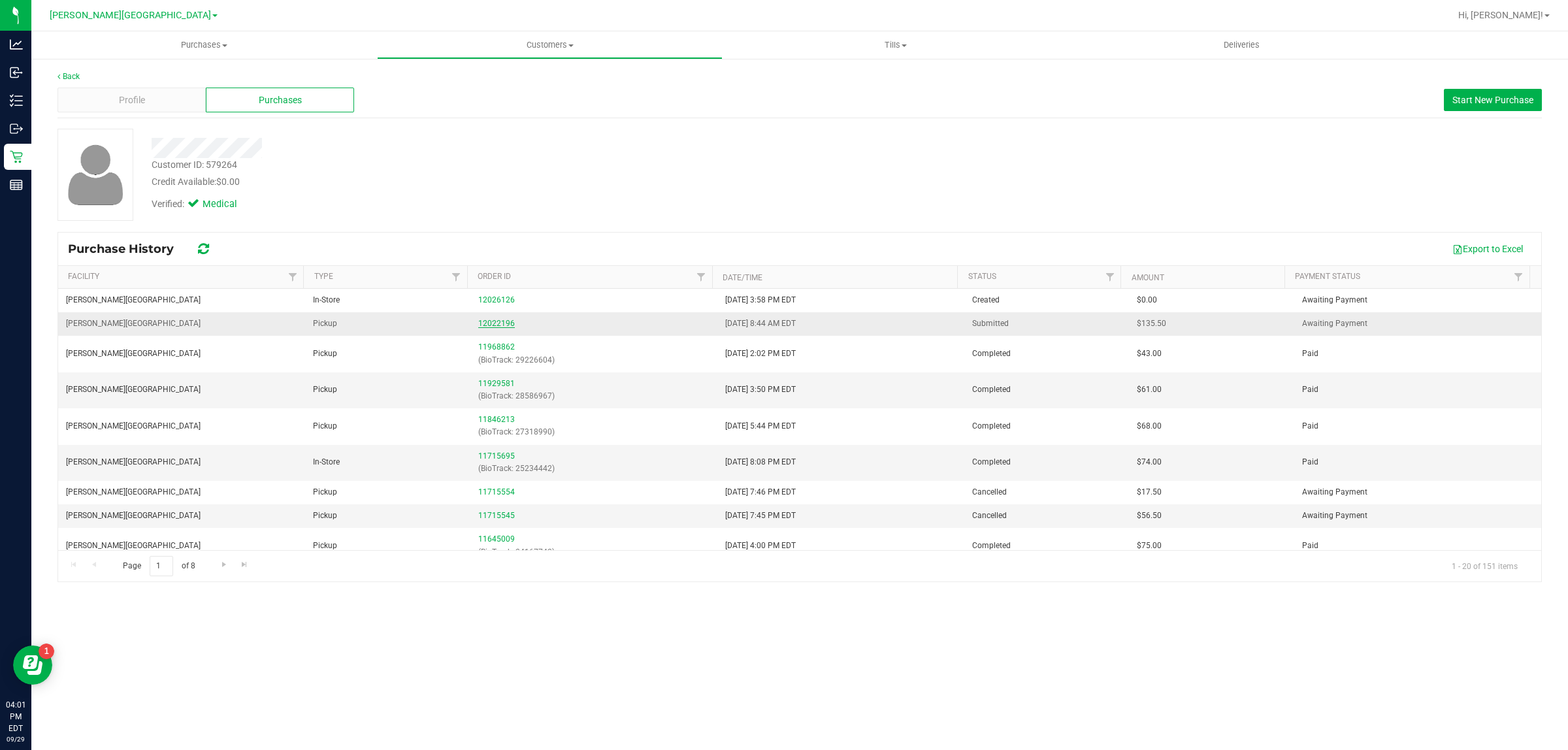
click at [482, 321] on link "12022196" at bounding box center [496, 323] width 36 height 9
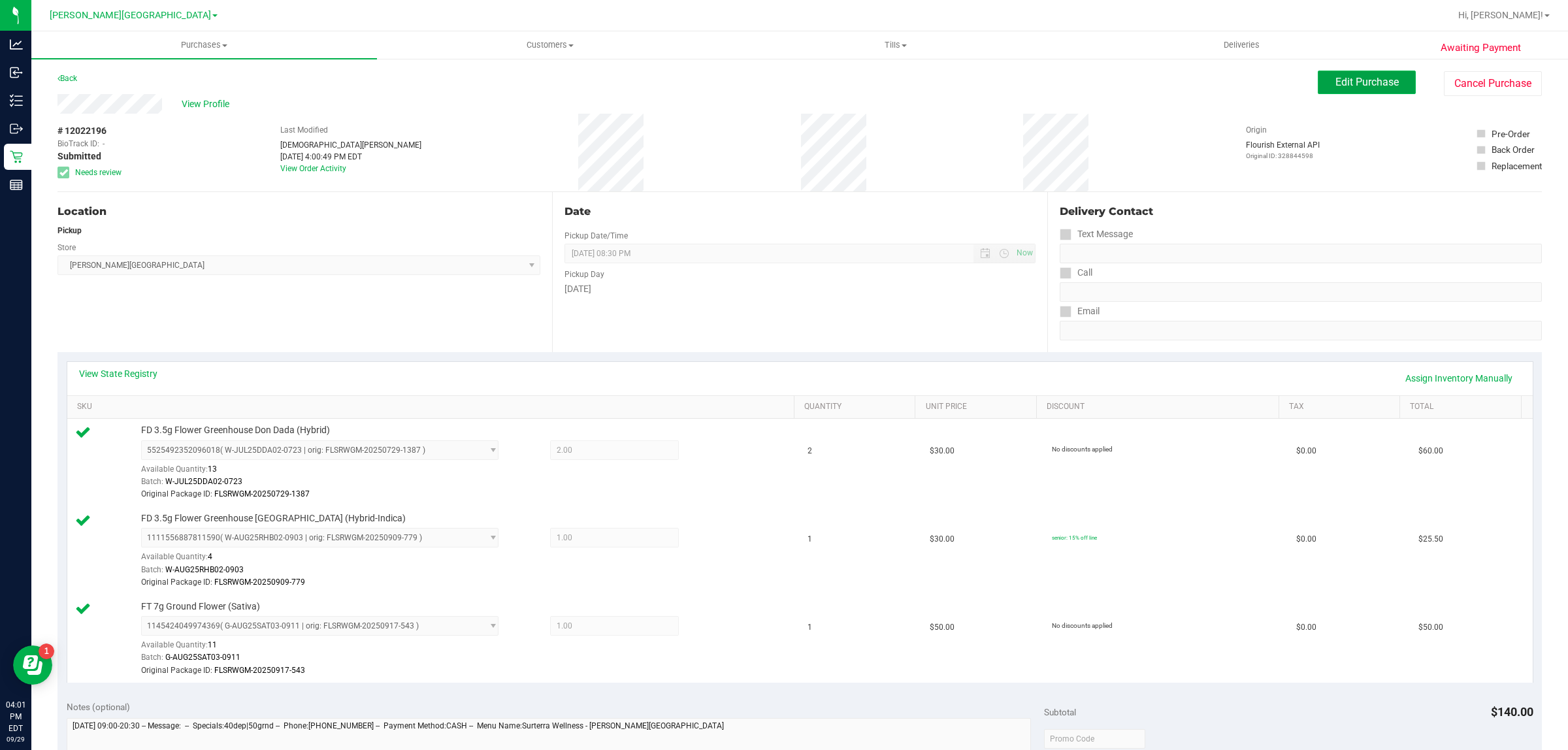
click at [1353, 77] on span "Edit Purchase" at bounding box center [1367, 82] width 63 height 13
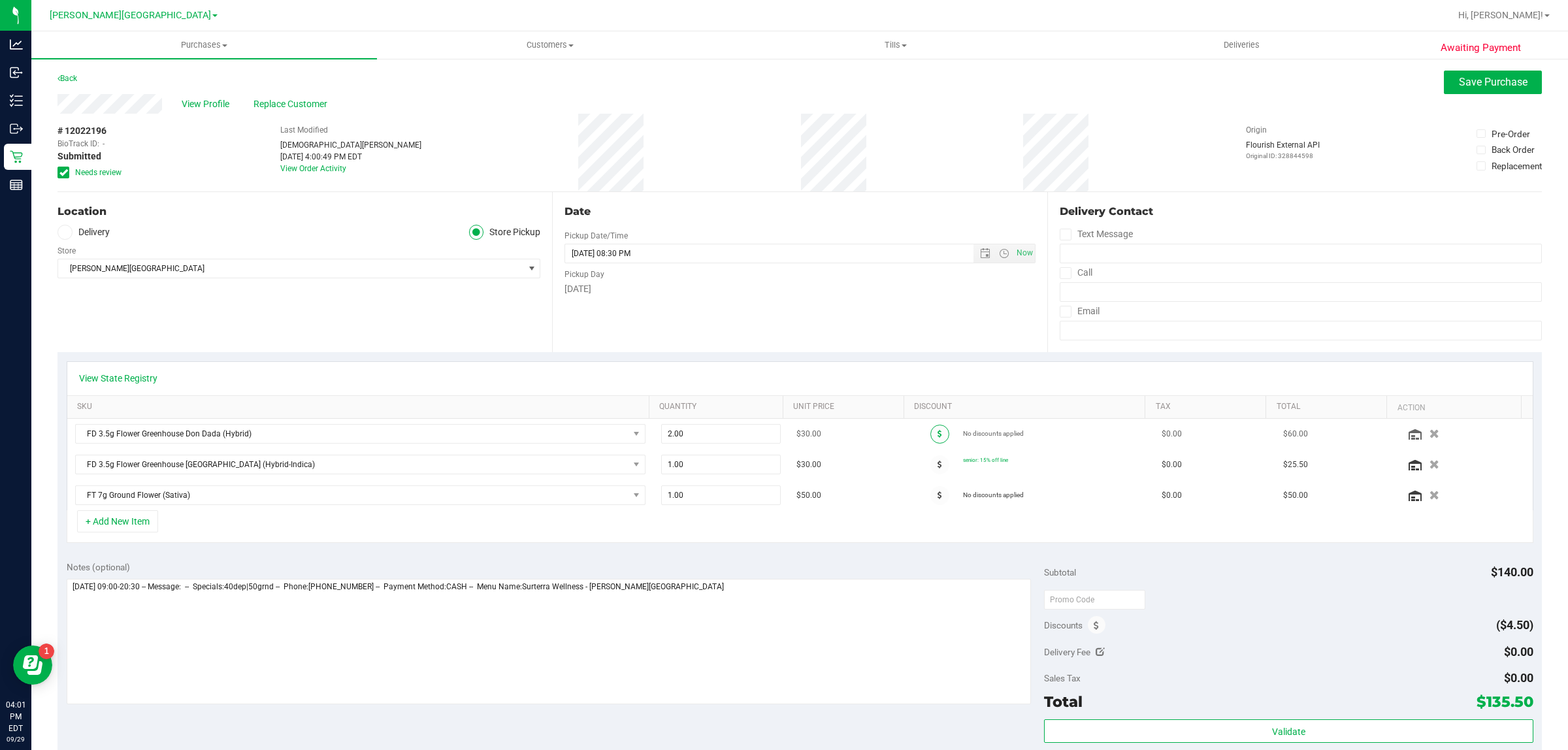
click at [930, 432] on span at bounding box center [940, 434] width 19 height 19
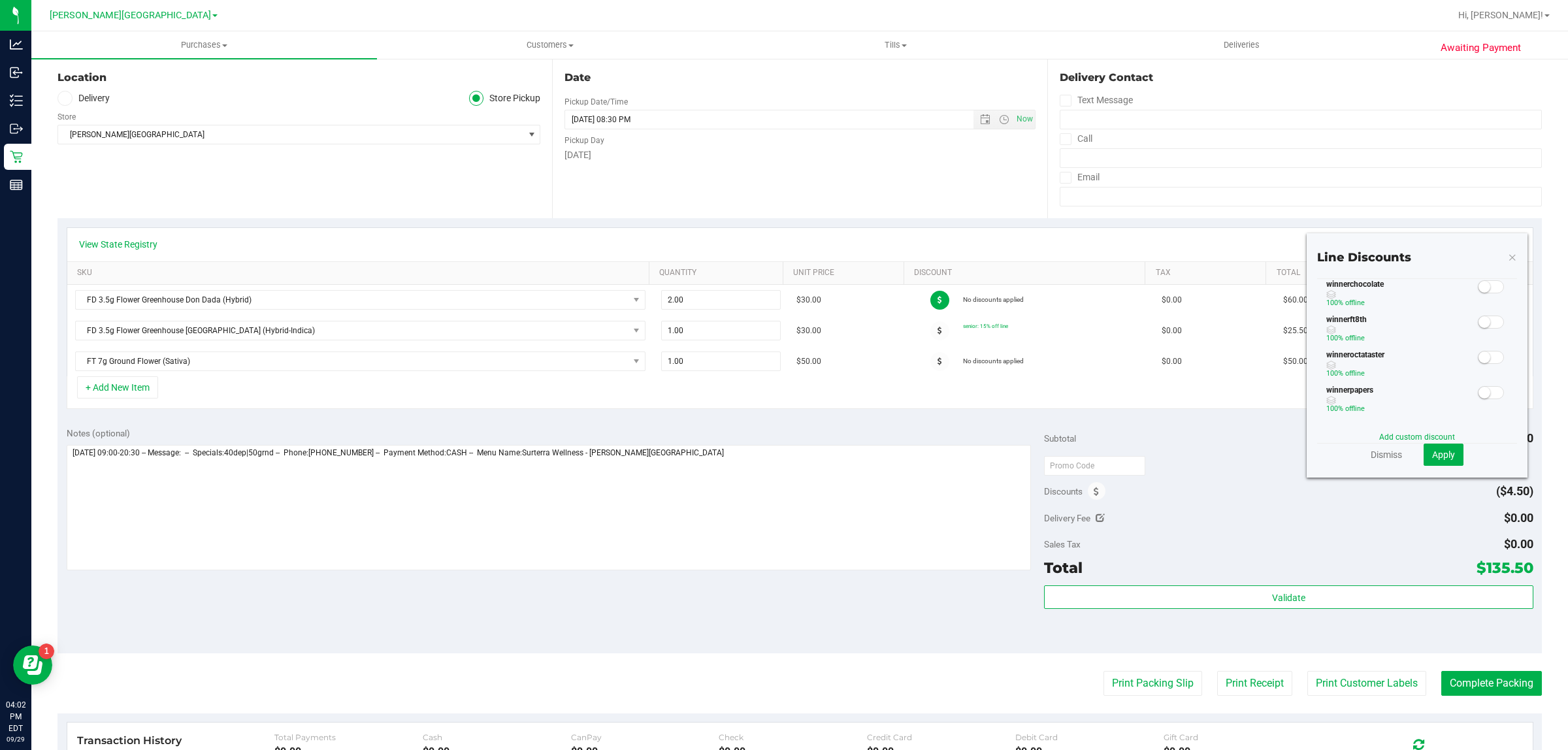
scroll to position [163, 0]
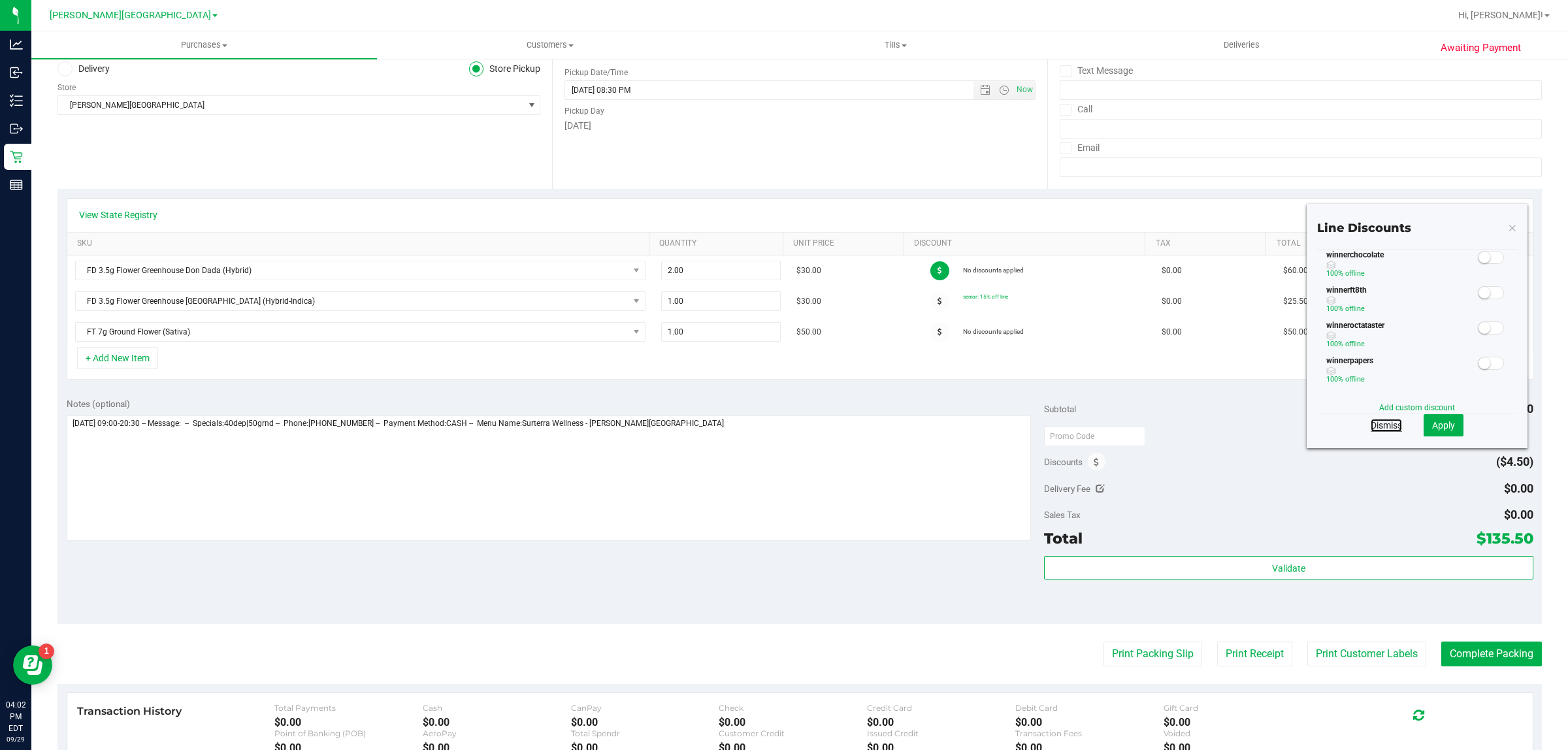
click at [1380, 428] on link "Dismiss" at bounding box center [1386, 425] width 31 height 13
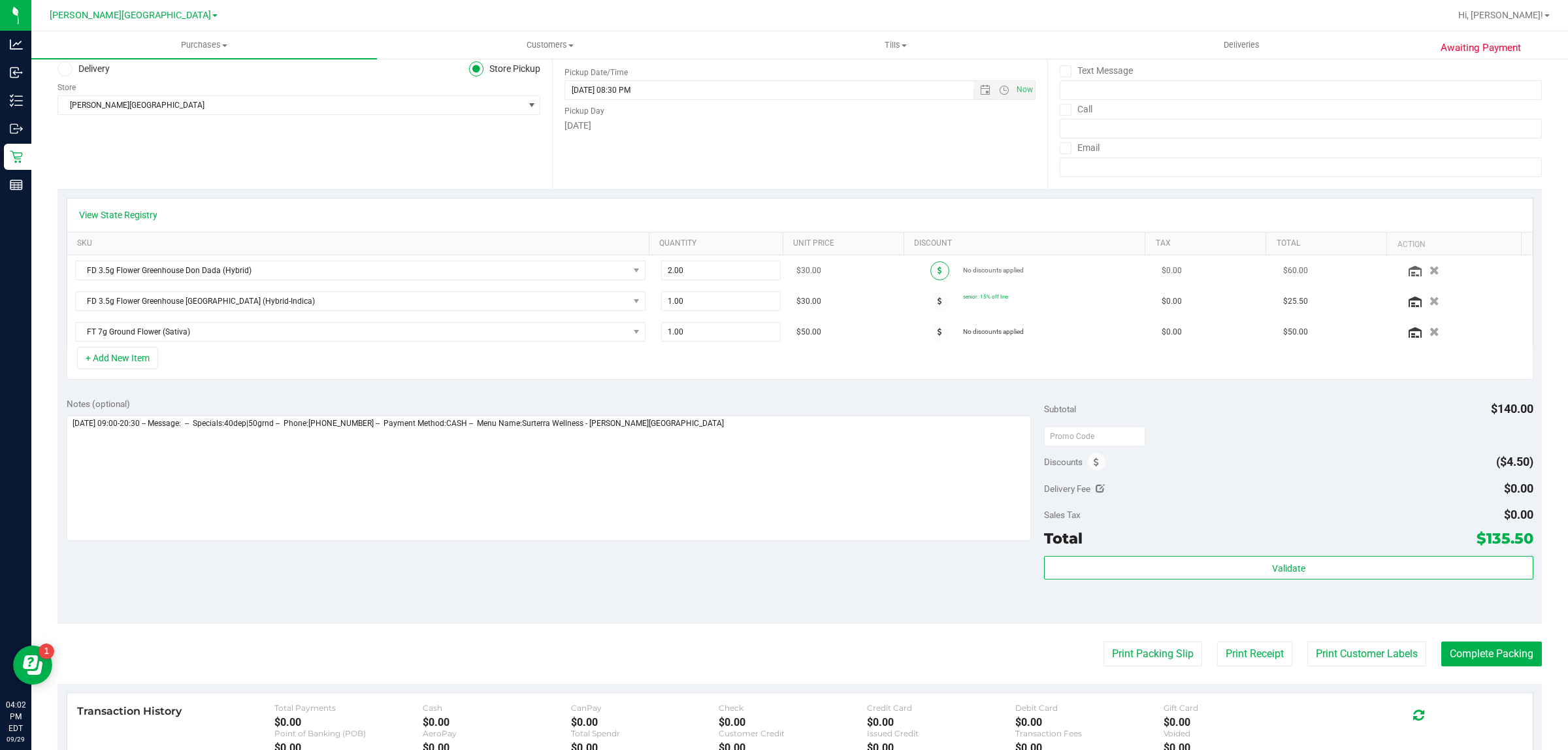
click at [937, 271] on icon at bounding box center [940, 270] width 4 height 8
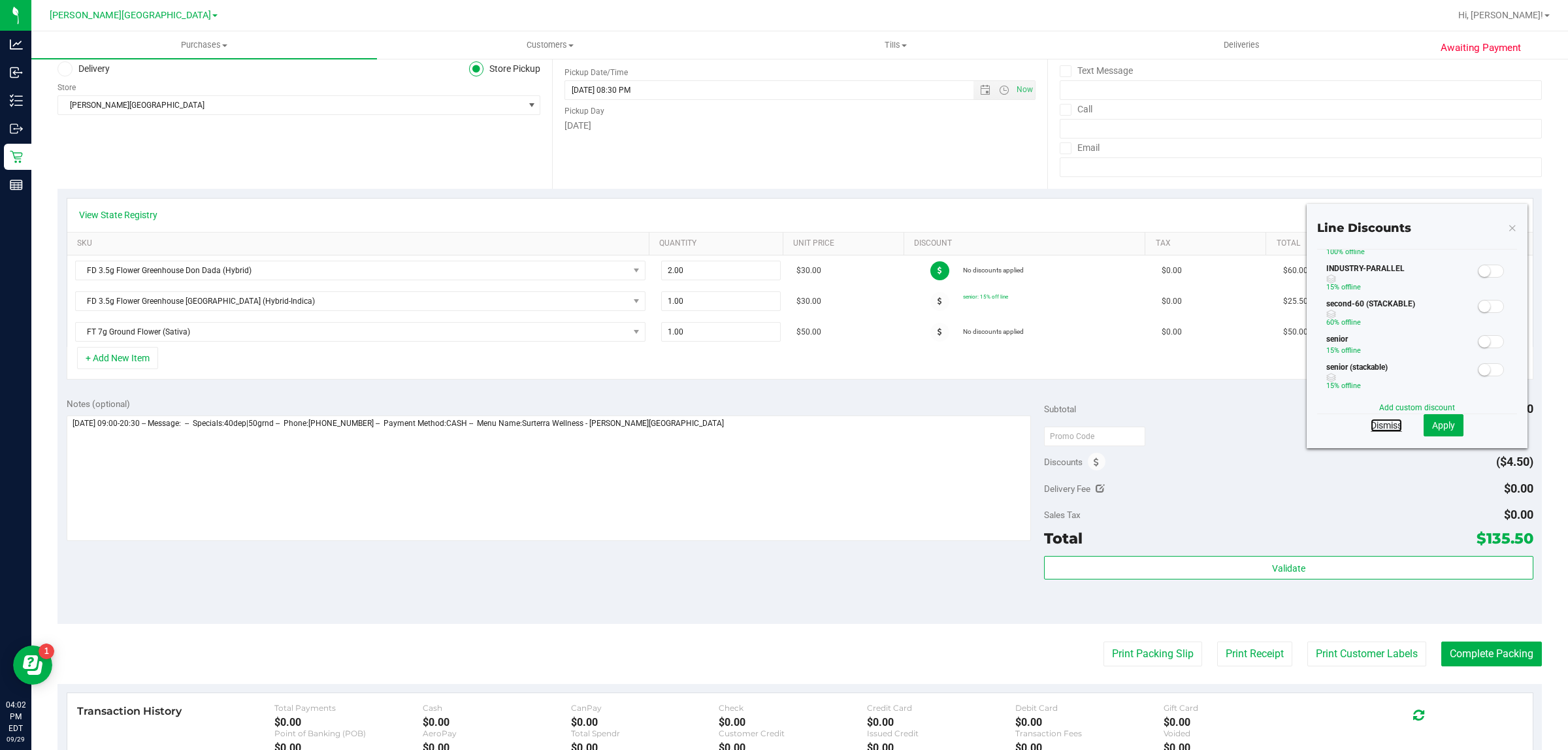
click at [1374, 425] on link "Dismiss" at bounding box center [1386, 425] width 31 height 13
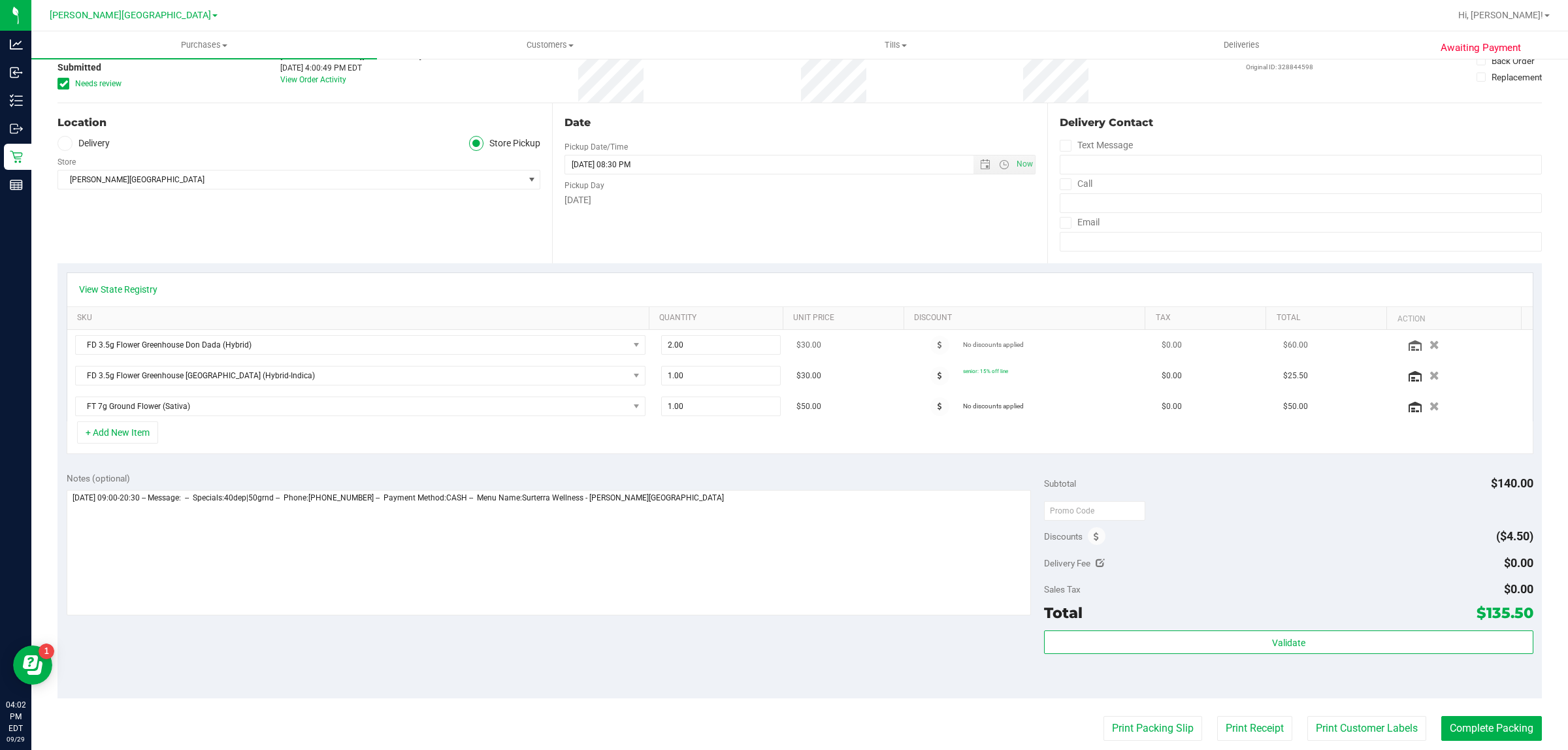
scroll to position [0, 0]
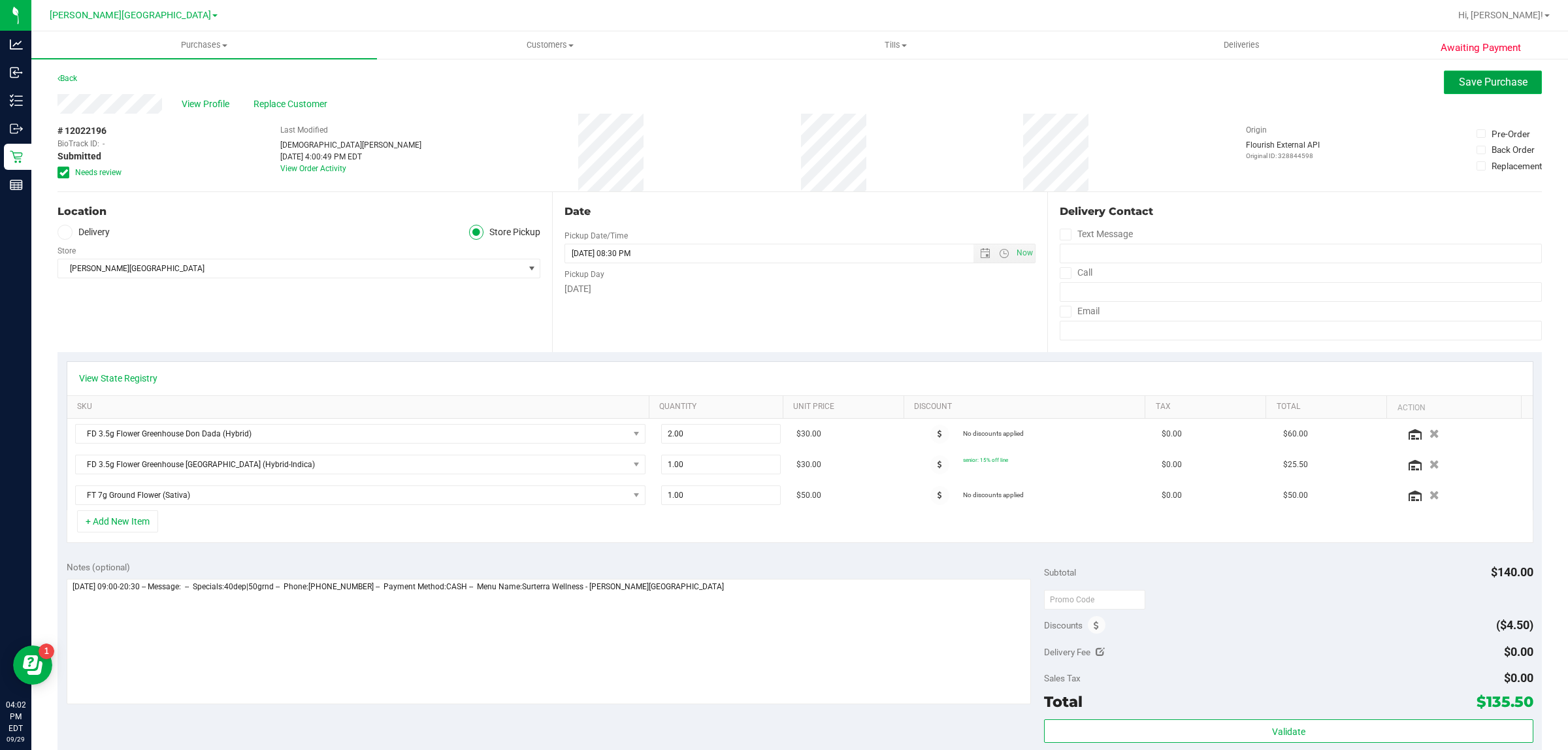
click at [1483, 82] on span "Save Purchase" at bounding box center [1493, 82] width 68 height 13
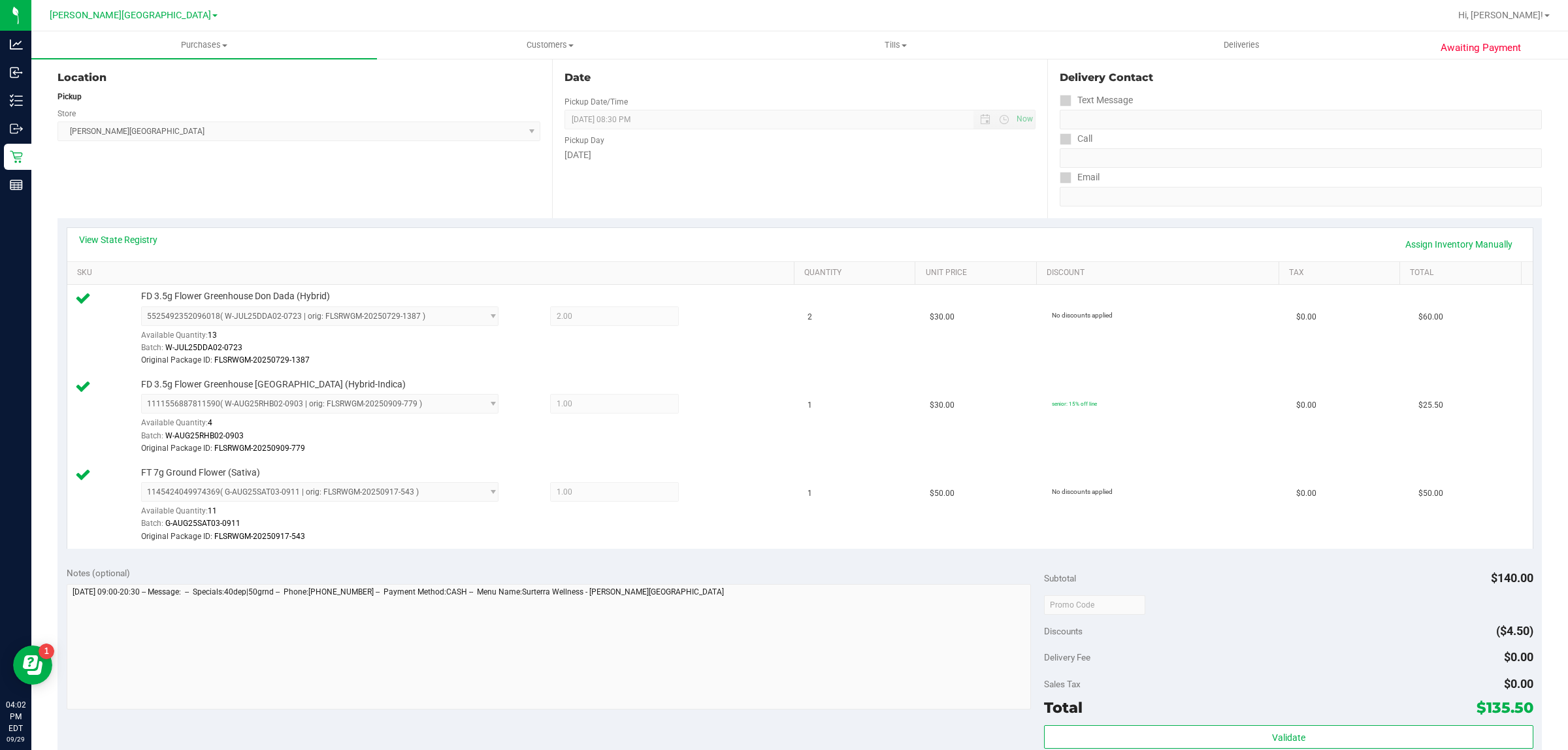
scroll to position [408, 0]
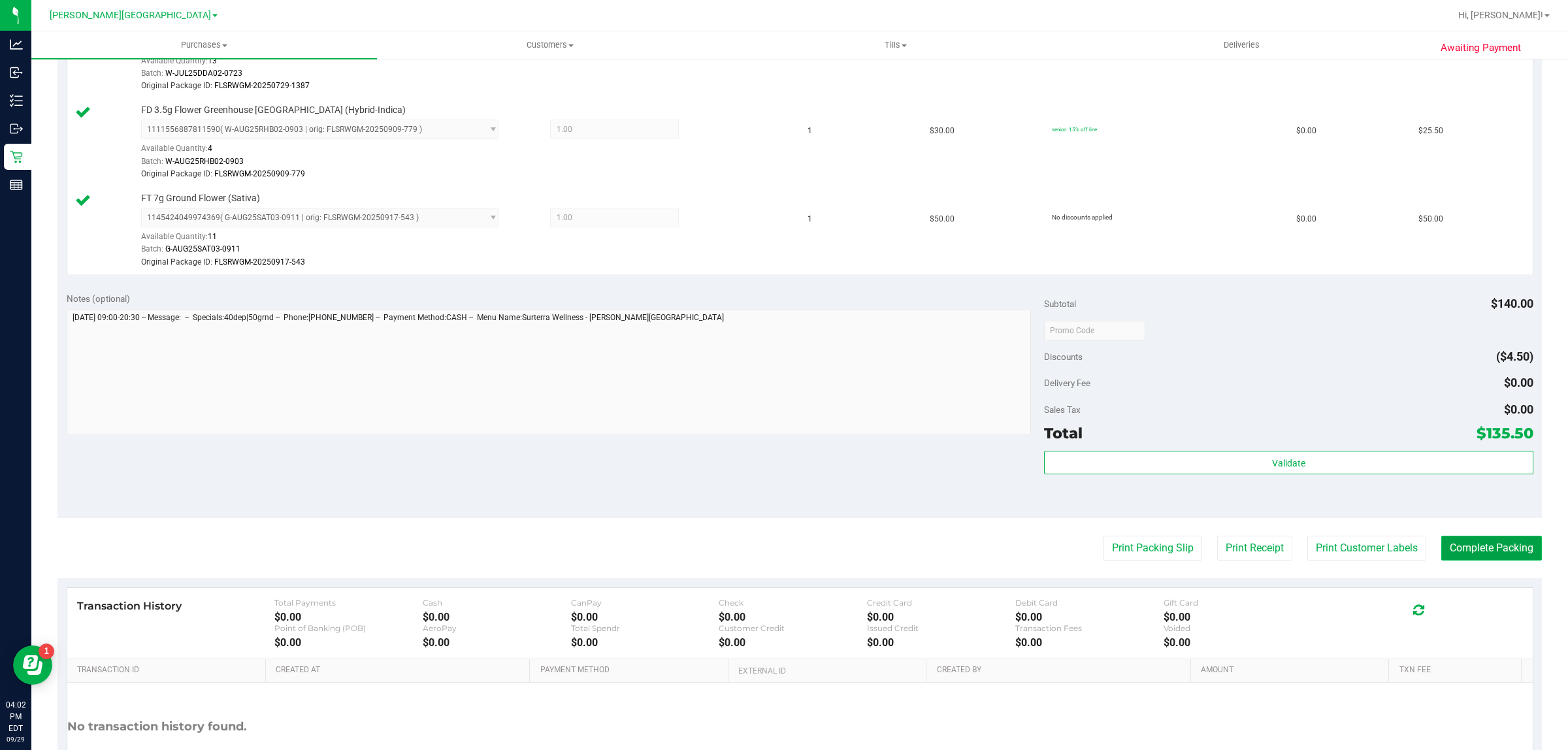
click at [1481, 550] on button "Complete Packing" at bounding box center [1491, 547] width 100 height 25
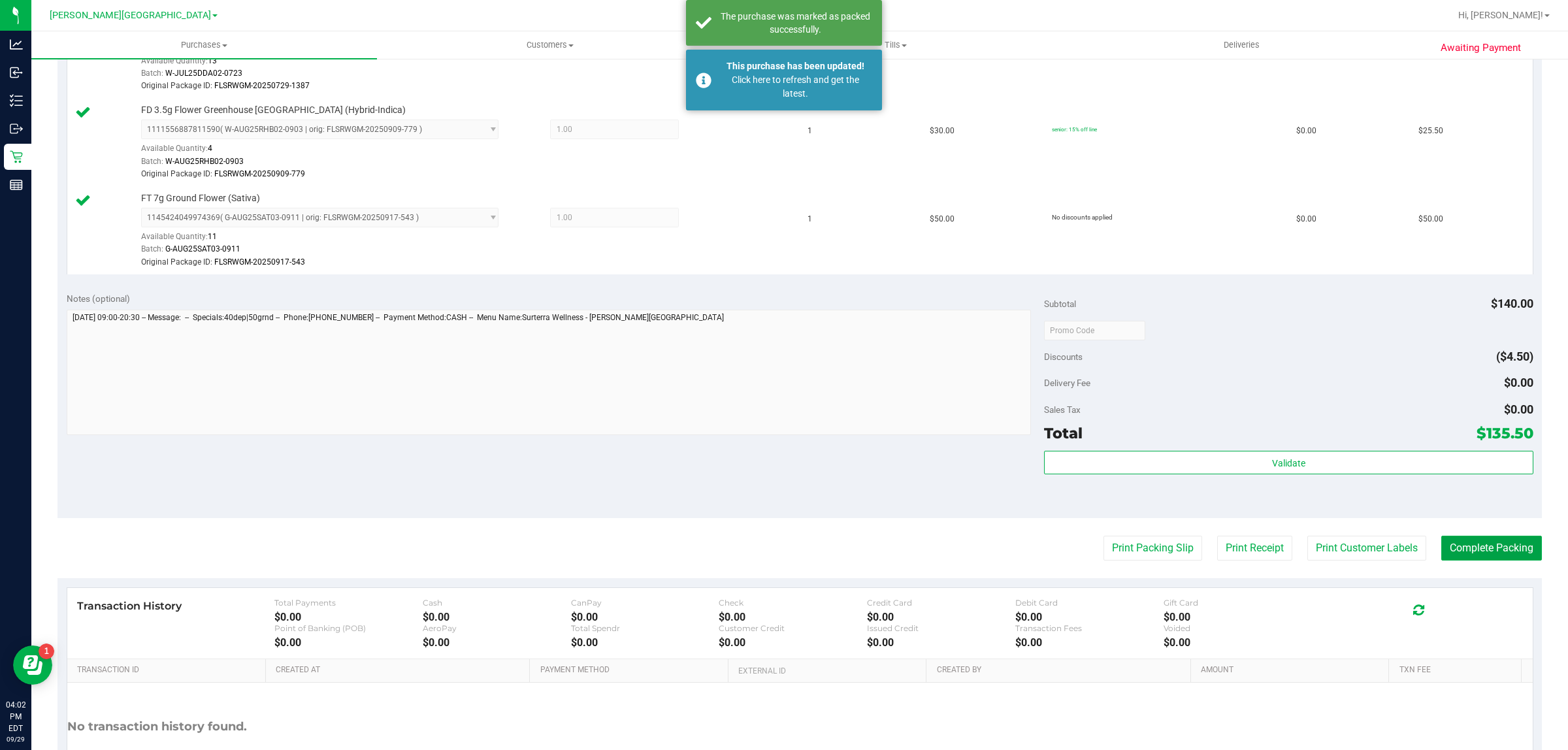
scroll to position [0, 0]
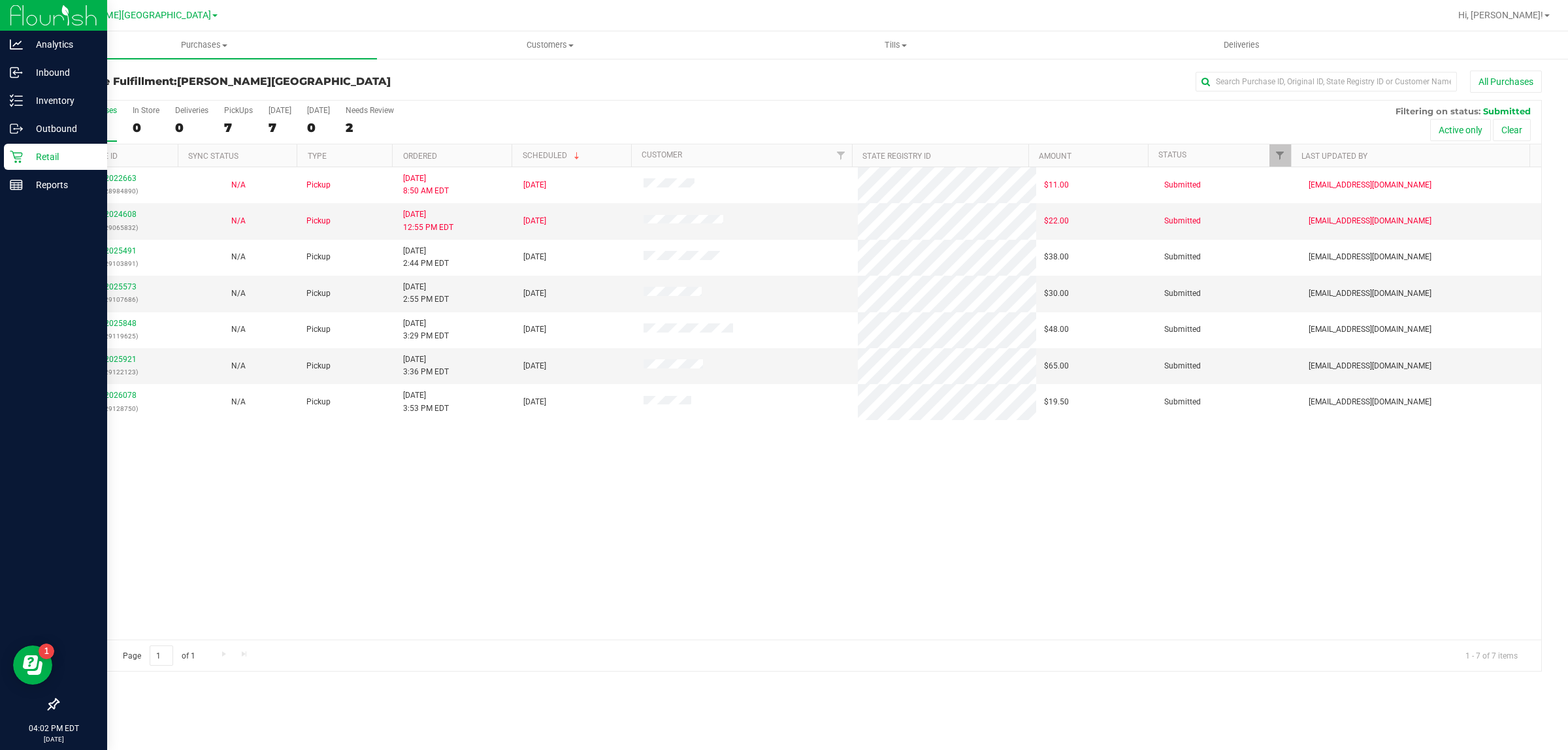
click at [42, 149] on p "Retail" at bounding box center [62, 157] width 79 height 16
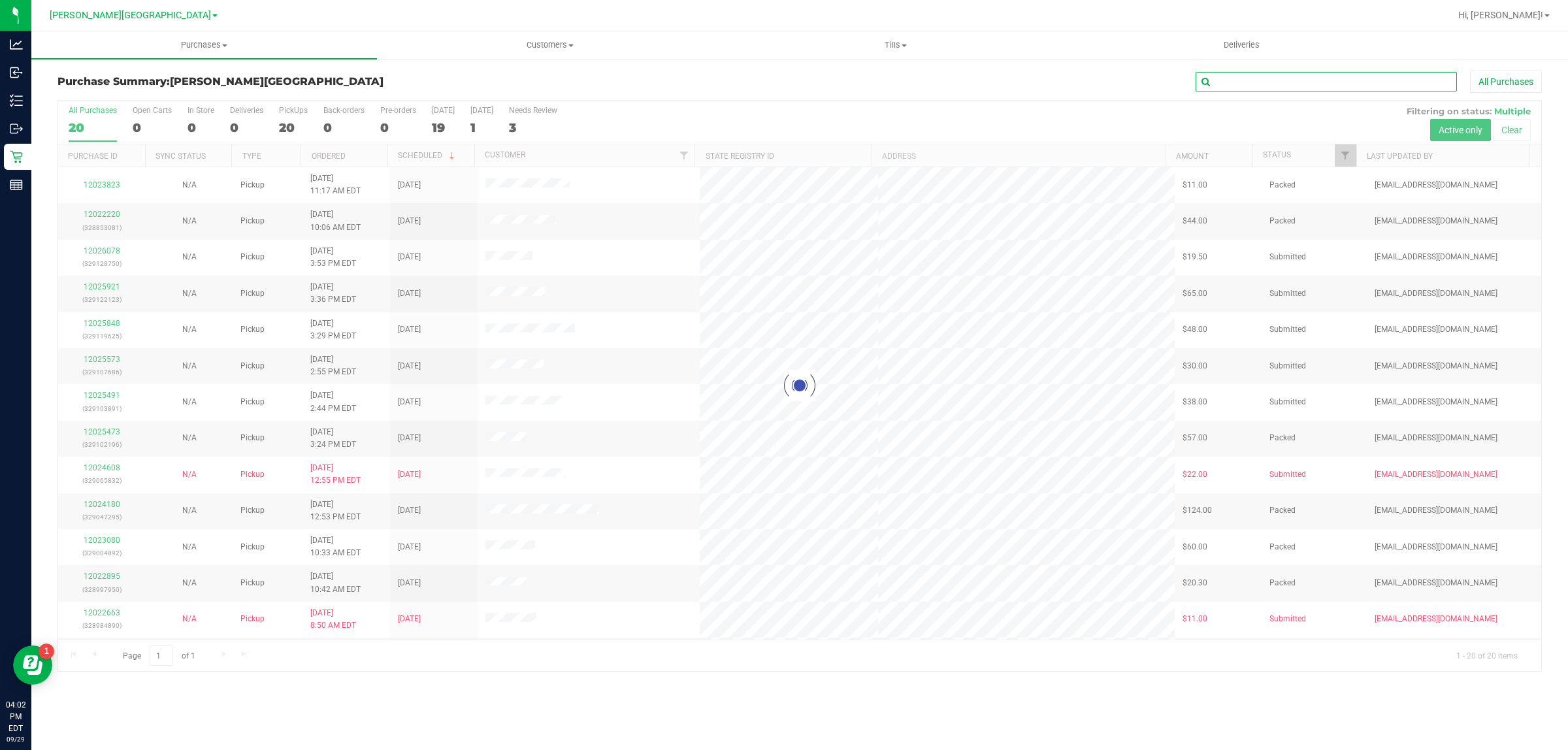
click at [1281, 85] on input "text" at bounding box center [1326, 82] width 261 height 19
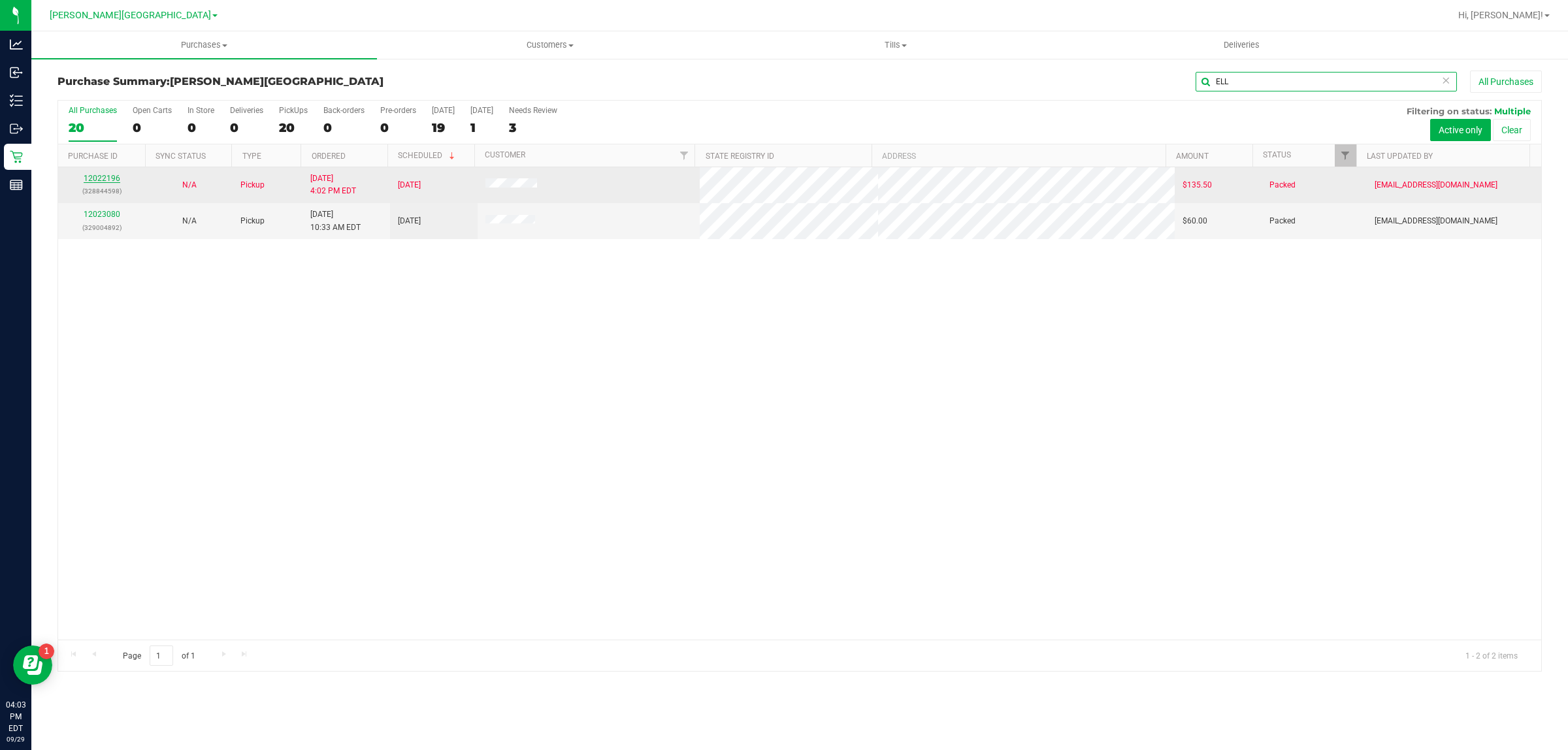
type input "ELL"
click at [99, 181] on link "12022196" at bounding box center [102, 178] width 36 height 9
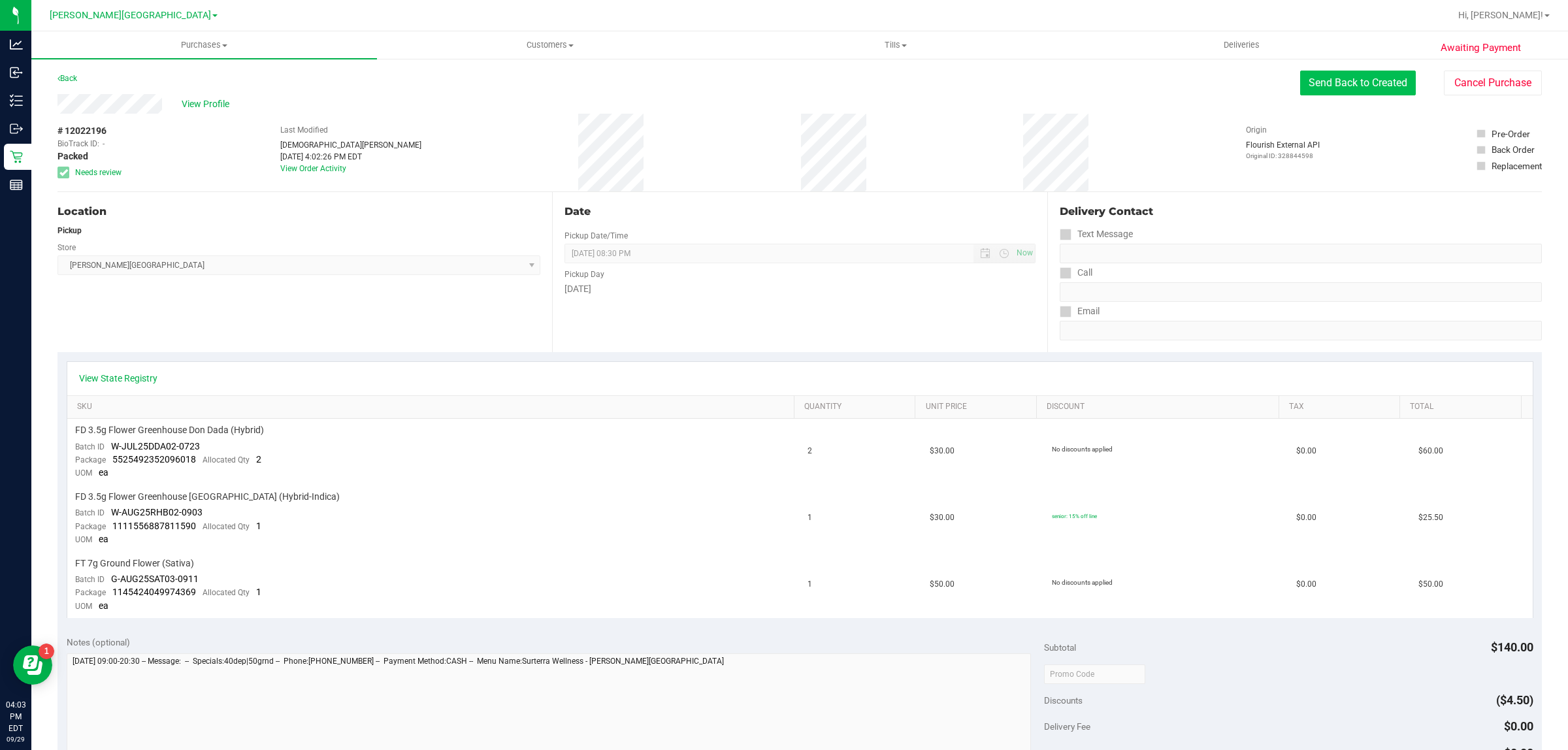
click at [1336, 95] on button "Send Back to Created" at bounding box center [1358, 82] width 116 height 25
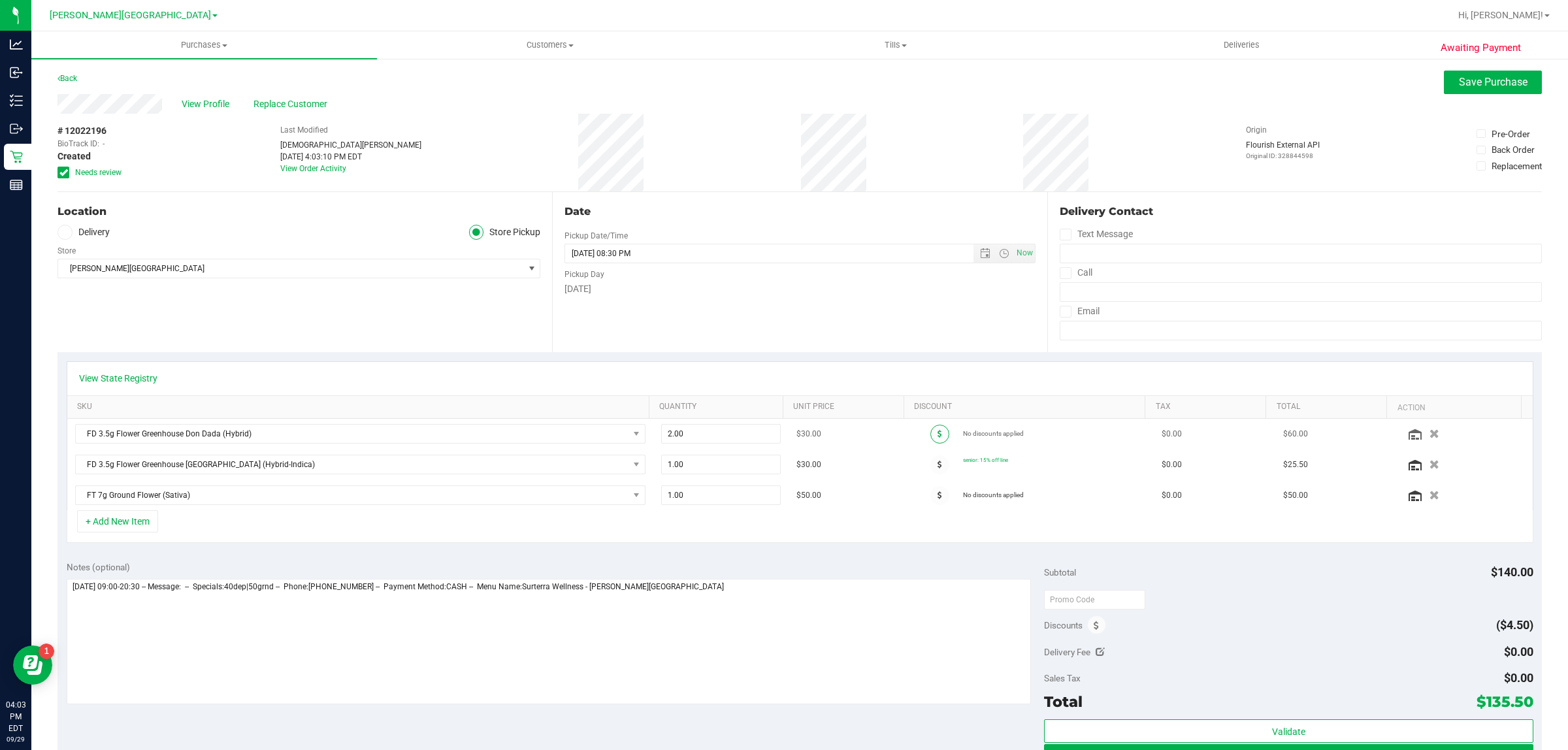
click at [934, 431] on span at bounding box center [940, 434] width 19 height 19
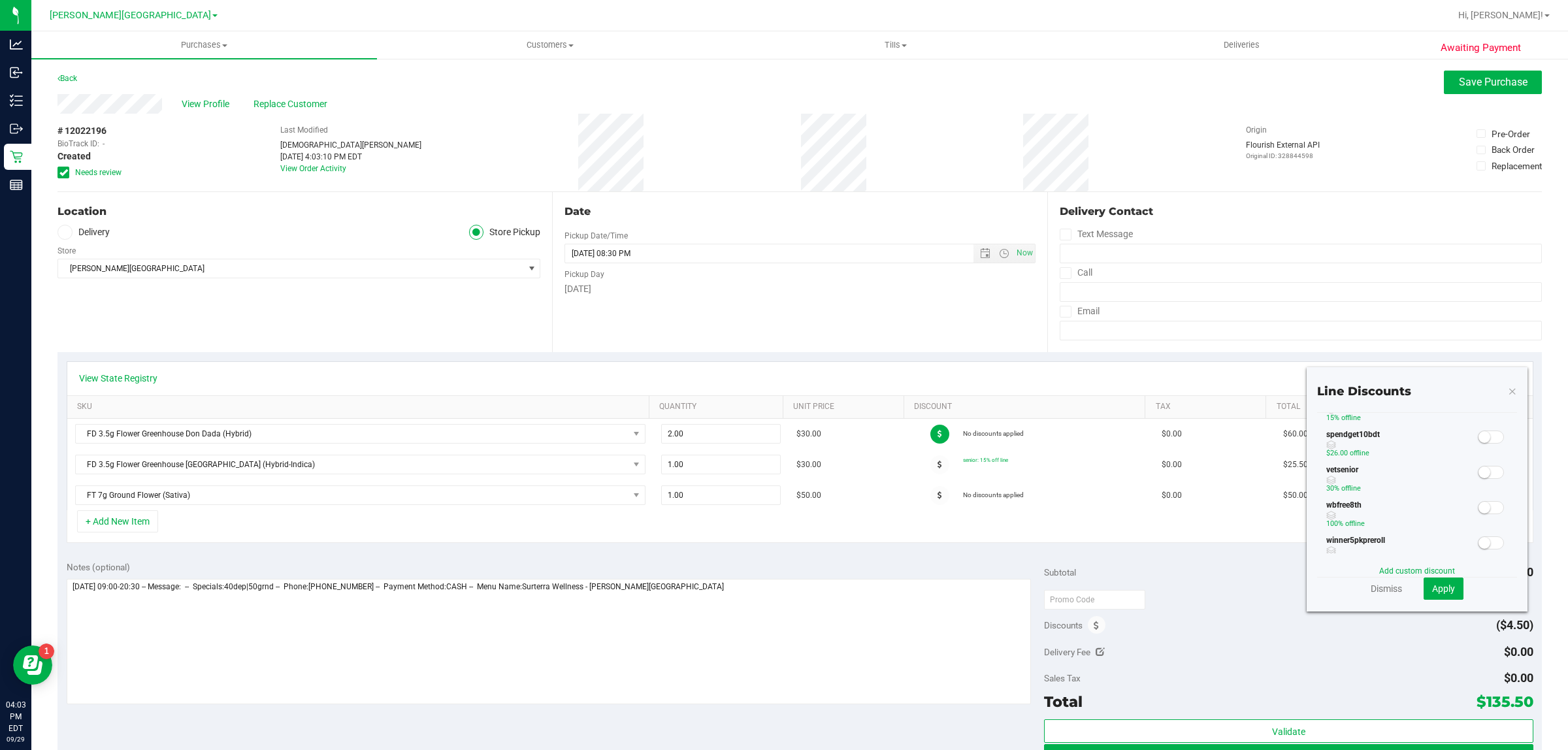
scroll to position [327, 0]
click at [917, 425] on div at bounding box center [940, 434] width 46 height 19
click at [930, 432] on span at bounding box center [940, 434] width 19 height 19
click at [1370, 583] on link "Dismiss" at bounding box center [1386, 589] width 31 height 13
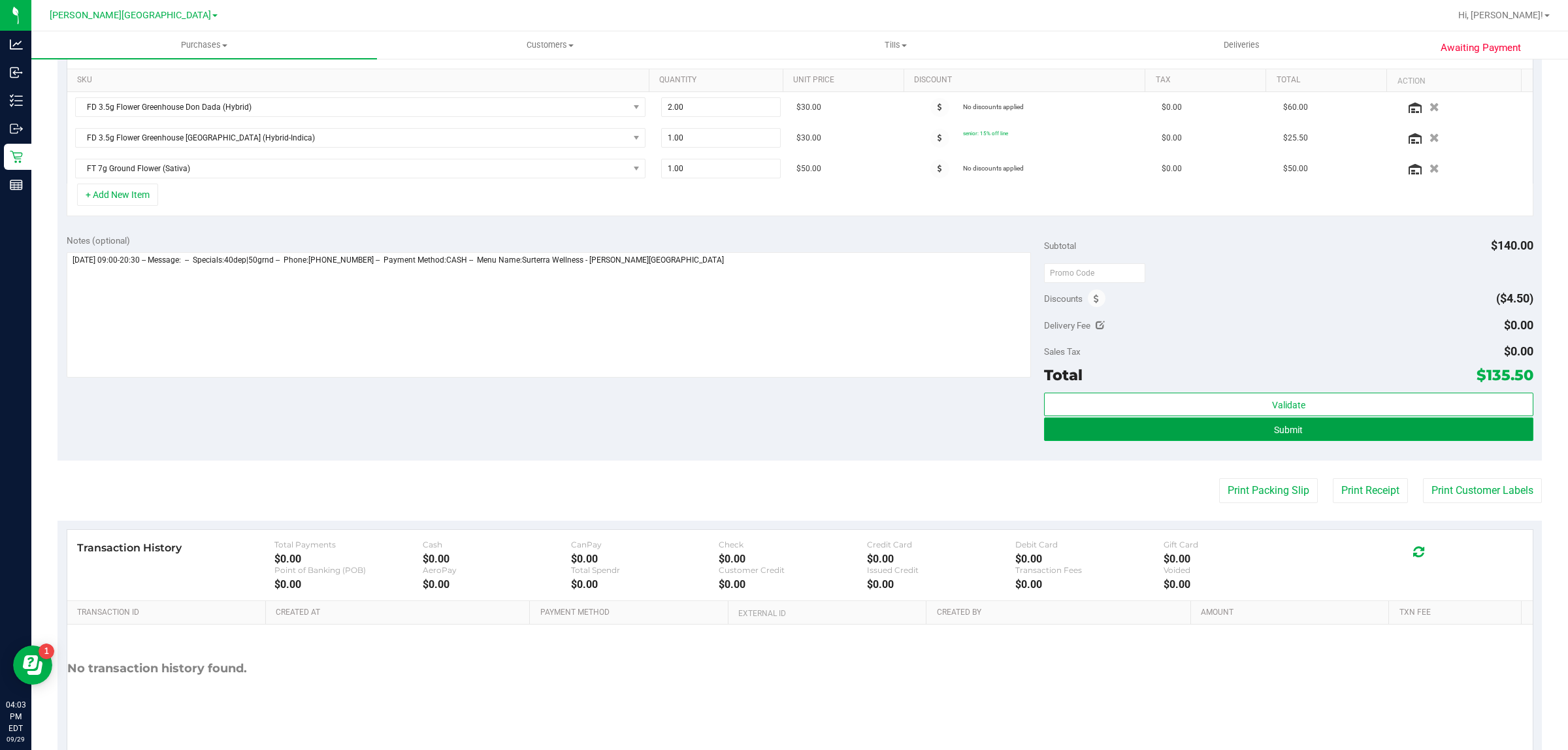
click at [1320, 421] on button "Submit" at bounding box center [1288, 429] width 489 height 24
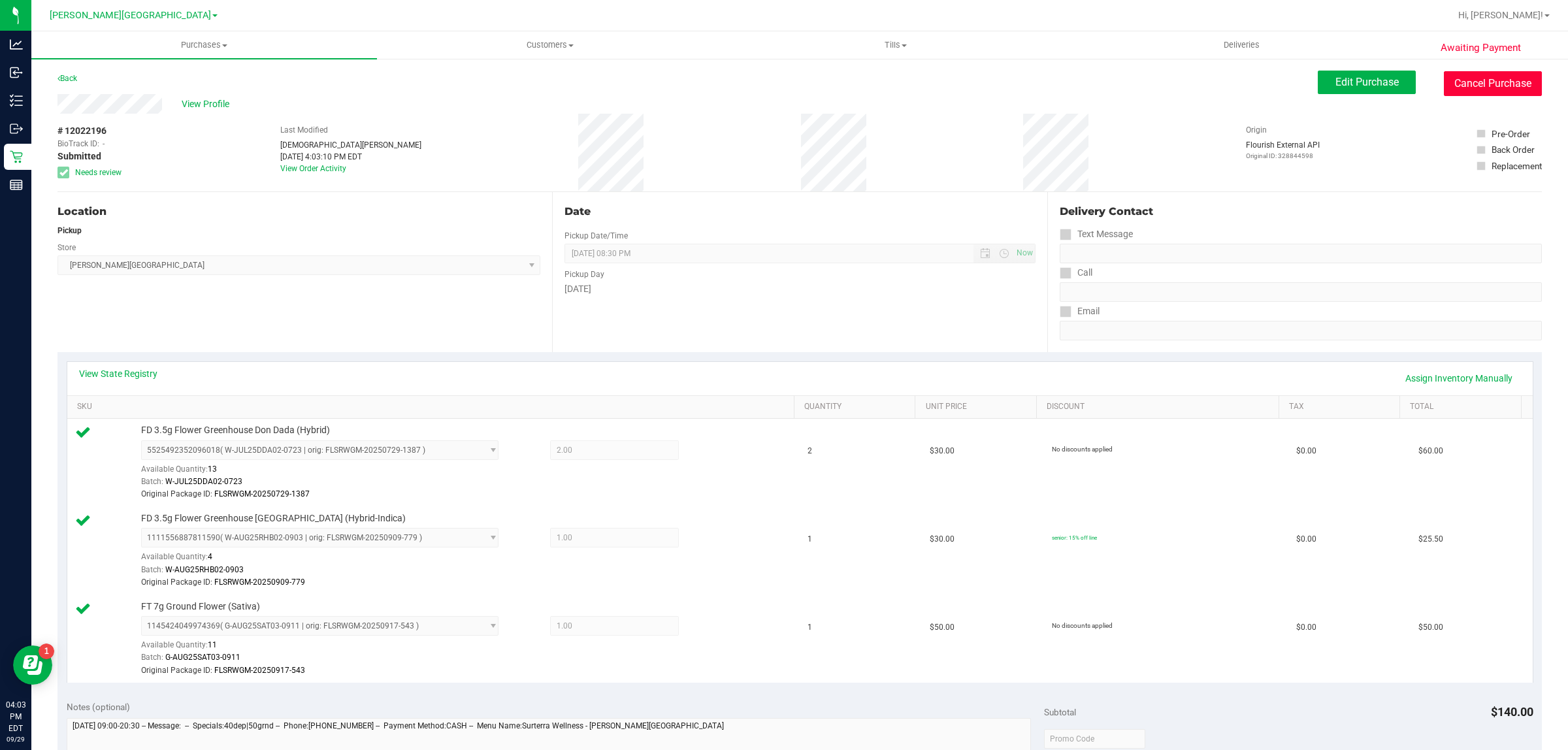
click at [1454, 76] on button "Cancel Purchase" at bounding box center [1493, 83] width 98 height 25
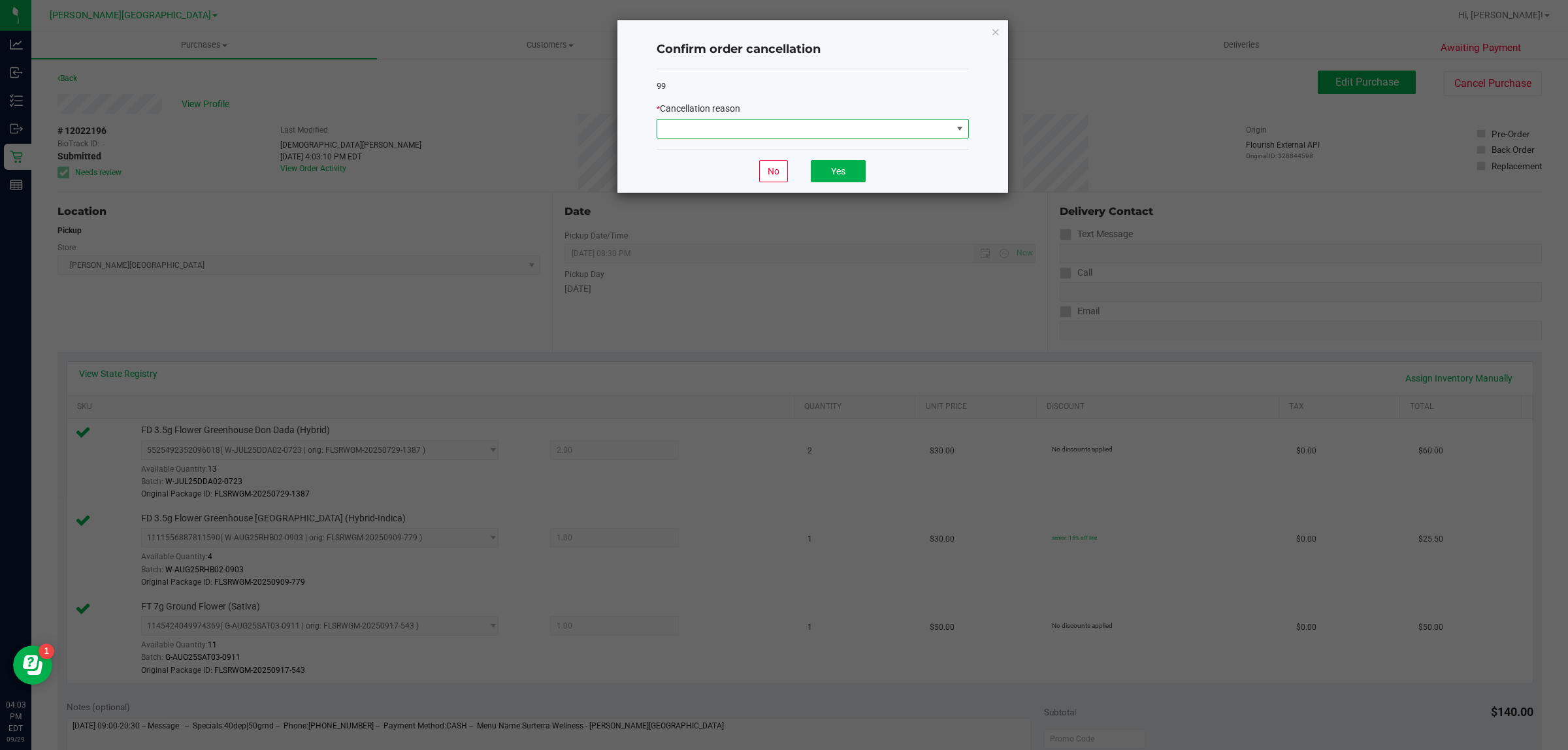
click at [920, 127] on span at bounding box center [804, 128] width 295 height 19
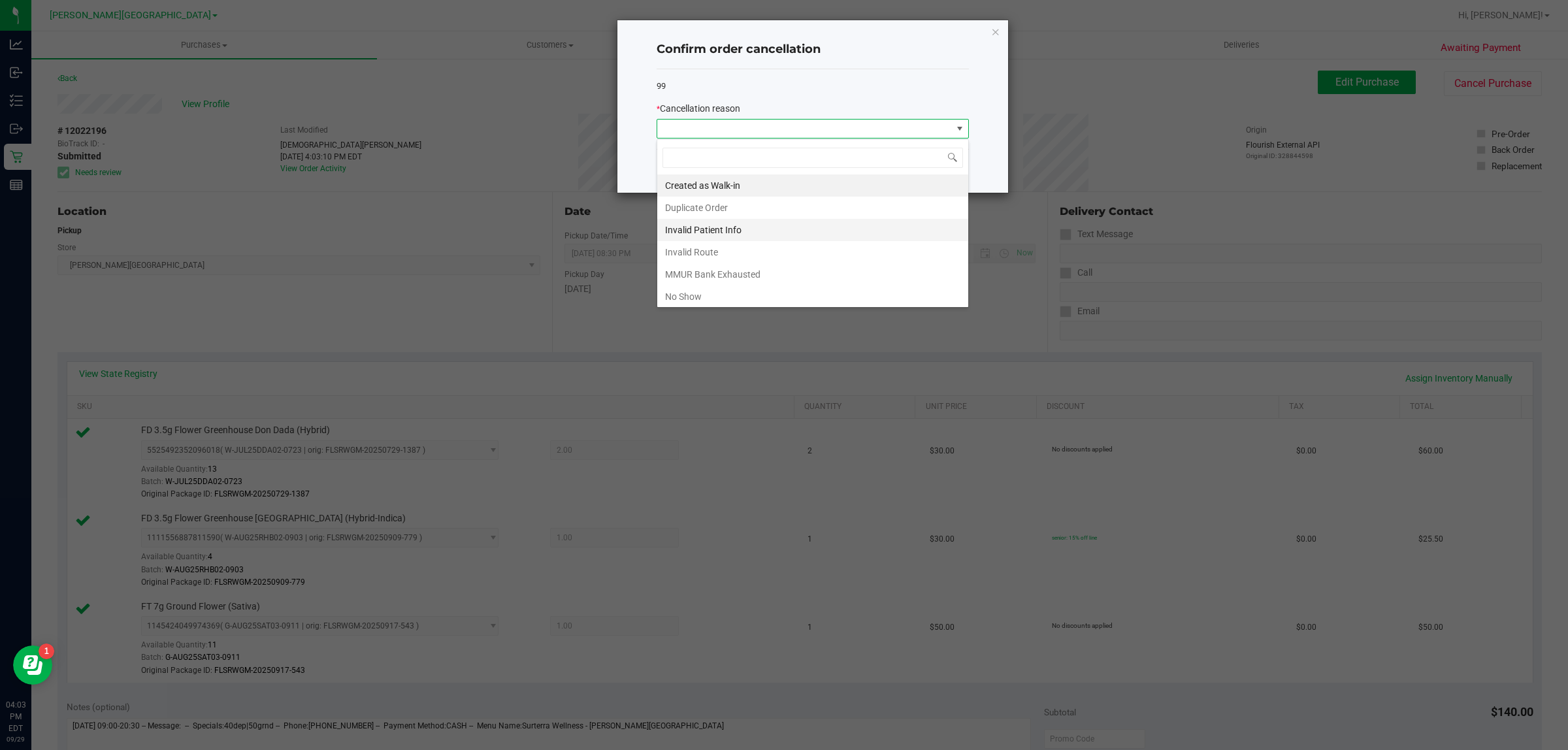
scroll to position [72, 0]
click at [735, 258] on li "Other" at bounding box center [813, 250] width 311 height 22
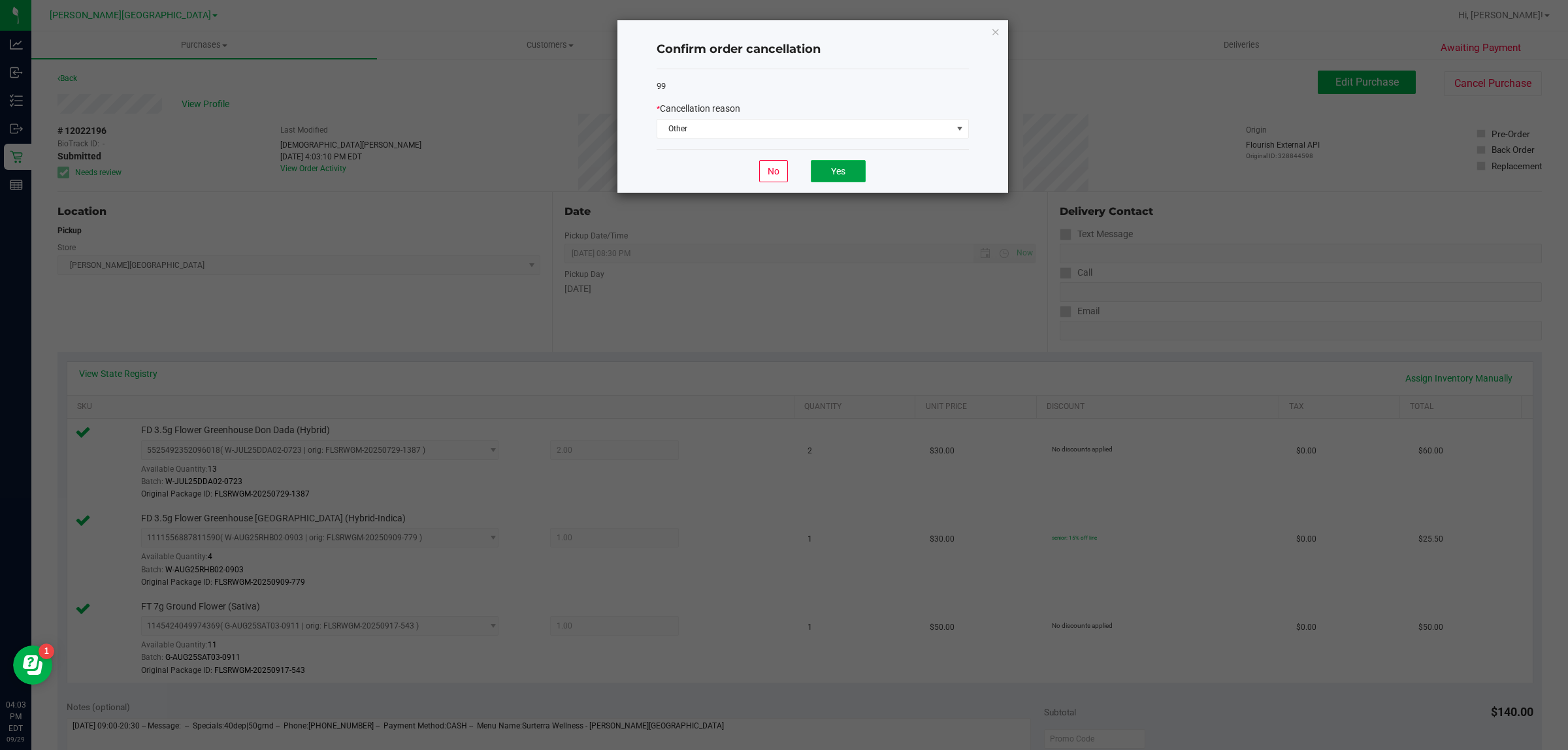
click at [825, 170] on button "Yes" at bounding box center [838, 171] width 55 height 22
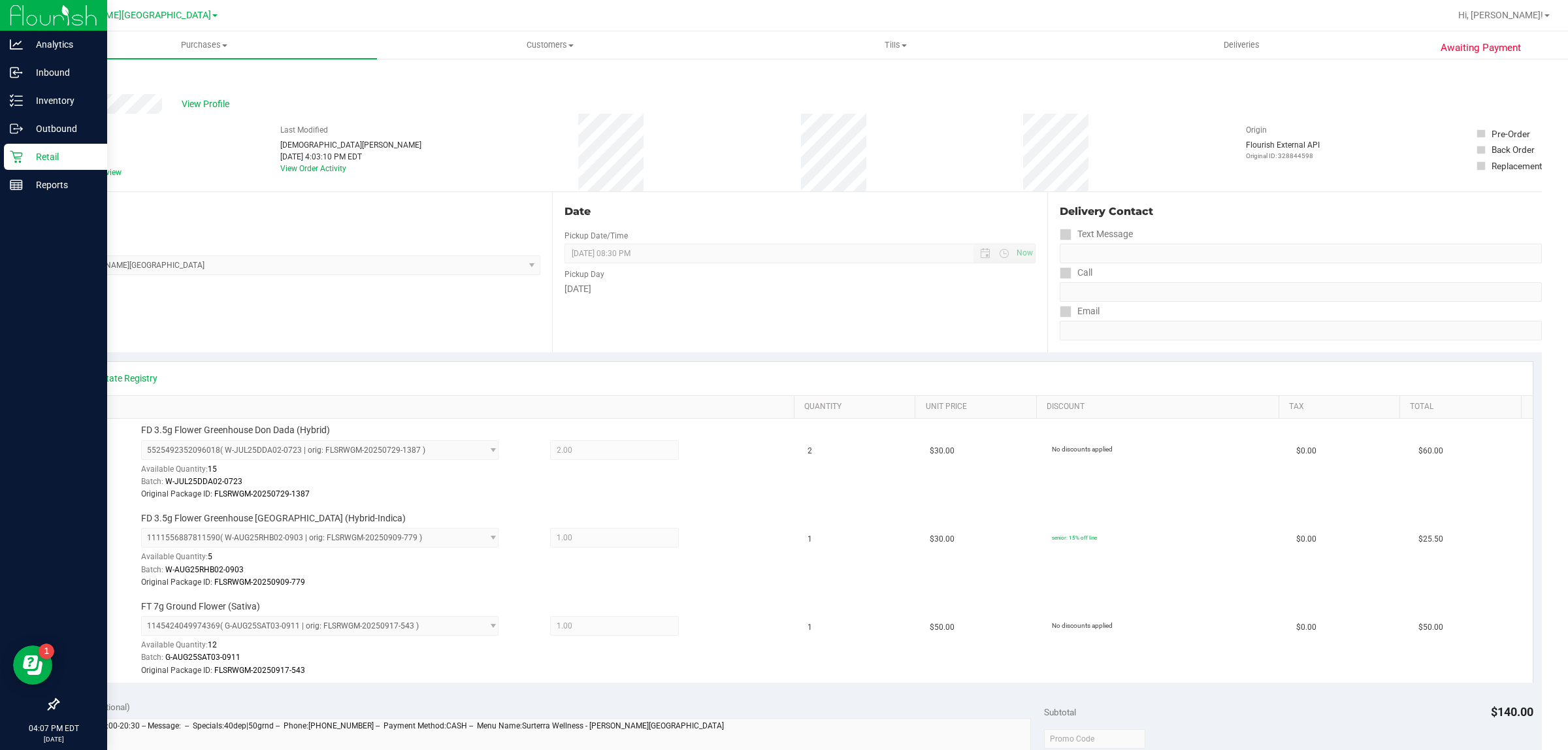
click at [71, 144] on div "Retail" at bounding box center [55, 156] width 103 height 26
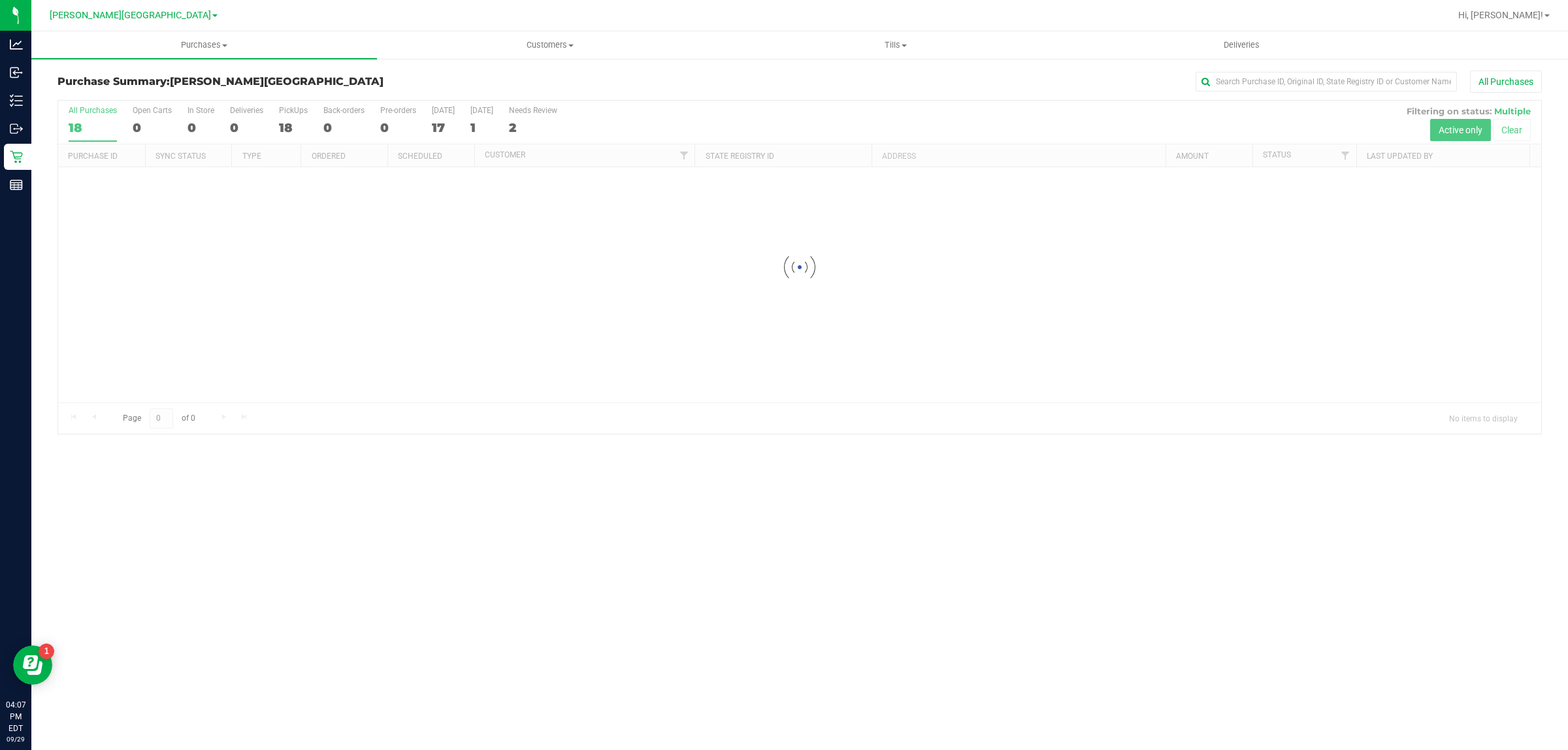
click at [1536, 4] on div "Hi, [PERSON_NAME]!" at bounding box center [1503, 15] width 102 height 23
click at [1531, 16] on span "Hi, [PERSON_NAME]!" at bounding box center [1500, 15] width 85 height 10
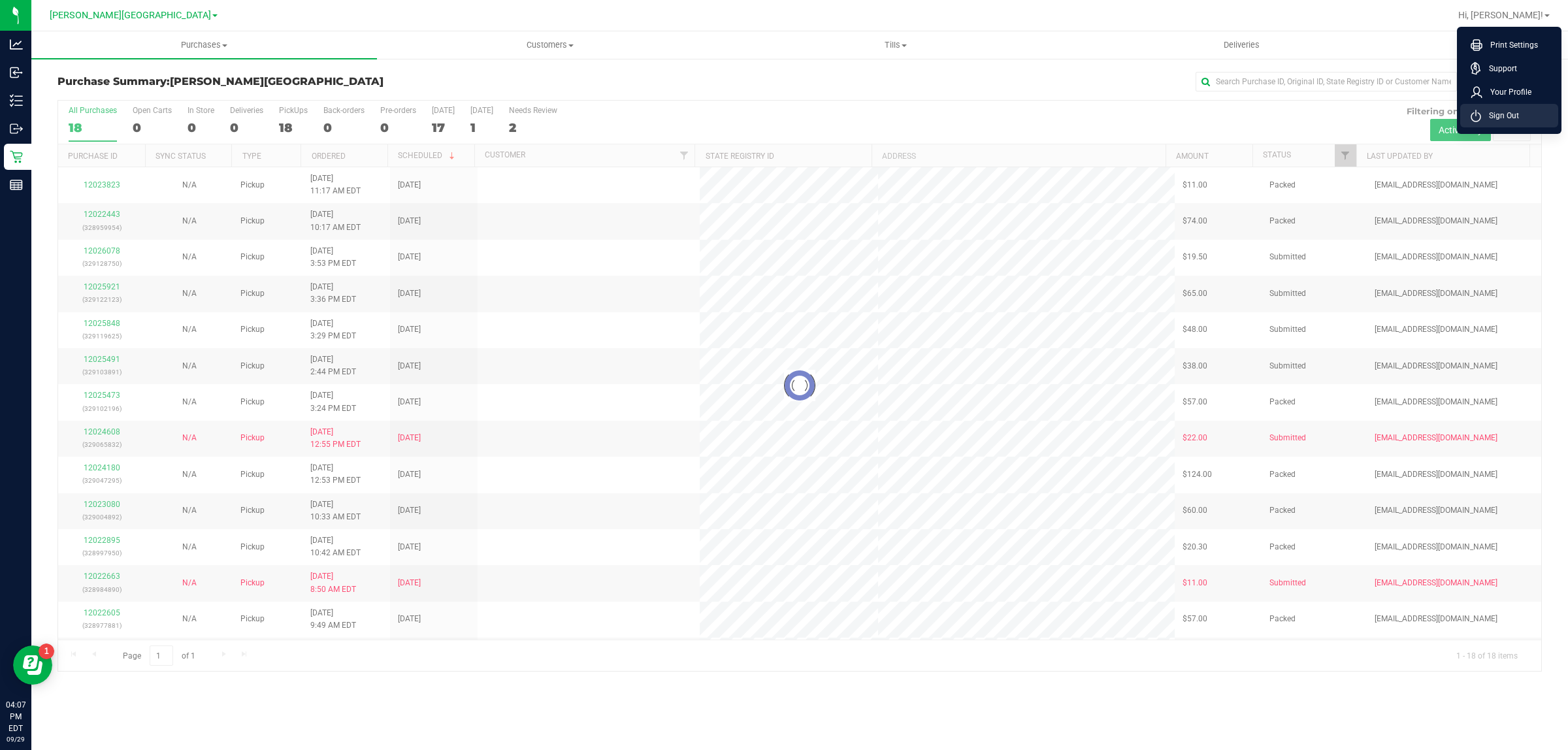
click at [1496, 113] on span "Sign Out" at bounding box center [1500, 116] width 38 height 13
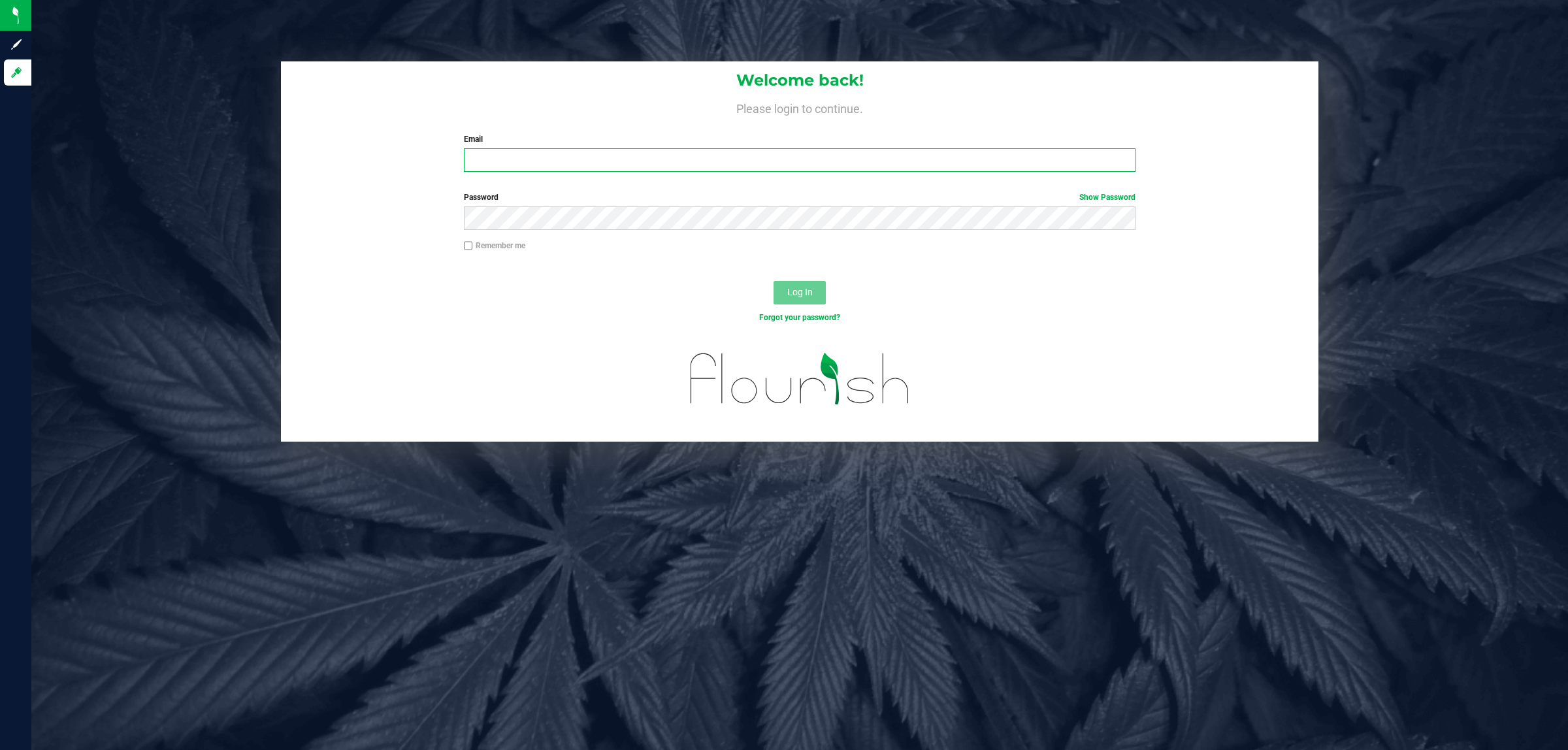
click at [500, 154] on input "Email" at bounding box center [799, 160] width 672 height 24
type input "NBULLIS@LIVEPARALLEL.COM"
click at [773, 281] on button "Log In" at bounding box center [799, 293] width 52 height 24
